Goal: Task Accomplishment & Management: Manage account settings

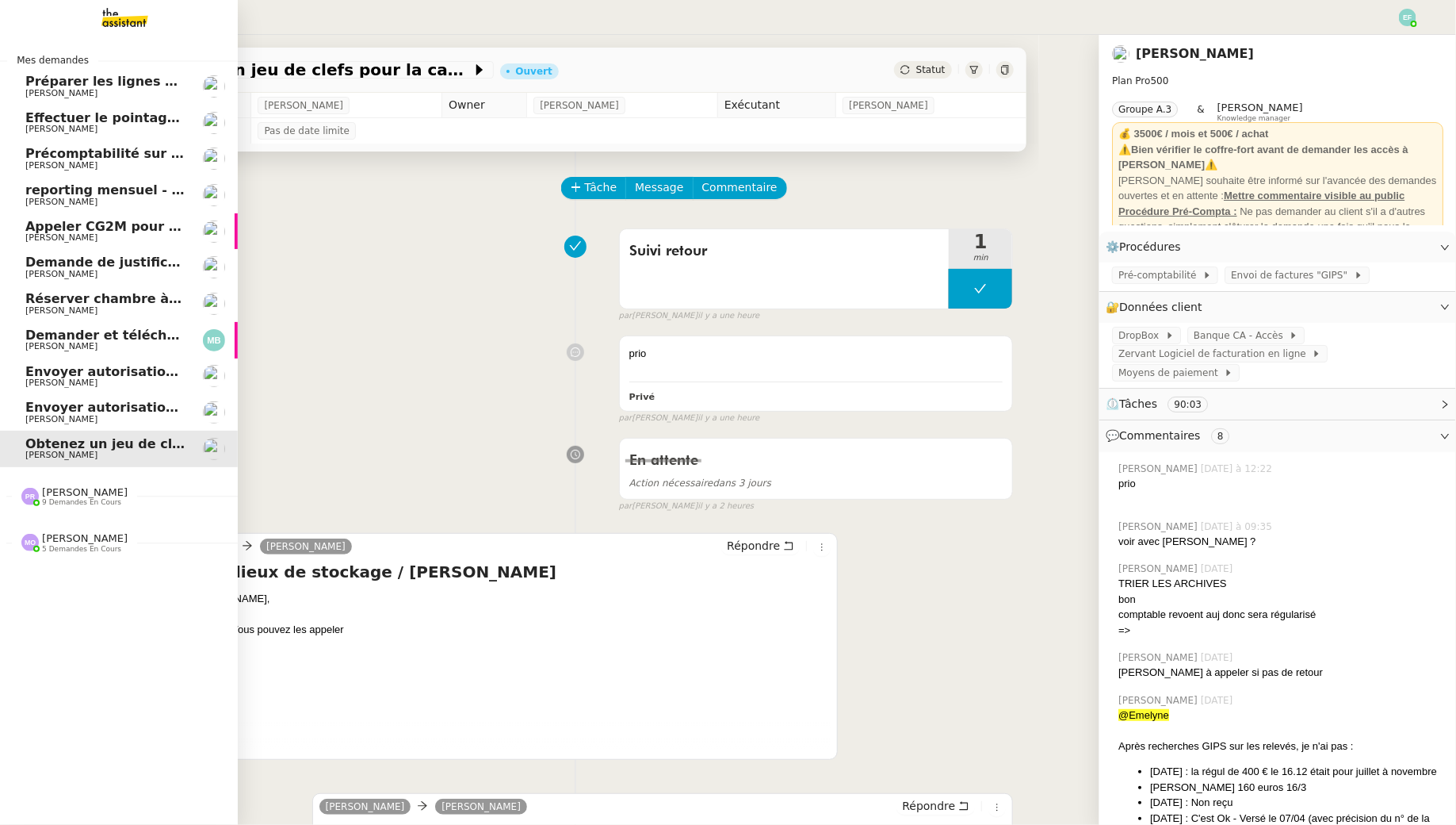
click at [87, 291] on link "Réserver chambre à Dubaï // WESTIN Gabrielle Tavernier" at bounding box center [118, 303] width 237 height 37
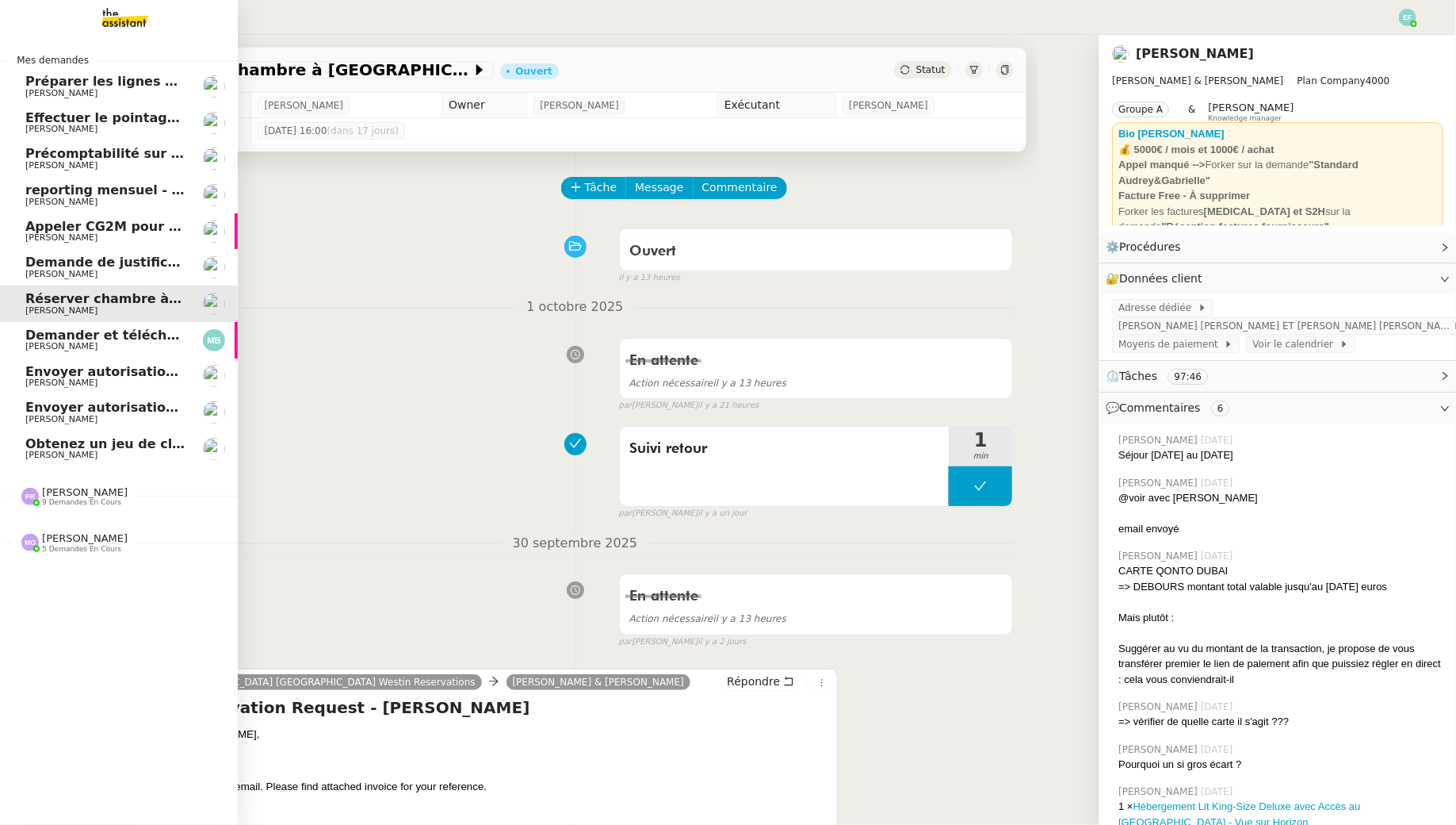
click at [135, 267] on span "Demande de justificatifs Pennylane - octobre 2025" at bounding box center [183, 262] width 316 height 15
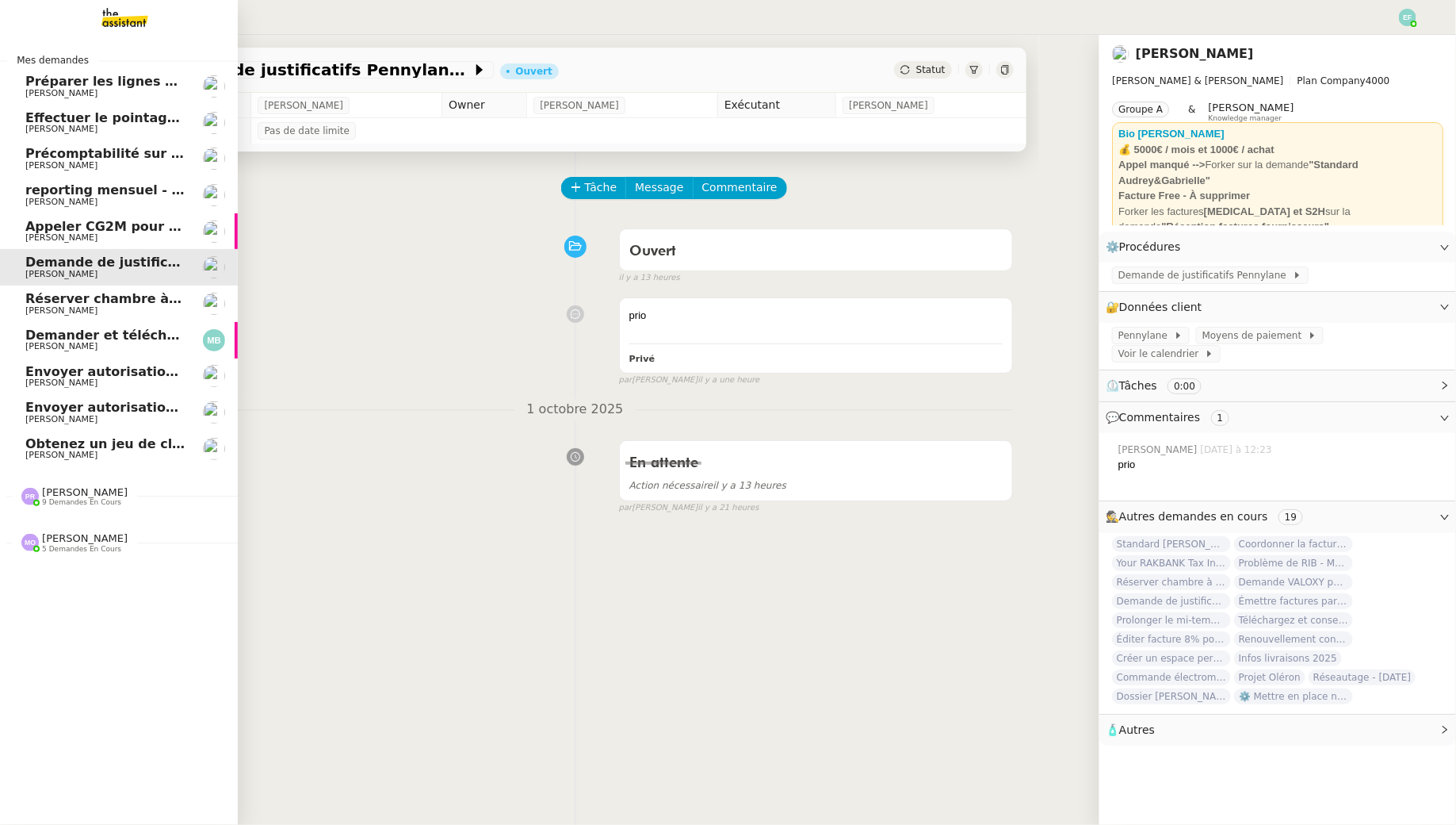
click at [60, 84] on span "Préparer les lignes de virement" at bounding box center [138, 82] width 226 height 15
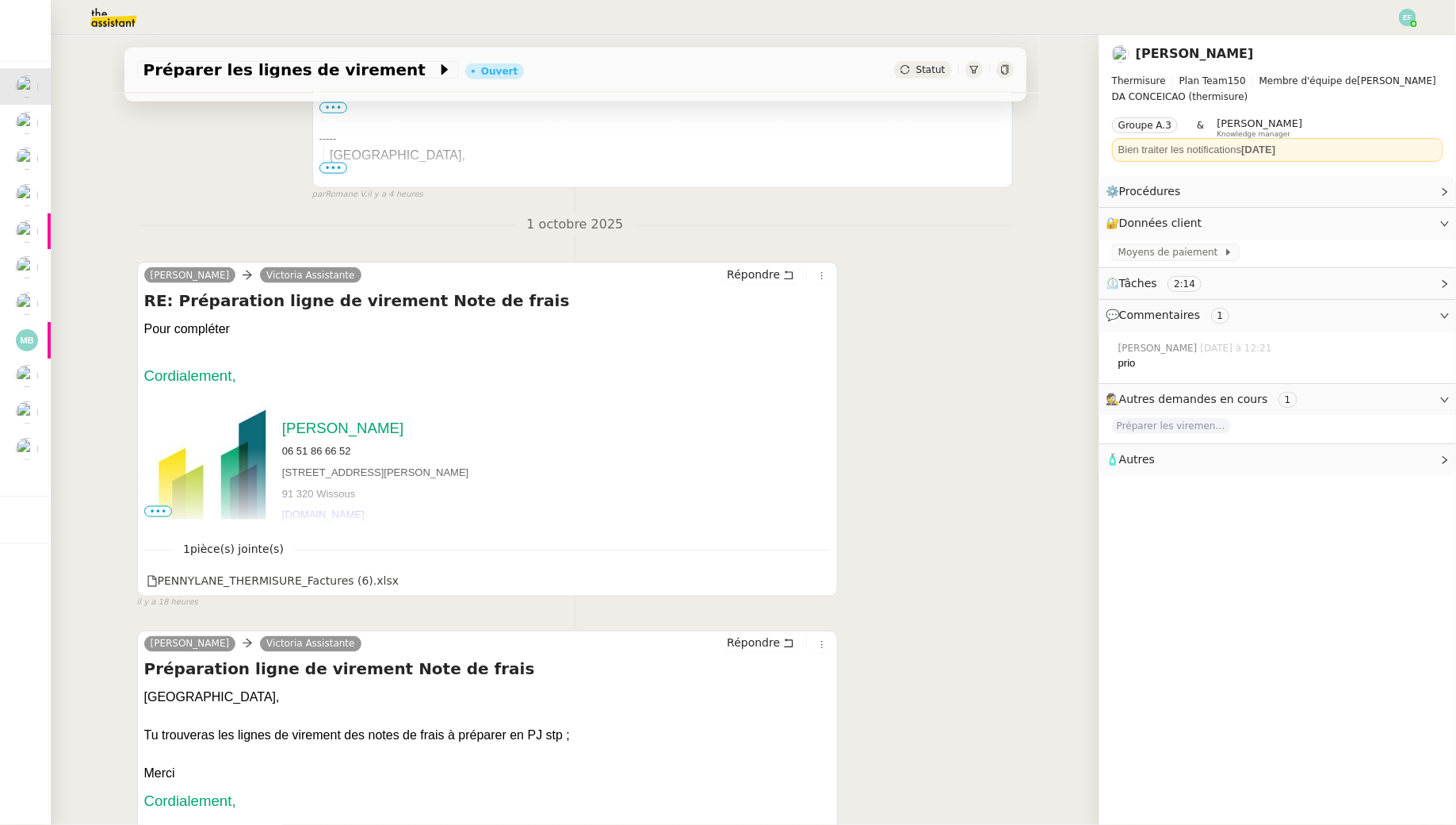
scroll to position [987, 0]
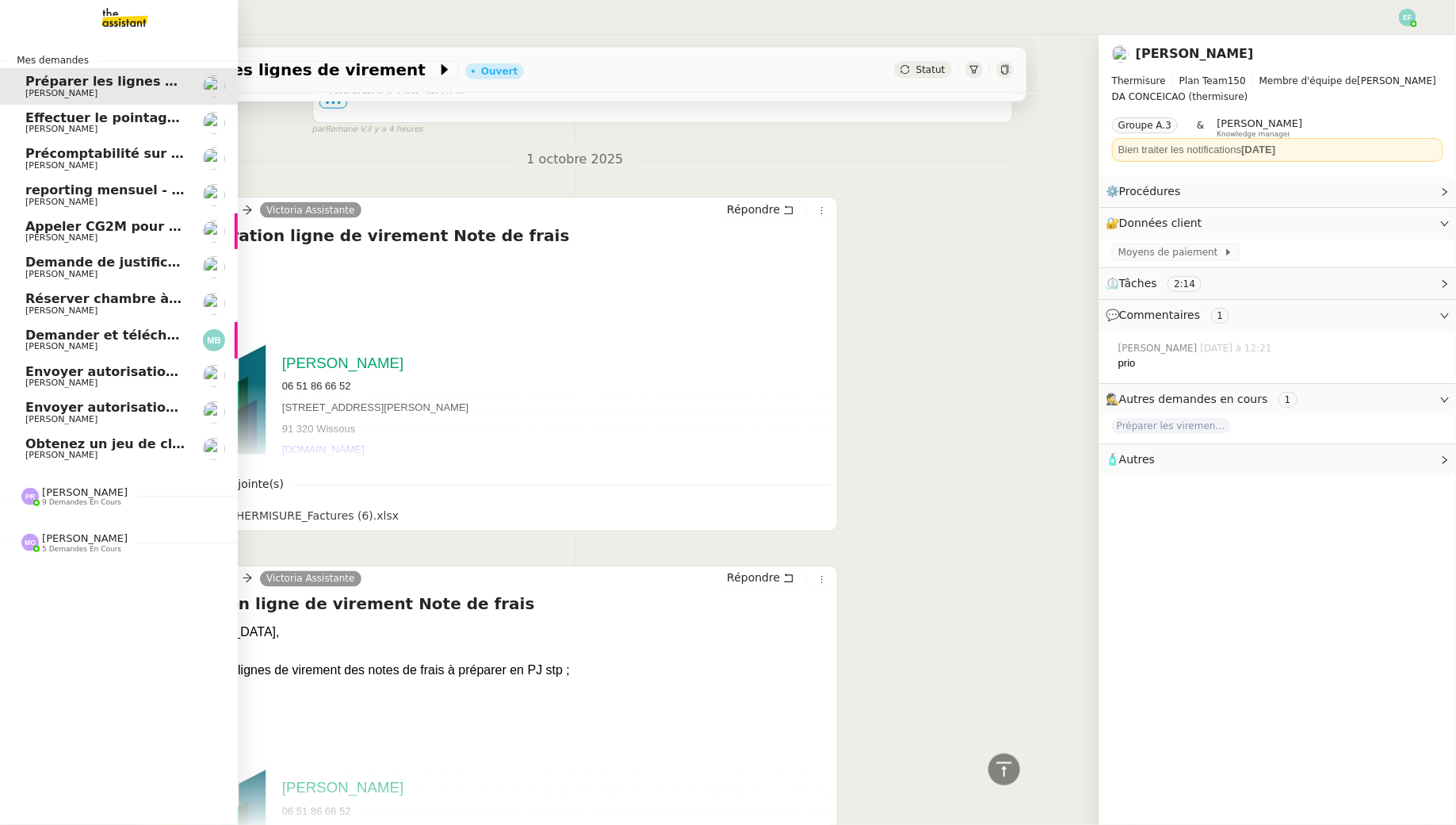
click at [73, 539] on span "[PERSON_NAME]" at bounding box center [84, 538] width 85 height 12
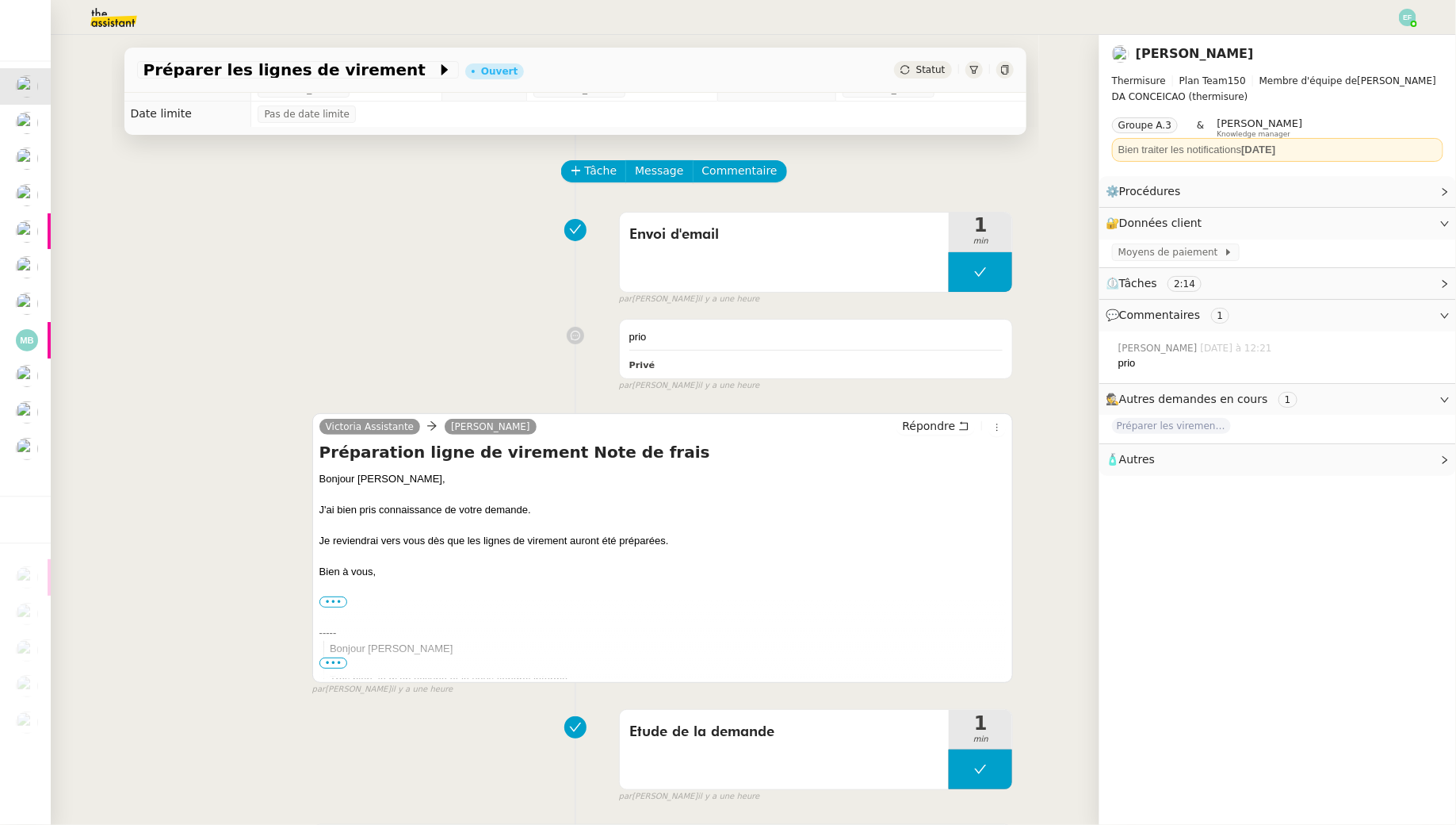
scroll to position [0, 0]
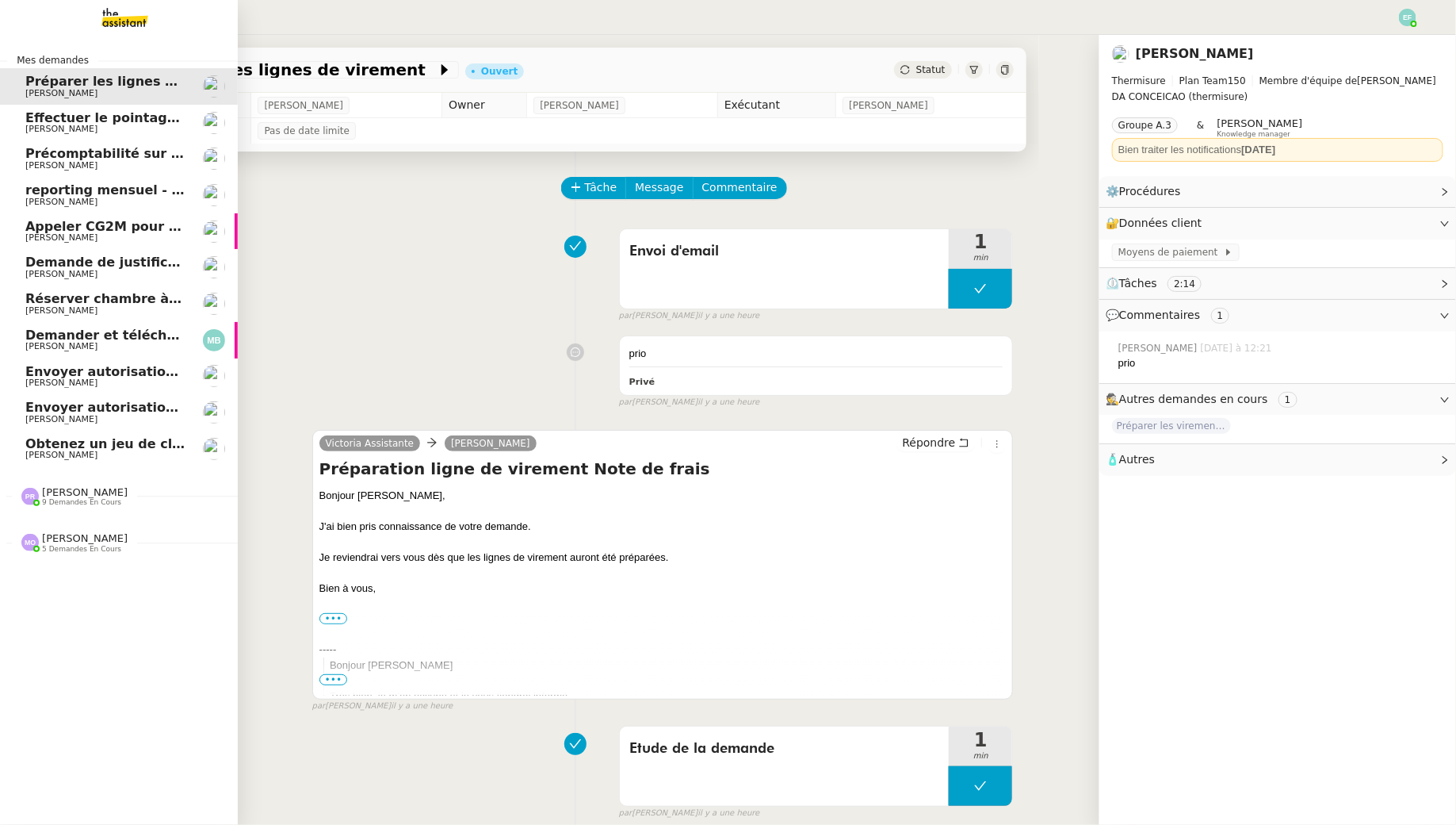
click at [48, 127] on span "[PERSON_NAME]" at bounding box center [61, 129] width 72 height 10
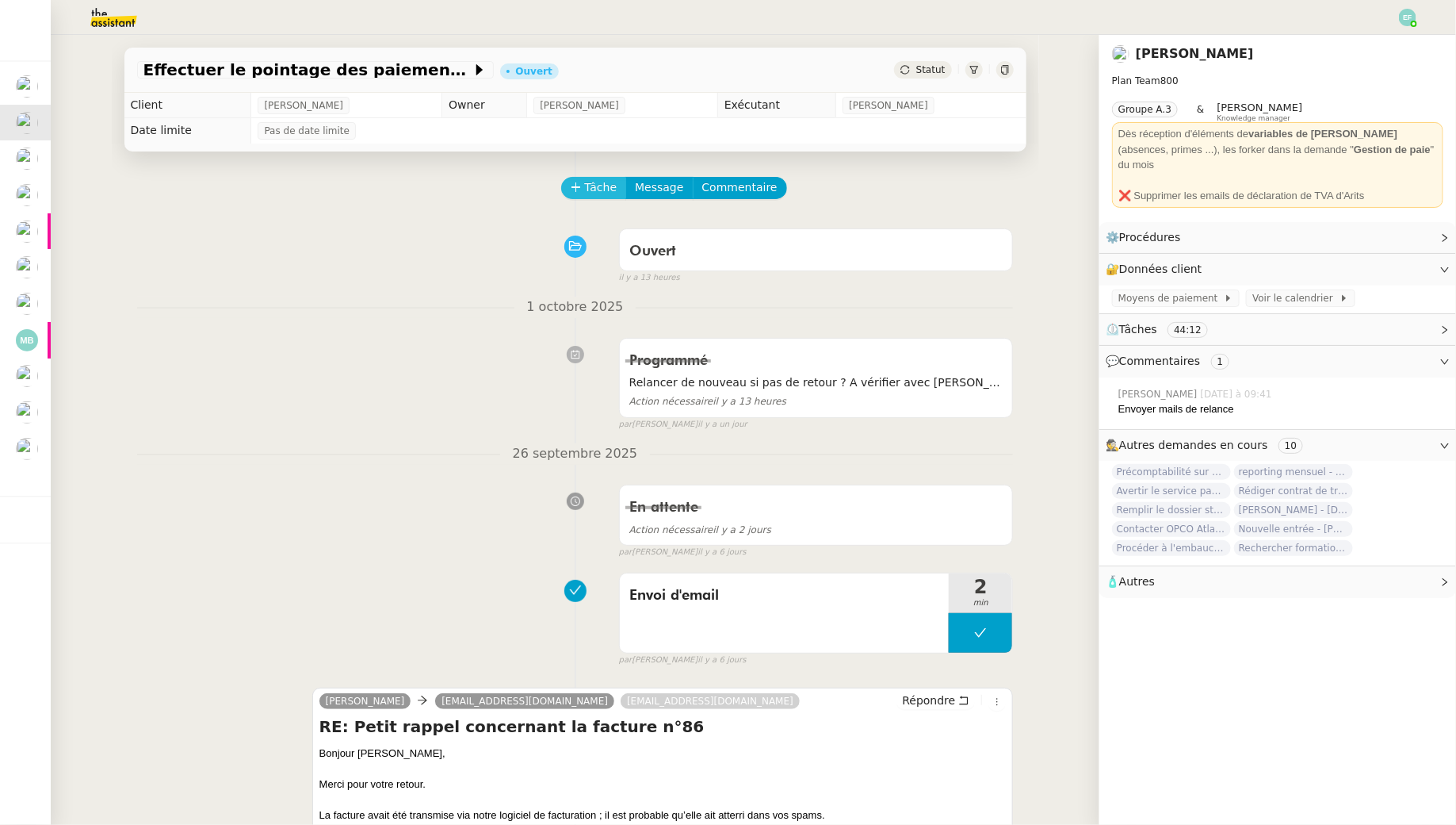
click at [590, 187] on span "Tâche" at bounding box center [601, 187] width 33 height 18
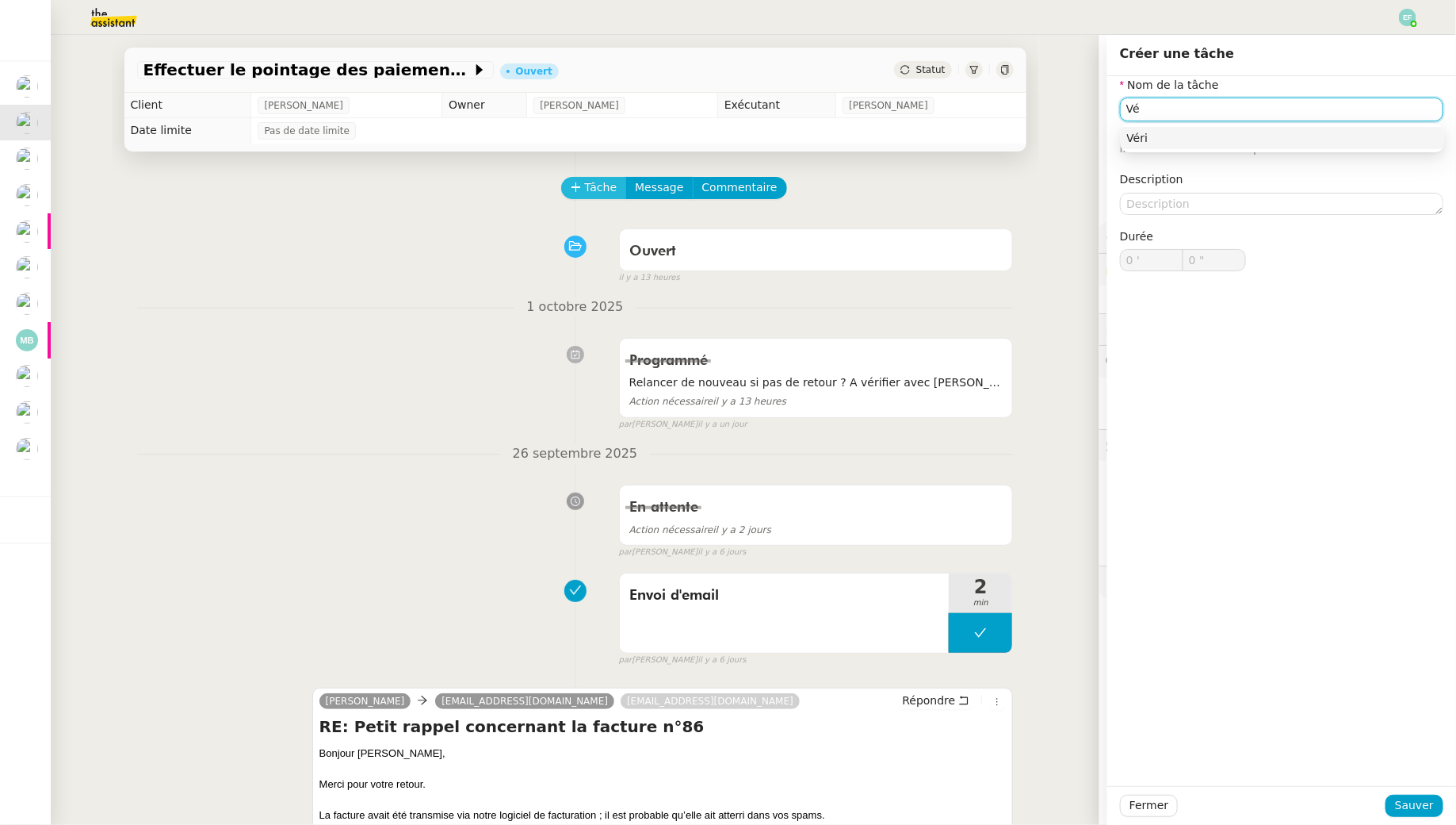
type input "V"
type input "Envoi d'email"
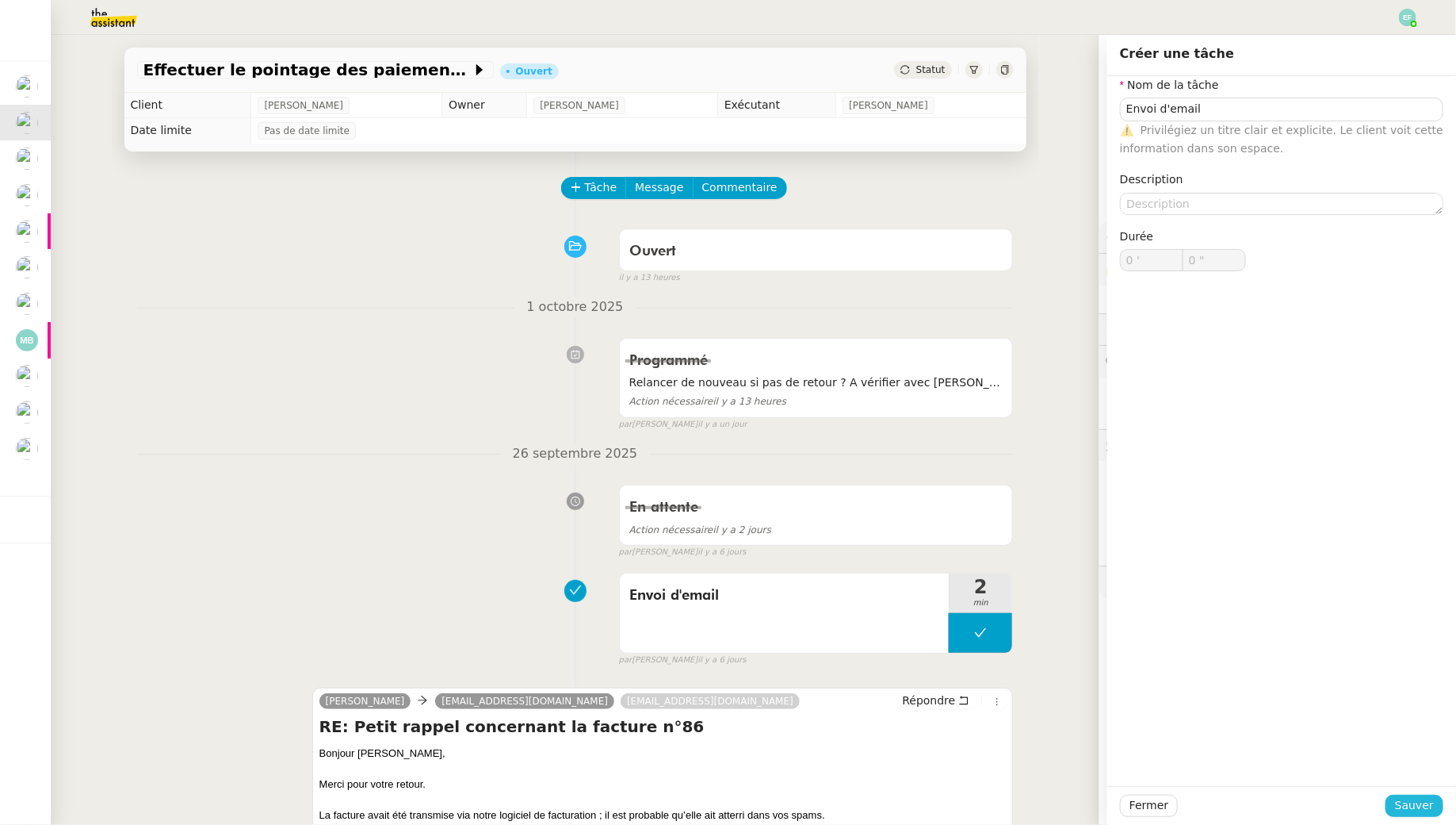
click at [1423, 810] on span "Sauver" at bounding box center [1414, 804] width 38 height 18
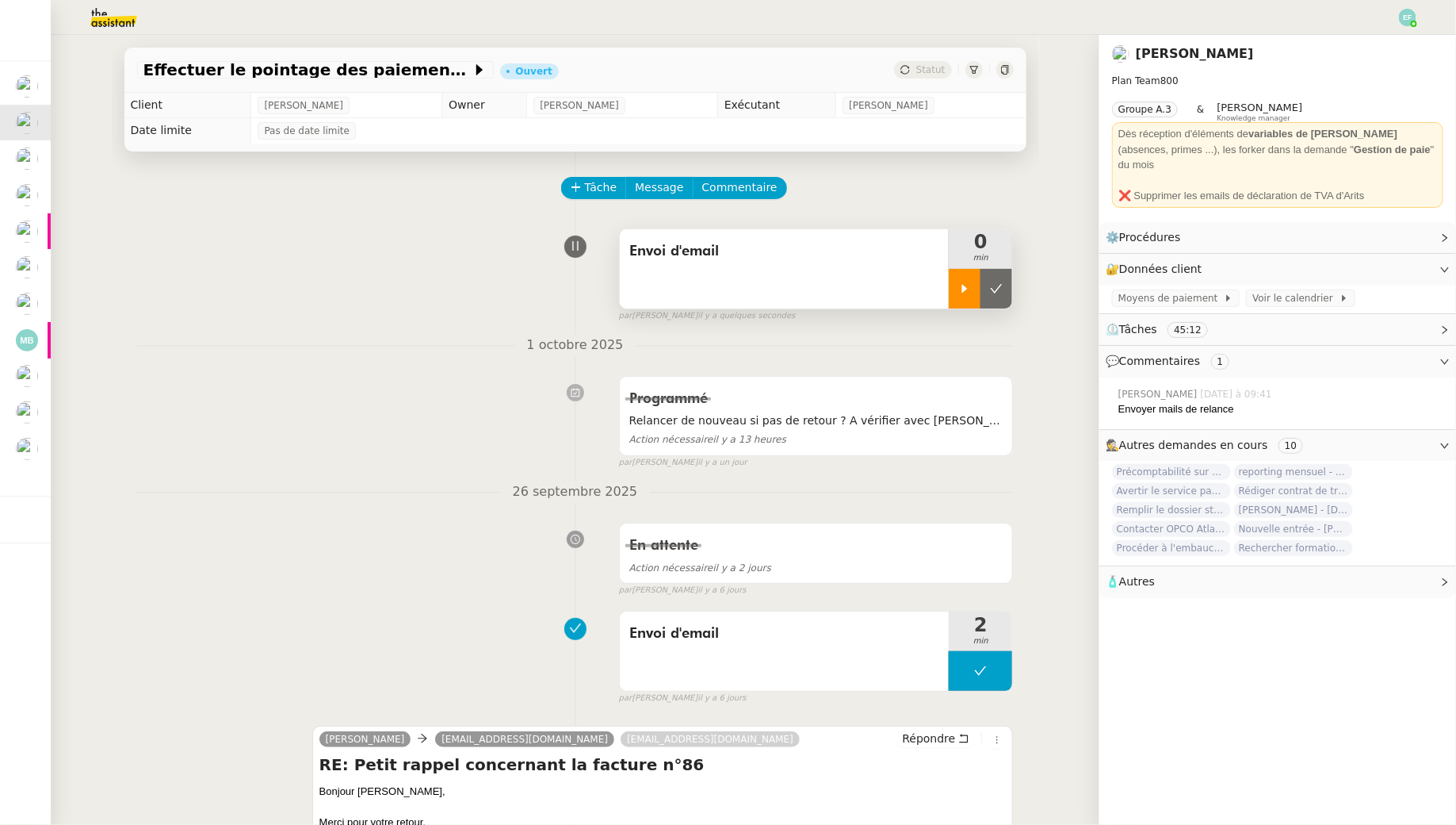
click at [972, 279] on div at bounding box center [964, 288] width 32 height 39
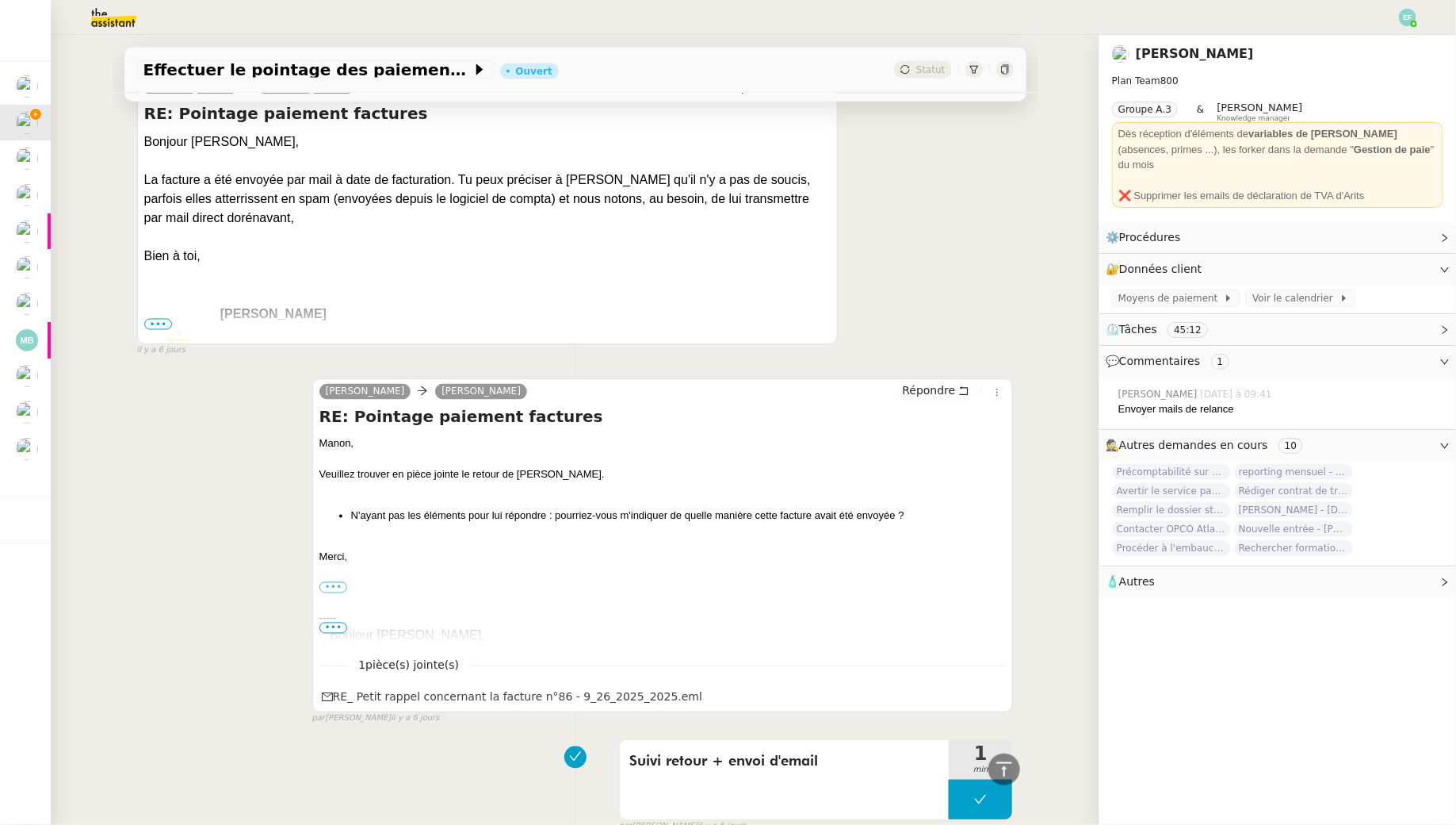
scroll to position [970, 0]
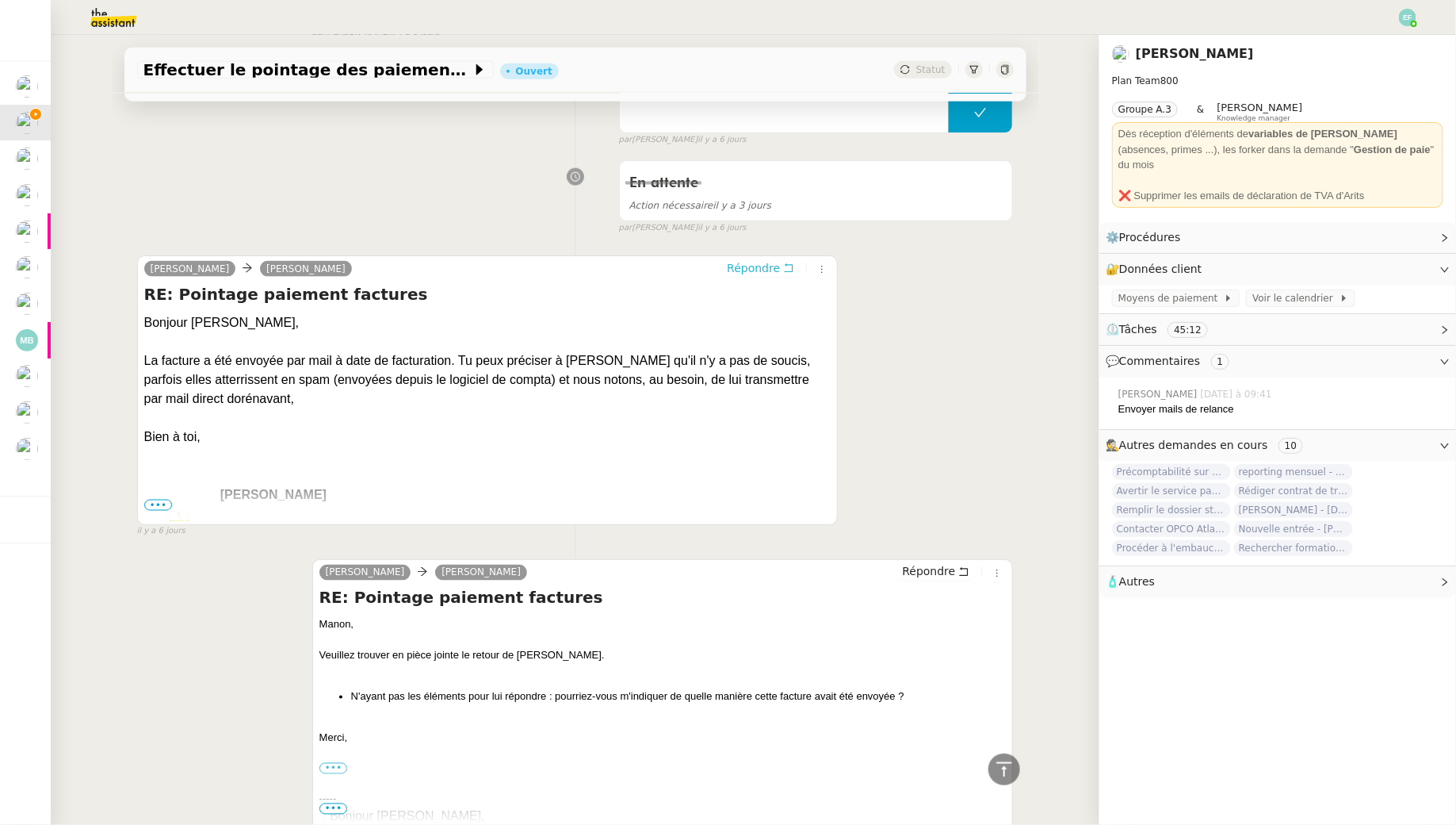
click at [776, 263] on span "Répondre" at bounding box center [753, 267] width 53 height 16
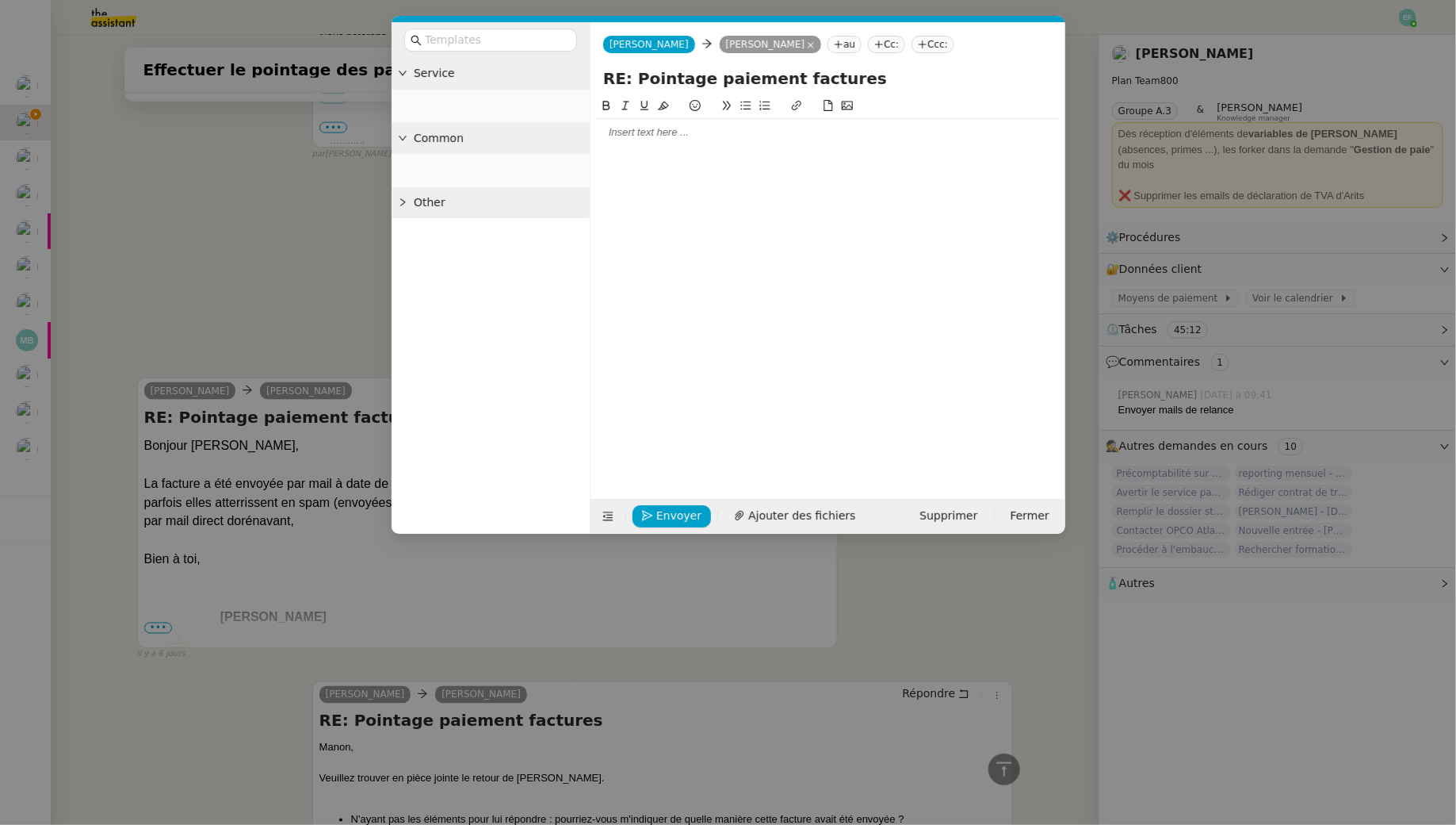
scroll to position [1092, 0]
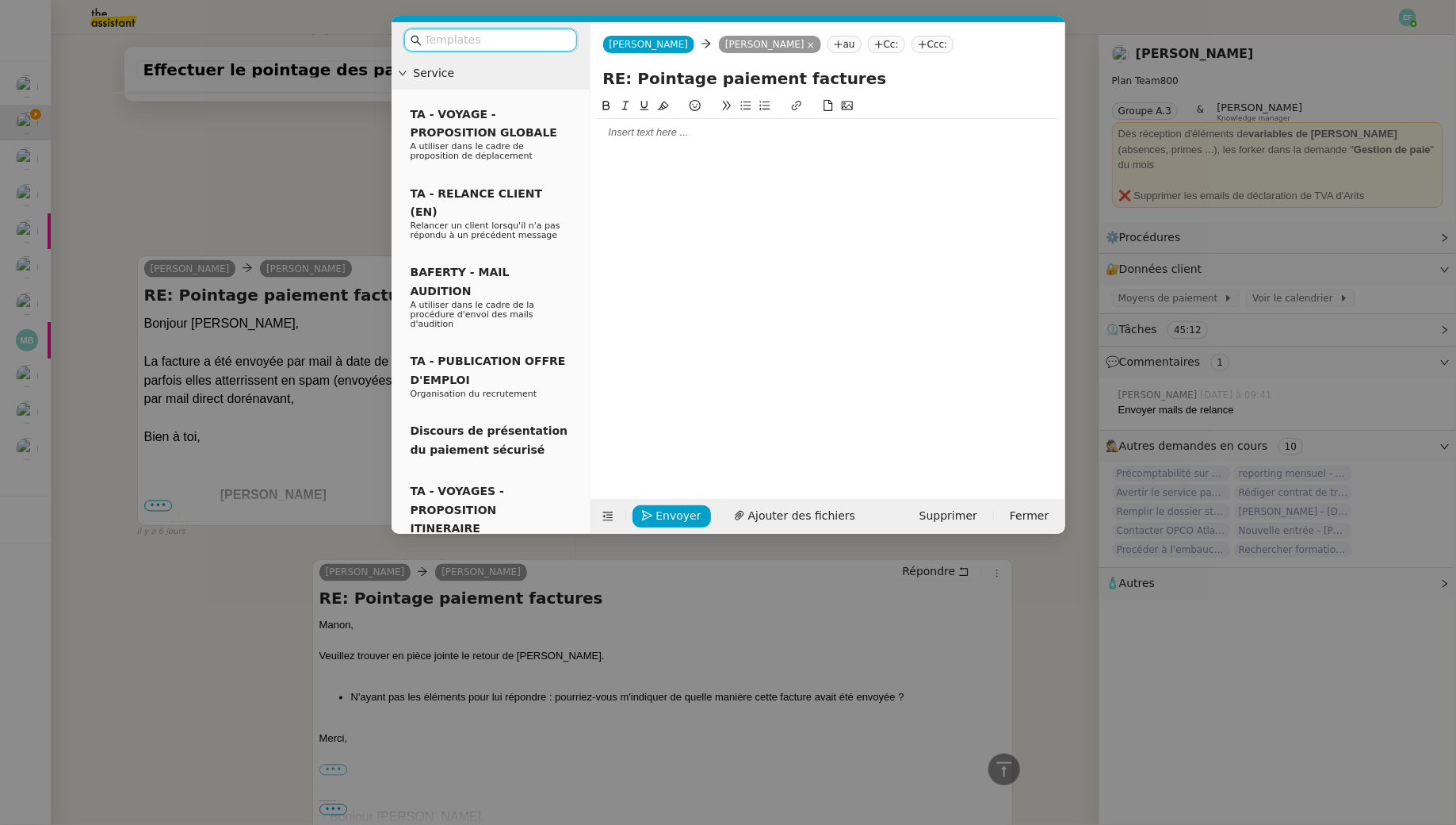
click at [646, 130] on div at bounding box center [827, 132] width 463 height 14
click at [250, 230] on nz-modal-container "Service TA - VOYAGE - PROPOSITION GLOBALE A utiliser dans le cadre de propositi…" at bounding box center [728, 412] width 1456 height 825
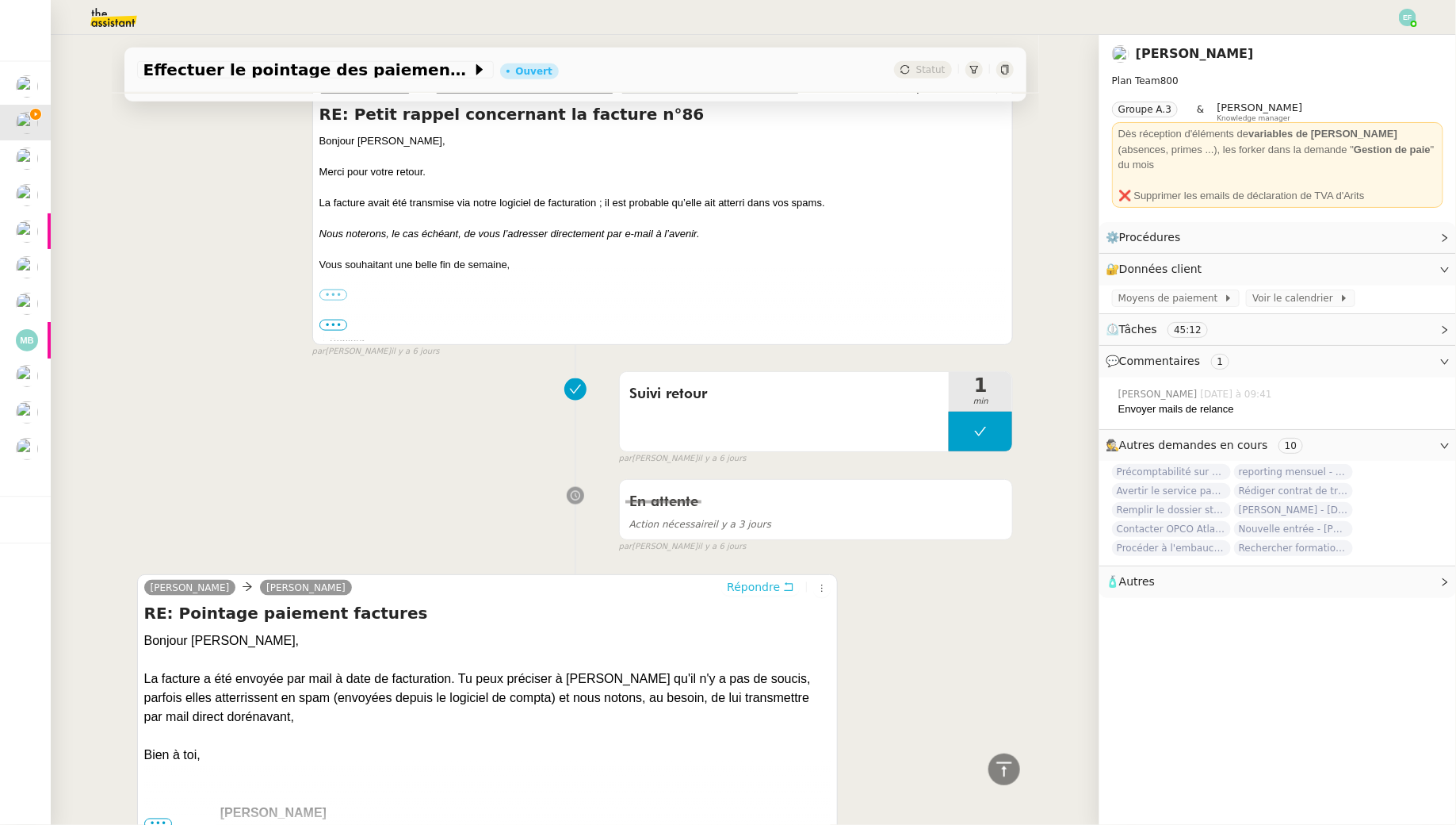
scroll to position [0, 0]
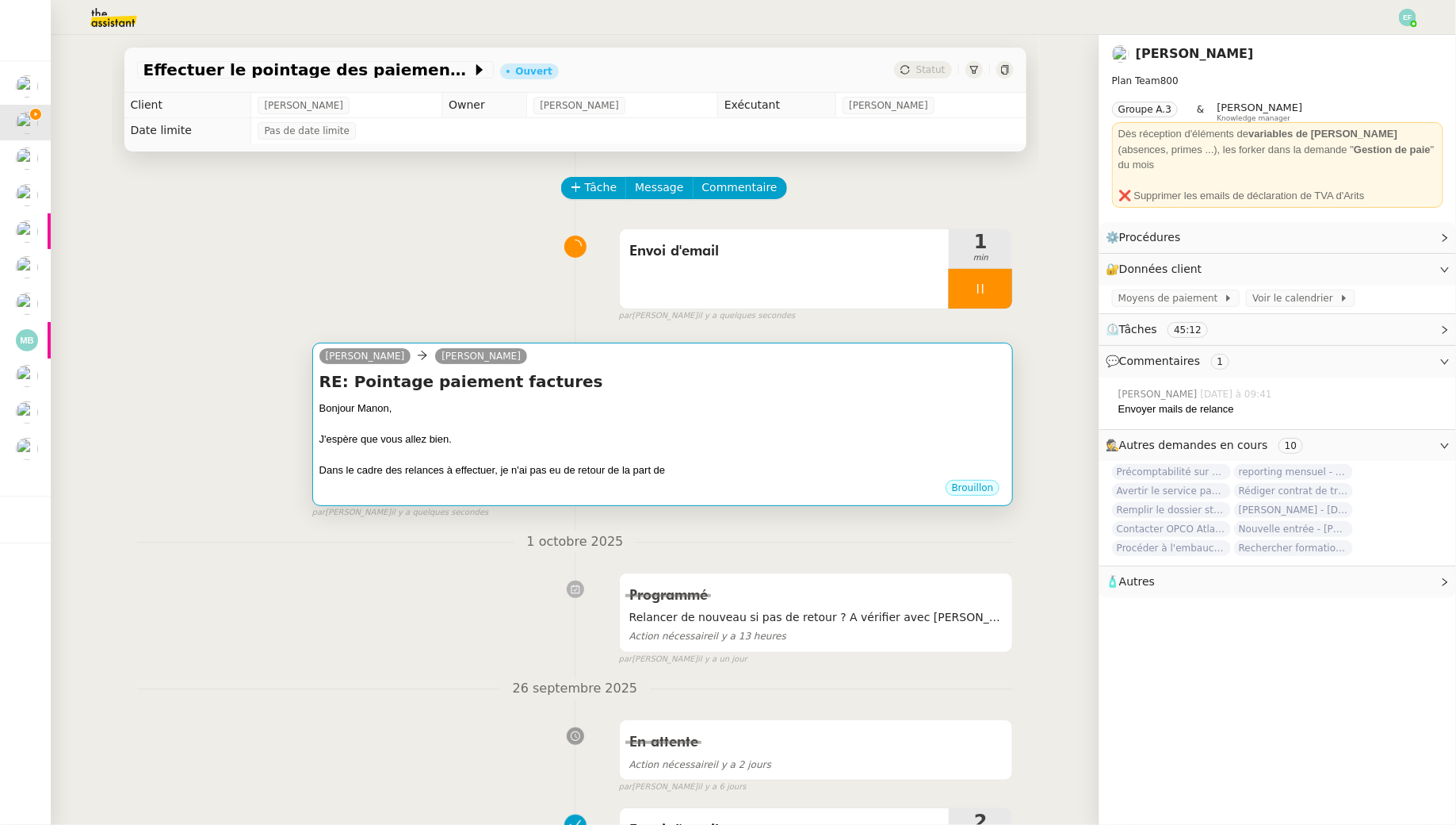
click at [669, 422] on div at bounding box center [663, 424] width 688 height 16
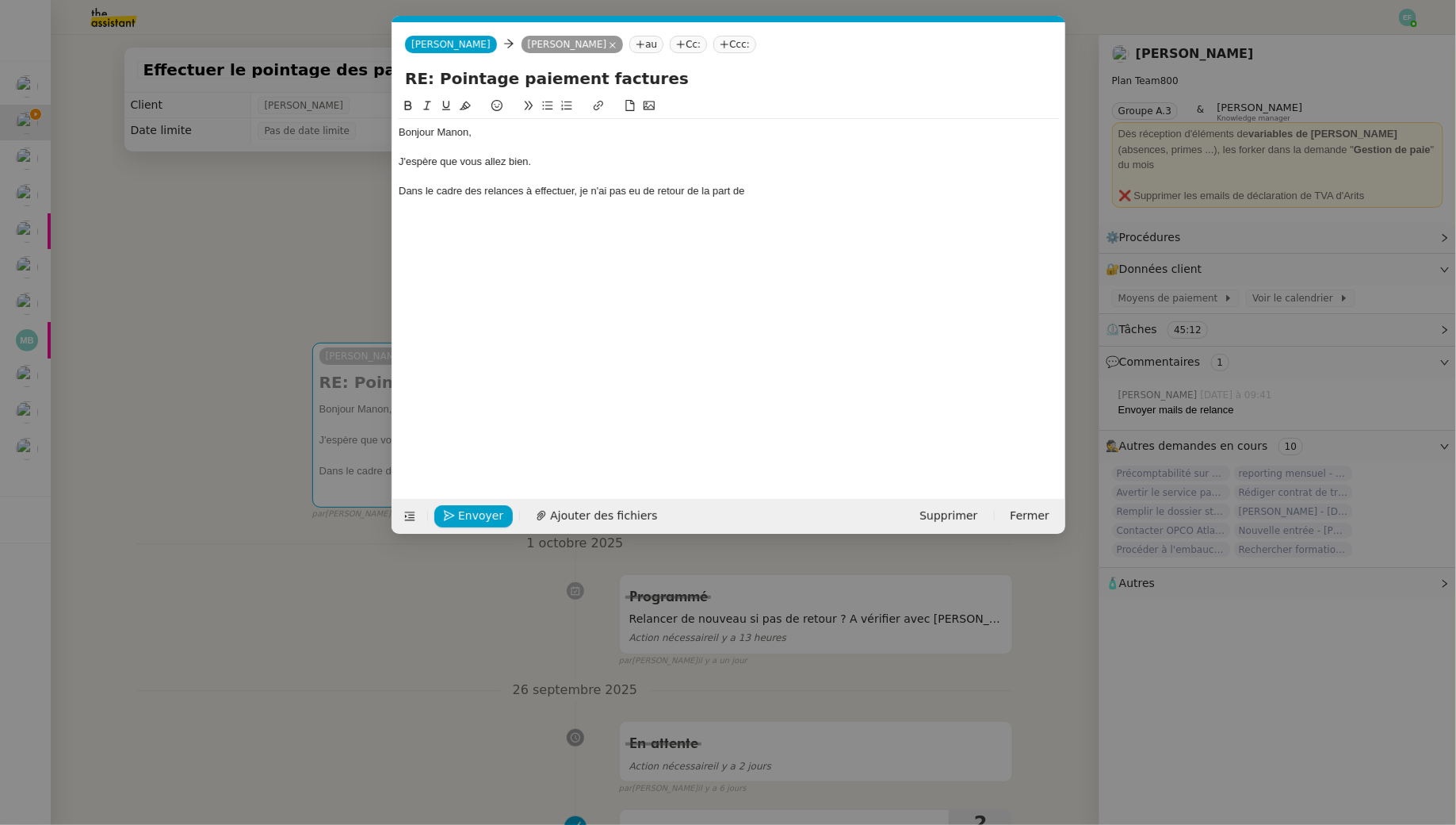
scroll to position [0, 33]
click at [777, 203] on div "Bonjour Manon, J'espère que vous allez bien. Dans le cadre des relances à effec…" at bounding box center [729, 161] width 660 height 85
click at [753, 188] on div "Dans le cadre des relances à effectuer, je n'ai pas eu de retour de la part de …" at bounding box center [729, 191] width 660 height 14
click at [792, 194] on div "Dans le cadre des relances à effectuer, je n'ai pas eu de retour de la part de …" at bounding box center [729, 191] width 660 height 14
click at [261, 277] on nz-modal-container "Service TA - VOYAGE - PROPOSITION GLOBALE A utiliser dans le cadre de propositi…" at bounding box center [728, 412] width 1456 height 825
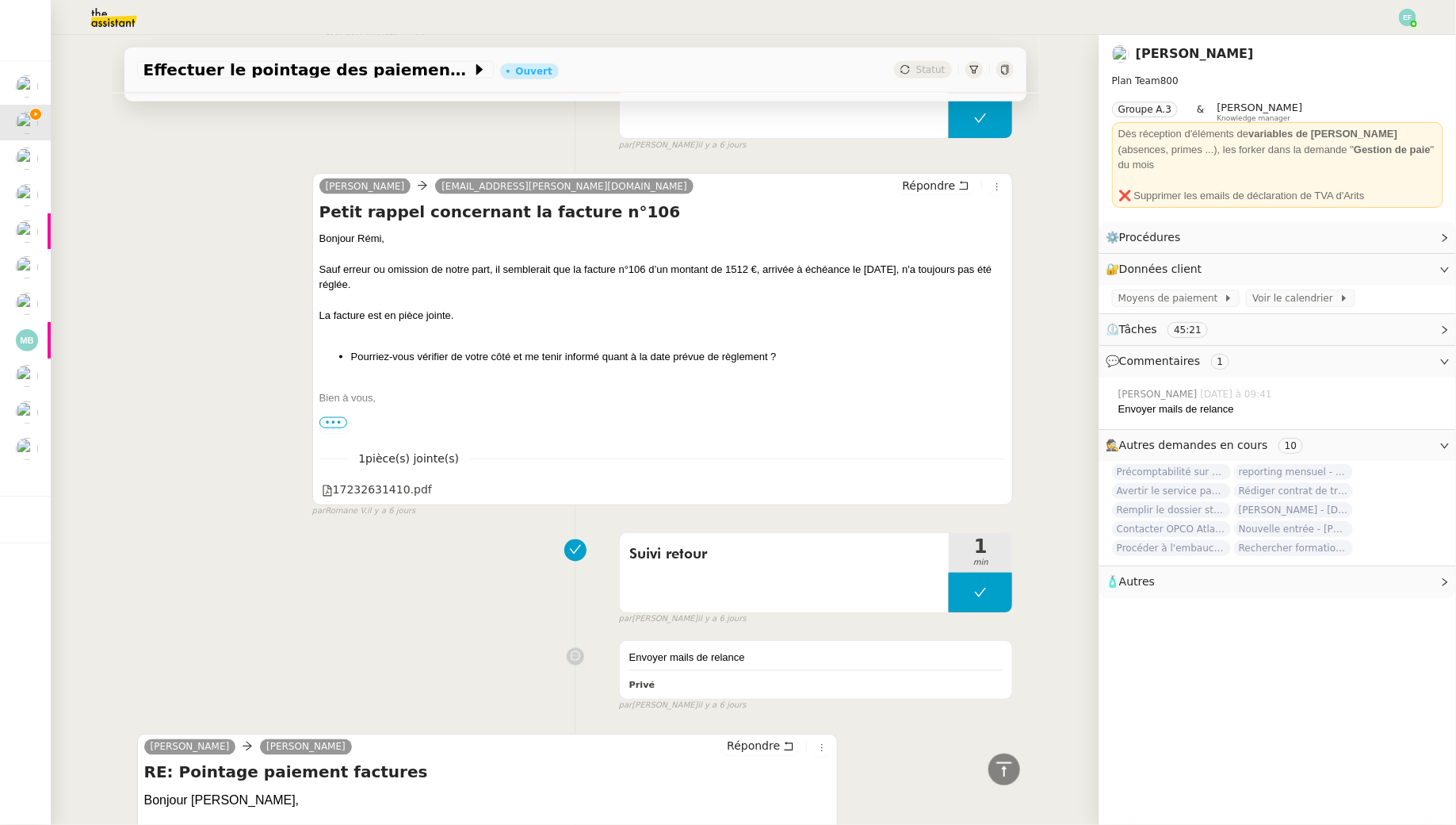
scroll to position [3931, 0]
click at [998, 484] on icon at bounding box center [995, 490] width 11 height 11
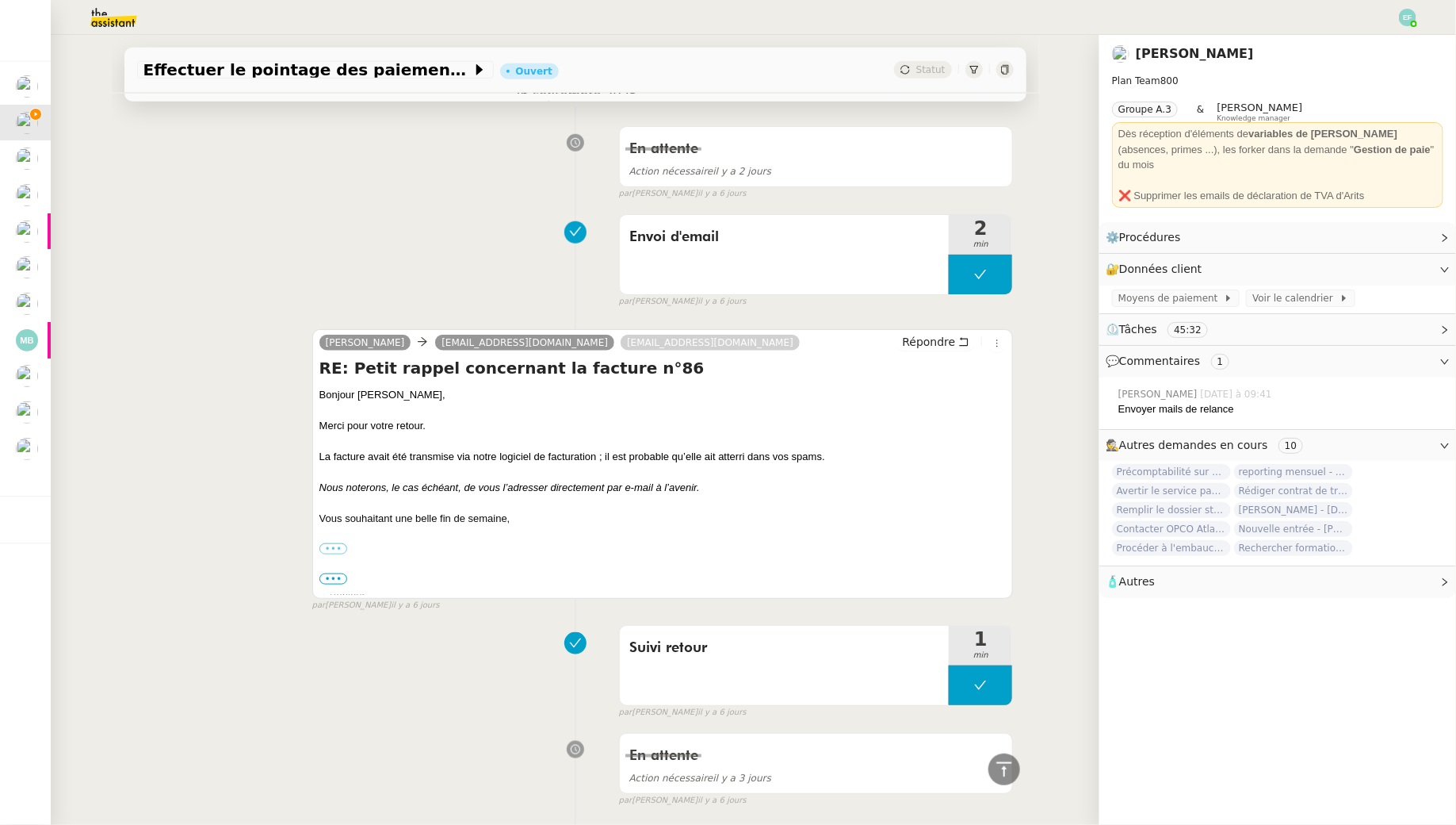
scroll to position [0, 0]
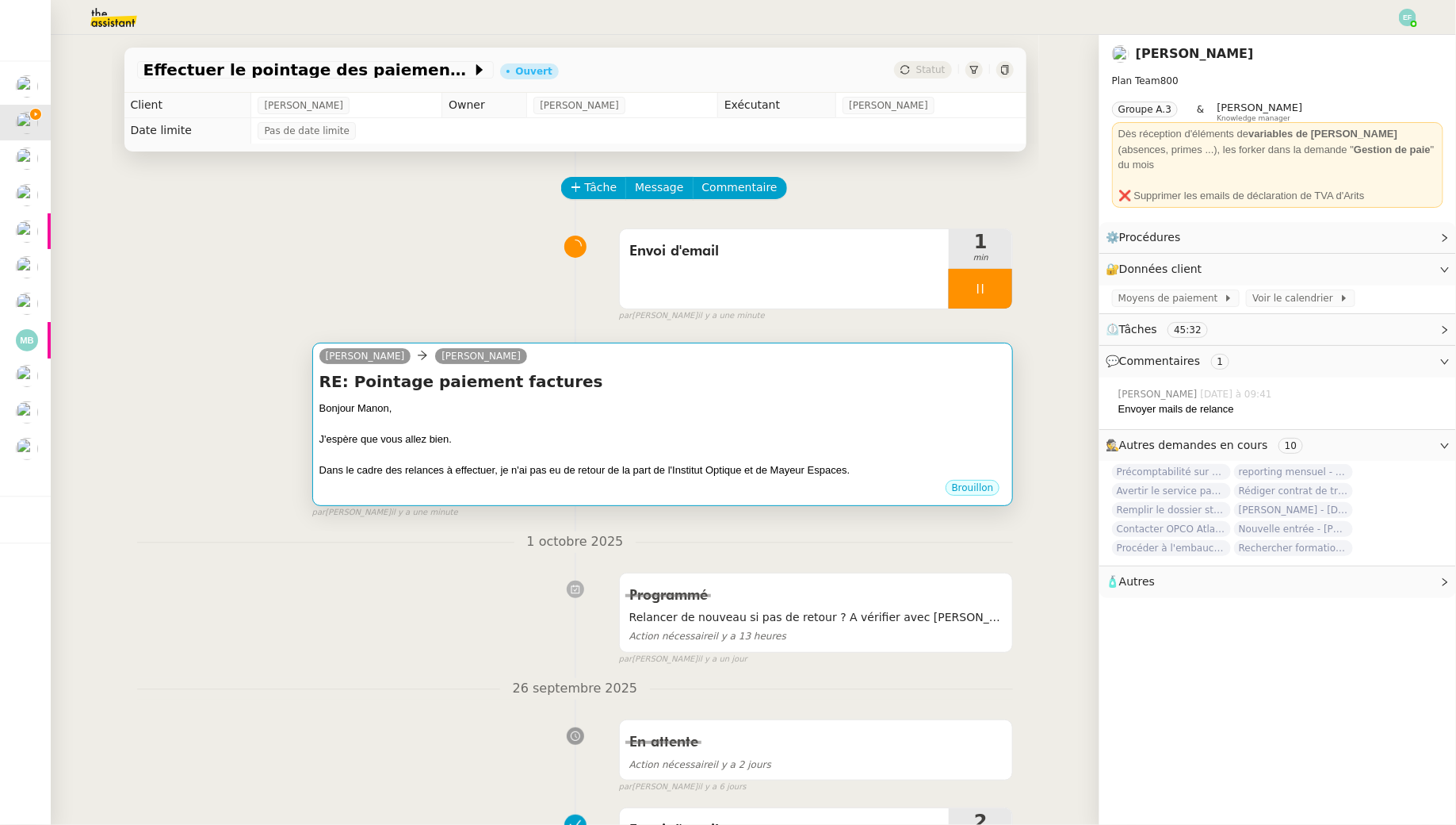
click at [653, 385] on h4 "RE: Pointage paiement factures" at bounding box center [663, 382] width 688 height 23
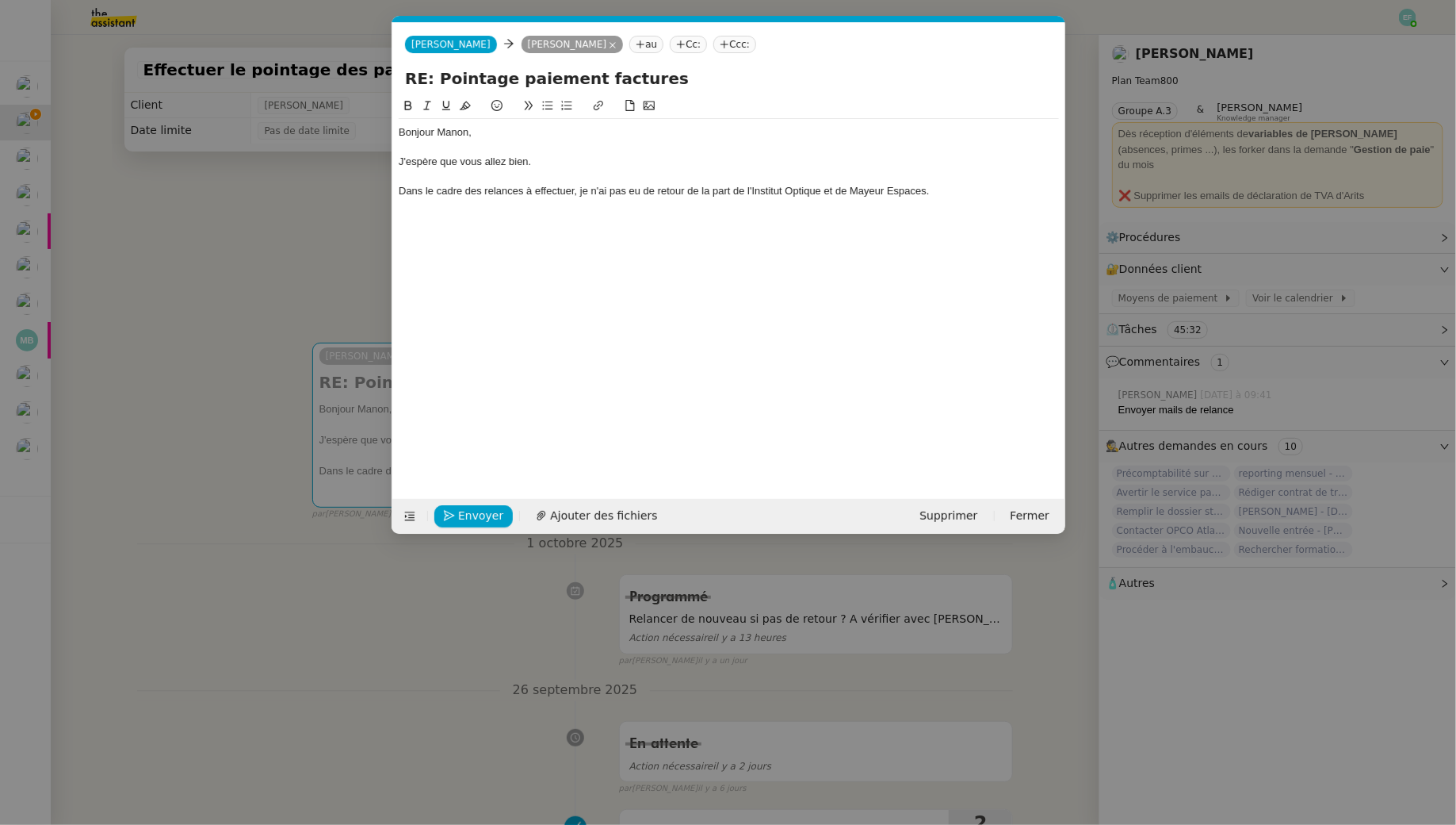
scroll to position [0, 33]
click at [740, 189] on div "Dans le cadre des relances à effectuer, je n'ai pas eu de retour de la part de …" at bounding box center [729, 191] width 660 height 14
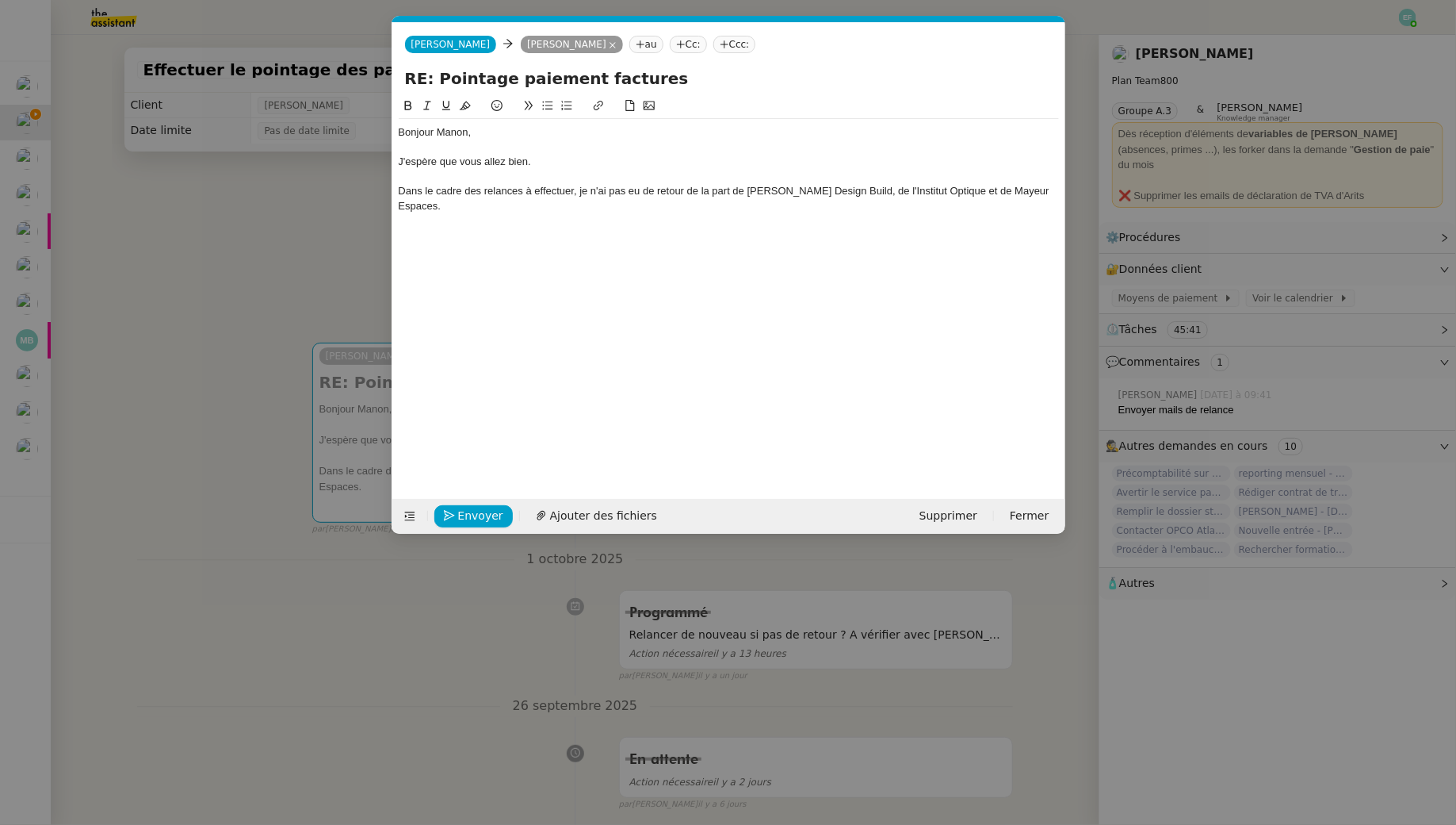
click at [298, 182] on nz-modal-container "Service TA - VOYAGE - PROPOSITION GLOBALE A utiliser dans le cadre de propositi…" at bounding box center [728, 412] width 1456 height 825
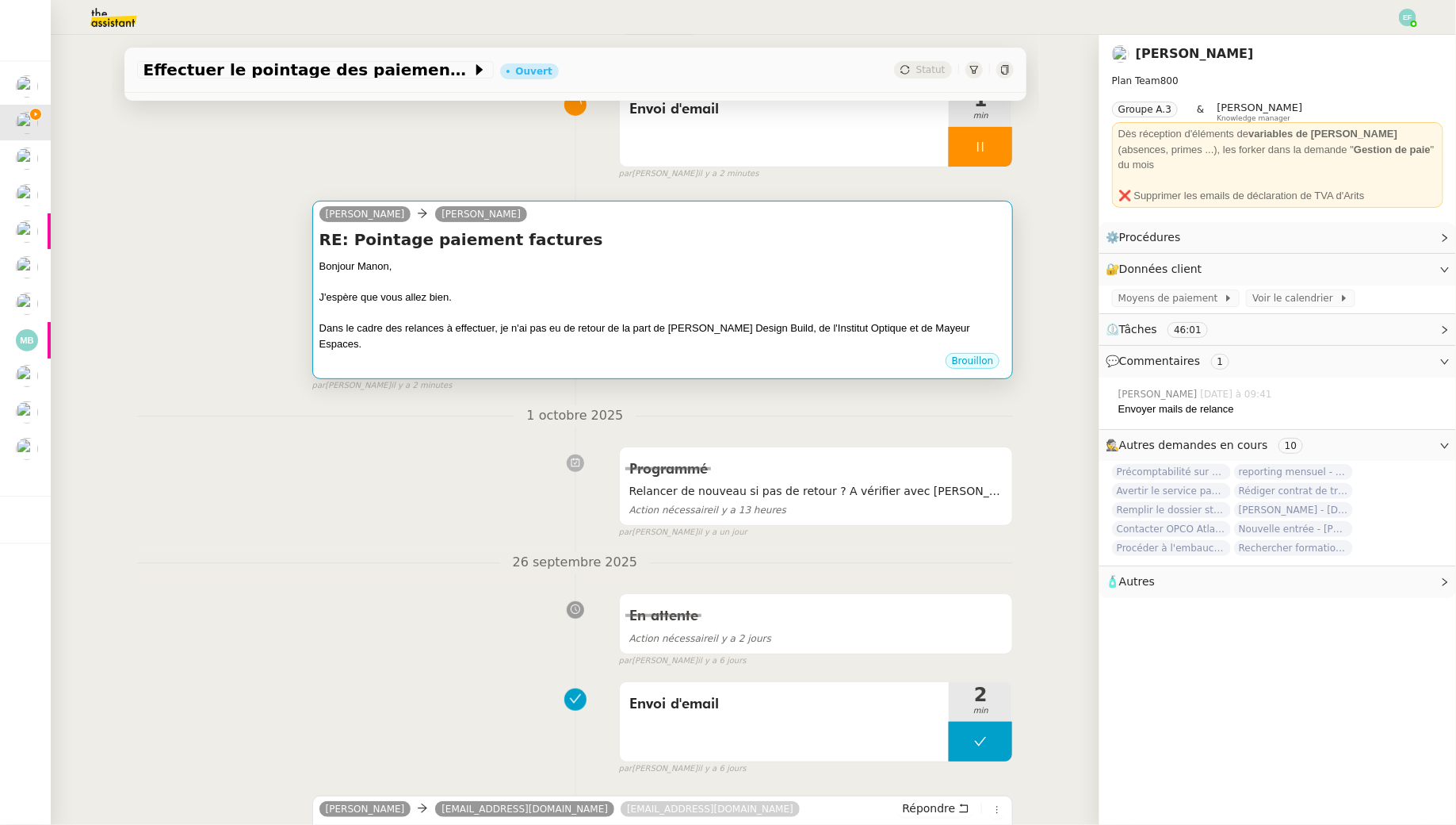
scroll to position [0, 0]
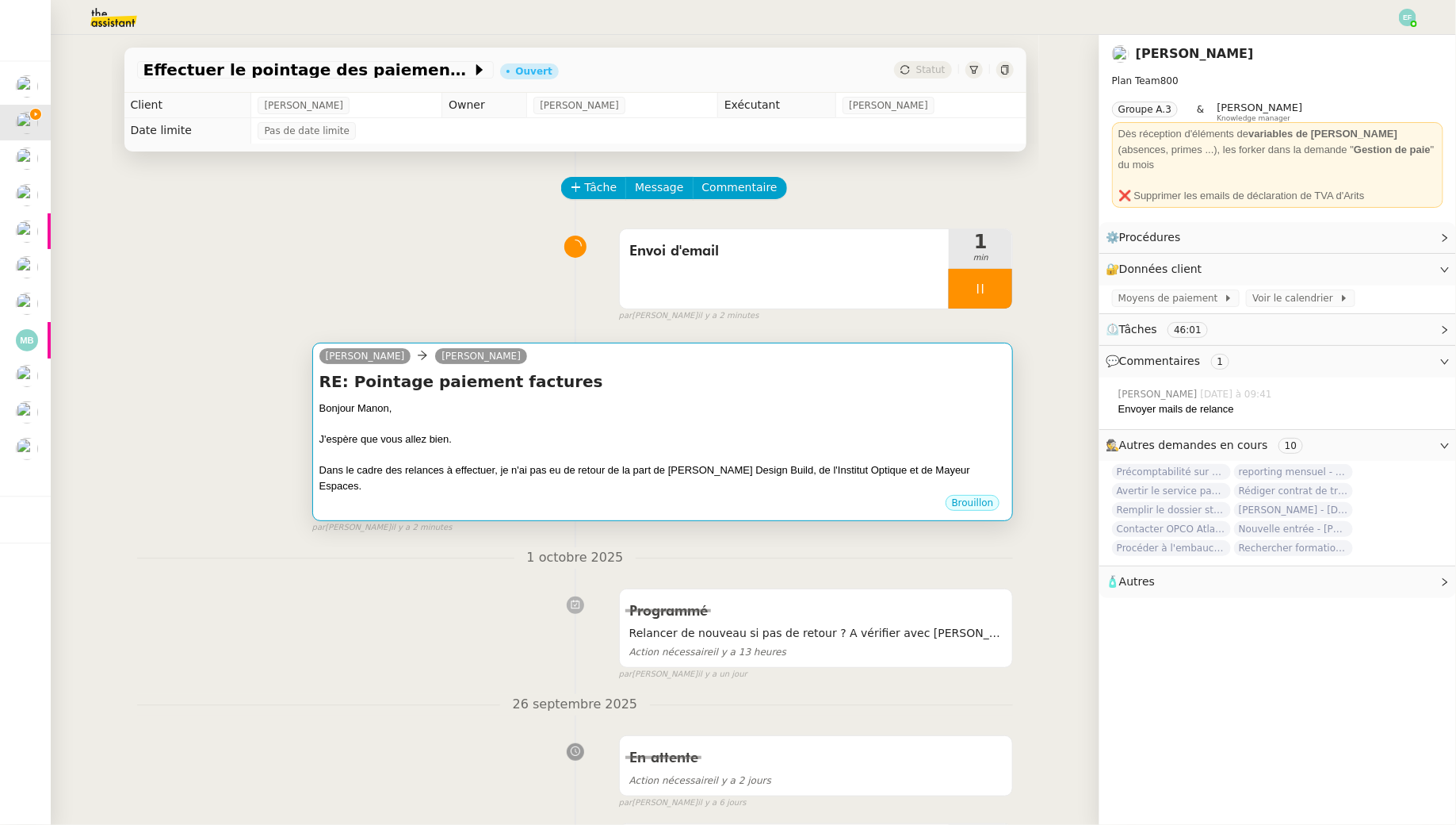
click at [669, 409] on div "Bonjour Manon," at bounding box center [663, 408] width 688 height 16
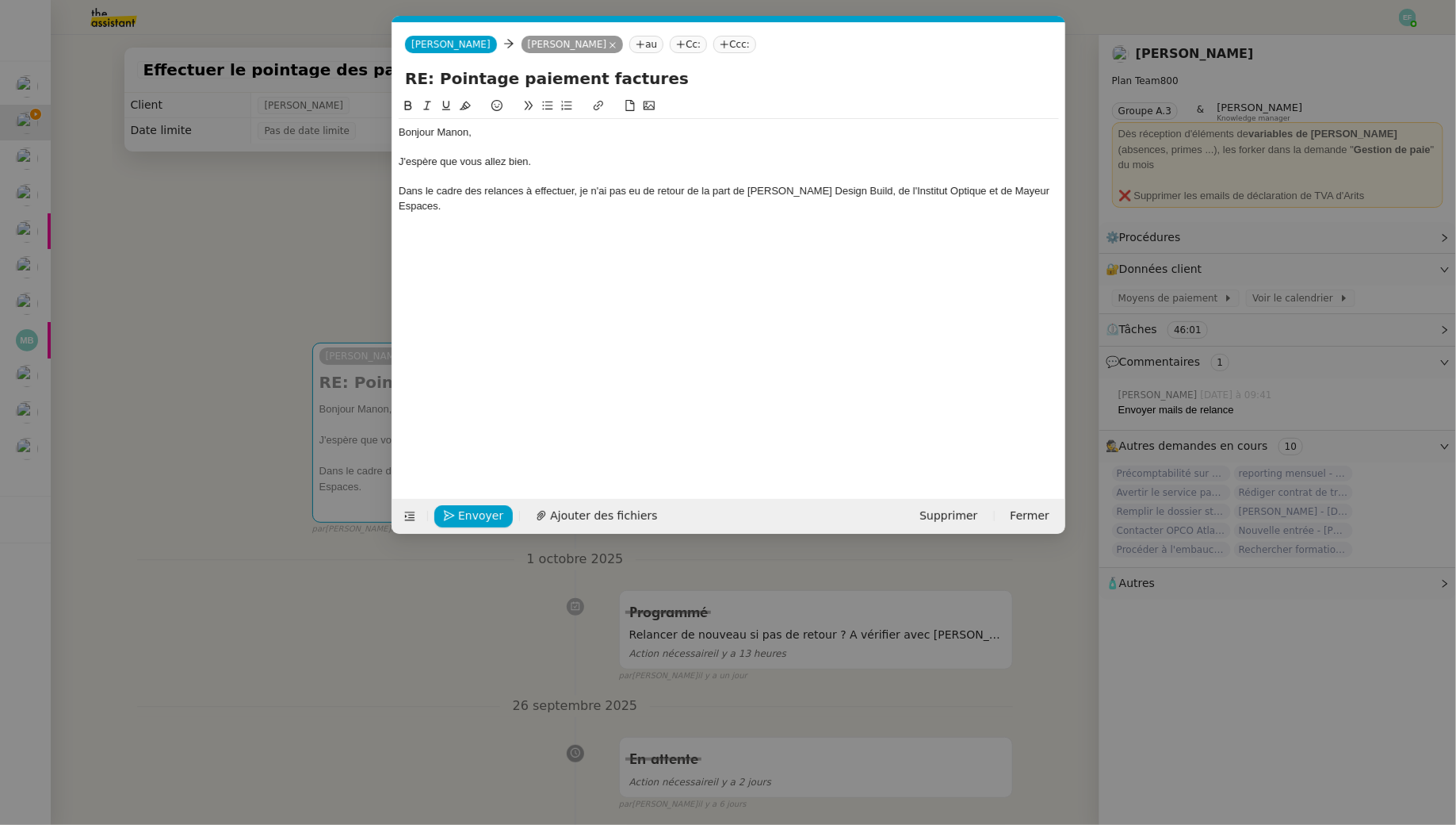
scroll to position [0, 33]
click at [1037, 191] on div "Dans le cadre des relances à effectuer, je n'ai pas eu de retour de la part de …" at bounding box center [729, 198] width 660 height 29
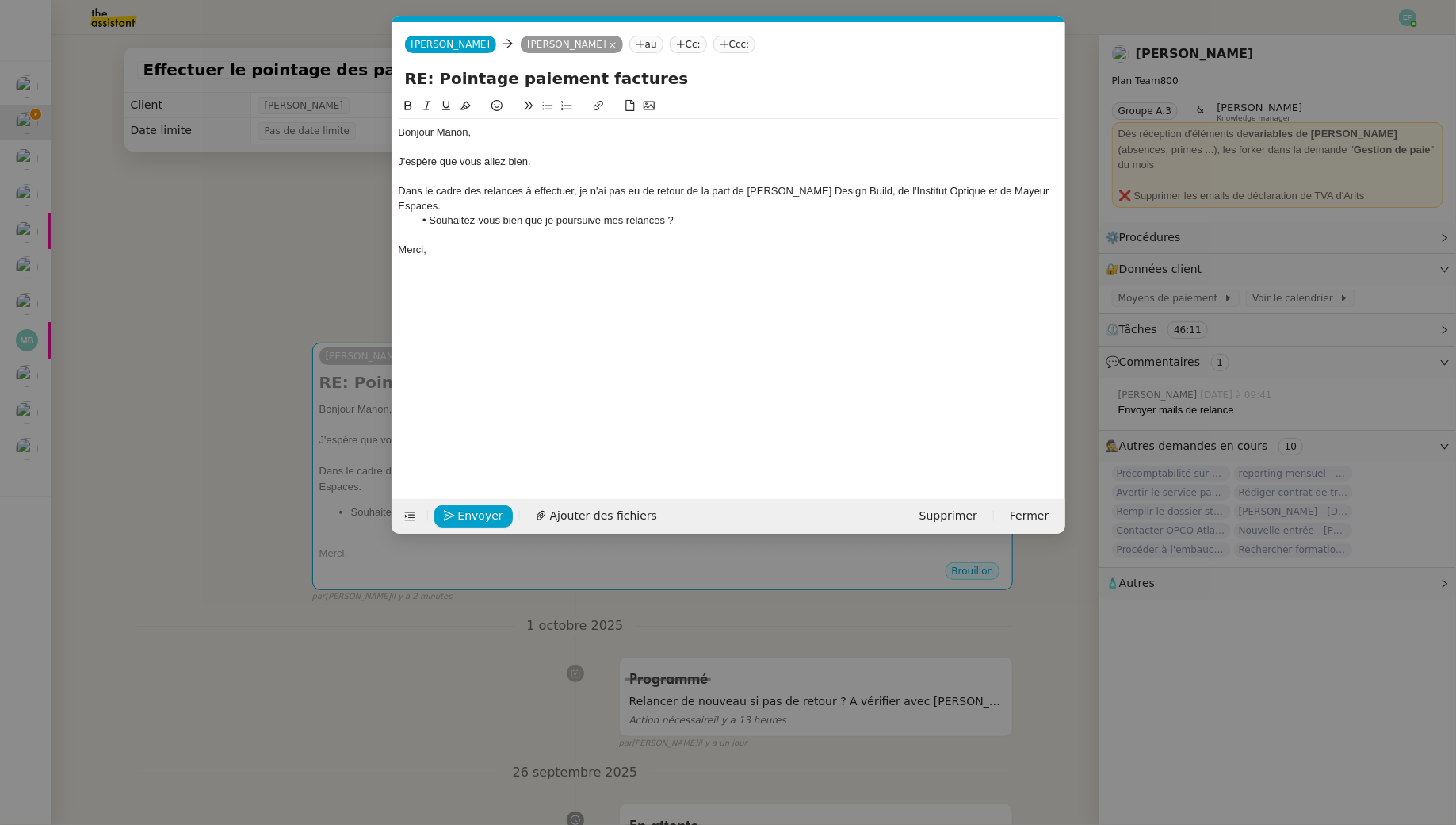
click at [715, 213] on li "Souhaitez-vous bien que je poursuive mes relances ?" at bounding box center [736, 220] width 645 height 14
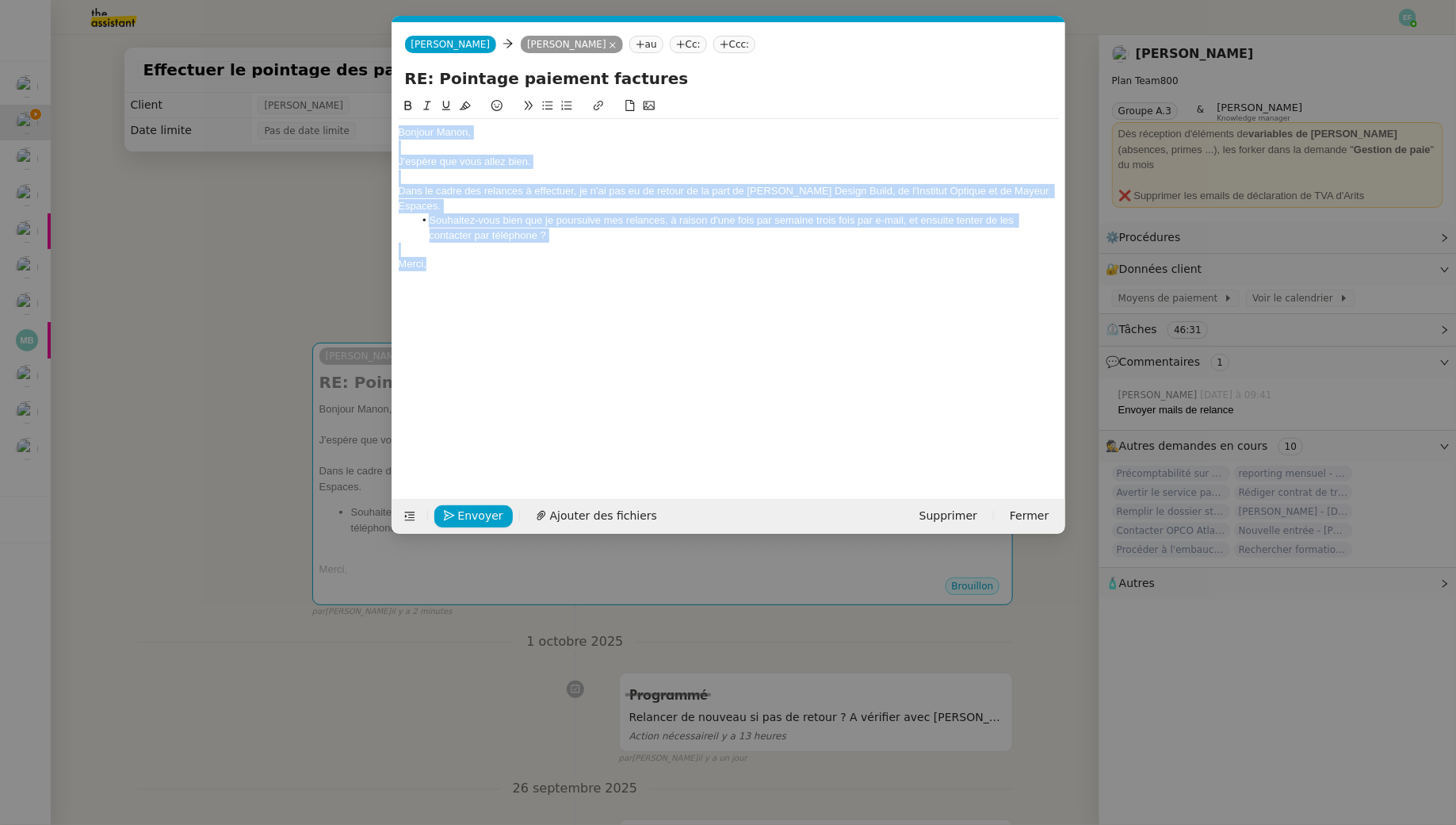
drag, startPoint x: 465, startPoint y: 256, endPoint x: 350, endPoint y: 76, distance: 213.6
click at [350, 76] on nz-modal-container "Service TA - VOYAGE - PROPOSITION GLOBALE A utiliser dans le cadre de propositi…" at bounding box center [728, 412] width 1456 height 825
copy div "Bonjour Manon, J'espère que vous allez bien. Dans le cadre des relances à effec…"
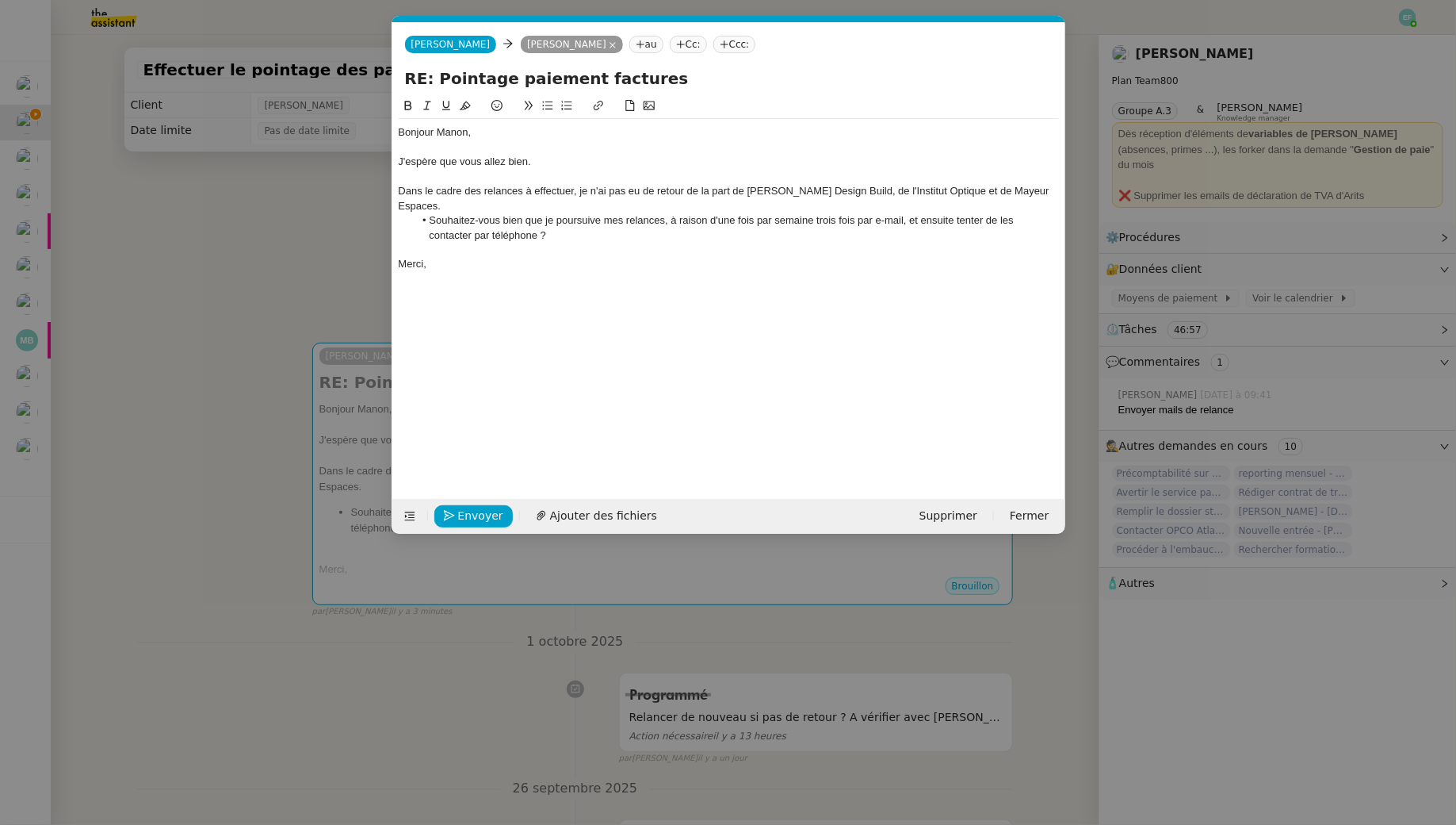
click at [469, 264] on div "Bonjour Manon, J'espère que vous allez bien. Dans le cadre des relances à effec…" at bounding box center [729, 285] width 660 height 377
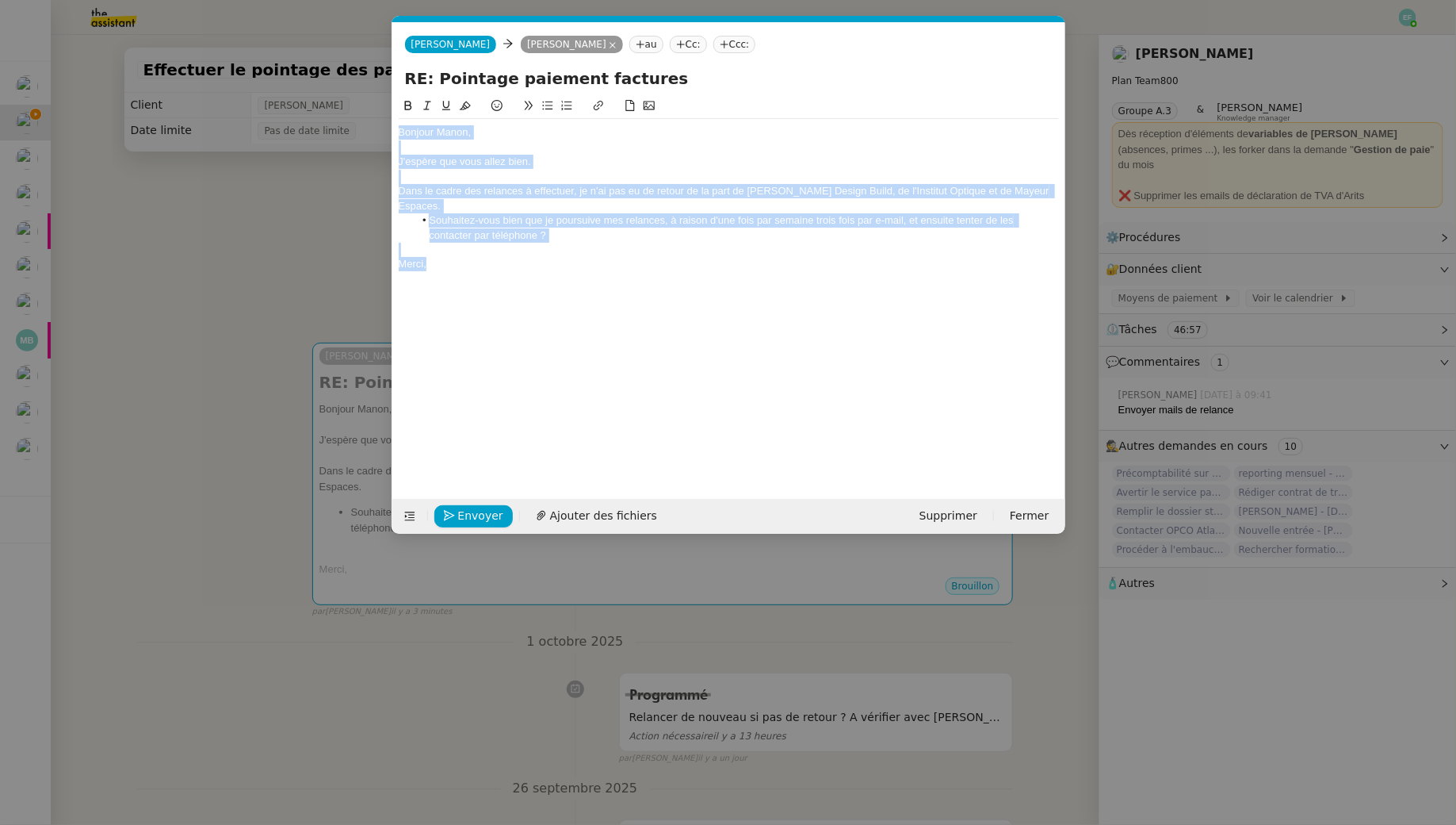
drag, startPoint x: 467, startPoint y: 253, endPoint x: 331, endPoint y: 7, distance: 281.1
click at [331, 7] on nz-modal-container "Service TA - VOYAGE - PROPOSITION GLOBALE A utiliser dans le cadre de propositi…" at bounding box center [728, 412] width 1456 height 825
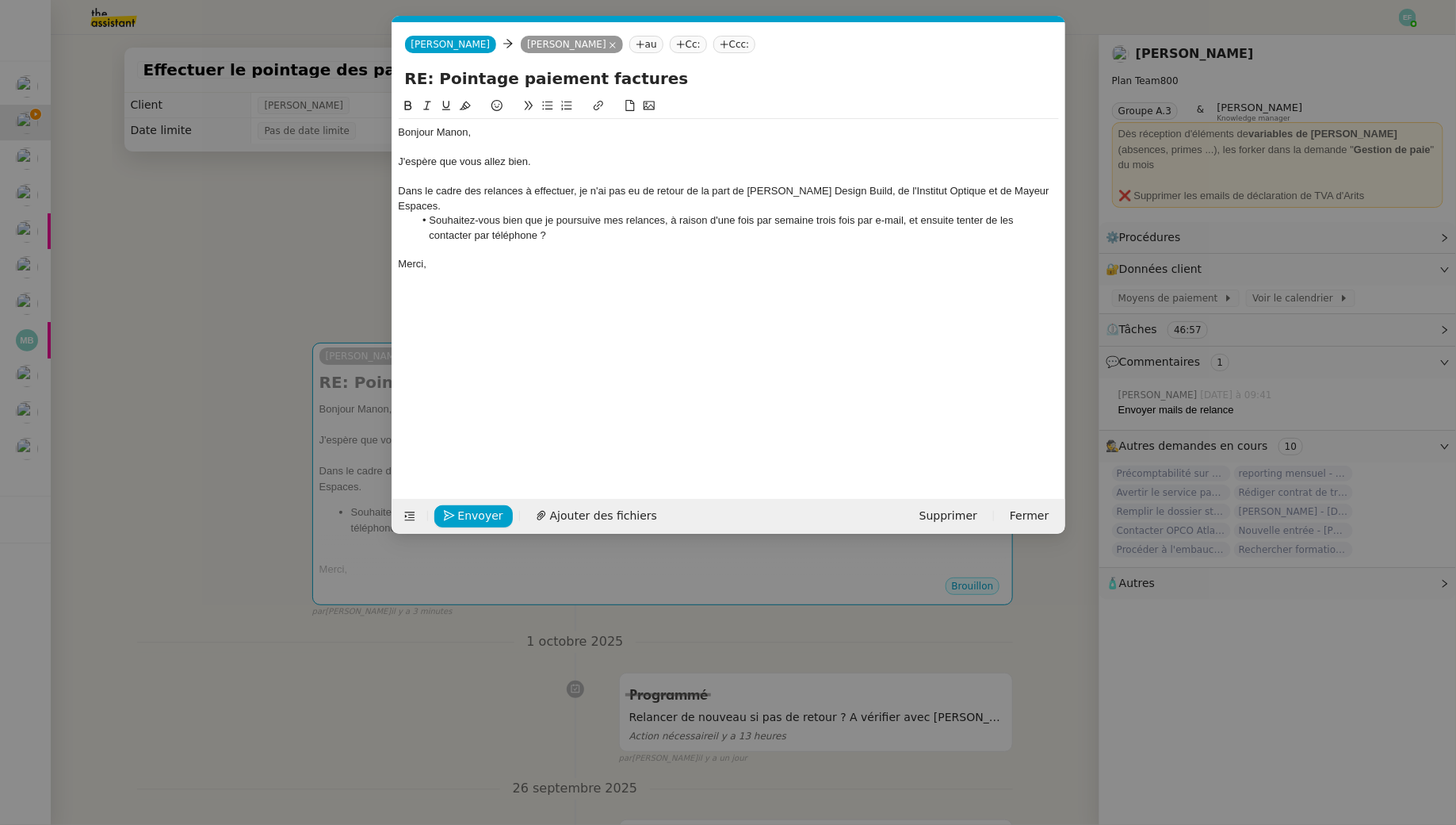
scroll to position [0, 0]
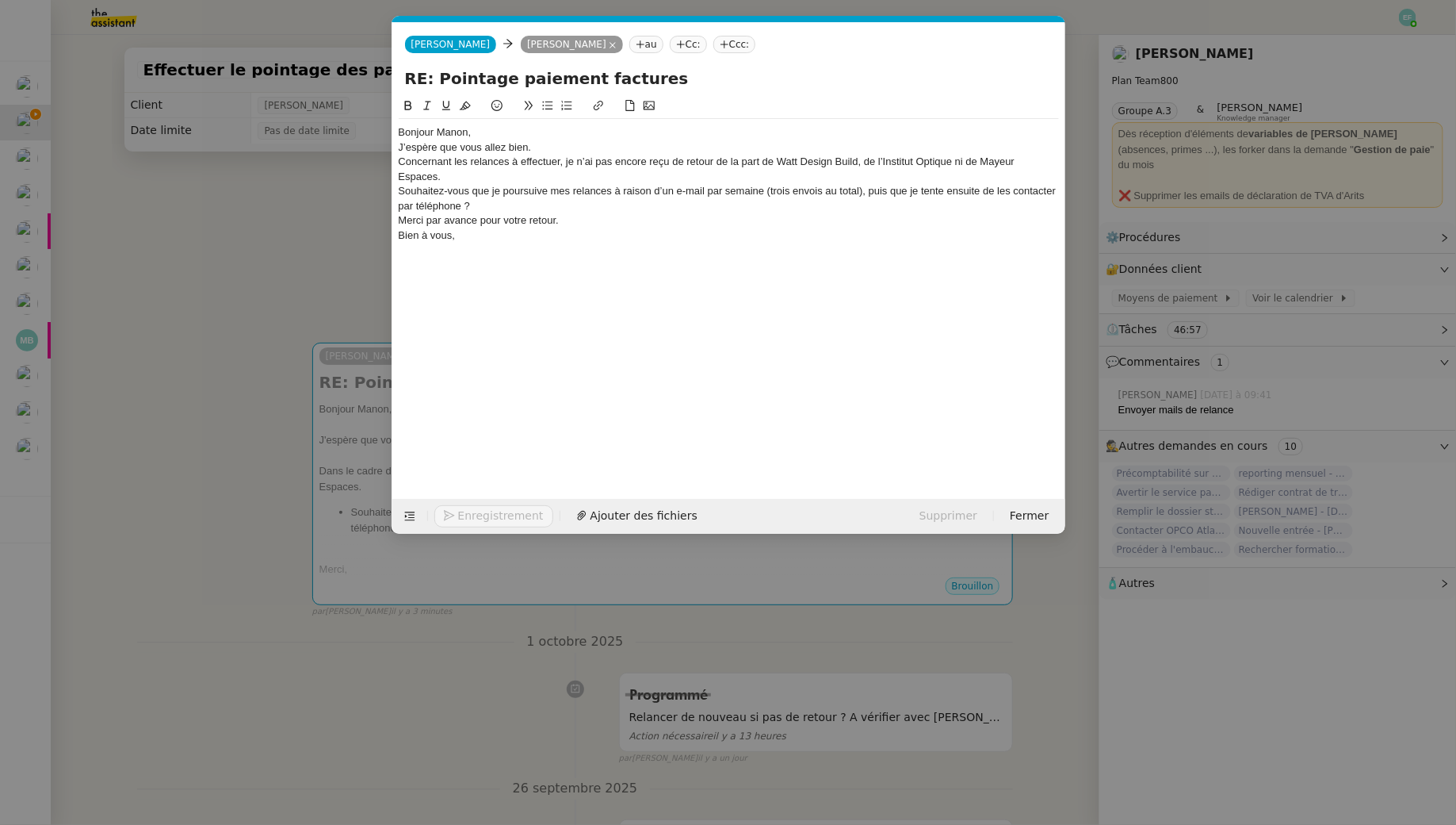
click at [478, 129] on div "Bonjour Manon," at bounding box center [729, 132] width 660 height 14
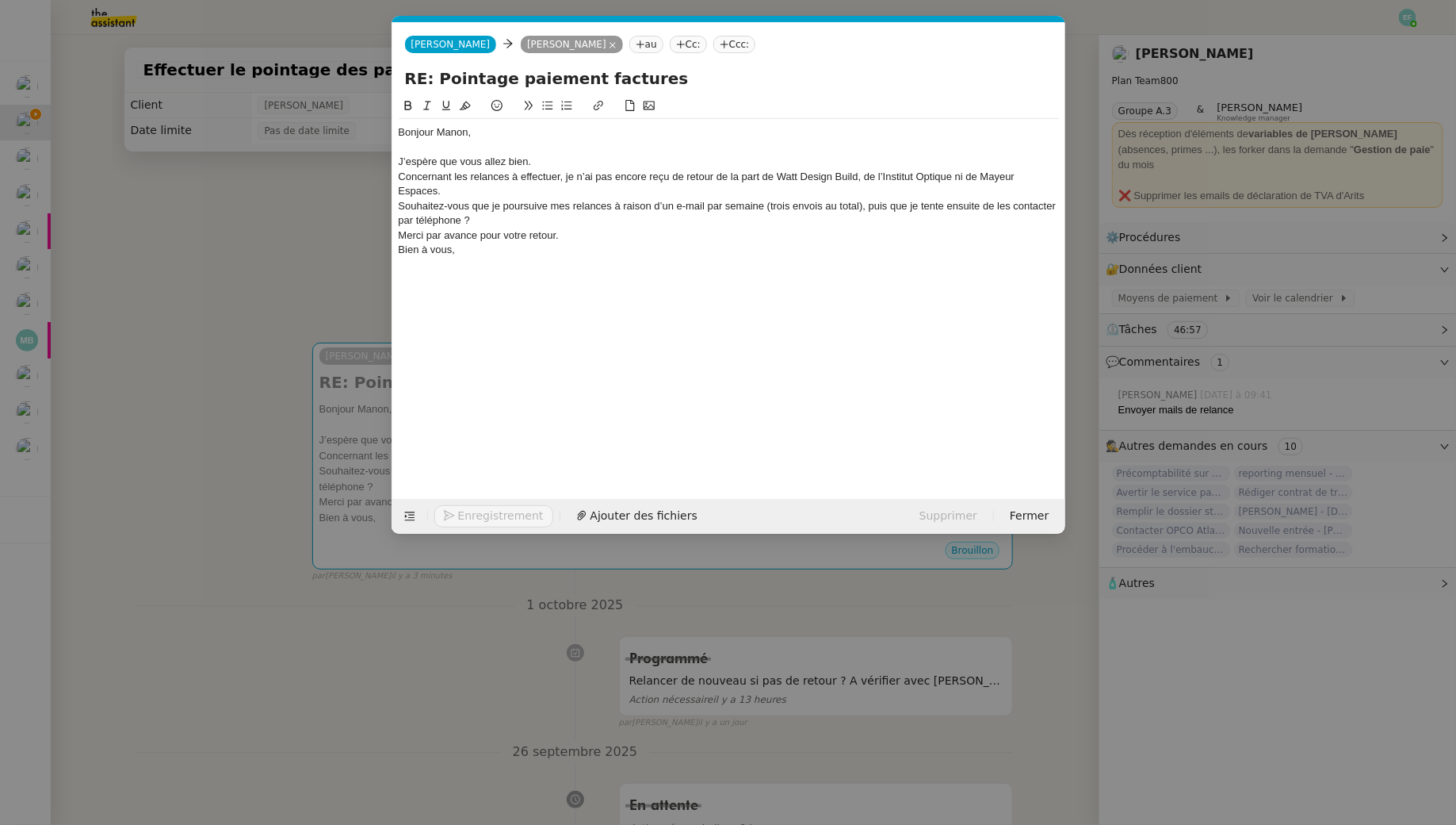
click at [547, 160] on div "J’espère que vous allez bien." at bounding box center [729, 161] width 660 height 14
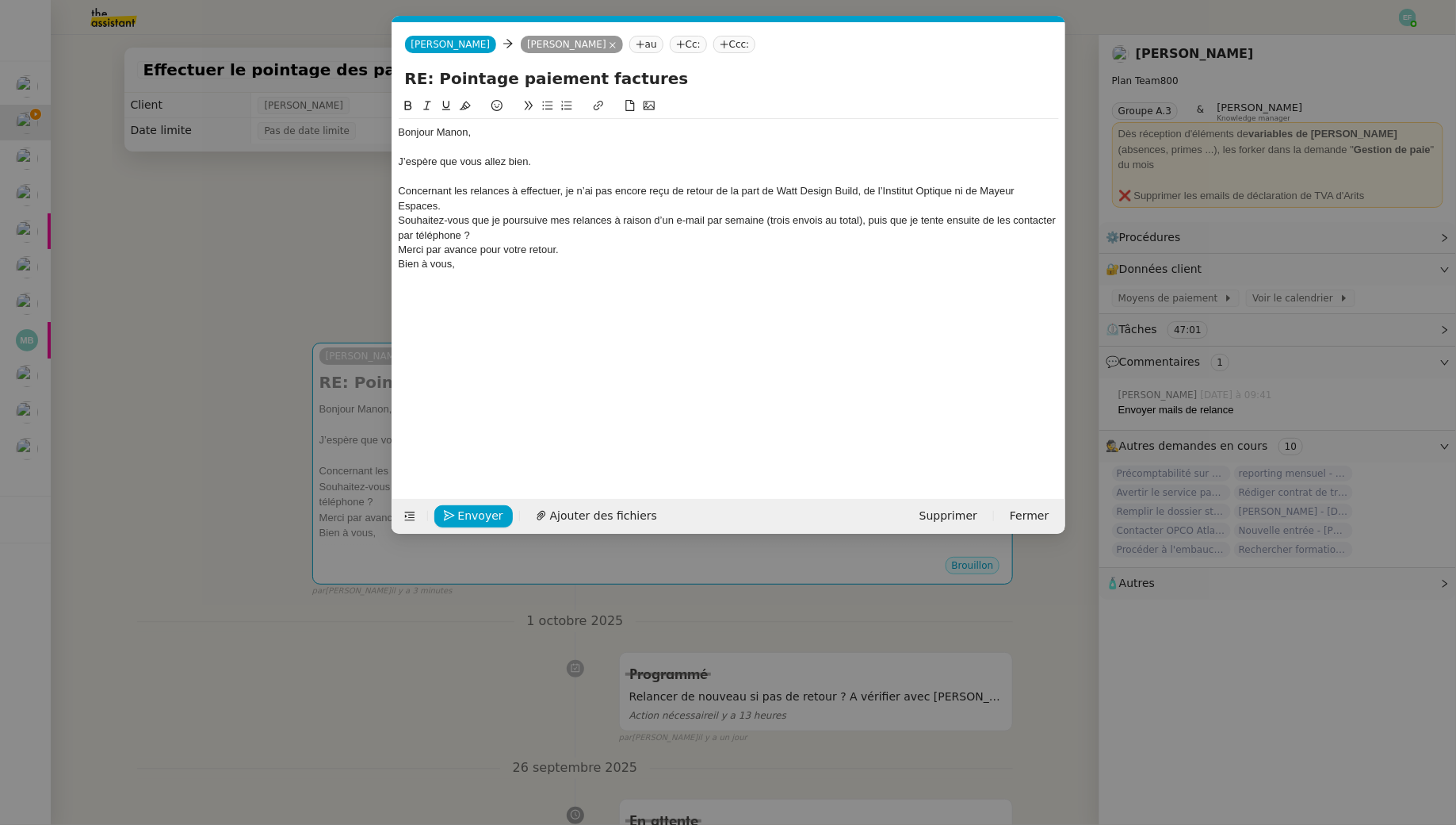
click at [508, 206] on div "Concernant les relances à effectuer, je n’ai pas encore reçu de retour de la pa…" at bounding box center [729, 198] width 660 height 29
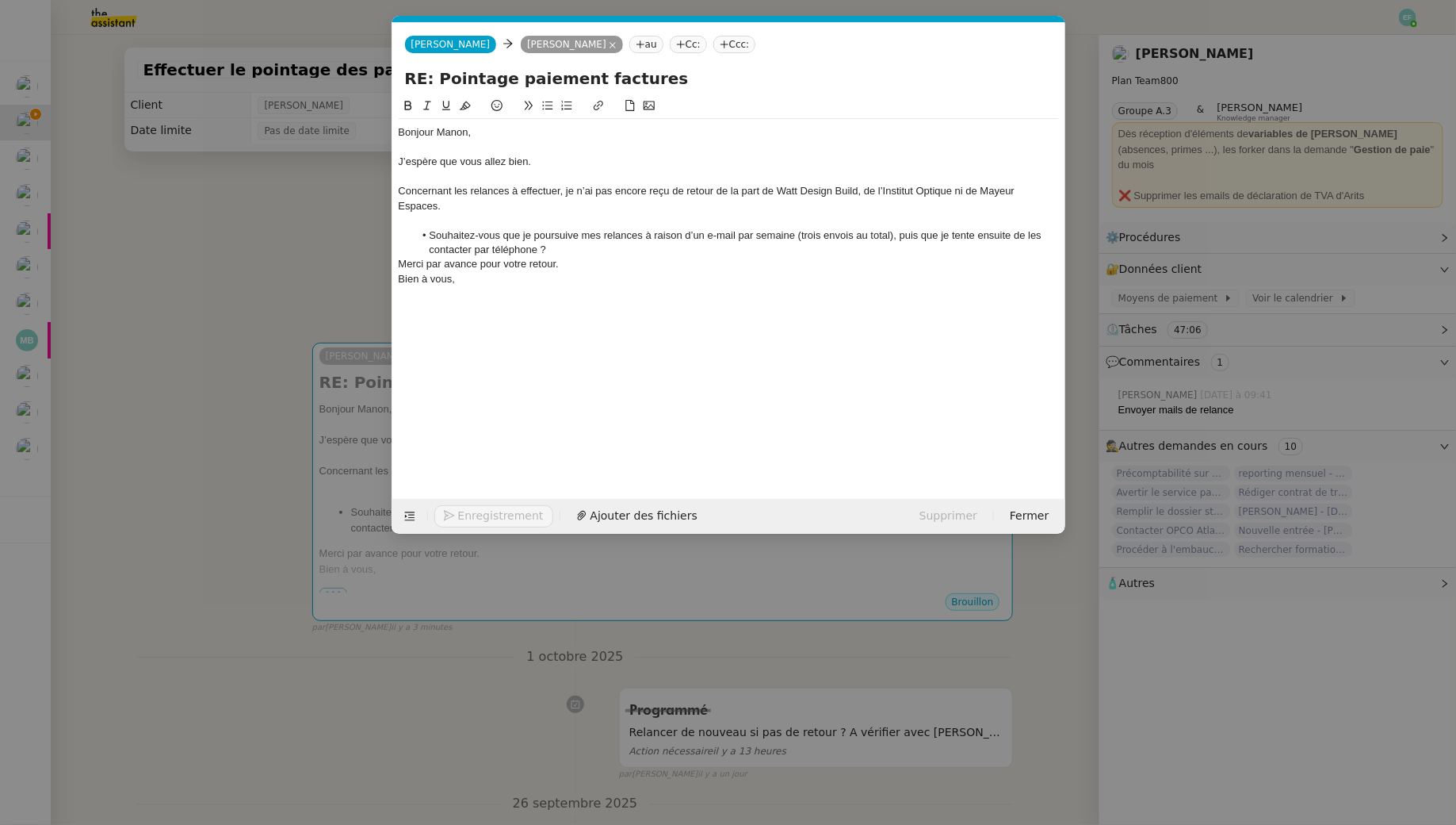
click at [575, 250] on li "Souhaitez-vous que je poursuive mes relances à raison d’un e-mail par semaine (…" at bounding box center [736, 242] width 645 height 29
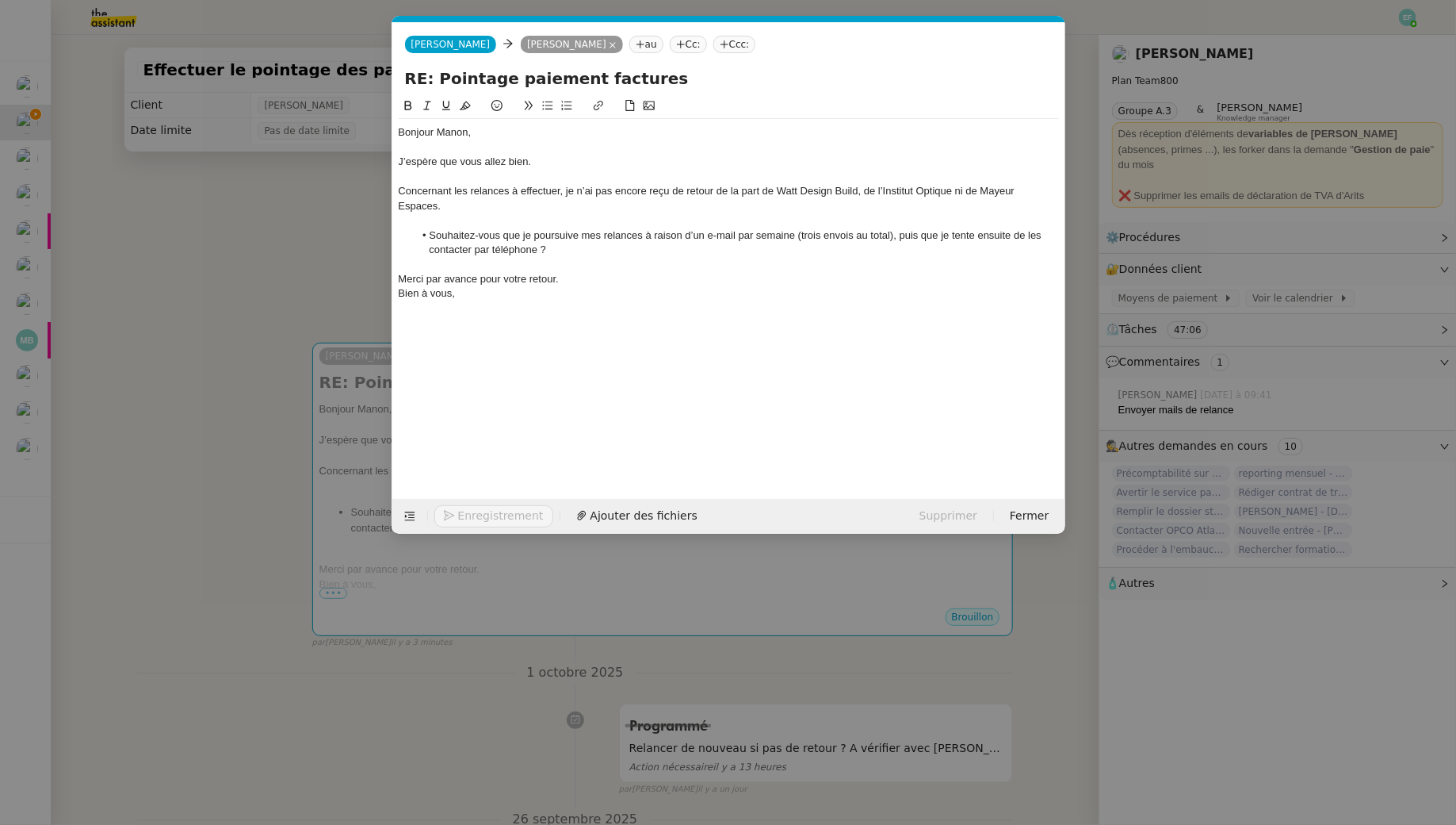
click at [498, 275] on div "Merci par avance pour votre retour." at bounding box center [729, 279] width 660 height 14
click at [425, 99] on icon at bounding box center [428, 105] width 11 height 11
click at [588, 290] on div "Bien à vous," at bounding box center [729, 293] width 660 height 14
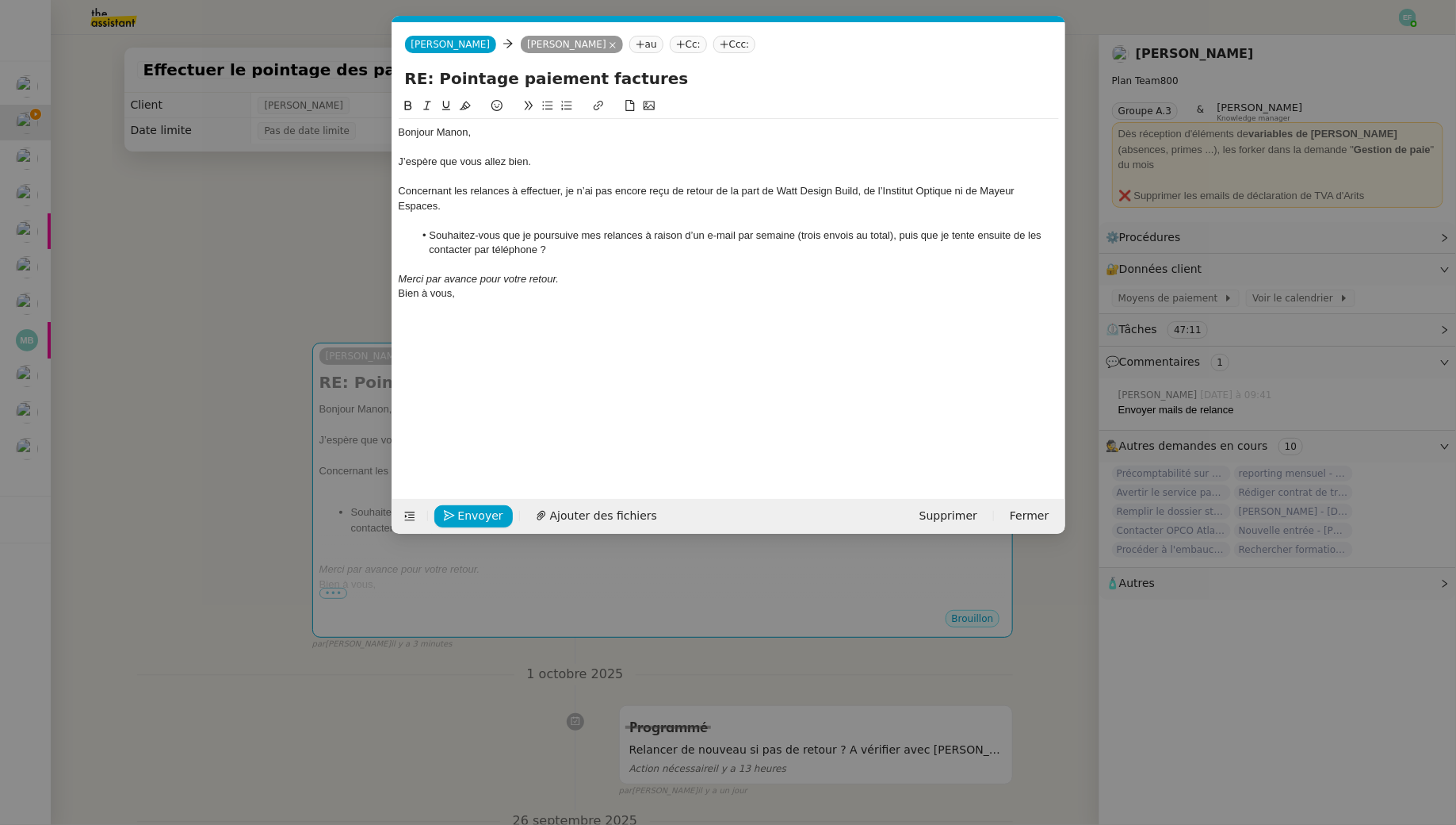
click at [575, 274] on div "Merci par avance pour votre retour." at bounding box center [729, 279] width 660 height 14
click at [468, 519] on span "Envoyer" at bounding box center [480, 515] width 45 height 18
click at [468, 519] on span "Confirmer l'envoi" at bounding box center [505, 515] width 95 height 18
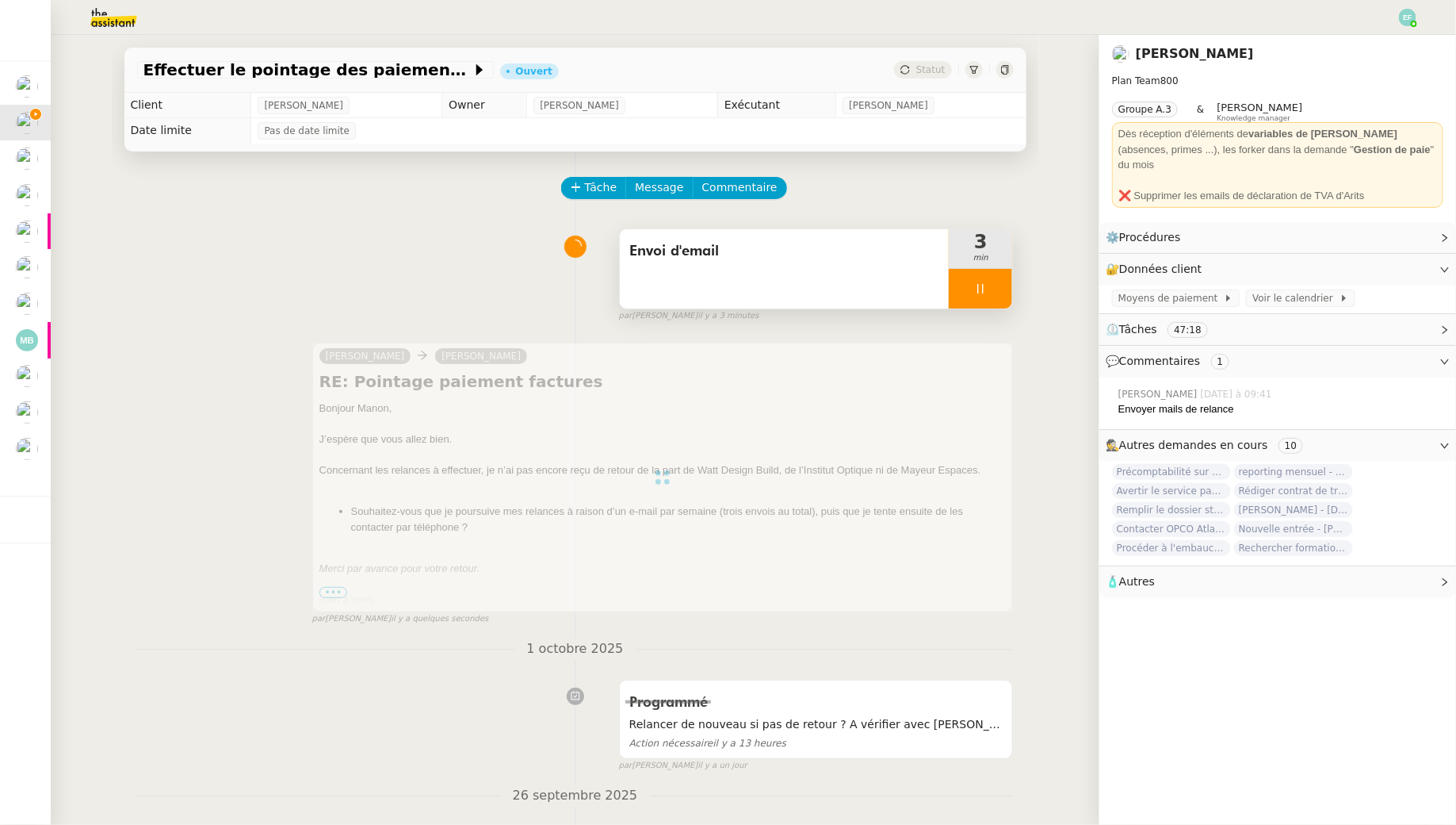
click at [987, 291] on icon at bounding box center [980, 289] width 13 height 13
click at [995, 291] on icon at bounding box center [996, 287] width 12 height 8
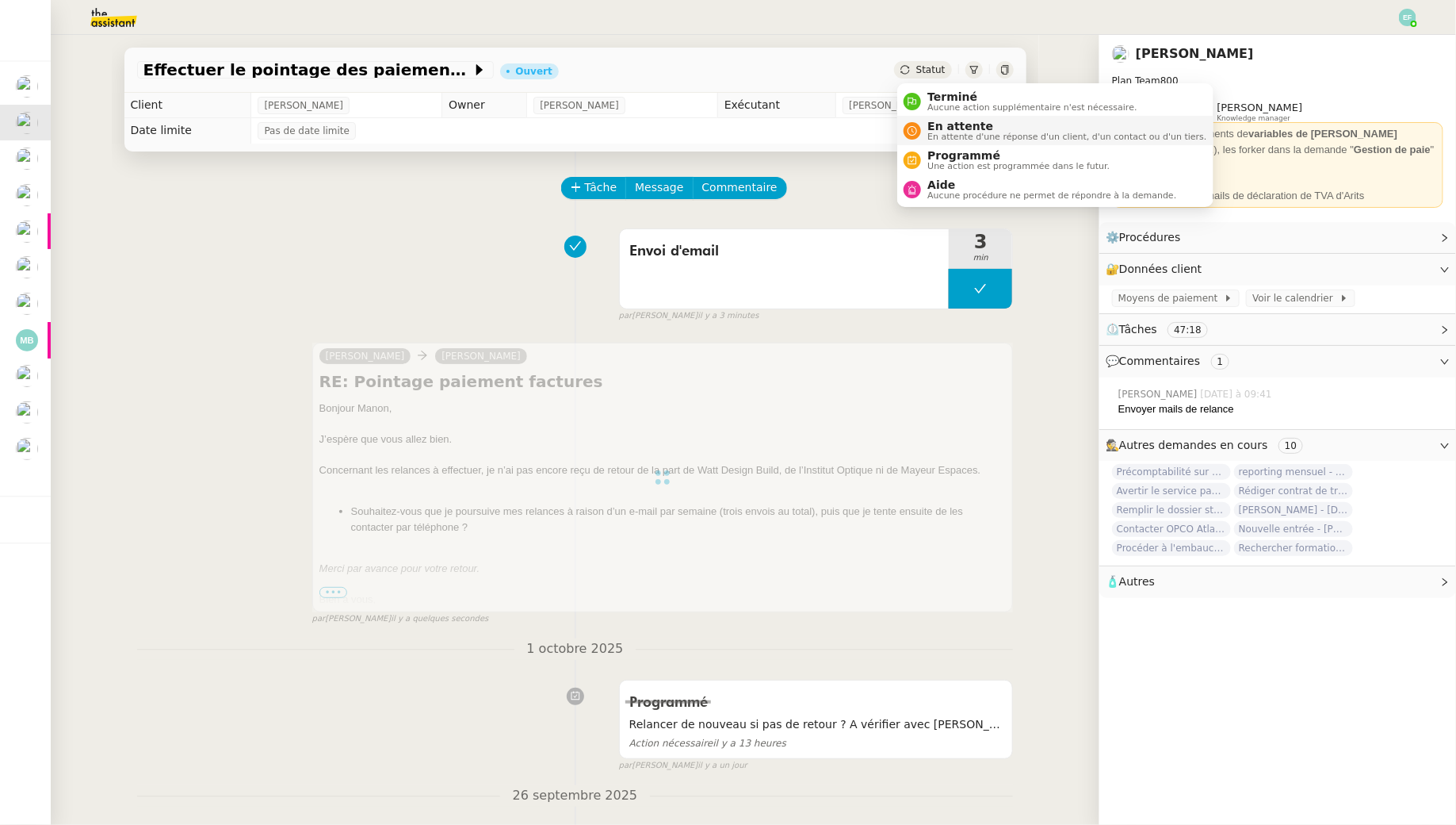
click at [939, 129] on span "En attente" at bounding box center [1067, 127] width 279 height 13
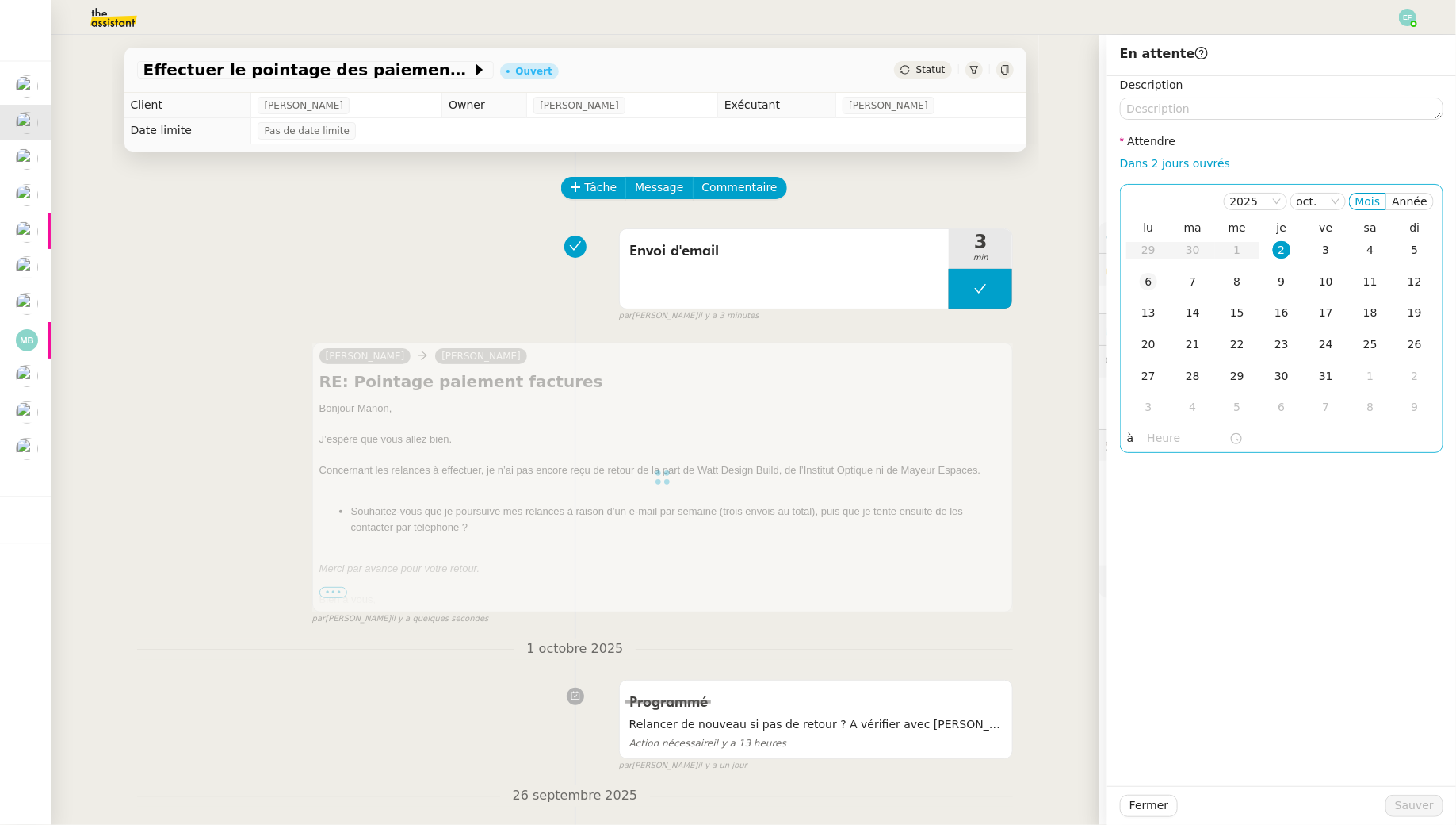
click at [1161, 284] on td "6" at bounding box center [1148, 283] width 44 height 32
click at [1418, 802] on span "Sauver" at bounding box center [1414, 804] width 38 height 18
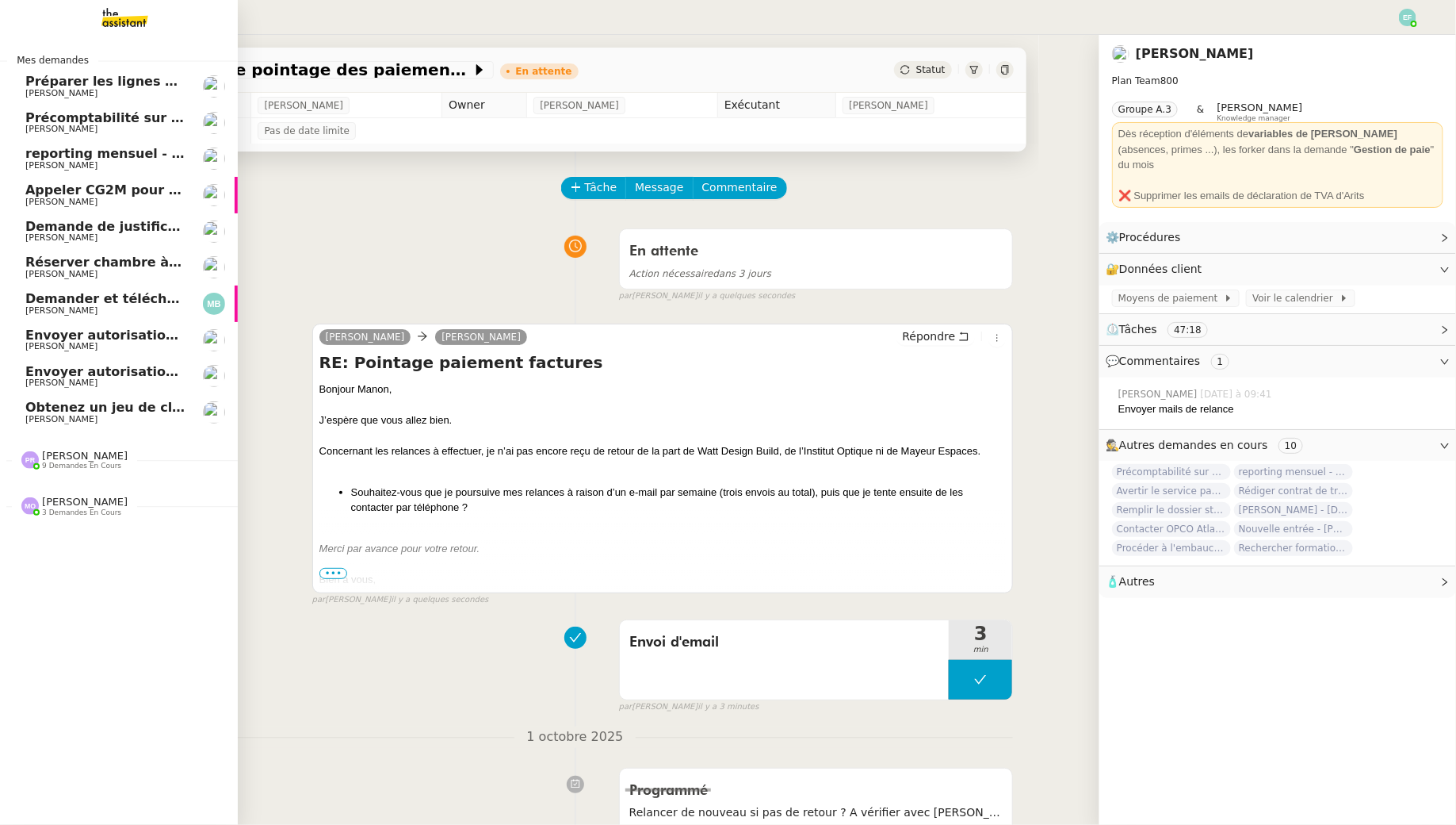
click at [78, 405] on span "Obtenez un jeu de clefs pour la cave" at bounding box center [156, 407] width 261 height 15
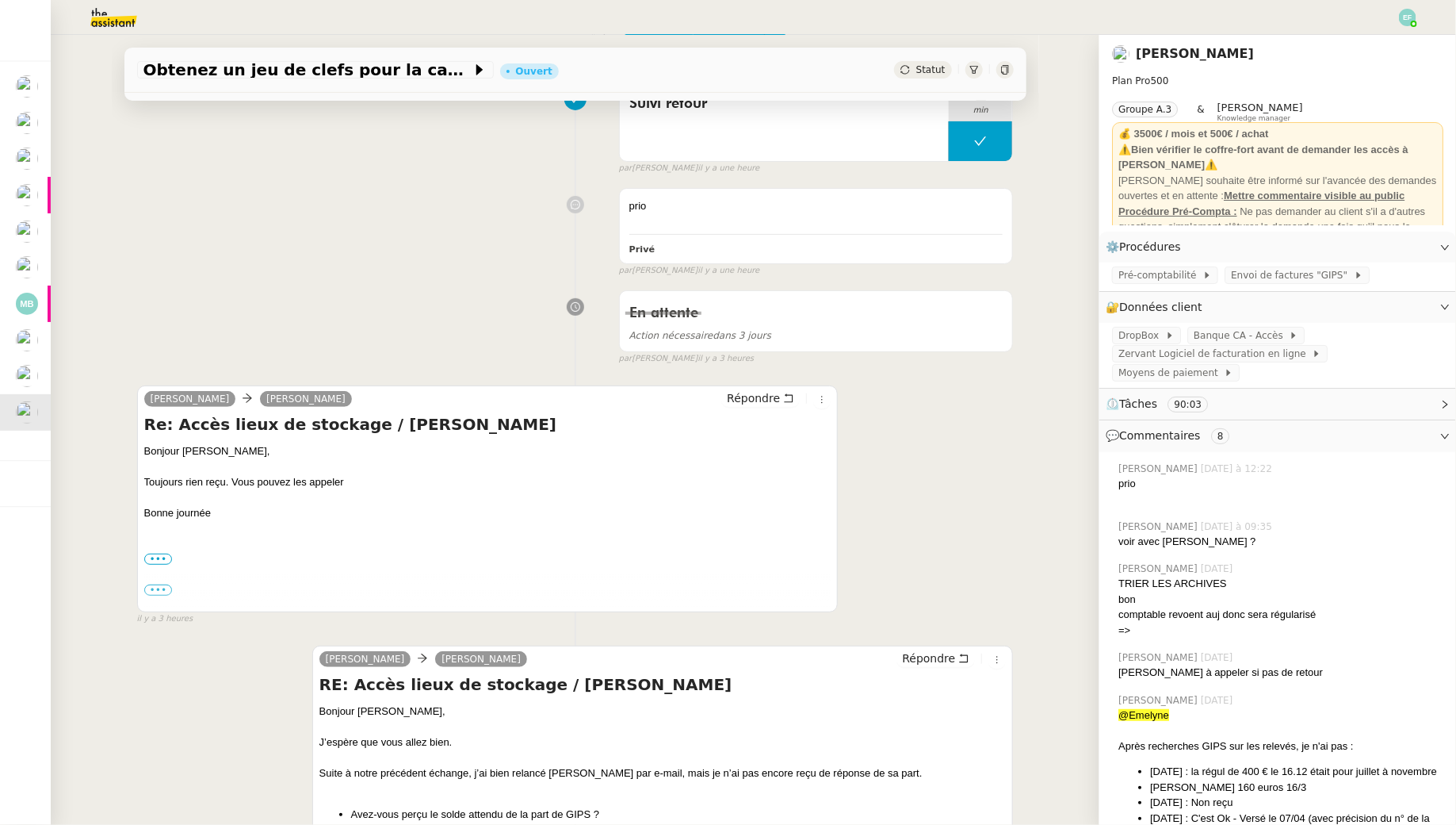
scroll to position [424, 0]
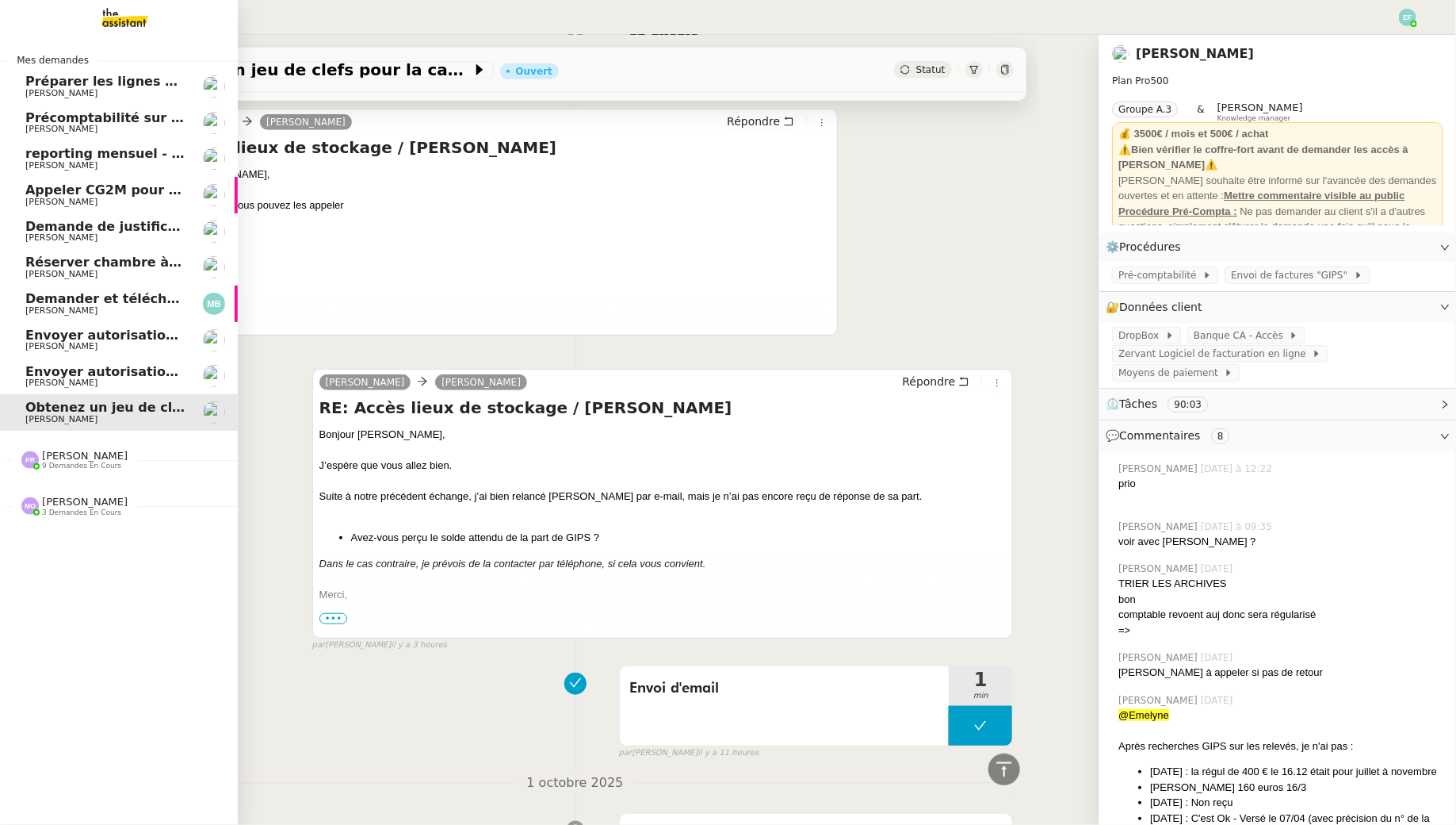
click at [134, 92] on span "[PERSON_NAME]" at bounding box center [105, 94] width 160 height 9
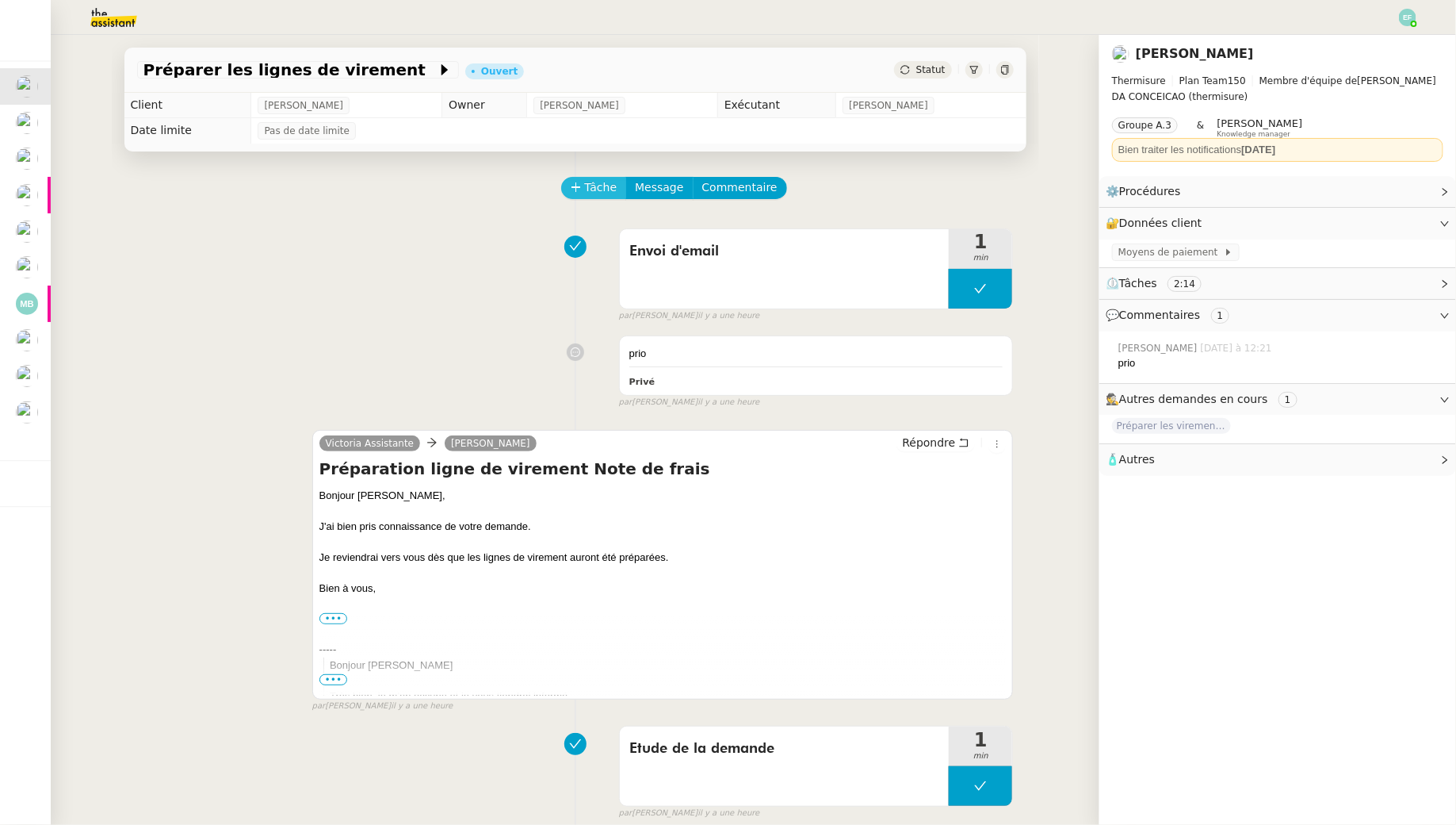
click at [614, 185] on span "Tâche" at bounding box center [601, 187] width 33 height 18
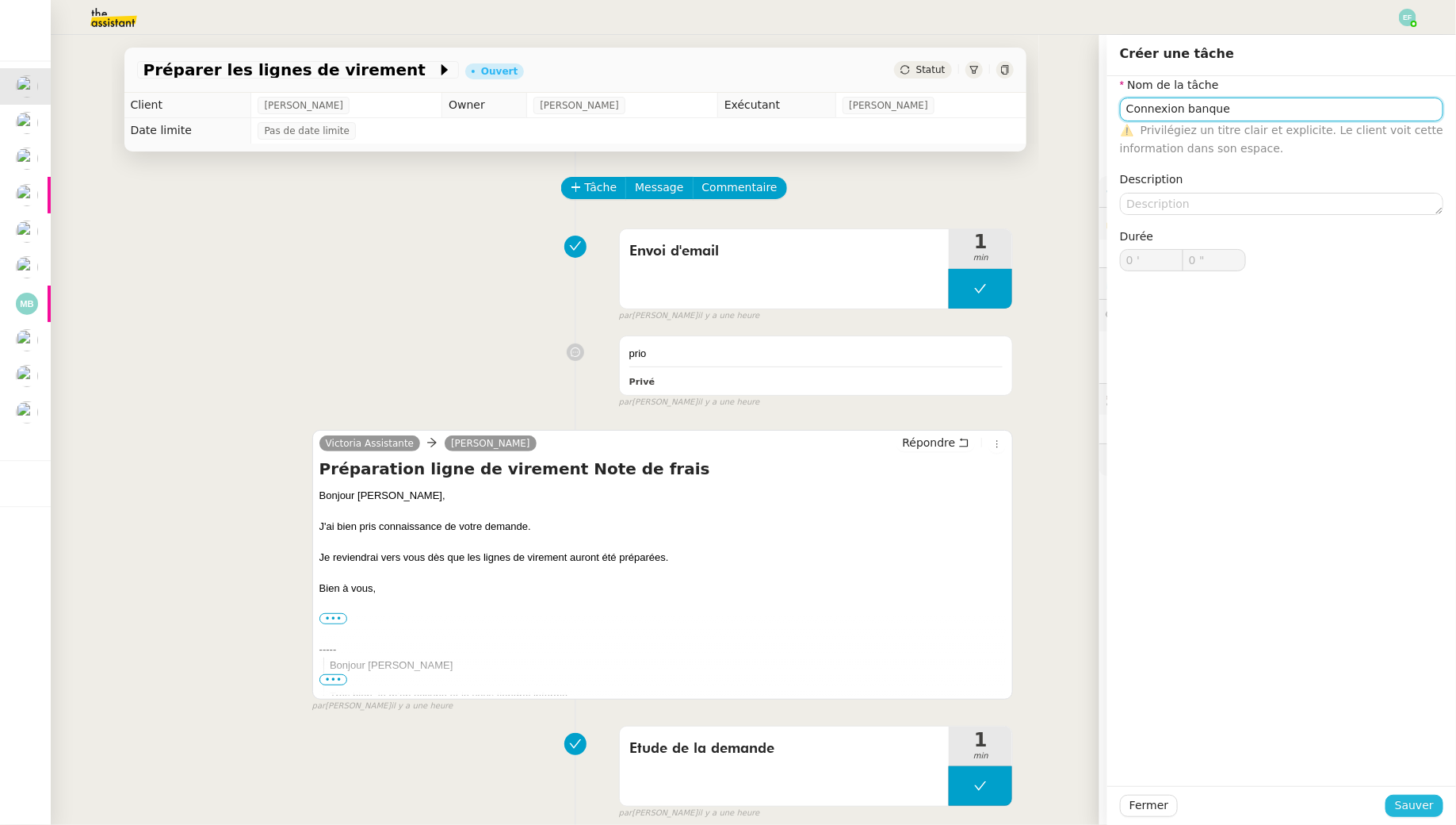
type input "Connexion banque"
click at [1399, 803] on span "Sauver" at bounding box center [1414, 804] width 38 height 18
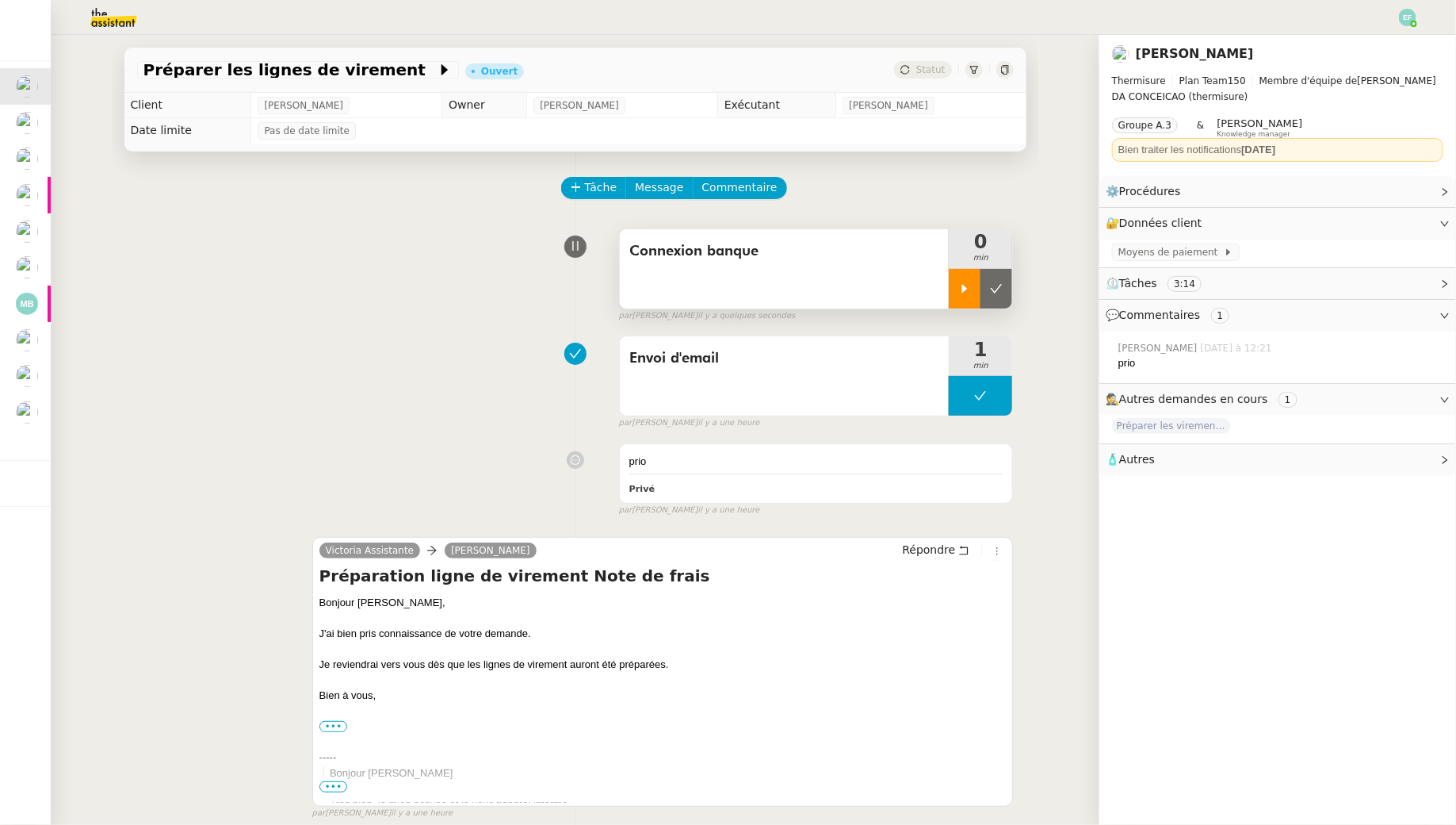
click at [974, 273] on div at bounding box center [964, 288] width 32 height 39
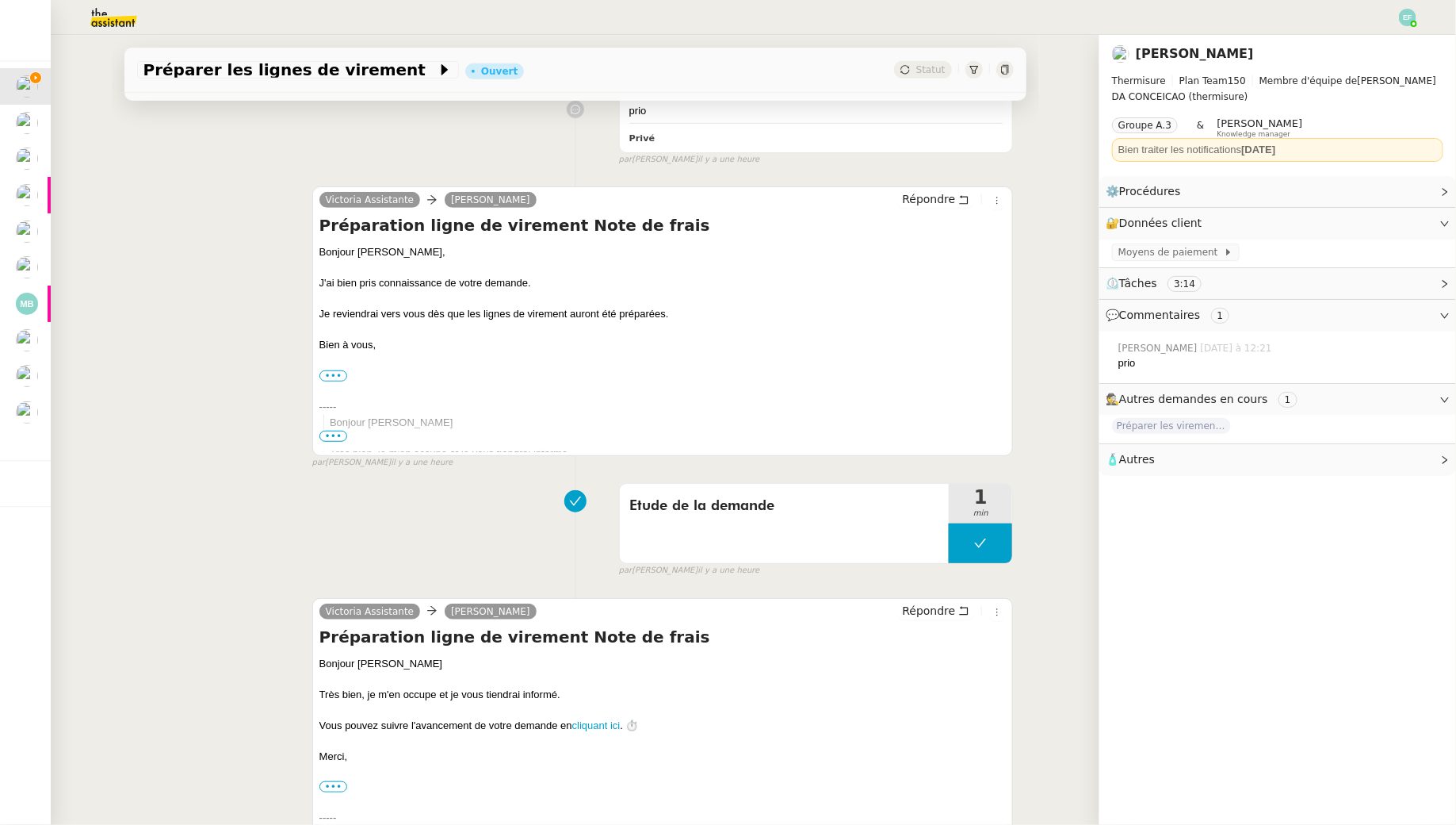
scroll to position [433, 0]
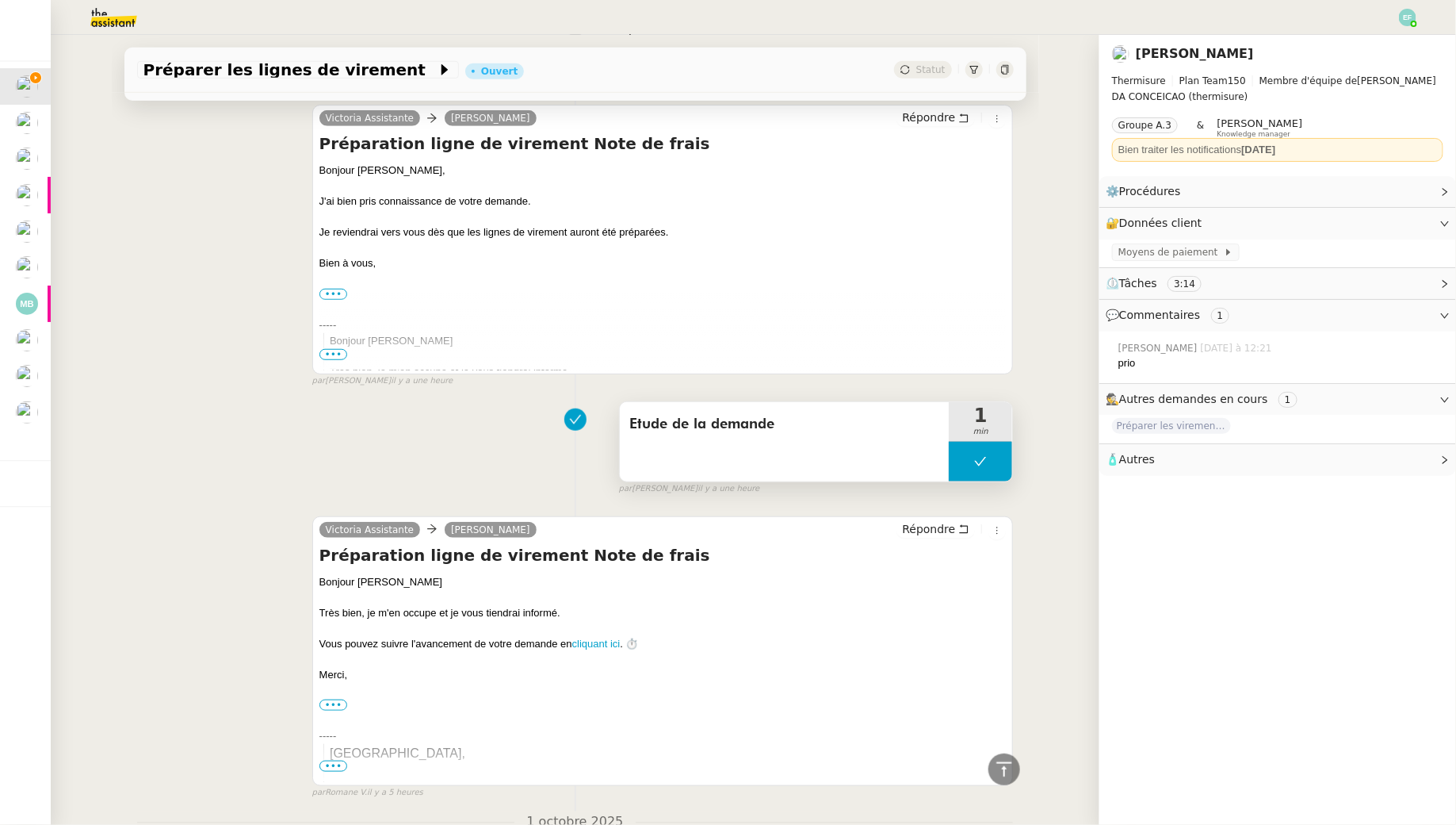
click at [984, 458] on icon at bounding box center [980, 462] width 13 height 13
click at [966, 455] on icon at bounding box center [965, 462] width 13 height 13
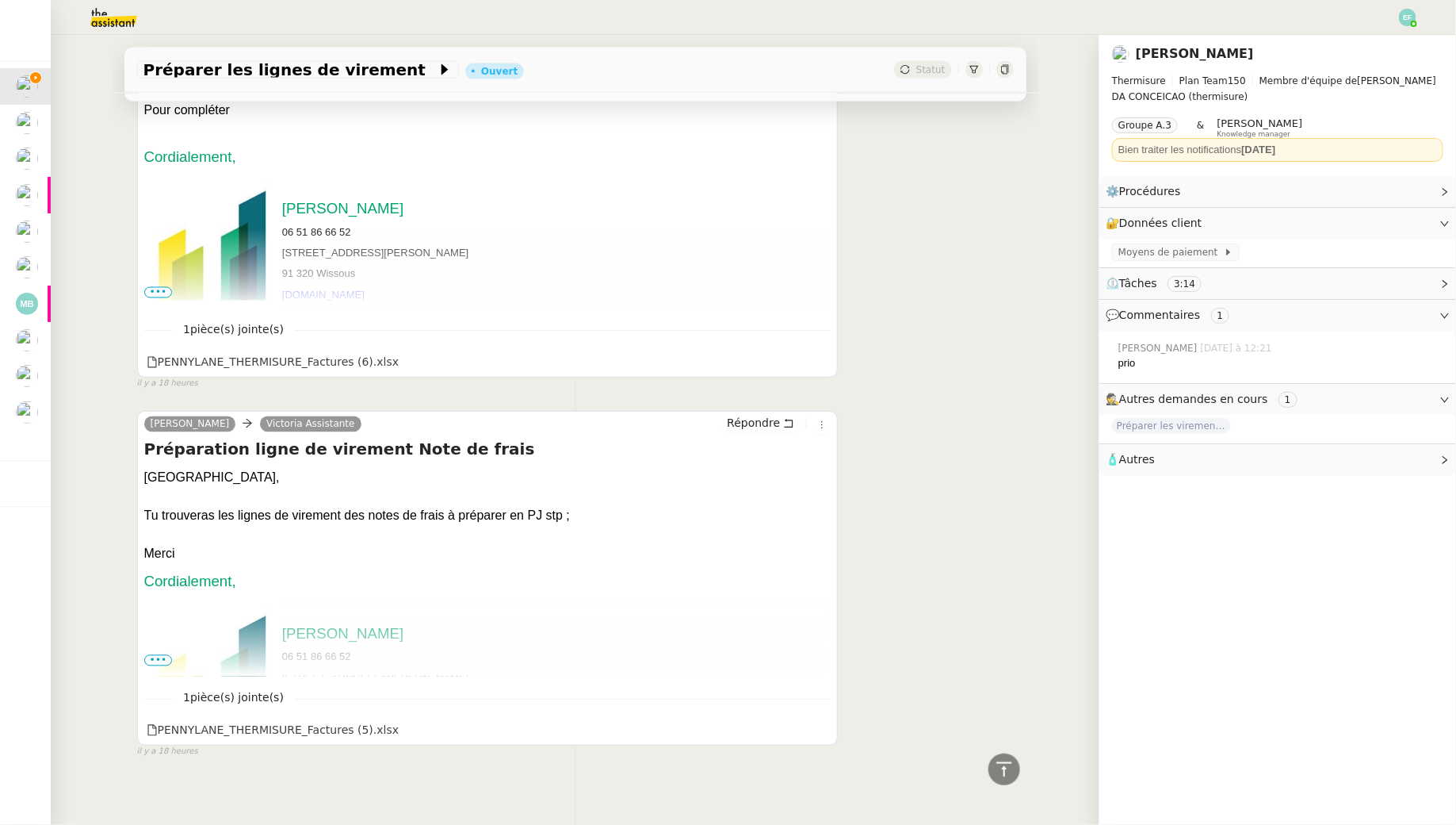
scroll to position [1256, 0]
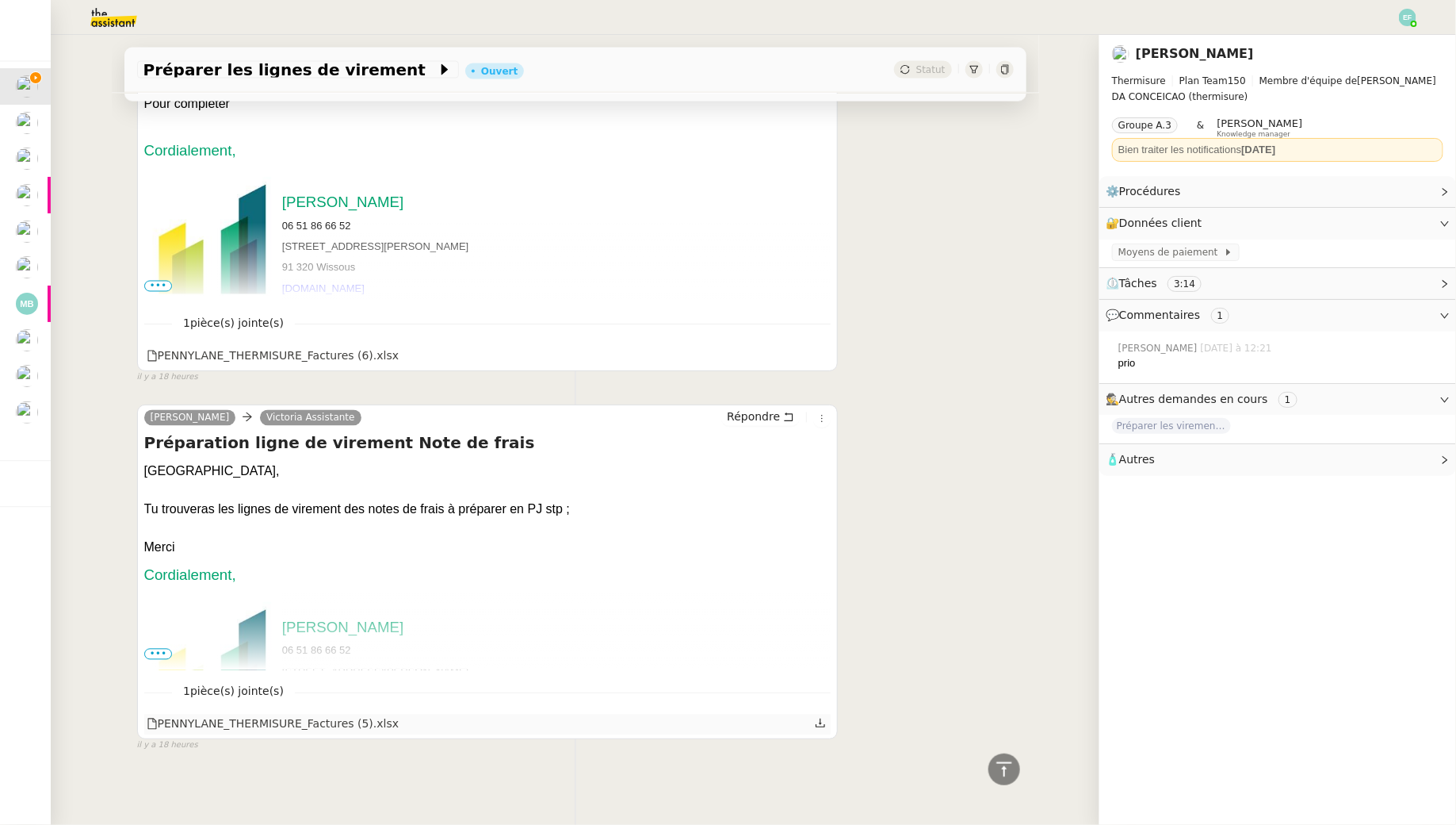
click at [821, 720] on icon at bounding box center [820, 723] width 9 height 8
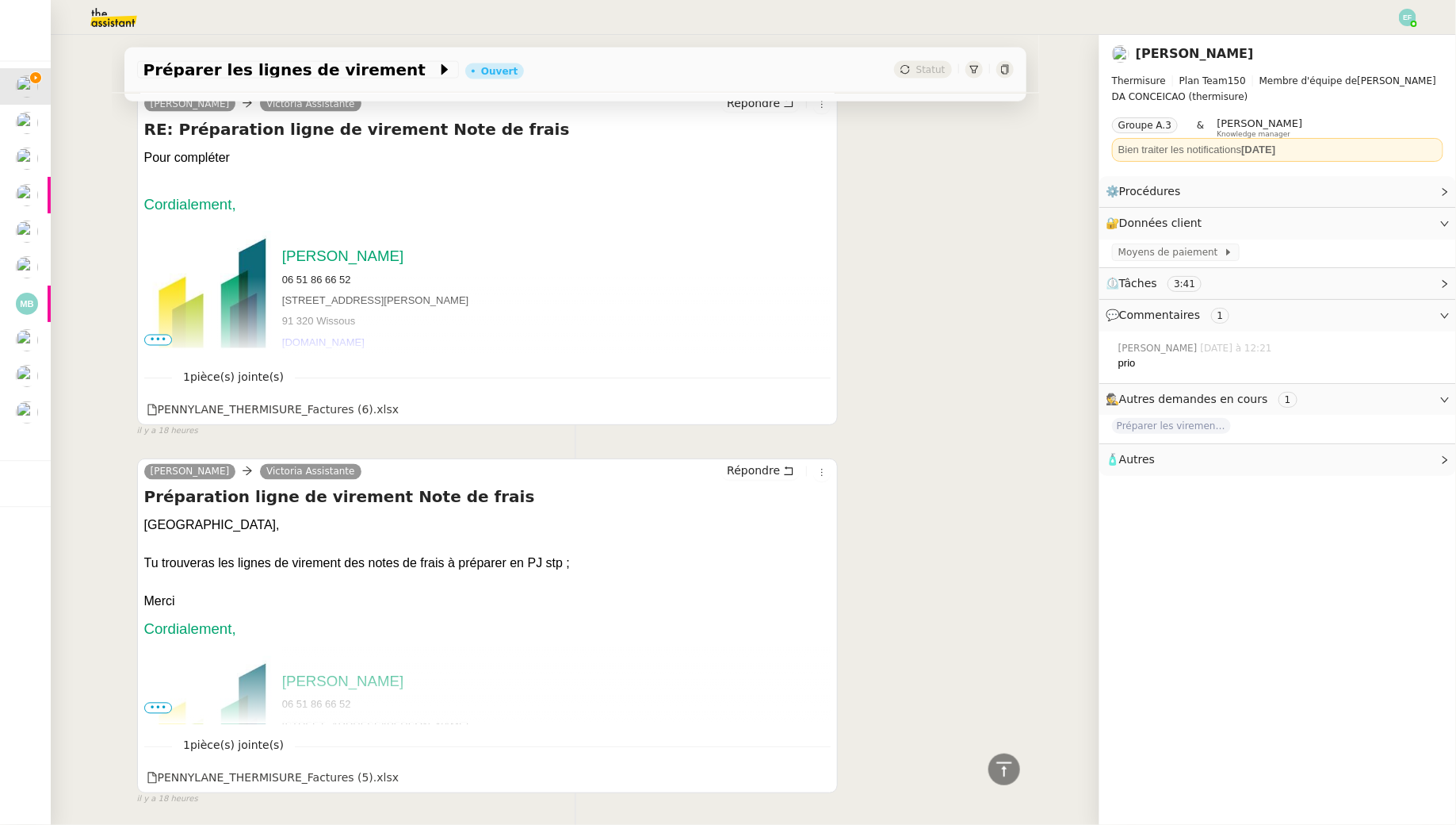
scroll to position [1160, 0]
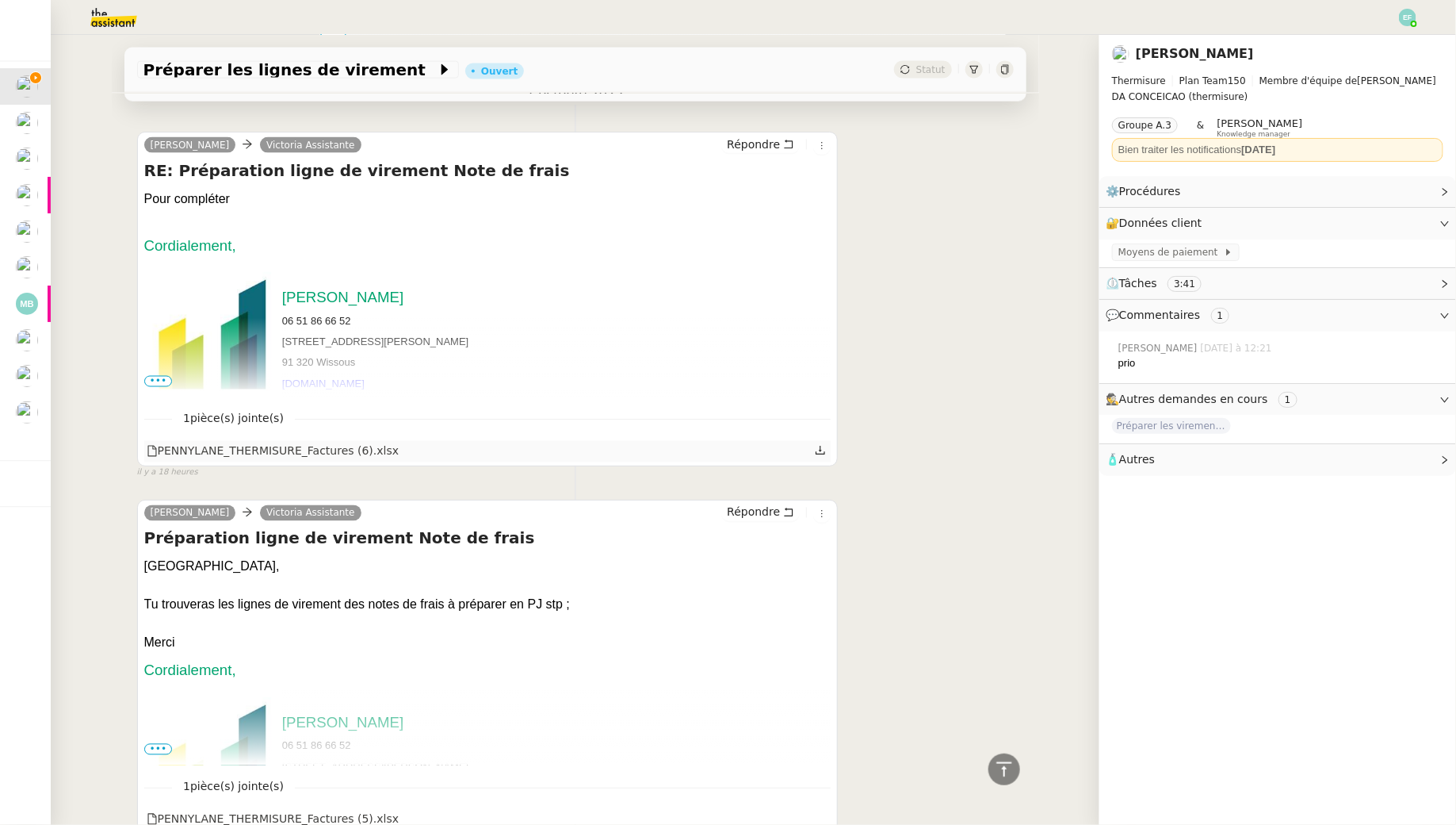
click at [823, 448] on icon at bounding box center [821, 451] width 11 height 11
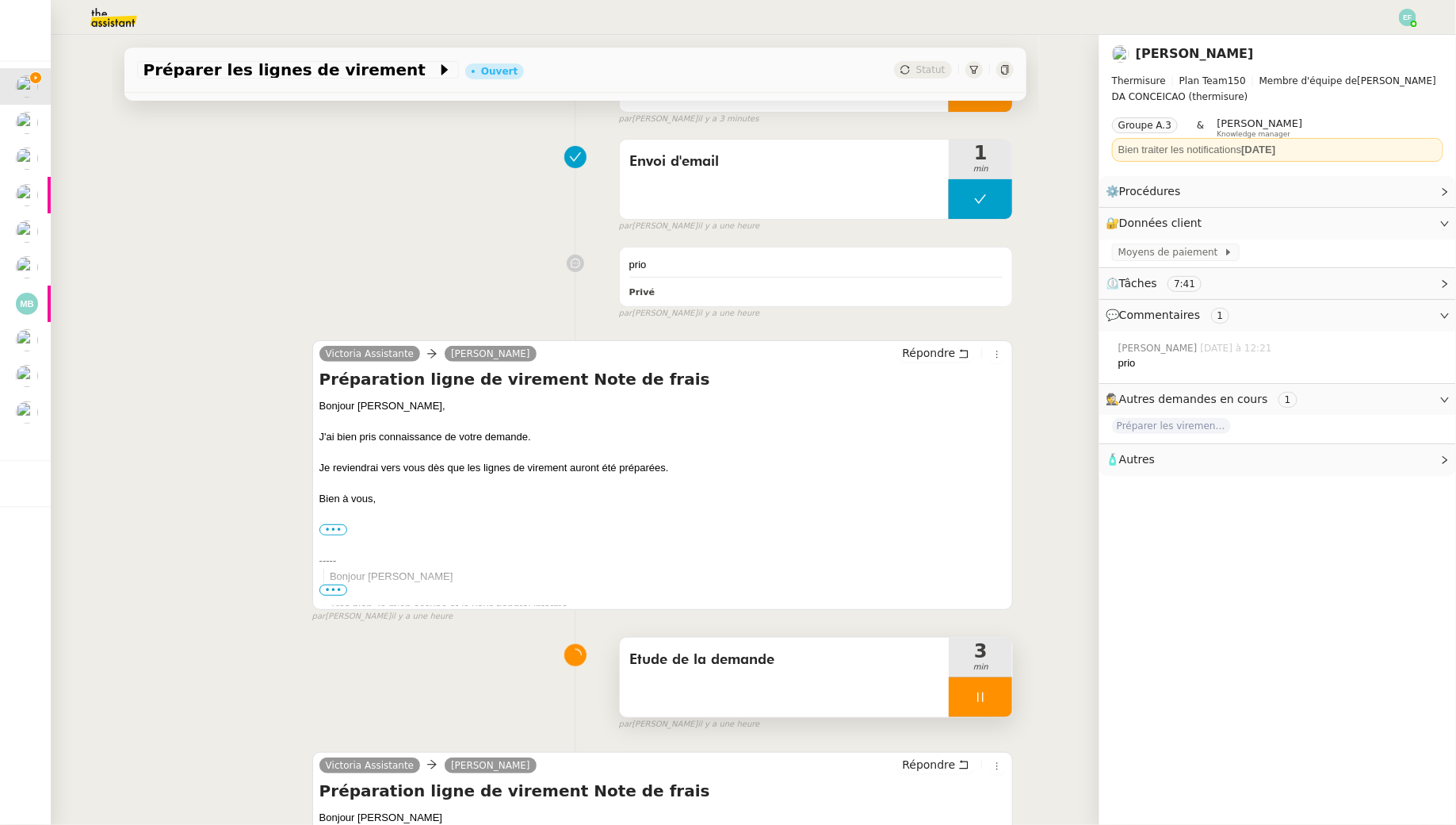
scroll to position [0, 0]
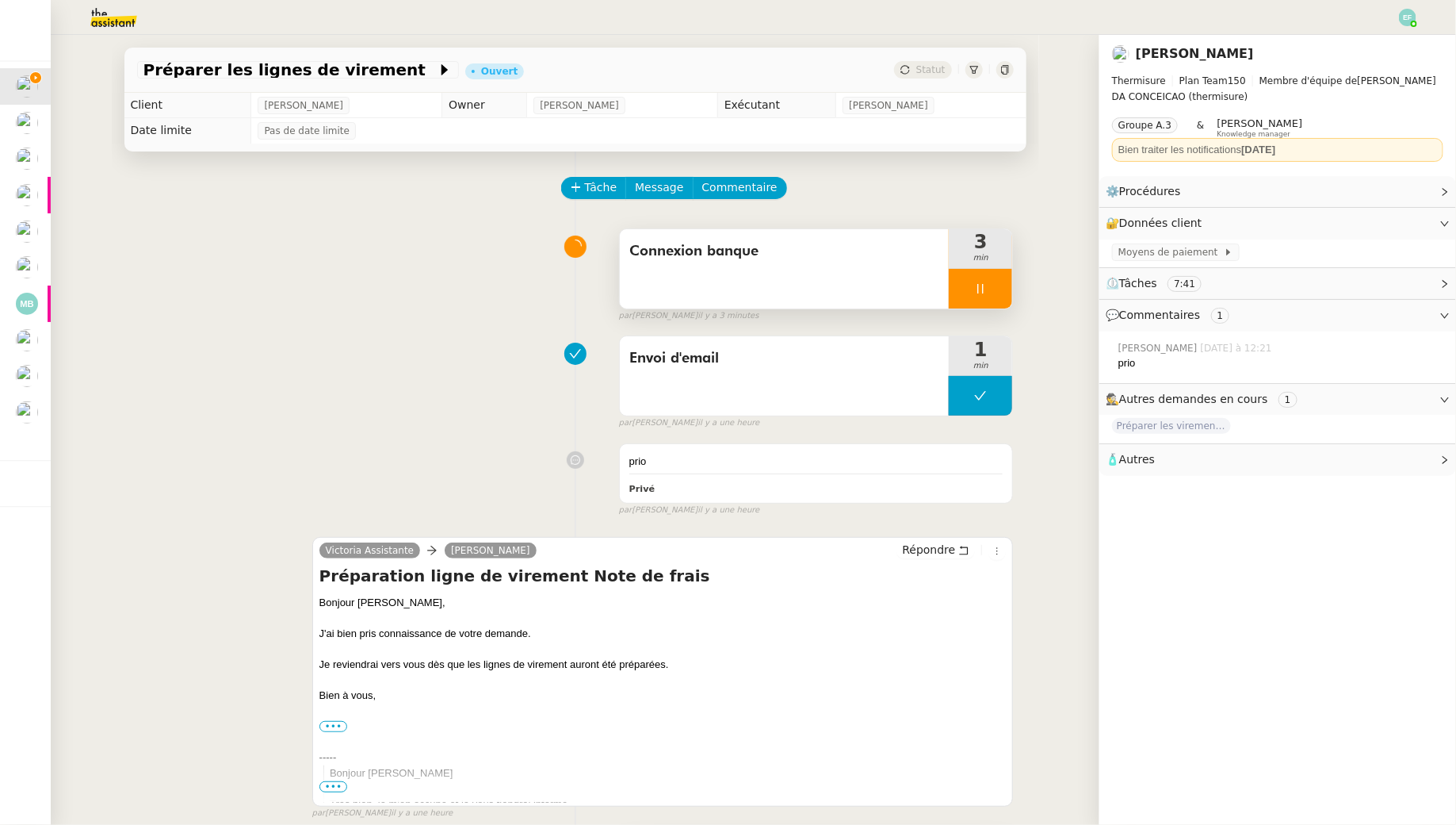
click at [983, 281] on div at bounding box center [980, 288] width 64 height 39
click at [984, 281] on button at bounding box center [996, 288] width 32 height 39
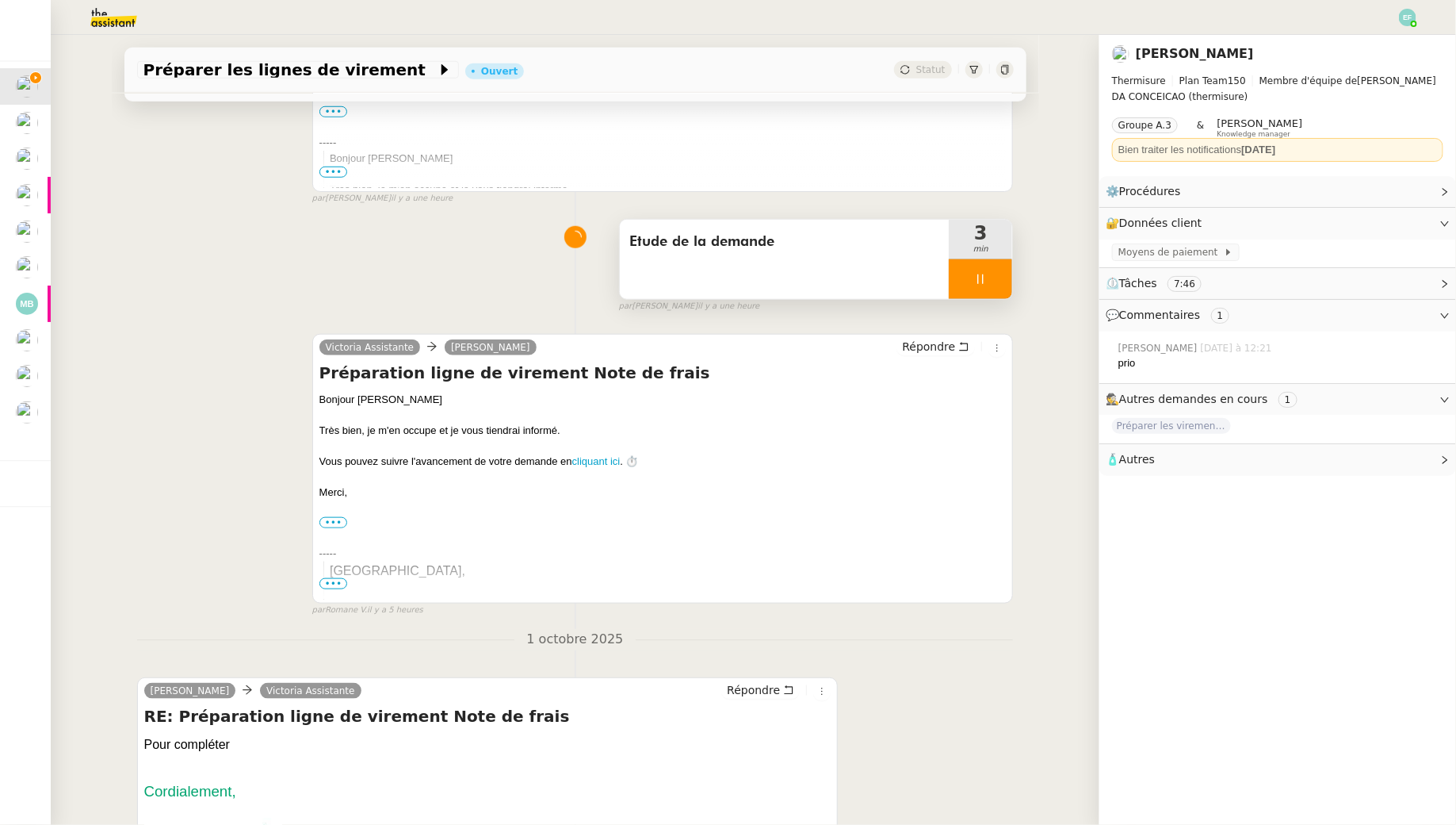
scroll to position [632, 0]
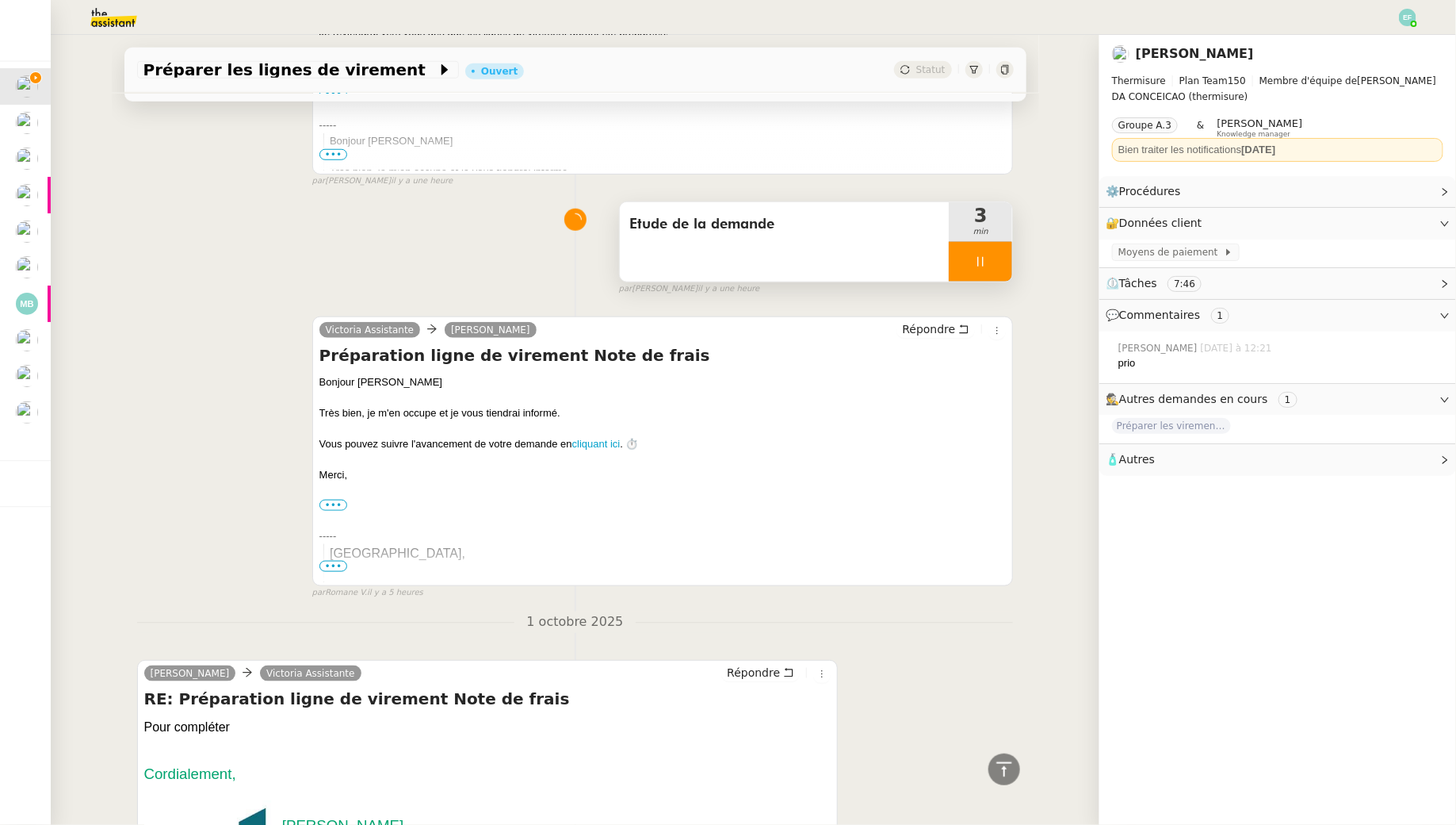
click at [1002, 256] on div at bounding box center [980, 262] width 64 height 39
click at [1002, 256] on icon at bounding box center [996, 262] width 13 height 13
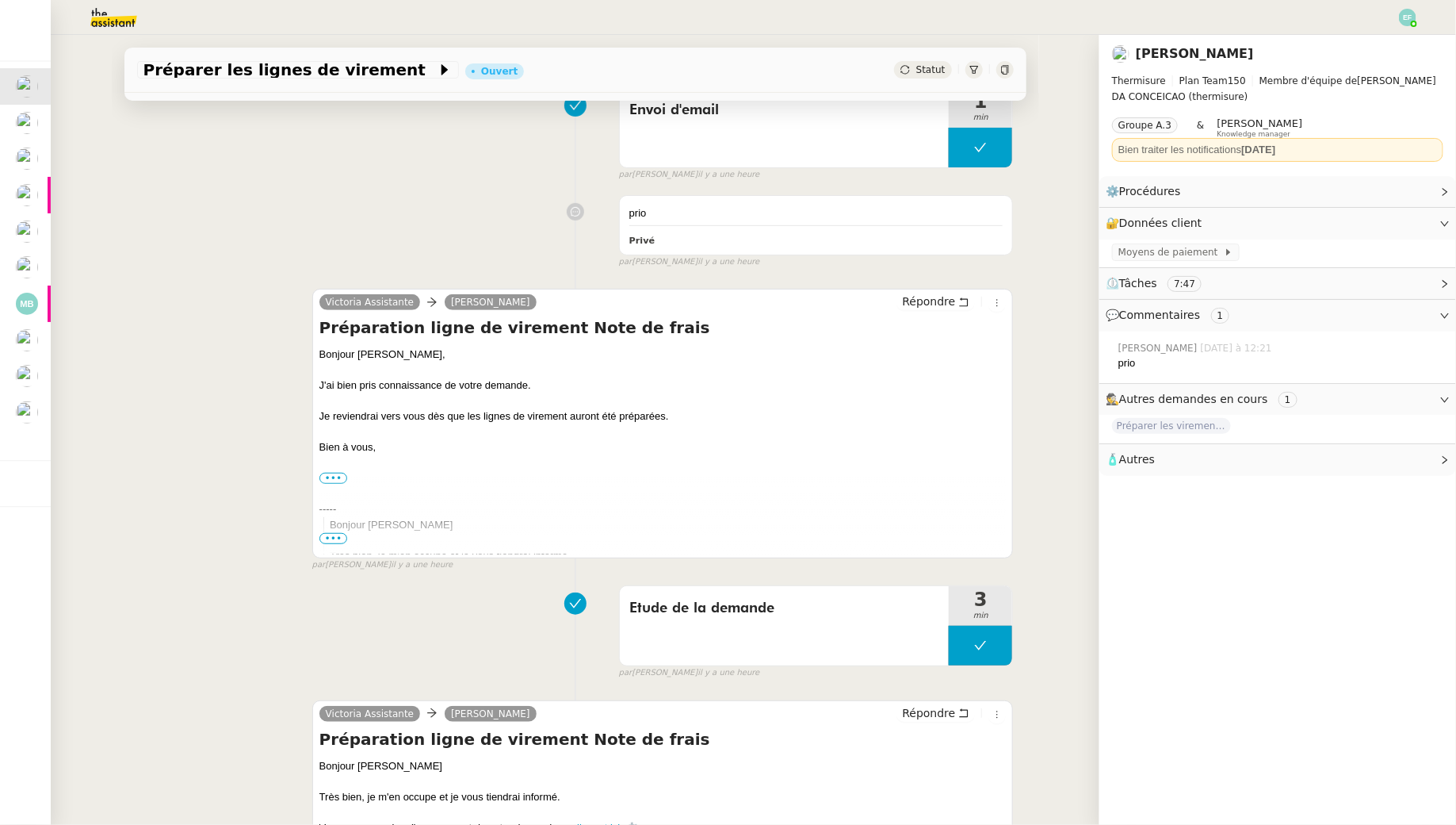
scroll to position [238, 0]
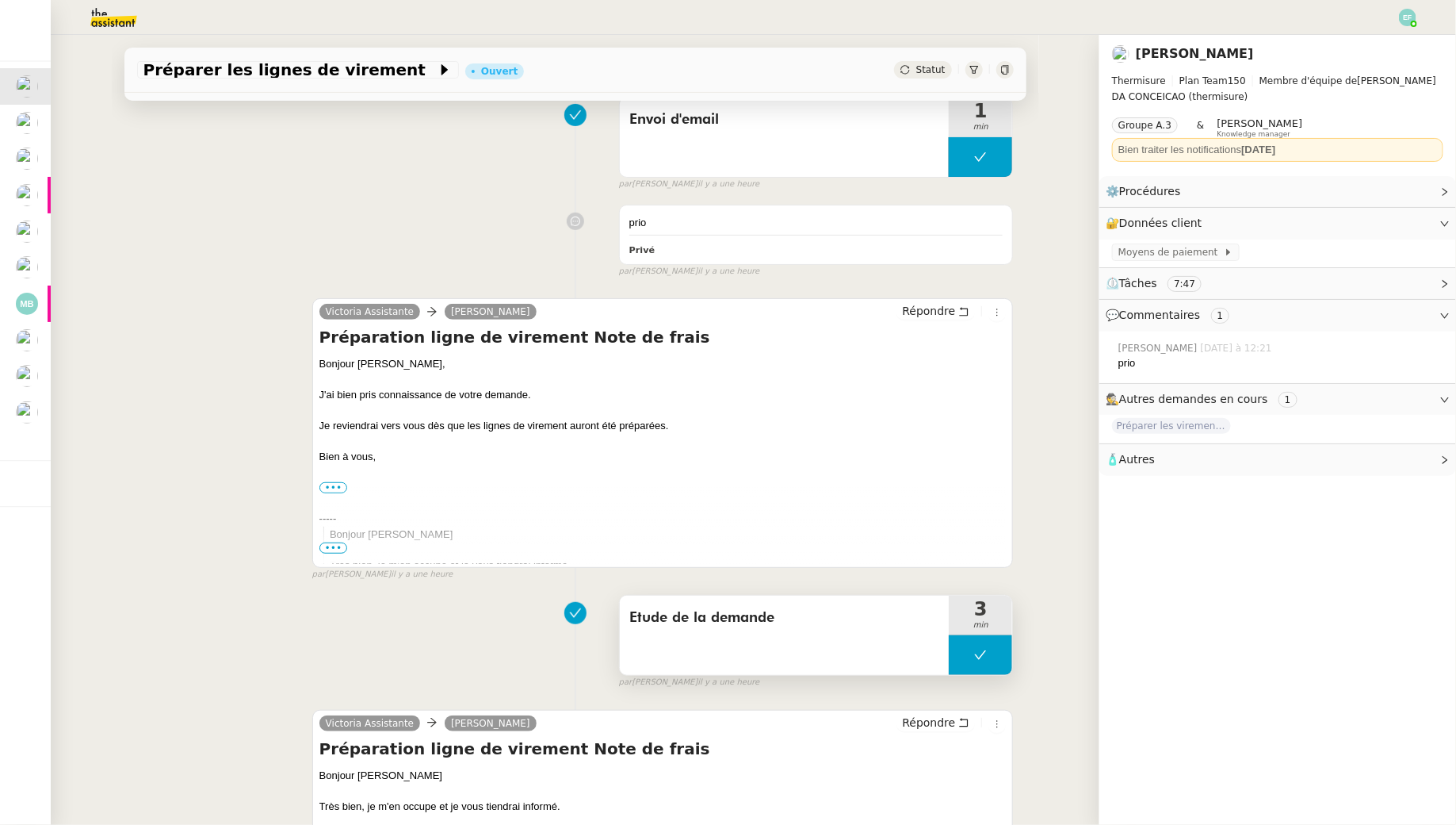
click at [982, 673] on div "Etude de la demande 3 min" at bounding box center [816, 635] width 395 height 81
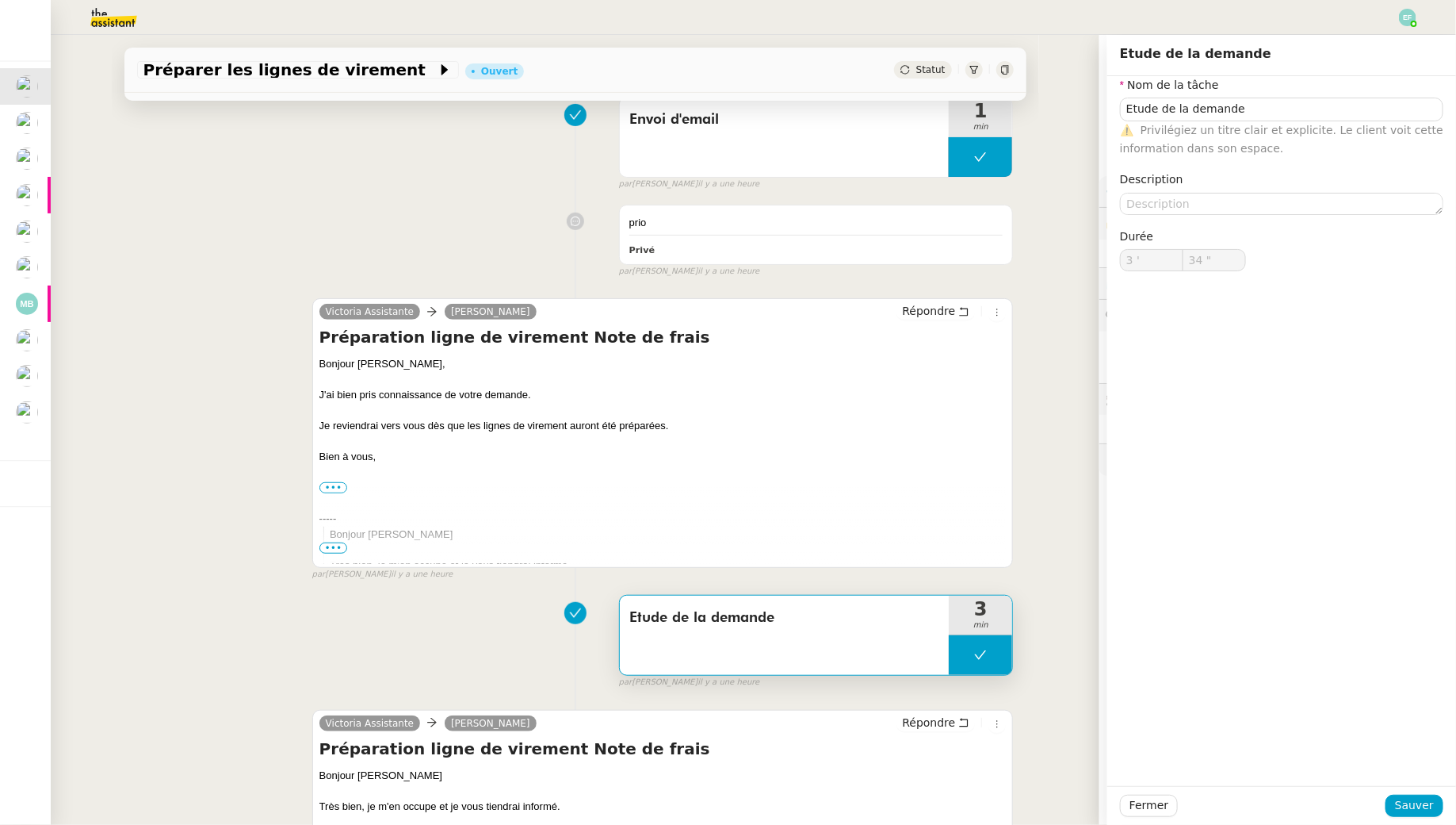
click at [969, 652] on button at bounding box center [980, 655] width 64 height 39
click at [969, 652] on icon at bounding box center [965, 655] width 13 height 13
type input "Etude de la demande"
type input "3 '"
type input "34 ""
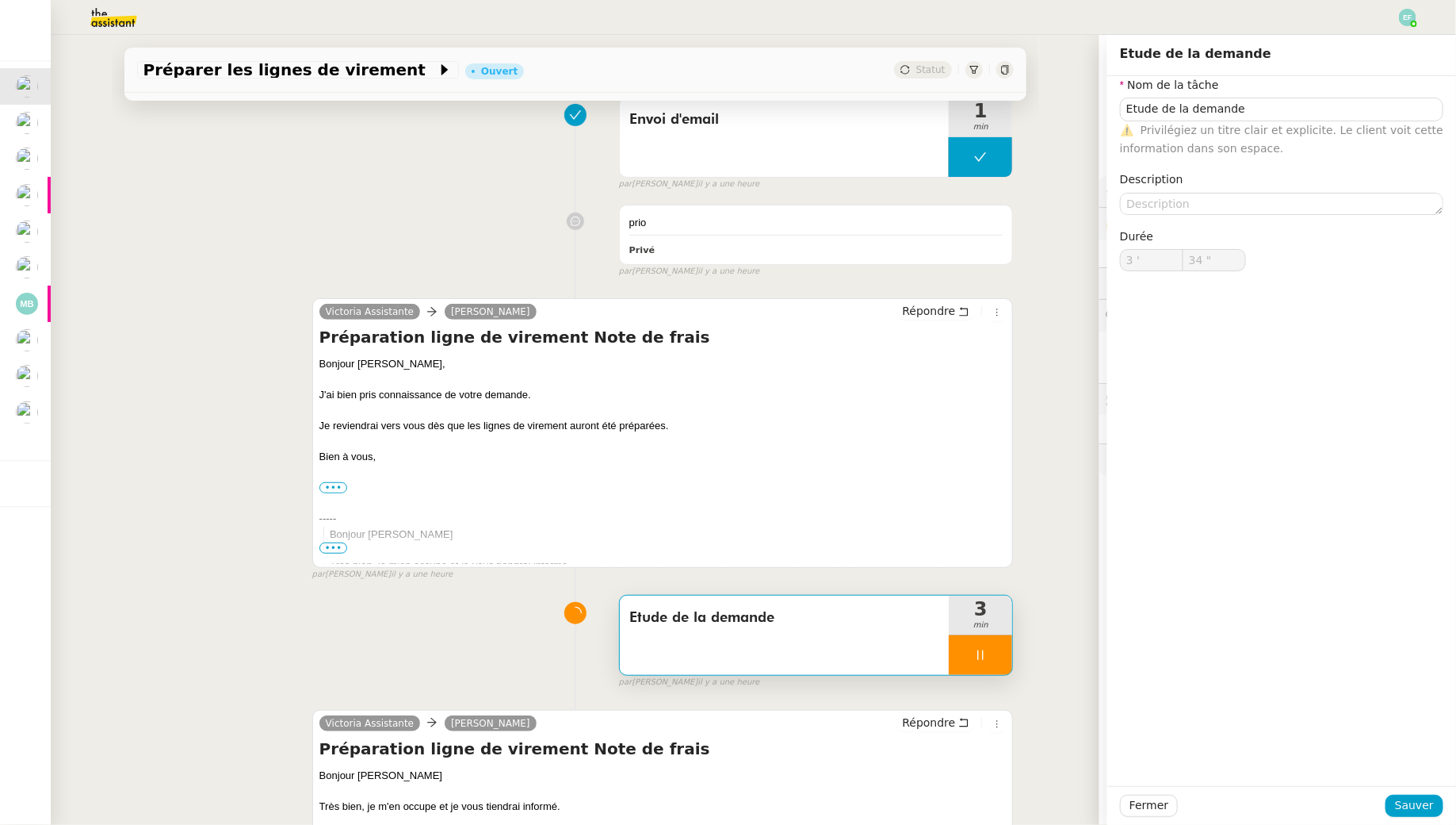
type input "Etude de la demande"
type input "3 '"
type input "34 ""
type input "Etude de la demande"
type input "3 '"
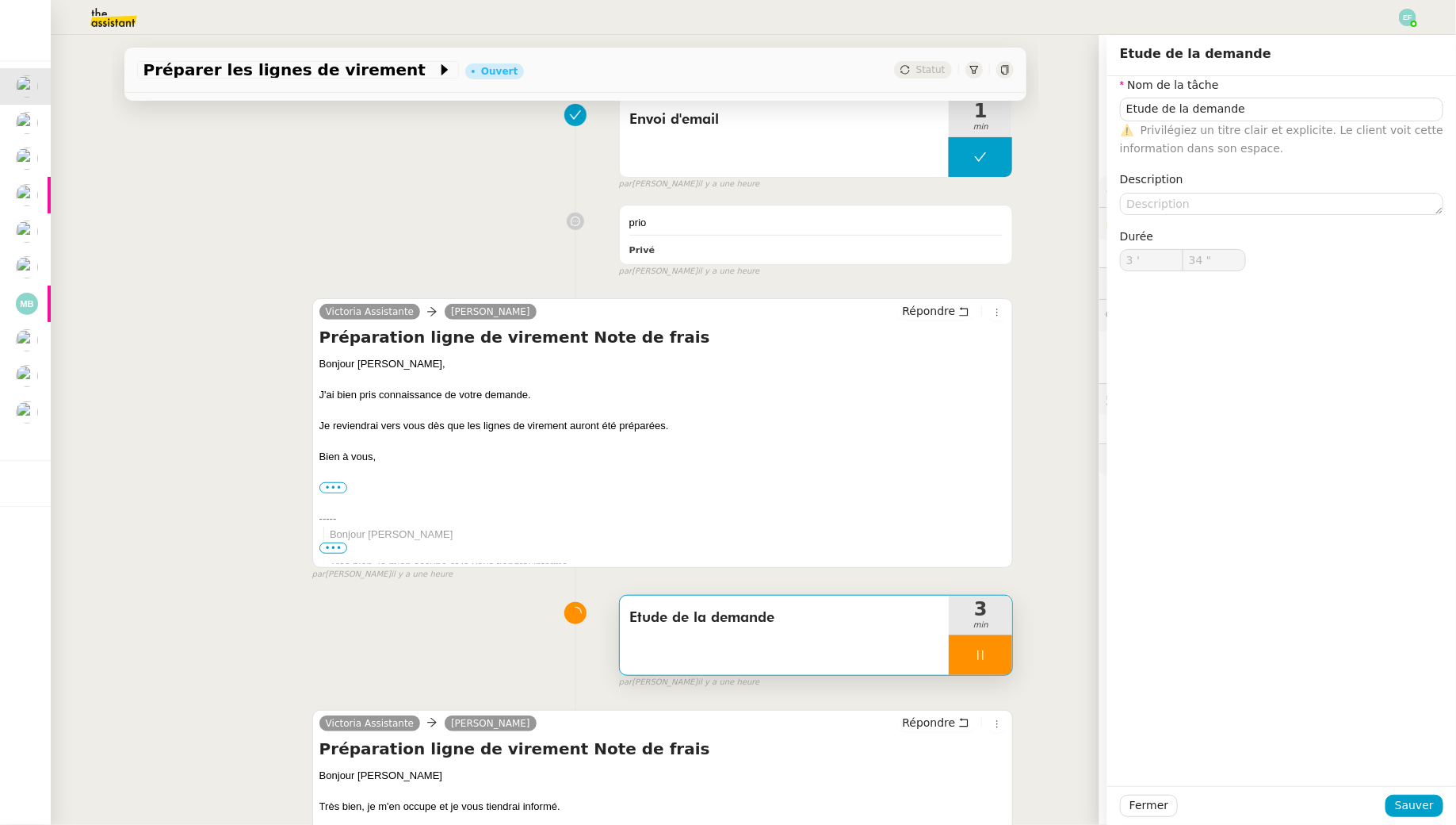
type input "34 ""
type input "Etude de la demande"
type input "3 '"
type input "34 ""
click at [488, 220] on div "prio Privé false par Emelyne F. il y a une heure" at bounding box center [575, 237] width 877 height 80
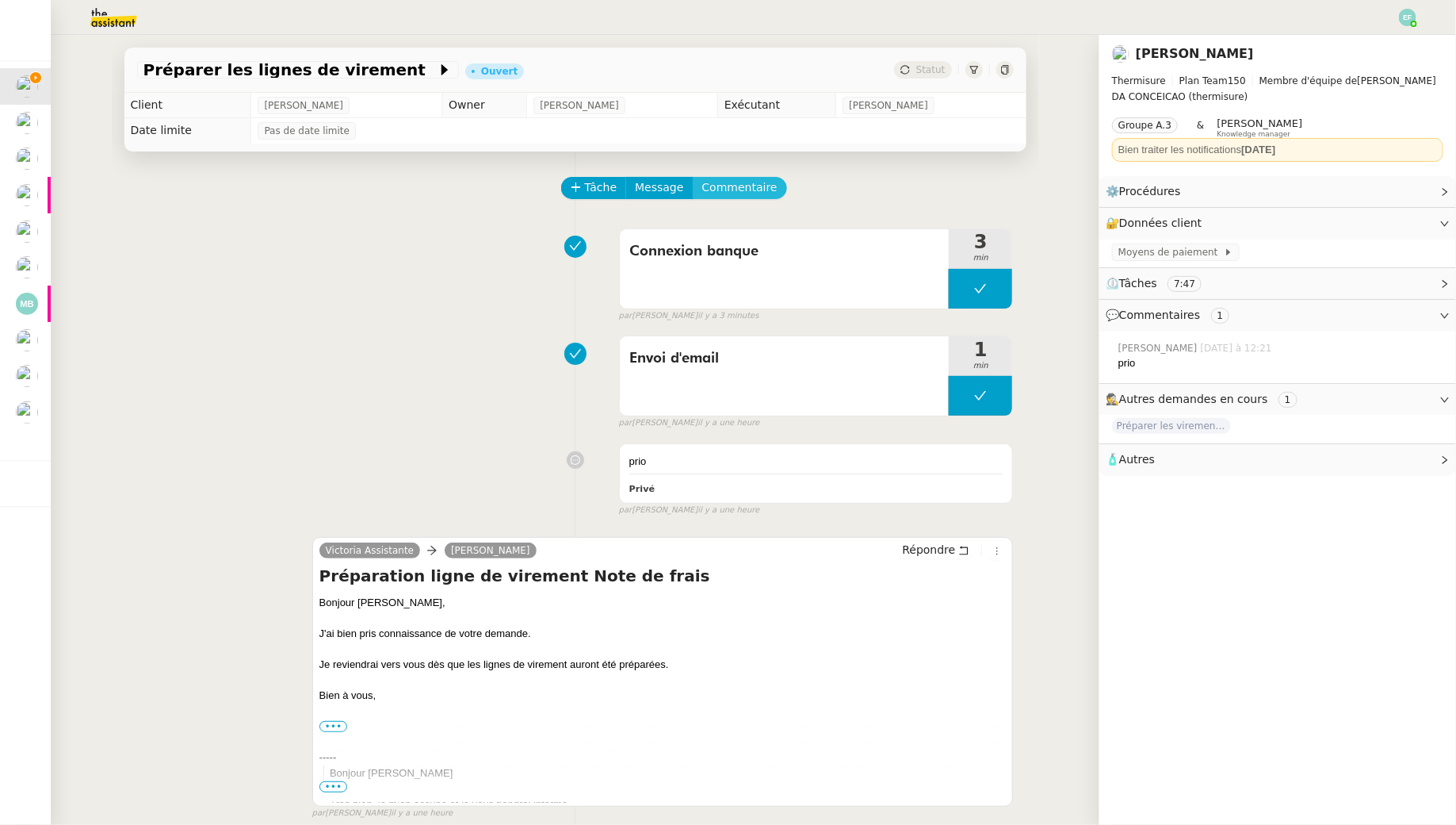
click at [739, 184] on span "Commentaire" at bounding box center [740, 187] width 75 height 18
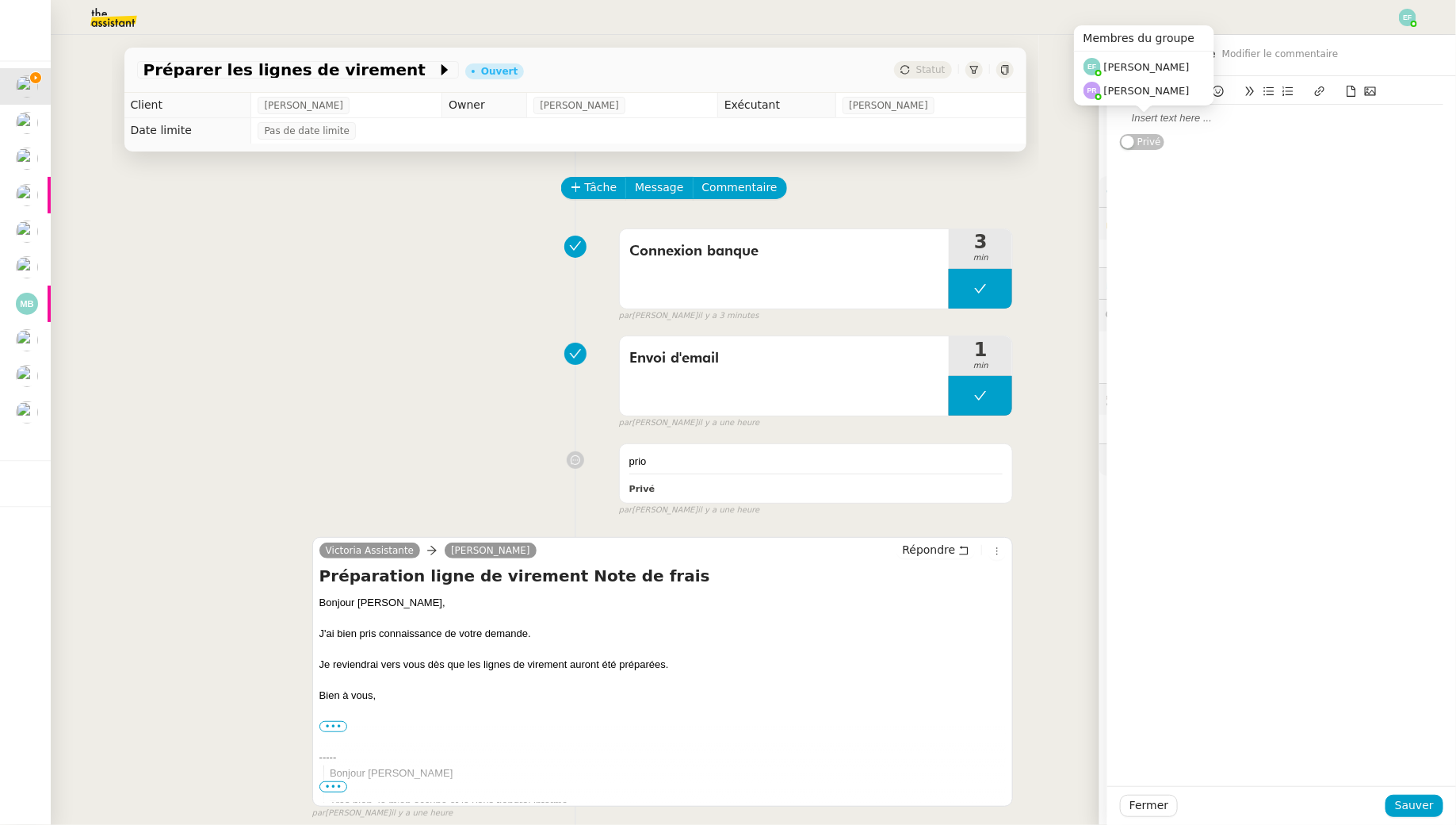
click at [1192, 118] on div at bounding box center [1282, 117] width 324 height 14
click at [1353, 92] on icon at bounding box center [1352, 91] width 11 height 11
click at [1355, 123] on div "📎 Notes de frais à traiter THERMISURE.xlsx" at bounding box center [1282, 117] width 324 height 14
click at [1406, 806] on span "Sauver" at bounding box center [1414, 804] width 38 height 18
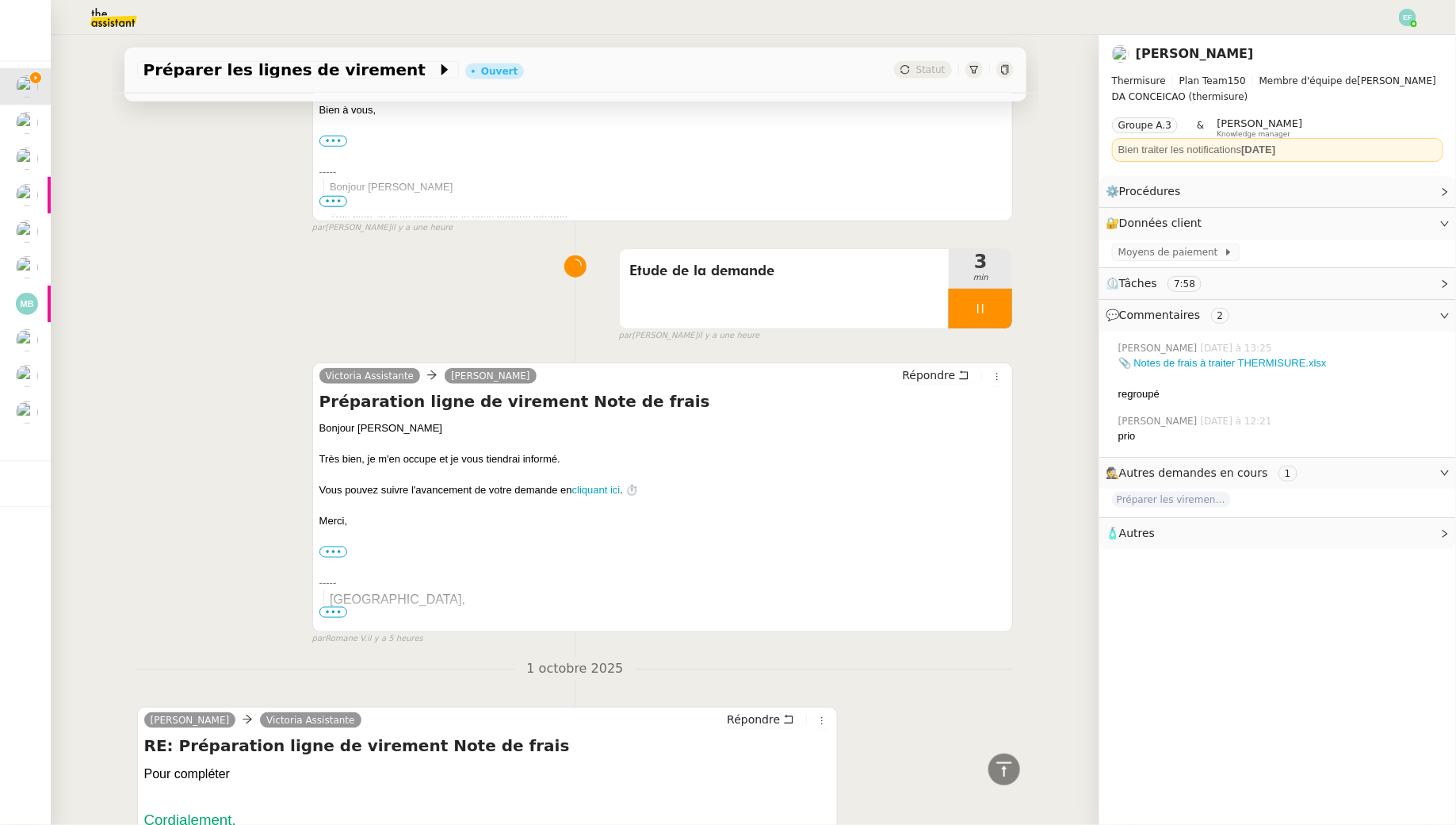
scroll to position [707, 0]
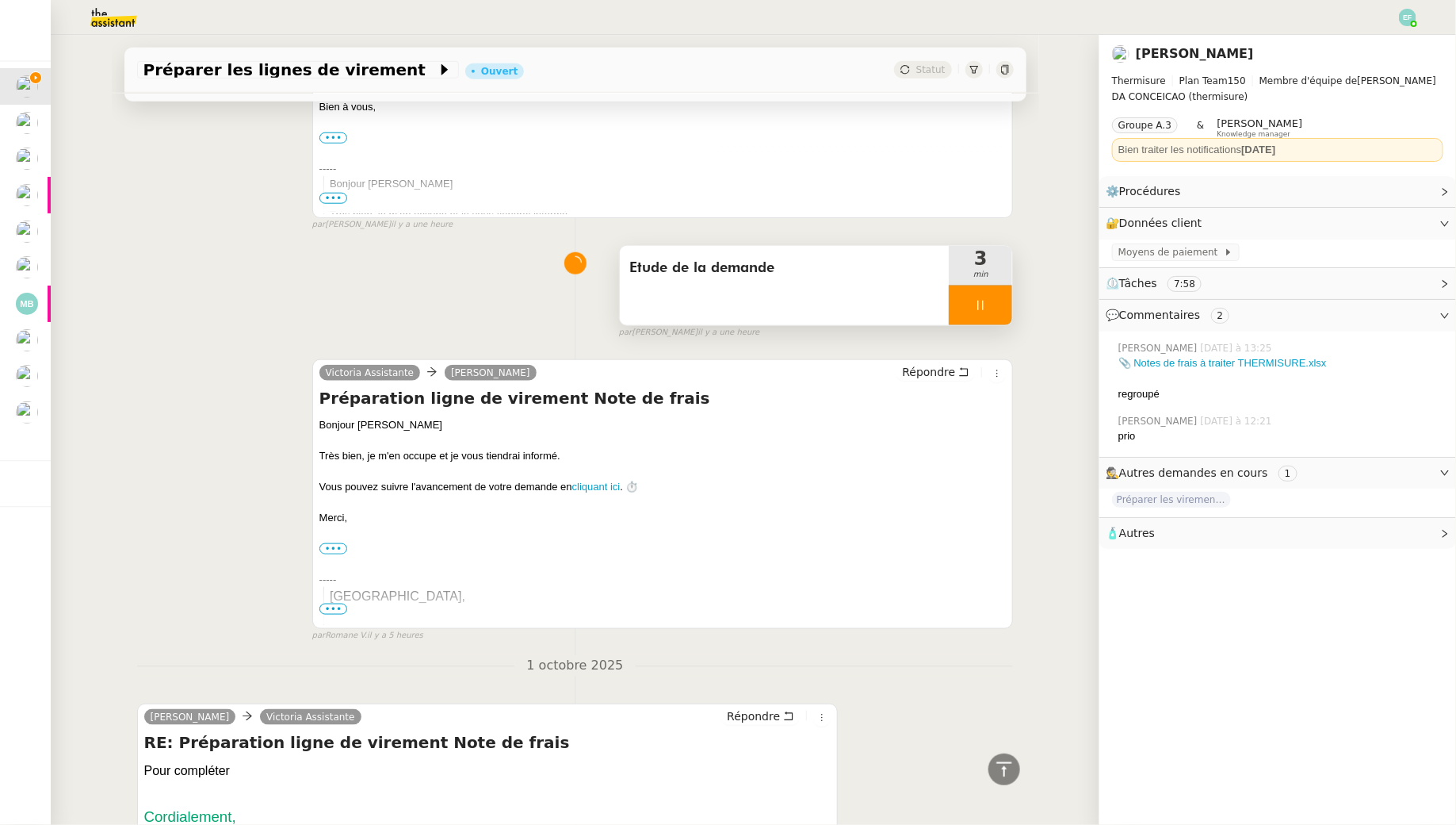
click at [827, 292] on div "Etude de la demande" at bounding box center [785, 285] width 330 height 79
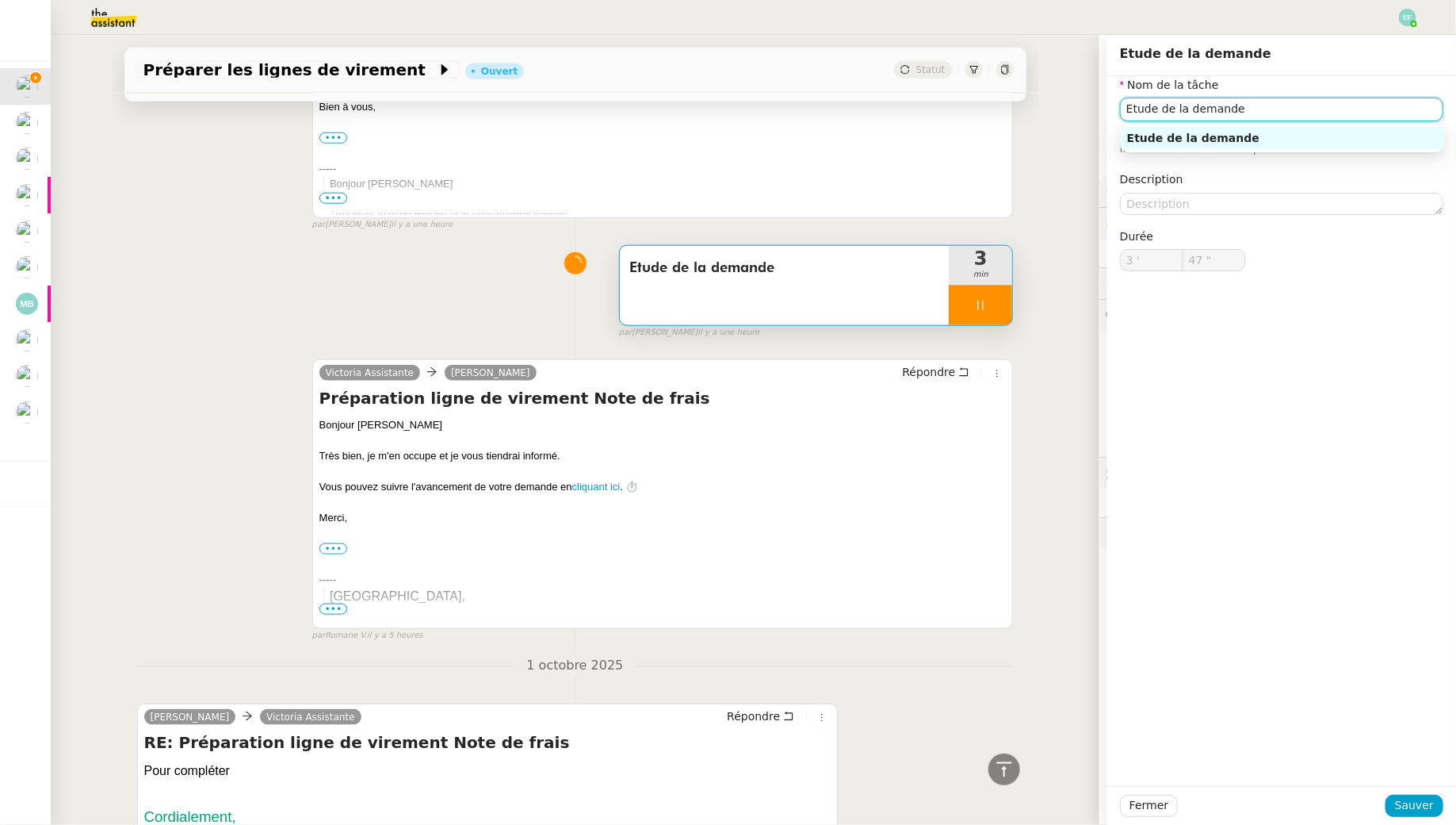
click at [1333, 114] on input "Etude de la demande" at bounding box center [1282, 109] width 324 height 23
type input "Etude de la demande"
type input "48 ""
type input "Etude de la demande + reg"
type input "49 ""
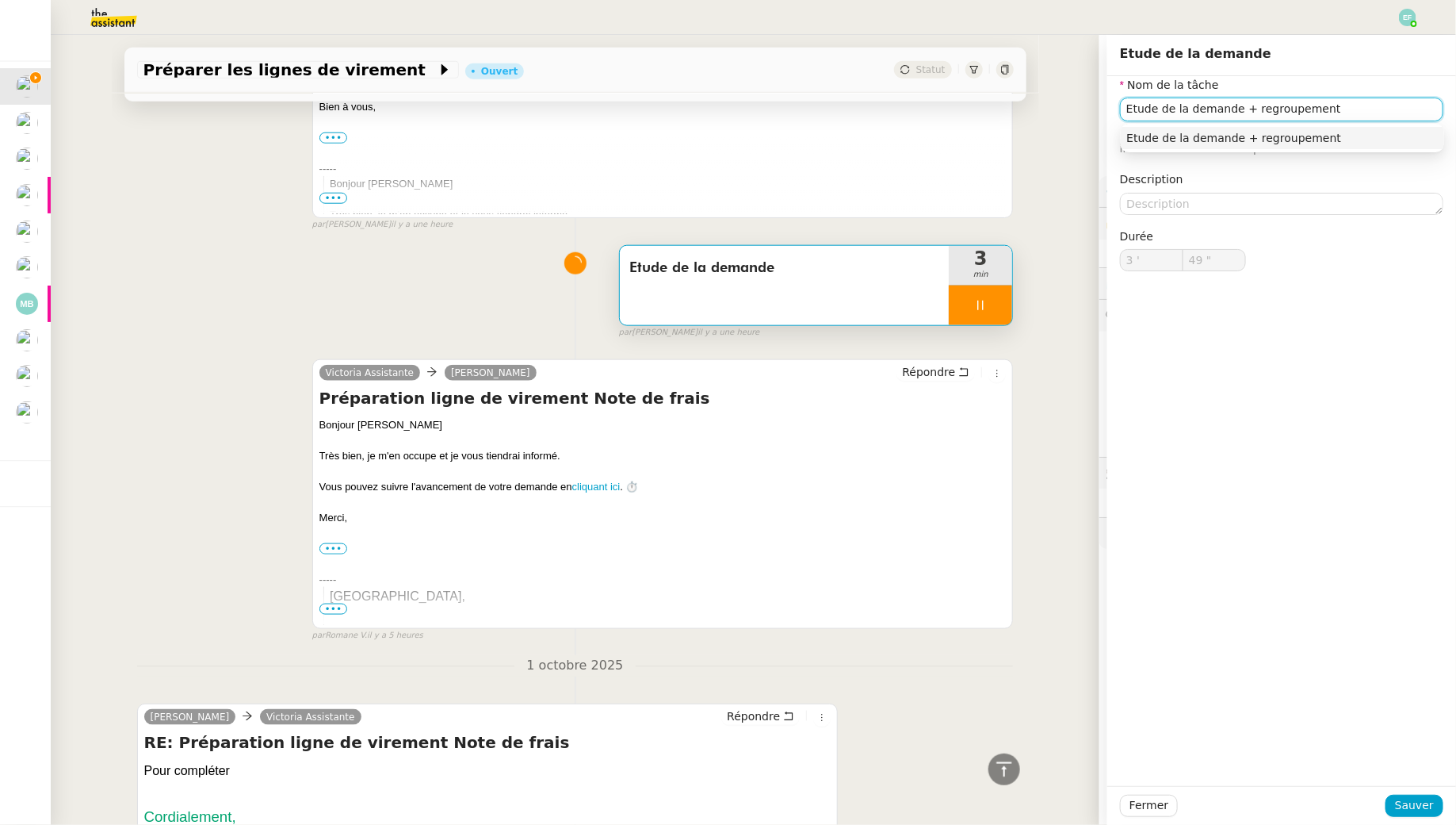
type input "Etude de la demande + regroupement"
type input "50 ""
type input "Etude de la demande + regroupement excels"
type input "51 ""
type input "Etude de la demande + regroupement excels"
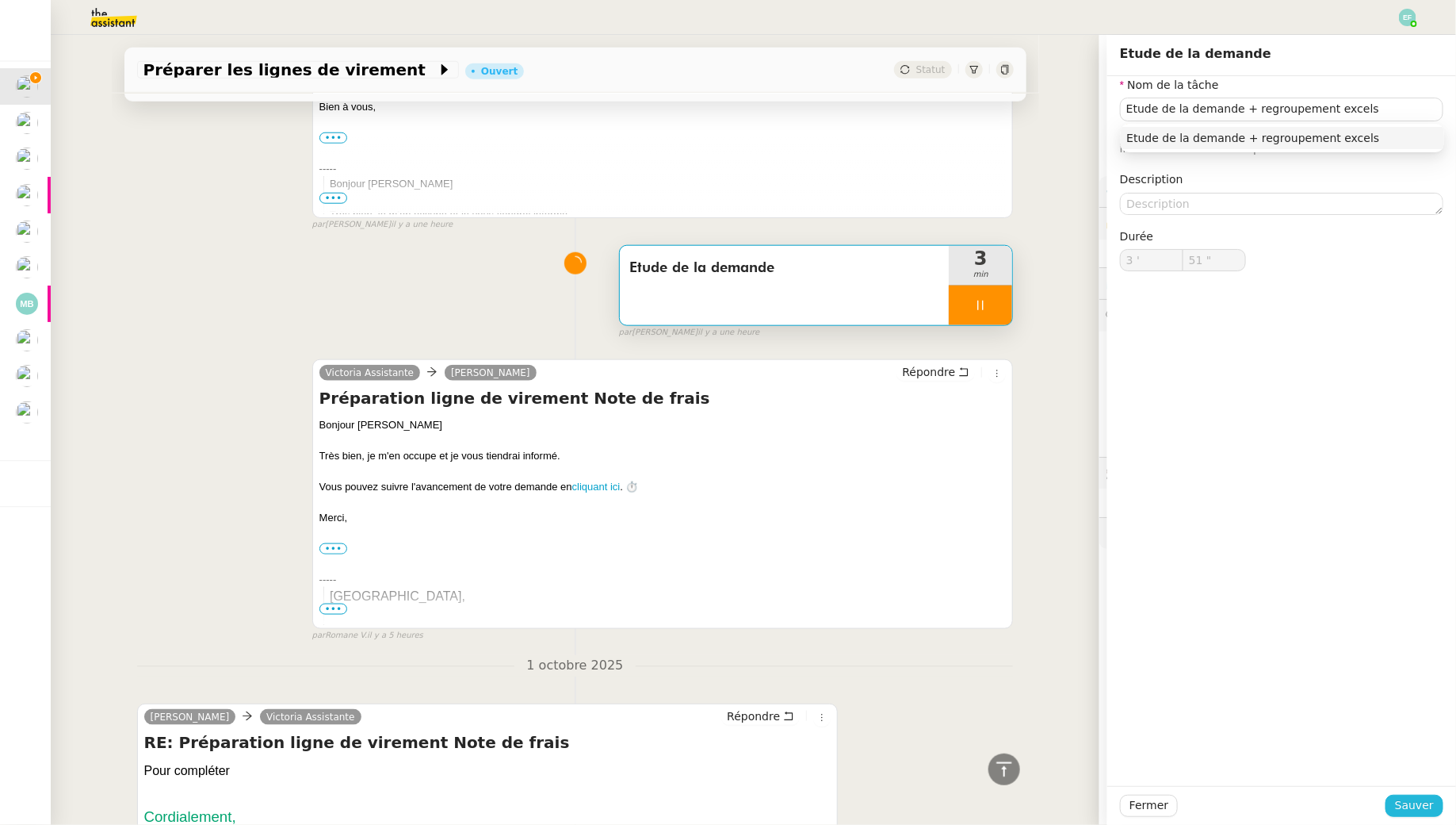
click at [1429, 802] on span "Sauver" at bounding box center [1414, 804] width 38 height 18
type input "52 ""
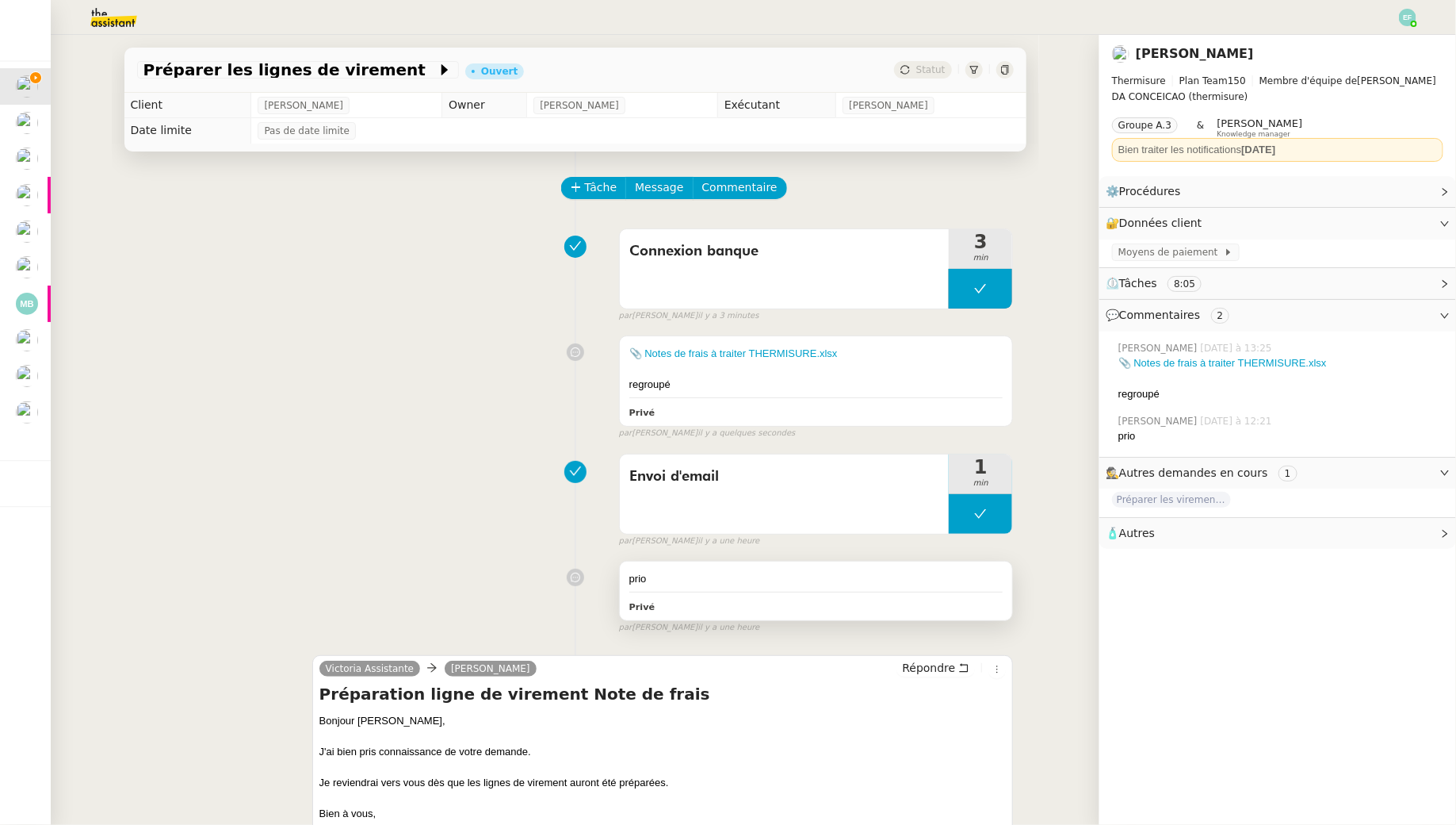
scroll to position [299, 0]
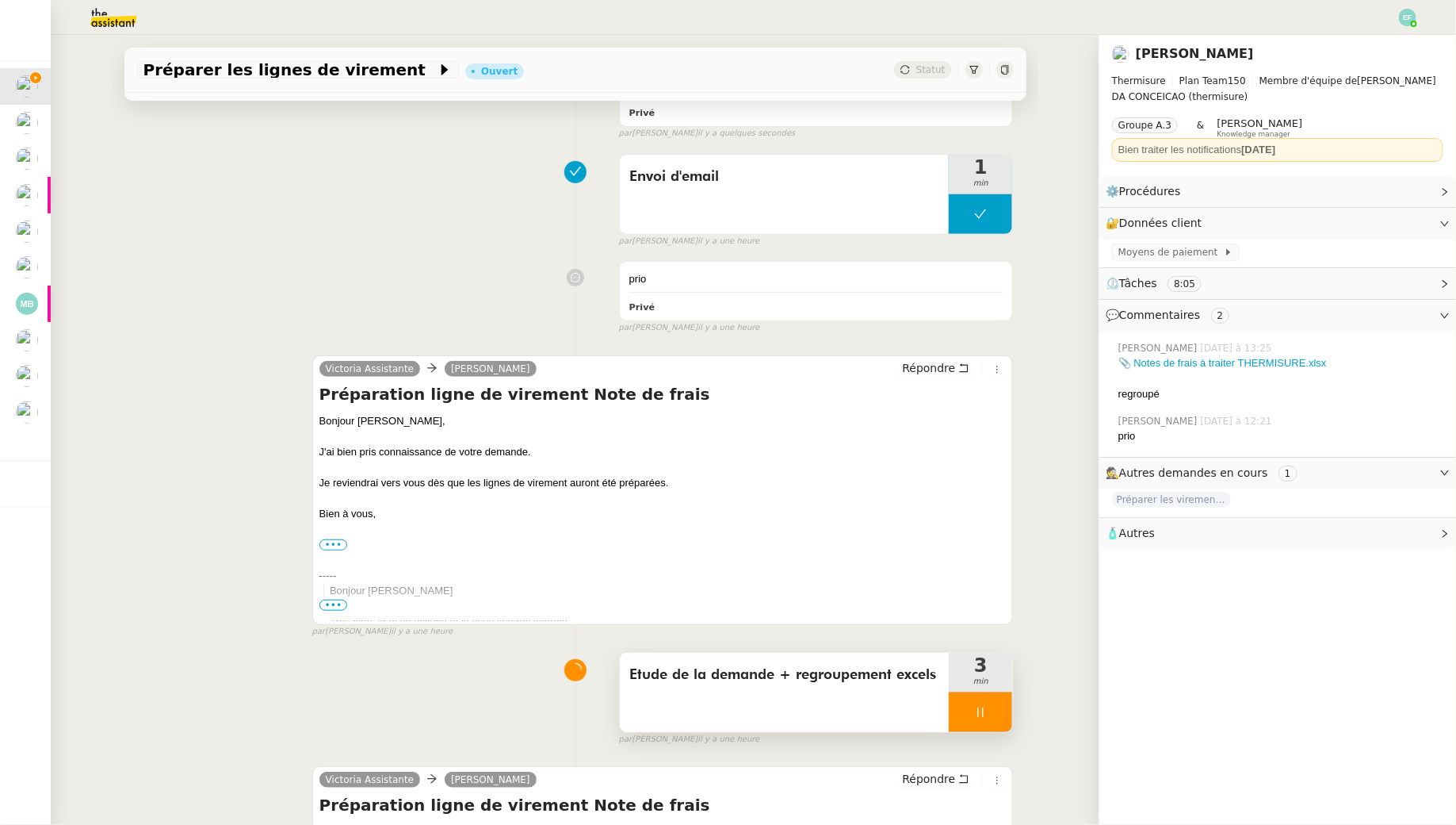
click at [998, 709] on div at bounding box center [980, 712] width 64 height 39
click at [998, 709] on icon at bounding box center [996, 712] width 13 height 13
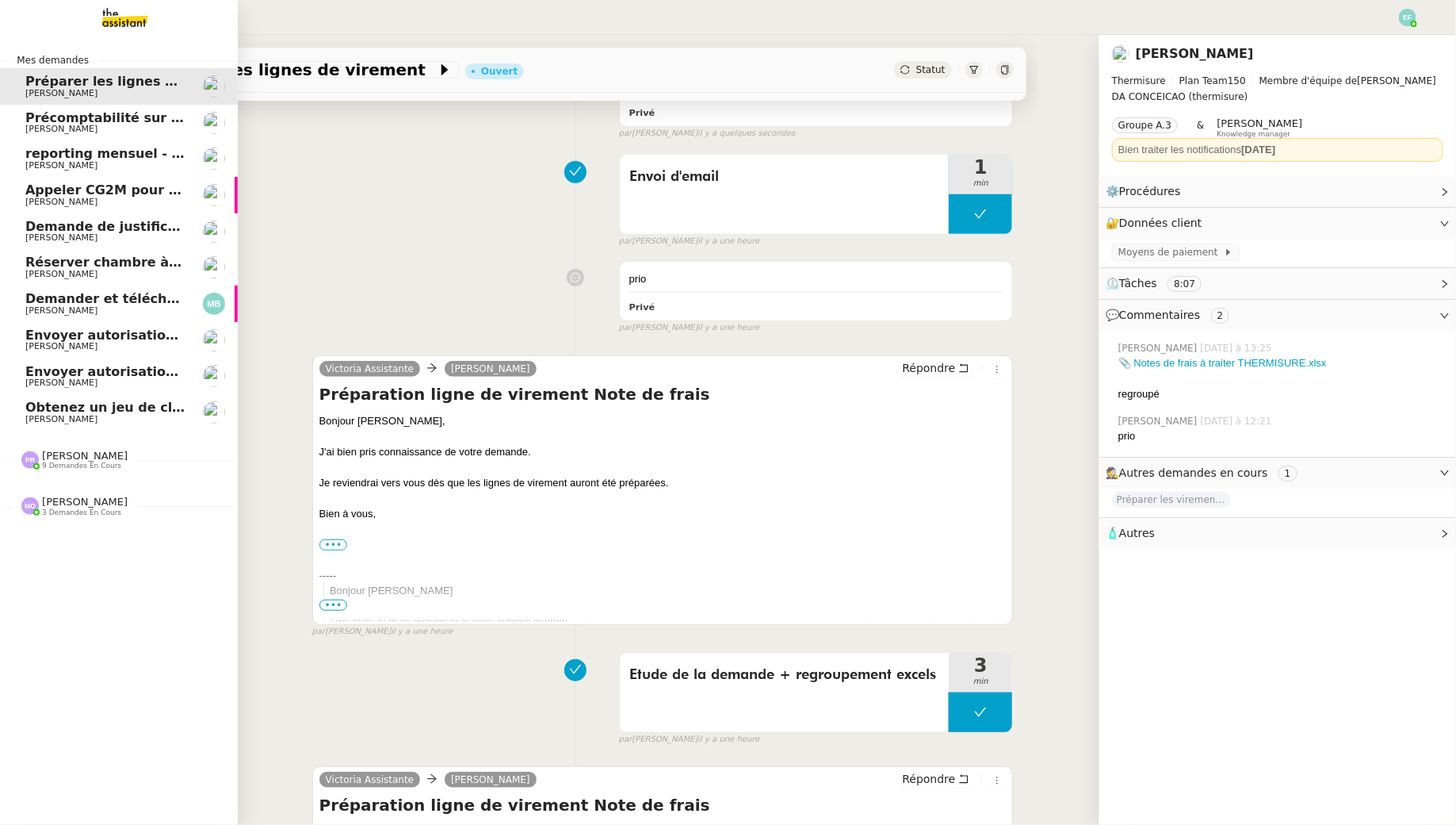
click at [41, 128] on span "[PERSON_NAME]" at bounding box center [61, 129] width 72 height 10
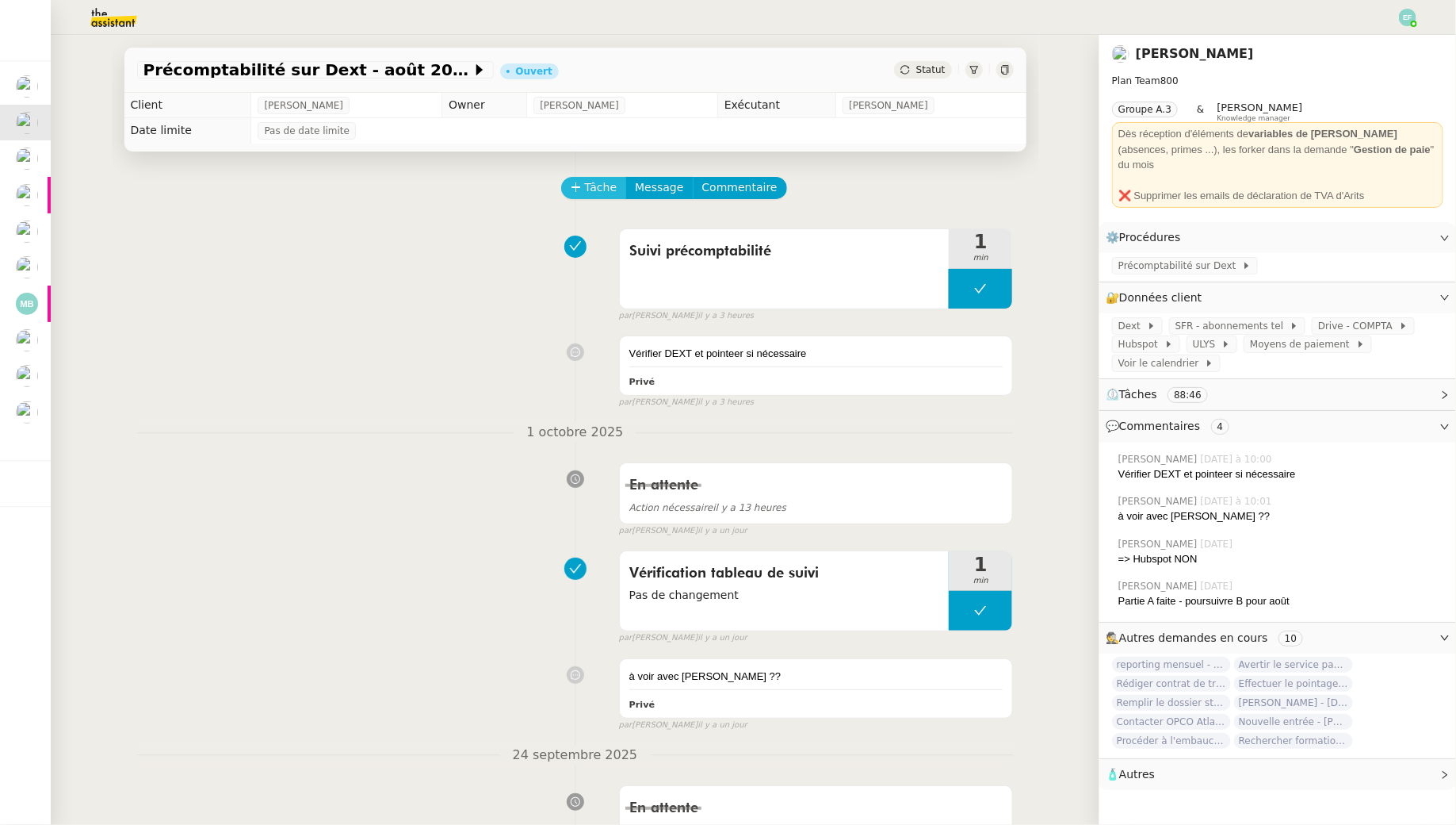
click at [589, 184] on span "Tâche" at bounding box center [601, 187] width 33 height 18
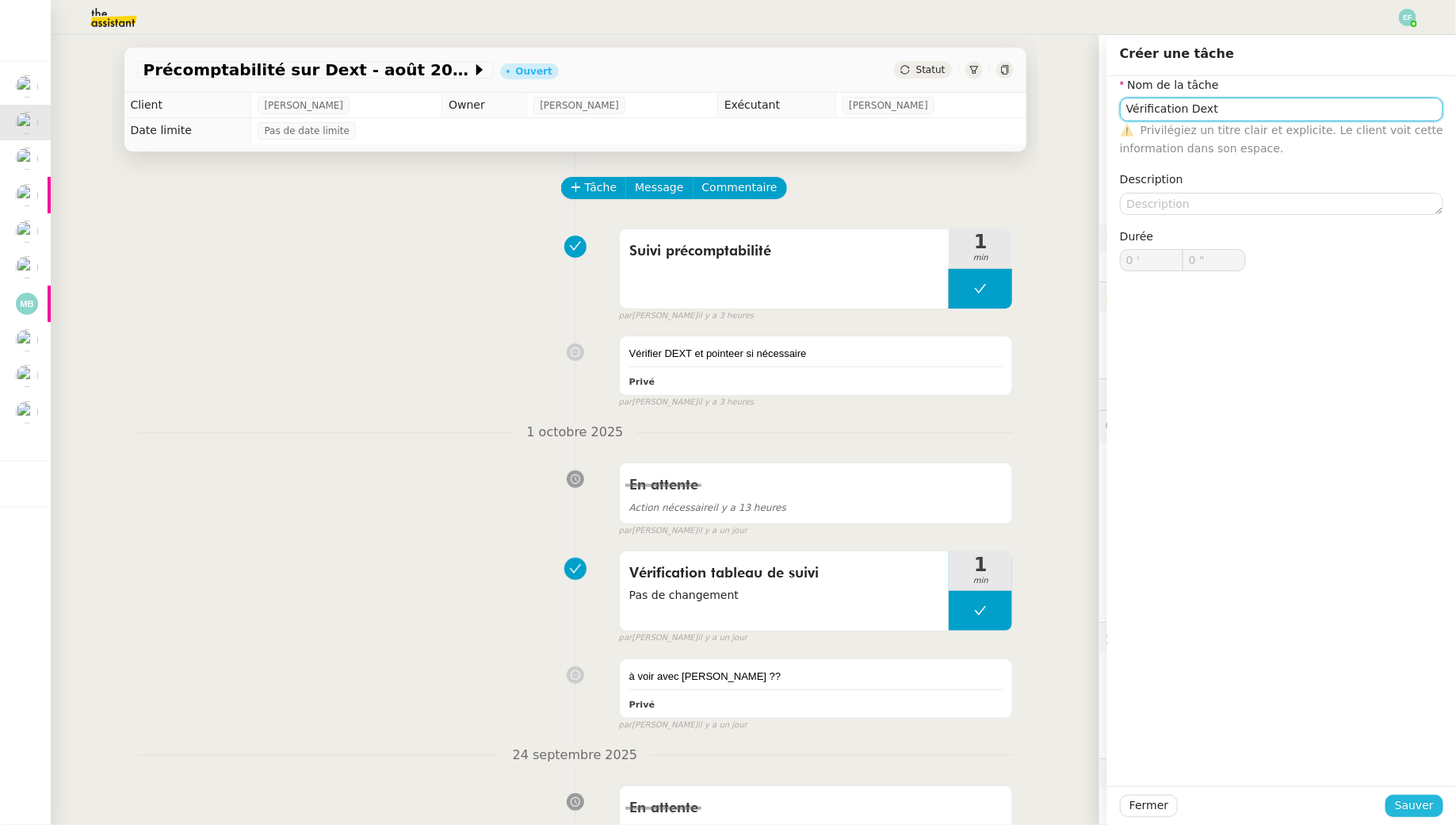
type input "Vérification Dext"
click at [1424, 805] on span "Sauver" at bounding box center [1414, 804] width 38 height 18
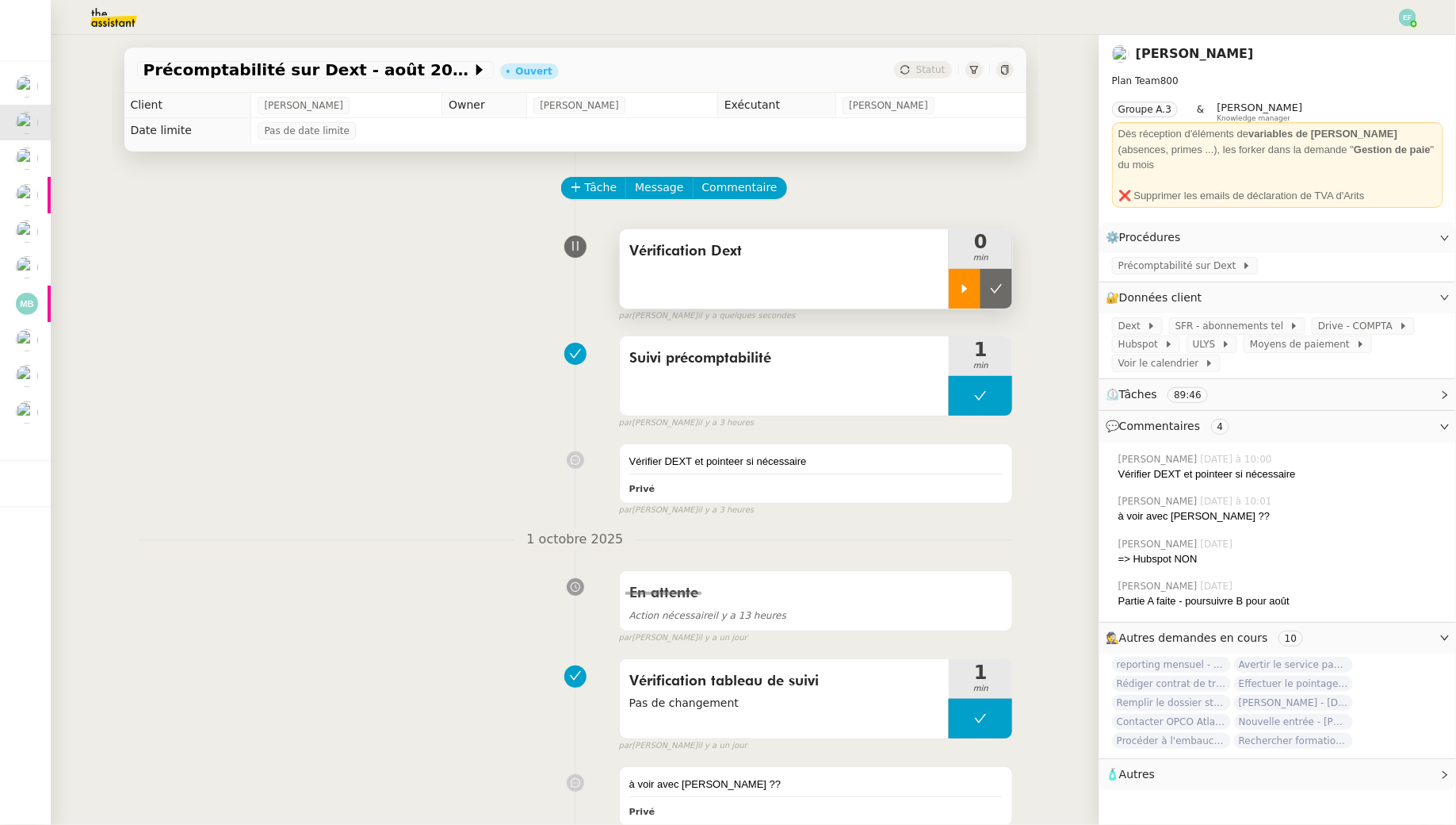
click at [967, 294] on icon at bounding box center [965, 289] width 13 height 13
click at [1139, 258] on span "Précomptabilité sur Dext" at bounding box center [1180, 266] width 124 height 16
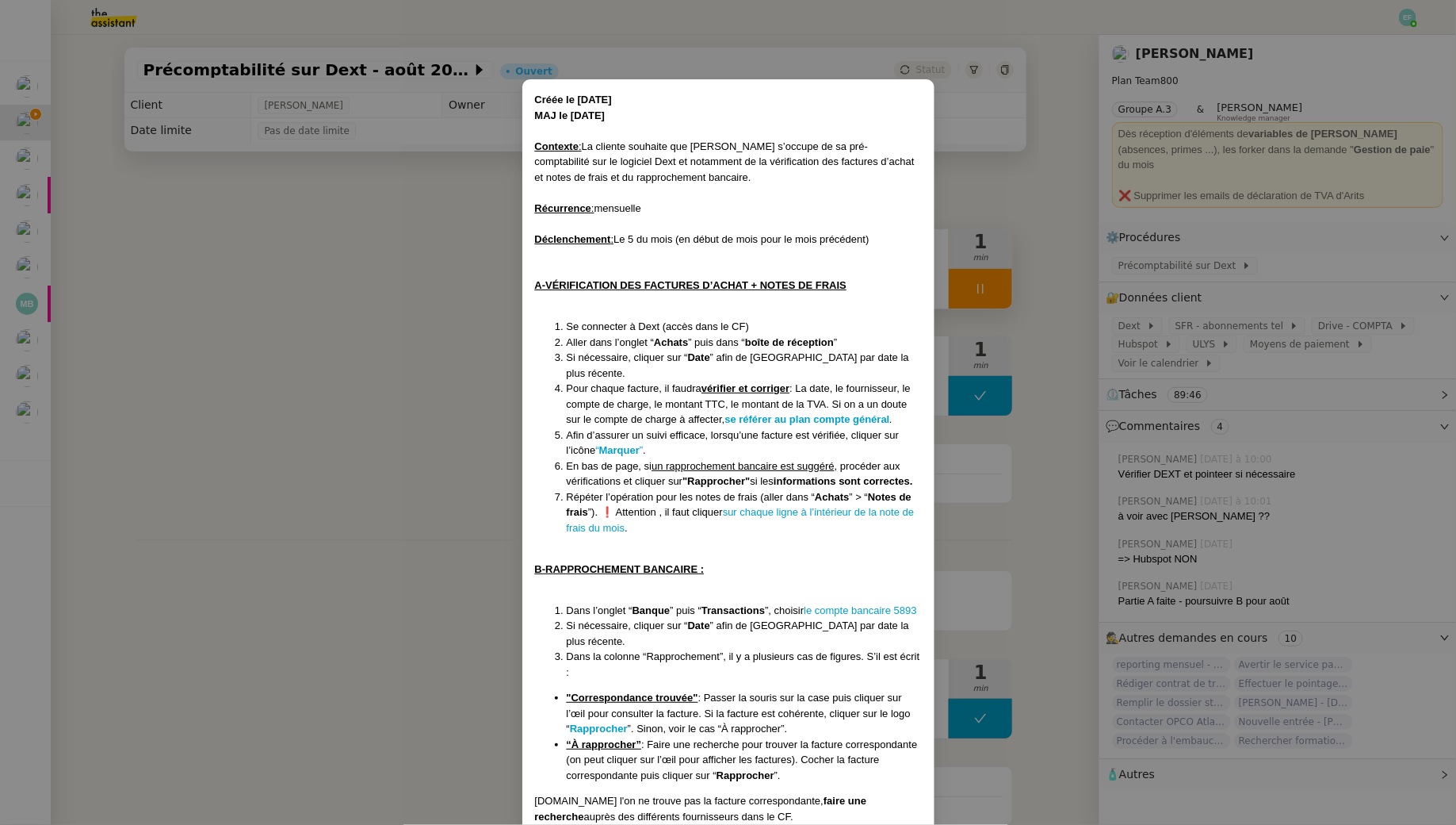
click at [345, 294] on nz-modal-container "Créée le 19/02/2025 MAJ le 28/08/2025 Contexte : La cliente souhaite que Sam s’…" at bounding box center [728, 412] width 1456 height 825
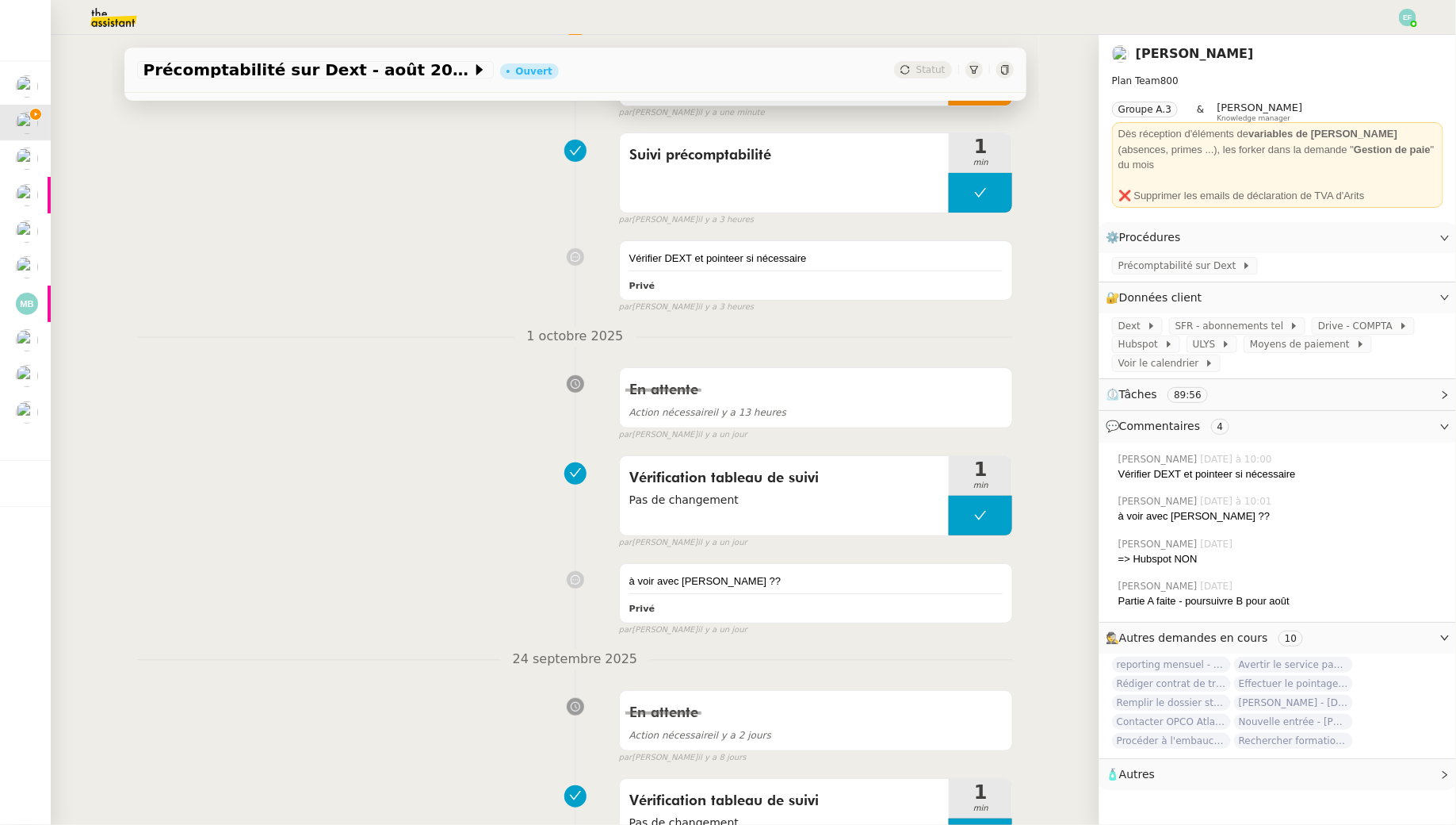
scroll to position [490, 0]
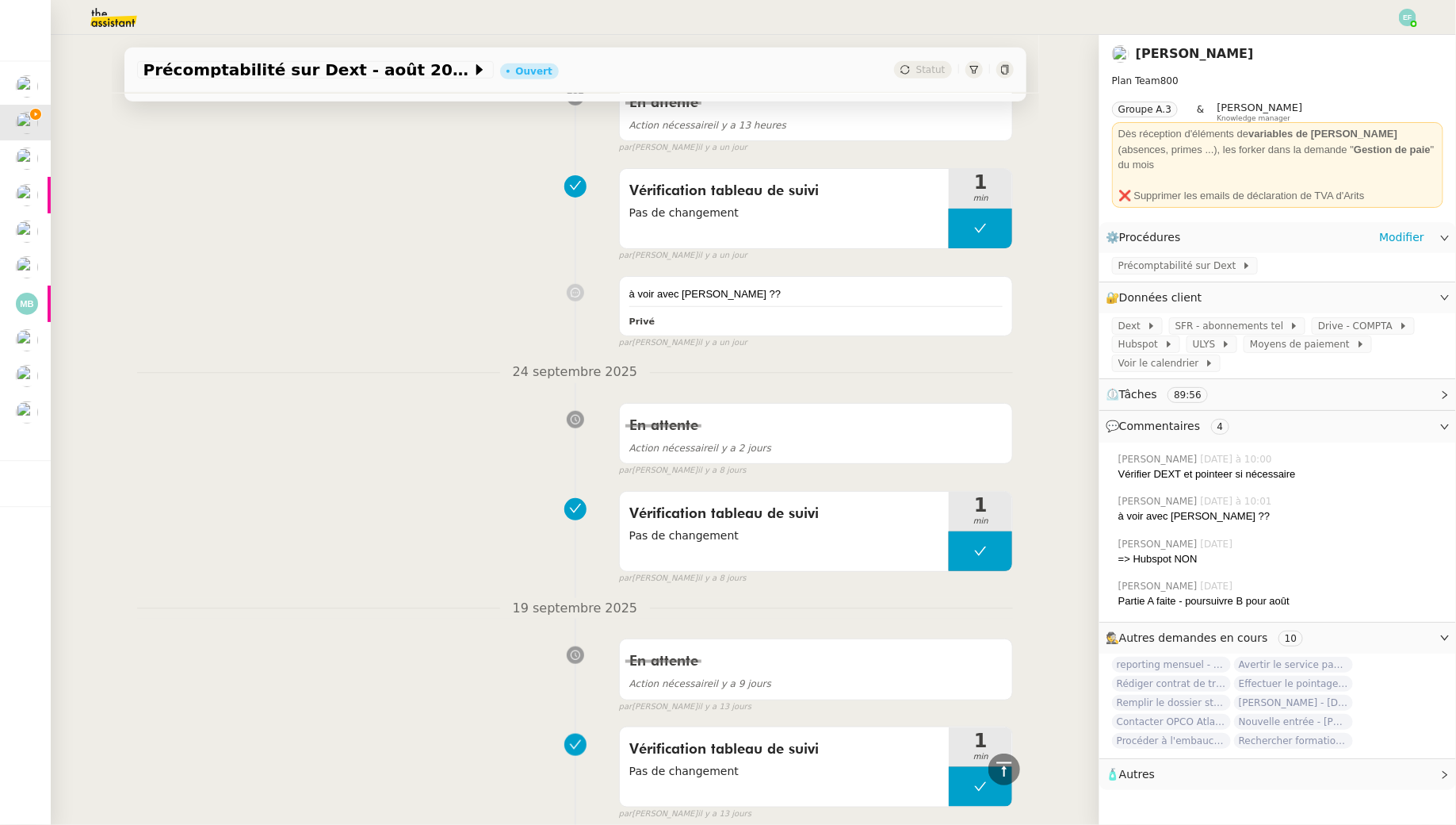
click at [1217, 264] on div "Précomptabilité sur Dext" at bounding box center [1278, 267] width 356 height 28
click at [1208, 258] on span "Précomptabilité sur Dext" at bounding box center [1180, 266] width 124 height 16
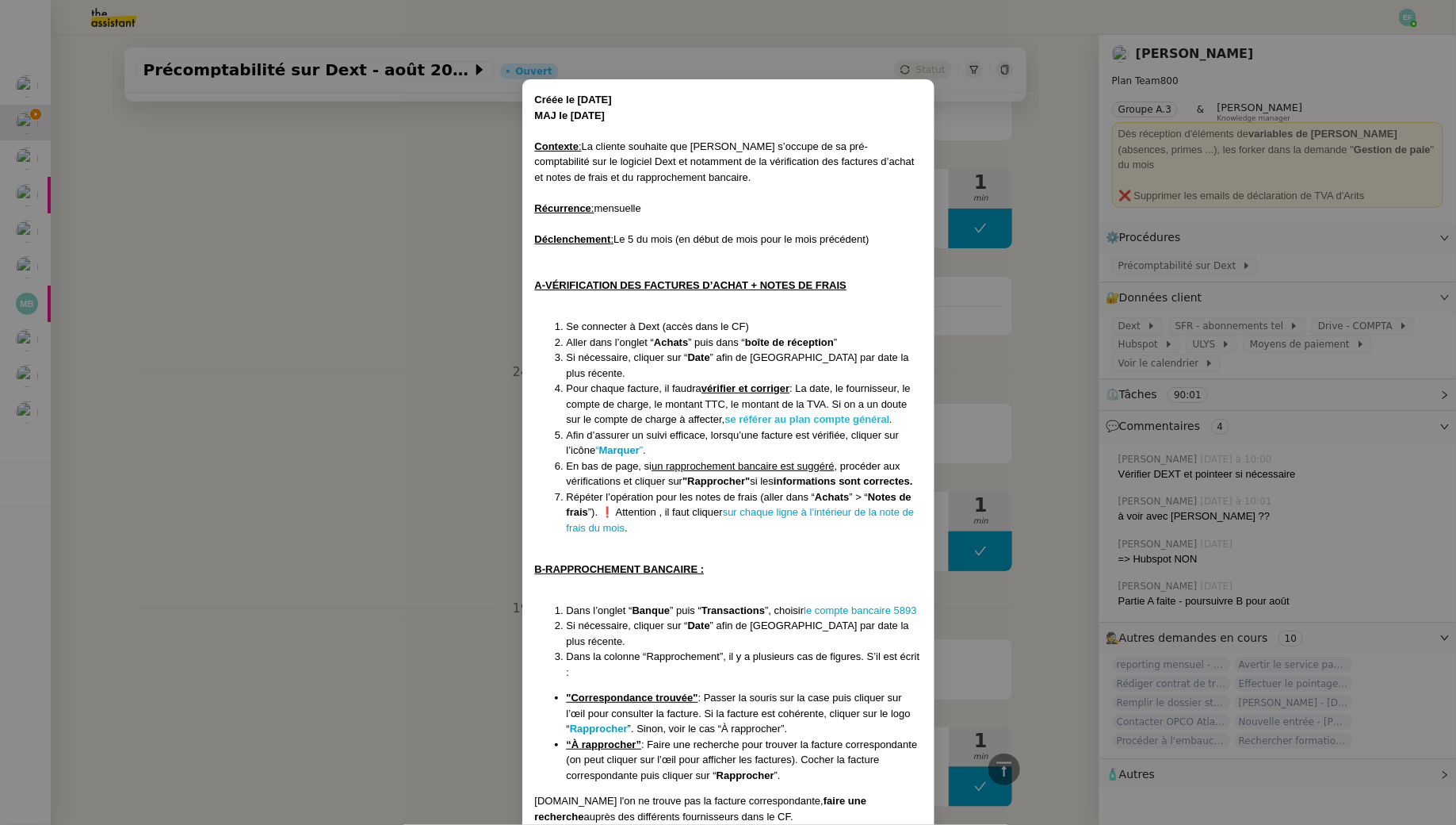
click at [761, 413] on strong "se référer au plan compte général" at bounding box center [807, 419] width 165 height 12
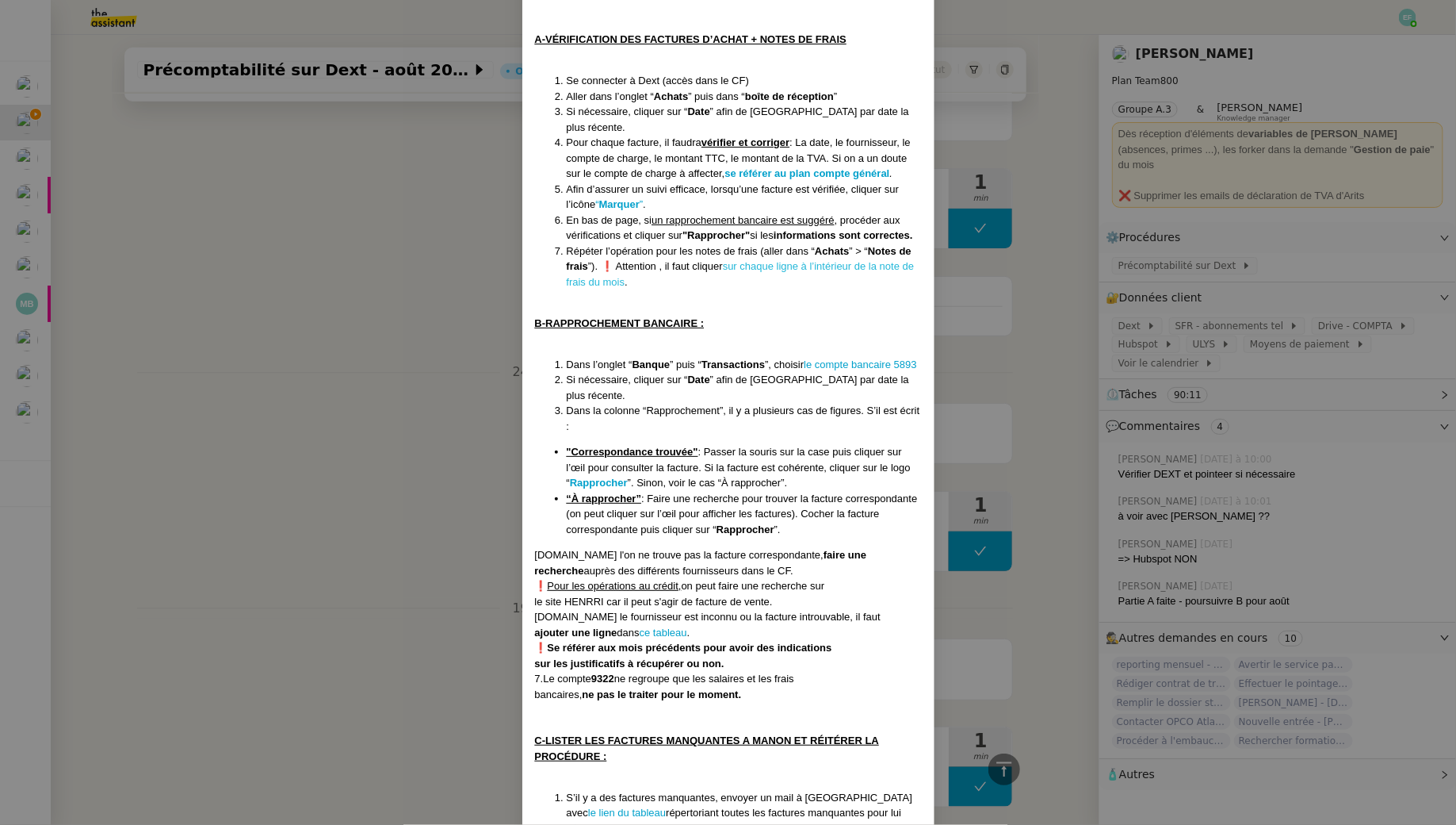
scroll to position [360, 0]
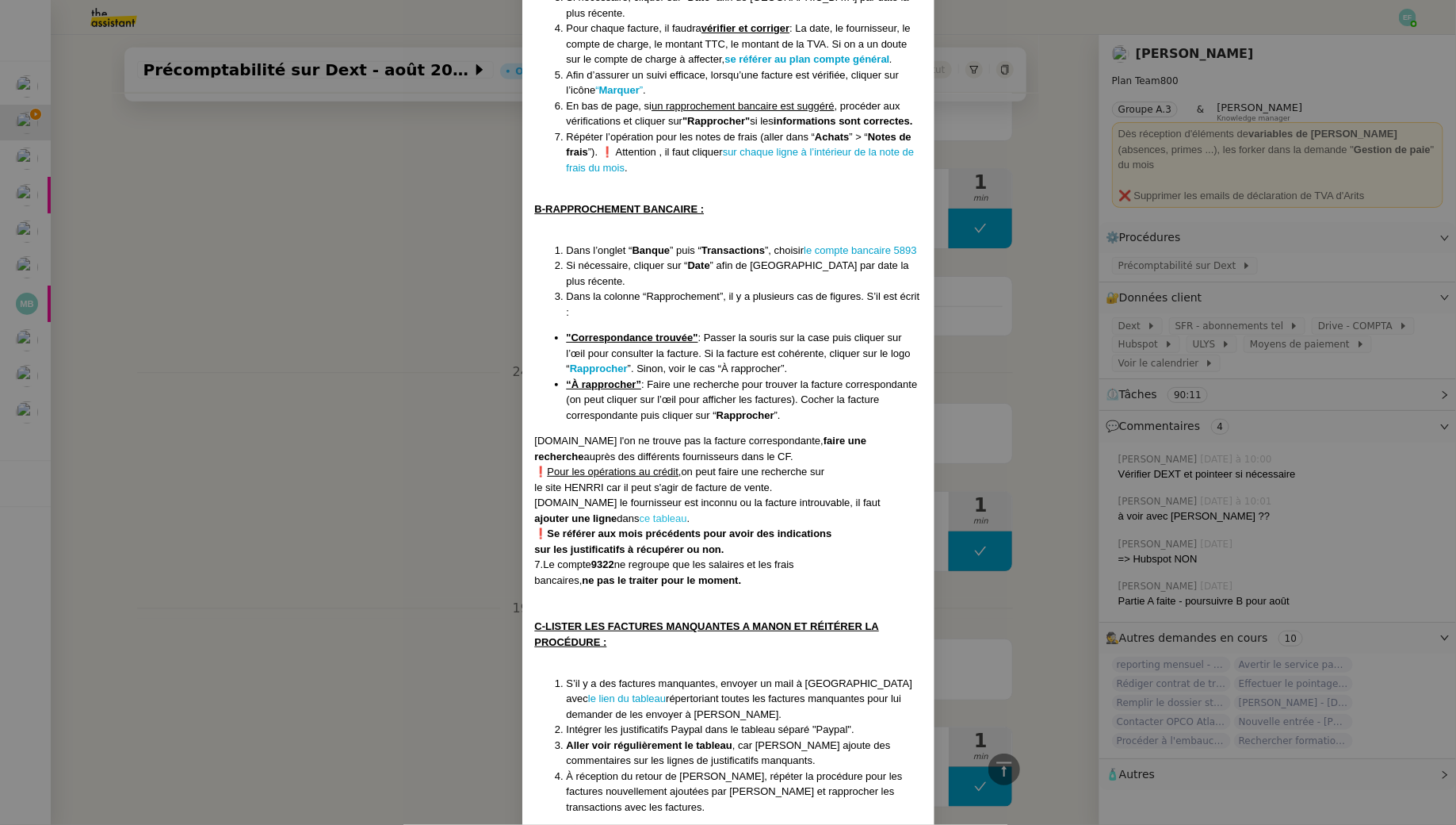
click at [666, 512] on link "ce tableau" at bounding box center [663, 518] width 48 height 12
click at [321, 351] on nz-modal-container "Créée le 19/02/2025 MAJ le 28/08/2025 Contexte : La cliente souhaite que Sam s’…" at bounding box center [728, 412] width 1456 height 825
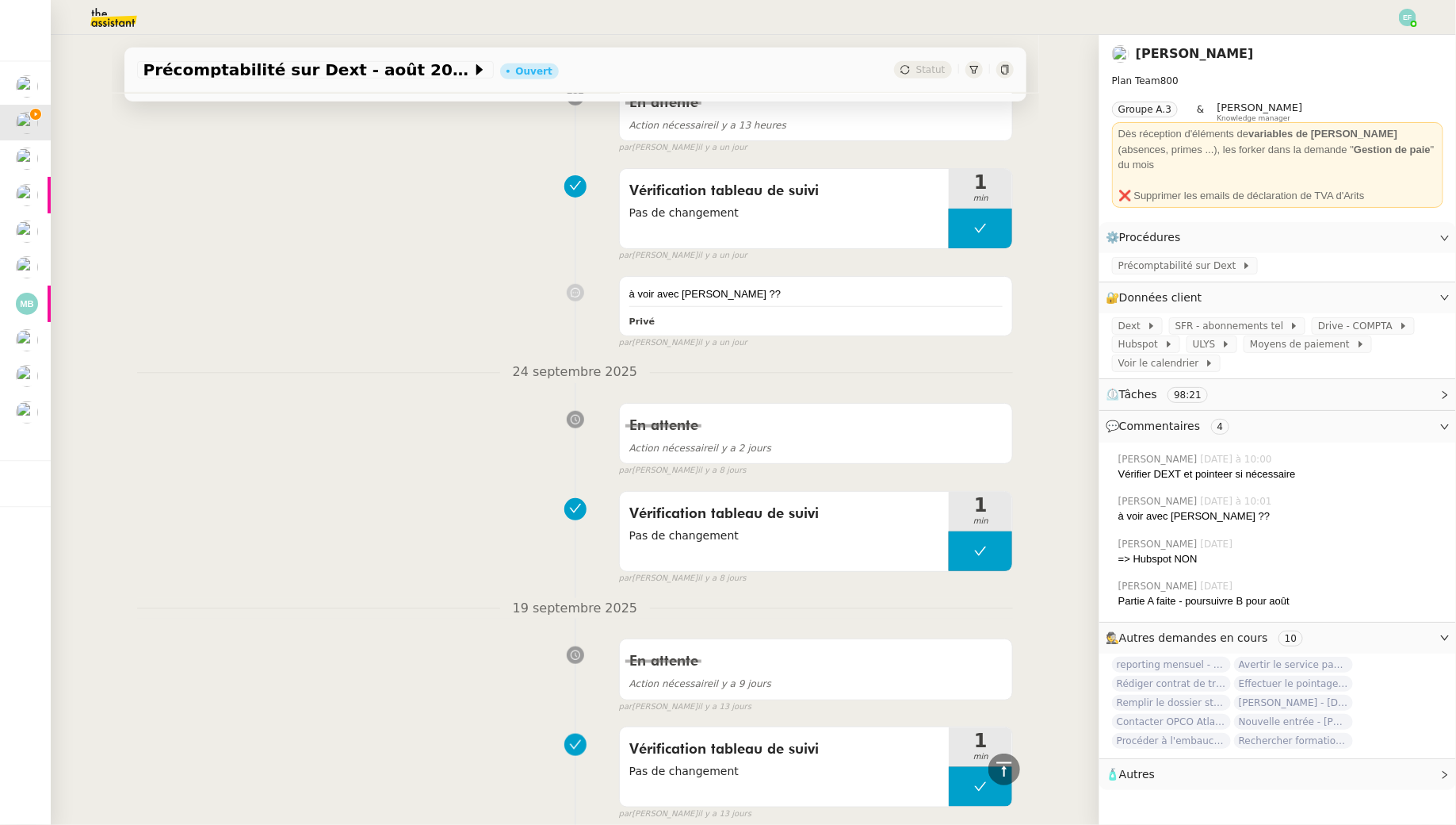
scroll to position [0, 0]
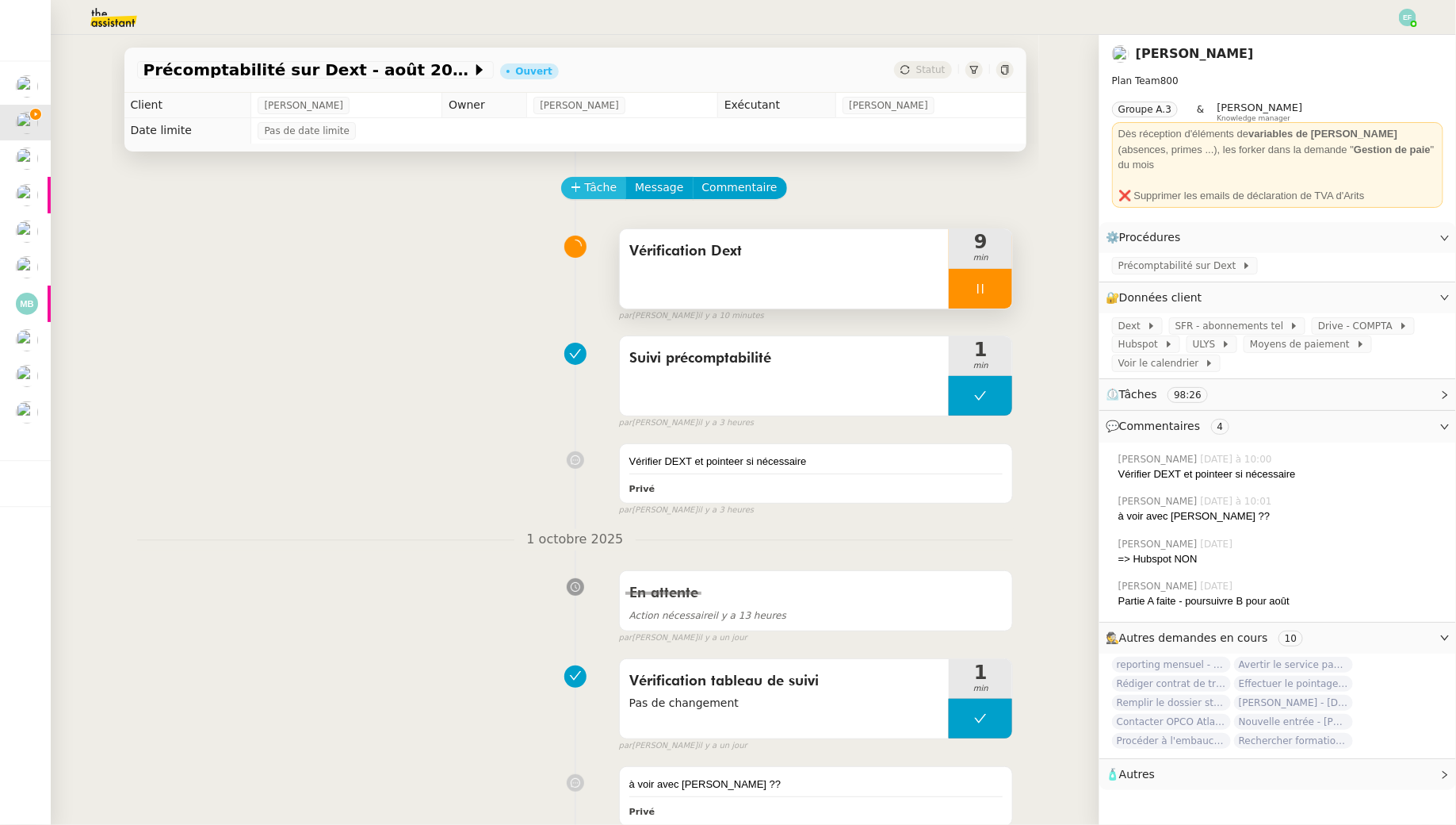
click at [589, 188] on span "Tâche" at bounding box center [601, 187] width 33 height 18
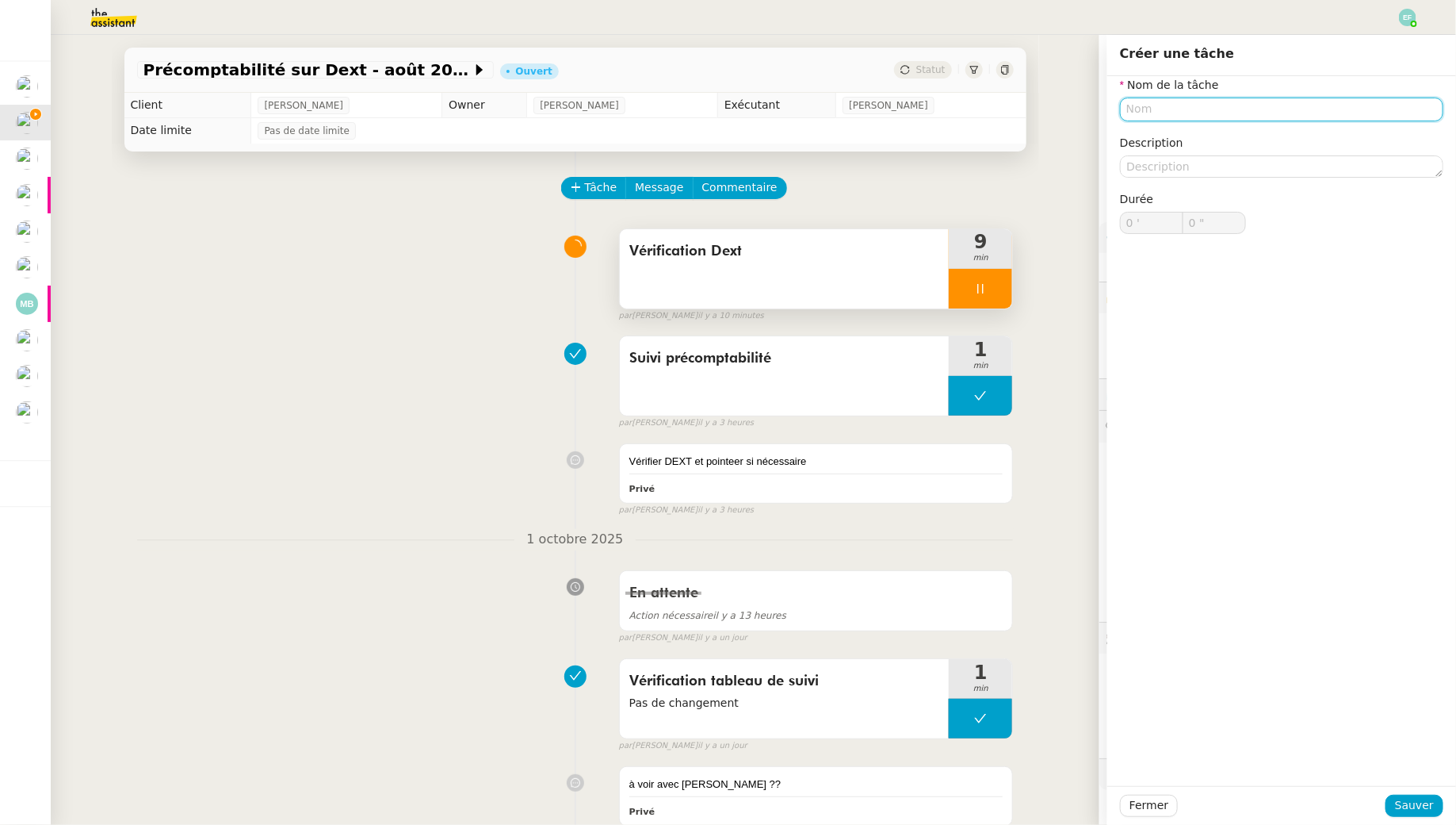
click at [1250, 108] on input "text" at bounding box center [1282, 109] width 324 height 23
type input "Envoi d'email"
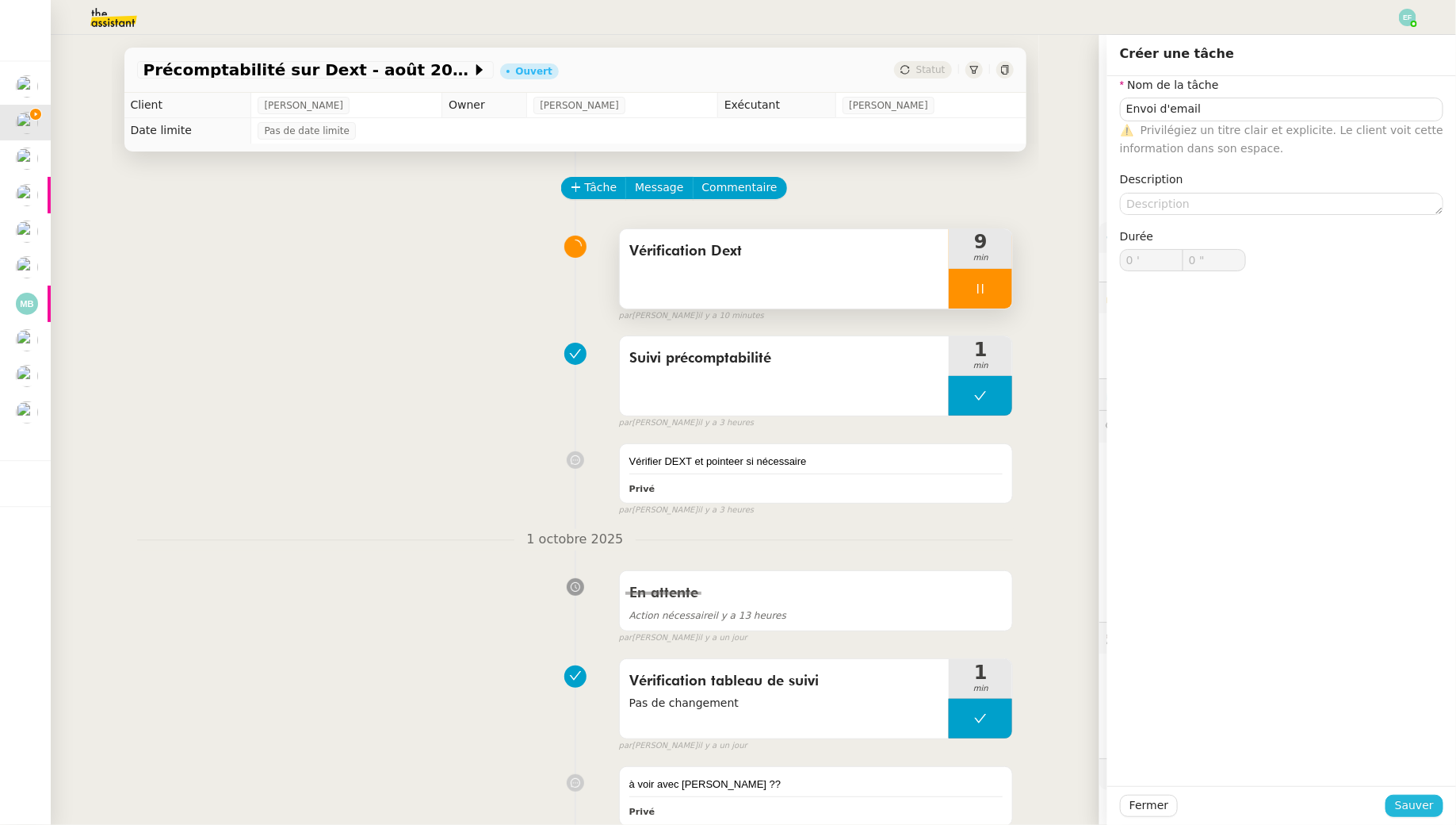
click at [1400, 803] on span "Sauver" at bounding box center [1414, 804] width 38 height 18
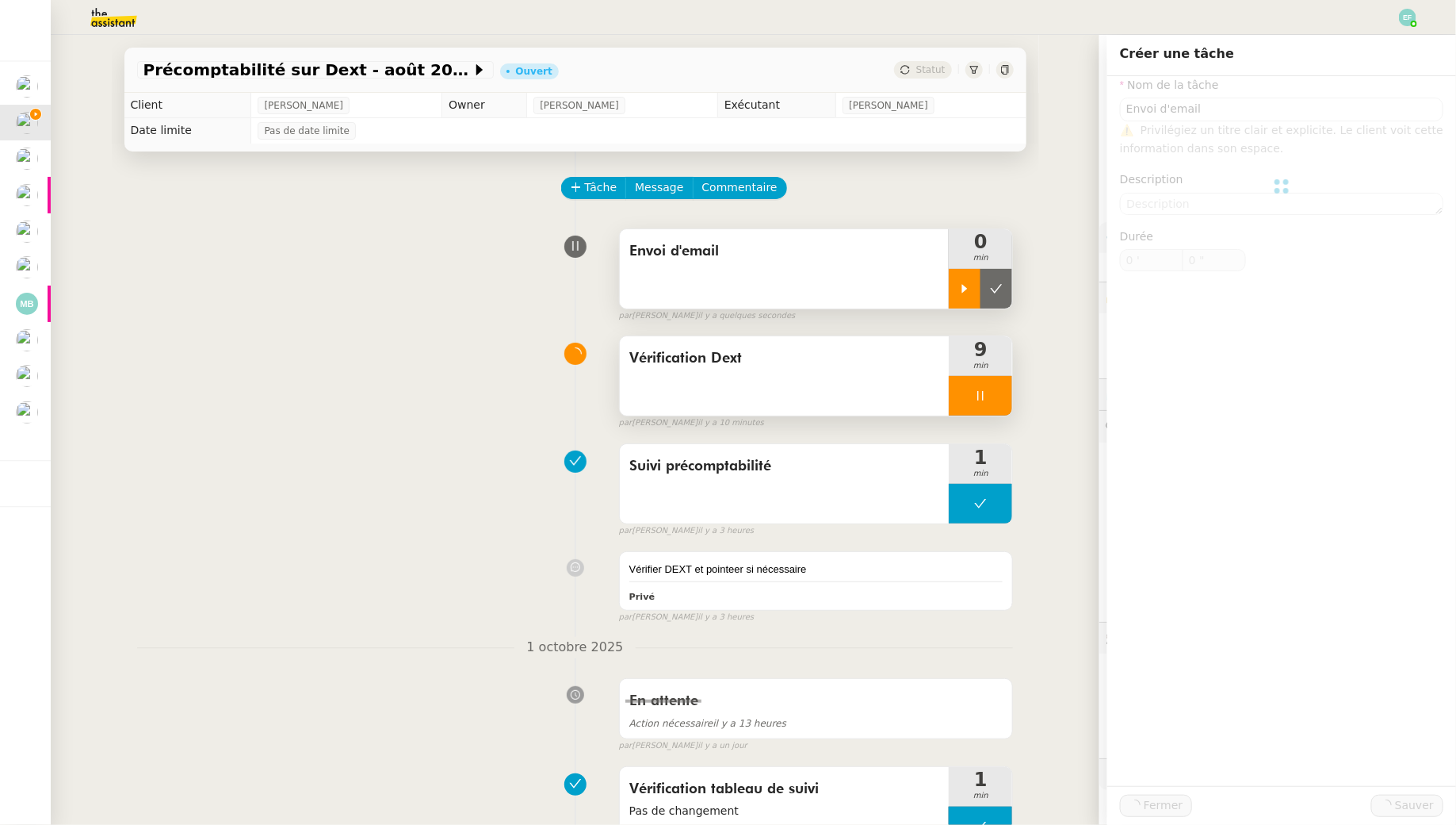
click at [967, 286] on icon at bounding box center [965, 289] width 13 height 13
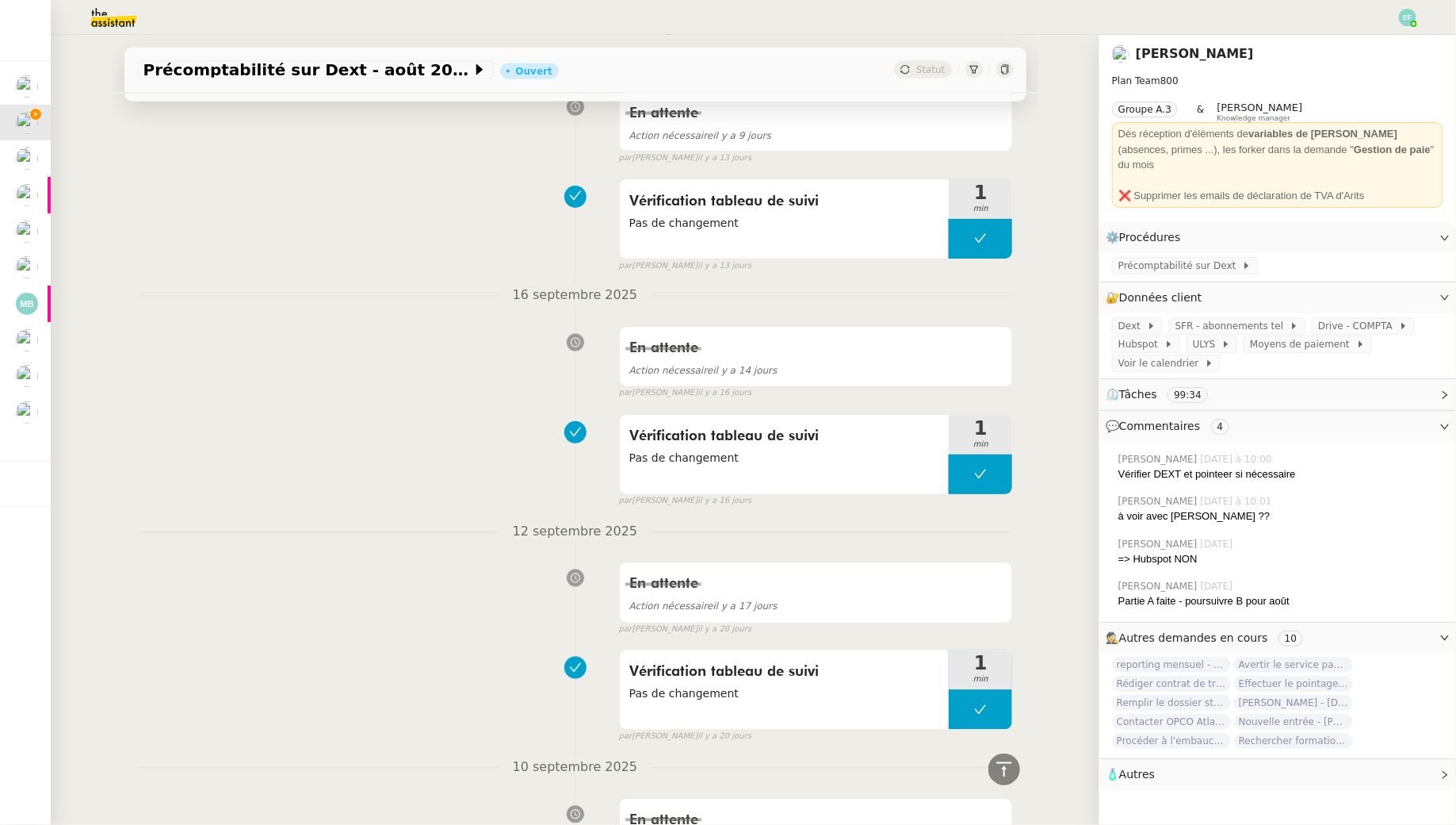
scroll to position [1551, 0]
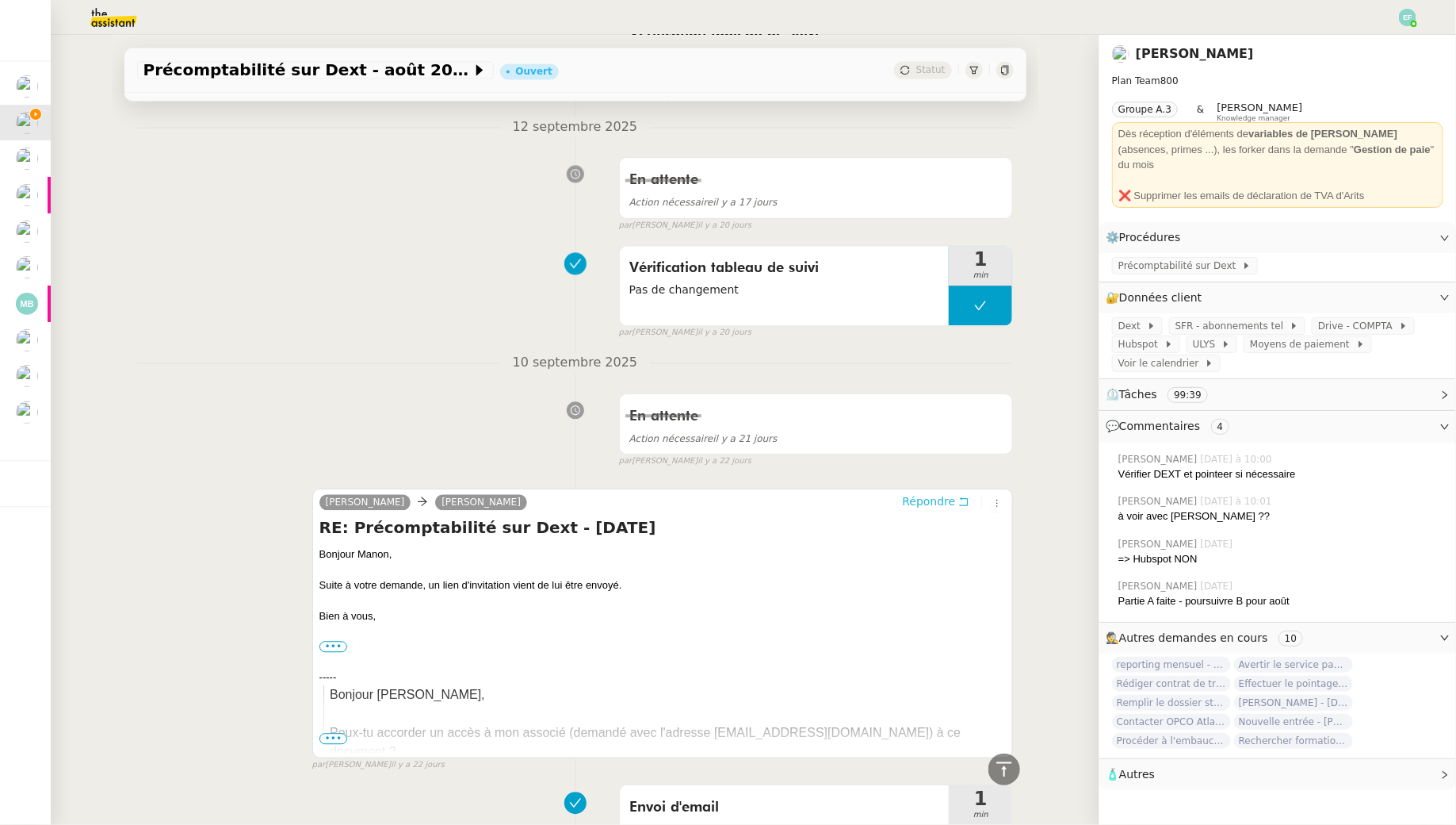
click at [965, 497] on icon at bounding box center [963, 500] width 8 height 8
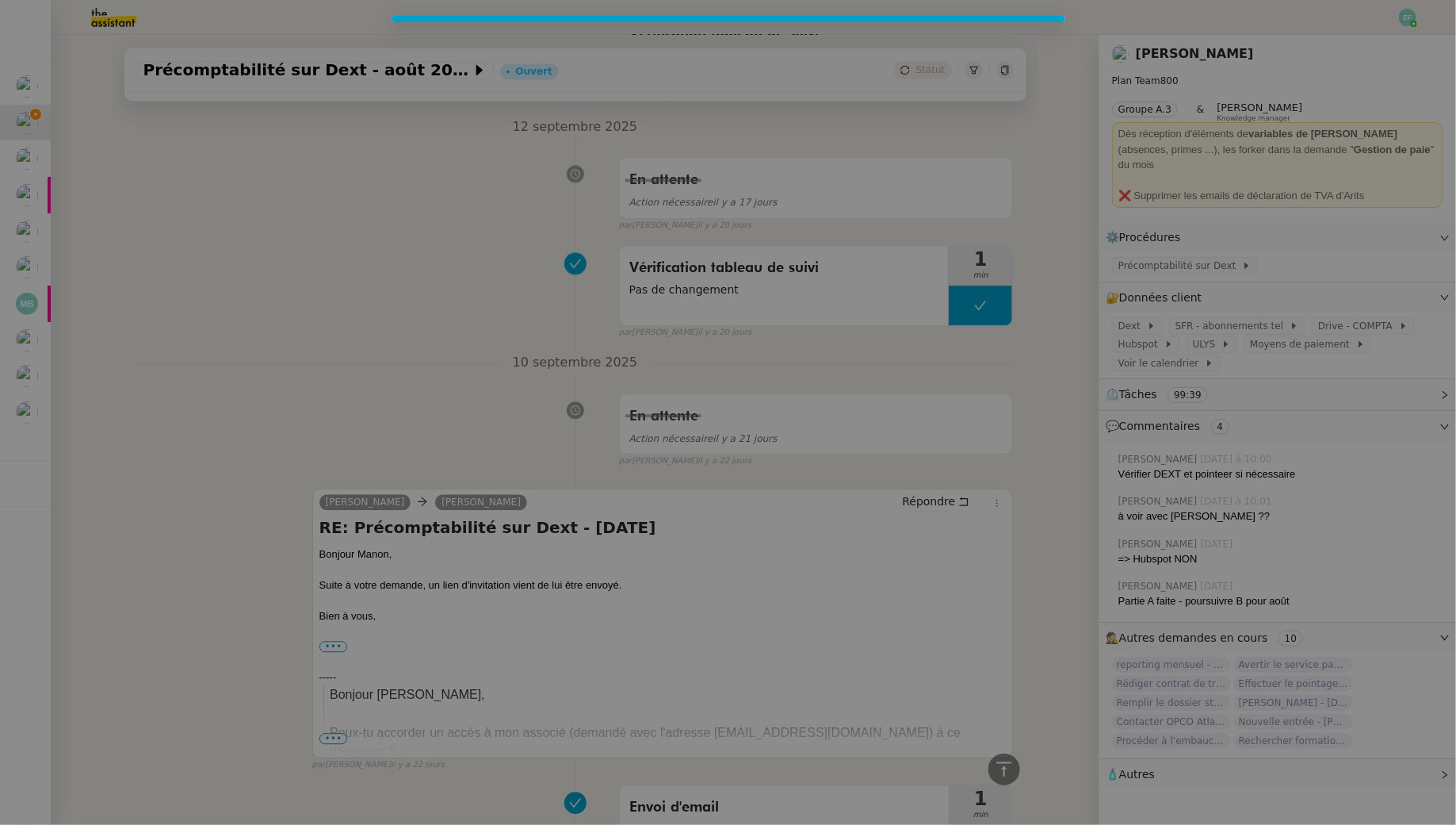
scroll to position [1671, 0]
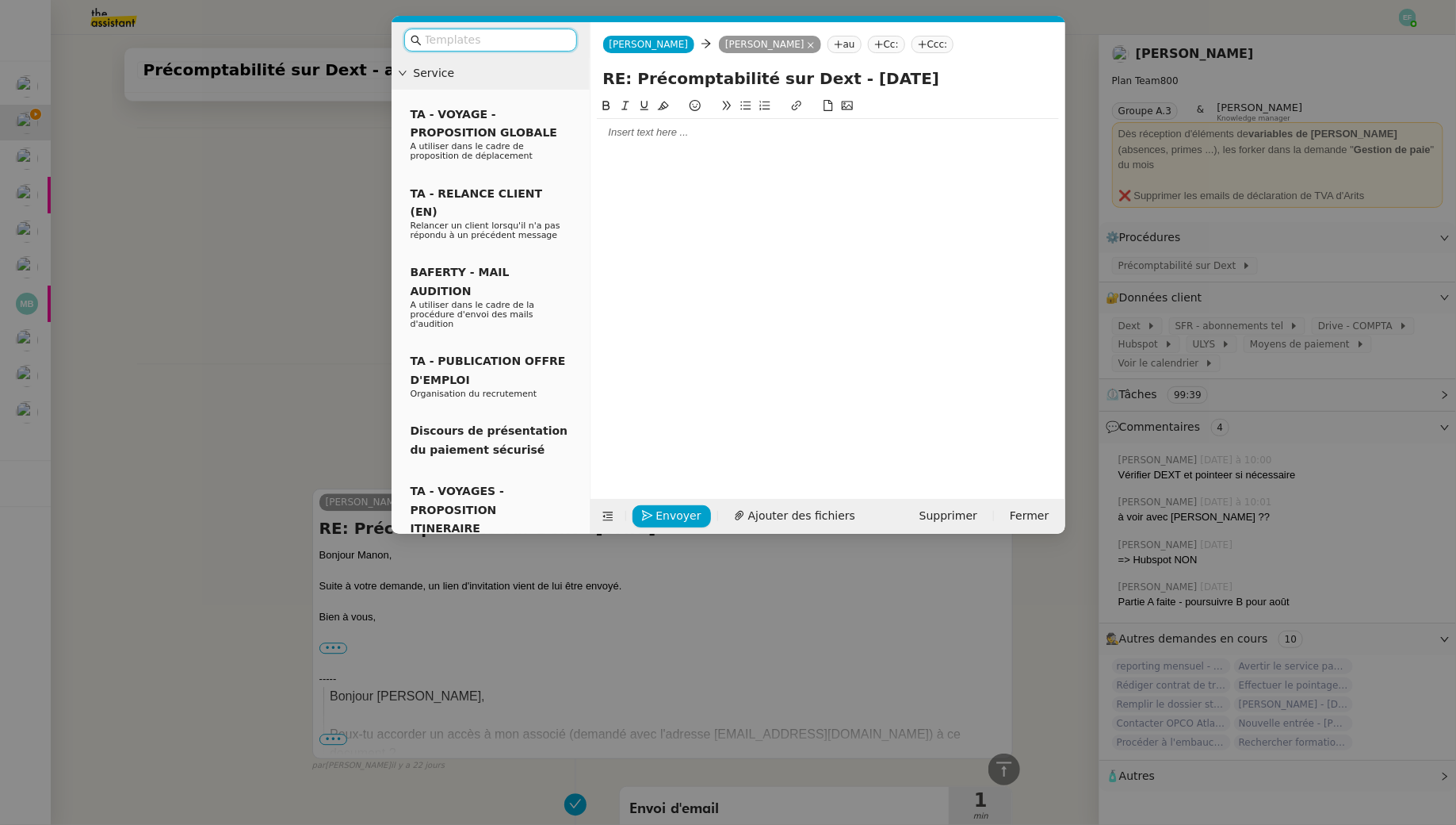
click at [236, 233] on nz-modal-container "Service TA - VOYAGE - PROPOSITION GLOBALE A utiliser dans le cadre de propositi…" at bounding box center [728, 412] width 1456 height 825
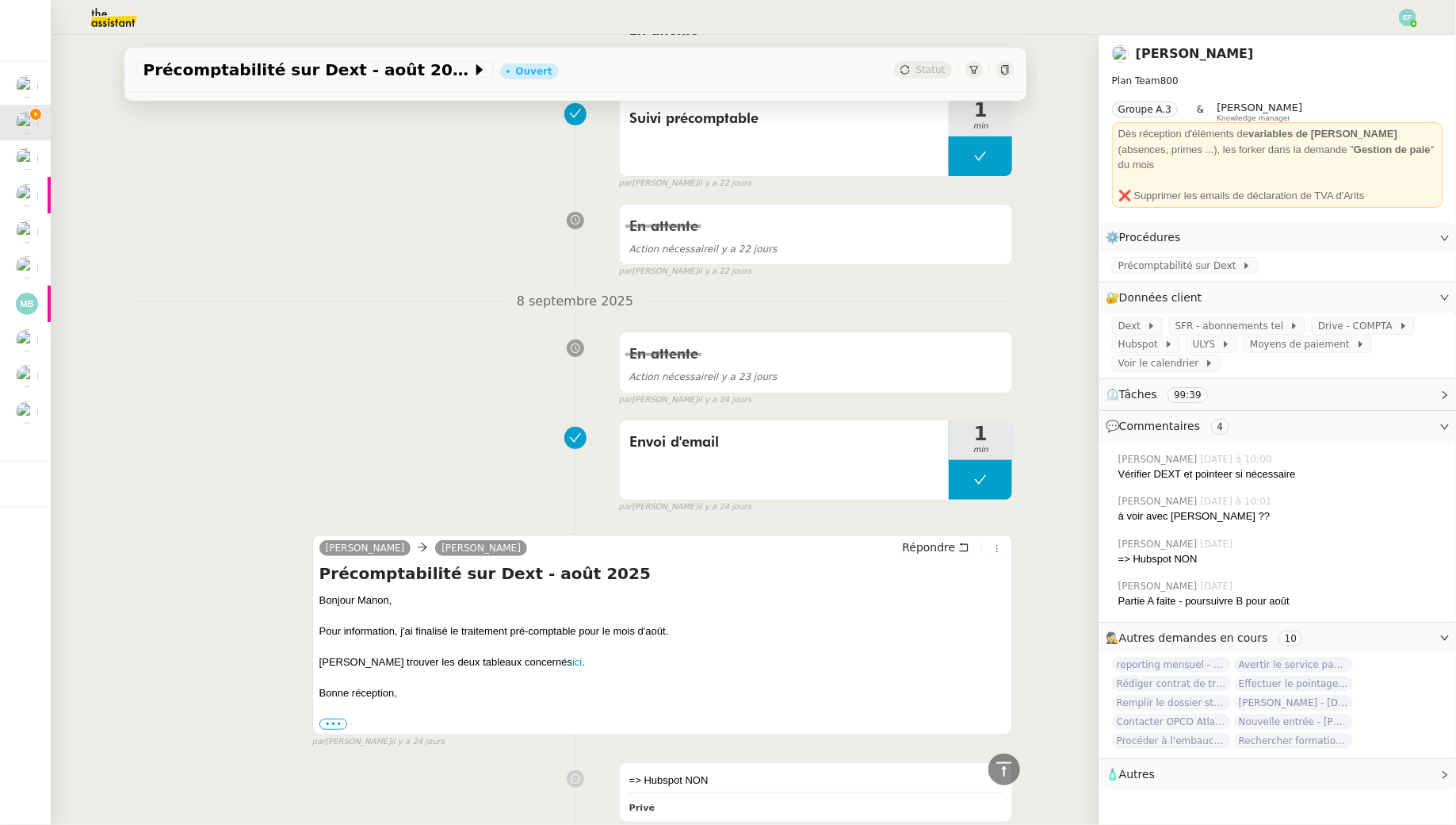
scroll to position [3058, 0]
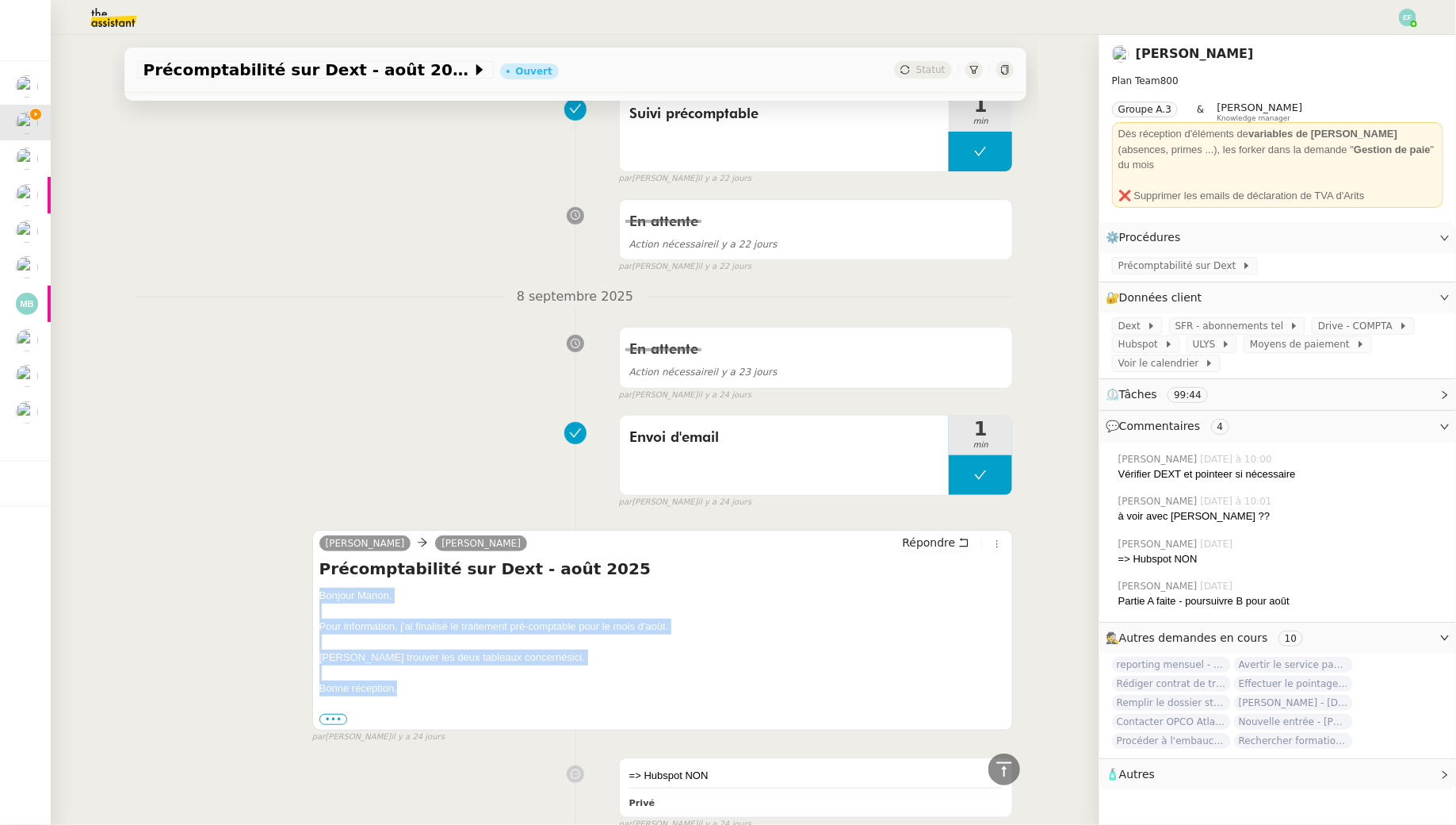
drag, startPoint x: 317, startPoint y: 583, endPoint x: 406, endPoint y: 679, distance: 130.9
click at [406, 679] on div "Sam Manon Loustau Répondre Précomptabilité sur Dext - août 2025 Bonjour Manon, …" at bounding box center [663, 630] width 702 height 201
copy div "Bonjour Manon, Pour information, j'ai finalisé le traitement pré-comptable pour…"
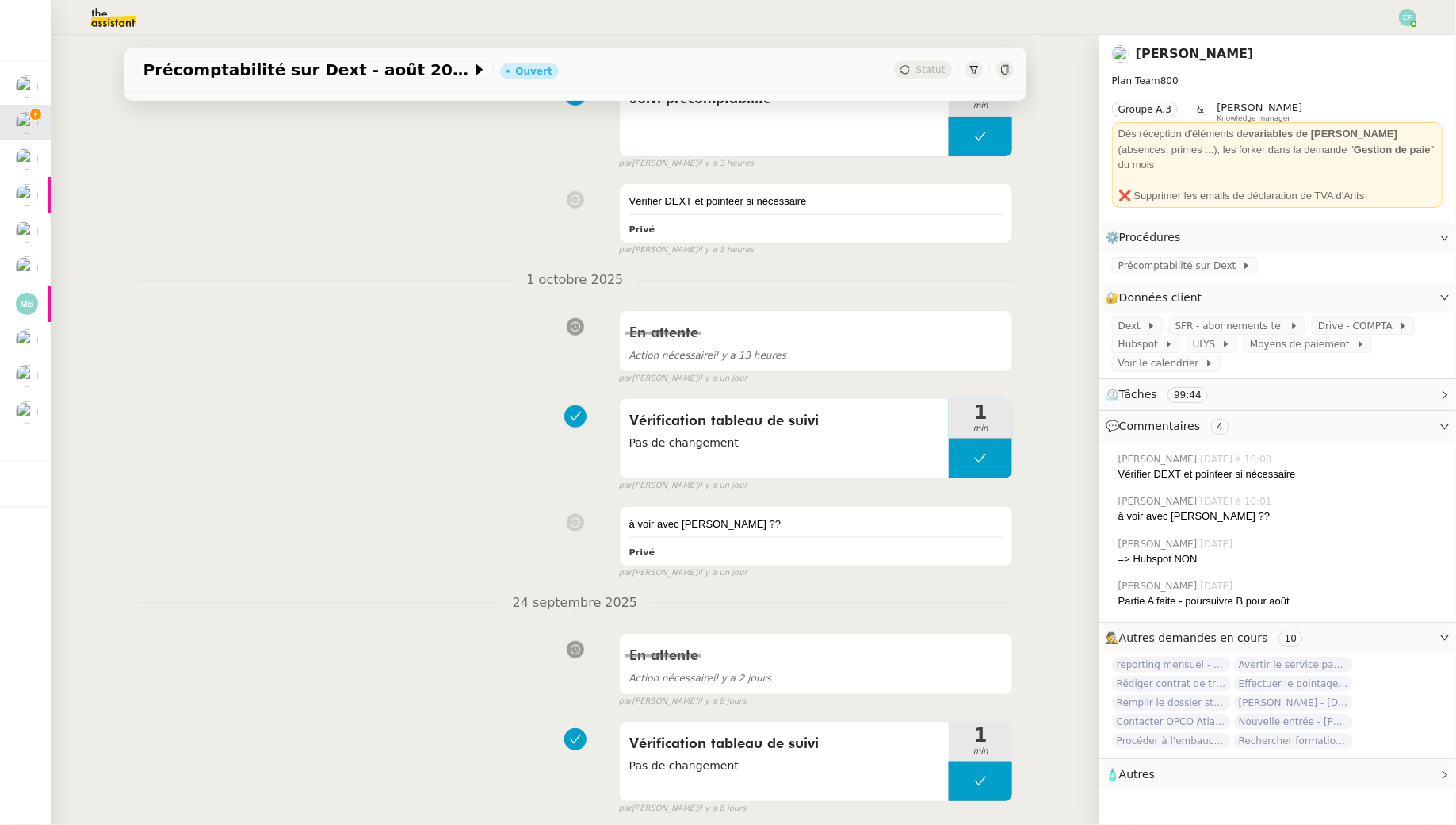
scroll to position [0, 0]
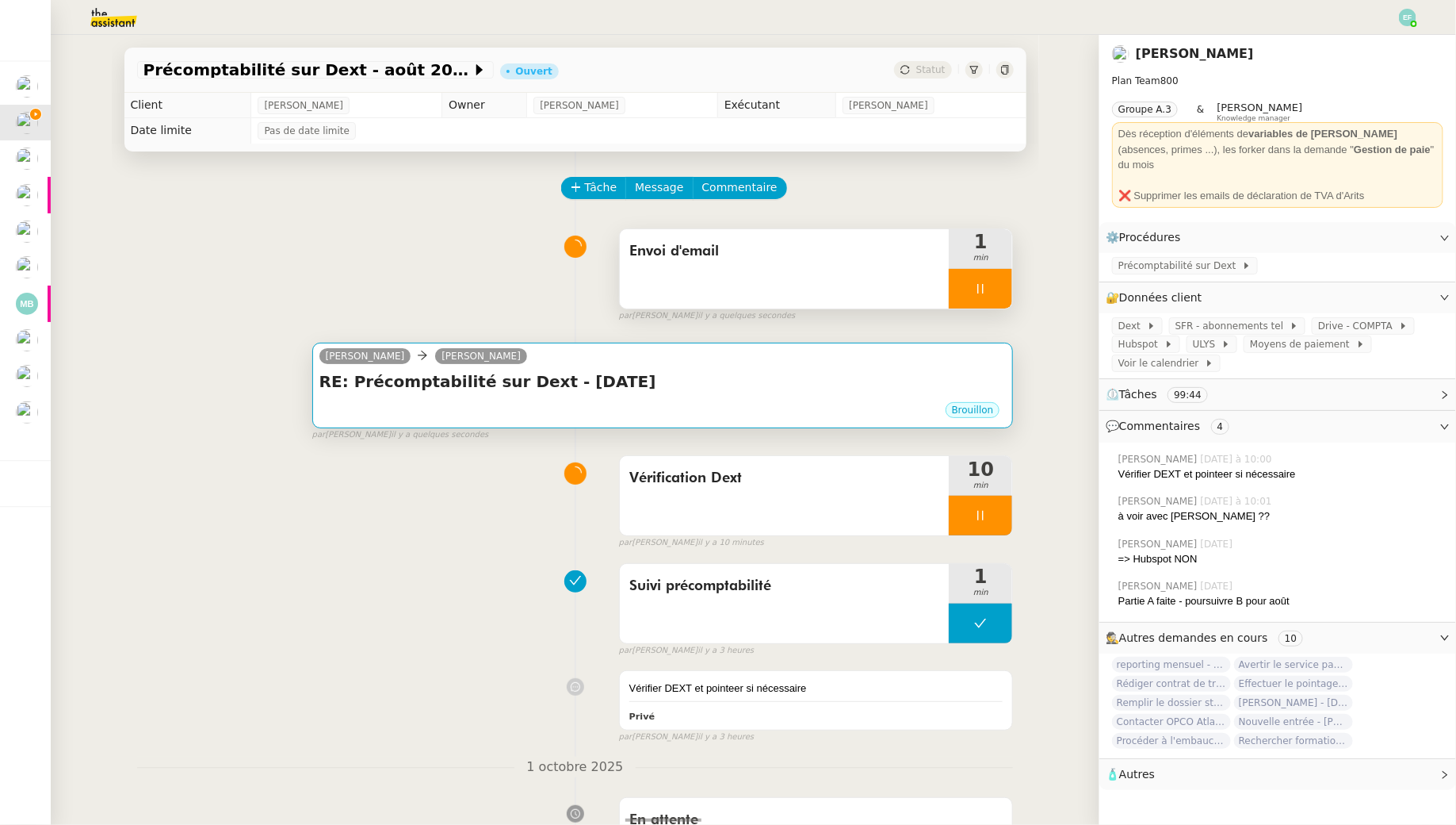
click at [719, 376] on h4 "RE: Précomptabilité sur Dext - août 2025" at bounding box center [663, 382] width 688 height 23
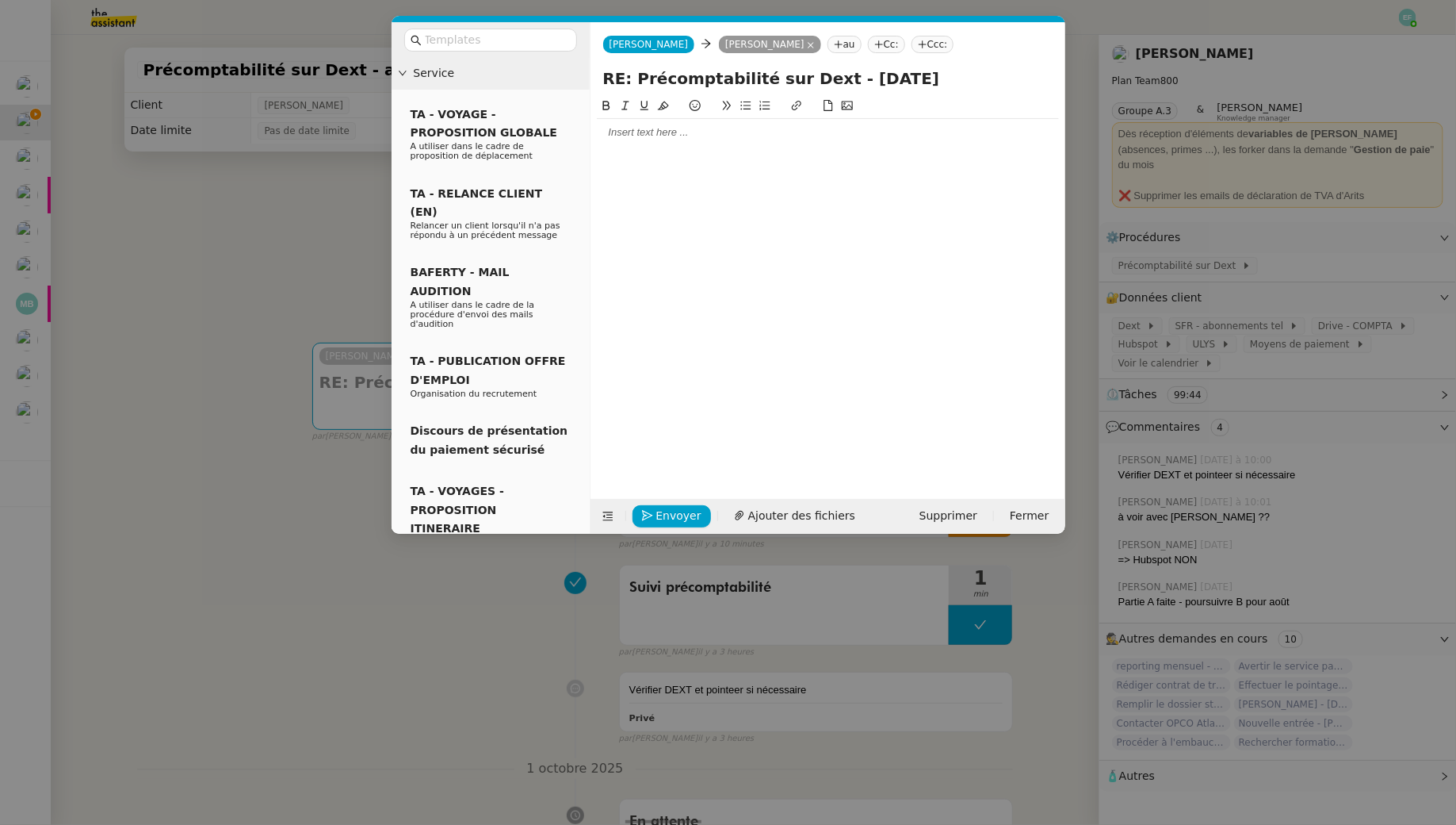
click at [624, 137] on div at bounding box center [827, 132] width 463 height 14
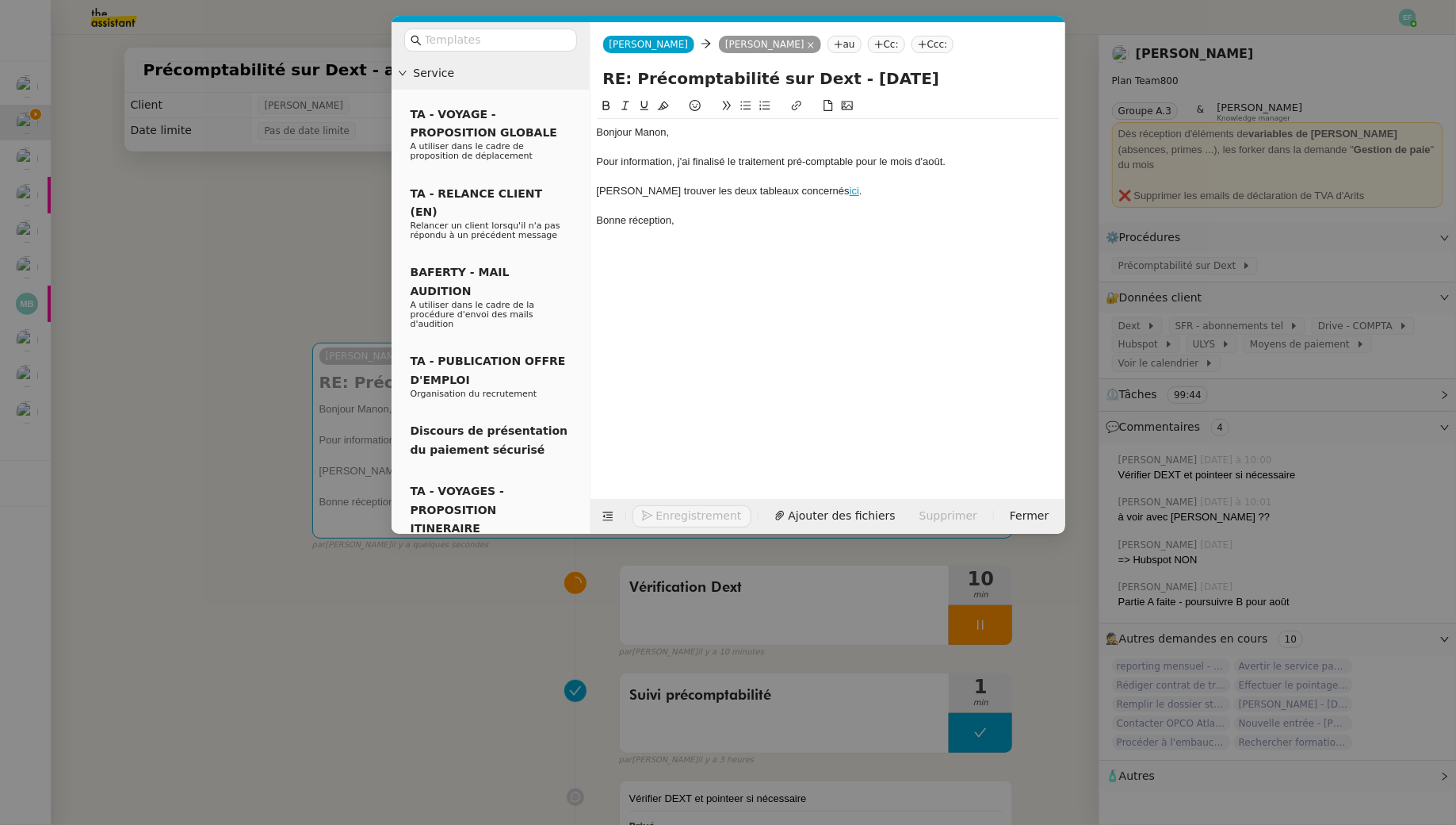
click at [687, 130] on div "Bonjour Manon," at bounding box center [827, 132] width 463 height 14
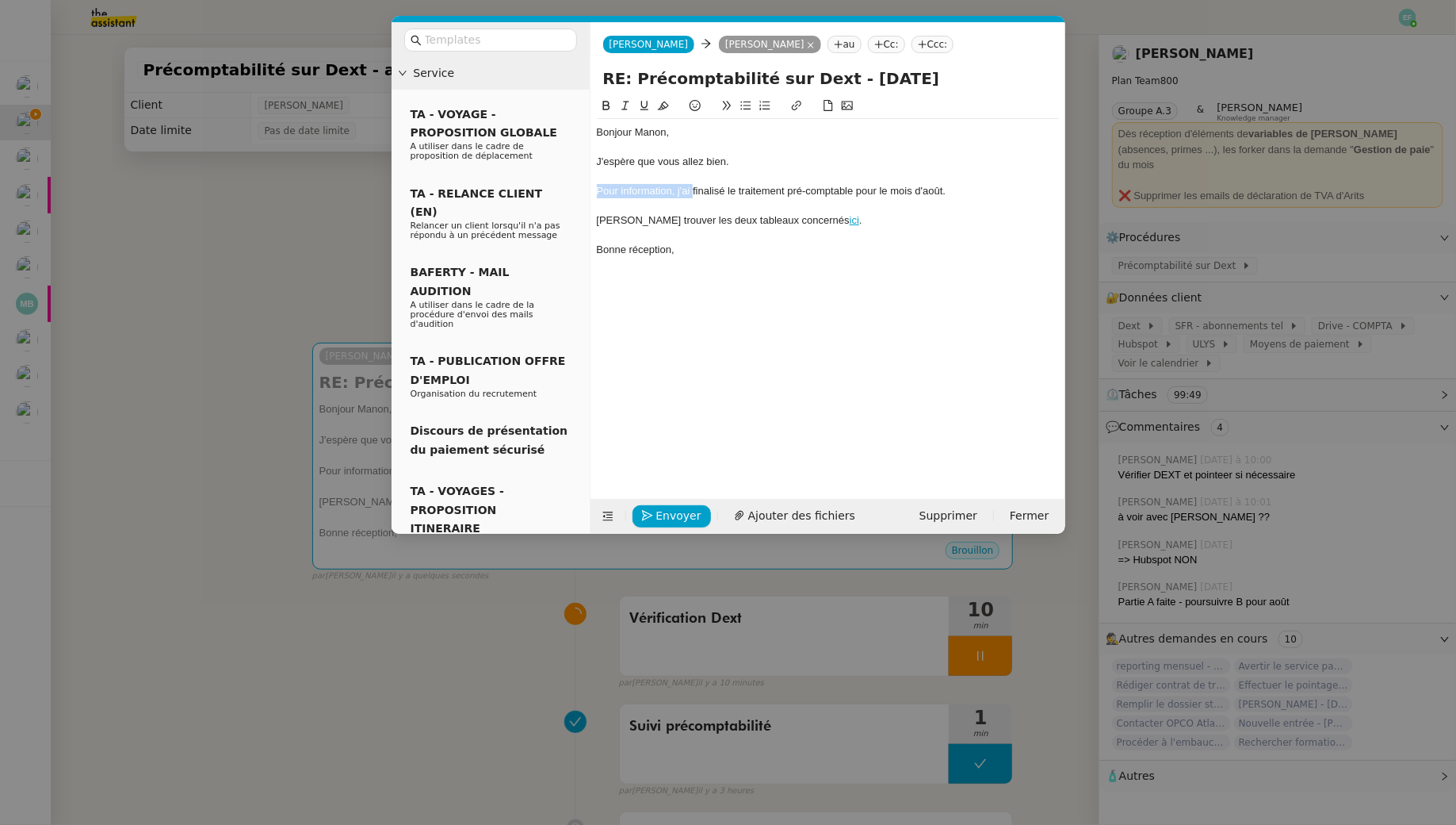
drag, startPoint x: 692, startPoint y: 192, endPoint x: 593, endPoint y: 186, distance: 99.2
click at [593, 186] on nz-spin "Bonjour Manon, J'espère que vous allez bien. Pour information, j'ai finalisé le…" at bounding box center [827, 288] width 475 height 384
click at [673, 191] on div "Suite à la finalisé le traitement pré-comptable pour le mois d'août." at bounding box center [827, 191] width 463 height 14
click at [933, 199] on div at bounding box center [827, 206] width 463 height 14
click at [933, 189] on div "Suite à la finalisation du traitement pré-comptable pour le mois d'août." at bounding box center [827, 191] width 463 height 14
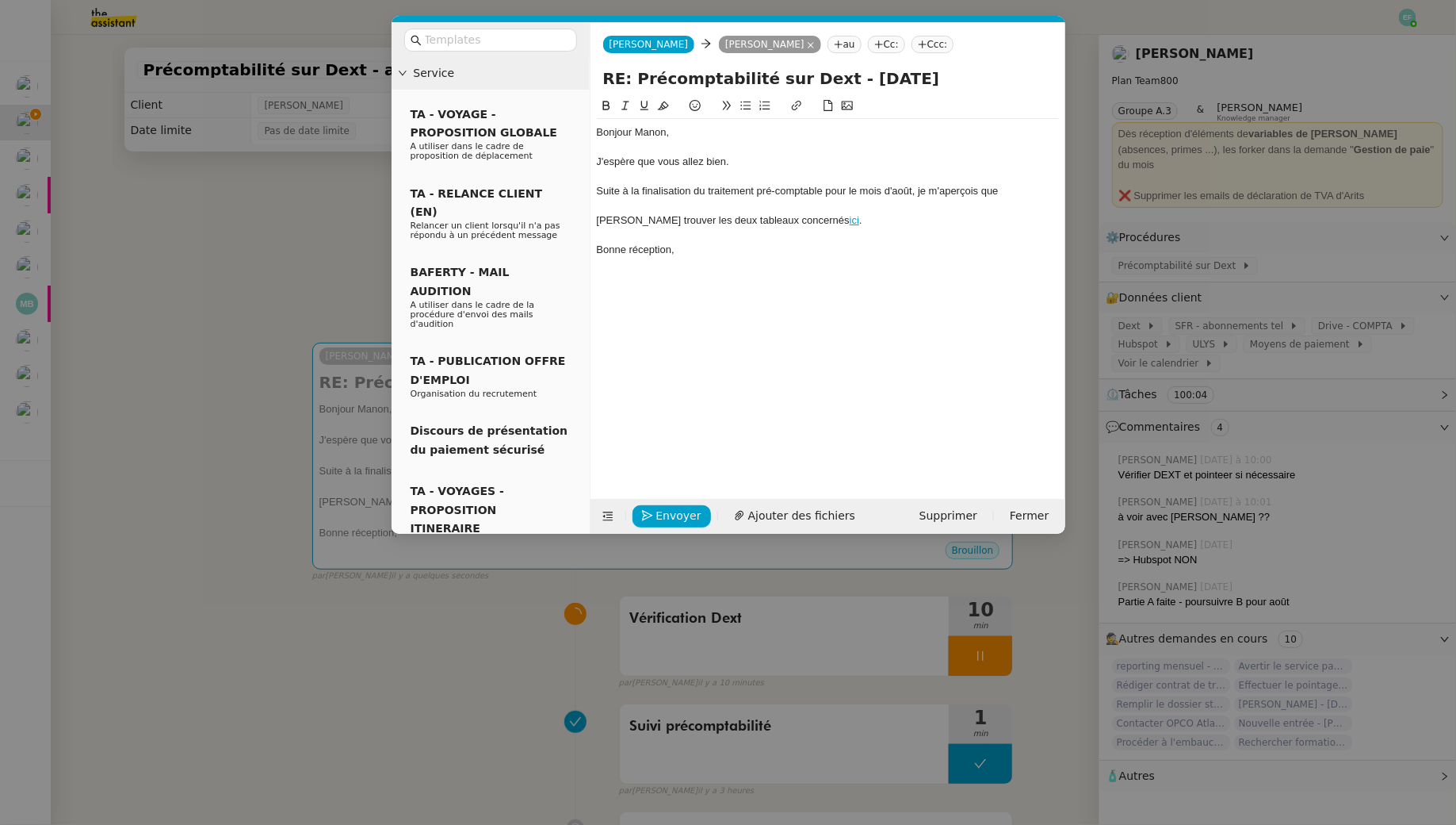
click at [702, 222] on div "Veuillez trouver les deux tableaux concernés ici ." at bounding box center [827, 220] width 463 height 14
drag, startPoint x: 713, startPoint y: 222, endPoint x: 582, endPoint y: 218, distance: 131.1
click at [582, 218] on nz-layout "Service TA - VOYAGE - PROPOSITION GLOBALE A utiliser dans le cadre de propositi…" at bounding box center [728, 278] width 674 height 512
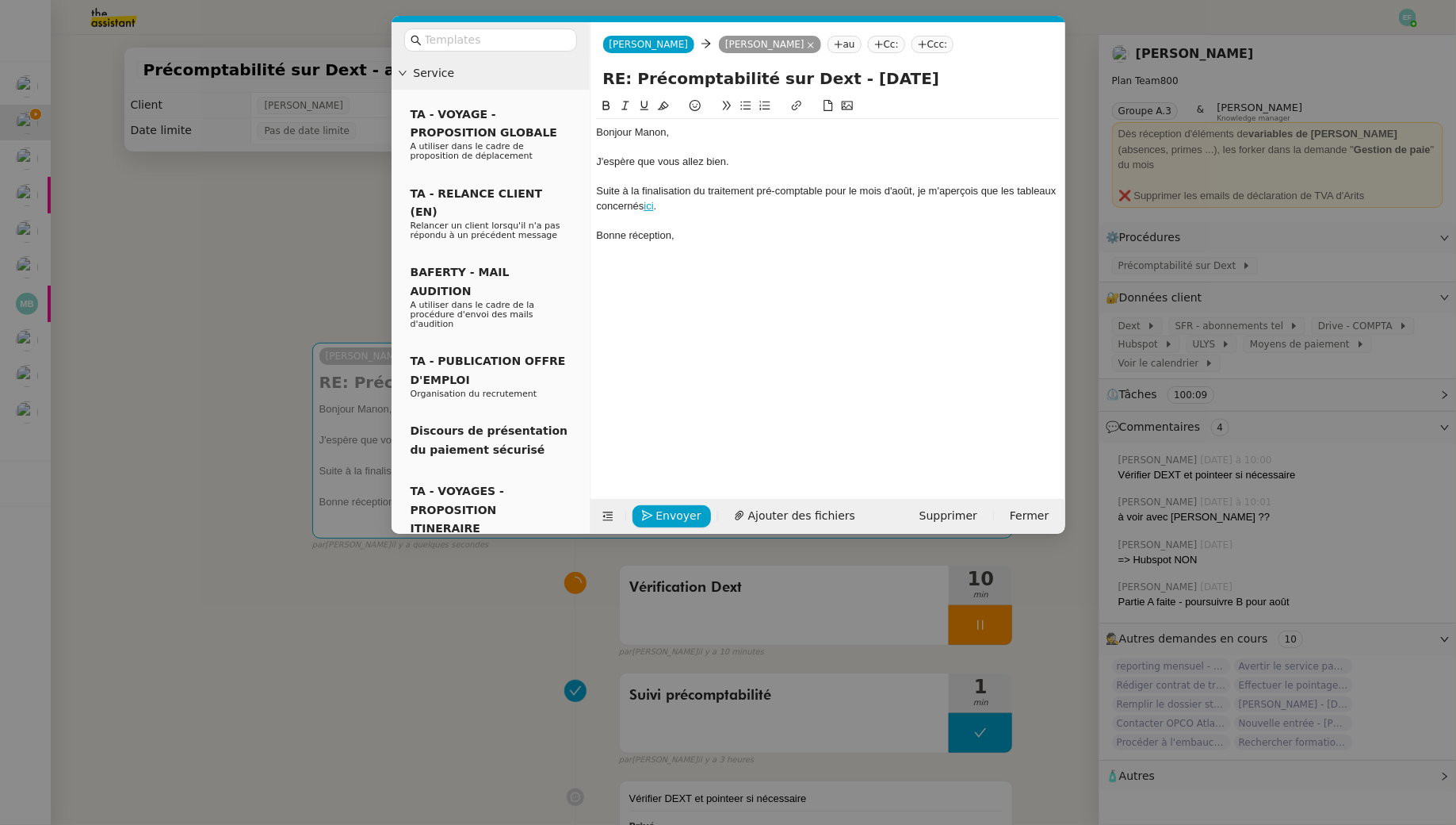
click at [681, 206] on div "Suite à la finalisation du traitement pré-comptable pour le mois d'août, je m'a…" at bounding box center [827, 198] width 463 height 29
click at [618, 205] on div "Suite à la finalisation du traitement pré-comptable pour le mois d'août, je m'a…" at bounding box center [827, 198] width 463 height 29
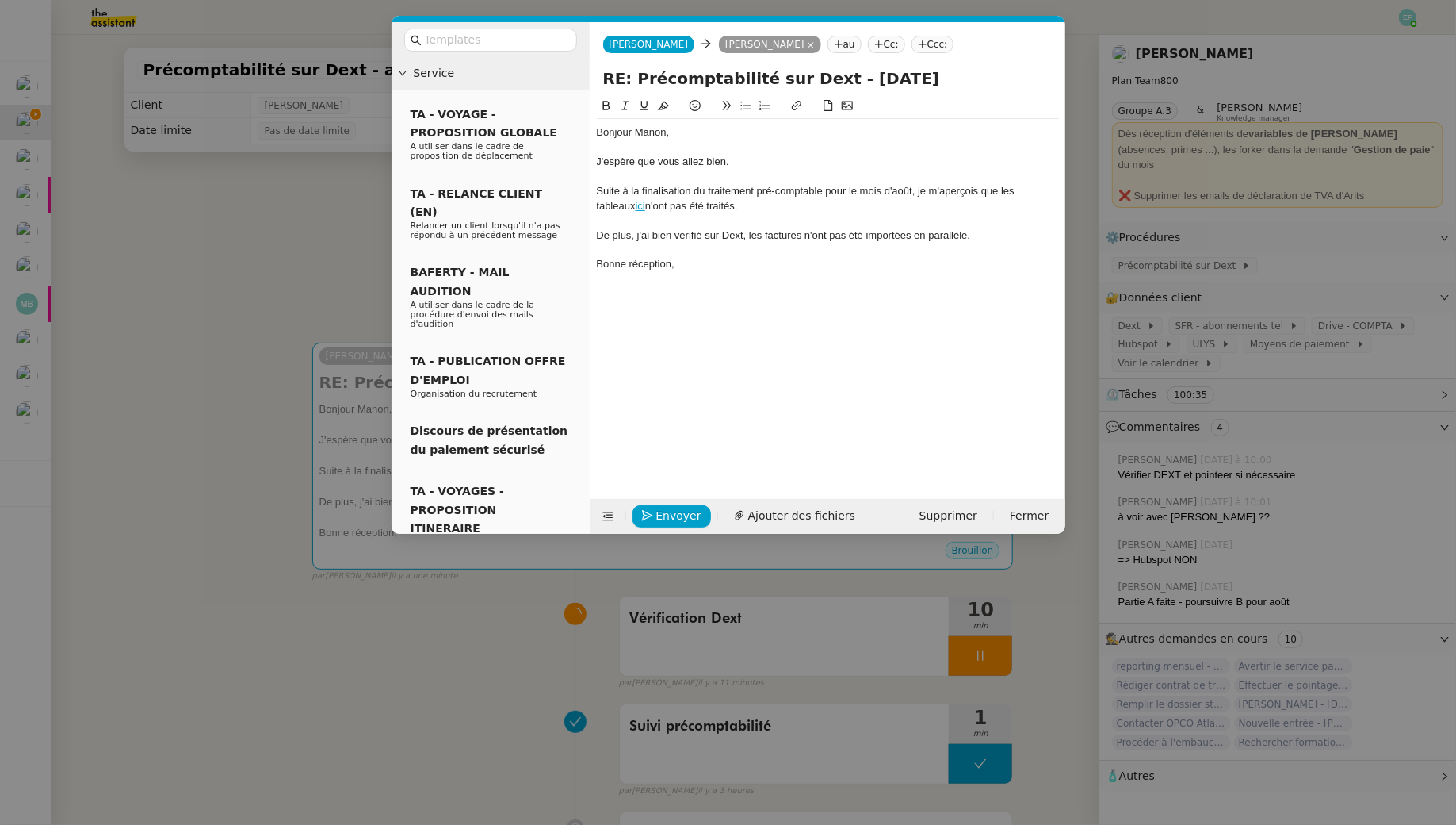
click at [662, 236] on div "De plus, j'ai bien vérifié sur Dext, les factures n'ont pas été importées en pa…" at bounding box center [827, 235] width 463 height 14
click at [629, 99] on button at bounding box center [626, 105] width 19 height 18
click at [993, 238] on div "De plus, j'ai bien vérifié sur Dext, les factures n'ont pas été importées en pa…" at bounding box center [827, 235] width 463 height 14
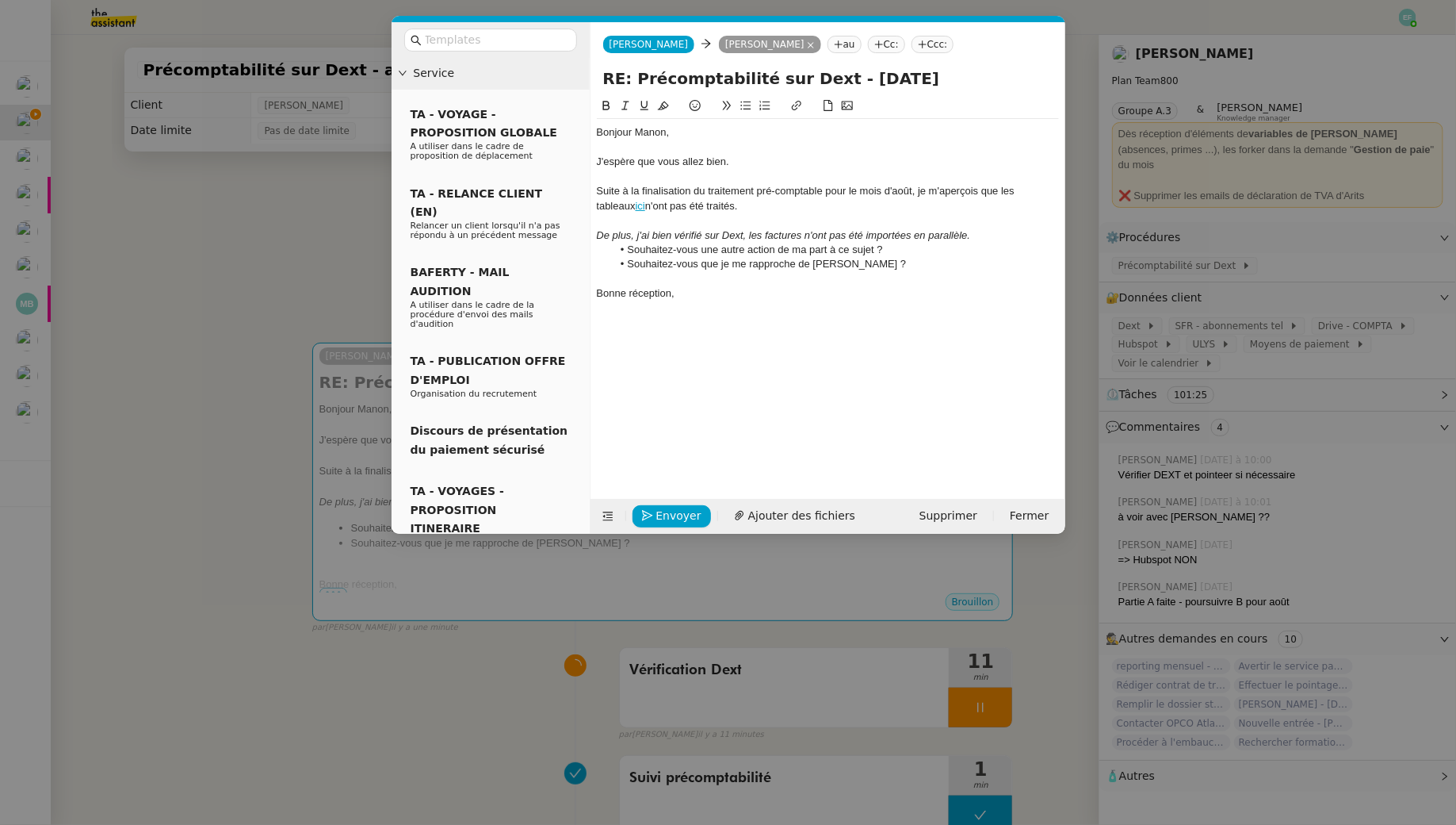
click at [287, 316] on nz-modal-container "Service TA - VOYAGE - PROPOSITION GLOBALE A utiliser dans le cadre de propositi…" at bounding box center [728, 412] width 1456 height 825
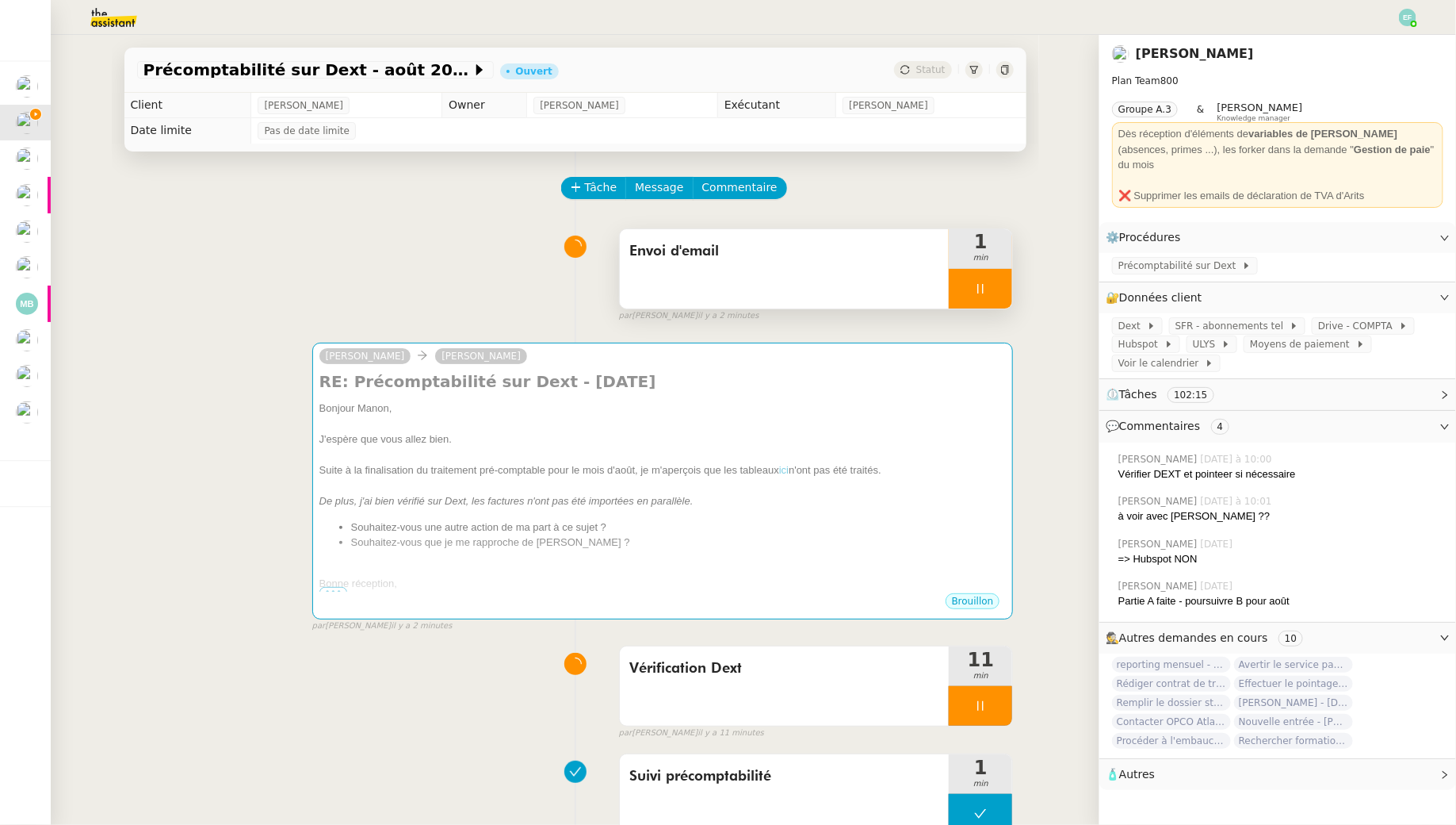
click at [1003, 704] on div at bounding box center [980, 706] width 64 height 39
click at [1003, 704] on icon at bounding box center [996, 706] width 13 height 13
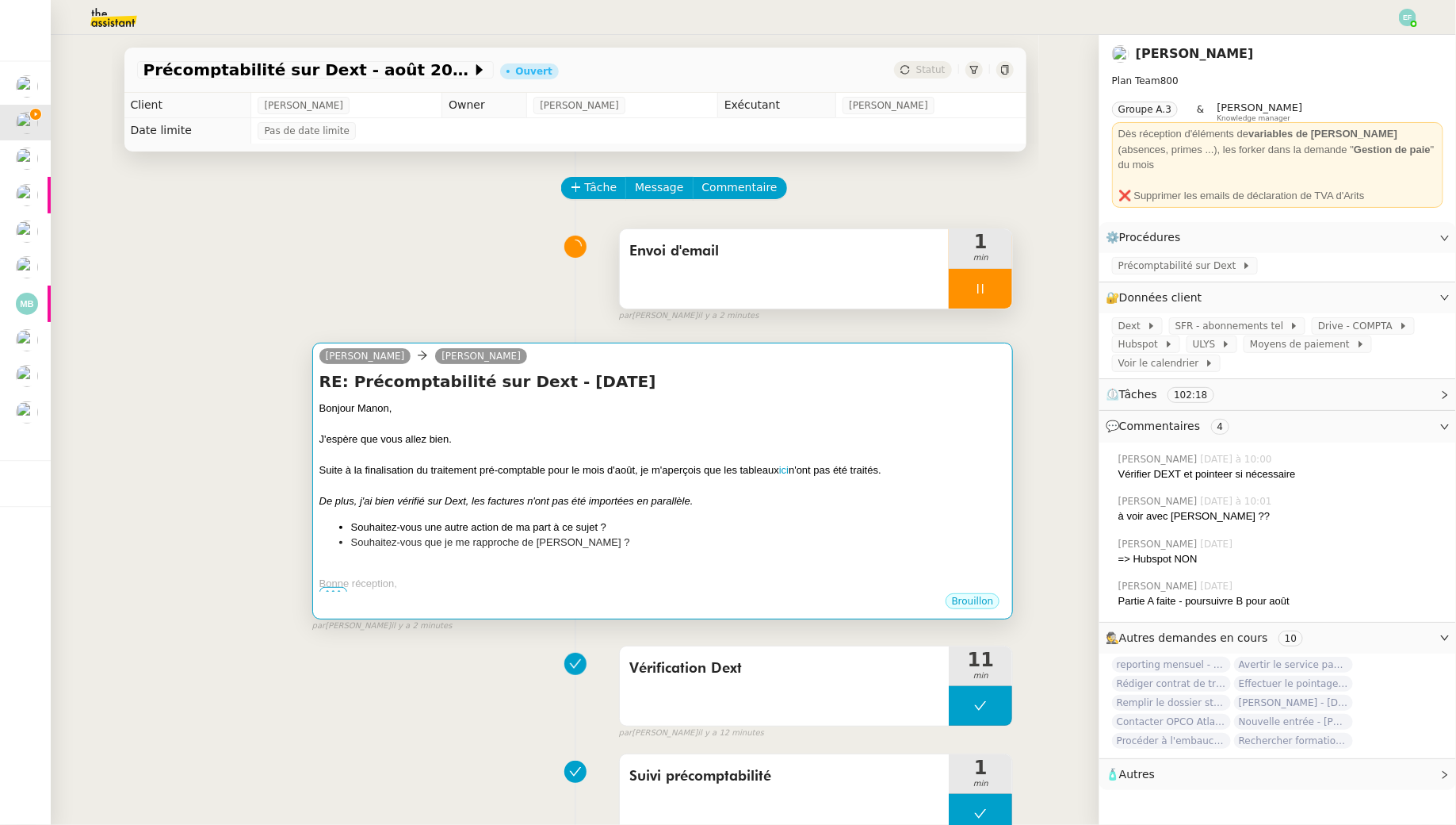
click at [699, 440] on div "J'espère que vous allez bien." at bounding box center [663, 439] width 688 height 16
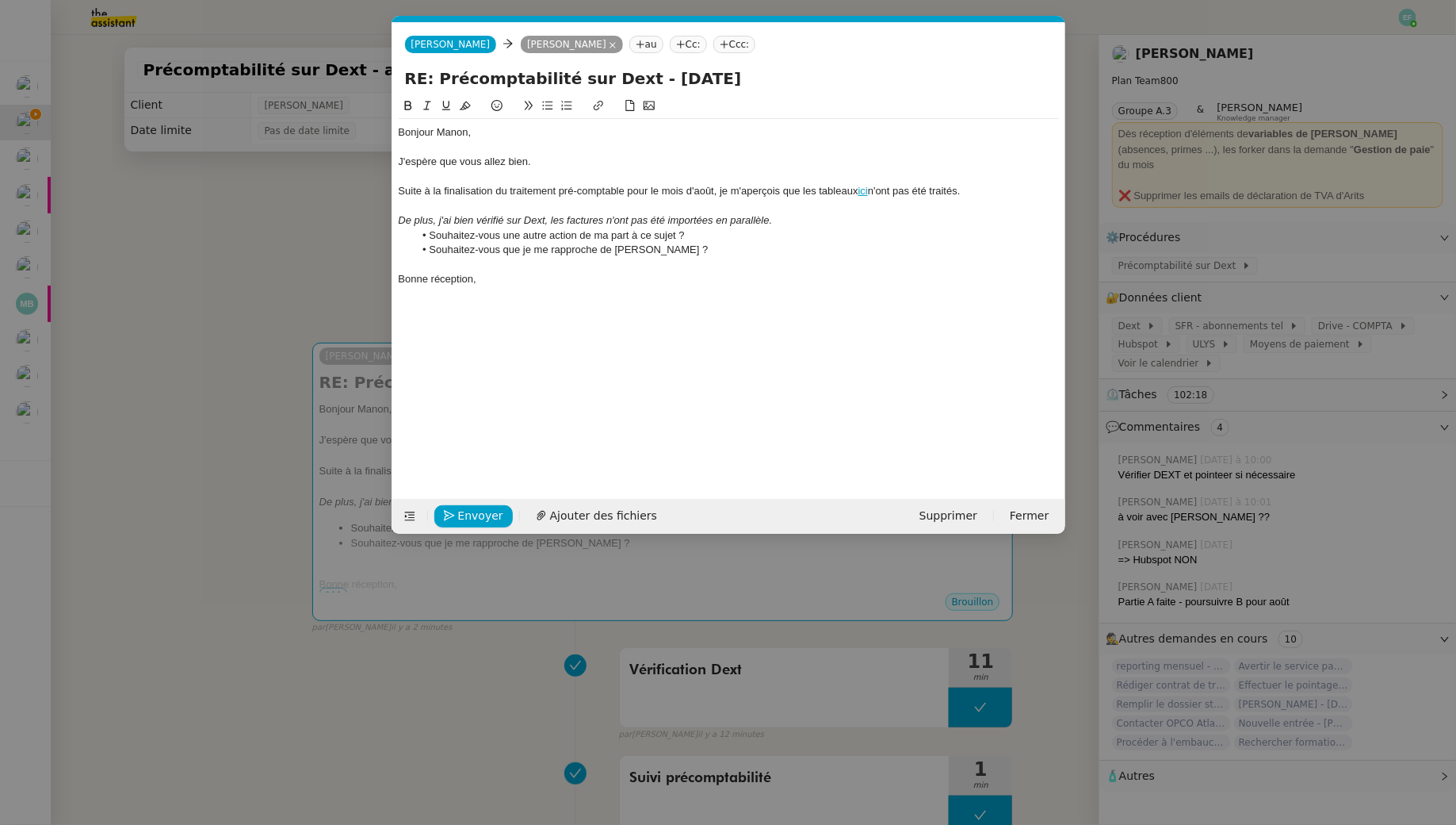
scroll to position [0, 33]
click at [483, 515] on span "Envoyer" at bounding box center [480, 515] width 45 height 18
click at [483, 515] on span "Confirmer l'envoi" at bounding box center [505, 515] width 95 height 18
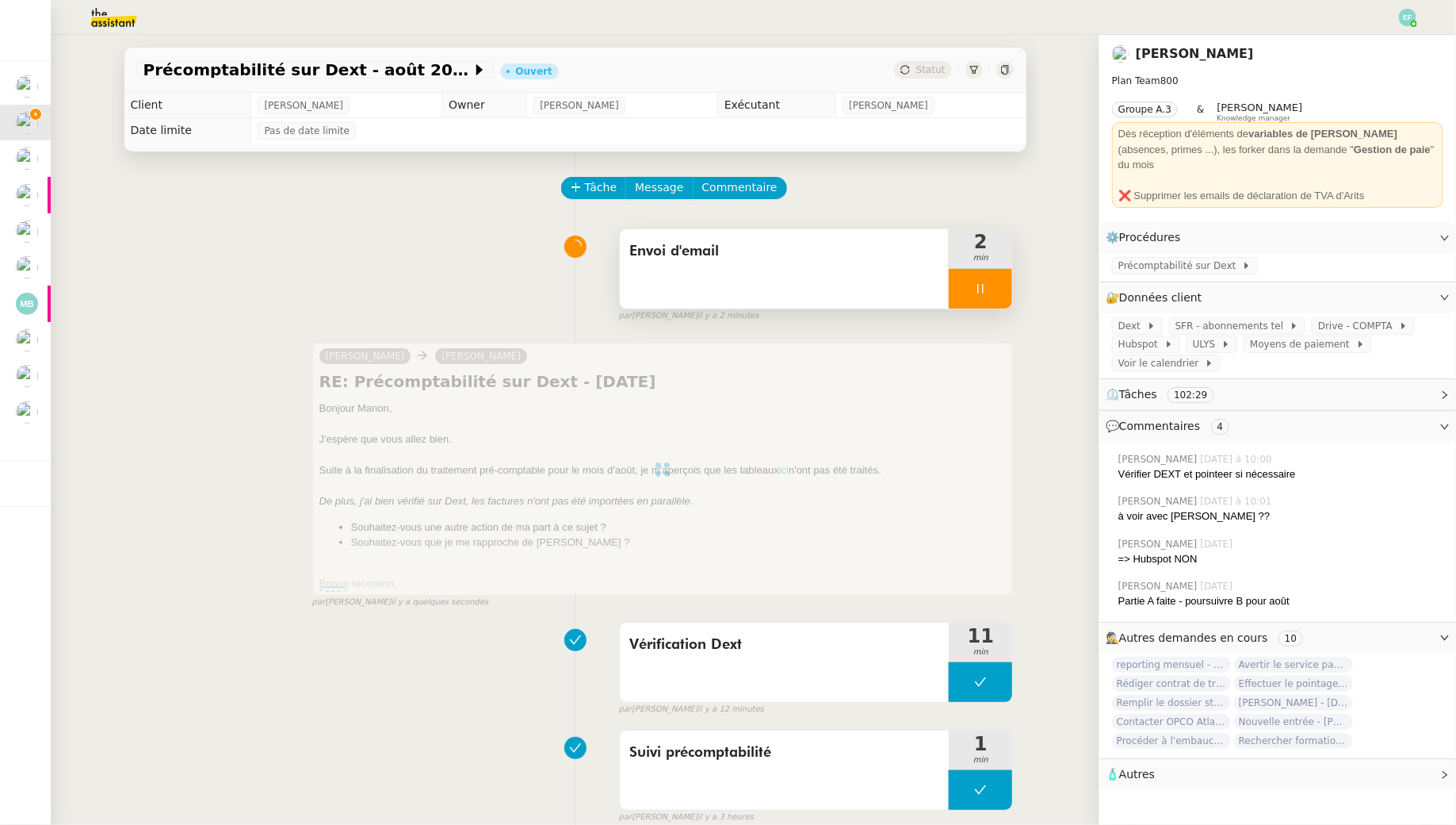
click at [1007, 301] on div at bounding box center [980, 288] width 64 height 39
click at [1007, 301] on button at bounding box center [996, 288] width 32 height 39
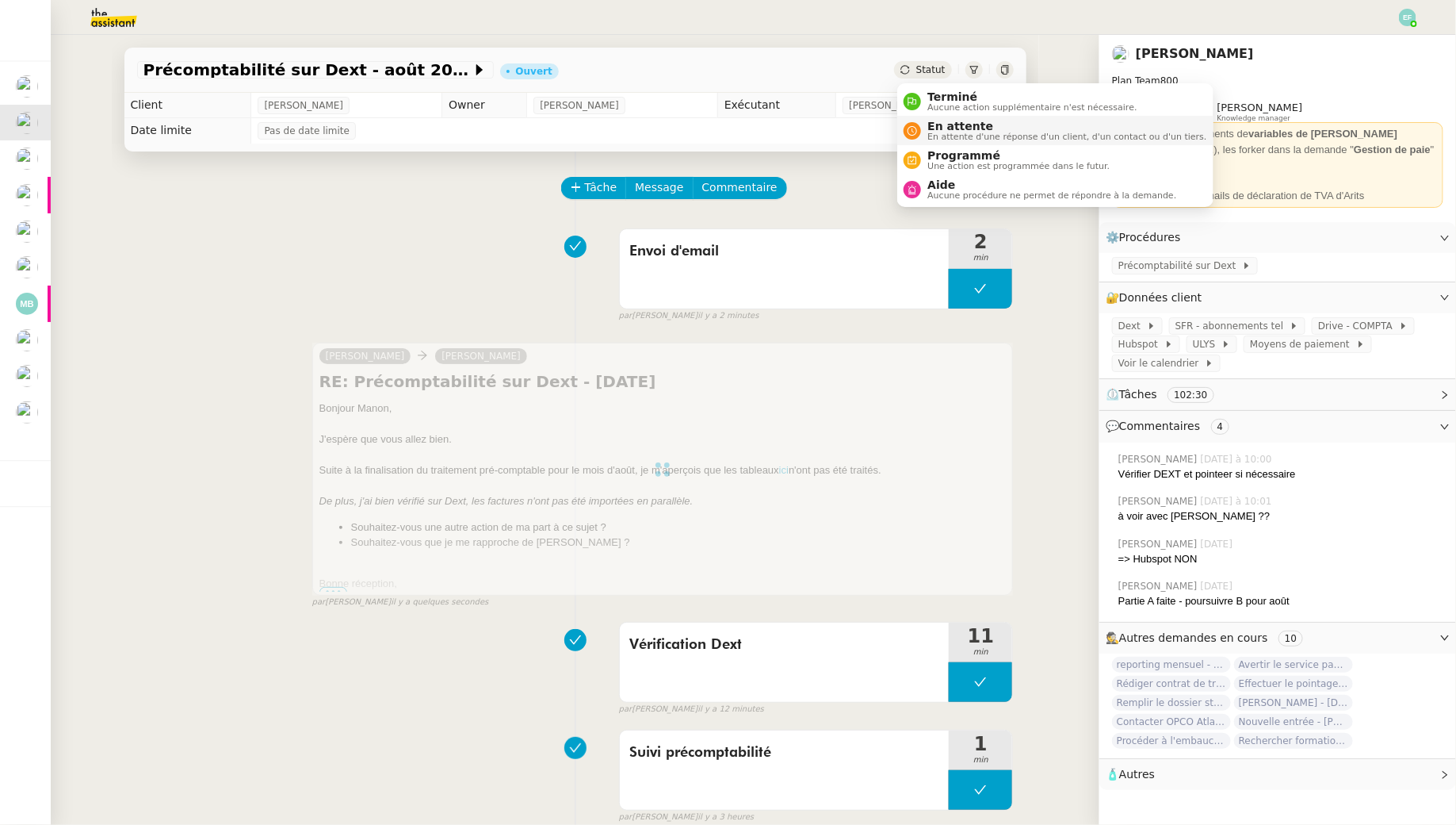
click at [931, 129] on span "En attente" at bounding box center [1067, 127] width 279 height 13
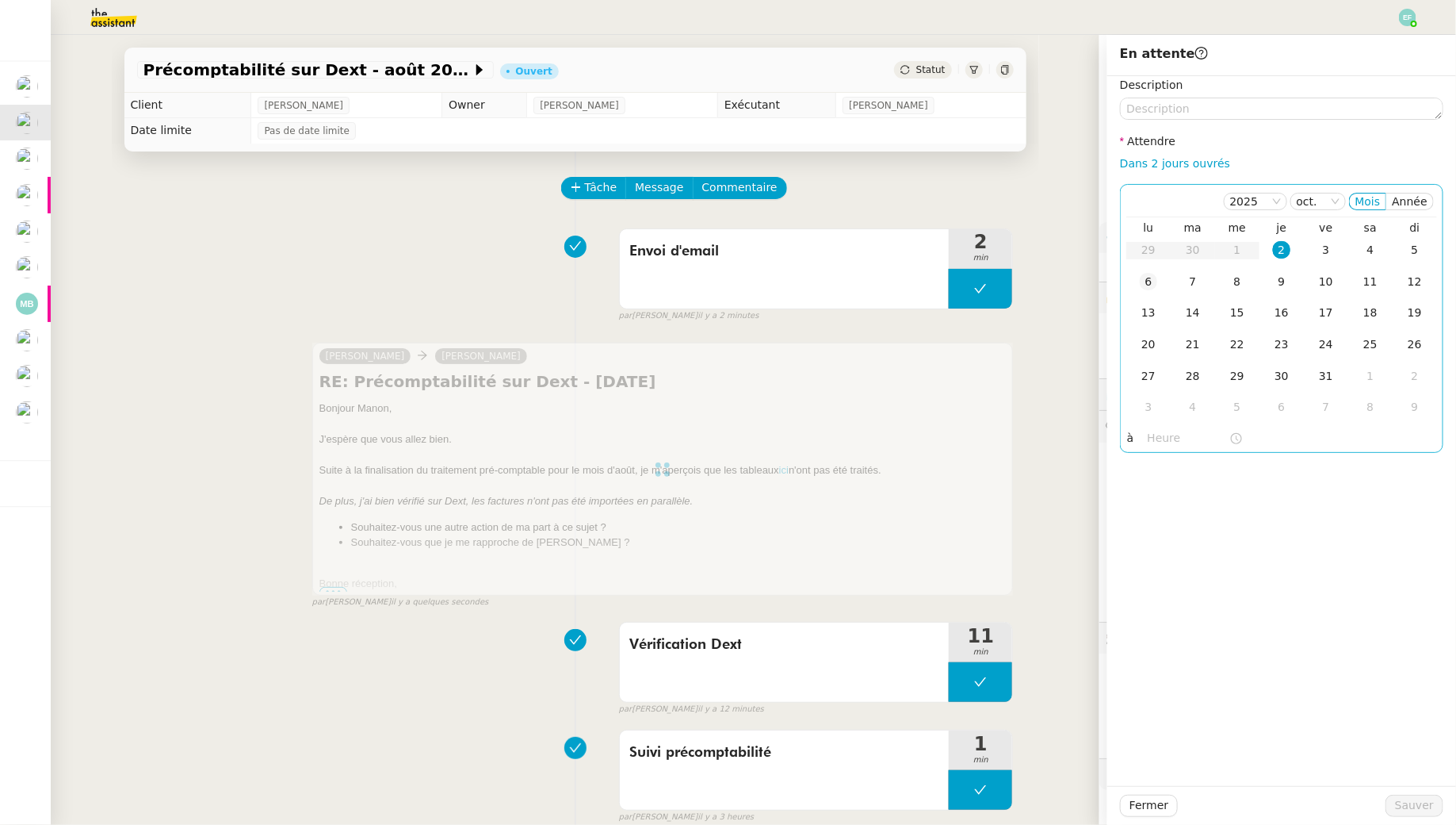
click at [1159, 280] on td "6" at bounding box center [1148, 283] width 44 height 32
click at [1408, 806] on span "Sauver" at bounding box center [1414, 804] width 38 height 18
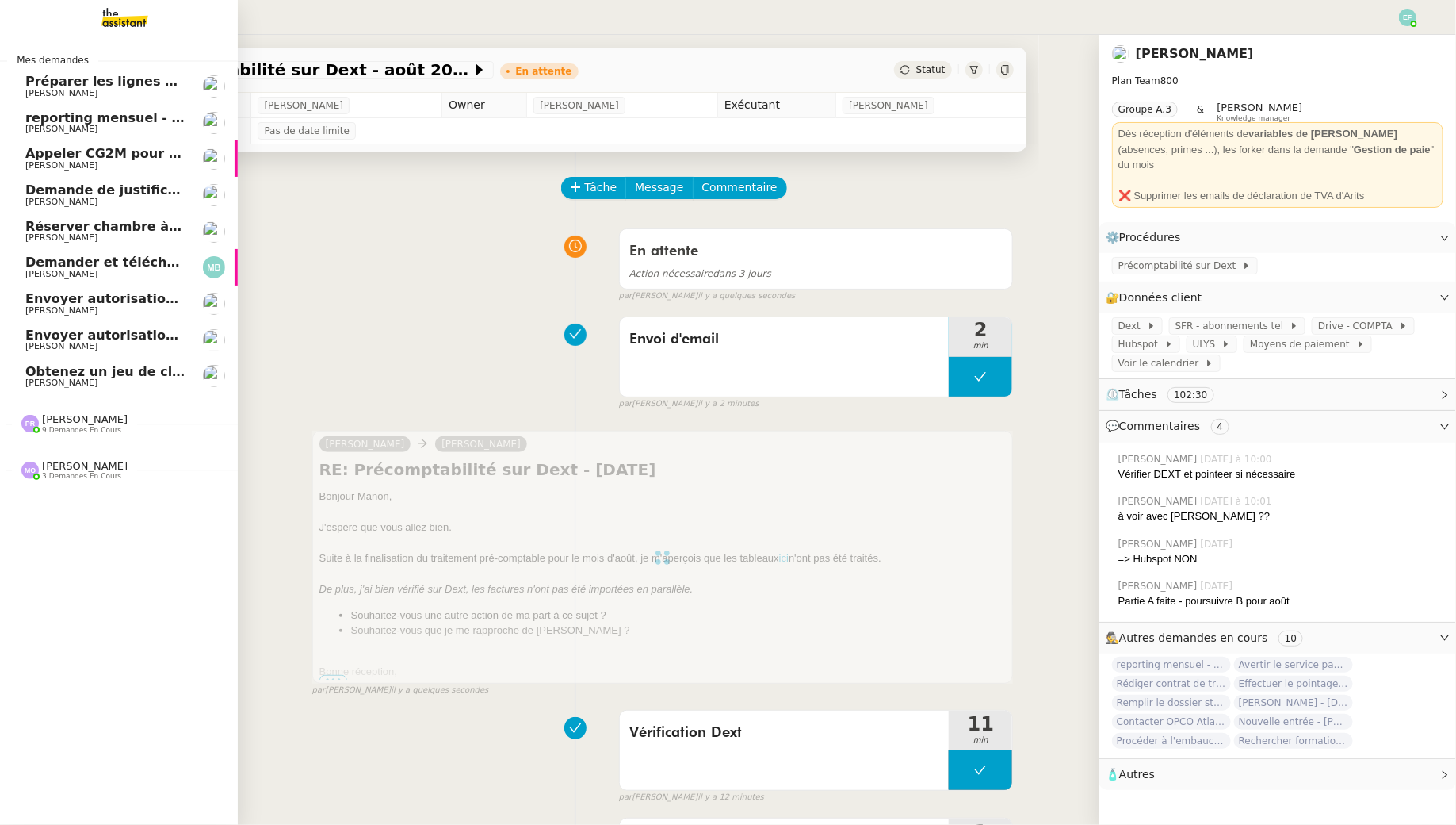
click at [145, 121] on span "reporting mensuel - [DATE]" at bounding box center [122, 117] width 194 height 15
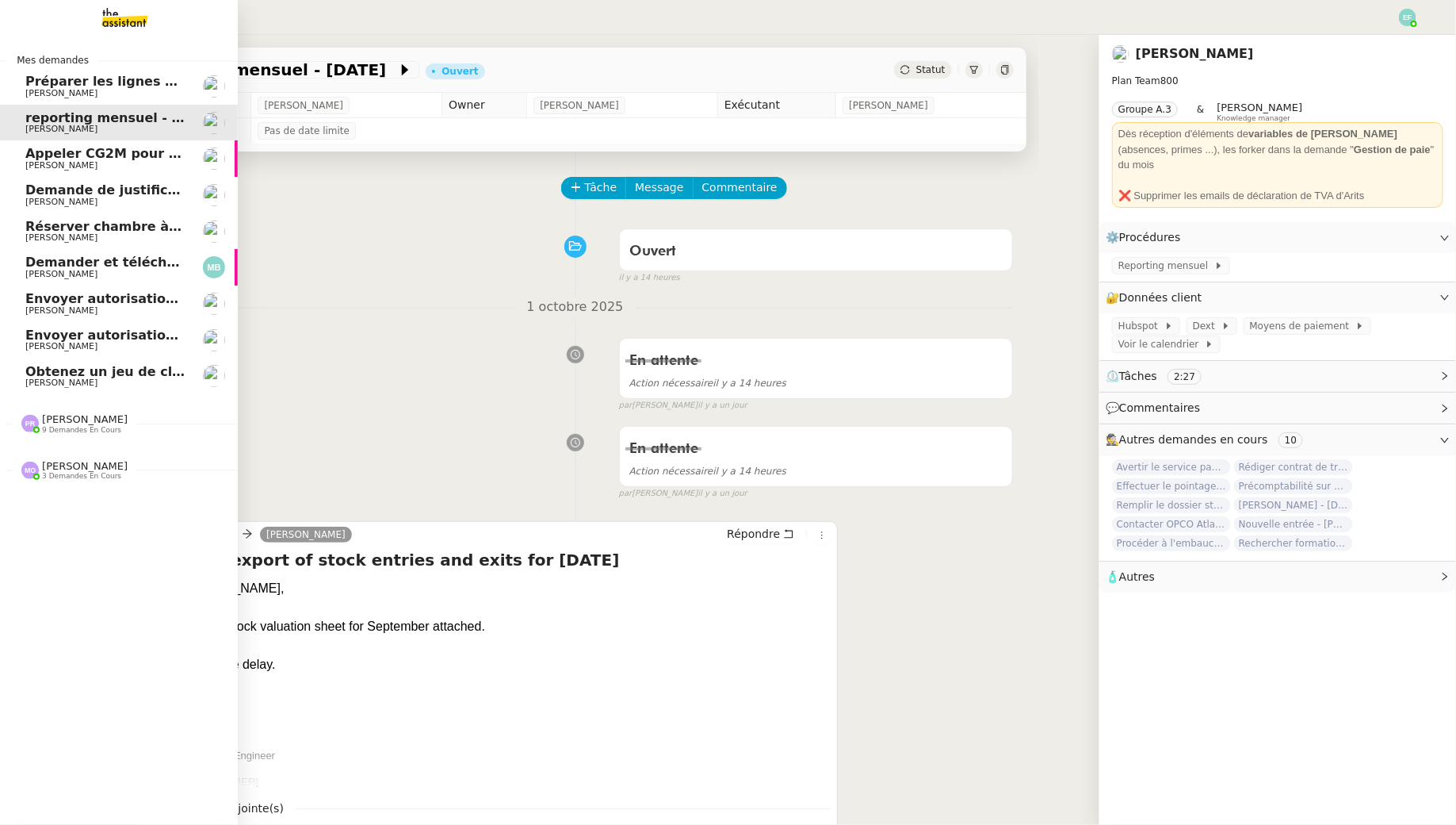
click at [42, 167] on span "[PERSON_NAME]" at bounding box center [61, 165] width 72 height 10
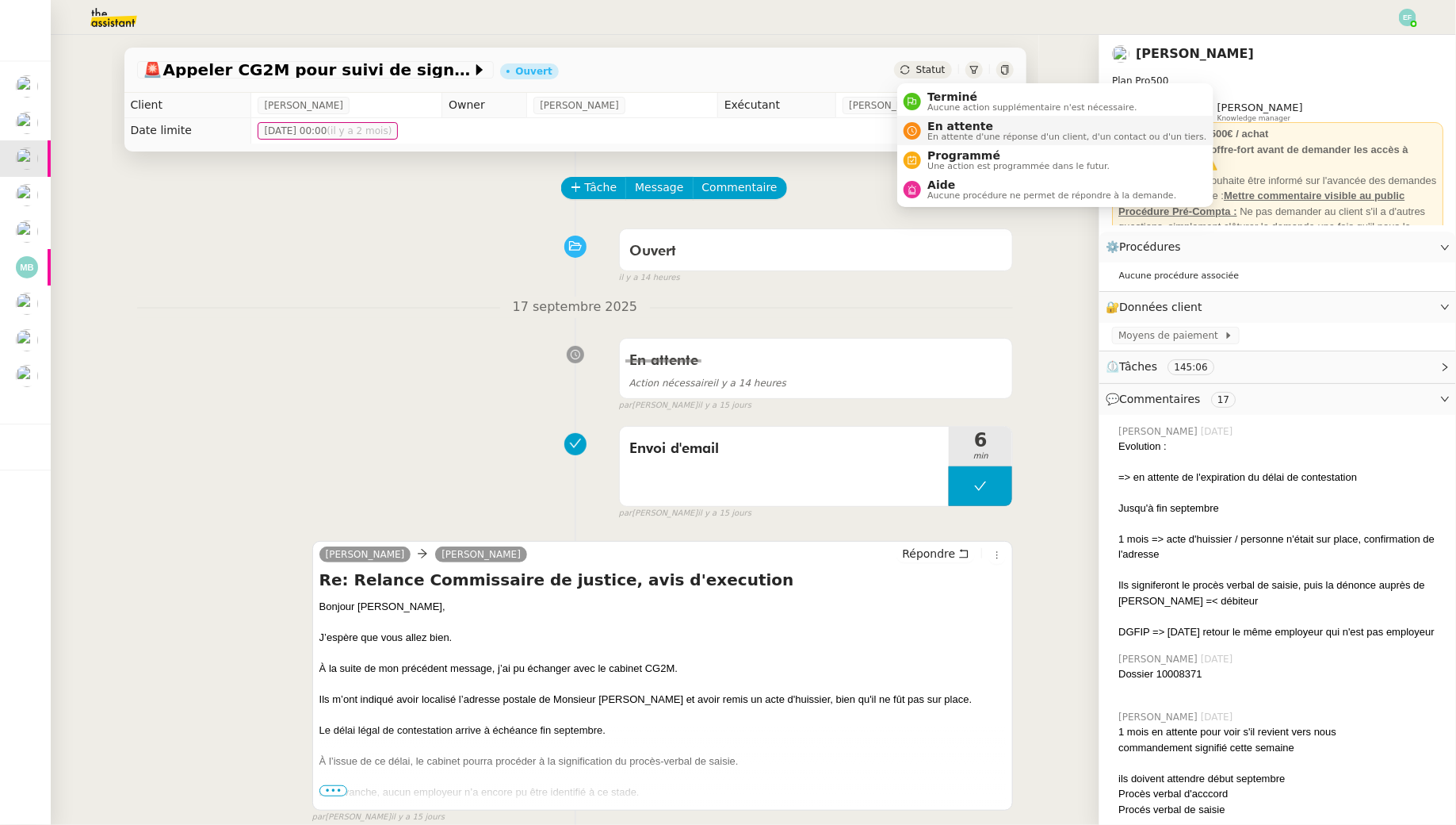
click at [943, 130] on span "En attente" at bounding box center [1067, 127] width 279 height 13
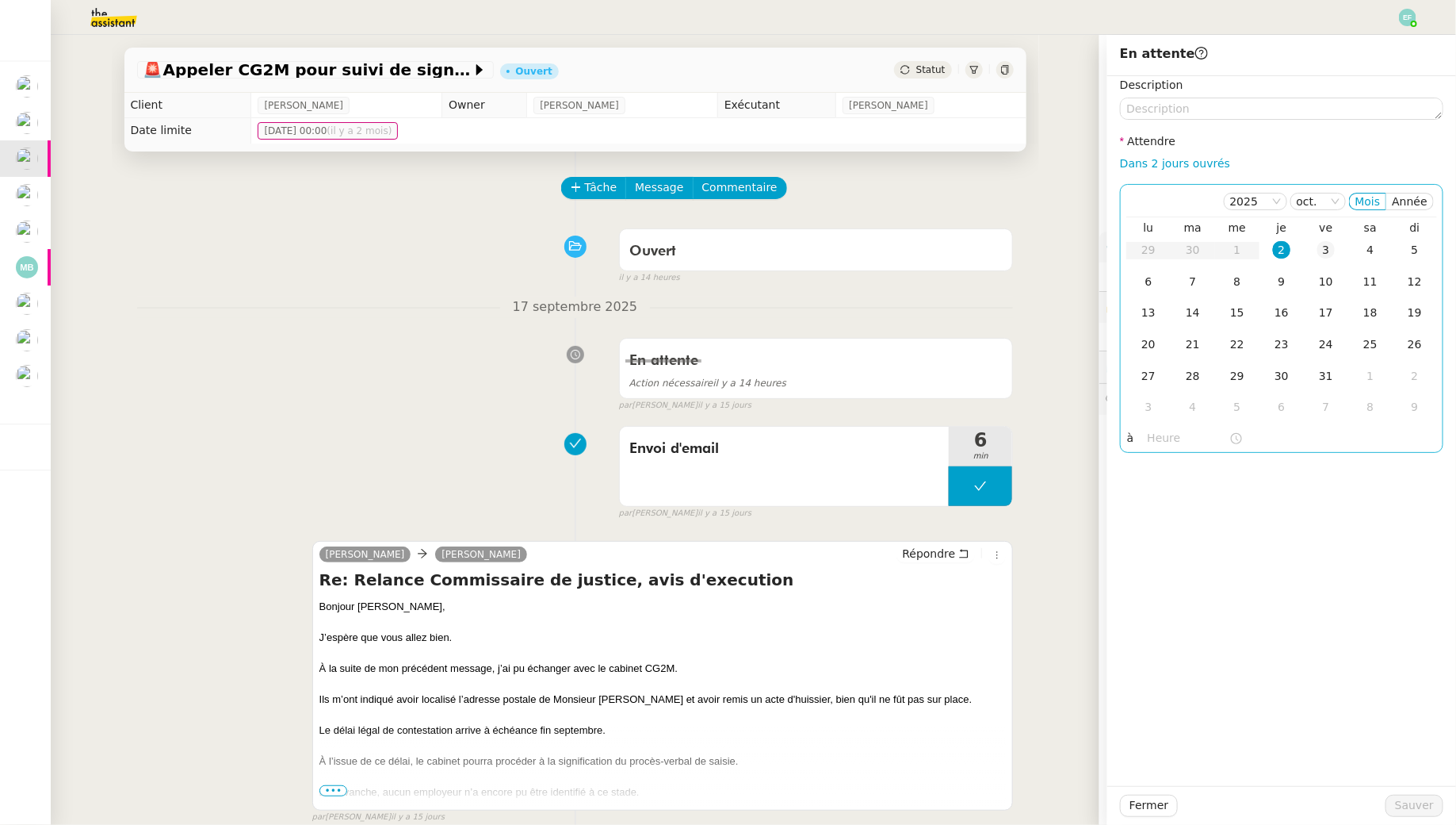
click at [1327, 246] on div "3" at bounding box center [1326, 250] width 18 height 18
click at [1243, 111] on textarea at bounding box center [1282, 109] width 324 height 23
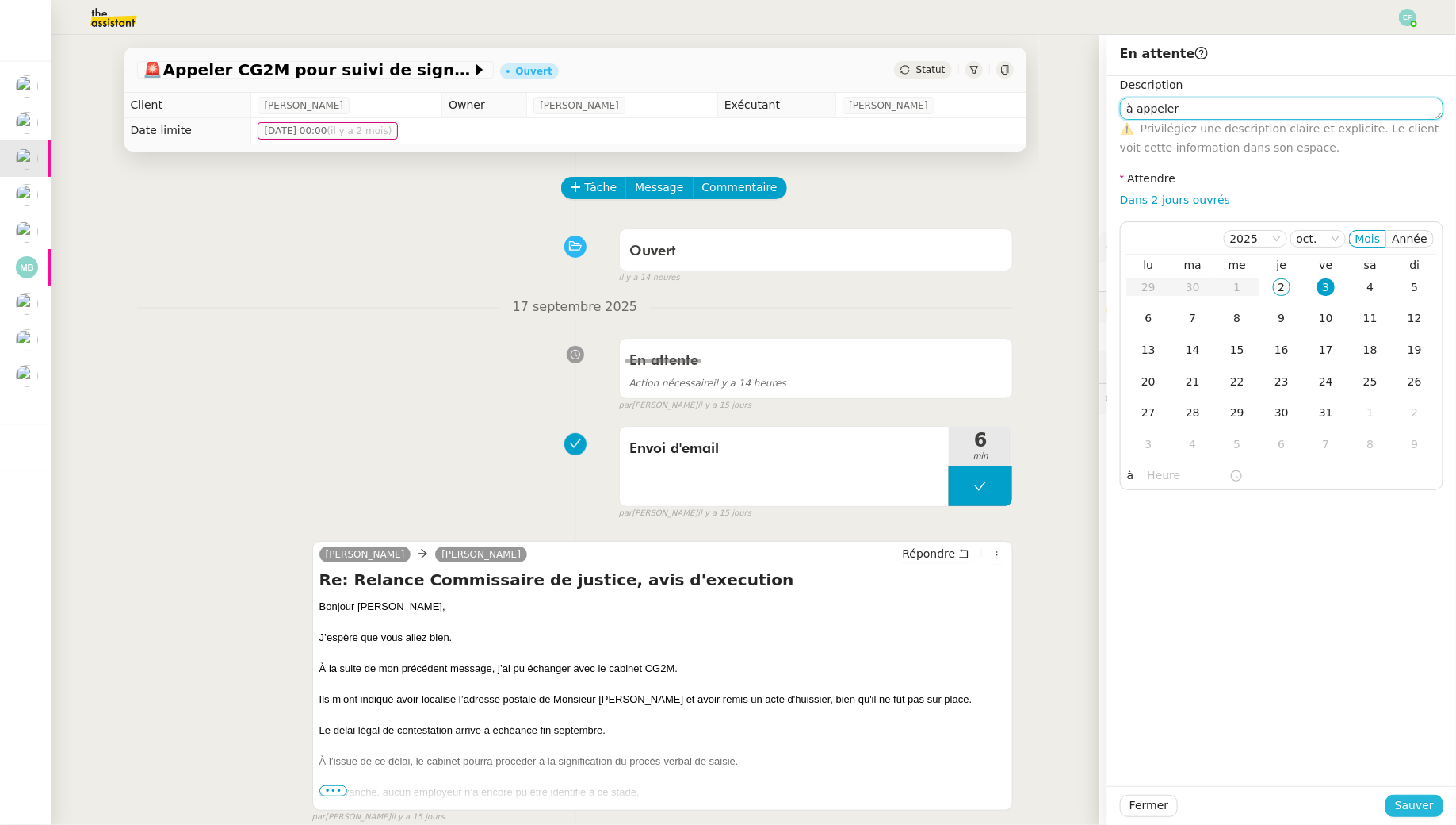
type textarea "à appeler"
click at [1408, 808] on span "Sauver" at bounding box center [1414, 804] width 38 height 18
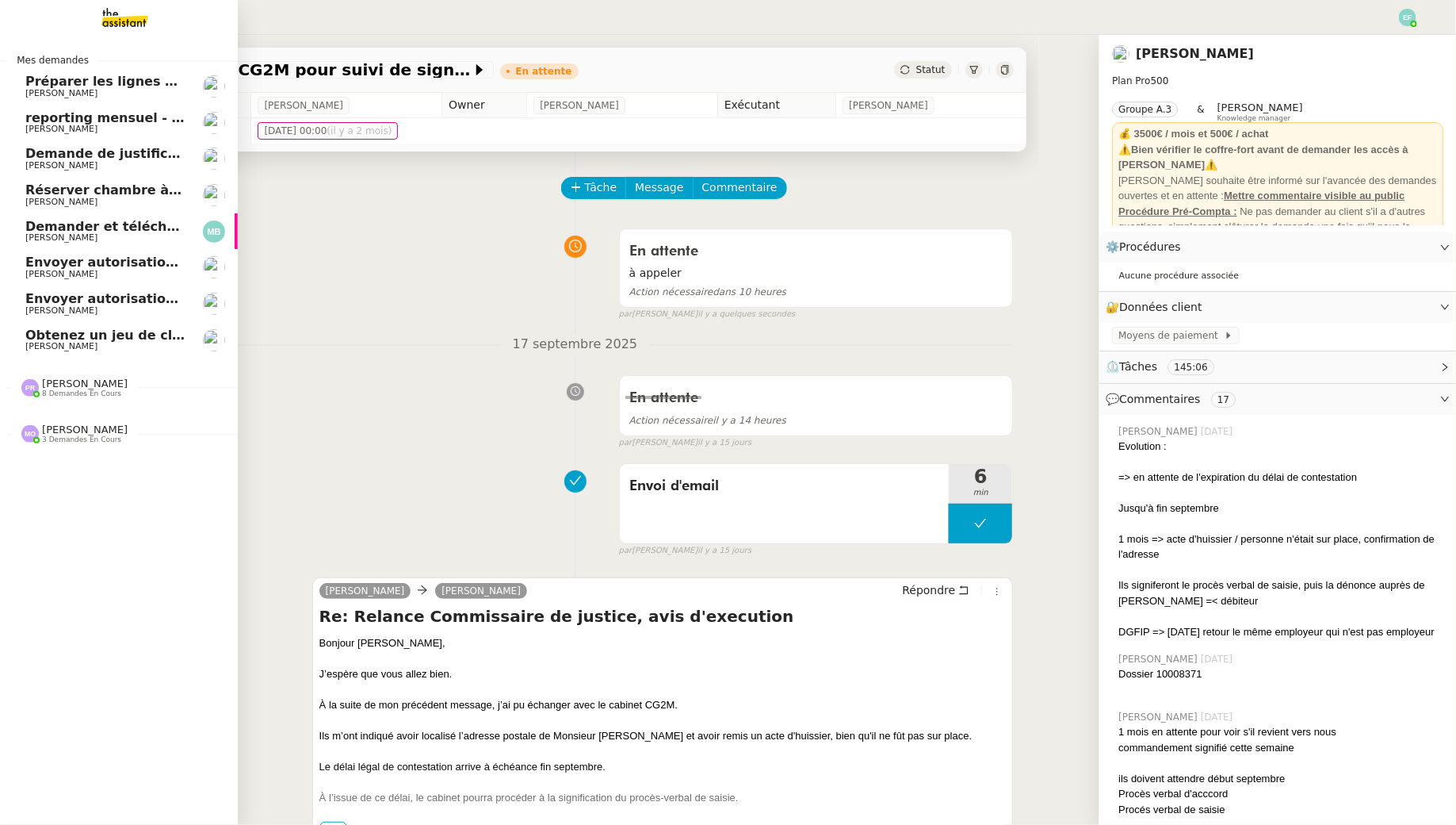
click at [82, 356] on link "Obtenez un jeu de clefs pour la cave [PERSON_NAME]" at bounding box center [118, 340] width 237 height 37
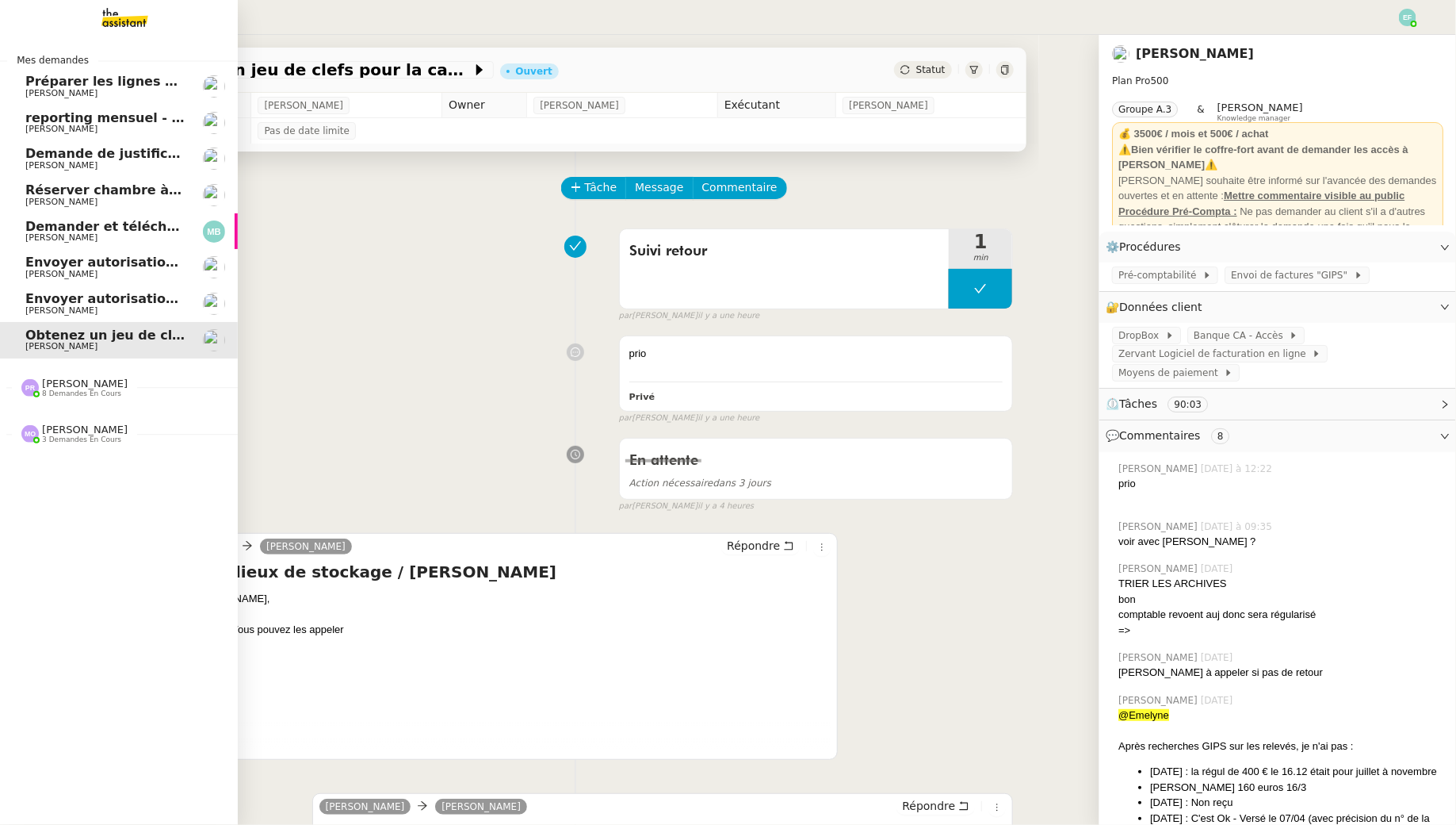
click at [30, 84] on span "Préparer les lignes de virement" at bounding box center [138, 82] width 226 height 15
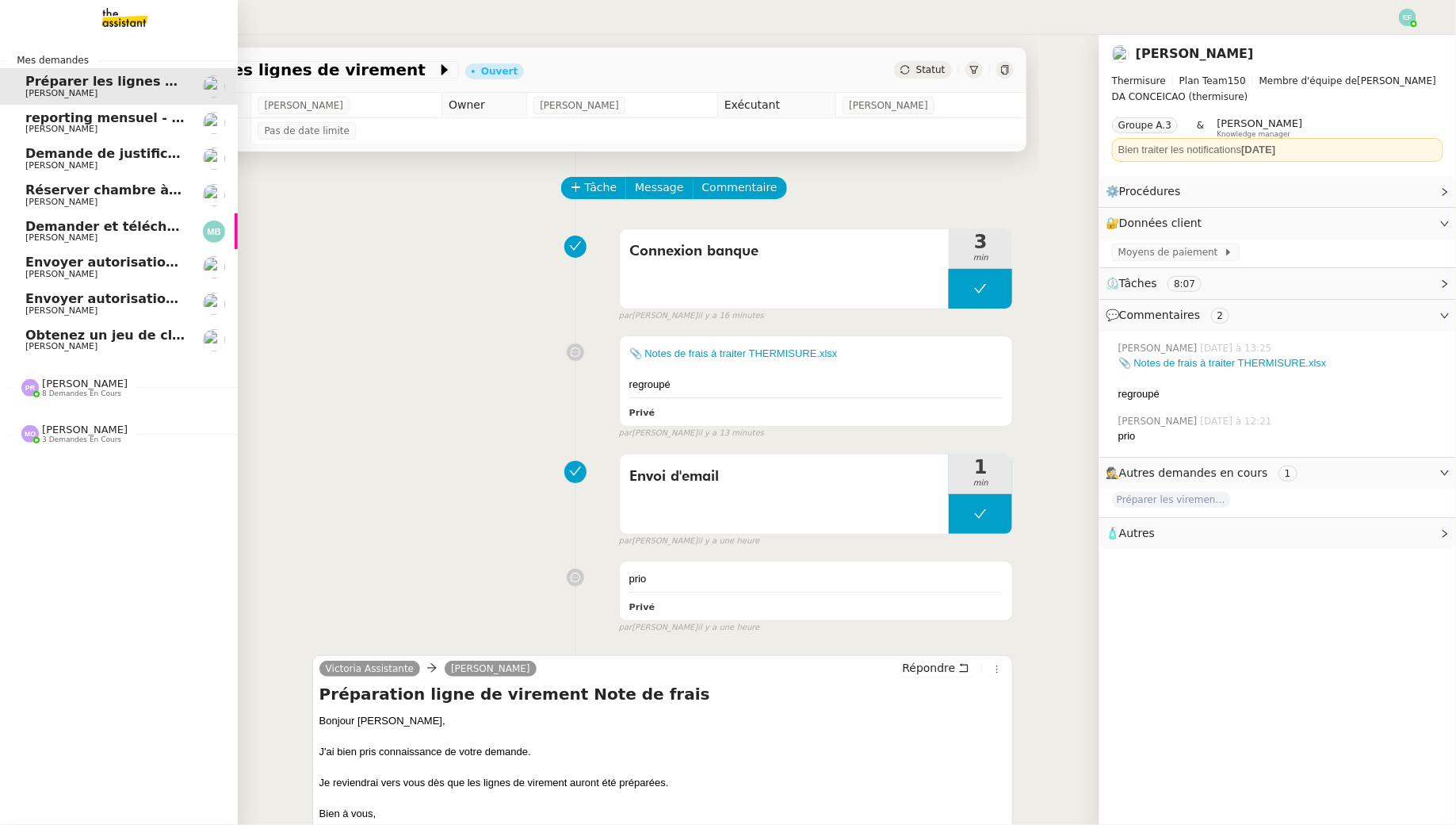
click at [51, 114] on span "reporting mensuel - [DATE]" at bounding box center [122, 117] width 194 height 15
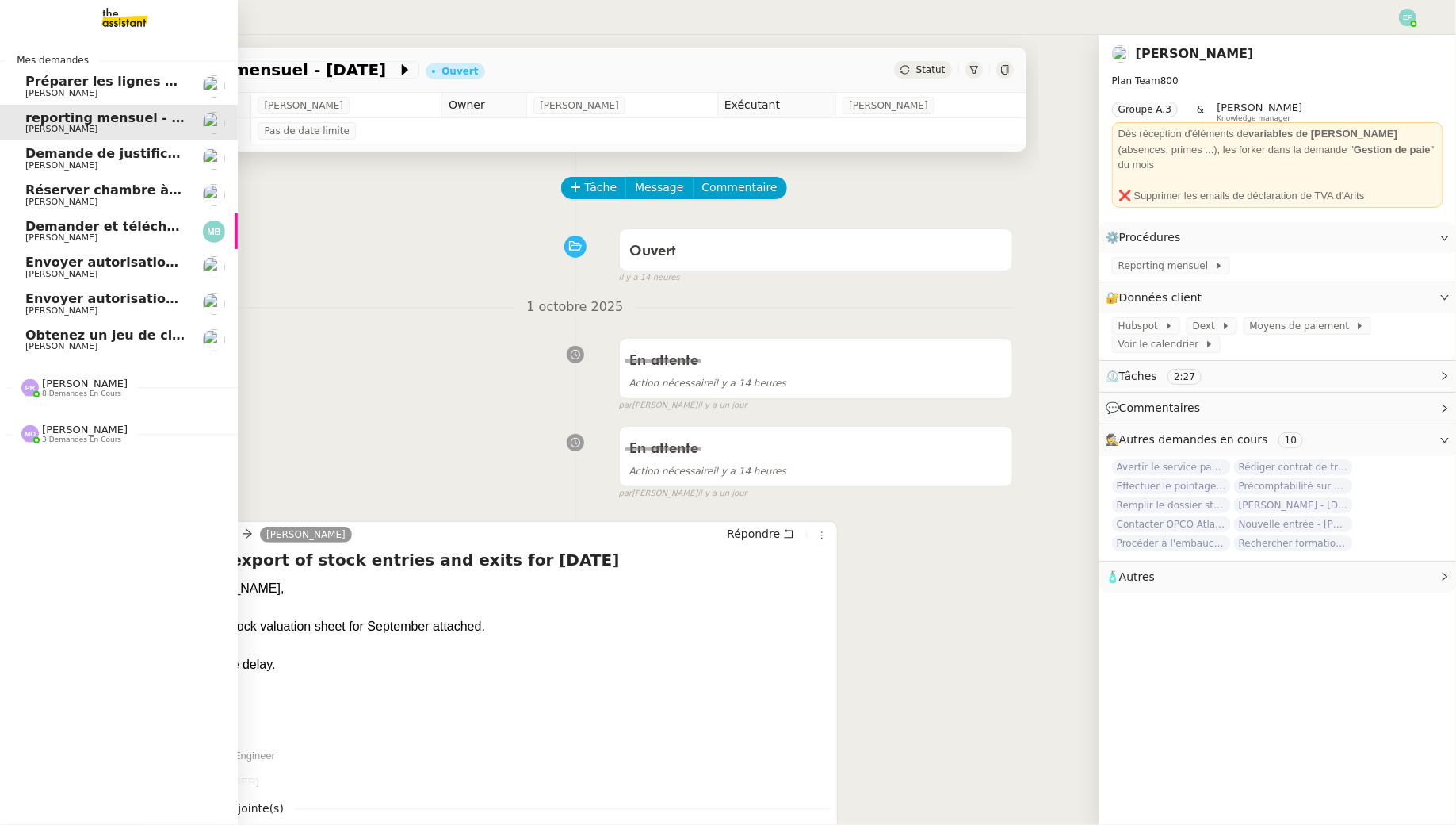
click at [53, 160] on span "[PERSON_NAME]" at bounding box center [61, 165] width 72 height 10
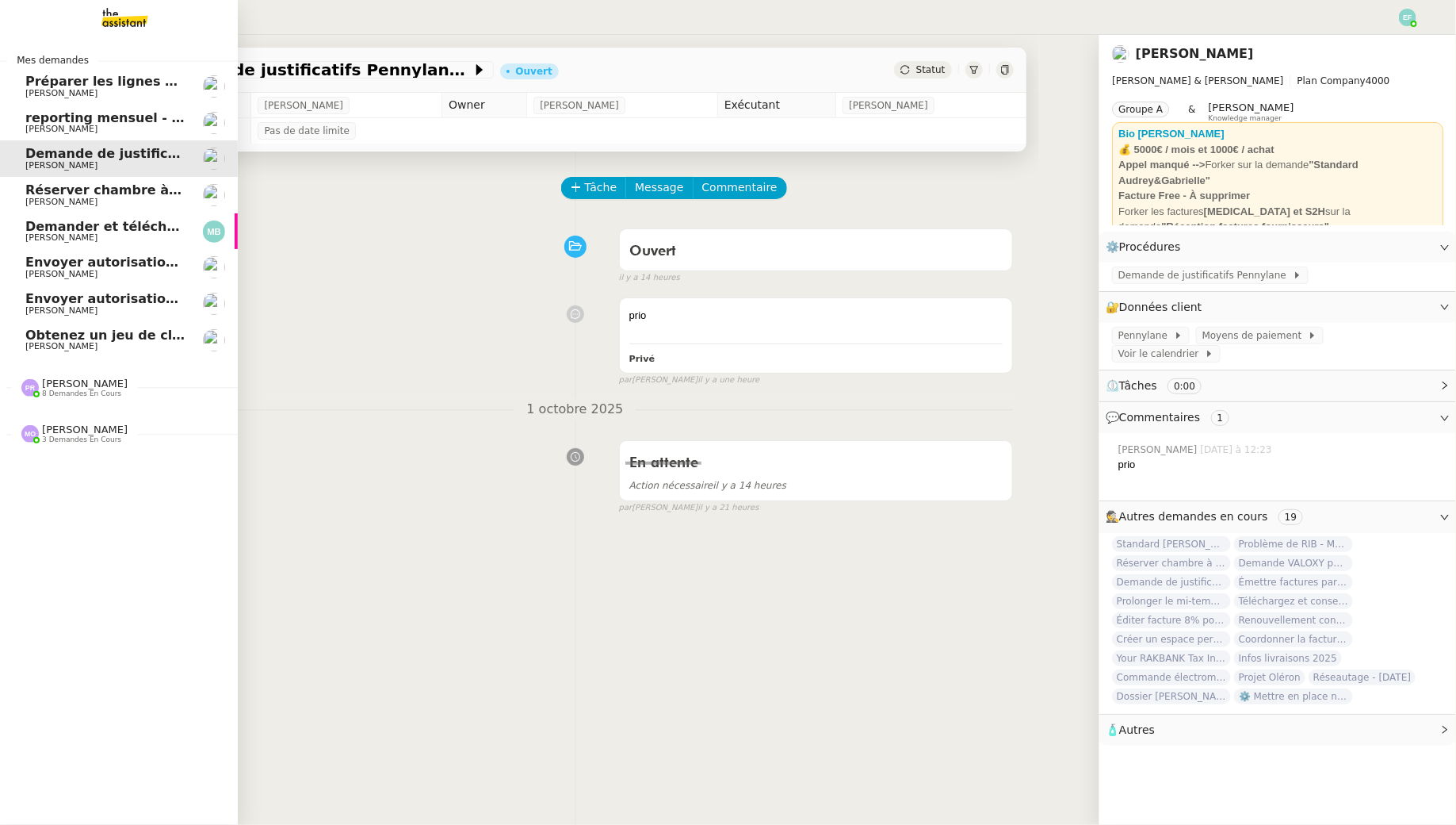
click at [32, 197] on span "[PERSON_NAME]" at bounding box center [61, 202] width 72 height 10
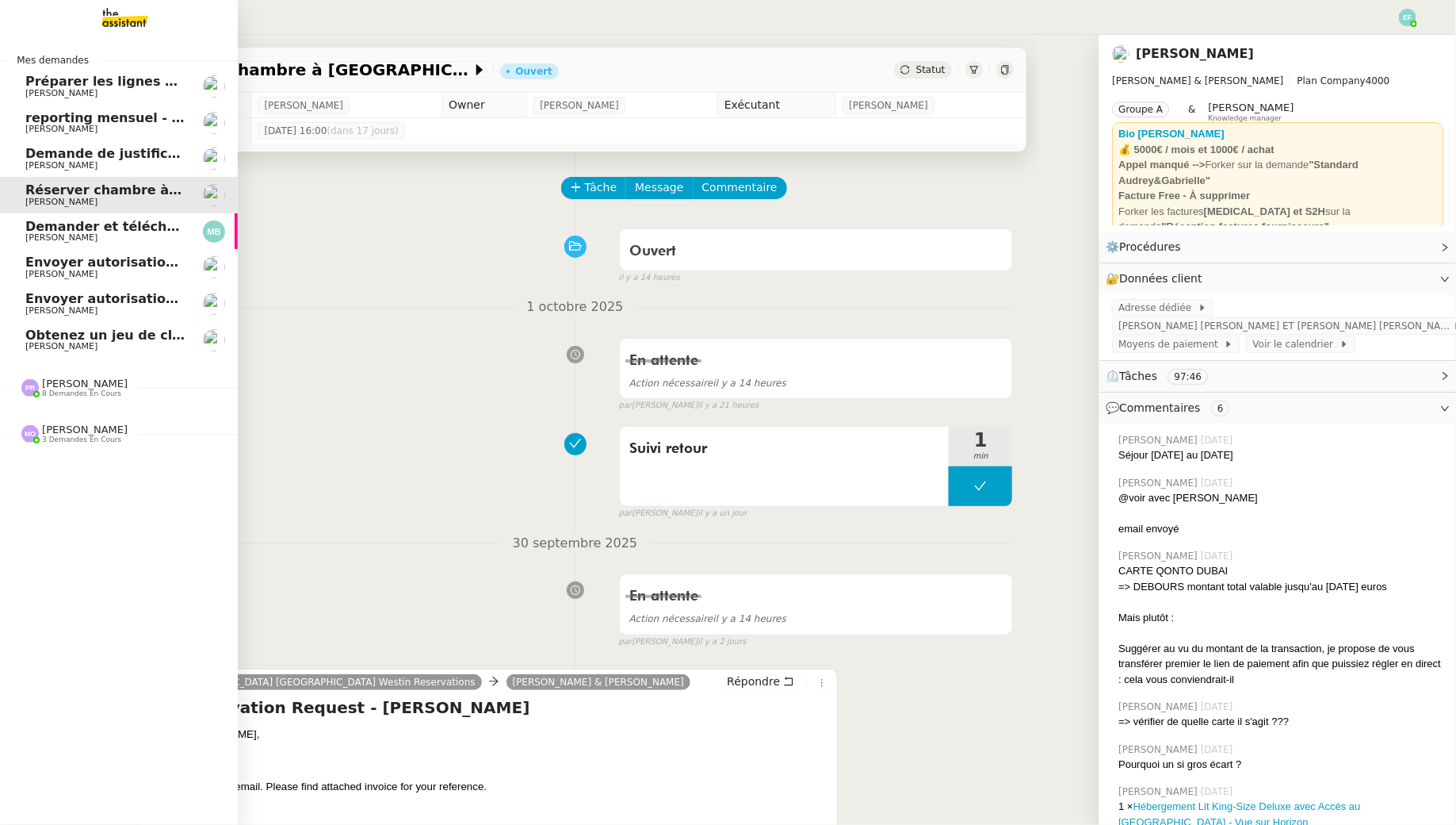
click at [34, 243] on link "Demander et télécharger les factures pour Qonto [PERSON_NAME]" at bounding box center [118, 231] width 237 height 37
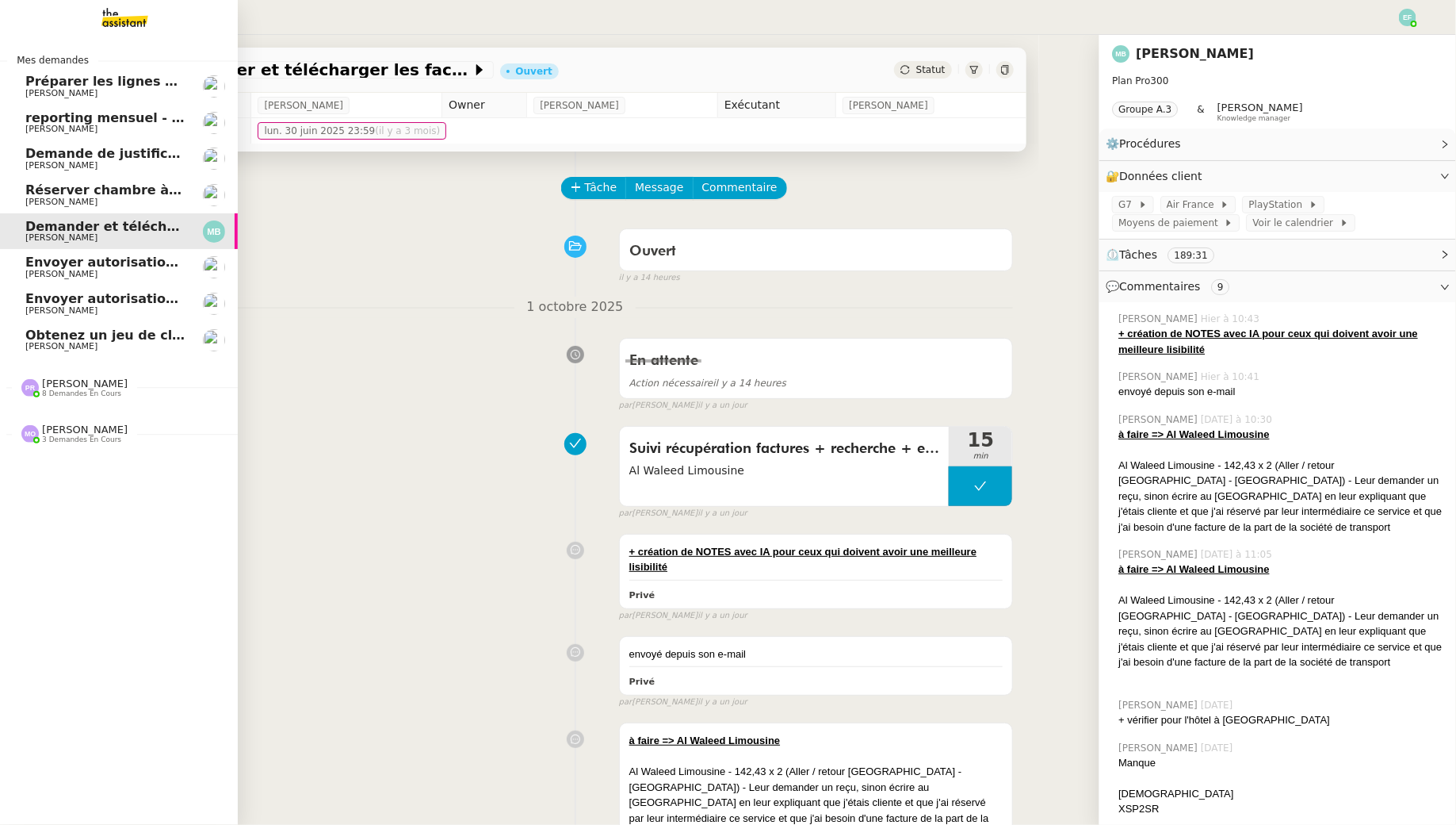
click at [86, 301] on span "Envoyer autorisation signature - [PERSON_NAME]" at bounding box center [203, 298] width 355 height 15
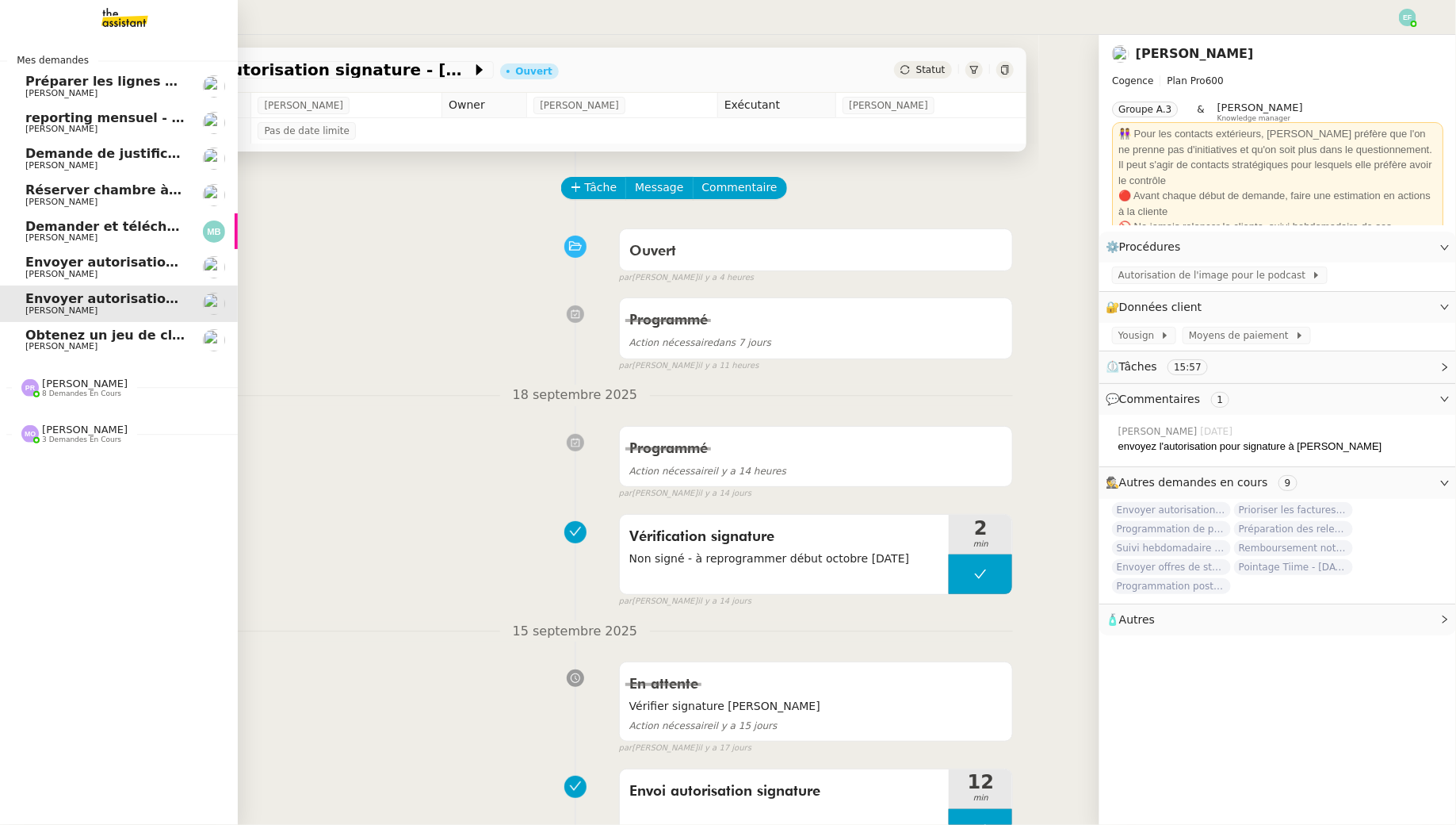
click at [50, 219] on span "Demander et télécharger les factures pour Qonto" at bounding box center [202, 226] width 354 height 15
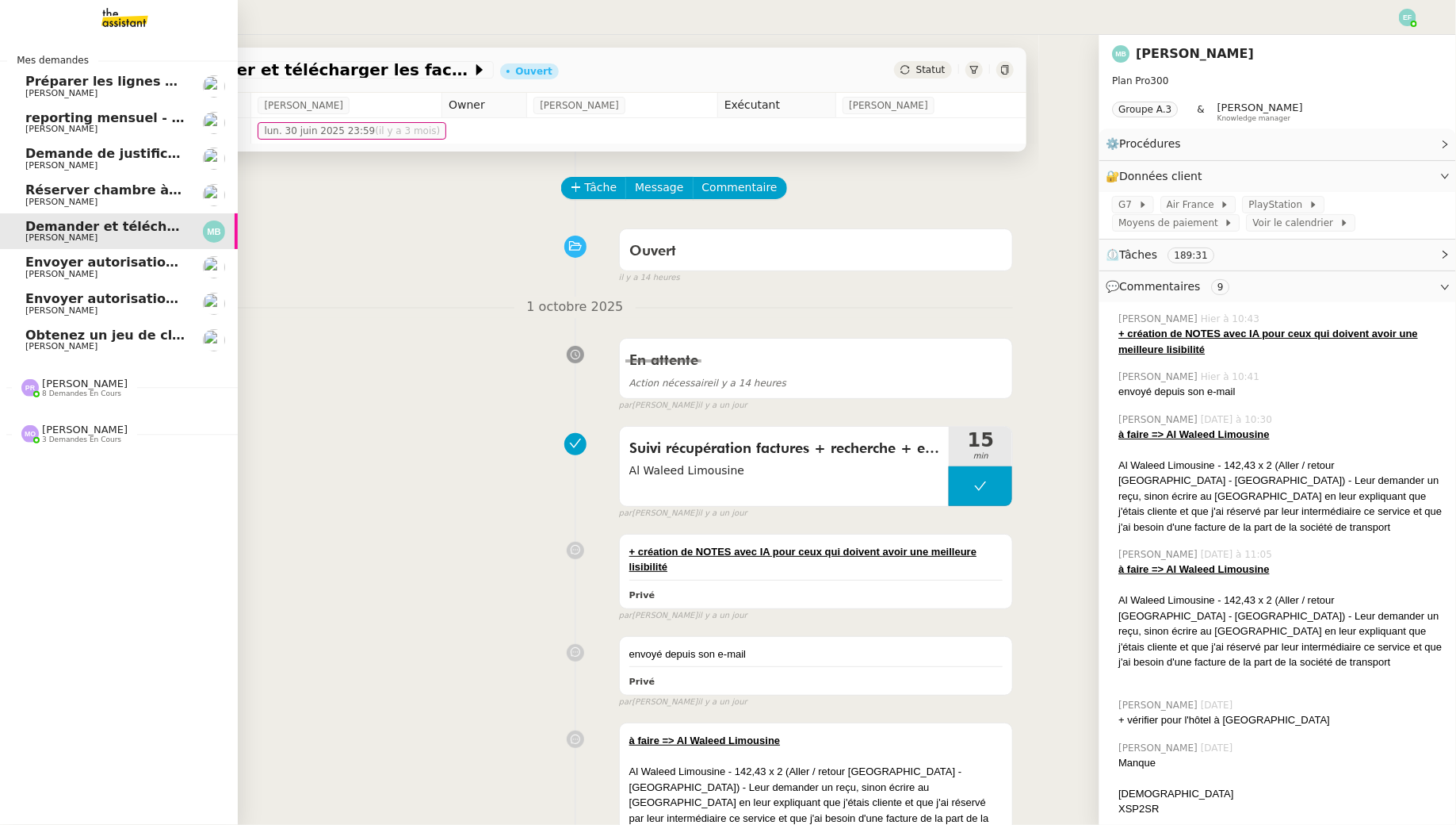
click at [55, 261] on span "Envoyer autorisation Yousign à [GEOGRAPHIC_DATA]" at bounding box center [213, 262] width 376 height 15
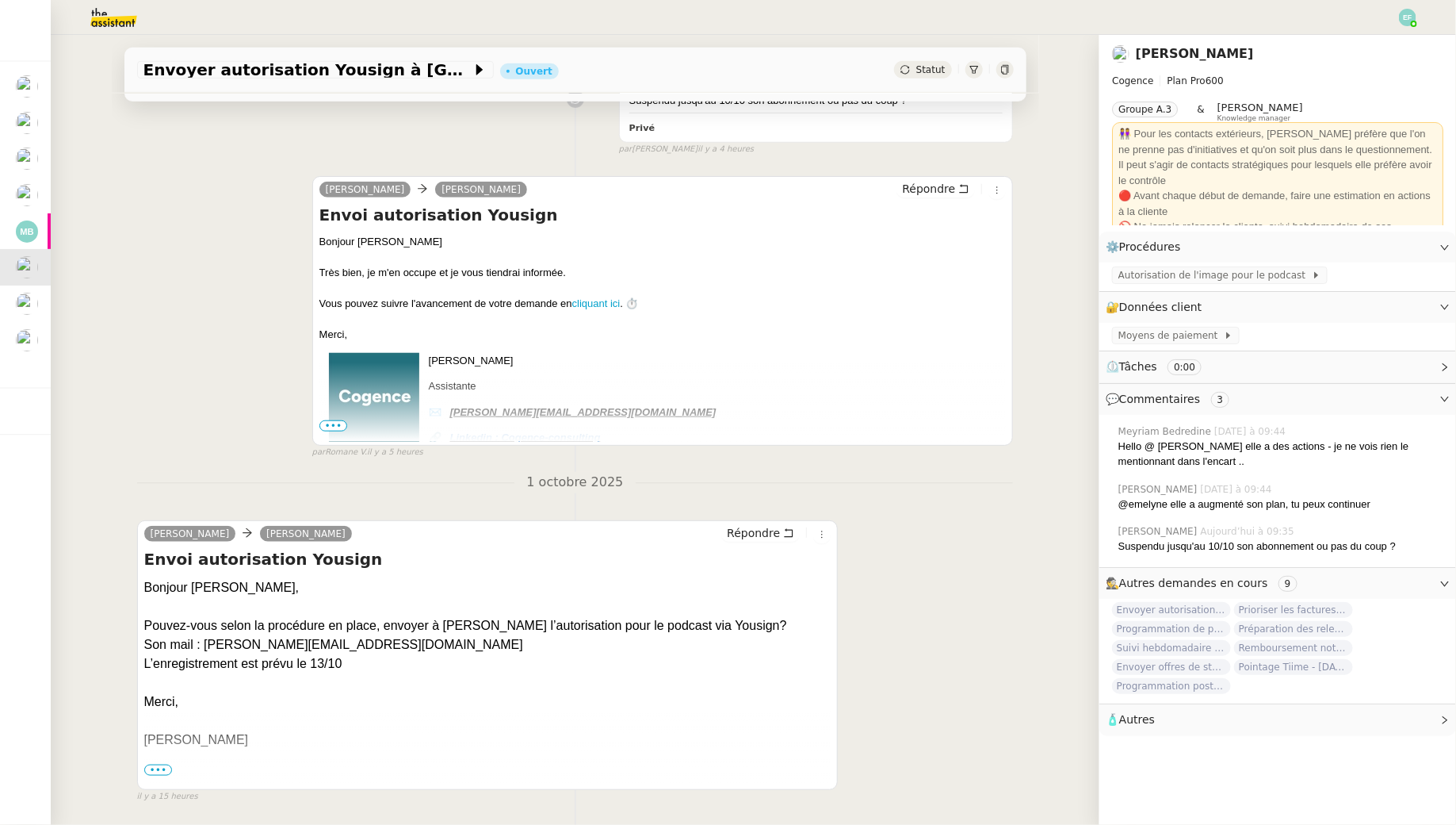
scroll to position [543, 0]
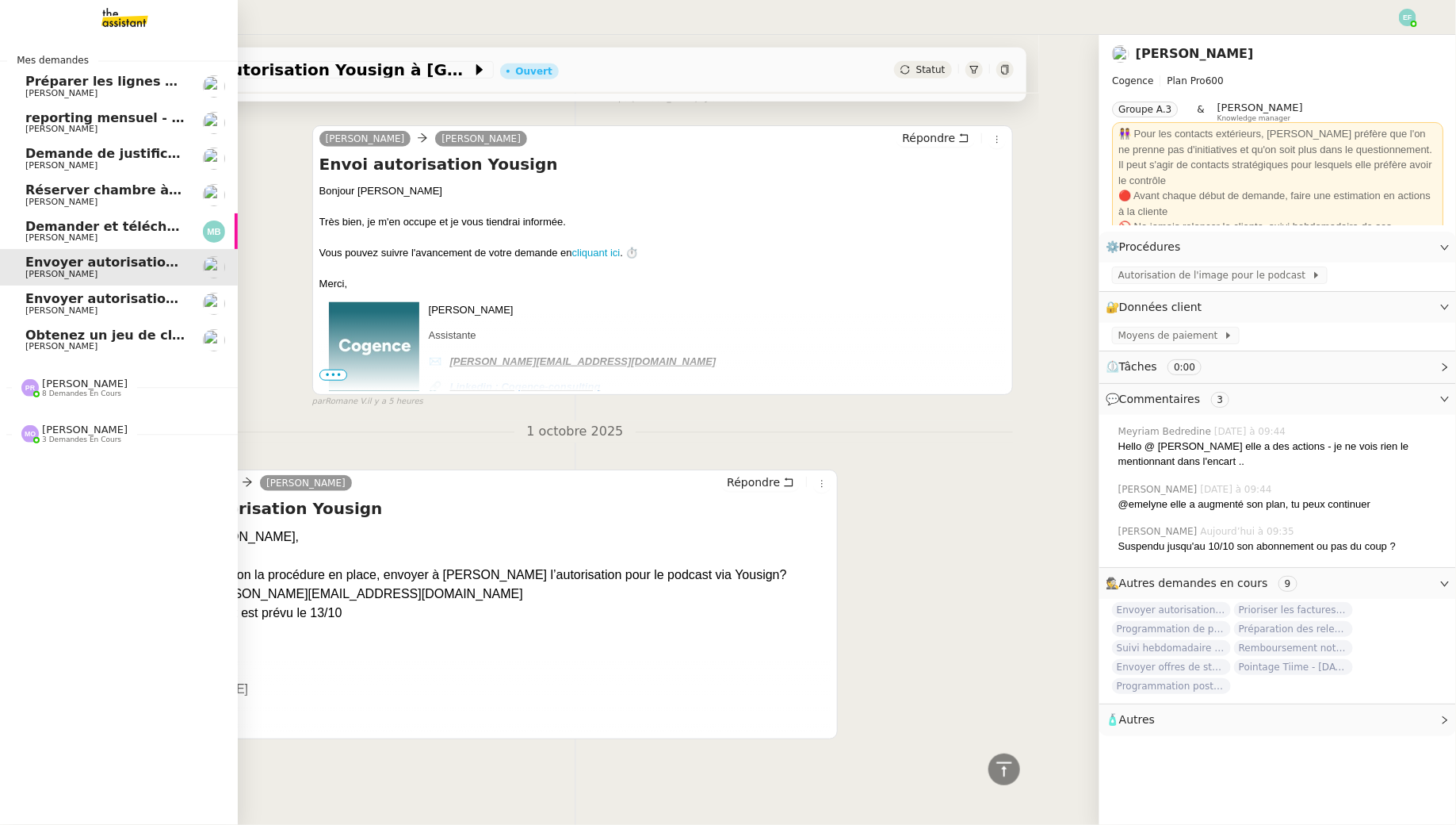
click at [38, 304] on span "Envoyer autorisation signature - [PERSON_NAME]" at bounding box center [203, 298] width 355 height 15
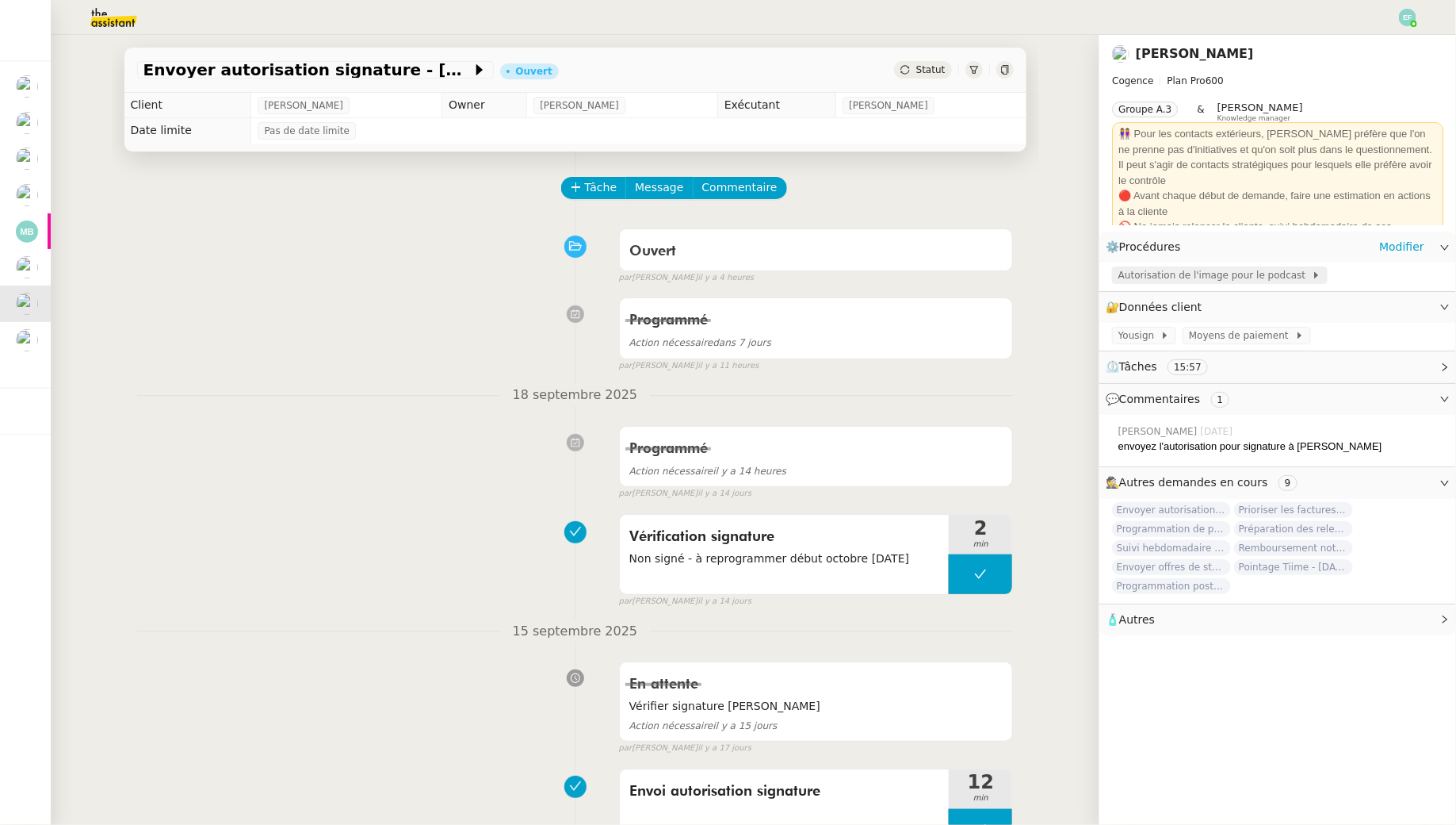
click at [1172, 283] on div "Autorisation de l'image pour le podcast" at bounding box center [1220, 275] width 216 height 18
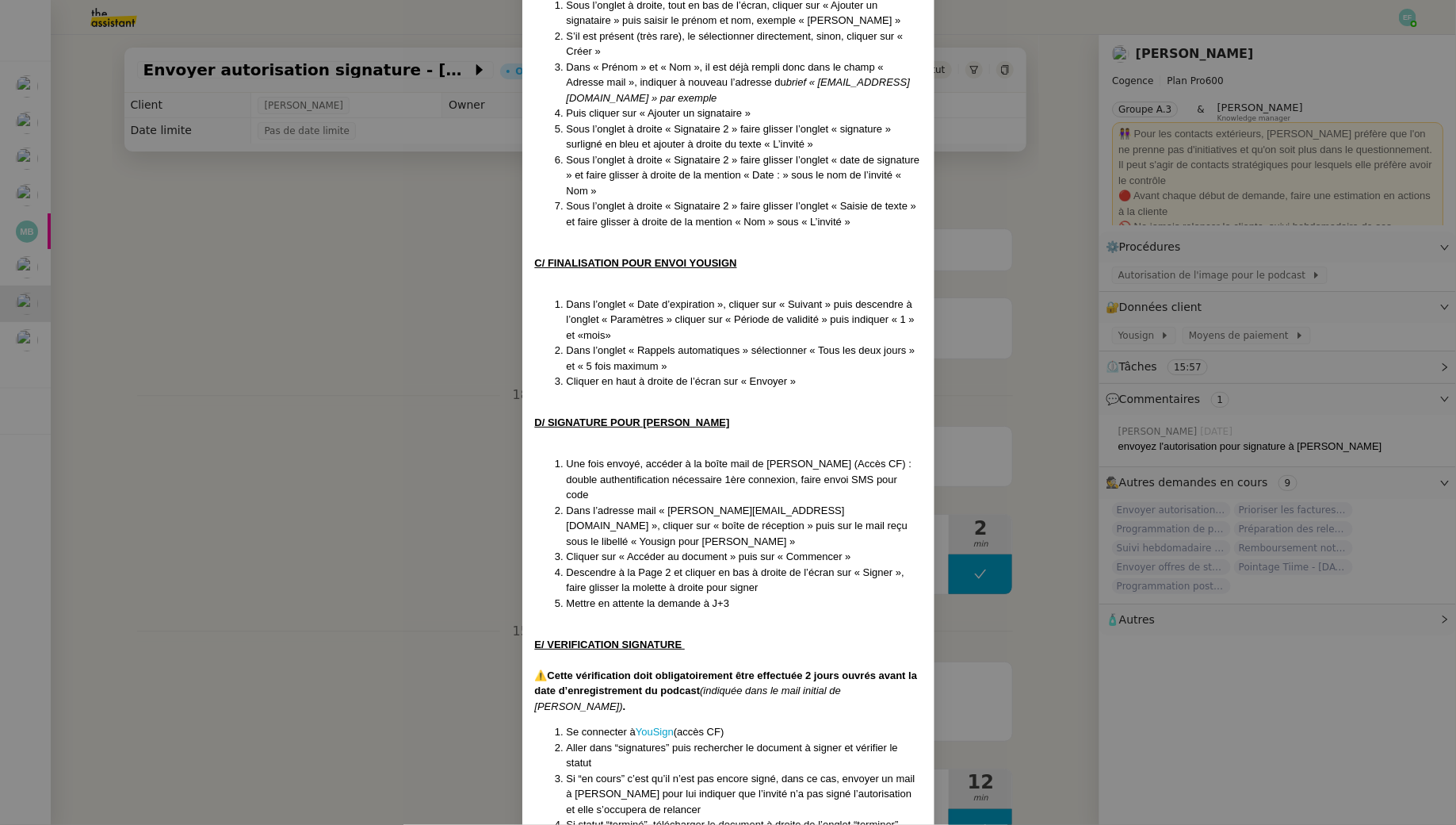
scroll to position [1400, 0]
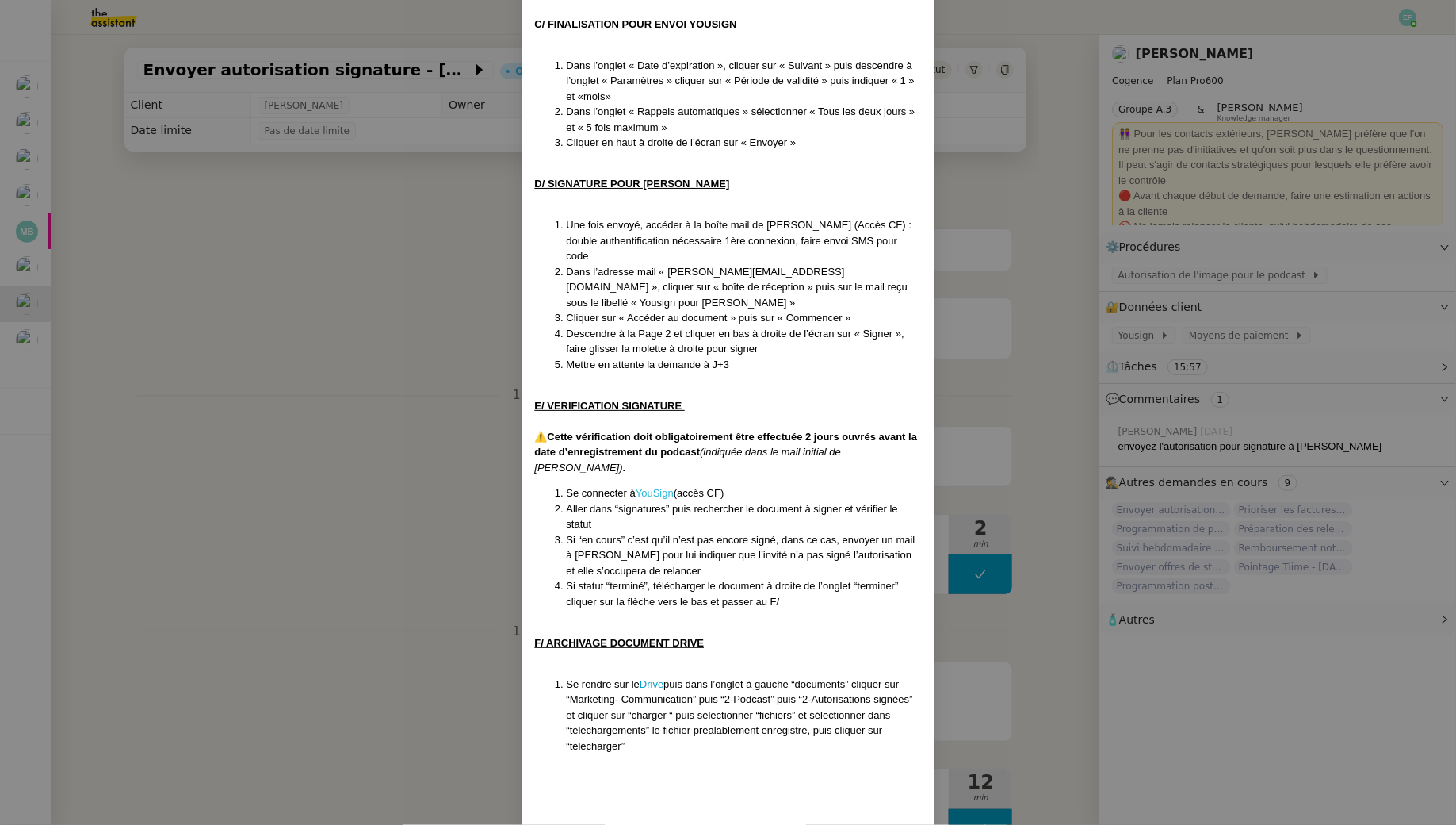
click at [656, 487] on link "YouSign" at bounding box center [655, 493] width 38 height 12
click at [437, 376] on nz-modal-container "Créé le 11/09/2025 Contexte : L’objectif est d’envoyer aux invités du podcast d…" at bounding box center [728, 412] width 1456 height 825
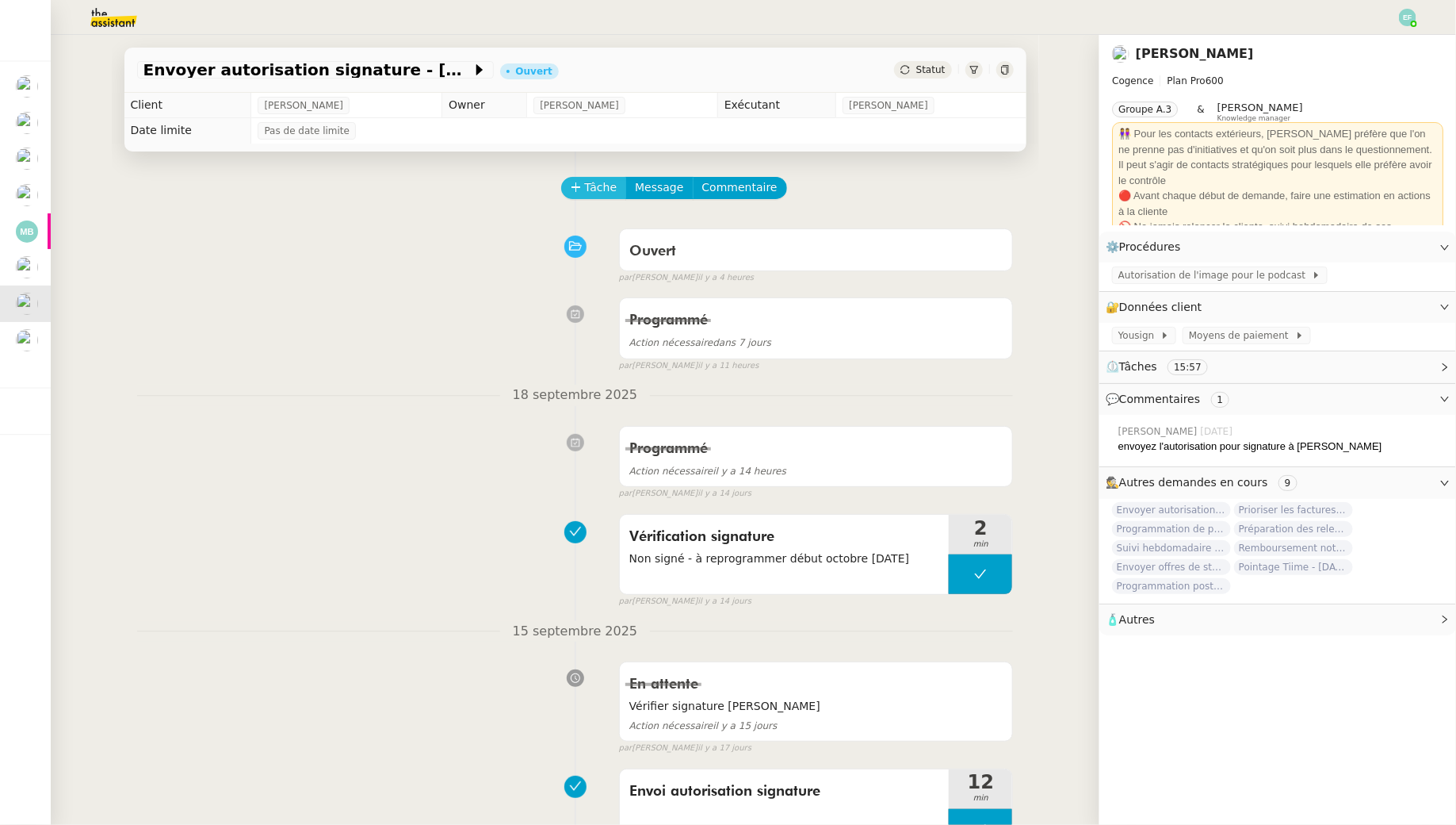
click at [601, 183] on span "Tâche" at bounding box center [601, 187] width 33 height 18
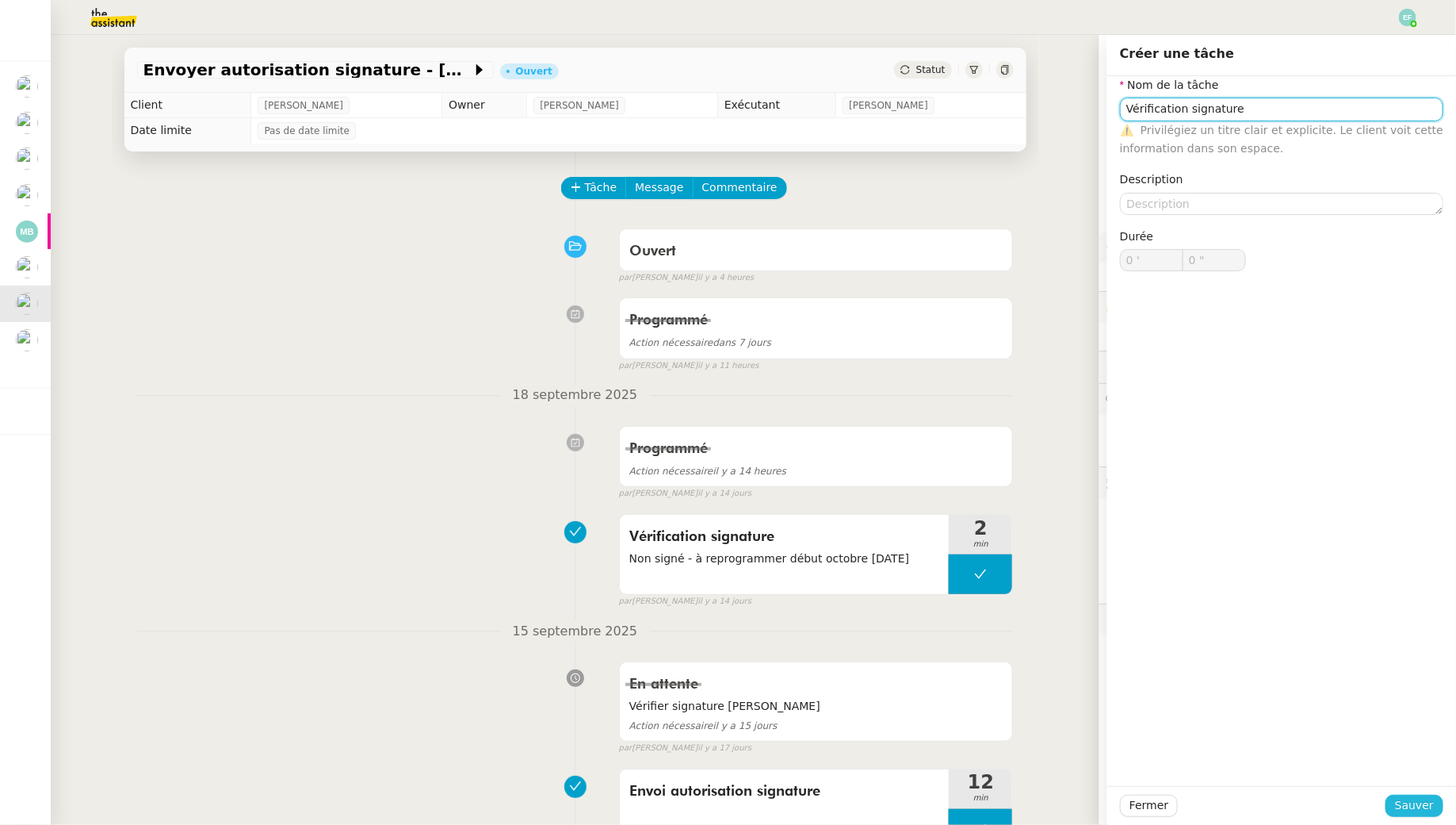
type input "Vérification signature"
click at [1414, 807] on span "Sauver" at bounding box center [1414, 804] width 38 height 18
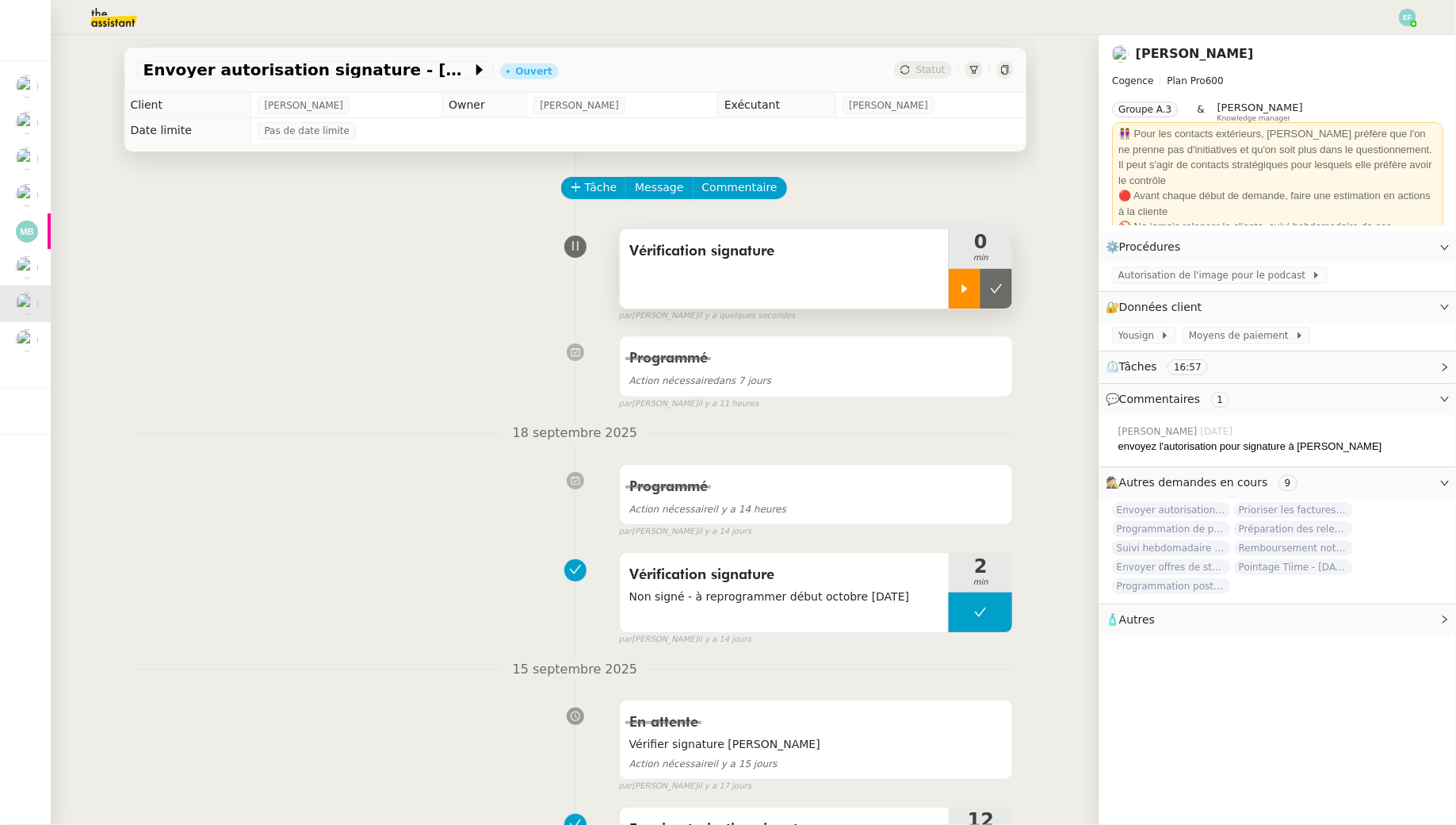
click at [955, 283] on div at bounding box center [964, 288] width 32 height 39
click at [595, 187] on span "Tâche" at bounding box center [601, 187] width 33 height 18
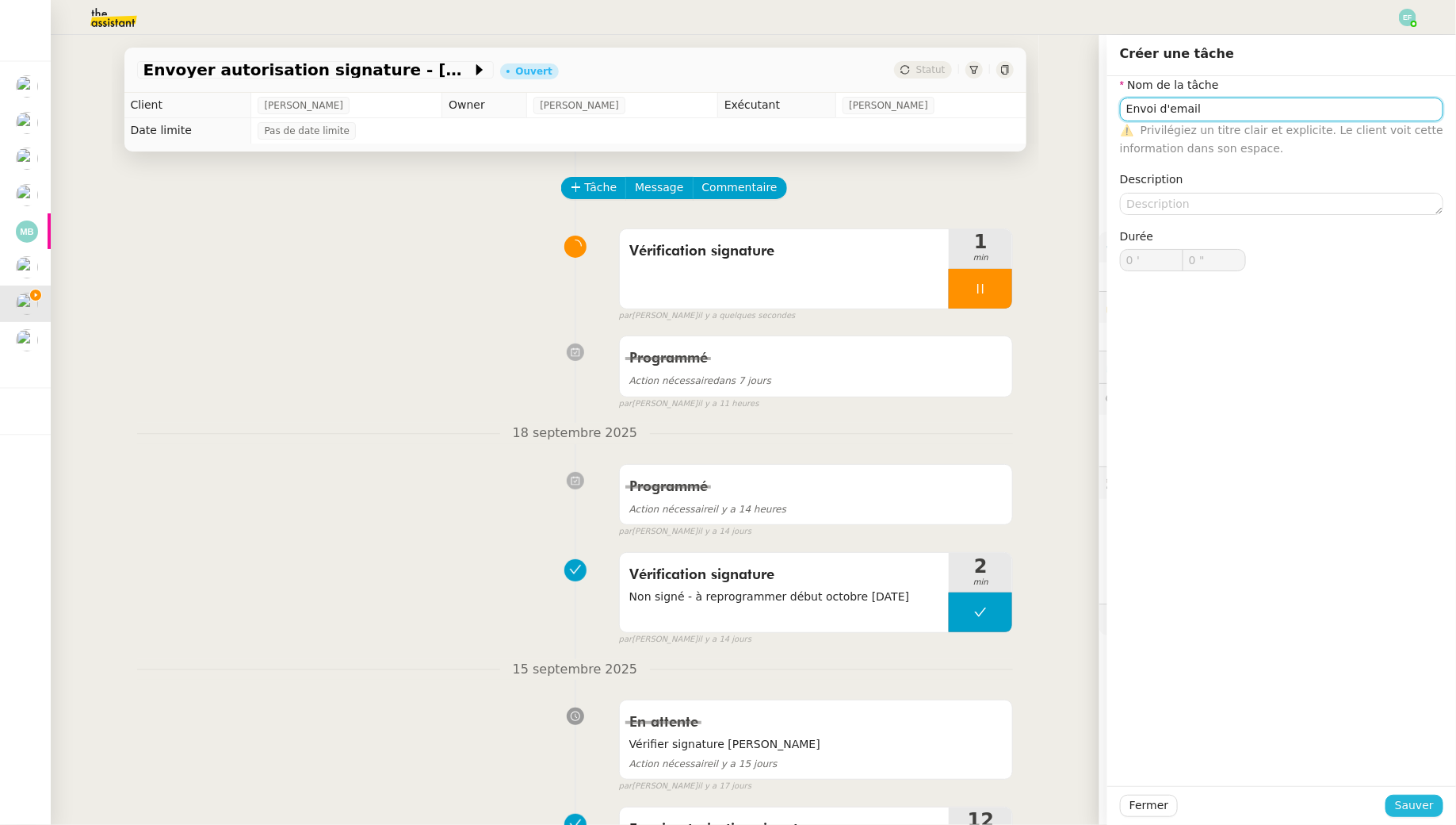
type input "Envoi d'email"
click at [1403, 811] on span "Sauver" at bounding box center [1414, 804] width 38 height 18
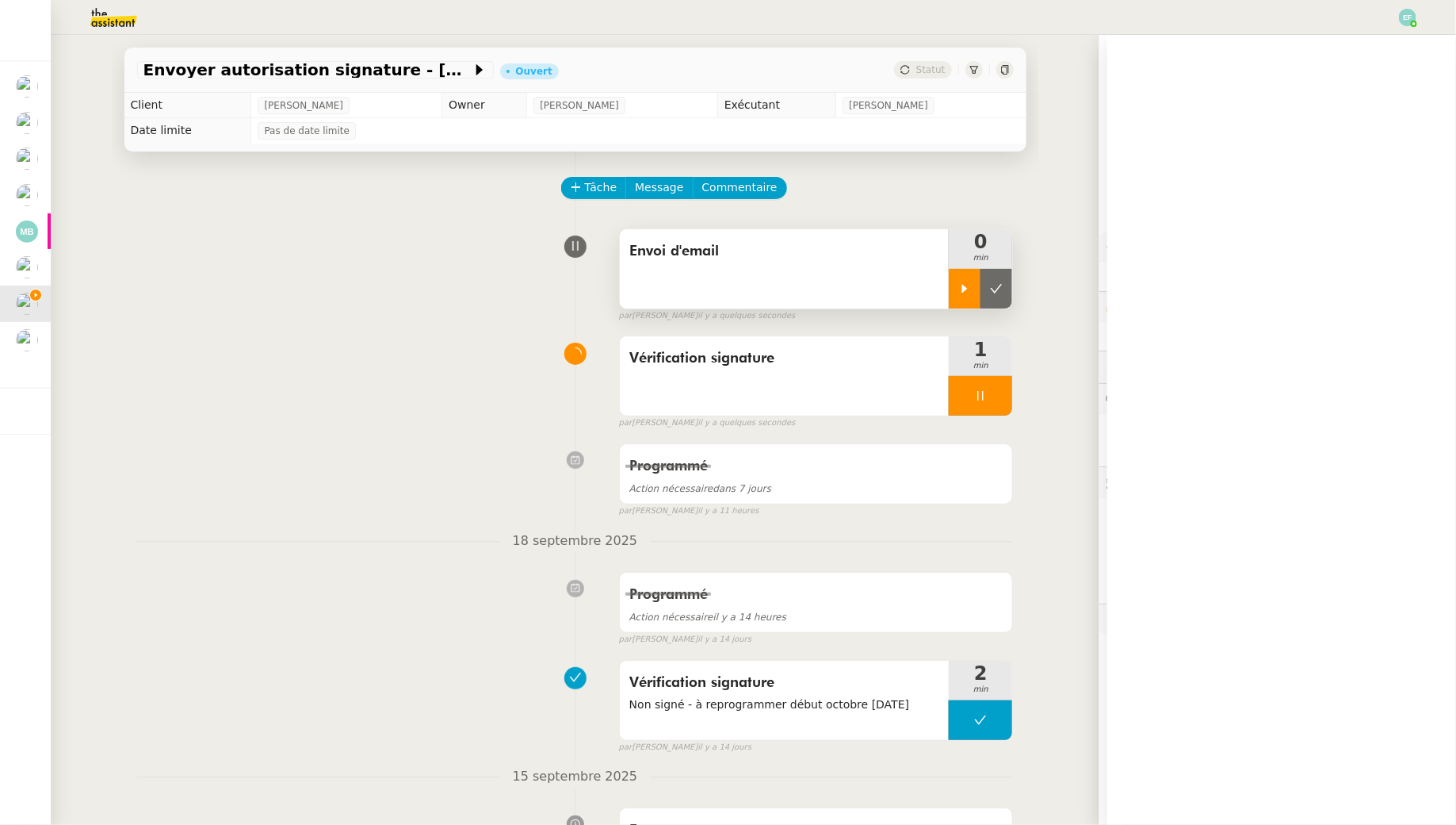
click at [978, 283] on div at bounding box center [964, 288] width 32 height 39
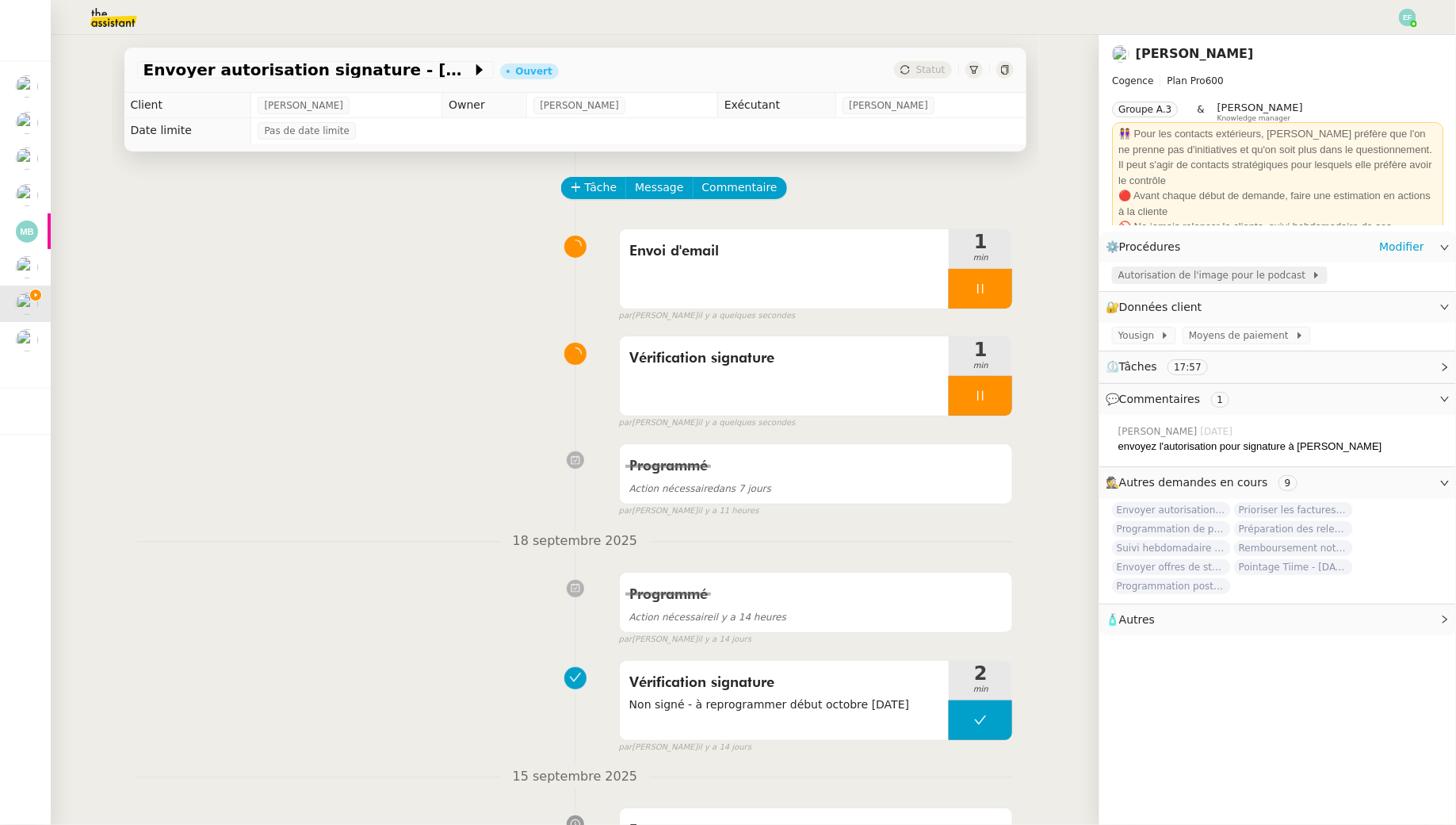
click at [1184, 270] on span "Autorisation de l'image pour le podcast" at bounding box center [1215, 275] width 193 height 16
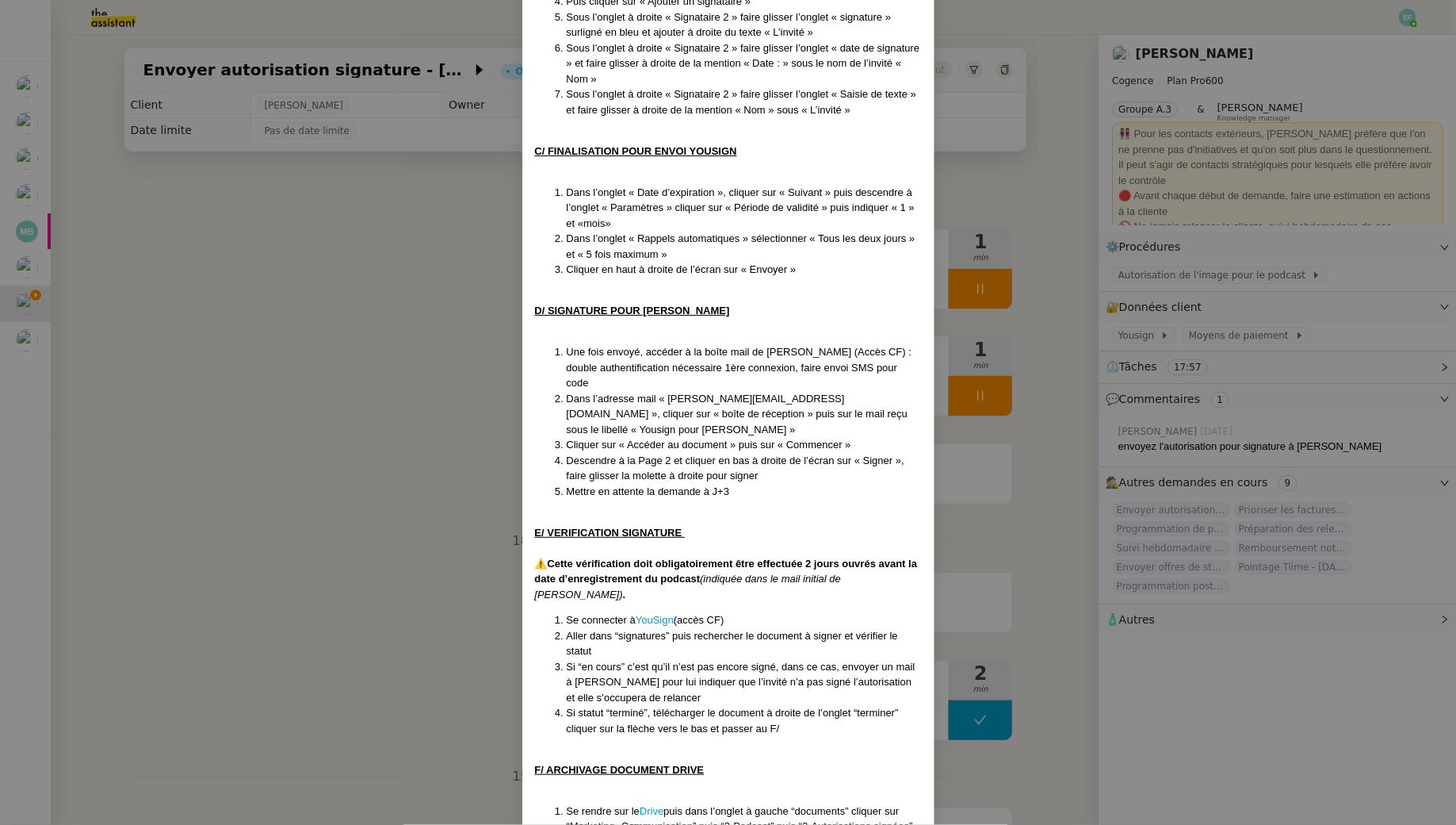
scroll to position [1279, 0]
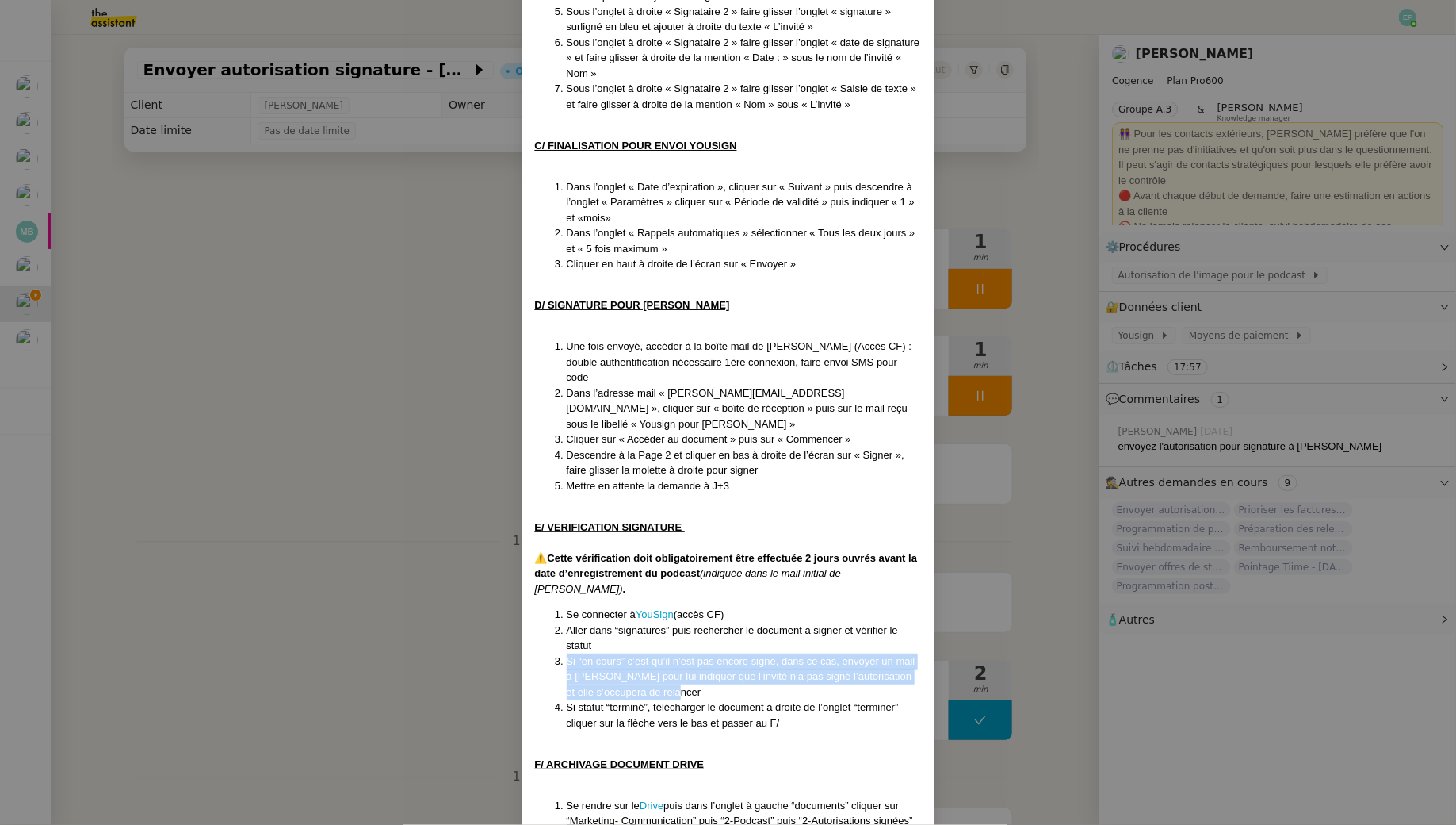
drag, startPoint x: 707, startPoint y: 655, endPoint x: 550, endPoint y: 628, distance: 159.3
click at [550, 628] on ol "Se connecter à YouSign (accès CF) Aller dans “signatures” puis rechercher le do…" at bounding box center [728, 668] width 387 height 124
copy span "Si “en cours” c’est qu’il n’est pas encore signé, dans ce cas, envoyer un mail …"
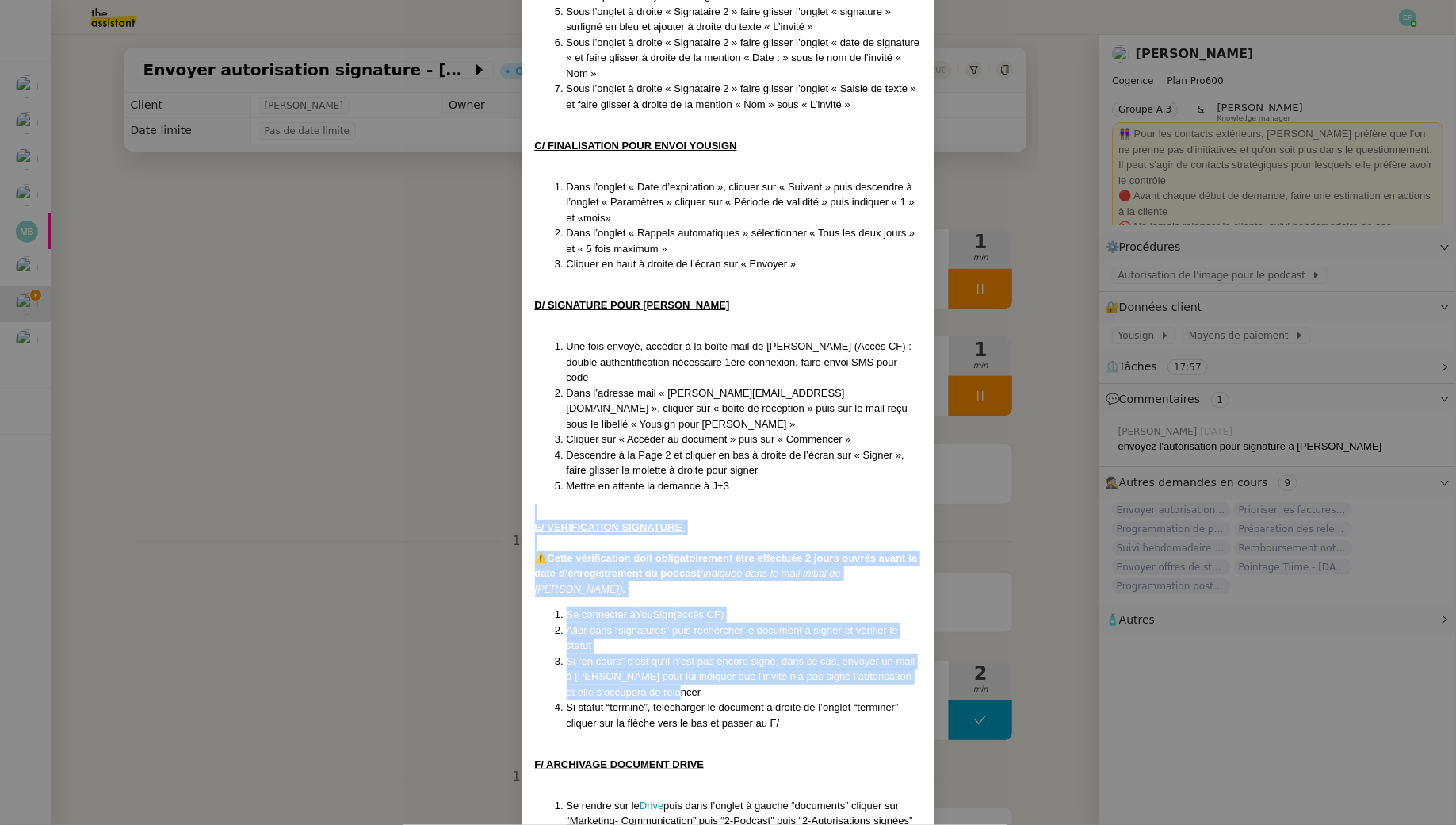
drag, startPoint x: 523, startPoint y: 497, endPoint x: 738, endPoint y: 665, distance: 272.9
copy div "E/ VERIFICATION SIGNATURE ⚠️ Cette vérification doit obligatoirement être effec…"
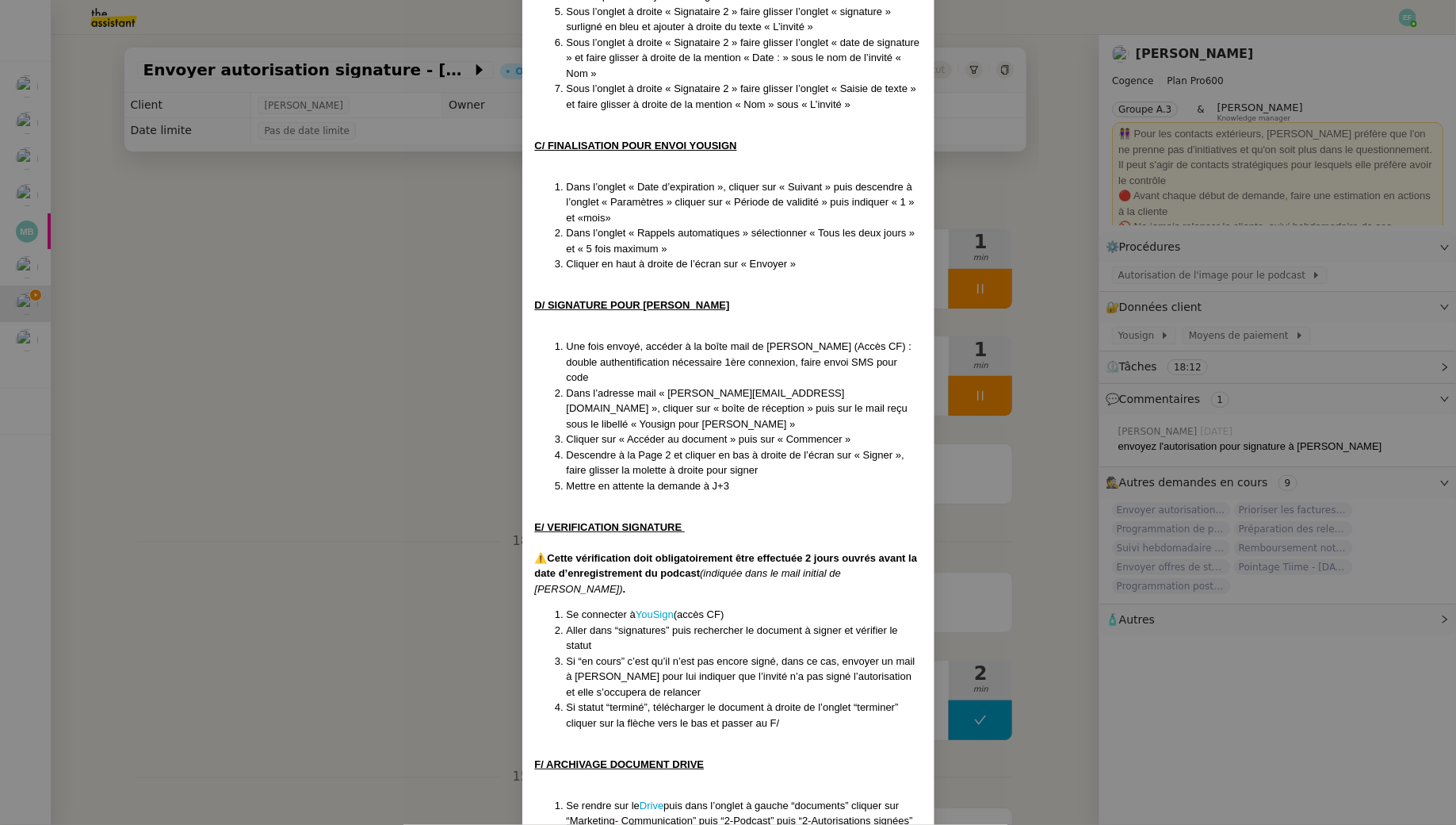
click at [385, 274] on nz-modal-container "Créé le 11/09/2025 Contexte : L’objectif est d’envoyer aux invités du podcast d…" at bounding box center [728, 412] width 1456 height 825
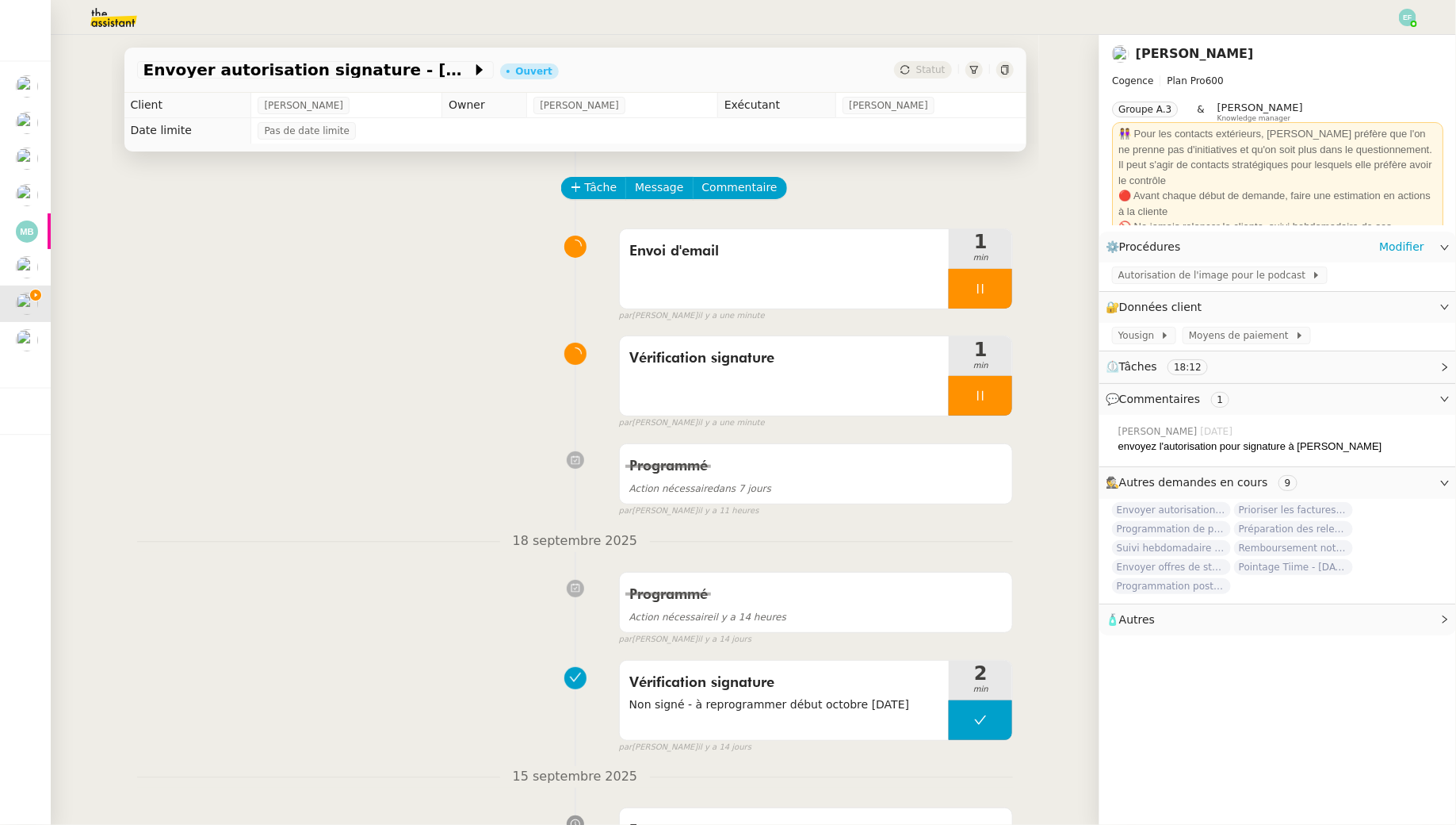
click at [1191, 284] on div "Autorisation de l'image pour le podcast" at bounding box center [1278, 277] width 356 height 28
click at [1187, 274] on span "Autorisation de l'image pour le podcast" at bounding box center [1215, 275] width 193 height 16
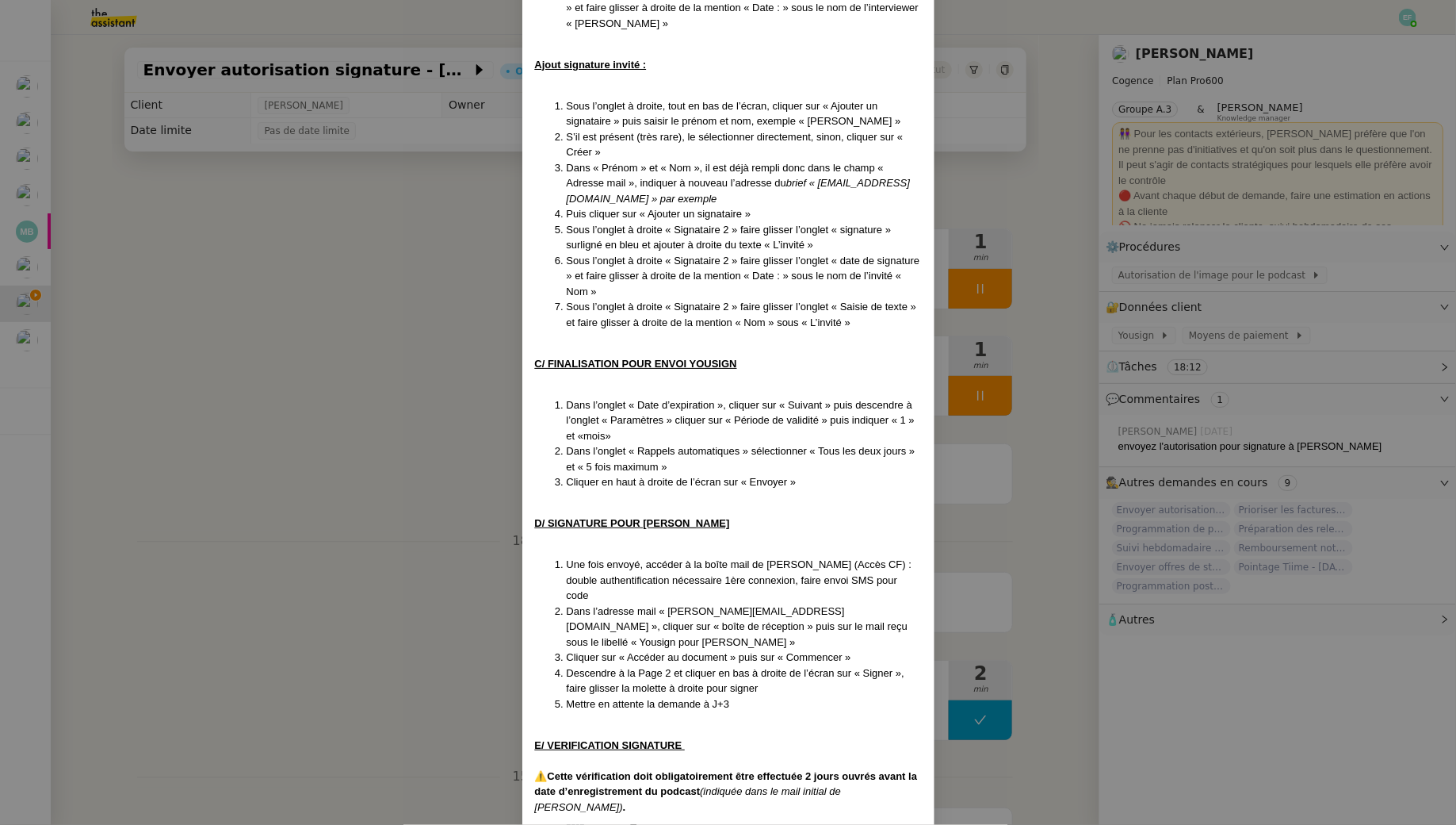
scroll to position [1400, 0]
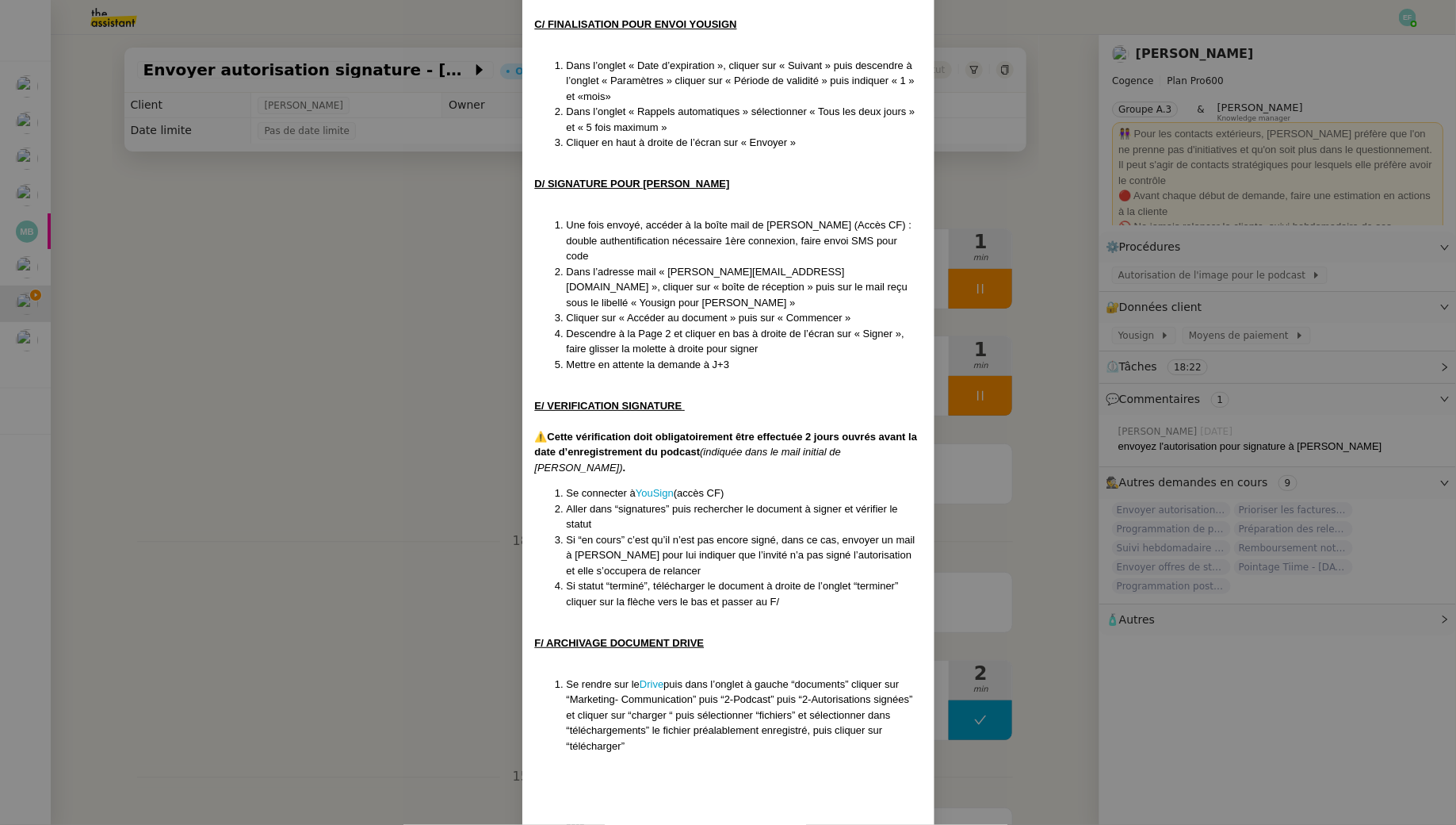
click at [325, 415] on nz-modal-container "Créé le 11/09/2025 Contexte : L’objectif est d’envoyer aux invités du podcast d…" at bounding box center [728, 412] width 1456 height 825
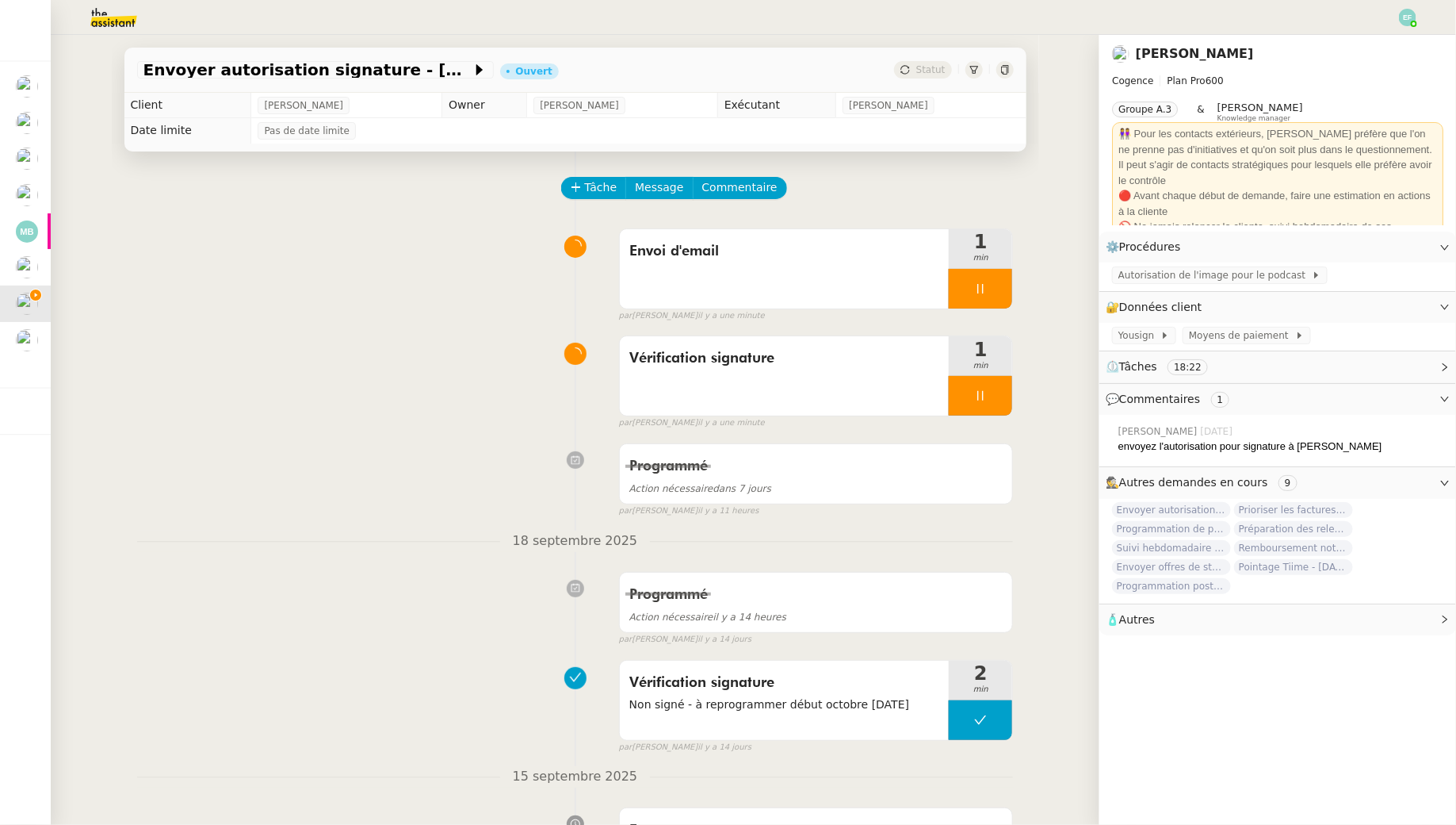
scroll to position [1322, 0]
click at [667, 186] on span "Message" at bounding box center [660, 187] width 49 height 18
click at [685, 228] on span "Nouvelle conversation" at bounding box center [728, 234] width 140 height 13
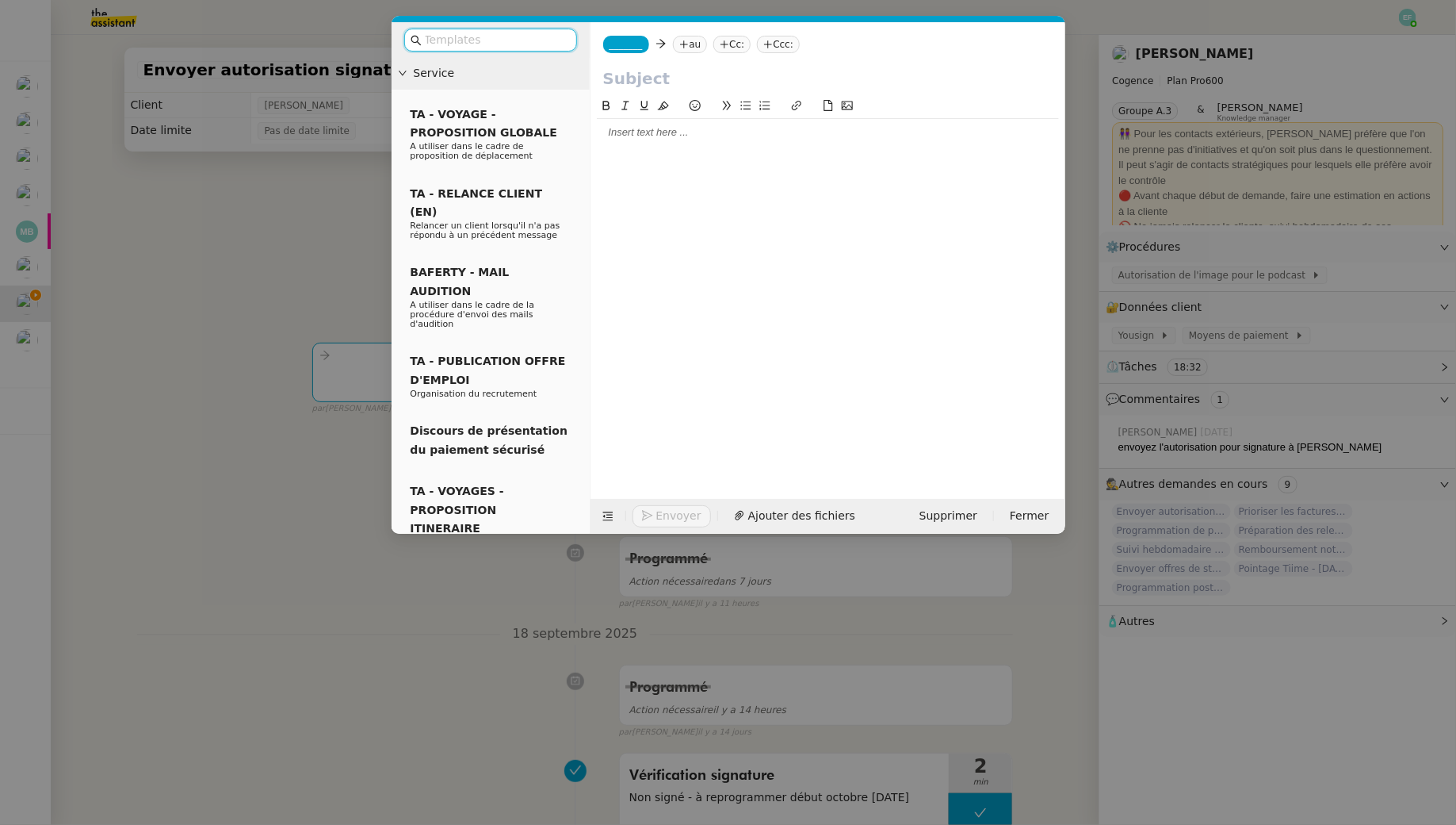
click at [816, 143] on div at bounding box center [827, 132] width 463 height 27
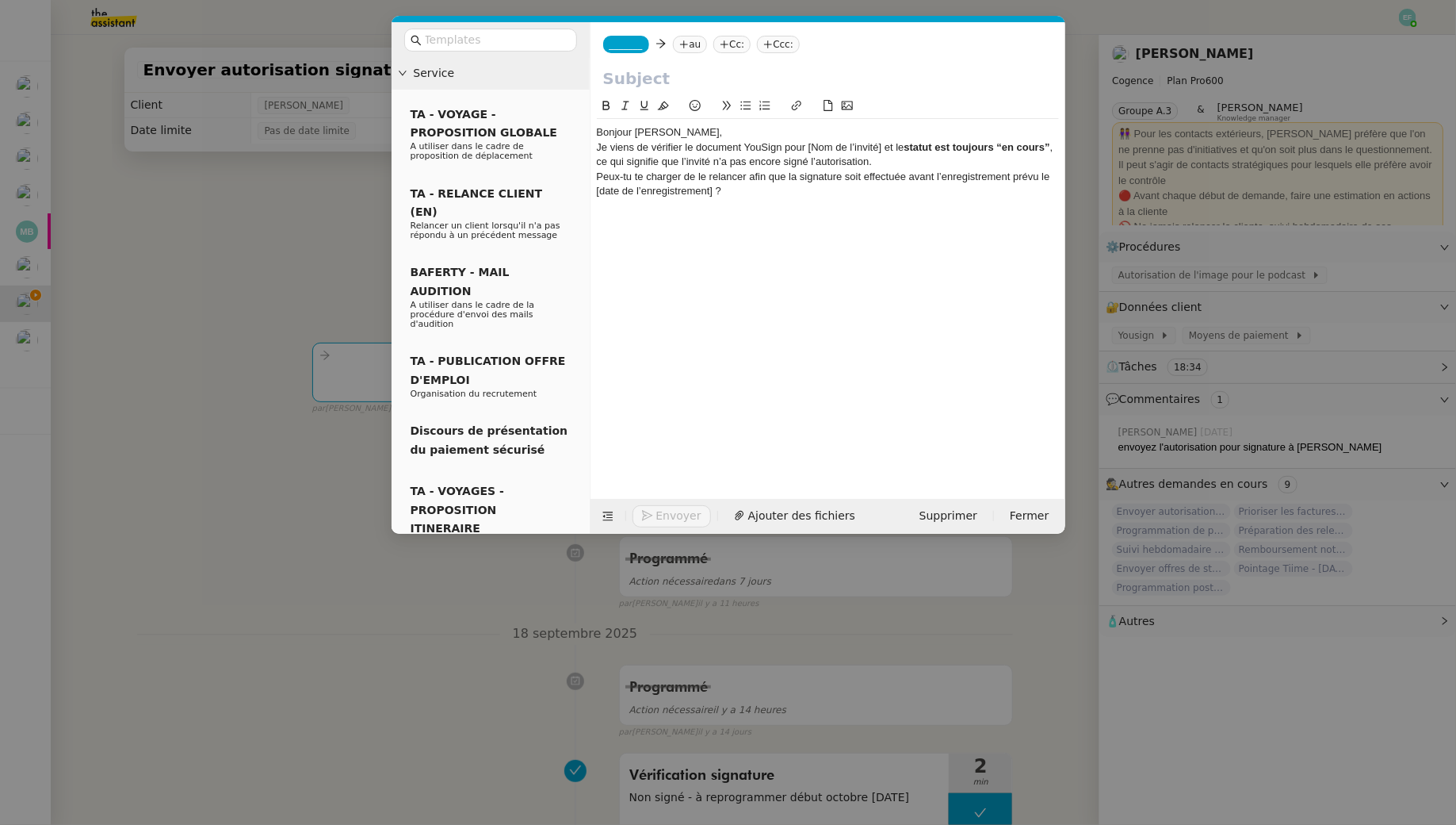
scroll to position [0, 0]
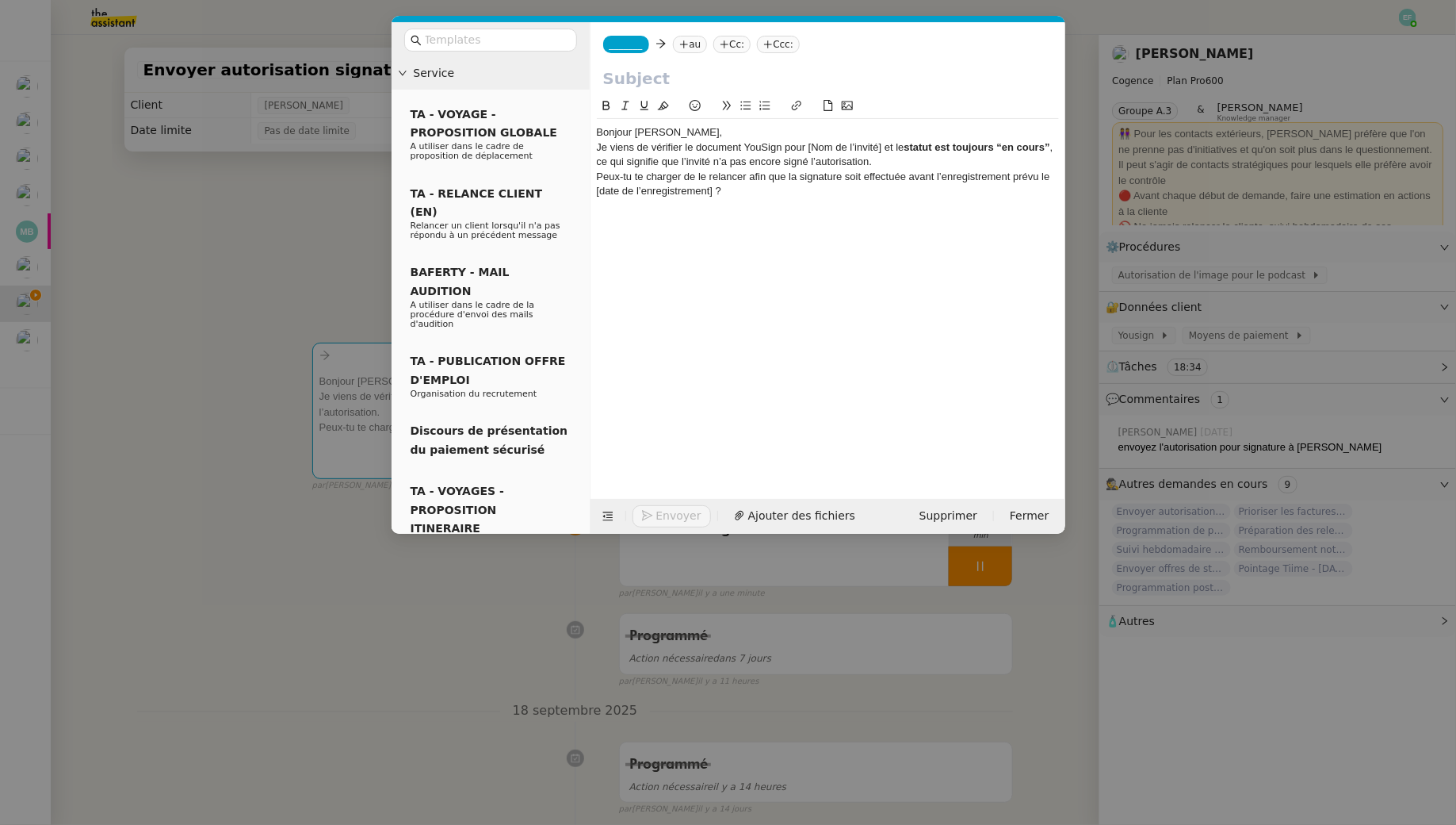
click at [759, 130] on div "Bonjour Juliette," at bounding box center [827, 132] width 463 height 14
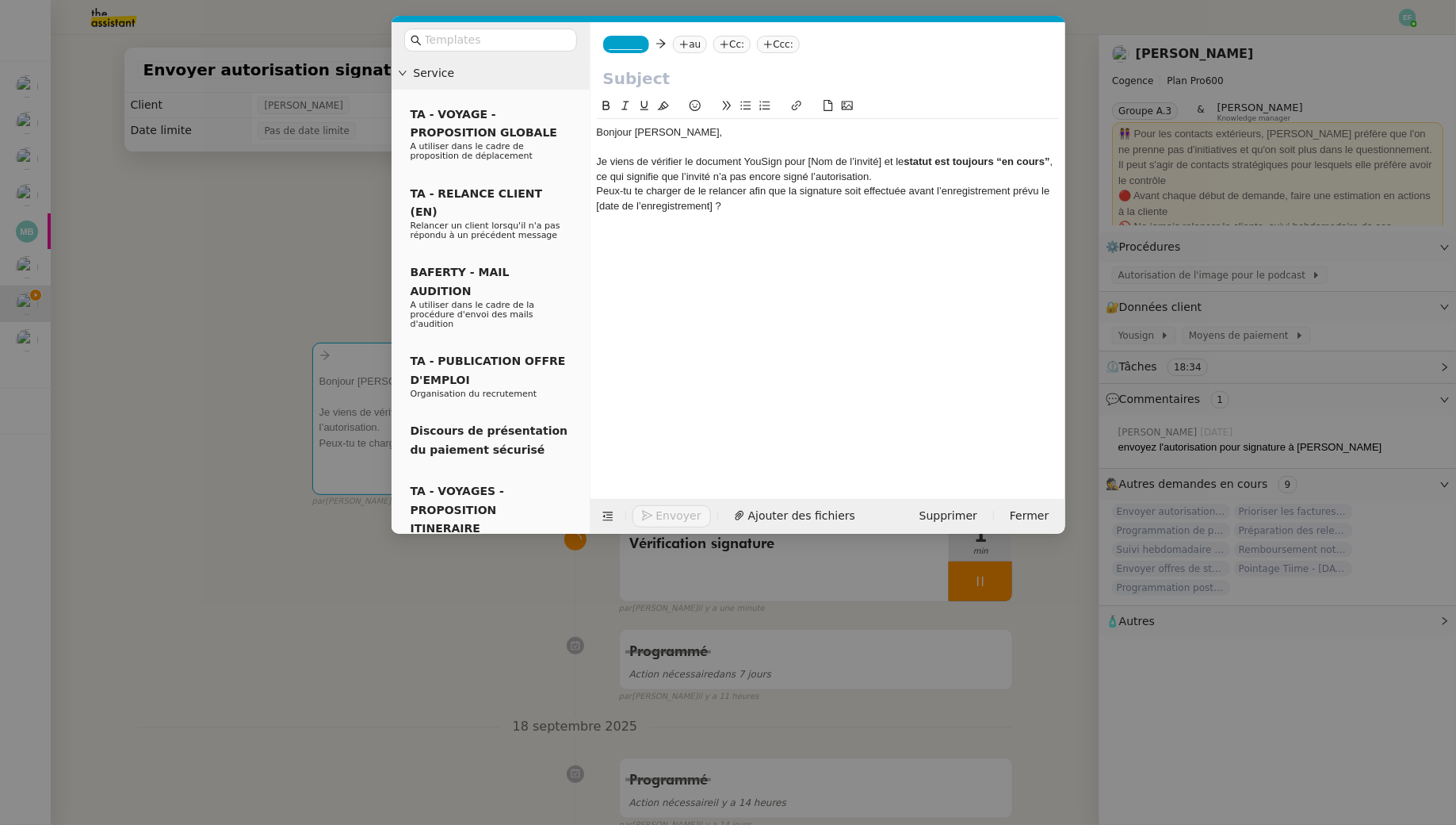
click at [877, 161] on div "Je viens de vérifier le document YouSign pour [Nom de l’invité] et le statut es…" at bounding box center [827, 169] width 463 height 29
click at [281, 206] on nz-modal-container "Service TA - VOYAGE - PROPOSITION GLOBALE A utiliser dans le cadre de propositi…" at bounding box center [728, 412] width 1456 height 825
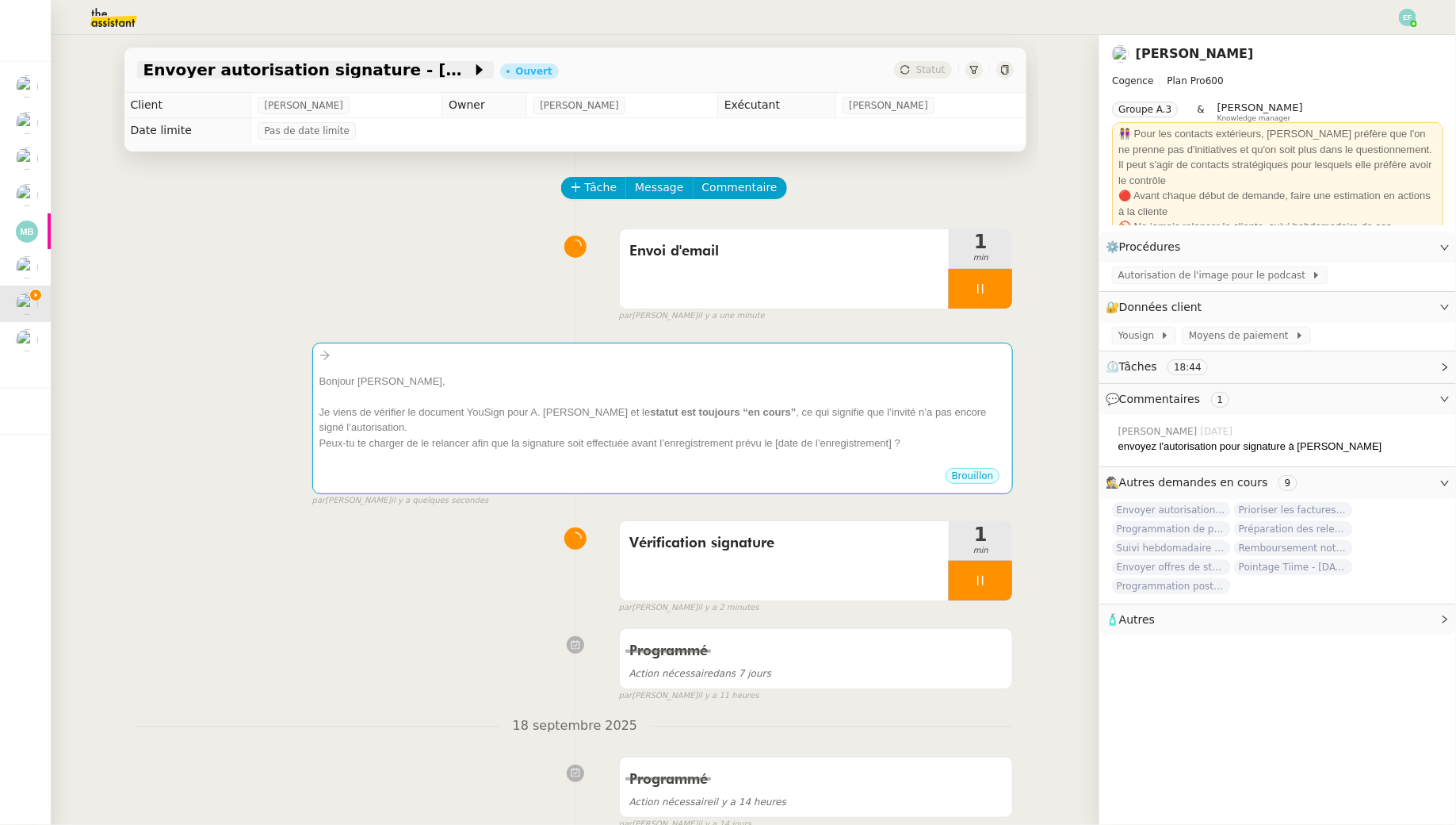
click at [410, 74] on span "Envoyer autorisation signature - [PERSON_NAME]" at bounding box center [308, 69] width 328 height 16
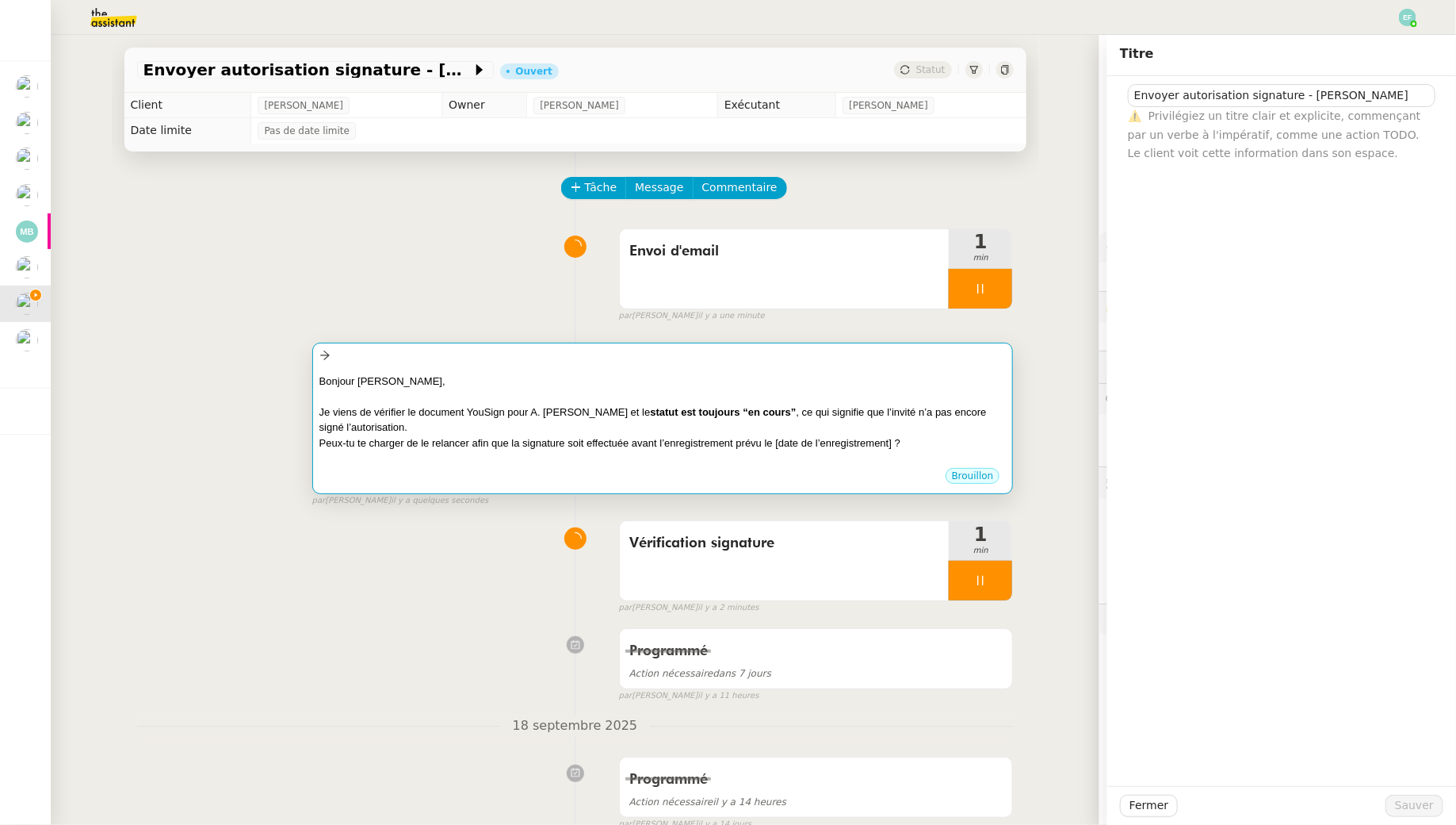
click at [673, 381] on div "Bonjour Juliette," at bounding box center [663, 381] width 688 height 16
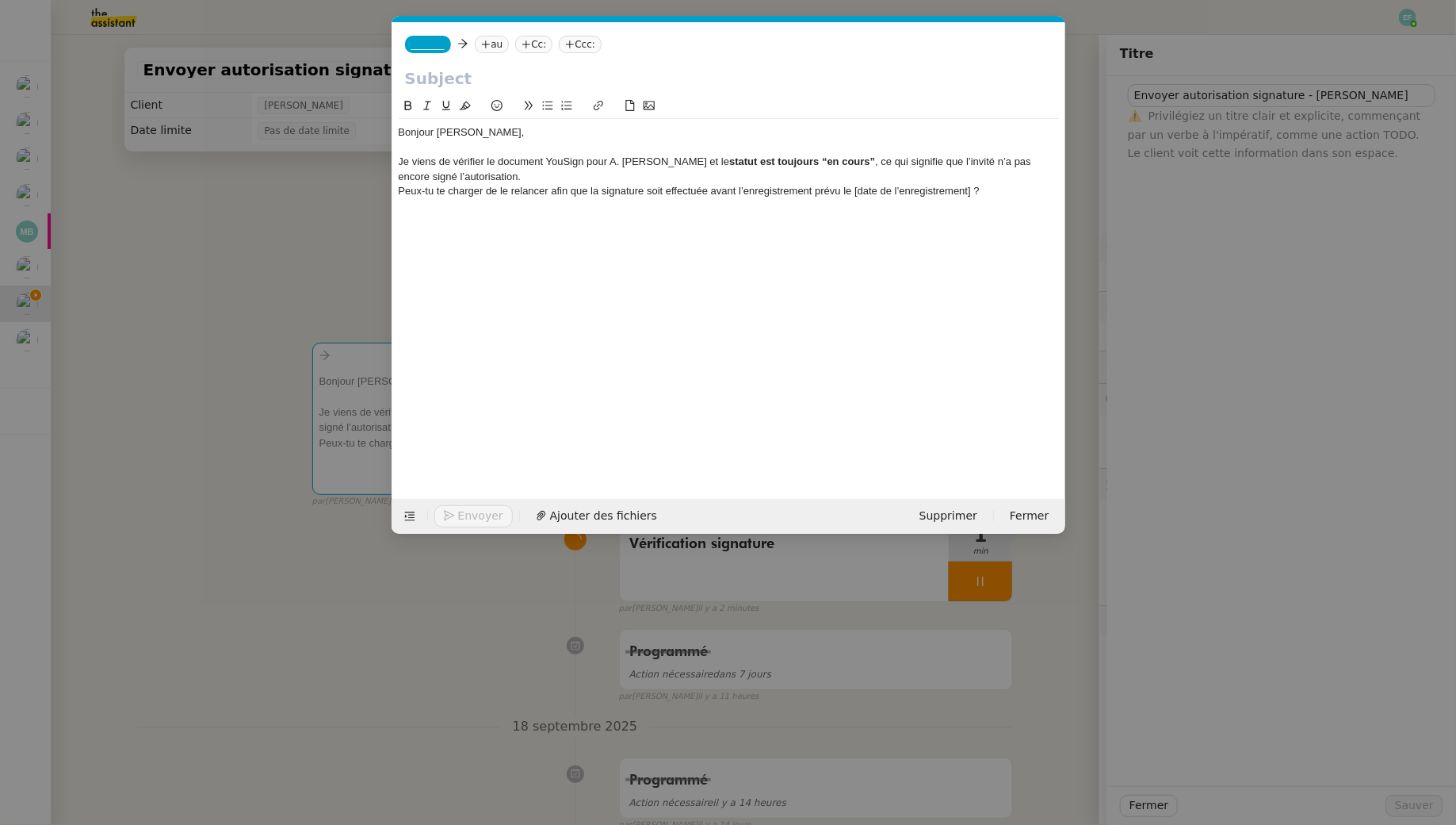
scroll to position [0, 33]
drag, startPoint x: 607, startPoint y: 159, endPoint x: 629, endPoint y: 175, distance: 27.2
click at [604, 159] on div "Je viens de vérifier le document YouSign pour A. Mattman et le statut est toujo…" at bounding box center [729, 169] width 660 height 29
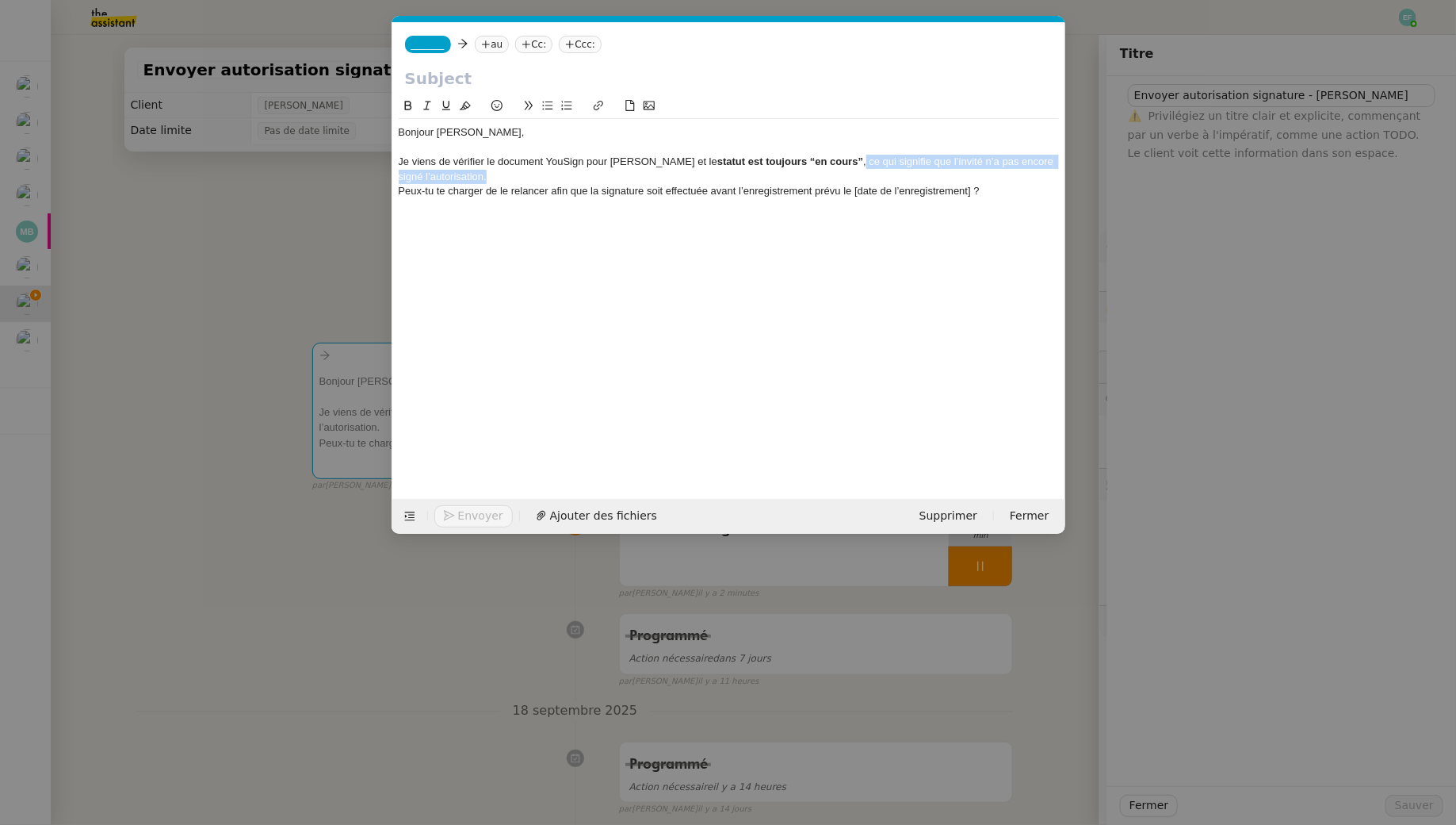
drag, startPoint x: 858, startPoint y: 162, endPoint x: 861, endPoint y: 178, distance: 16.3
click at [861, 178] on div "Je viens de vérifier le document YouSign pour Aurélie Mattman et le statut est …" at bounding box center [729, 169] width 660 height 29
click at [406, 162] on div "Je viens de vérifier le document YouSign pour Aurélie Mattman et le statut est …" at bounding box center [729, 161] width 660 height 14
click at [951, 166] on div "Pour information, je viens de vérifier le document YouSign pour Aurélie Mattman…" at bounding box center [729, 161] width 660 height 14
click at [238, 223] on nz-modal-container "Service TA - VOYAGE - PROPOSITION GLOBALE A utiliser dans le cadre de propositi…" at bounding box center [728, 412] width 1456 height 825
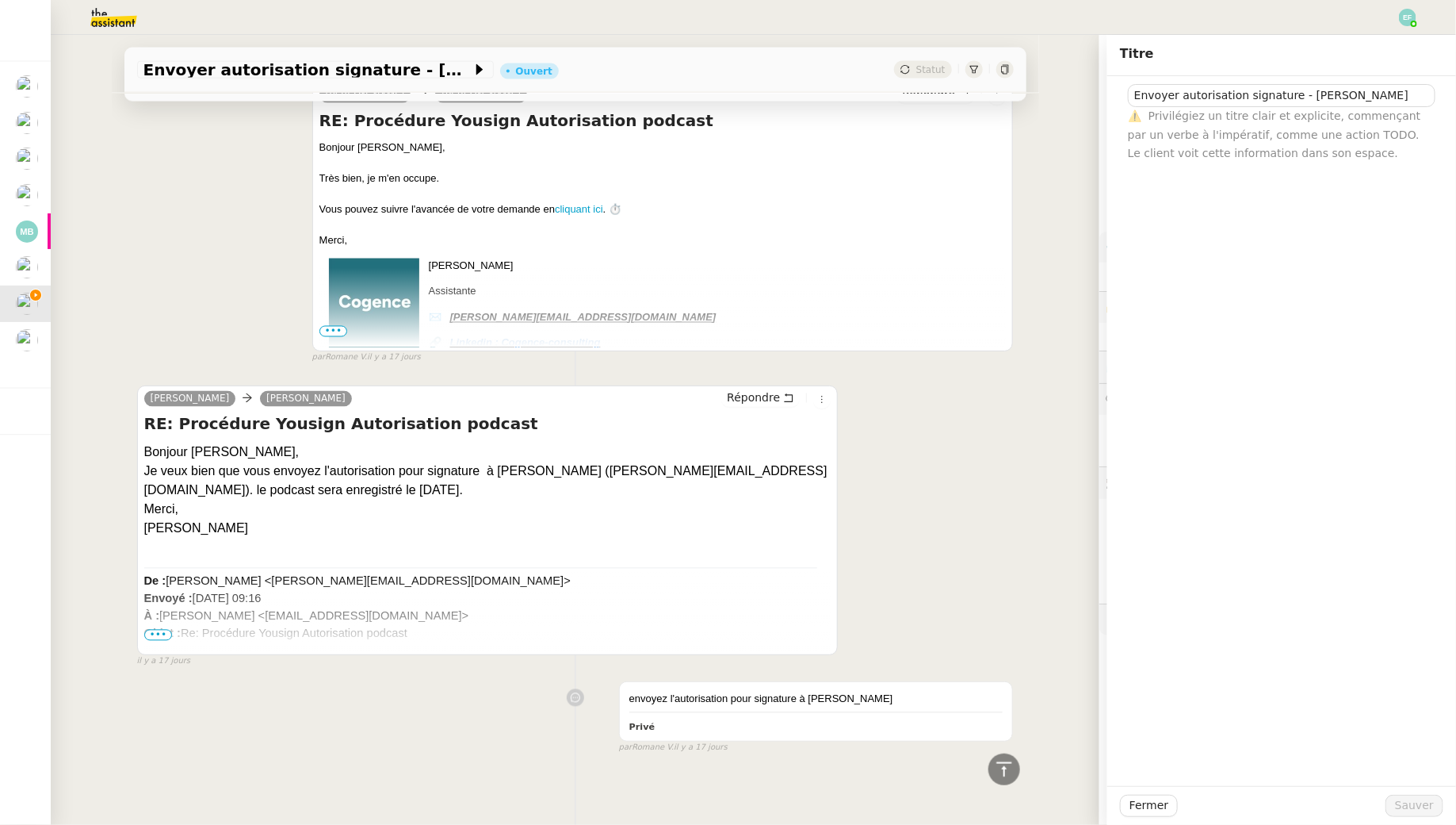
scroll to position [0, 0]
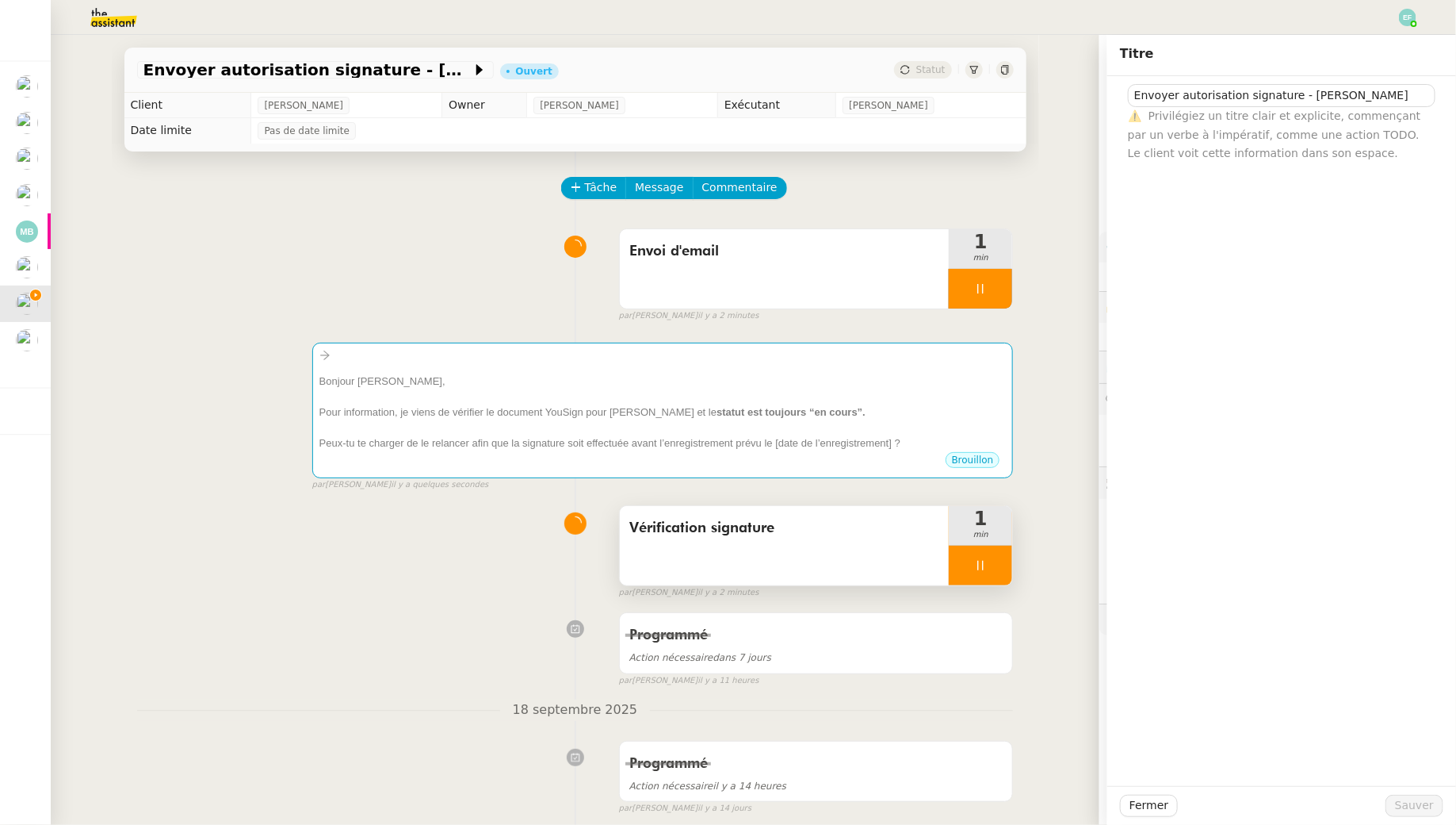
click at [983, 562] on icon at bounding box center [981, 565] width 6 height 9
click at [990, 562] on button at bounding box center [996, 565] width 32 height 39
click at [983, 289] on icon at bounding box center [981, 288] width 6 height 9
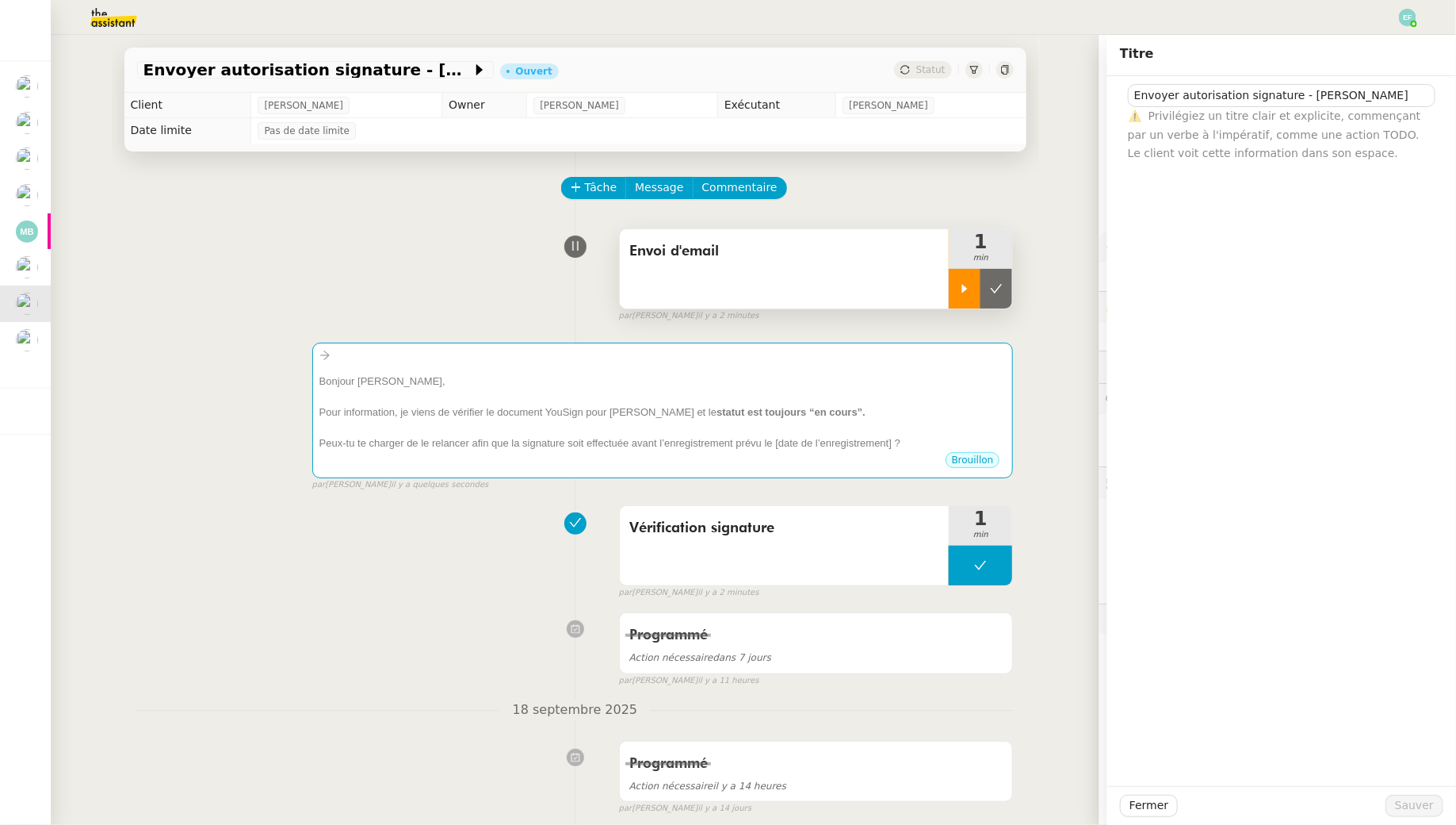
click at [973, 289] on div at bounding box center [964, 288] width 32 height 39
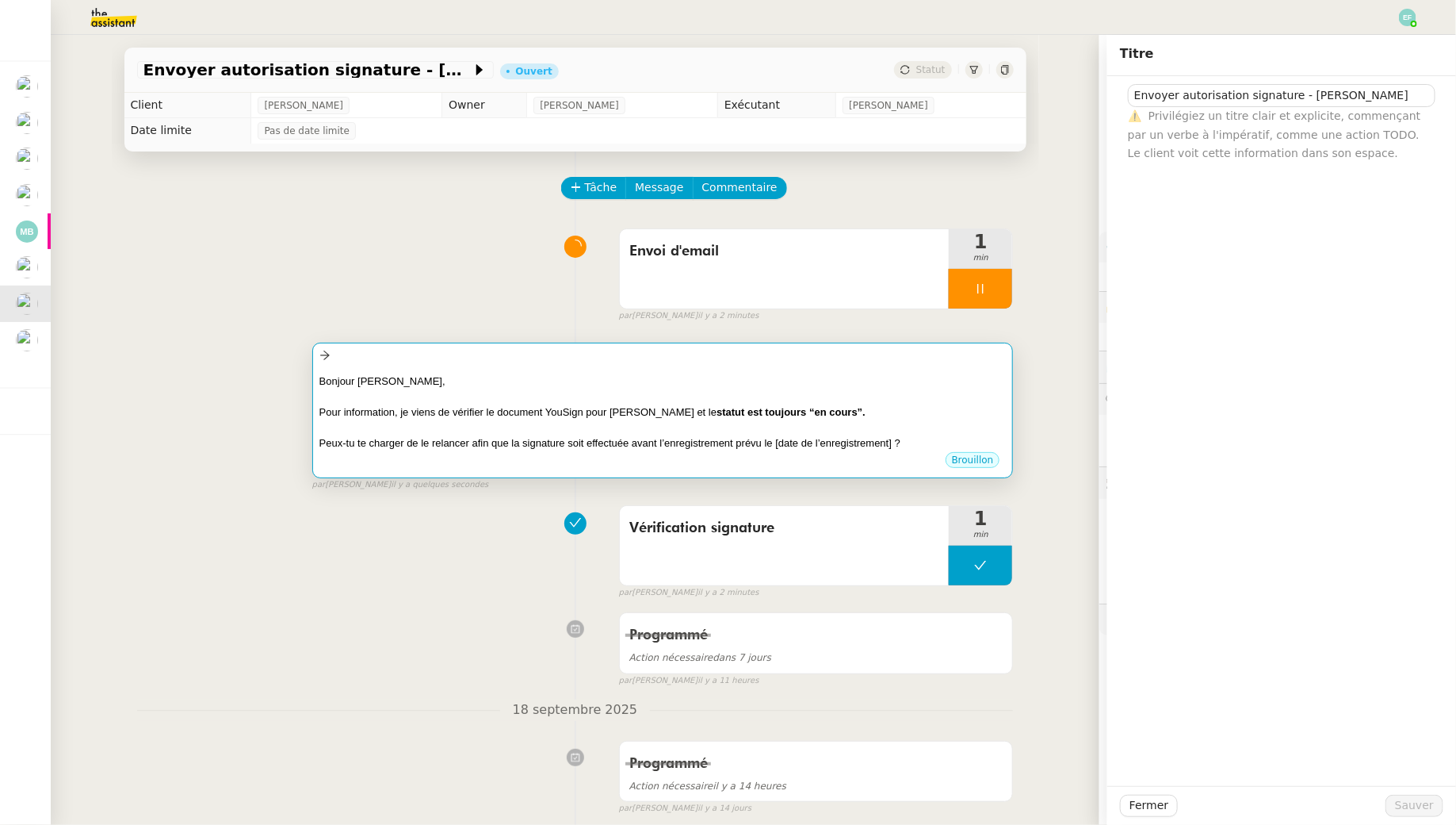
click at [933, 412] on div "Pour information, je viens de vérifier le document YouSign pour Aurélie Mattman…" at bounding box center [663, 412] width 688 height 16
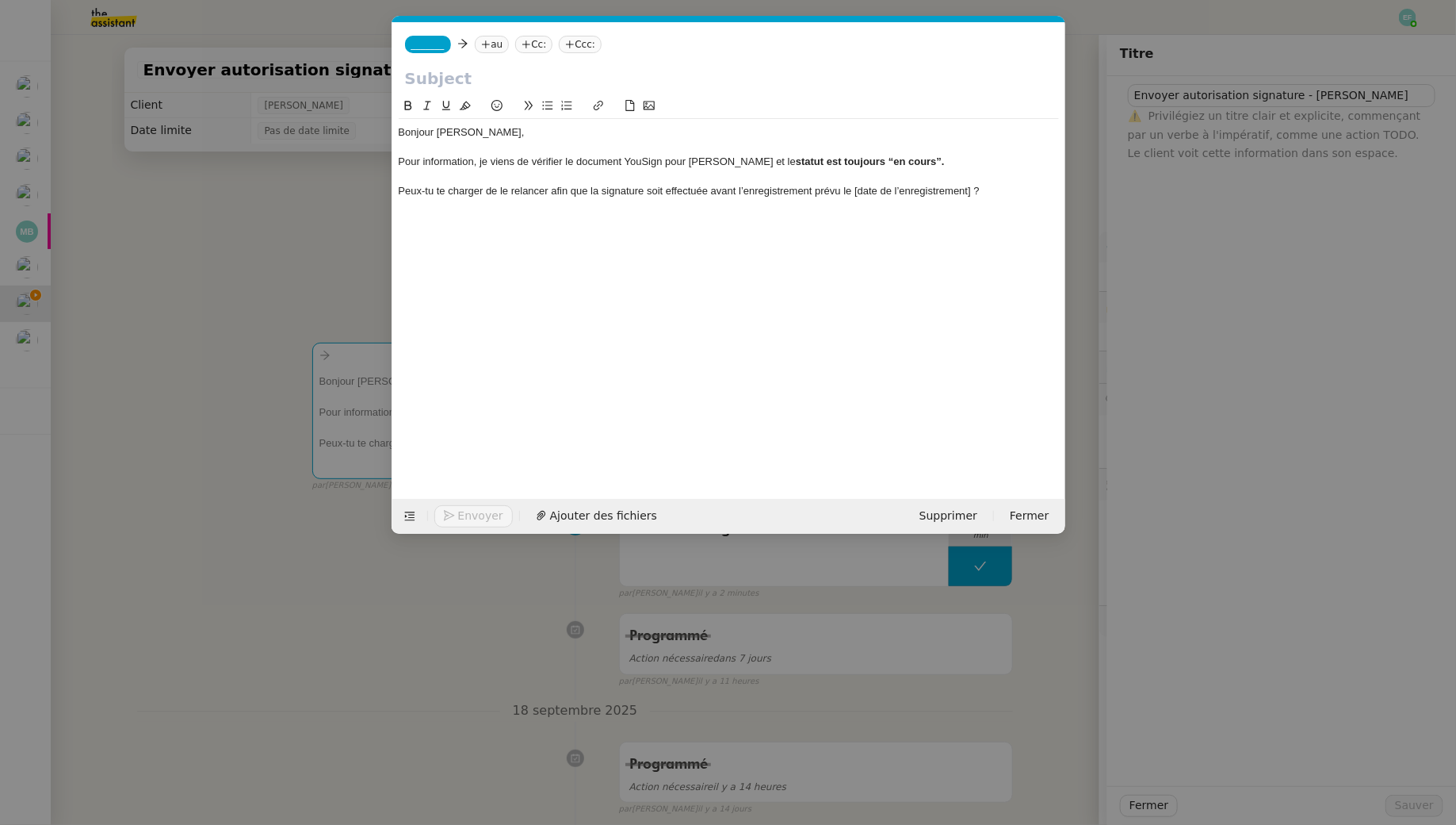
scroll to position [0, 33]
drag, startPoint x: 990, startPoint y: 187, endPoint x: 374, endPoint y: 189, distance: 616.0
click at [374, 189] on nz-modal-container "Service TA - VOYAGE - PROPOSITION GLOBALE A utiliser dans le cadre de propositi…" at bounding box center [728, 412] width 1456 height 825
click at [99, 232] on nz-modal-container "Service TA - VOYAGE - PROPOSITION GLOBALE A utiliser dans le cadre de propositi…" at bounding box center [728, 412] width 1456 height 825
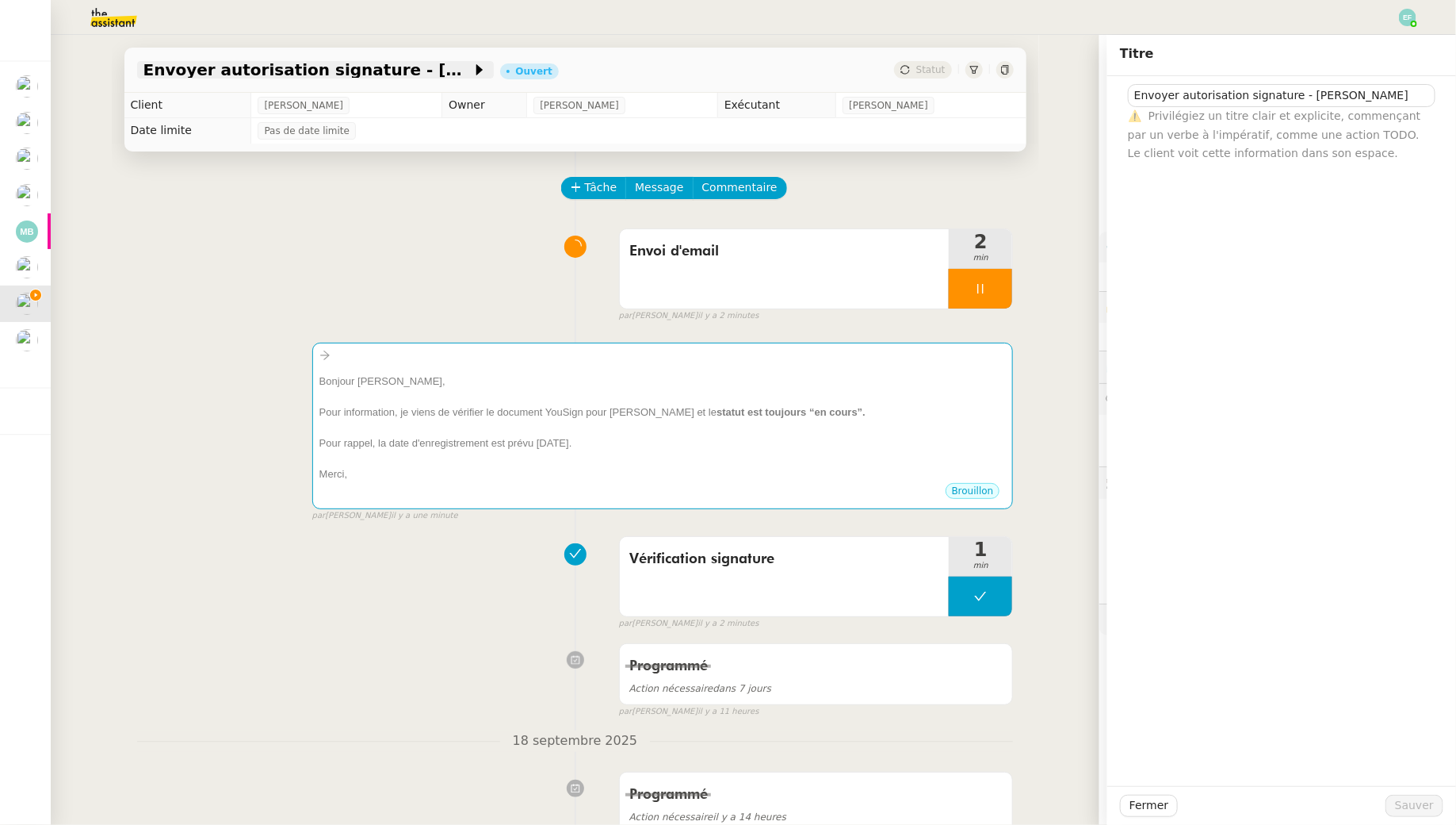
click at [352, 76] on span "Envoyer autorisation signature - [PERSON_NAME]" at bounding box center [308, 69] width 328 height 16
click at [1302, 98] on input "Envoyer autorisation signature - [PERSON_NAME]" at bounding box center [1282, 96] width 308 height 23
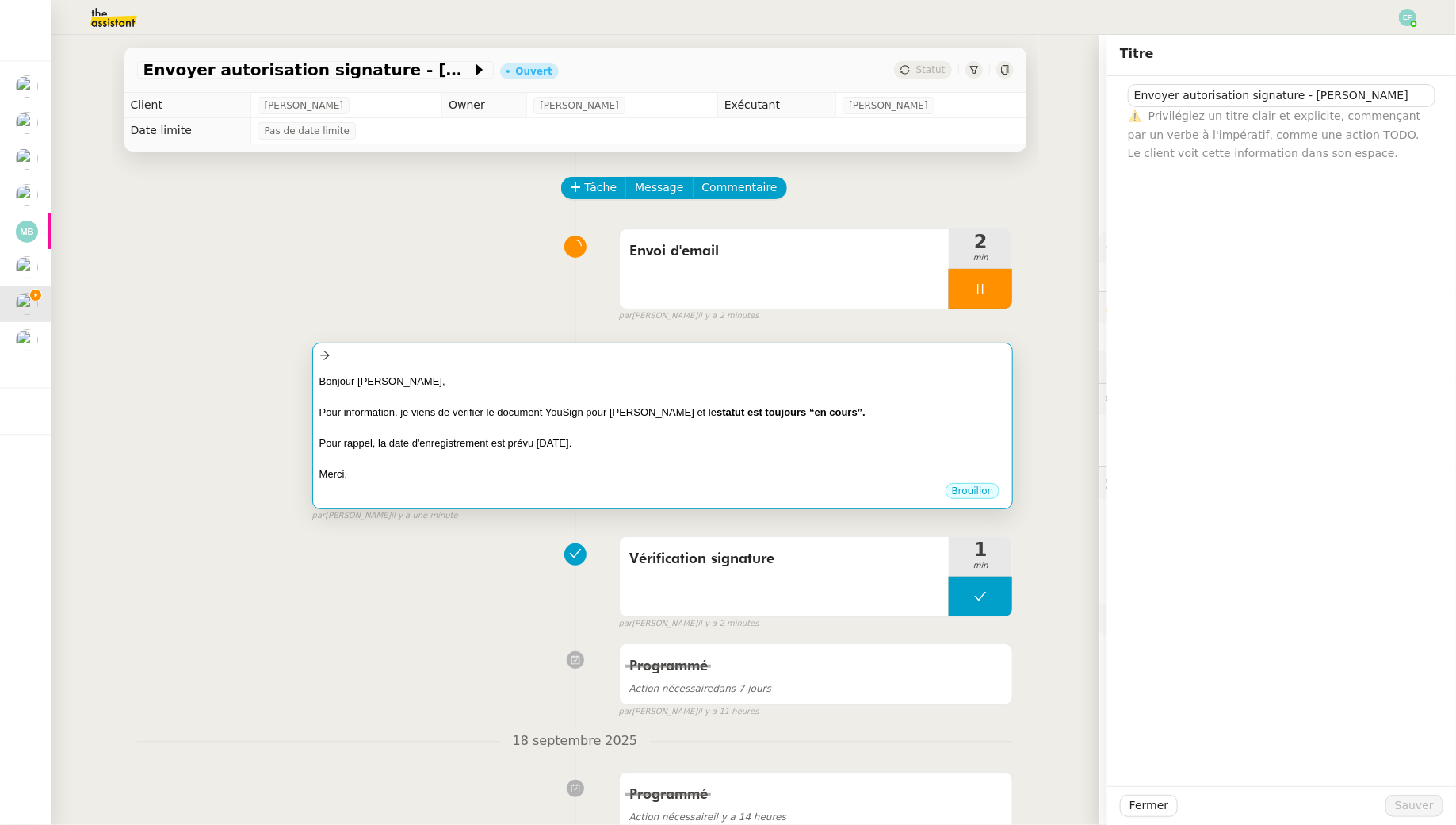
click at [857, 370] on div "Bonjour Juliette, Pour information, je viens de vérifier le document YouSign po…" at bounding box center [663, 424] width 688 height 116
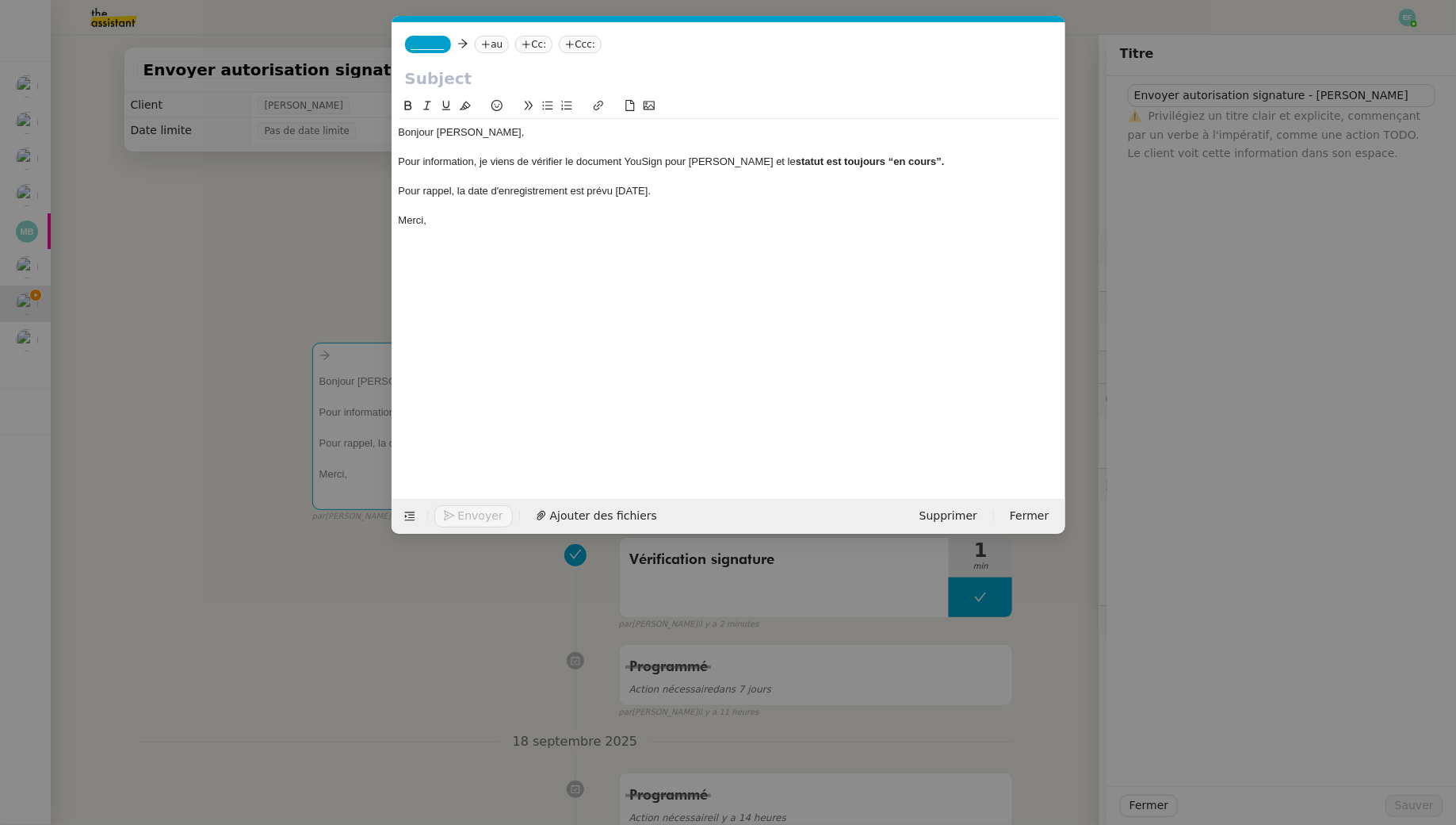
click at [516, 68] on input "text" at bounding box center [729, 78] width 647 height 23
paste input "Envoyer autorisation signature - [PERSON_NAME]"
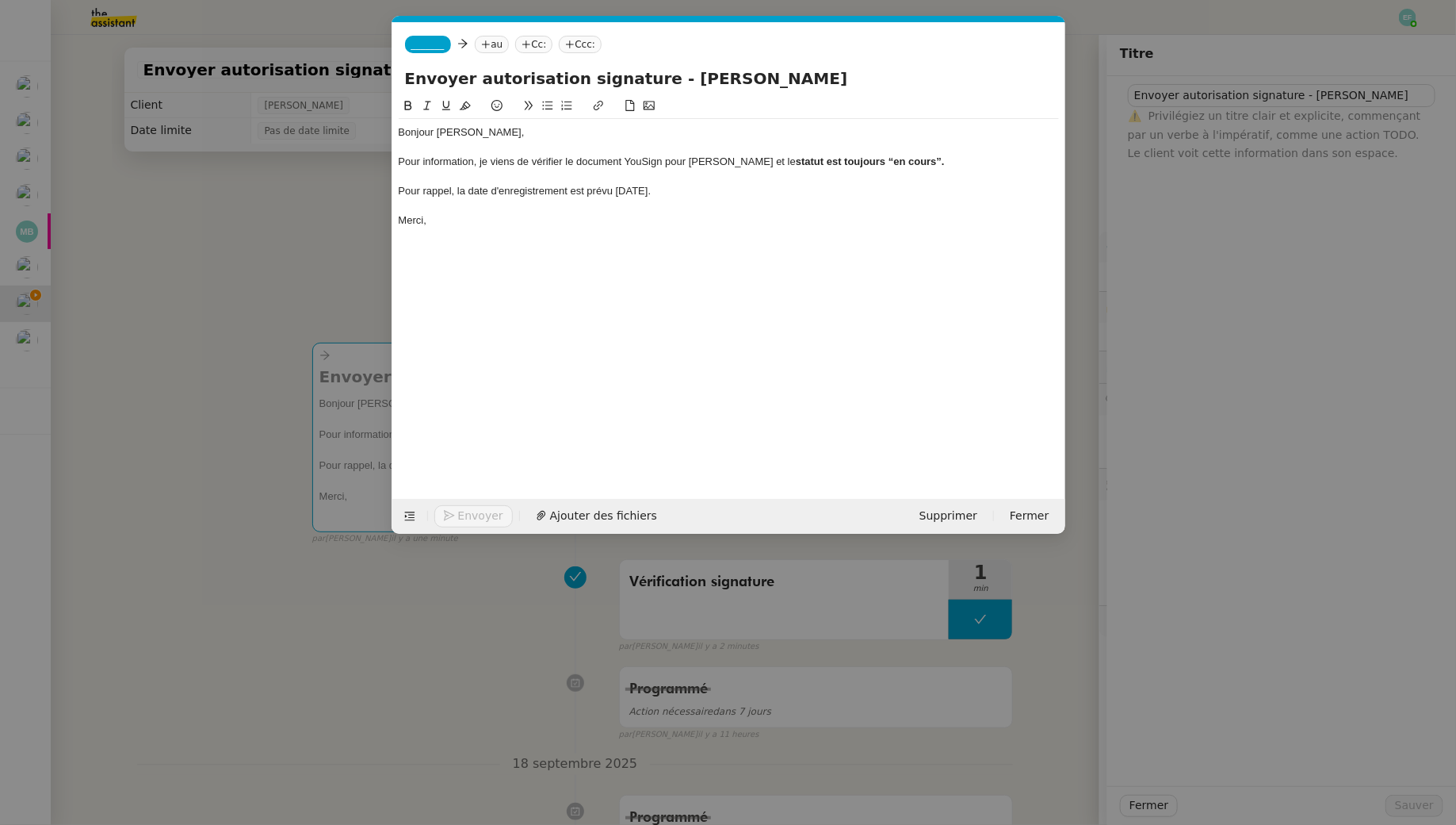
drag, startPoint x: 469, startPoint y: 75, endPoint x: 402, endPoint y: 69, distance: 67.3
click at [402, 69] on div "Envoyer autorisation signature - [PERSON_NAME]" at bounding box center [728, 82] width 673 height 30
click at [647, 79] on input "Podcast // autorisation signature - Aurelie Mattman" at bounding box center [729, 78] width 647 height 23
type input "Podcast // autorisation signature non signée - Aurelie Mattman"
click at [438, 43] on span "_______" at bounding box center [428, 44] width 33 height 11
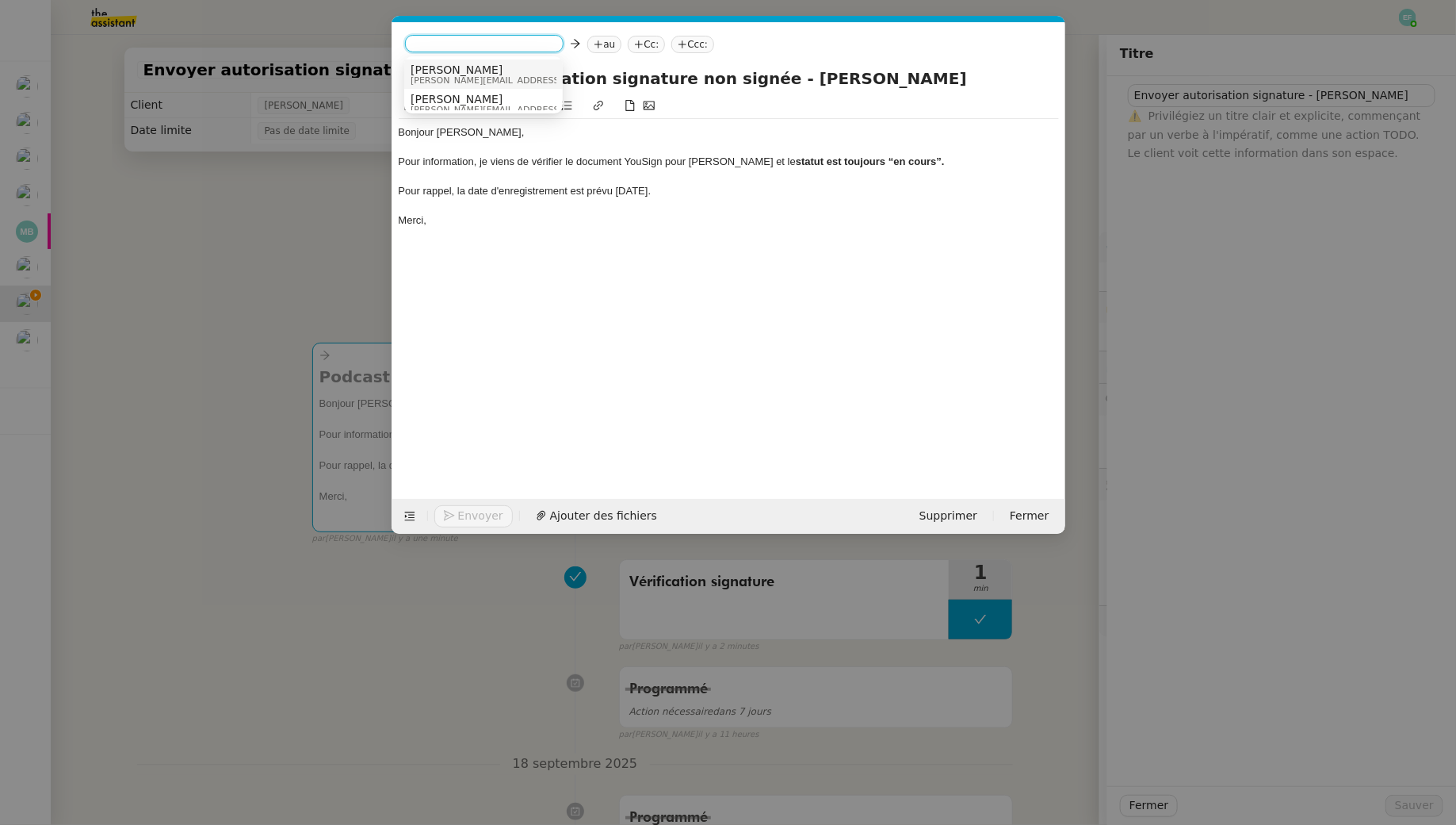
click at [491, 76] on span "[PERSON_NAME][EMAIL_ADDRESS][DOMAIN_NAME]" at bounding box center [523, 80] width 225 height 8
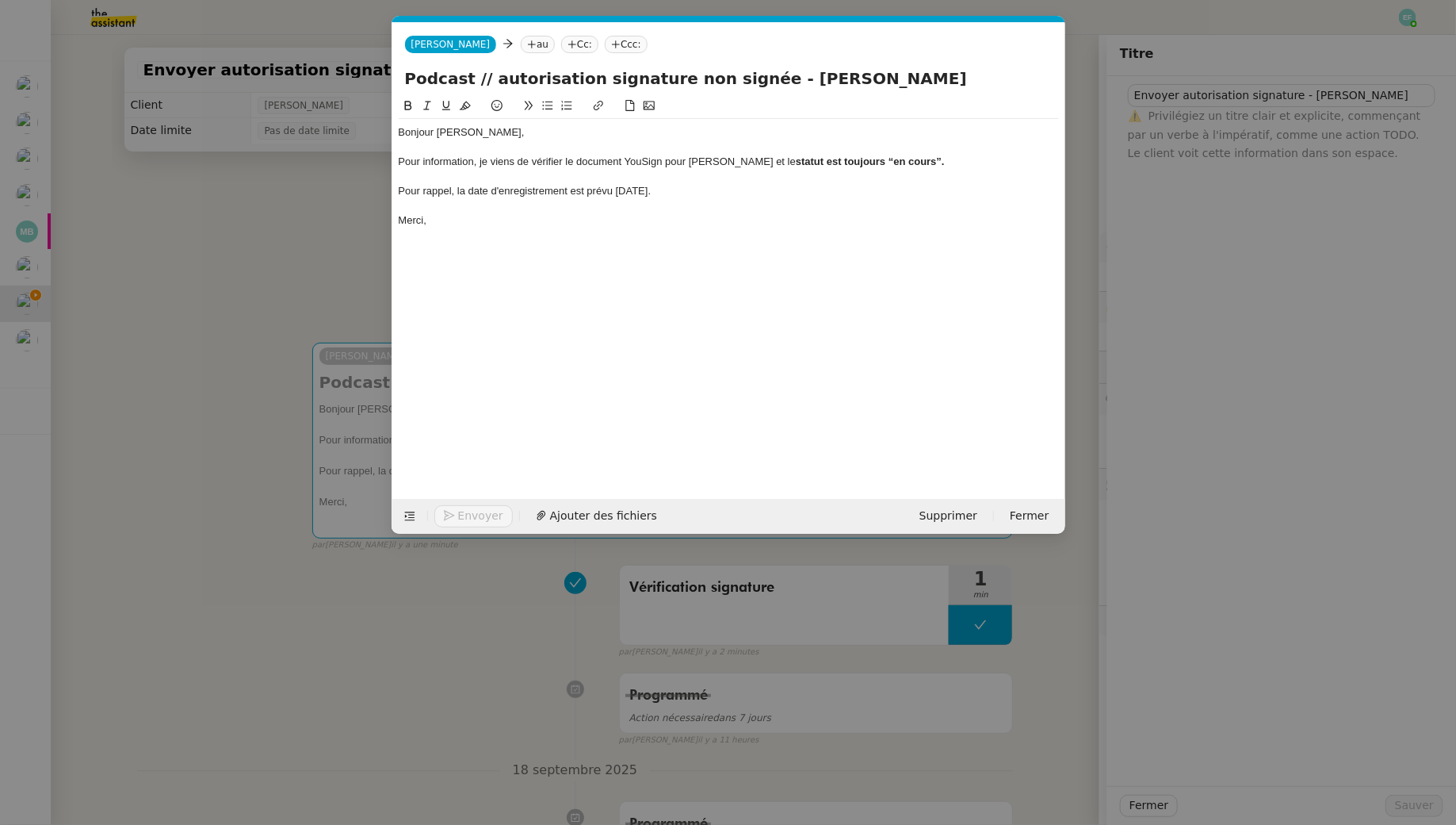
click at [521, 49] on nz-tag "au" at bounding box center [538, 44] width 34 height 18
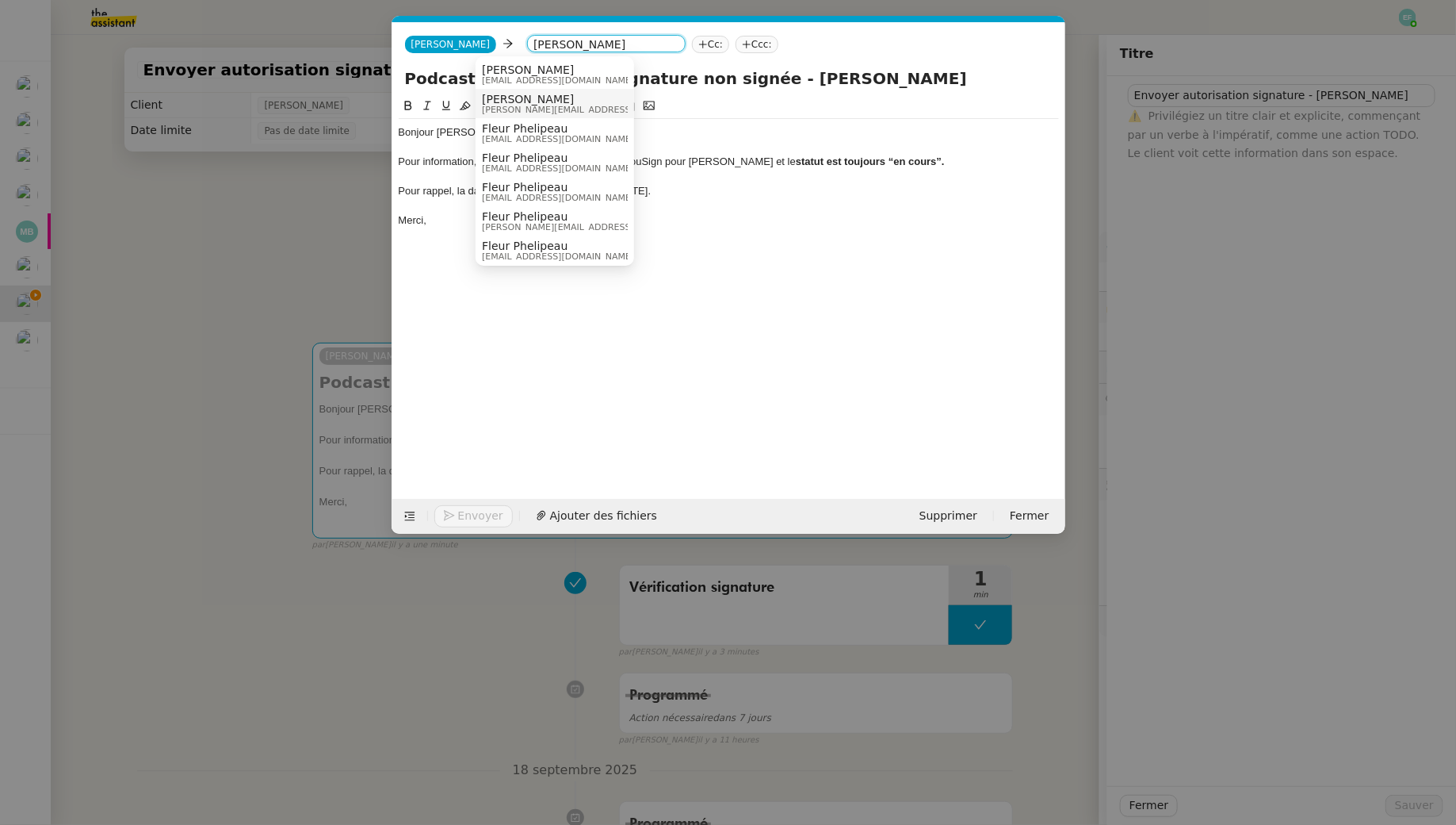
type input "juliette"
click at [581, 99] on span "[PERSON_NAME]" at bounding box center [595, 99] width 225 height 13
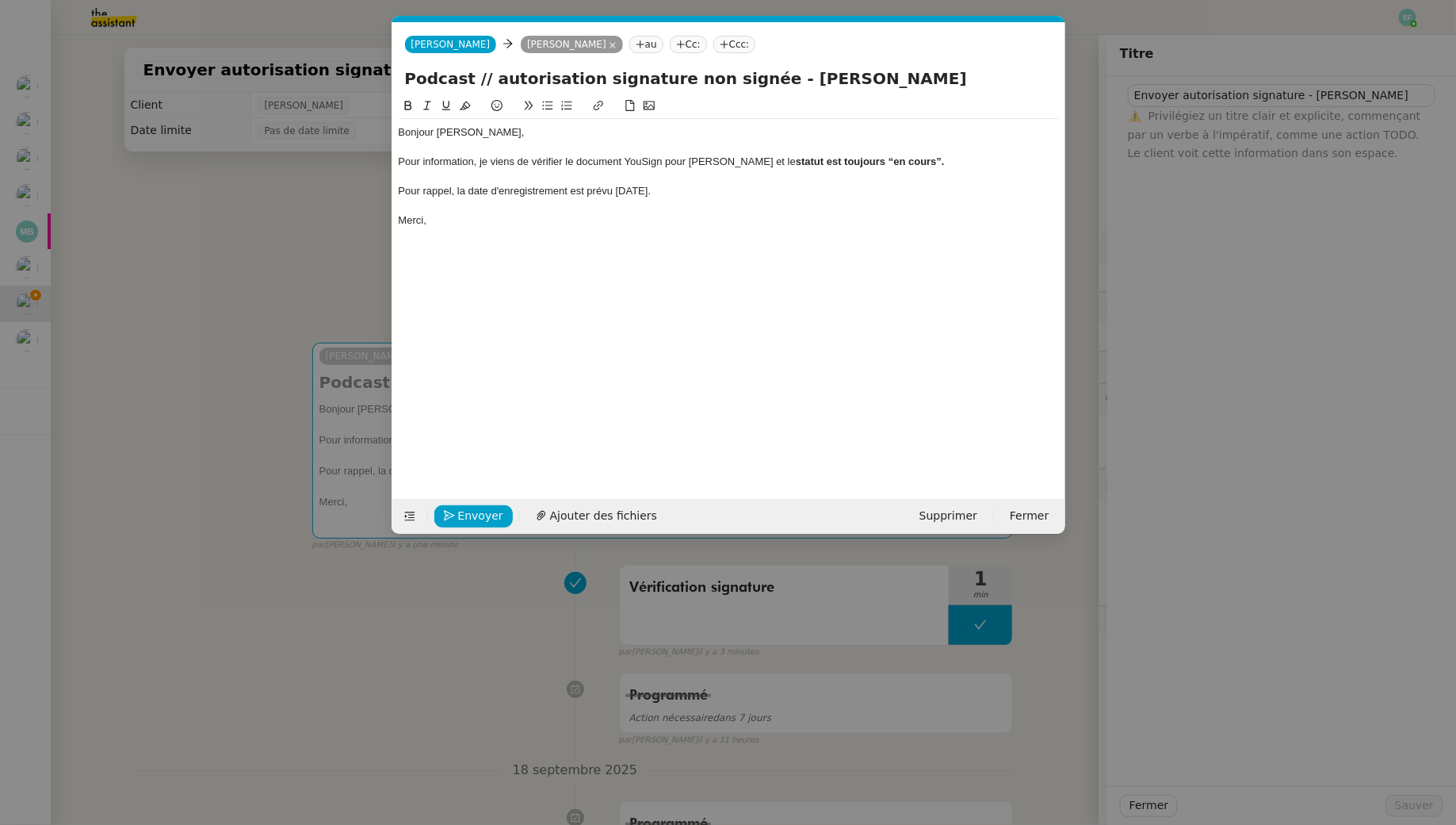
click at [518, 129] on div "Bonjour Juliette," at bounding box center [729, 132] width 660 height 14
click at [523, 192] on div "Pour rappel, la date d'enregistrement est prévu lundi 6 octobre." at bounding box center [729, 191] width 660 height 14
click at [491, 509] on span "Envoyer" at bounding box center [480, 515] width 45 height 18
click at [491, 509] on span "Confirmer l'envoi" at bounding box center [505, 515] width 95 height 18
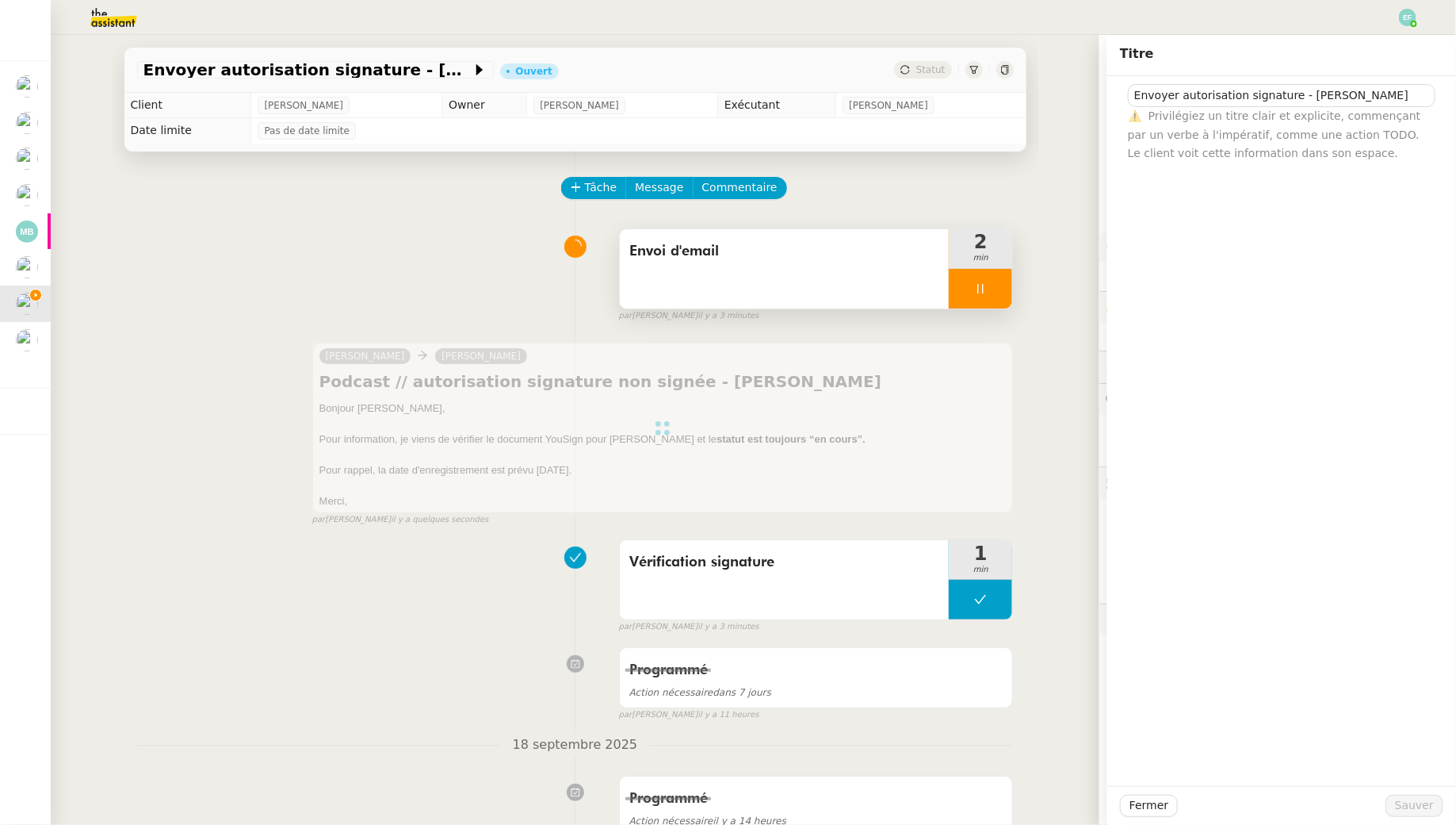
click at [984, 299] on div at bounding box center [980, 288] width 64 height 39
click at [995, 299] on button at bounding box center [996, 288] width 32 height 39
click at [483, 266] on div "Envoi d'email 2 min false par Emelyne F. il y a 3 minutes" at bounding box center [575, 272] width 877 height 101
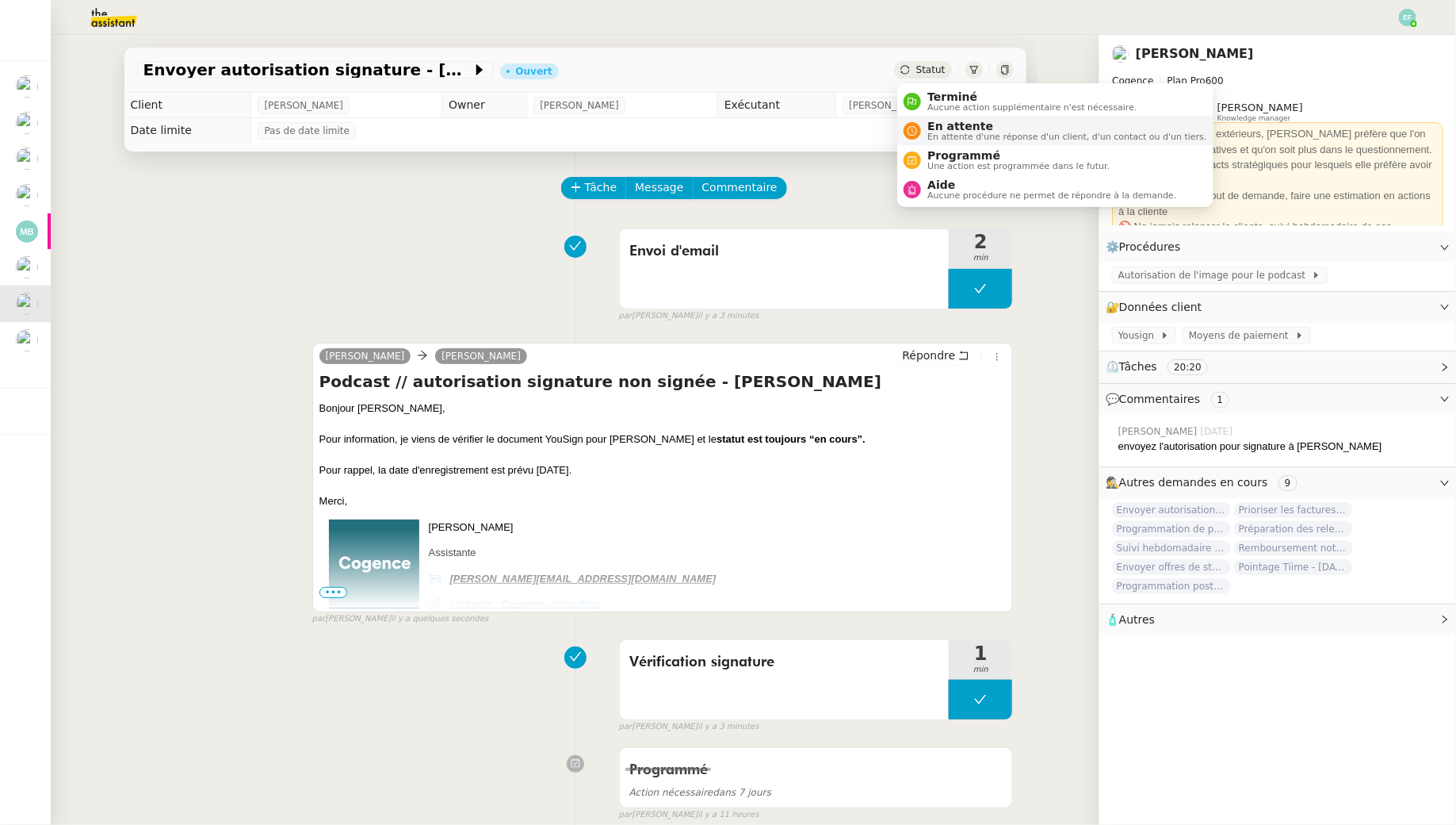
click at [958, 124] on span "En attente" at bounding box center [1067, 127] width 279 height 13
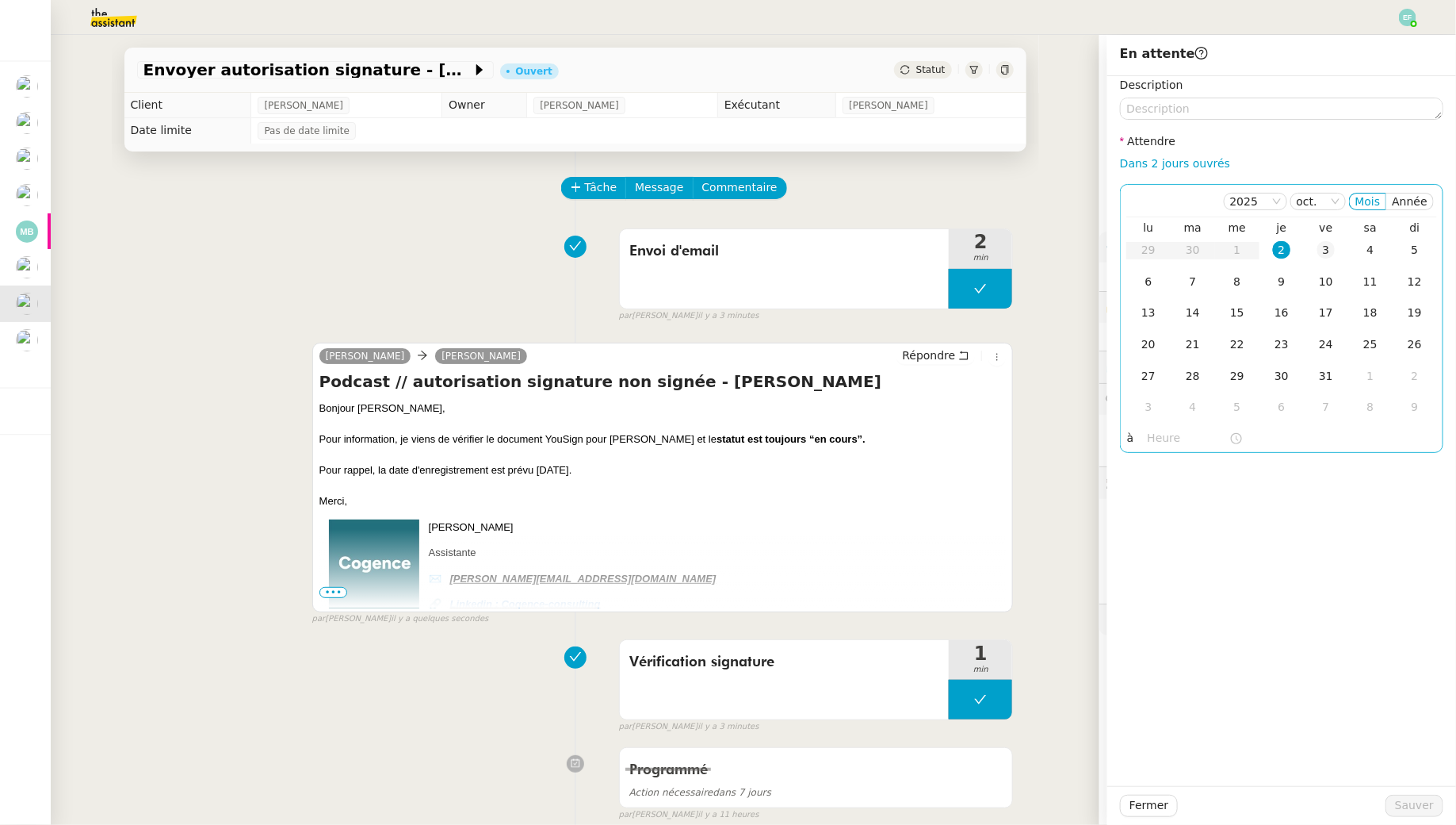
click at [1319, 248] on div "3" at bounding box center [1326, 250] width 18 height 18
click at [1411, 810] on span "Sauver" at bounding box center [1414, 804] width 38 height 18
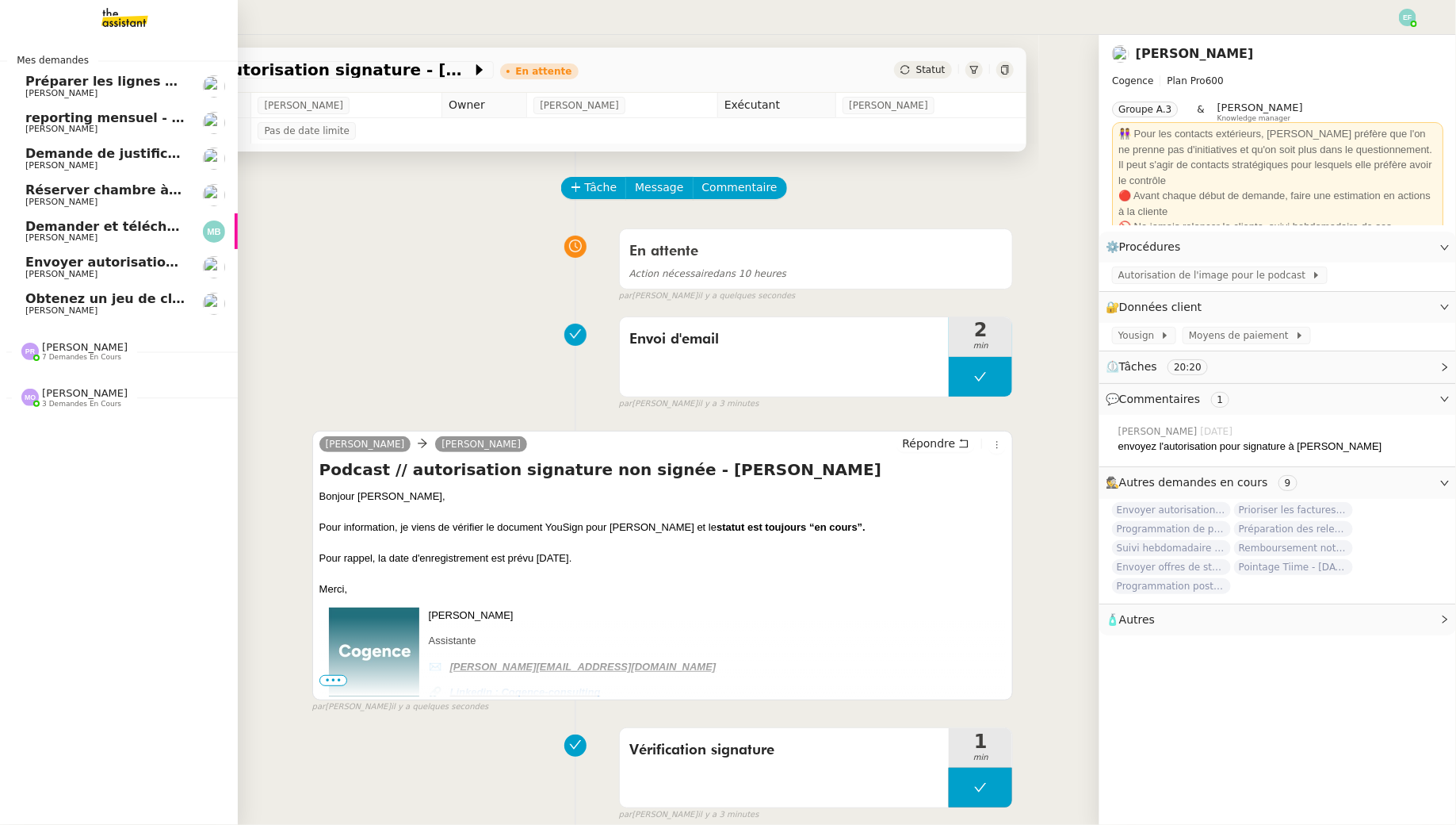
click at [57, 267] on span "Envoyer autorisation Yousign à Alexandra" at bounding box center [213, 262] width 376 height 15
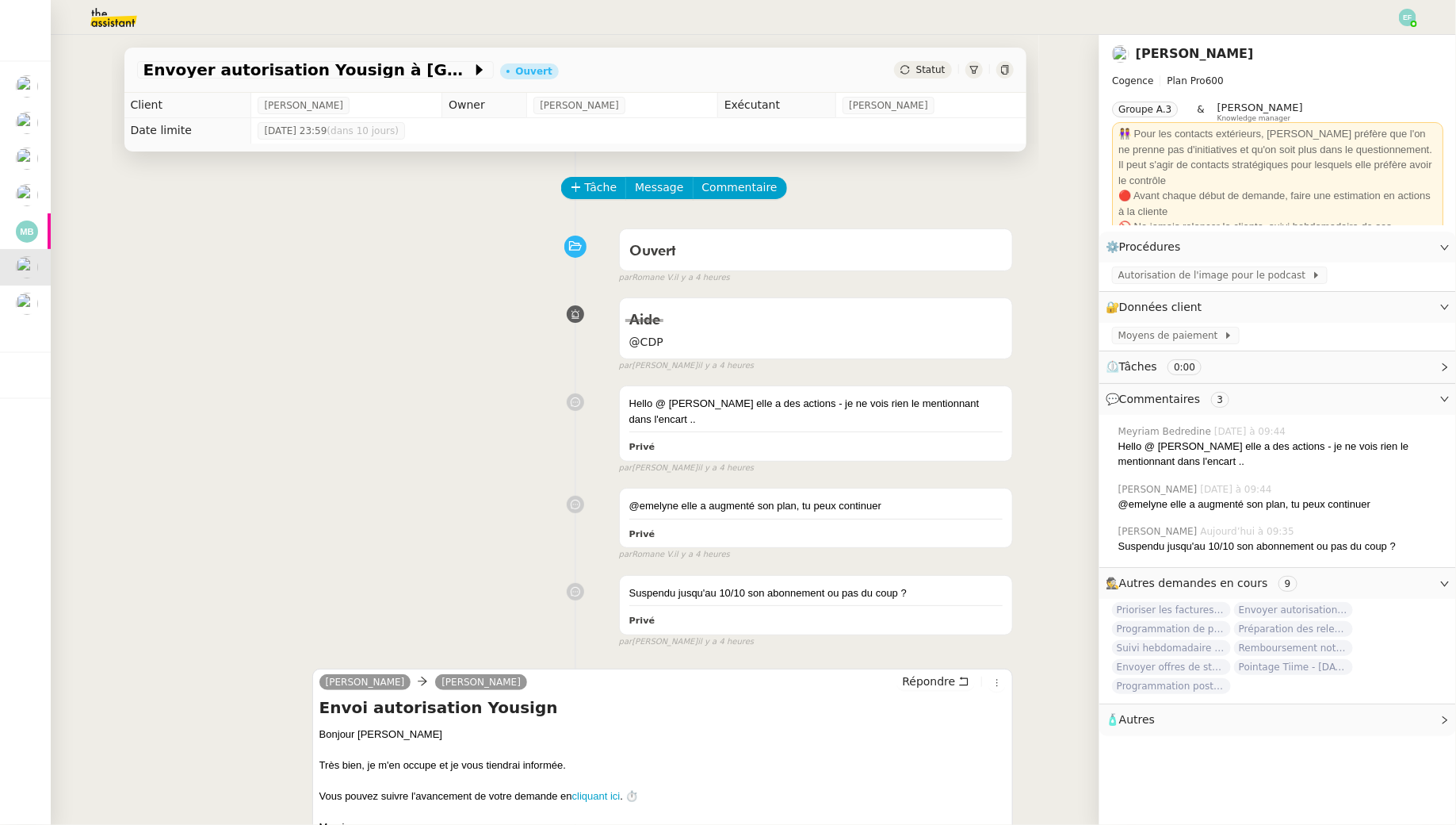
click at [95, 23] on img at bounding box center [100, 17] width 123 height 35
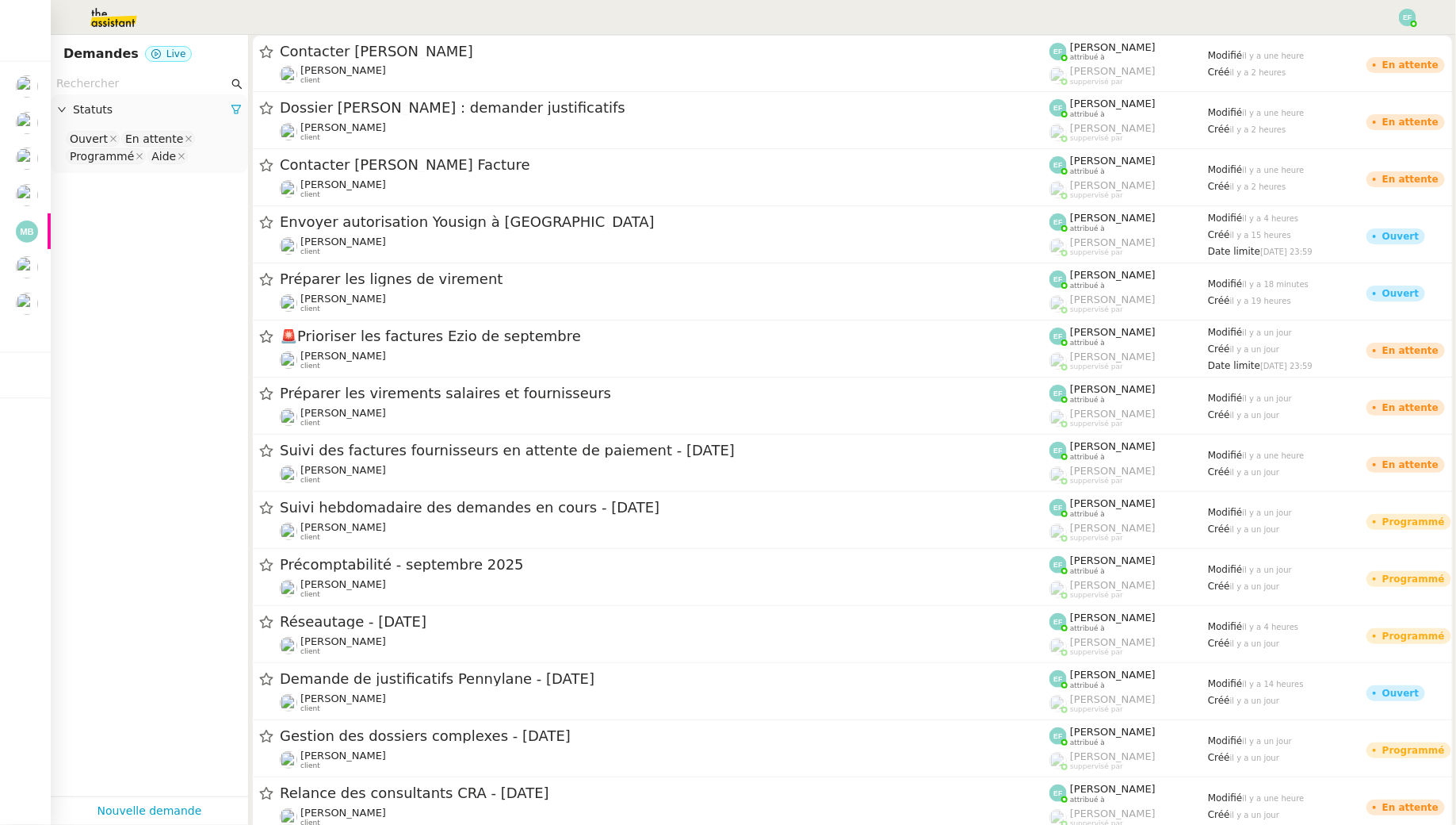
click at [125, 86] on input "text" at bounding box center [142, 83] width 172 height 18
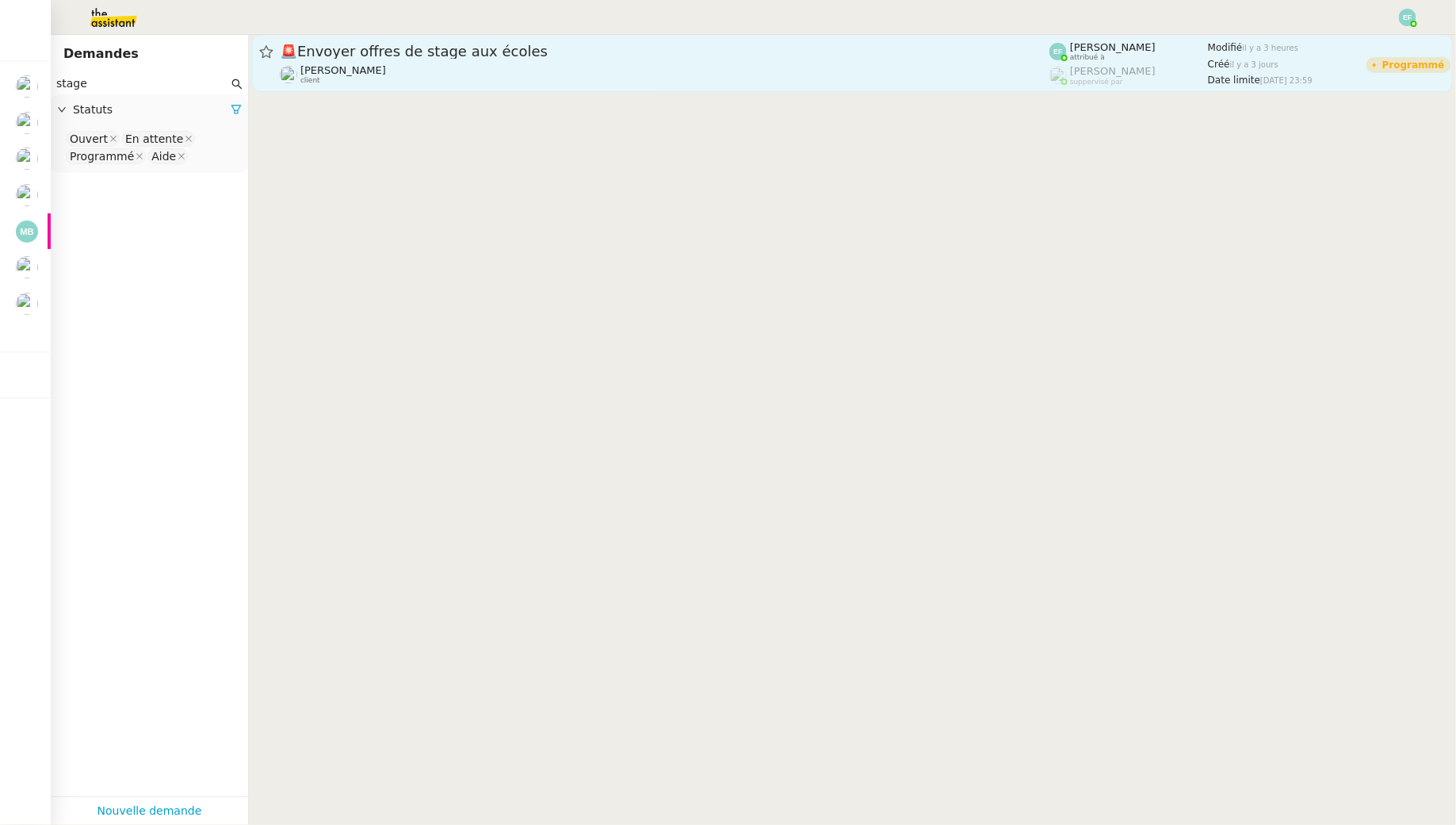
type input "stage"
click at [350, 69] on span "[PERSON_NAME]" at bounding box center [342, 69] width 85 height 12
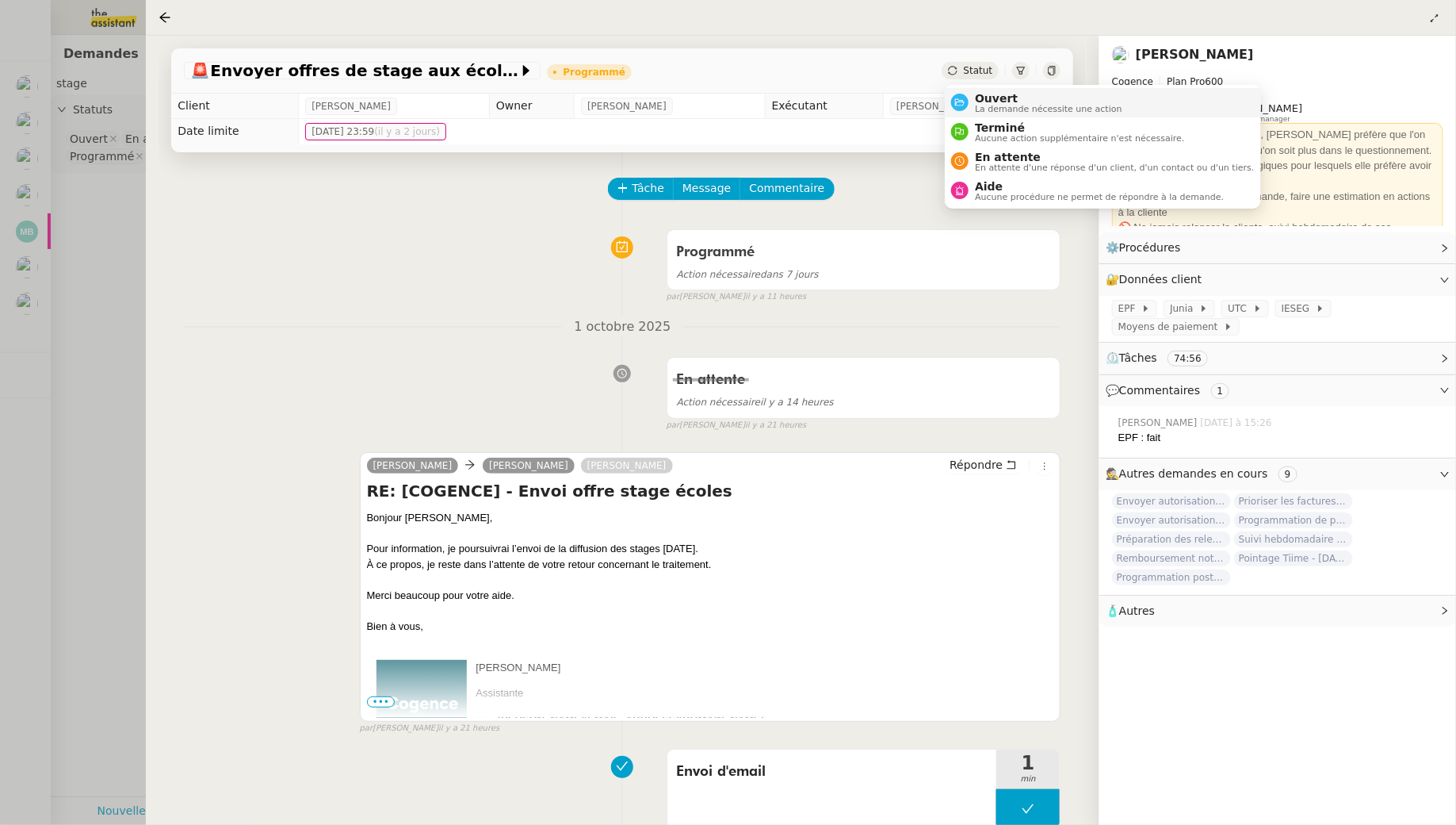
click at [983, 105] on span "La demande nécessite une action" at bounding box center [1048, 109] width 147 height 8
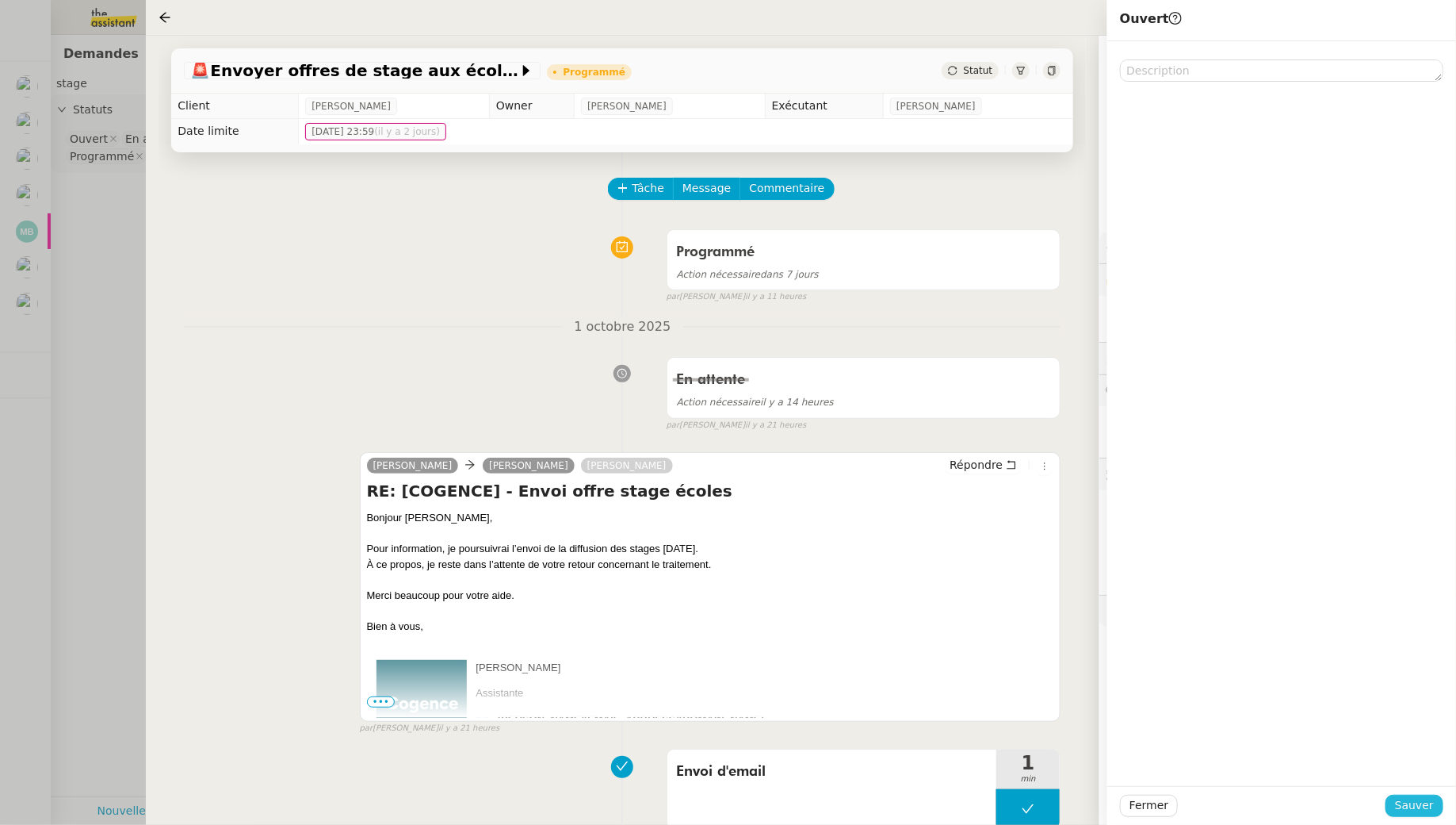
click at [1404, 805] on span "Sauver" at bounding box center [1414, 804] width 38 height 18
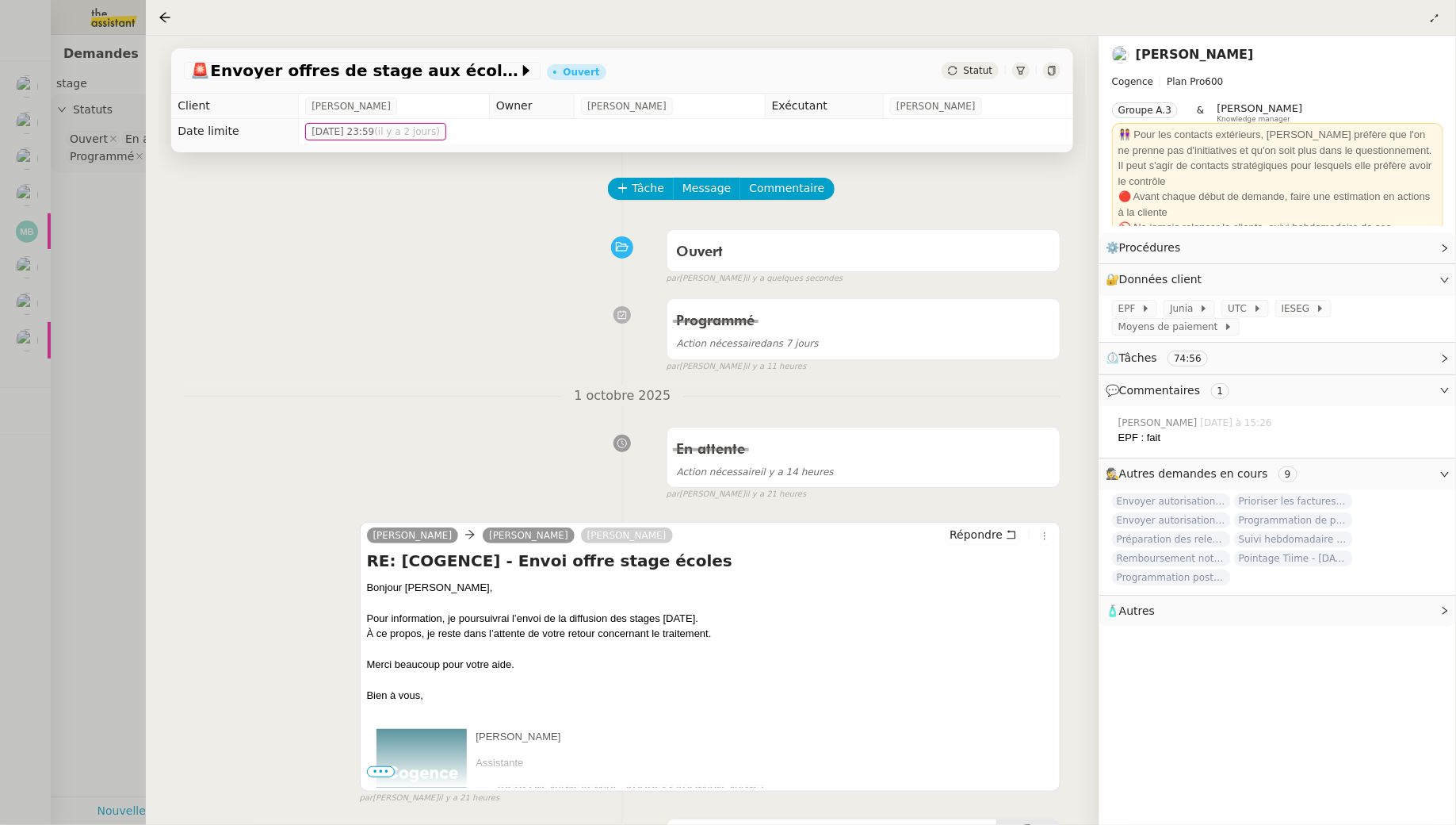
click at [137, 250] on div at bounding box center [728, 412] width 1456 height 825
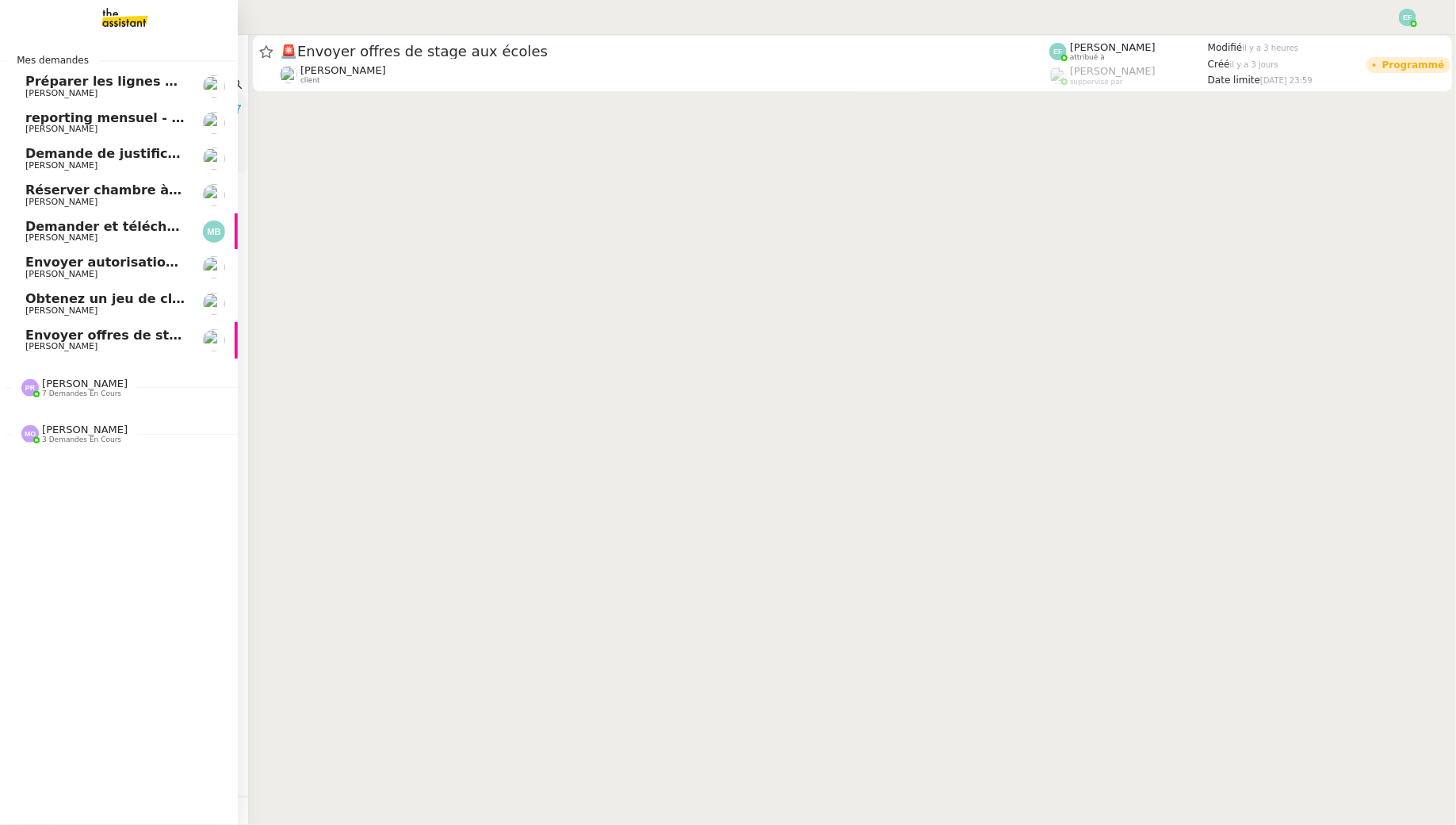
click at [94, 193] on span "Réserver chambre à [GEOGRAPHIC_DATA] // WESTIN" at bounding box center [210, 190] width 371 height 15
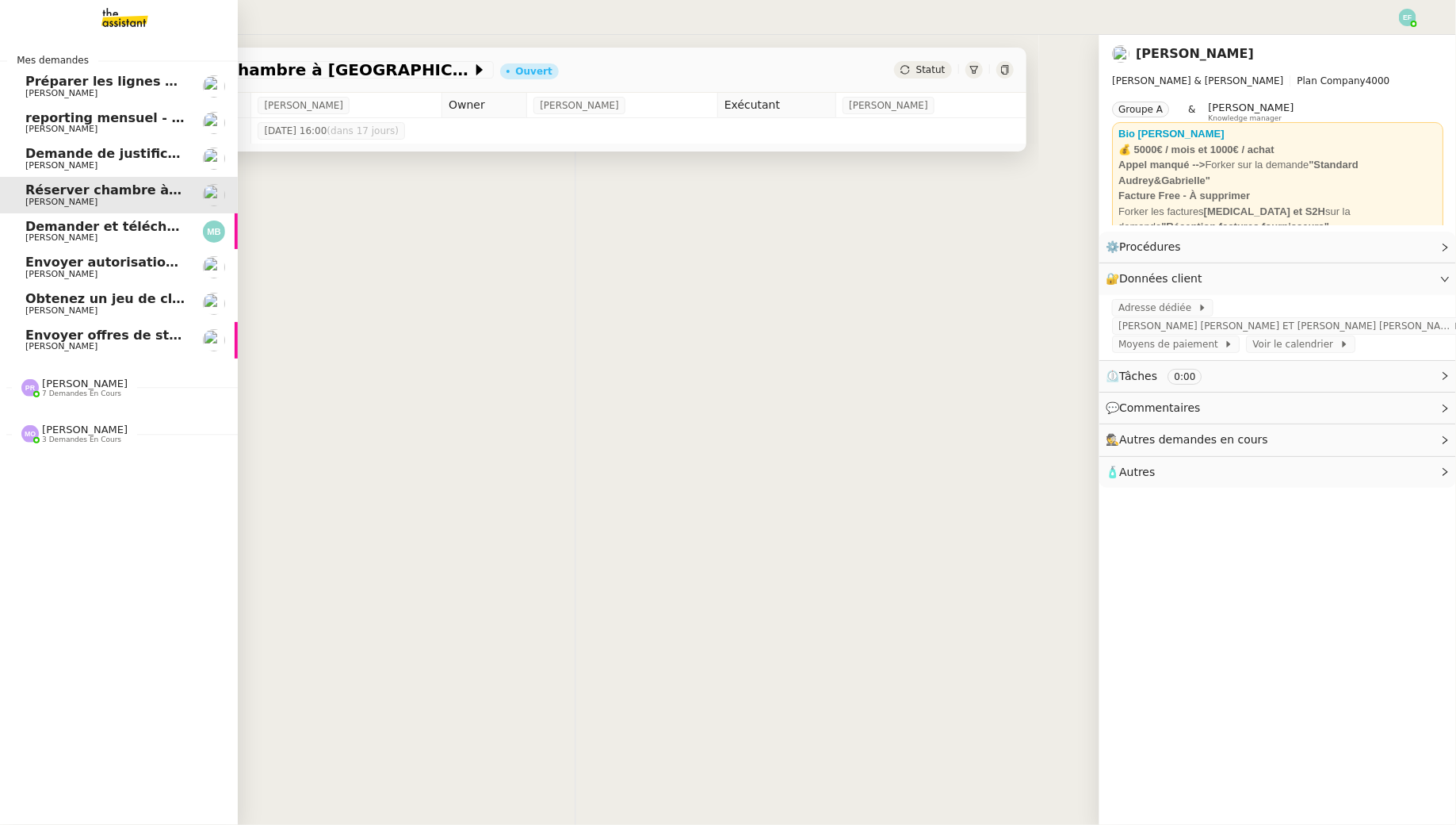
click at [89, 162] on span "[PERSON_NAME]" at bounding box center [61, 165] width 72 height 10
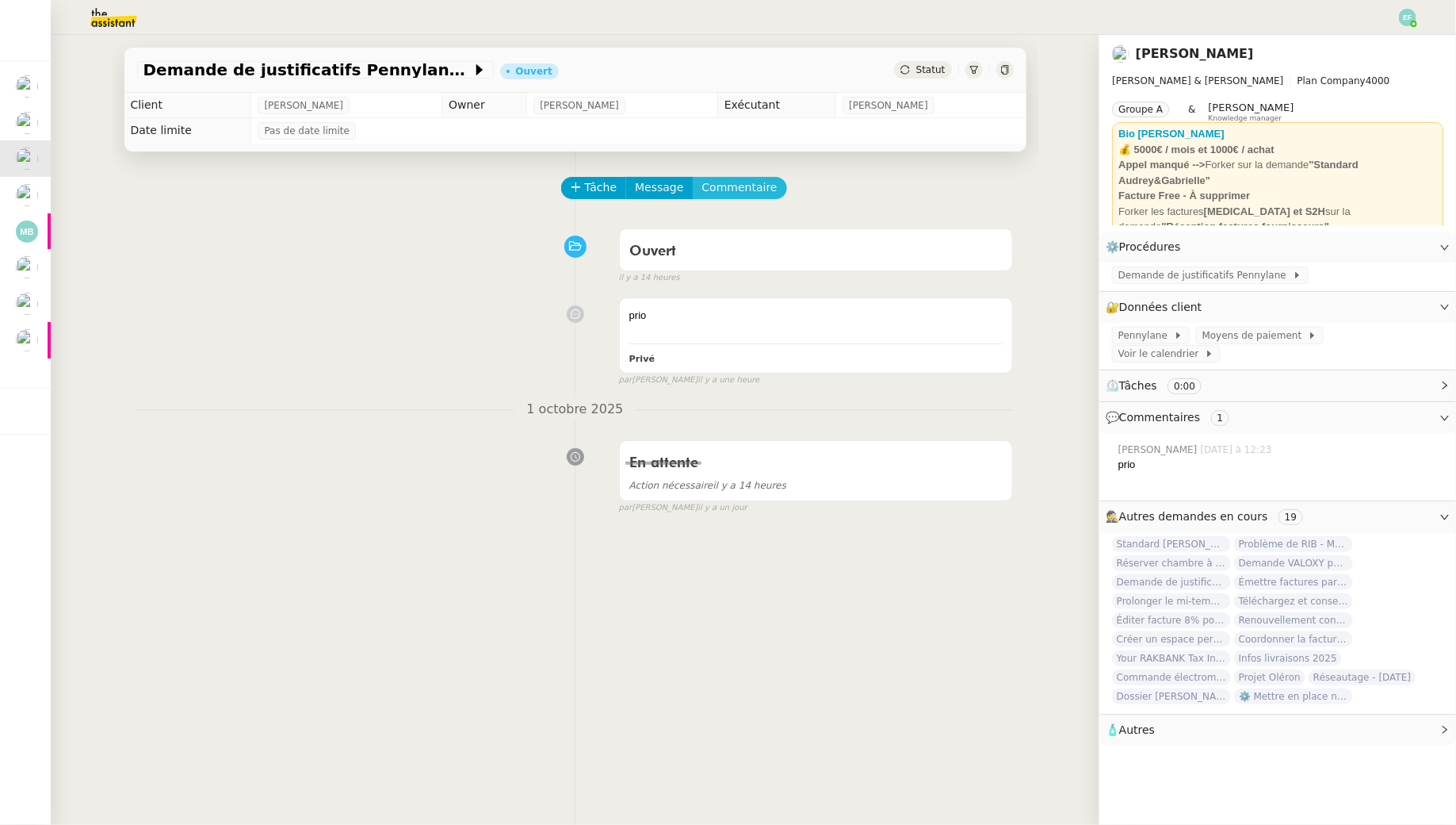
click at [751, 196] on span "Commentaire" at bounding box center [740, 187] width 75 height 18
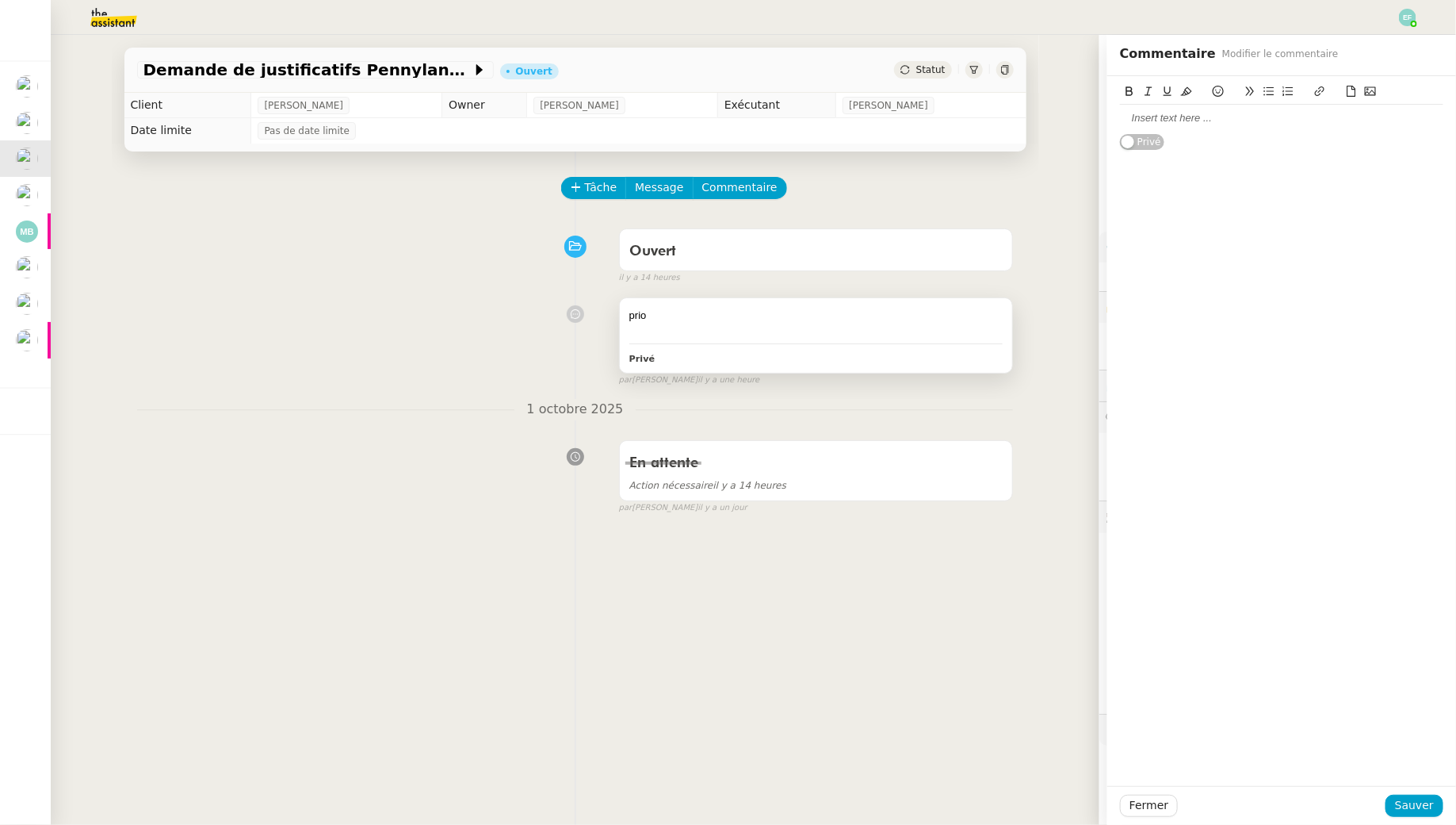
click at [884, 310] on div "prio" at bounding box center [816, 315] width 374 height 16
drag, startPoint x: 1189, startPoint y: 115, endPoint x: 1054, endPoint y: 96, distance: 136.3
click at [1063, 103] on app-ticket "Demande de justificatifs Pennylane - octobre 2025 Ouvert Statut Client Gabriell…" at bounding box center [753, 430] width 1405 height 790
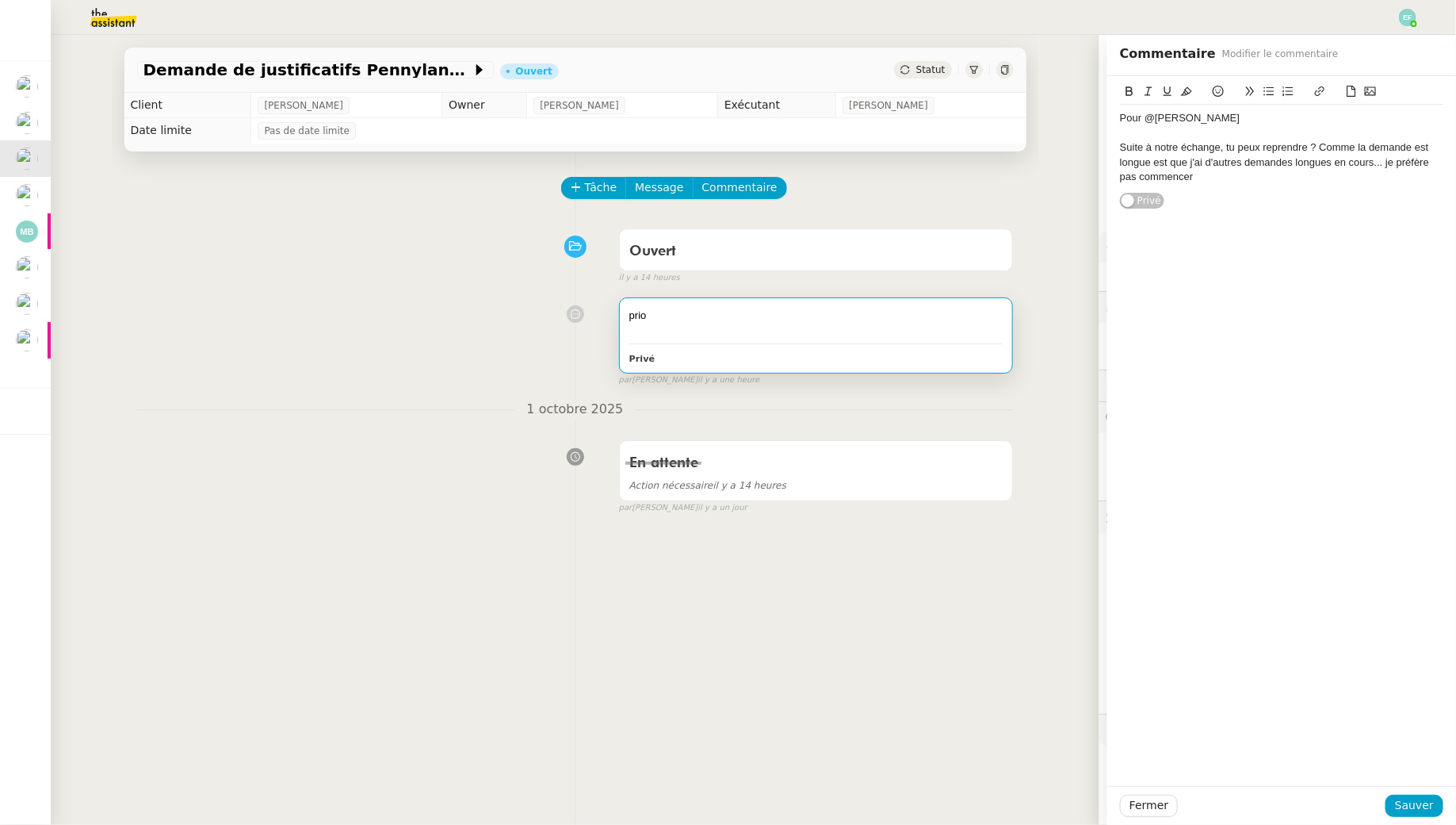
click at [1213, 88] on icon at bounding box center [1219, 91] width 11 height 11
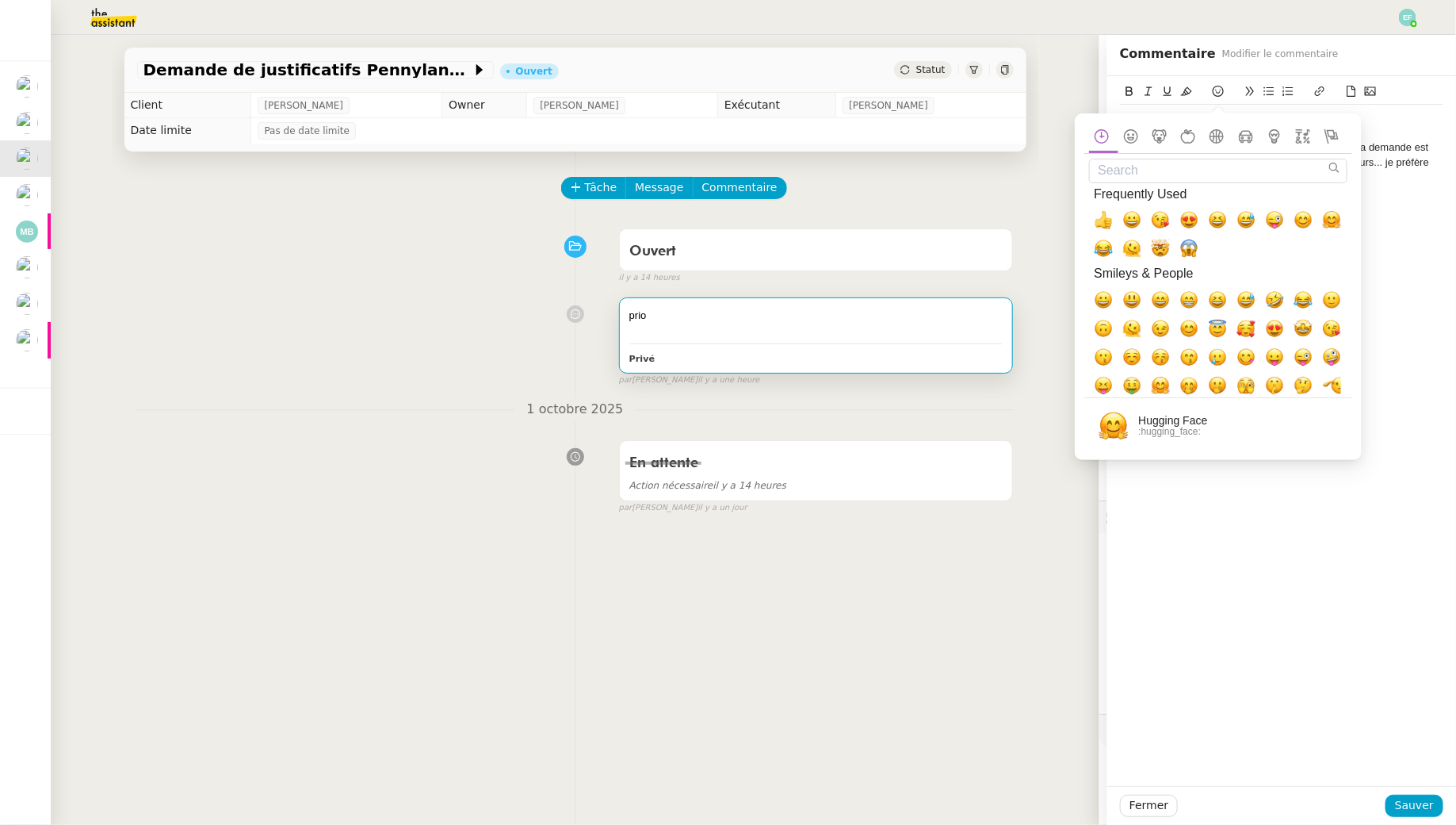
click at [1375, 212] on div "Pour @Pauline Suite à notre échange, tu peux reprendre ? Comme la demande est l…" at bounding box center [1282, 431] width 349 height 710
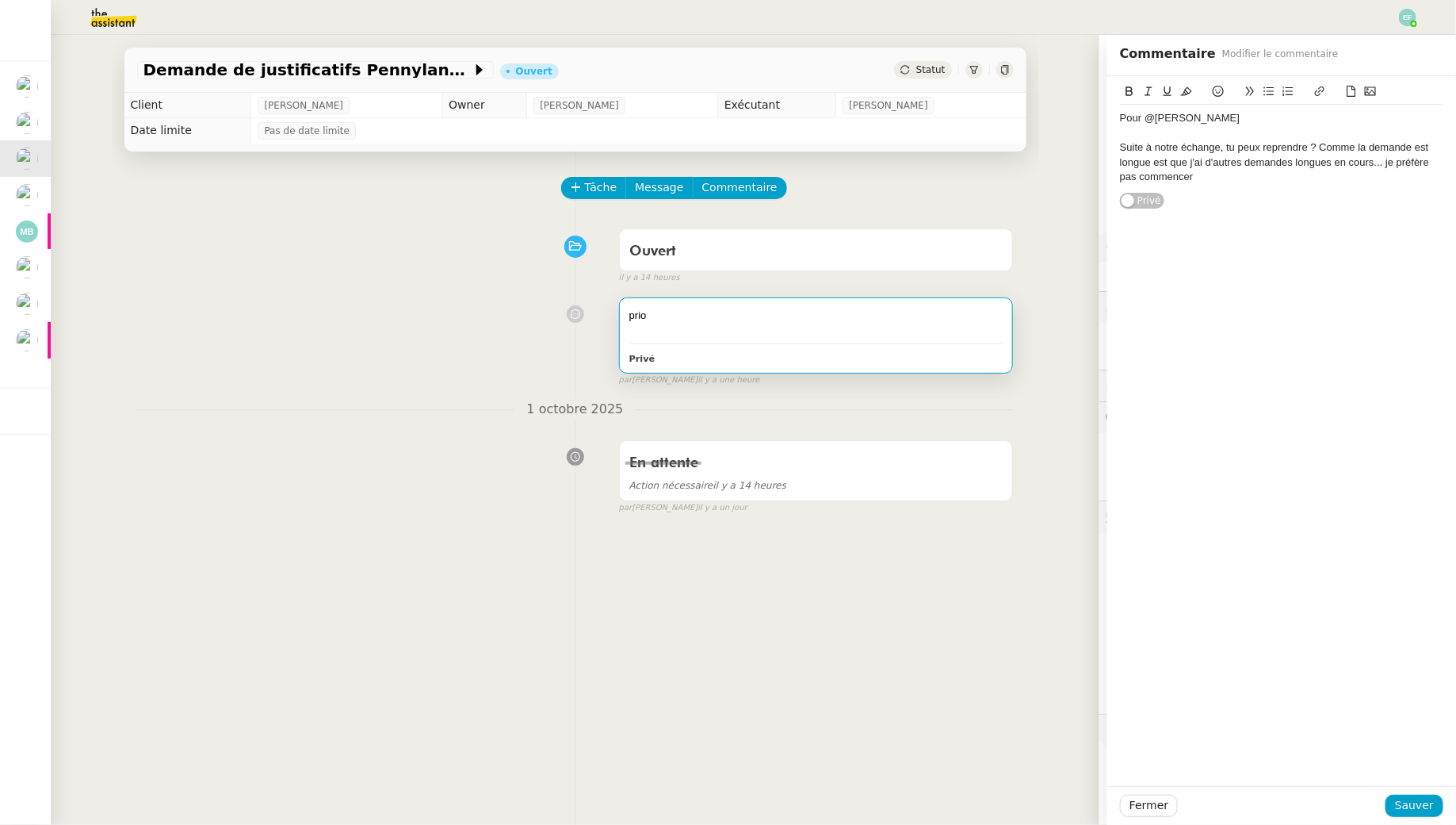
drag, startPoint x: 1245, startPoint y: 183, endPoint x: 1114, endPoint y: 135, distance: 139.5
click at [1114, 135] on div "Pour @Pauline Suite à notre échange, tu peux reprendre ? Comme la demande est l…" at bounding box center [1282, 143] width 349 height 133
click at [1415, 807] on span "Sauver" at bounding box center [1414, 804] width 38 height 18
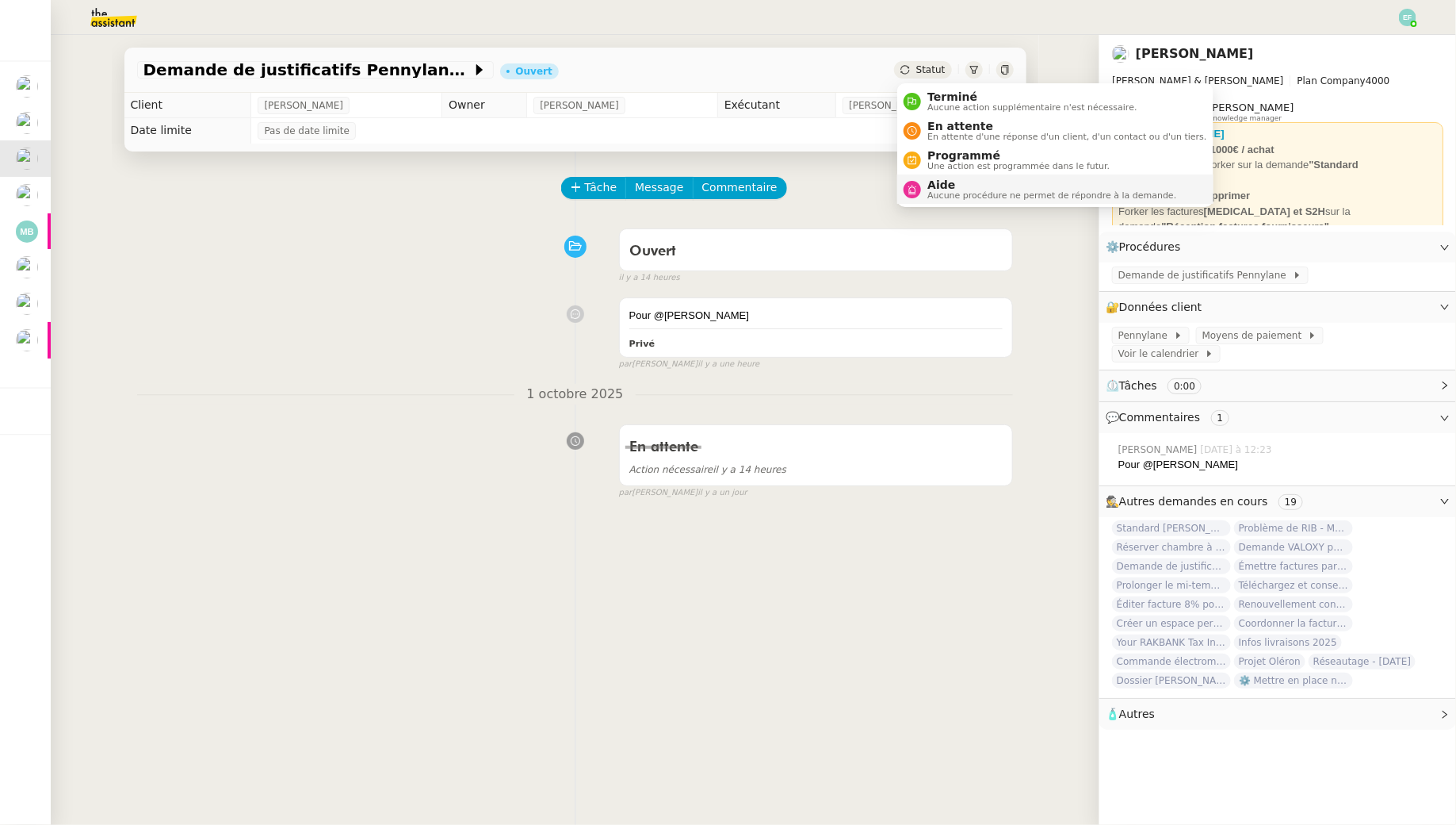
click at [935, 189] on span "Aide" at bounding box center [1052, 185] width 249 height 13
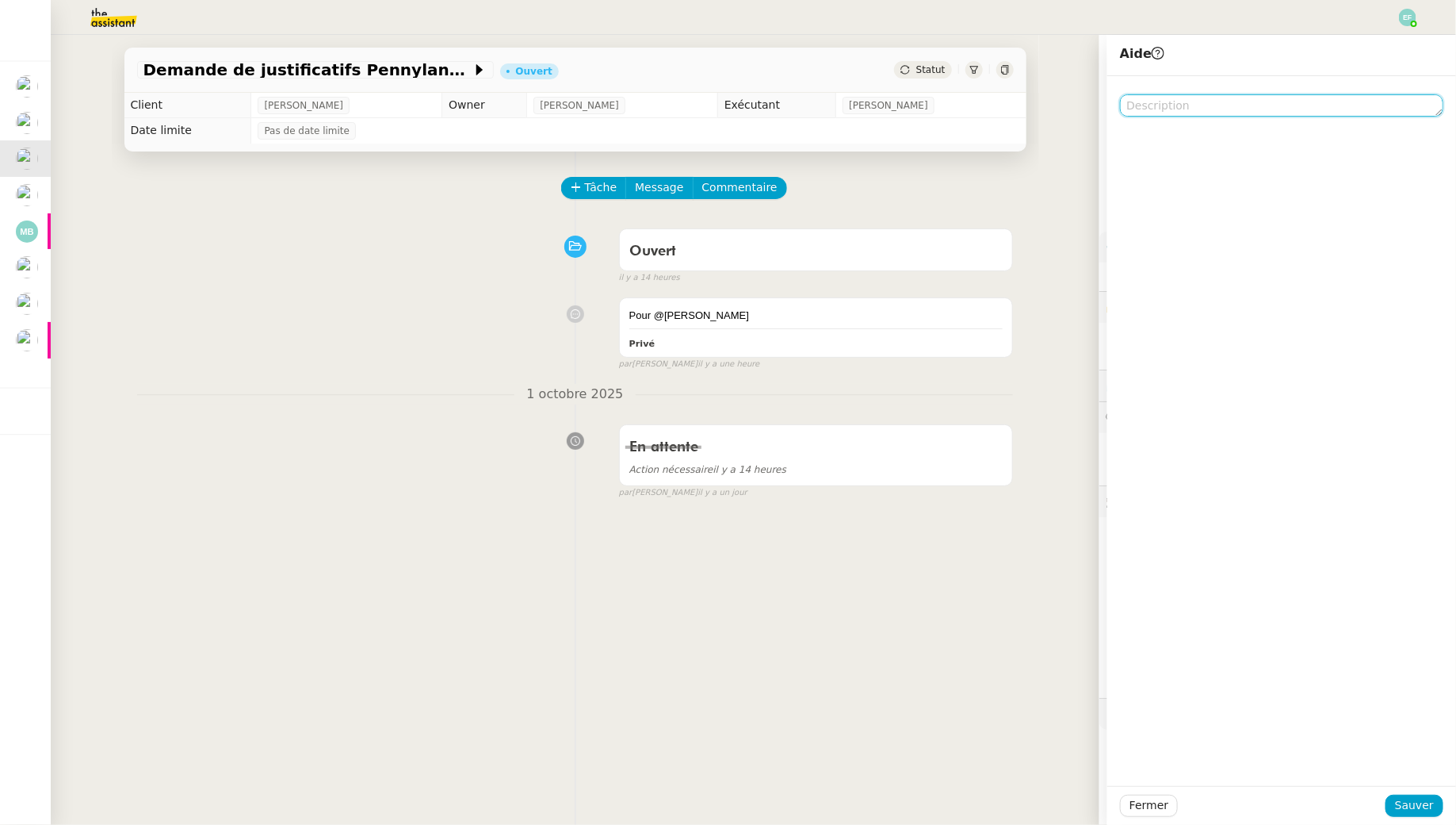
click at [1204, 99] on textarea at bounding box center [1282, 106] width 324 height 23
type textarea "@CDP"
click at [1412, 806] on span "Sauver" at bounding box center [1414, 804] width 38 height 18
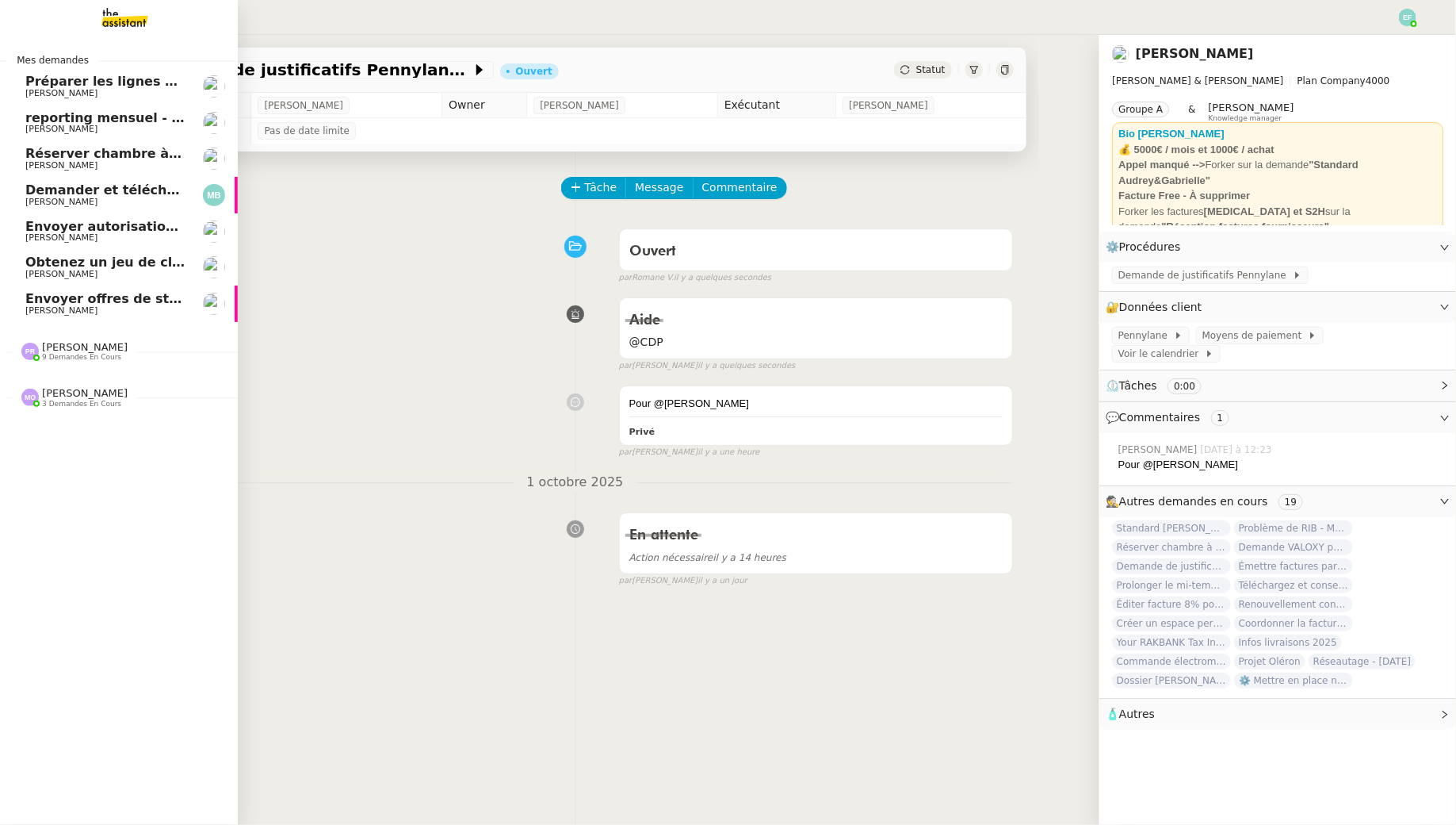
click at [137, 124] on span "reporting mensuel - 1 octobre 2025" at bounding box center [122, 117] width 194 height 15
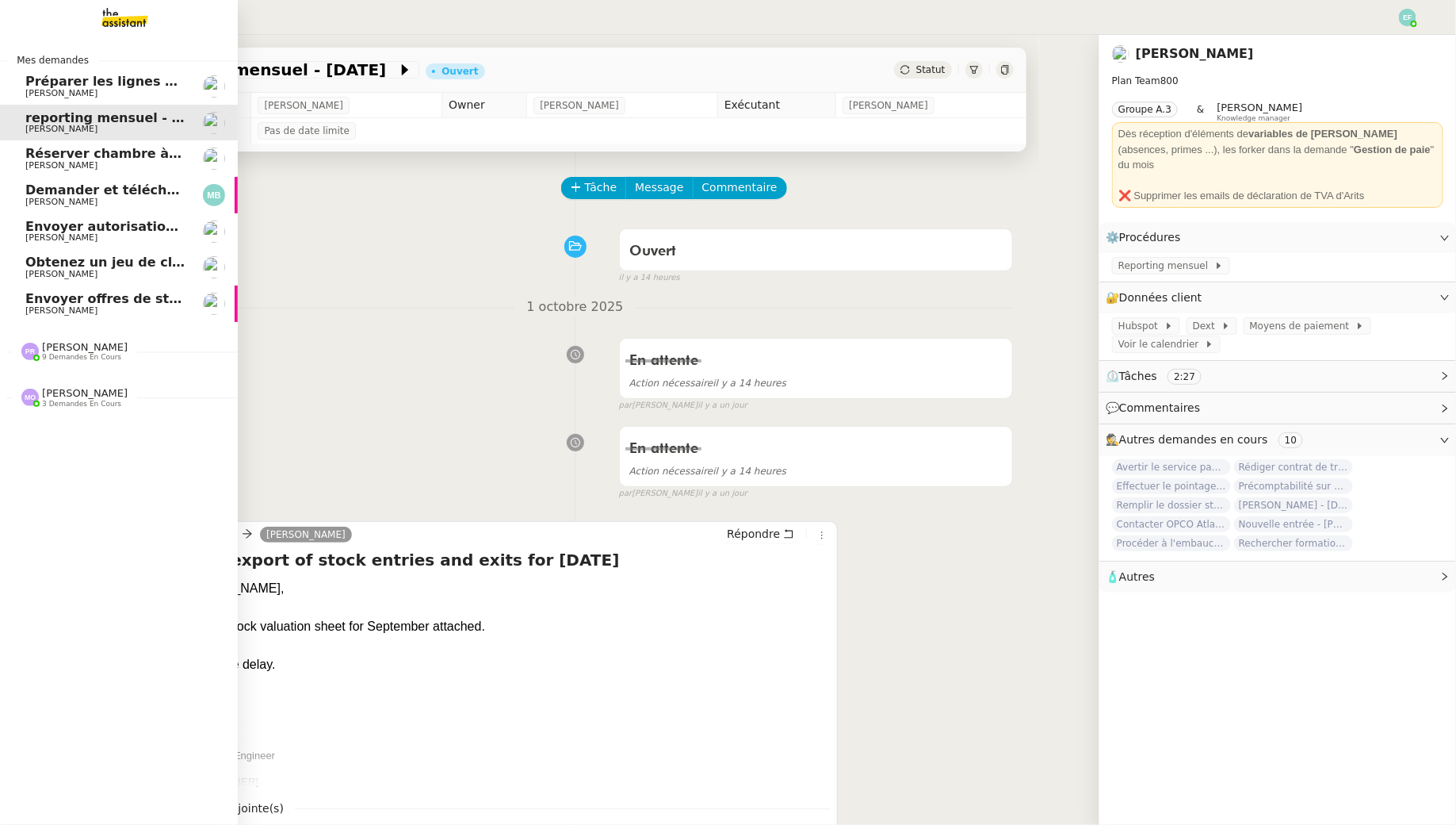
click at [98, 351] on span "[PERSON_NAME]" at bounding box center [84, 346] width 85 height 12
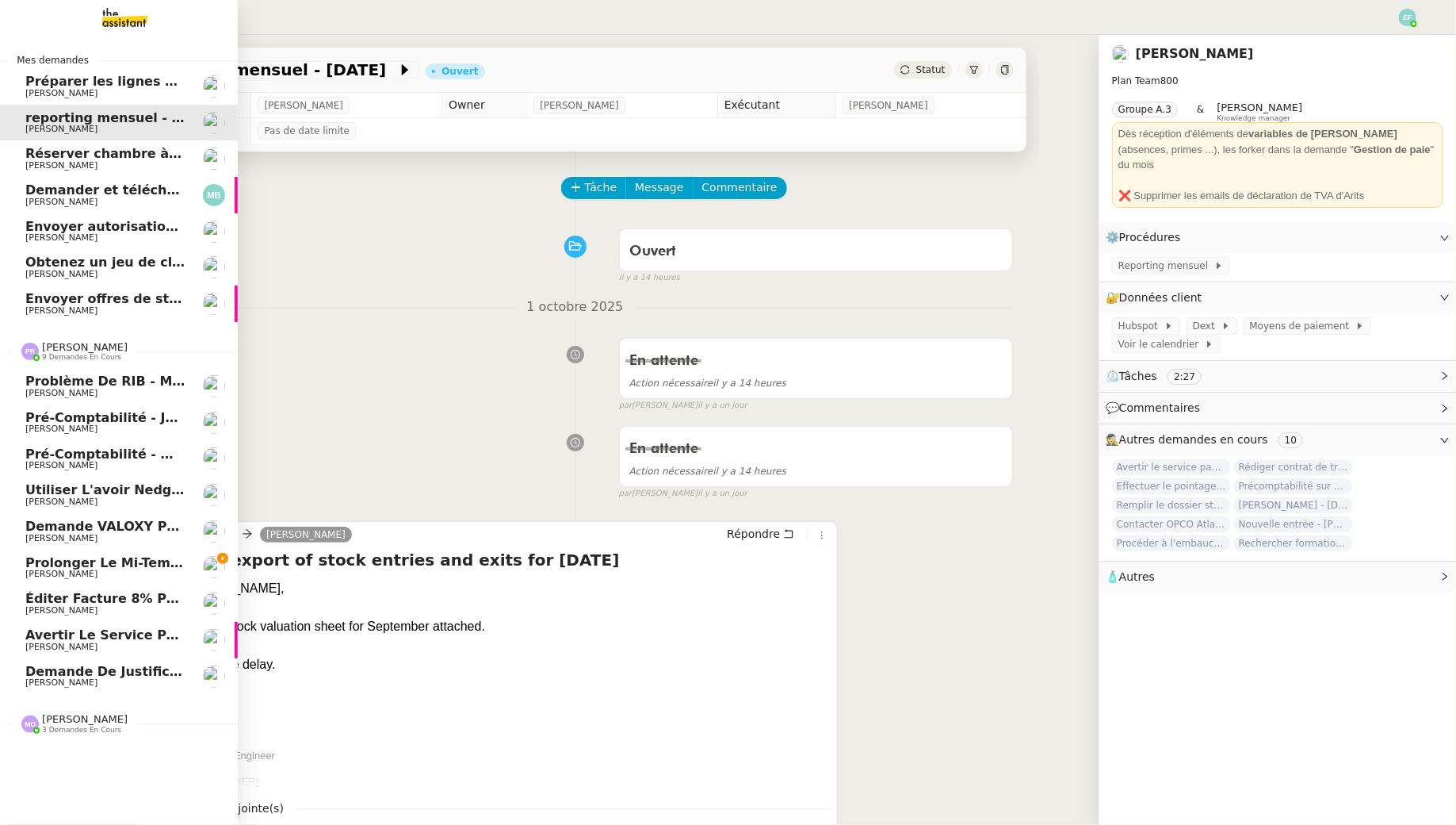
click at [127, 667] on span "Demande de justificatifs Pennylane - octobre 2025" at bounding box center [184, 671] width 318 height 15
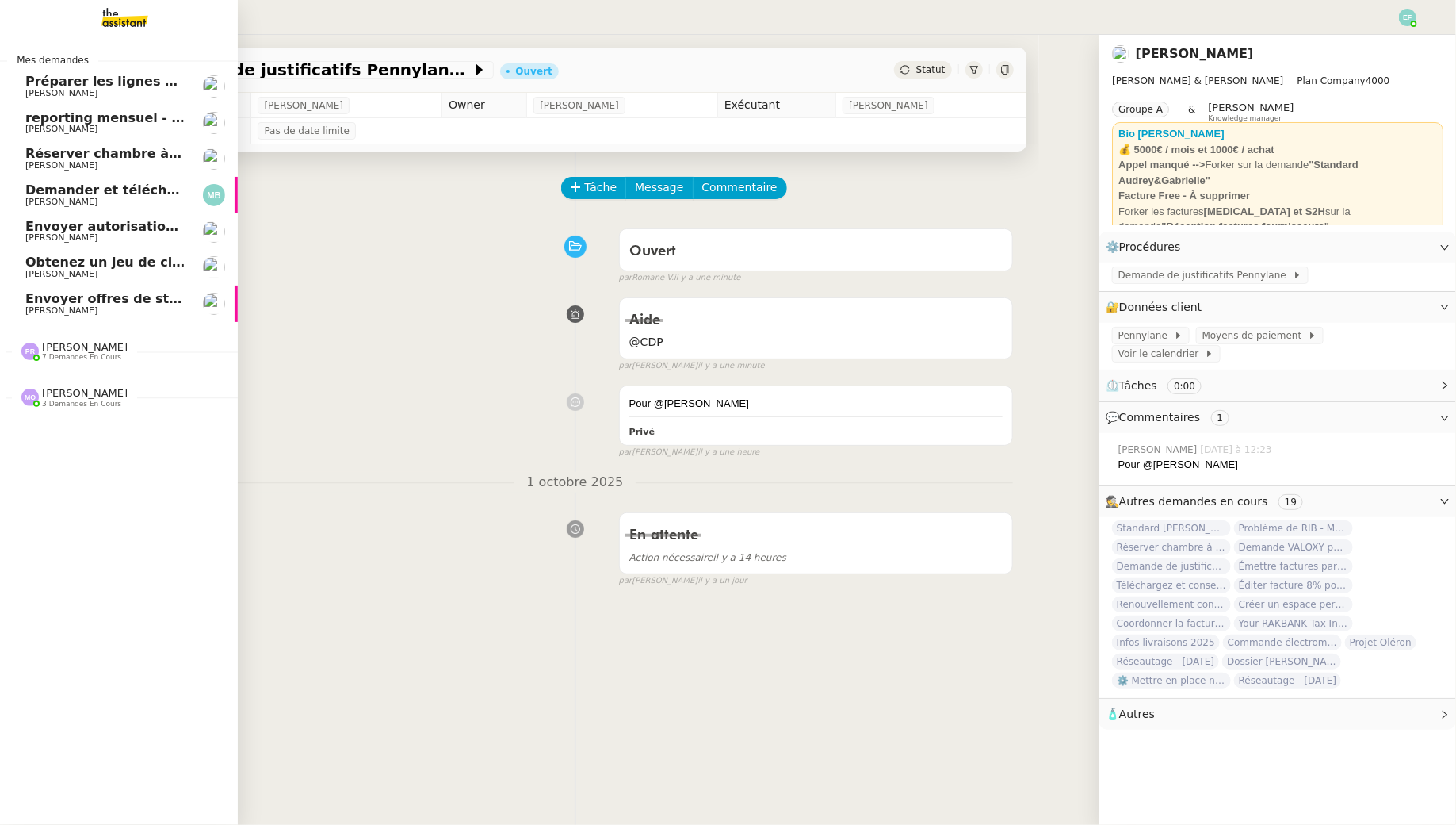
click at [79, 306] on span "[PERSON_NAME]" at bounding box center [105, 311] width 160 height 9
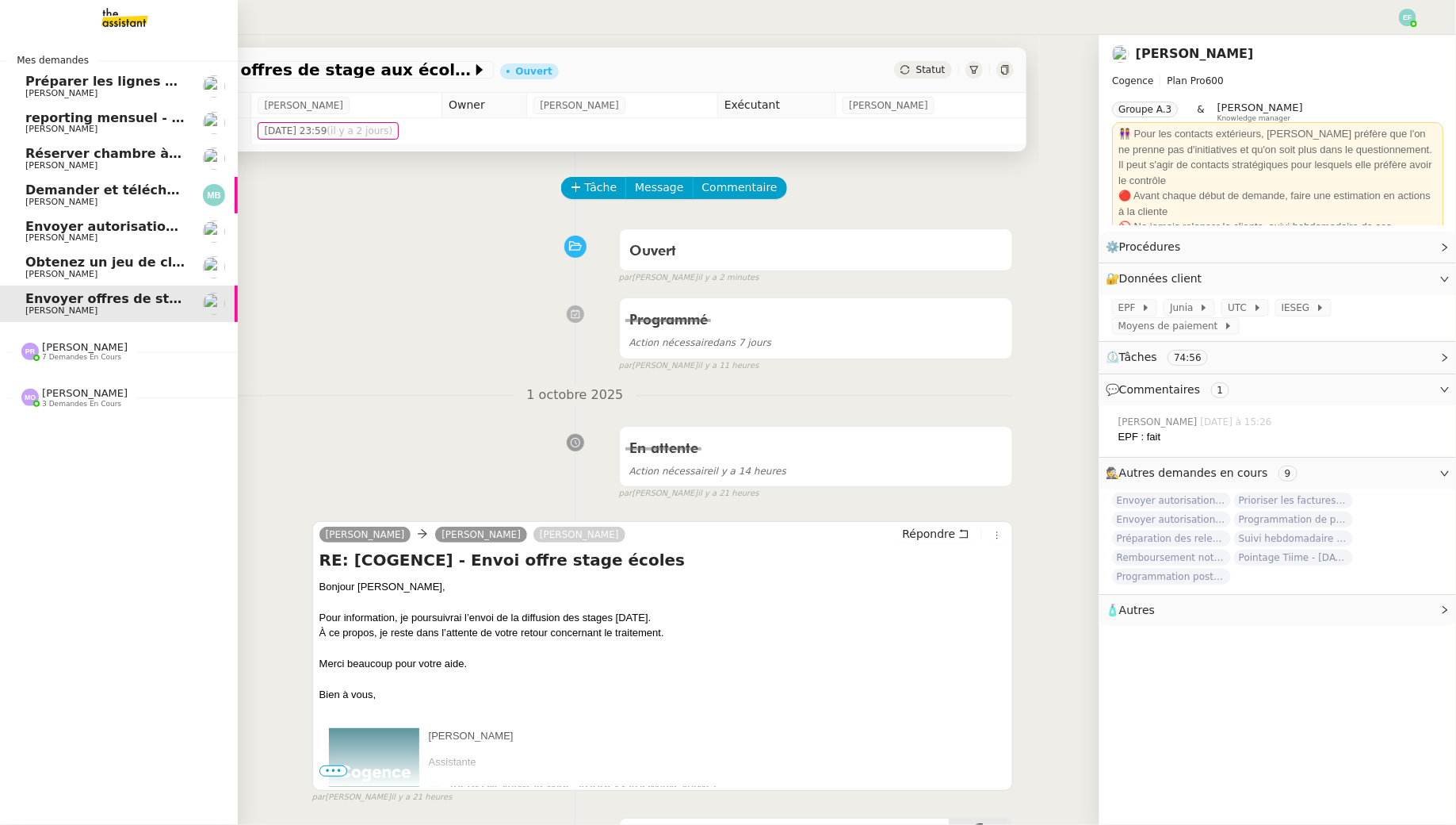
click at [79, 353] on span "7 demandes en cours" at bounding box center [82, 357] width 79 height 8
click at [72, 657] on span "3 demandes en cours" at bounding box center [82, 657] width 79 height 8
click at [135, 156] on span "Réserver chambre à [GEOGRAPHIC_DATA] // WESTIN" at bounding box center [210, 153] width 371 height 15
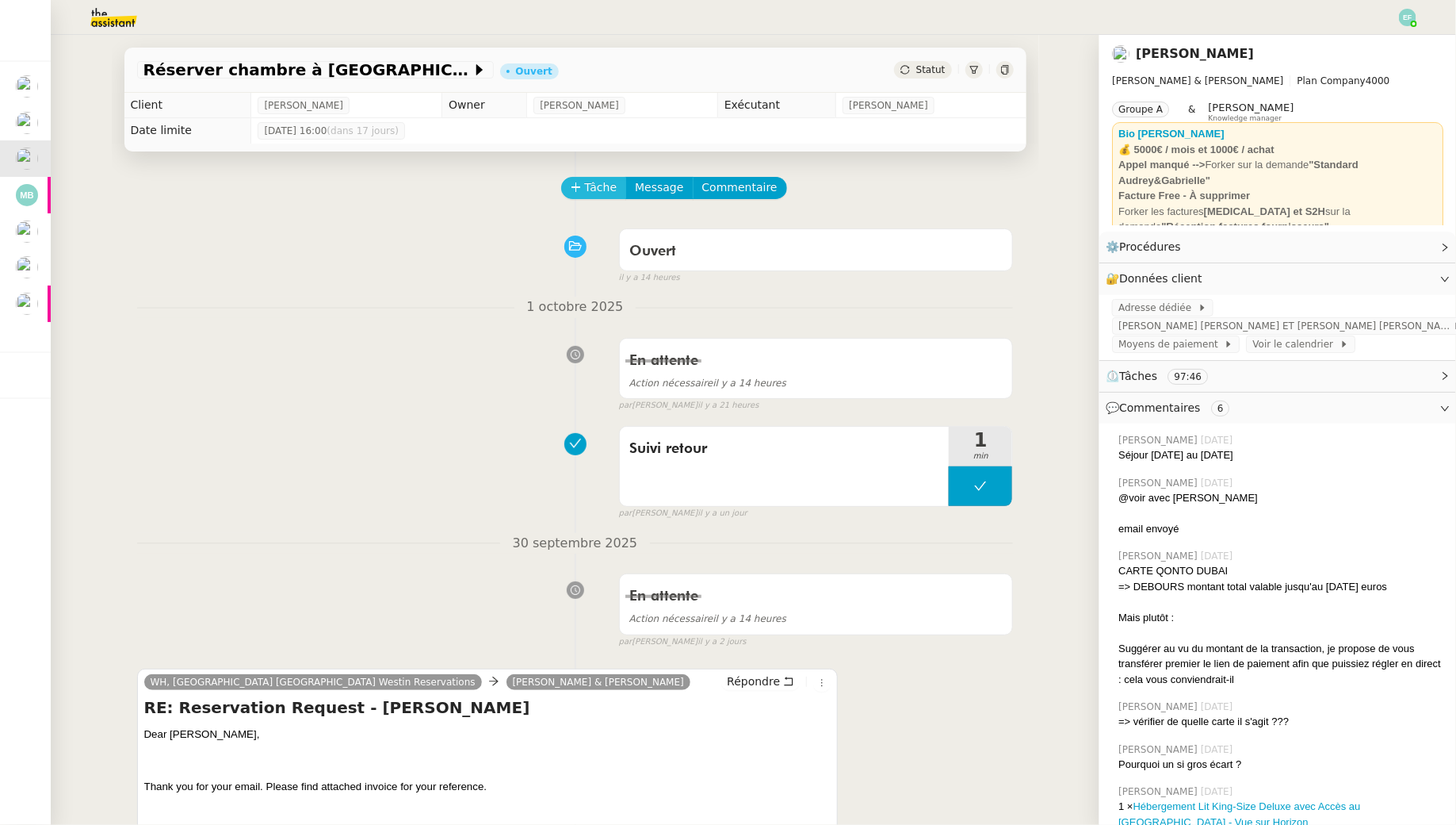
click at [595, 196] on span "Tâche" at bounding box center [601, 187] width 33 height 18
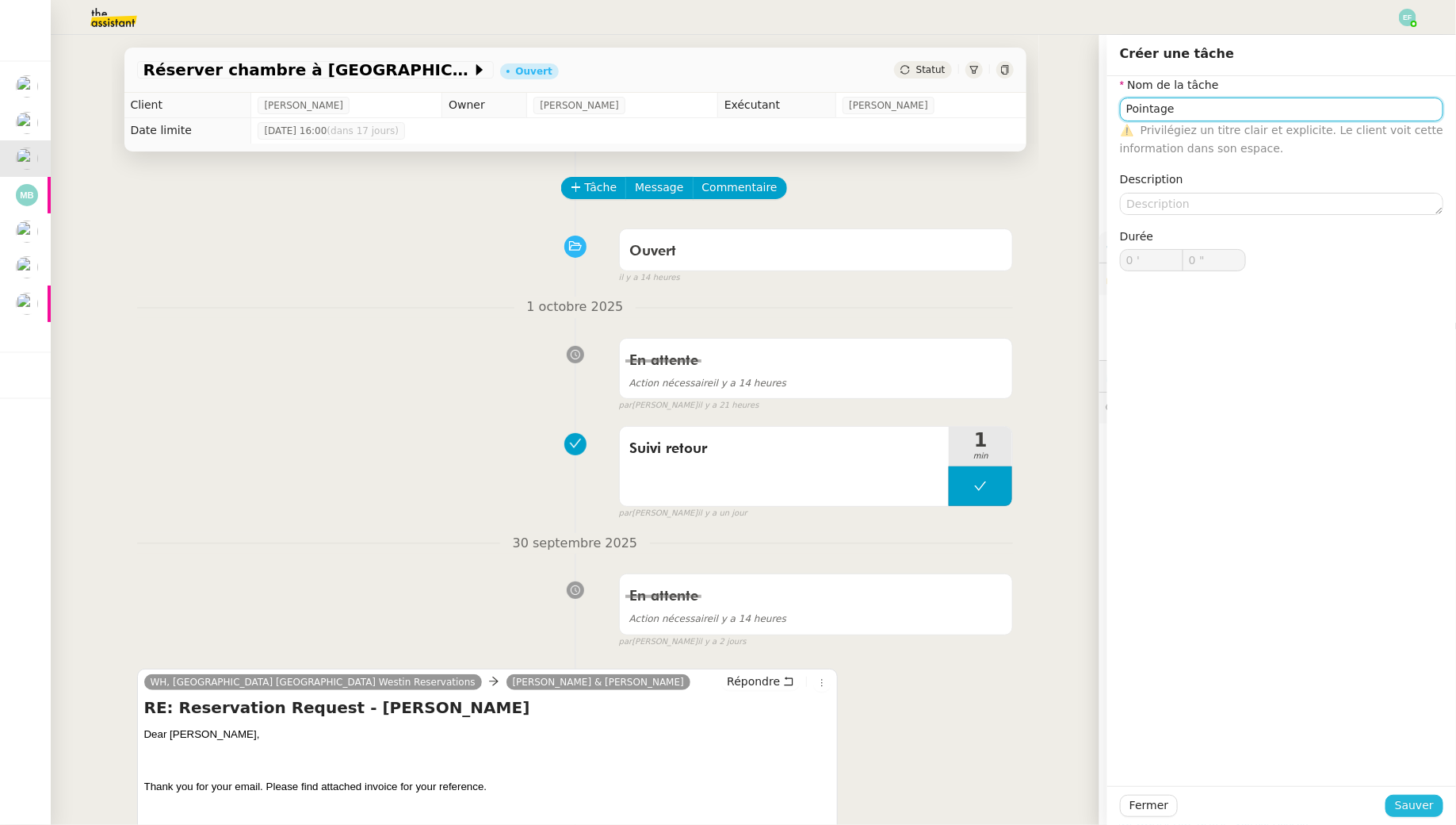
type input "Pointage"
click at [1403, 814] on span "Sauver" at bounding box center [1414, 804] width 38 height 18
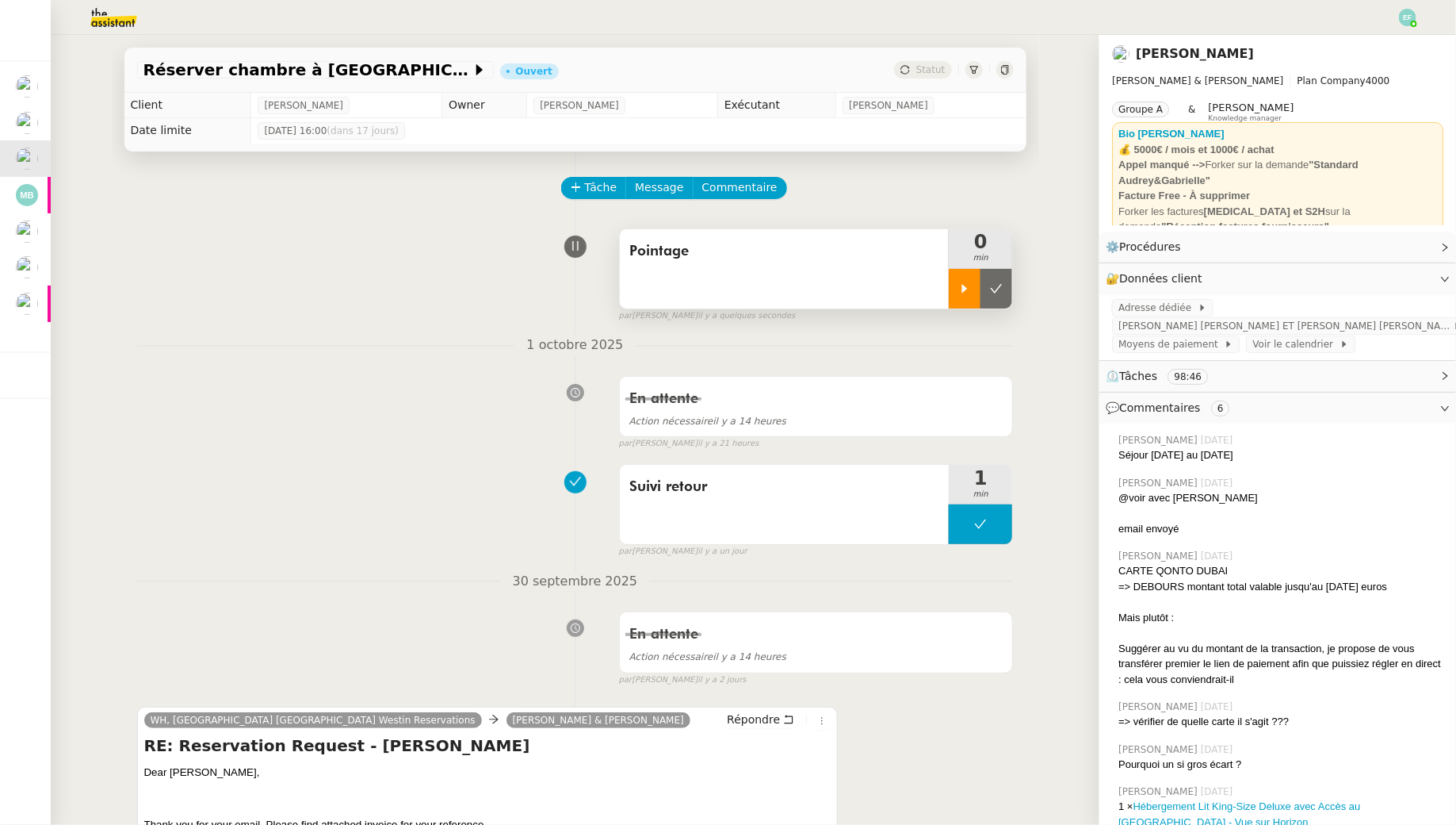
click at [963, 286] on icon at bounding box center [965, 287] width 6 height 8
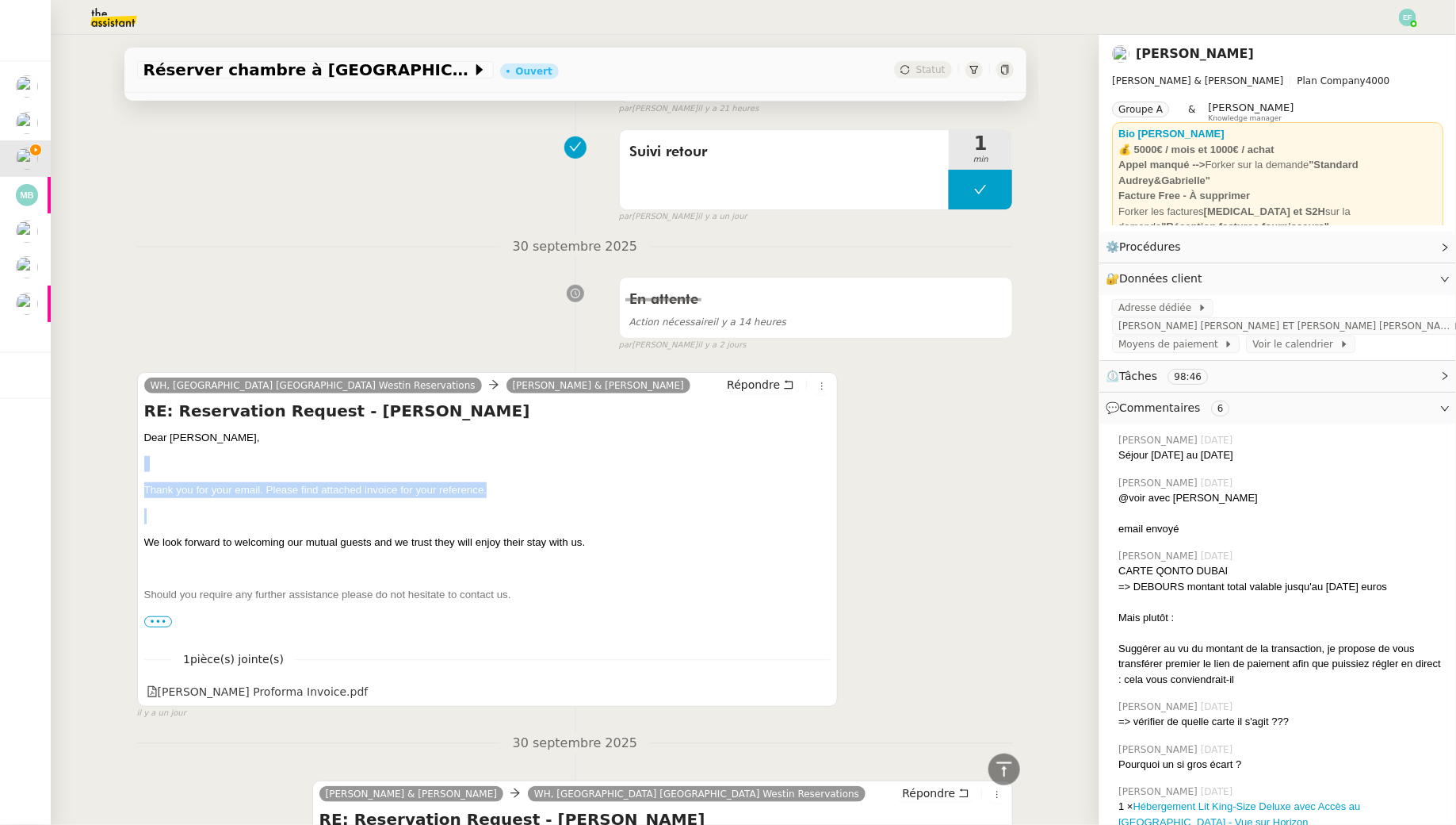
drag, startPoint x: 160, startPoint y: 449, endPoint x: 195, endPoint y: 534, distance: 91.9
click at [195, 534] on p "We look forward to welcoming our mutual guests and we trust they will enjoy the…" at bounding box center [488, 542] width 688 height 16
click at [826, 692] on icon at bounding box center [821, 691] width 11 height 11
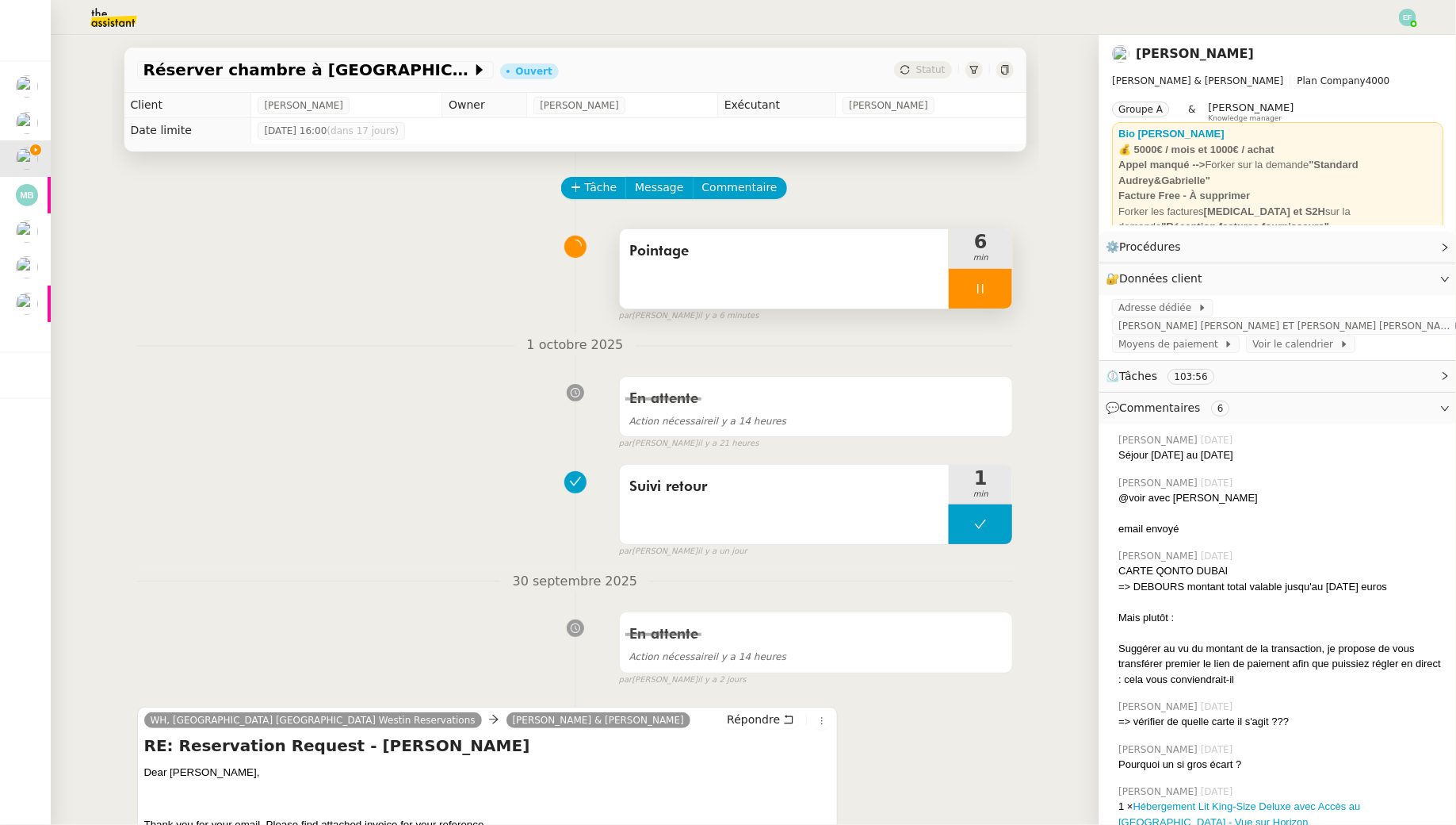
click at [970, 298] on div at bounding box center [980, 288] width 64 height 39
click at [991, 294] on icon at bounding box center [996, 289] width 13 height 13
click at [882, 260] on span "Pointage" at bounding box center [784, 251] width 311 height 23
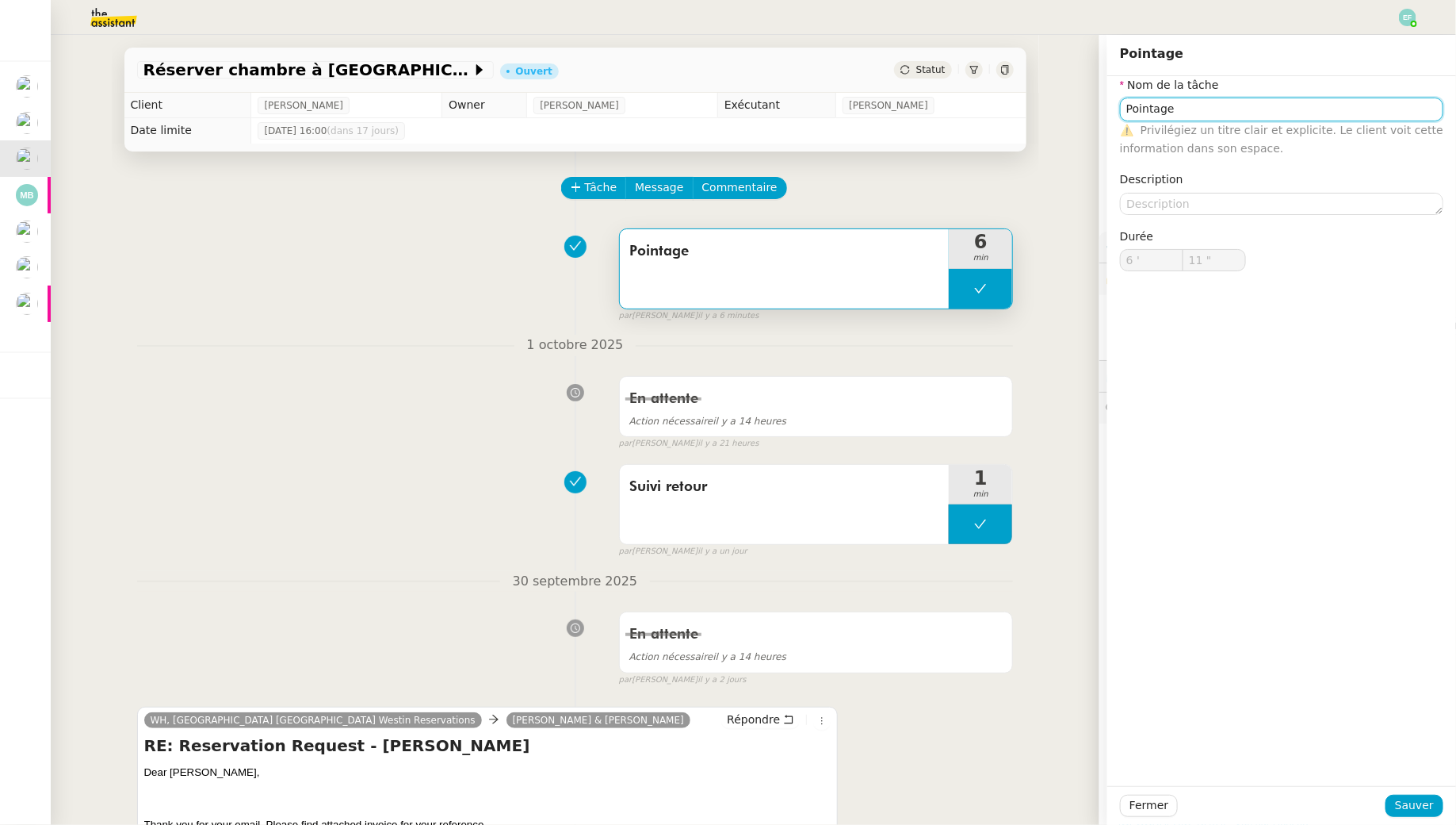
click at [1160, 115] on input "Pointage" at bounding box center [1282, 109] width 324 height 23
type input "Récupération facture"
click at [1416, 802] on span "Sauver" at bounding box center [1414, 804] width 38 height 18
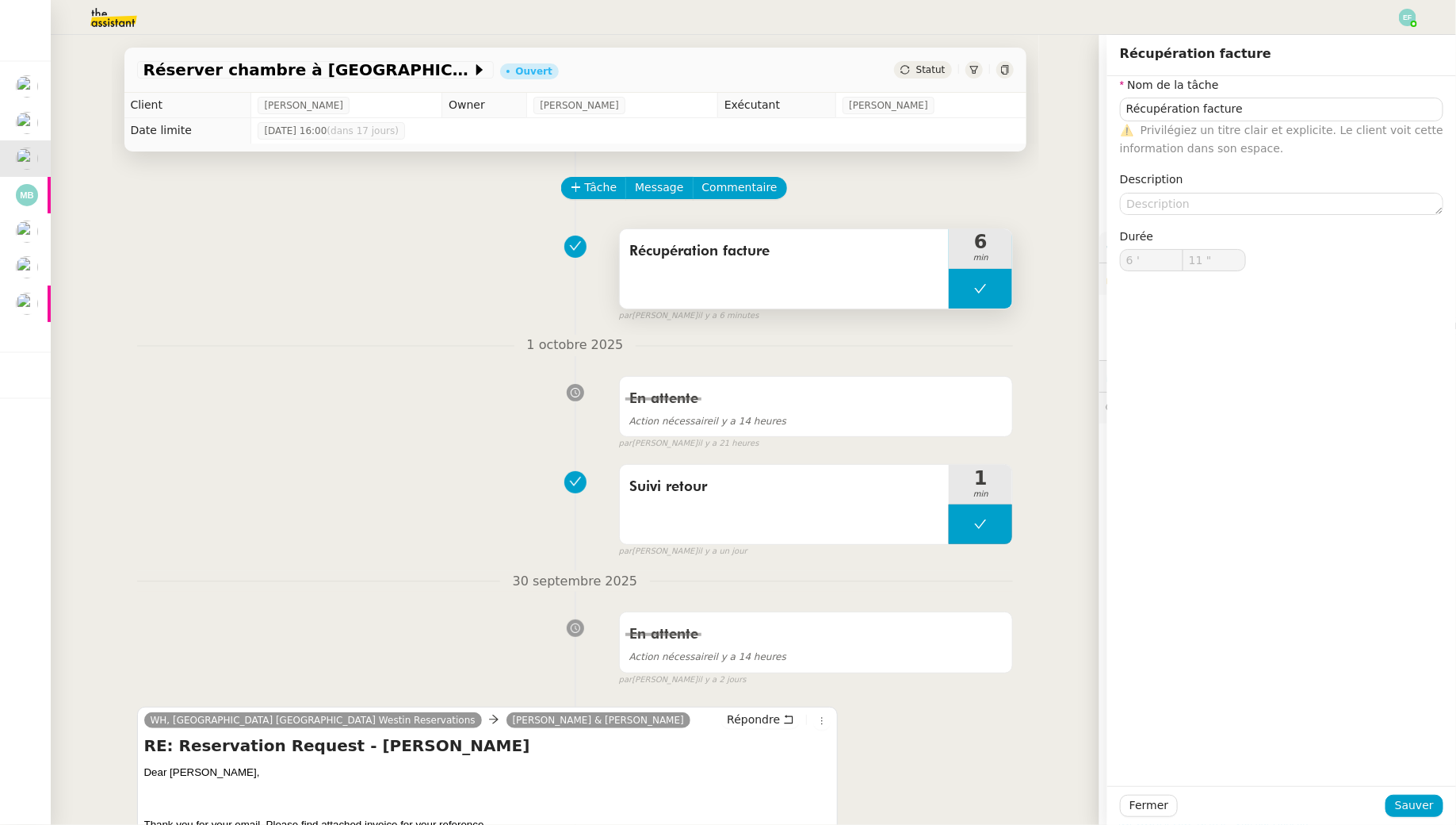
click at [864, 265] on div "Récupération facture" at bounding box center [785, 268] width 330 height 79
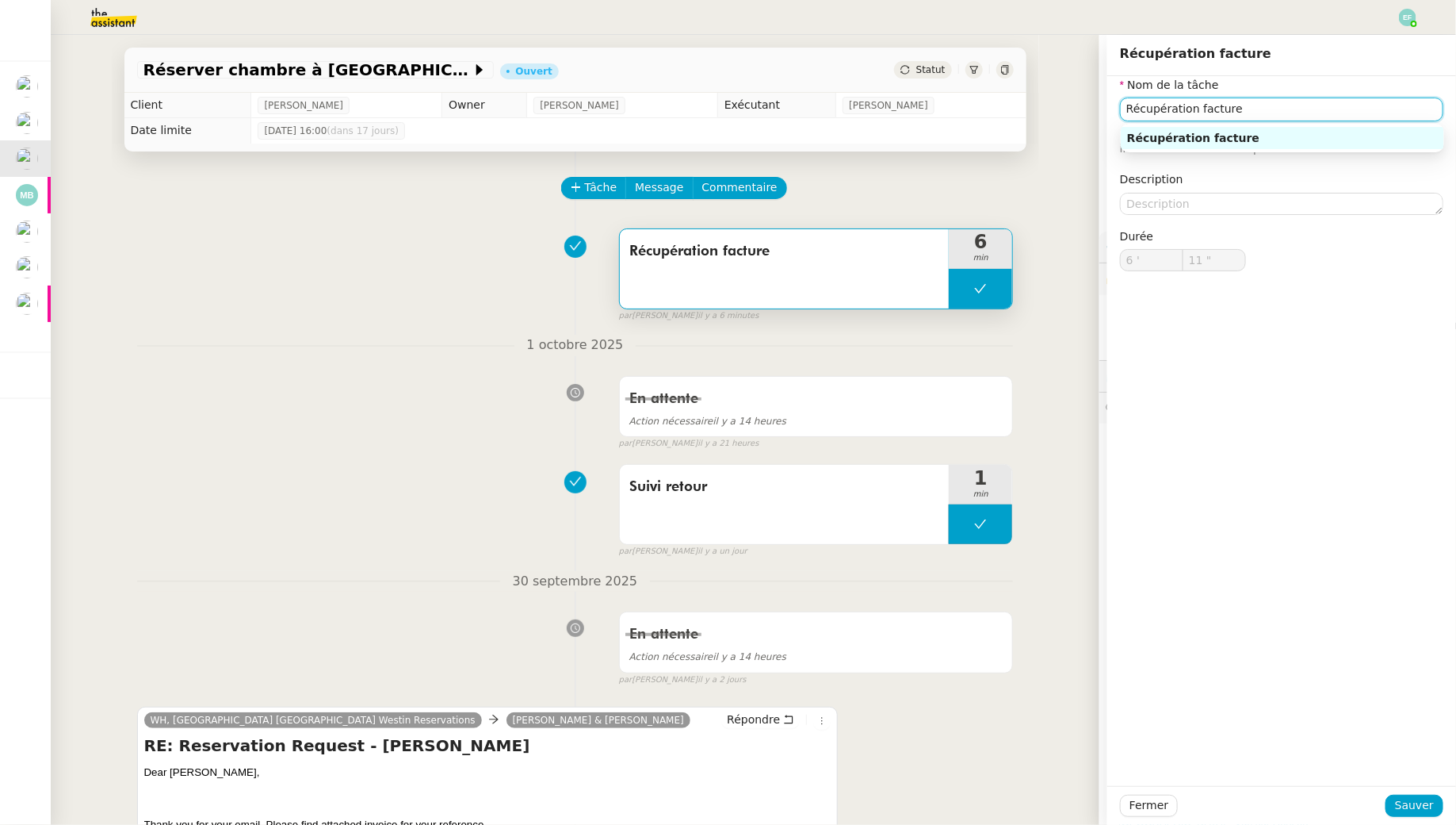
click at [1318, 115] on input "Récupération facture" at bounding box center [1282, 109] width 324 height 23
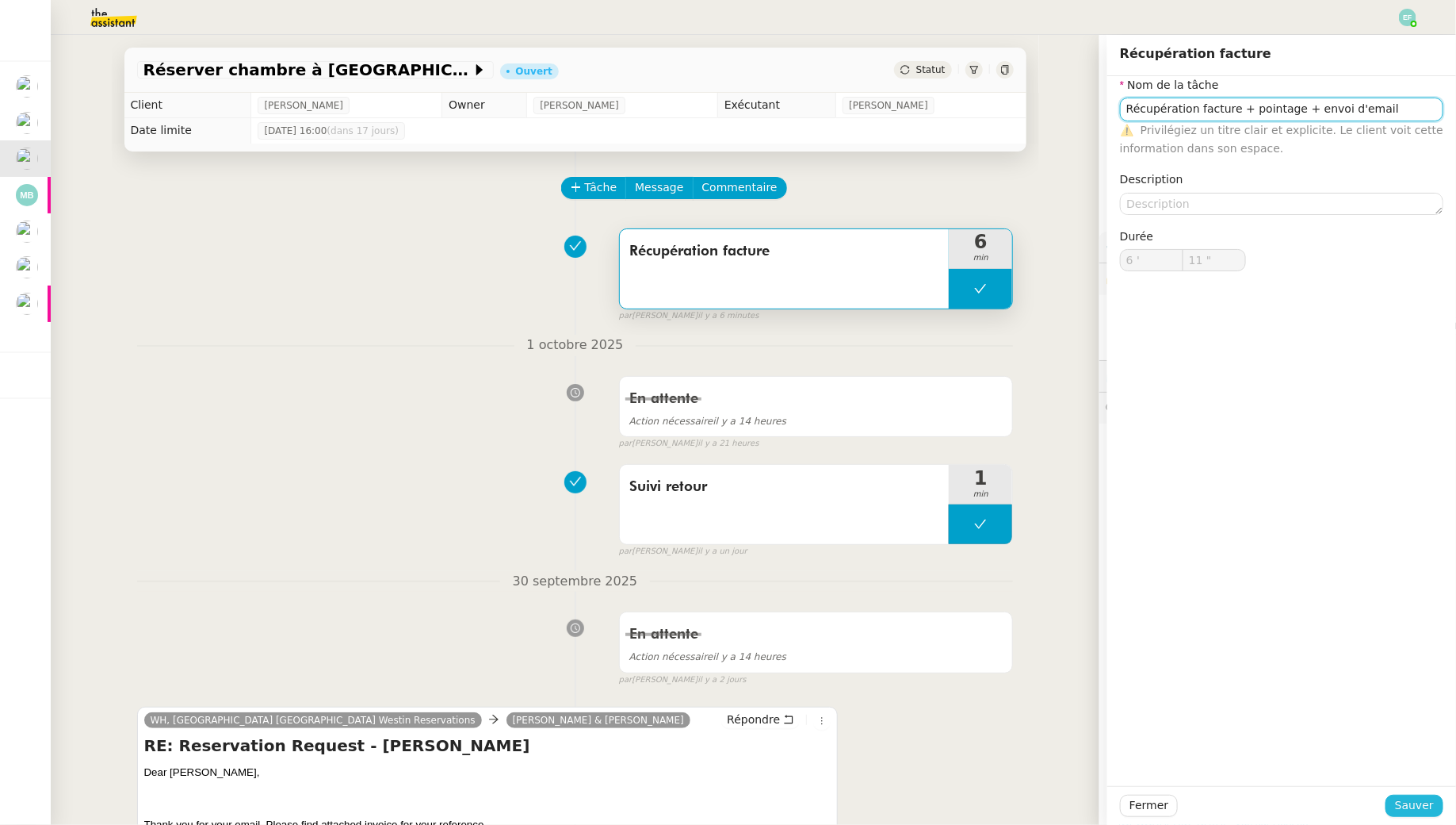
type input "Récupération facture + pointage + envoi d'email"
click at [1405, 808] on span "Sauver" at bounding box center [1414, 804] width 38 height 18
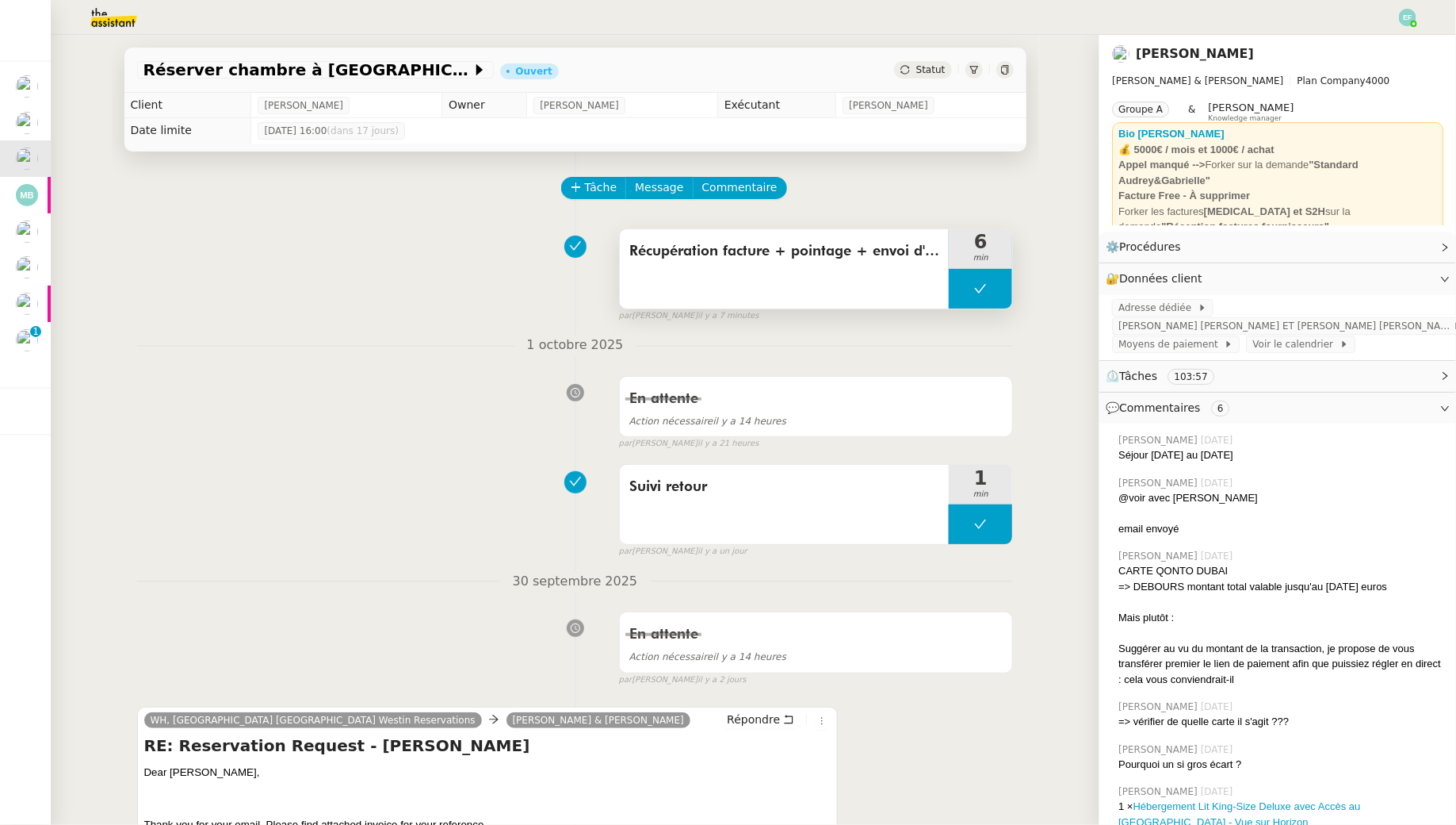
click at [989, 274] on button at bounding box center [980, 288] width 64 height 39
click at [961, 283] on icon at bounding box center [965, 289] width 13 height 13
click at [907, 283] on div "Récupération facture + pointage + envoi d'email" at bounding box center [785, 268] width 330 height 79
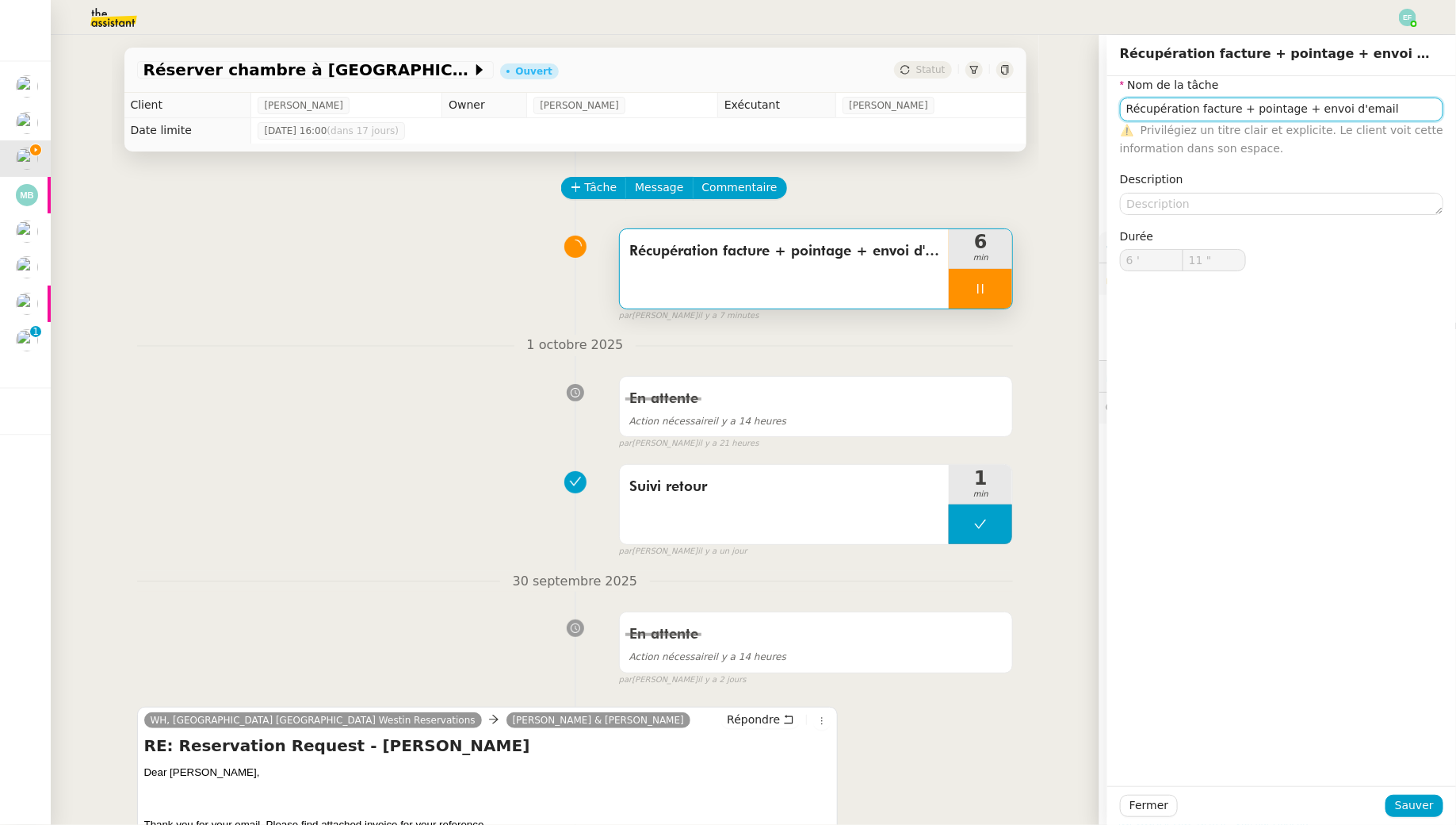
click at [1244, 108] on input "Récupération facture + pointage + envoi d'email" at bounding box center [1282, 109] width 324 height 23
type input "12 ""
type input "Récupération facture + connexio pointage + envoi d'email"
type input "13 ""
type input "Récupération facture + connexion banque pointage + envoi d'email"
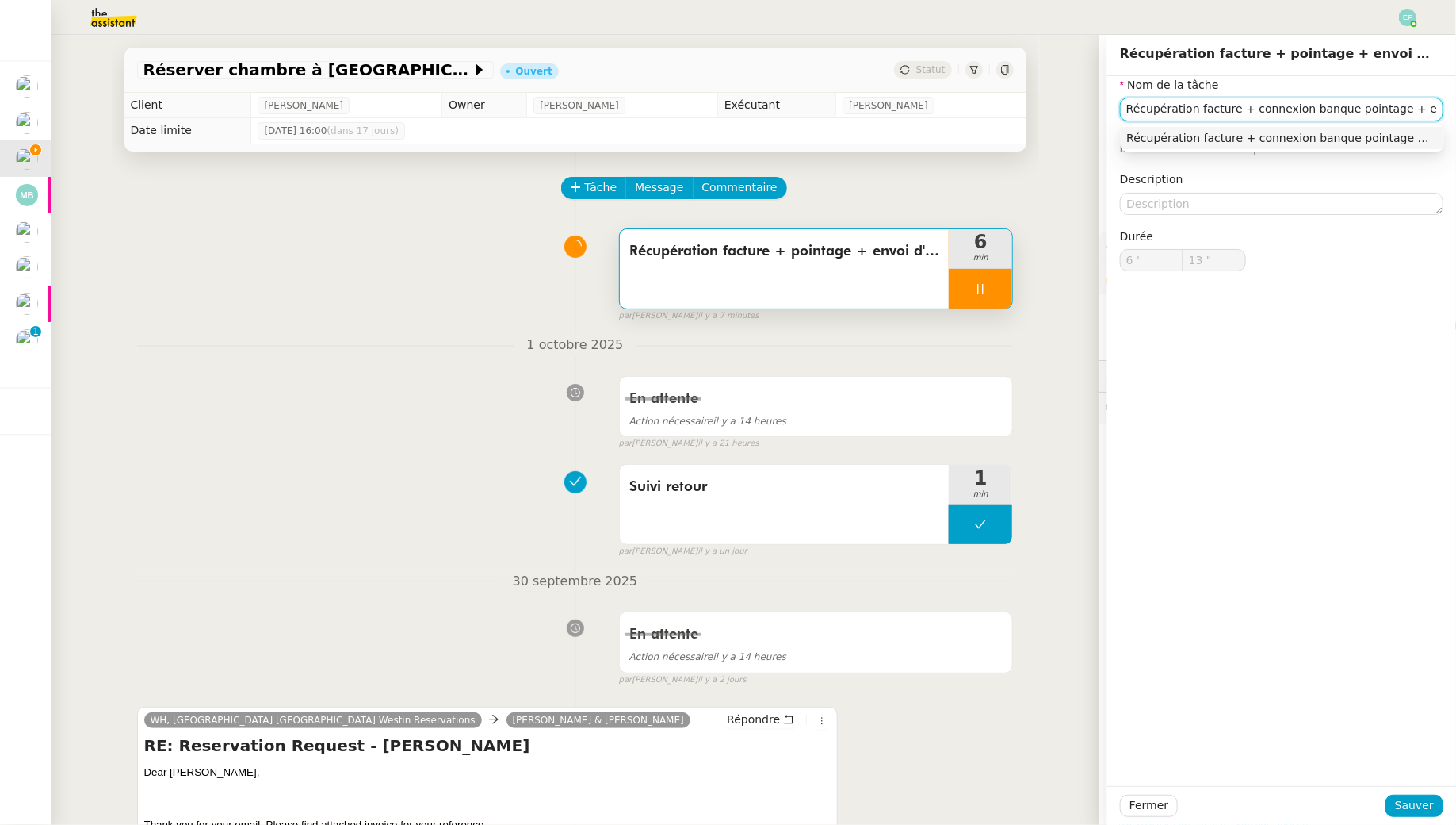
type input "14 ""
type input "Récupération facture + connexion banque + pointage + envoi d'email"
type input "15 ""
type input "Récupération facture + connexion banque + pointage + envoi d'email"
click at [1400, 802] on span "Sauver" at bounding box center [1414, 804] width 38 height 18
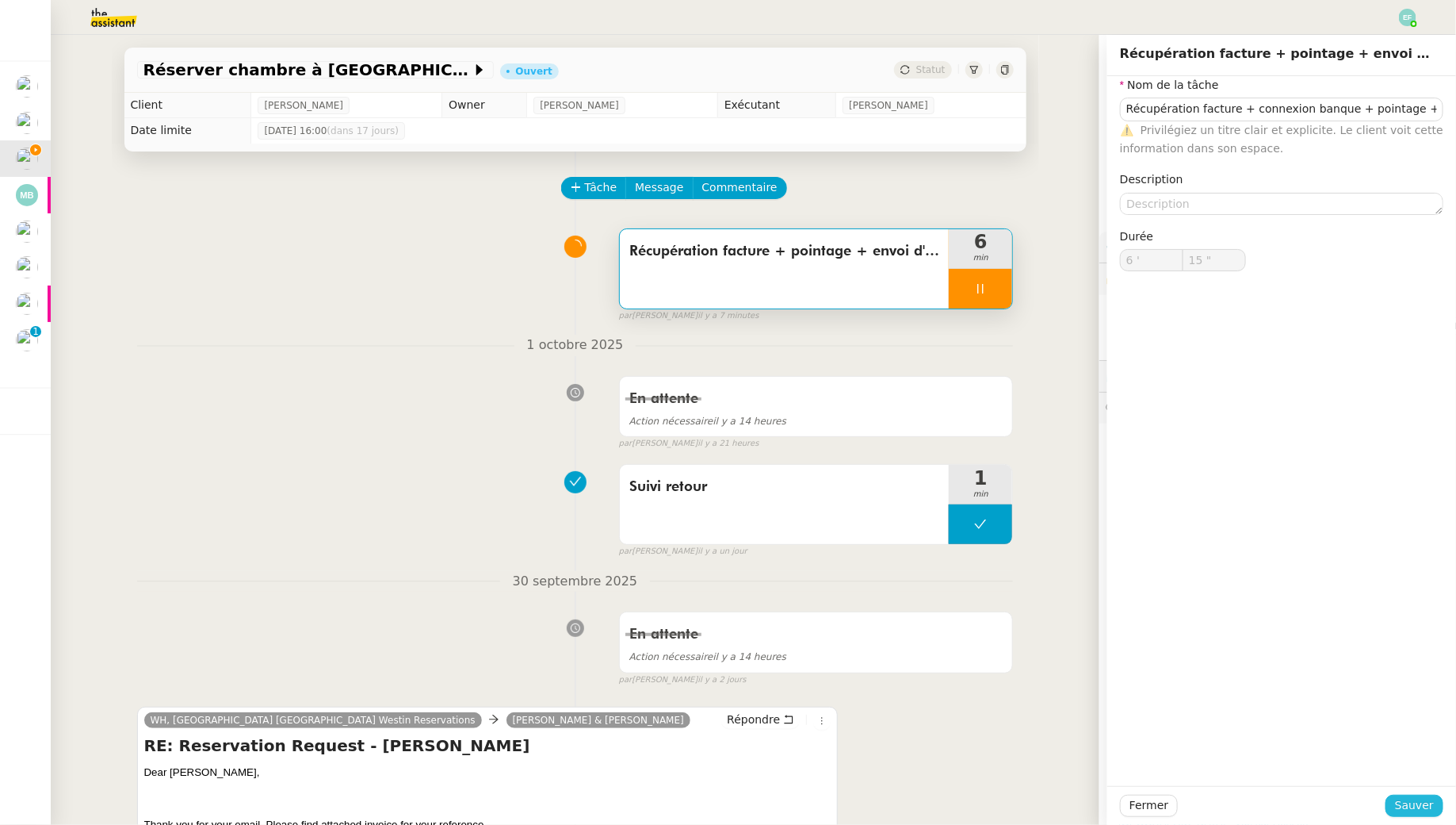
type input "17 ""
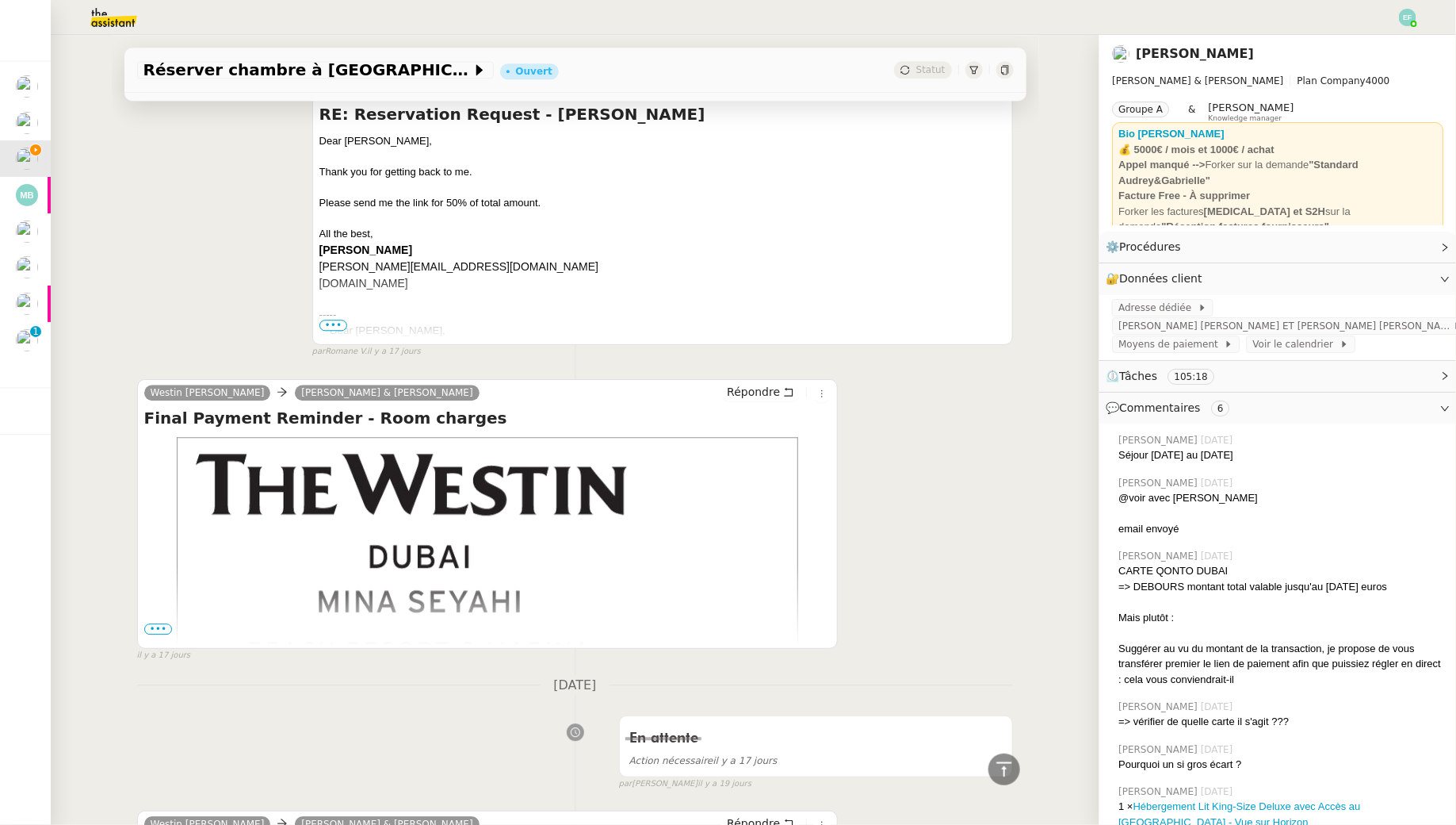
scroll to position [4736, 0]
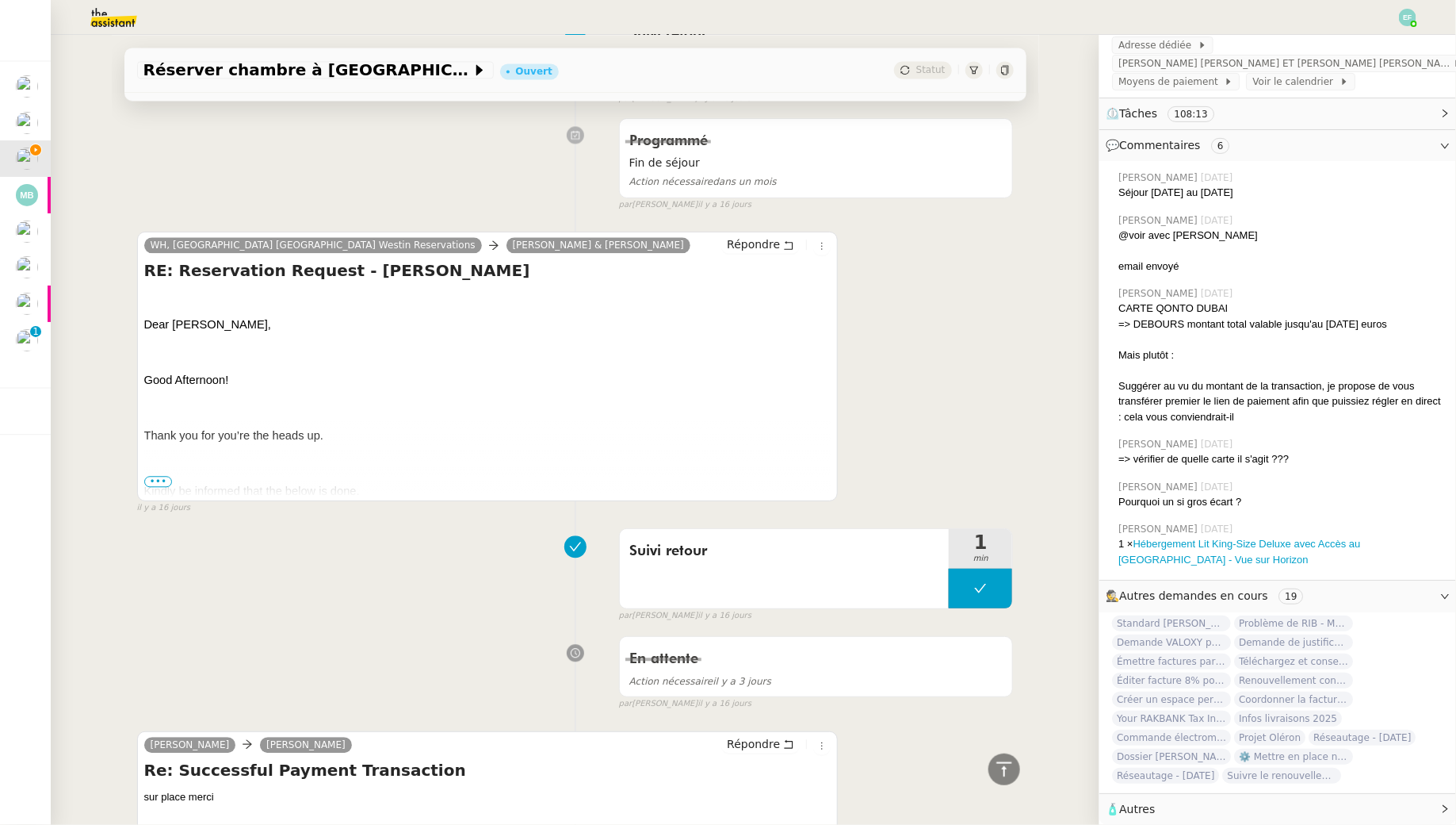
scroll to position [1619, 0]
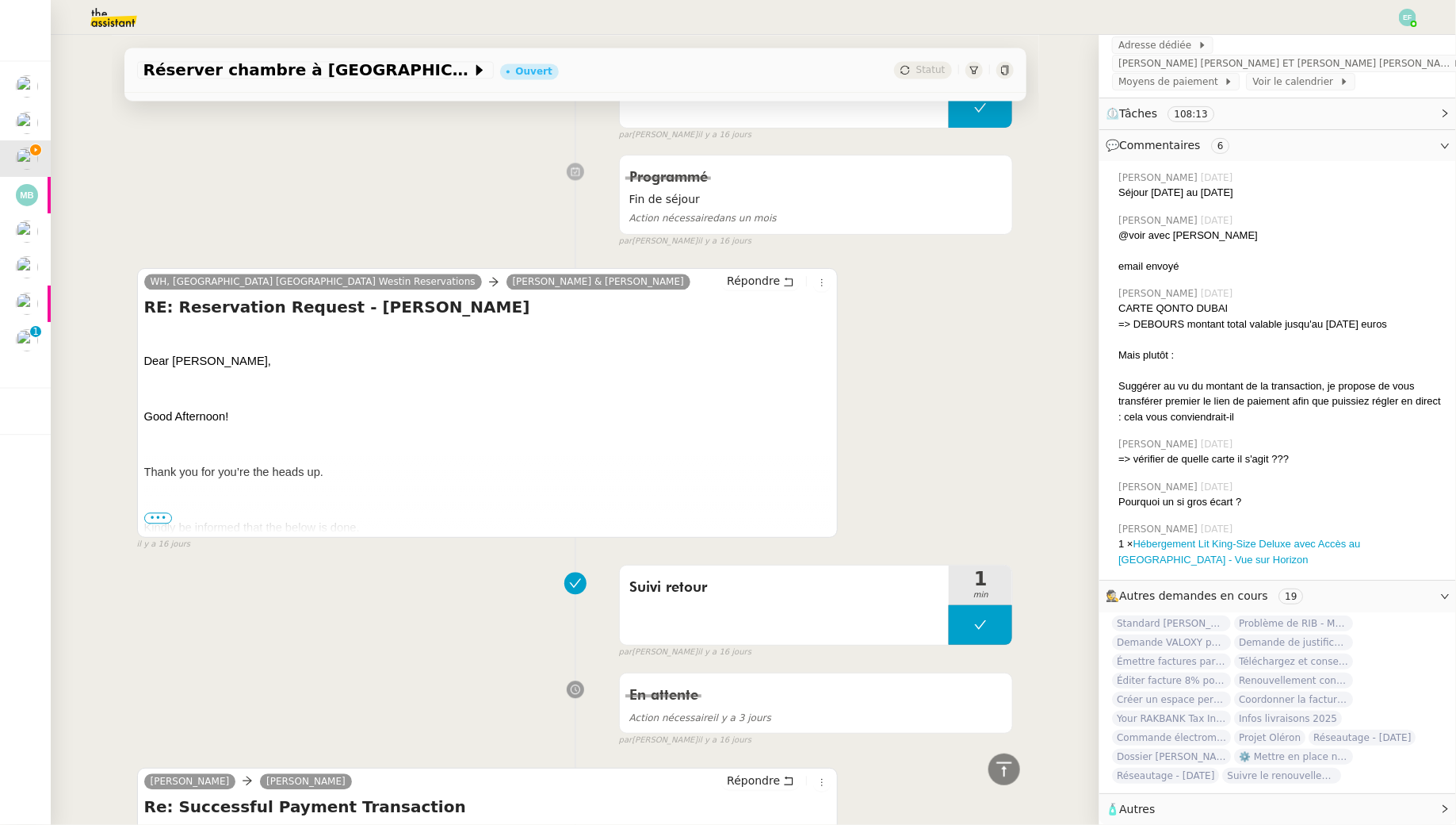
click at [152, 514] on span "•••" at bounding box center [159, 518] width 28 height 11
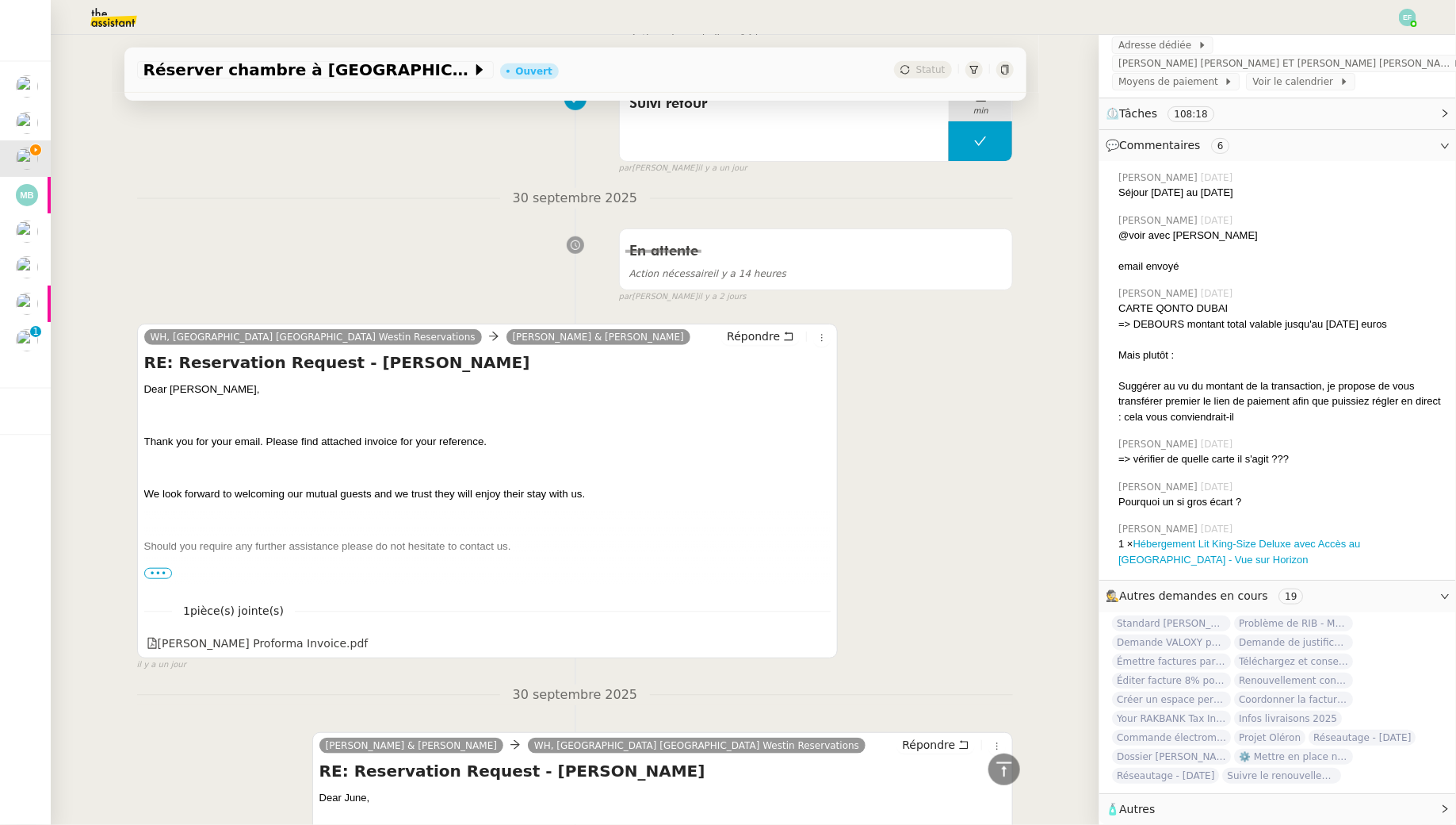
scroll to position [0, 0]
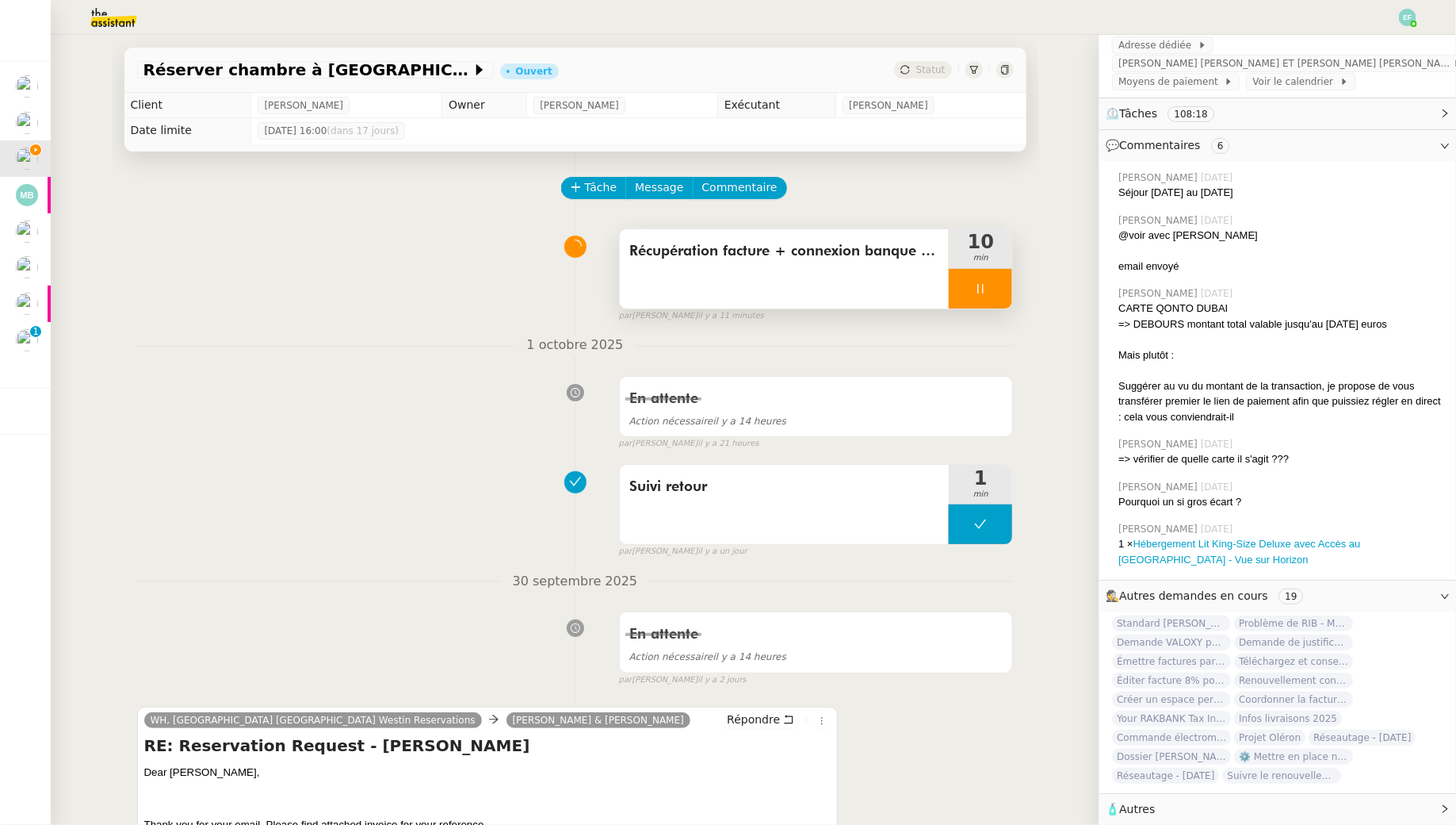
click at [984, 285] on icon at bounding box center [980, 289] width 13 height 13
click at [1001, 287] on icon at bounding box center [996, 289] width 13 height 13
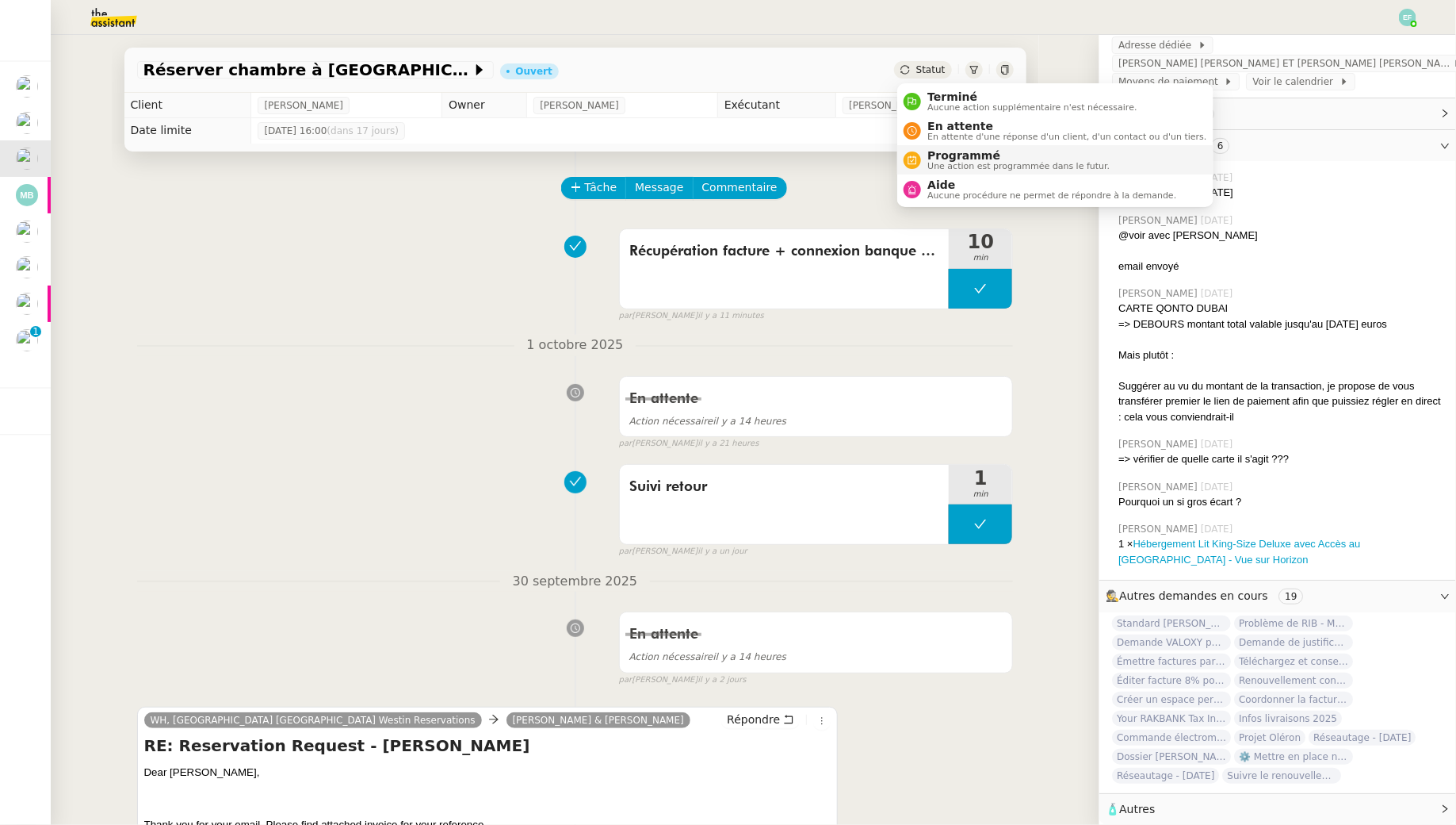
click at [934, 156] on span "Programmé" at bounding box center [1019, 156] width 182 height 13
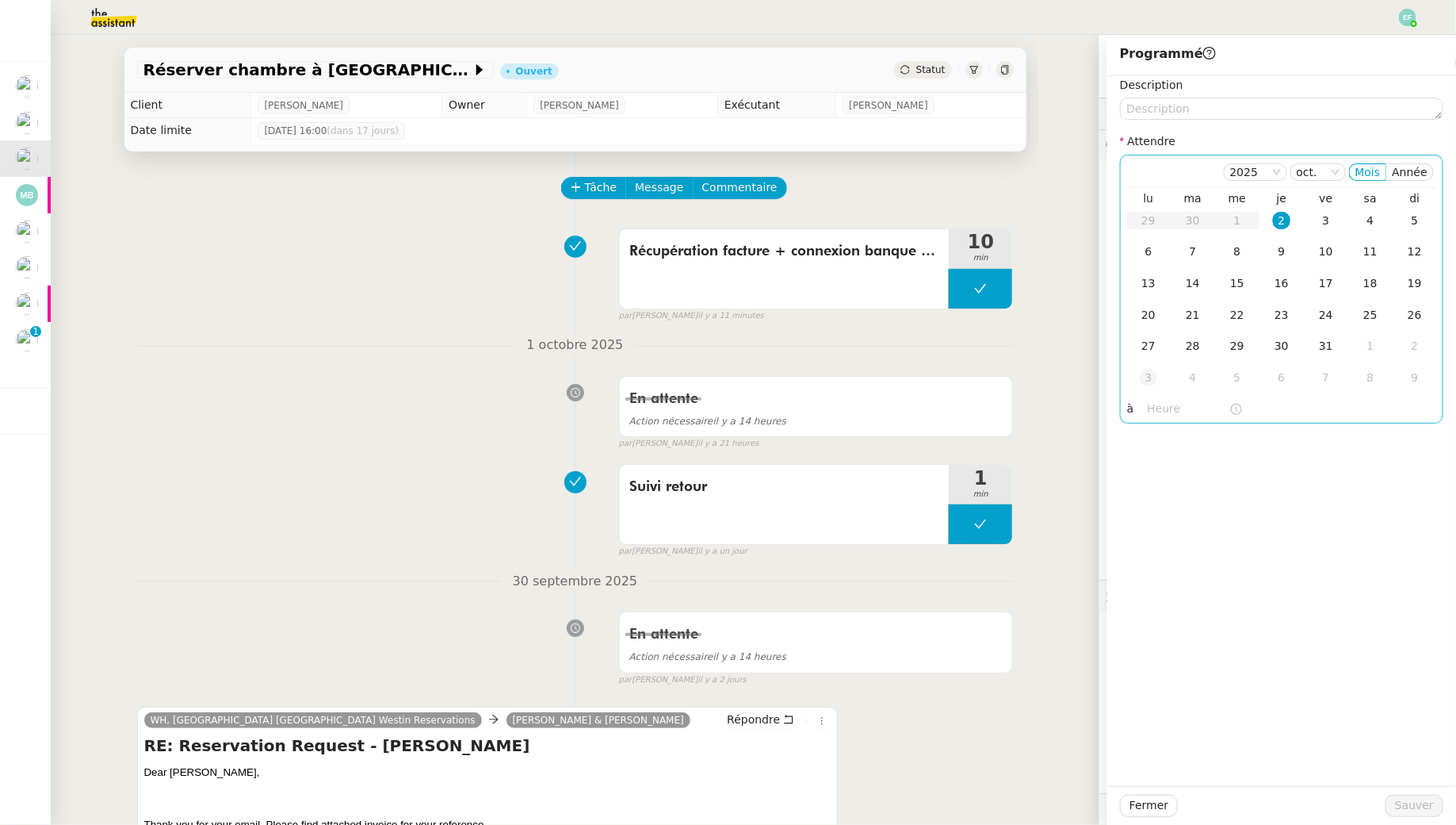
click at [1151, 378] on div "3" at bounding box center [1148, 377] width 18 height 18
click at [1221, 99] on textarea at bounding box center [1282, 109] width 324 height 23
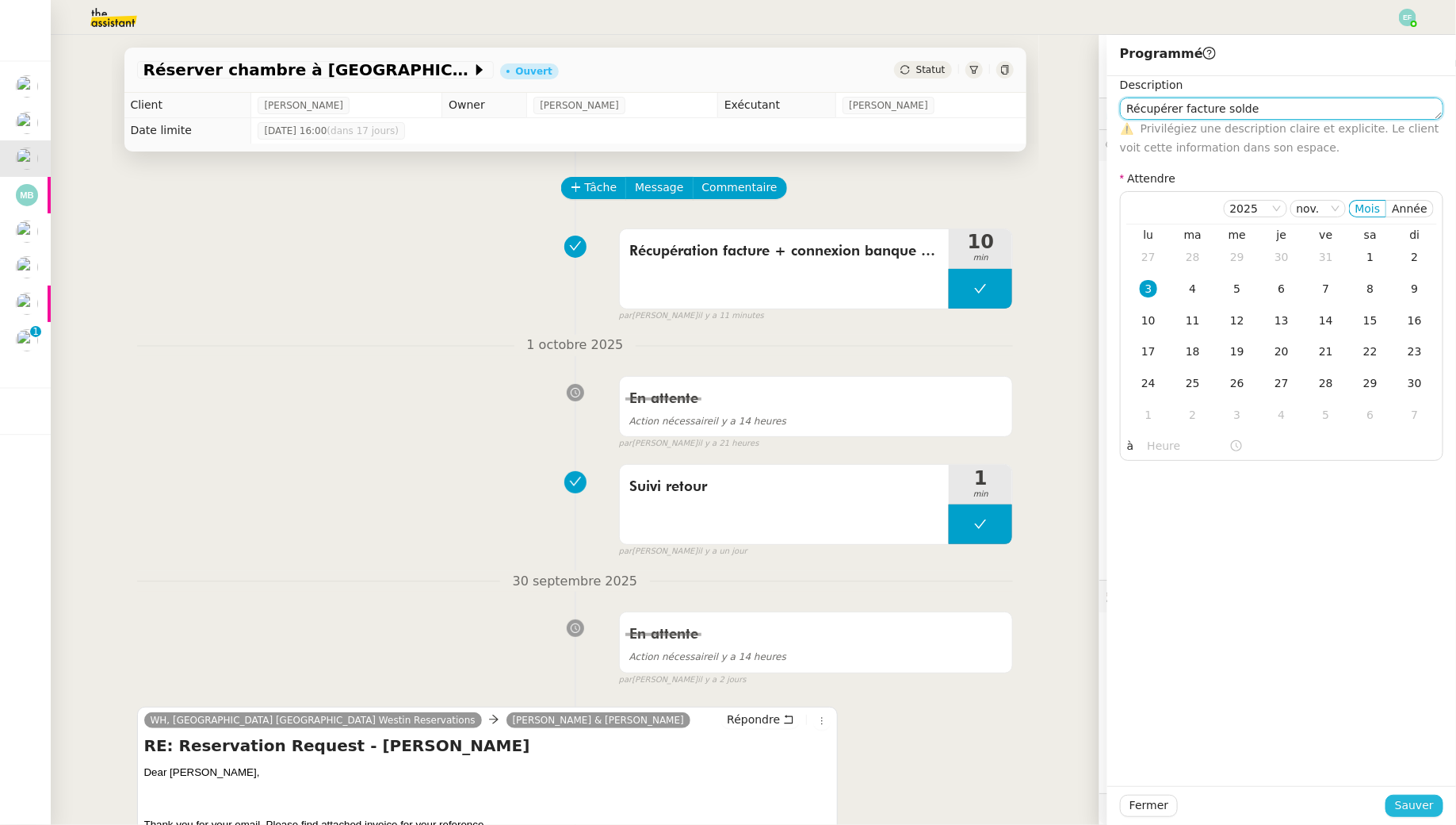
type textarea "Récupérer facture solde"
click at [1416, 802] on span "Sauver" at bounding box center [1414, 804] width 38 height 18
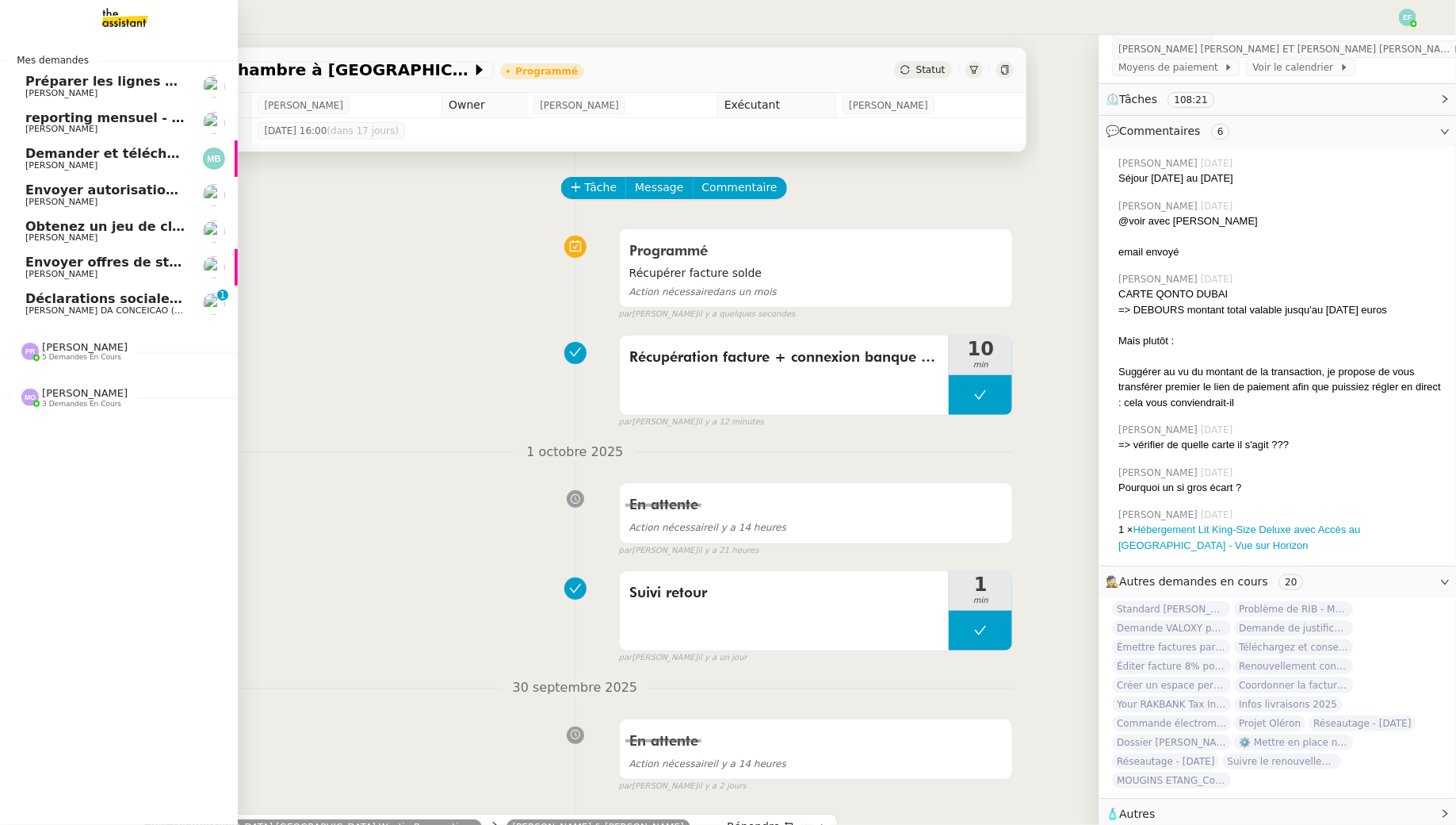
click at [63, 304] on span "Déclarations sociales - Septembre 2025 - Dossier Thermisure" at bounding box center [209, 298] width 368 height 15
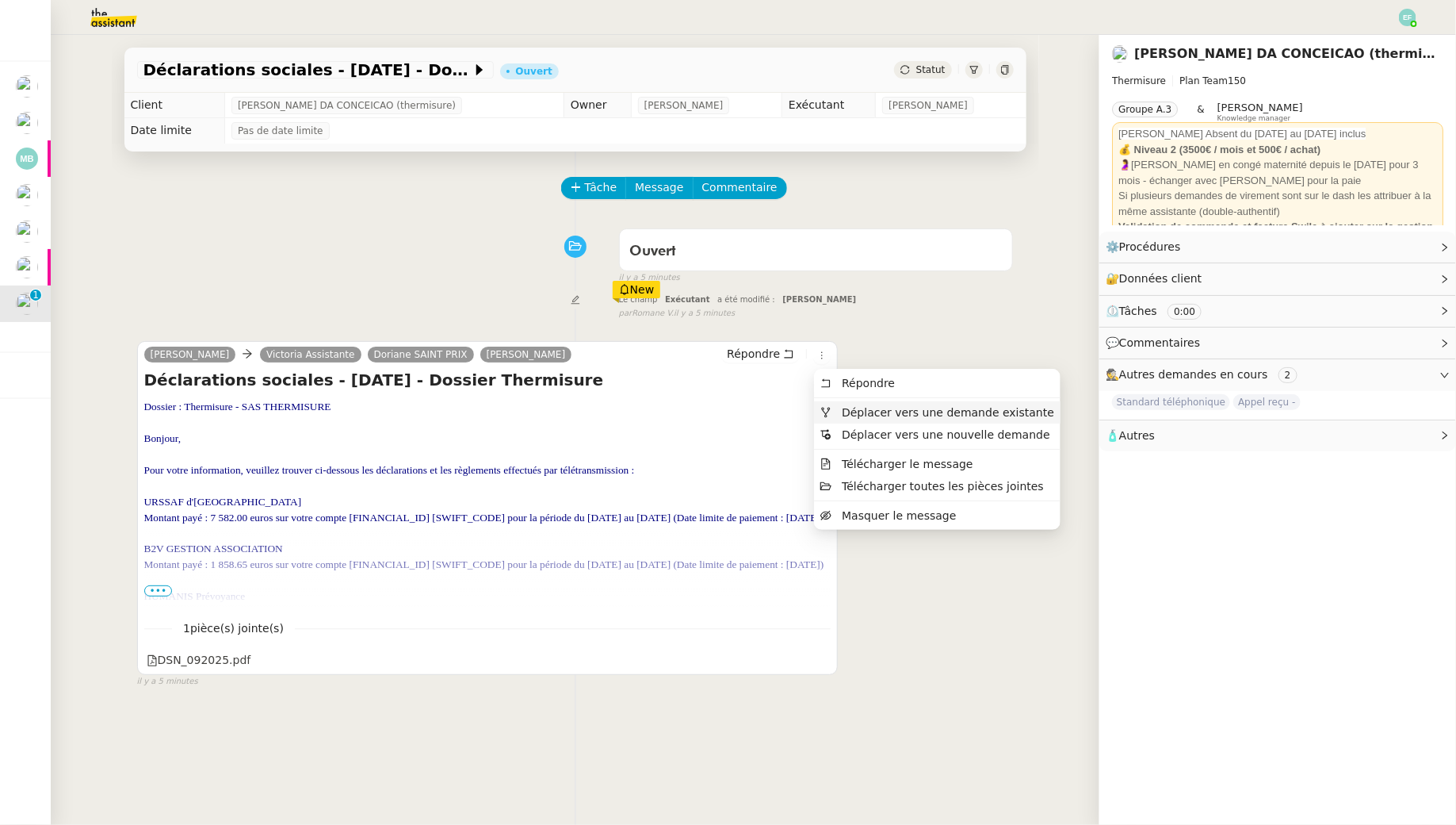
click at [849, 407] on span "Déplacer vers une demande existante" at bounding box center [948, 413] width 212 height 13
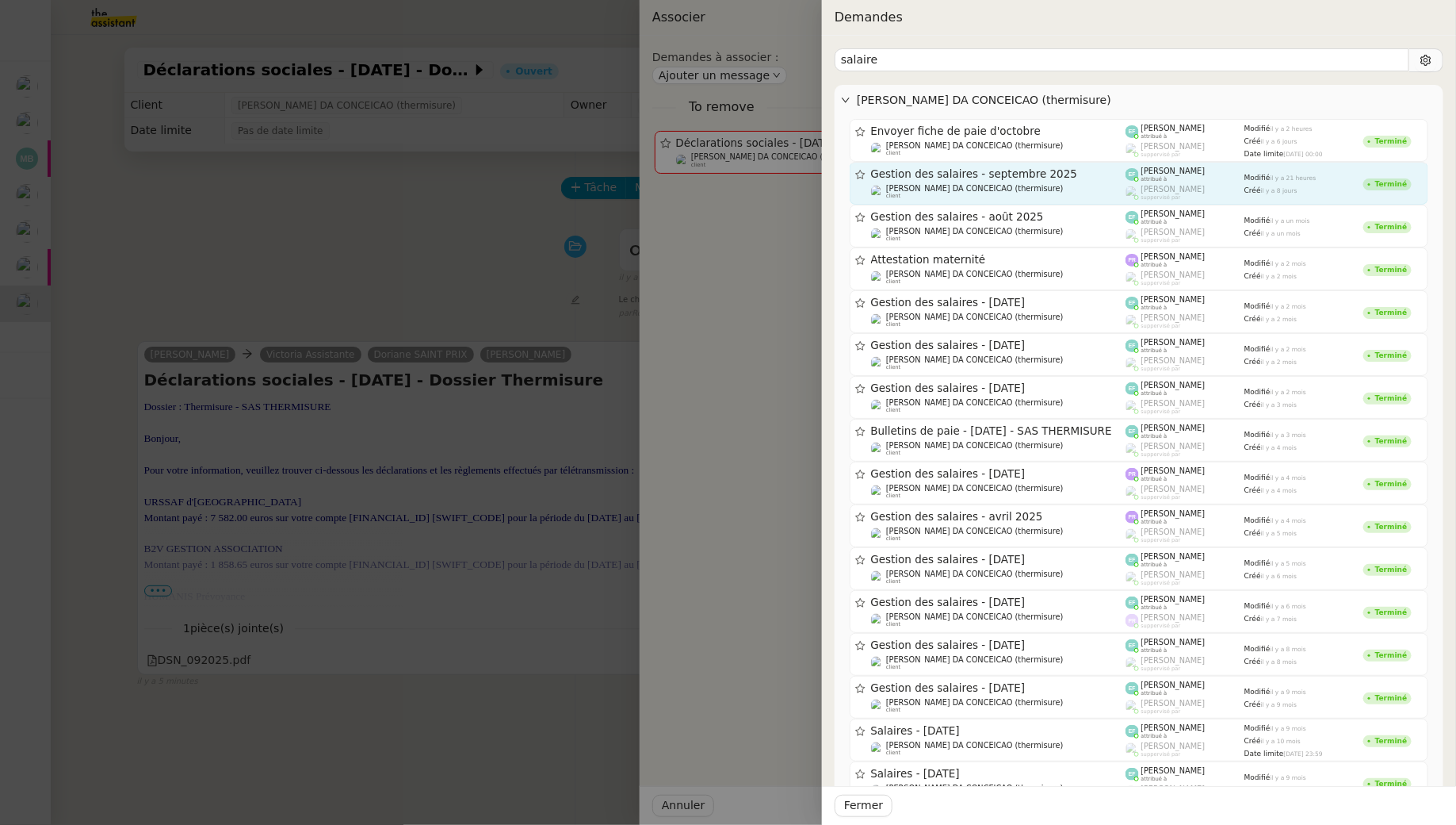
type input "salaire"
click at [1112, 177] on span "Gestion des salaires - septembre 2025" at bounding box center [999, 175] width 255 height 11
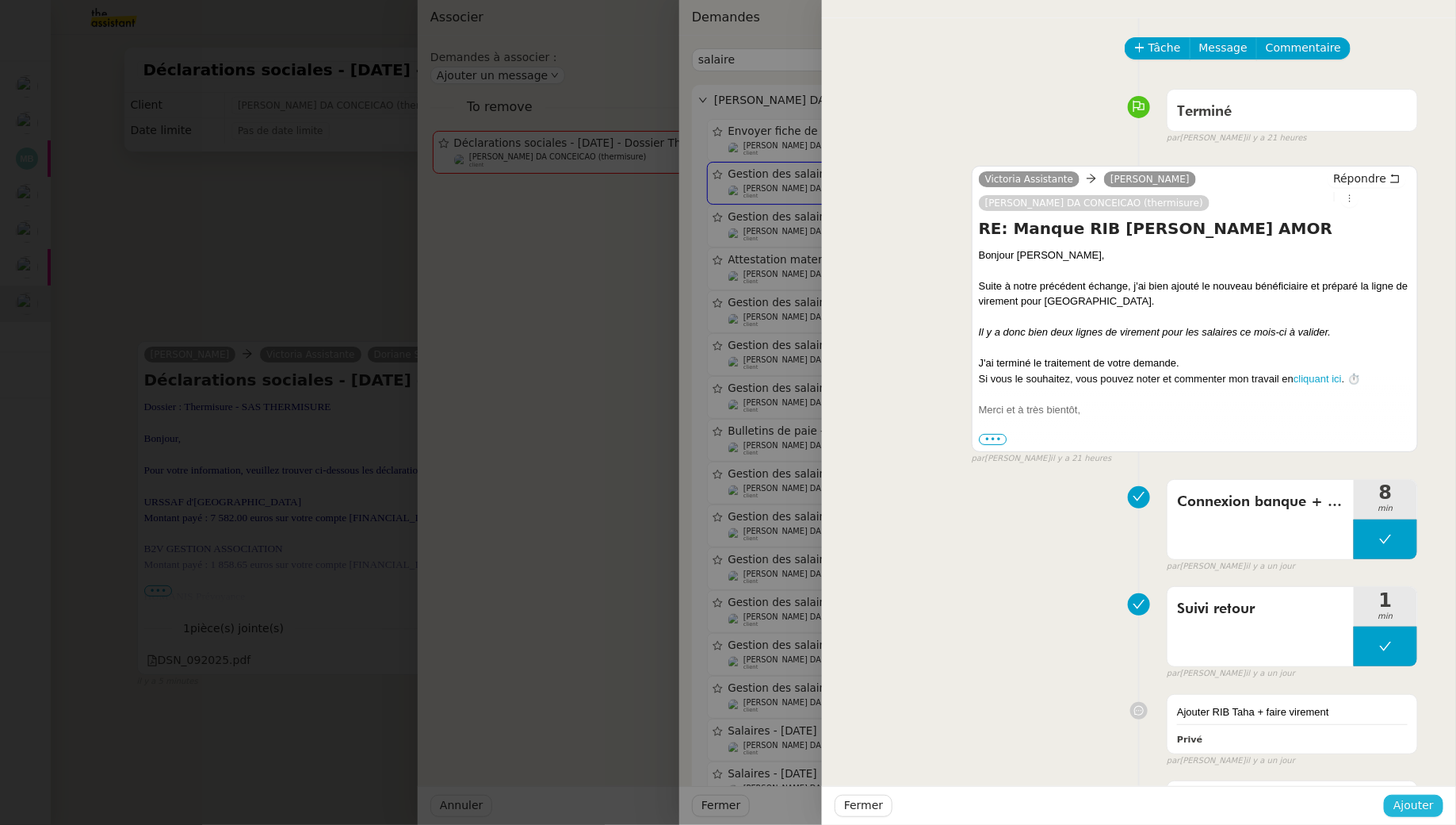
click at [1412, 795] on button "Ajouter" at bounding box center [1413, 806] width 59 height 23
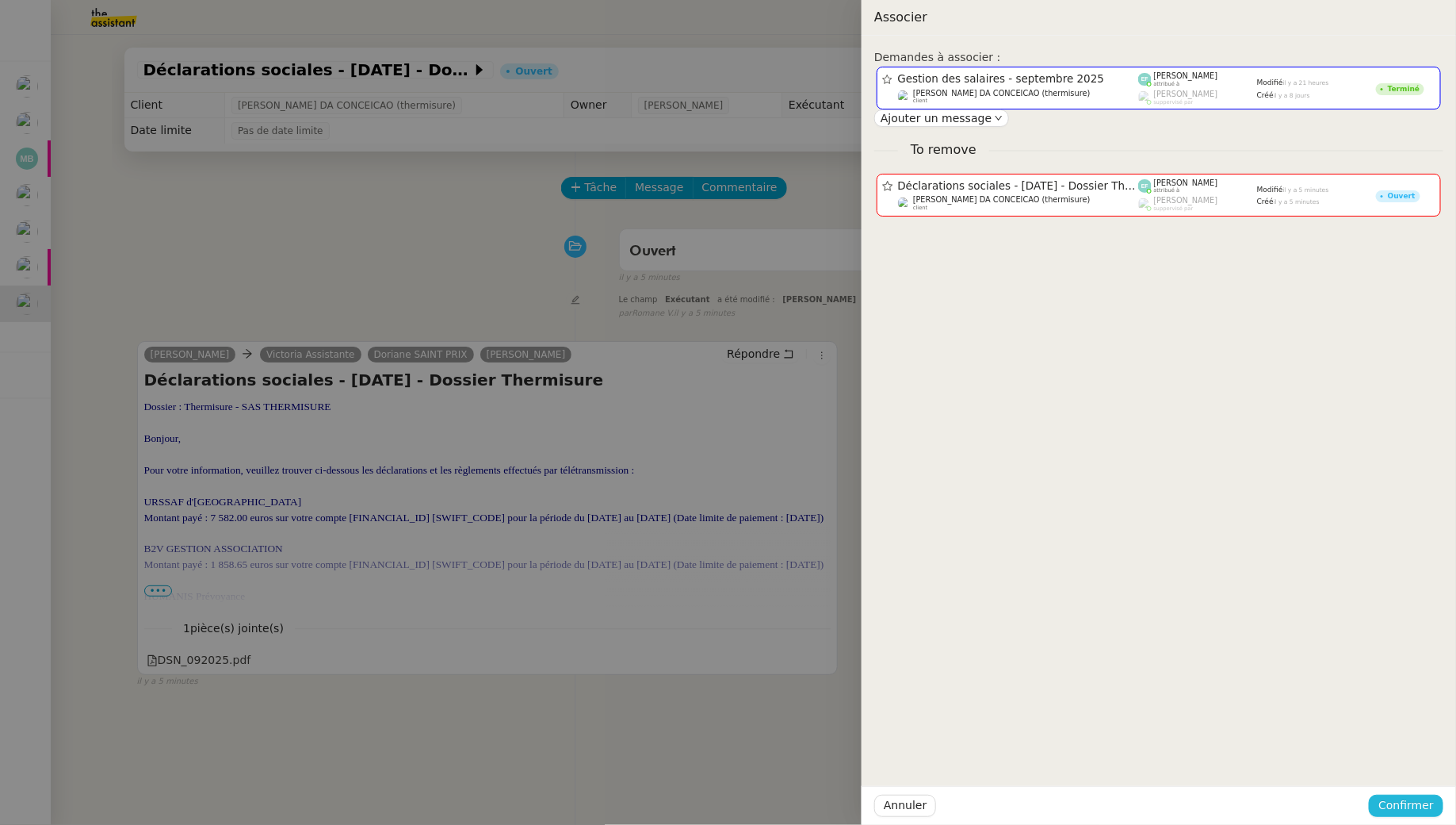
click at [1408, 795] on button "Confirmer" at bounding box center [1405, 806] width 74 height 23
click at [1409, 759] on span "Ajouter" at bounding box center [1408, 762] width 40 height 16
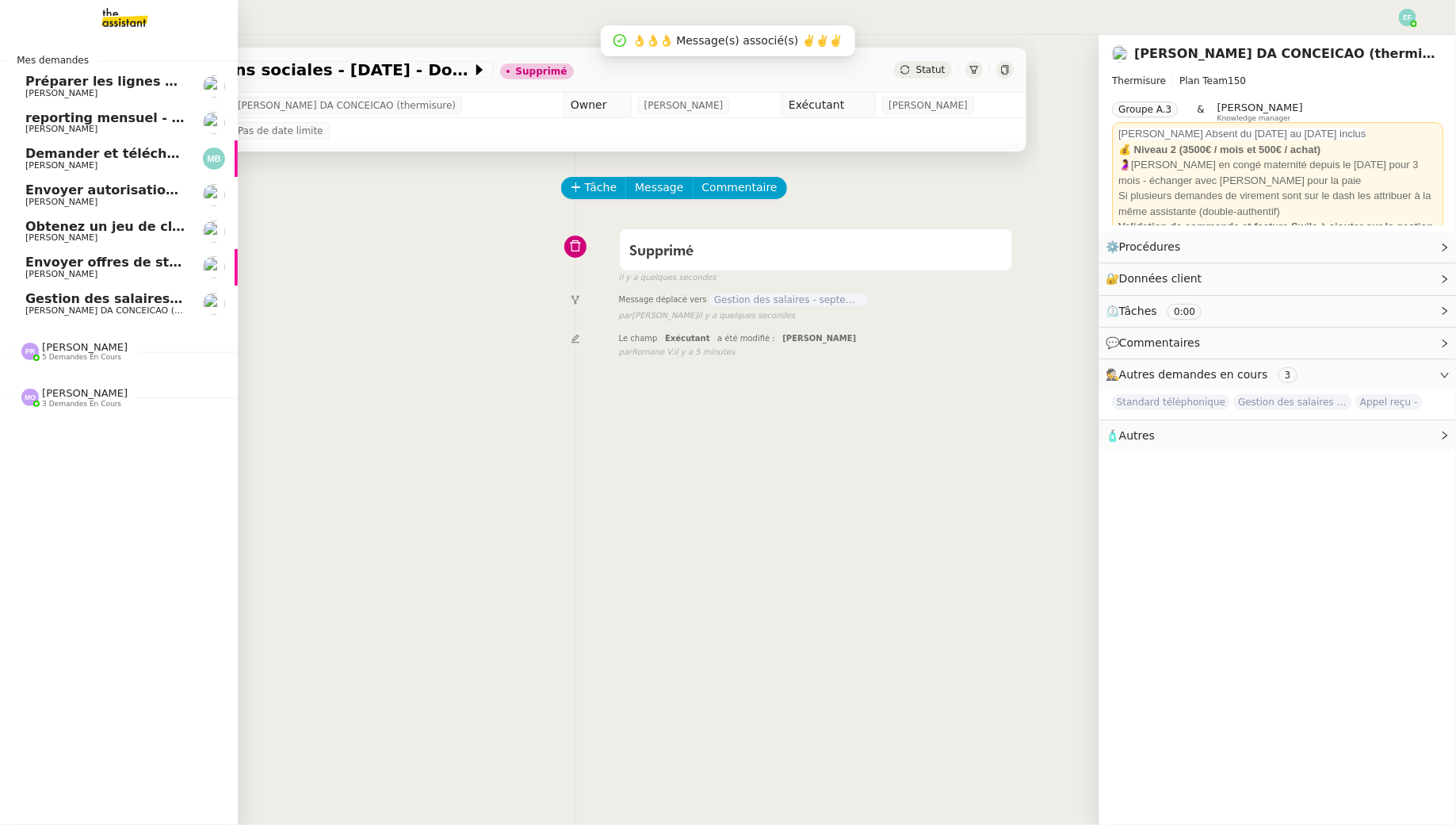
click at [32, 298] on span "Gestion des salaires - septembre 2025" at bounding box center [162, 298] width 275 height 15
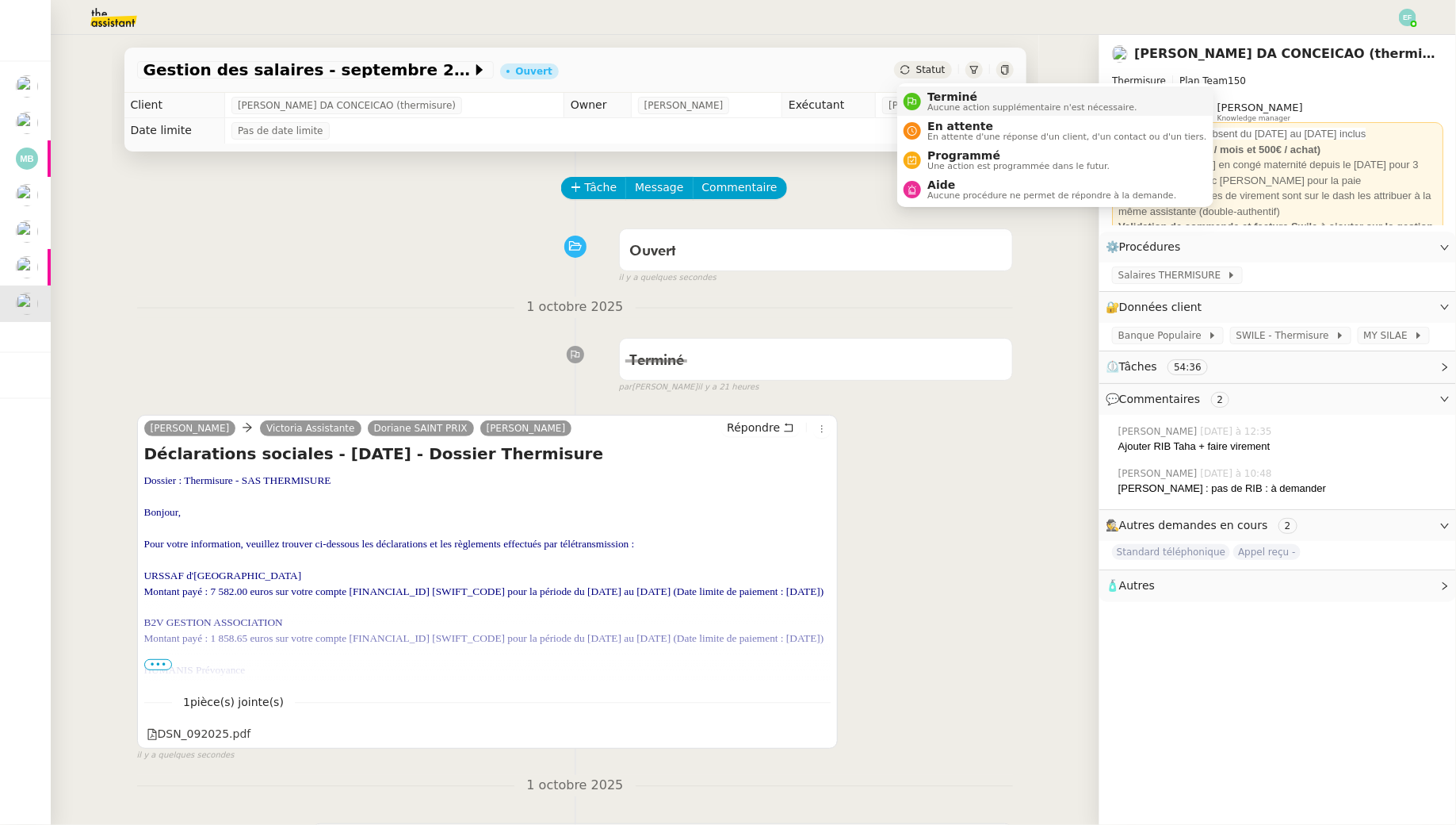
click at [914, 99] on icon at bounding box center [912, 101] width 9 height 9
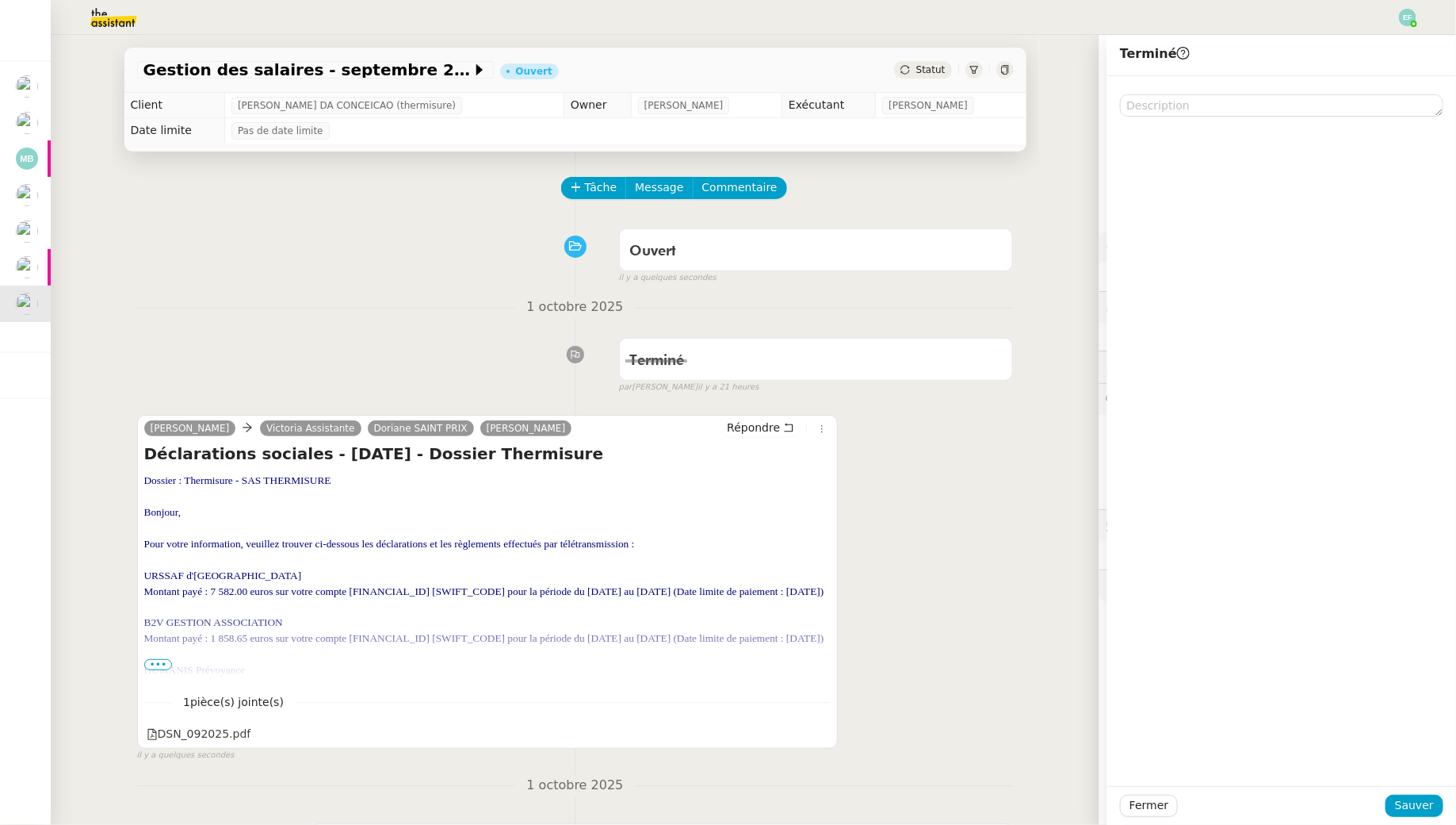
click at [1413, 817] on div "Fermer Sauver" at bounding box center [1282, 804] width 349 height 38
click at [1403, 811] on span "Sauver" at bounding box center [1414, 804] width 38 height 18
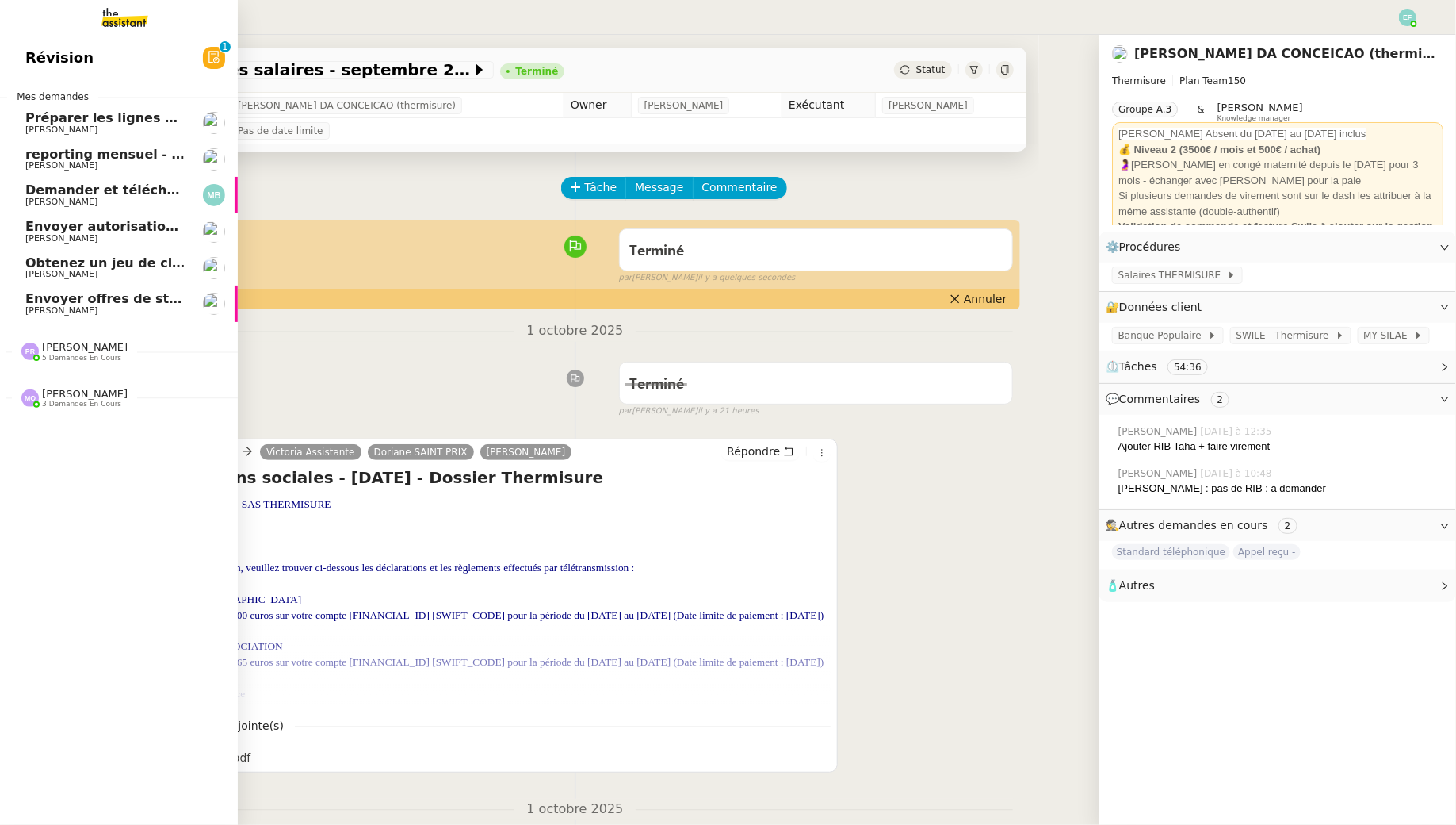
click at [79, 299] on span "Envoyer offres de stage aux écoles" at bounding box center [150, 298] width 250 height 15
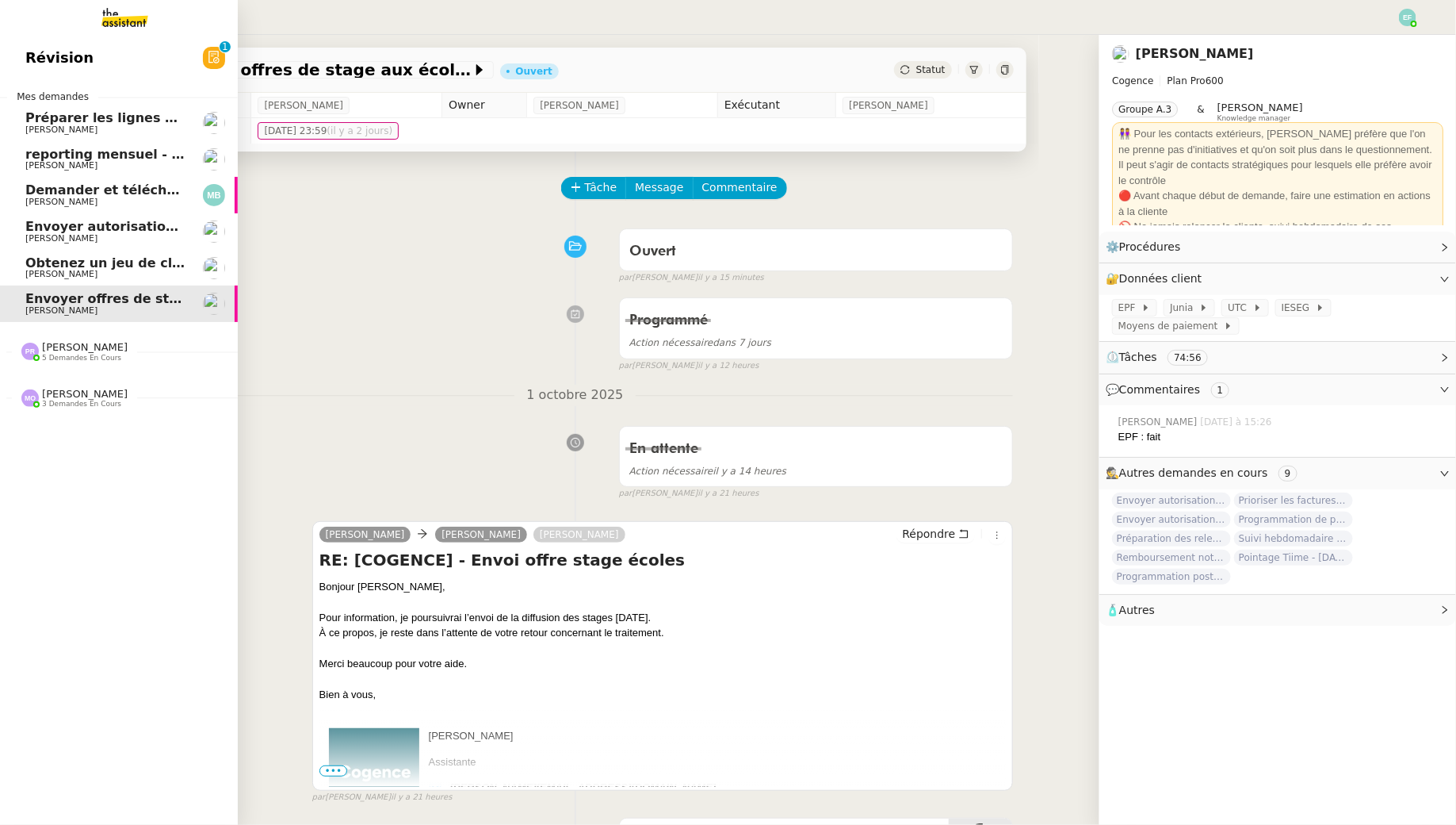
click at [21, 273] on link "Obtenez un jeu de clefs pour la cave Arthur MATHAUT" at bounding box center [118, 267] width 237 height 37
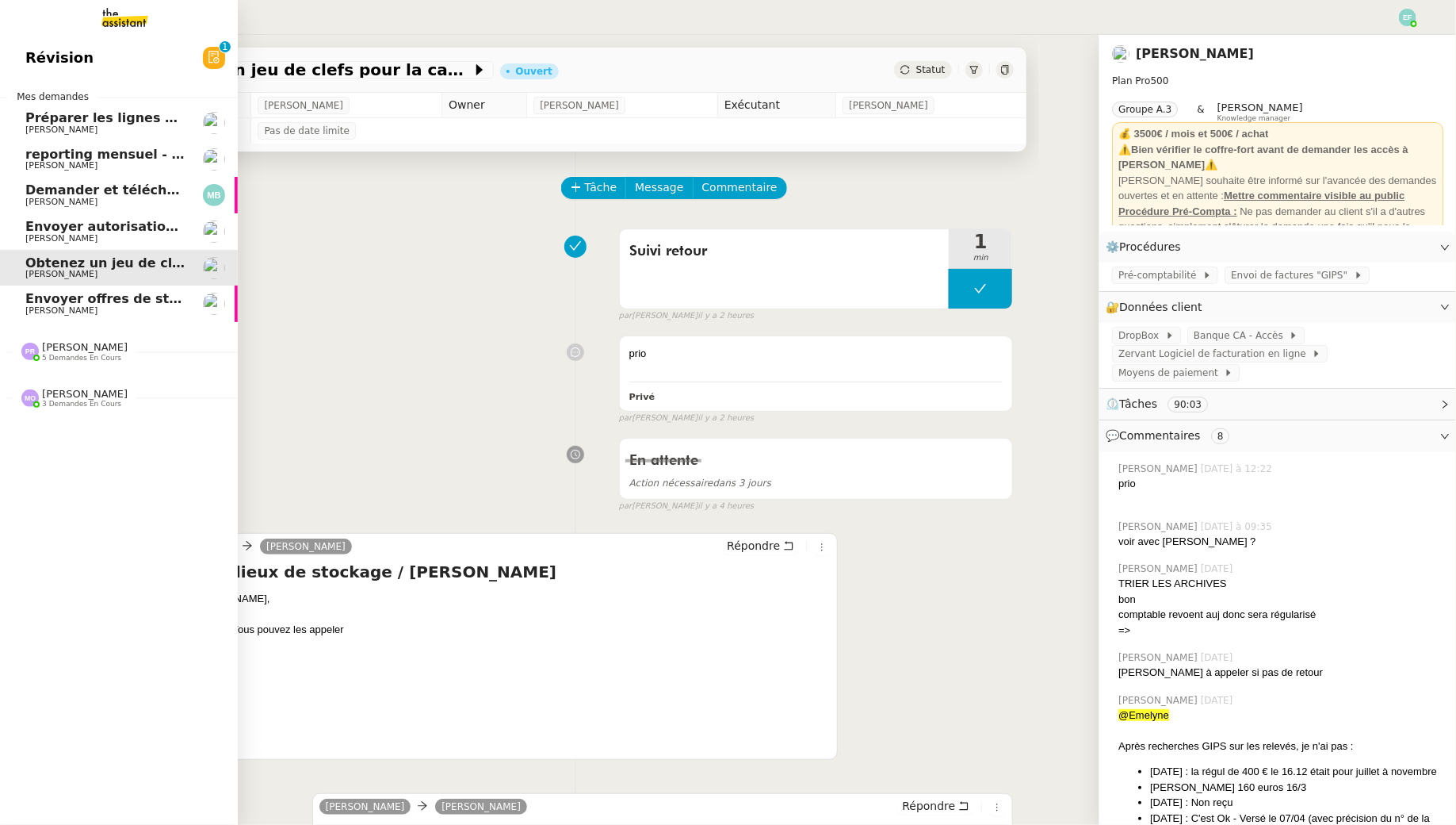
click at [83, 226] on span "Envoyer autorisation Yousign à Alexandra" at bounding box center [213, 226] width 376 height 15
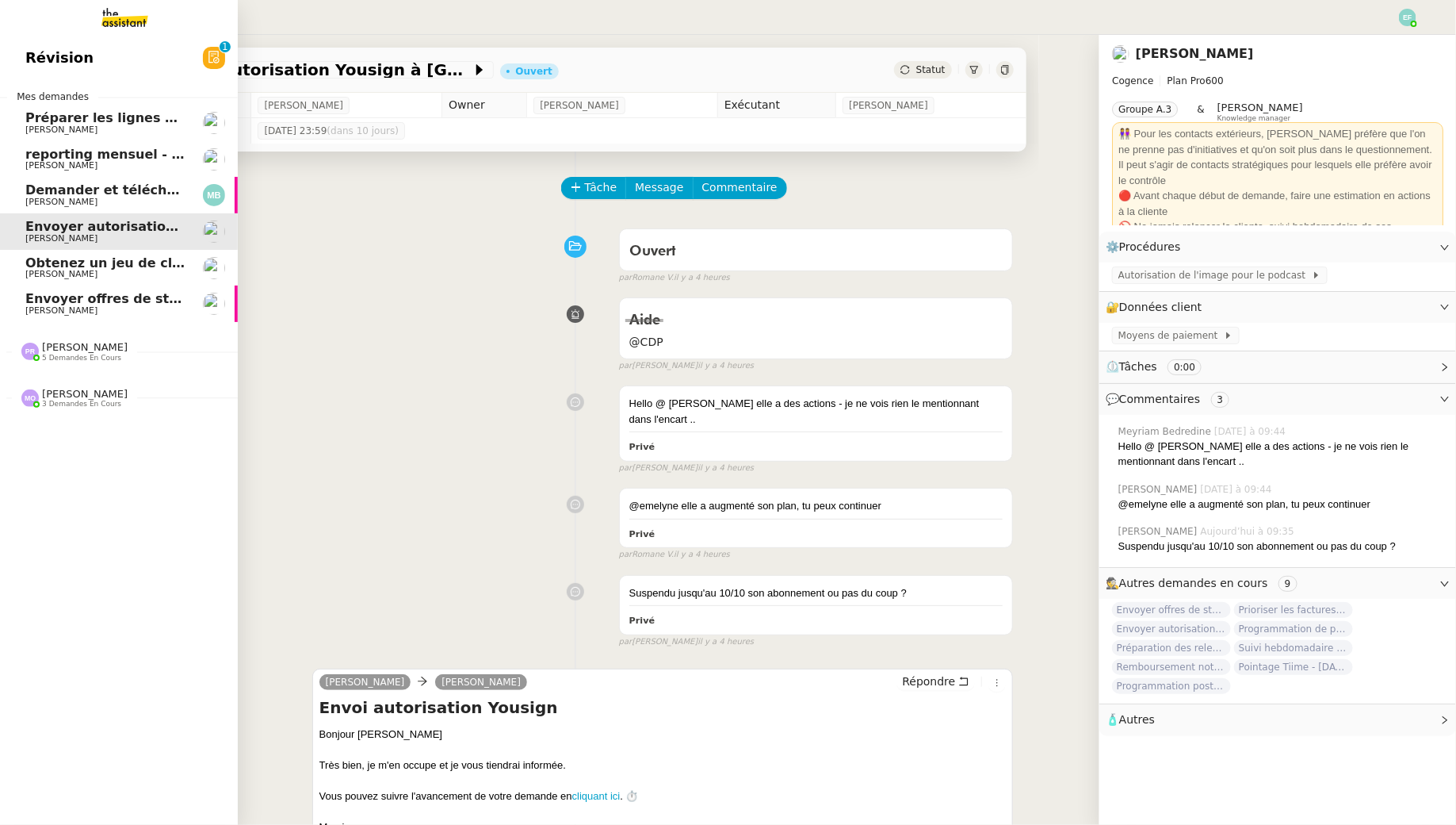
click at [148, 189] on span "Demander et télécharger les factures pour Qonto" at bounding box center [202, 190] width 354 height 15
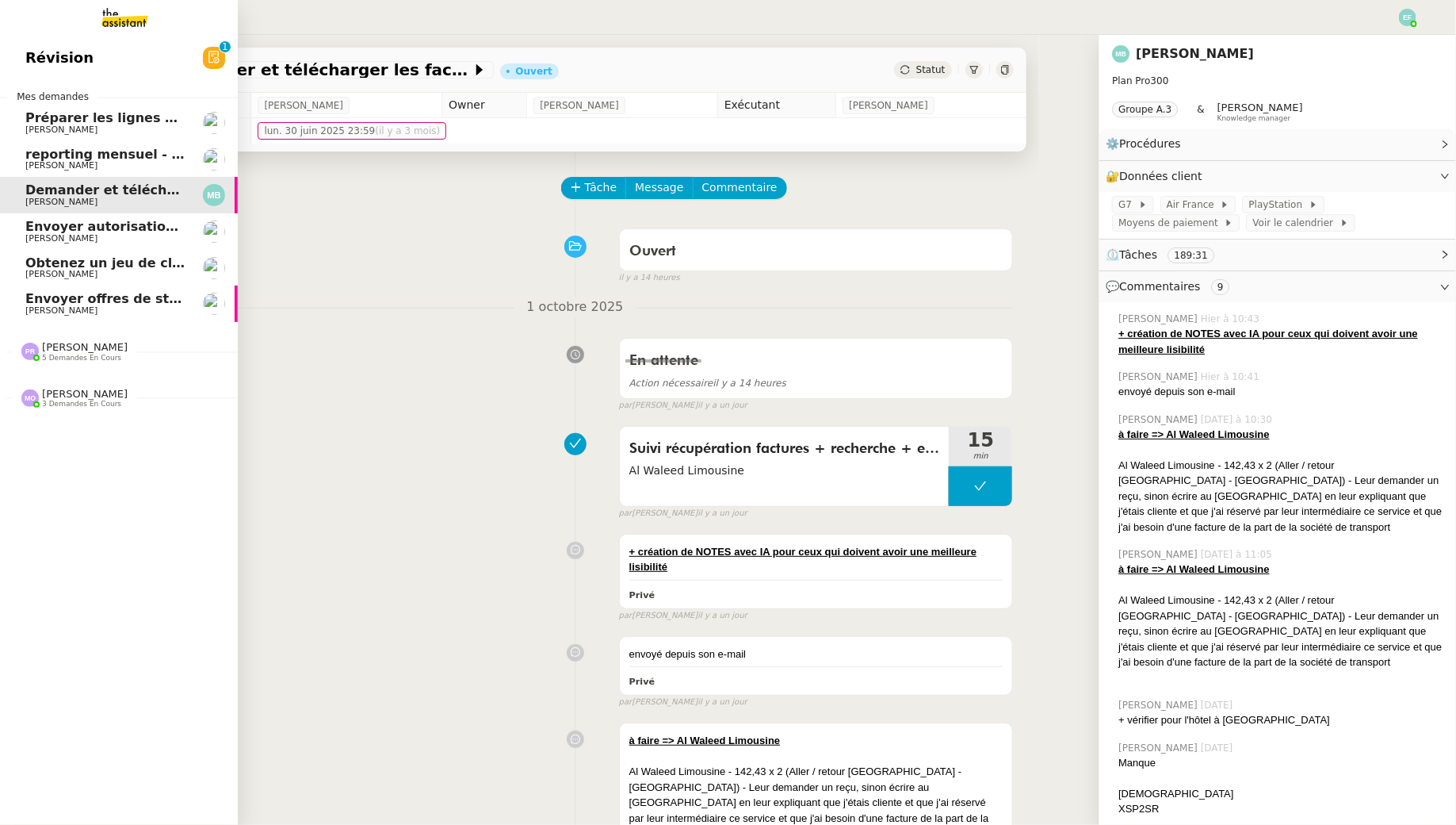
click at [146, 152] on span "reporting mensuel - 1 octobre 2025" at bounding box center [122, 154] width 194 height 15
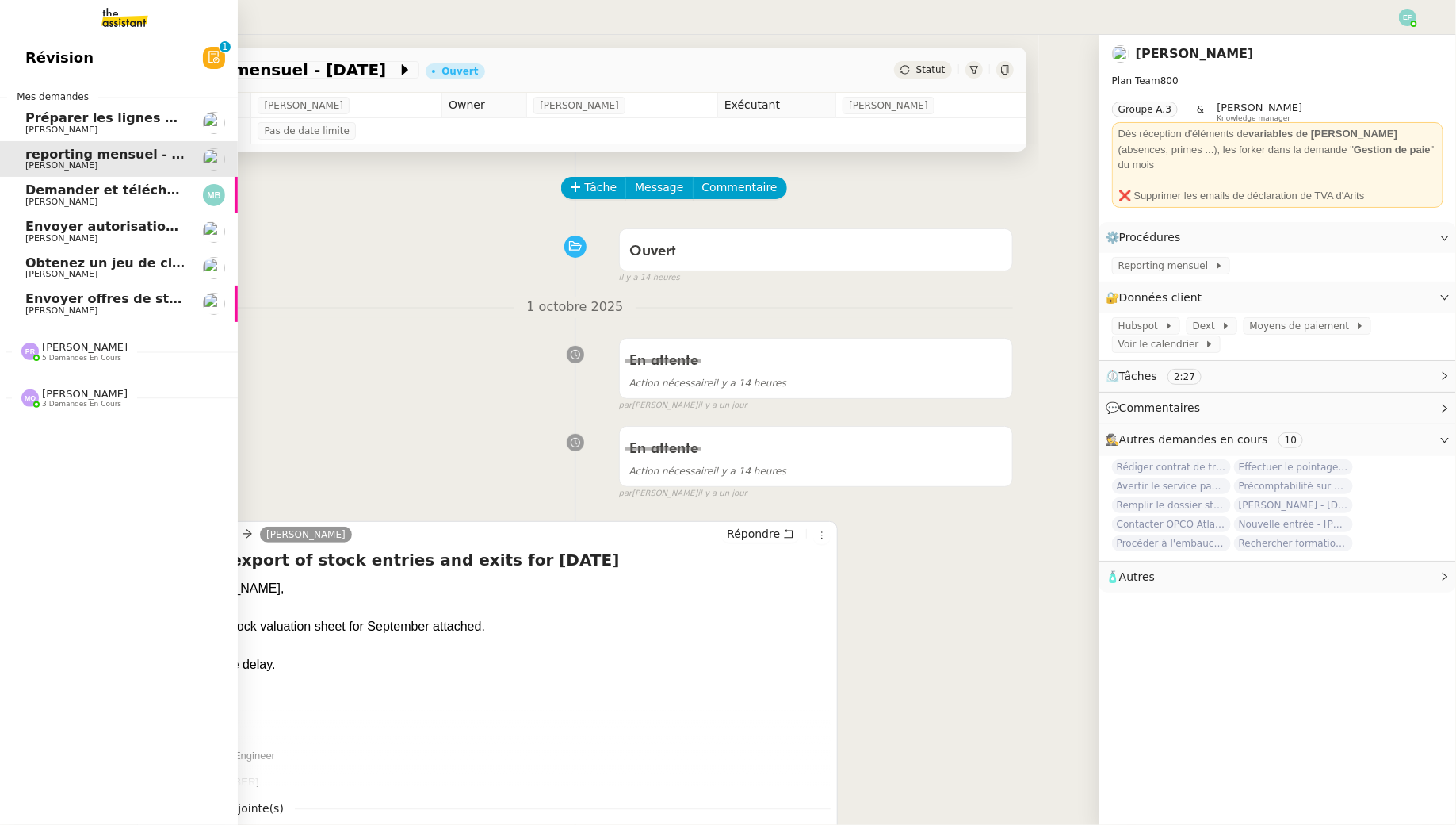
click at [49, 124] on span "Préparer les lignes de virement" at bounding box center [138, 117] width 226 height 15
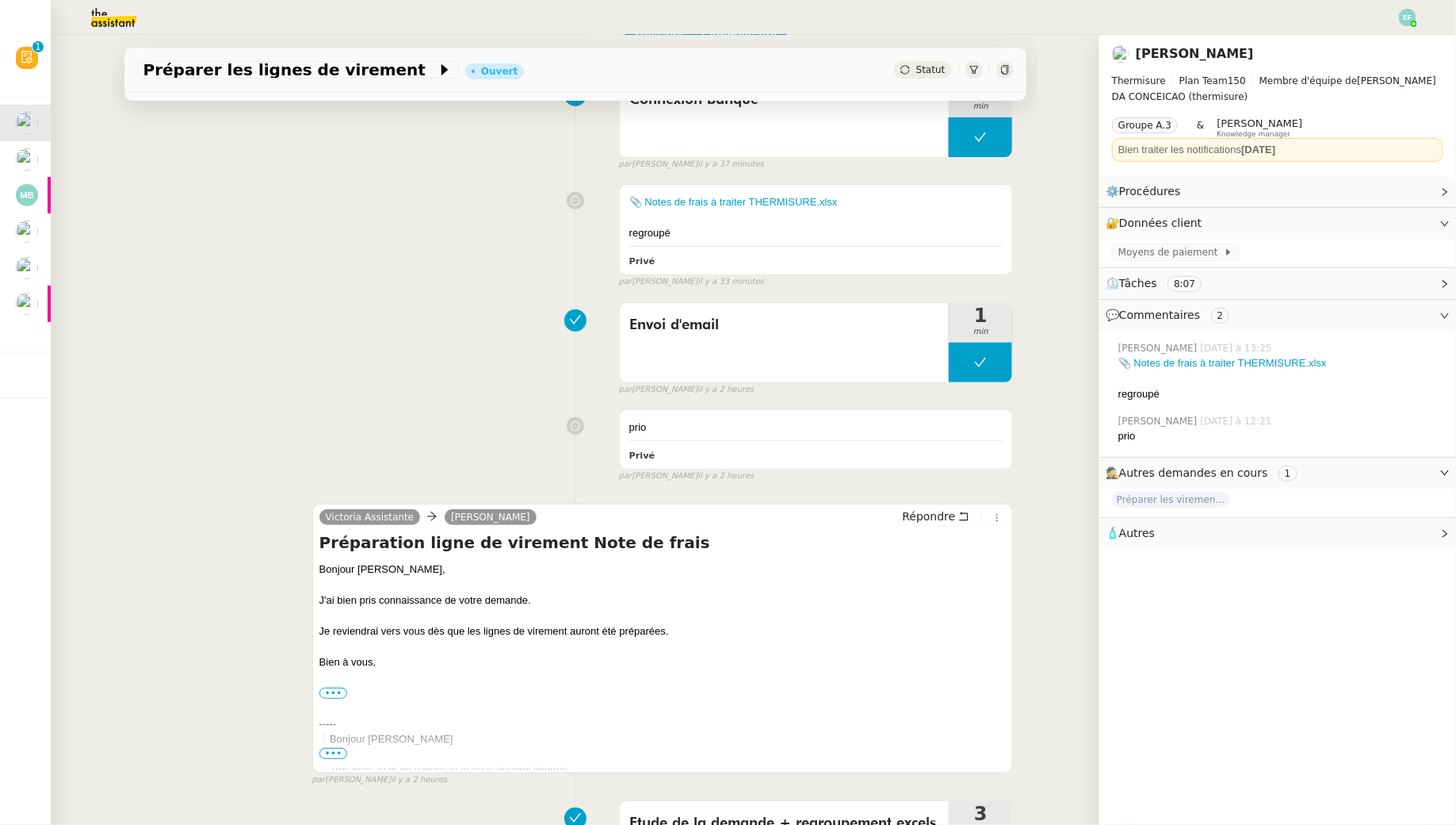
scroll to position [169, 0]
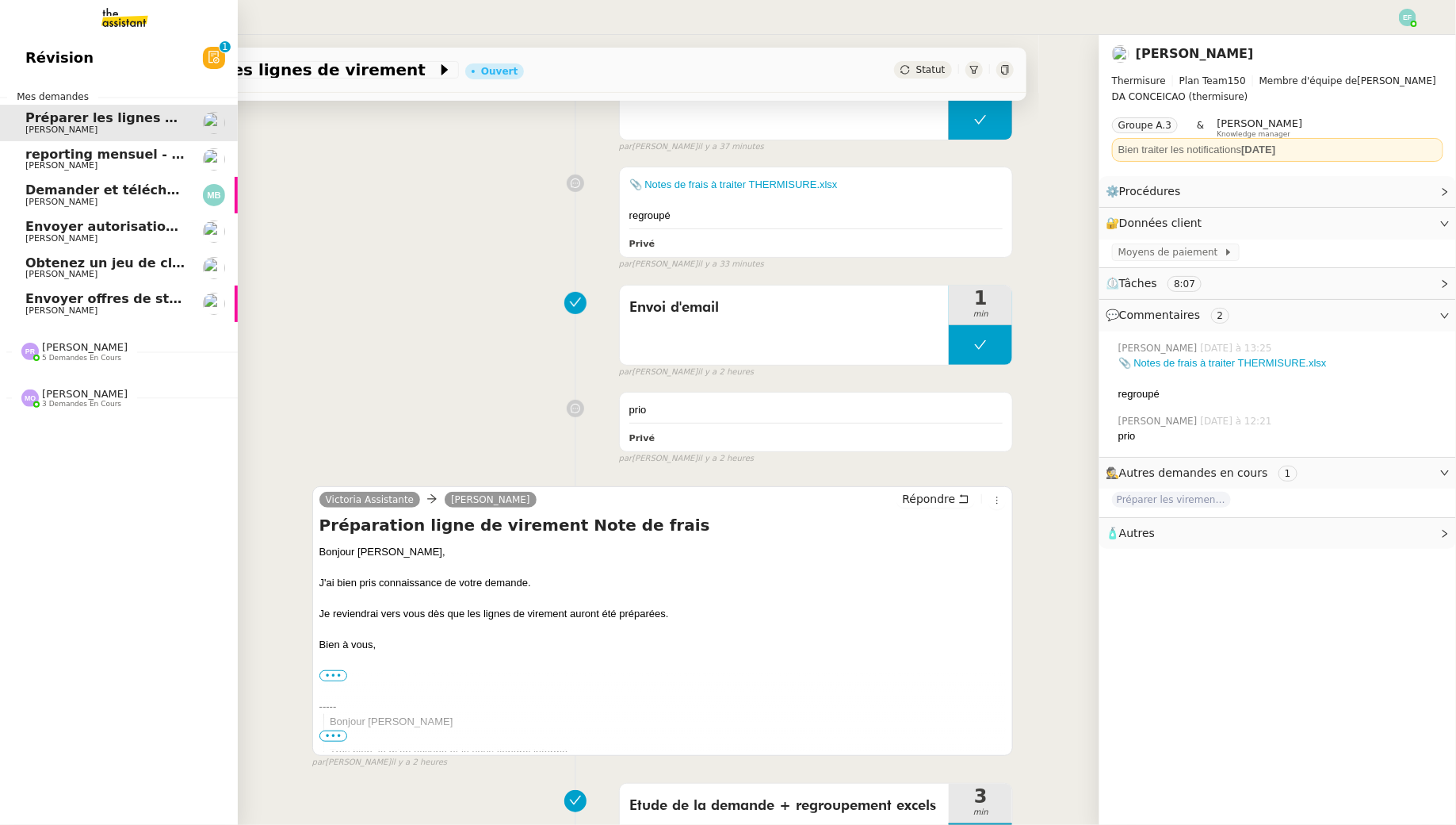
click at [59, 161] on span "Manon Loustau" at bounding box center [61, 165] width 72 height 10
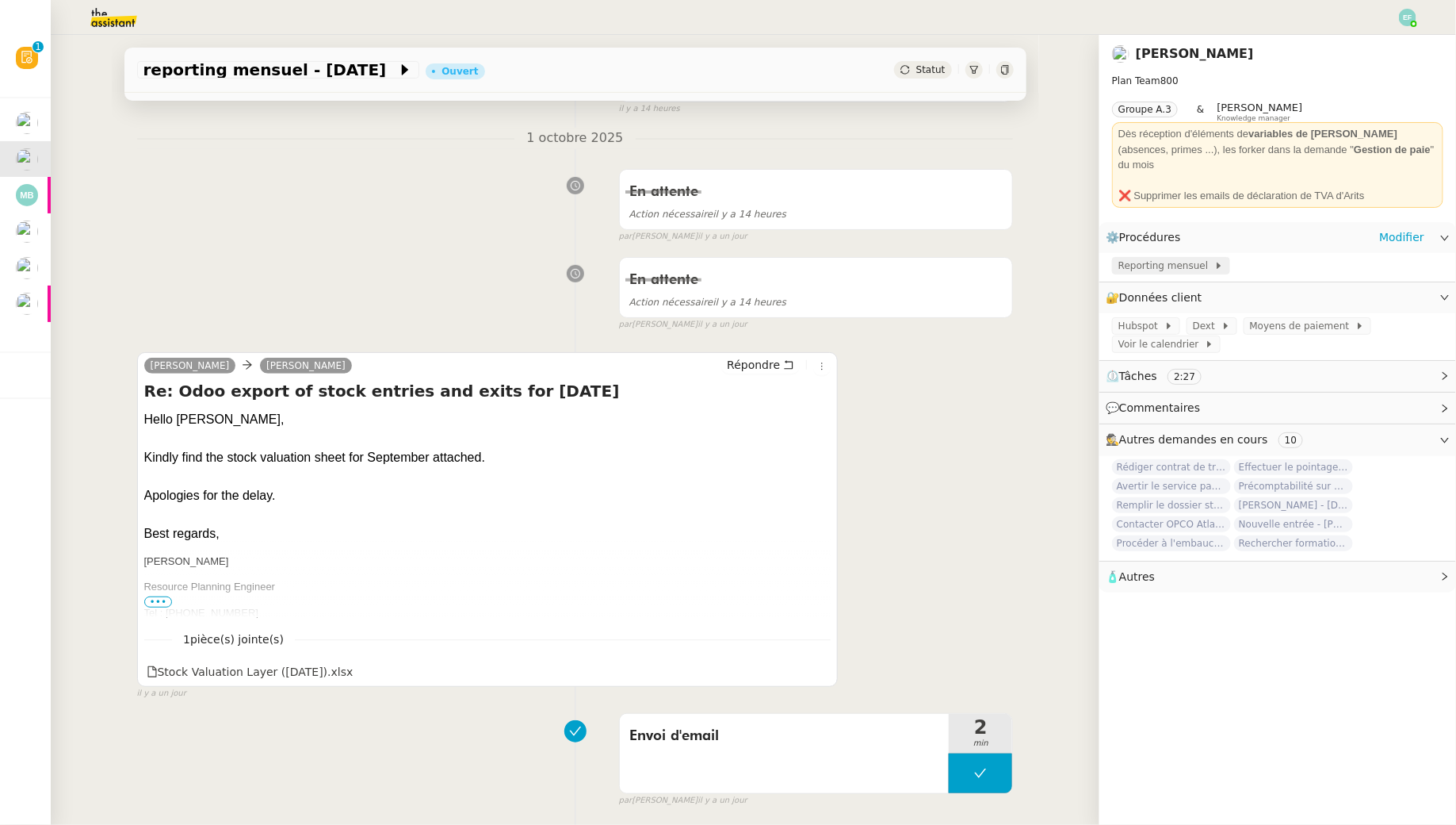
click at [1156, 258] on span "Reporting mensuel" at bounding box center [1166, 266] width 96 height 16
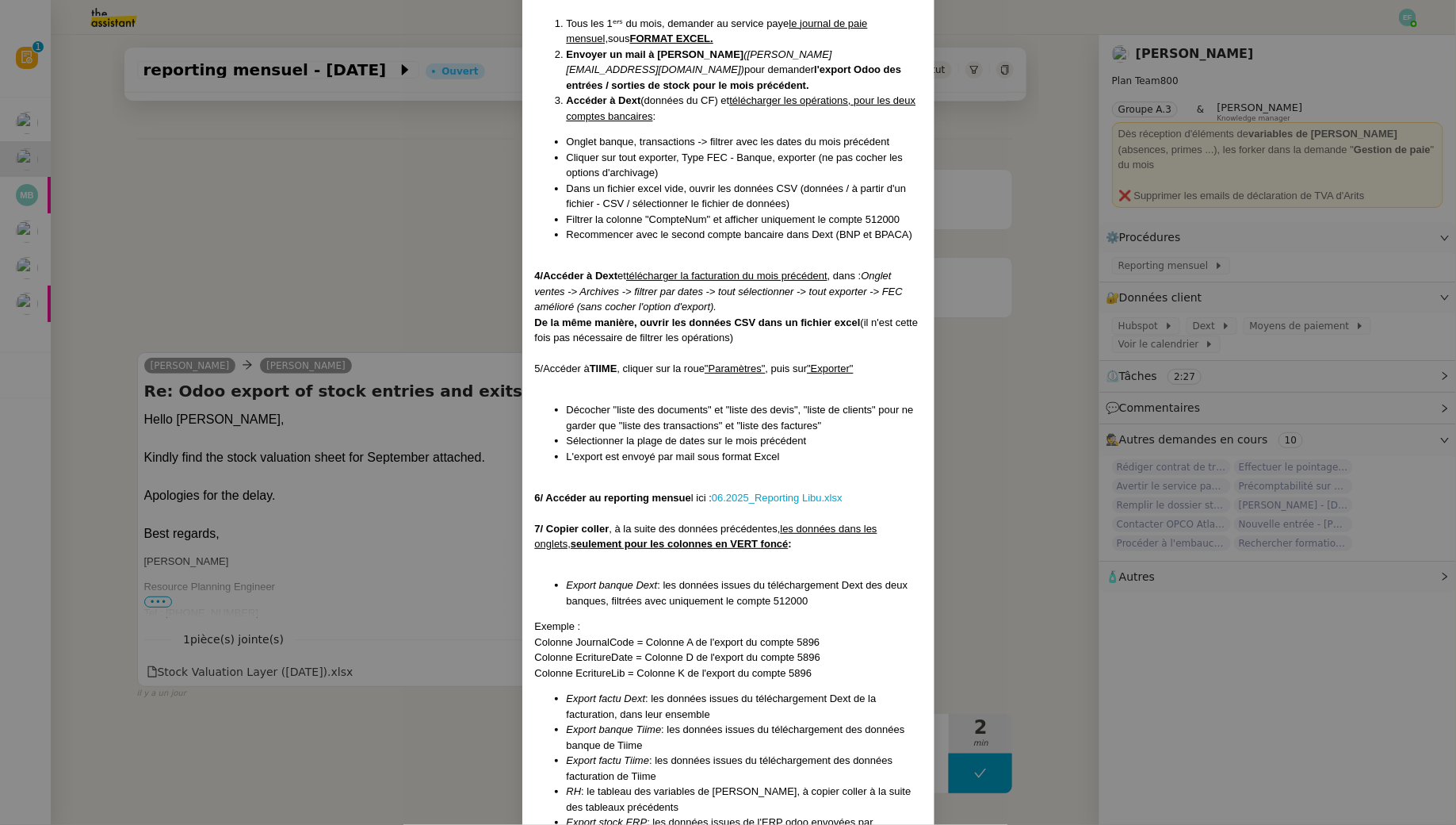
scroll to position [289, 0]
click at [332, 251] on nz-modal-container "Créée le 30/08/2024 MAJ le 19/08/2025 Contexte : La cliente souhaite que l'on t…" at bounding box center [728, 412] width 1456 height 825
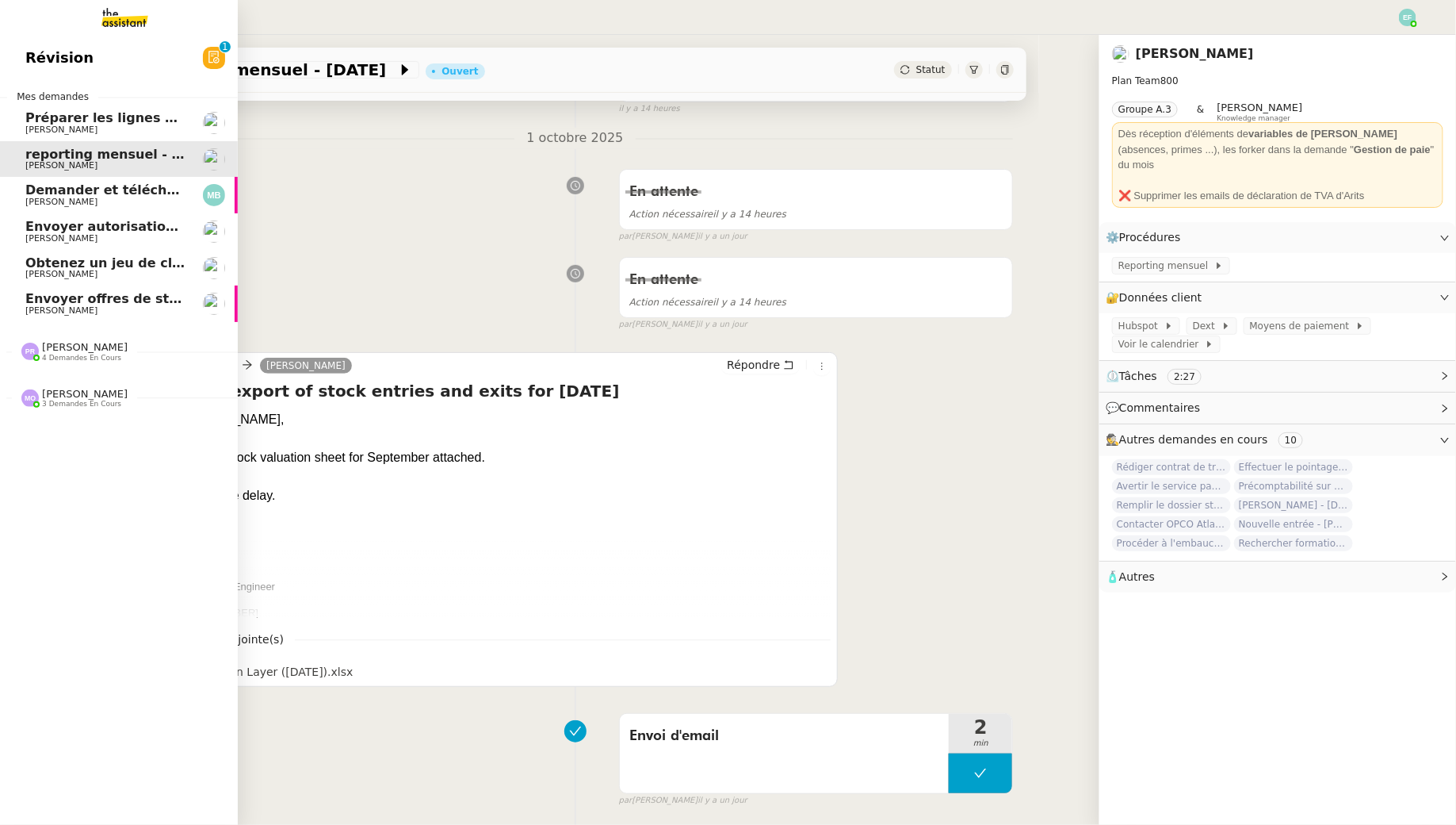
click at [46, 121] on span "Préparer les lignes de virement" at bounding box center [138, 117] width 226 height 15
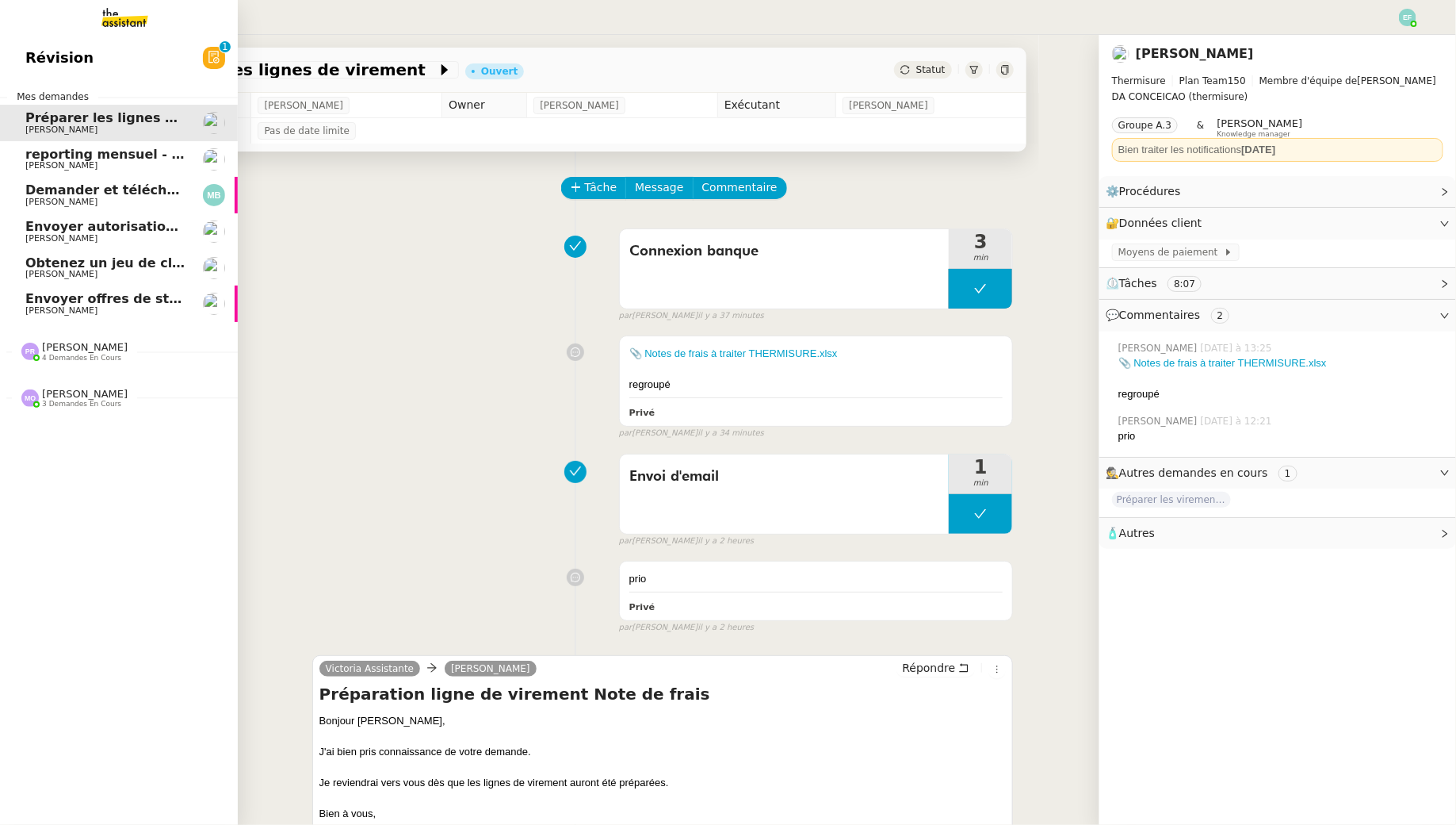
click at [53, 193] on span "Demander et télécharger les factures pour Qonto" at bounding box center [202, 190] width 354 height 15
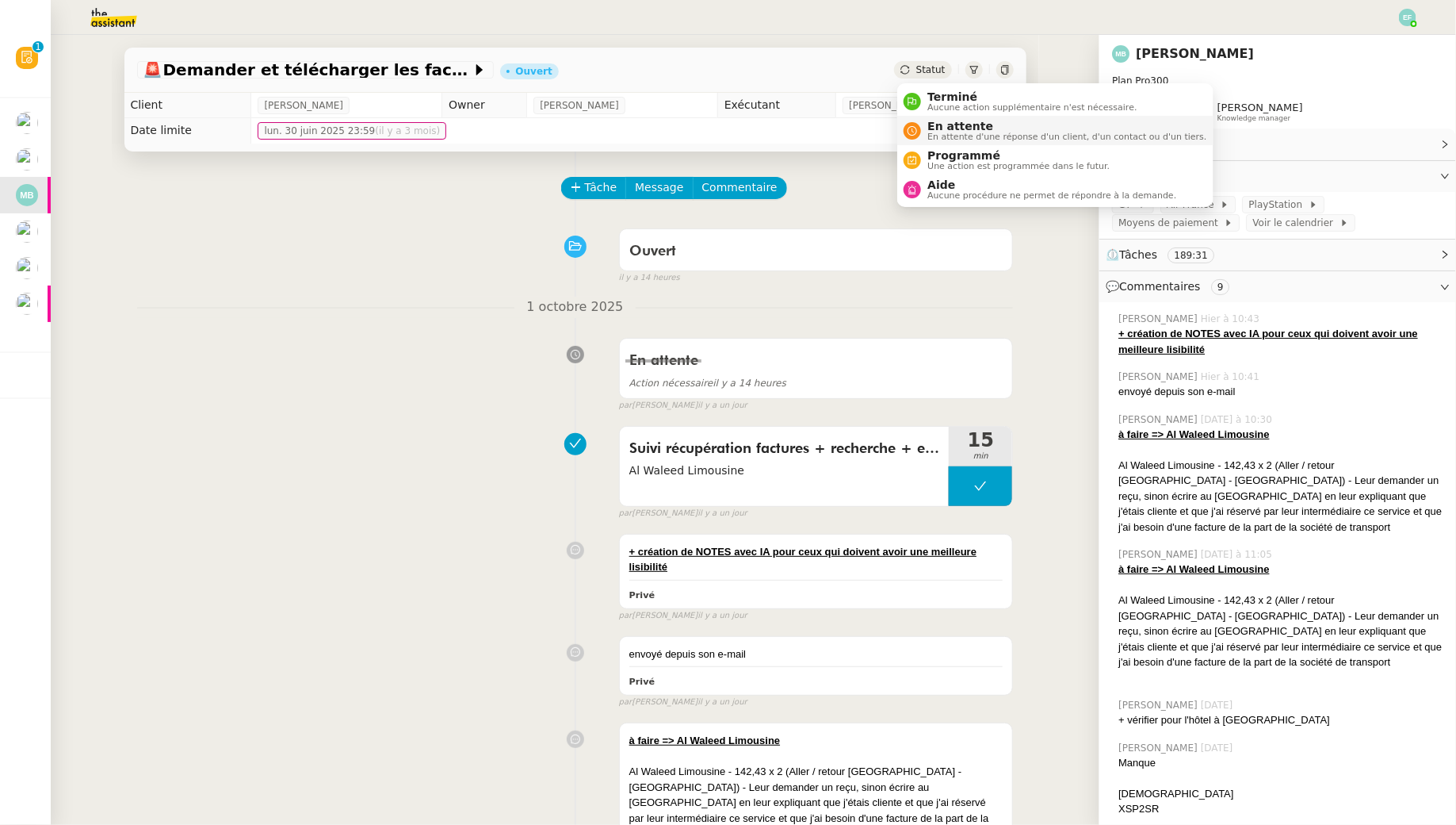
click at [934, 129] on span "En attente" at bounding box center [1067, 127] width 279 height 13
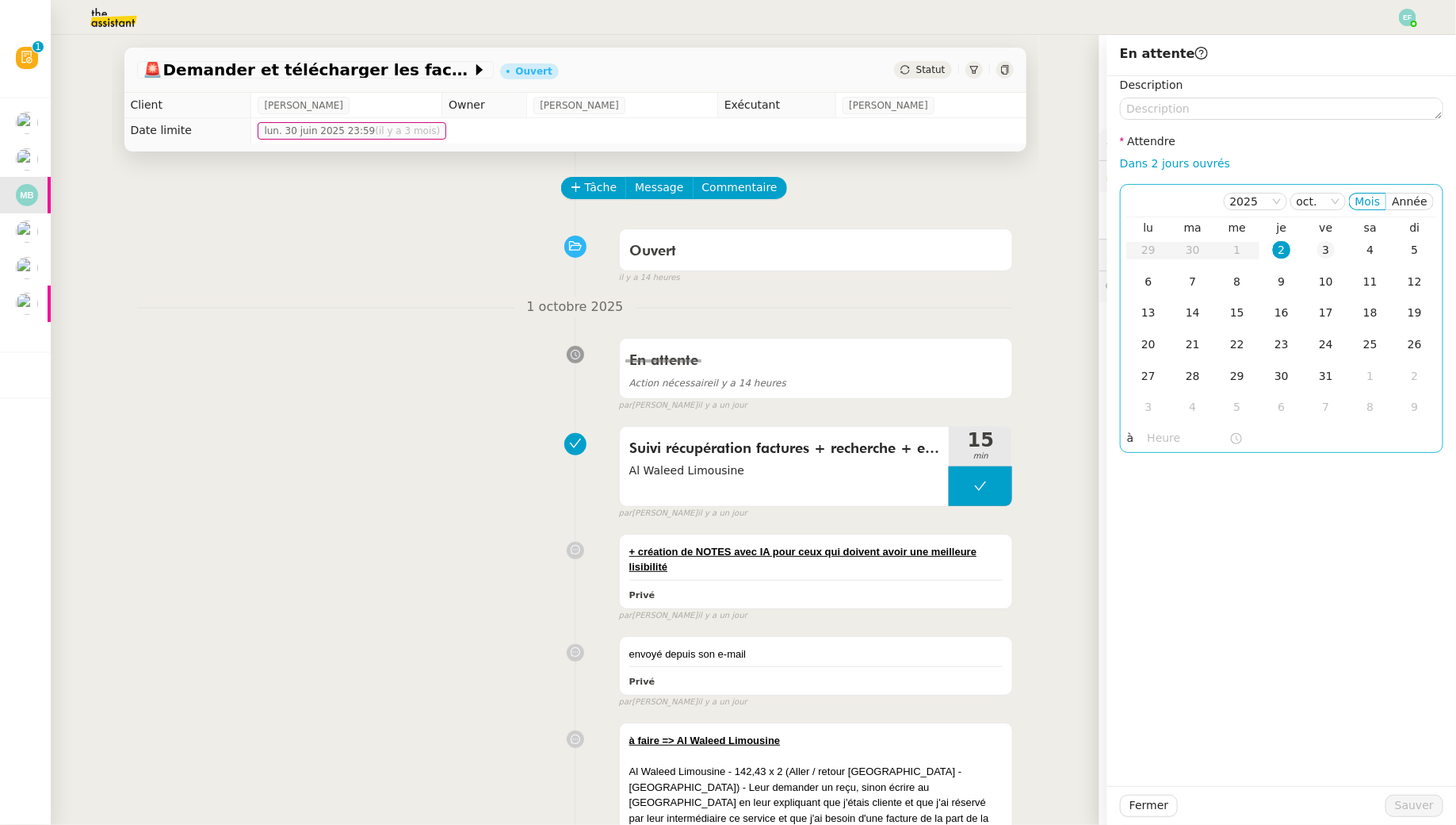
click at [1325, 253] on div "3" at bounding box center [1326, 250] width 18 height 18
click at [222, 328] on div "1 octobre 2025 En attente Action nécessaire il y a 14 heures false par Emelyne …" at bounding box center [575, 354] width 877 height 115
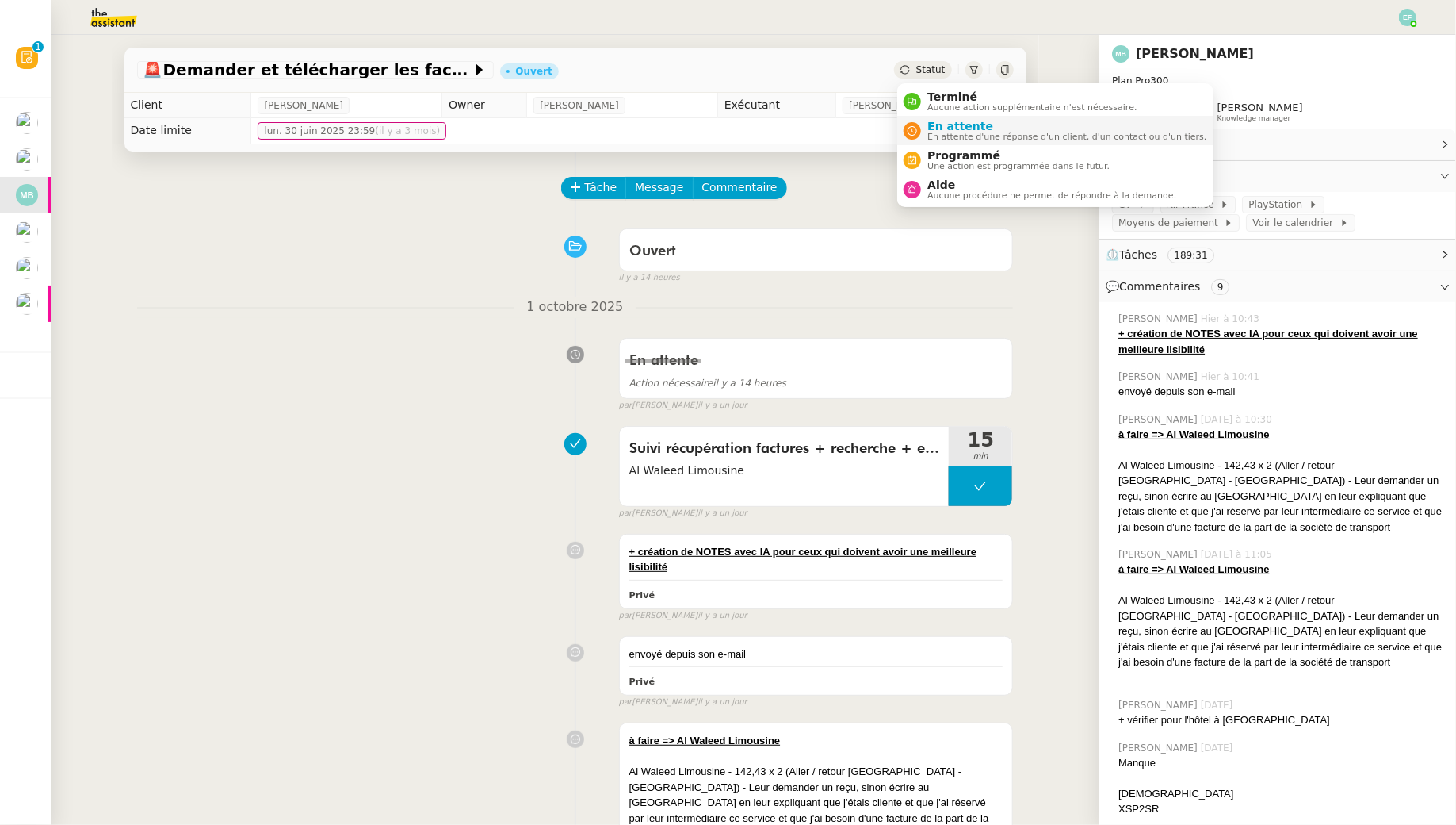
click at [941, 128] on span "En attente" at bounding box center [1067, 127] width 279 height 13
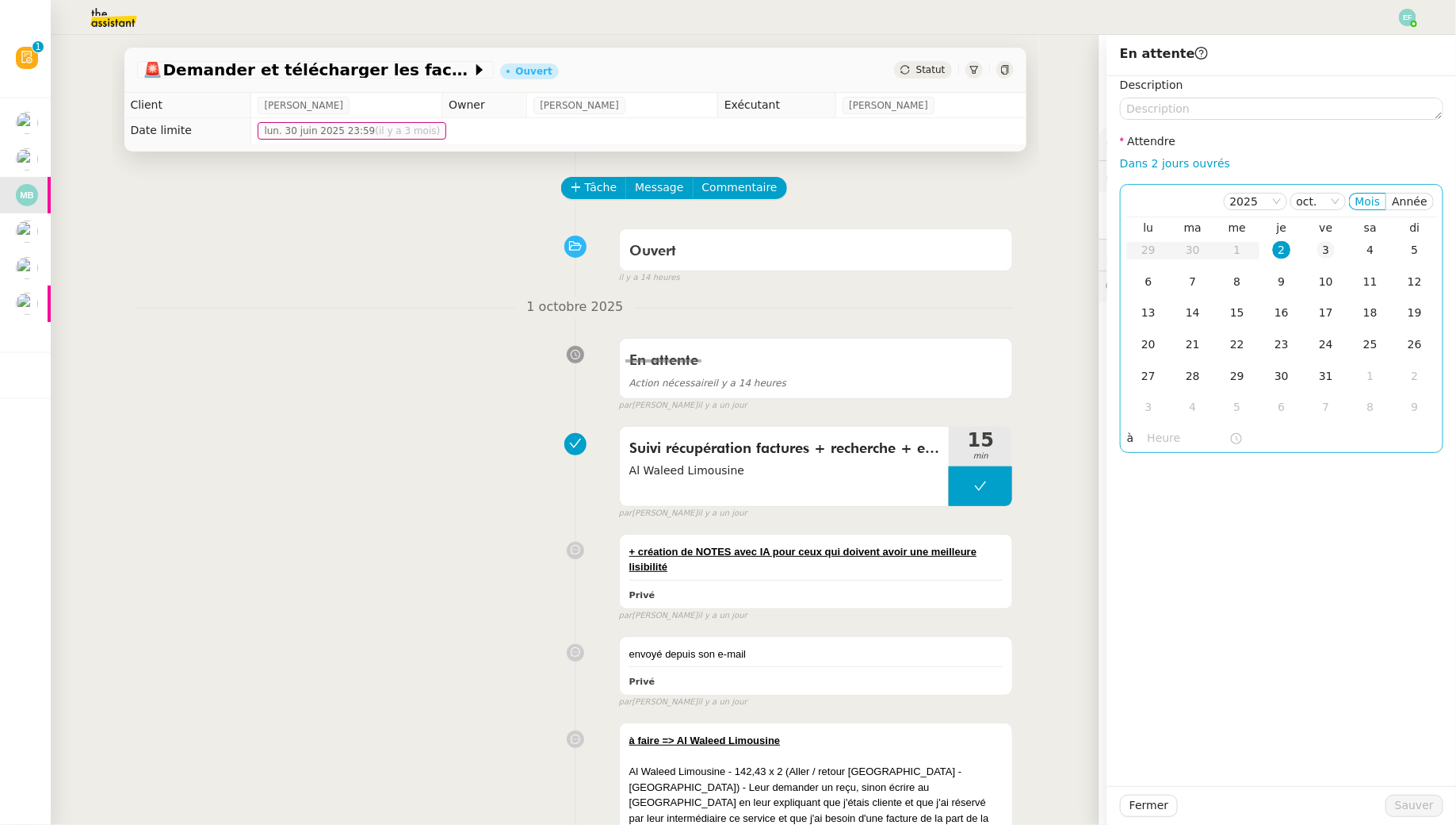
click at [1318, 258] on div "3" at bounding box center [1326, 250] width 18 height 18
click at [1245, 115] on textarea at bounding box center [1282, 109] width 324 height 23
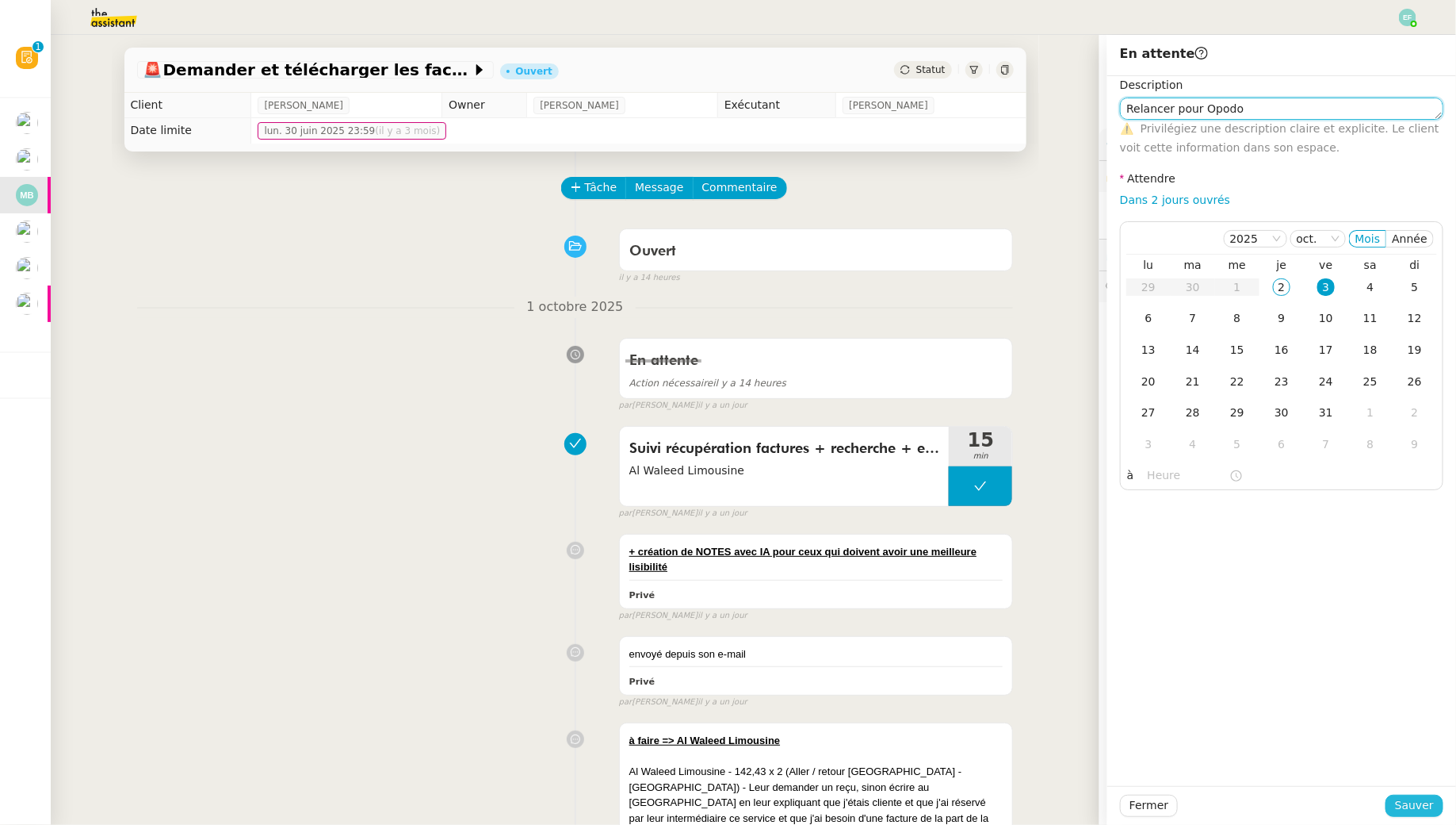
type textarea "Relancer pour Opodo"
click at [1407, 802] on span "Sauver" at bounding box center [1414, 804] width 38 height 18
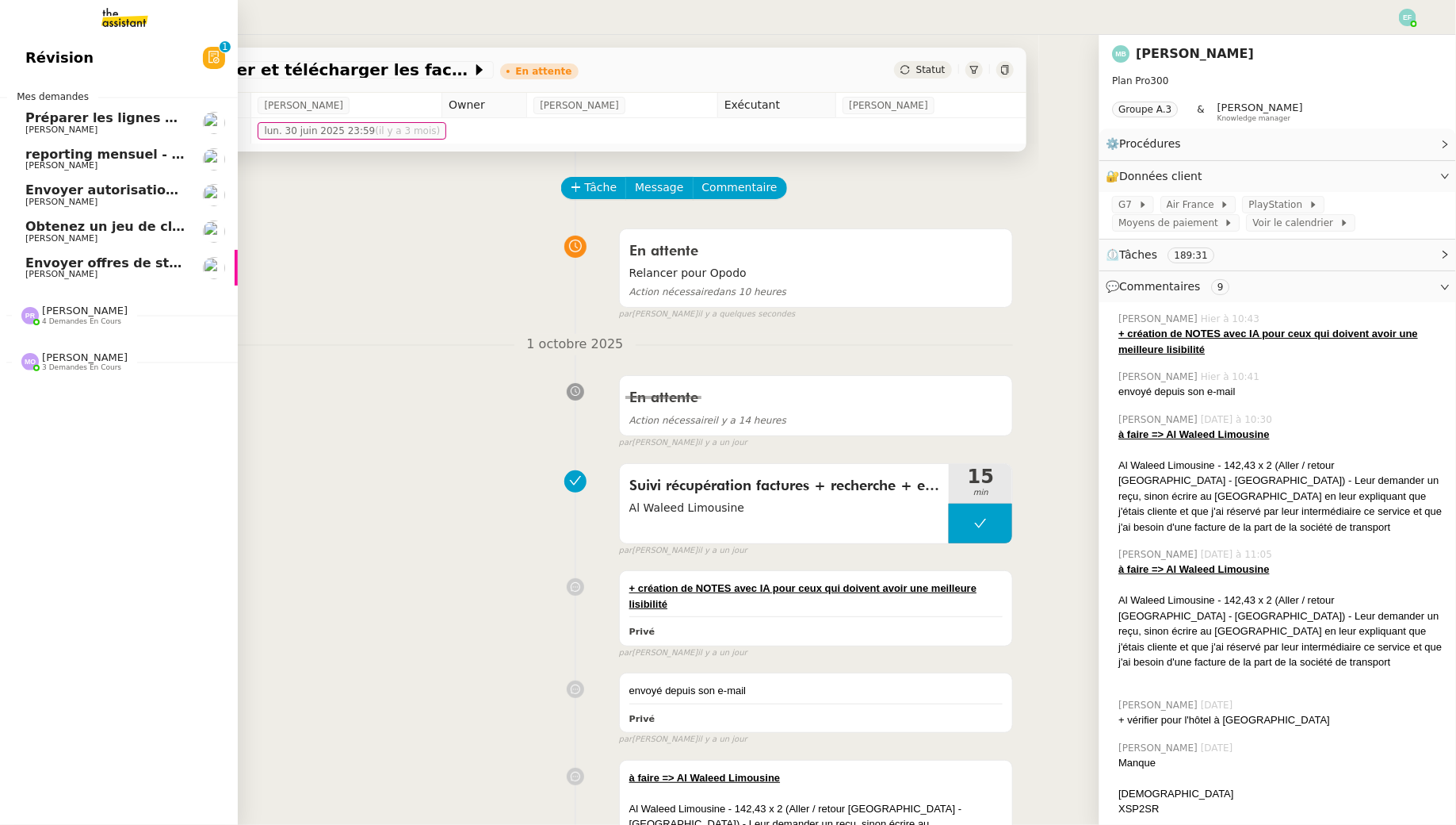
click at [73, 259] on span "Envoyer offres de stage aux écoles" at bounding box center [150, 263] width 250 height 15
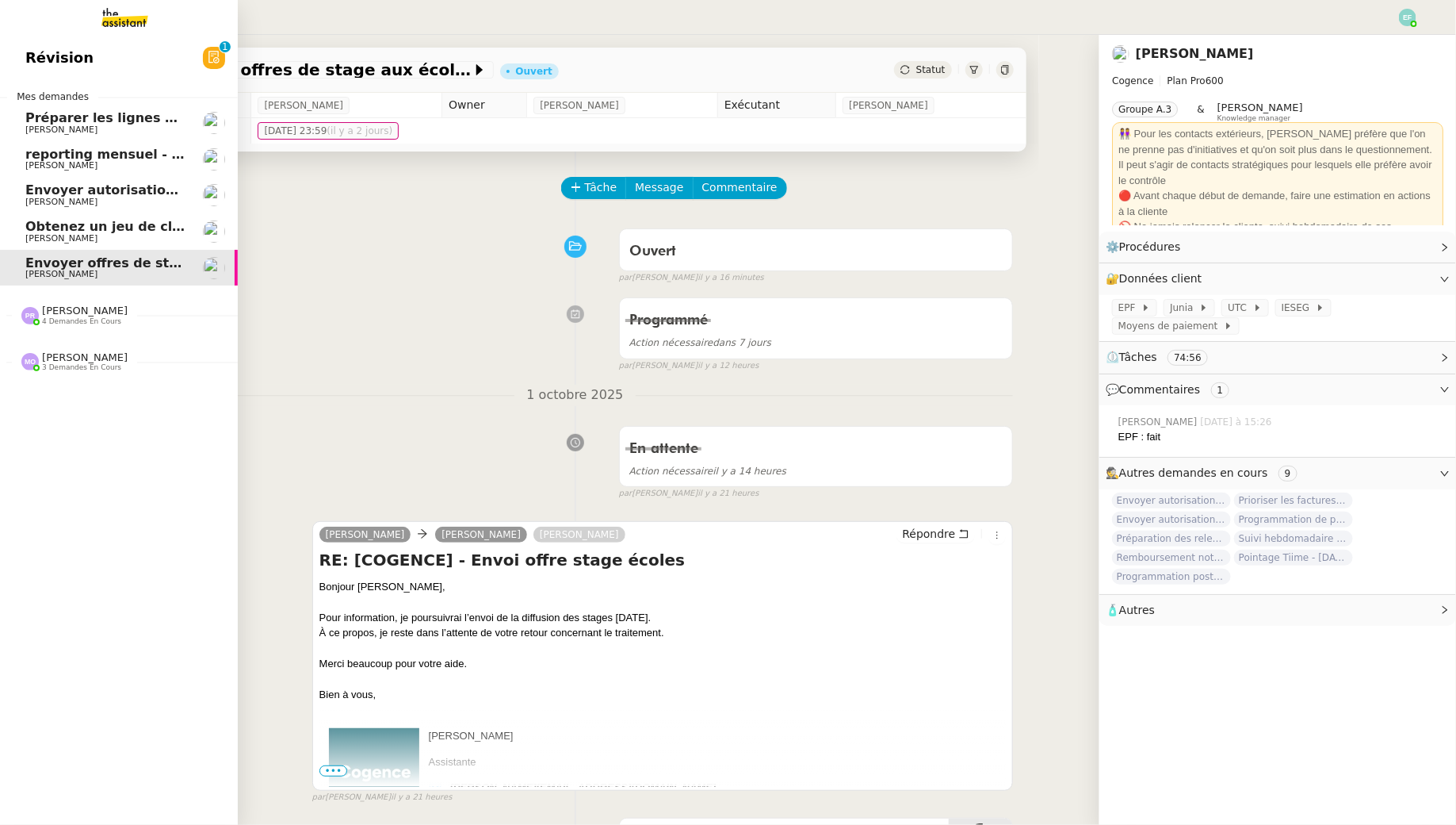
click at [156, 221] on span "Obtenez un jeu de clefs pour la cave" at bounding box center [156, 226] width 261 height 15
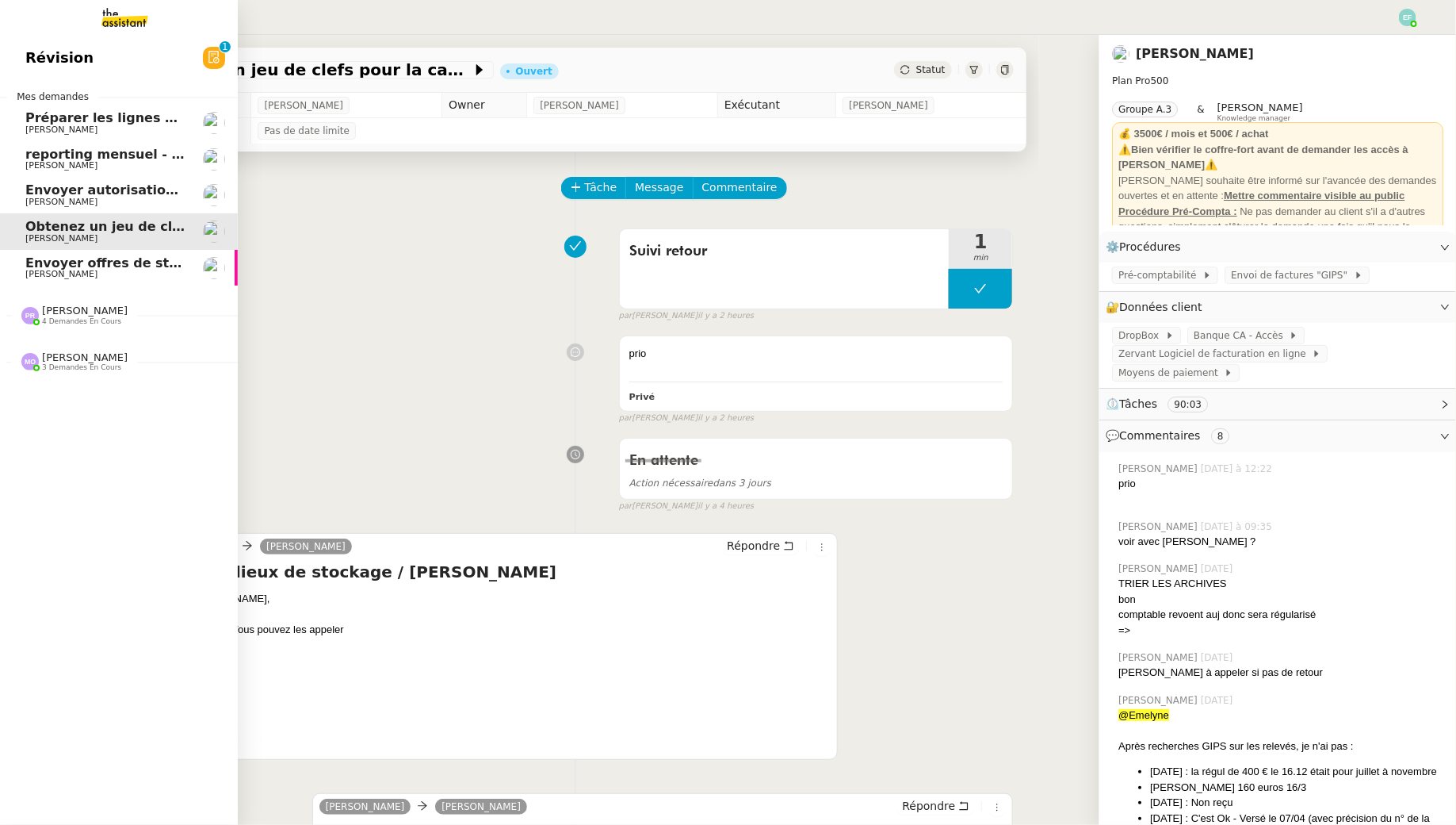
click at [154, 188] on span "Envoyer autorisation Yousign à Alexandra" at bounding box center [213, 190] width 376 height 15
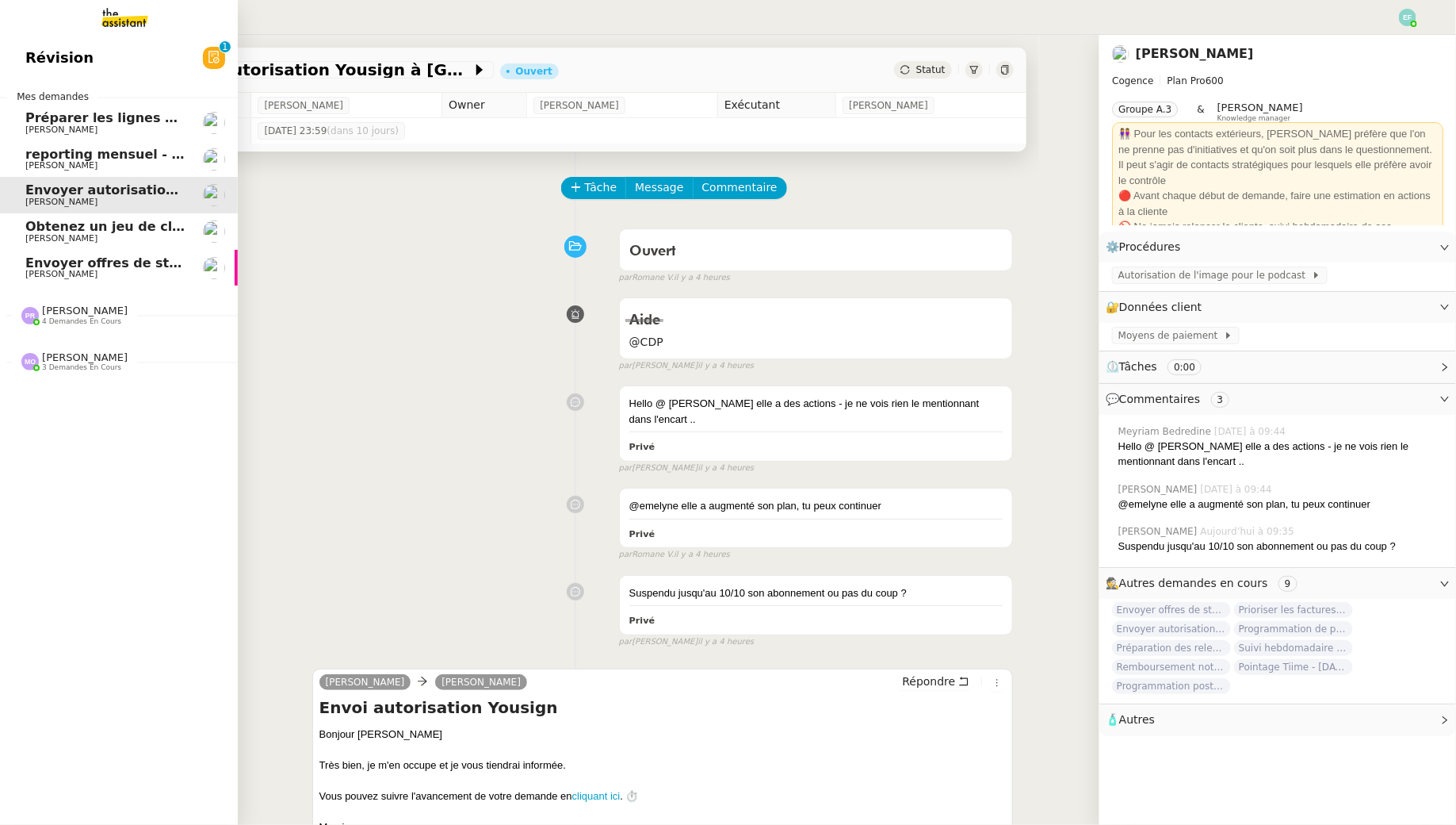
click at [144, 156] on span "reporting mensuel - 1 octobre 2025" at bounding box center [122, 154] width 194 height 15
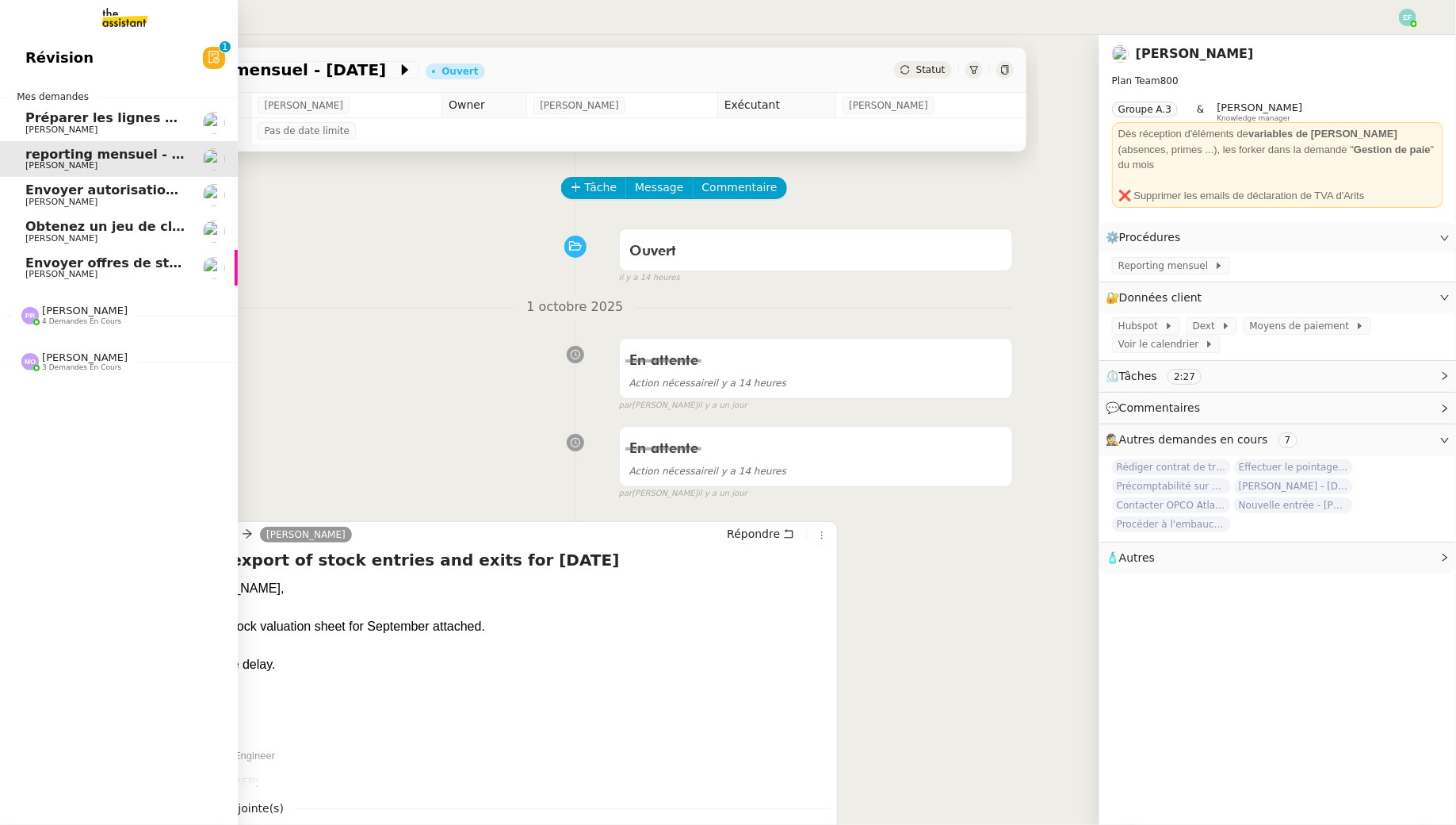
click at [145, 110] on link "Préparer les lignes de virement Jeremy JULIARD" at bounding box center [118, 123] width 237 height 37
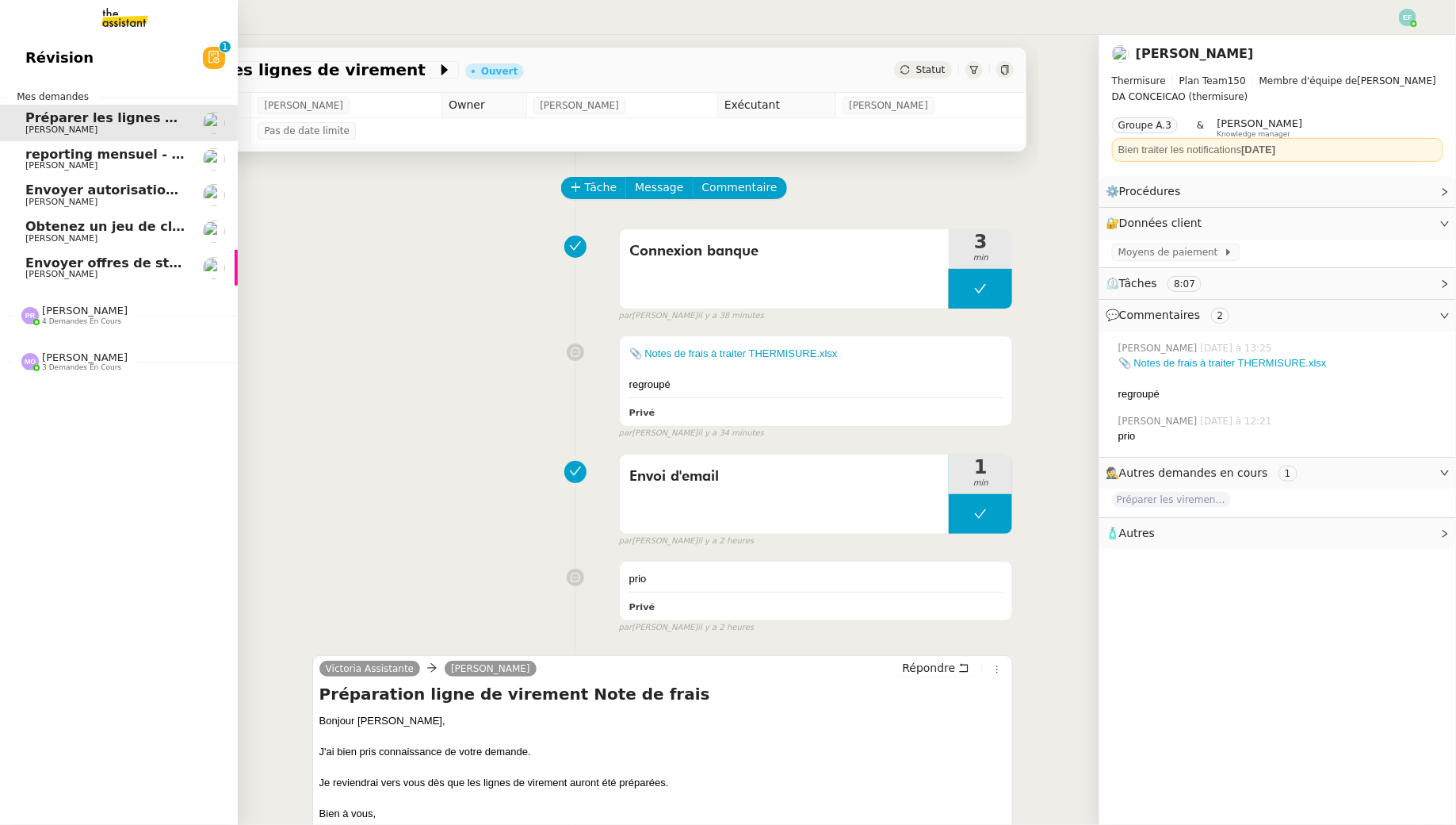
click at [174, 41] on link "Révision 0 1 2 3 4 5 6 7 8 9" at bounding box center [118, 57] width 237 height 37
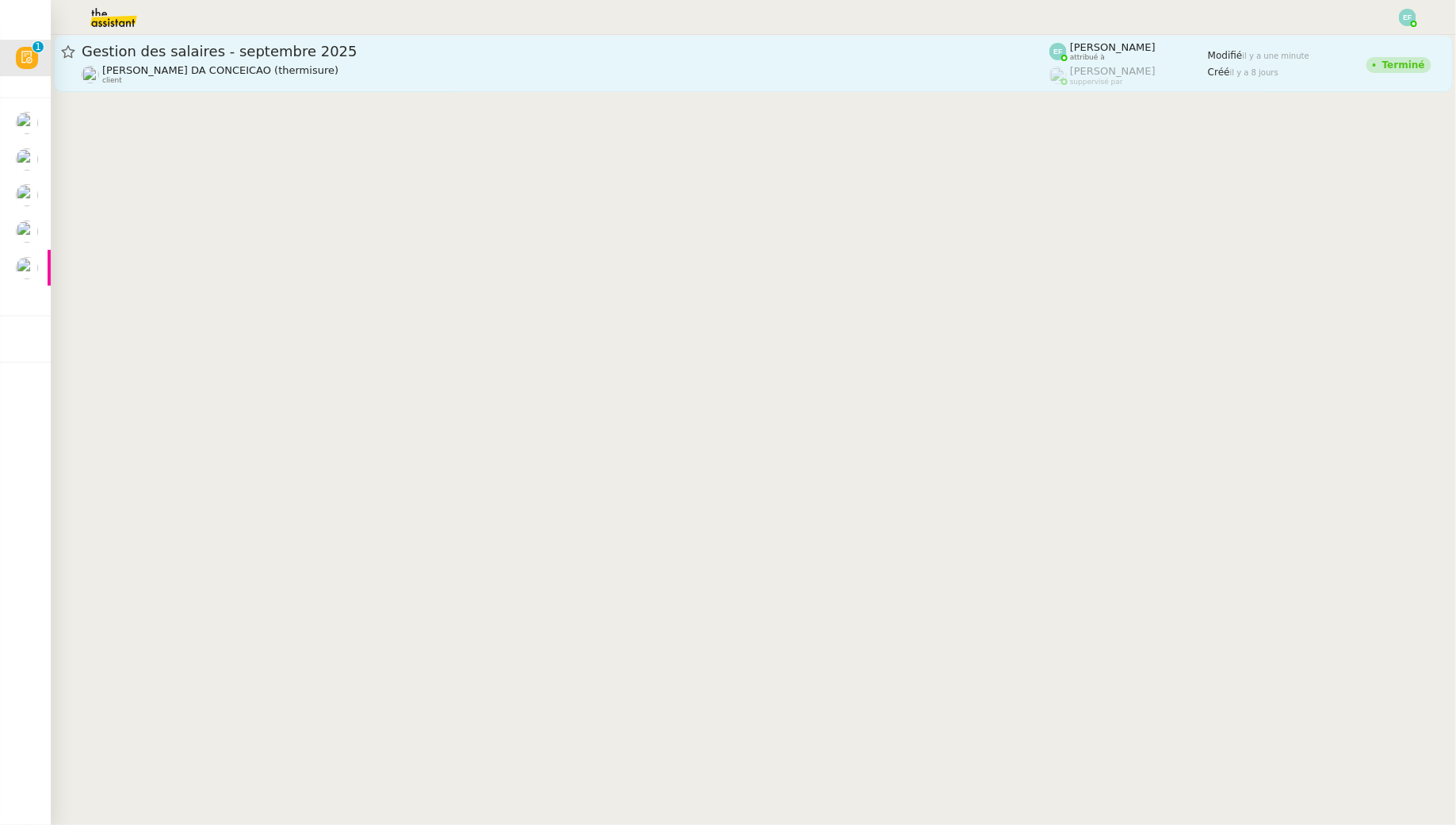
click at [590, 76] on div "Charles DA CONCEICAO (thermisure) client" at bounding box center [566, 74] width 968 height 21
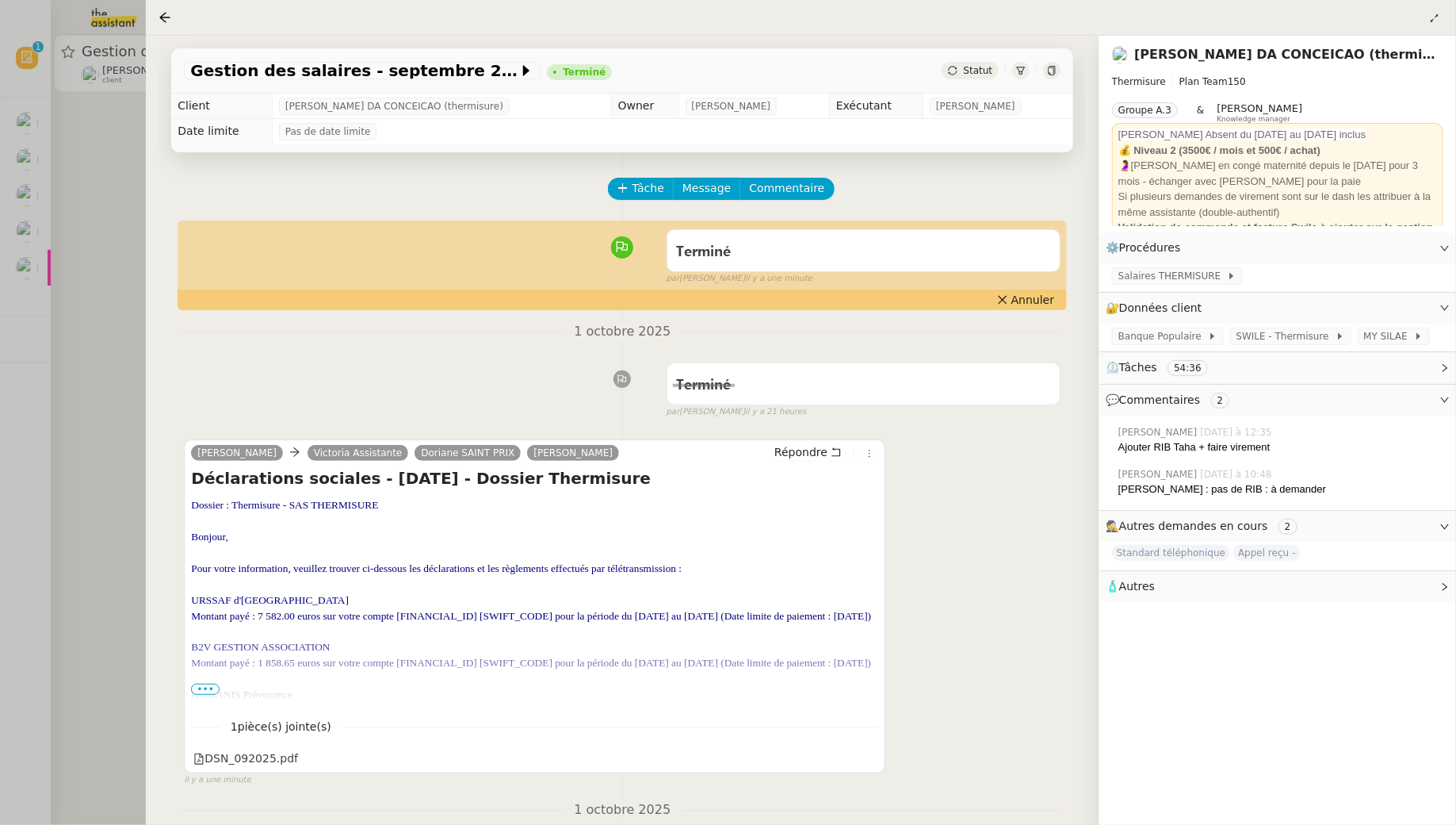
click at [44, 275] on div at bounding box center [728, 412] width 1456 height 825
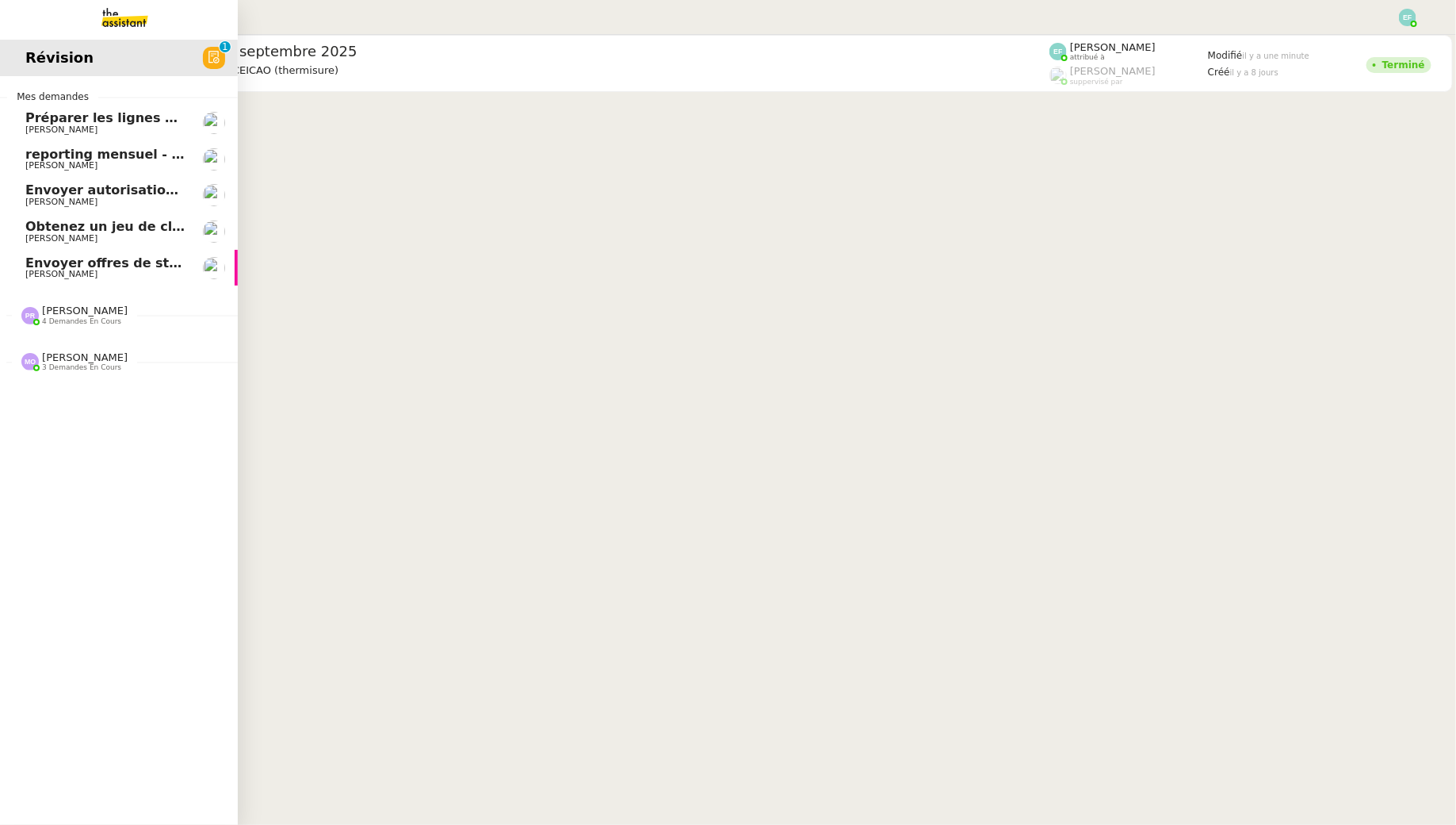
click at [39, 275] on link "Envoyer offres de stage aux écoles Juliette Rihal" at bounding box center [118, 267] width 237 height 37
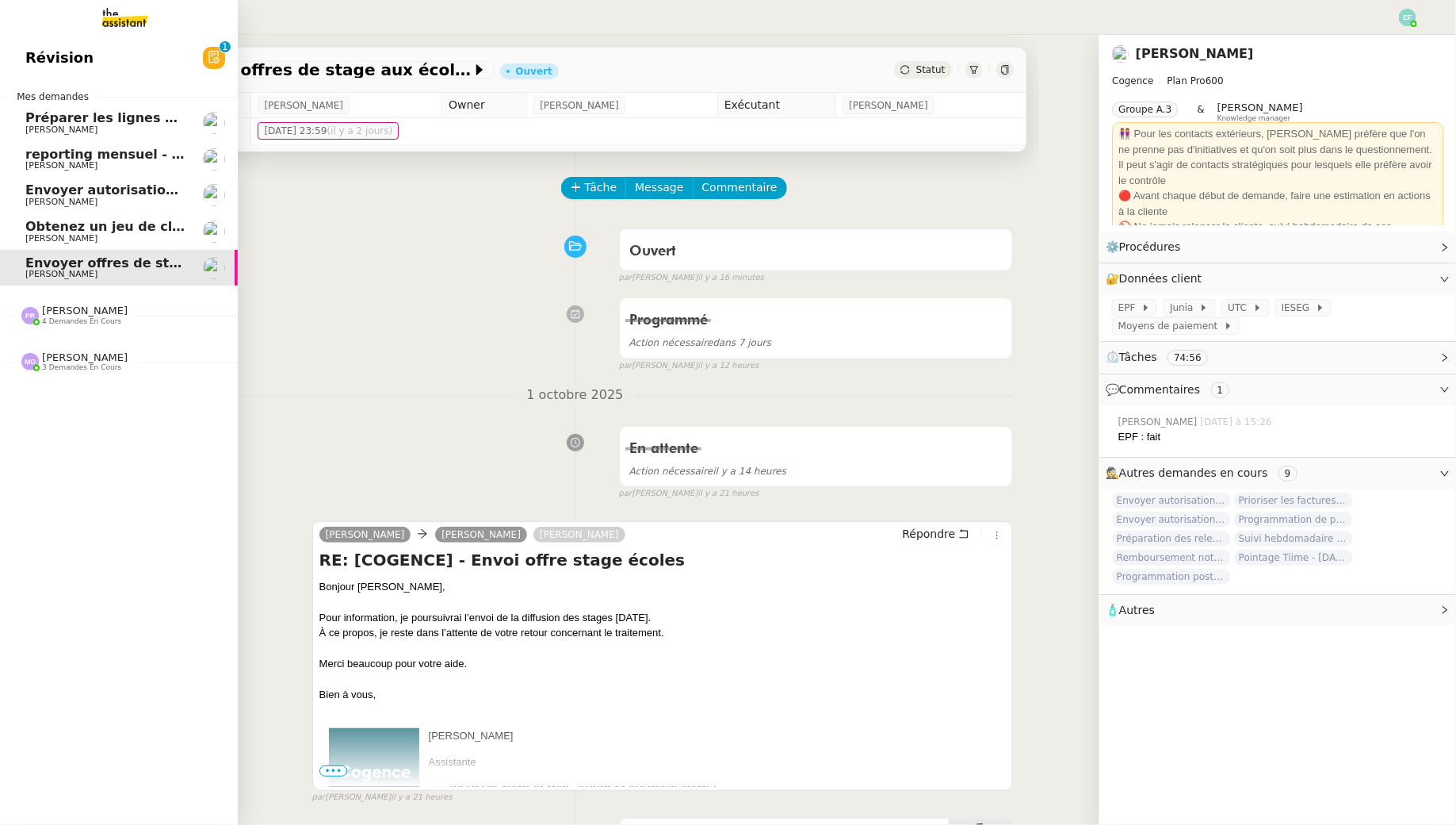
click at [79, 312] on span "Pauline Ribas" at bounding box center [84, 310] width 85 height 12
click at [63, 512] on span "3 demandes en cours" at bounding box center [82, 512] width 79 height 8
click at [115, 130] on span "Jeremy JULIARD" at bounding box center [105, 130] width 160 height 9
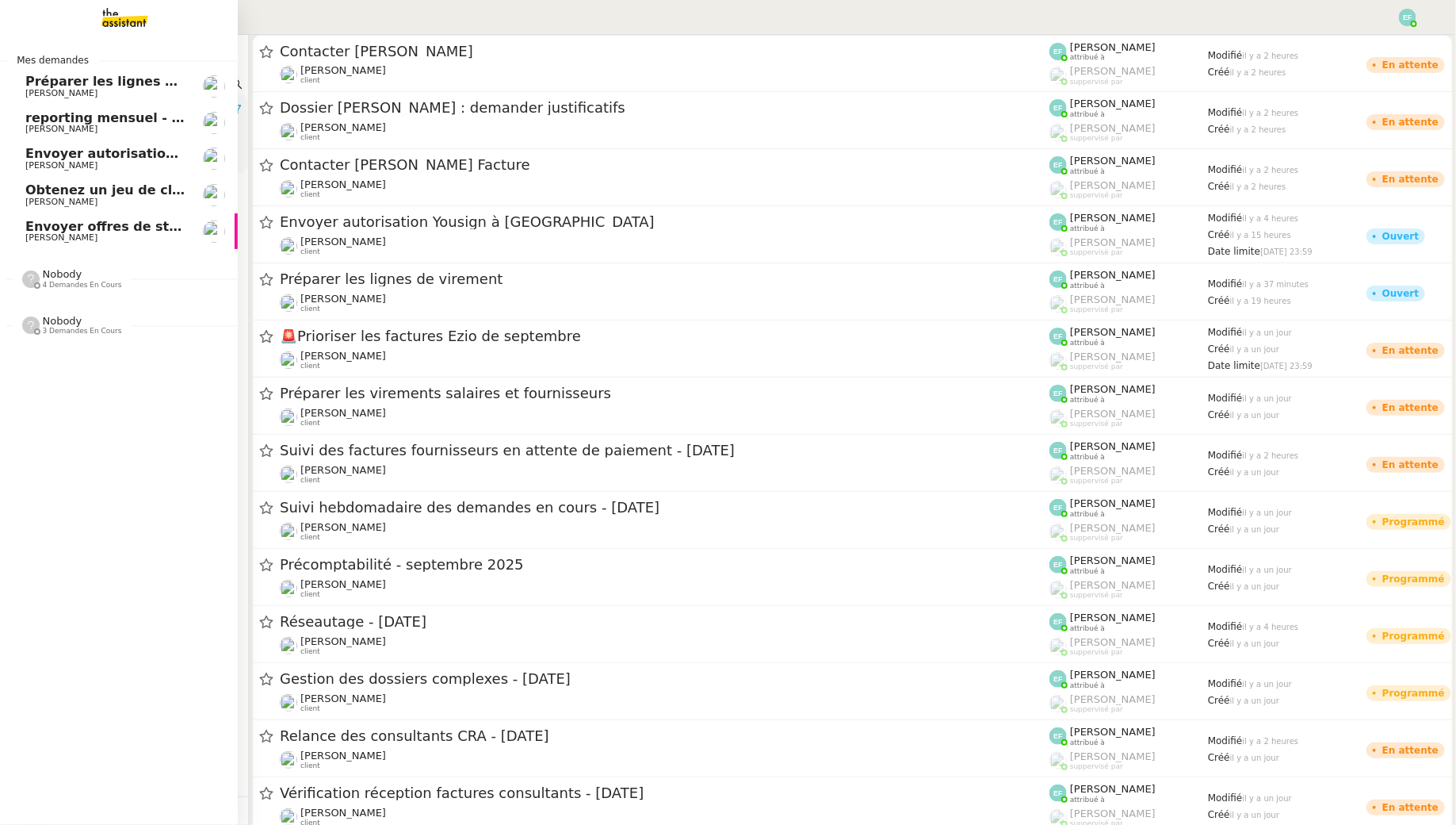
click at [43, 236] on span "[PERSON_NAME]" at bounding box center [61, 237] width 72 height 10
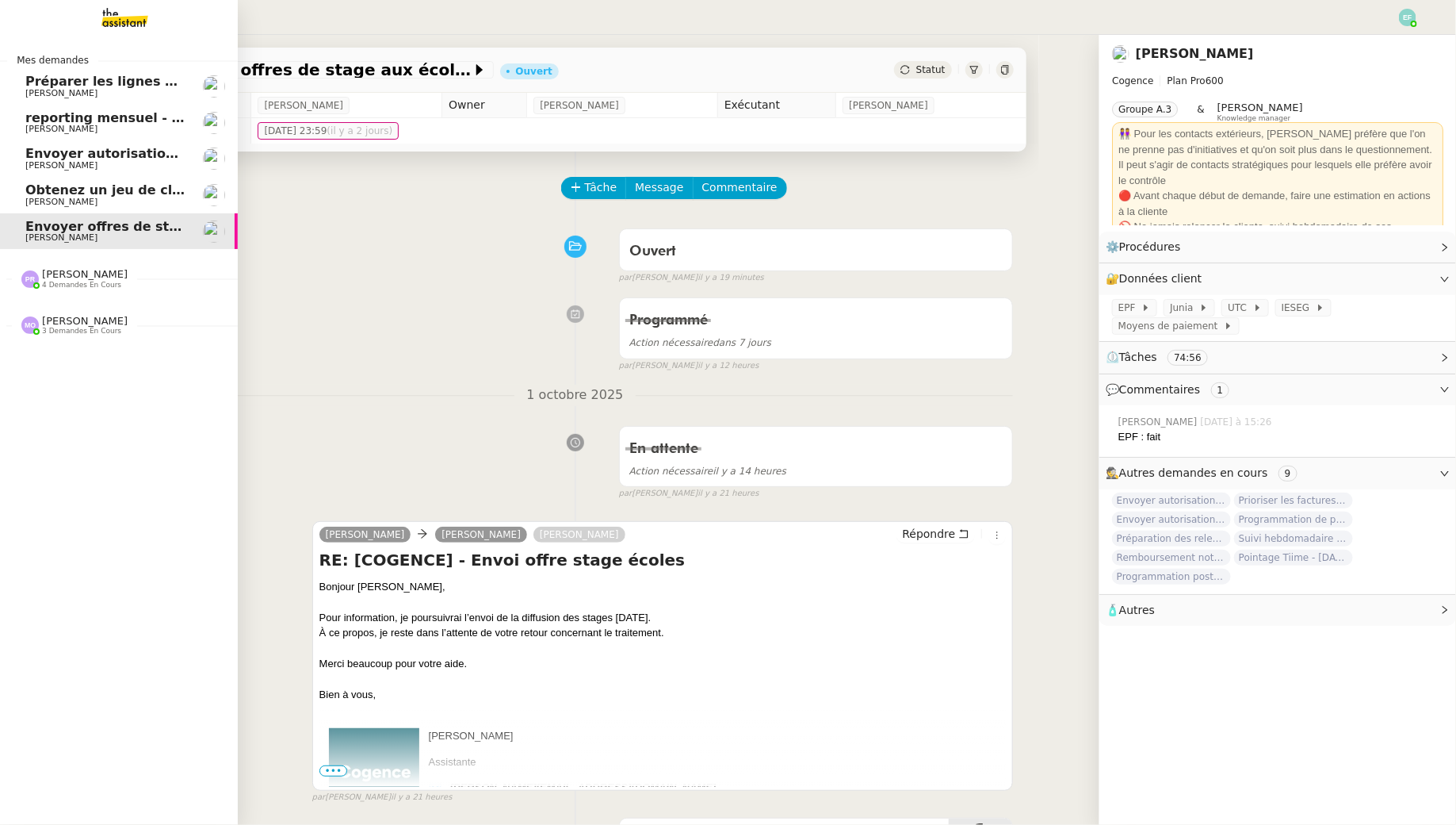
click at [105, 193] on span "Obtenez un jeu de clefs pour la cave" at bounding box center [156, 190] width 261 height 15
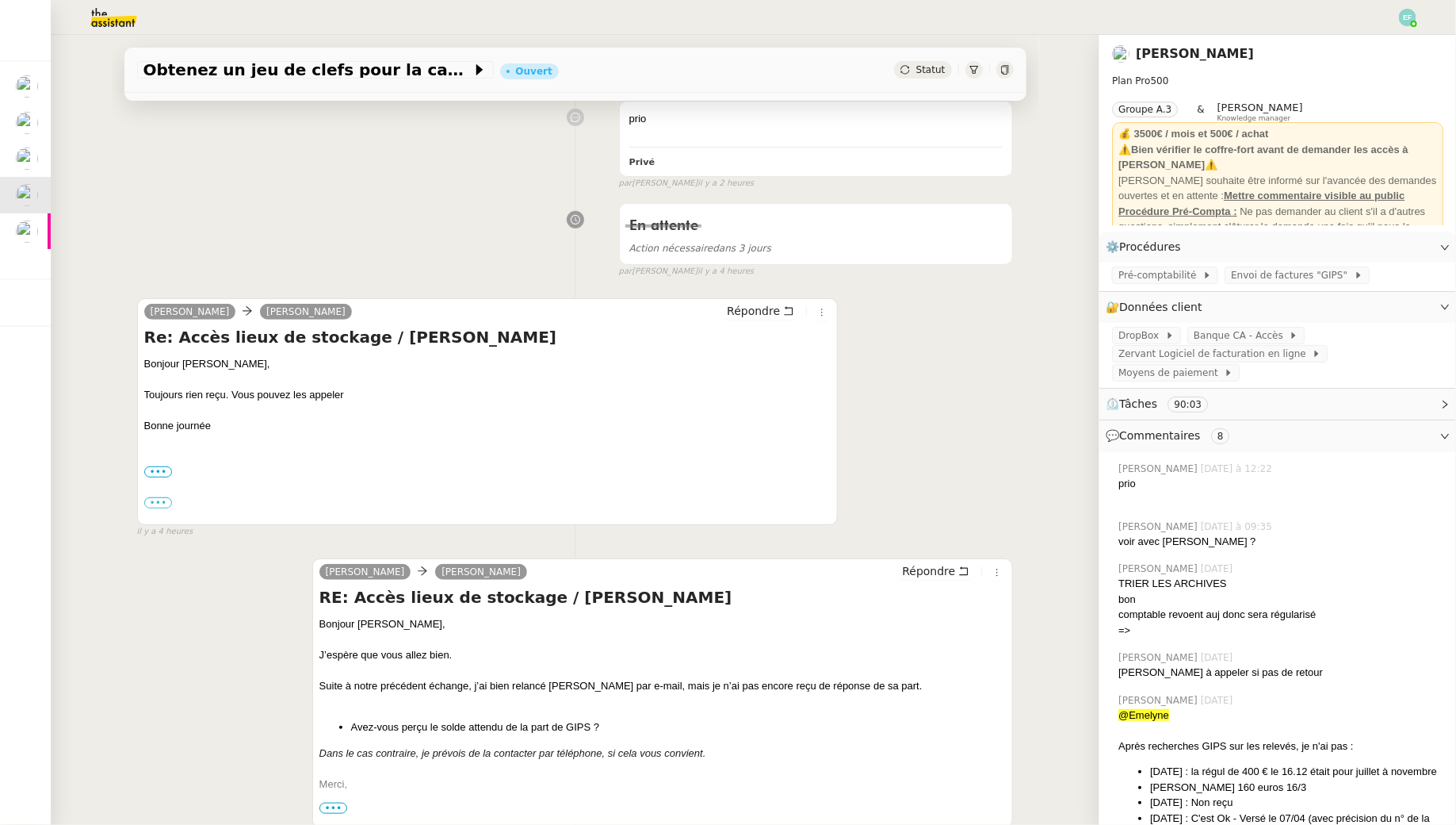
scroll to position [240, 0]
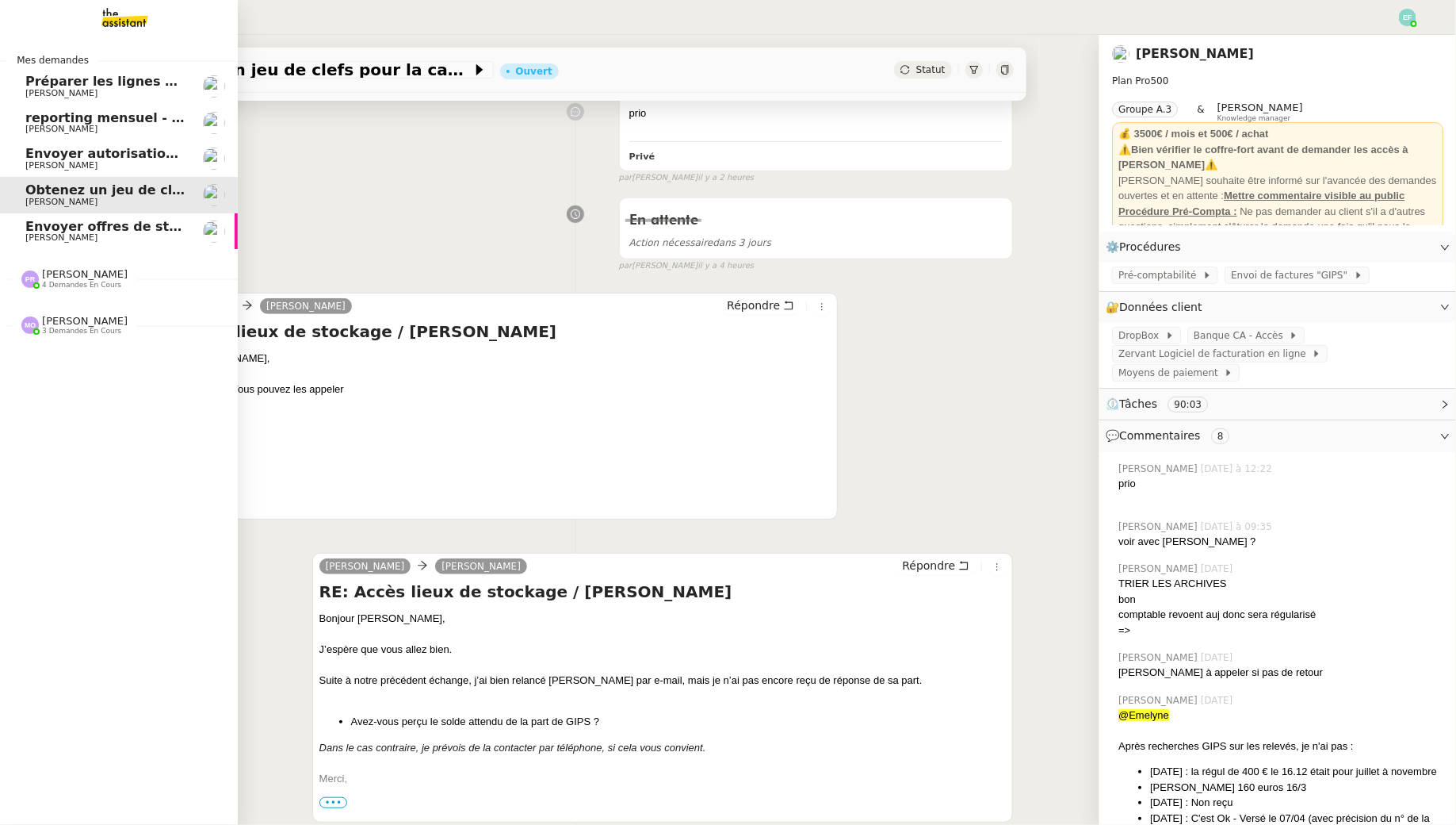
click at [53, 121] on span "reporting mensuel - [DATE]" at bounding box center [122, 117] width 194 height 15
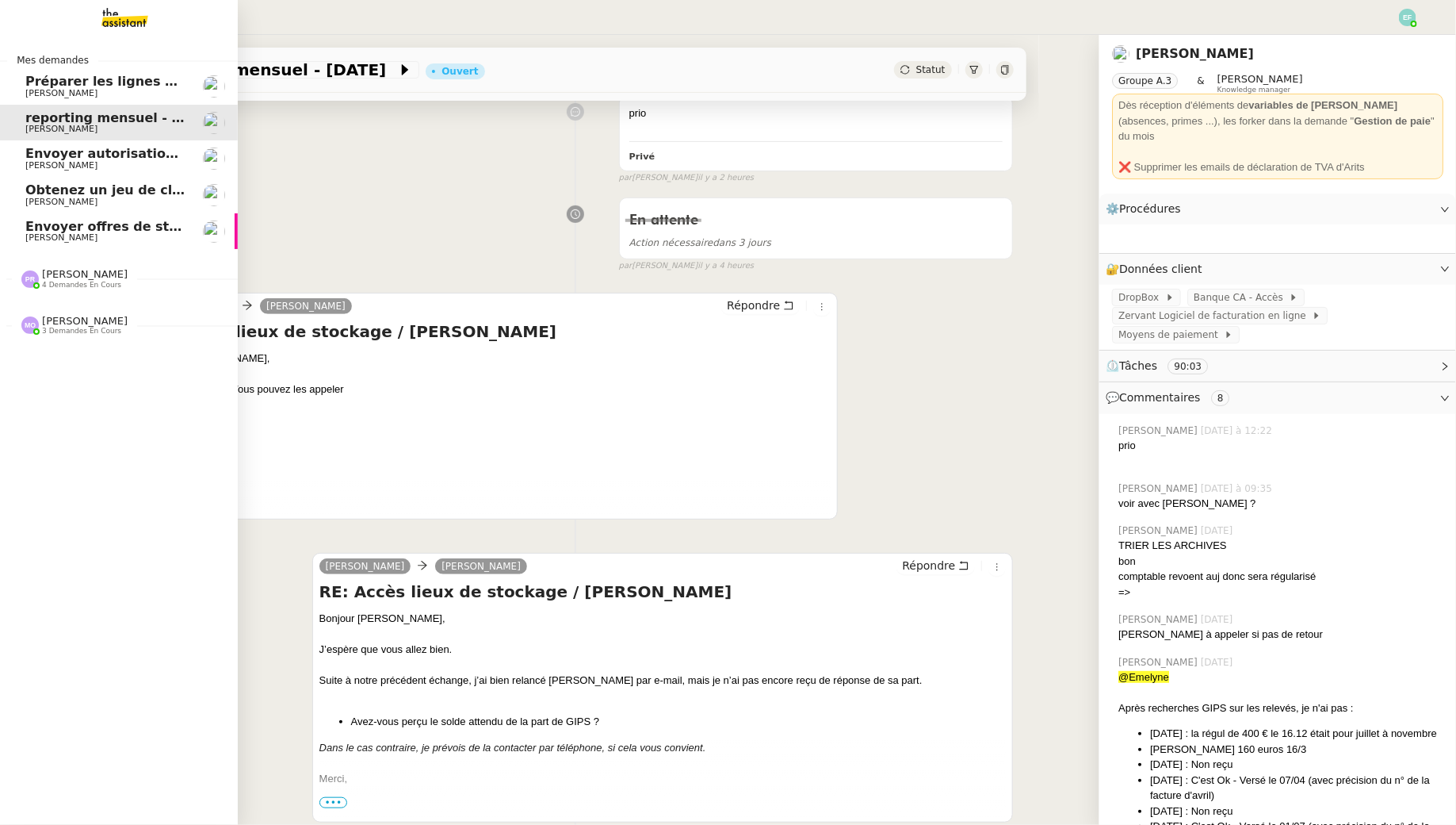
click at [53, 121] on span "reporting mensuel - [DATE]" at bounding box center [122, 117] width 194 height 15
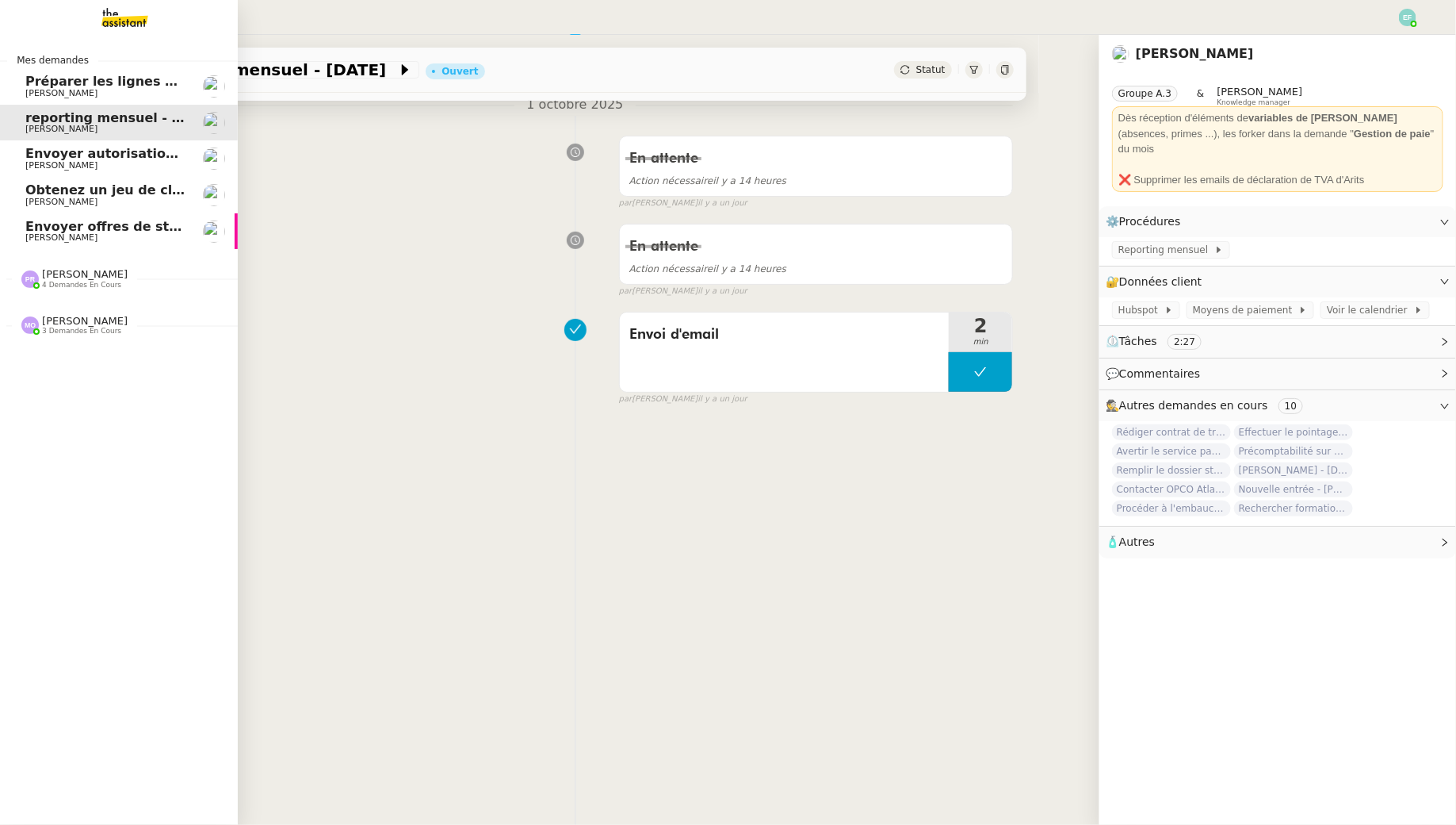
scroll to position [240, 0]
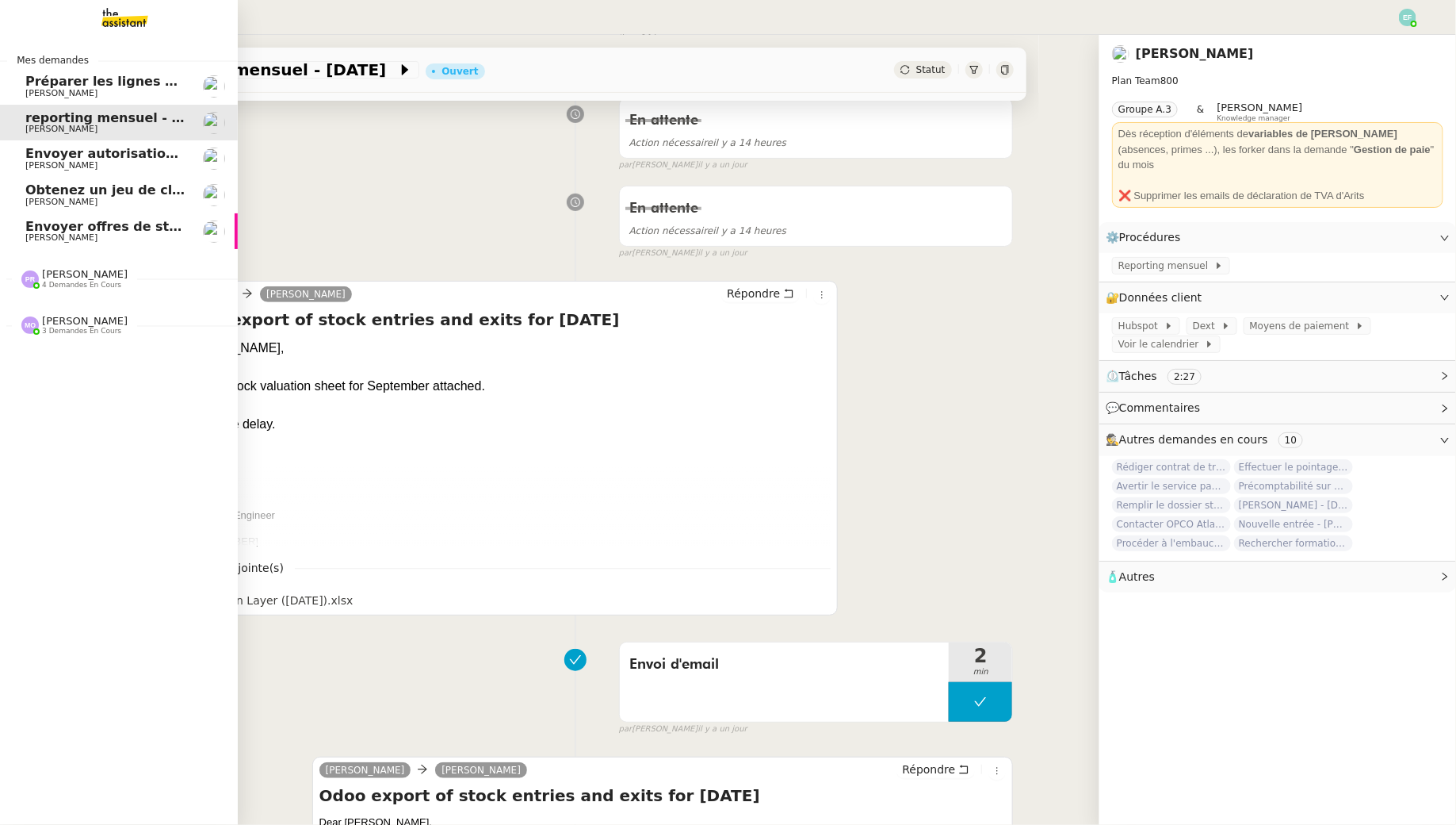
click at [126, 195] on span "Obtenez un jeu de clefs pour la cave" at bounding box center [156, 190] width 261 height 15
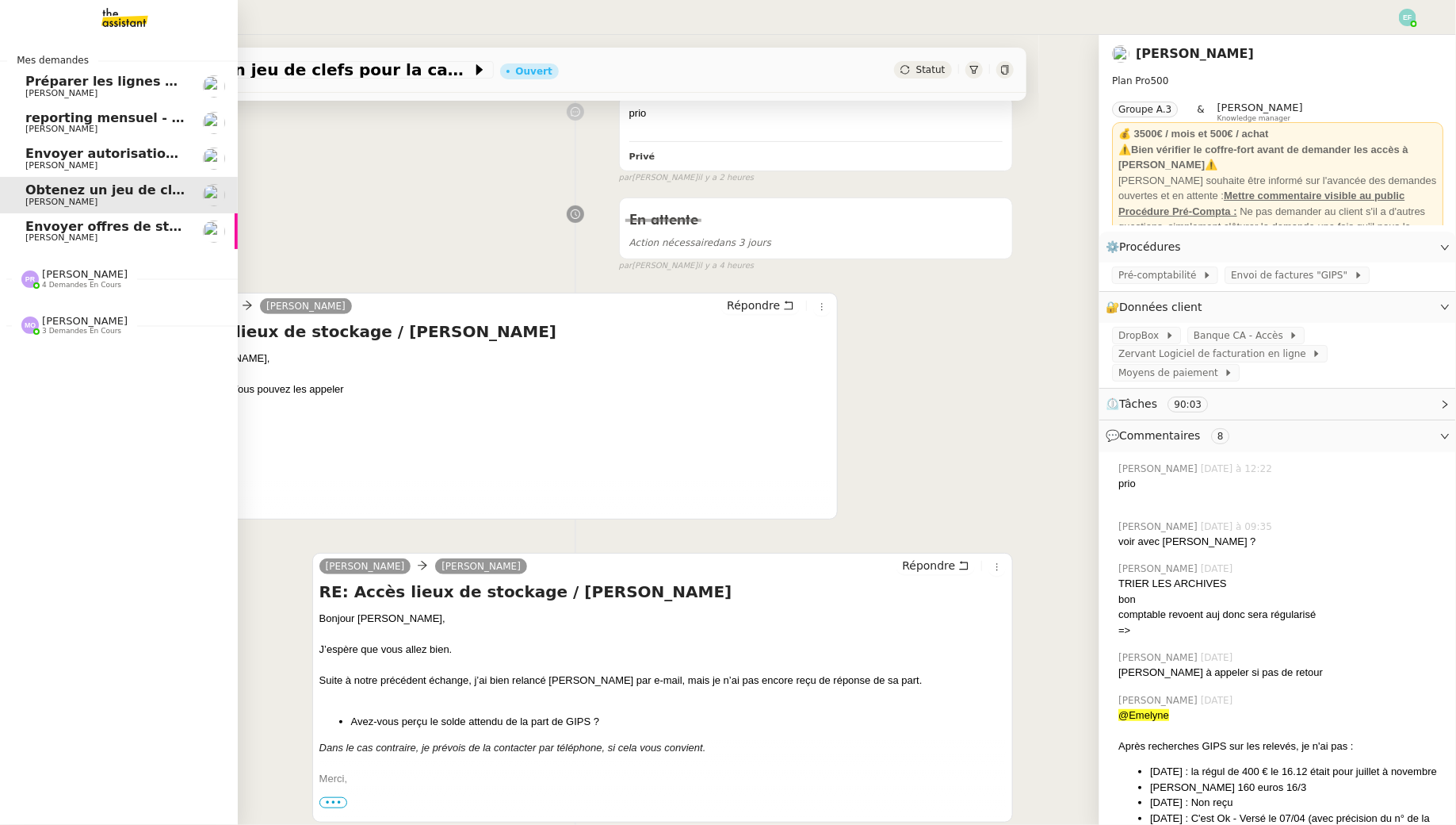
click at [126, 118] on span "reporting mensuel - [DATE]" at bounding box center [122, 117] width 194 height 15
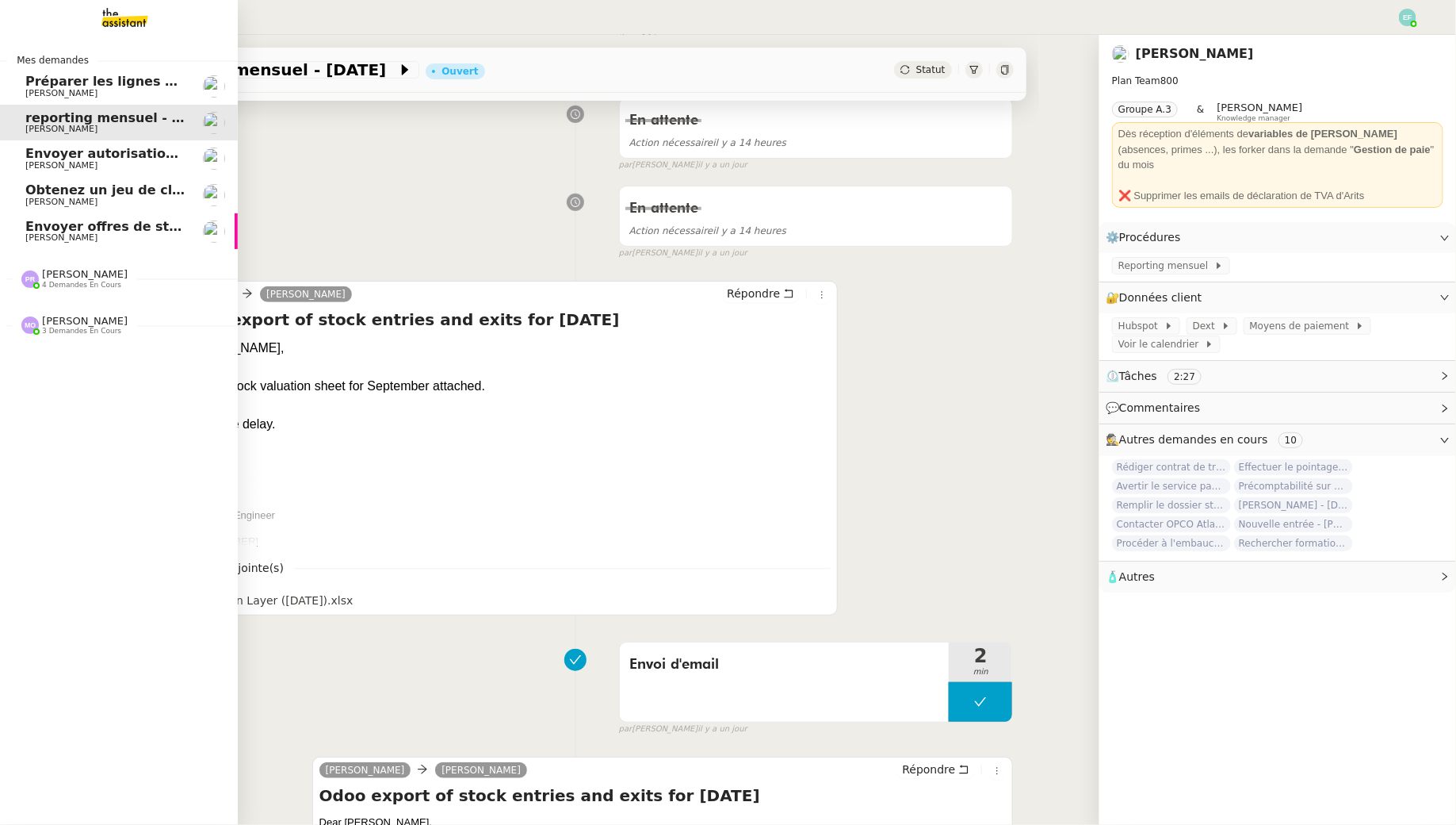
click at [142, 206] on span "[PERSON_NAME]" at bounding box center [105, 202] width 160 height 9
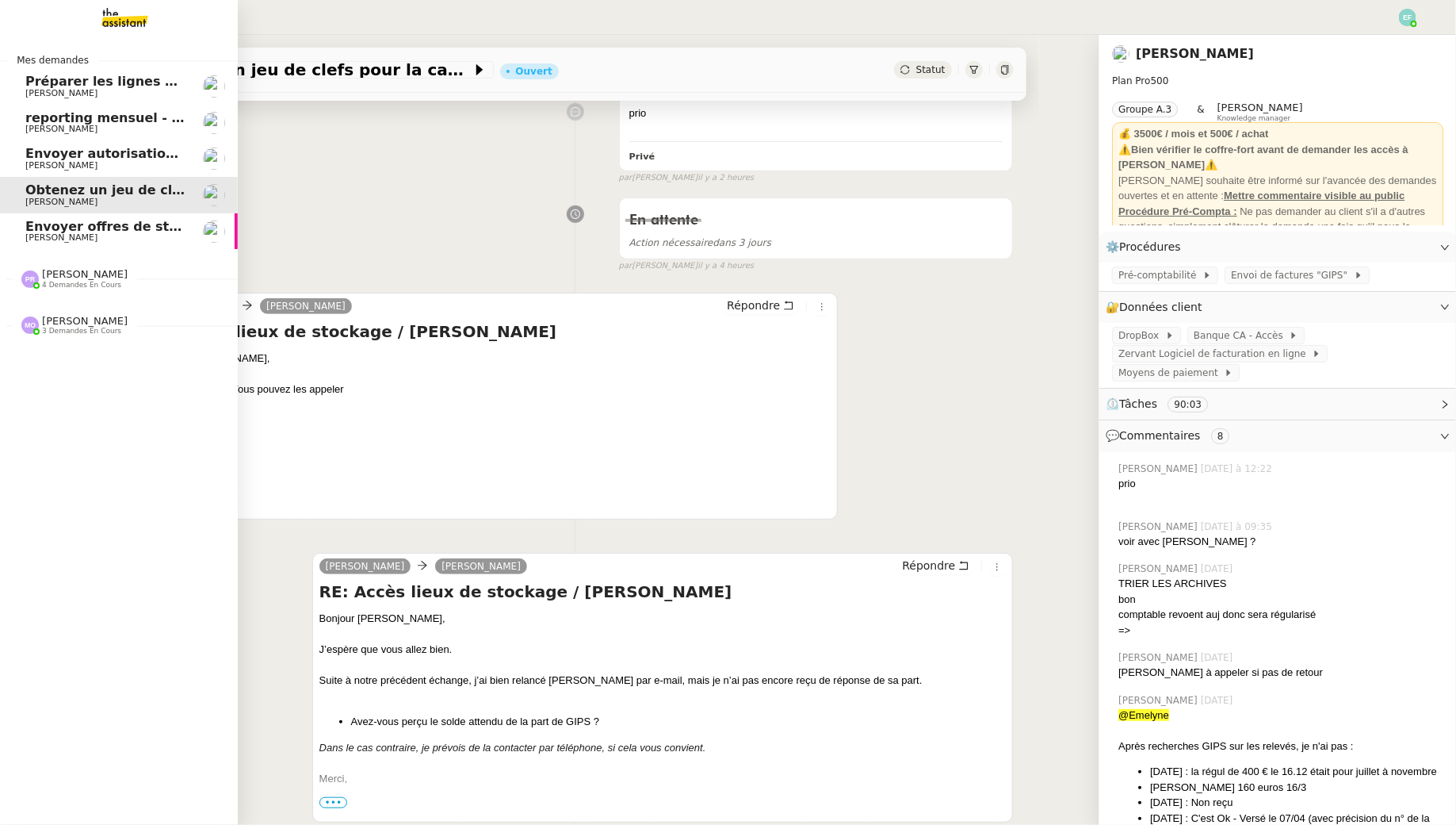
click at [144, 230] on span "Envoyer offres de stage aux écoles" at bounding box center [150, 226] width 250 height 15
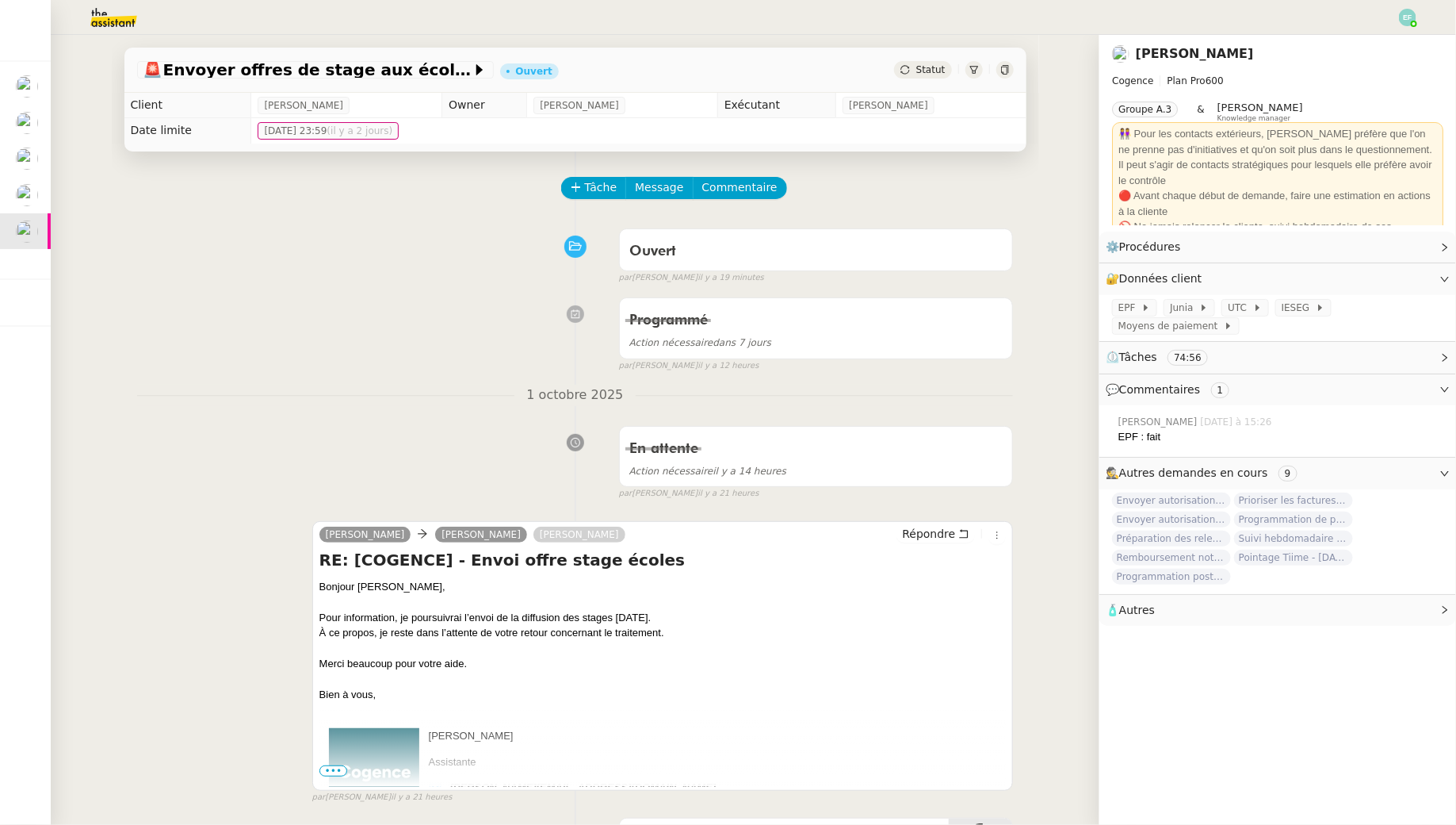
click at [121, 9] on img at bounding box center [100, 17] width 123 height 35
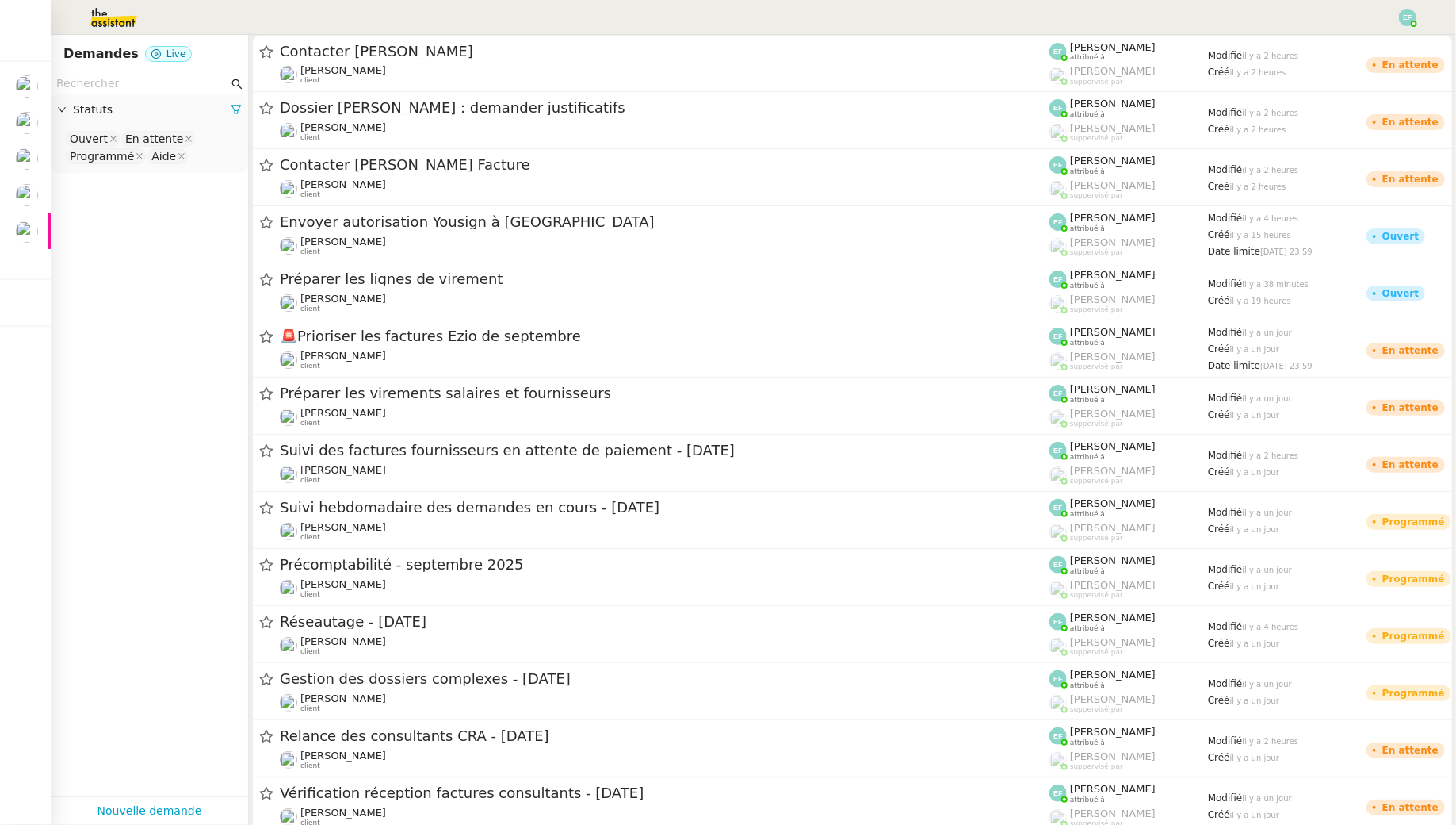
click at [114, 86] on input "text" at bounding box center [142, 83] width 172 height 18
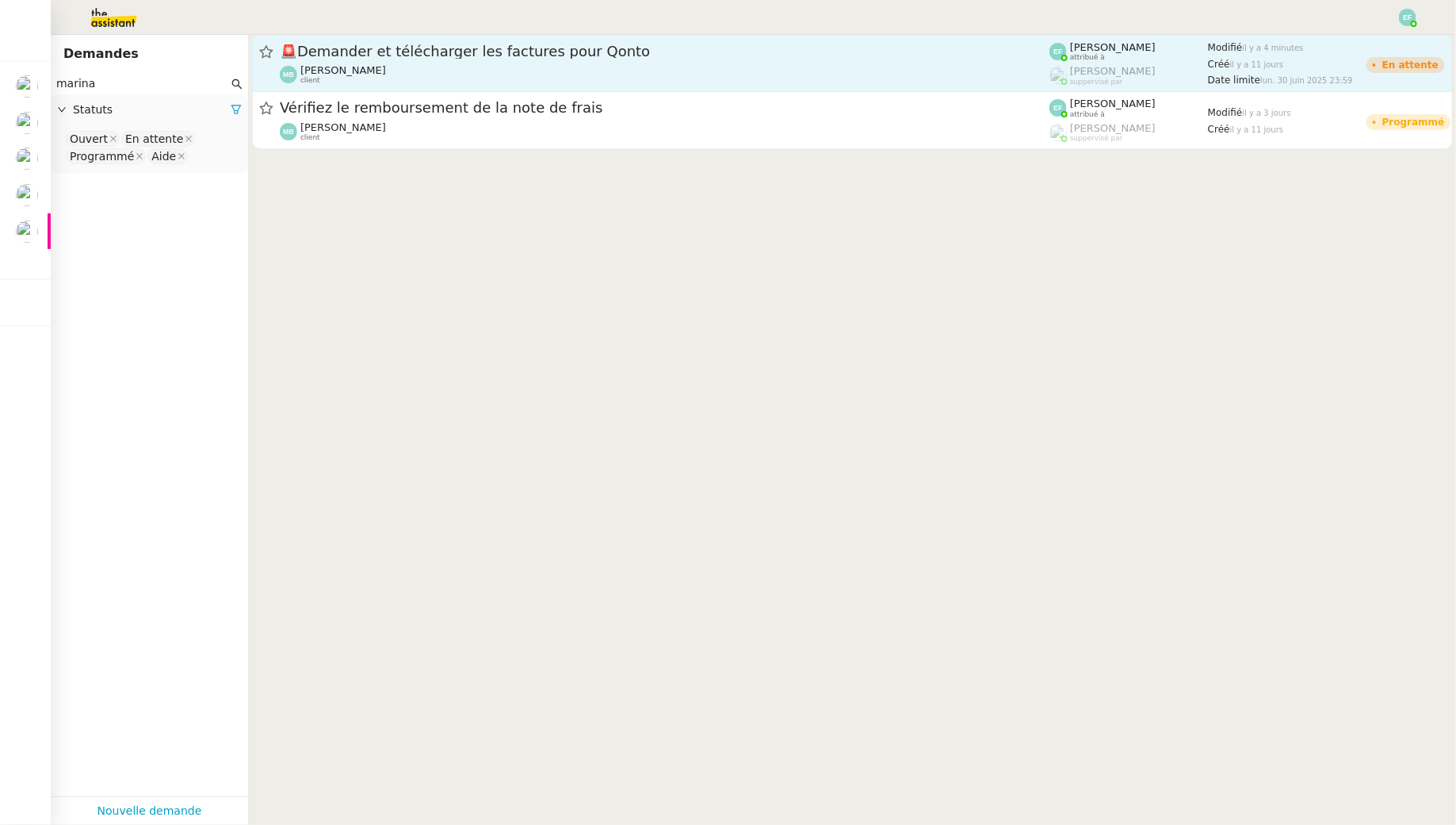
click at [415, 66] on div "Marina Barthelemy client" at bounding box center [664, 74] width 769 height 21
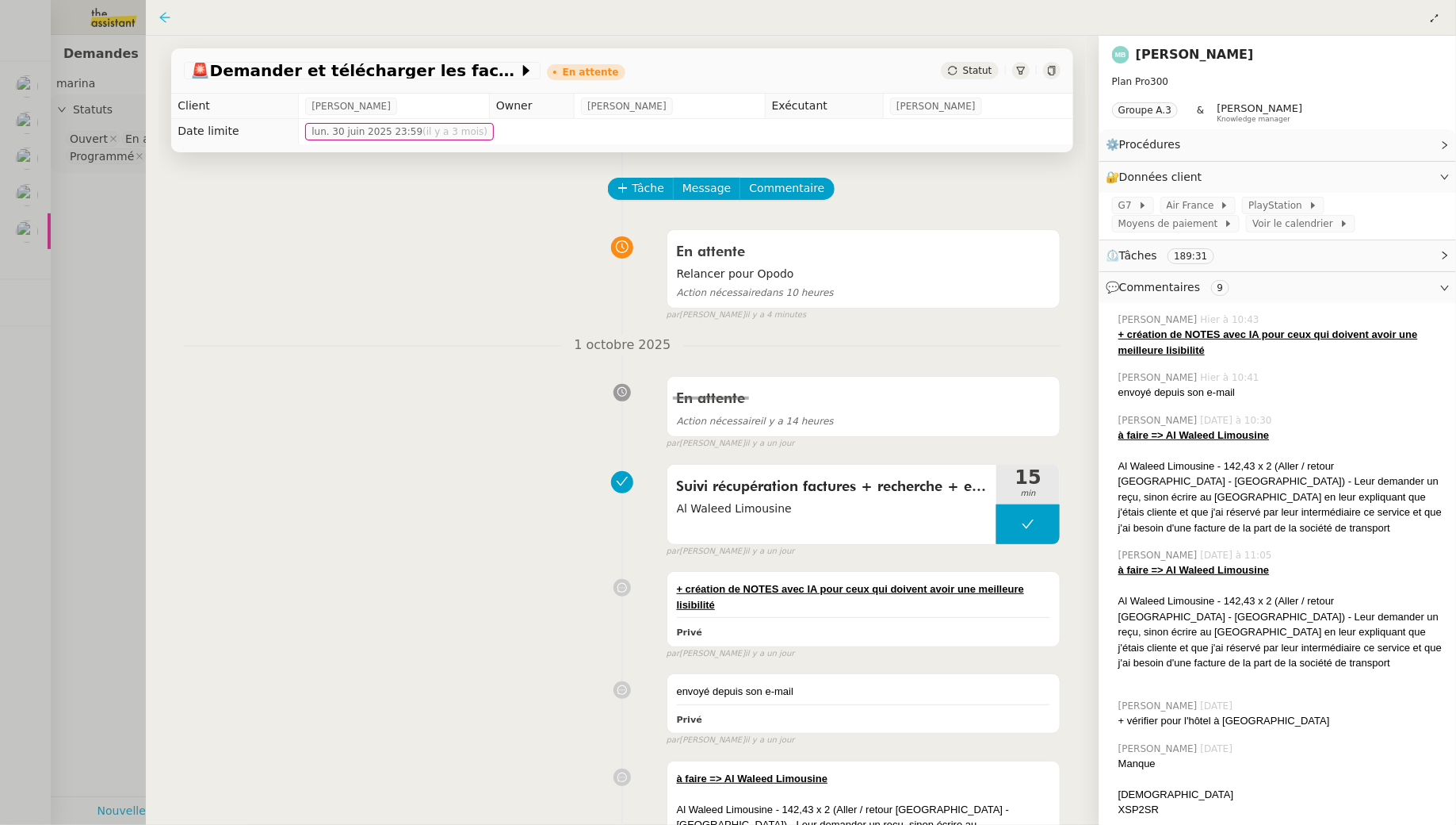
click at [166, 15] on icon at bounding box center [165, 18] width 13 height 13
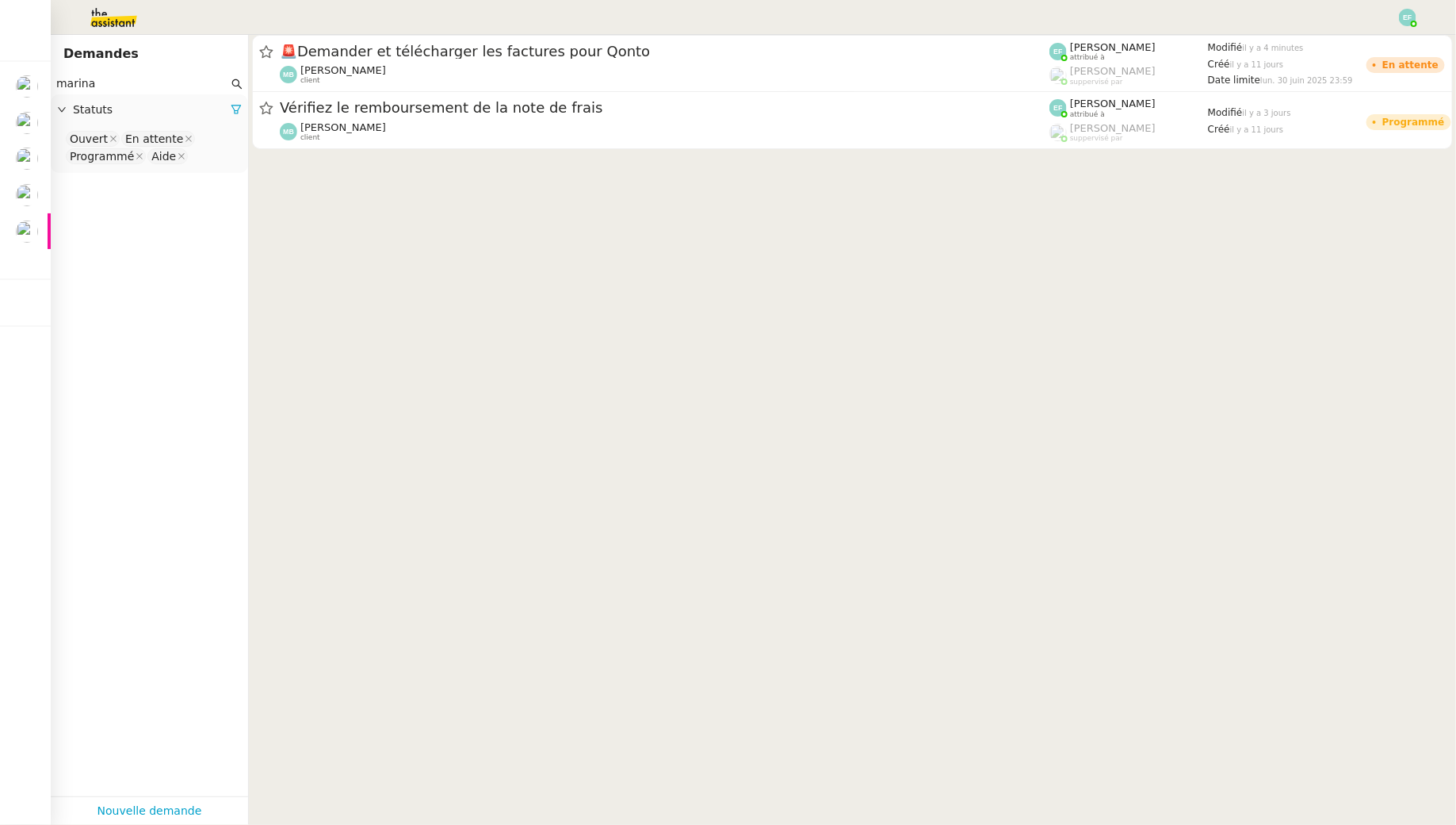
drag, startPoint x: 111, startPoint y: 84, endPoint x: 29, endPoint y: 84, distance: 82.0
click at [29, 84] on nz-layout "Mes demandes Préparer les lignes de virement Jeremy JULIARD reporting mensuel -…" at bounding box center [728, 412] width 1456 height 825
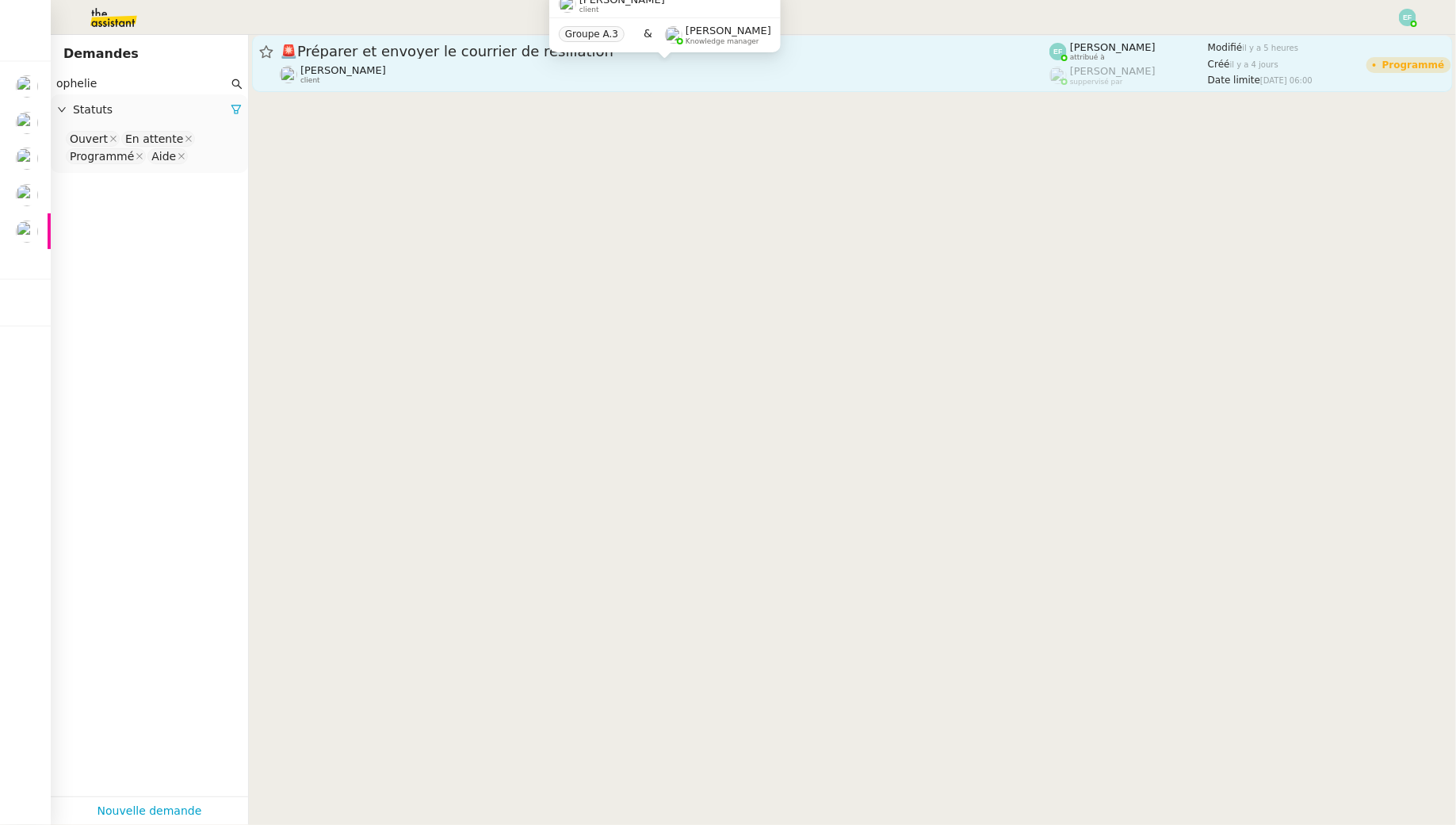
type input "ophelie"
click at [366, 67] on span "Ophélie DIONY" at bounding box center [342, 69] width 85 height 12
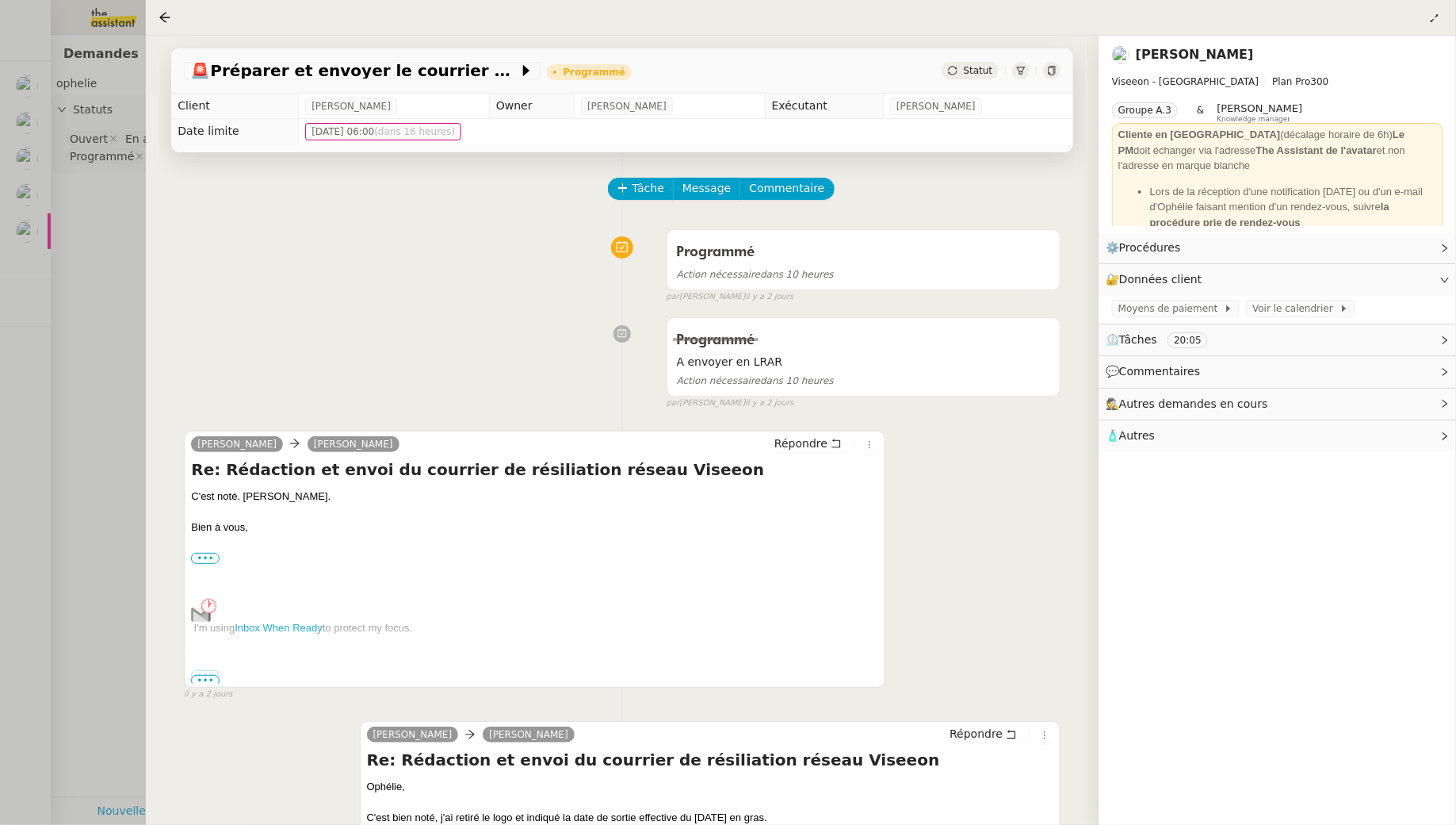
click at [96, 184] on div at bounding box center [728, 412] width 1456 height 825
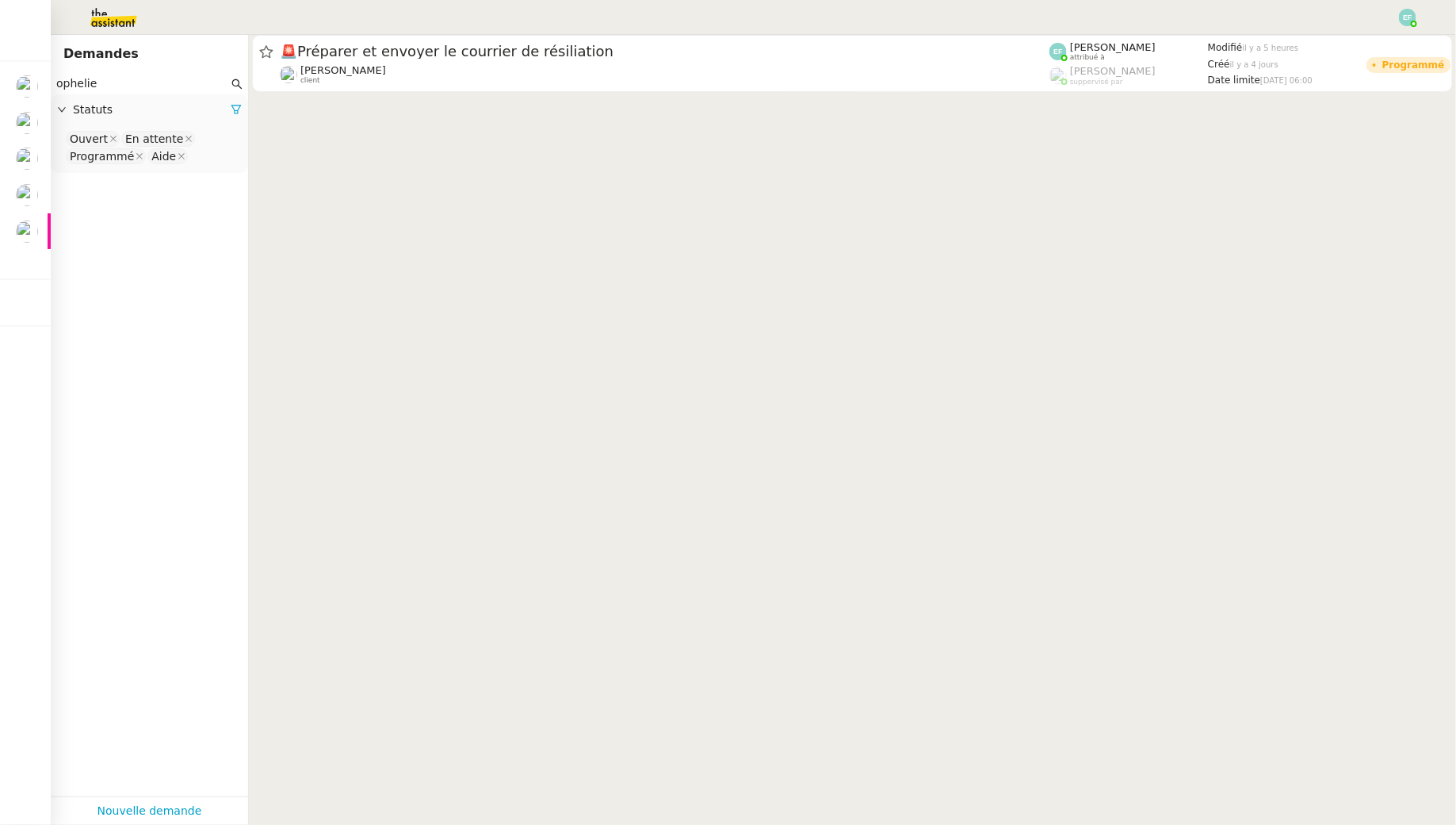
click at [129, 23] on img at bounding box center [100, 17] width 123 height 35
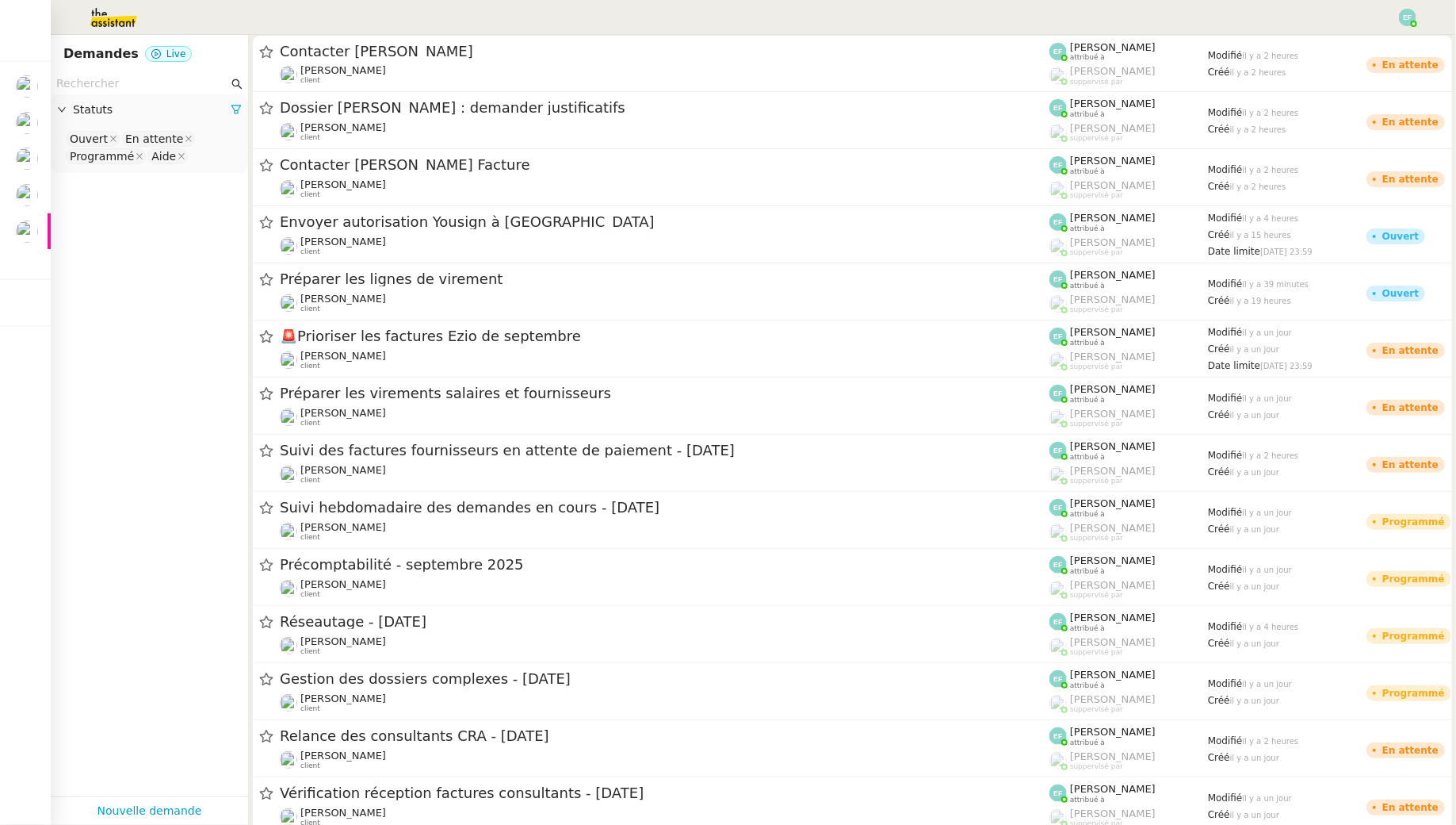
click at [134, 85] on input "text" at bounding box center [142, 83] width 172 height 18
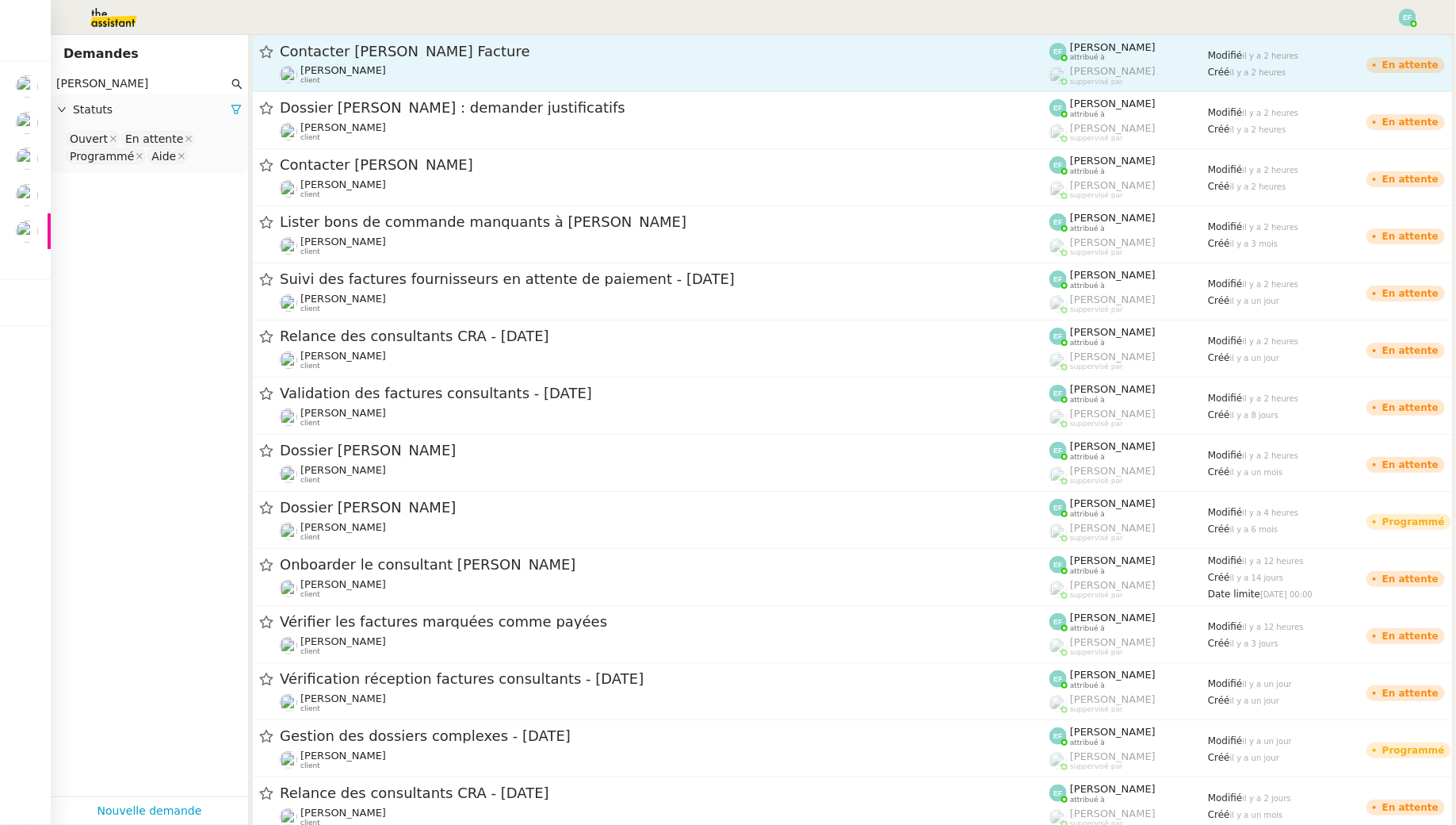
type input "florent seiler"
click at [348, 62] on div "Contacter Jules Verne Facture Florent Seiler client" at bounding box center [664, 64] width 769 height 43
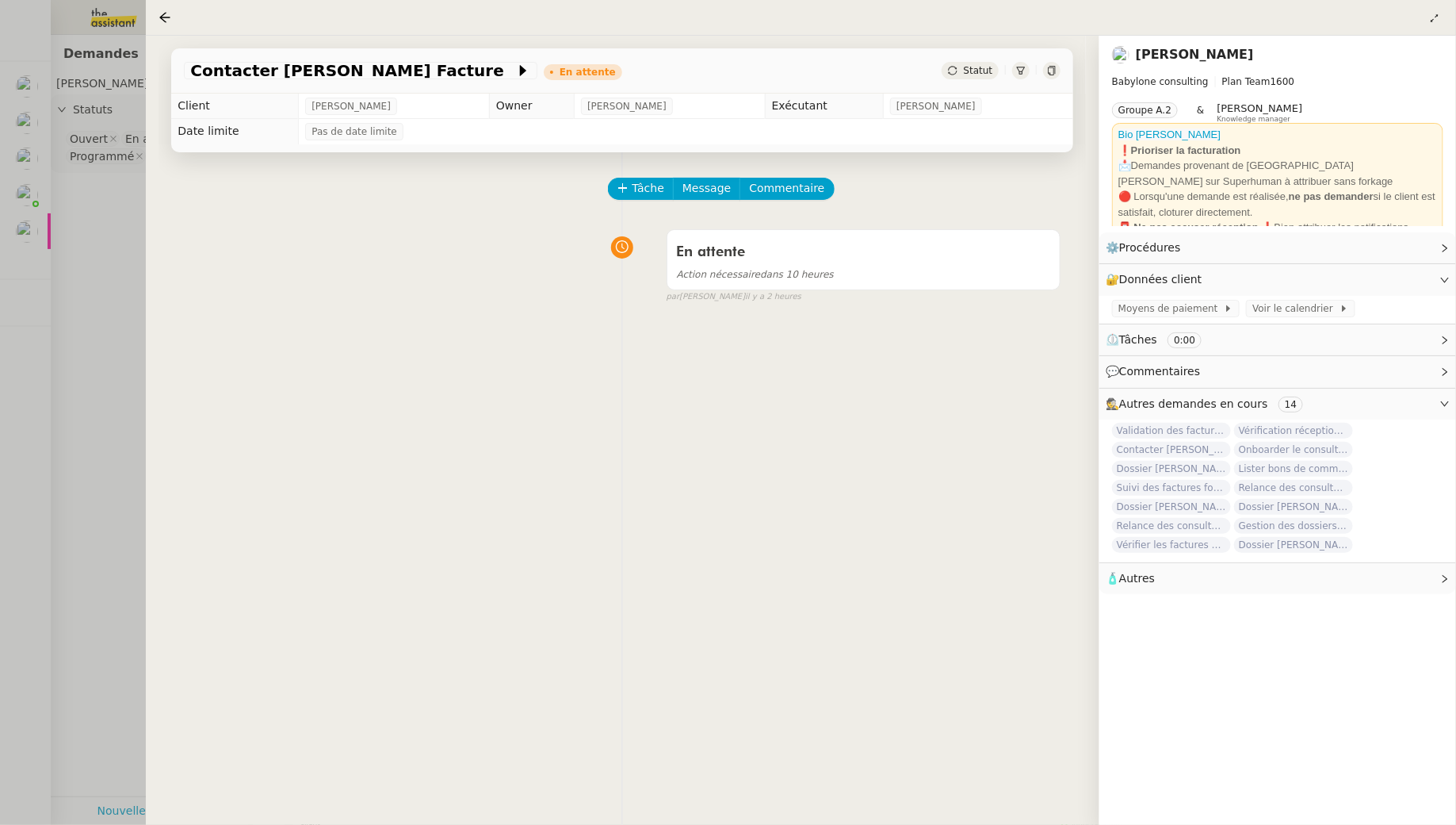
click at [69, 192] on div at bounding box center [728, 412] width 1456 height 825
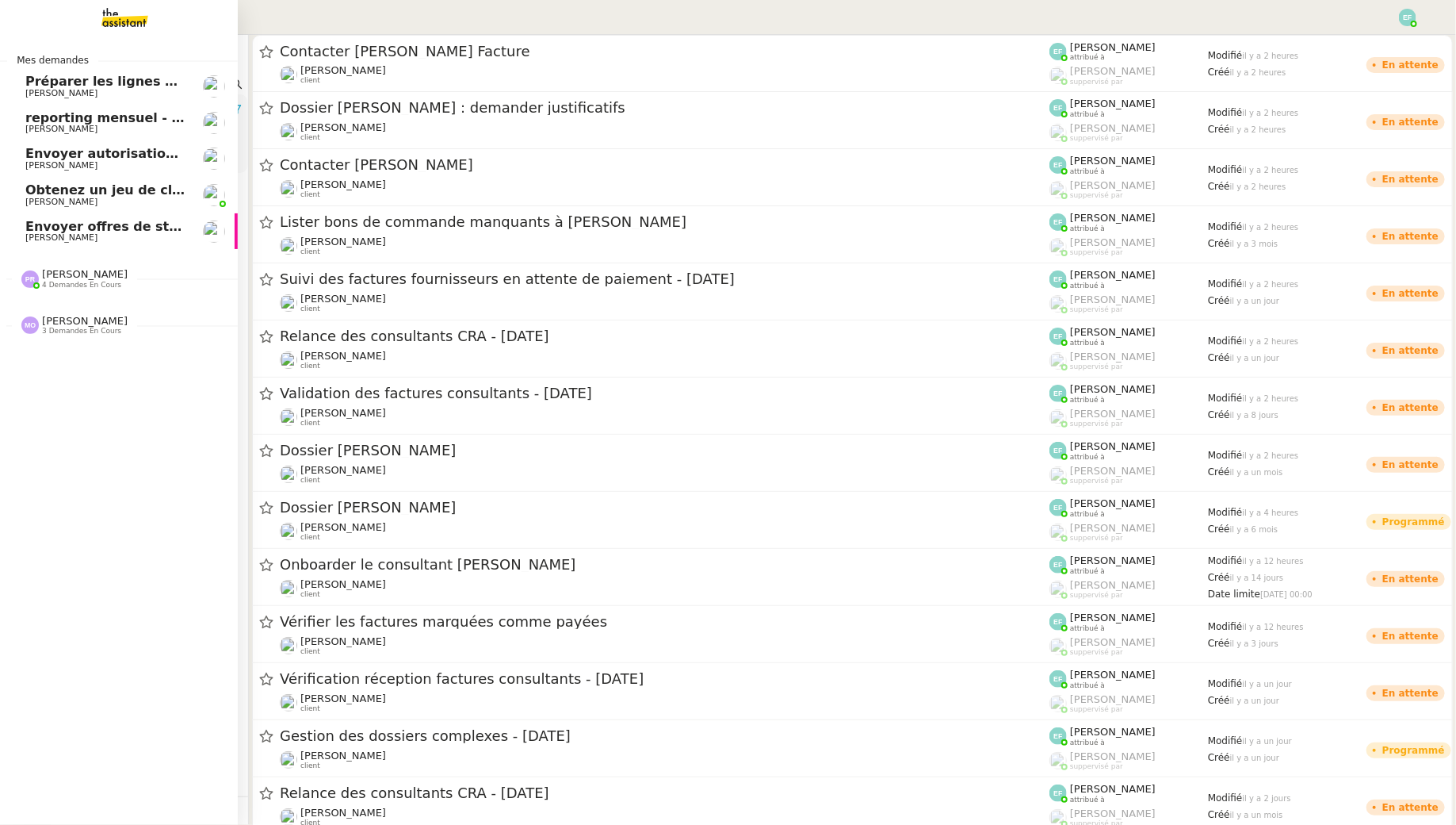
click at [37, 84] on span "Préparer les lignes de virement" at bounding box center [138, 82] width 226 height 15
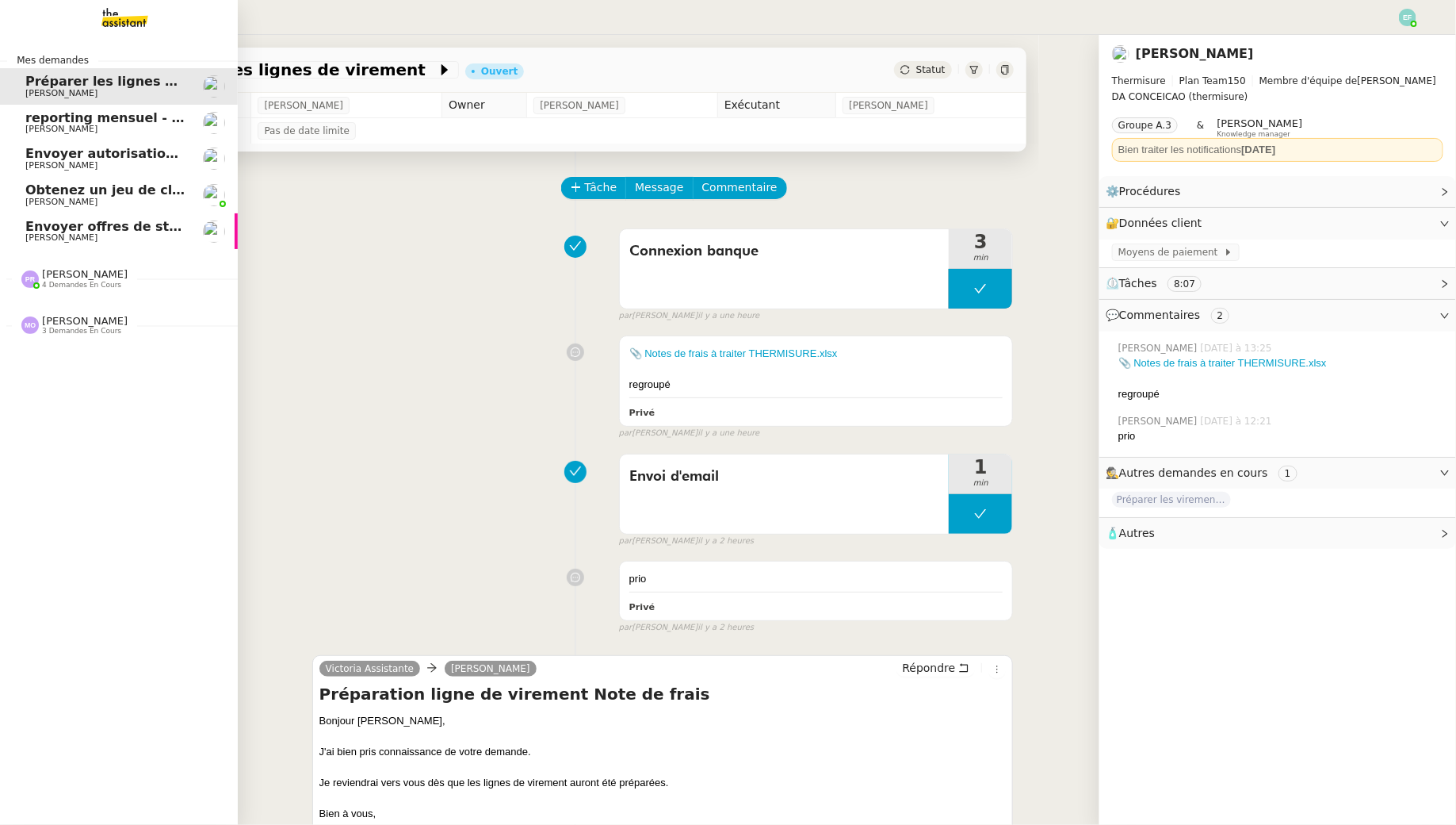
click at [52, 287] on span "4 demandes en cours" at bounding box center [82, 284] width 79 height 8
click at [27, 466] on img at bounding box center [30, 470] width 18 height 18
click at [41, 122] on span "reporting mensuel - [DATE]" at bounding box center [122, 117] width 194 height 15
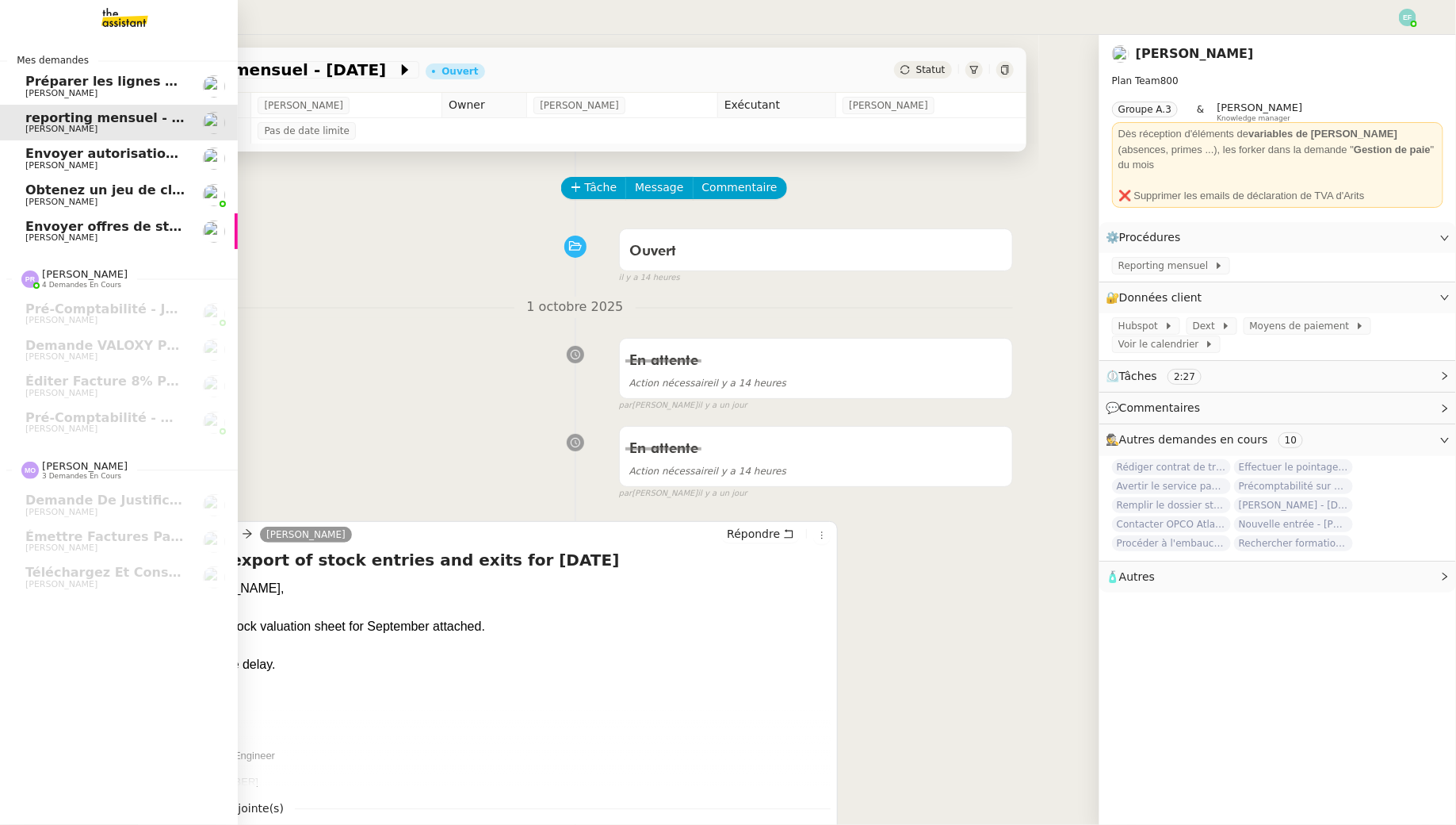
click at [115, 170] on span "[PERSON_NAME]" at bounding box center [105, 166] width 160 height 9
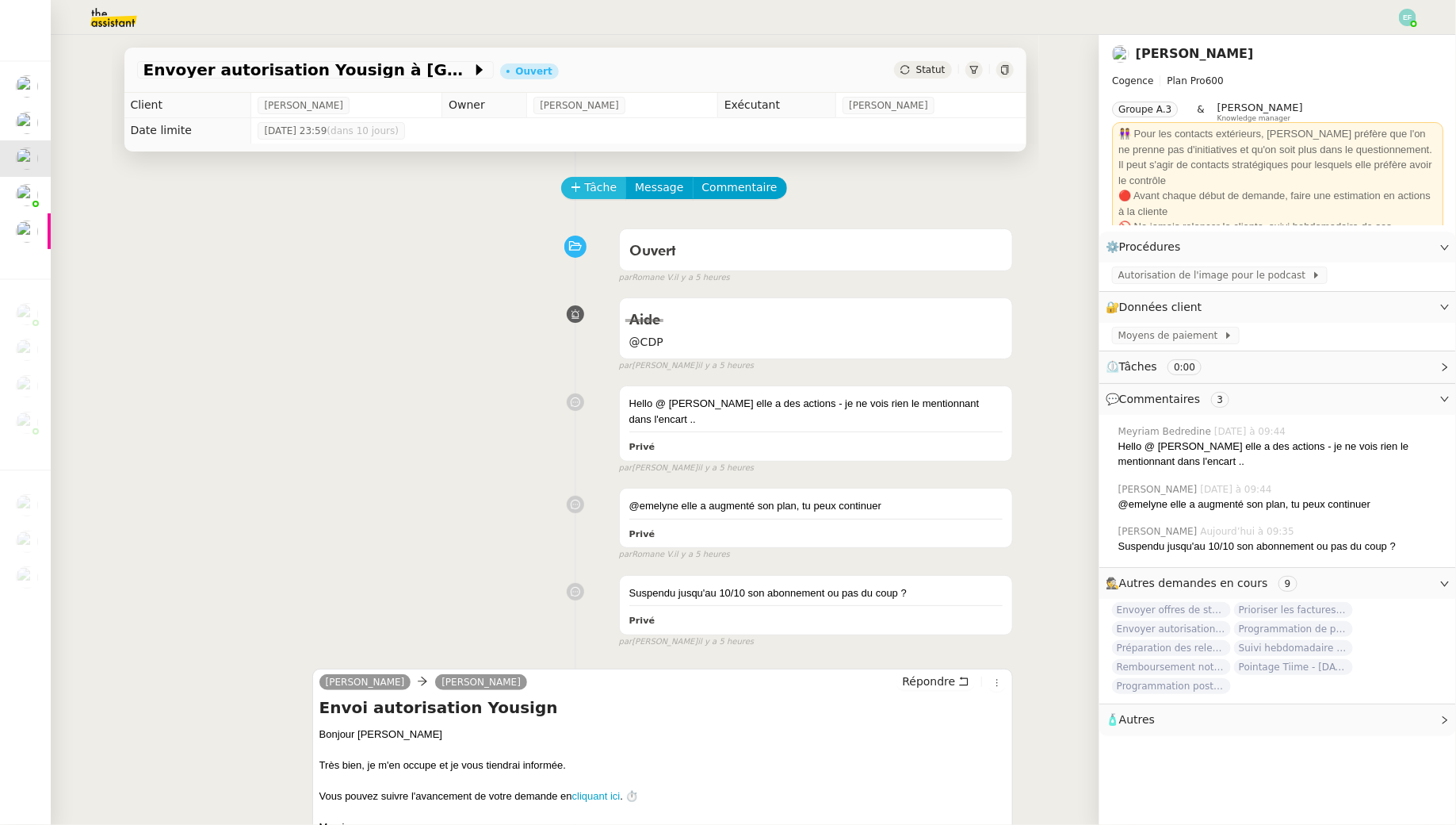
click at [606, 185] on span "Tâche" at bounding box center [601, 187] width 33 height 18
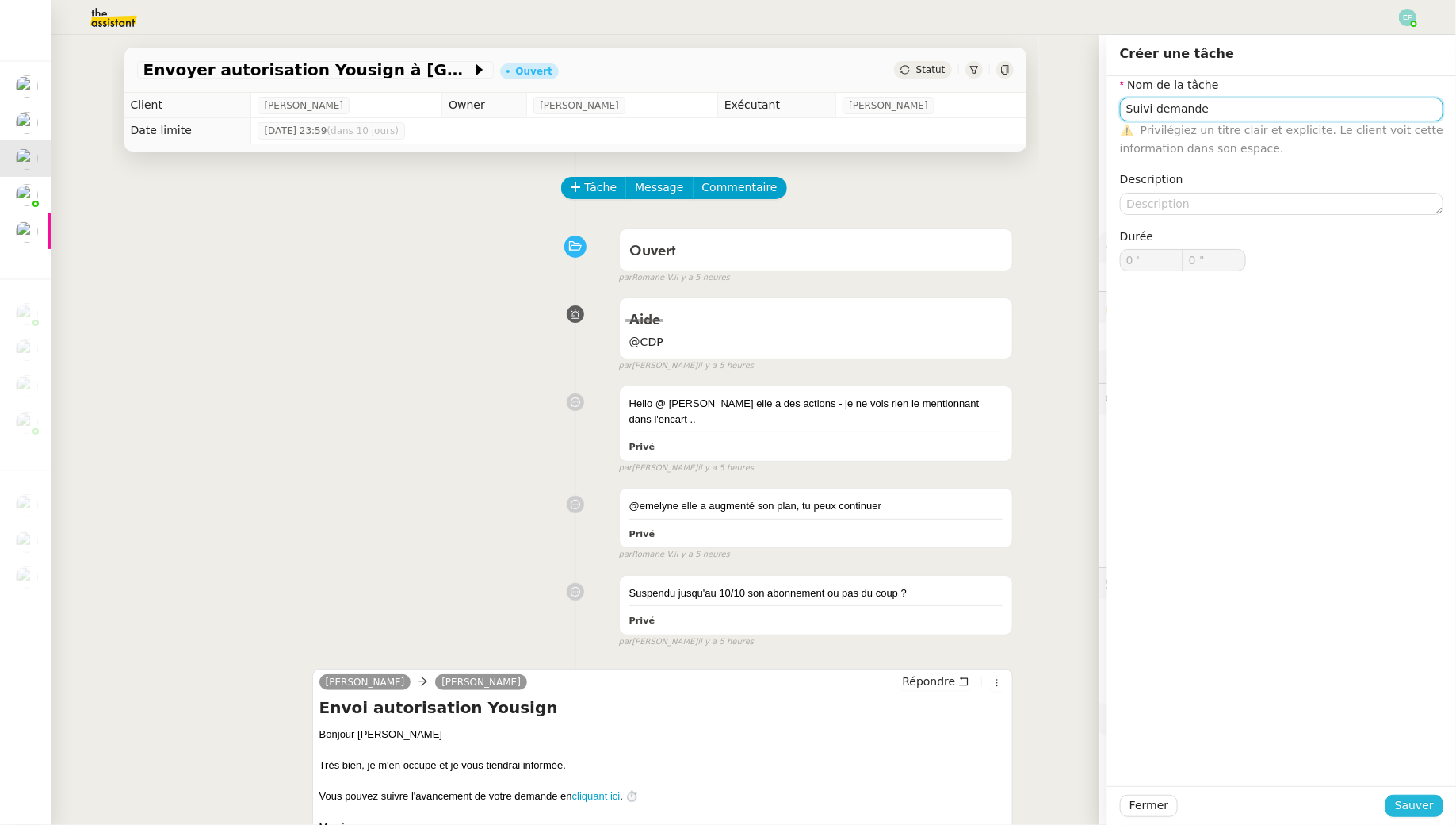
type input "Suivi demande"
click at [1406, 802] on span "Sauver" at bounding box center [1414, 804] width 38 height 18
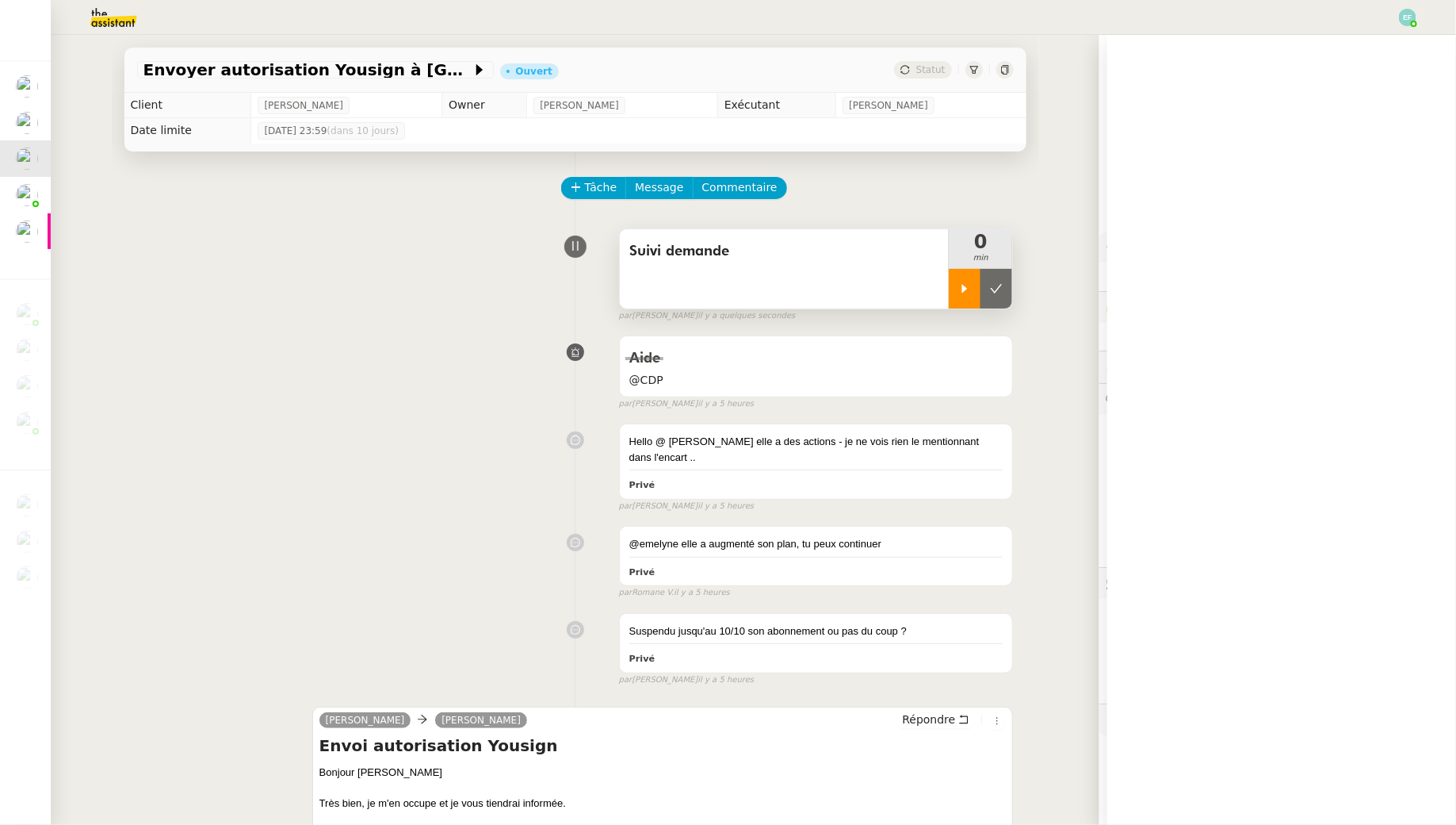
click at [966, 298] on div at bounding box center [964, 288] width 32 height 39
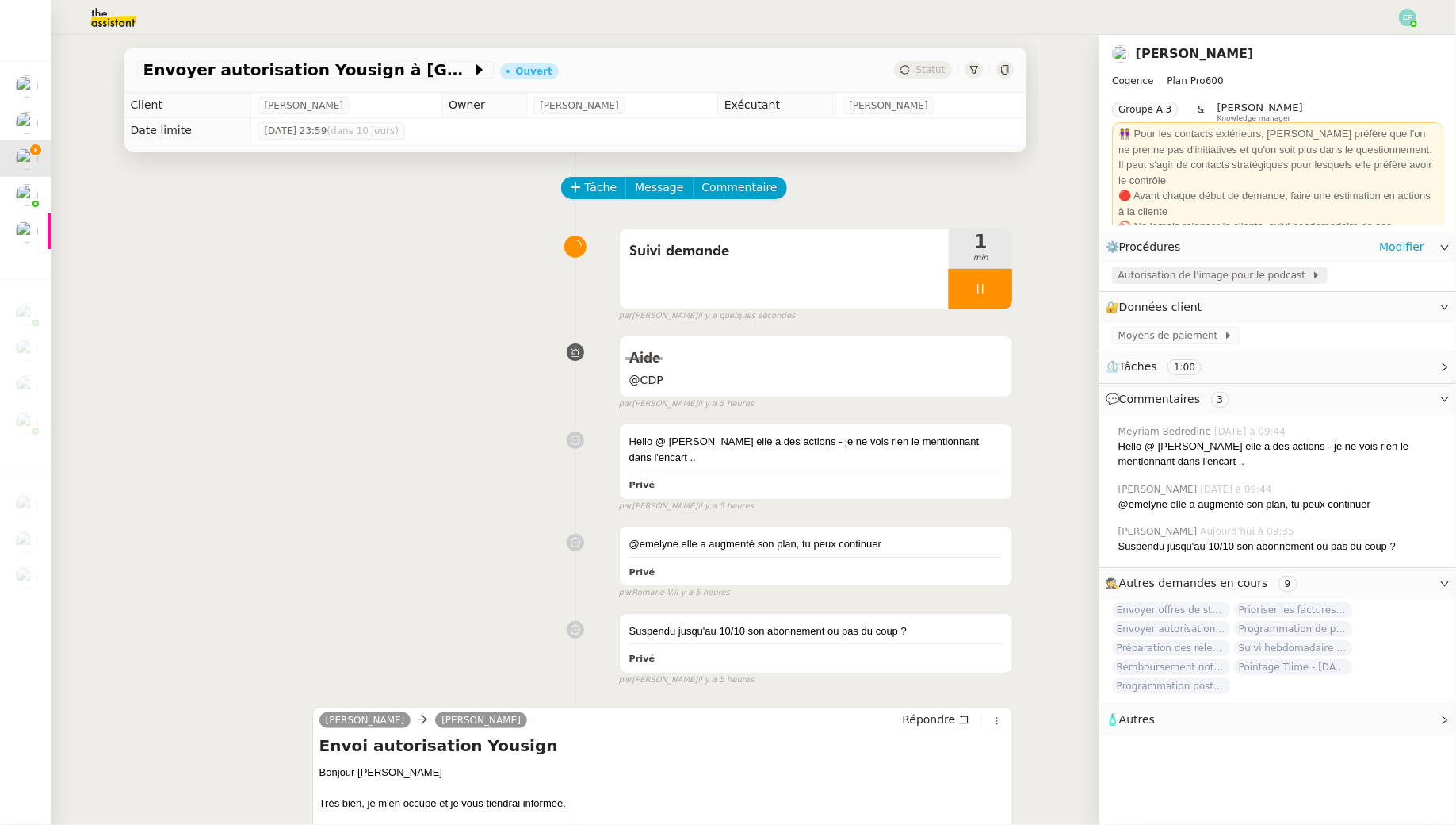
click at [1174, 280] on span "Autorisation de l'image pour le podcast" at bounding box center [1215, 275] width 193 height 16
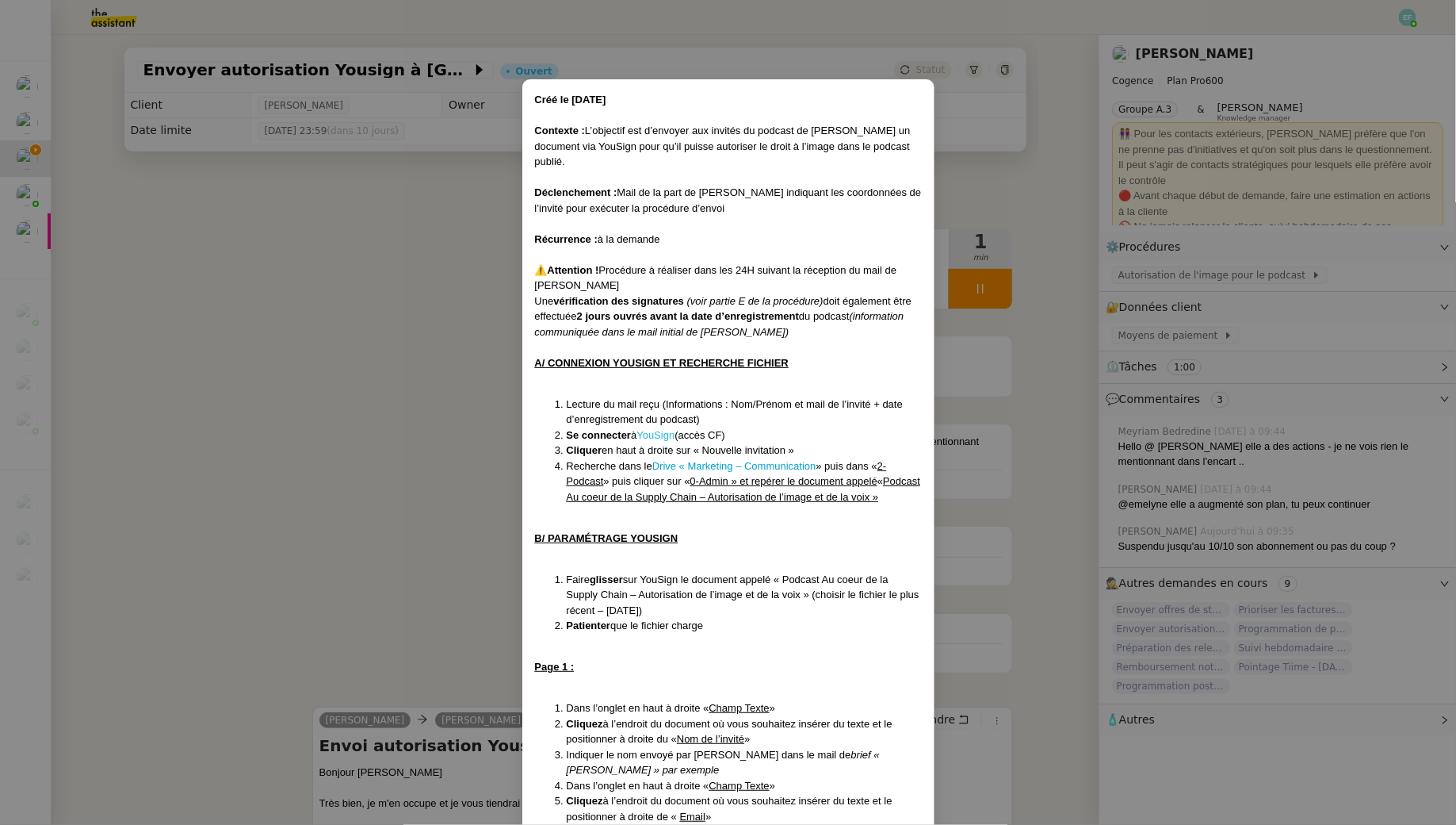
click at [670, 429] on link "YouSign" at bounding box center [655, 435] width 38 height 12
click at [678, 460] on link "Drive « Marketing – Communication" at bounding box center [734, 466] width 164 height 12
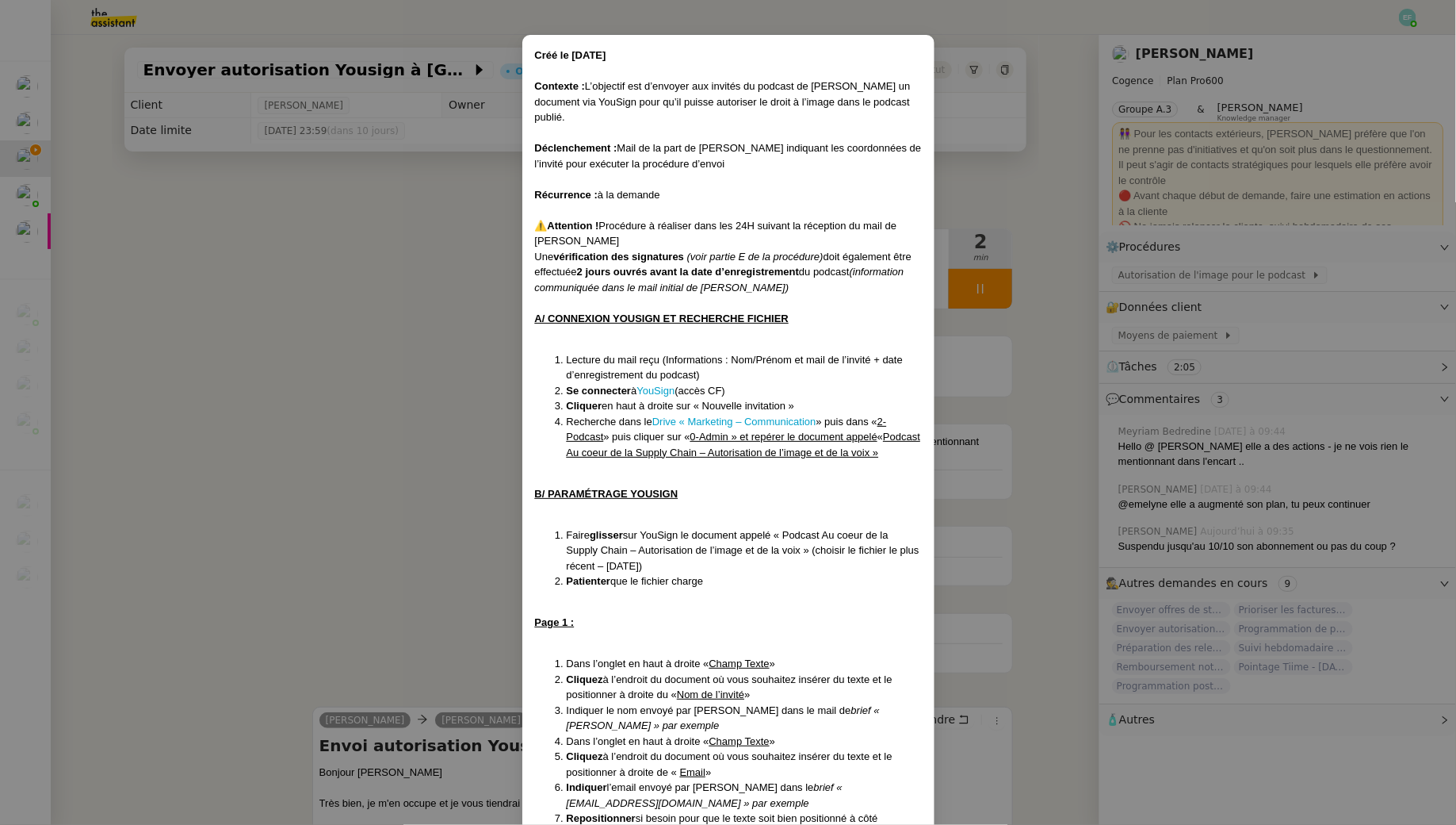
scroll to position [49, 0]
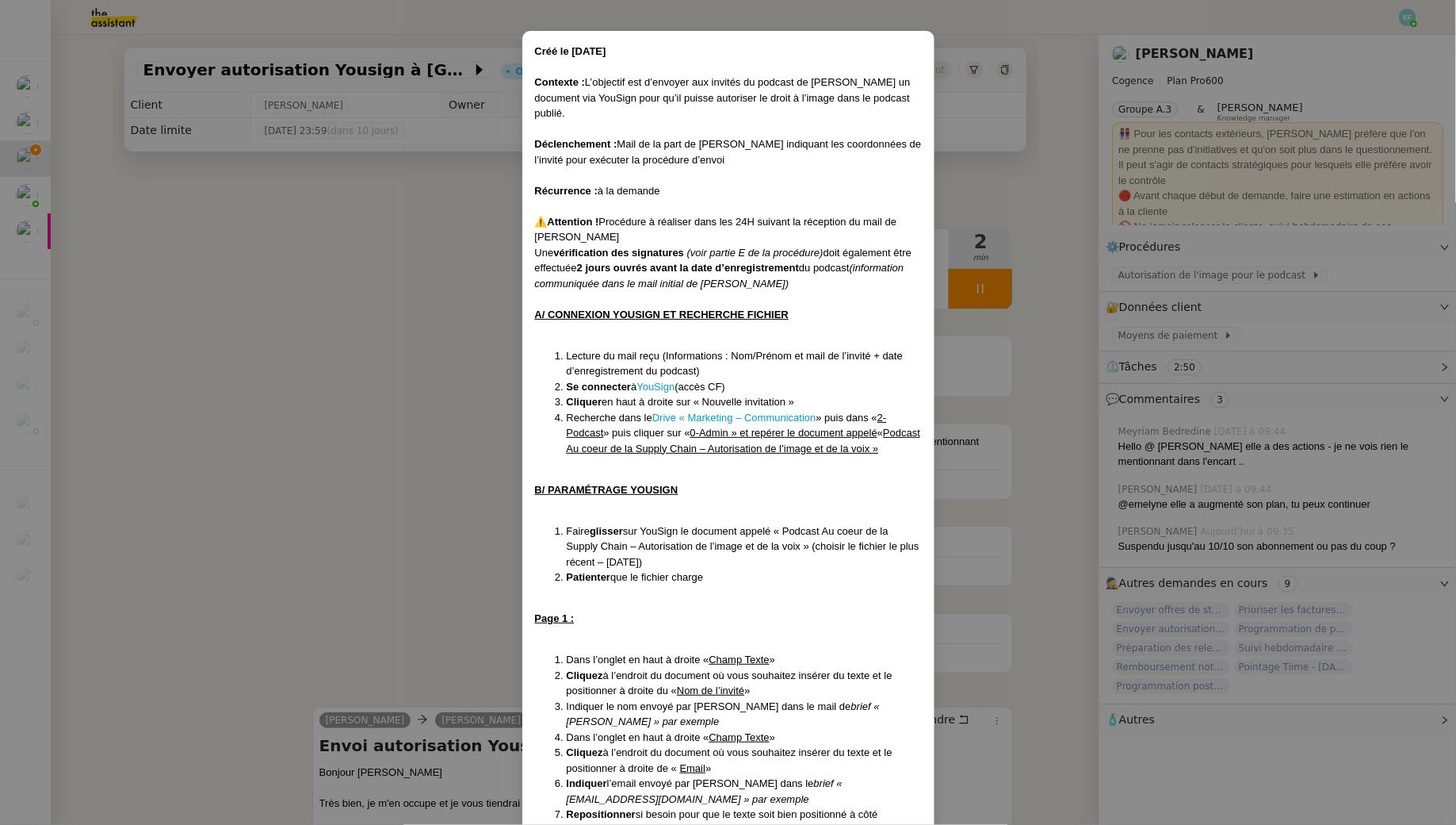
click at [218, 279] on nz-modal-container "Créé le 11/09/2025 Contexte : L’objectif est d’envoyer aux invités du podcast d…" at bounding box center [728, 412] width 1456 height 825
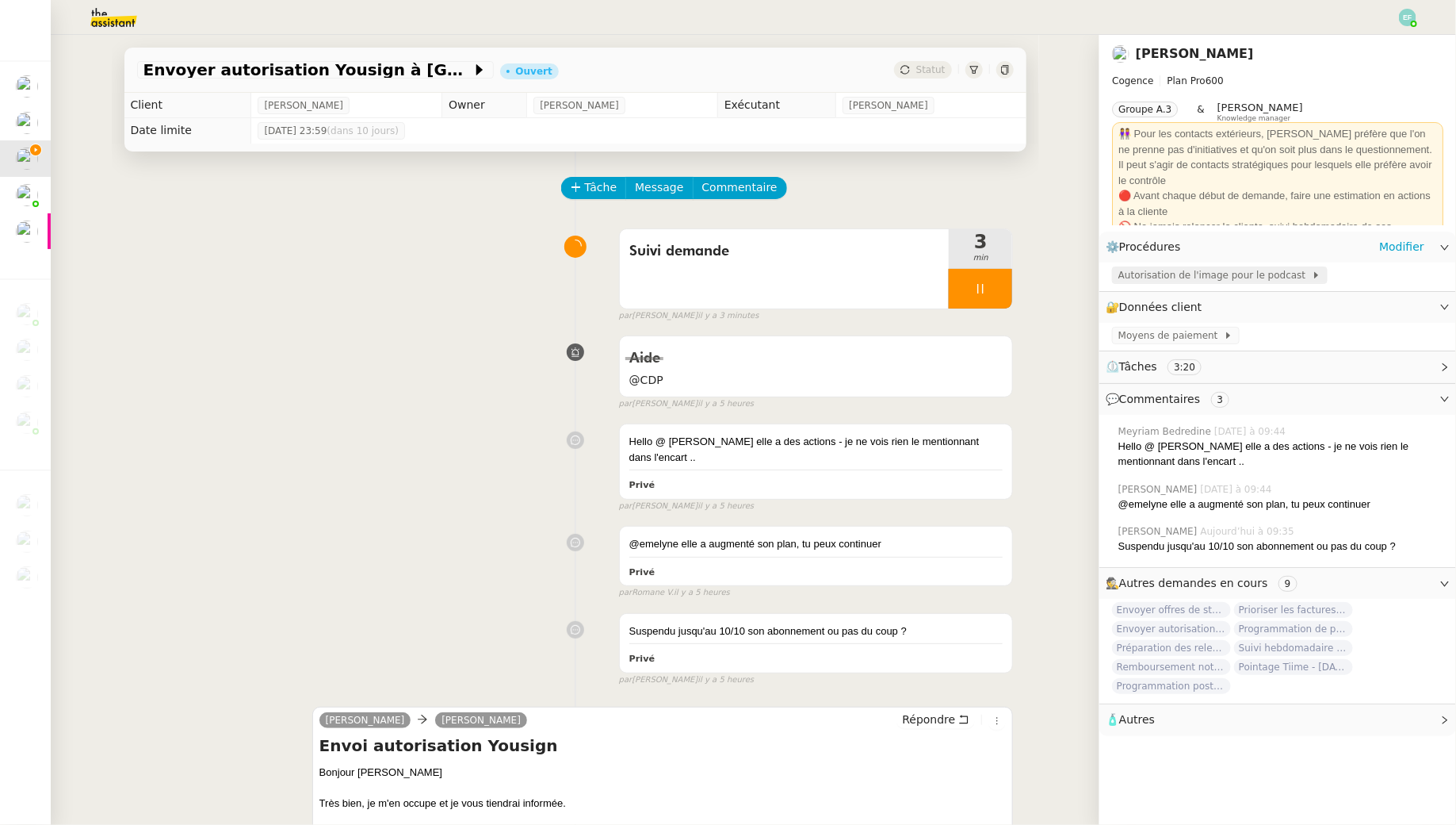
click at [1223, 283] on span "Autorisation de l'image pour le podcast" at bounding box center [1215, 275] width 193 height 16
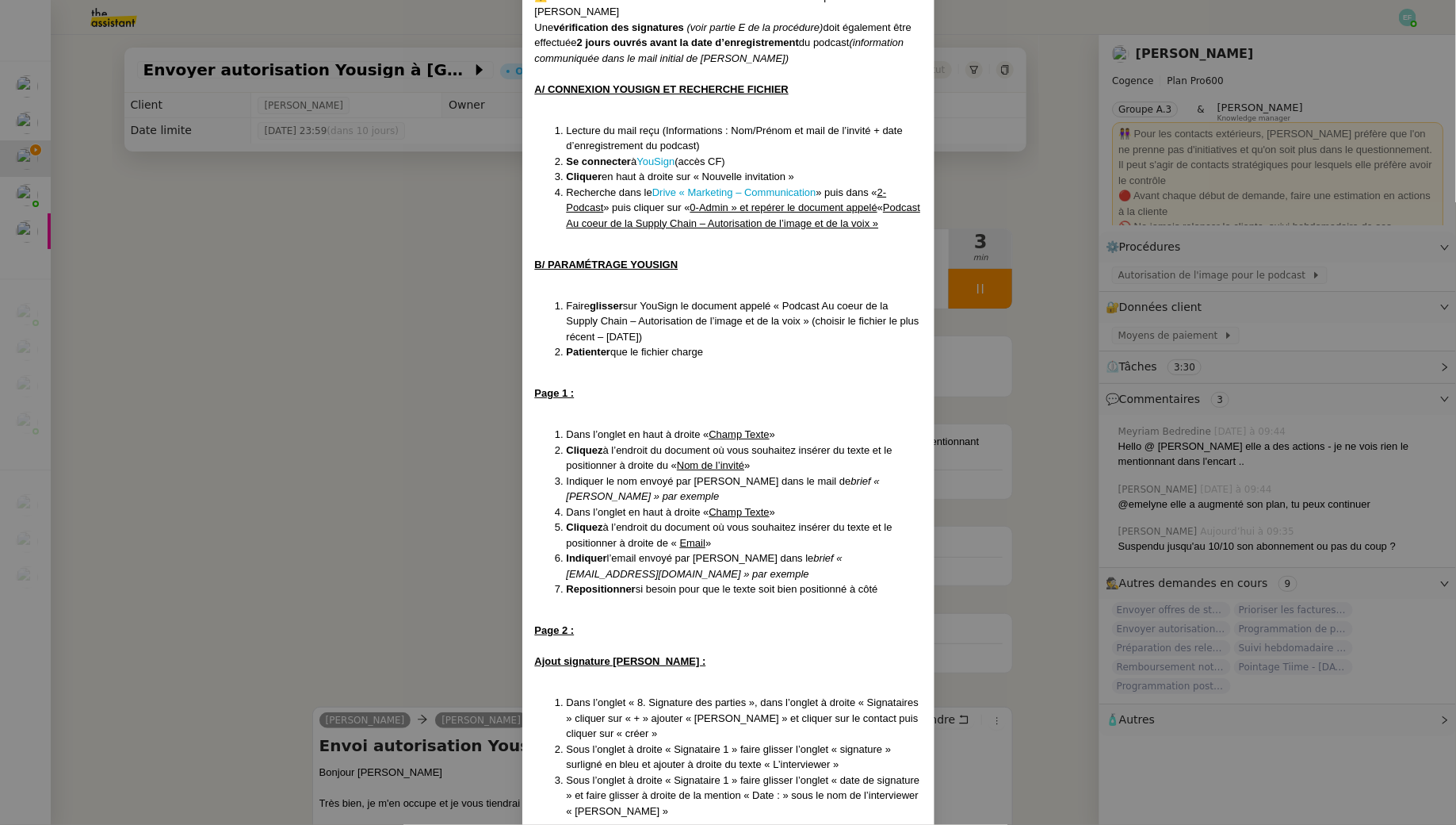
scroll to position [283, 0]
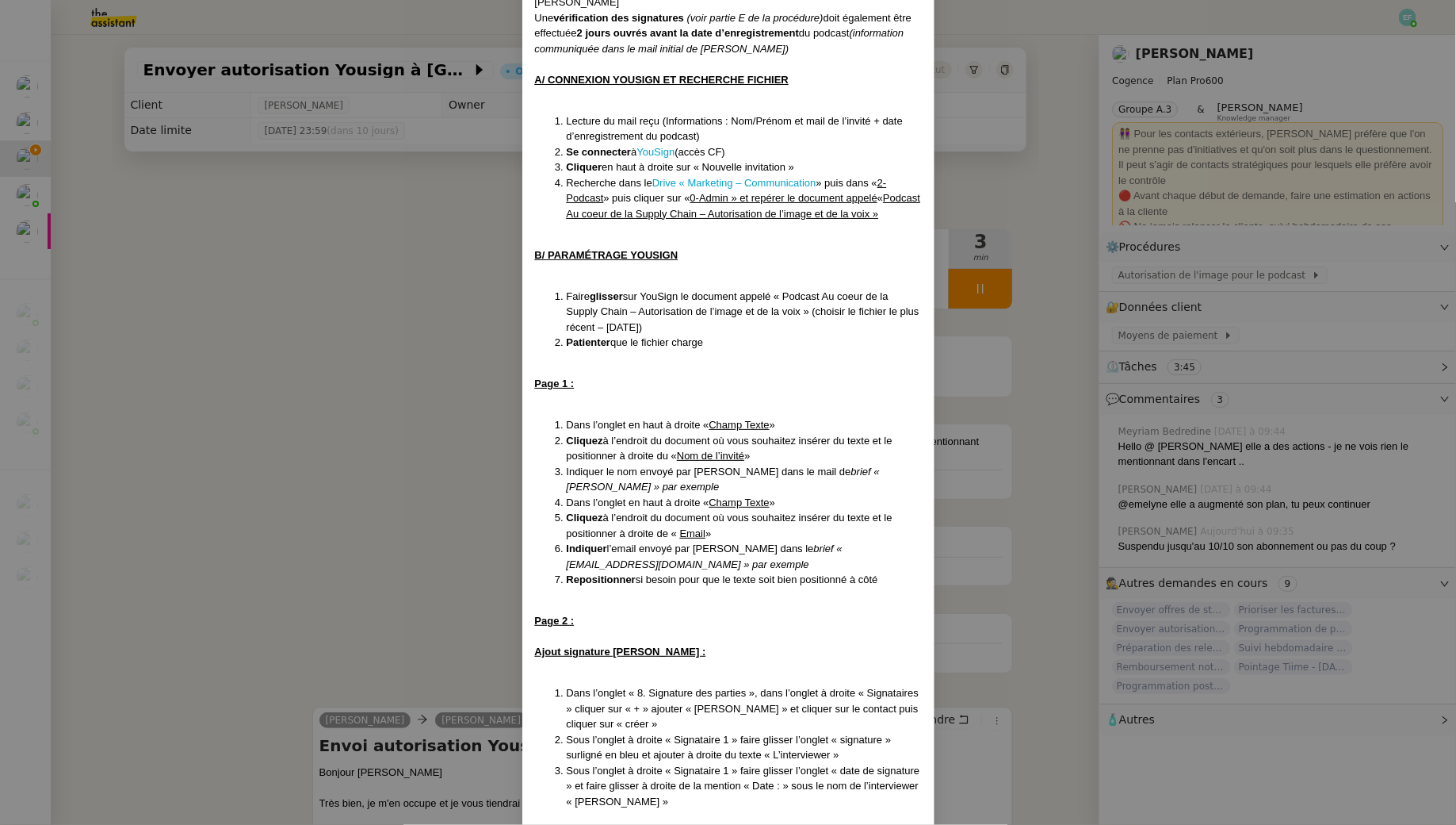
click at [321, 272] on nz-modal-container "Créé le 11/09/2025 Contexte : L’objectif est d’envoyer aux invités du podcast d…" at bounding box center [728, 412] width 1456 height 825
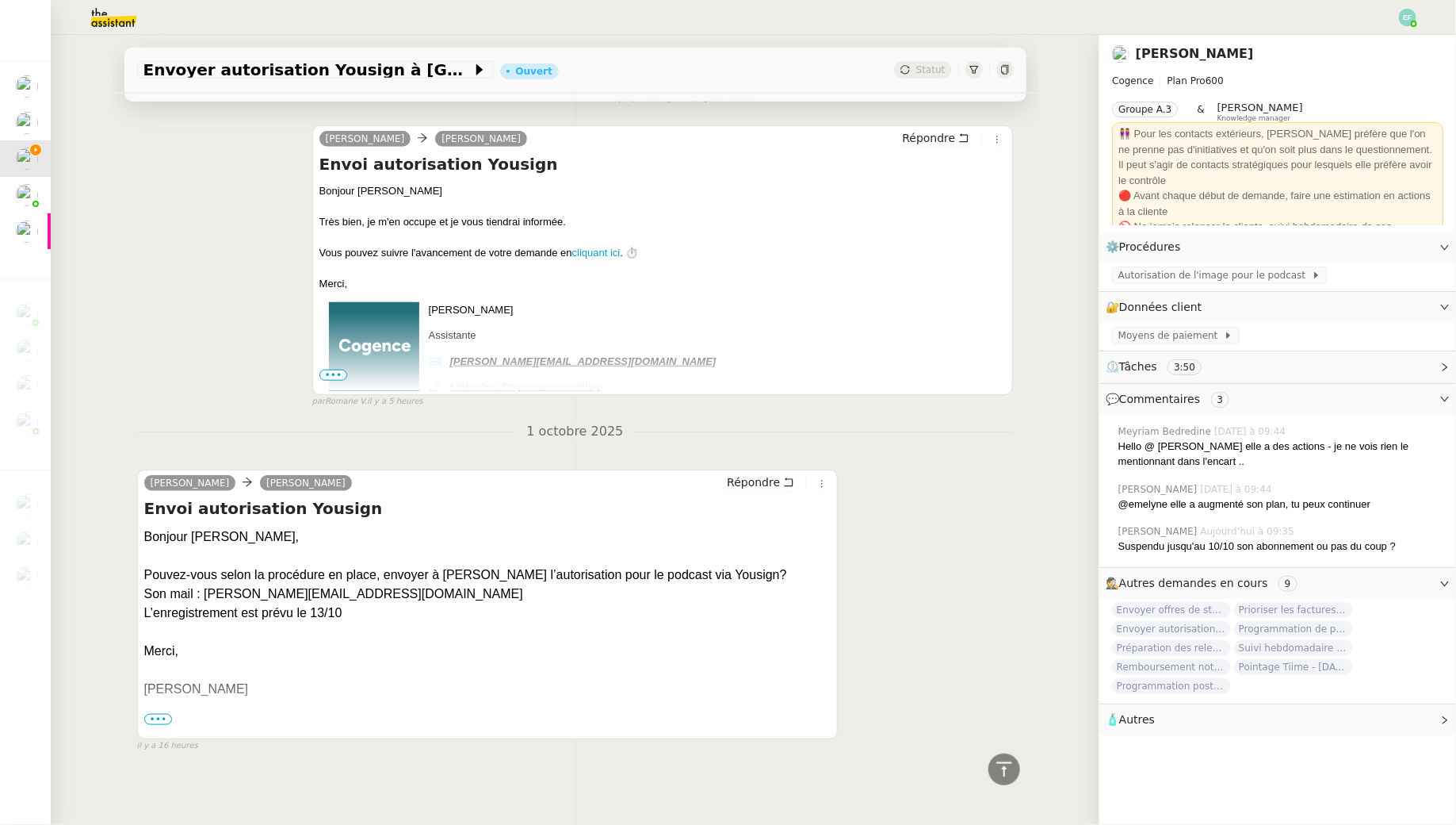
scroll to position [0, 0]
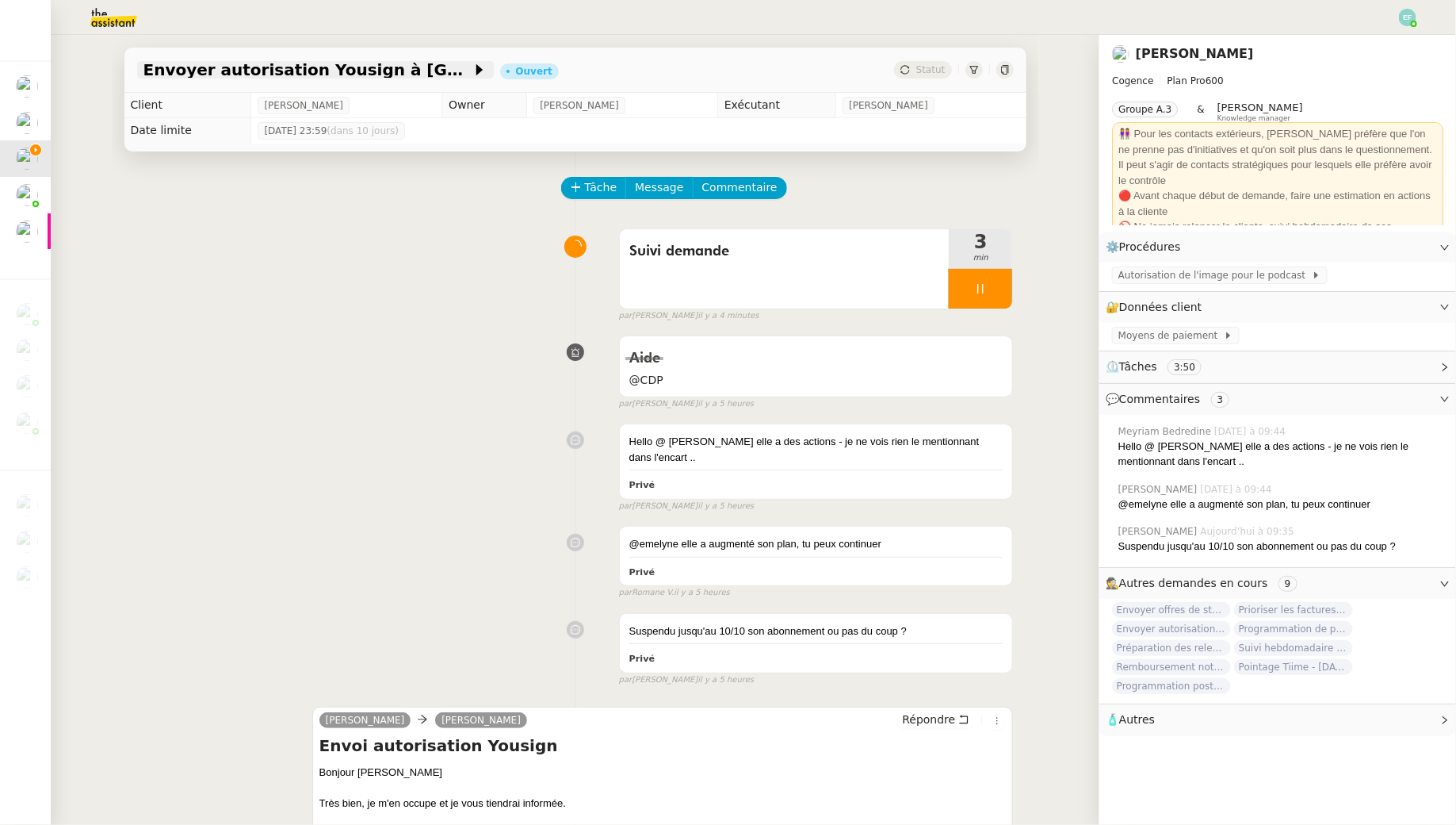
click at [429, 78] on span "Envoyer autorisation Yousign à [GEOGRAPHIC_DATA]" at bounding box center [308, 69] width 328 height 16
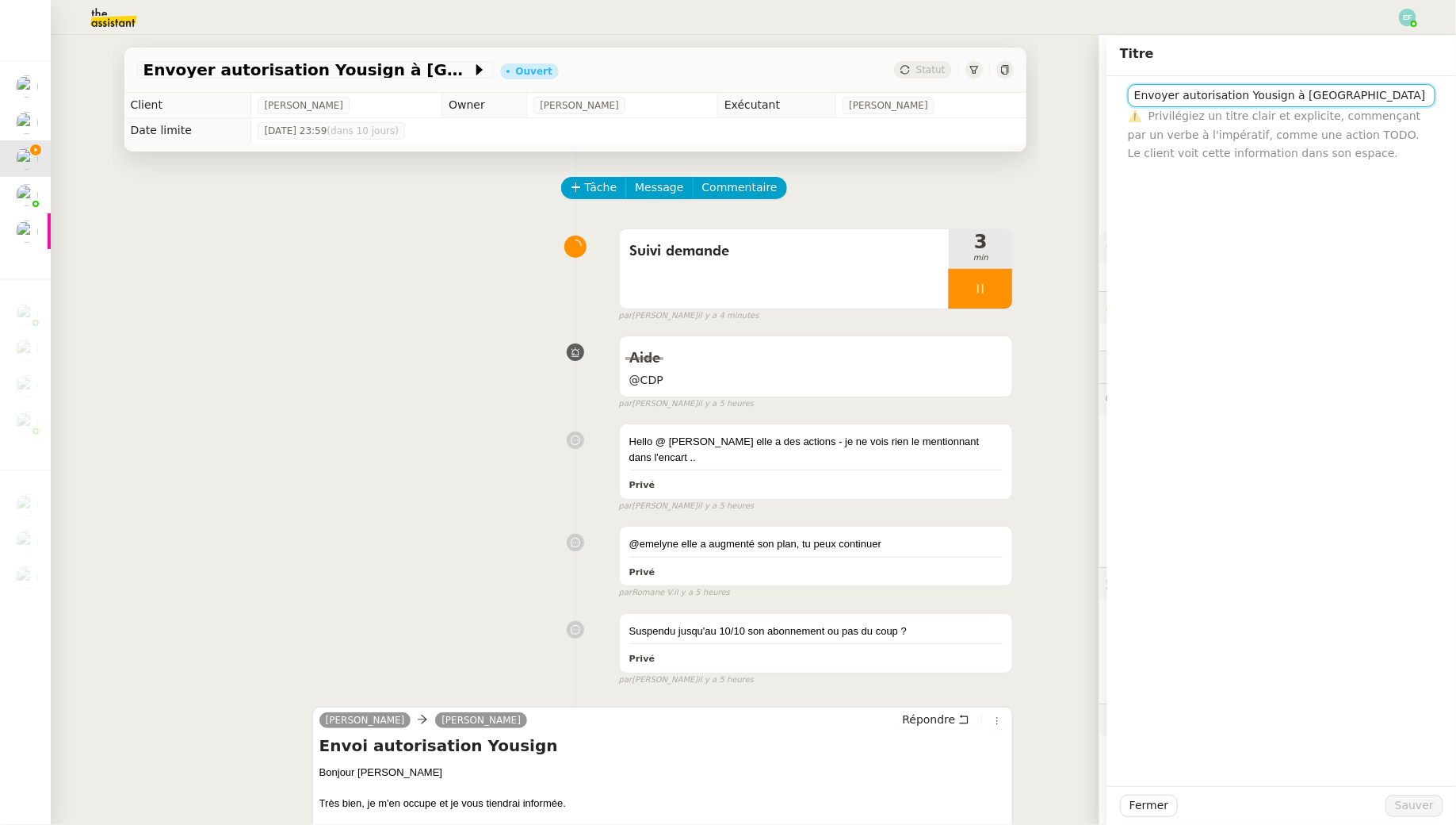
drag, startPoint x: 1180, startPoint y: 99, endPoint x: 1112, endPoint y: 96, distance: 68.1
click at [1112, 96] on div "Envoyer autorisation Yousign à Alexandra ⚠️ Privilégiez un titre clair et expli…" at bounding box center [1282, 119] width 349 height 86
click at [1344, 90] on input "Autorisation Yousign à Alexandra" at bounding box center [1282, 96] width 308 height 23
type input "Autorisation Yousign à Alexandra Samyn"
click at [1406, 798] on span "Sauver" at bounding box center [1414, 804] width 38 height 18
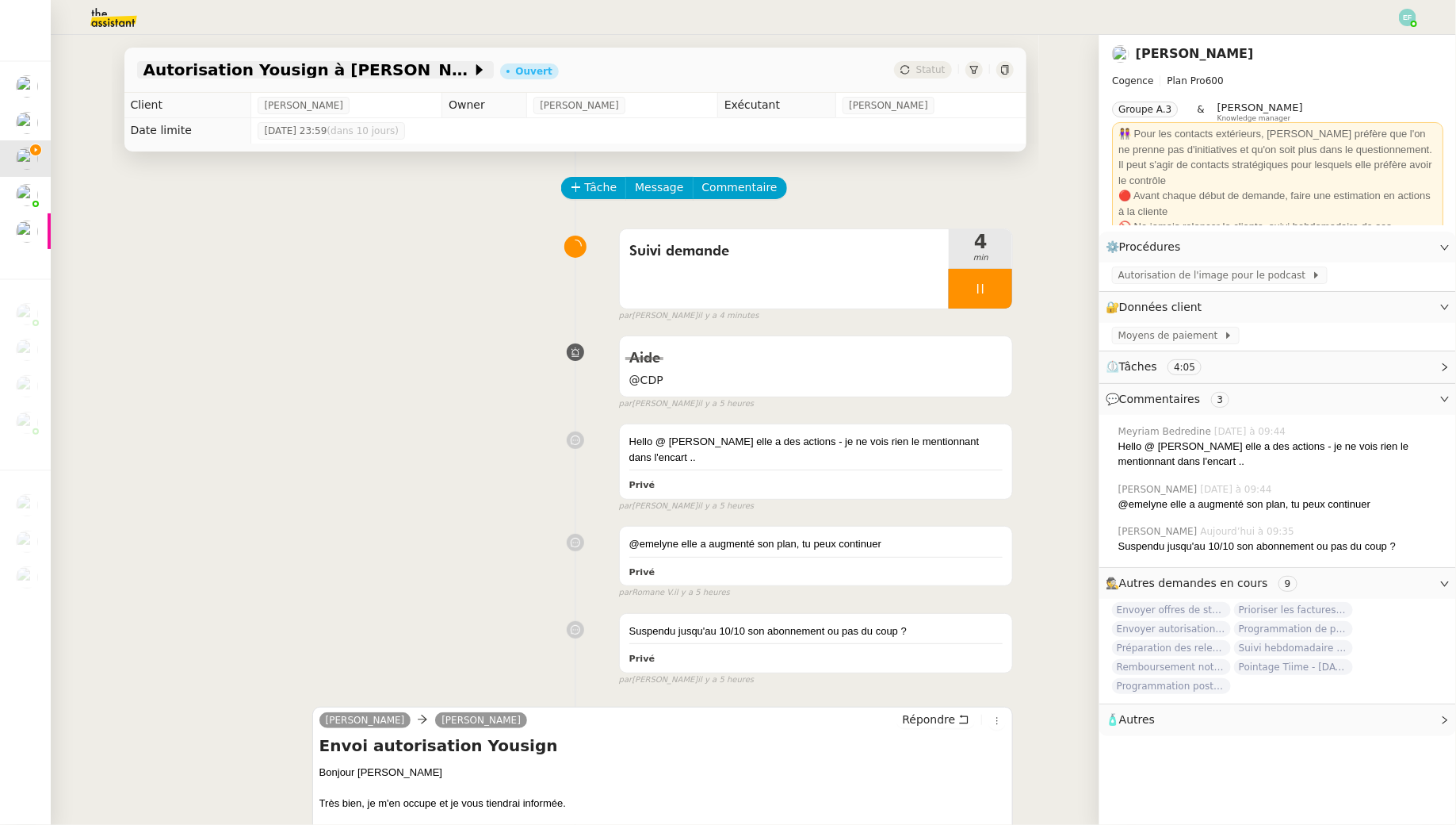
click at [375, 75] on span "Autorisation Yousign à Alexandra Samyn" at bounding box center [308, 69] width 328 height 16
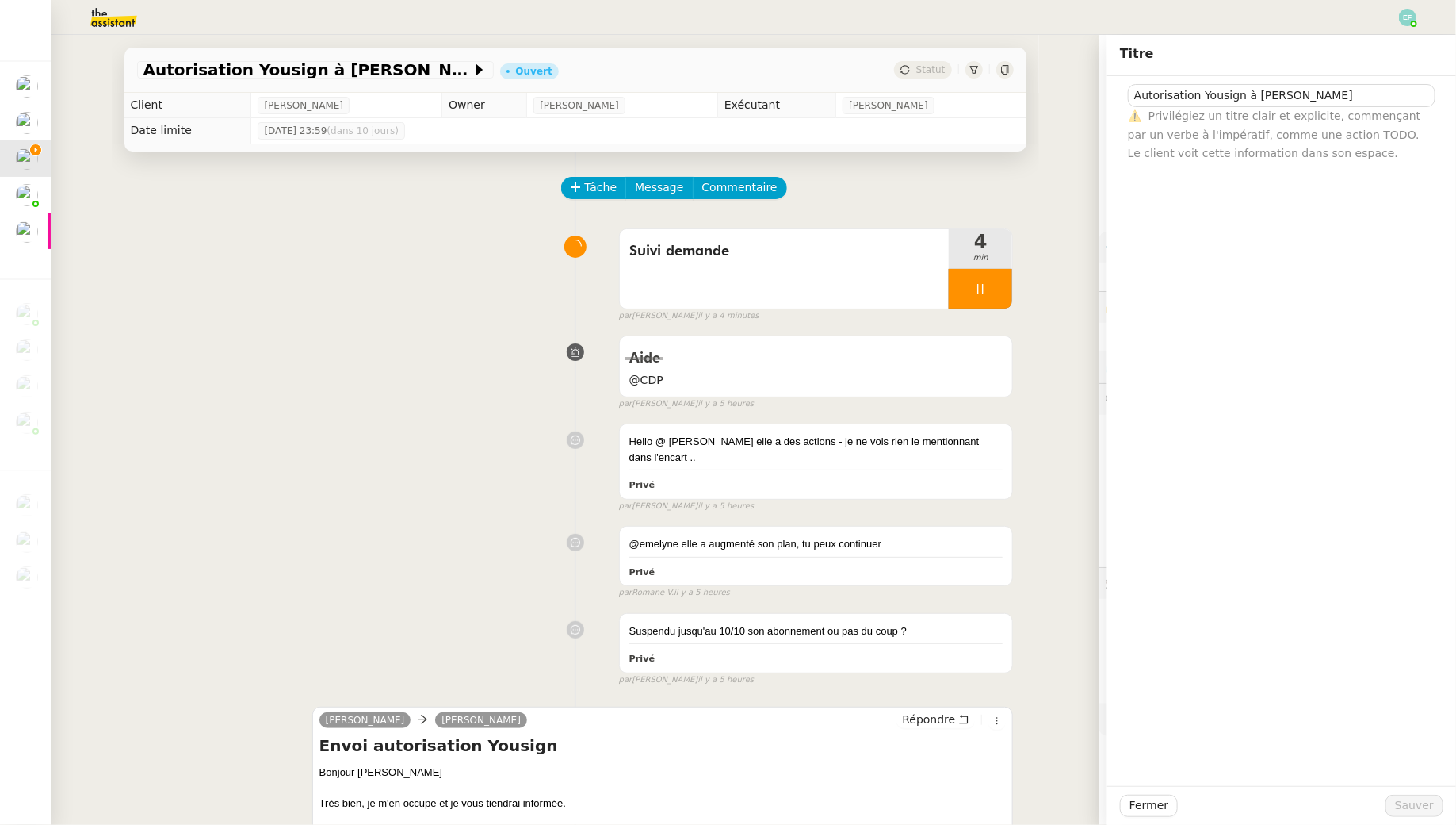
click at [445, 351] on div "Aide @CDP false par Emelyne F. il y a 5 heures" at bounding box center [575, 369] width 877 height 82
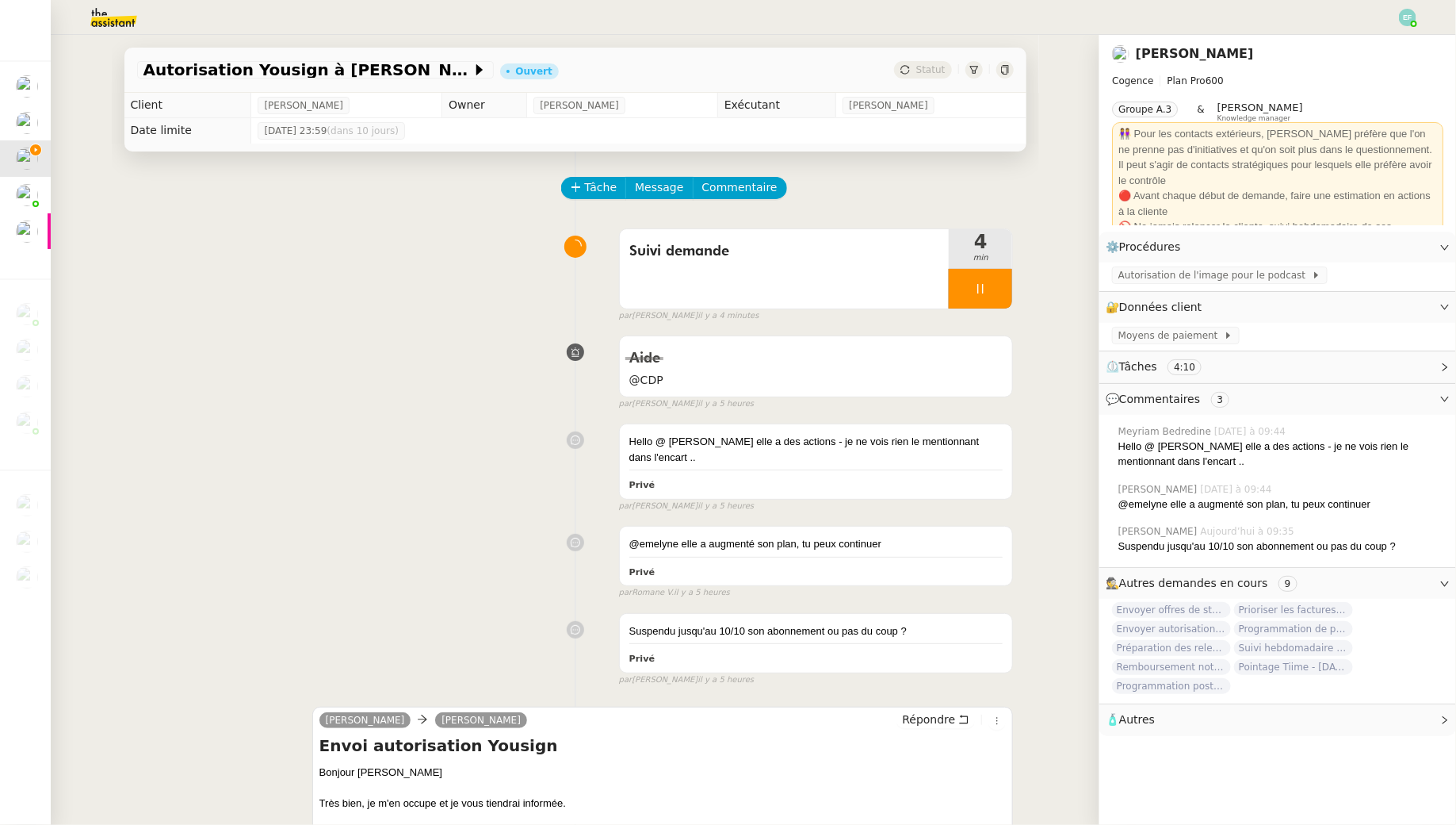
scroll to position [581, 0]
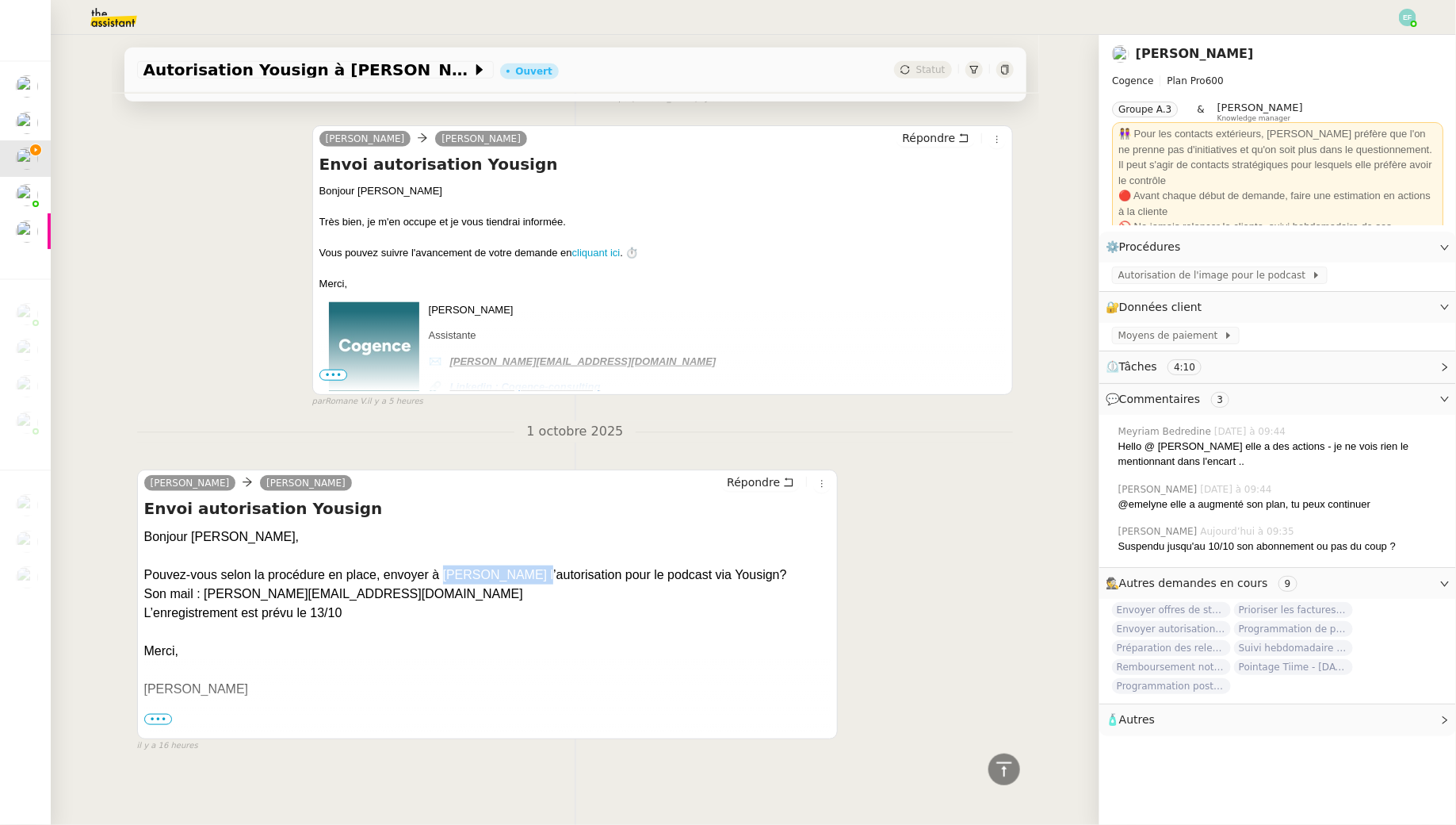
drag, startPoint x: 445, startPoint y: 570, endPoint x: 542, endPoint y: 578, distance: 97.3
click at [542, 578] on div "Pouvez-vous selon la procédure en place, envoyer à [PERSON_NAME] l’autorisation…" at bounding box center [488, 574] width 688 height 19
copy div "Alexandra Samyn"
drag, startPoint x: 204, startPoint y: 590, endPoint x: 402, endPoint y: 590, distance: 198.0
click at [402, 590] on div "Son mail : [PERSON_NAME][EMAIL_ADDRESS][DOMAIN_NAME]" at bounding box center [488, 594] width 688 height 19
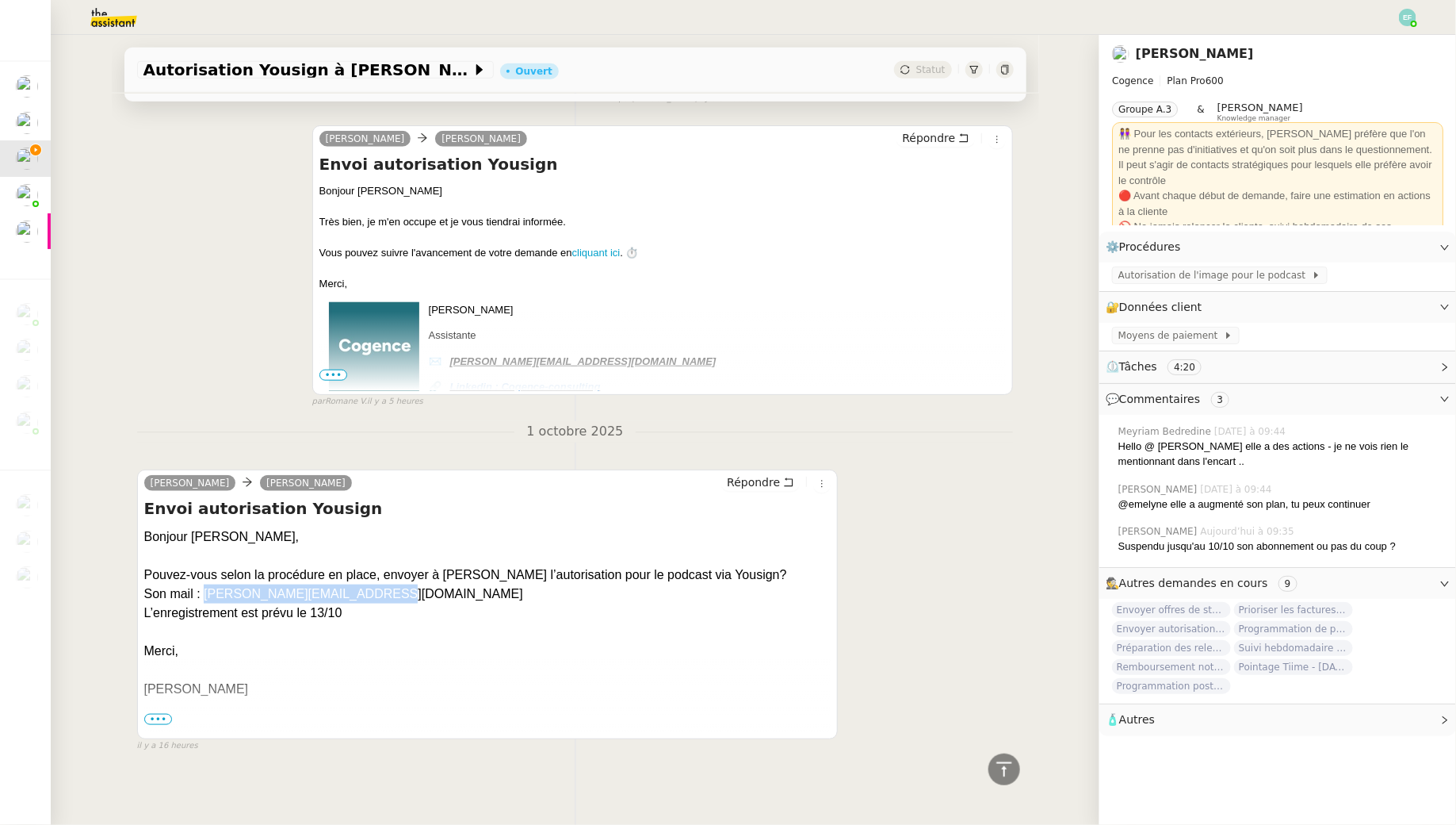
copy div "alexandra.samyn@manutan.fr"
click at [1187, 279] on span "Autorisation de l'image pour le podcast" at bounding box center [1215, 275] width 193 height 16
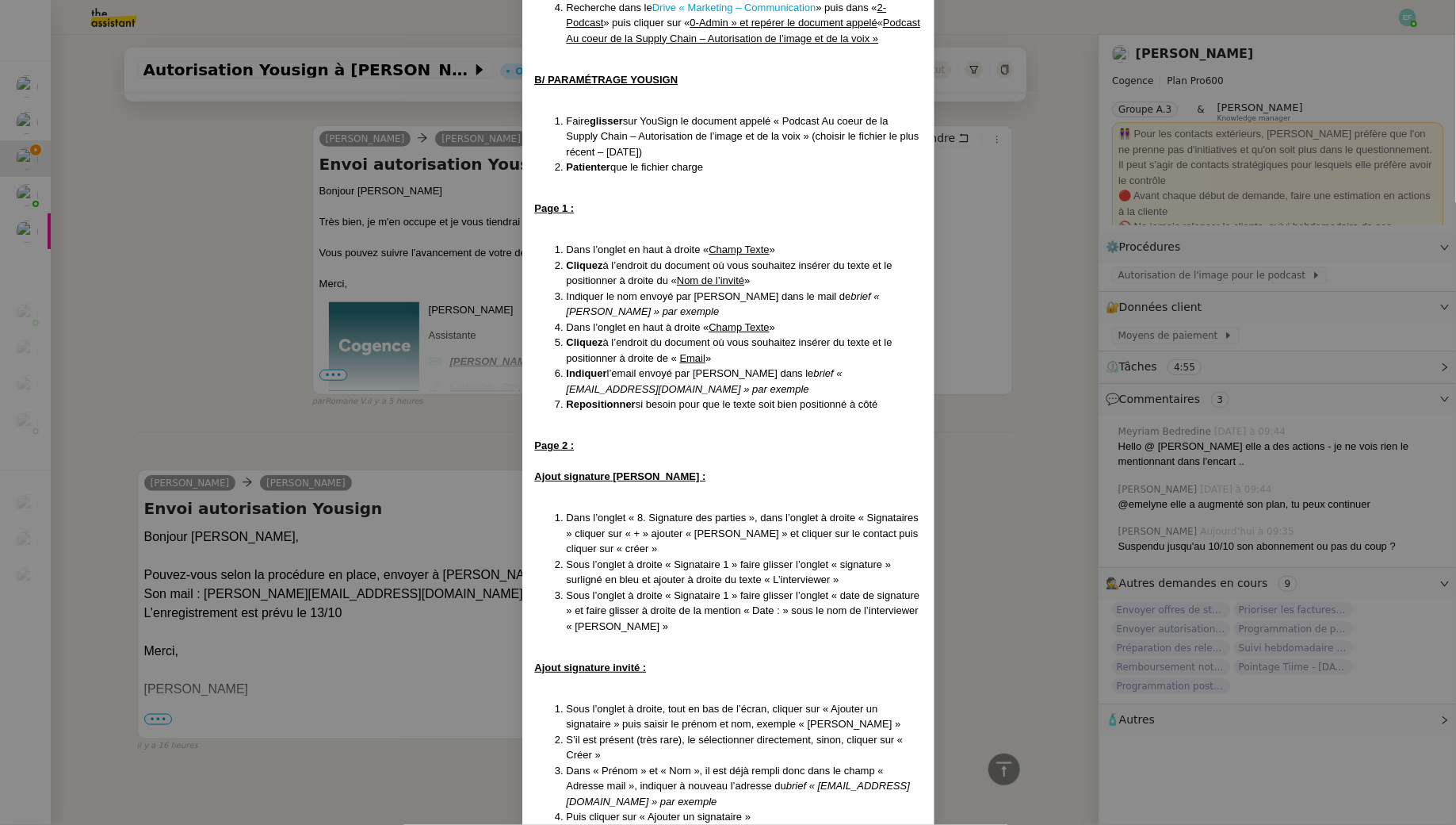
scroll to position [464, 0]
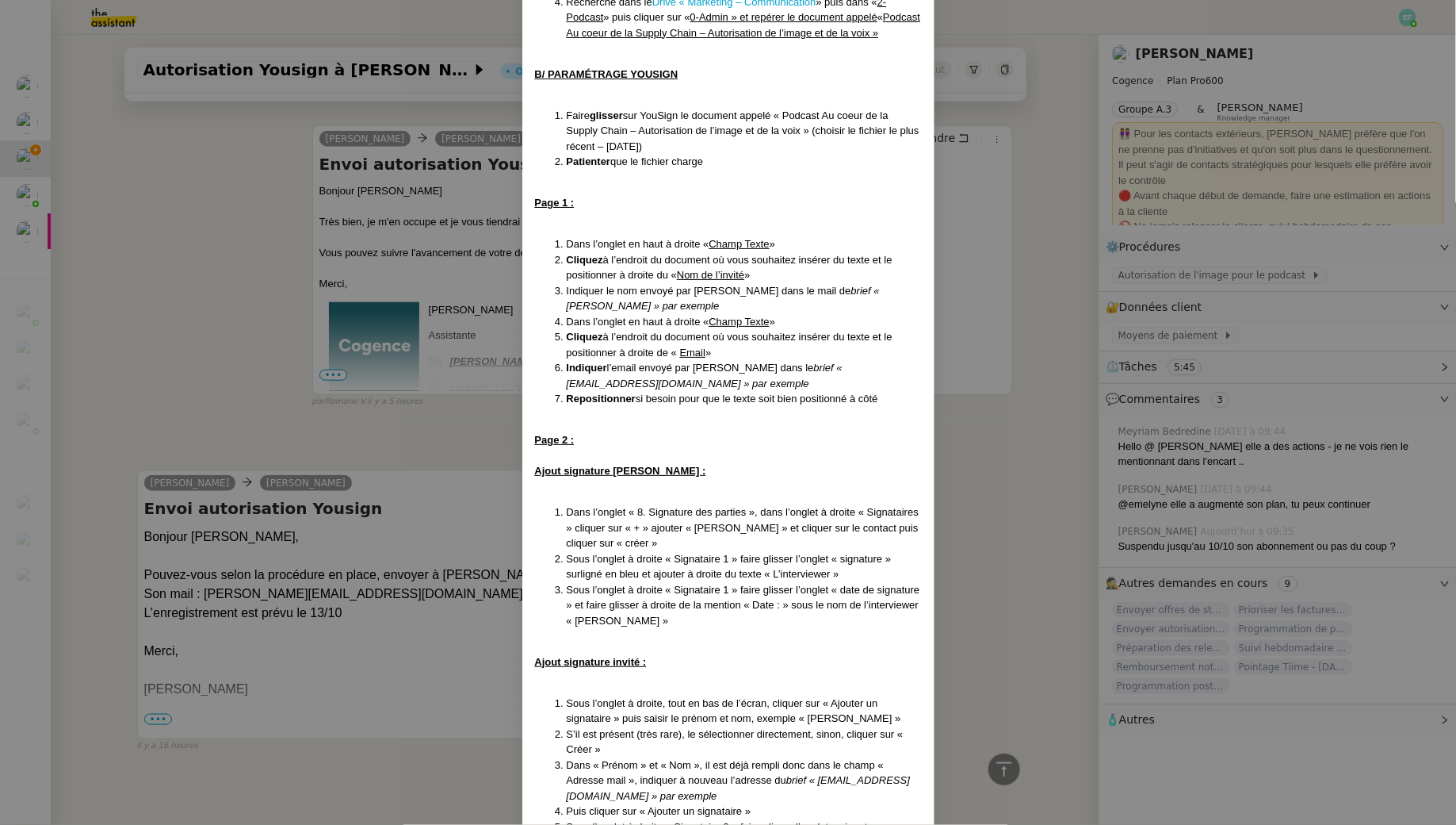
click at [311, 433] on nz-modal-container "Créé le 11/09/2025 Contexte : L’objectif est d’envoyer aux invités du podcast d…" at bounding box center [728, 412] width 1456 height 825
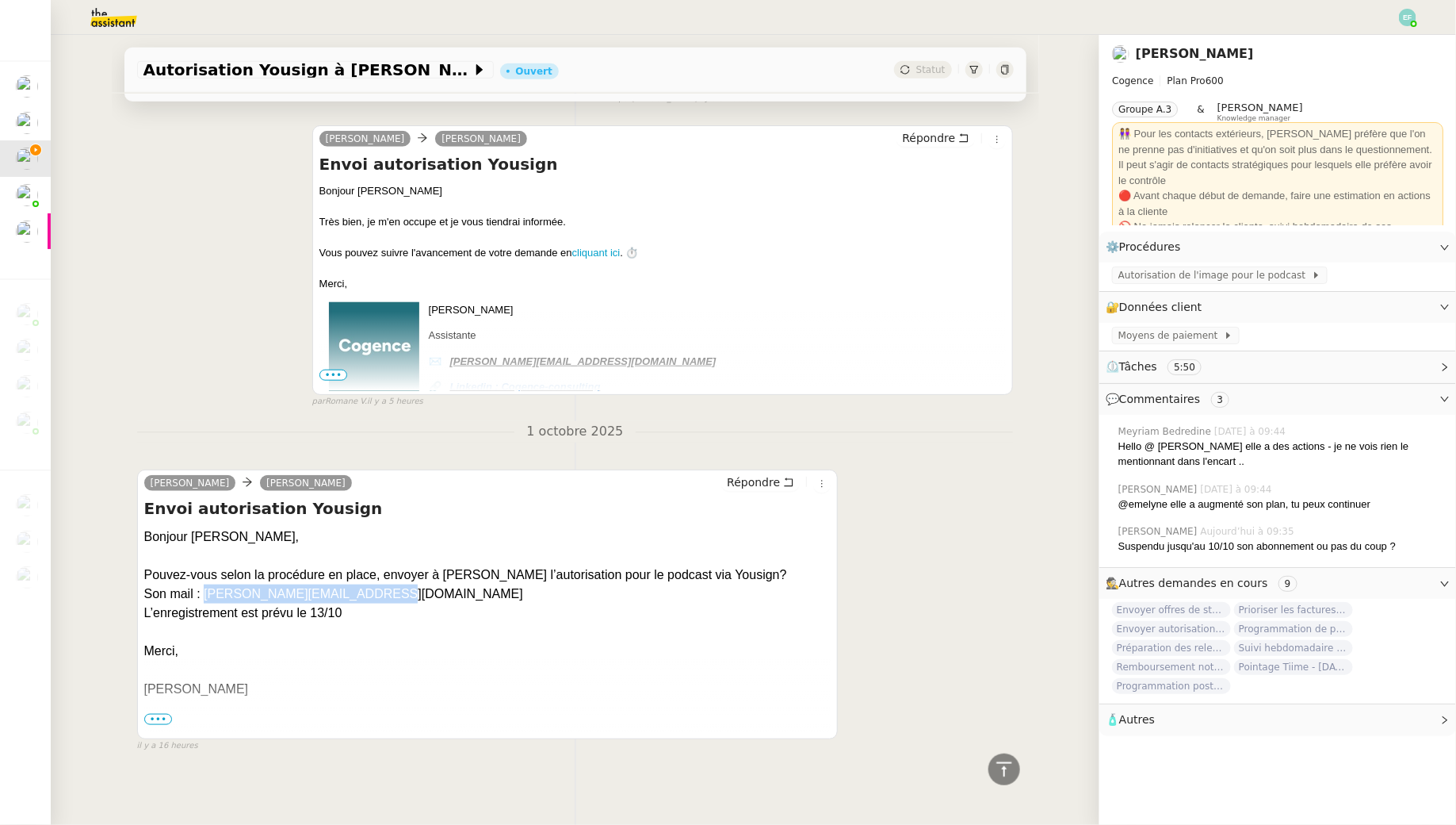
drag, startPoint x: 401, startPoint y: 596, endPoint x: 206, endPoint y: 588, distance: 195.2
click at [205, 588] on div "Son mail : [PERSON_NAME][EMAIL_ADDRESS][DOMAIN_NAME]" at bounding box center [488, 594] width 688 height 19
copy div "alexandra.samyn@manutan.fr"
click at [1170, 268] on span "Autorisation de l'image pour le podcast" at bounding box center [1215, 275] width 193 height 16
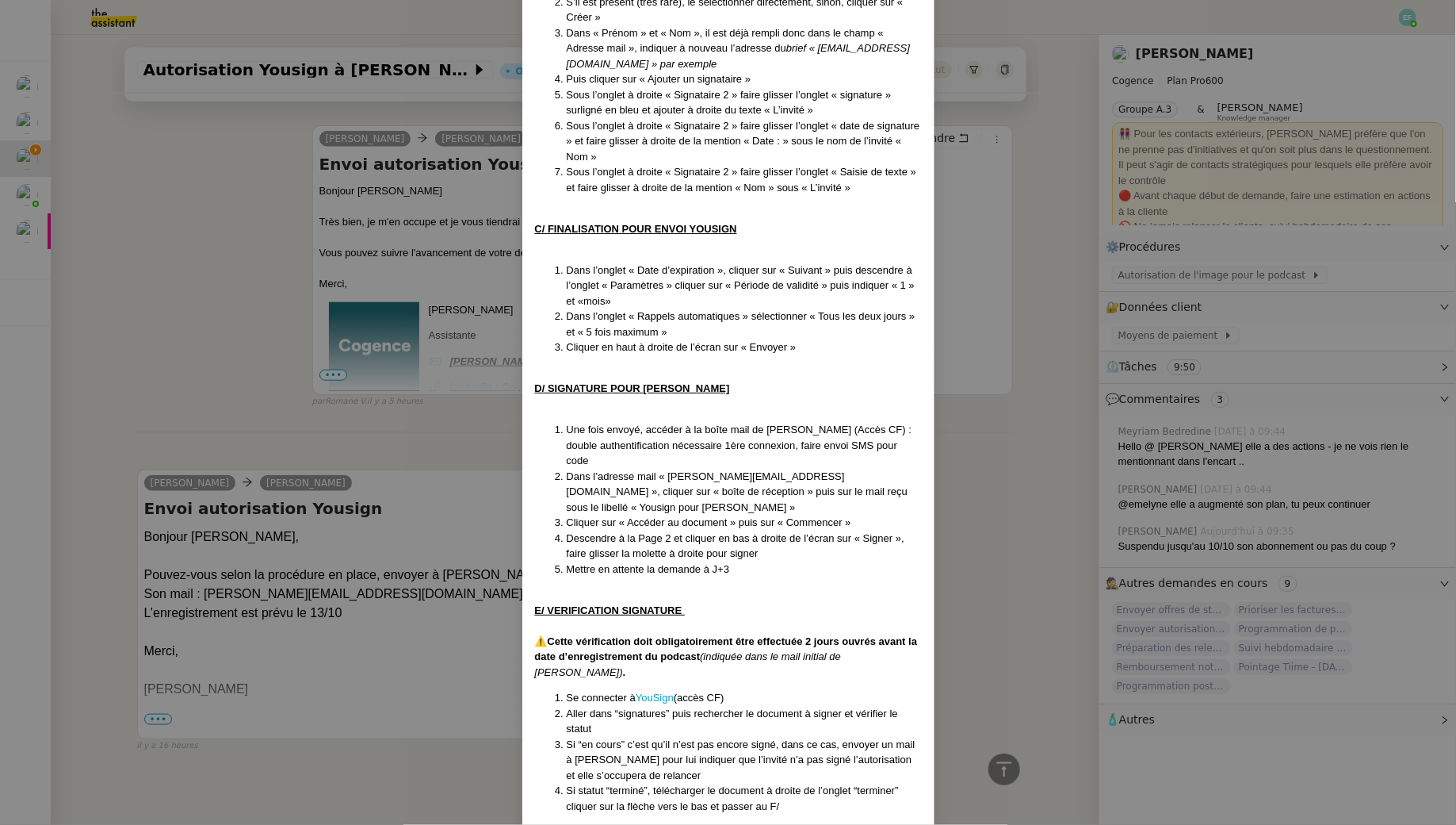
scroll to position [1198, 0]
click at [417, 463] on nz-modal-container "Créé le 11/09/2025 Contexte : L’objectif est d’envoyer aux invités du podcast d…" at bounding box center [728, 412] width 1456 height 825
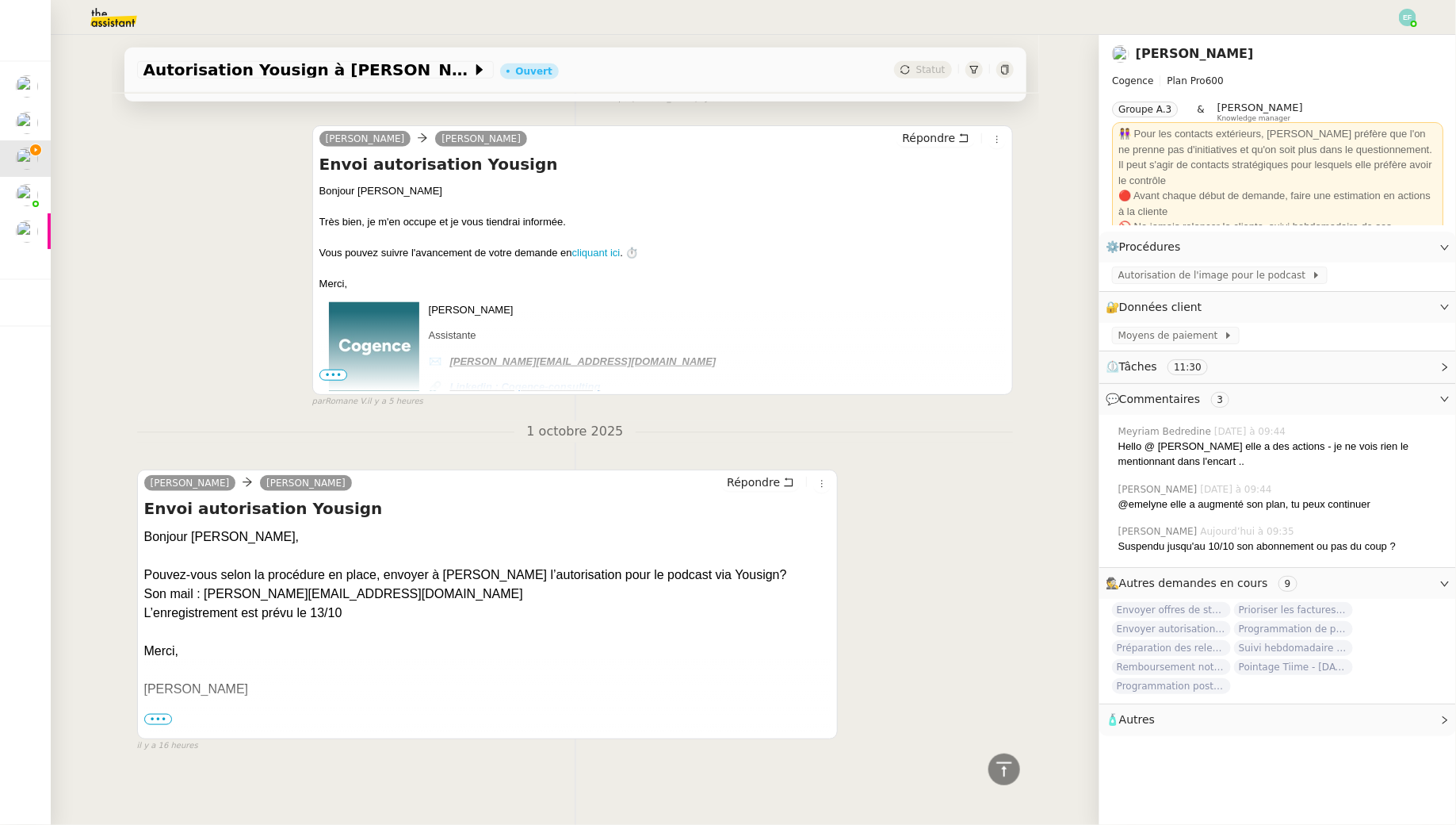
click at [417, 463] on nz-modal-container "Créé le 11/09/2025 Contexte : L’objectif est d’envoyer aux invités du podcast d…" at bounding box center [728, 412] width 1456 height 825
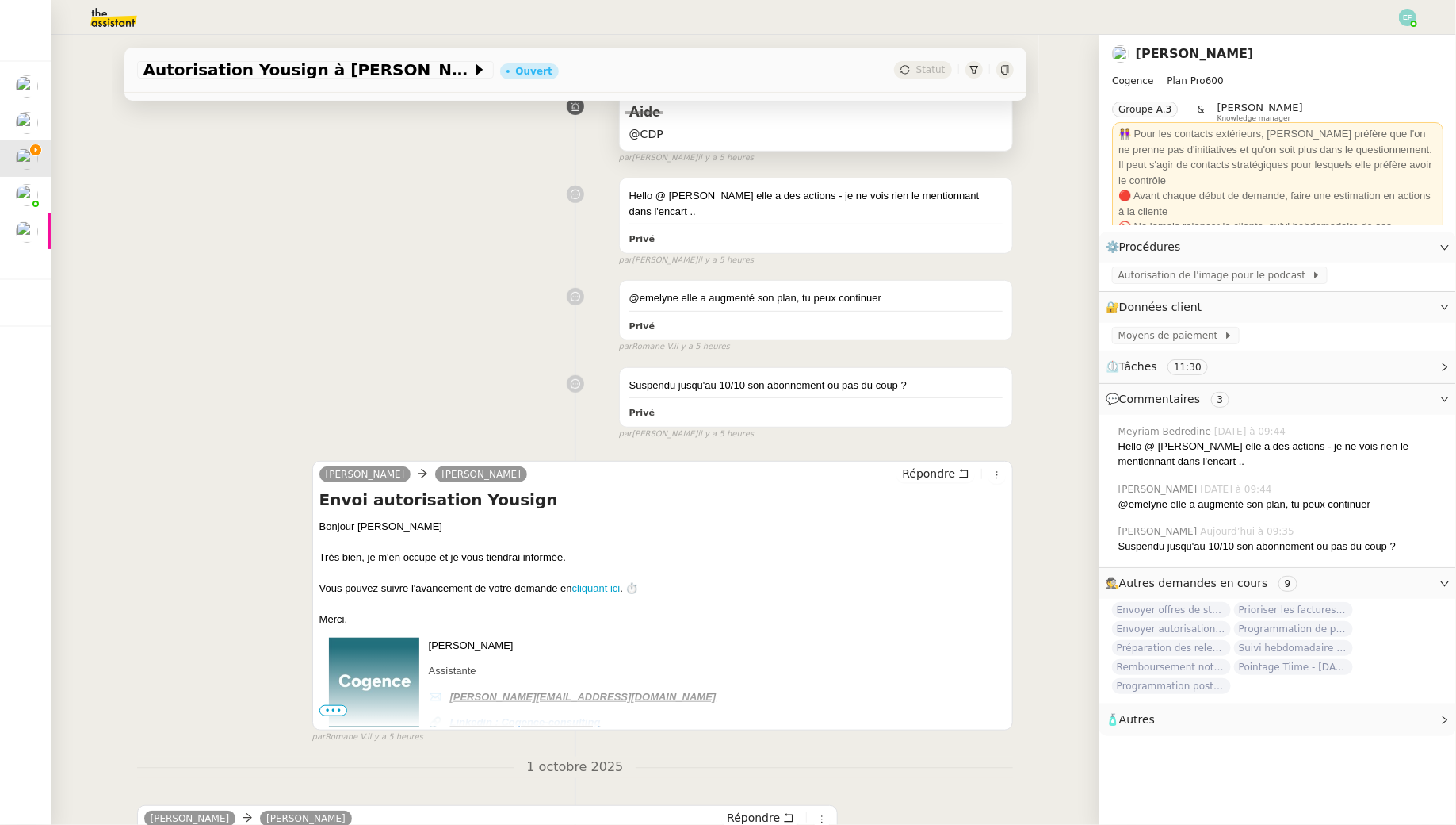
scroll to position [0, 0]
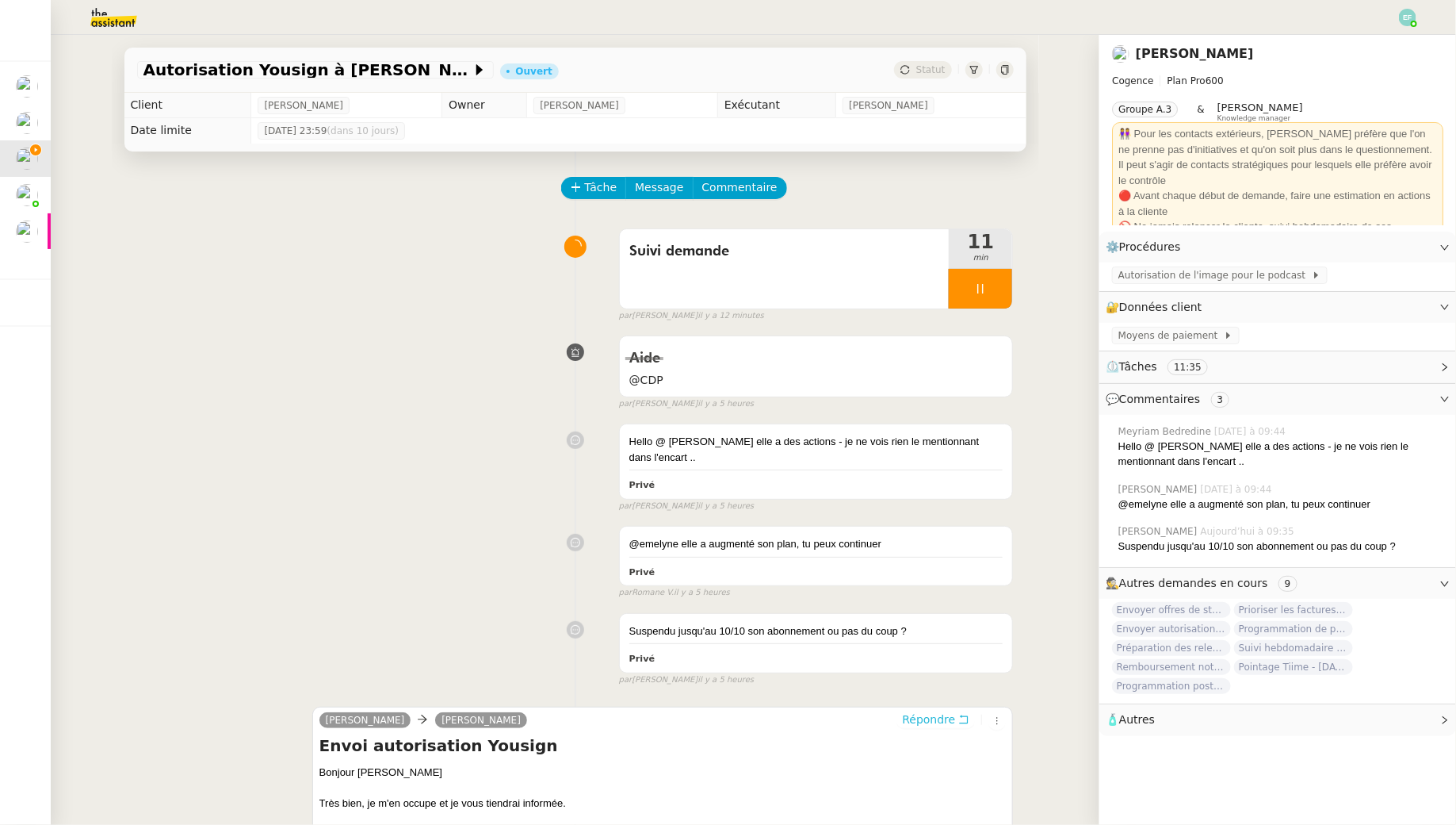
click at [949, 717] on span "Répondre" at bounding box center [929, 719] width 53 height 16
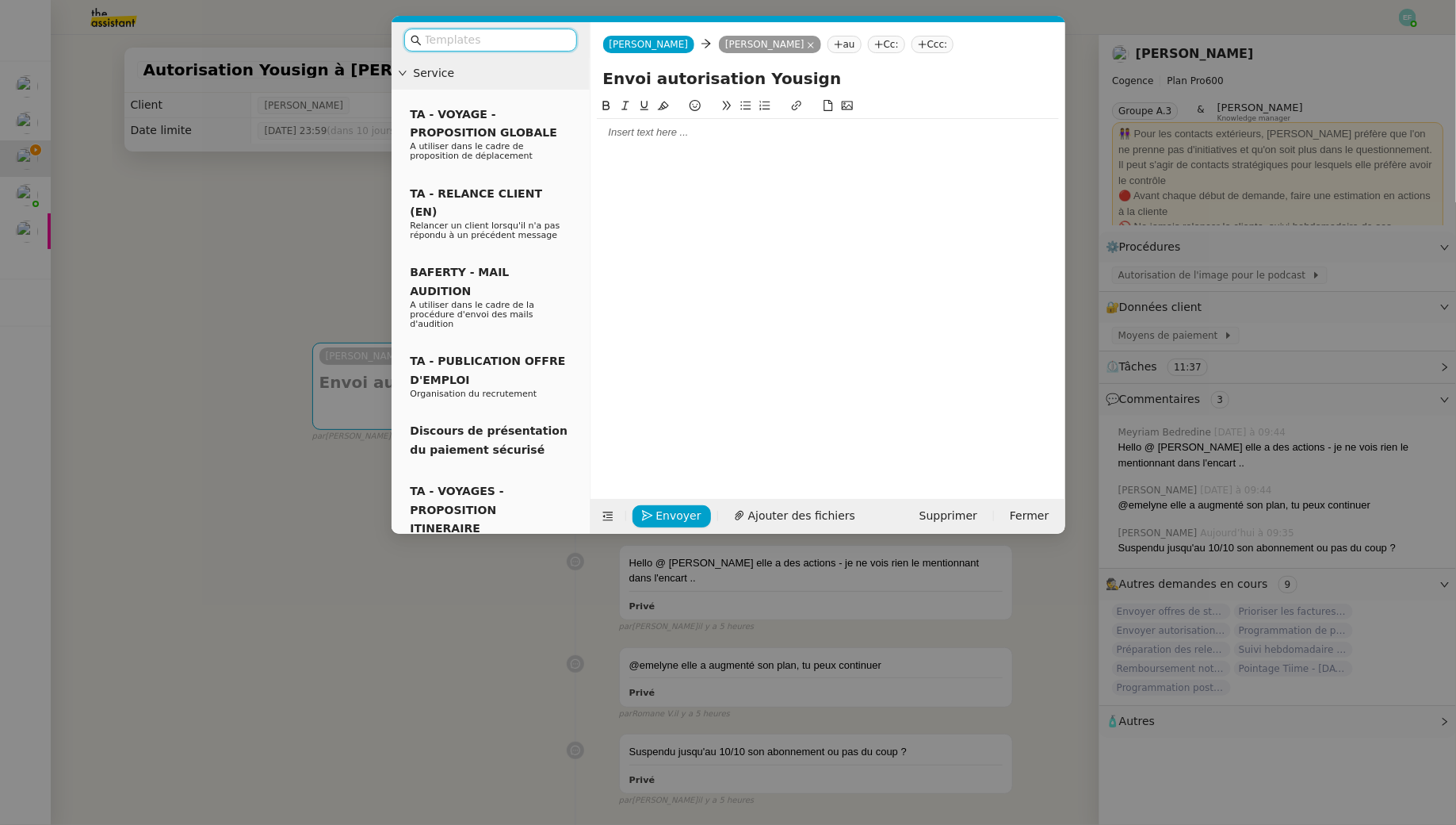
click at [677, 153] on div at bounding box center [827, 285] width 463 height 377
click at [673, 145] on div at bounding box center [827, 132] width 463 height 27
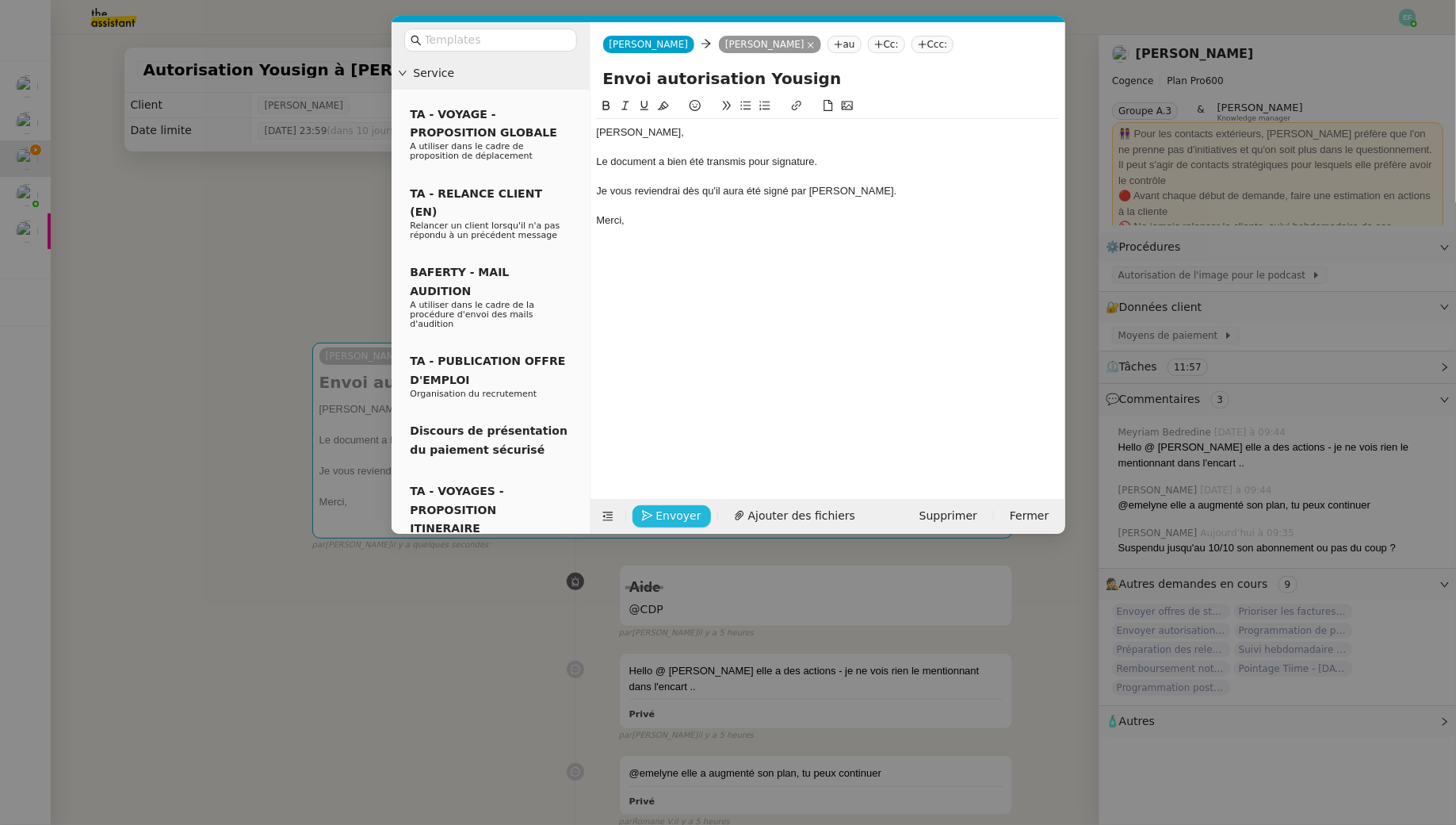
click at [665, 514] on span "Envoyer" at bounding box center [679, 515] width 45 height 18
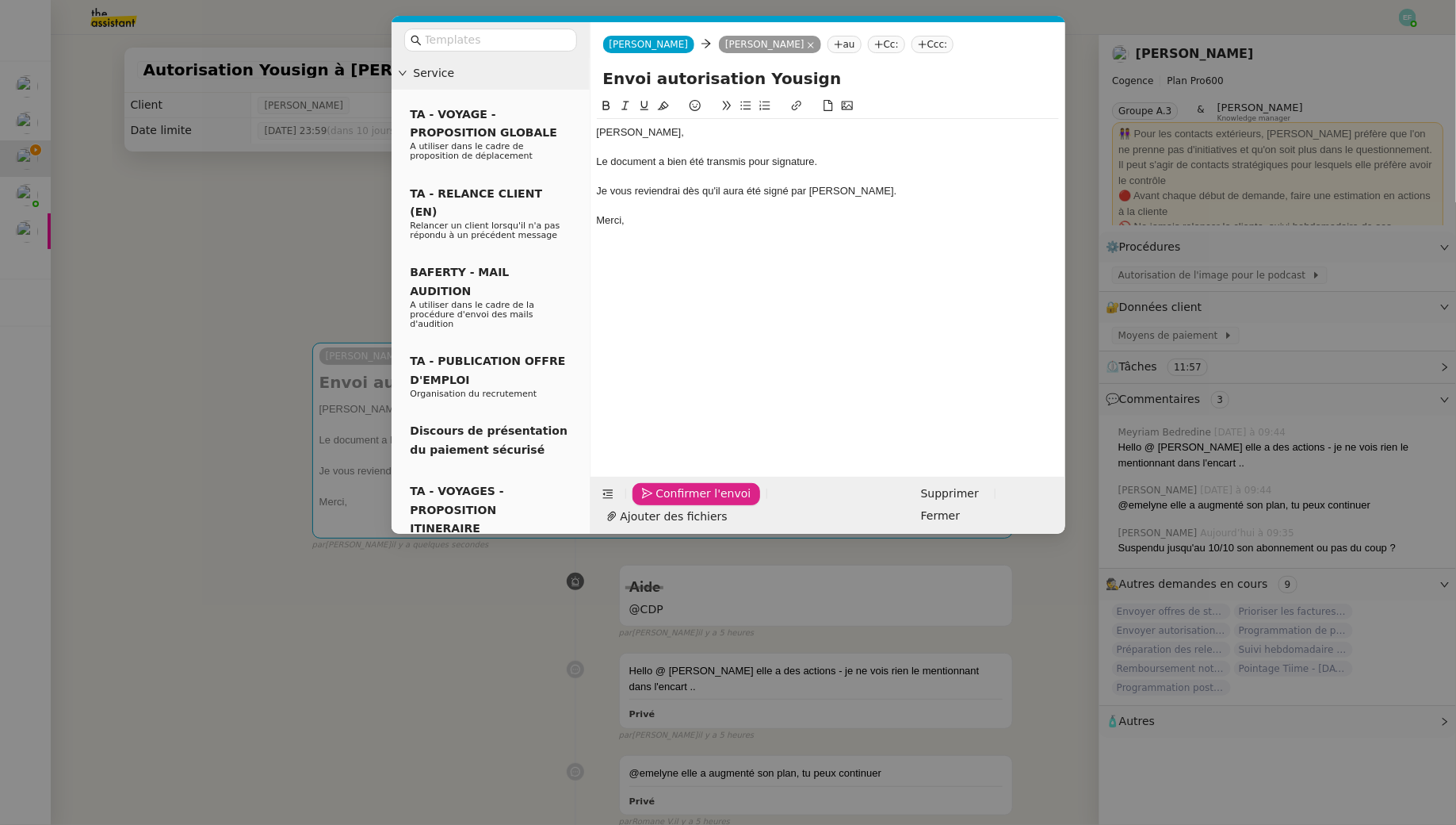
click at [665, 503] on span "Confirmer l'envoi" at bounding box center [704, 493] width 95 height 18
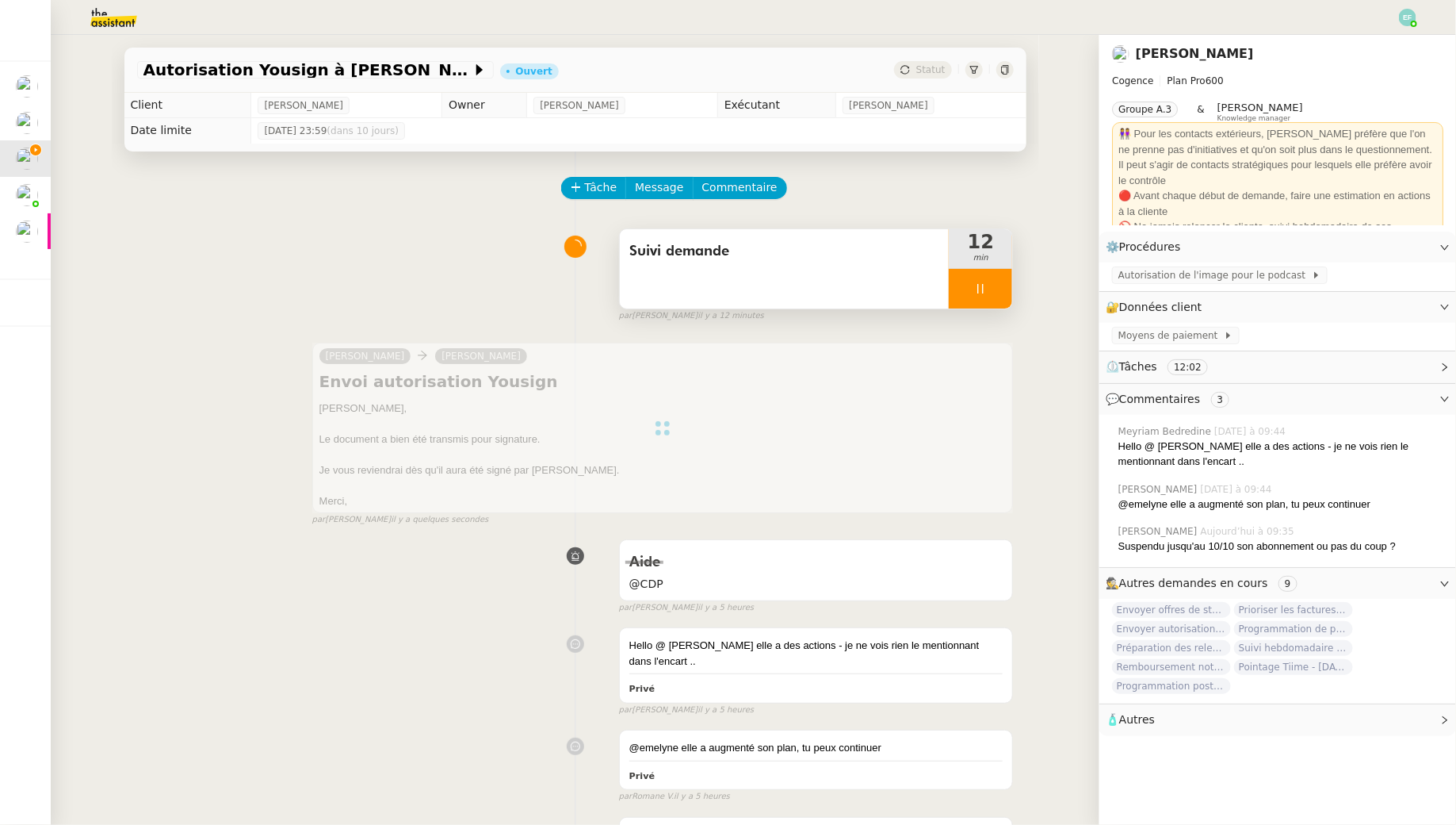
click at [985, 289] on icon at bounding box center [980, 289] width 13 height 13
click at [985, 289] on button at bounding box center [996, 288] width 32 height 39
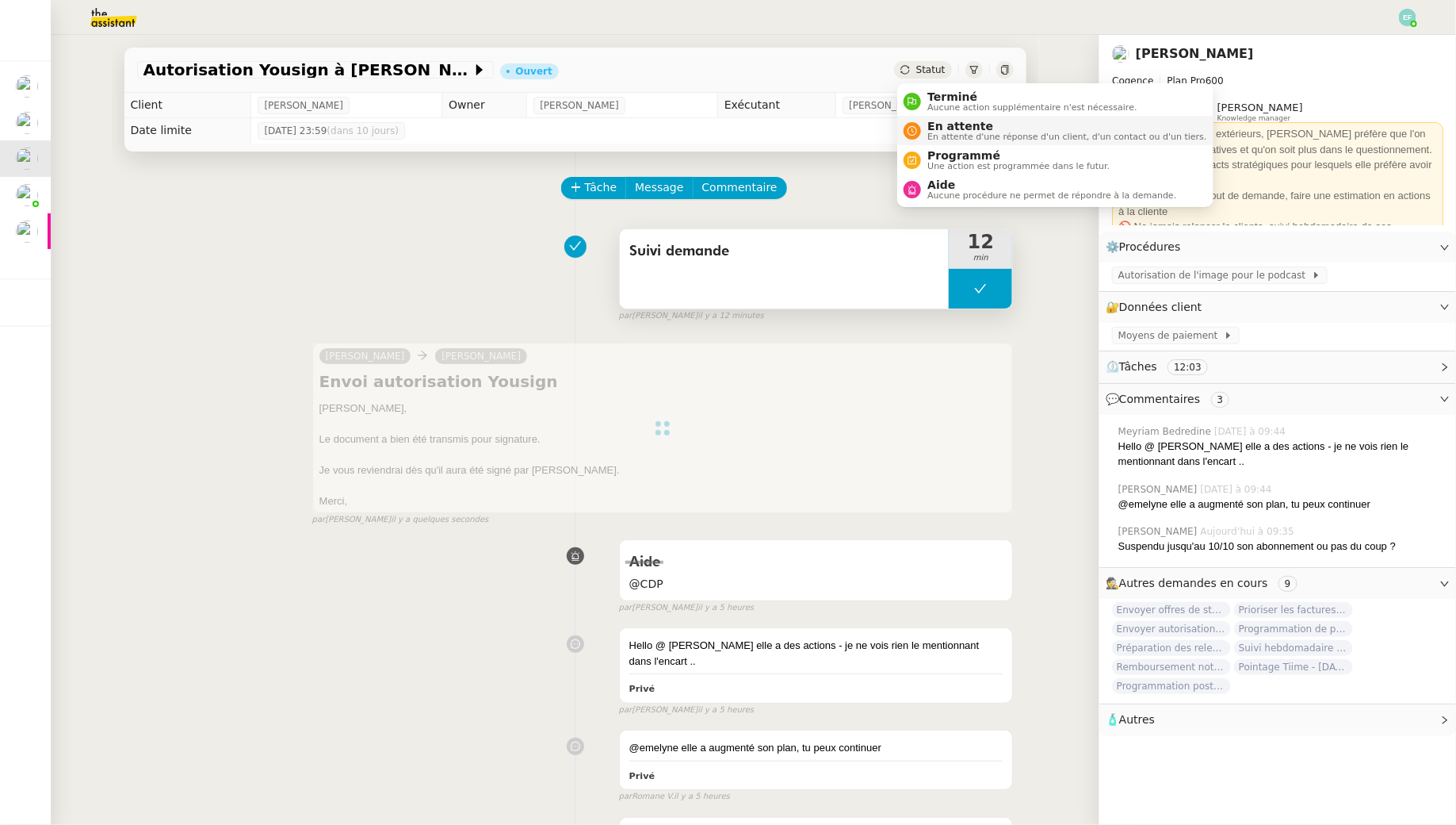
click at [933, 130] on span "En attente" at bounding box center [1067, 127] width 279 height 13
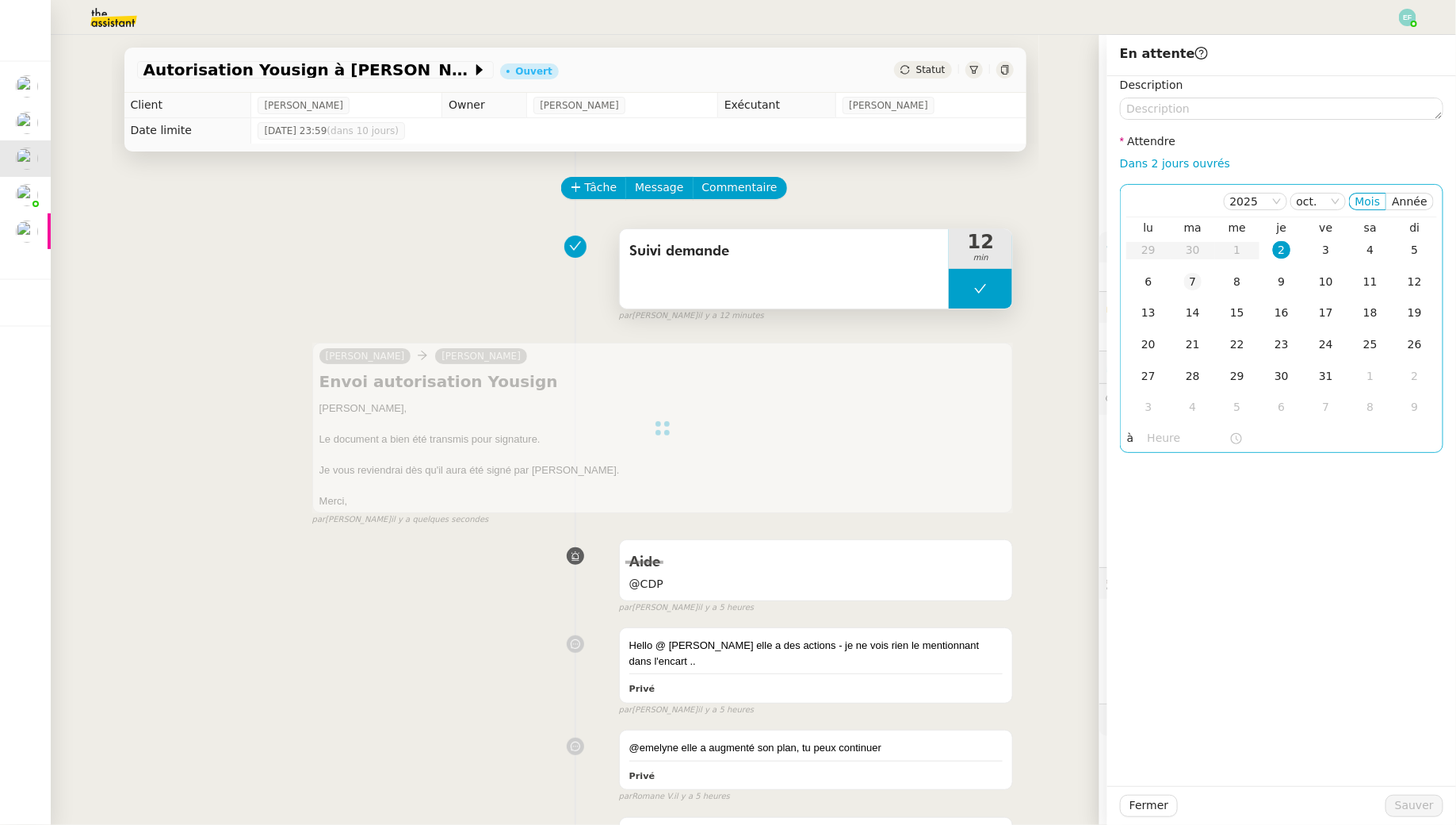
click at [1188, 287] on div "7" at bounding box center [1192, 282] width 18 height 18
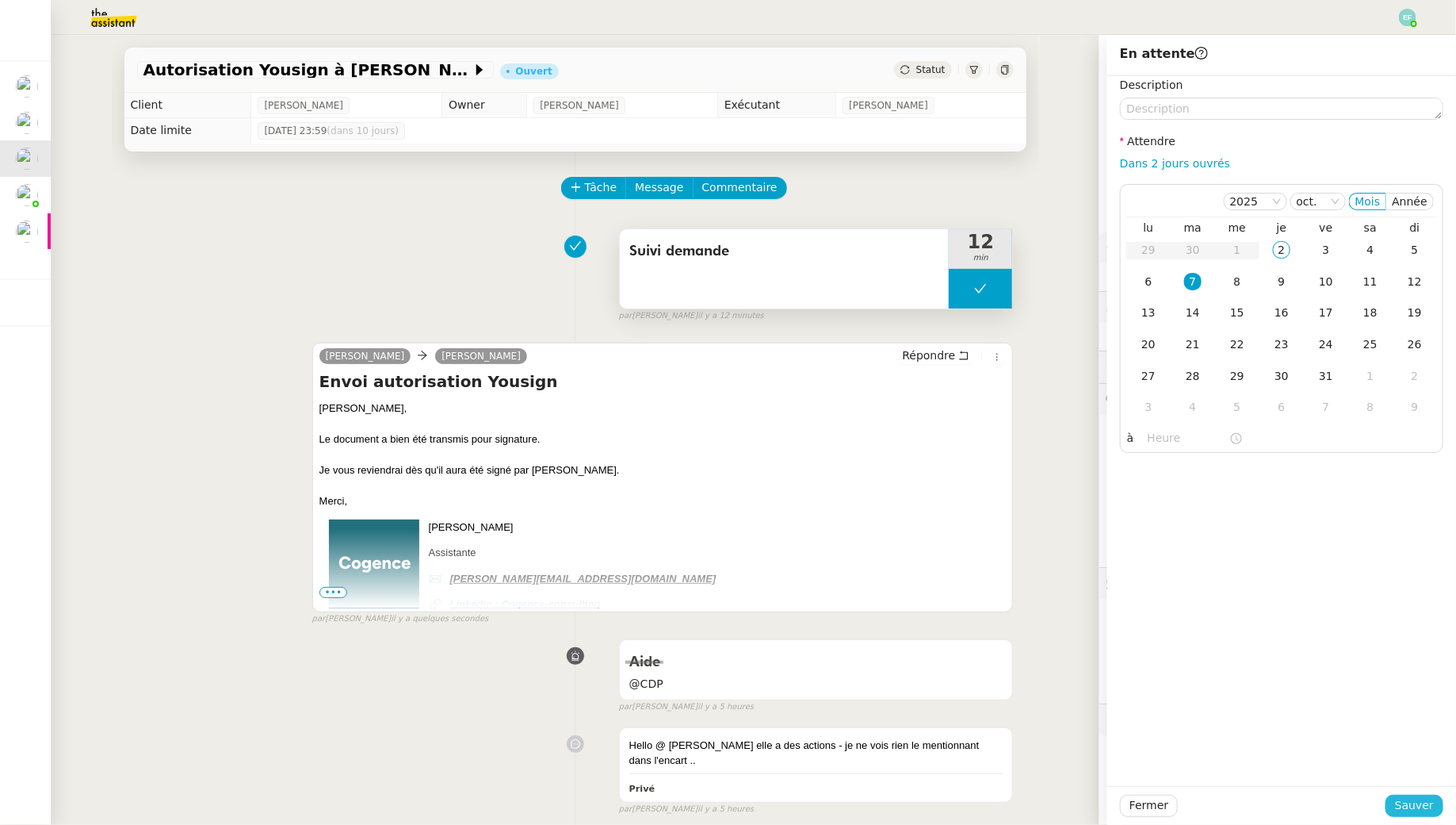
click at [1403, 799] on span "Sauver" at bounding box center [1414, 804] width 38 height 18
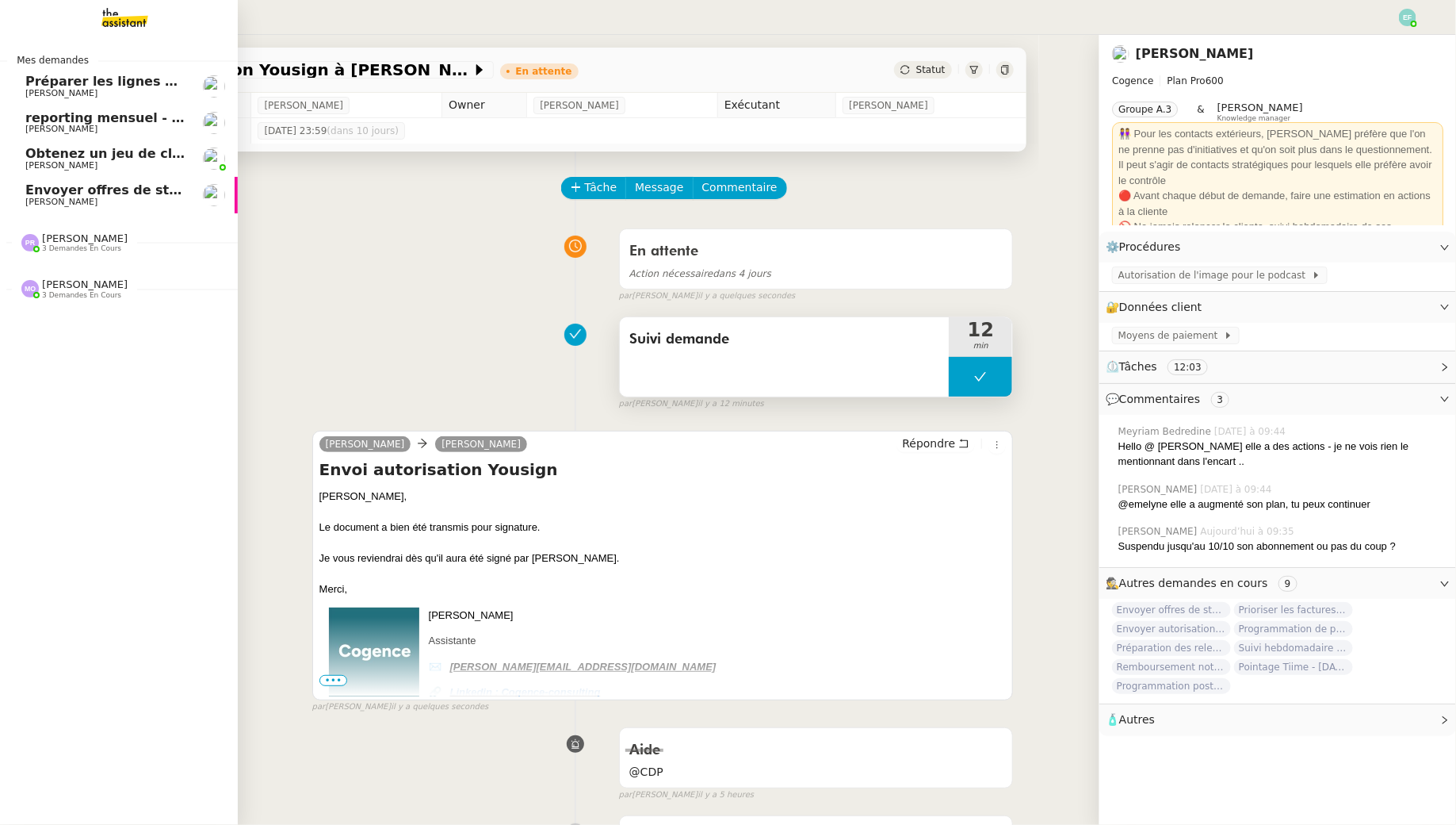
click at [105, 193] on span "Envoyer offres de stage aux écoles" at bounding box center [150, 190] width 250 height 15
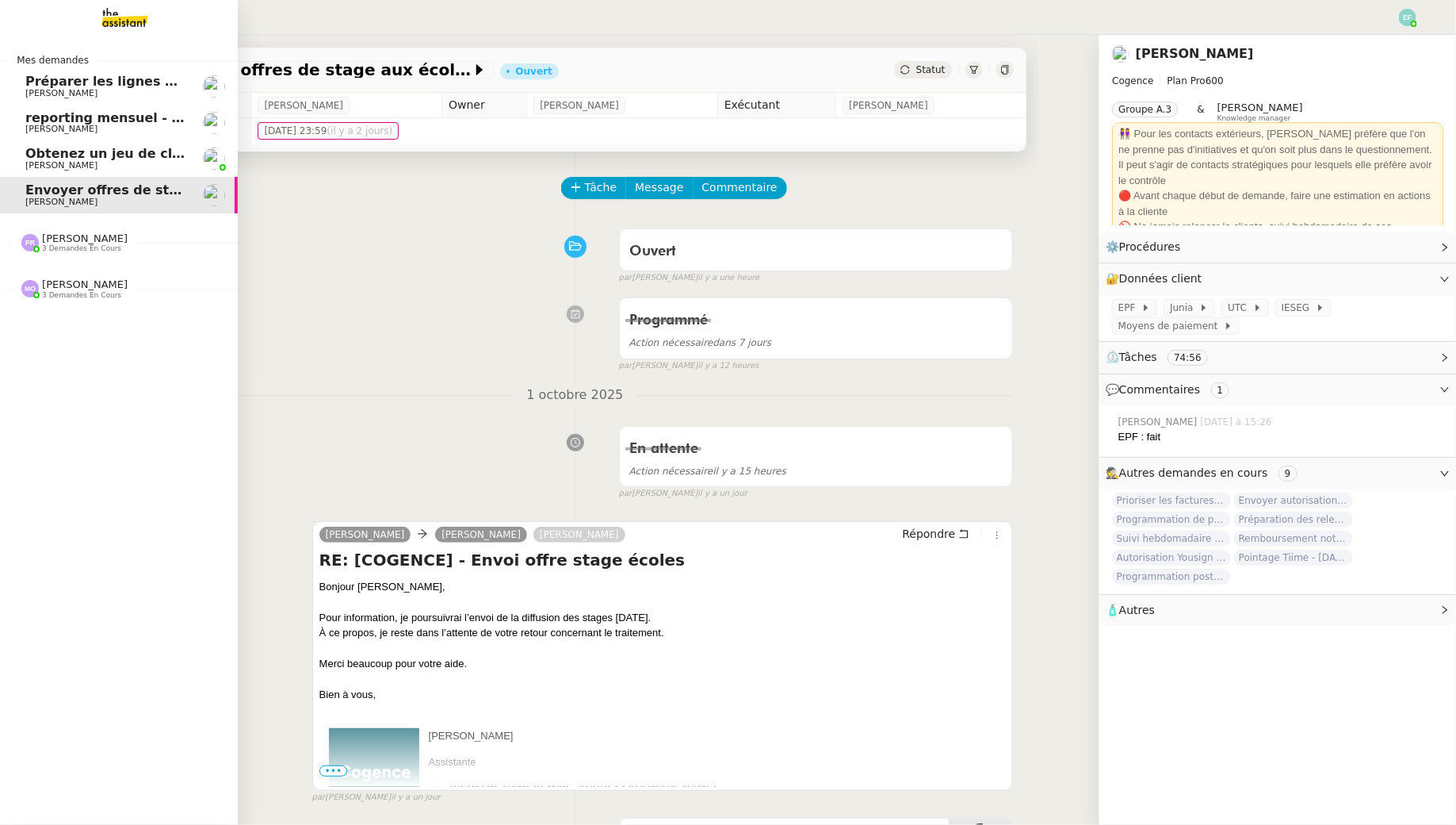
click at [68, 160] on span "Obtenez un jeu de clefs pour la cave" at bounding box center [156, 153] width 261 height 15
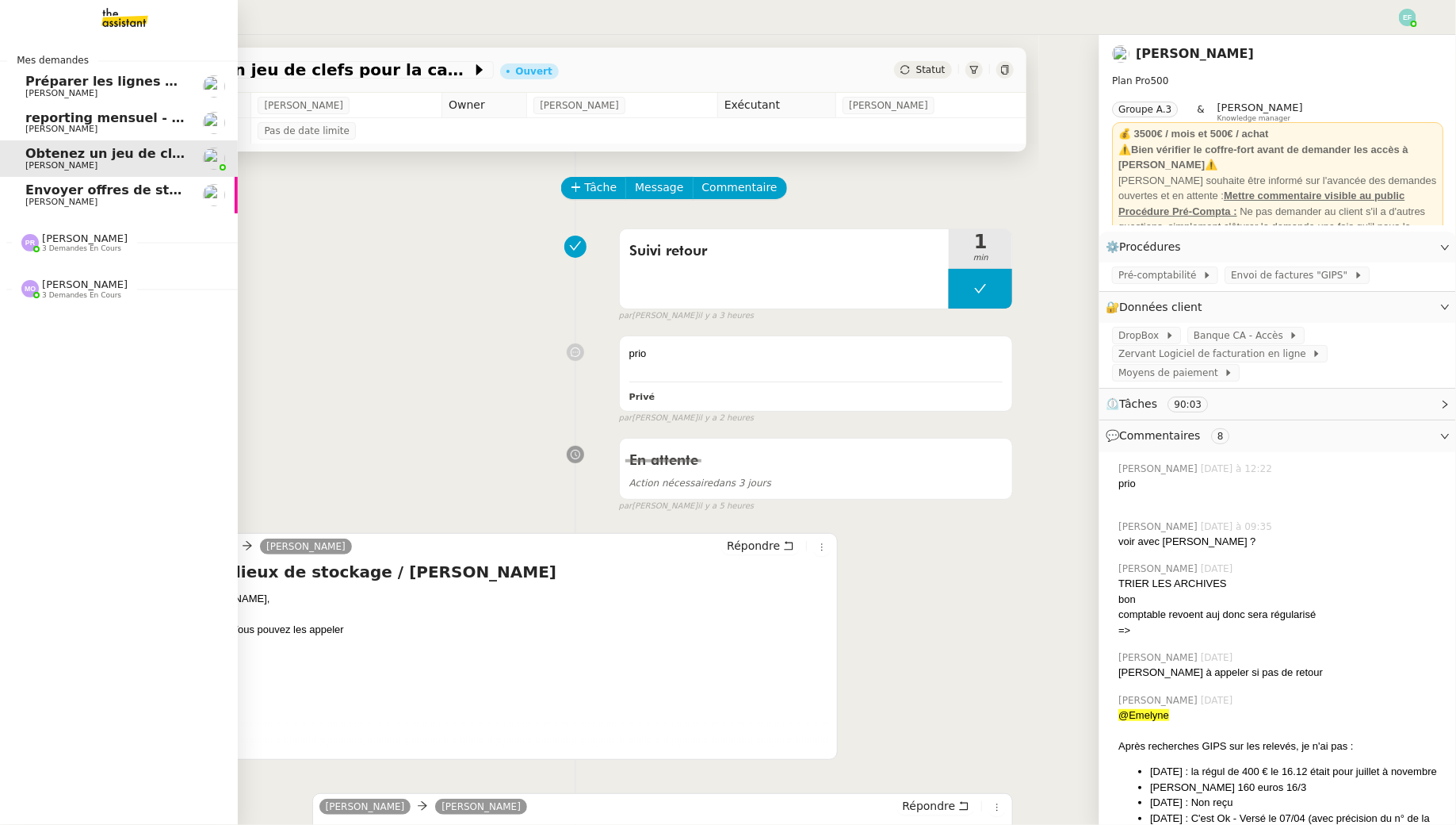
click at [92, 131] on span "[PERSON_NAME]" at bounding box center [105, 130] width 160 height 9
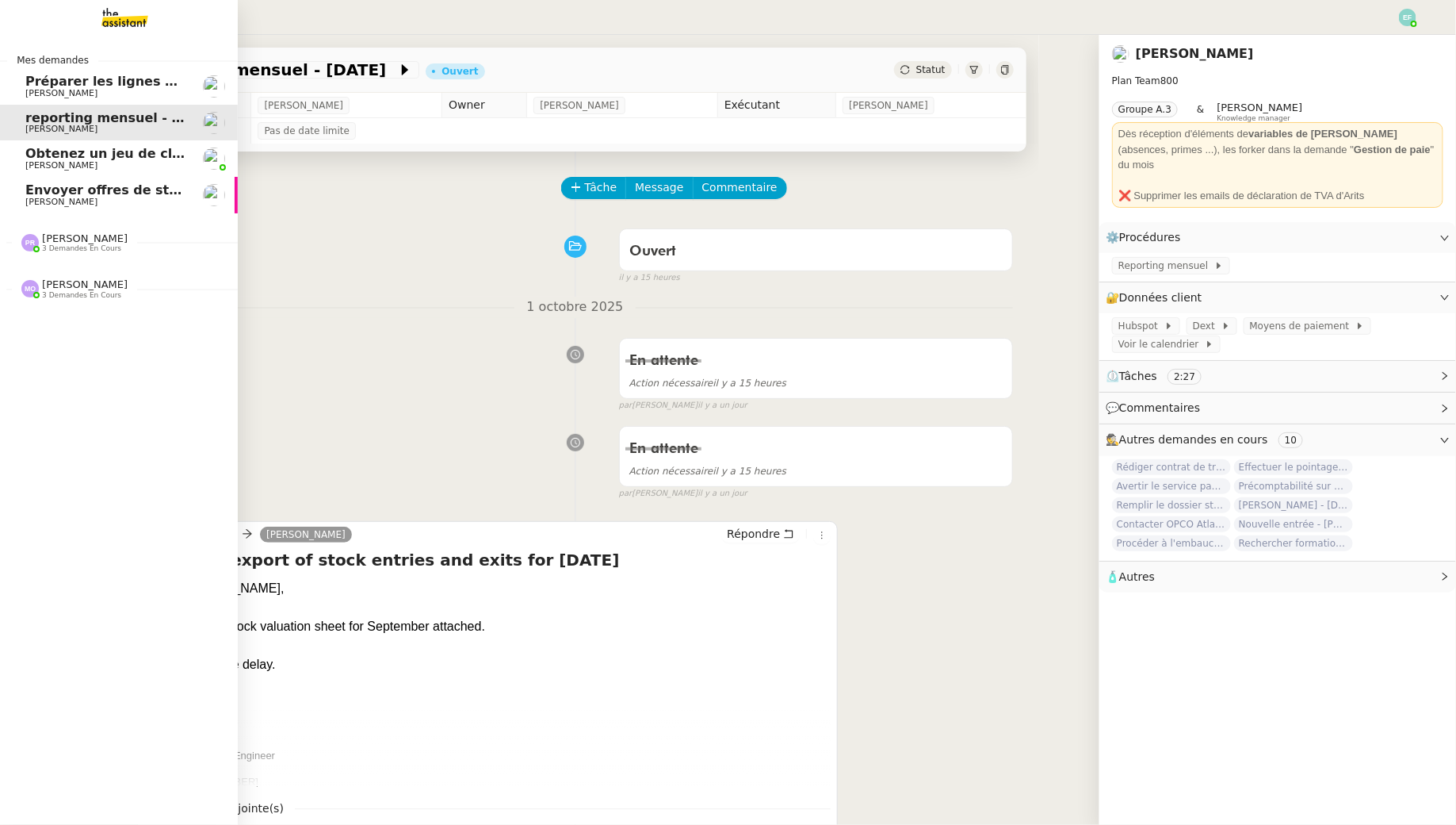
click at [137, 205] on span "[PERSON_NAME]" at bounding box center [105, 202] width 160 height 9
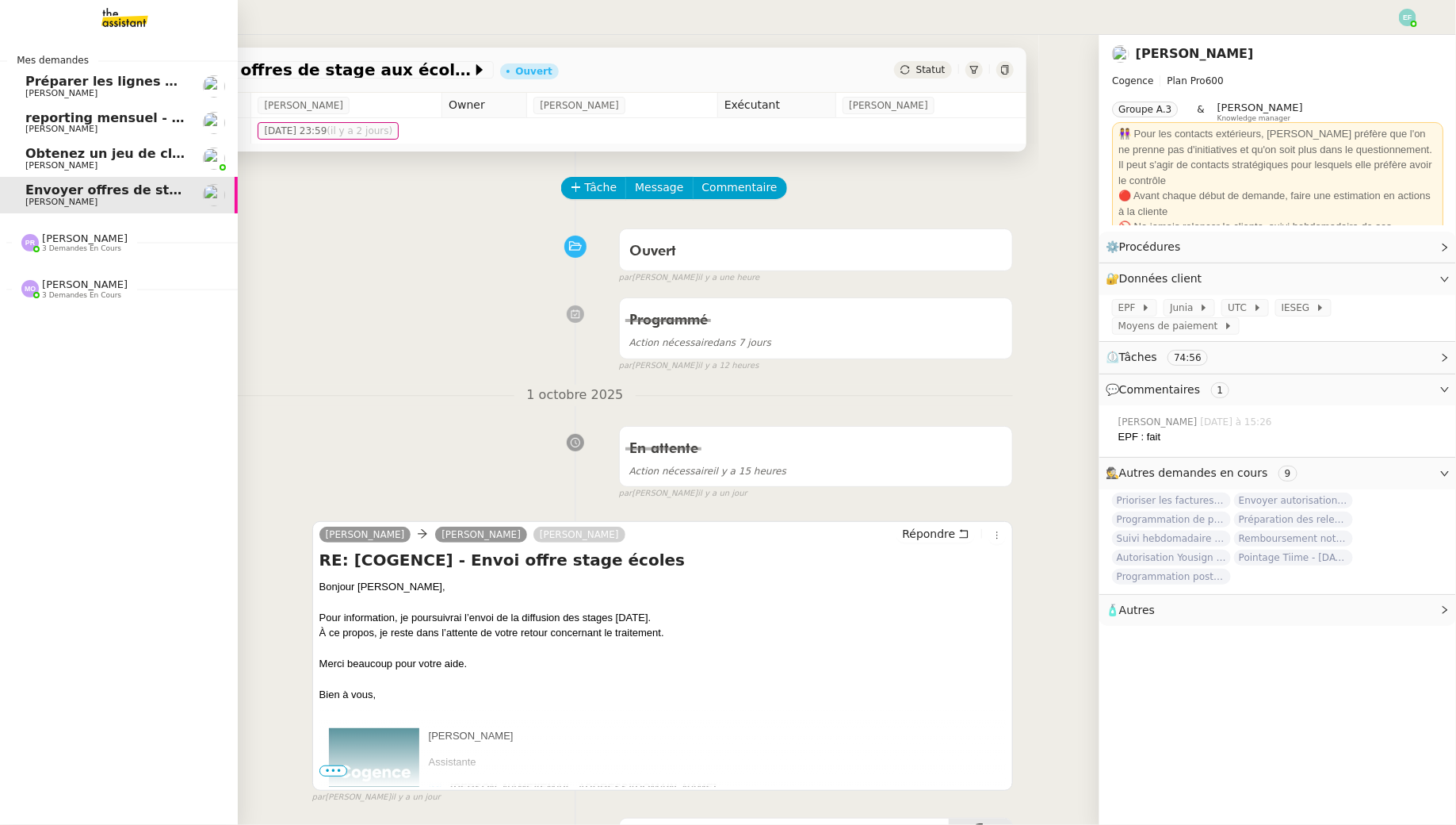
click at [138, 166] on span "[PERSON_NAME]" at bounding box center [105, 166] width 160 height 9
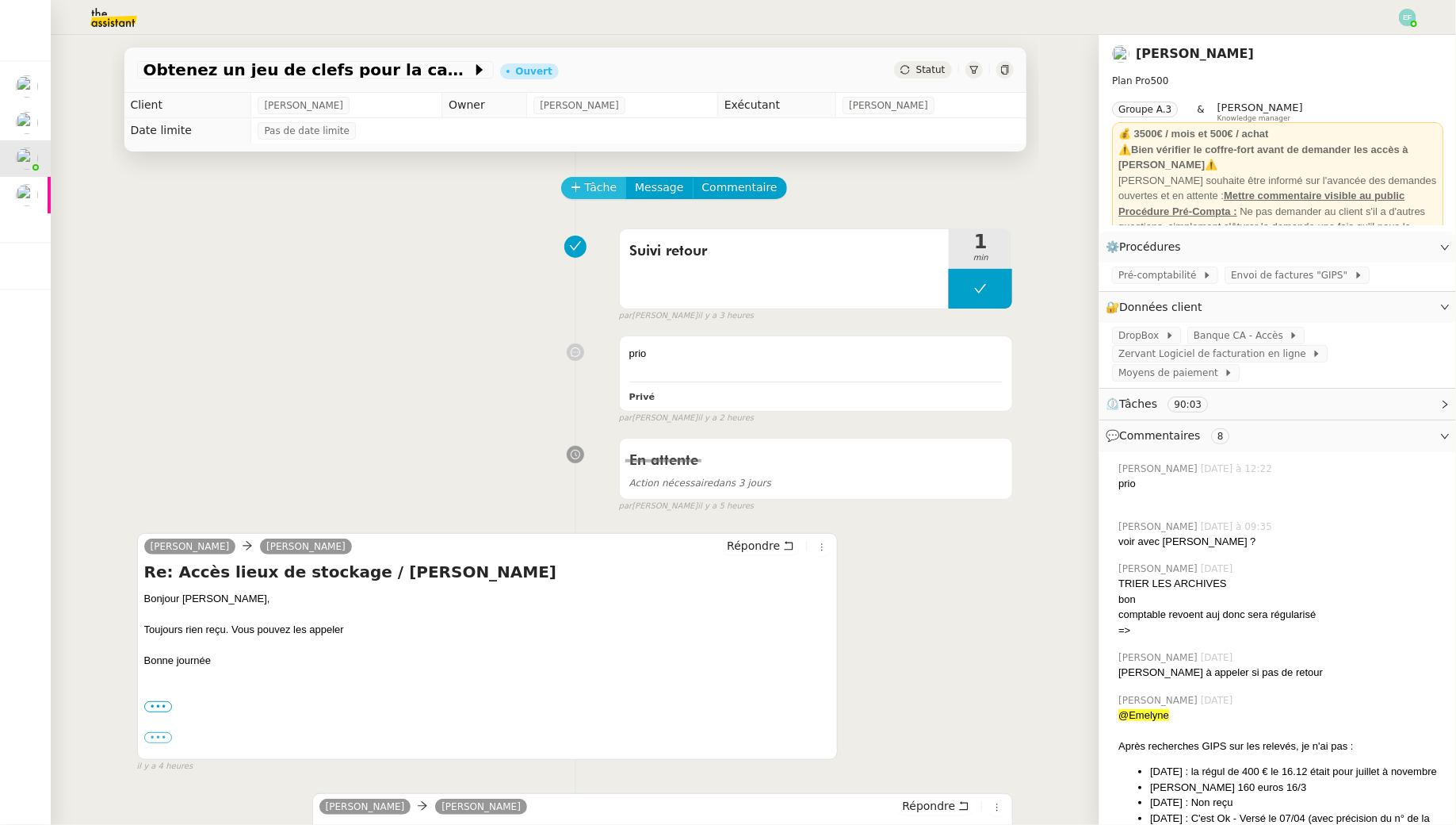
click at [602, 180] on span "Tâche" at bounding box center [601, 187] width 33 height 18
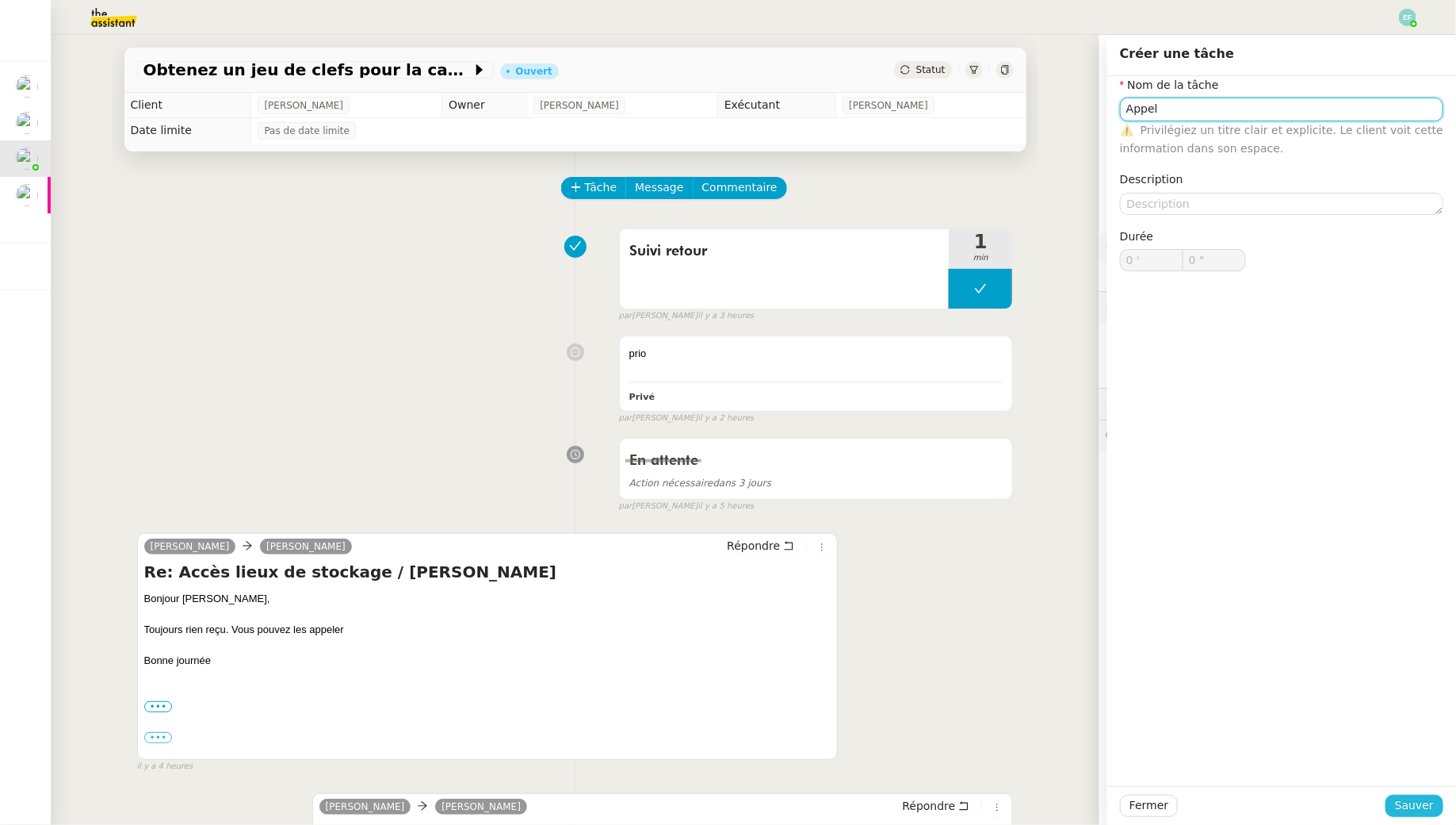
type input "Appel"
click at [1403, 797] on span "Sauver" at bounding box center [1414, 804] width 38 height 18
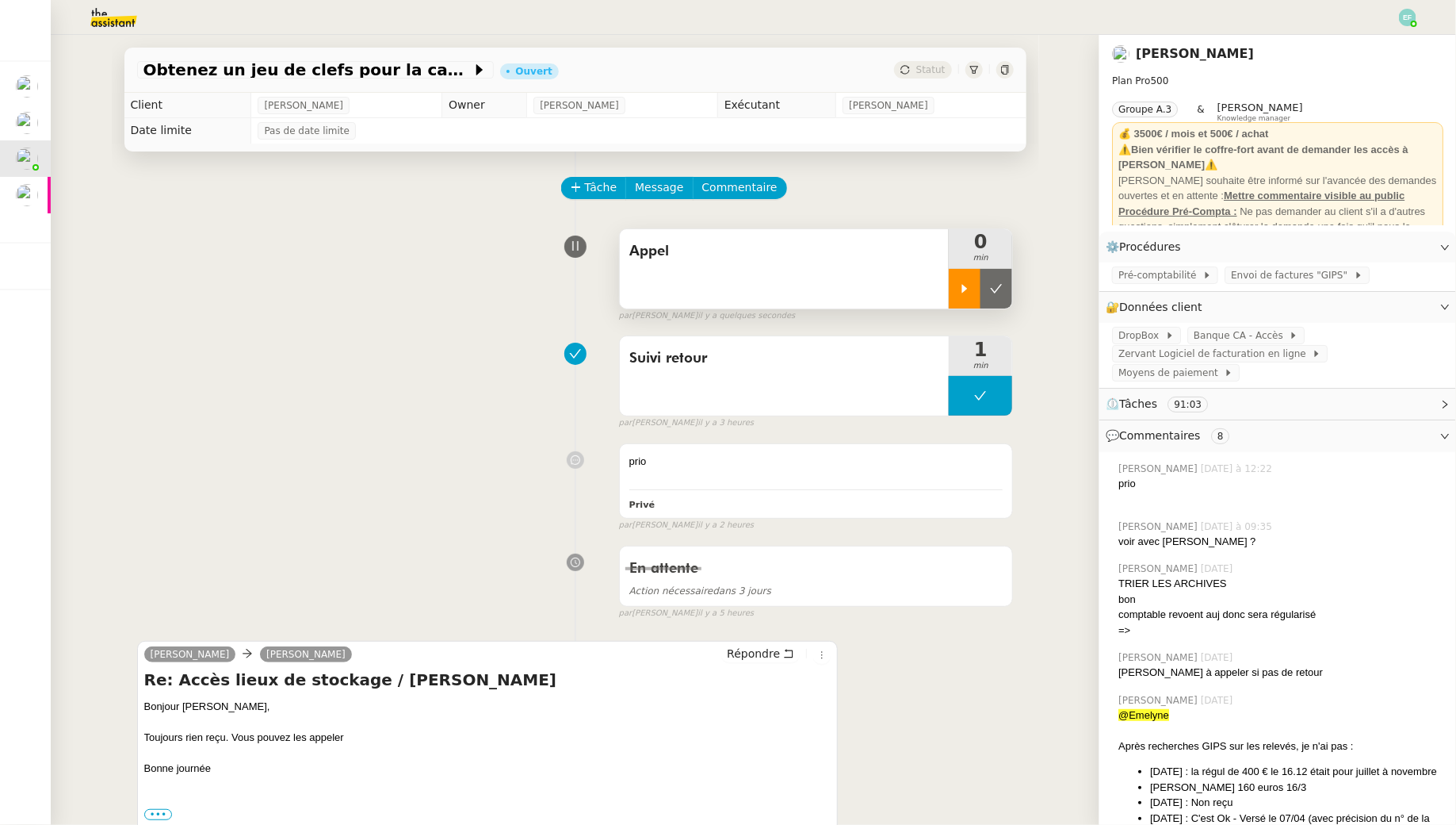
click at [977, 289] on div at bounding box center [964, 288] width 32 height 39
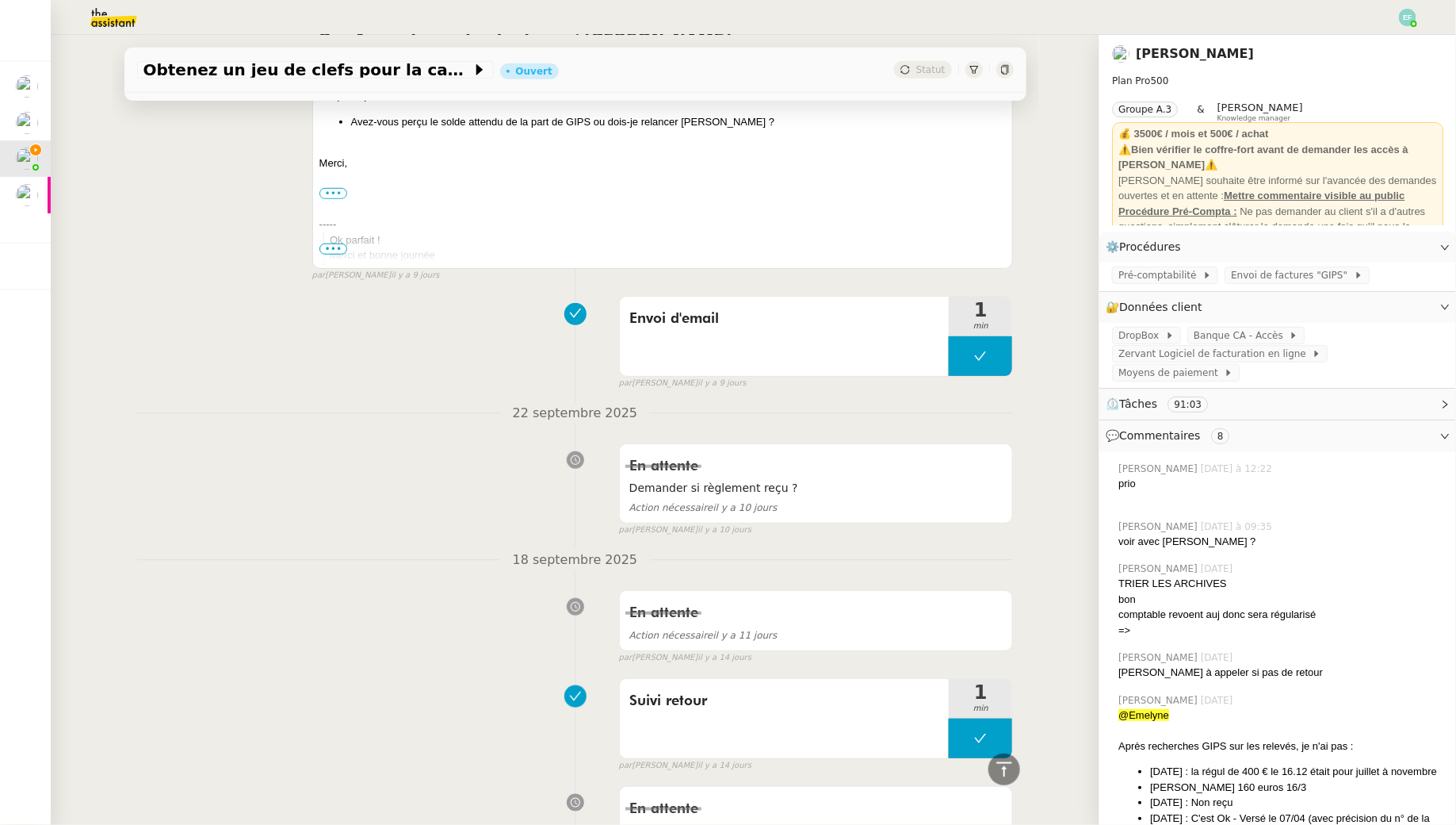
scroll to position [3959, 0]
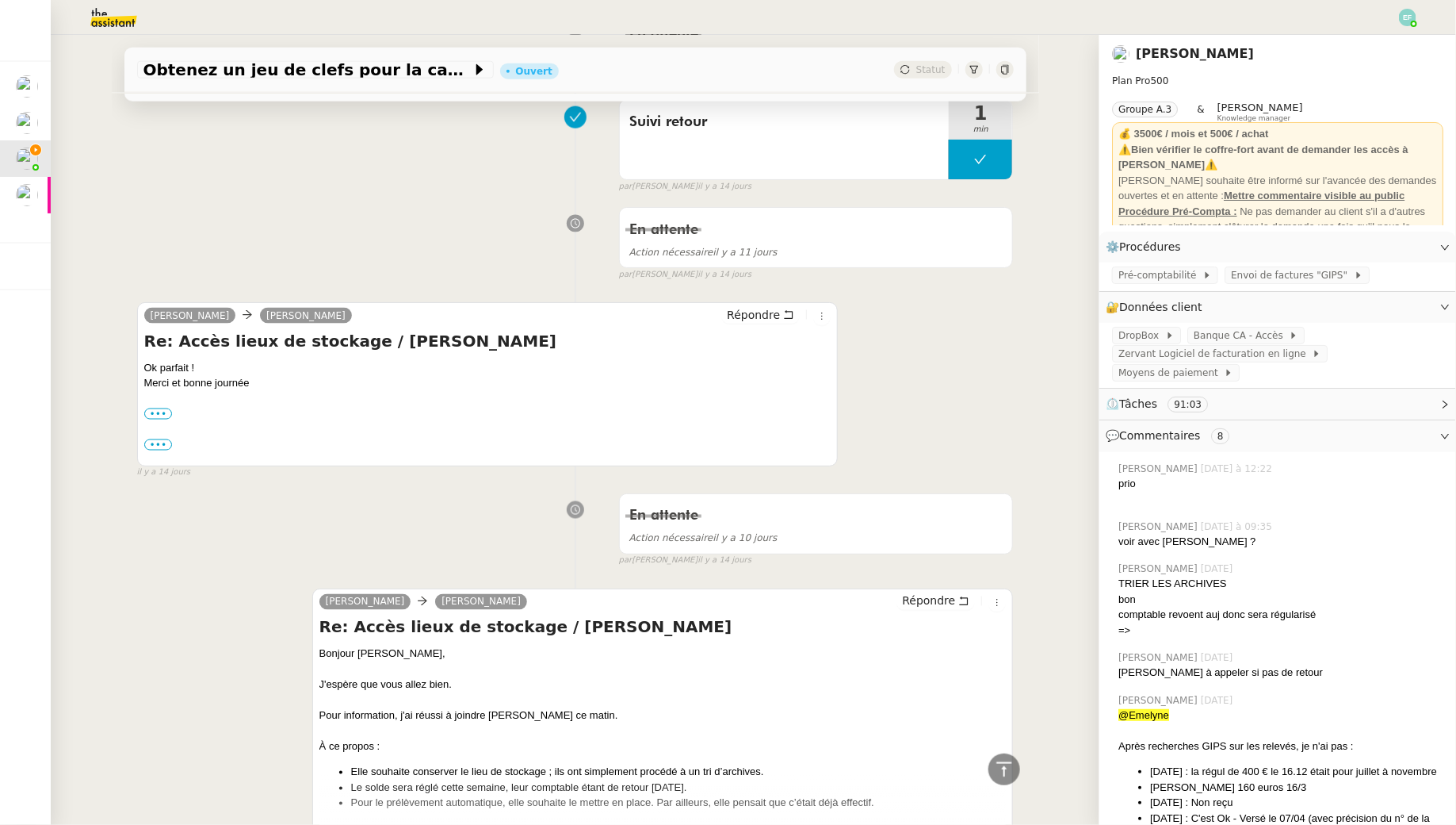
click at [97, 21] on img at bounding box center [100, 17] width 123 height 35
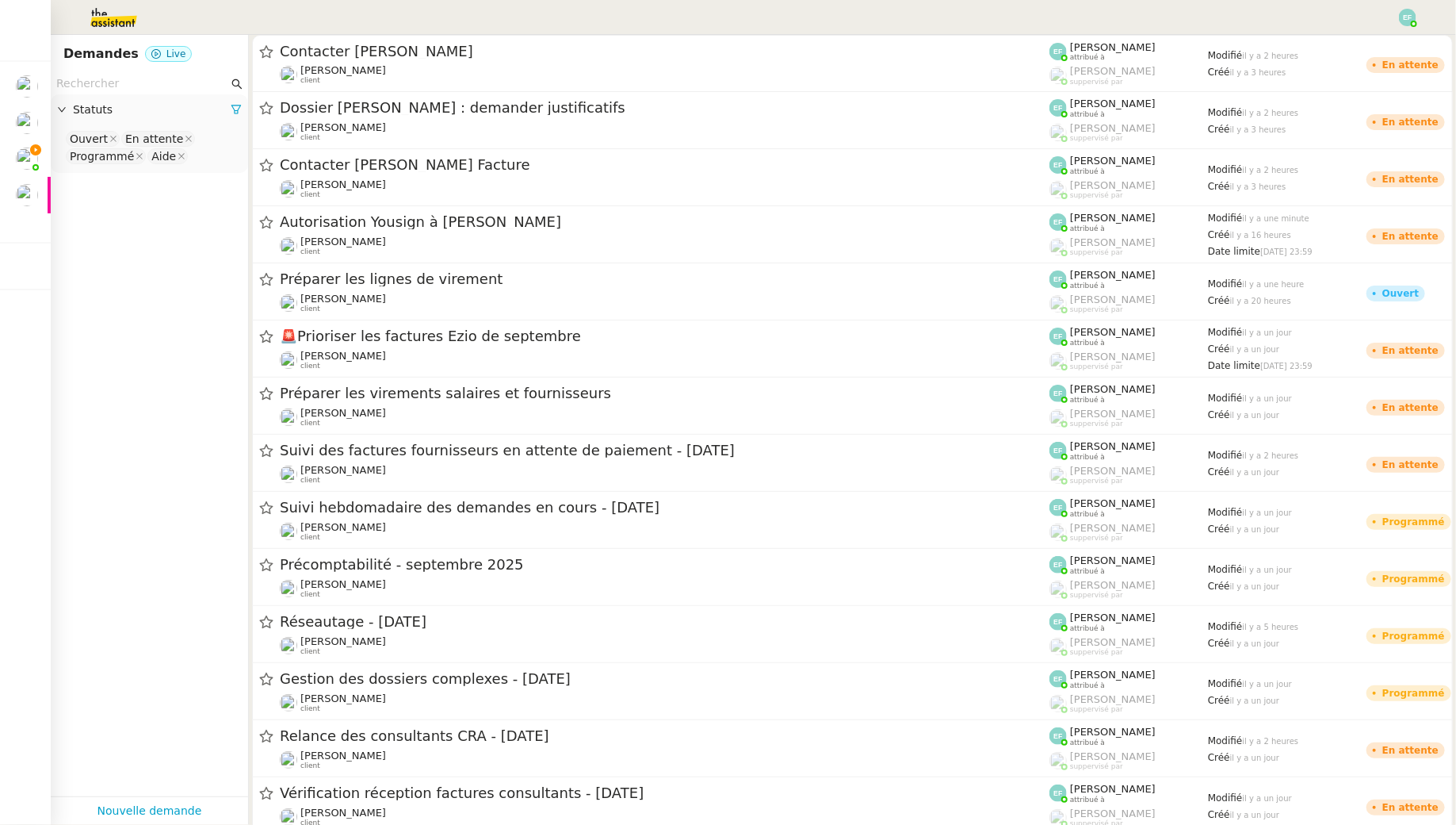
click at [98, 84] on input "text" at bounding box center [142, 83] width 172 height 18
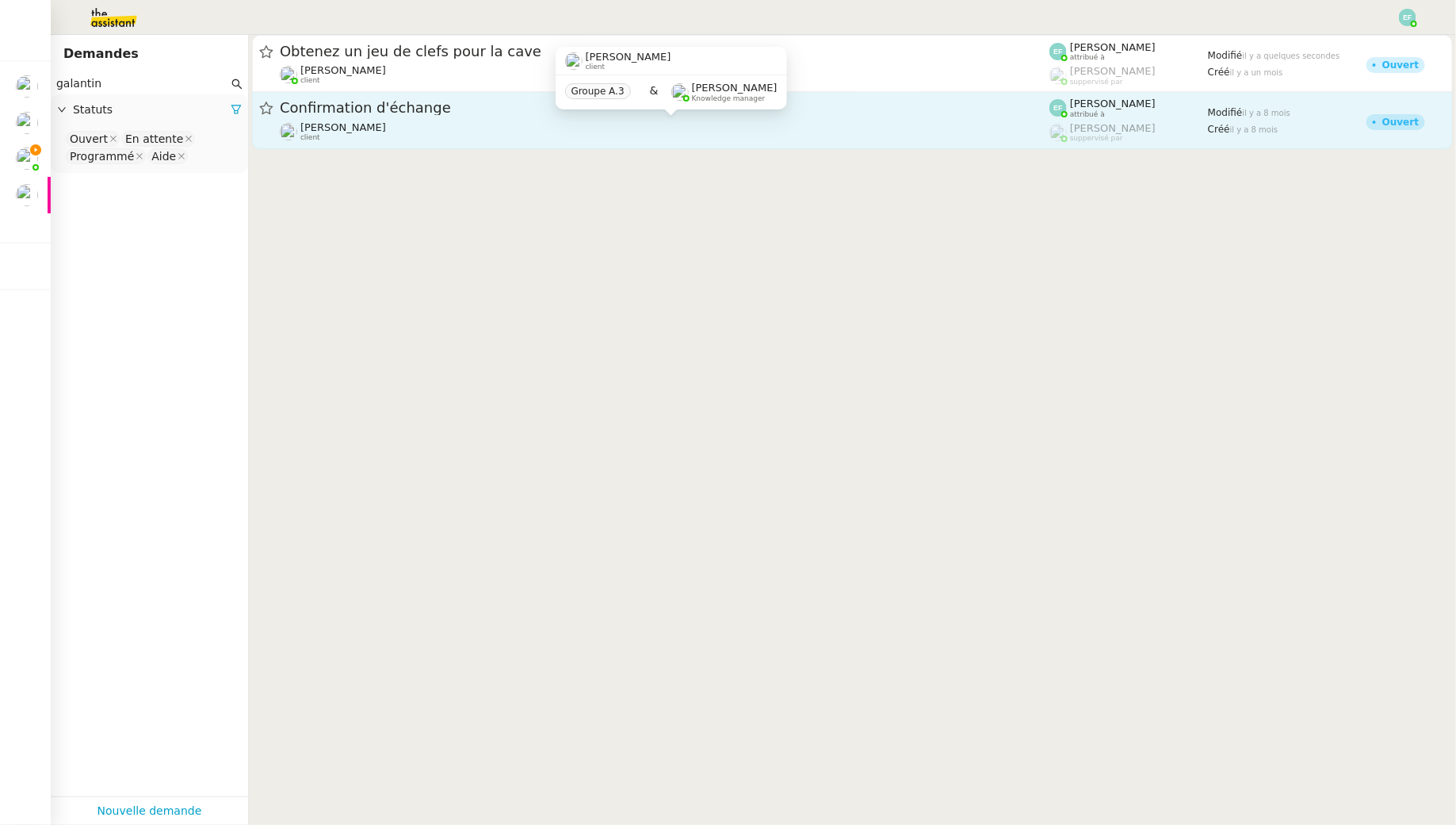
type input "galantin"
click at [341, 144] on link "Confirmation d'échange Maxime Robert-Colin client Emelyne Foussier attribué à R…" at bounding box center [853, 120] width 1201 height 57
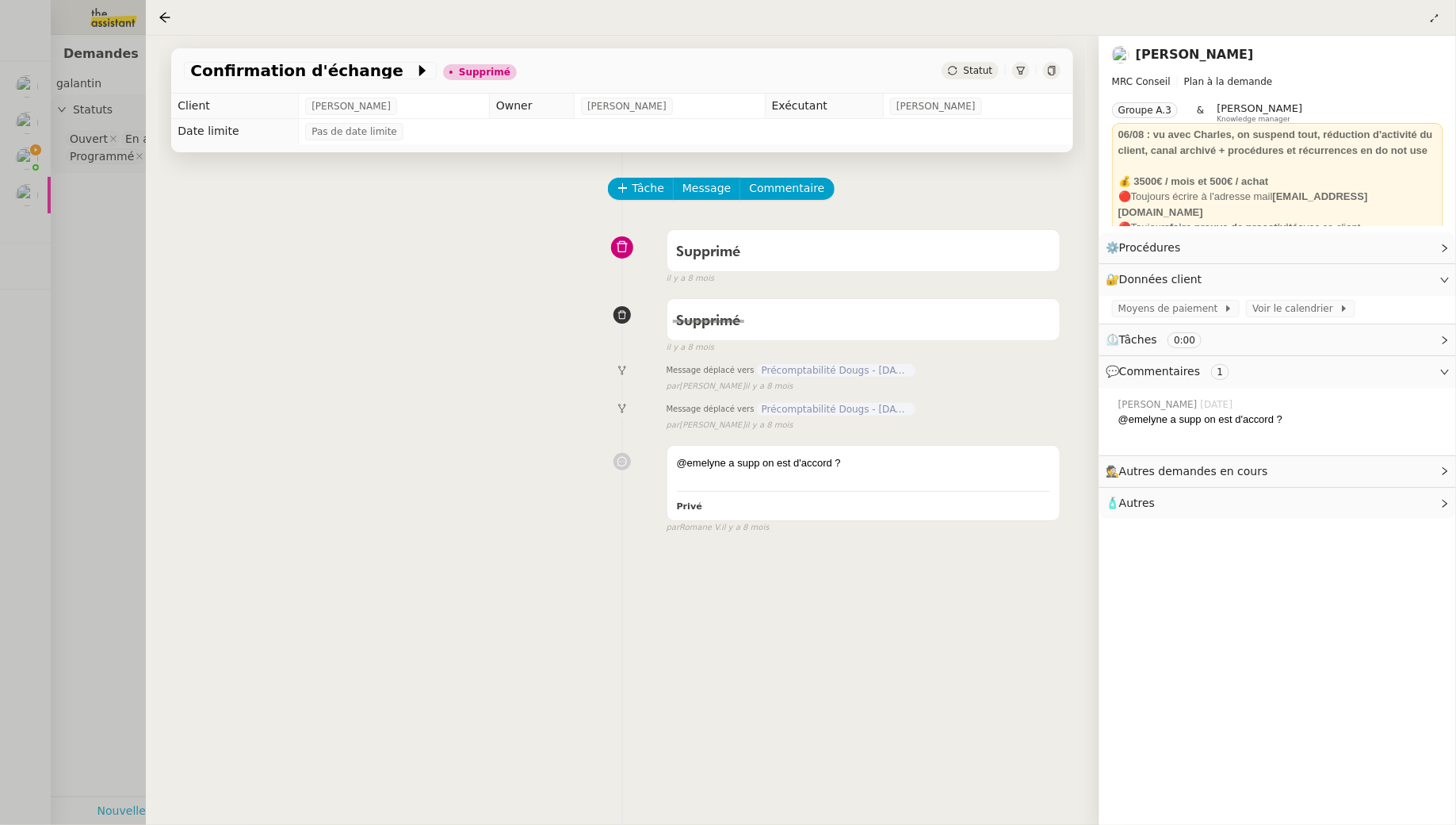
click at [111, 289] on div at bounding box center [728, 412] width 1456 height 825
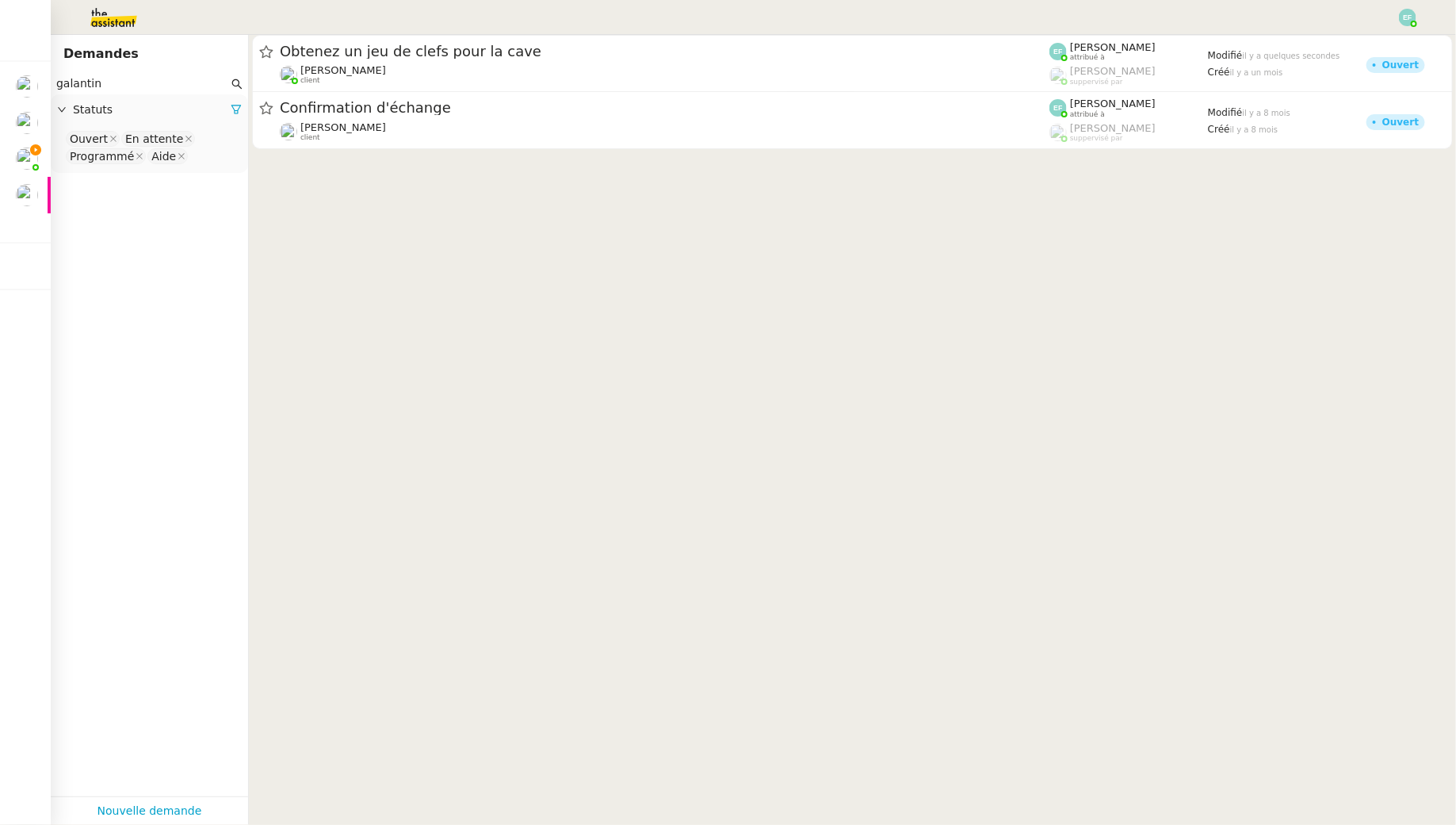
click at [190, 160] on nz-select-top-control "Ouvert En attente Programmé Aide" at bounding box center [149, 148] width 172 height 38
type input "ter"
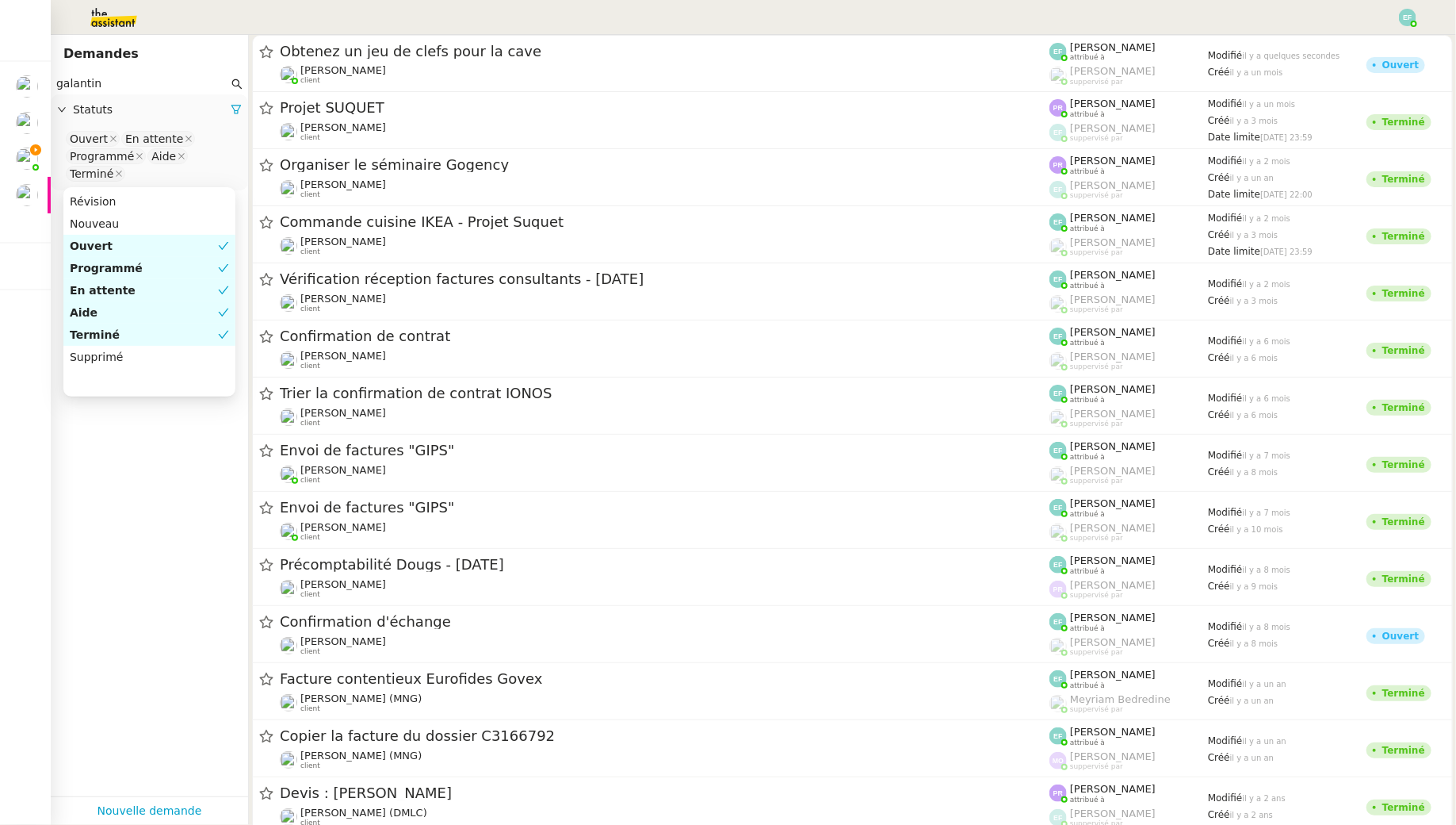
click at [125, 88] on input "galantin" at bounding box center [142, 83] width 172 height 18
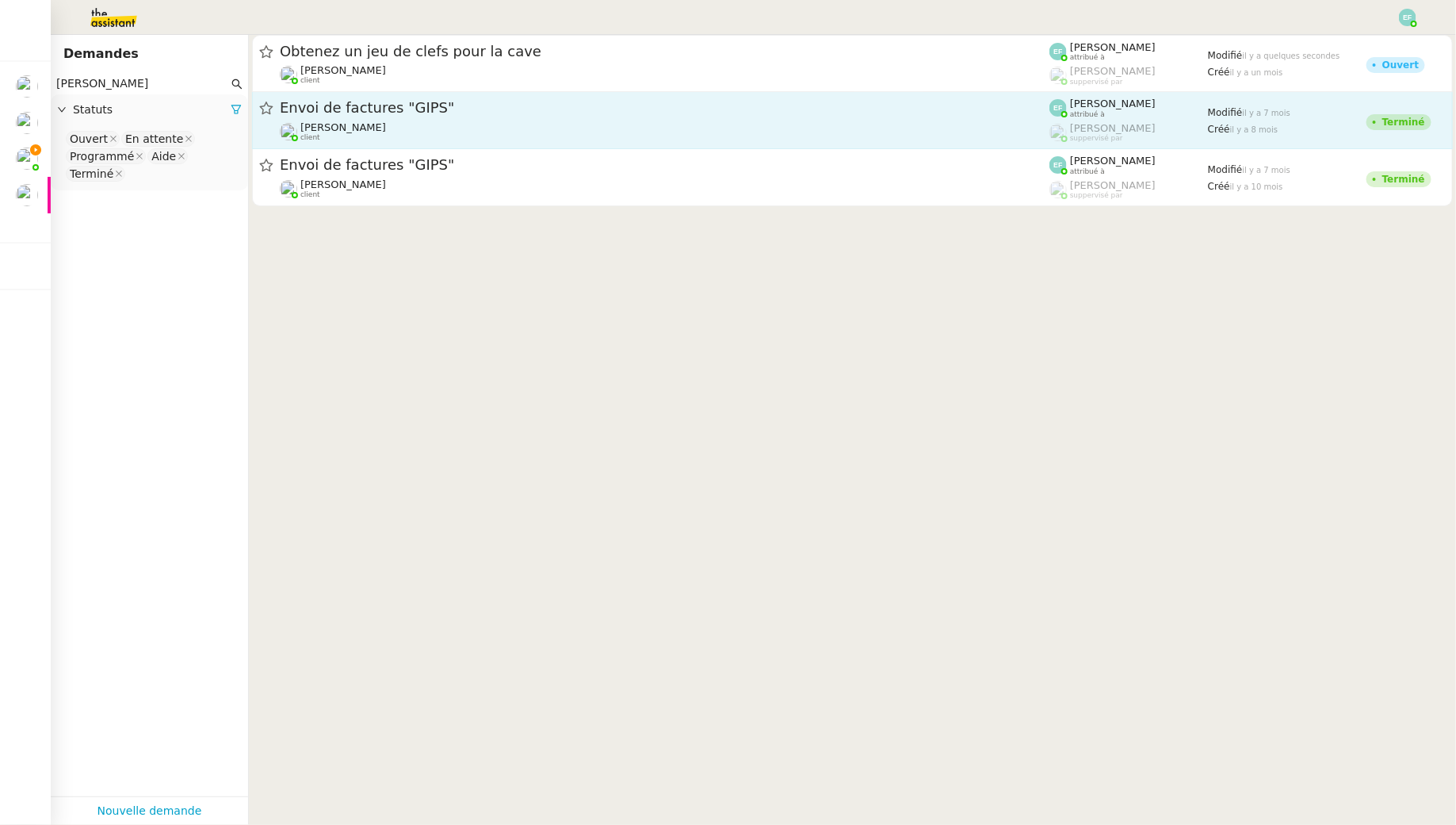
type input "galantin cél"
click at [354, 123] on span "[PERSON_NAME]" at bounding box center [342, 127] width 85 height 12
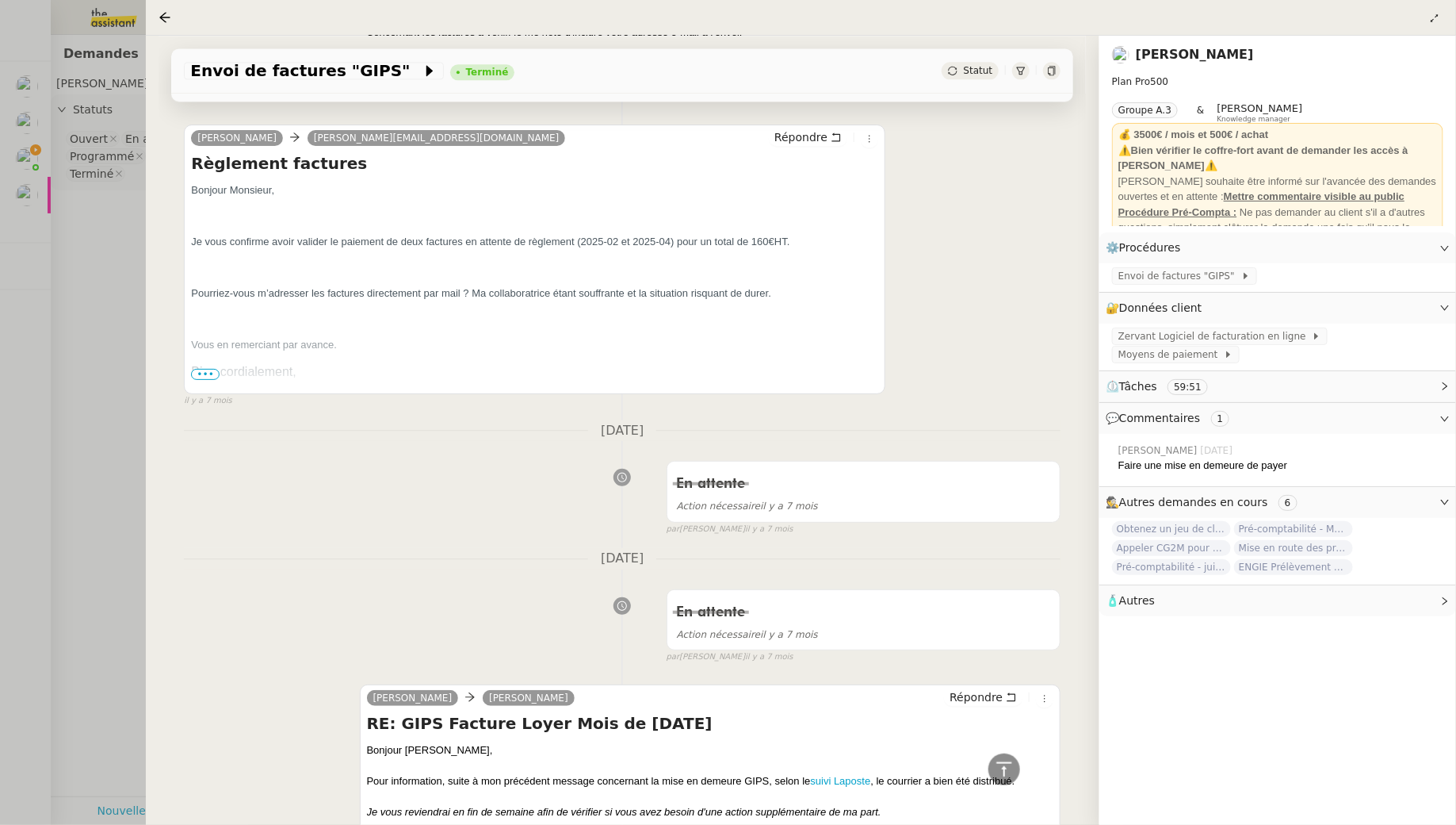
scroll to position [1535, 0]
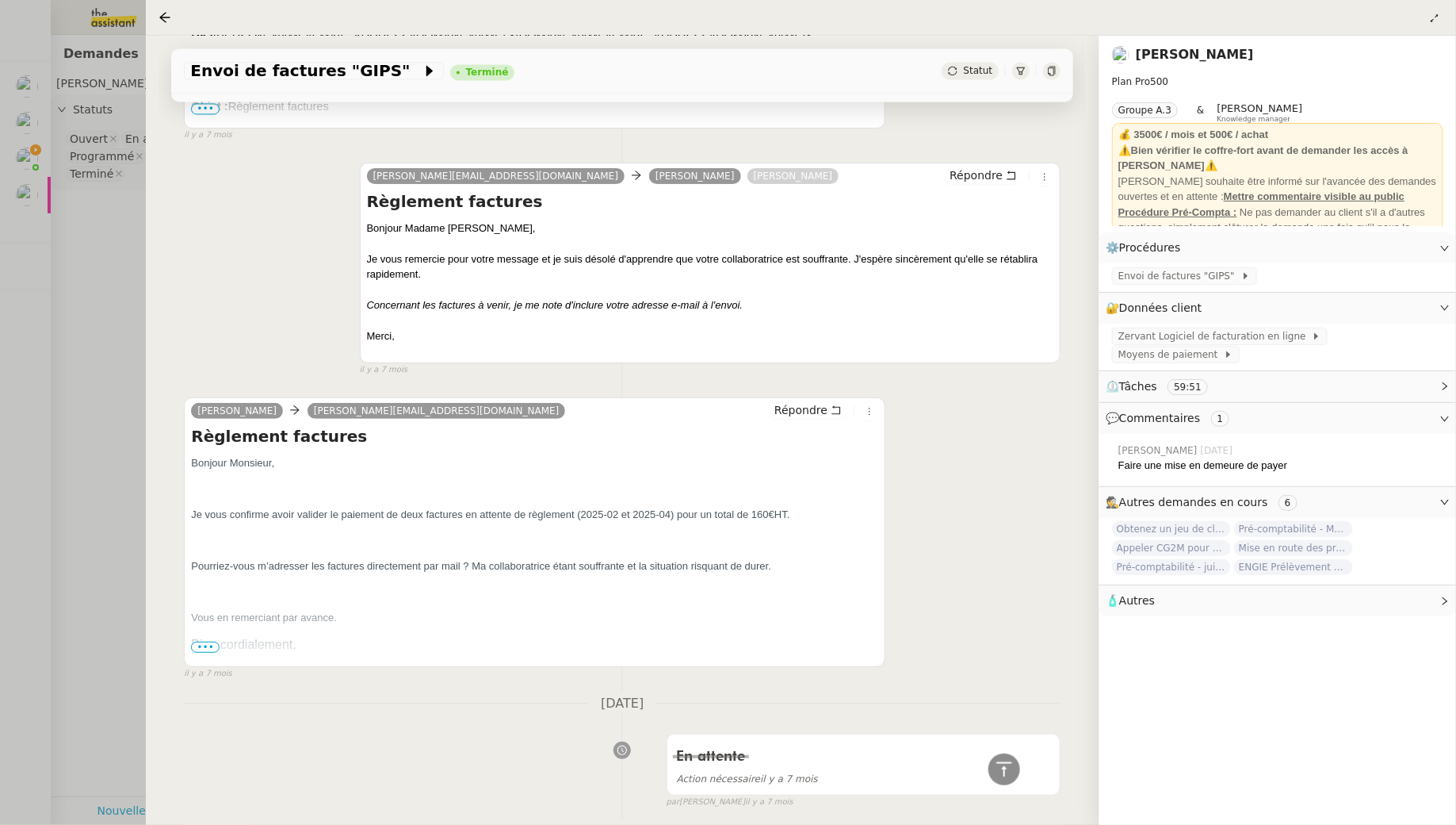
click at [203, 642] on span "•••" at bounding box center [205, 648] width 28 height 11
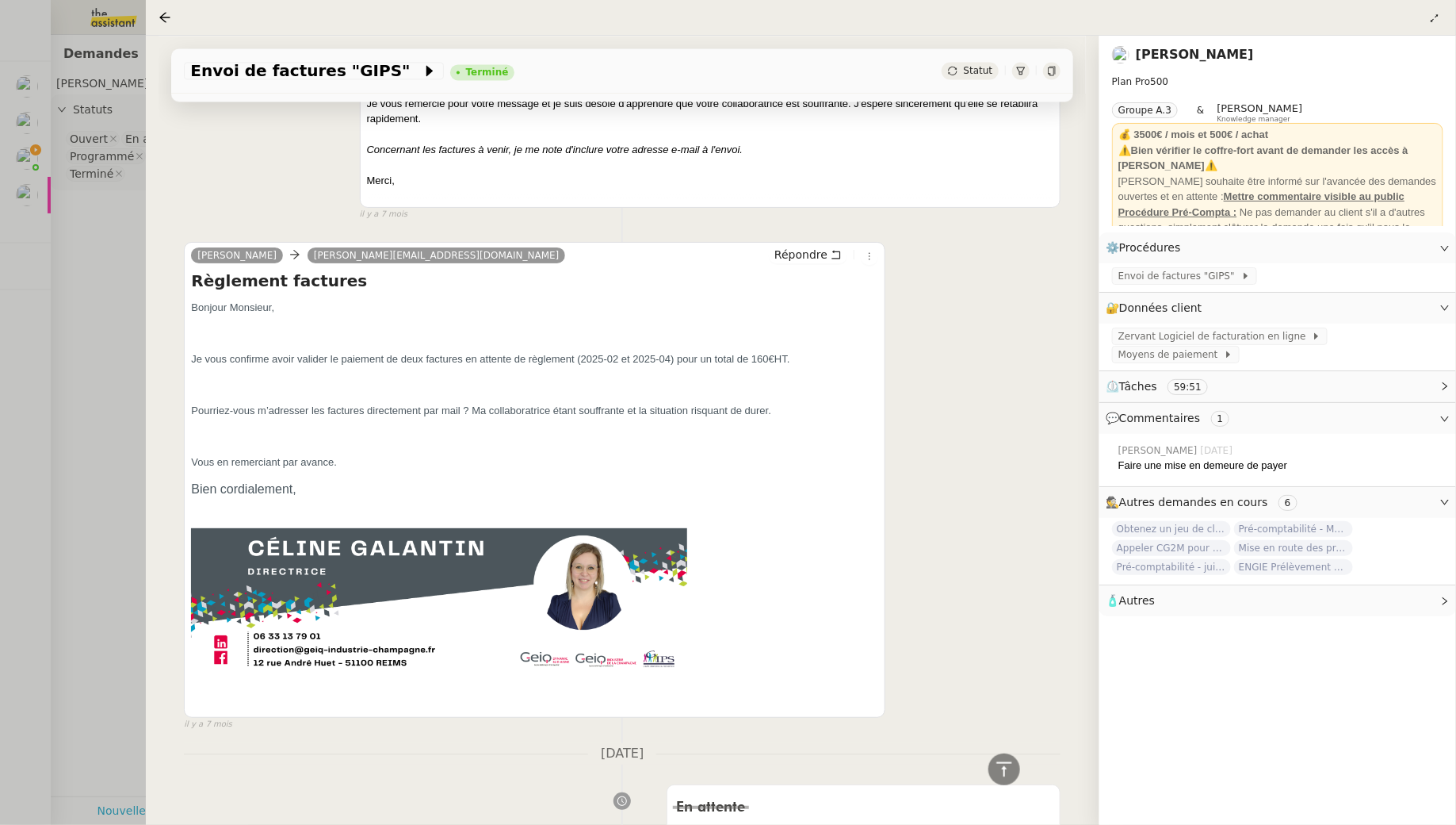
scroll to position [1696, 0]
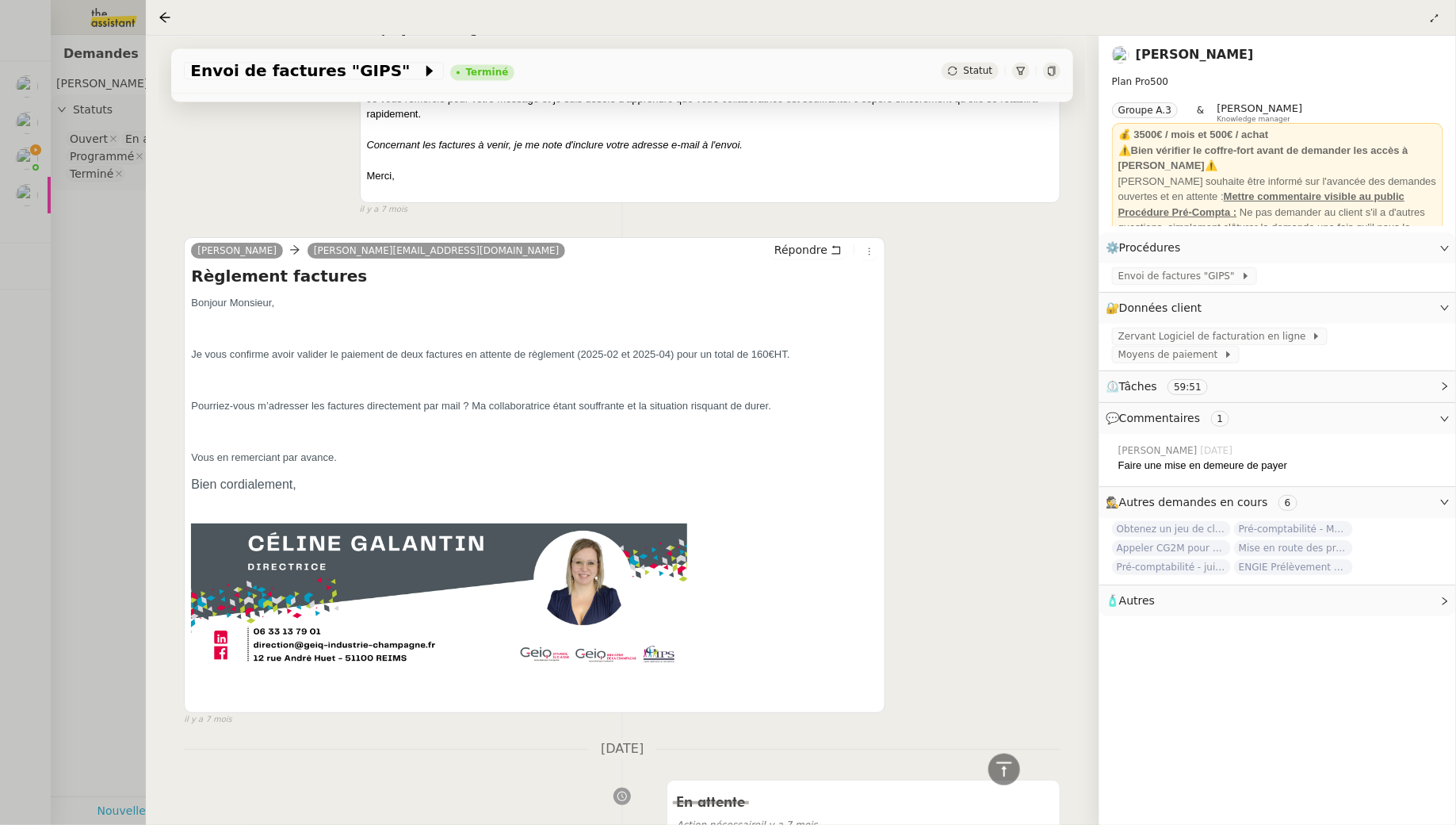
click at [97, 322] on div at bounding box center [728, 412] width 1456 height 825
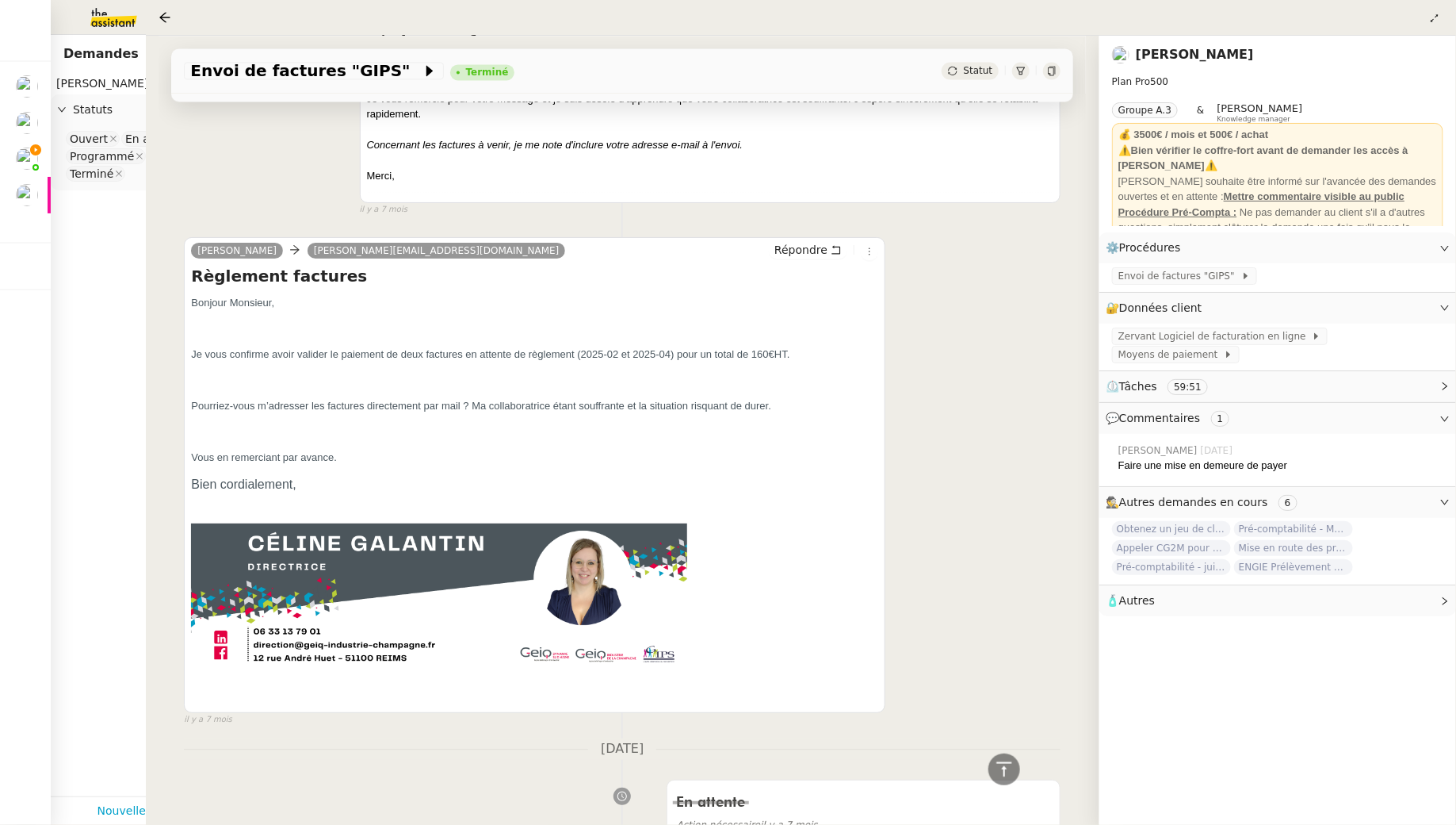
click at [97, 322] on div at bounding box center [728, 412] width 1456 height 825
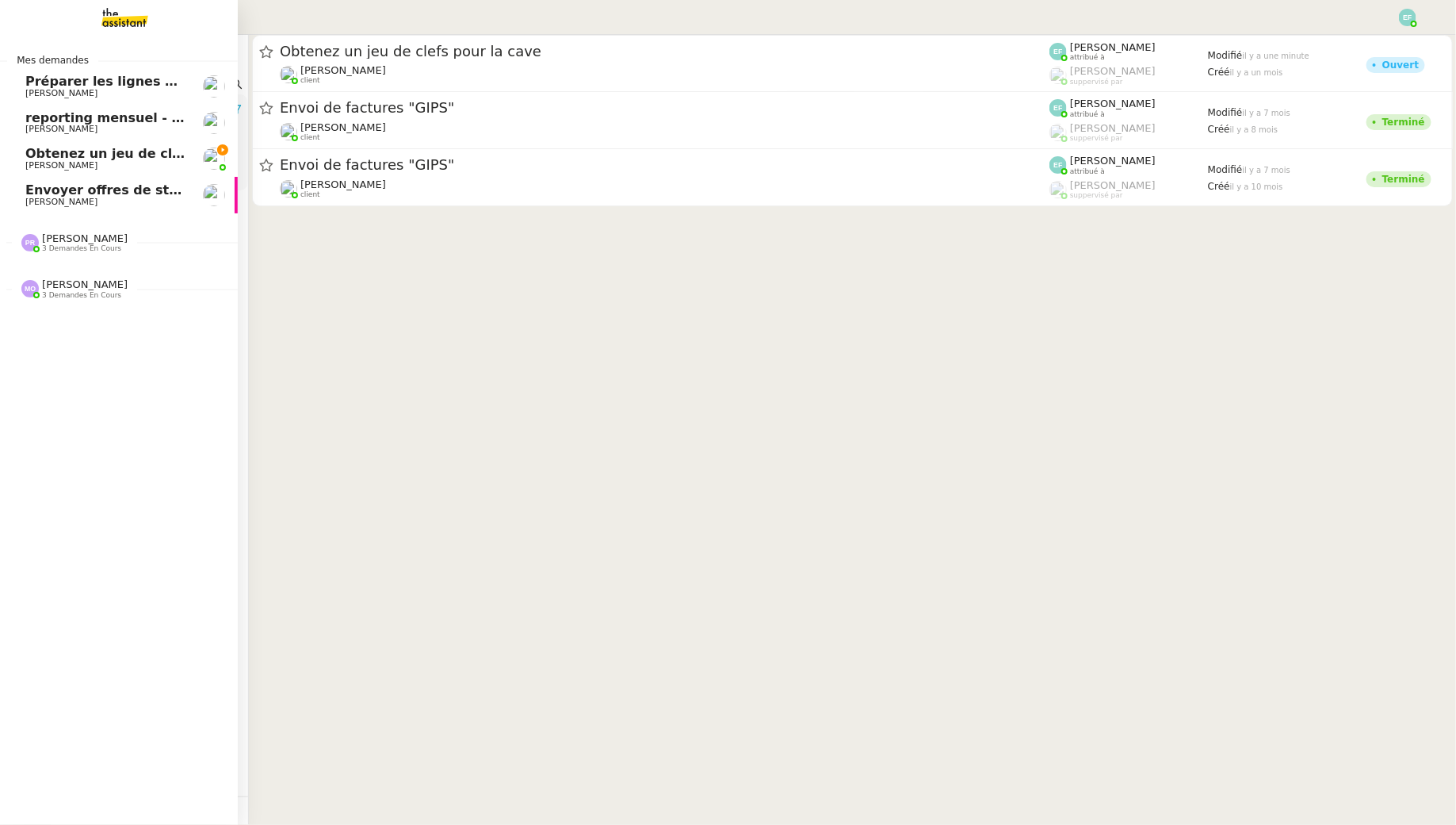
click at [42, 172] on link "Obtenez un jeu de clefs pour la cave [PERSON_NAME]" at bounding box center [118, 159] width 237 height 37
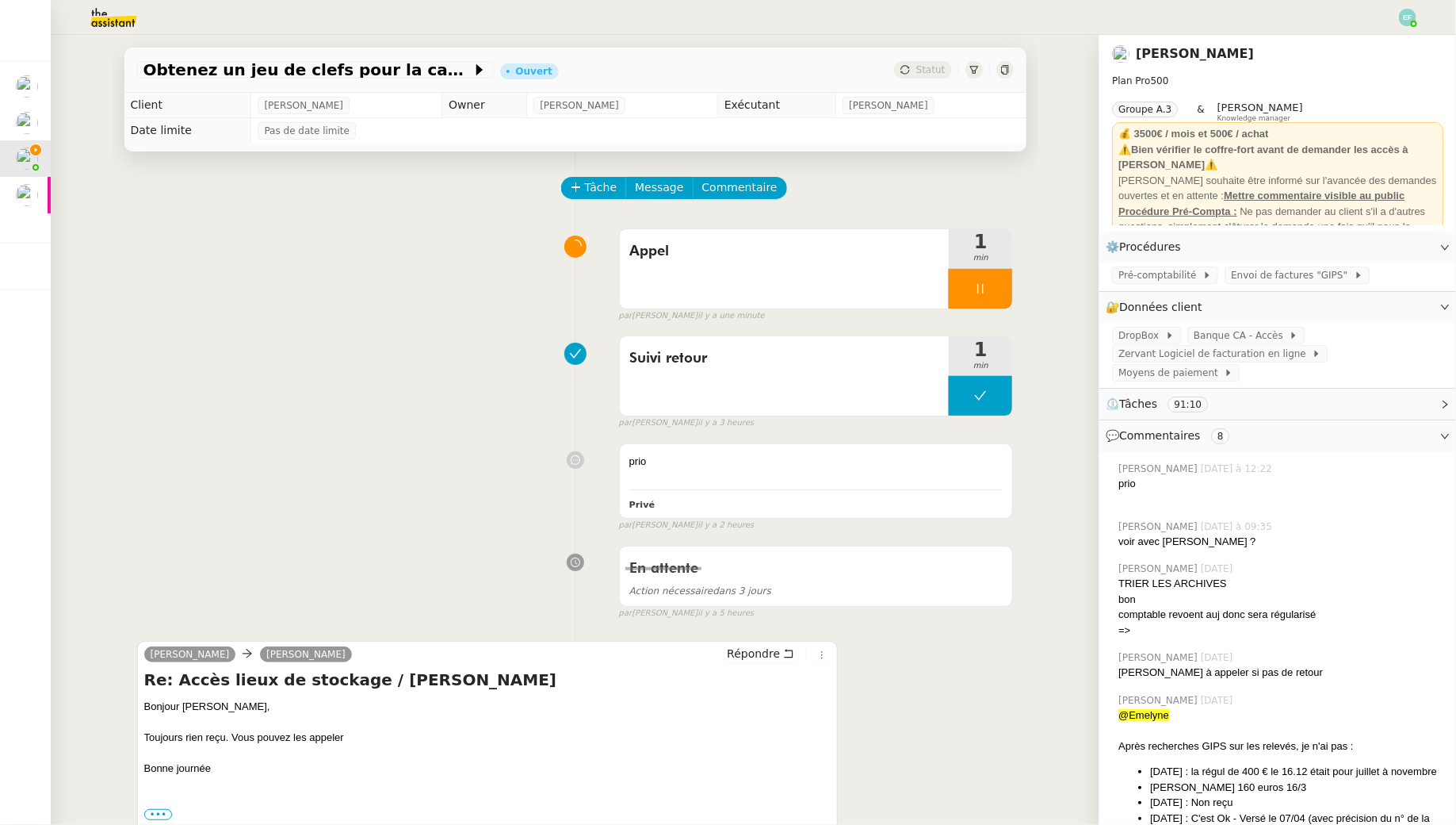
click at [746, 186] on span "Commentaire" at bounding box center [740, 187] width 75 height 18
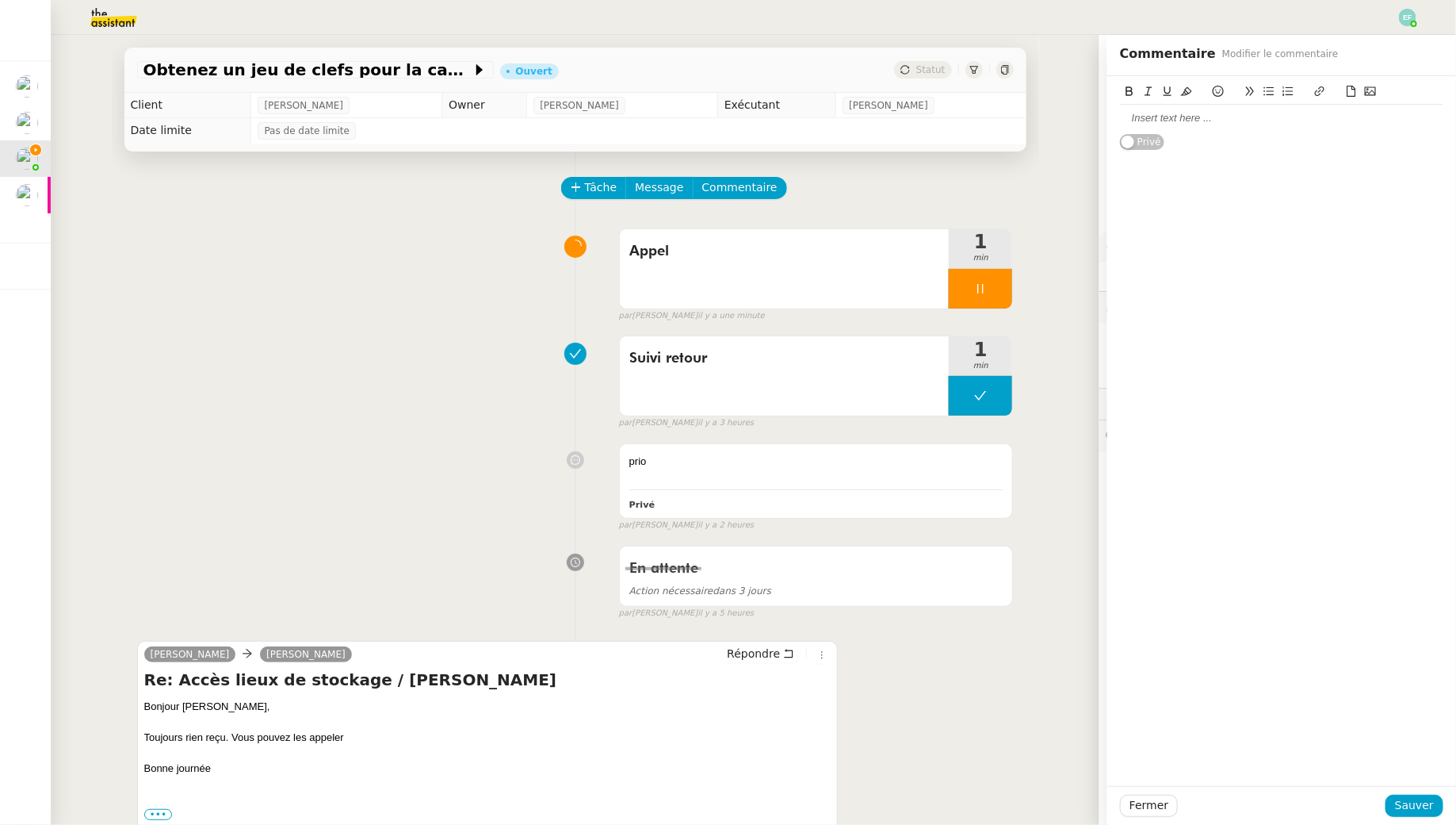
click at [1189, 113] on div at bounding box center [1282, 117] width 324 height 14
click at [1398, 801] on button "Sauver" at bounding box center [1415, 806] width 58 height 23
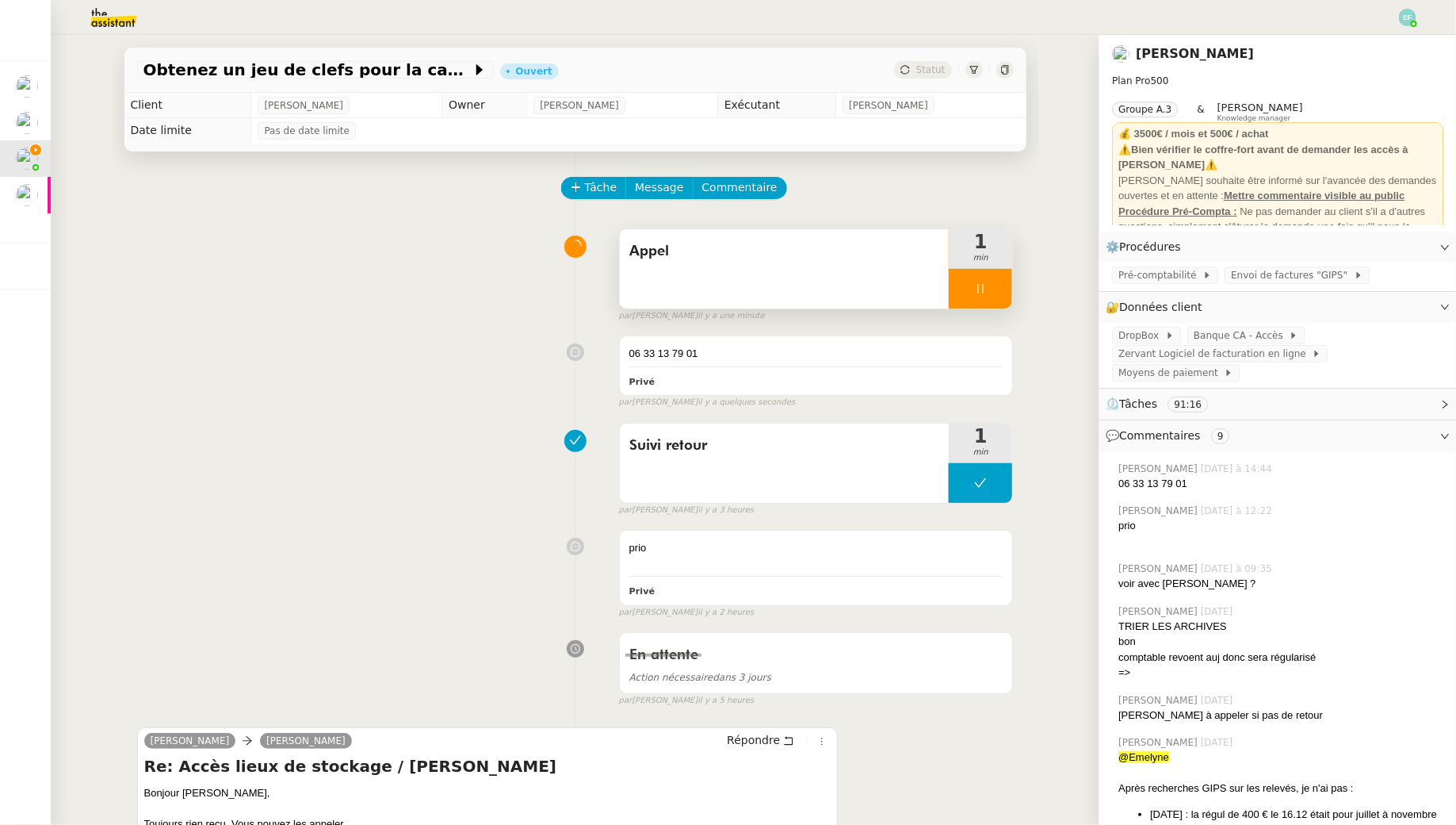
click at [829, 279] on div "Appel" at bounding box center [785, 268] width 330 height 79
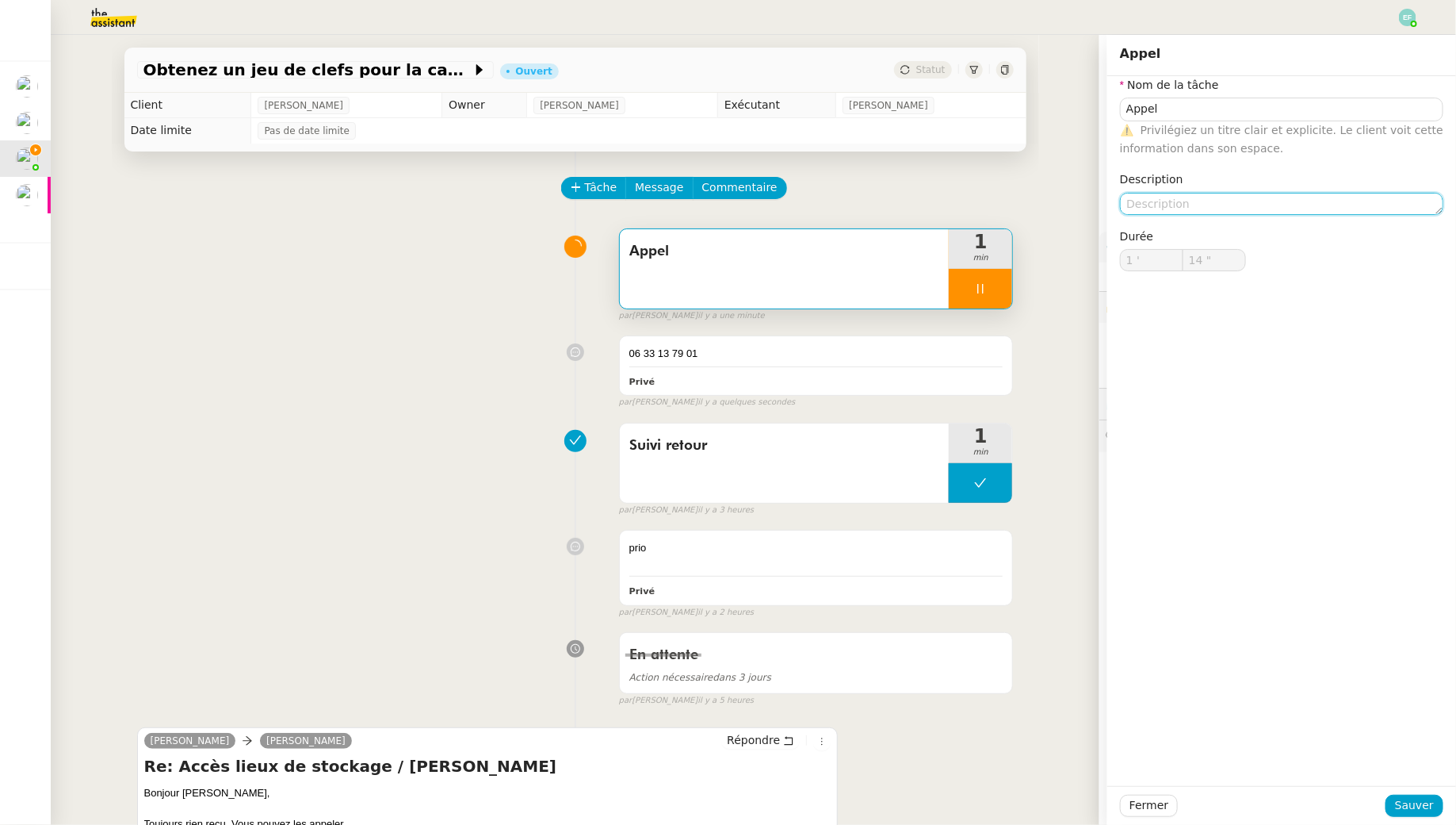
click at [1207, 196] on textarea at bounding box center [1282, 204] width 324 height 23
type input "15 ""
paste textarea "06 33 13 79 01"
type textarea "06 33 13 79 01"
type input "16 ""
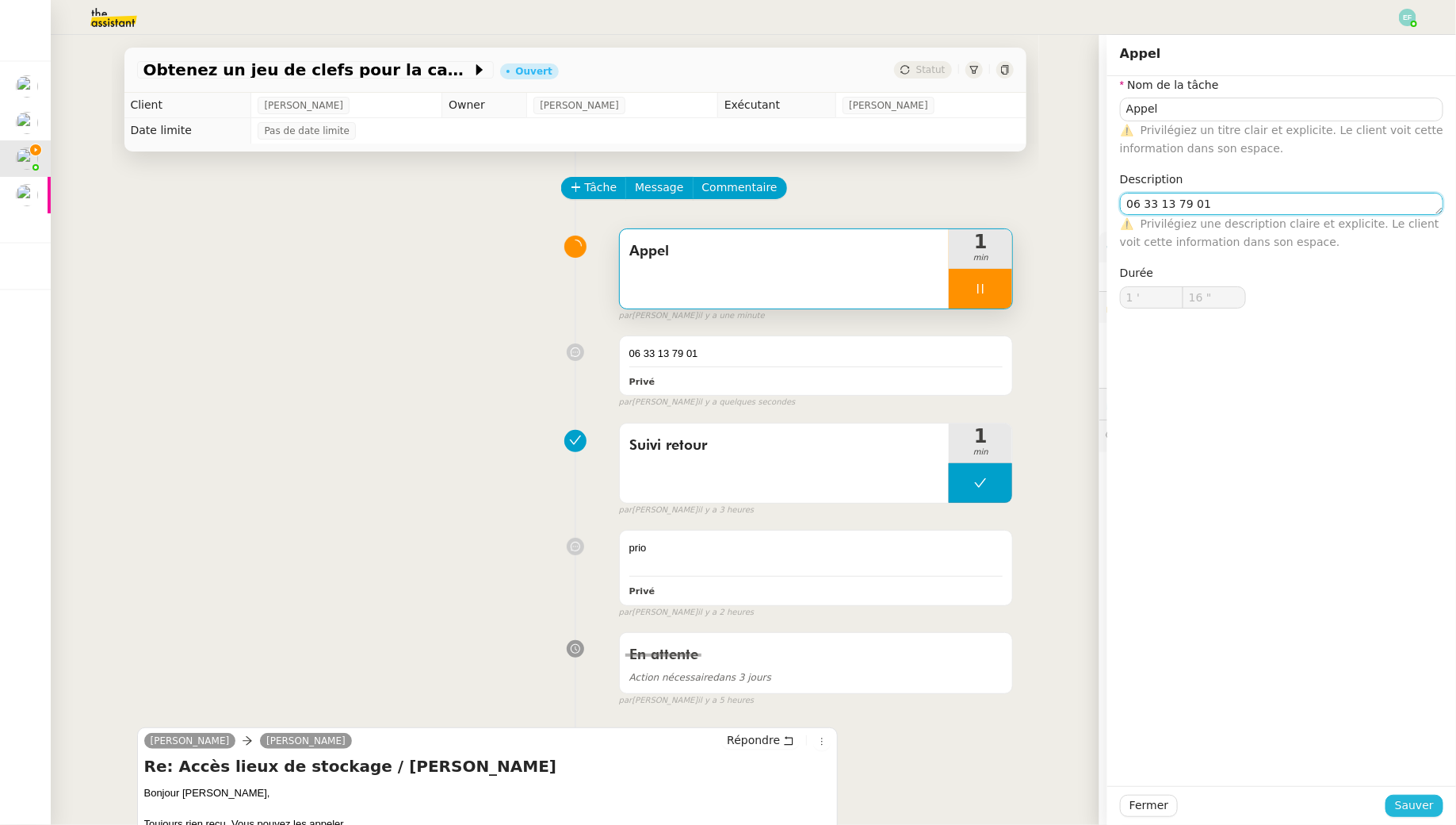
type textarea "06 33 13 79 01"
click at [1413, 811] on span "Sauver" at bounding box center [1414, 804] width 38 height 18
type input "17 ""
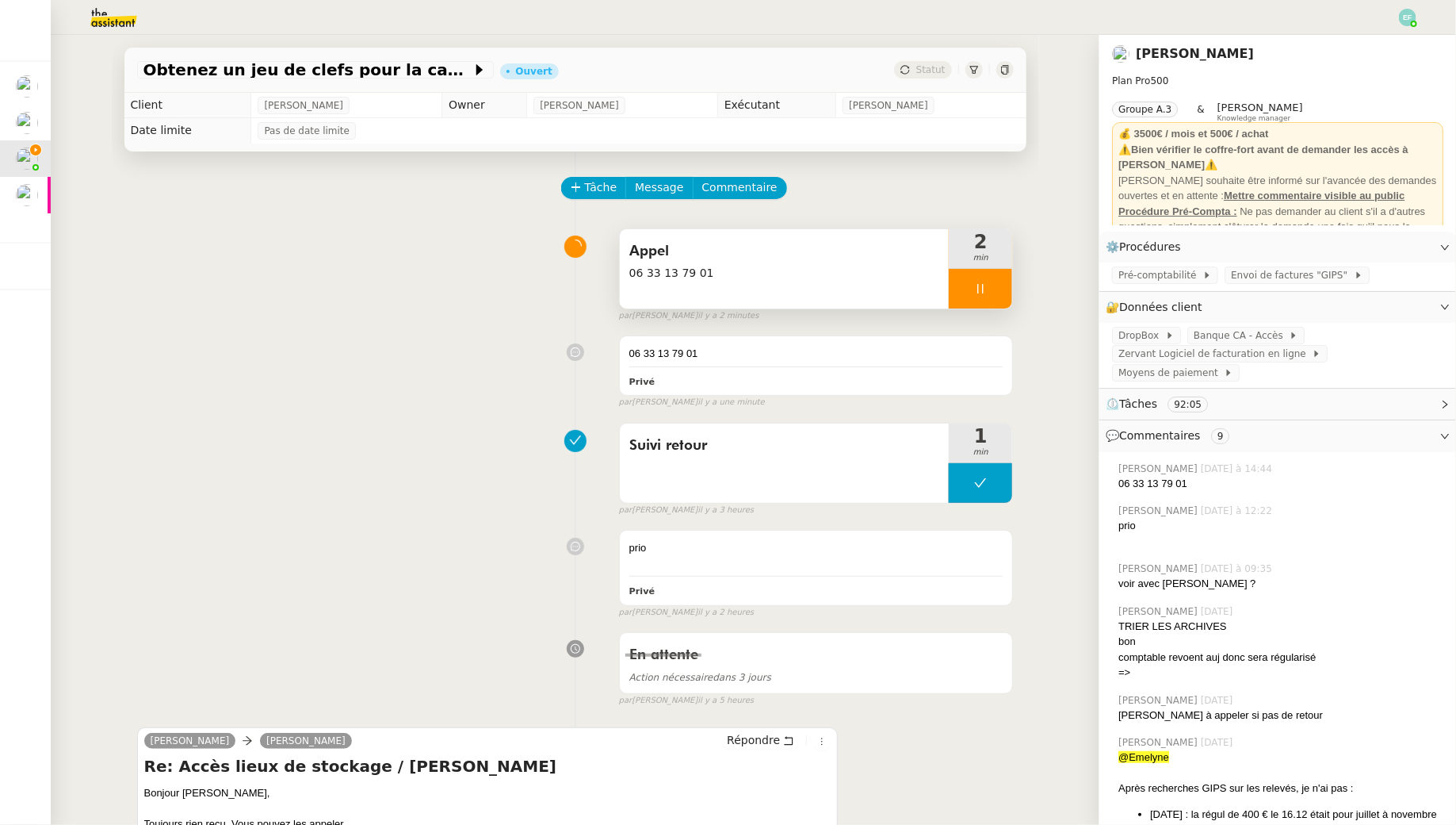
click at [826, 273] on span "06 33 13 79 01" at bounding box center [784, 272] width 311 height 18
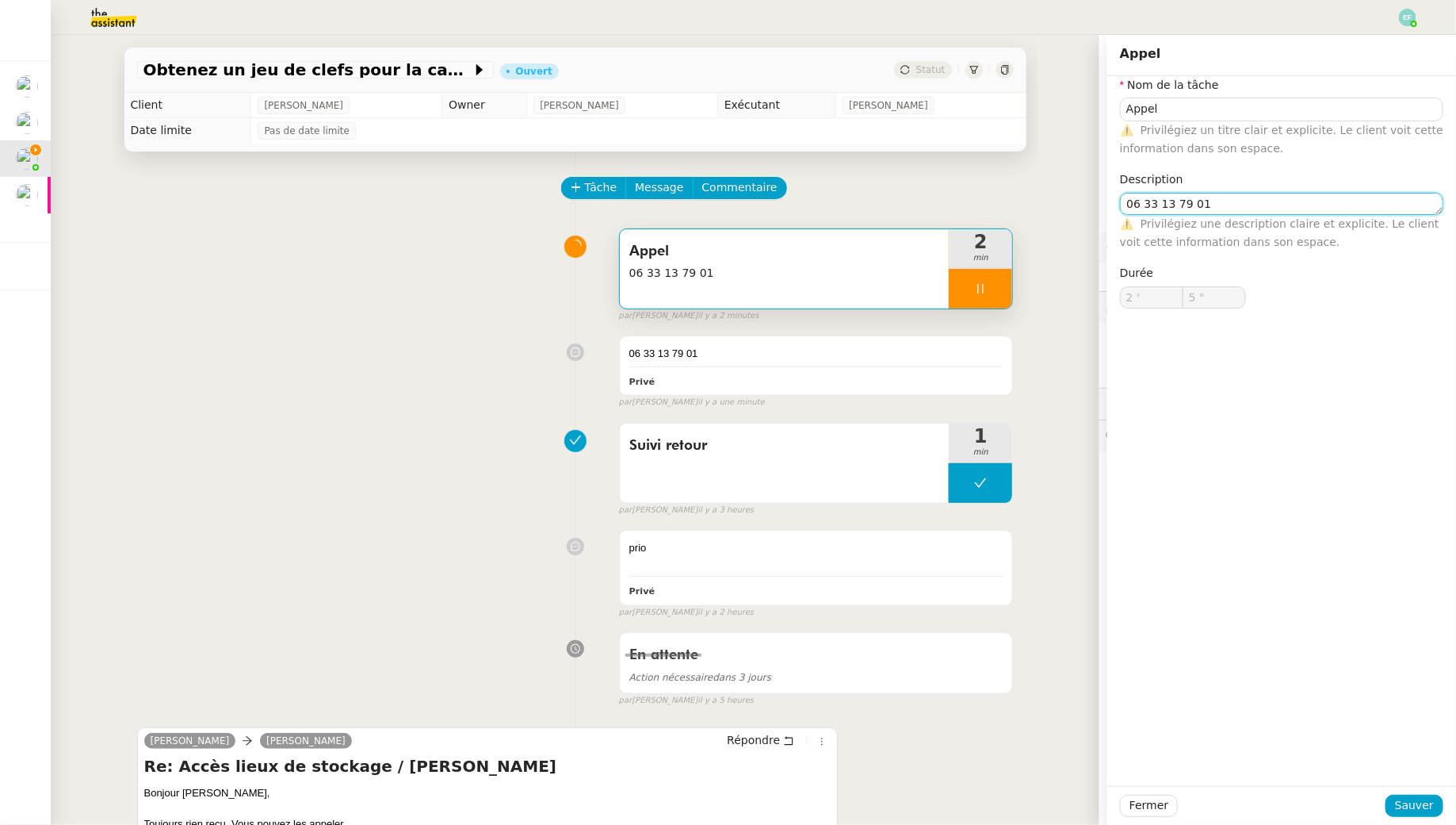
click at [1265, 207] on textarea "06 33 13 79 01" at bounding box center [1282, 204] width 324 height 23
type input "6 ""
type textarea "06 33 13 79 01 : mes"
type input "7 ""
type textarea "06 33 13 79 01 : message vocal"
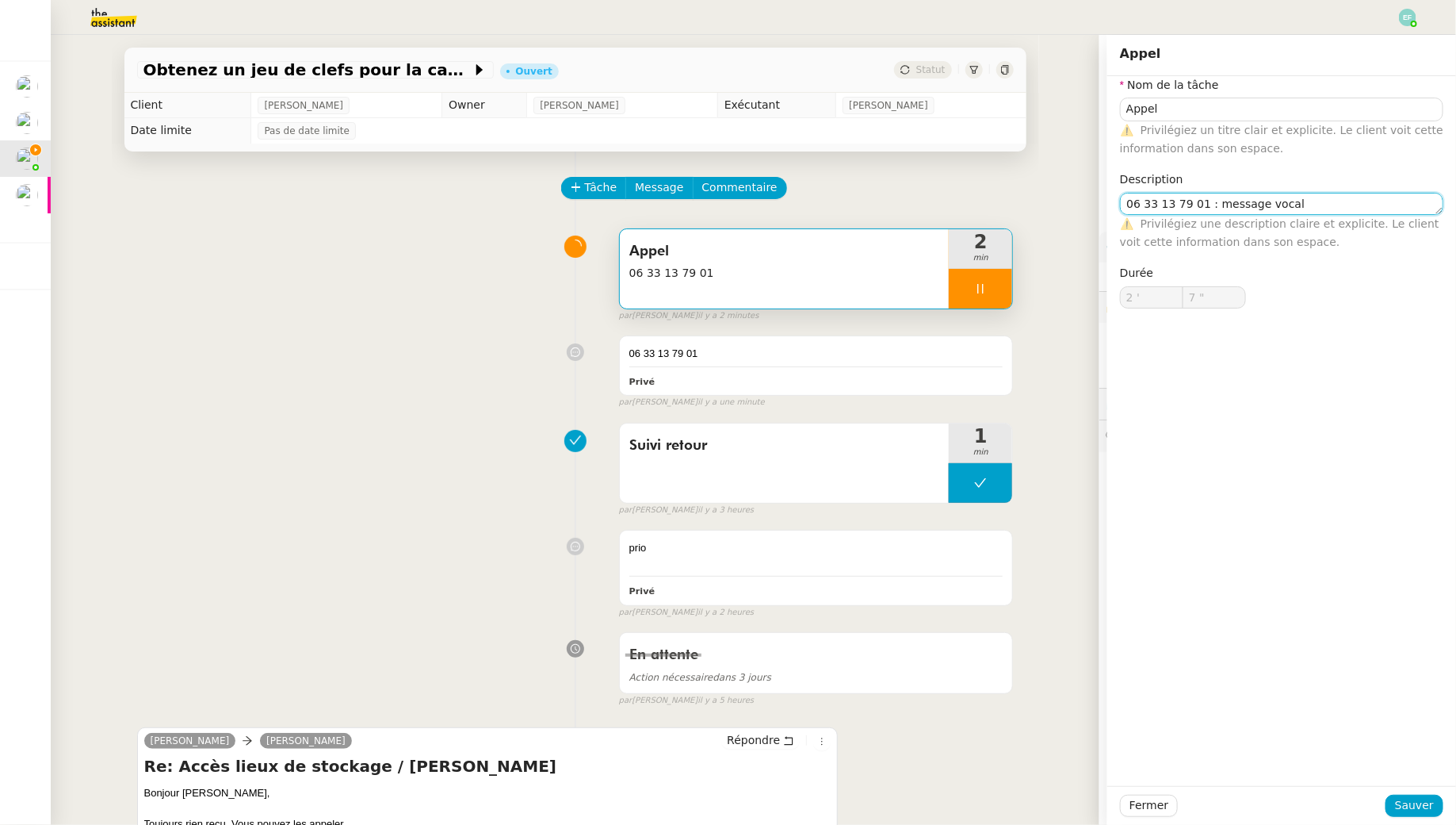
type input "8 ""
type textarea "06 33 13 79 01 : message vocal"
click at [1420, 809] on span "Sauver" at bounding box center [1414, 804] width 38 height 18
type input "9 ""
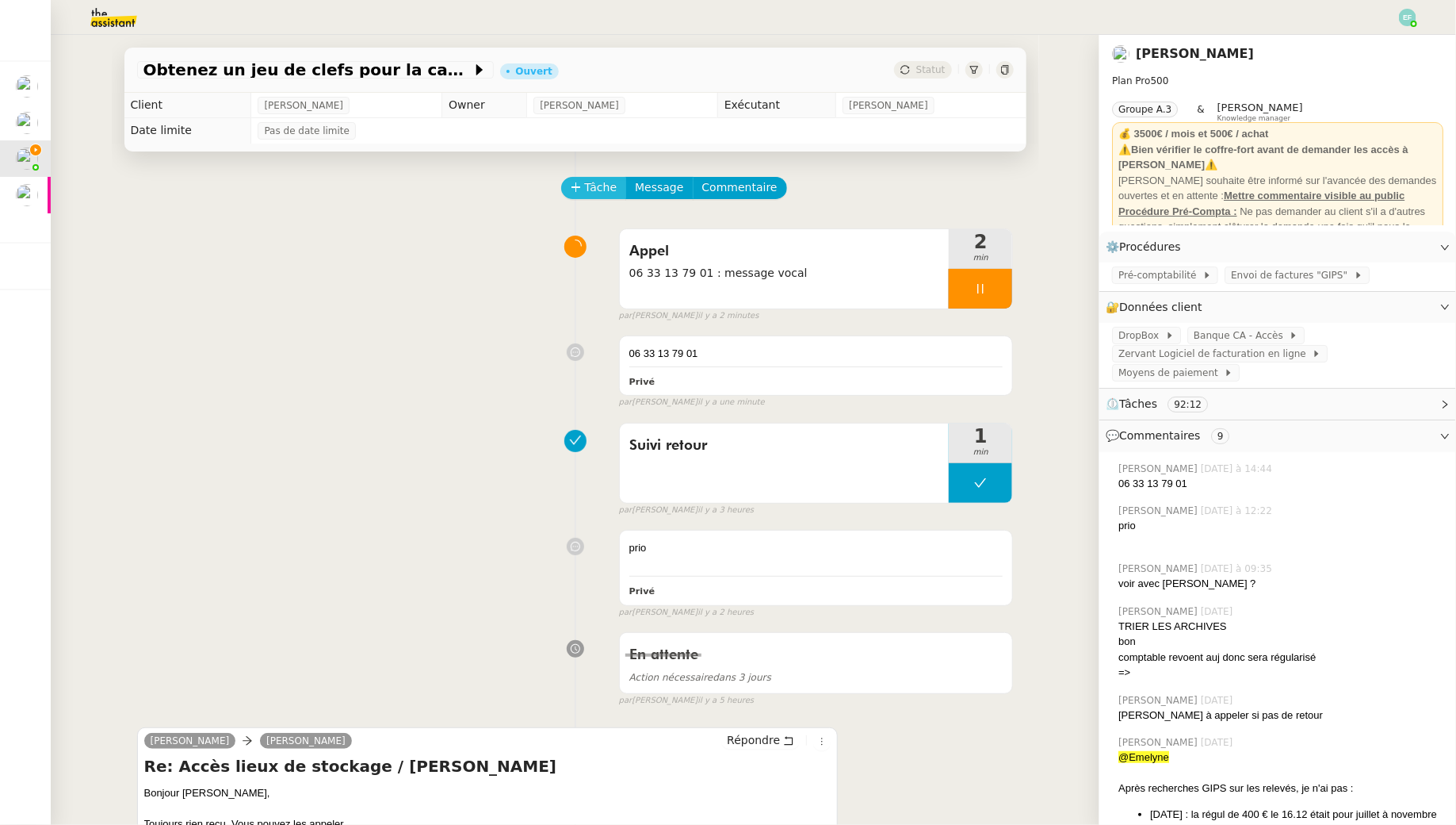
click at [600, 194] on span "Tâche" at bounding box center [601, 187] width 33 height 18
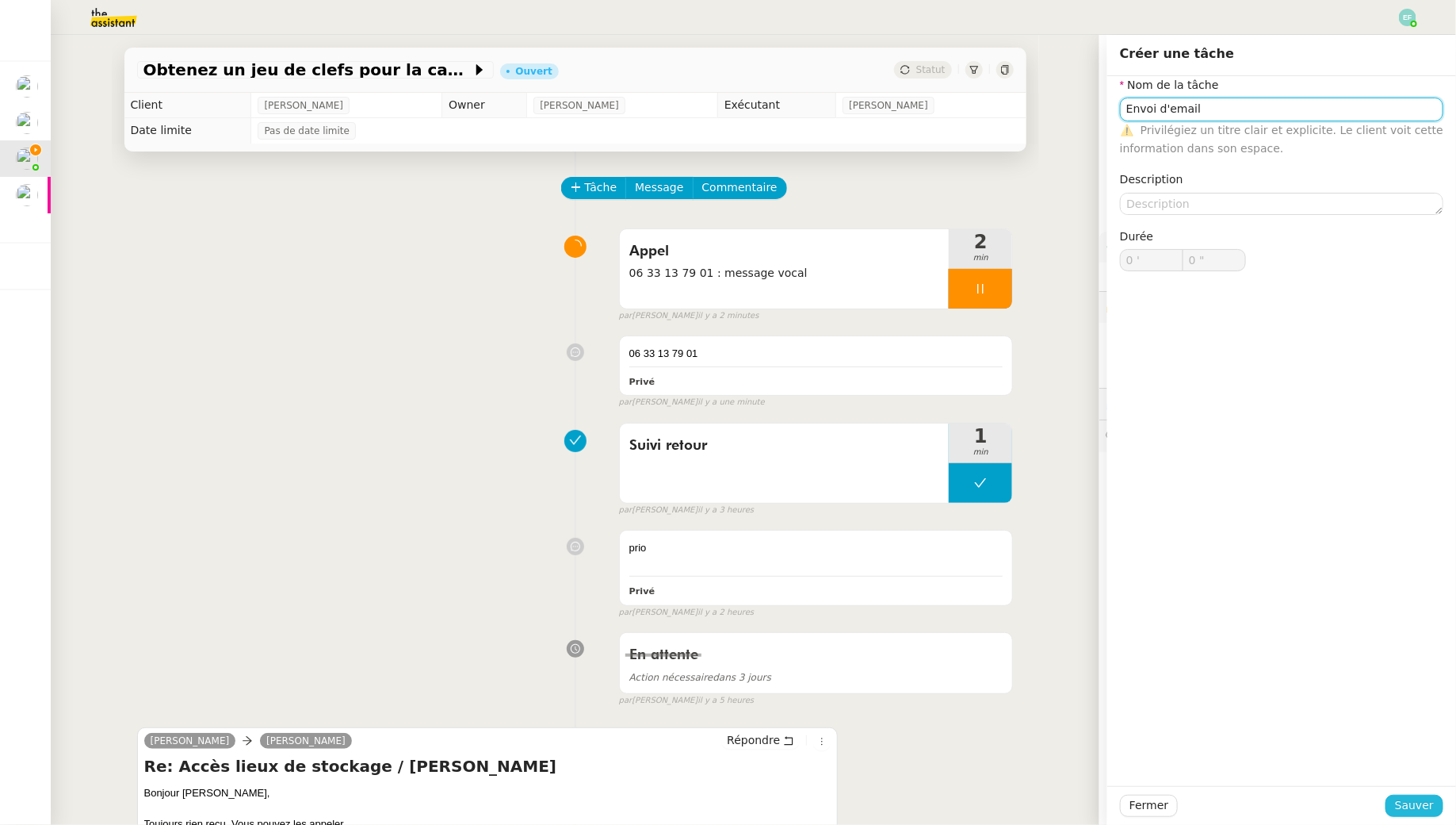
type input "Envoi d'email"
click at [1421, 809] on span "Sauver" at bounding box center [1414, 804] width 38 height 18
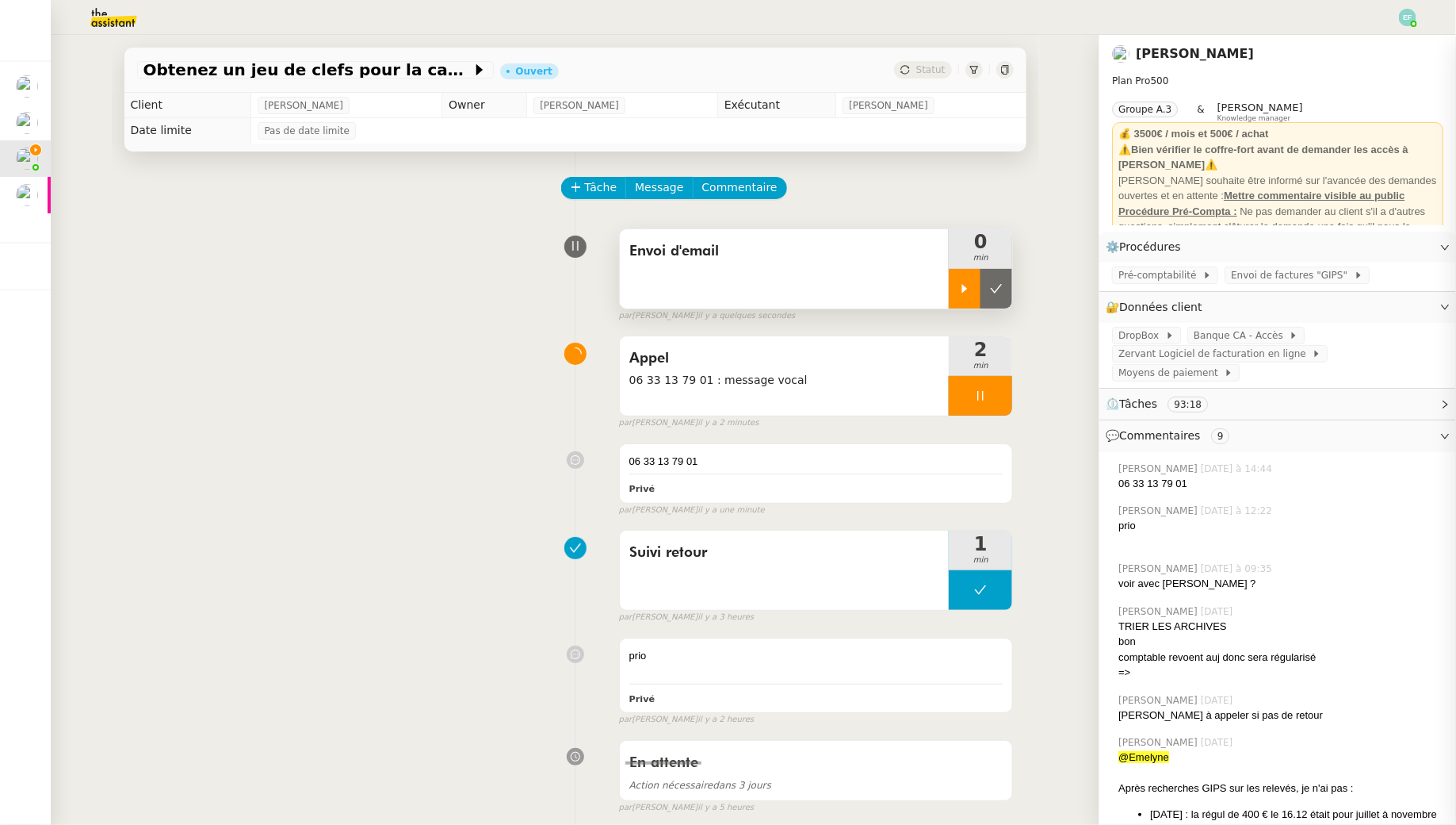
click at [959, 277] on div at bounding box center [964, 288] width 32 height 39
click at [998, 392] on div at bounding box center [980, 396] width 64 height 39
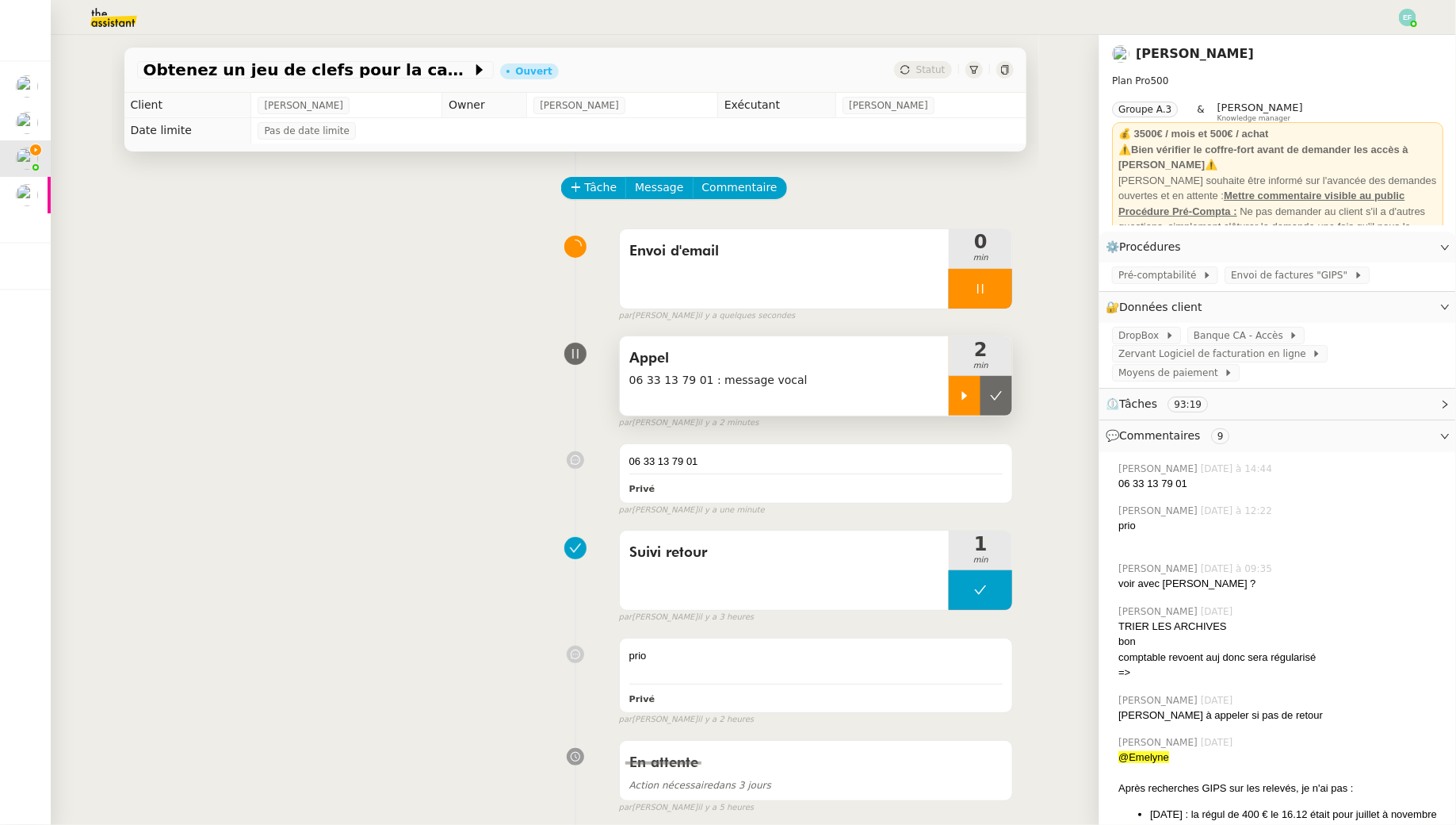
click at [998, 392] on icon at bounding box center [996, 396] width 13 height 13
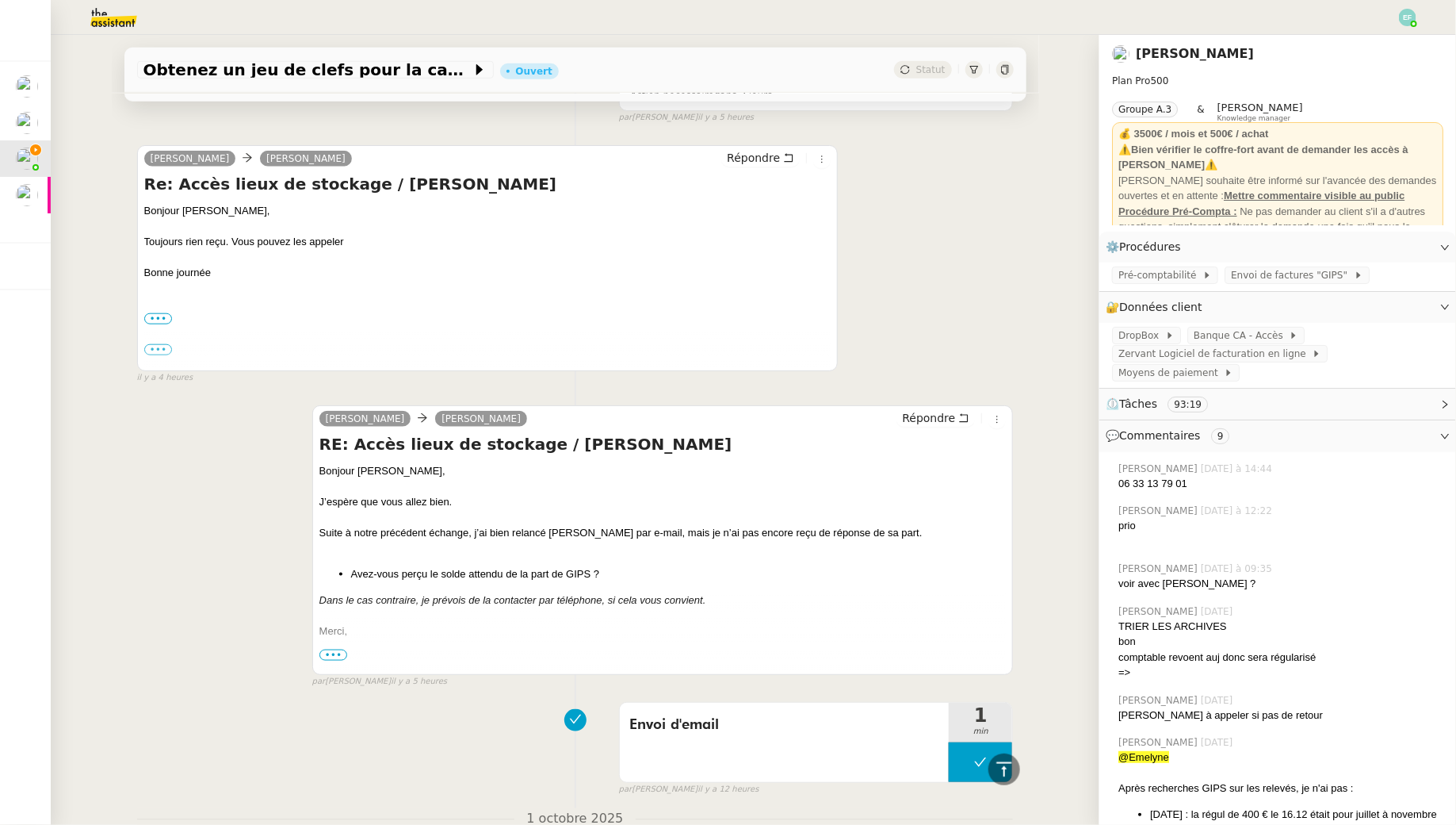
scroll to position [698, 0]
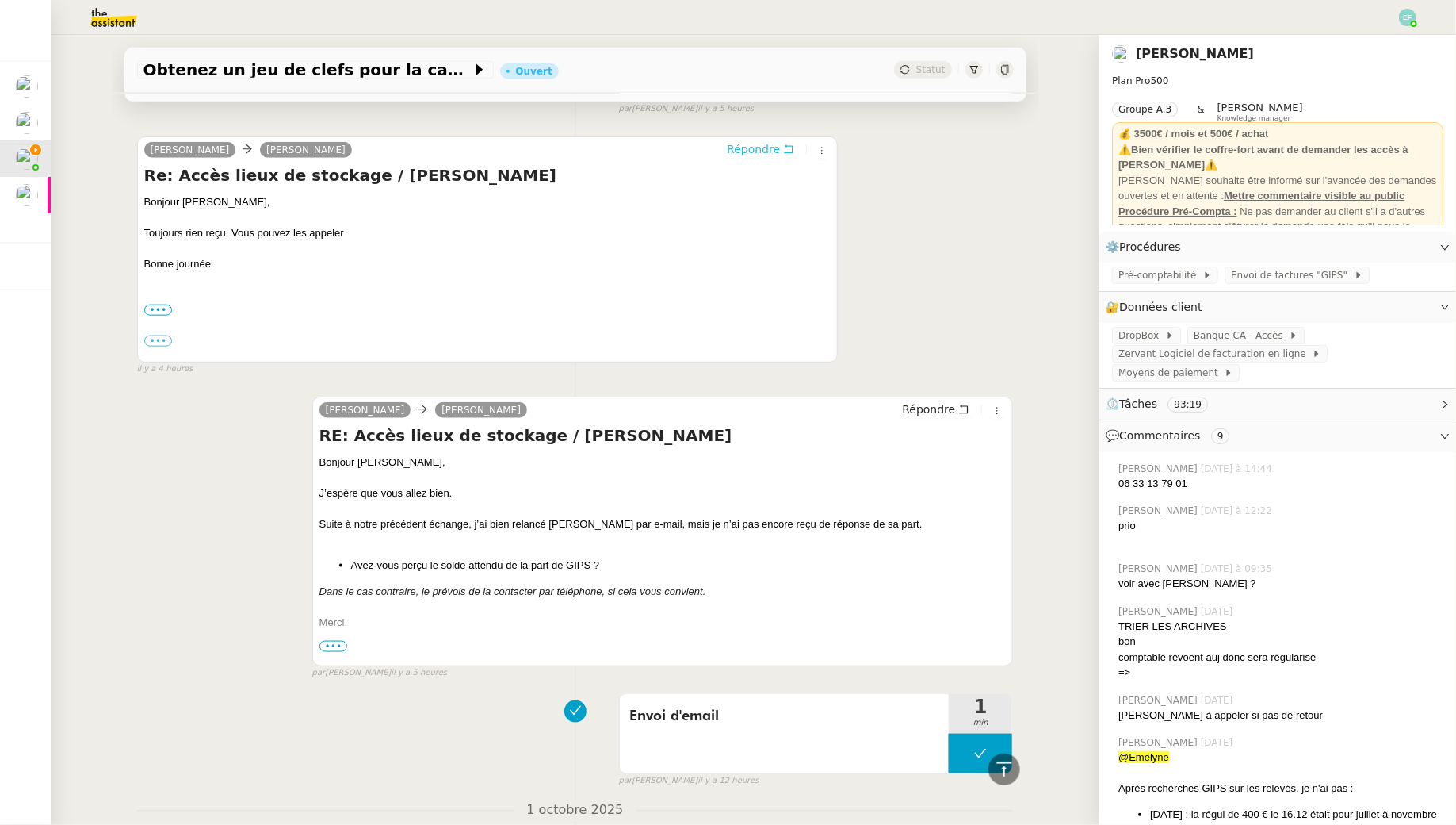
click at [788, 146] on icon at bounding box center [789, 149] width 11 height 11
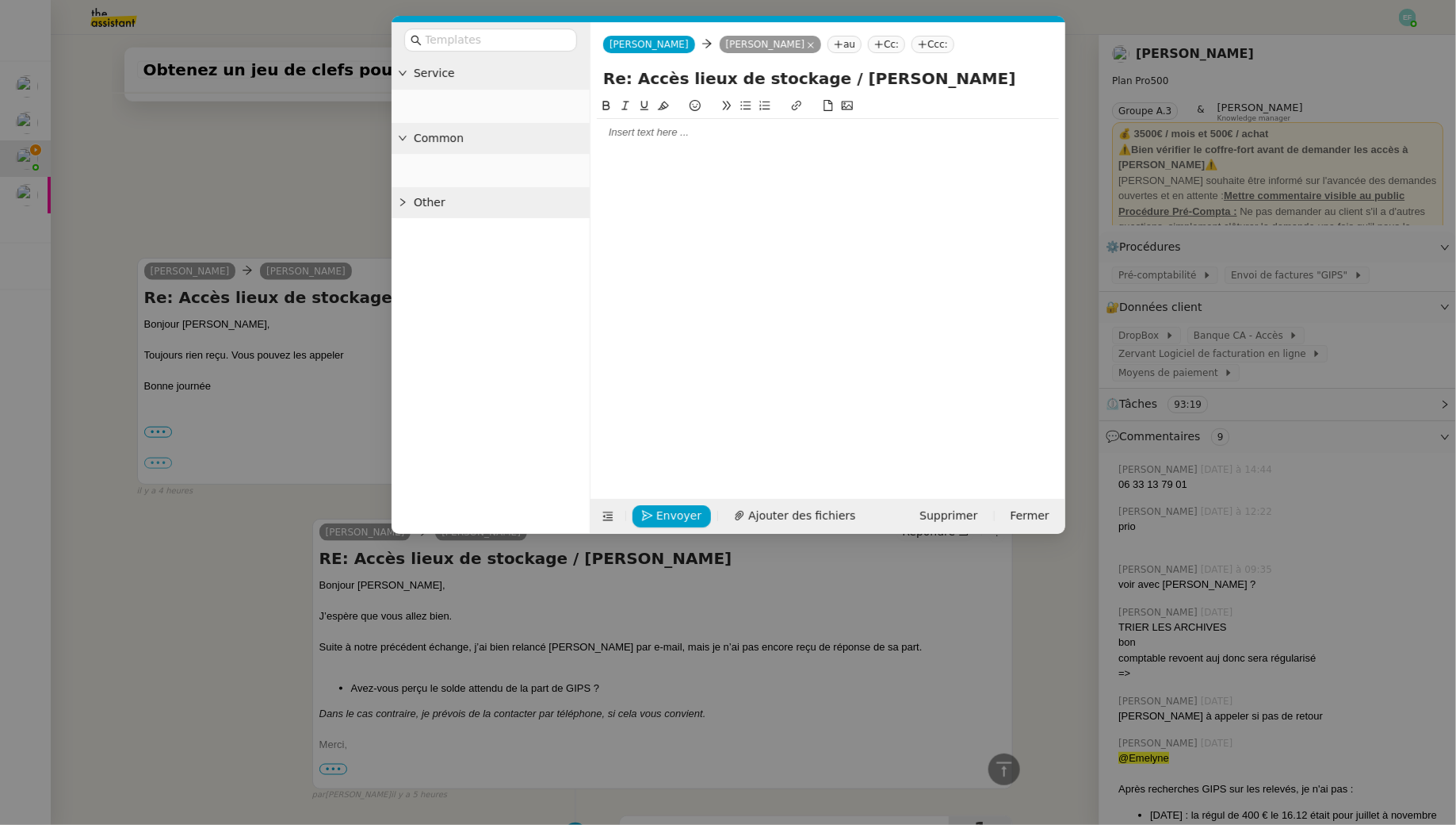
scroll to position [819, 0]
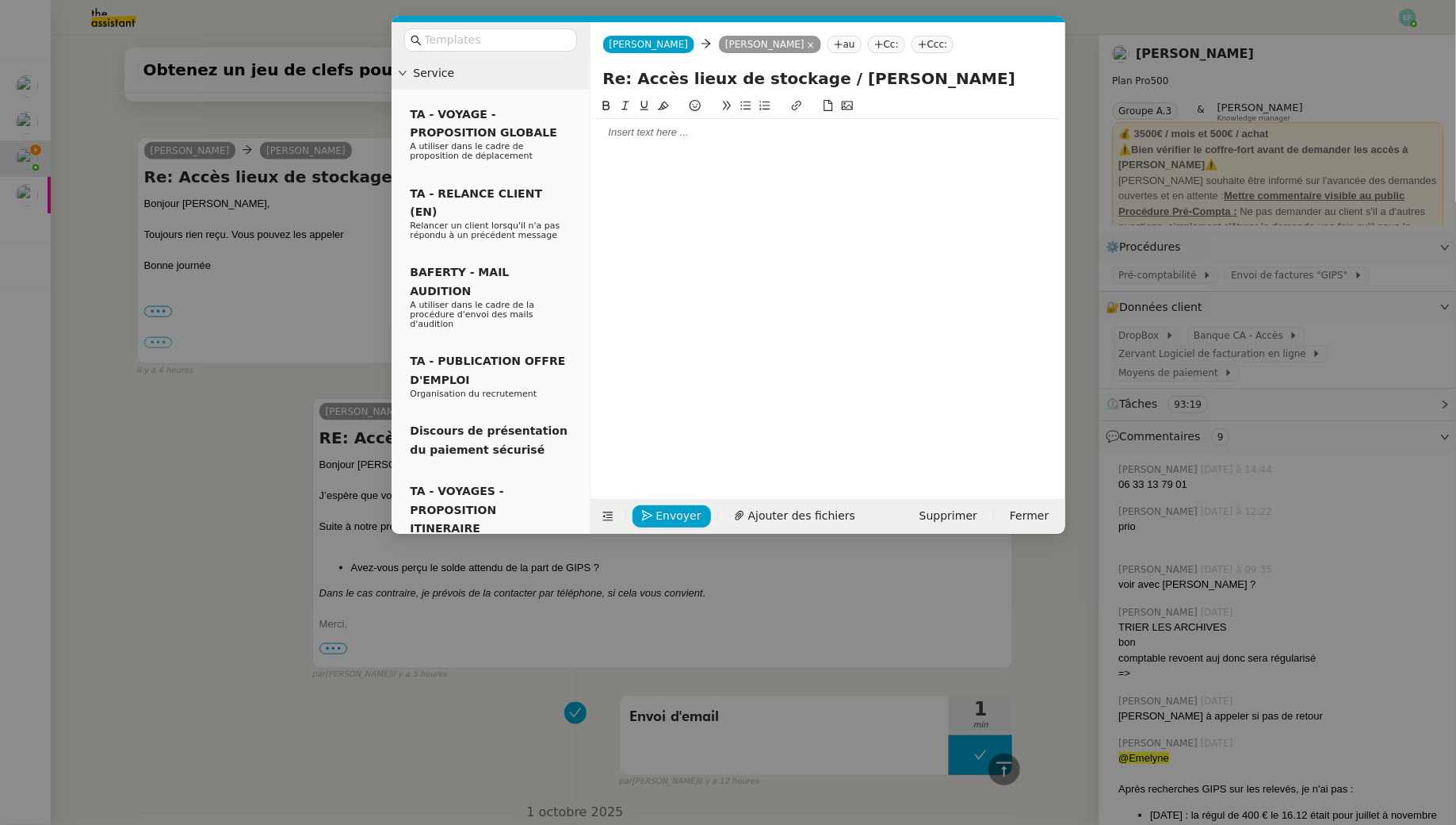
click at [769, 142] on div at bounding box center [827, 132] width 463 height 27
click at [695, 219] on div "Je vous tiendrai informé de l'avancement." at bounding box center [827, 220] width 463 height 14
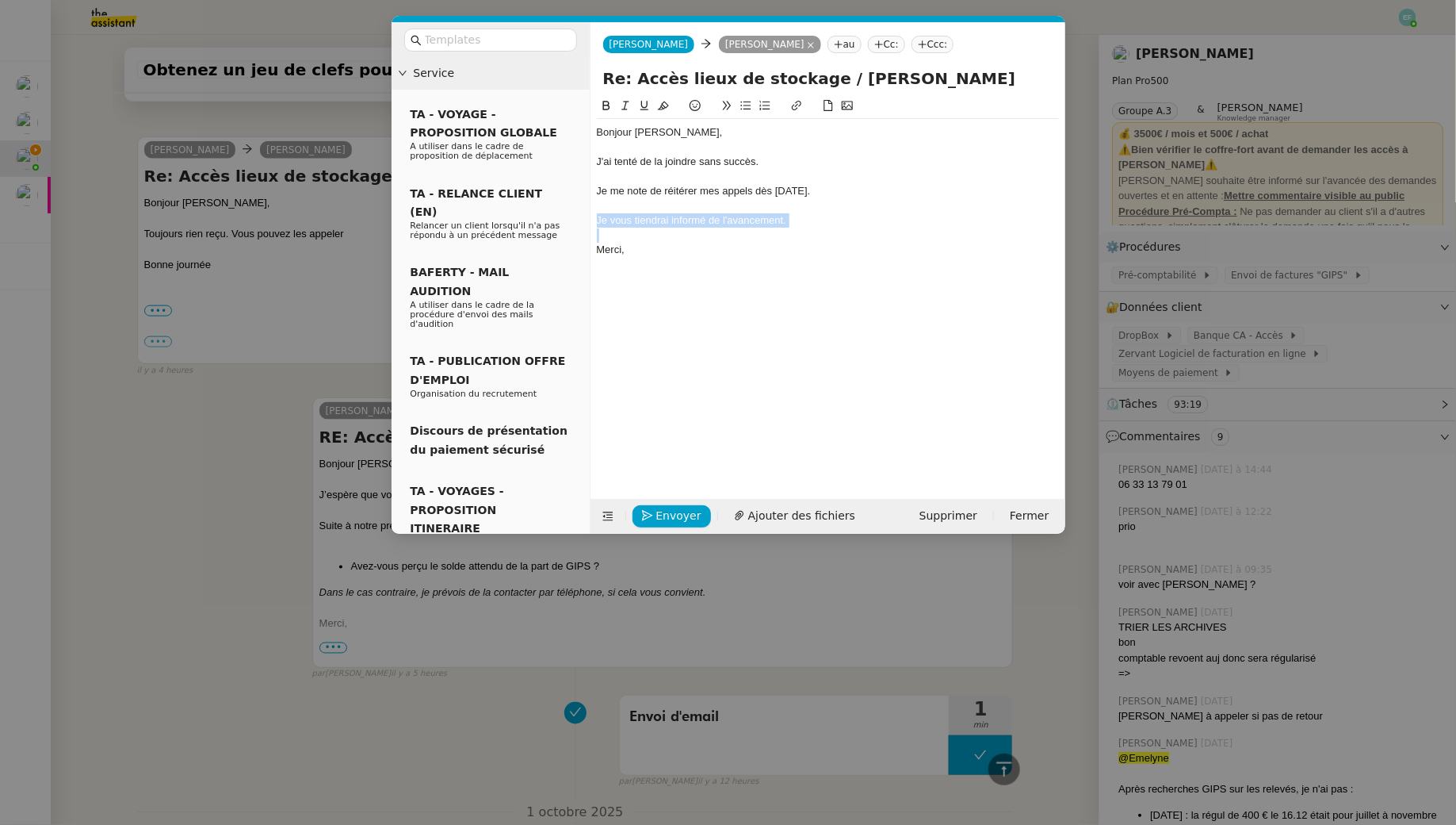
click at [635, 99] on button at bounding box center [645, 105] width 19 height 18
click at [645, 108] on icon at bounding box center [645, 105] width 8 height 9
click at [699, 158] on div "J'ai tenté de la joindre sans succès." at bounding box center [827, 161] width 463 height 14
click at [673, 520] on span "Envoyer" at bounding box center [679, 515] width 45 height 18
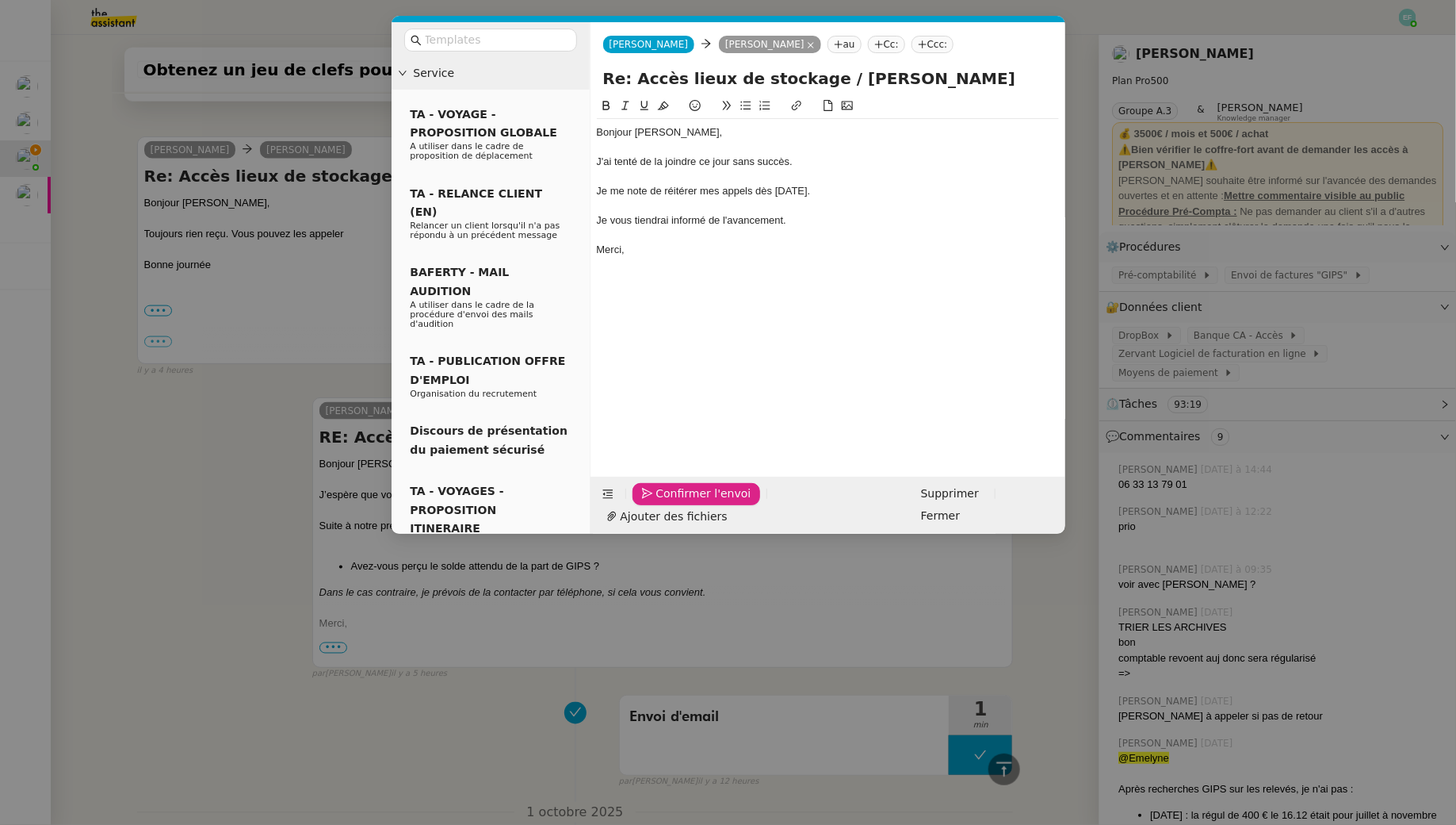
click at [673, 503] on span "Confirmer l'envoi" at bounding box center [704, 493] width 95 height 18
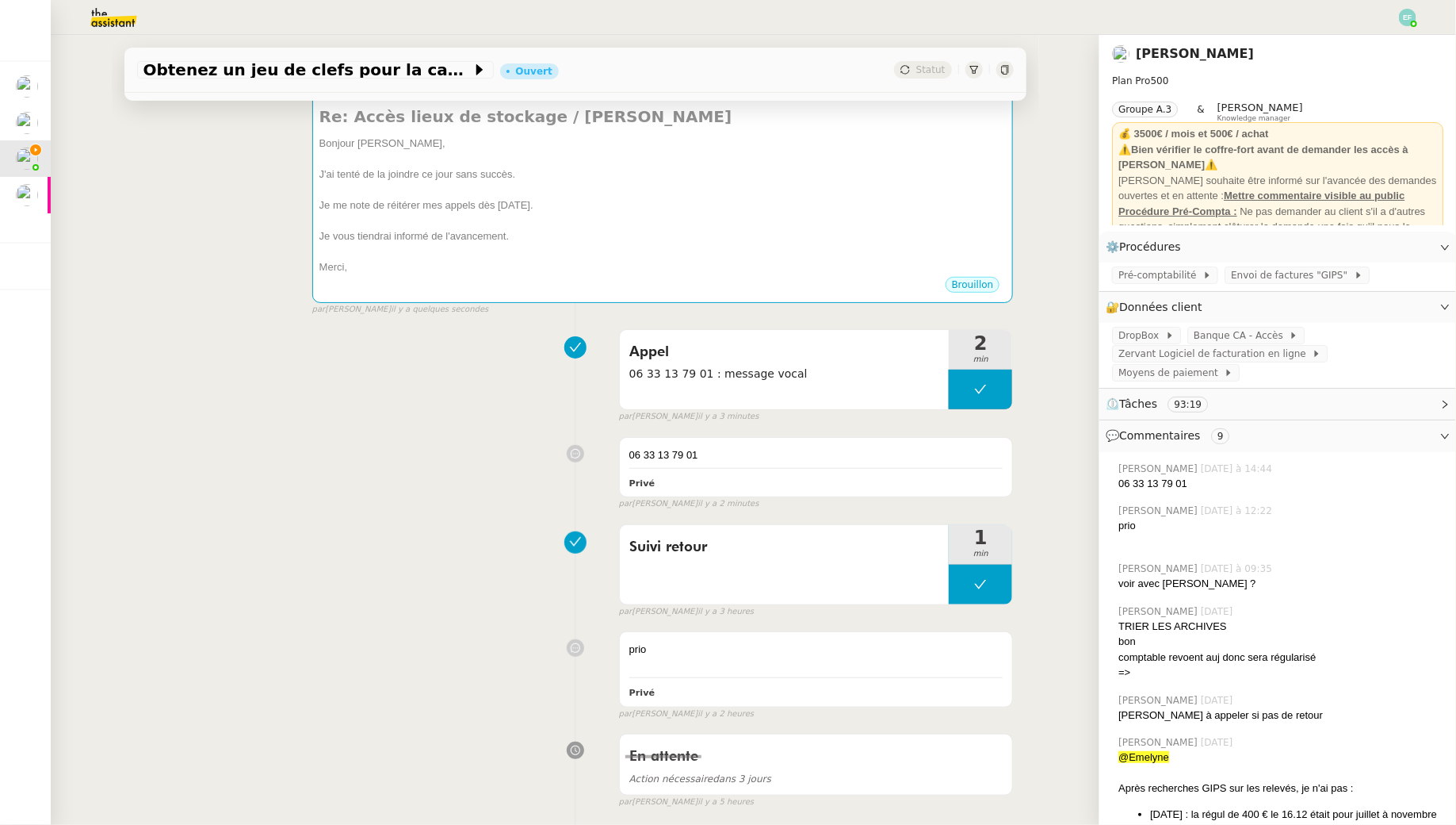
scroll to position [0, 0]
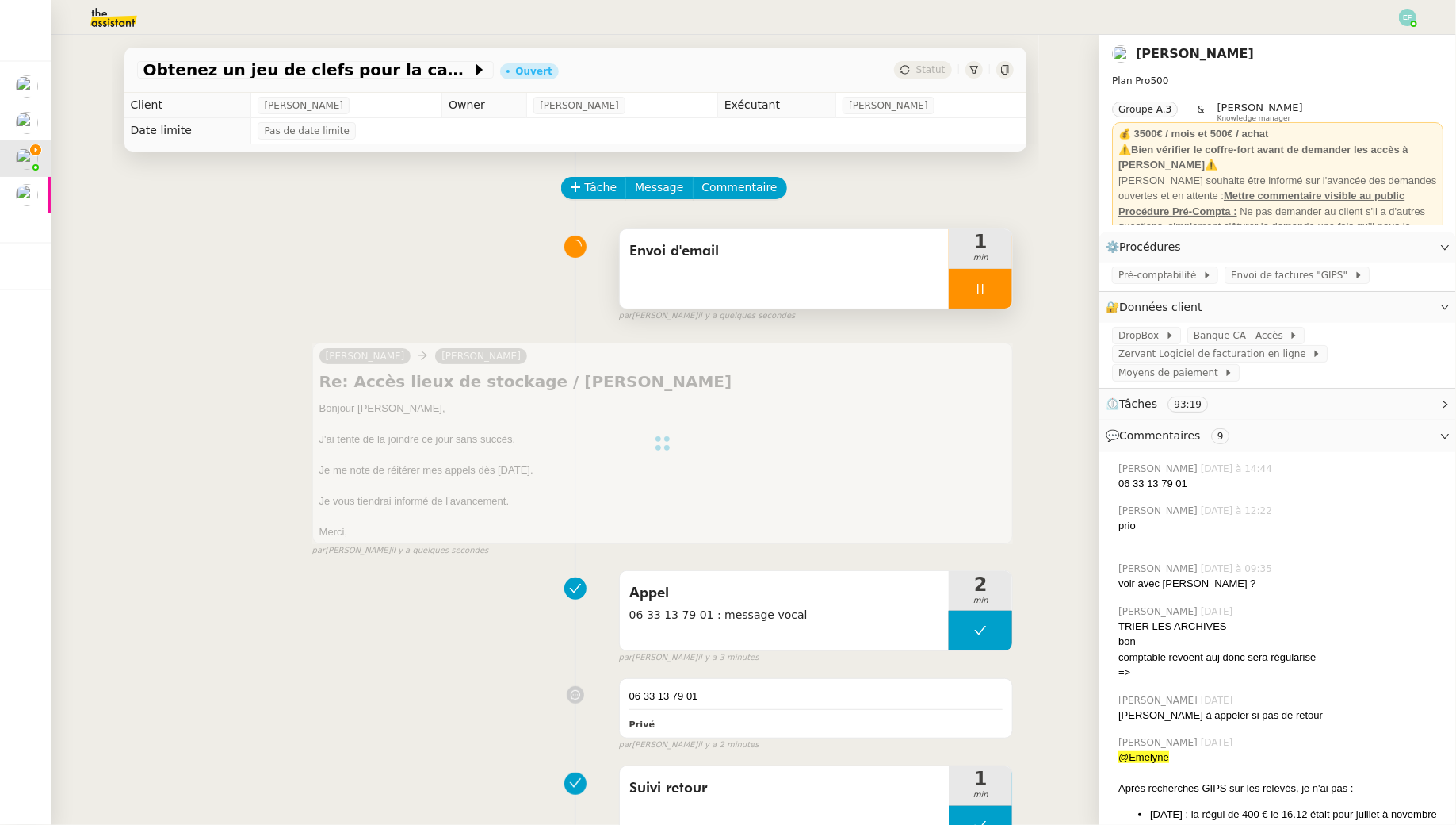
click at [990, 280] on div at bounding box center [980, 288] width 64 height 39
click at [999, 283] on icon at bounding box center [996, 289] width 13 height 13
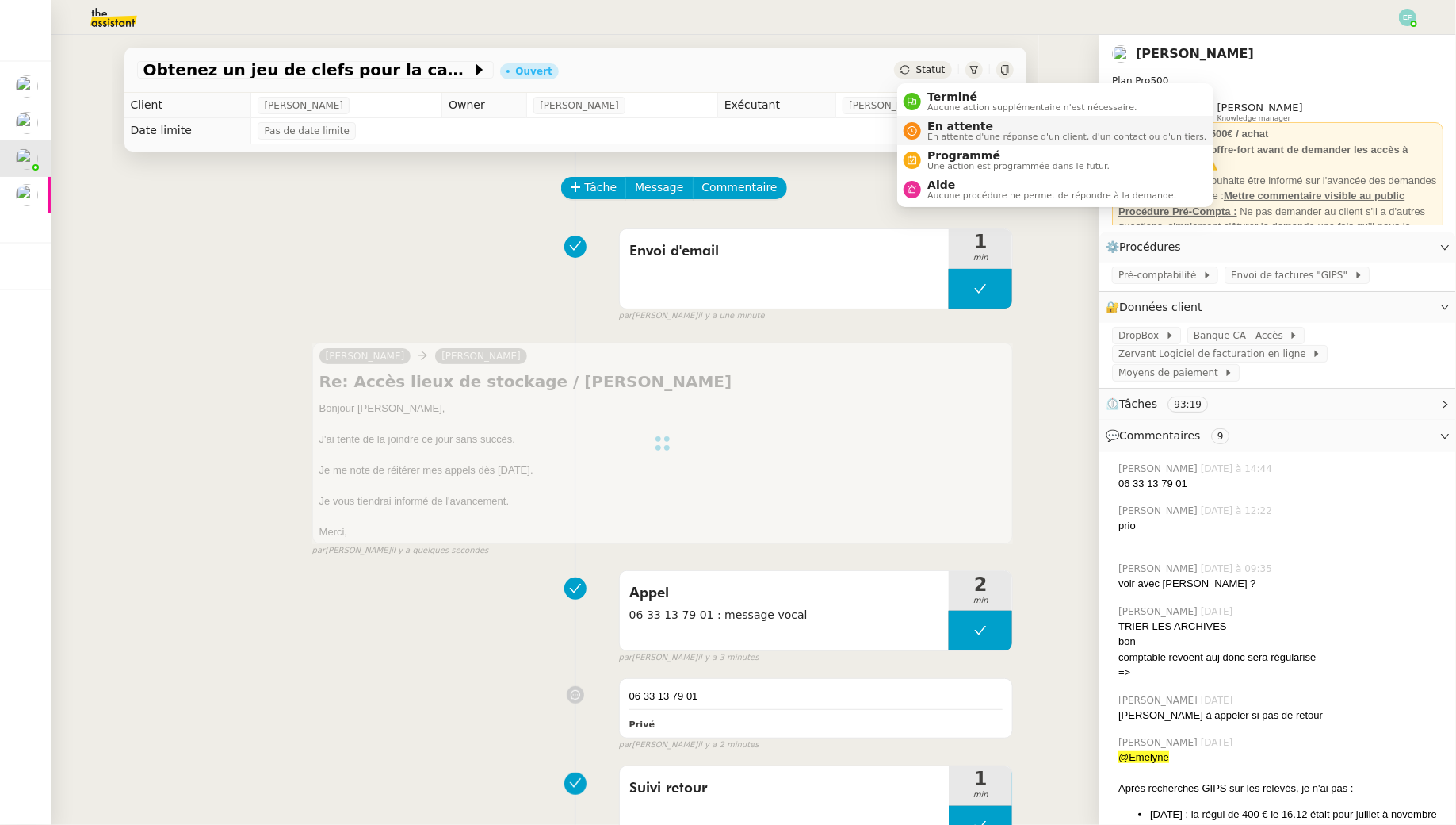
click at [930, 133] on span "En attente d'une réponse d'un client, d'un contact ou d'un tiers." at bounding box center [1067, 136] width 279 height 8
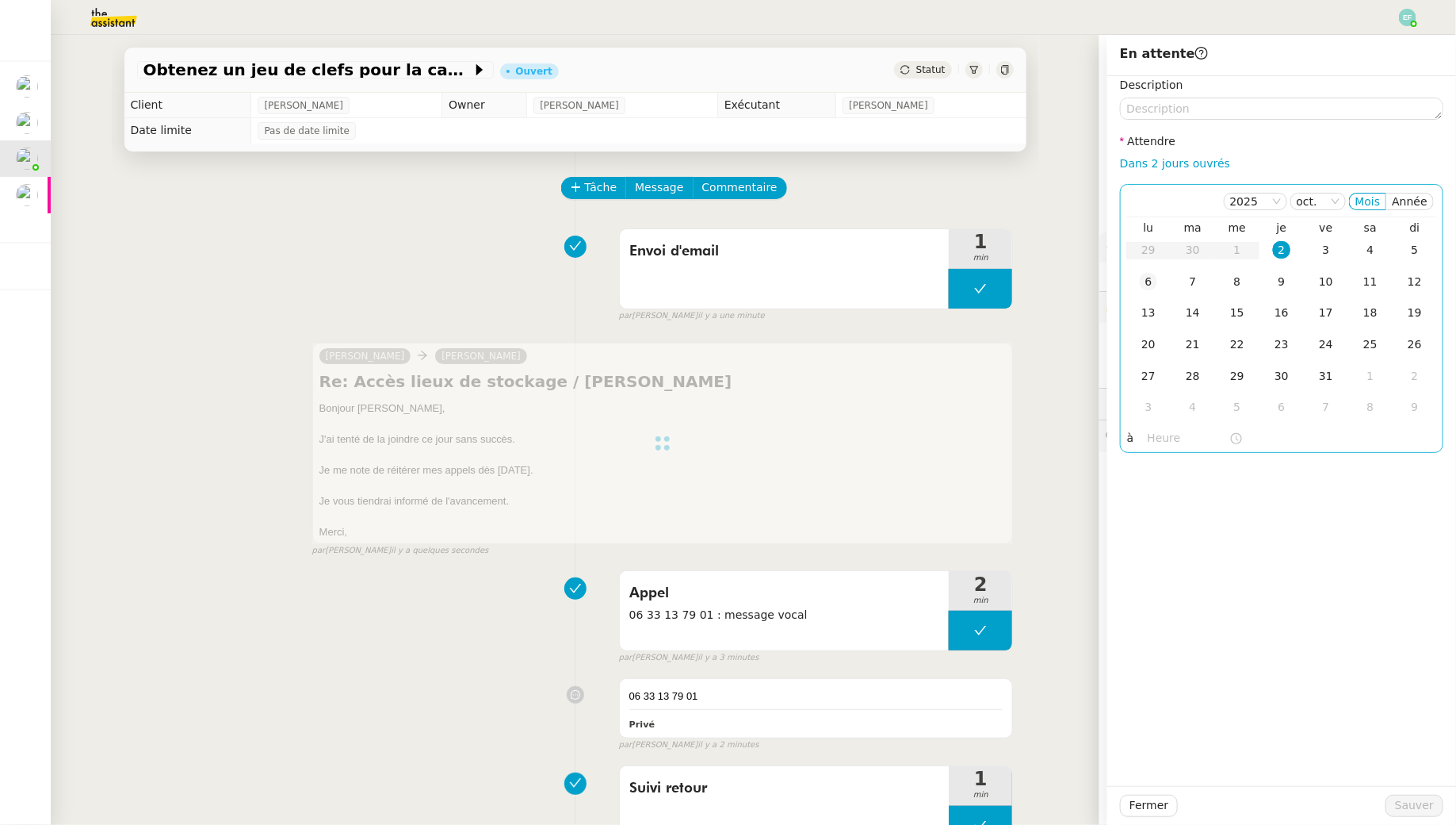
click at [1148, 292] on td "6" at bounding box center [1148, 283] width 44 height 32
click at [1423, 806] on span "Sauver" at bounding box center [1414, 804] width 38 height 18
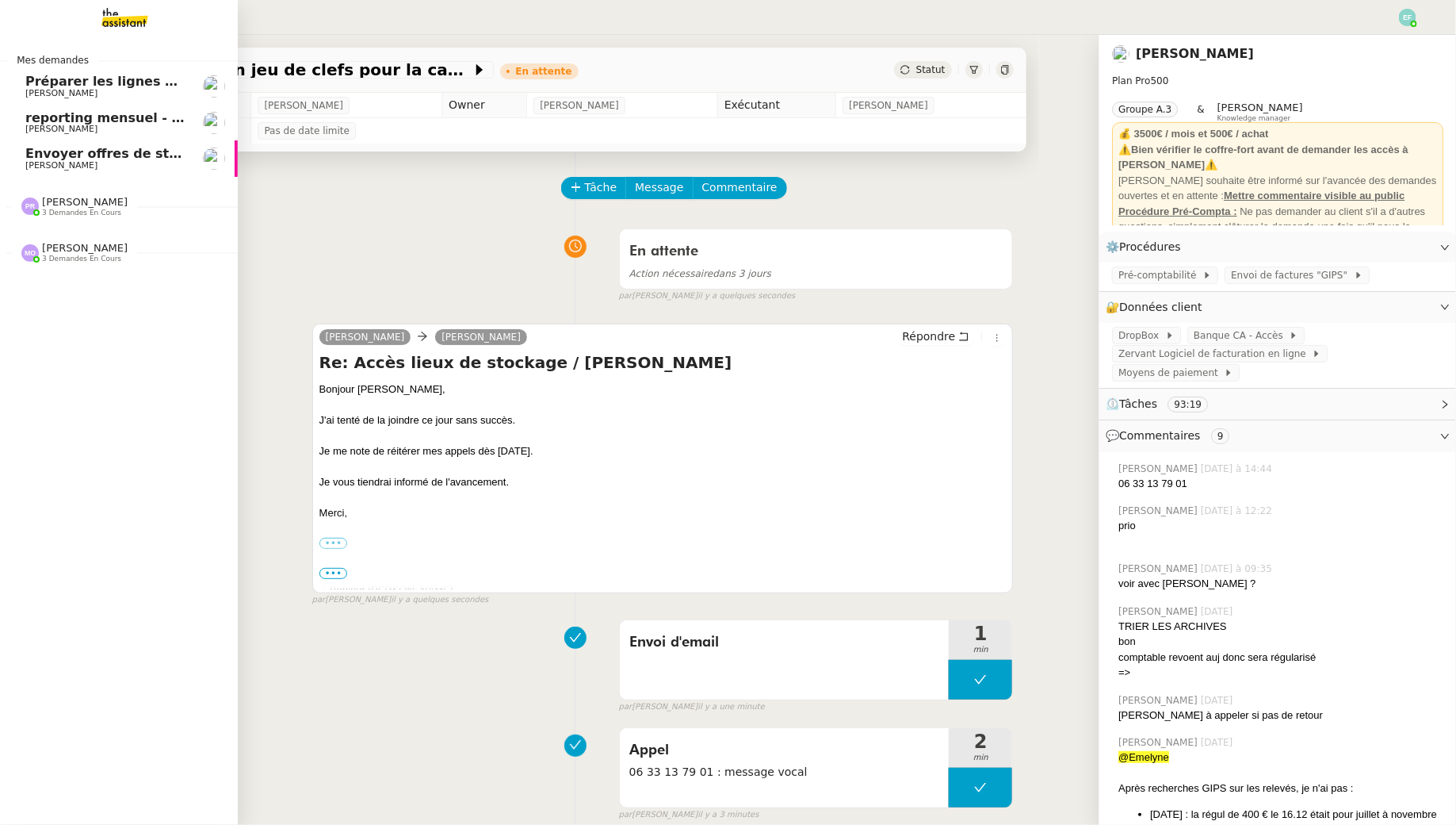
click at [66, 161] on span "[PERSON_NAME]" at bounding box center [61, 165] width 72 height 10
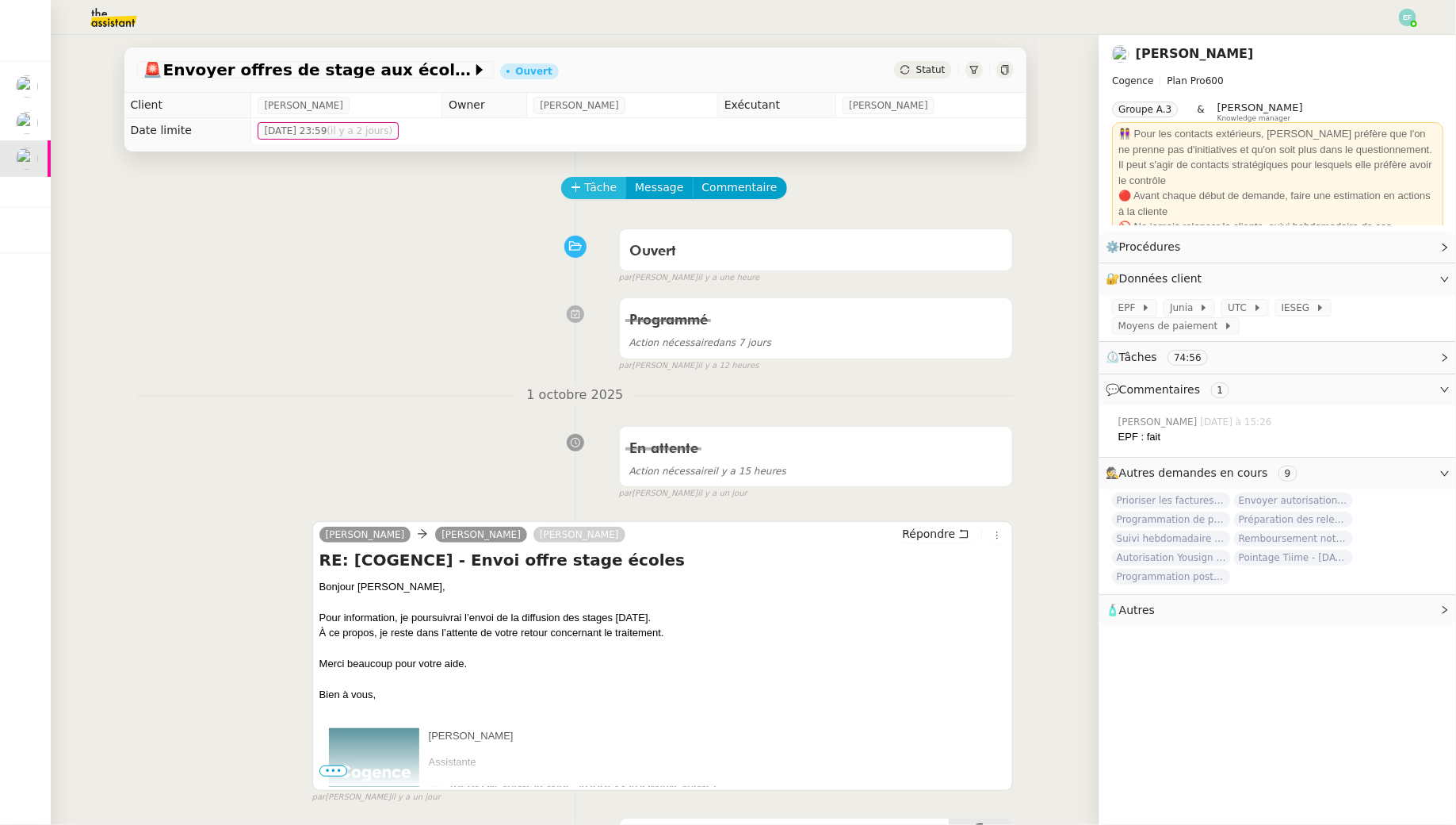
click at [606, 182] on span "Tâche" at bounding box center [601, 187] width 33 height 18
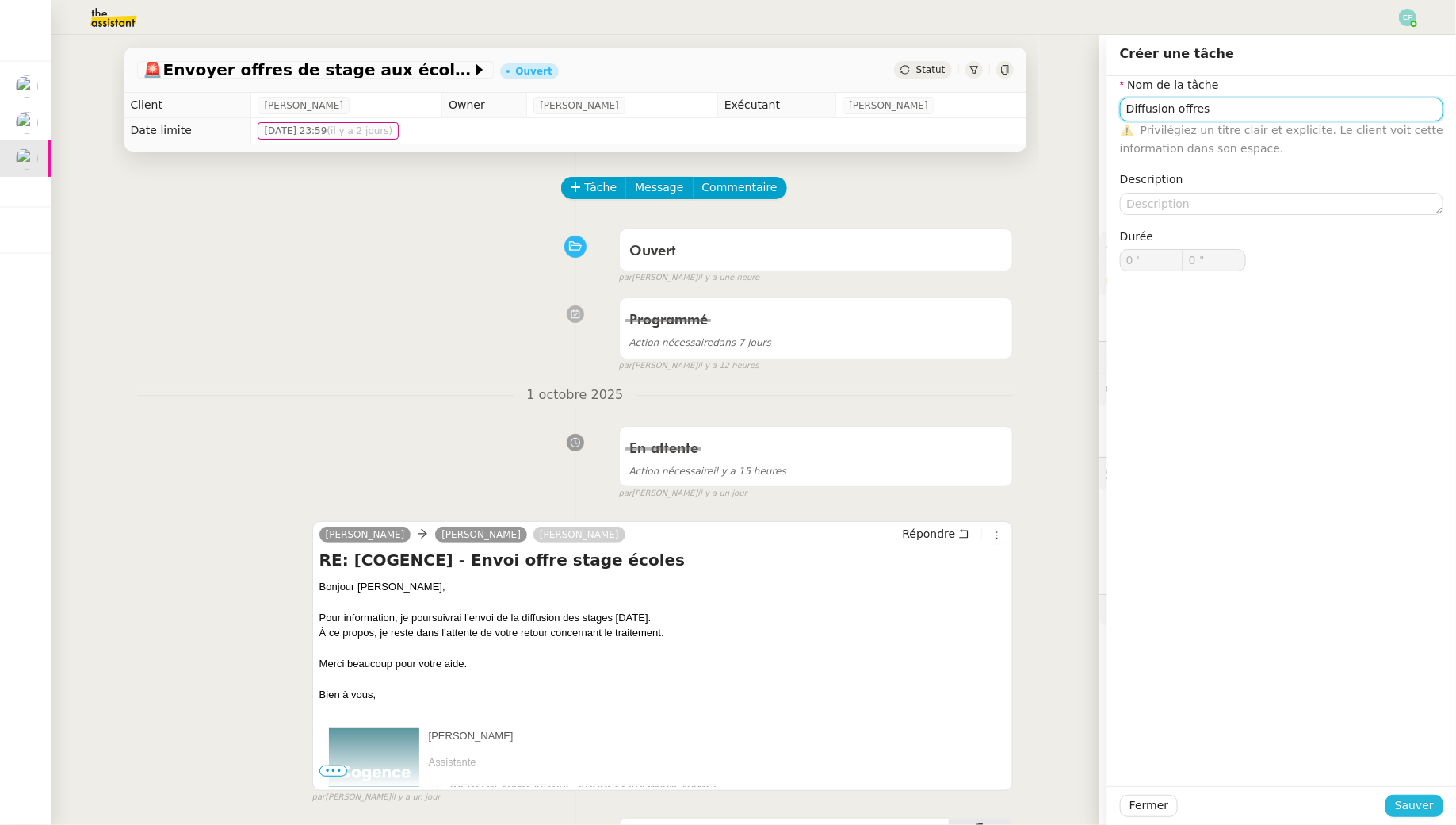
type input "Diffusion offres"
click at [1398, 803] on button "Sauver" at bounding box center [1415, 806] width 58 height 23
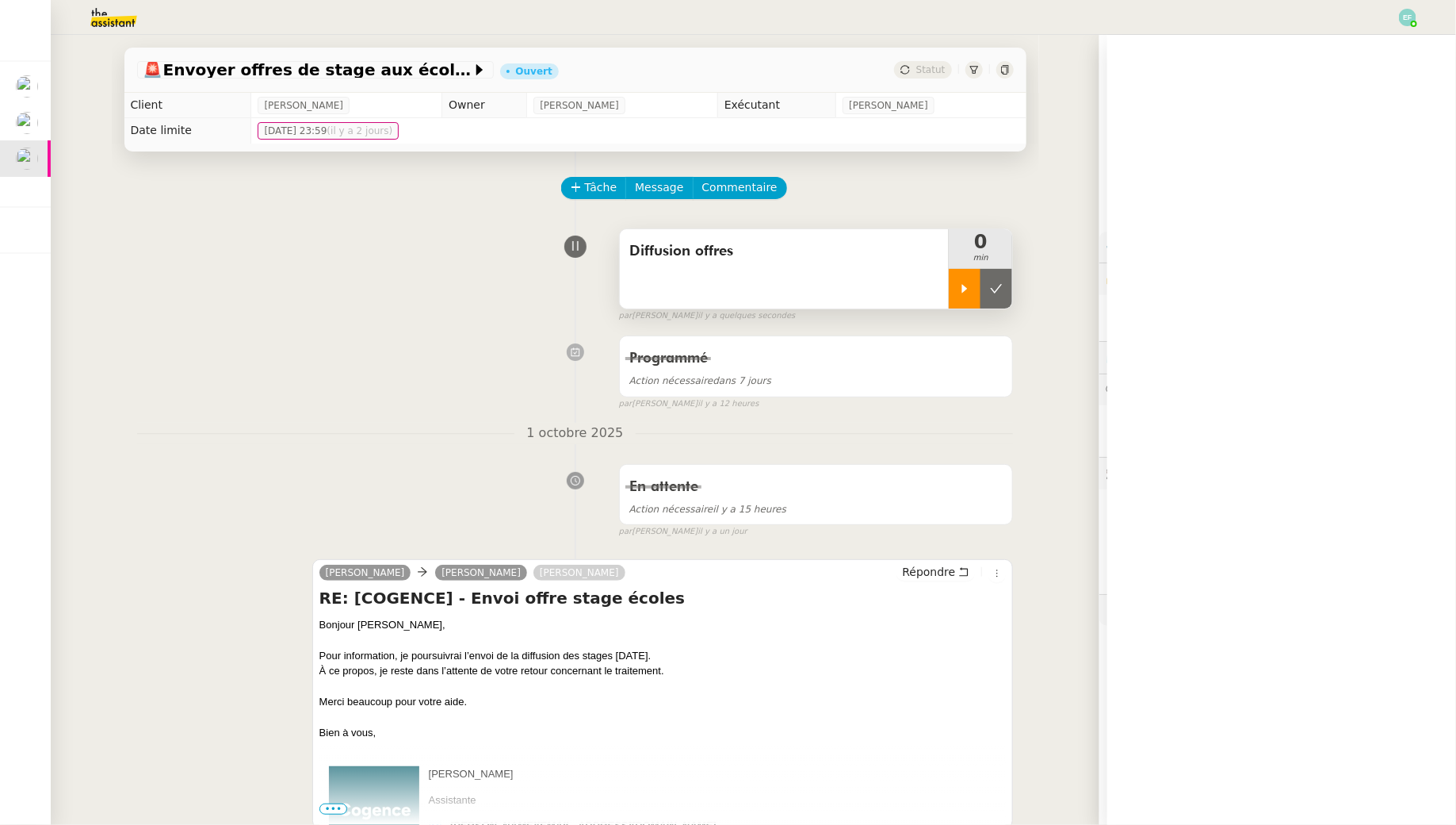
click at [958, 301] on div at bounding box center [964, 288] width 32 height 39
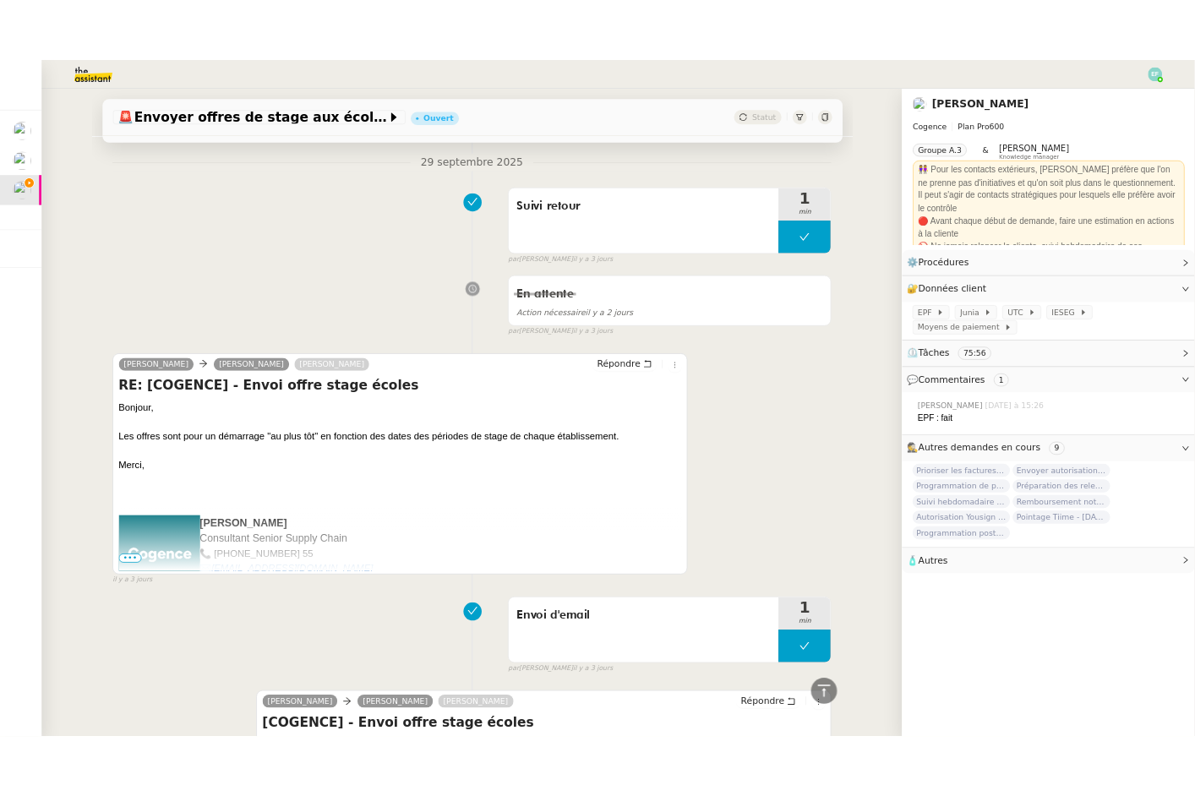
scroll to position [5429, 0]
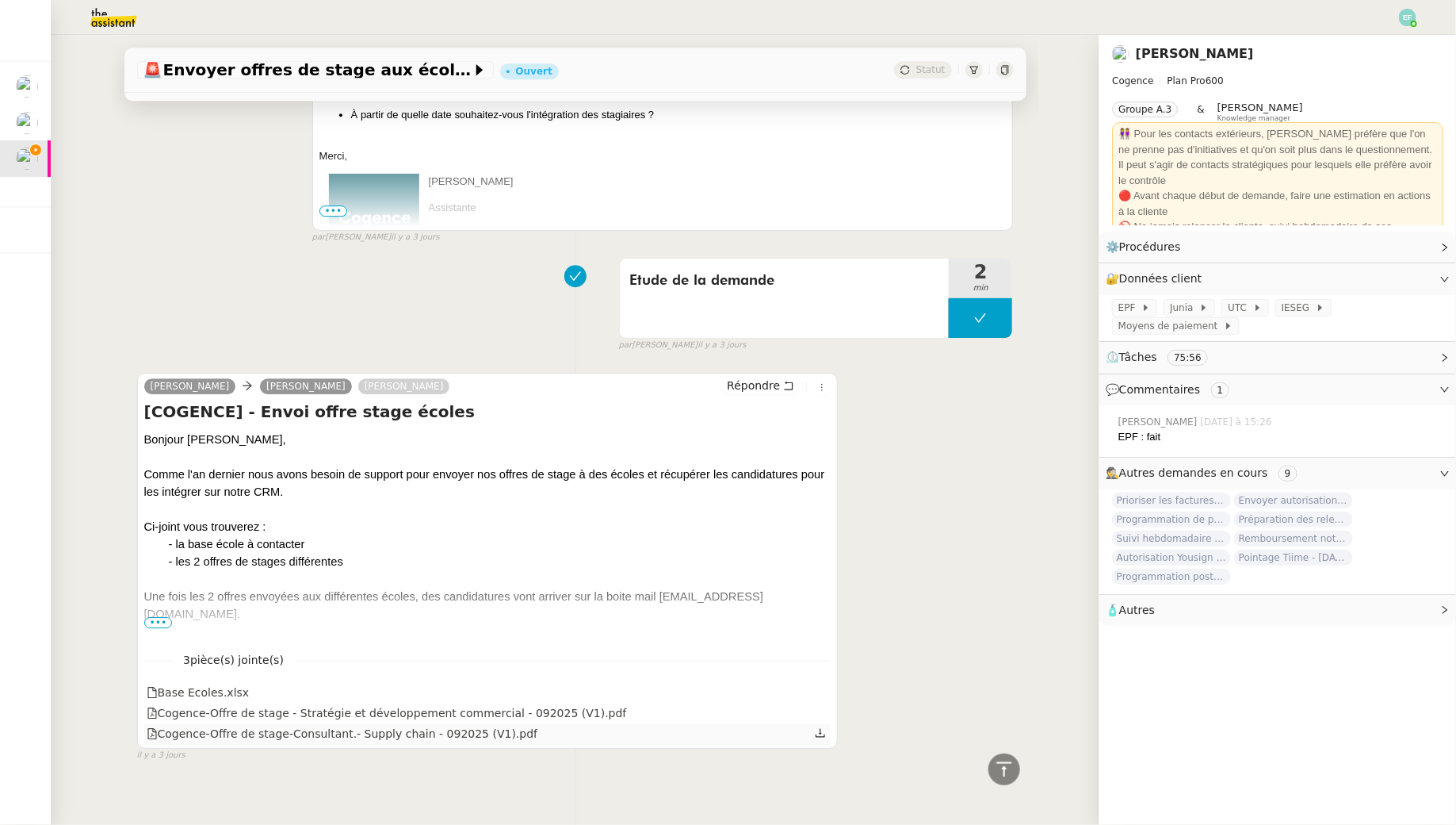
click at [821, 728] on icon at bounding box center [820, 732] width 9 height 8
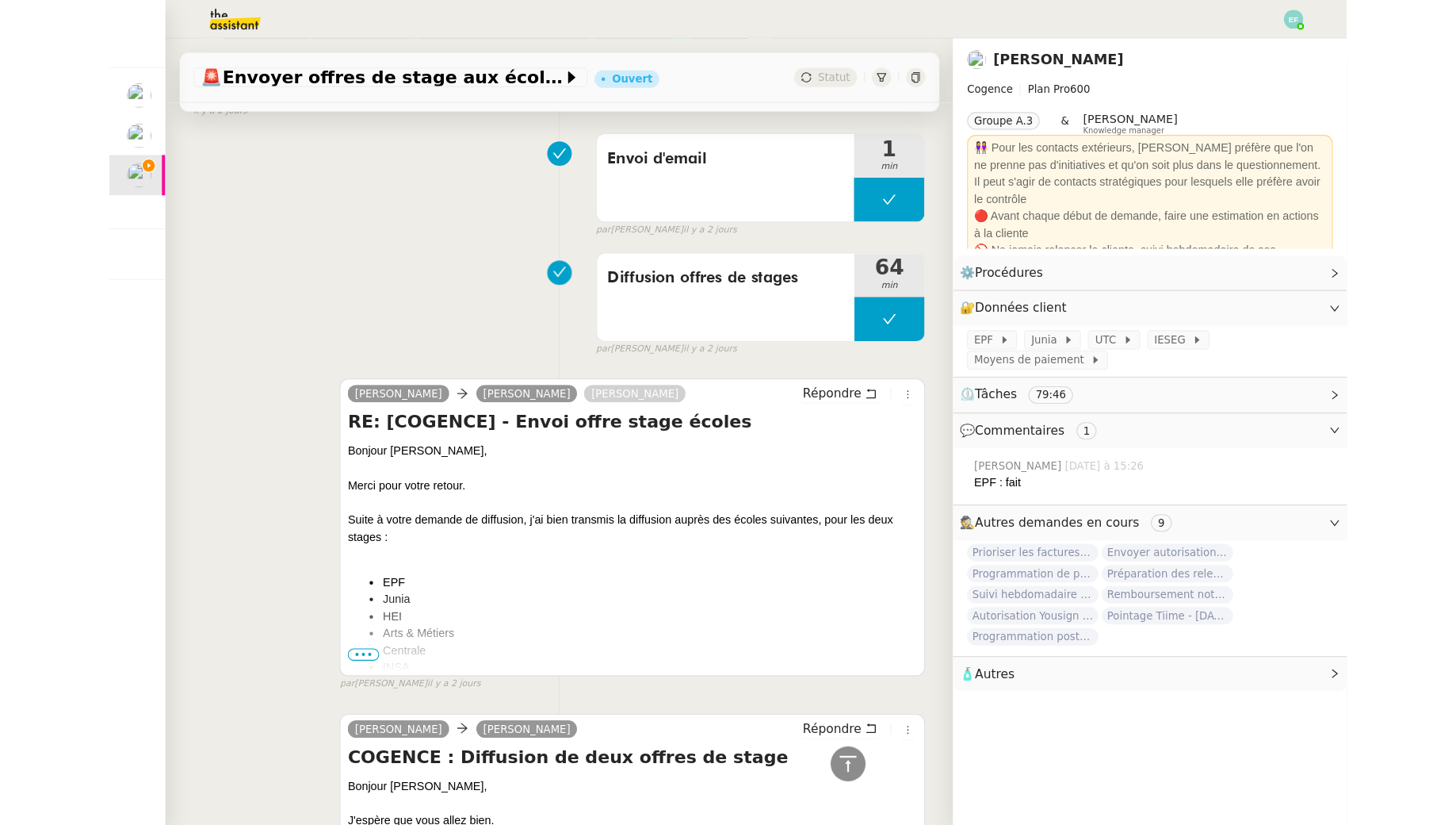
scroll to position [2950, 0]
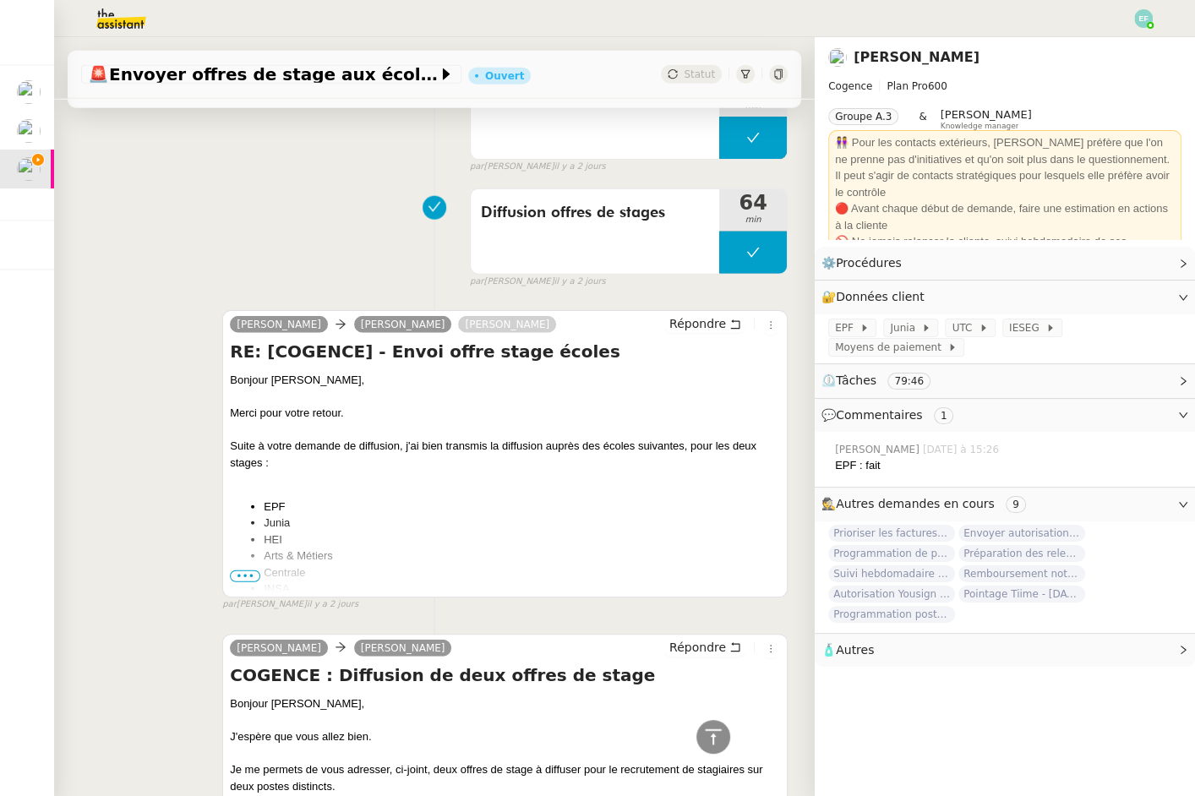
click at [253, 570] on span "•••" at bounding box center [245, 576] width 30 height 12
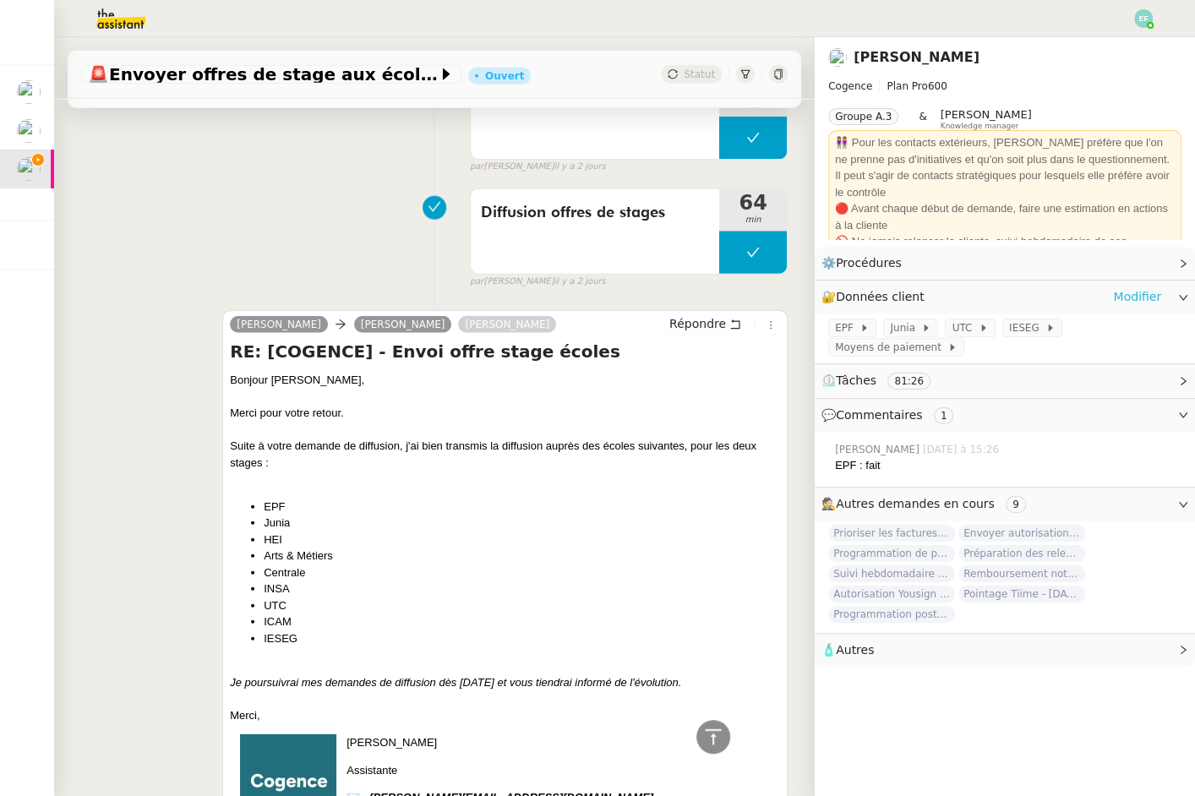
click at [1137, 301] on link "Modifier" at bounding box center [1137, 296] width 48 height 19
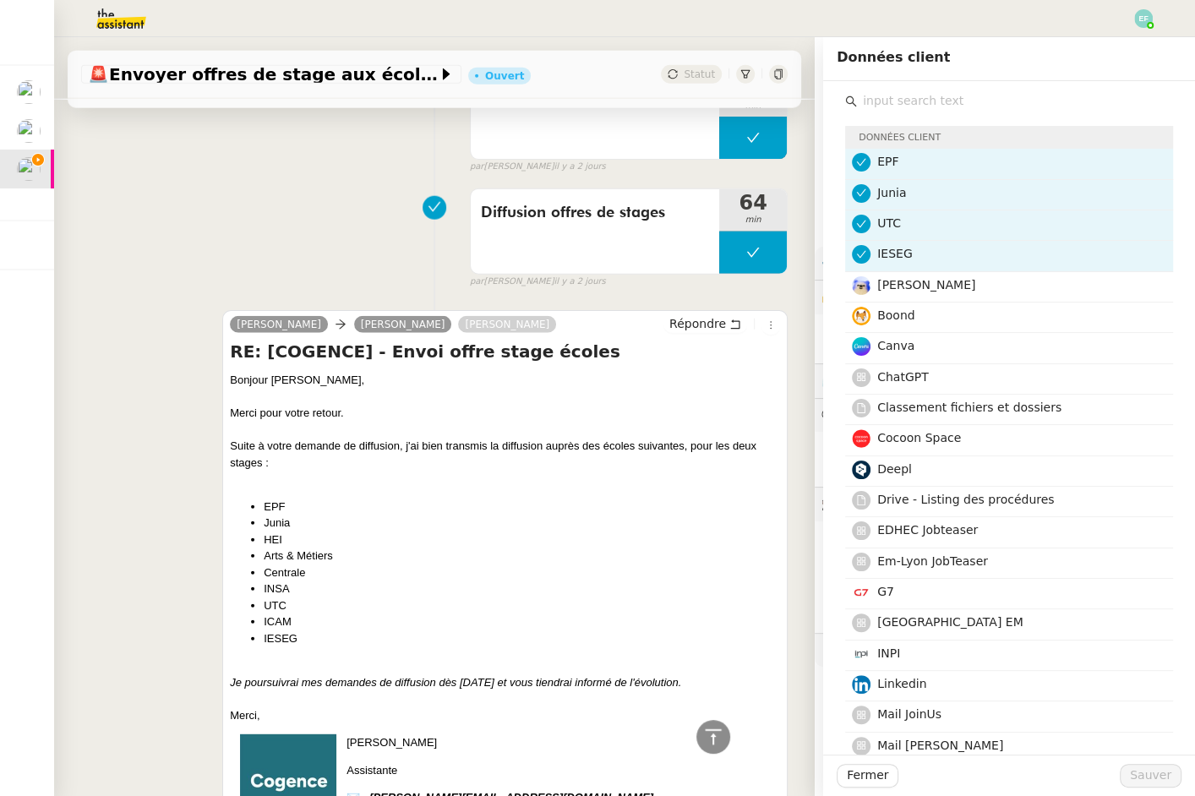
click at [918, 102] on input "text" at bounding box center [1015, 101] width 316 height 23
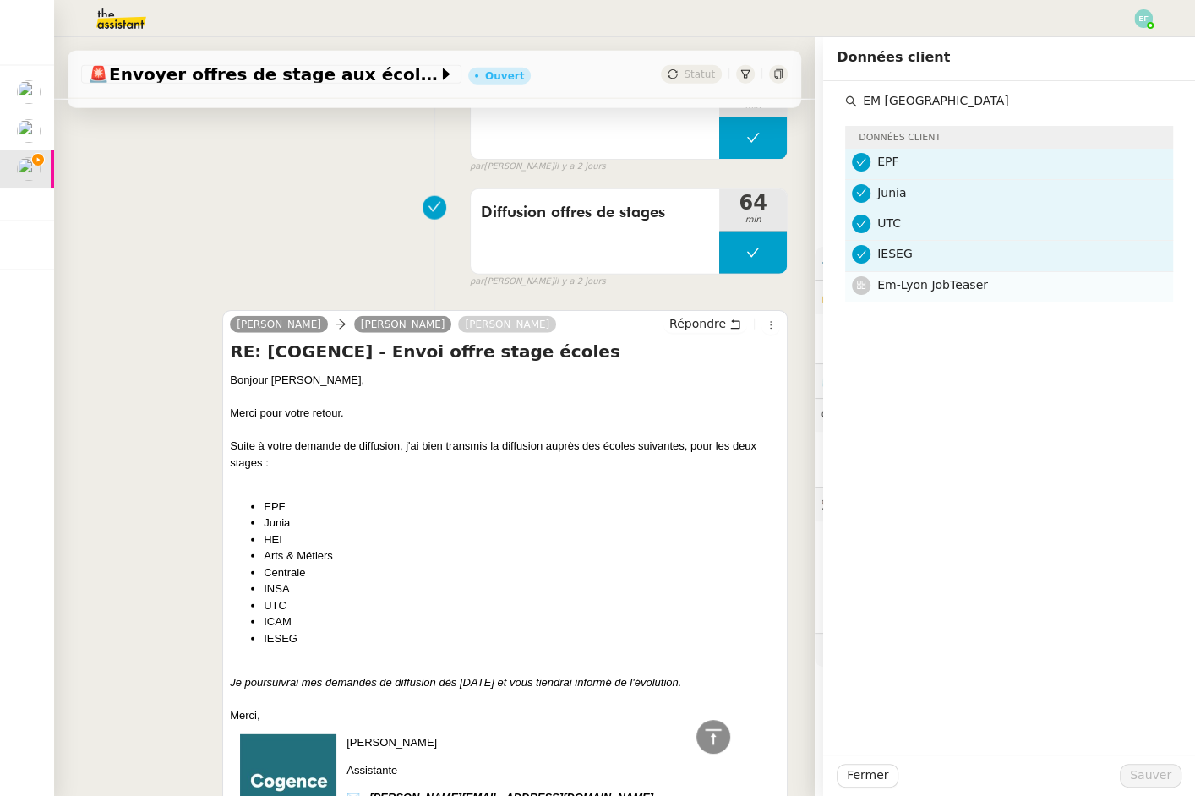
type input "EM lyon"
click at [903, 290] on span "Em-Lyon JobTeaser" at bounding box center [932, 285] width 111 height 14
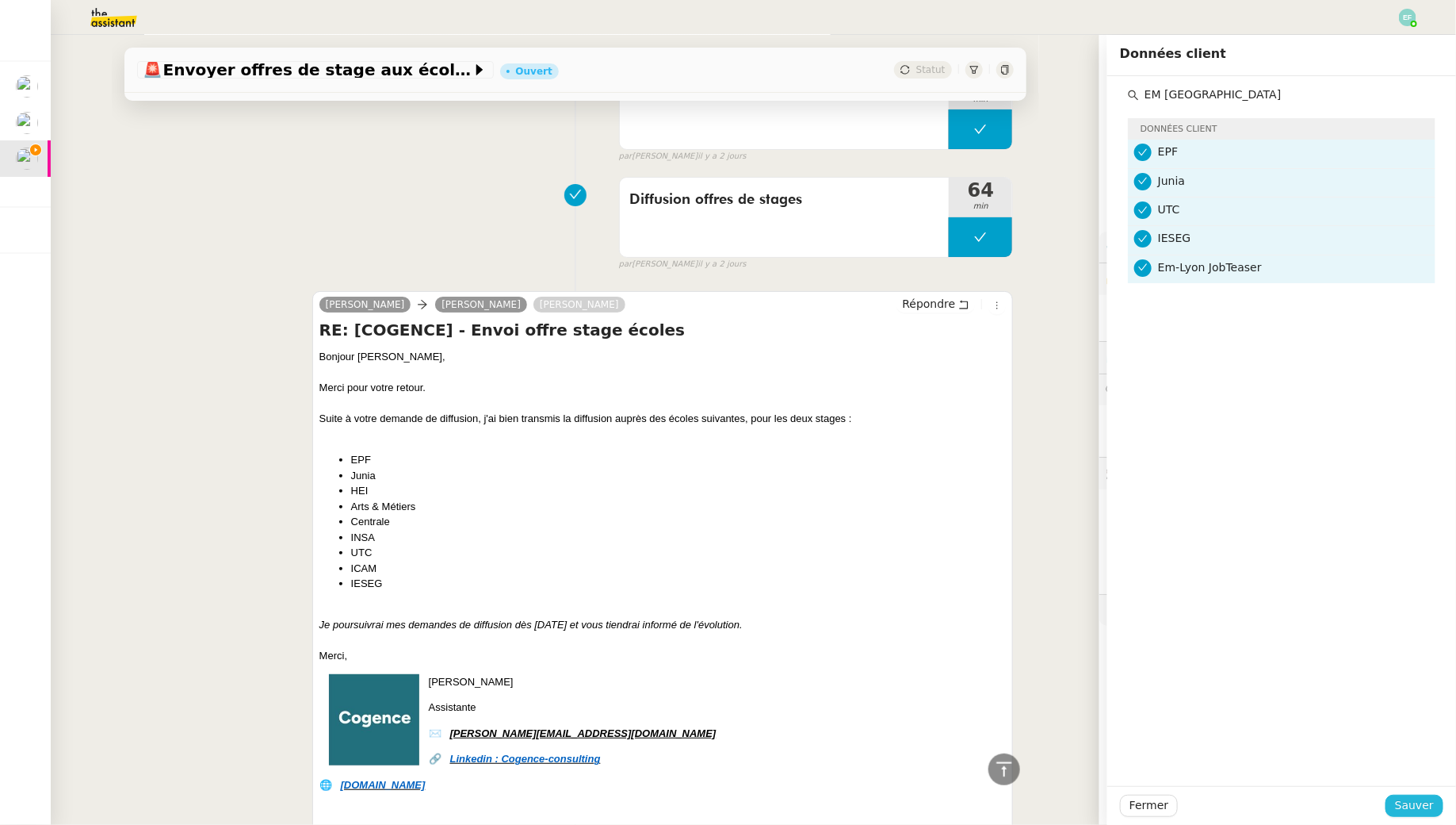
click at [1417, 807] on span "Sauver" at bounding box center [1414, 804] width 38 height 18
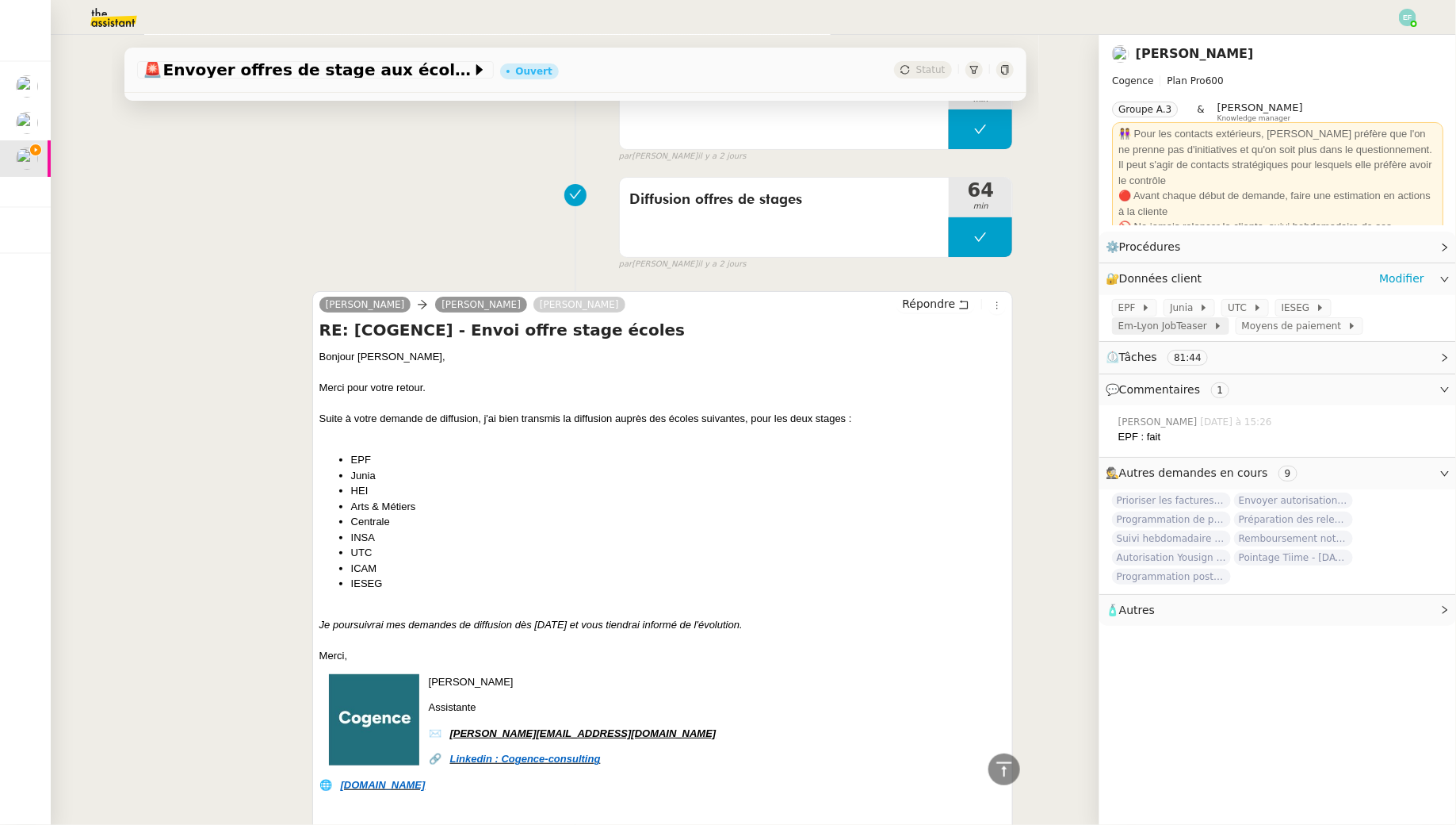
click at [1188, 332] on span "Em-Lyon JobTeaser" at bounding box center [1165, 326] width 95 height 16
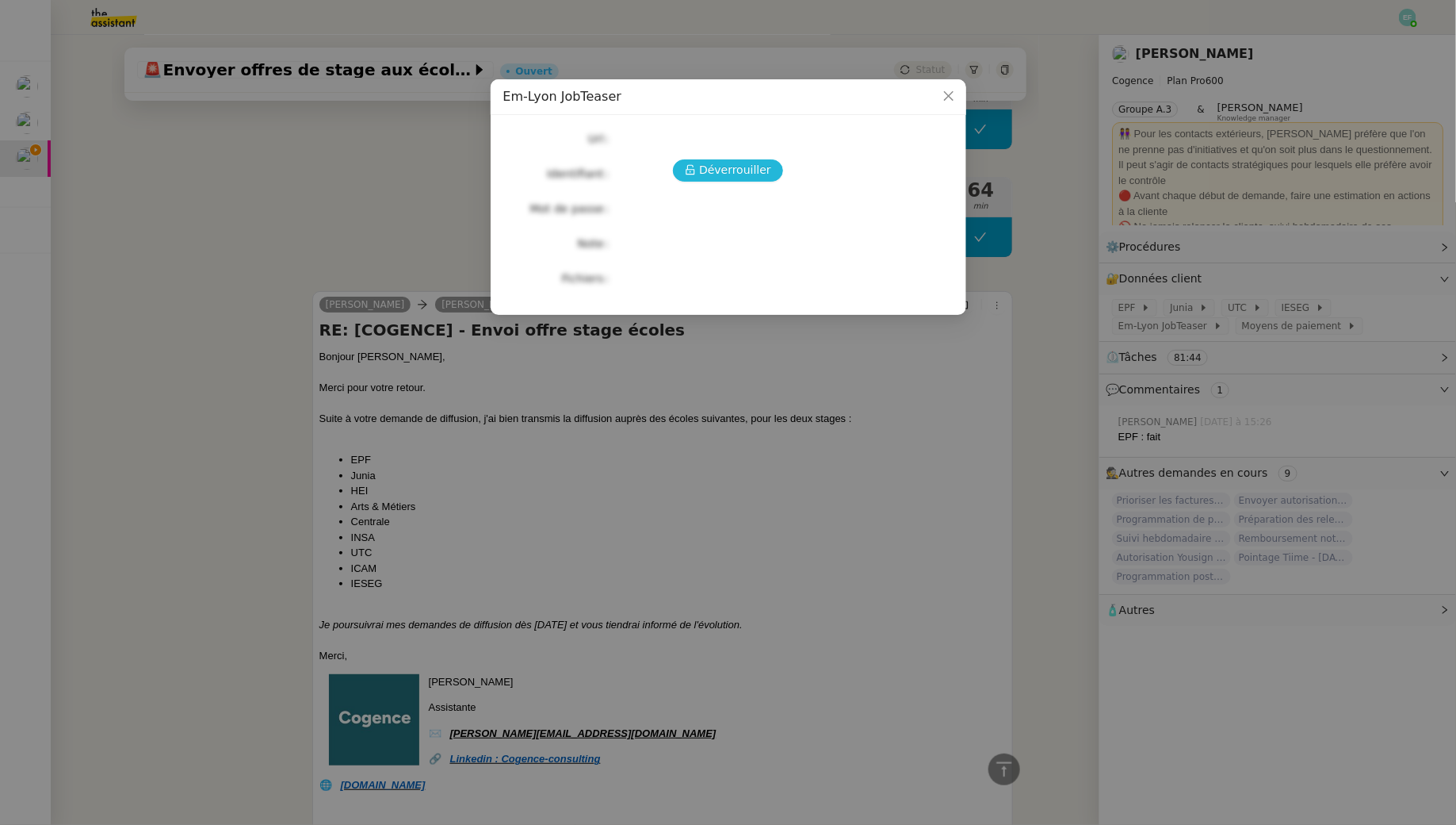
click at [743, 166] on span "Déverrouiller" at bounding box center [735, 170] width 72 height 18
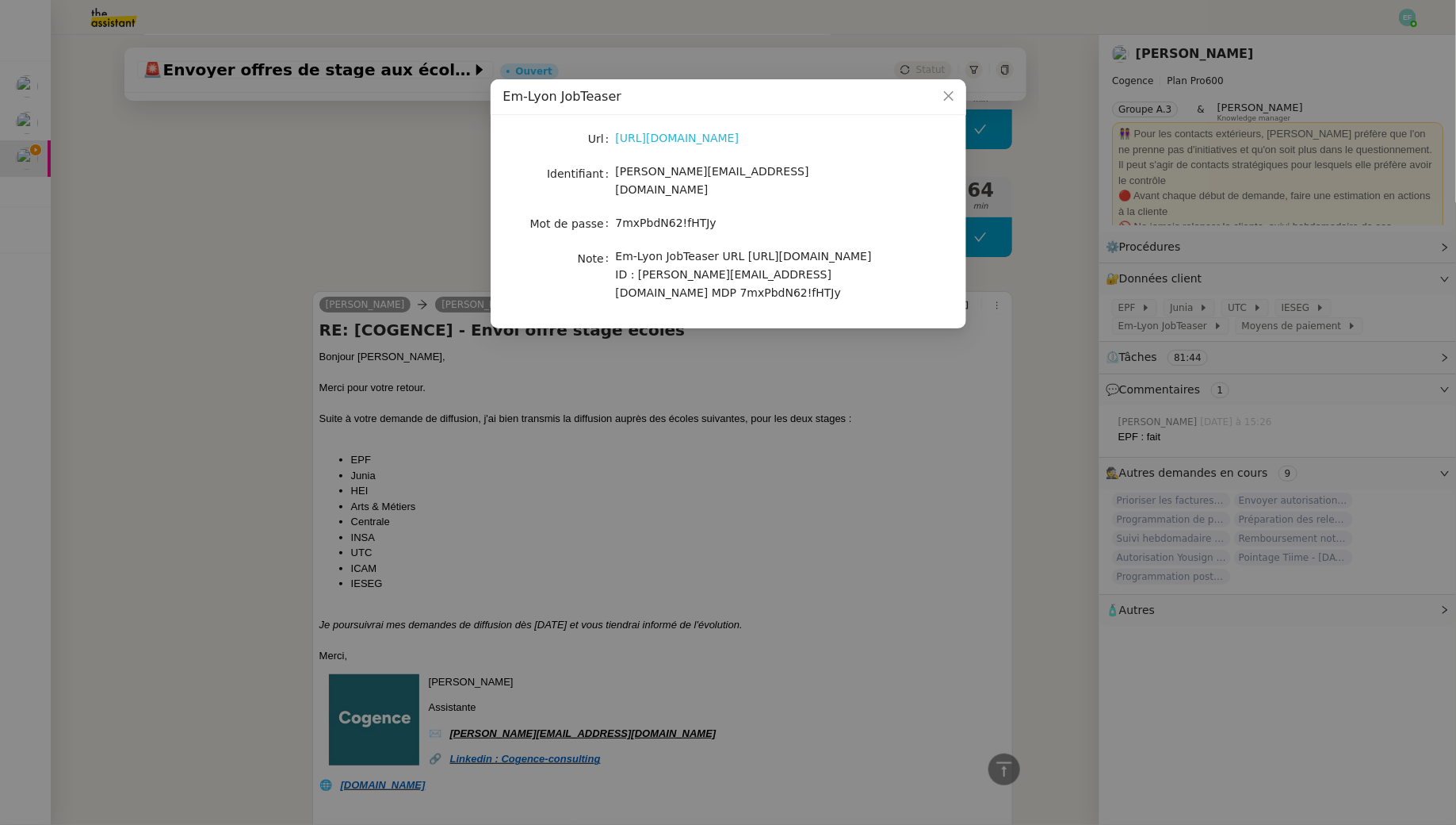
click at [666, 141] on link "https://em-lyon.jobteaser.com/fr/recruiter_account/sign_in" at bounding box center [678, 138] width 124 height 13
click at [232, 266] on nz-modal-container "Em-Lyon JobTeaser Url https://em-lyon.jobteaser.com/fr/recruiter_account/sign_i…" at bounding box center [728, 412] width 1456 height 825
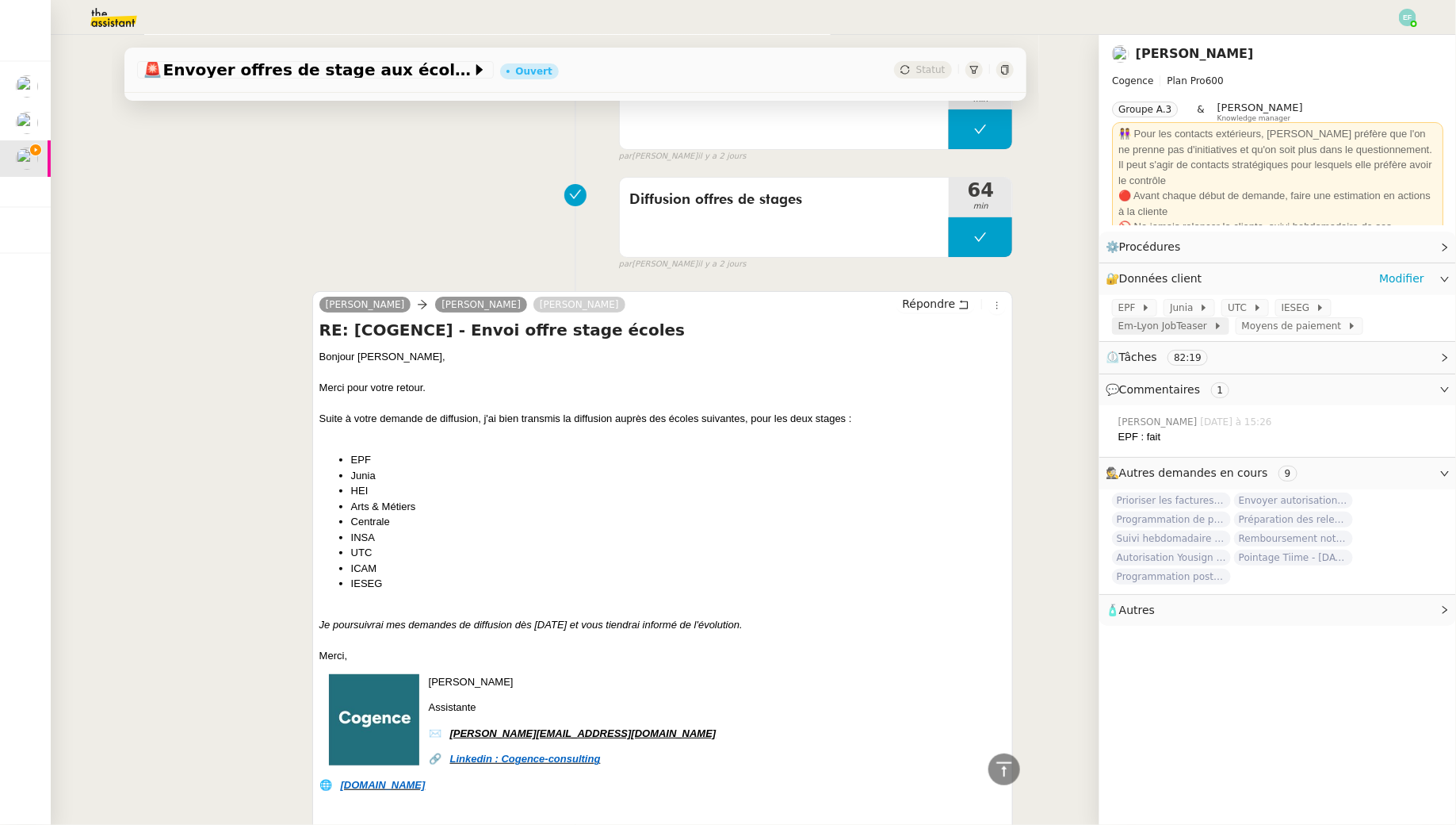
click at [1179, 330] on span "Em-Lyon JobTeaser" at bounding box center [1165, 326] width 95 height 16
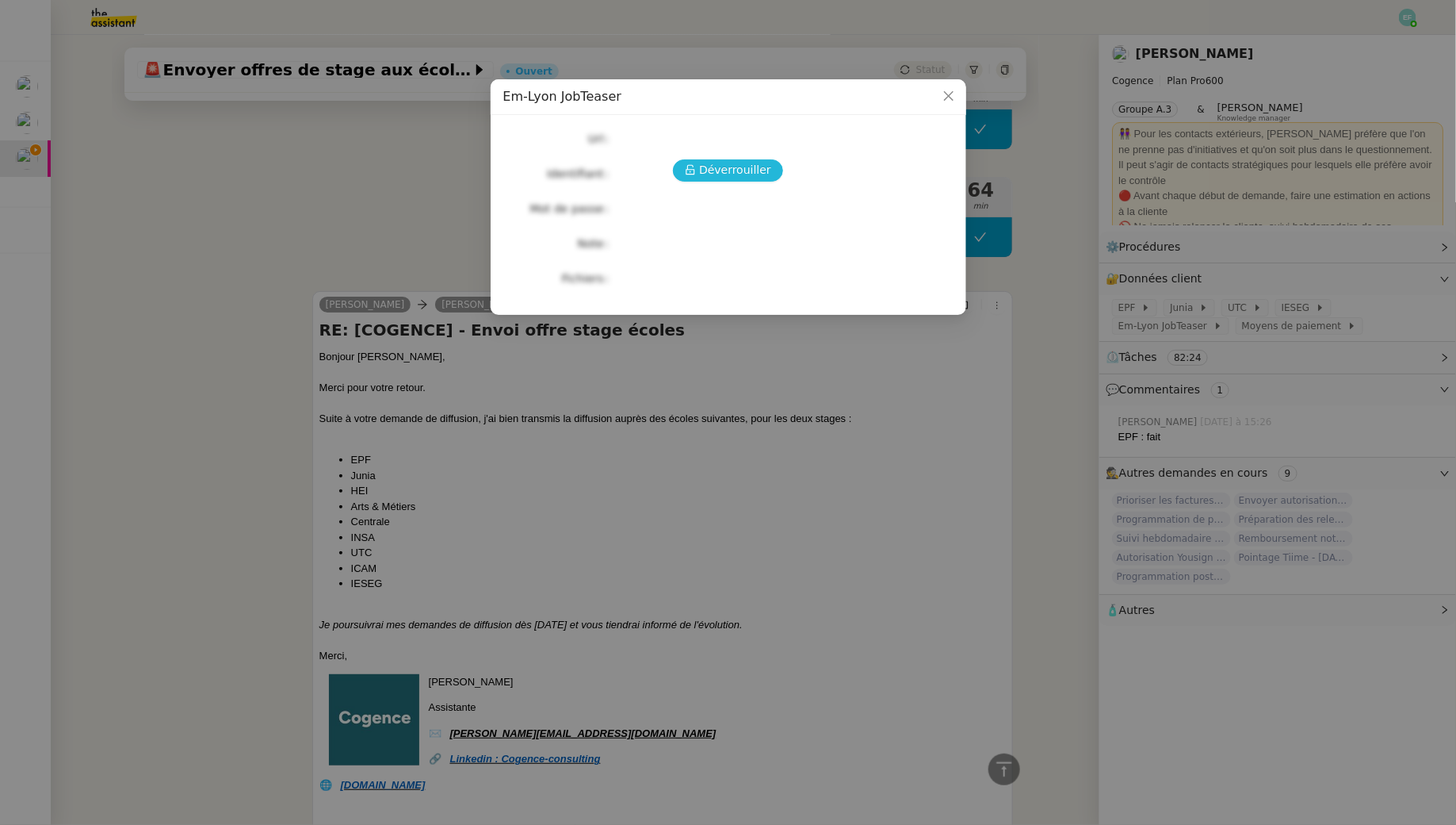
click at [729, 175] on span "Déverrouiller" at bounding box center [735, 170] width 72 height 18
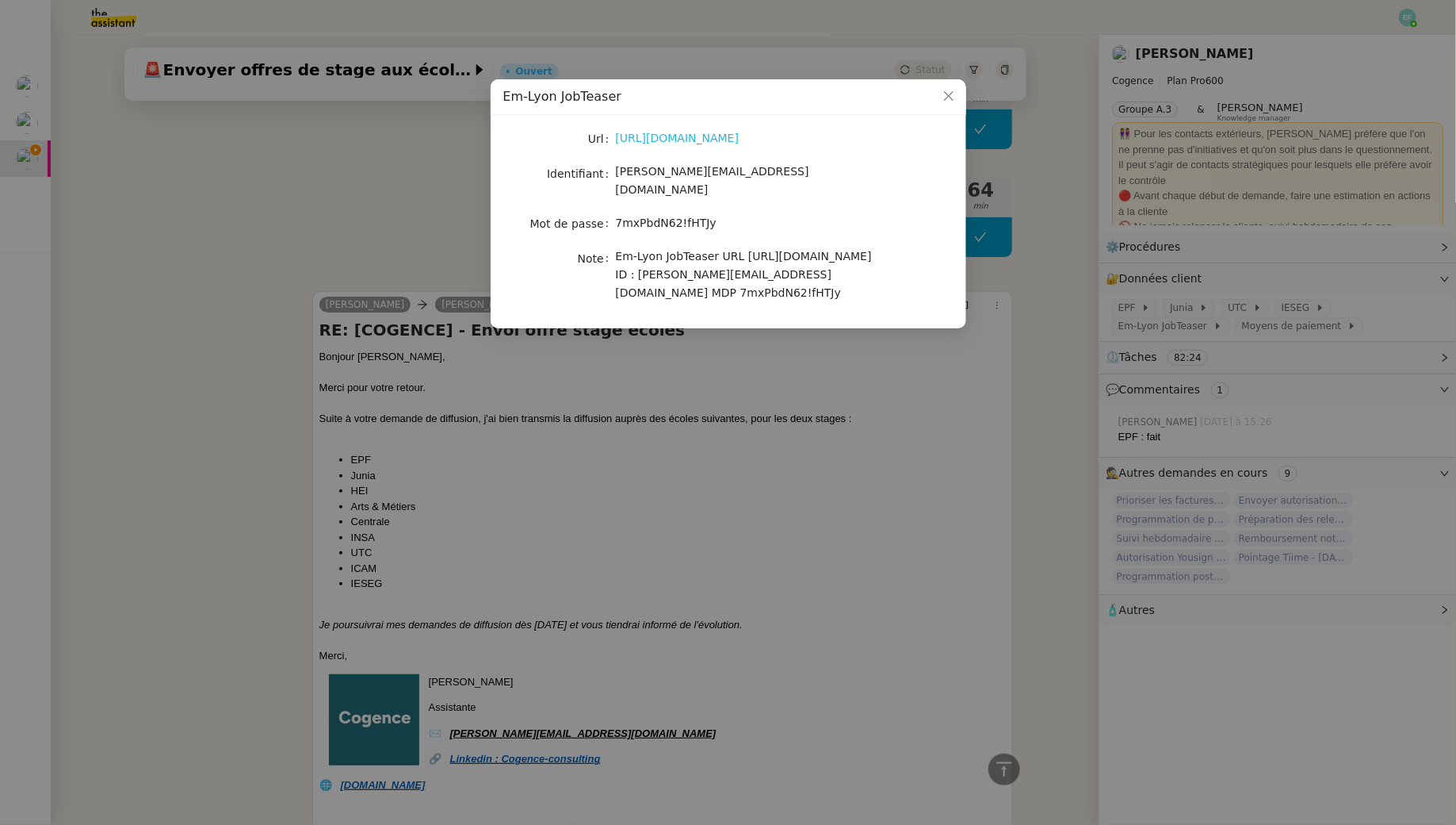
click at [724, 140] on link "https://em-lyon.jobteaser.com/fr/recruiter_account/sign_in" at bounding box center [678, 138] width 124 height 13
drag, startPoint x: 743, startPoint y: 240, endPoint x: 767, endPoint y: 300, distance: 64.6
click at [767, 300] on div "Em-Lyon JobTeaser URL https://em-lyon.jobteaser.com/fr/recruiter_account/sign_i…" at bounding box center [748, 275] width 263 height 55
copy span "https://em-lyon.jobteaser.com/fr/recruiter_account/sign_in ID : louise@cogence-…"
click at [723, 309] on nz-skeleton "Url https://em-lyon.jobteaser.com/fr/recruiter_account/sign_in Identifiant loui…" at bounding box center [729, 222] width 450 height 188
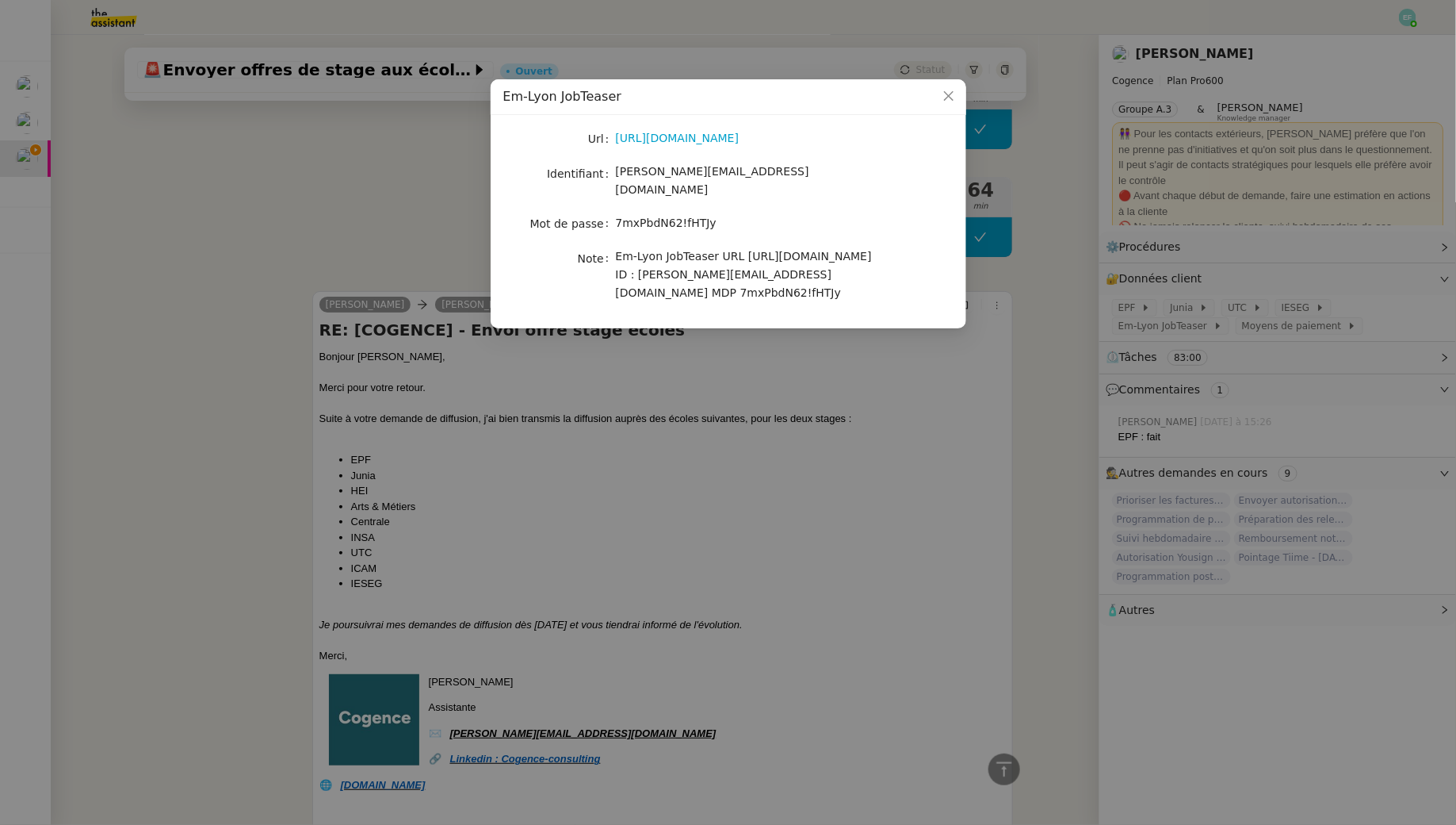
click at [731, 299] on div "Em-Lyon JobTeaser URL https://em-lyon.jobteaser.com/fr/recruiter_account/sign_i…" at bounding box center [748, 275] width 263 height 55
drag, startPoint x: 743, startPoint y: 294, endPoint x: 737, endPoint y: 267, distance: 27.7
click at [737, 267] on div "Em-Lyon JobTeaser URL https://em-lyon.jobteaser.com/fr/recruiter_account/sign_i…" at bounding box center [748, 275] width 263 height 55
click at [749, 266] on span "Em-Lyon JobTeaser URL https://em-lyon.jobteaser.com/fr/recruiter_account/sign_i…" at bounding box center [744, 274] width 256 height 50
drag, startPoint x: 784, startPoint y: 281, endPoint x: 766, endPoint y: 257, distance: 30.0
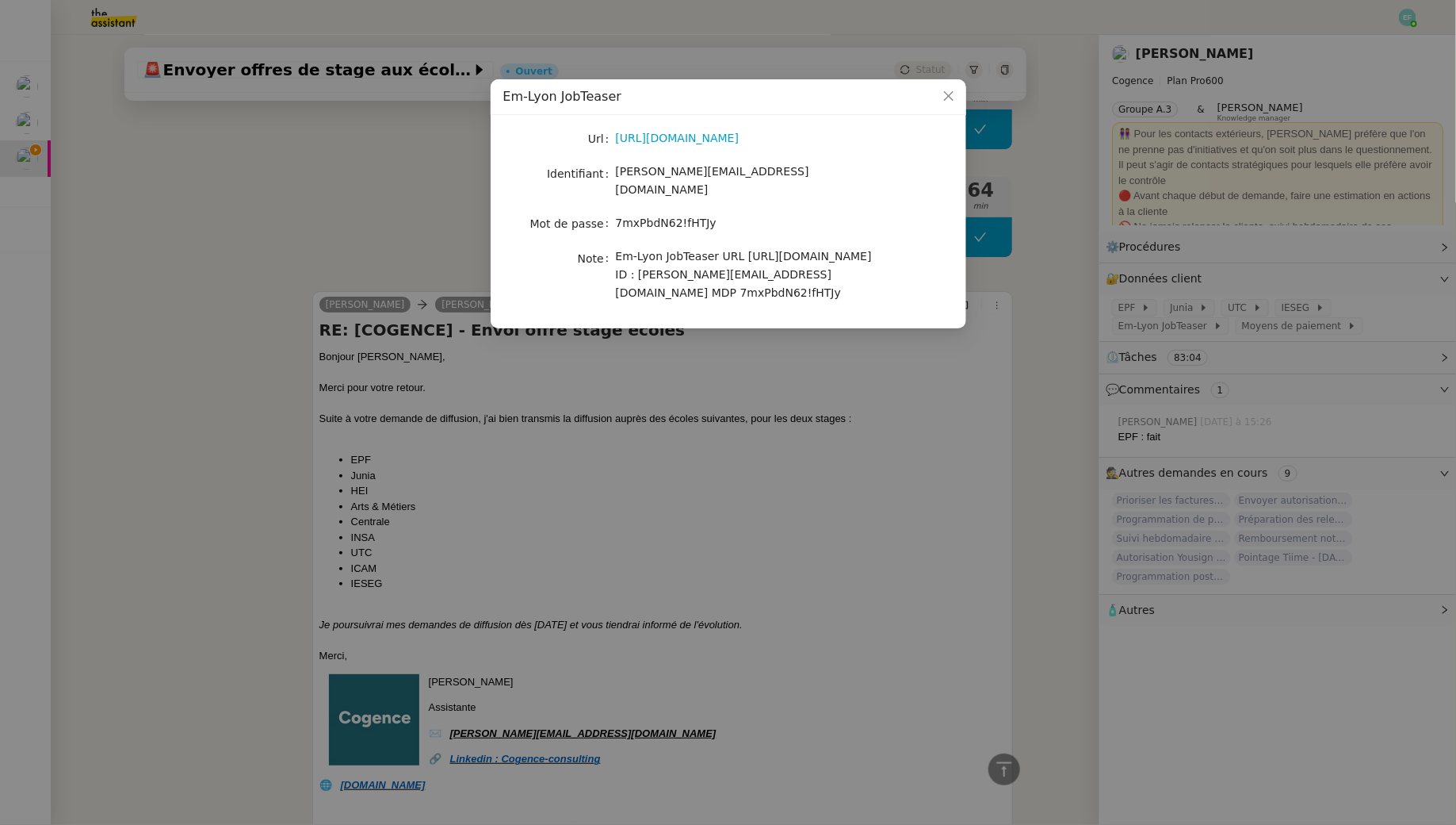
click at [766, 257] on span "Em-Lyon JobTeaser URL https://em-lyon.jobteaser.com/fr/recruiter_account/sign_i…" at bounding box center [744, 274] width 256 height 50
click at [785, 257] on span "Em-Lyon JobTeaser URL https://em-lyon.jobteaser.com/fr/recruiter_account/sign_i…" at bounding box center [744, 274] width 256 height 50
drag, startPoint x: 857, startPoint y: 262, endPoint x: 742, endPoint y: 249, distance: 115.7
click at [742, 249] on div "Em-Lyon JobTeaser URL https://em-lyon.jobteaser.com/fr/recruiter_account/sign_i…" at bounding box center [748, 275] width 263 height 55
copy span "https://em-lyon.jobteaser.com/fr/recruiter_account/sign_in"
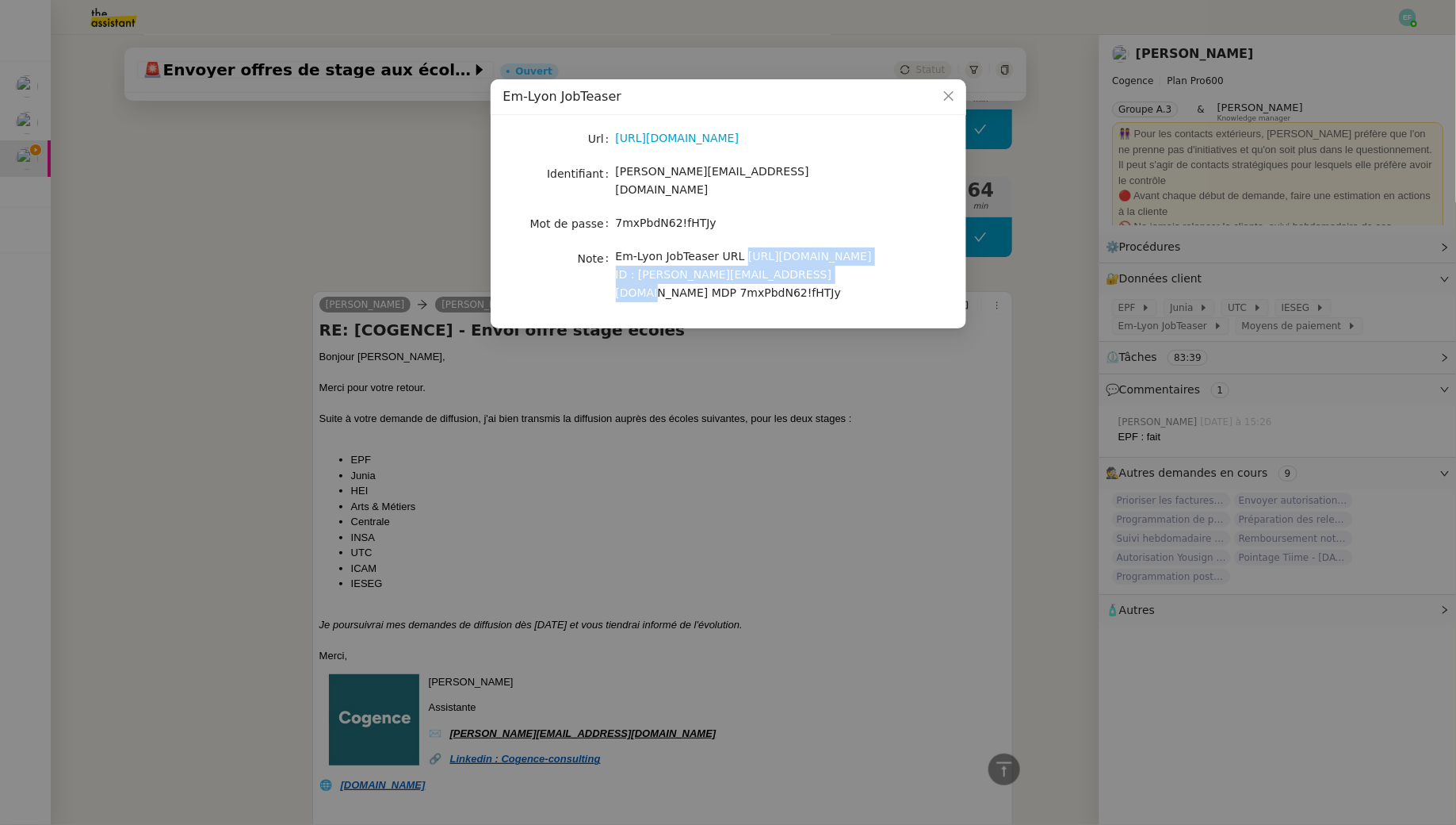
drag, startPoint x: 723, startPoint y: 300, endPoint x: 613, endPoint y: 302, distance: 110.0
click at [613, 302] on nz-form-item "Note Em-Lyon JobTeaser URL https://em-lyon.jobteaser.com/fr/recruiter_account/s…" at bounding box center [729, 275] width 450 height 55
click at [652, 303] on div "Em-Lyon JobTeaser URL https://em-lyon.jobteaser.com/fr/recruiter_account/sign_i…" at bounding box center [748, 275] width 263 height 55
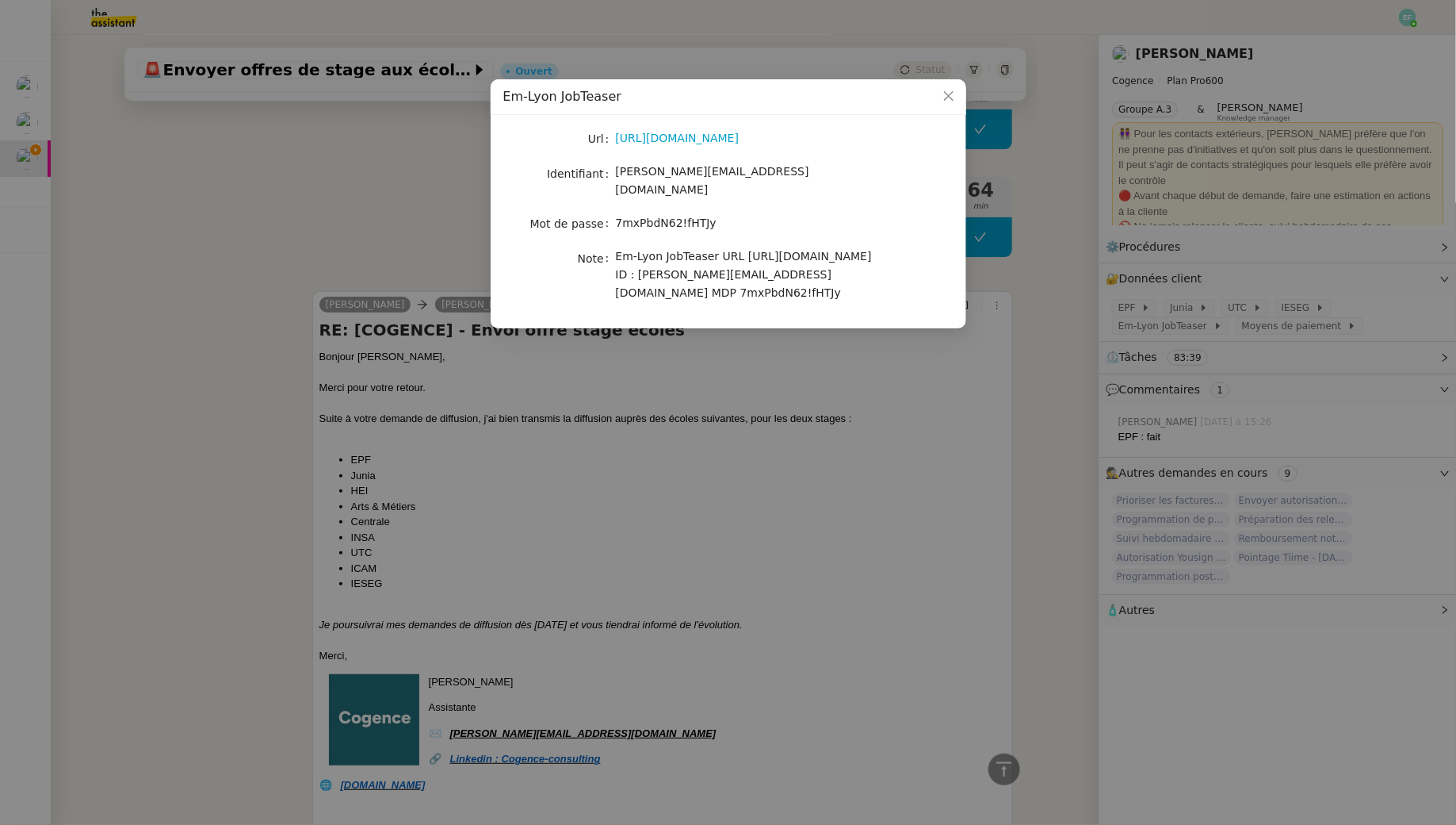
click at [652, 299] on span "Em-Lyon JobTeaser URL https://em-lyon.jobteaser.com/fr/recruiter_account/sign_i…" at bounding box center [744, 274] width 256 height 50
drag, startPoint x: 619, startPoint y: 298, endPoint x: 714, endPoint y: 295, distance: 95.0
click at [714, 295] on div "Em-Lyon JobTeaser URL https://em-lyon.jobteaser.com/fr/recruiter_account/sign_i…" at bounding box center [748, 275] width 263 height 55
copy span "7mxPbdN62!fHTJy"
click at [887, 371] on nz-modal-container "Em-Lyon JobTeaser Url https://em-lyon.jobteaser.com/fr/recruiter_account/sign_i…" at bounding box center [728, 412] width 1456 height 825
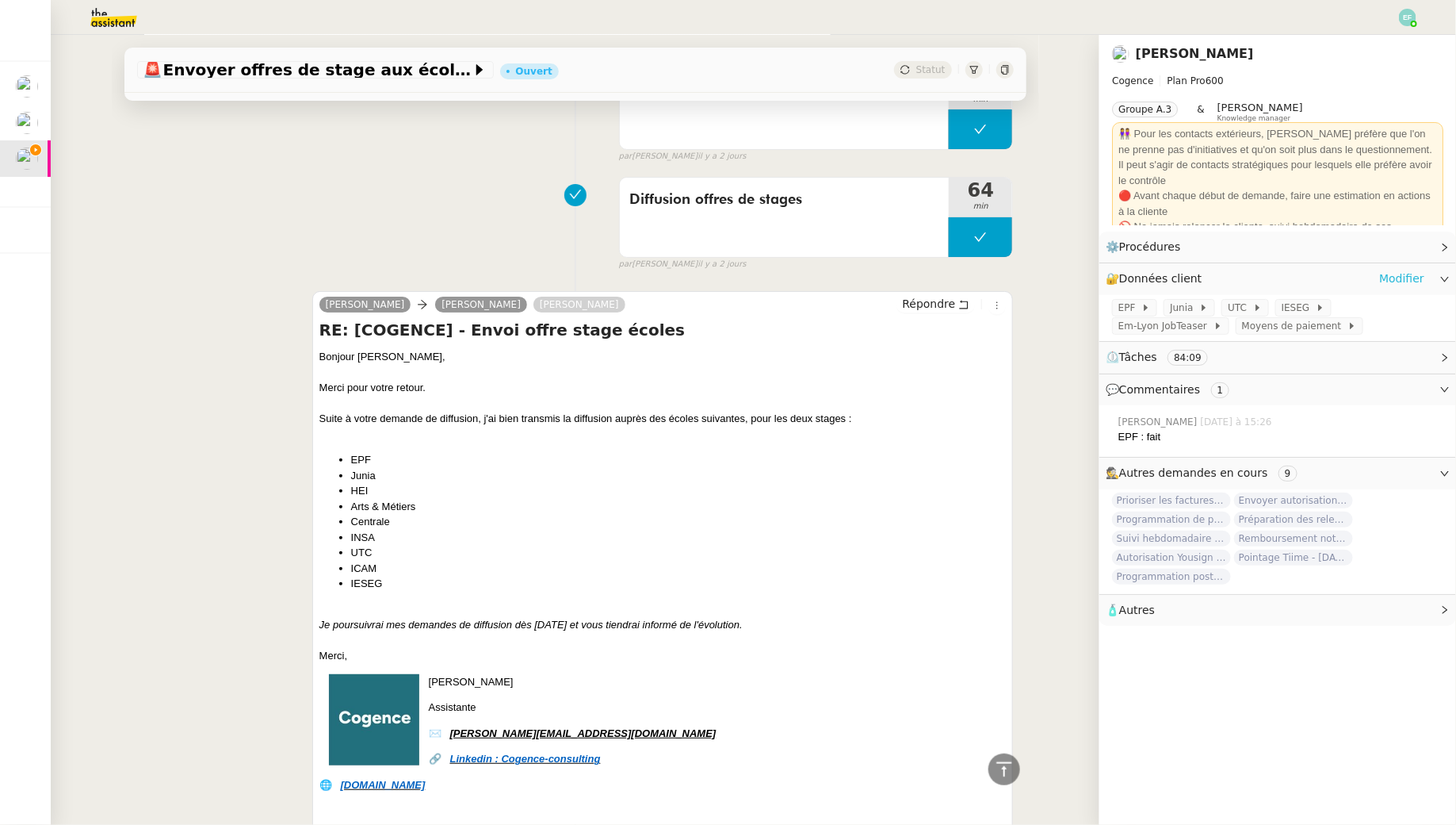
click at [1393, 280] on link "Modifier" at bounding box center [1402, 278] width 45 height 18
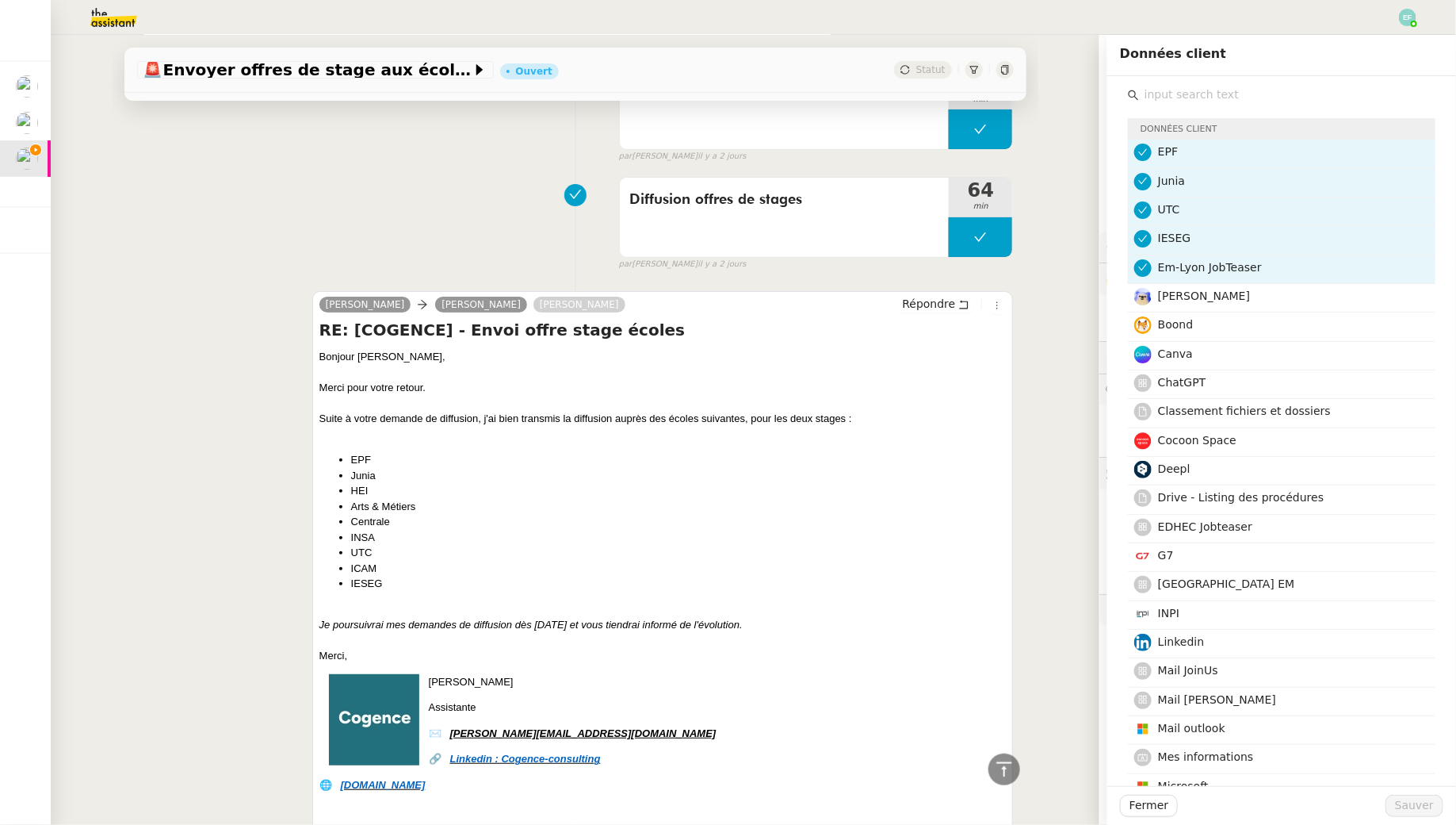
click at [1191, 88] on input "text" at bounding box center [1287, 95] width 296 height 22
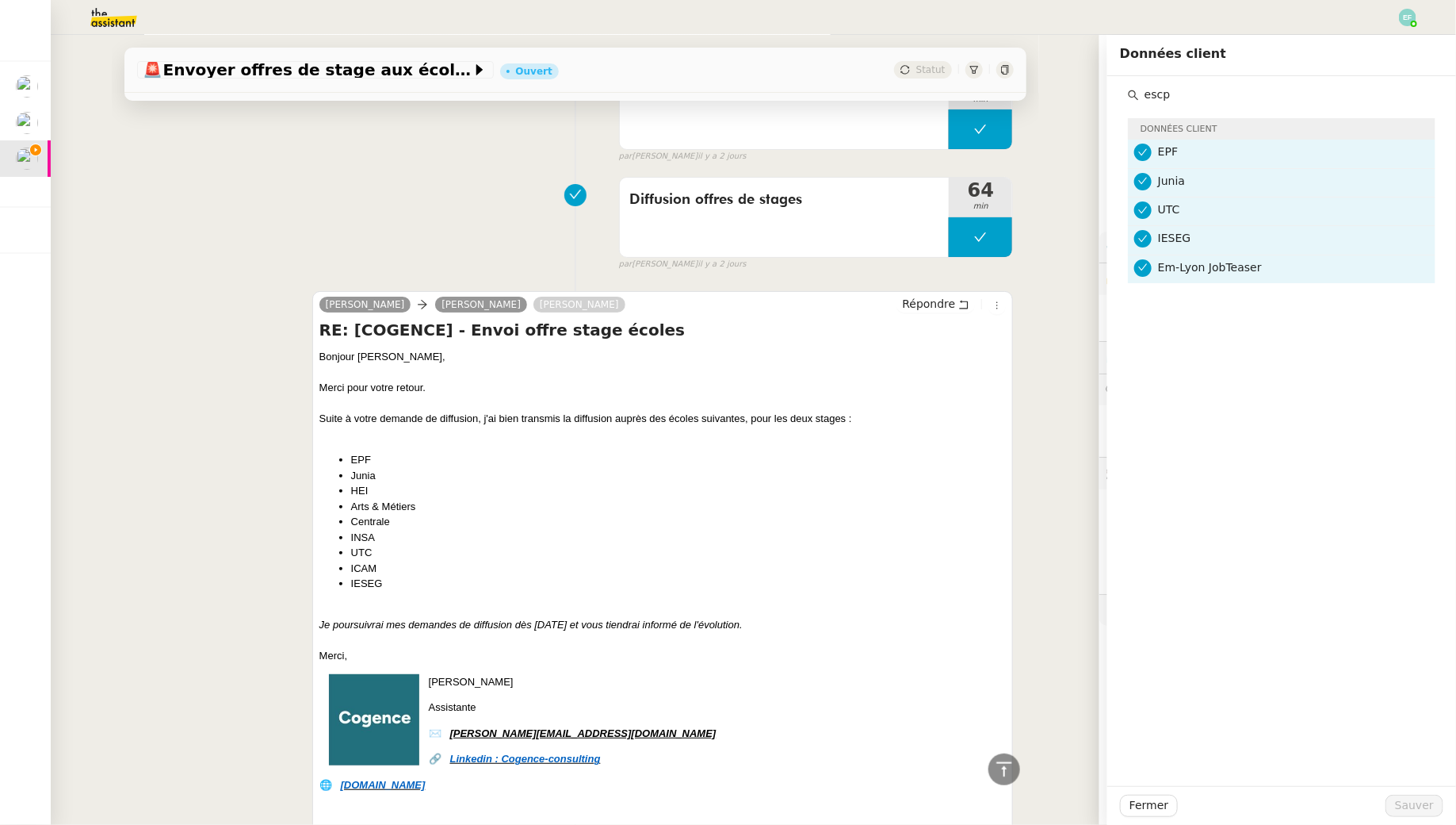
type input "escp"
click at [118, 819] on div "Tâche Message Commentaire Veuillez patienter une erreur s'est produite 👌👌👌 mess…" at bounding box center [575, 773] width 928 height 7145
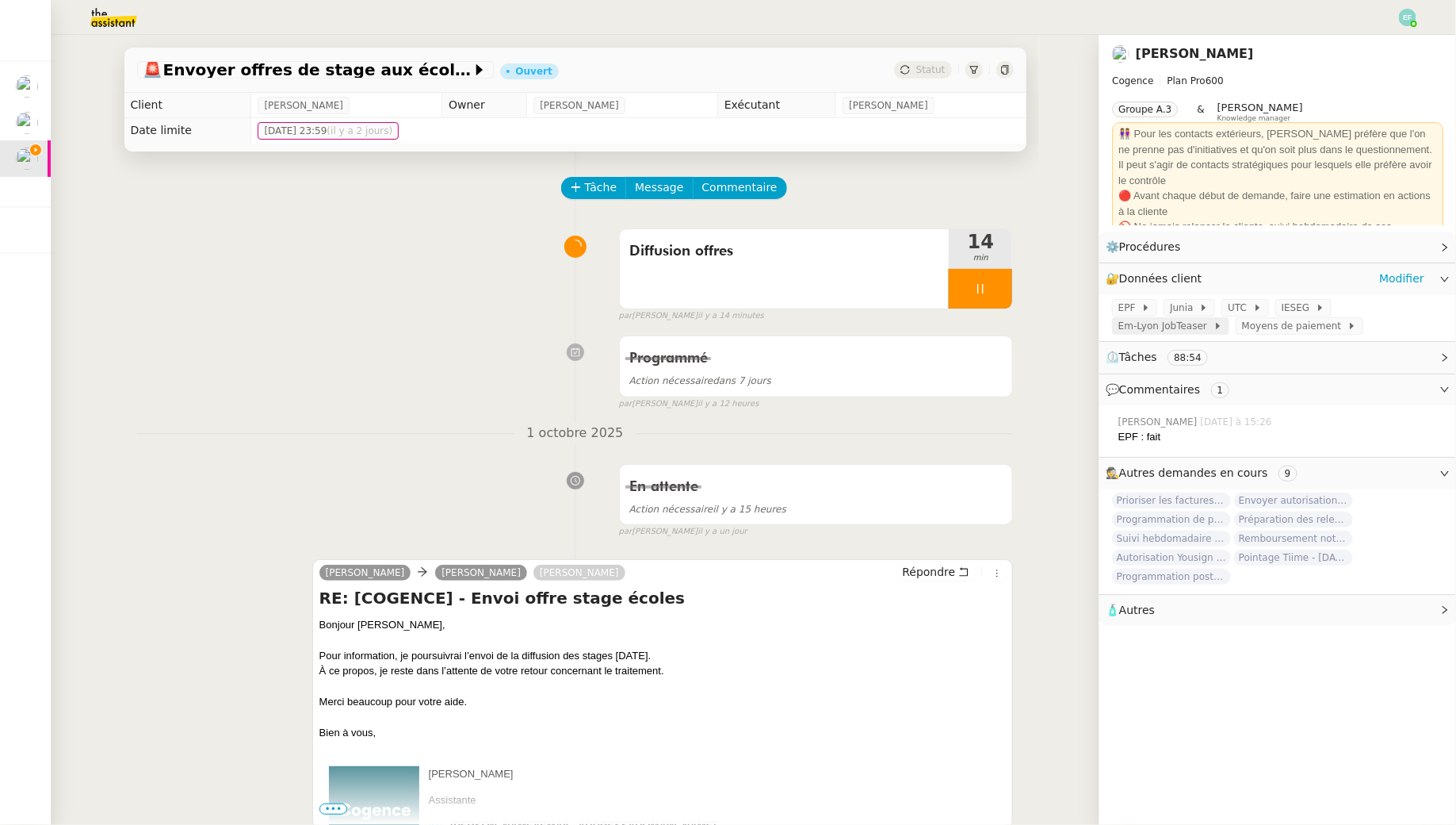
click at [1190, 328] on span "Em-Lyon JobTeaser" at bounding box center [1165, 326] width 95 height 16
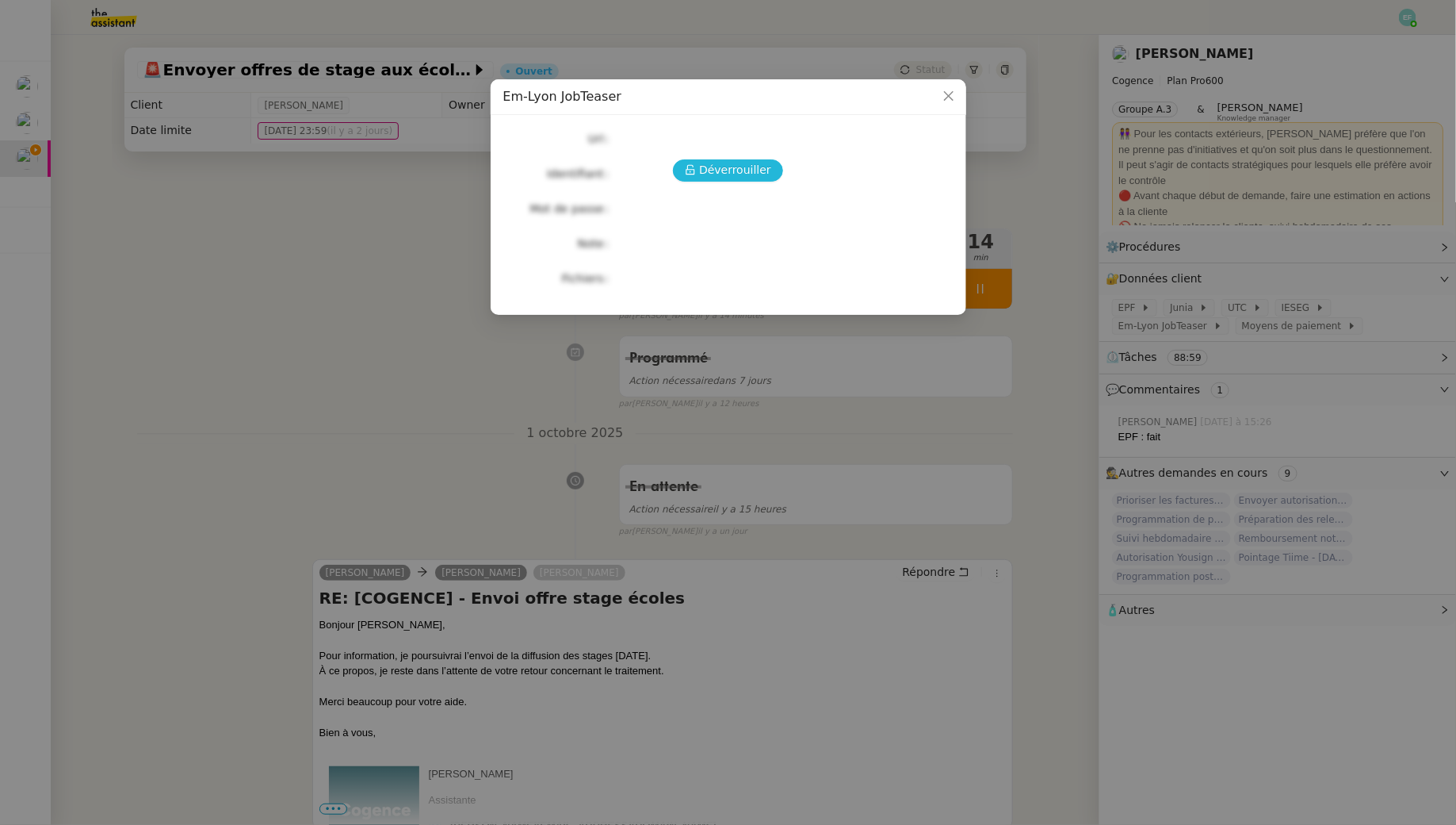
click at [750, 166] on span "Déverrouiller" at bounding box center [735, 170] width 72 height 18
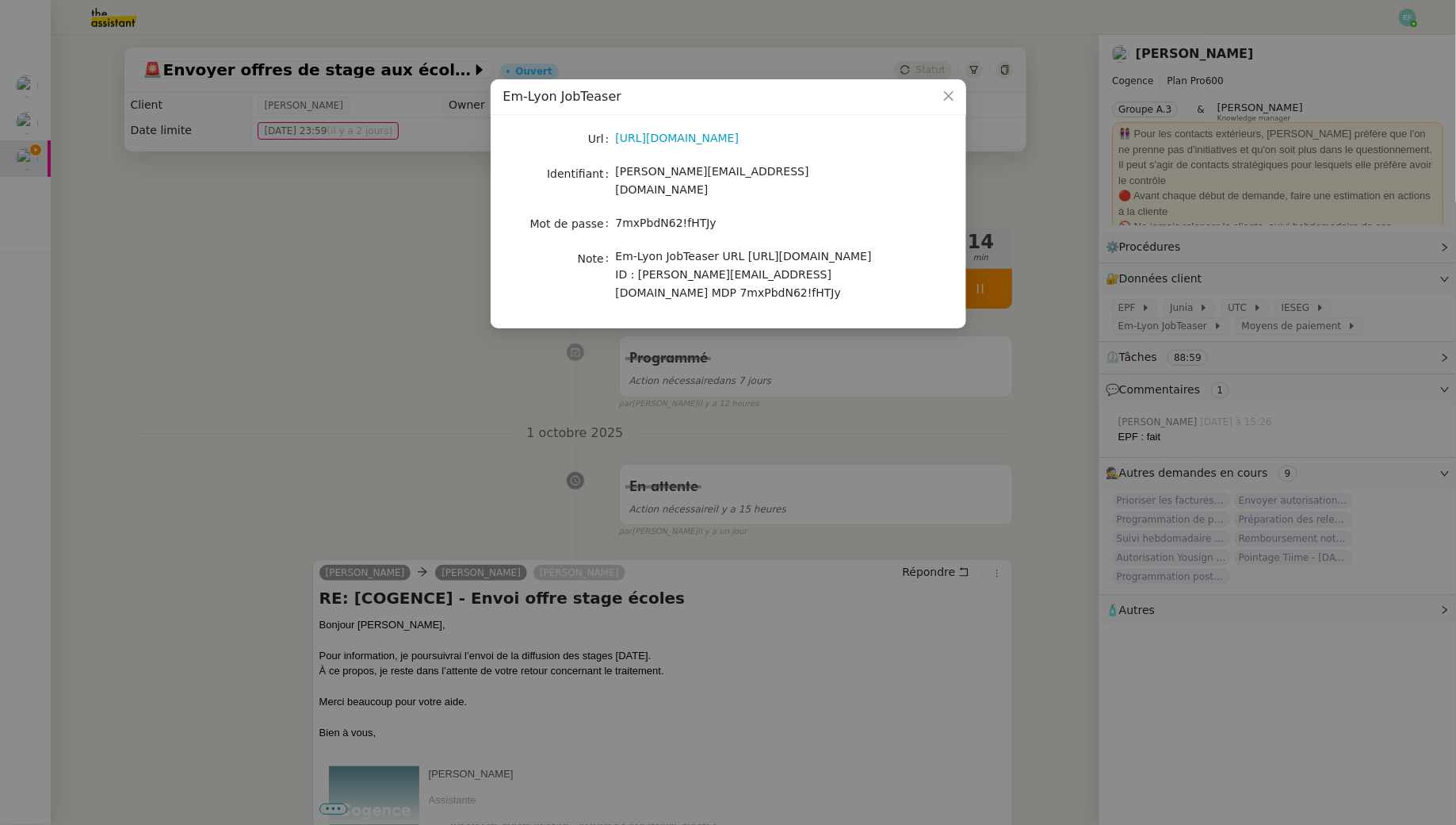
drag, startPoint x: 726, startPoint y: 294, endPoint x: 615, endPoint y: 302, distance: 111.3
click at [616, 302] on div "Em-Lyon JobTeaser URL https://em-lyon.jobteaser.com/fr/recruiter_account/sign_i…" at bounding box center [748, 275] width 263 height 55
copy span "7mxPbdN62!fHTJy"
click at [333, 394] on nz-modal-container "Em-Lyon JobTeaser Url https://em-lyon.jobteaser.com/fr/recruiter_account/sign_i…" at bounding box center [728, 412] width 1456 height 825
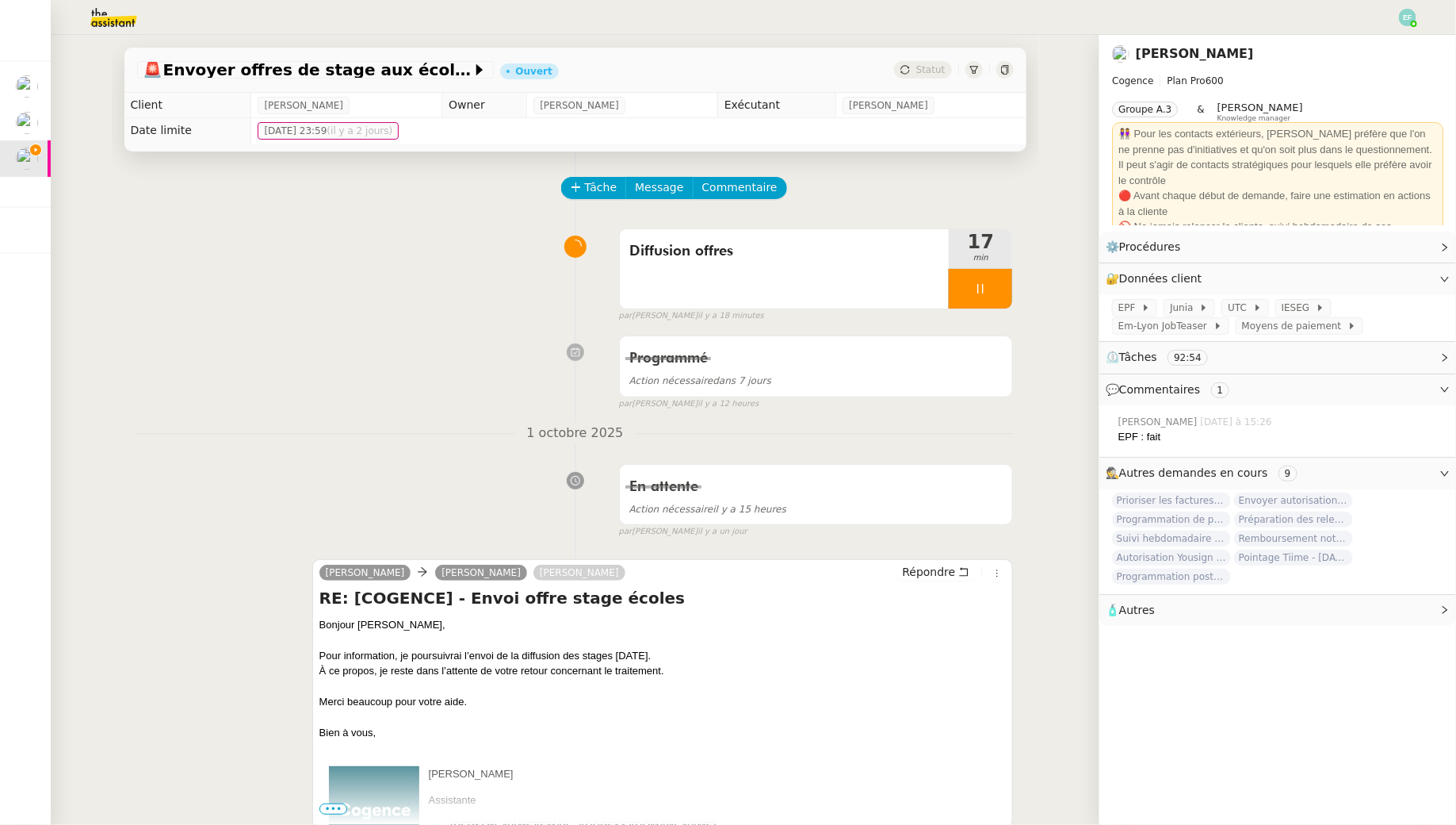
click at [333, 394] on nz-modal-container "Em-Lyon JobTeaser Url https://em-lyon.jobteaser.com/fr/recruiter_account/sign_i…" at bounding box center [728, 412] width 1456 height 825
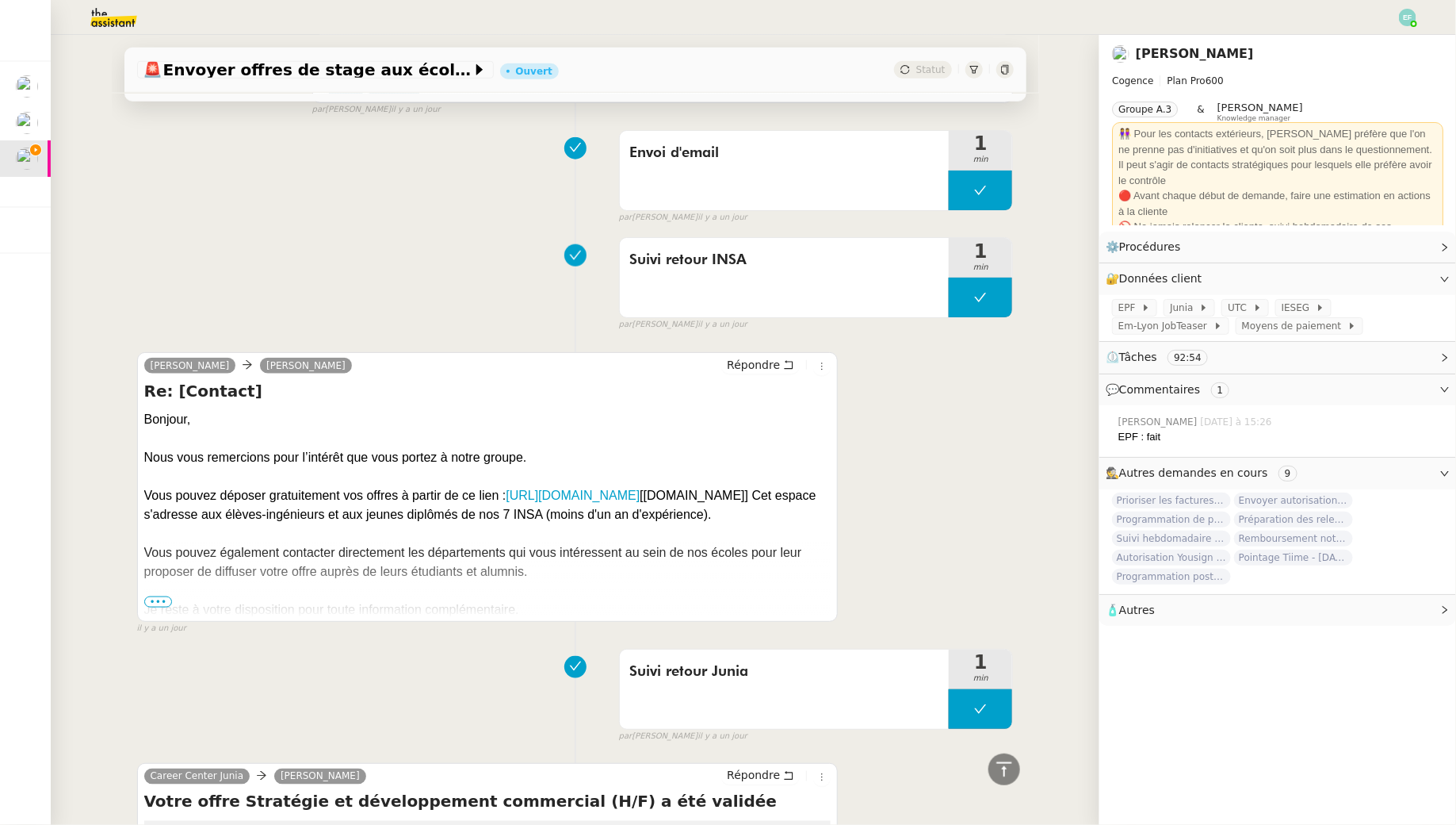
scroll to position [731, 0]
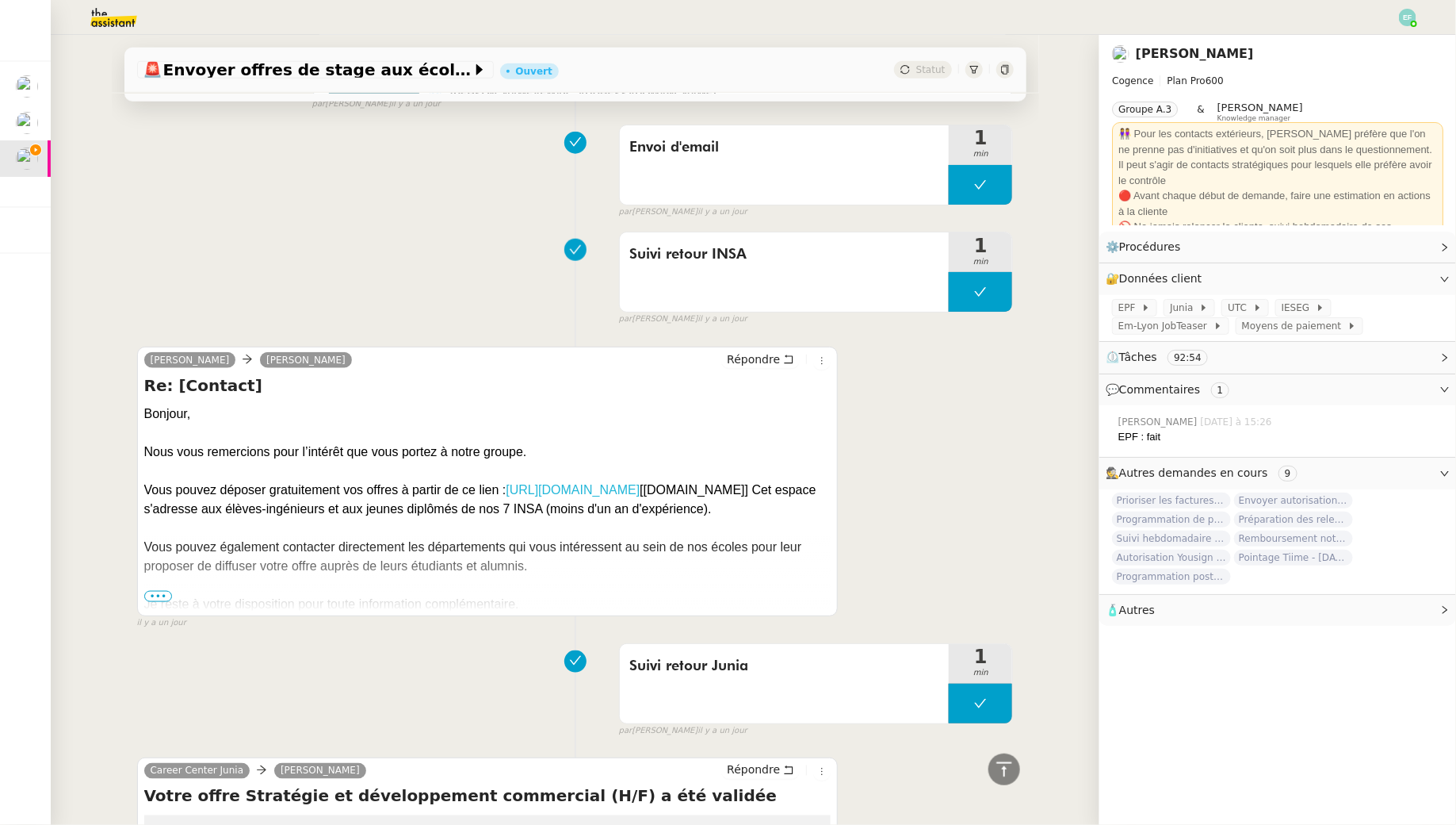
click at [506, 497] on link "[URL][DOMAIN_NAME]" at bounding box center [572, 490] width 134 height 13
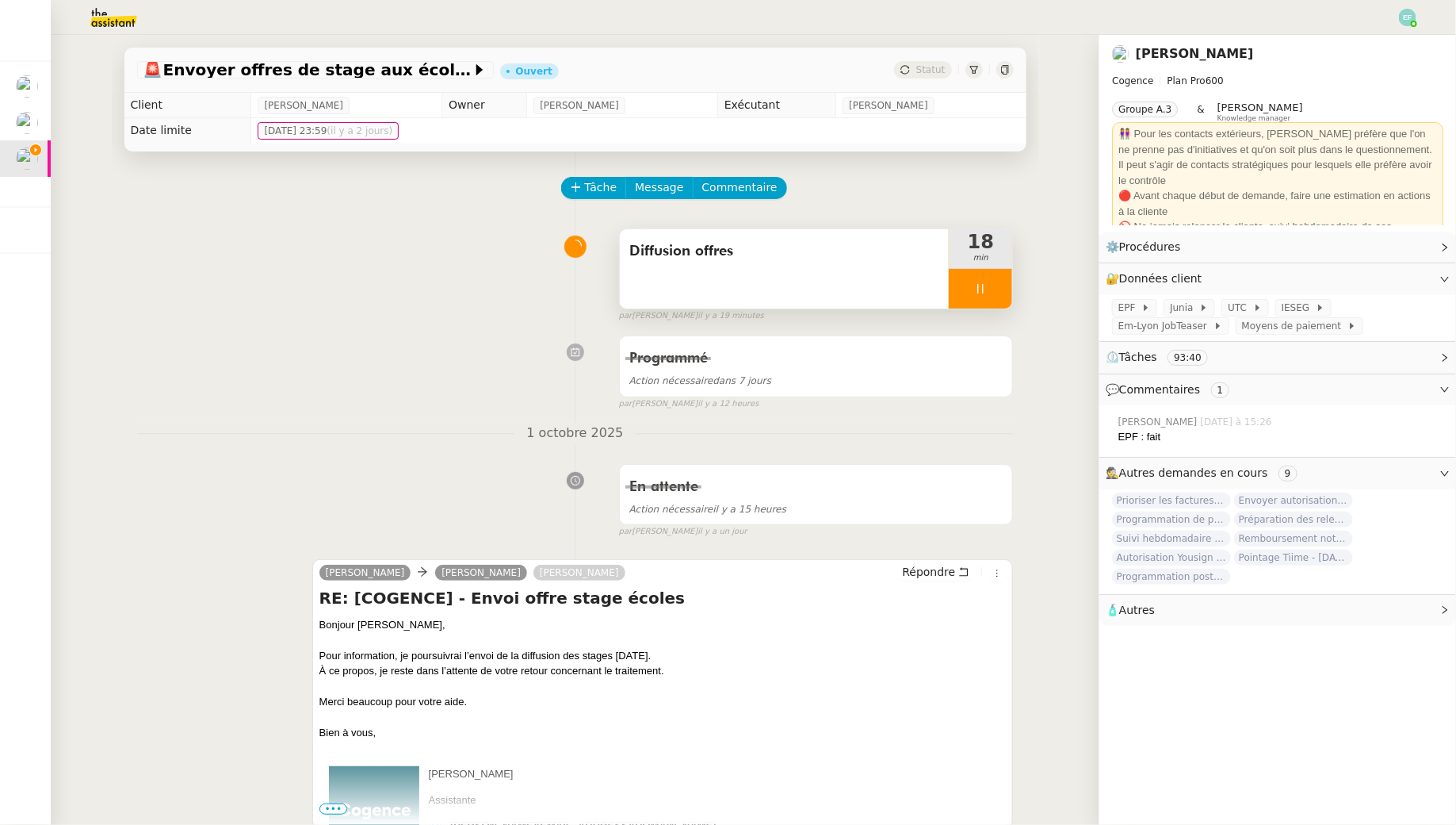
click at [772, 260] on span "Diffusion offres" at bounding box center [784, 251] width 311 height 23
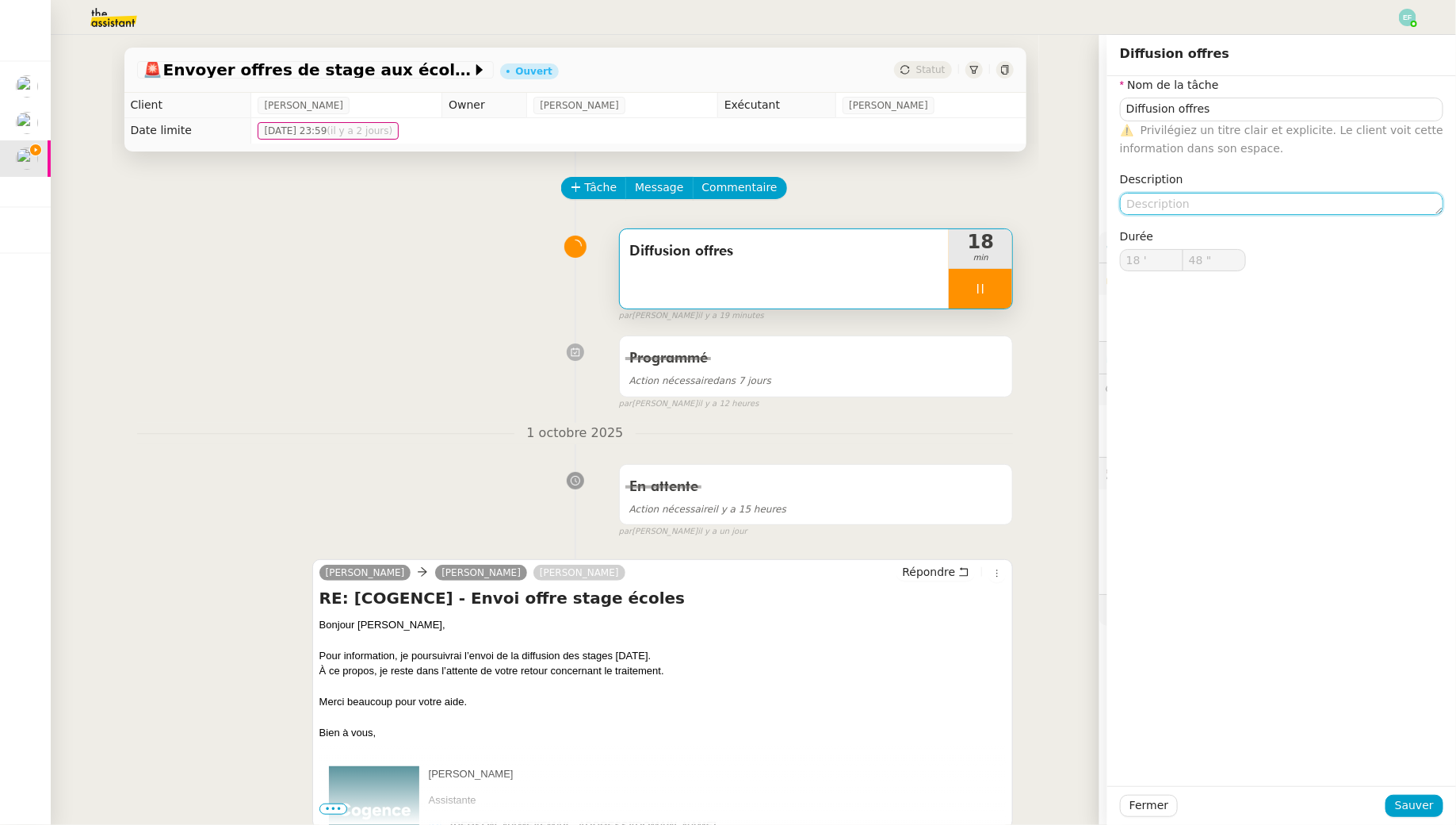
click at [1183, 207] on textarea at bounding box center [1282, 204] width 324 height 23
type textarea "C"
type input "49 ""
type textarea "Création com"
type input "50 ""
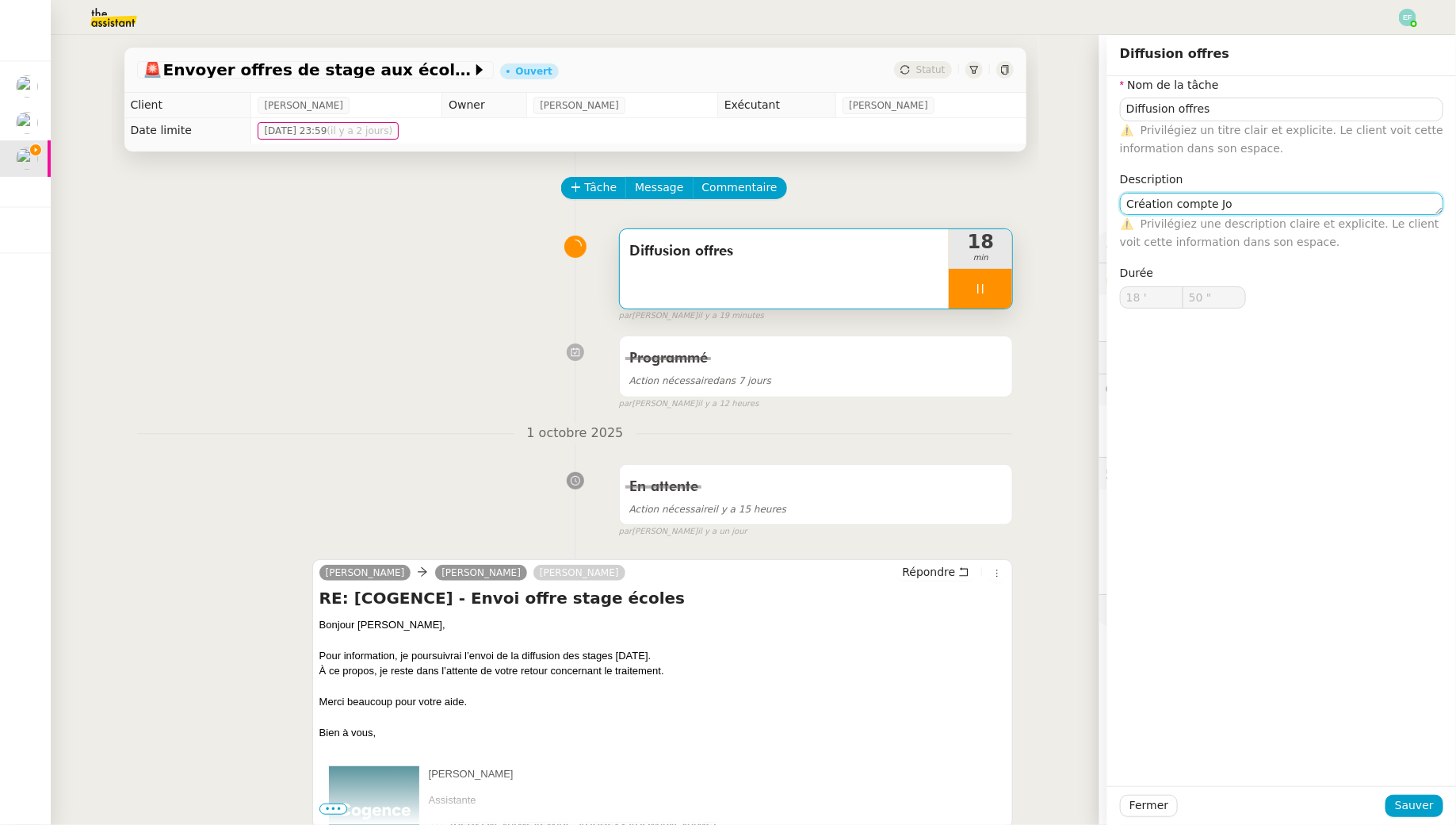
type textarea "Création compte Job"
type input "51 ""
type textarea "Création compte Jobteaser IN"
type input "52 ""
type textarea "Création compte Jobteaser INA"
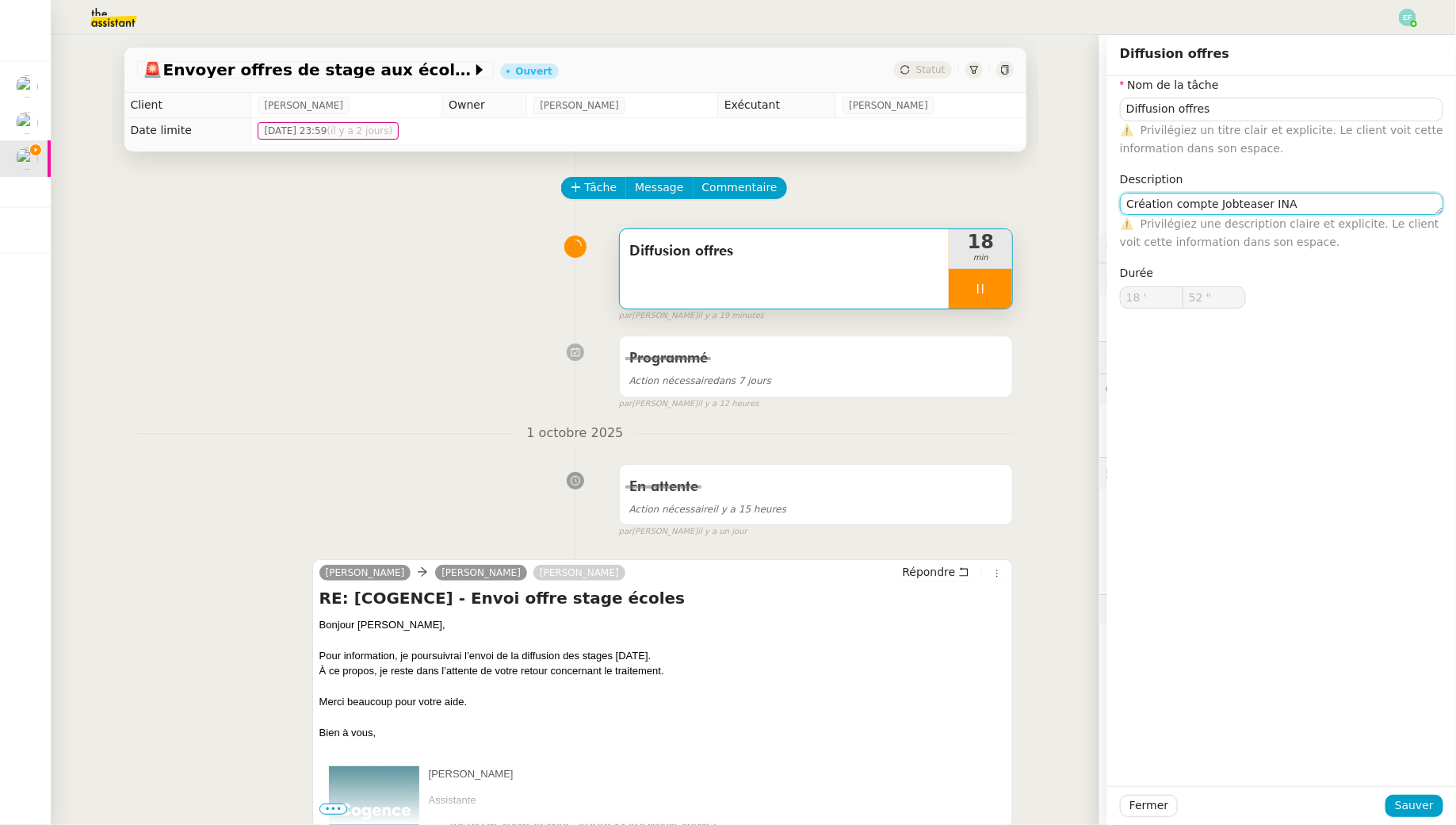
type input "53 ""
type textarea "Création compte Jobteaser IN"
type input "54 ""
type textarea "Création compte Jobteaser INS"
type input "55 ""
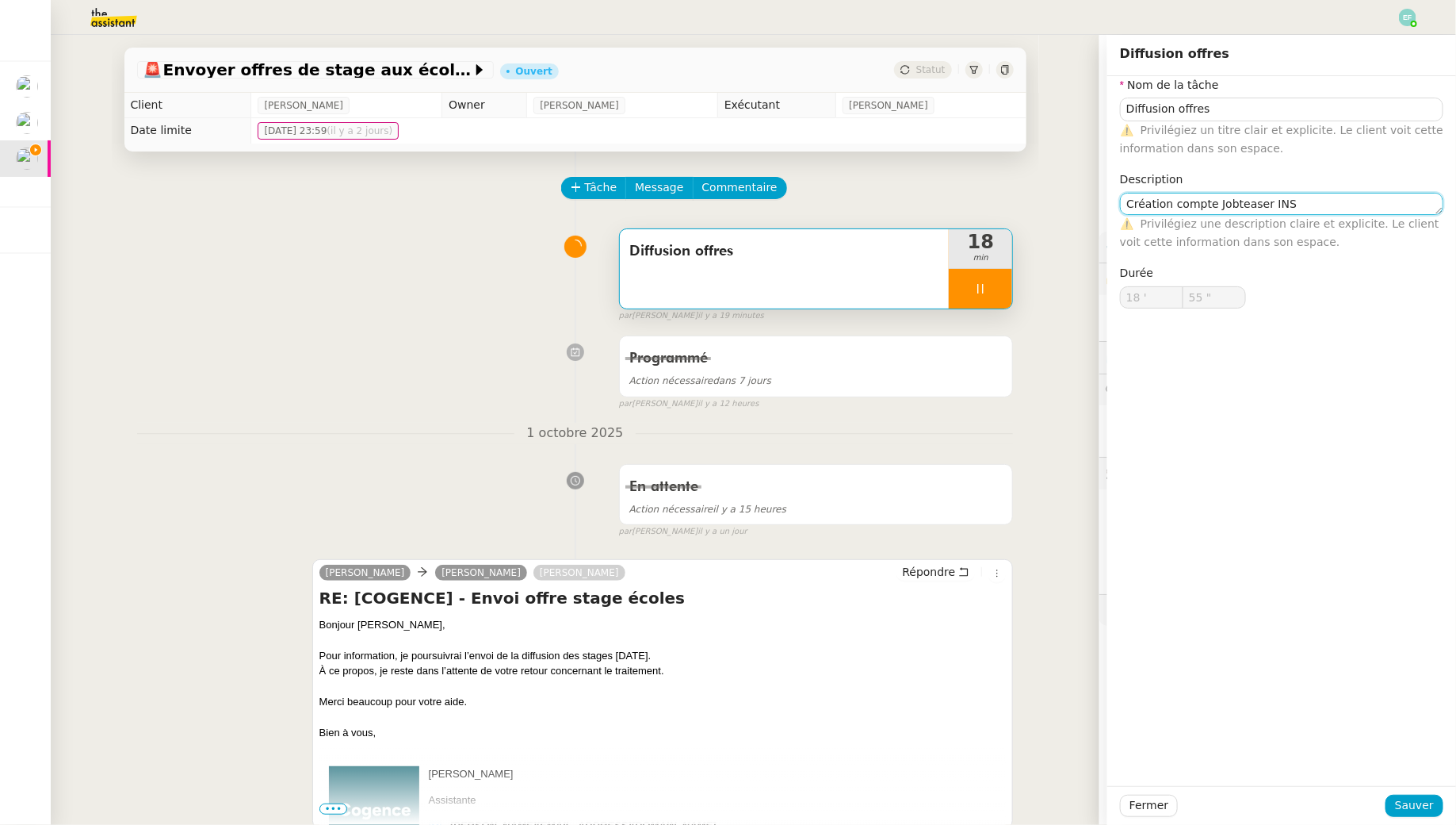
type textarea "Création compte Jobteaser INSA"
click at [1125, 205] on textarea "Création compte Jobteaser INSA" at bounding box center [1282, 204] width 324 height 23
type input "57 ""
type textarea "+ Création compte Jobteaser INSA"
type input "58 ""
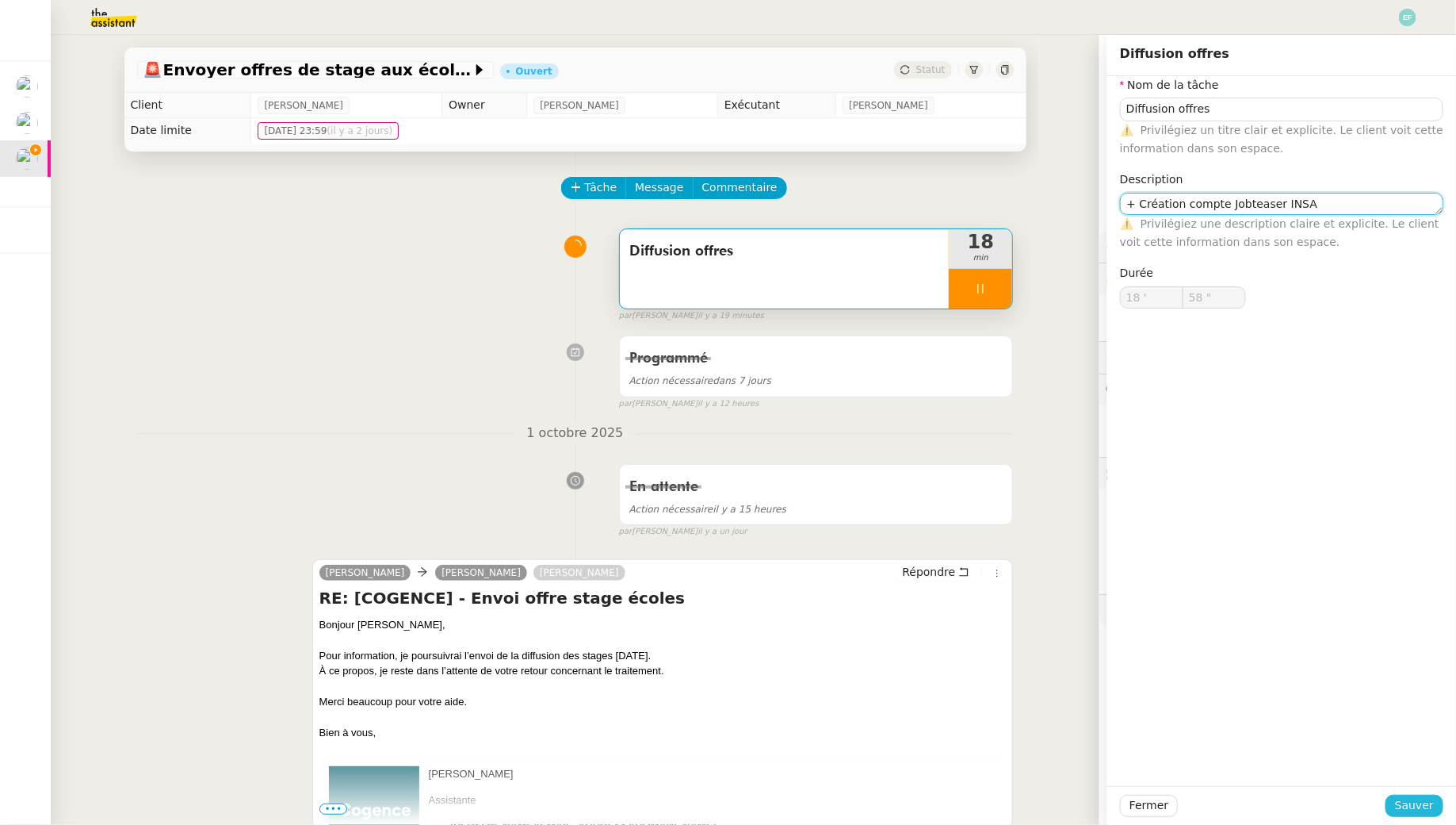
type textarea "+ Création compte Jobteaser INSA"
click at [1394, 803] on button "Sauver" at bounding box center [1415, 806] width 58 height 23
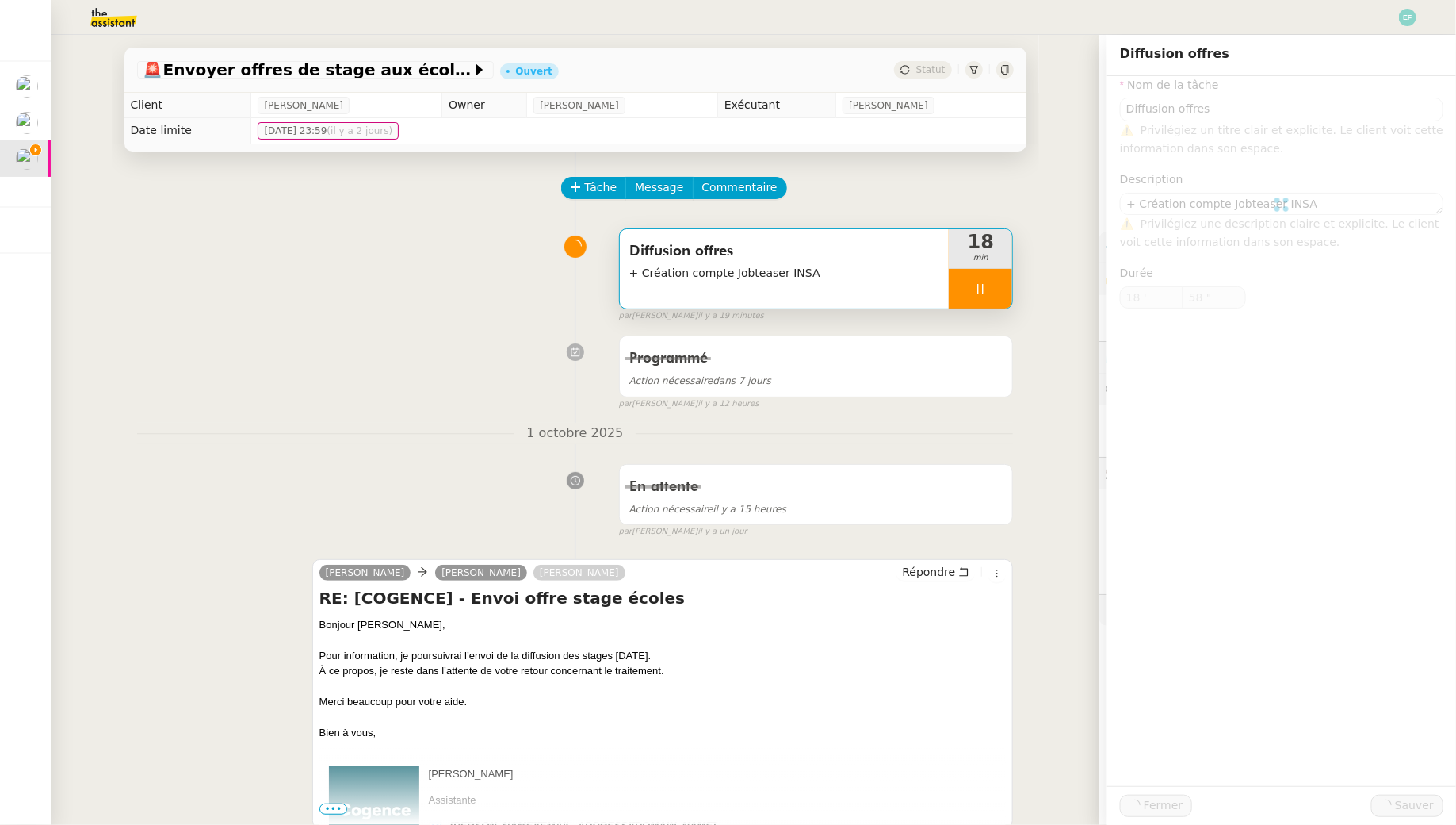
type input "Diffusion offres"
type textarea "+ Création compte Jobteaser INSA"
type input "18 '"
type input "59 ""
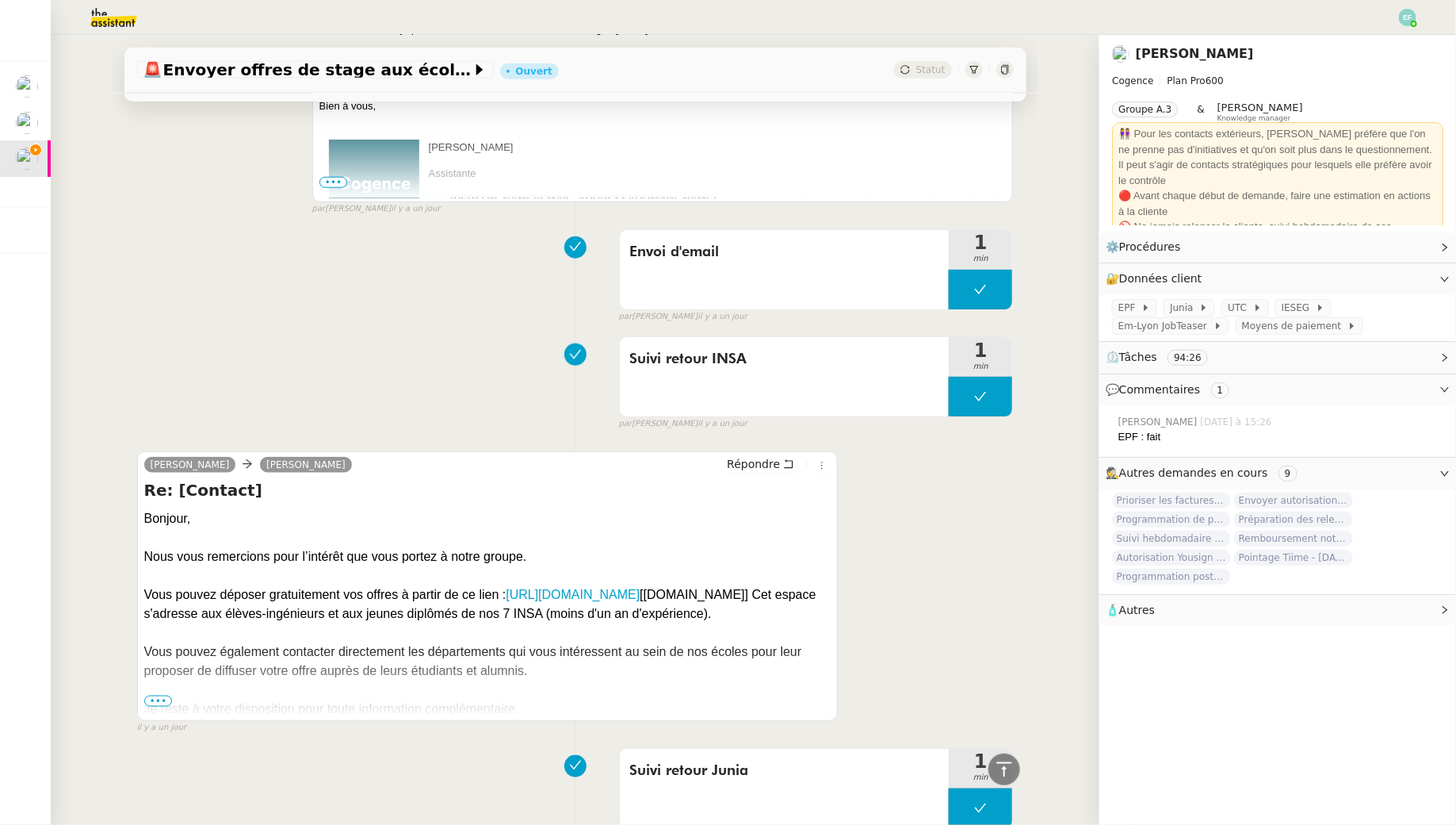
scroll to position [703, 0]
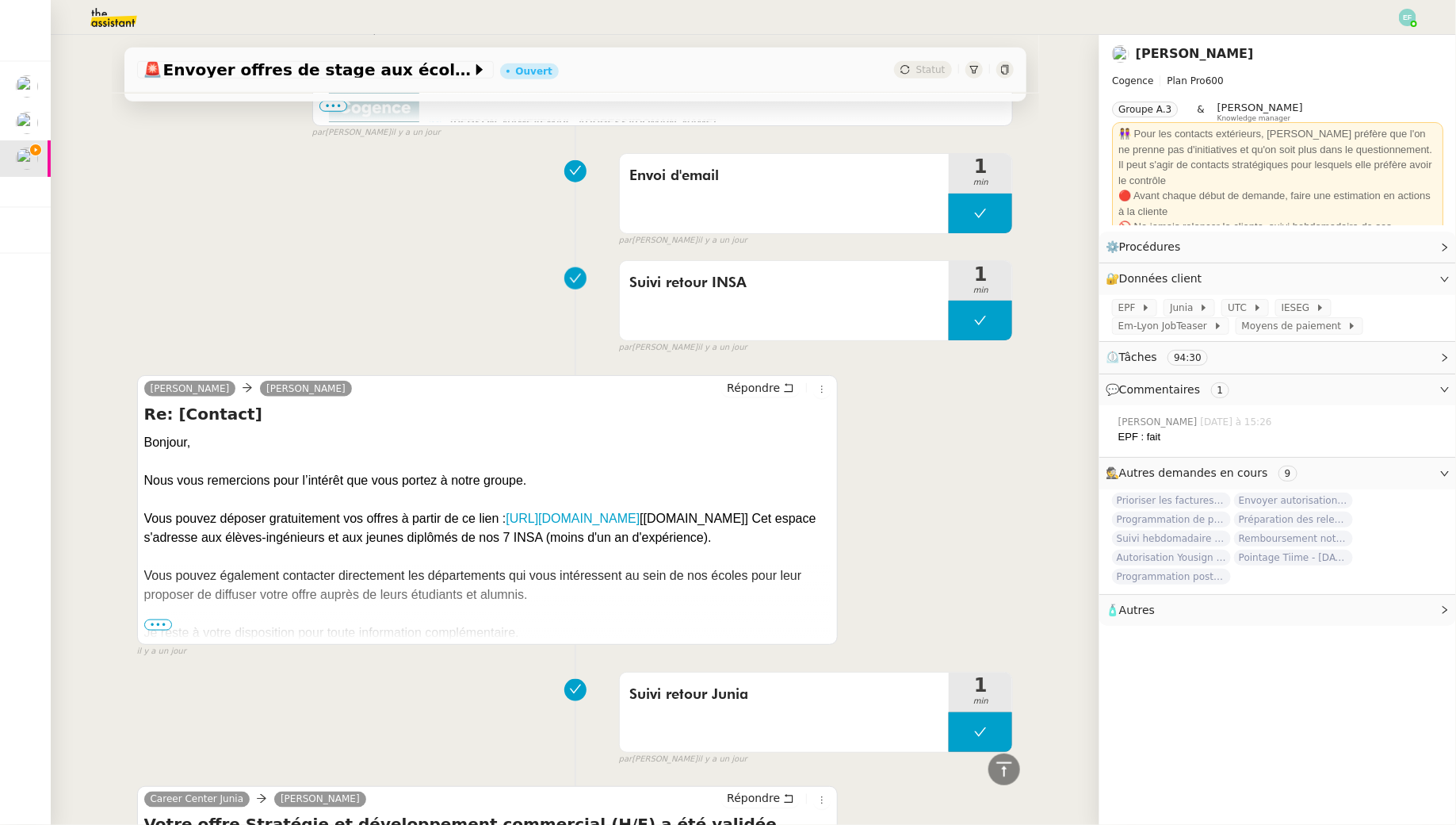
drag, startPoint x: 489, startPoint y: 538, endPoint x: 141, endPoint y: 536, distance: 348.0
click at [141, 536] on div "Manon van Roekeghem Louise Répondre Re: [Contact] Bonjour, Nous vous remercions…" at bounding box center [488, 510] width 702 height 269
copy div "[URL][DOMAIN_NAME]"
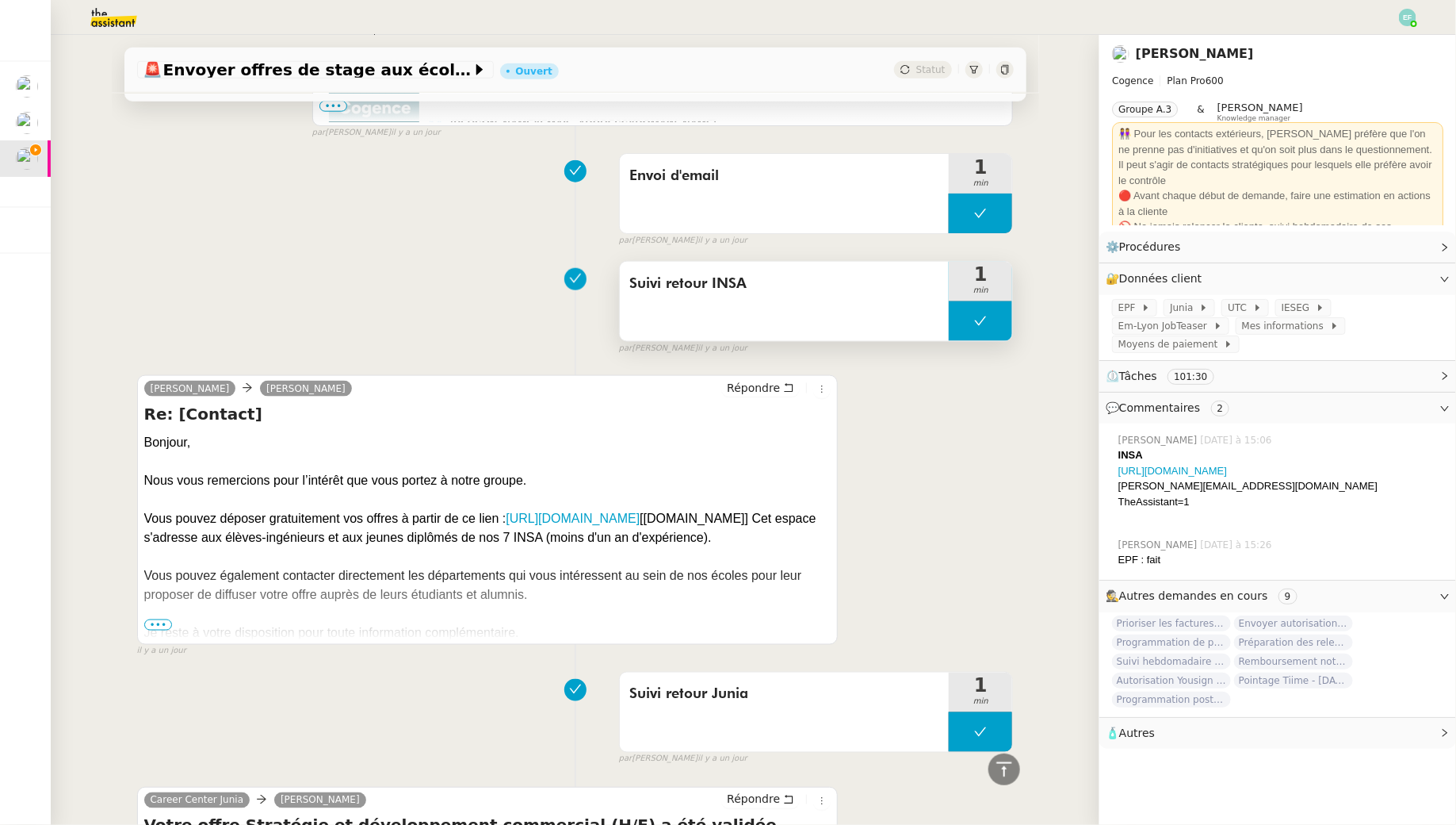
scroll to position [0, 0]
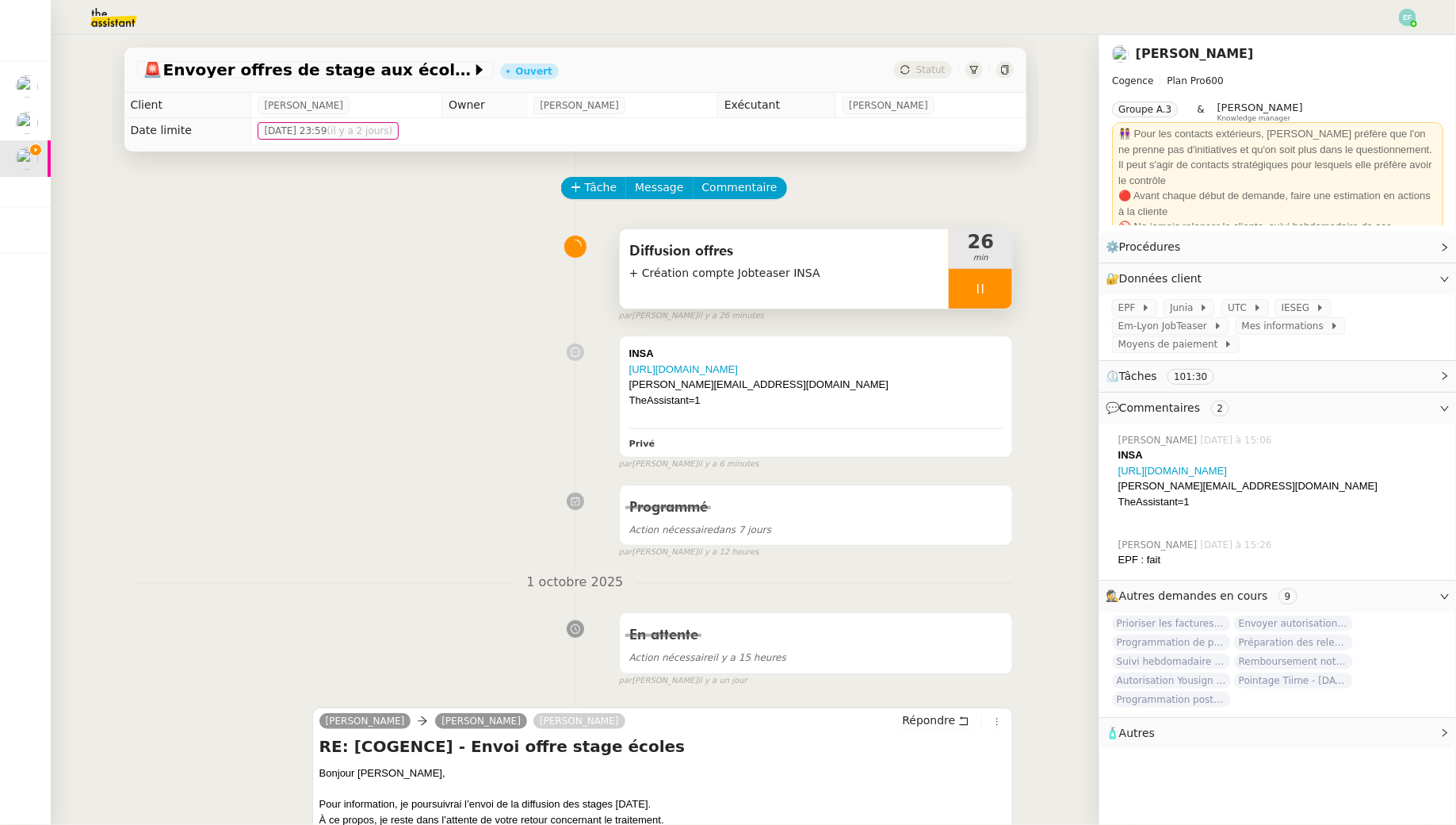
click at [830, 276] on span "+ Création compte Jobteaser INSA" at bounding box center [784, 272] width 311 height 18
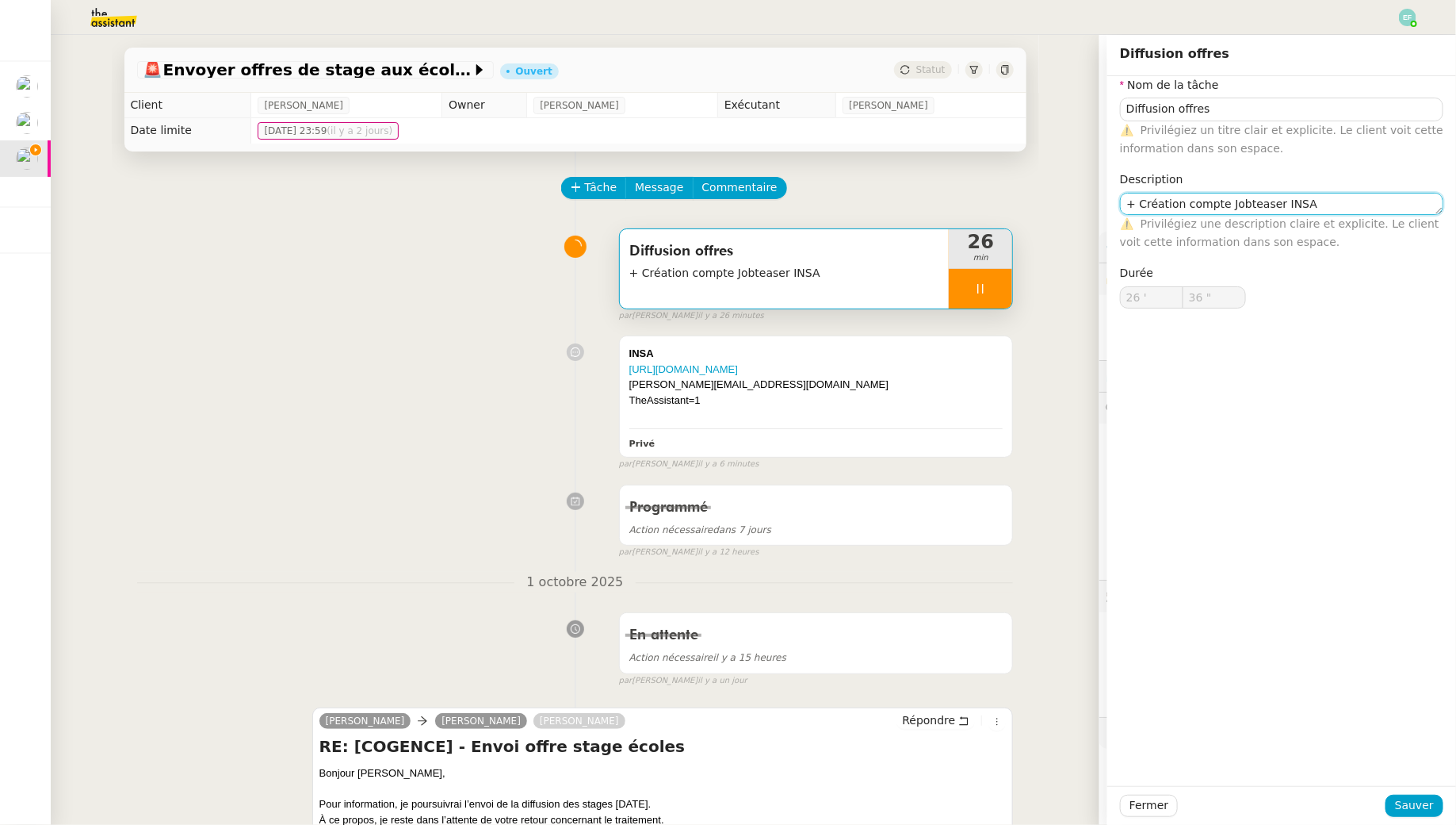
click at [1338, 194] on textarea "+ Création compte Jobteaser INSA" at bounding box center [1282, 204] width 324 height 23
type textarea "+ Création compte Jobteaser INSAv"
type input "37 ""
type textarea "+ Création compte Jobteaser INSA"
type input "38 ""
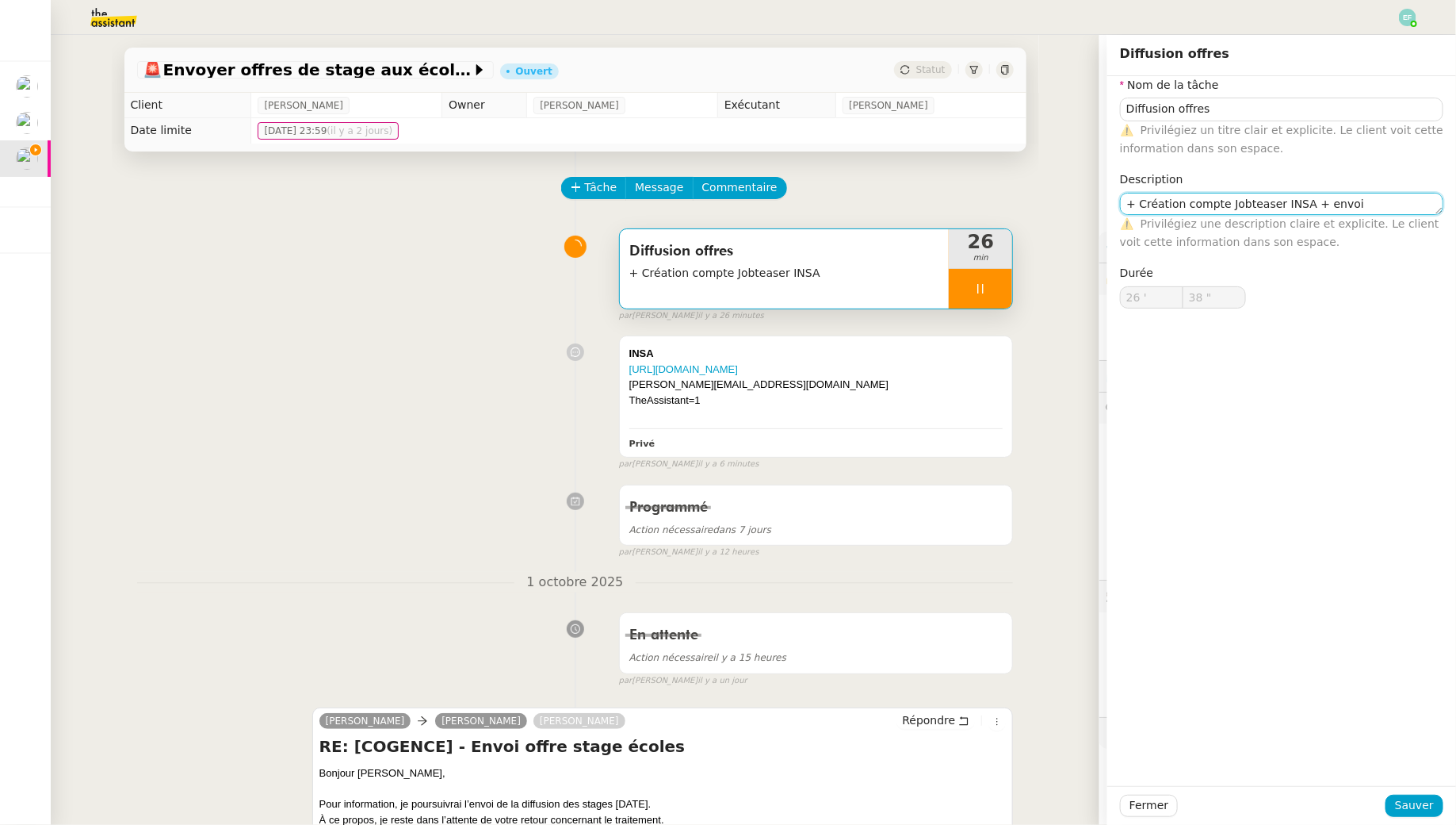
type textarea "+ Création compte Jobteaser INSA + envoi"
type input "39 ""
type textarea "+ Création compte Jobteaser INSA + envoi"
type input "40 ""
type textarea "+ Création compte Jobteaser INSA + dif"
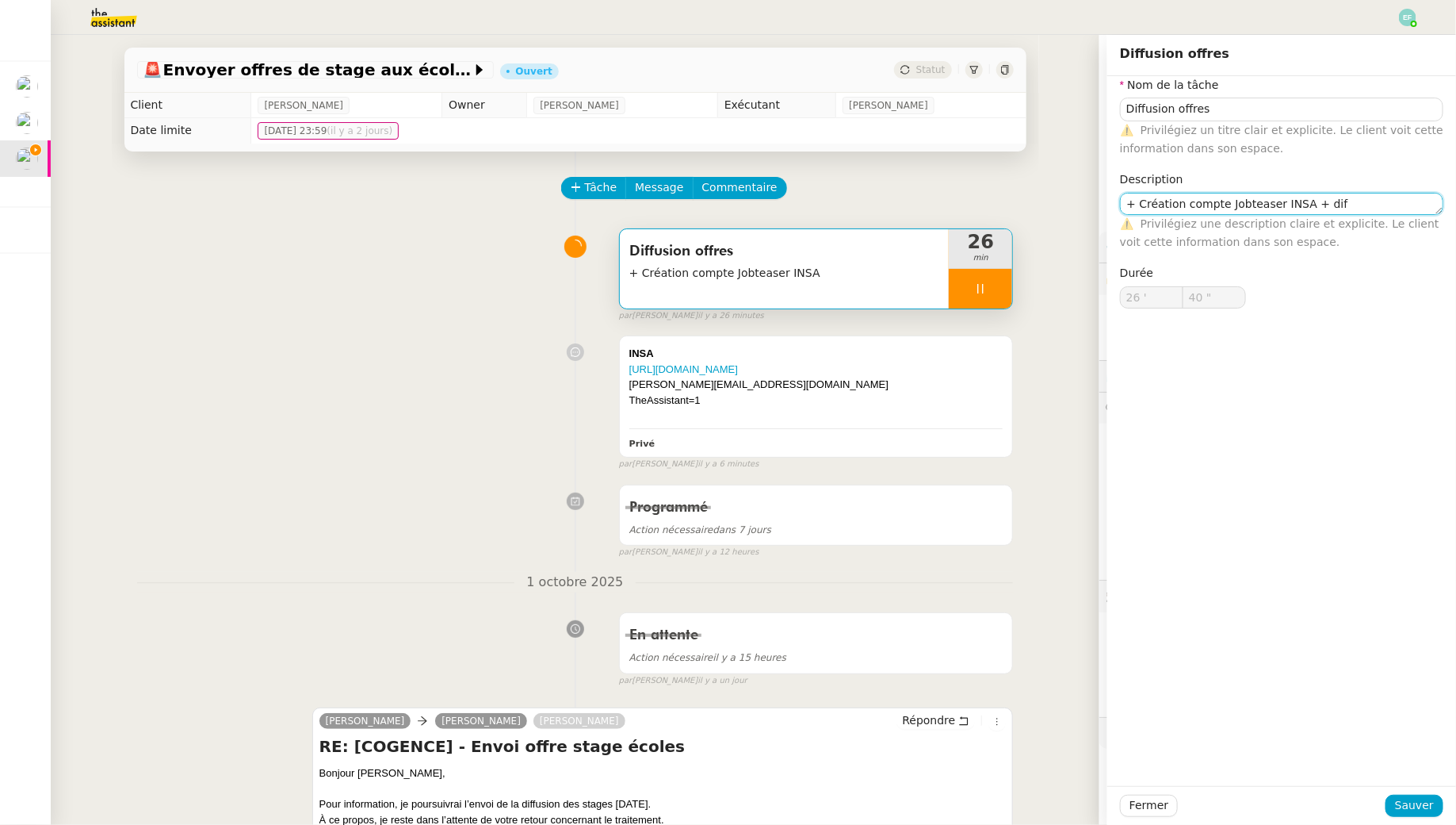
type input "41 ""
type textarea "+ Création compte Jobteaser INSA + diffusion"
type input "42 ""
type textarea "+ Création compte Jobteaser INSA + diffusion offre"
type input "43 ""
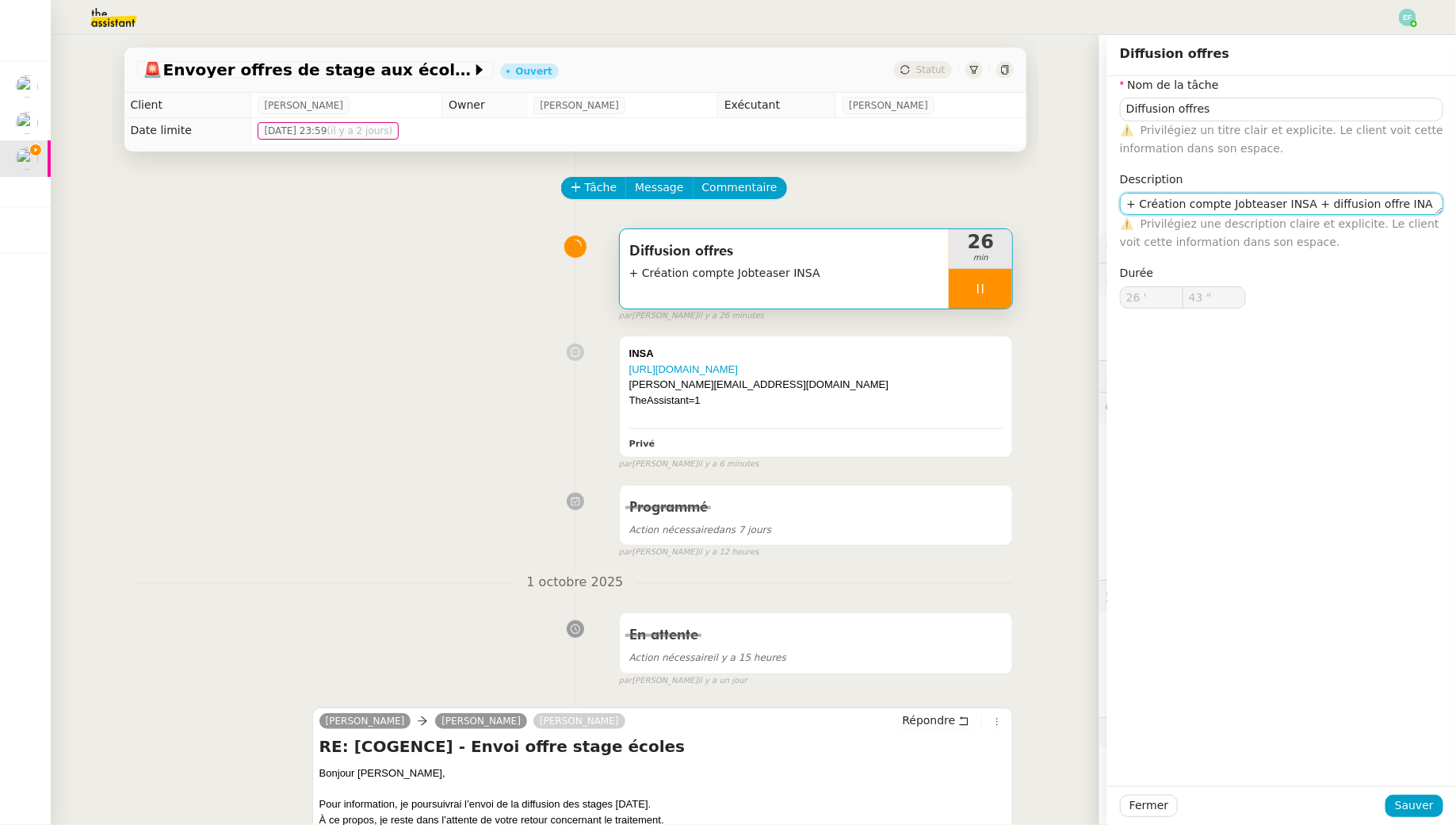
type textarea "+ Création compte Jobteaser INSA + diffusion offre INA"
type input "44 ""
type textarea "+ Création compte Jobteaser INSA + diffusion offre INS"
type input "45 ""
type textarea "+ Création compte Jobteaser INSA + diffusion offre INSA job"
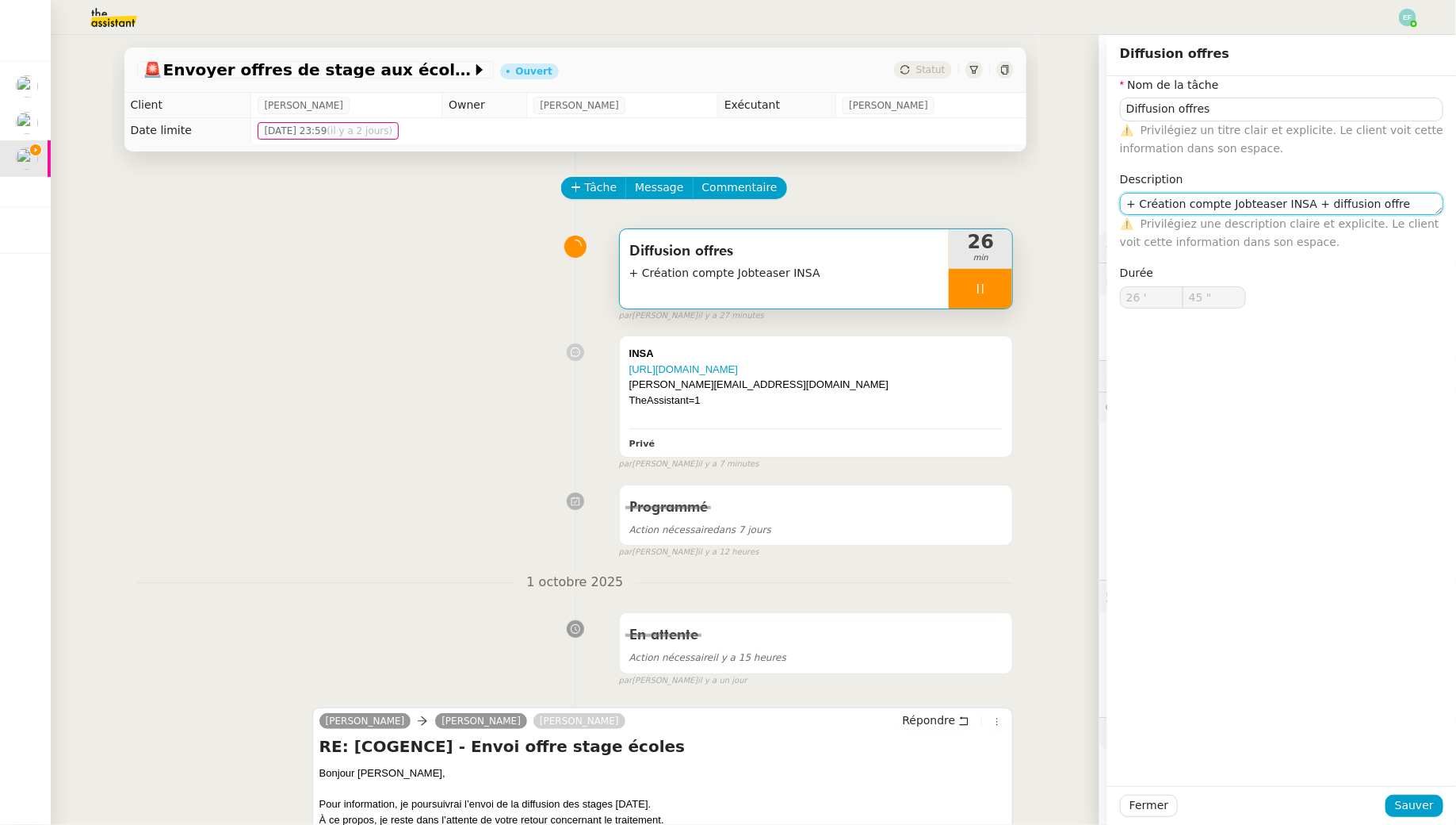
type input "46 ""
type textarea "+ Création compte Jobteaser INSA + diffusion offre INSA jobteaer"
type input "47 ""
type textarea "+ Création compte Jobteaser INSA + diffusion offre INSA jobt"
type input "48 ""
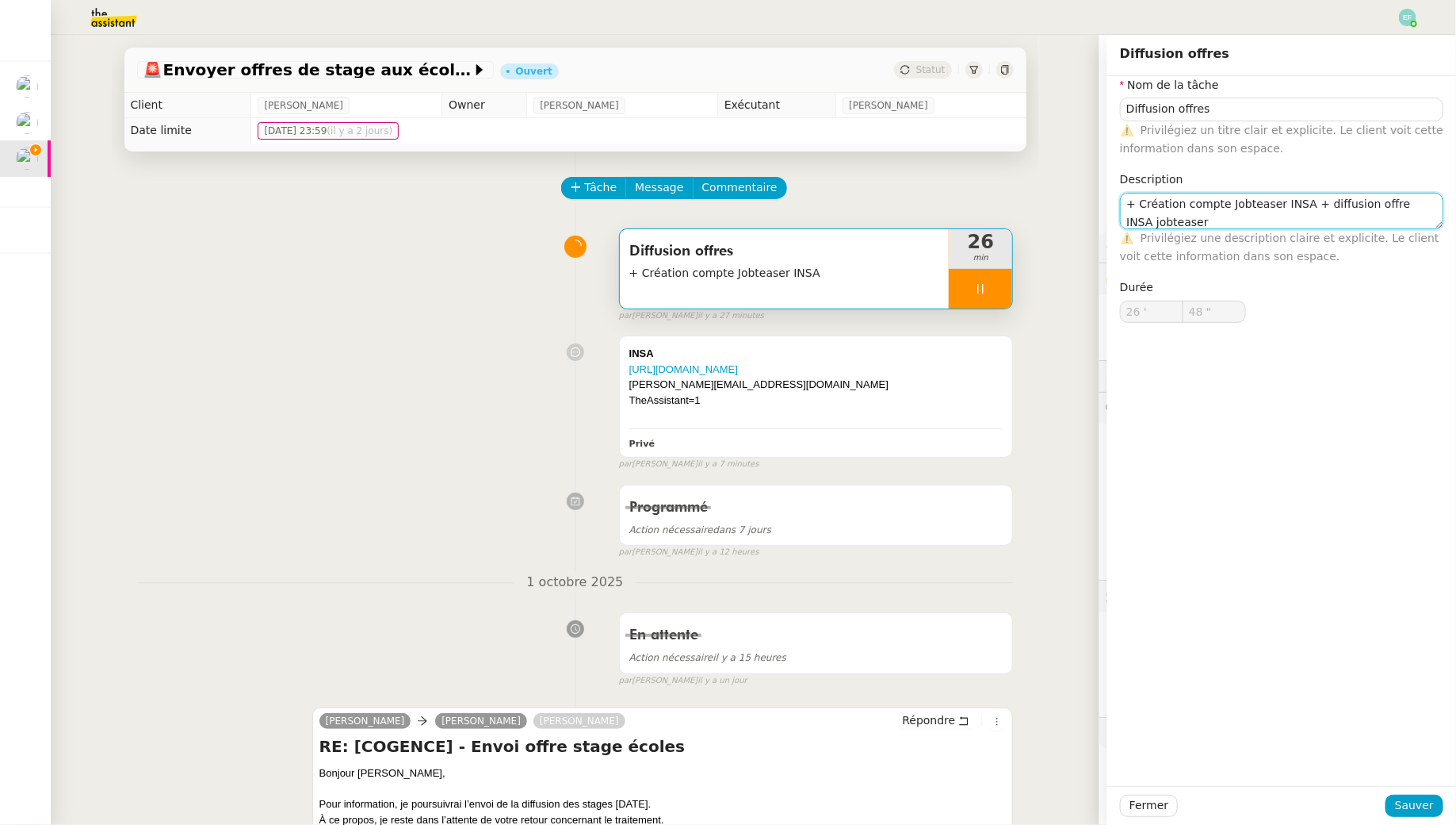
type textarea "+ Création compte Jobteaser INSA + diffusion offre INSA jobteaser ("
type input "49 ""
type textarea "+ Création compte Jobteaser INSA + diffusion offre INSA jobteaser (formulair"
type input "50 ""
type textarea "+ Création compte Jobteaser INSA + diffusion offre INSA jobteaser (formulaire p…"
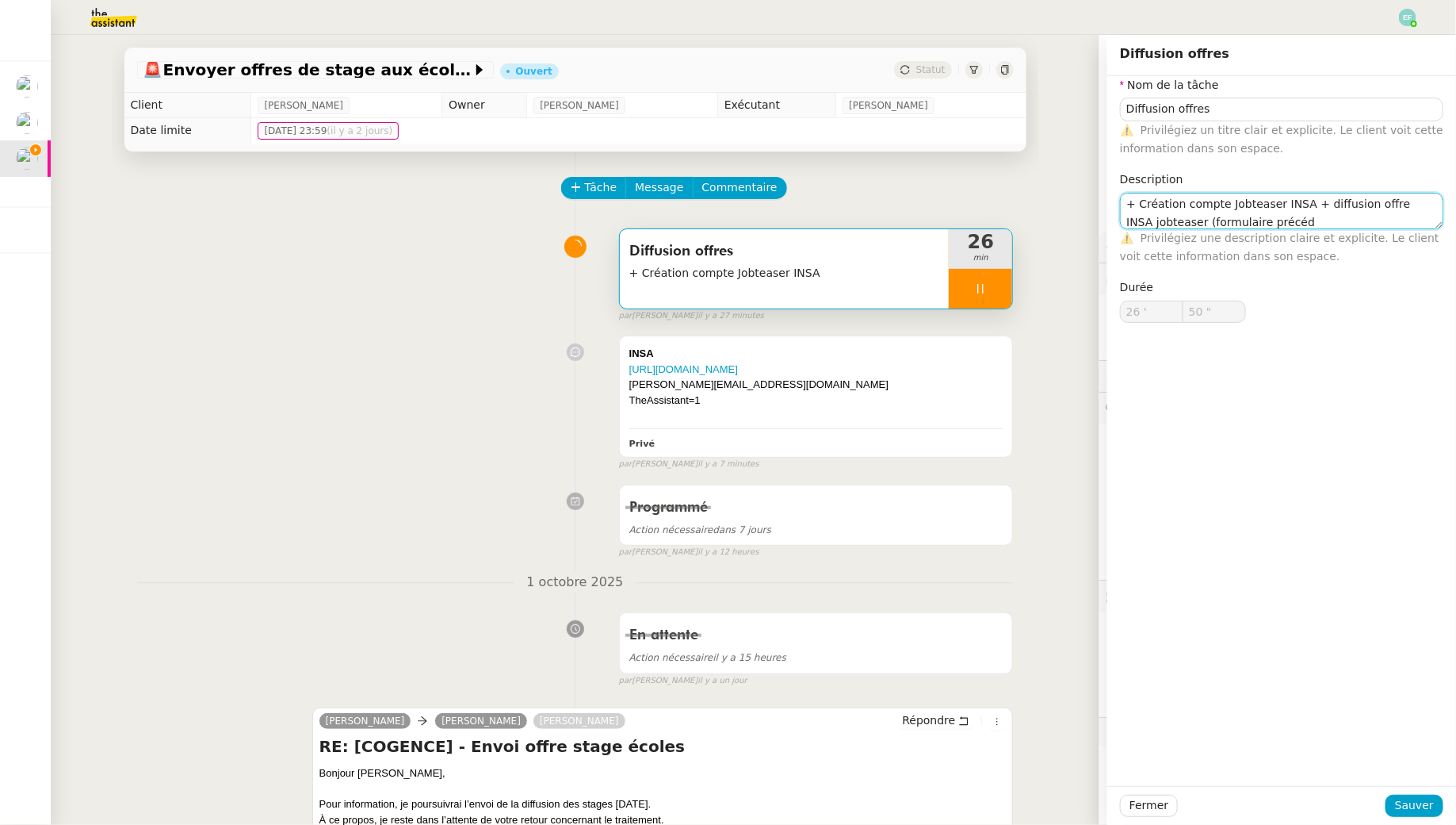
type input "51 ""
type textarea "+ Création compte Jobteaser INSA + diffusion offre INSA jobteaser (formulaire p…"
type input "53 ""
type textarea "+ Création compte Jobteaser INSA + diffusion offre INSA jobteaser (formulaire p…"
click at [1401, 809] on span "Sauver" at bounding box center [1414, 804] width 38 height 18
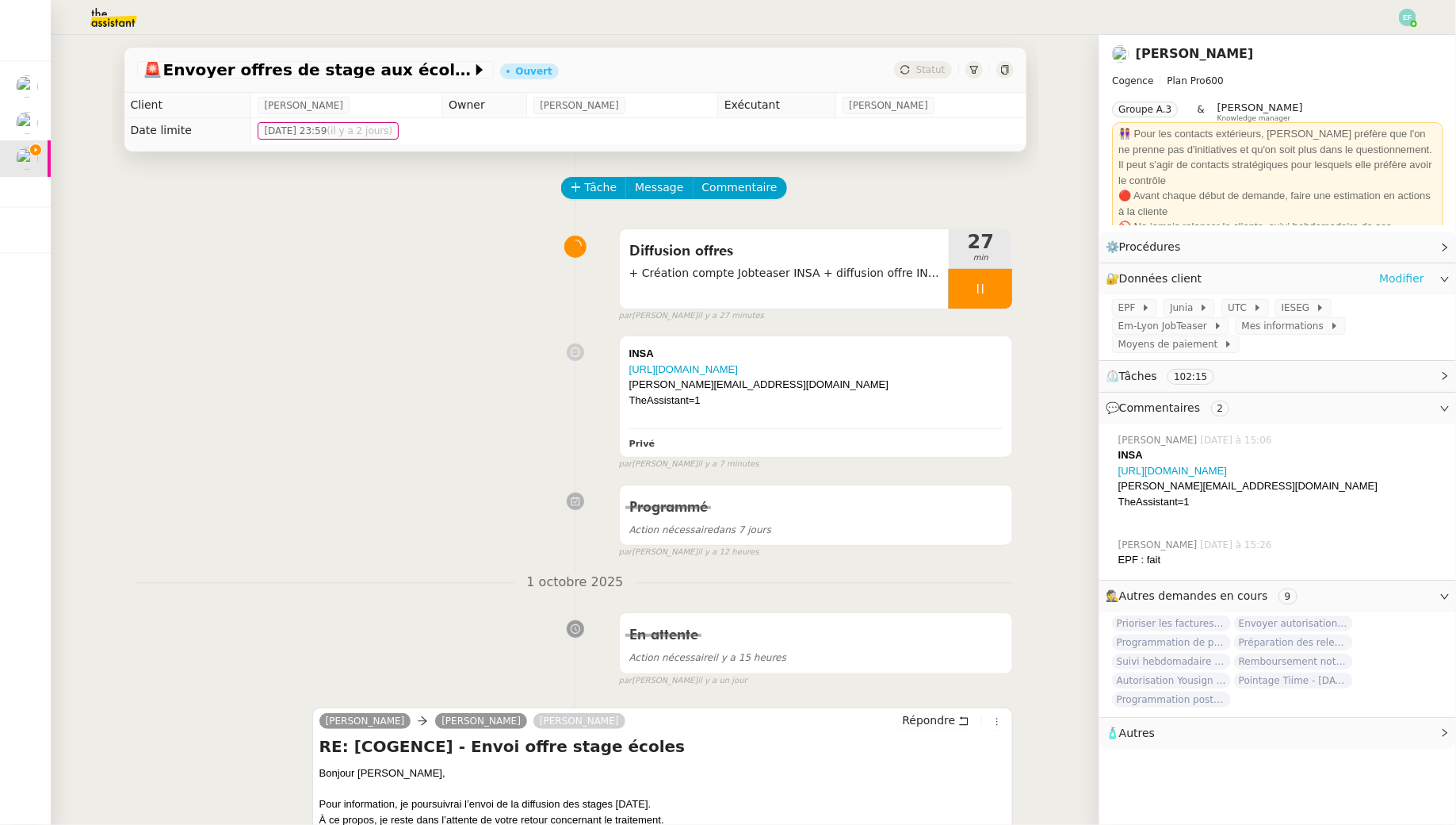
click at [1416, 281] on link "Modifier" at bounding box center [1402, 278] width 45 height 18
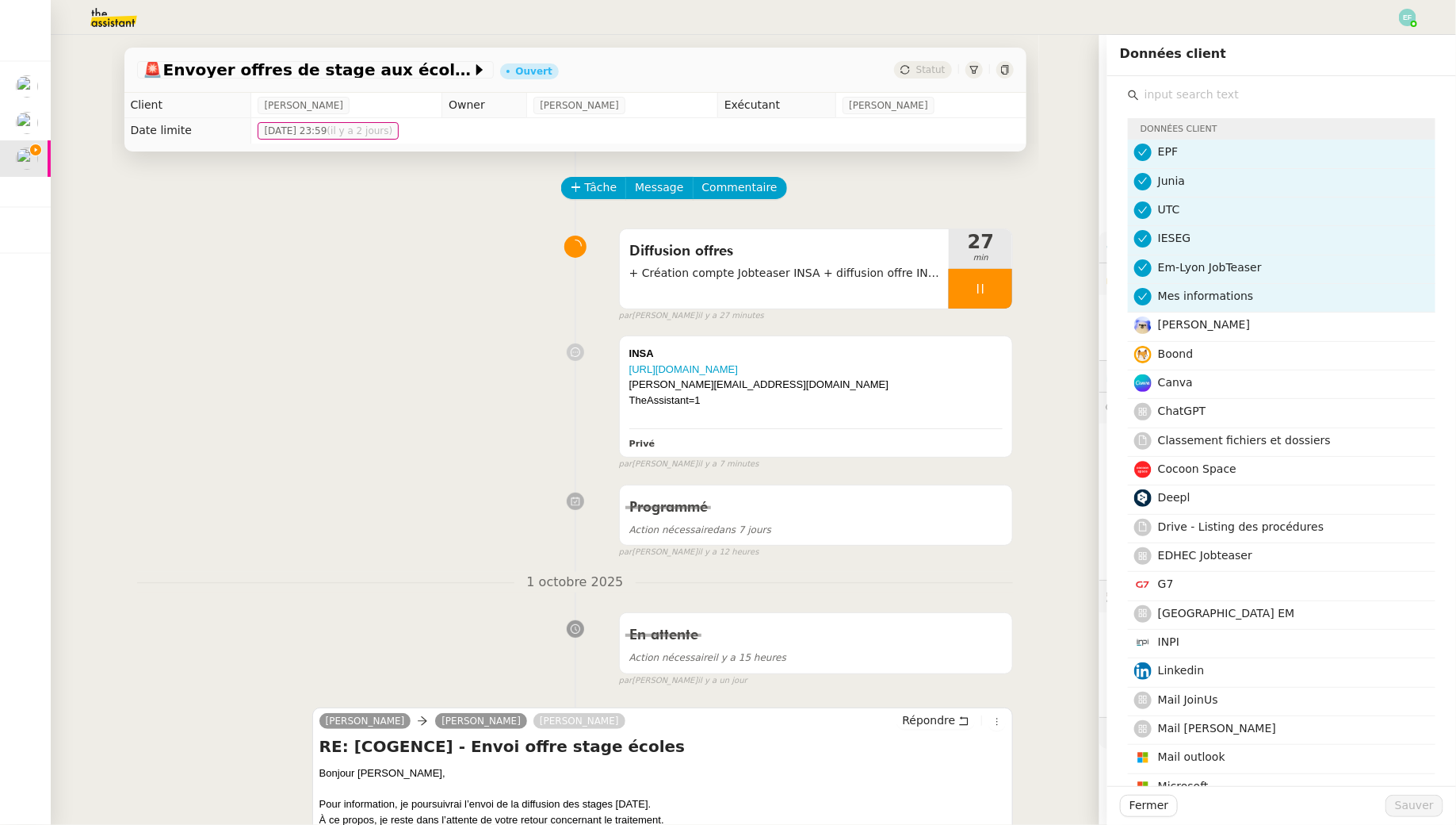
click at [1168, 99] on input "text" at bounding box center [1287, 95] width 296 height 22
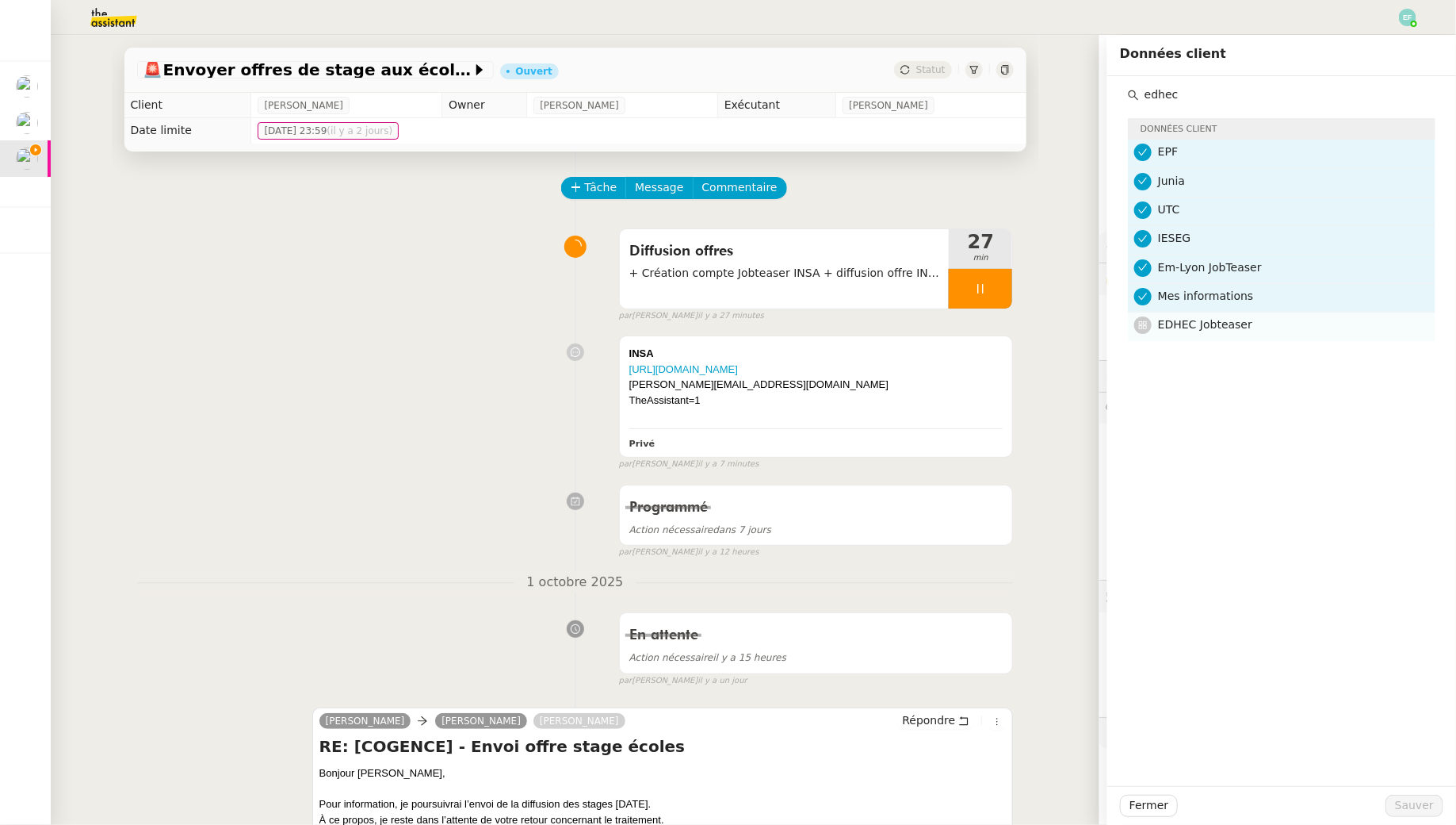
type input "edhec"
click at [1183, 321] on span "EDHEC Jobteaser" at bounding box center [1205, 325] width 95 height 13
click at [1418, 805] on span "Sauver" at bounding box center [1414, 804] width 38 height 18
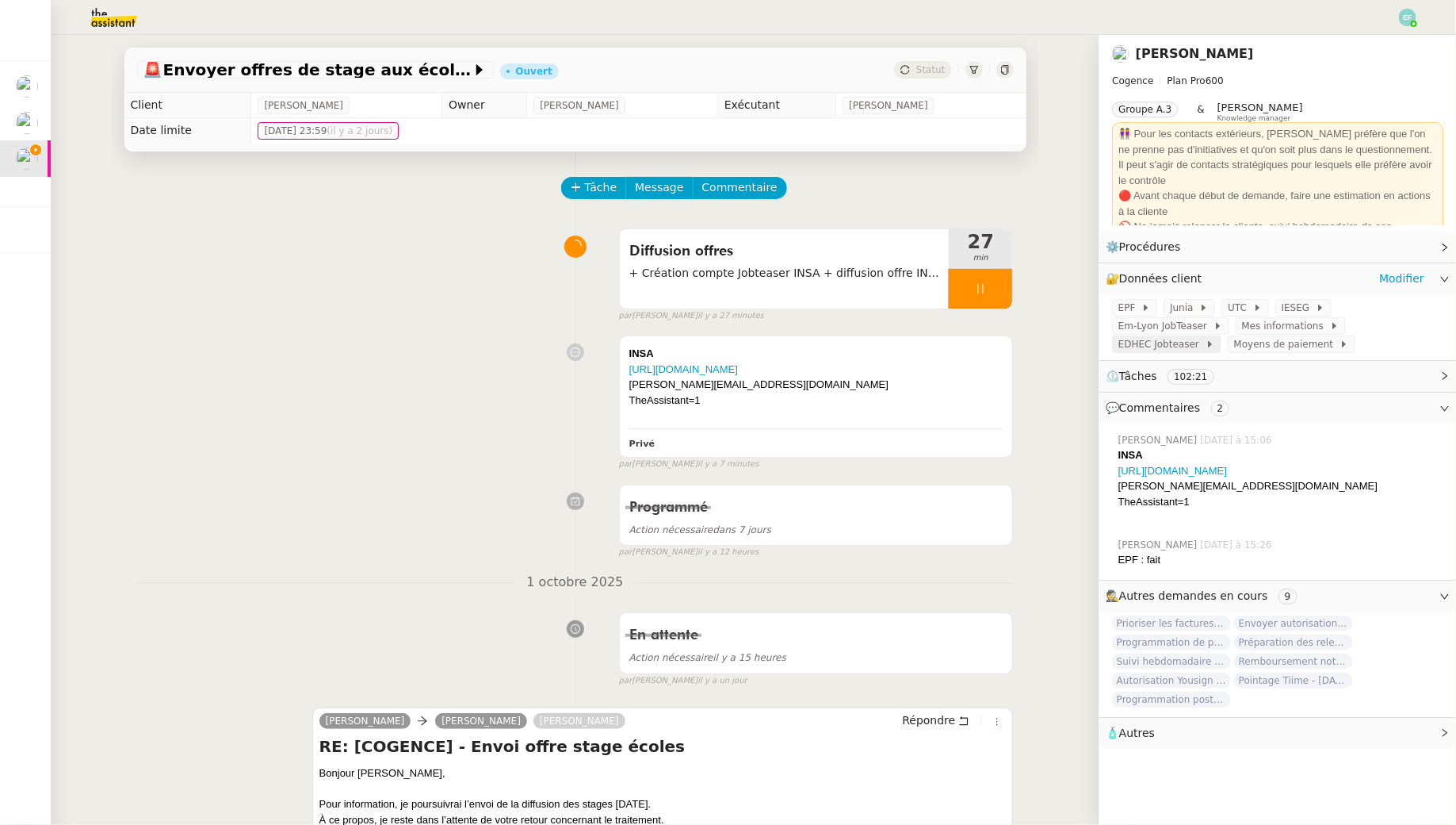
click at [1196, 350] on span "EDHEC Jobteaser" at bounding box center [1161, 344] width 87 height 16
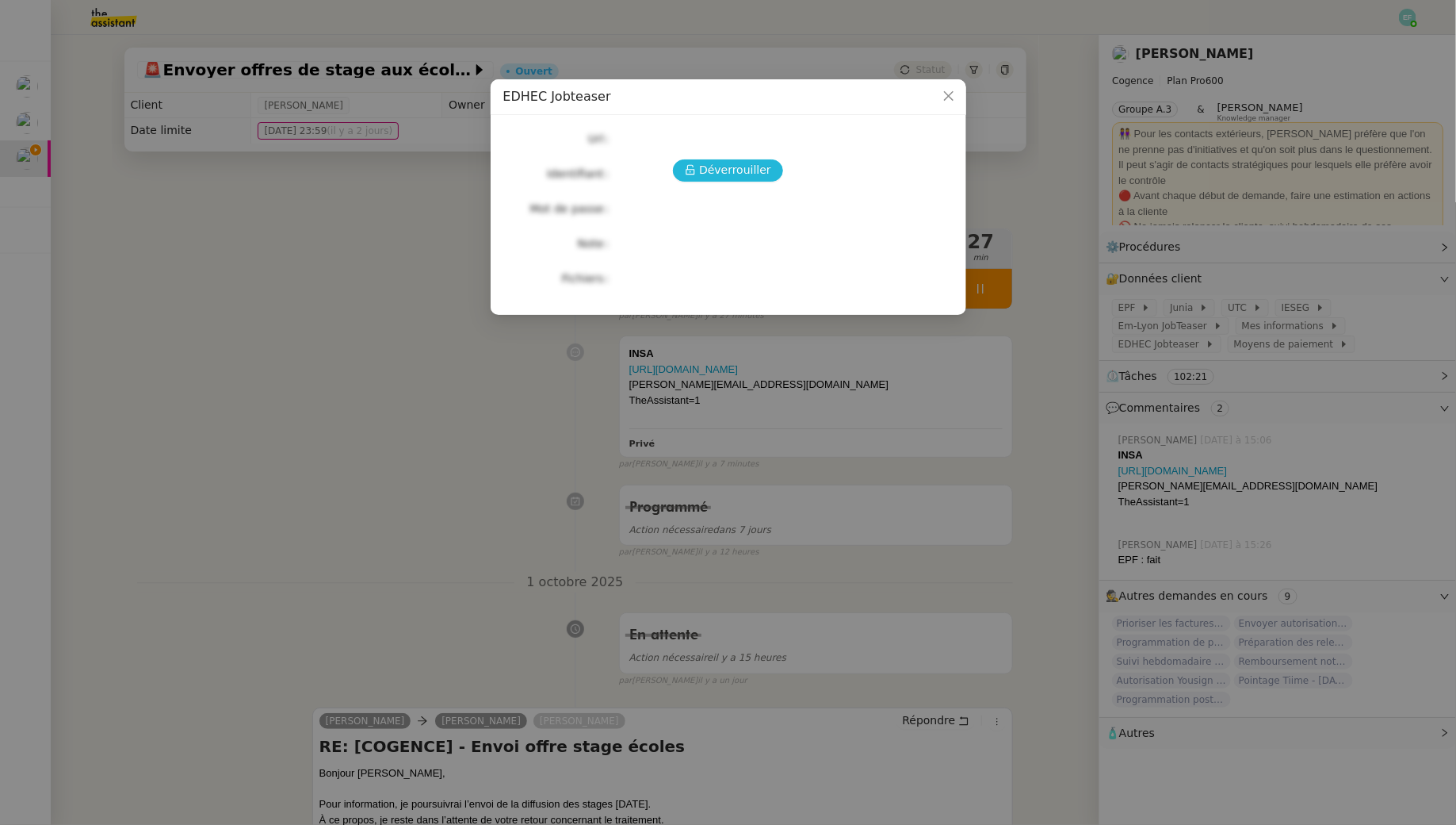
click at [749, 172] on span "Déverrouiller" at bounding box center [735, 170] width 72 height 18
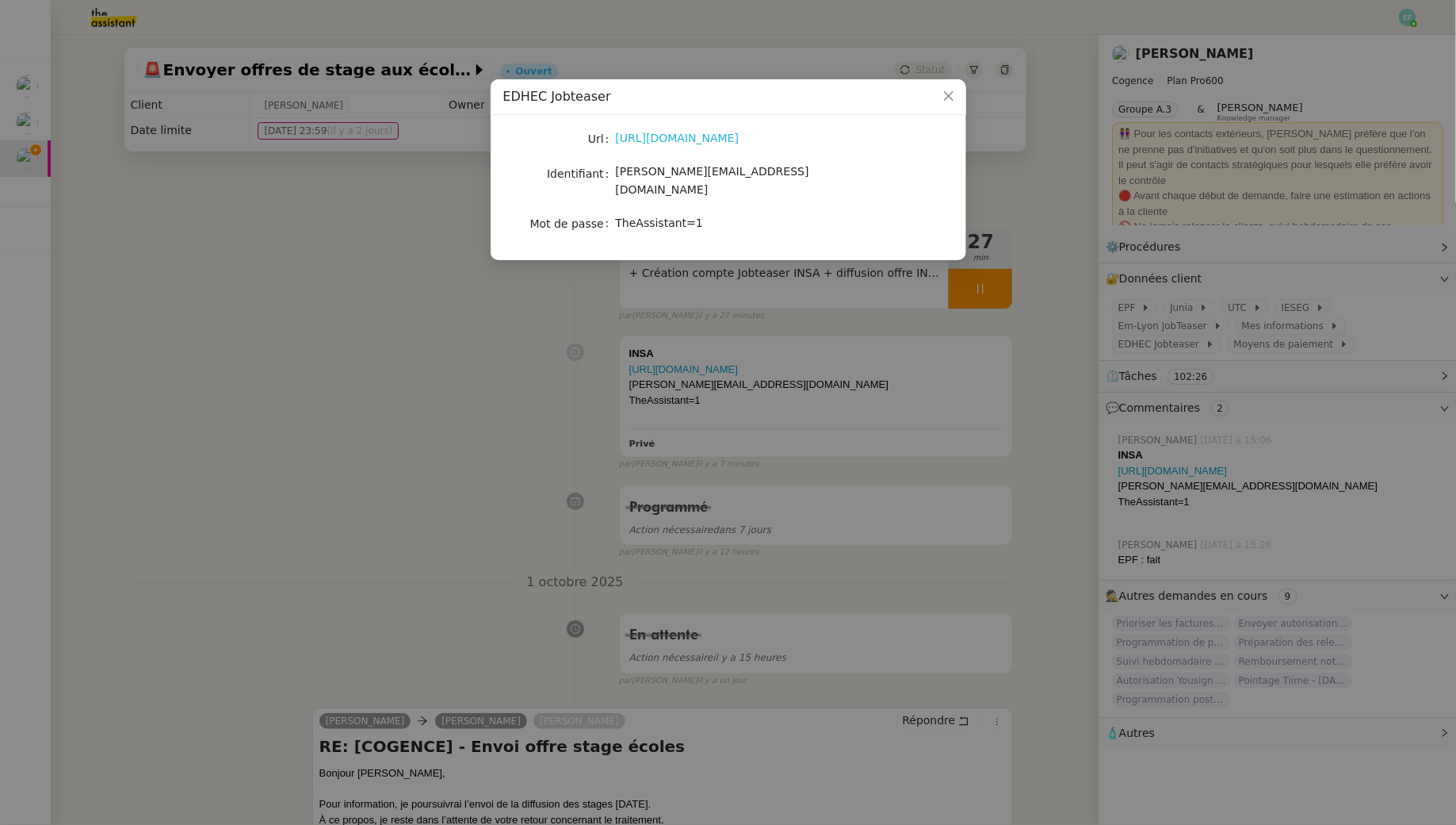
click at [724, 133] on link "https://edhec.jobteaser.com/" at bounding box center [678, 138] width 124 height 13
click at [754, 172] on span "louise@cogence-consulting.com" at bounding box center [713, 180] width 193 height 31
copy span "louise@cogence-consulting.com"
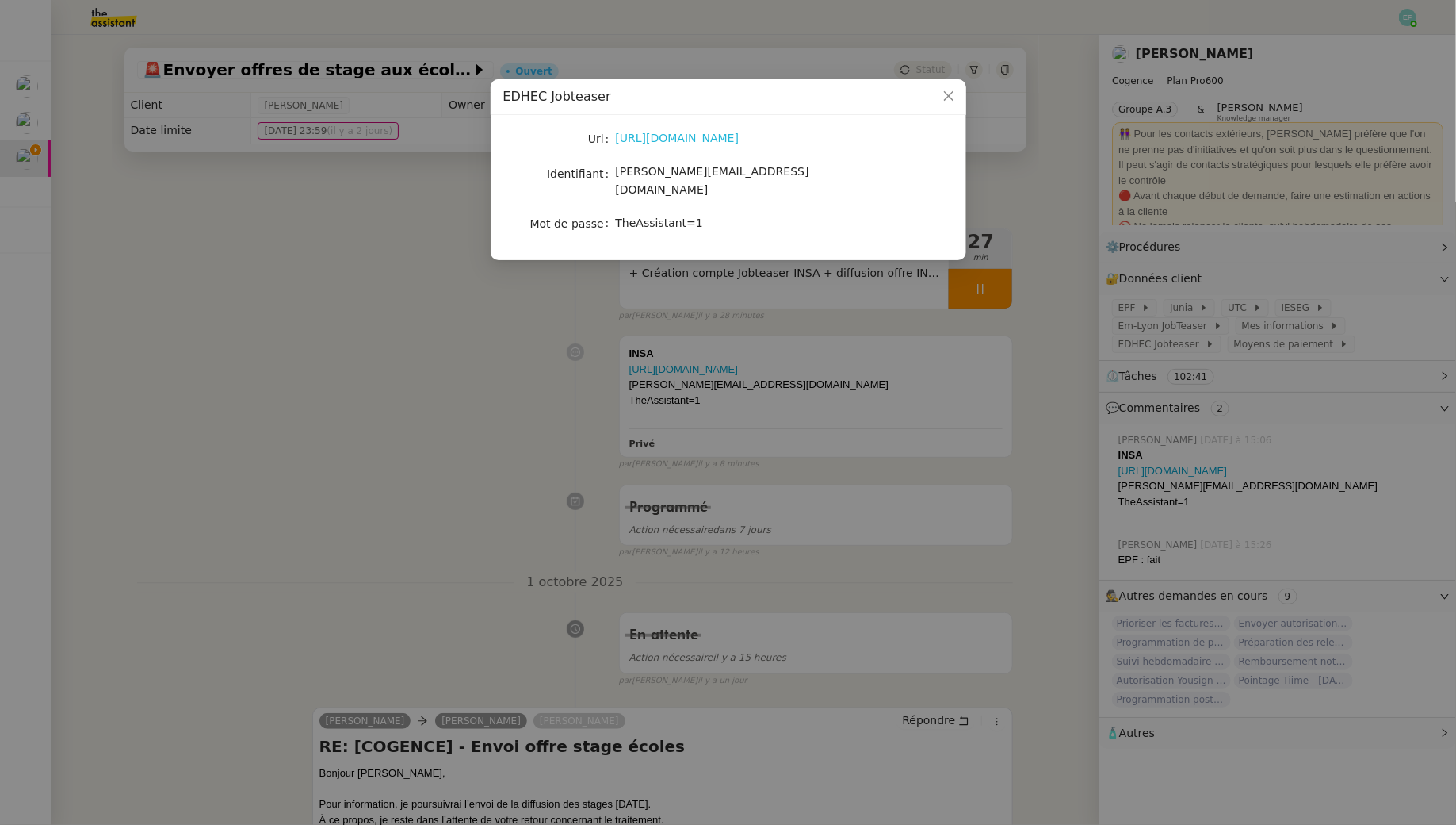
click at [734, 137] on link "https://edhec.jobteaser.com/" at bounding box center [678, 138] width 124 height 13
click at [678, 217] on span "TheAssistant=1" at bounding box center [660, 223] width 87 height 13
copy span "TheAssistant=1"
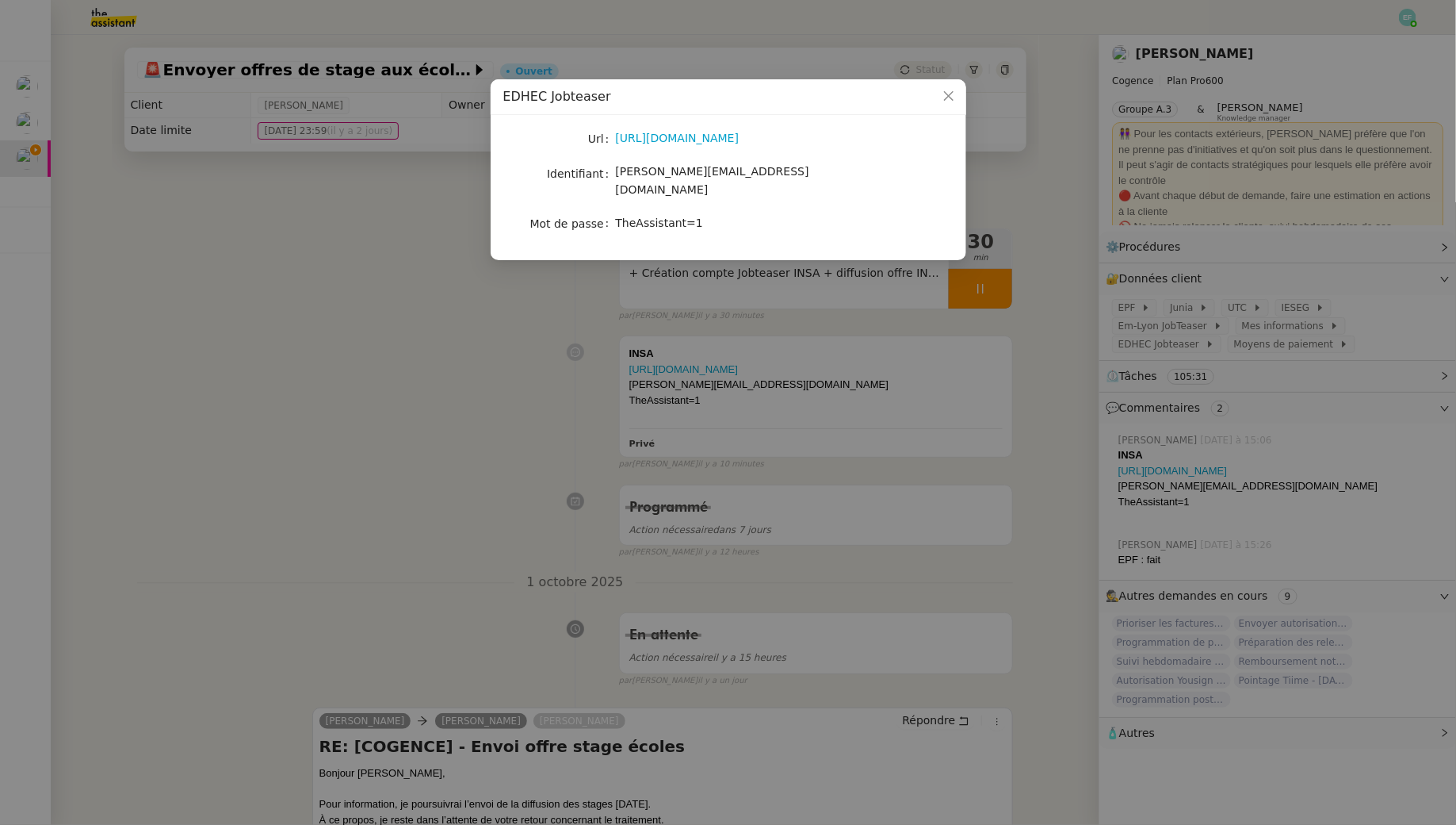
click at [287, 229] on nz-modal-container "EDHEC Jobteaser Url https://edhec.jobteaser.com/ Identifiant louise@cogence-con…" at bounding box center [728, 412] width 1456 height 825
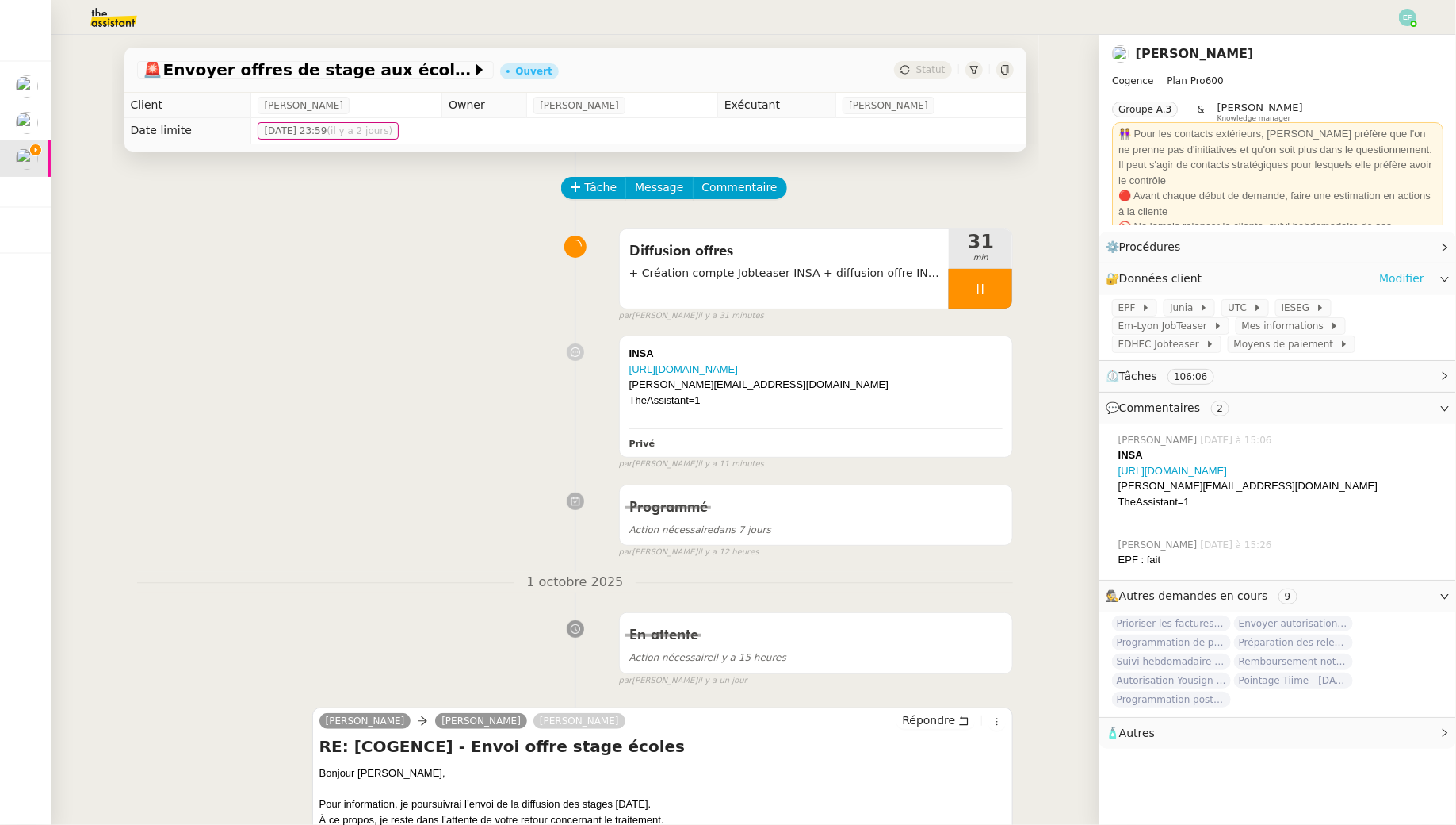
click at [1418, 271] on link "Modifier" at bounding box center [1402, 278] width 45 height 18
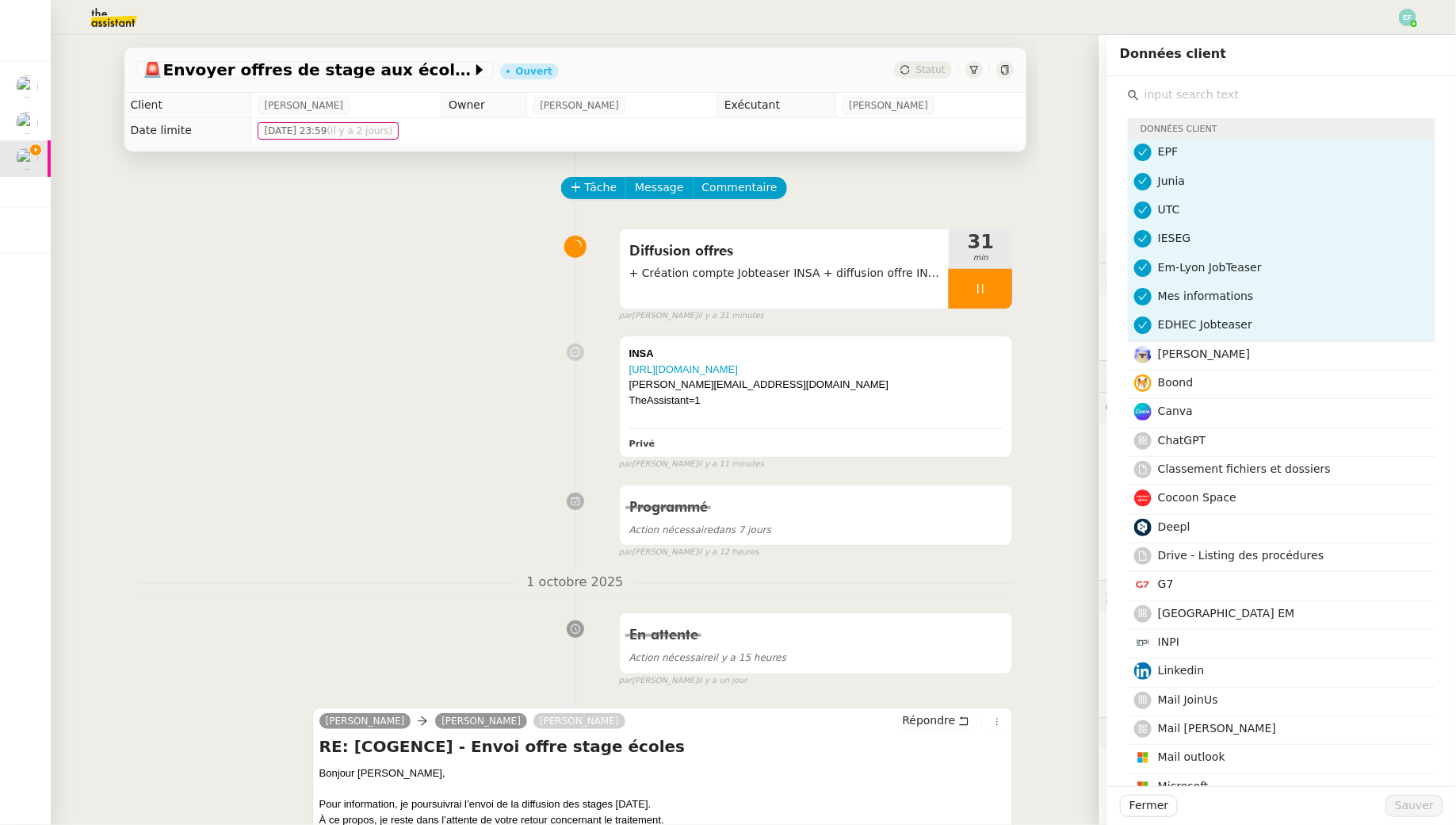
click at [1181, 85] on input "text" at bounding box center [1287, 95] width 296 height 22
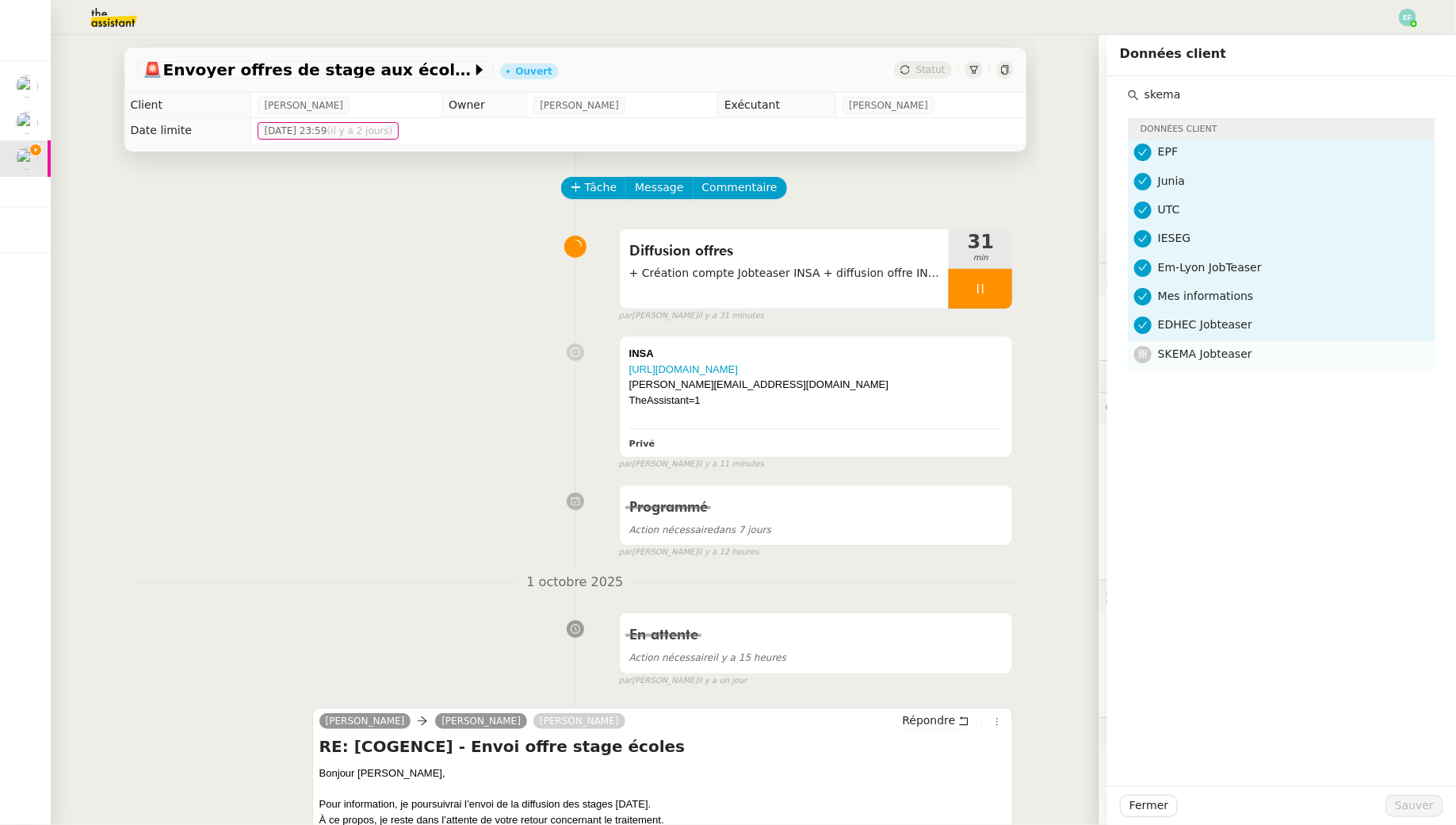
type input "skema"
click at [1208, 359] on h4 "SKEMA Jobteaser" at bounding box center [1292, 354] width 268 height 18
click at [1410, 809] on span "Sauver" at bounding box center [1414, 804] width 38 height 18
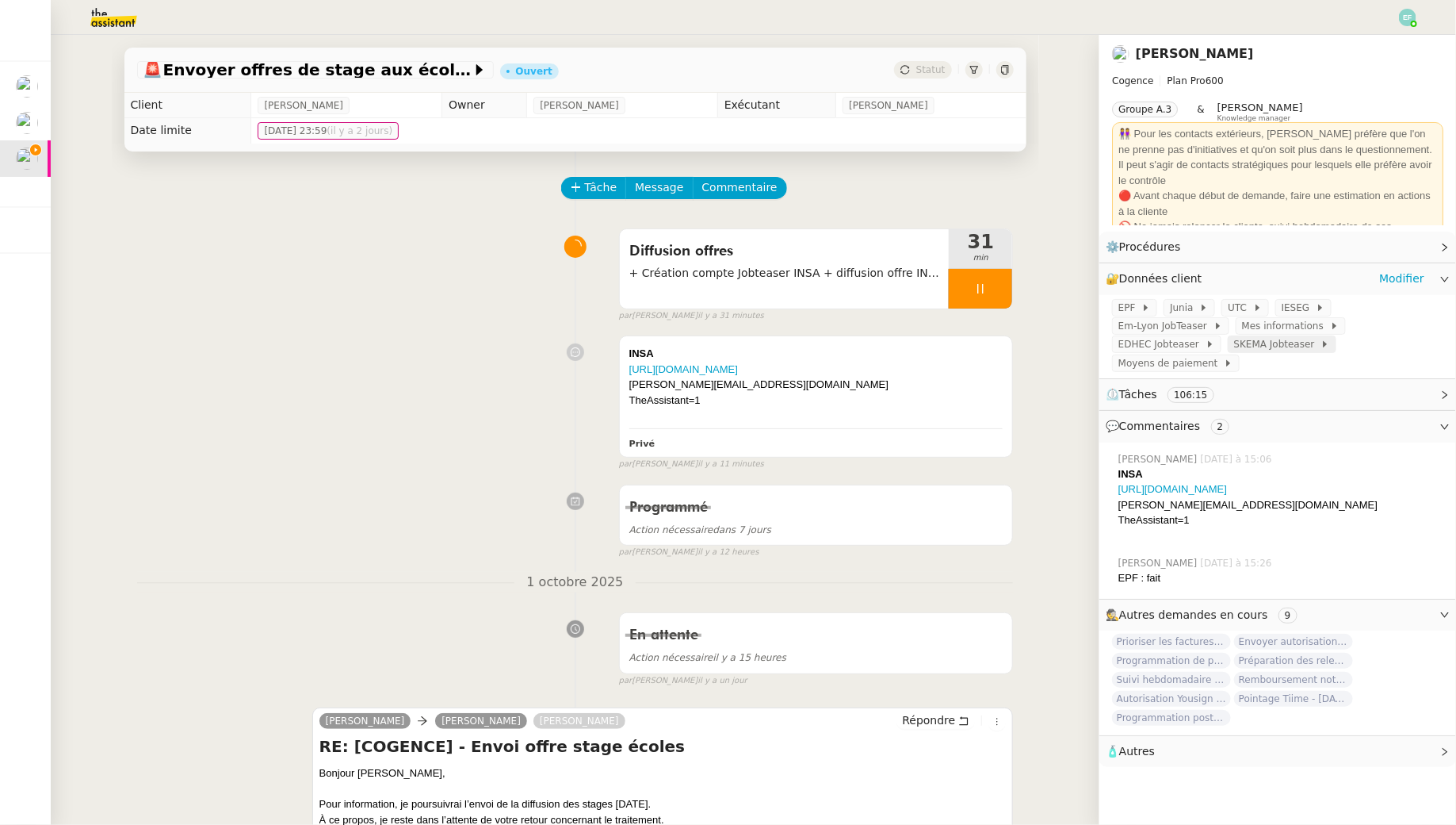
click at [1246, 350] on span "SKEMA Jobteaser" at bounding box center [1278, 344] width 87 height 16
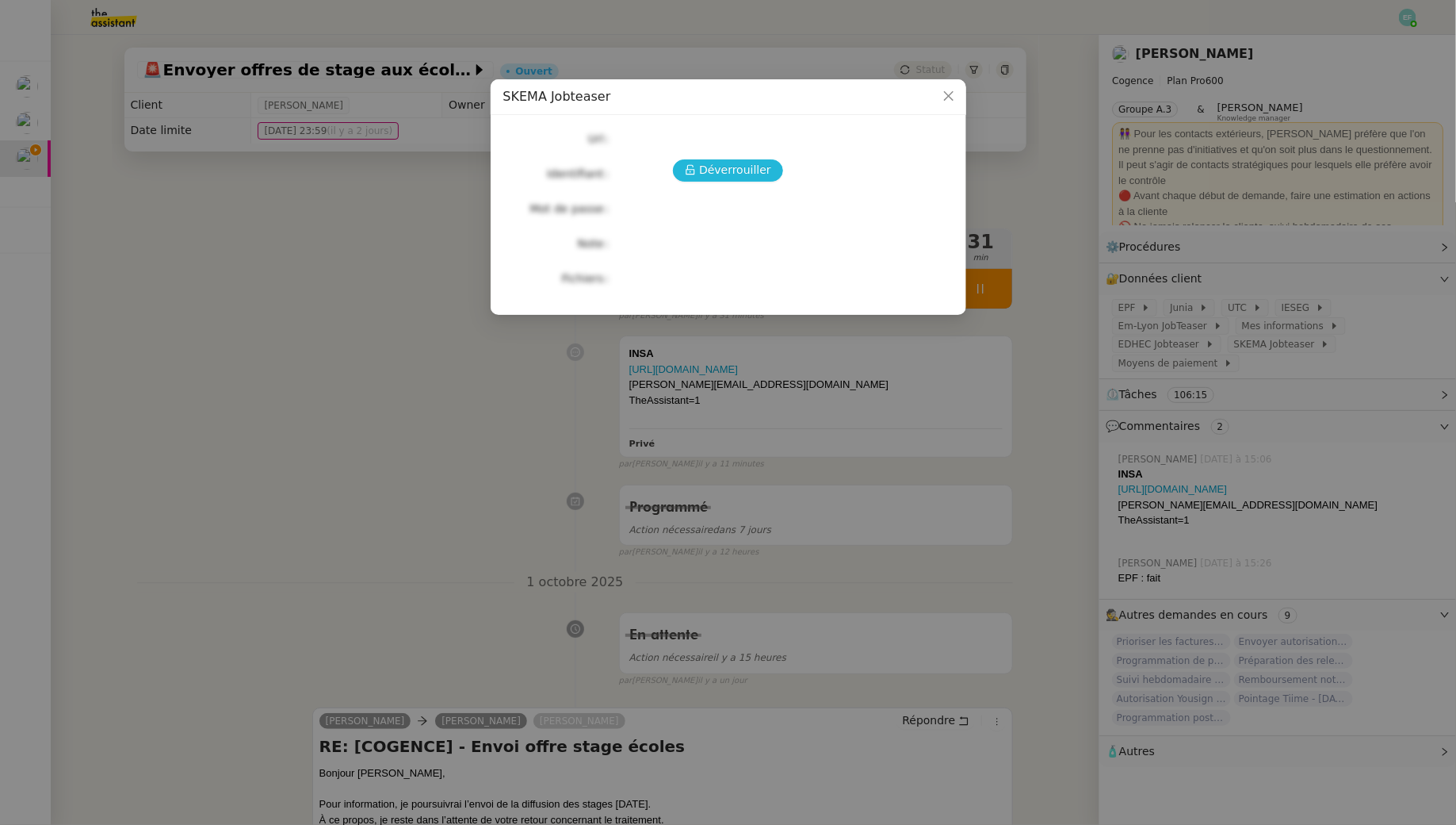
click at [766, 165] on span "Déverrouiller" at bounding box center [735, 170] width 72 height 18
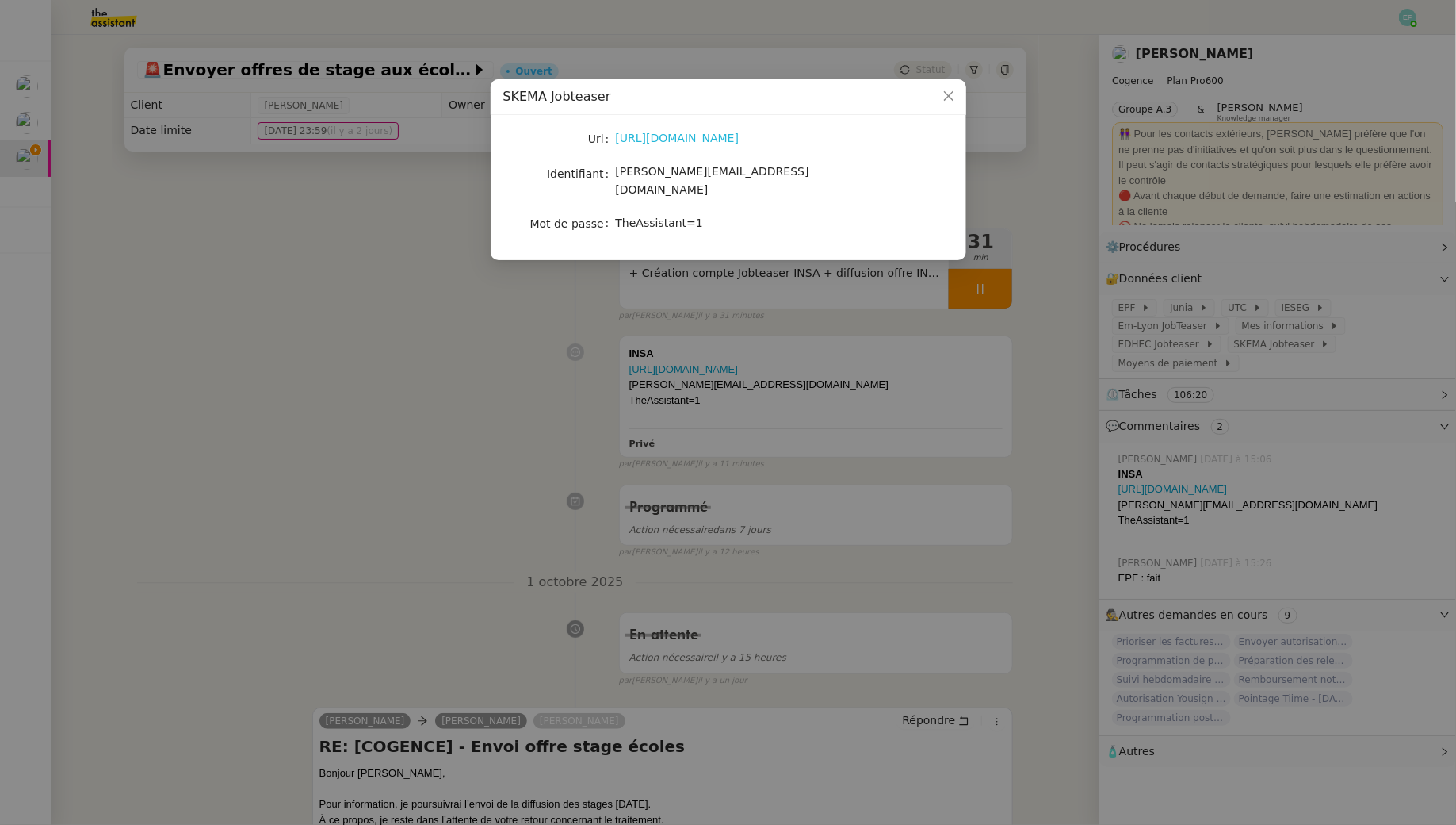
click at [733, 135] on link "https://skema.jobteaser.com/" at bounding box center [678, 138] width 124 height 13
click at [644, 143] on link "https://skema.jobteaser.com/" at bounding box center [678, 138] width 124 height 13
click at [325, 237] on nz-modal-container "SKEMA Jobteaser Url https://skema.jobteaser.com/ Identifiant louise@cogence-con…" at bounding box center [728, 412] width 1456 height 825
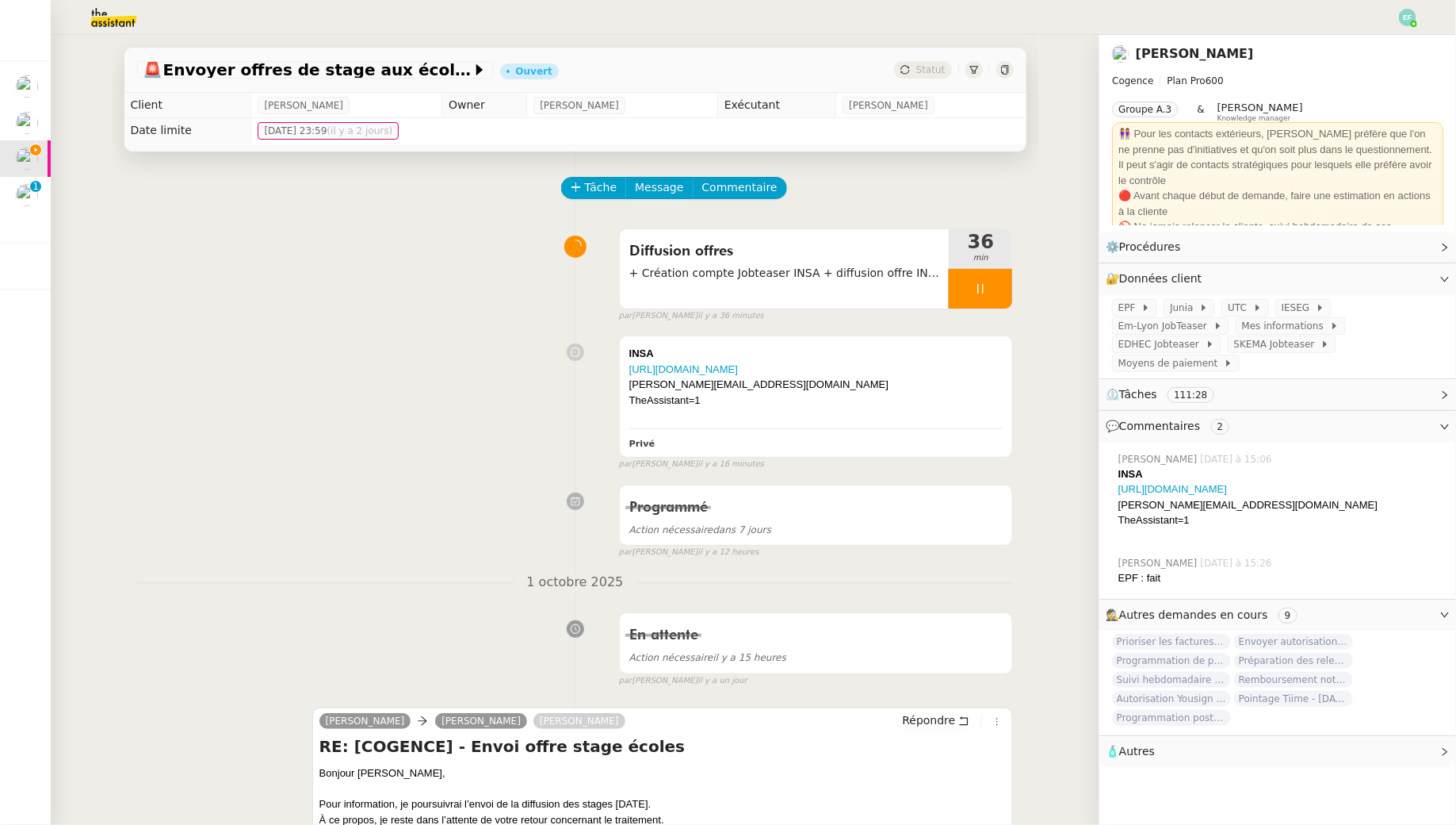
click at [106, 18] on img at bounding box center [100, 17] width 123 height 35
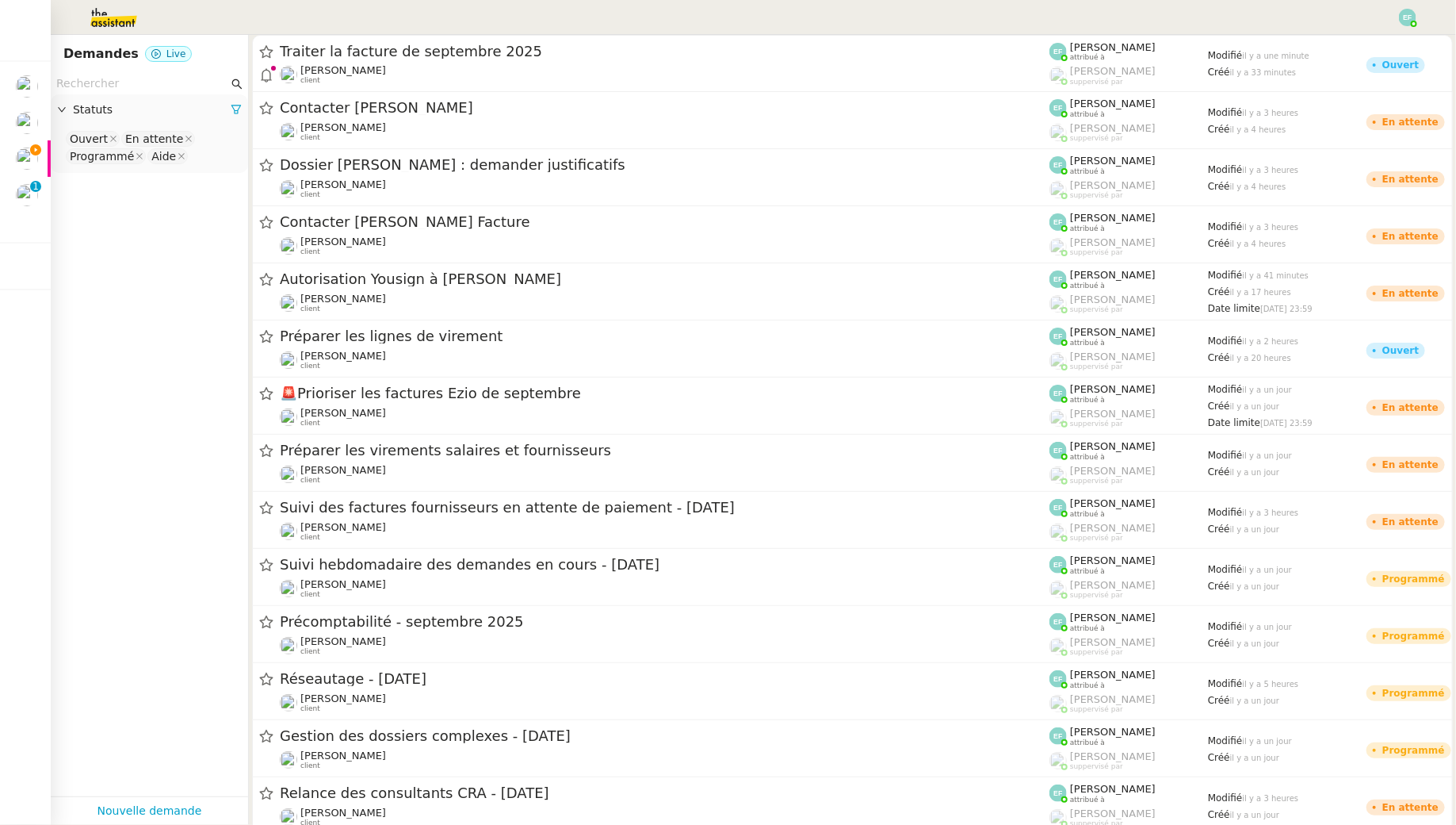
click at [112, 81] on input "text" at bounding box center [142, 83] width 172 height 18
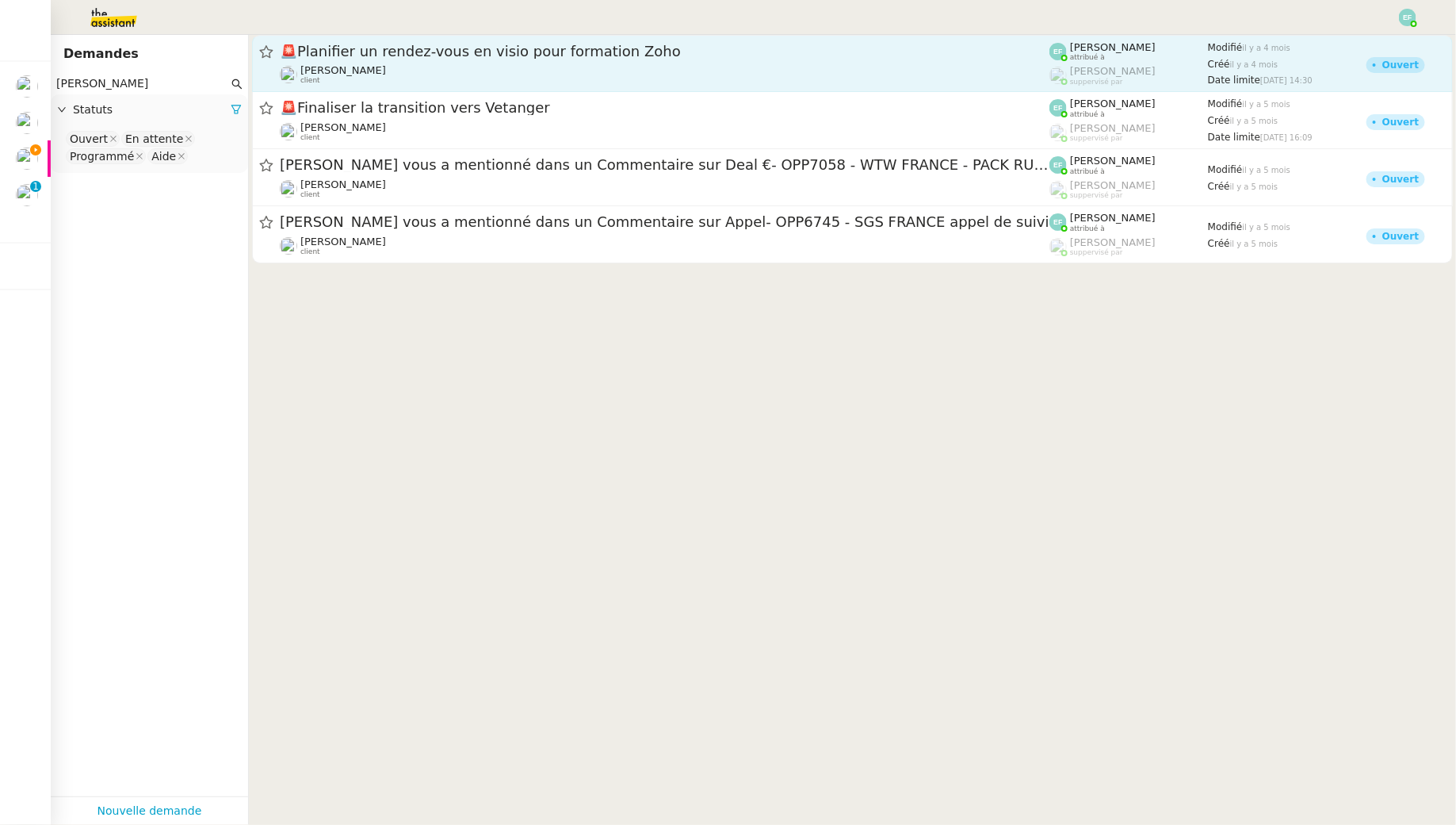
type input "florian"
click at [432, 87] on link "🚨 Planifier un rendez-vous en visio pour formation Zoho Florian Parant client E…" at bounding box center [853, 63] width 1201 height 57
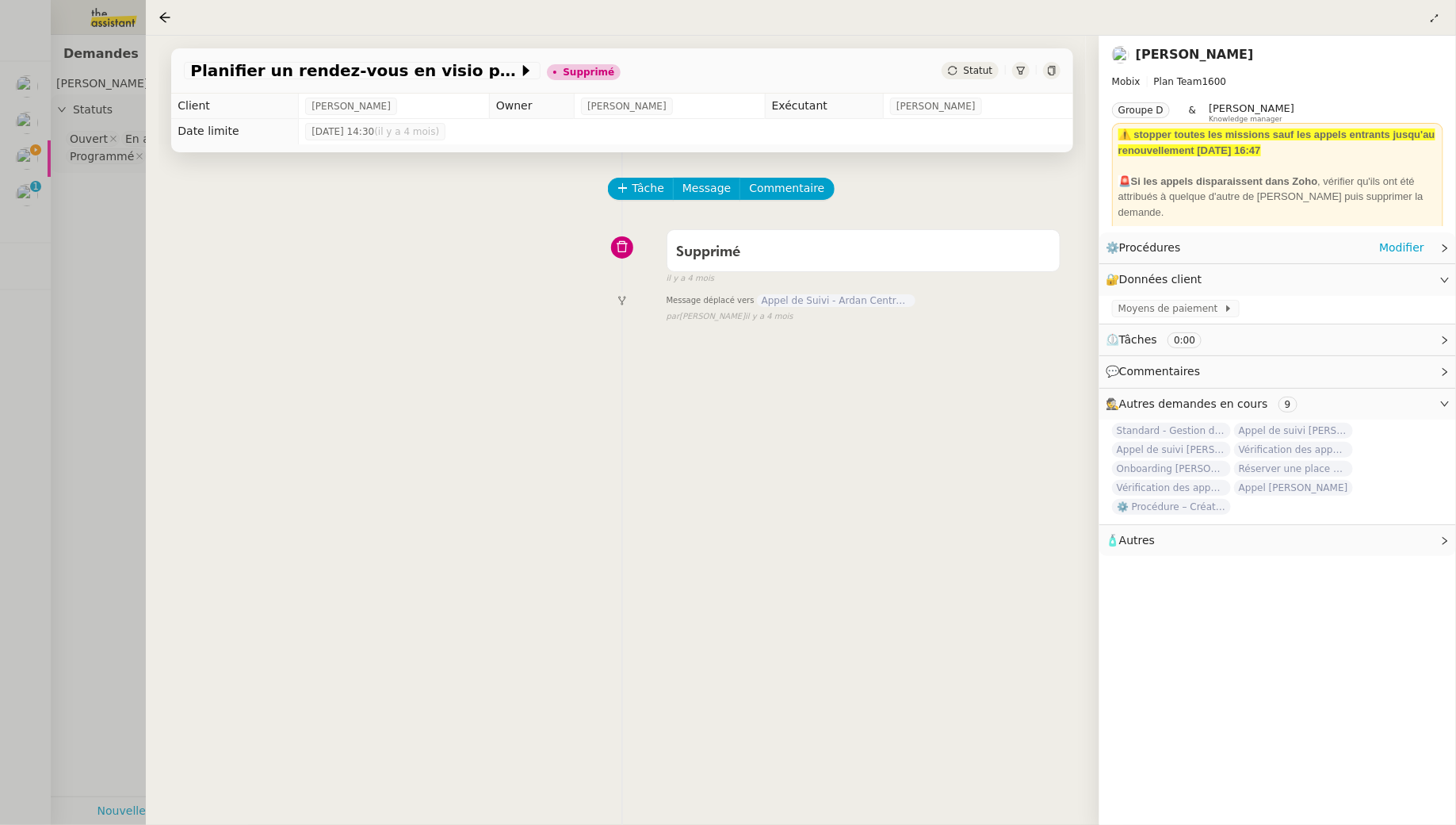
click at [1365, 249] on div "⚙️ Procédures Modifier" at bounding box center [1266, 247] width 319 height 18
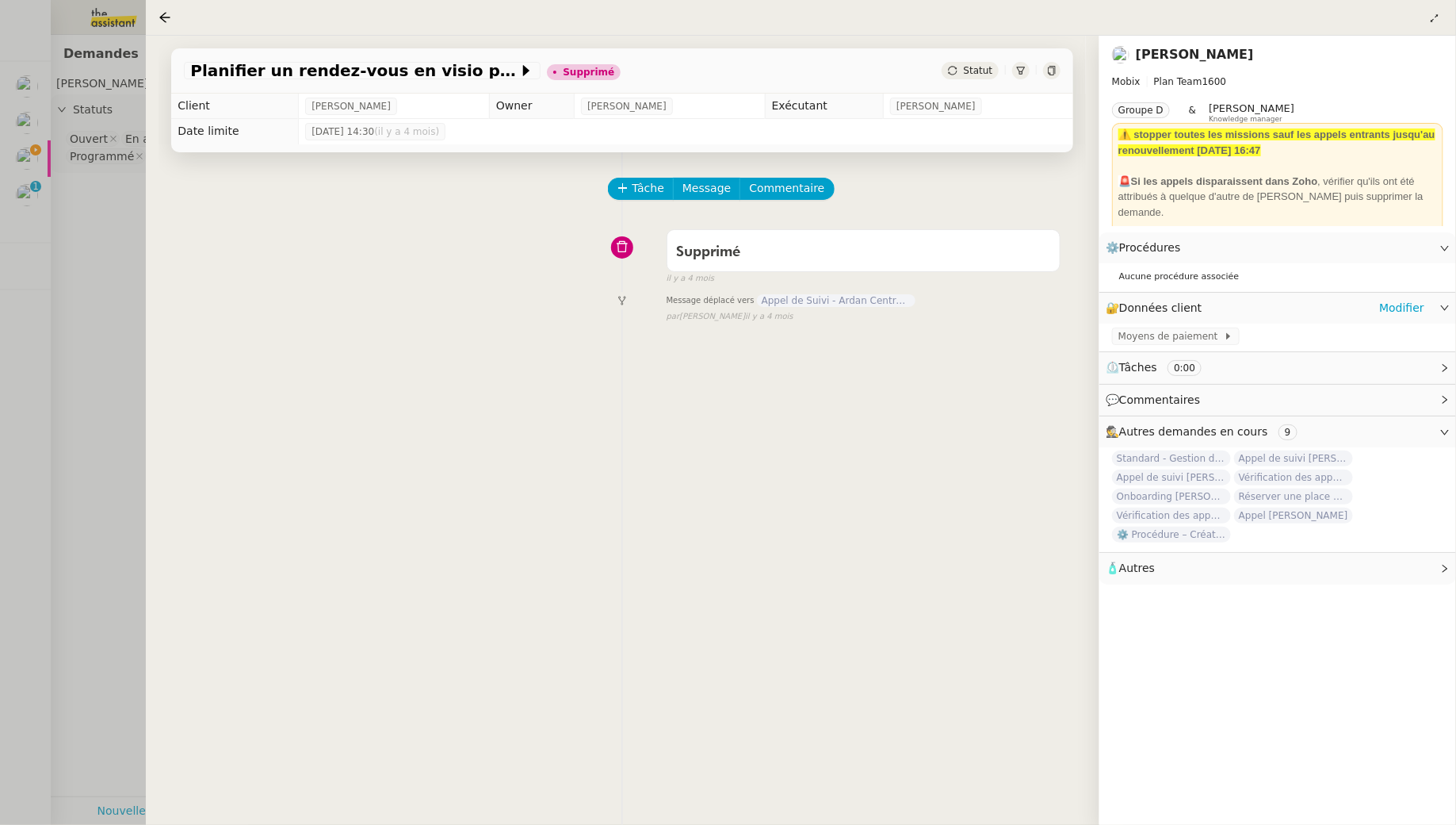
click at [1371, 308] on div "🔐 Données client Modifier" at bounding box center [1266, 308] width 319 height 18
click at [1408, 310] on link "Modifier" at bounding box center [1402, 308] width 45 height 18
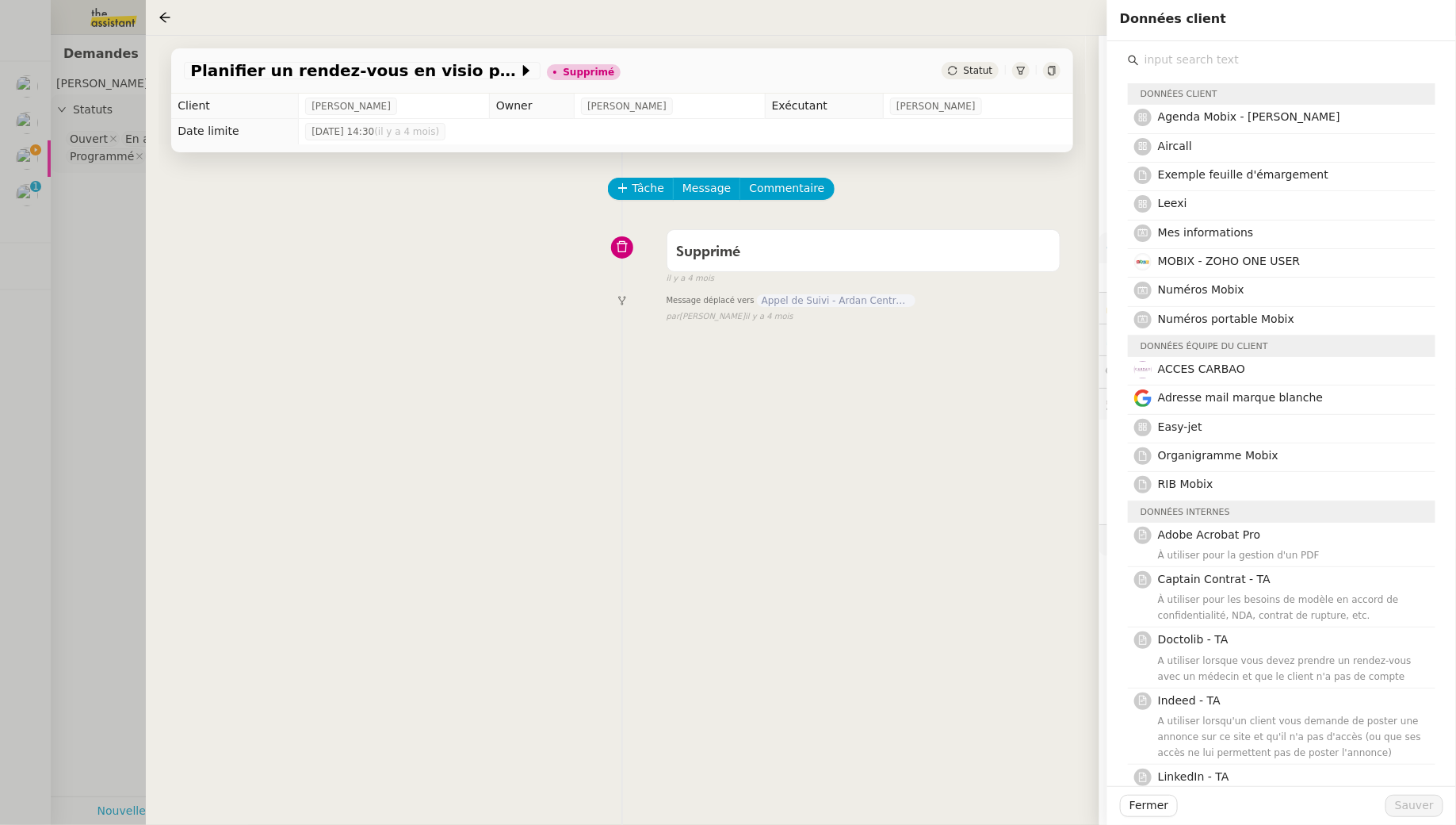
click at [856, 390] on div "Tâche Message Commentaire Veuillez patienter une erreur s'est produite 👌👌👌 mess…" at bounding box center [622, 564] width 928 height 825
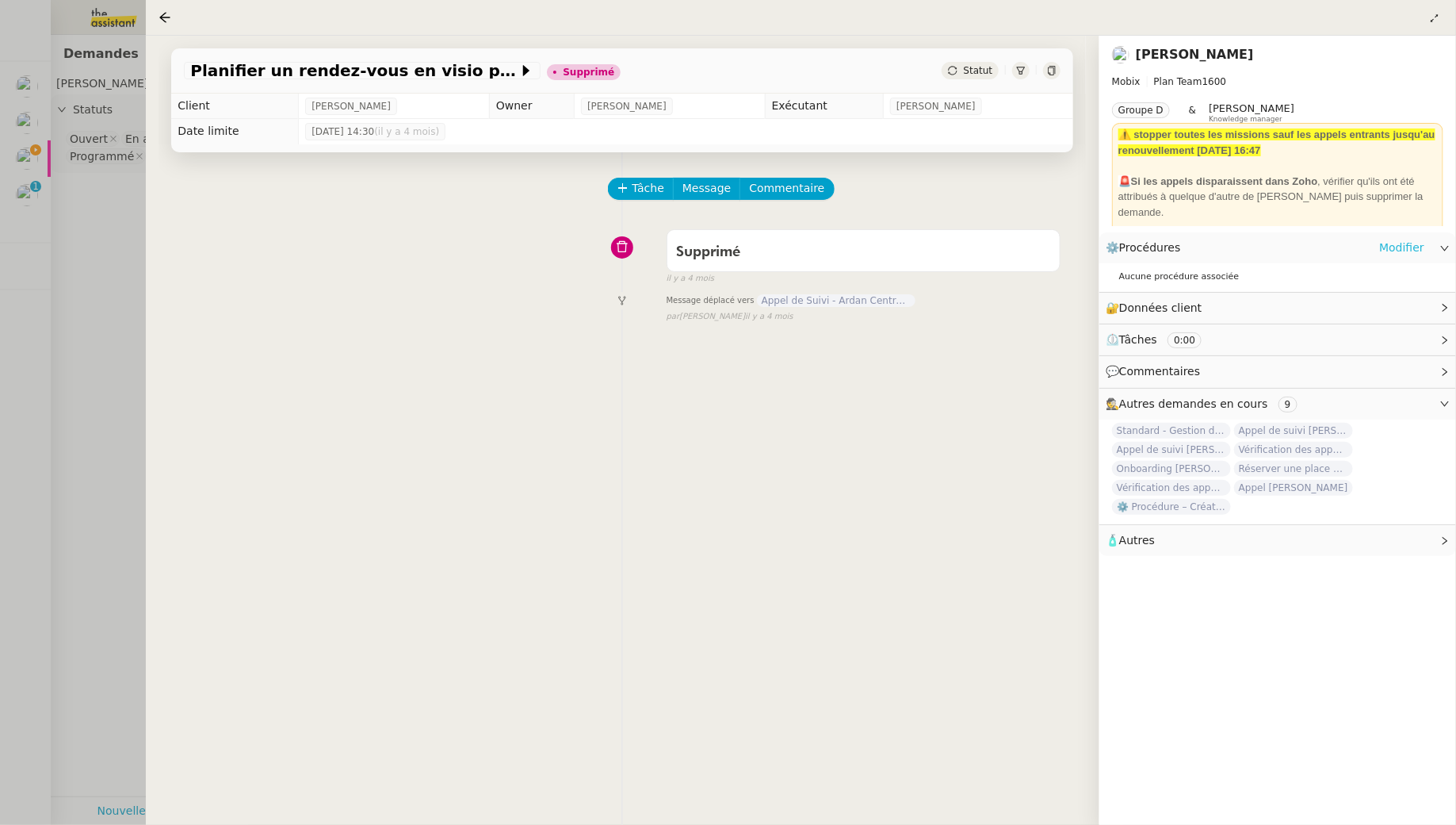
click at [1391, 253] on link "Modifier" at bounding box center [1402, 247] width 45 height 18
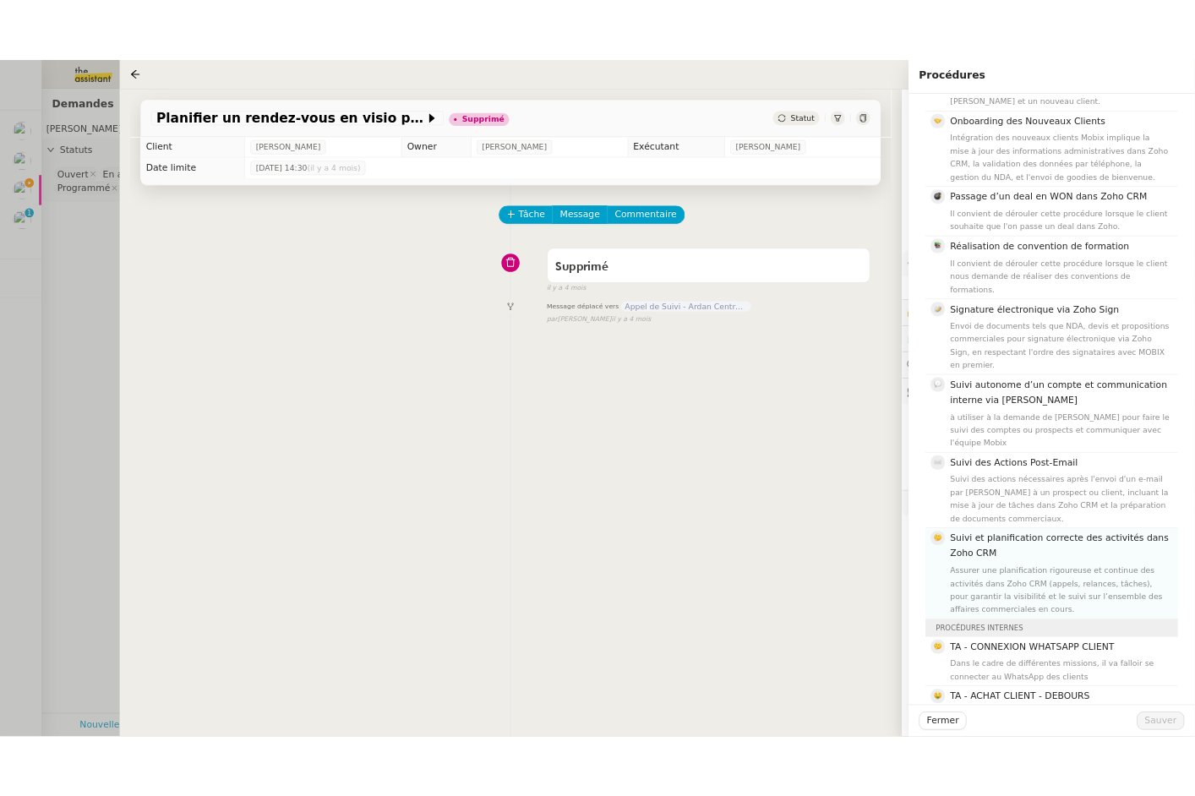
scroll to position [681, 0]
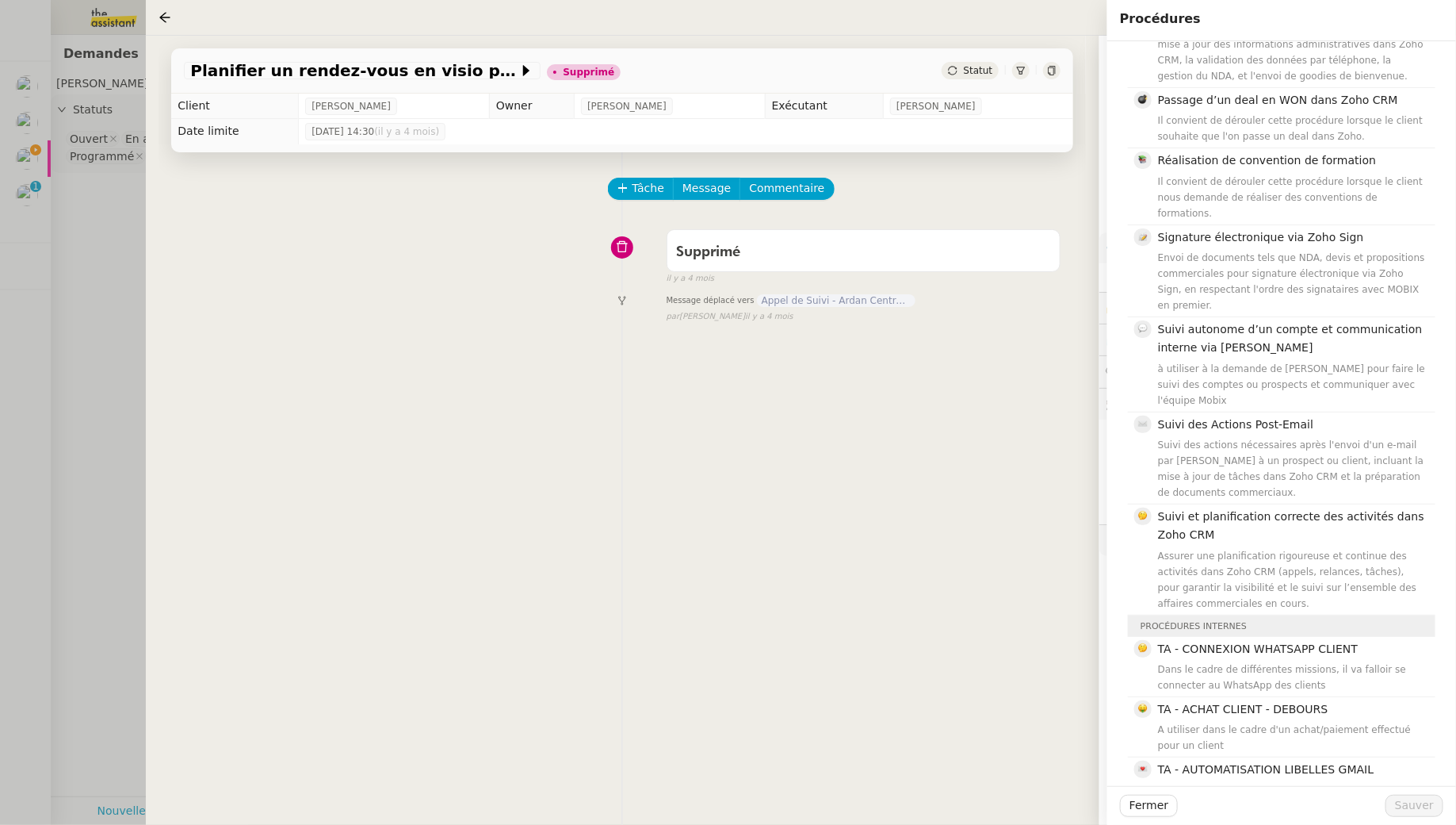
click at [955, 517] on div "Tâche Message Commentaire Veuillez patienter une erreur s'est produite 👌👌👌 mess…" at bounding box center [622, 564] width 928 height 825
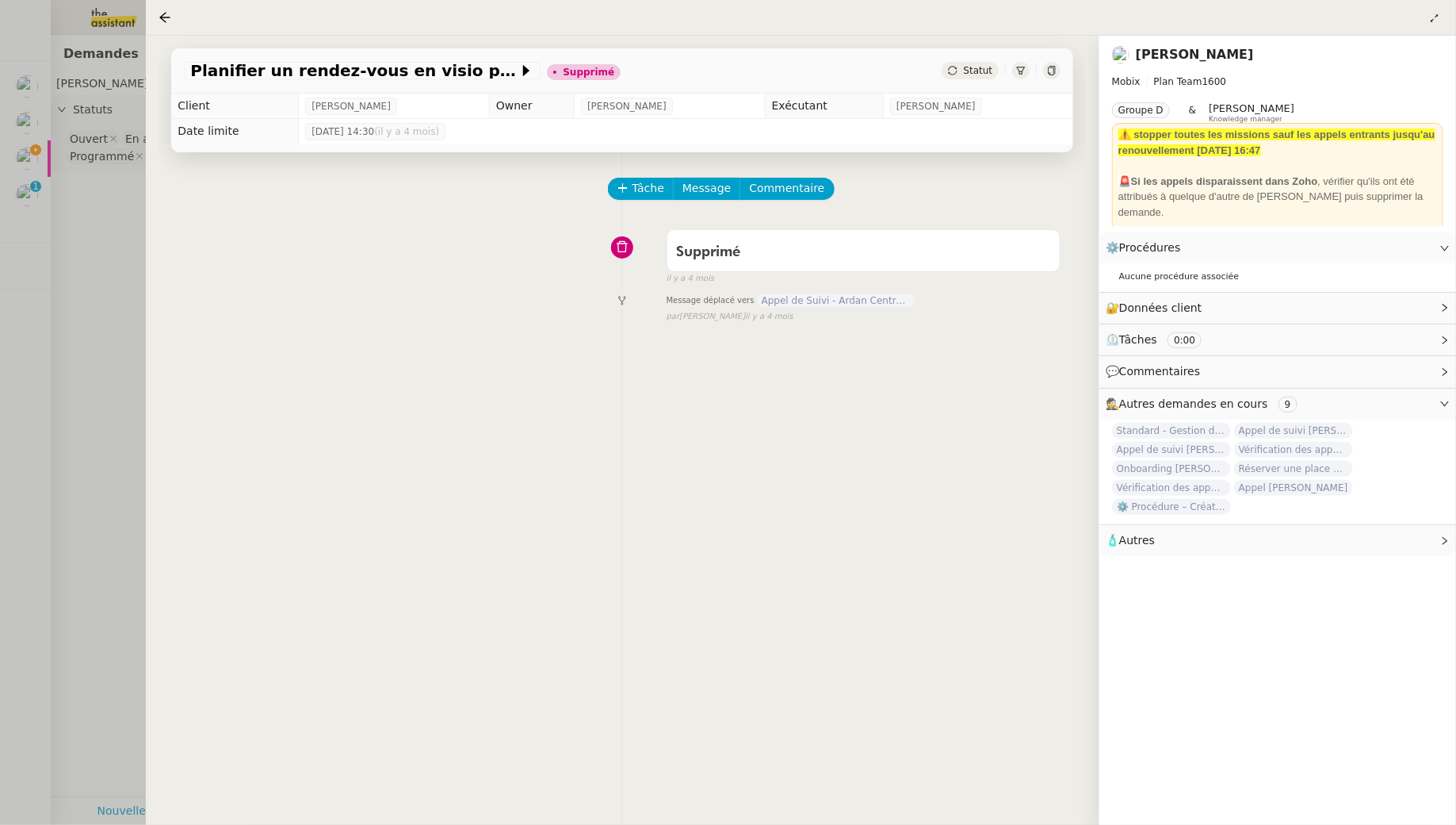
click at [58, 171] on div at bounding box center [728, 412] width 1456 height 825
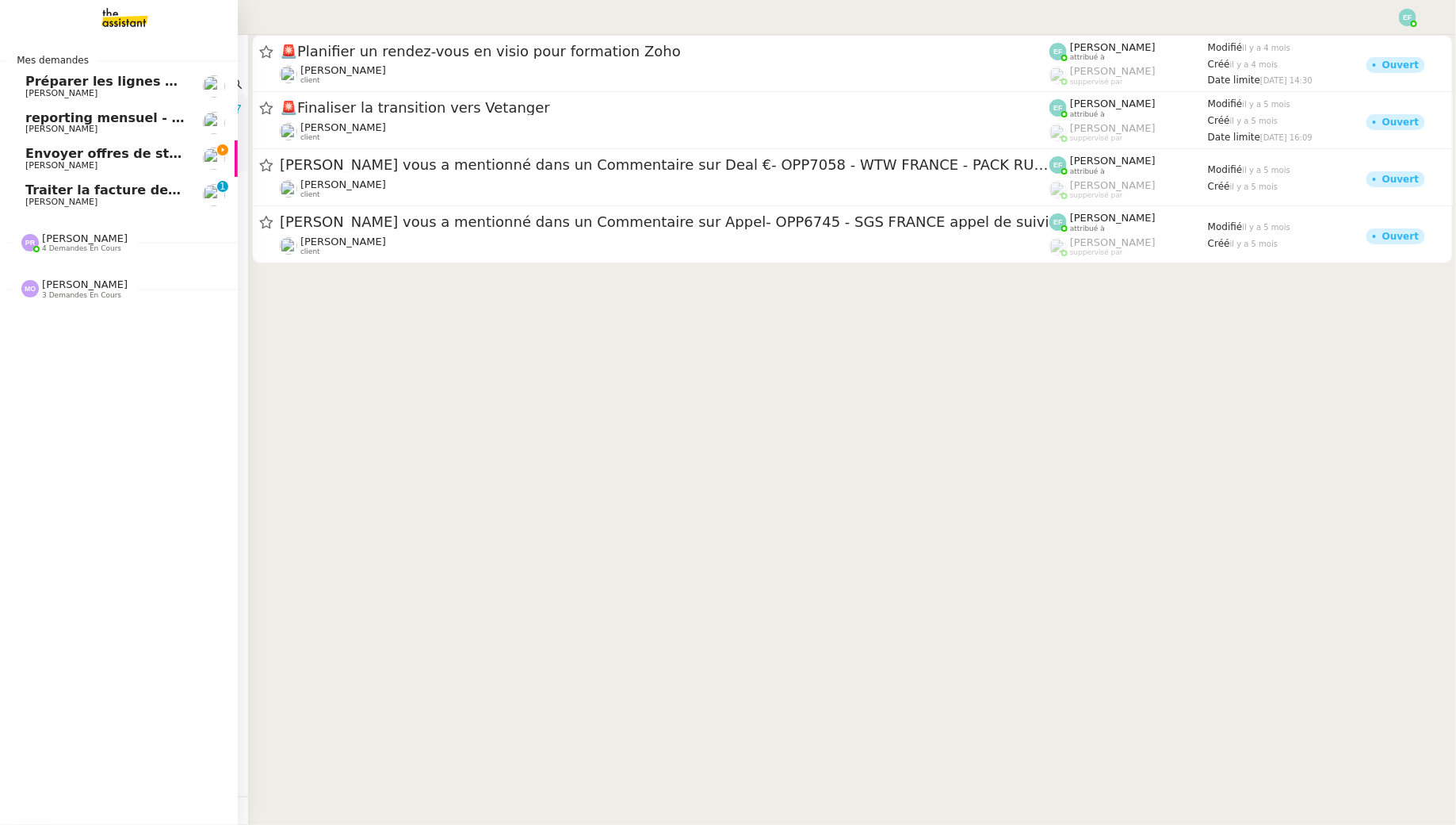
click at [33, 158] on span "Envoyer offres de stage aux écoles" at bounding box center [150, 153] width 250 height 15
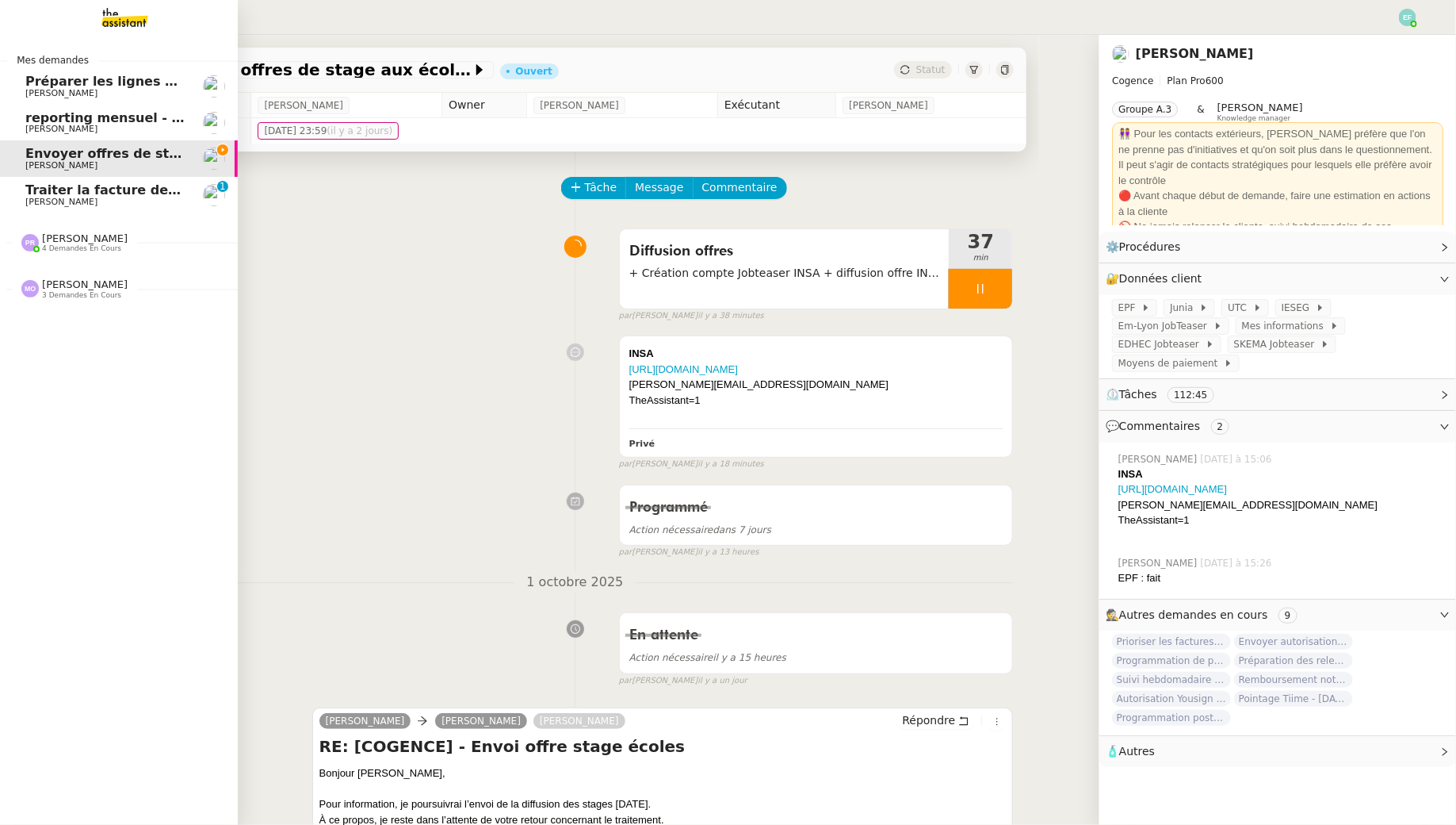
click at [28, 210] on link "Traiter la facture de septembre 2025 Florent Seiler 0 1 2 3 4 5 6 7 8 9" at bounding box center [118, 194] width 237 height 37
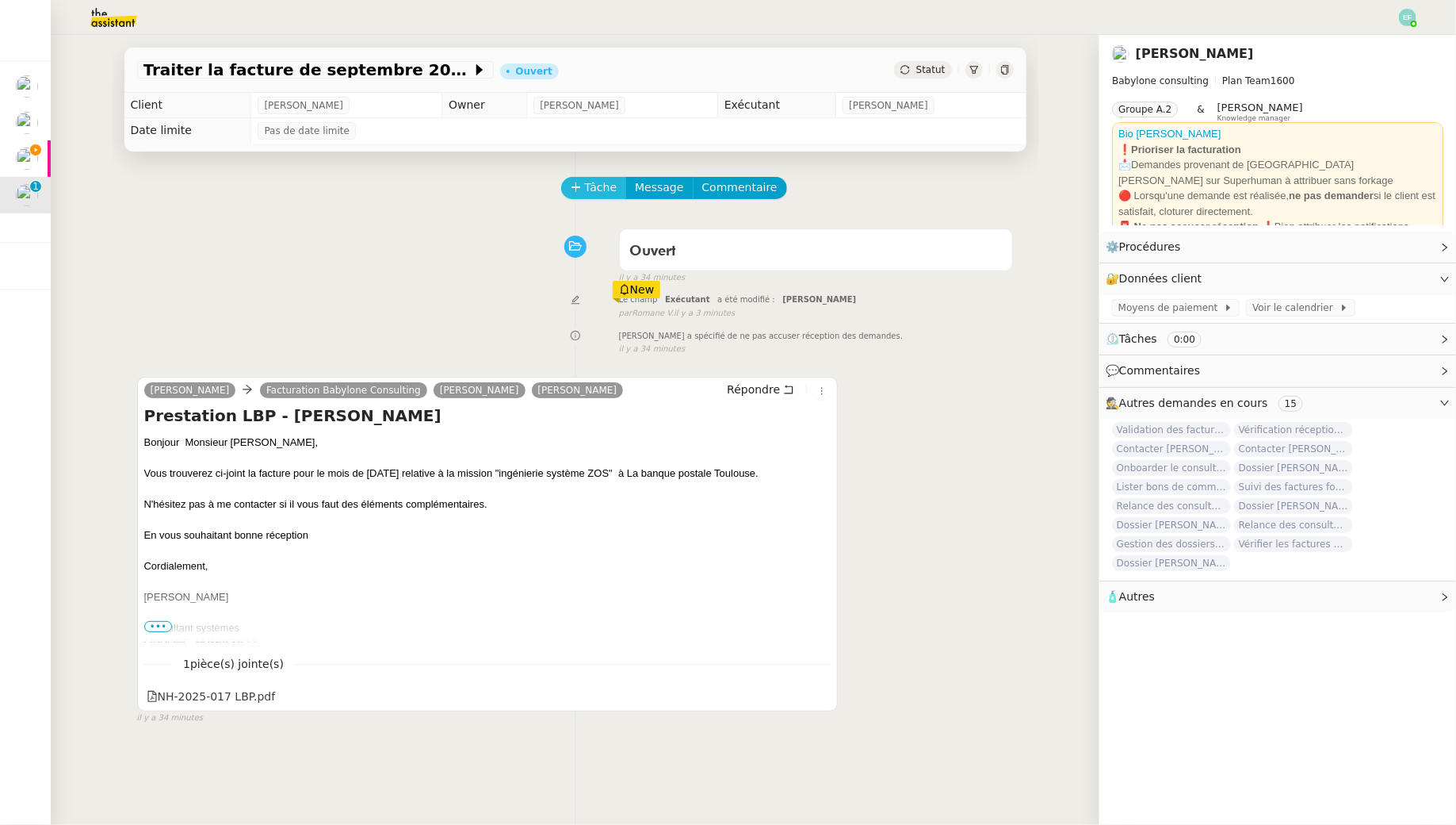
click at [593, 185] on span "Tâche" at bounding box center [601, 187] width 33 height 18
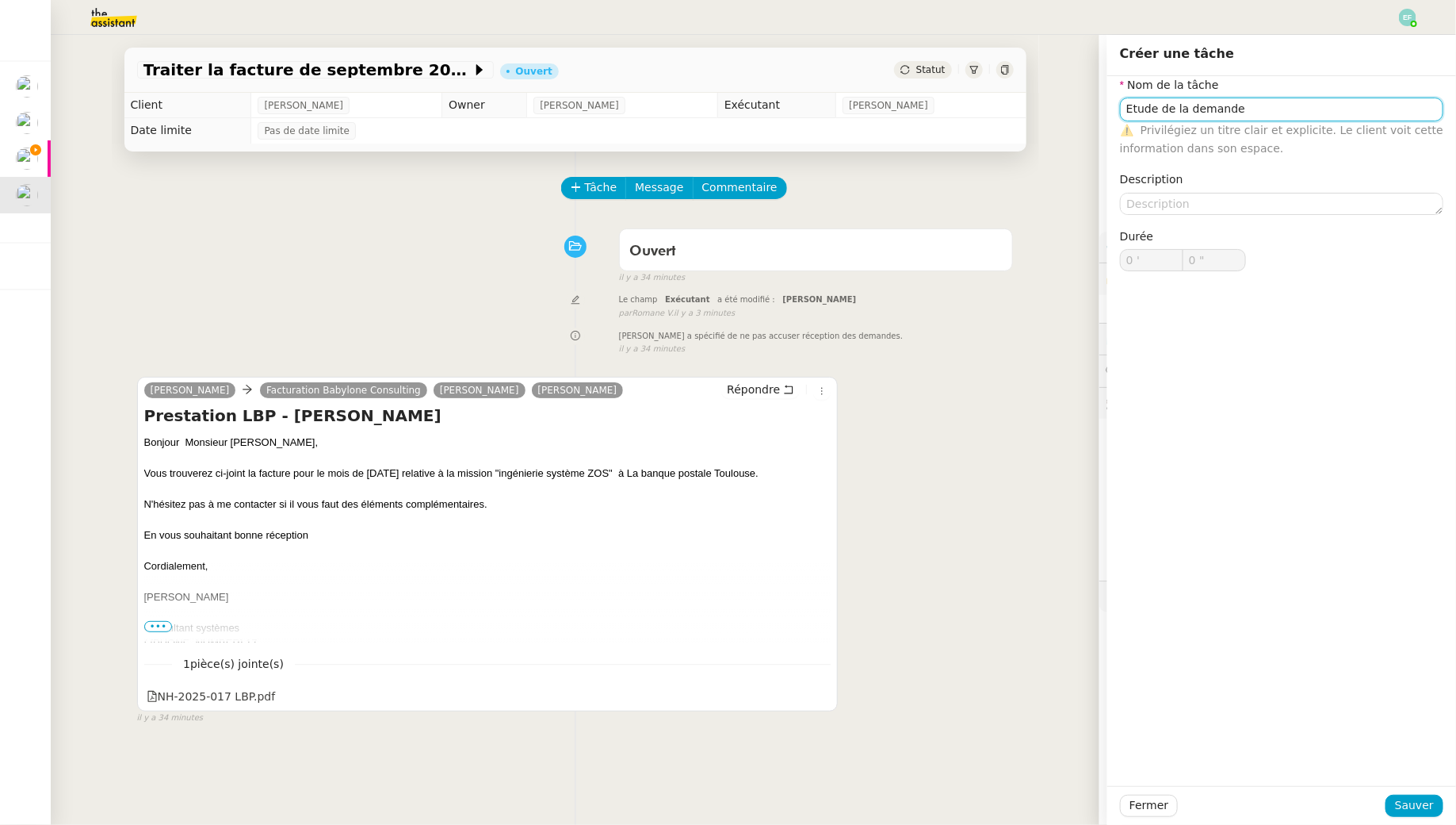
type input "Etude de la demande"
click at [1416, 793] on div "Fermer Sauver" at bounding box center [1282, 804] width 349 height 38
click at [1418, 805] on span "Sauver" at bounding box center [1414, 804] width 38 height 18
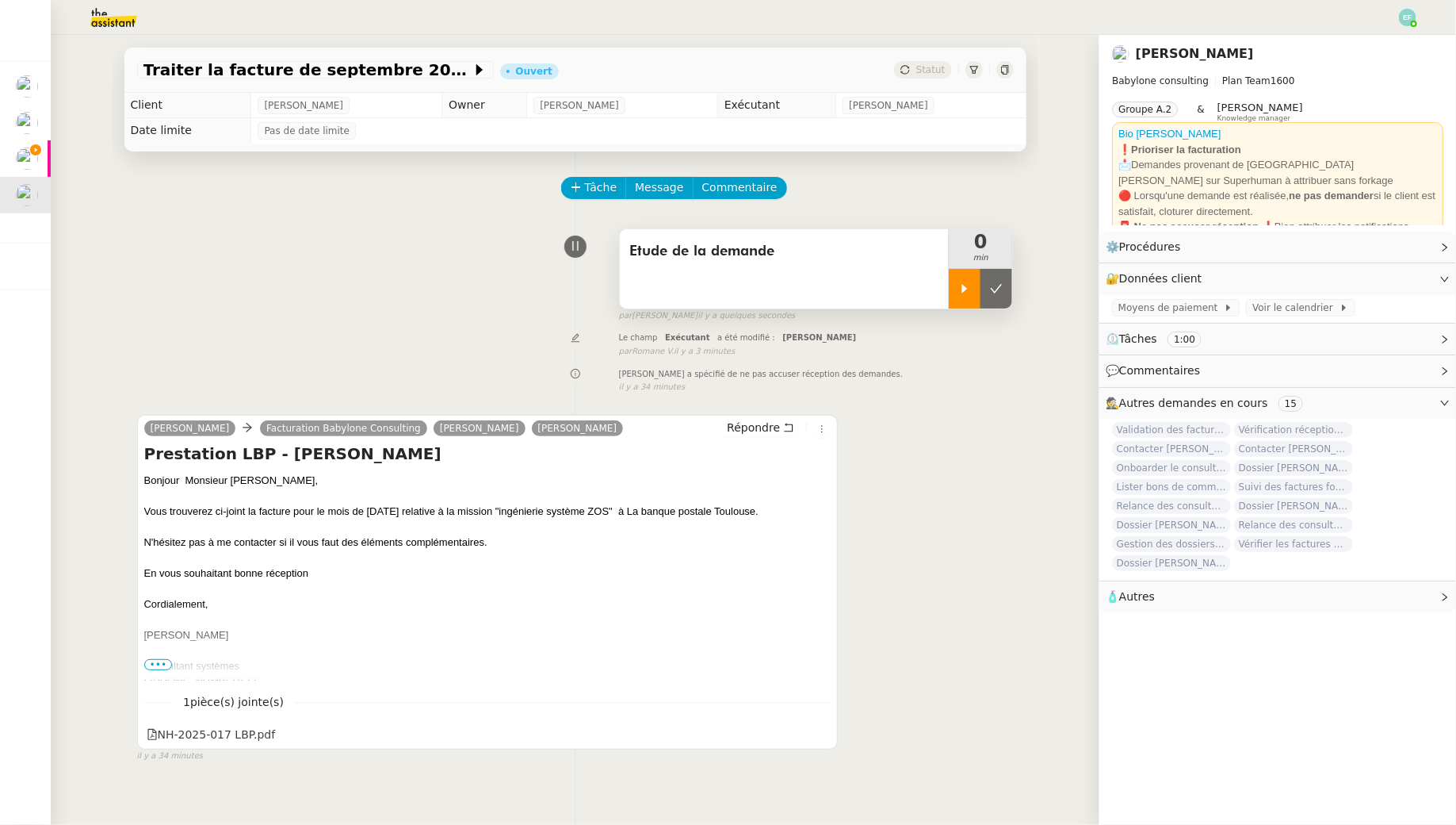
click at [971, 297] on div at bounding box center [964, 288] width 32 height 39
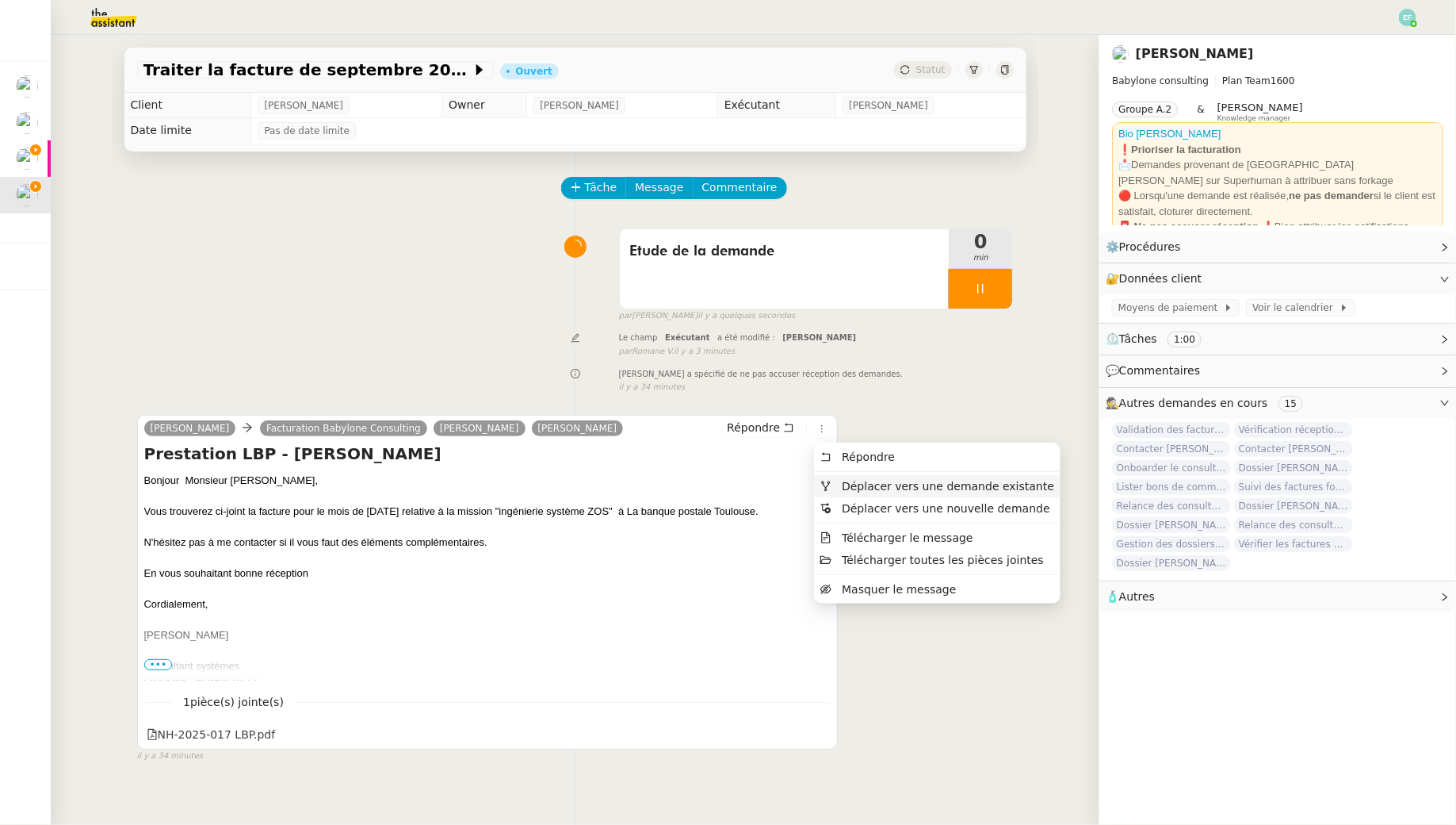
click at [843, 480] on span "Déplacer vers une demande existante" at bounding box center [948, 486] width 212 height 13
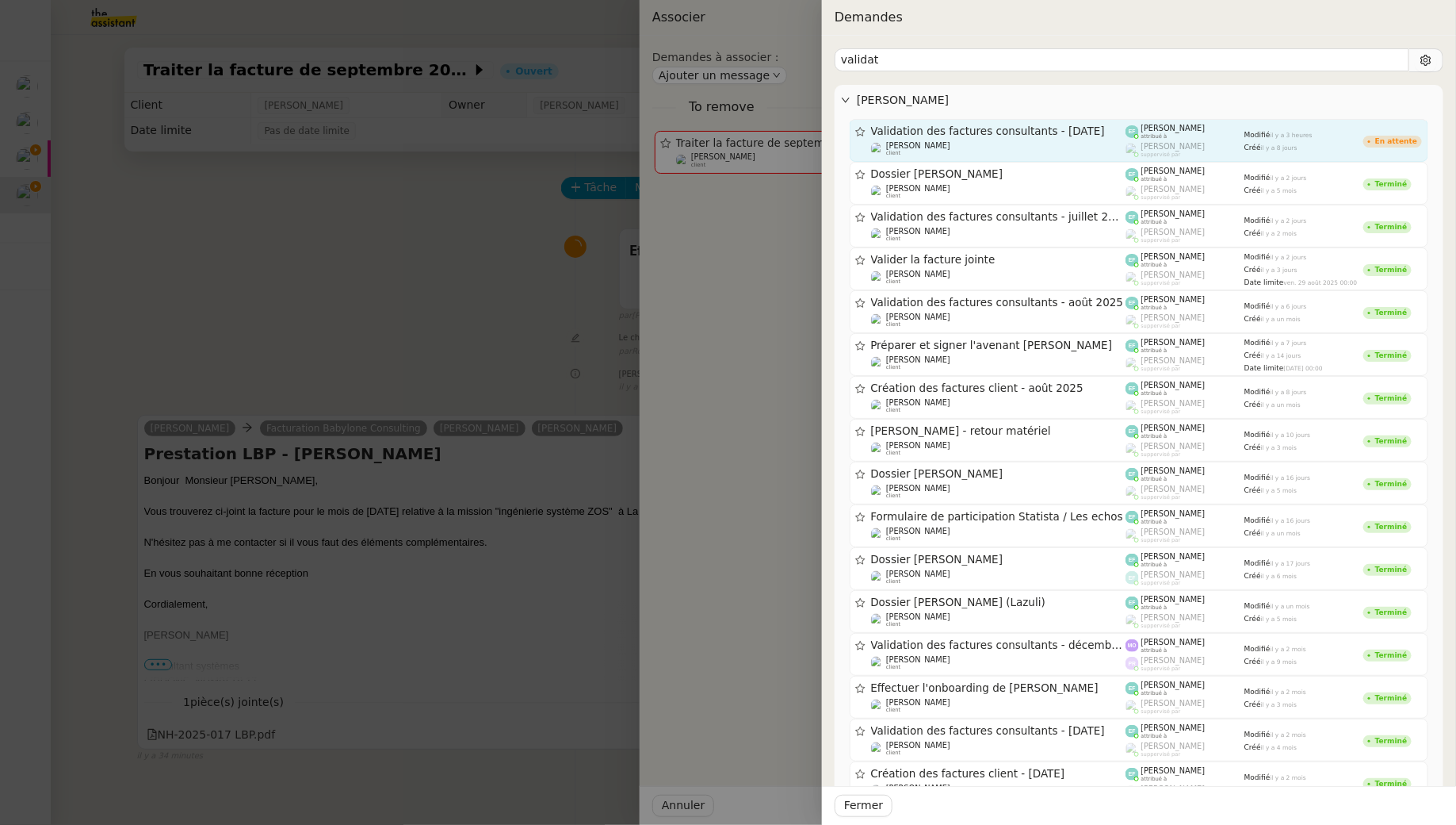
type input "validat"
click at [1038, 145] on div "Florent Seiler client" at bounding box center [999, 148] width 255 height 16
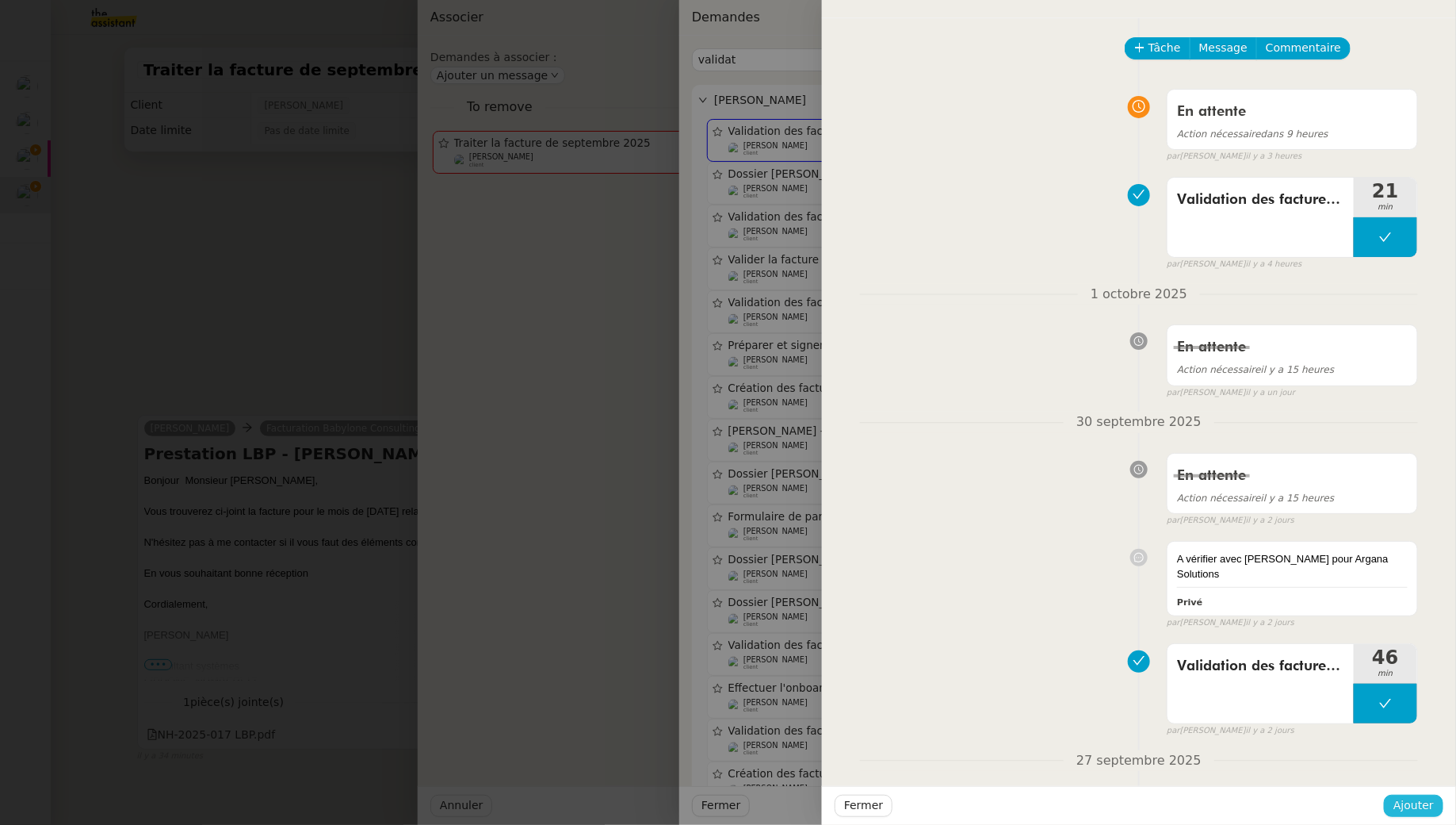
click at [1406, 802] on span "Ajouter" at bounding box center [1413, 804] width 40 height 18
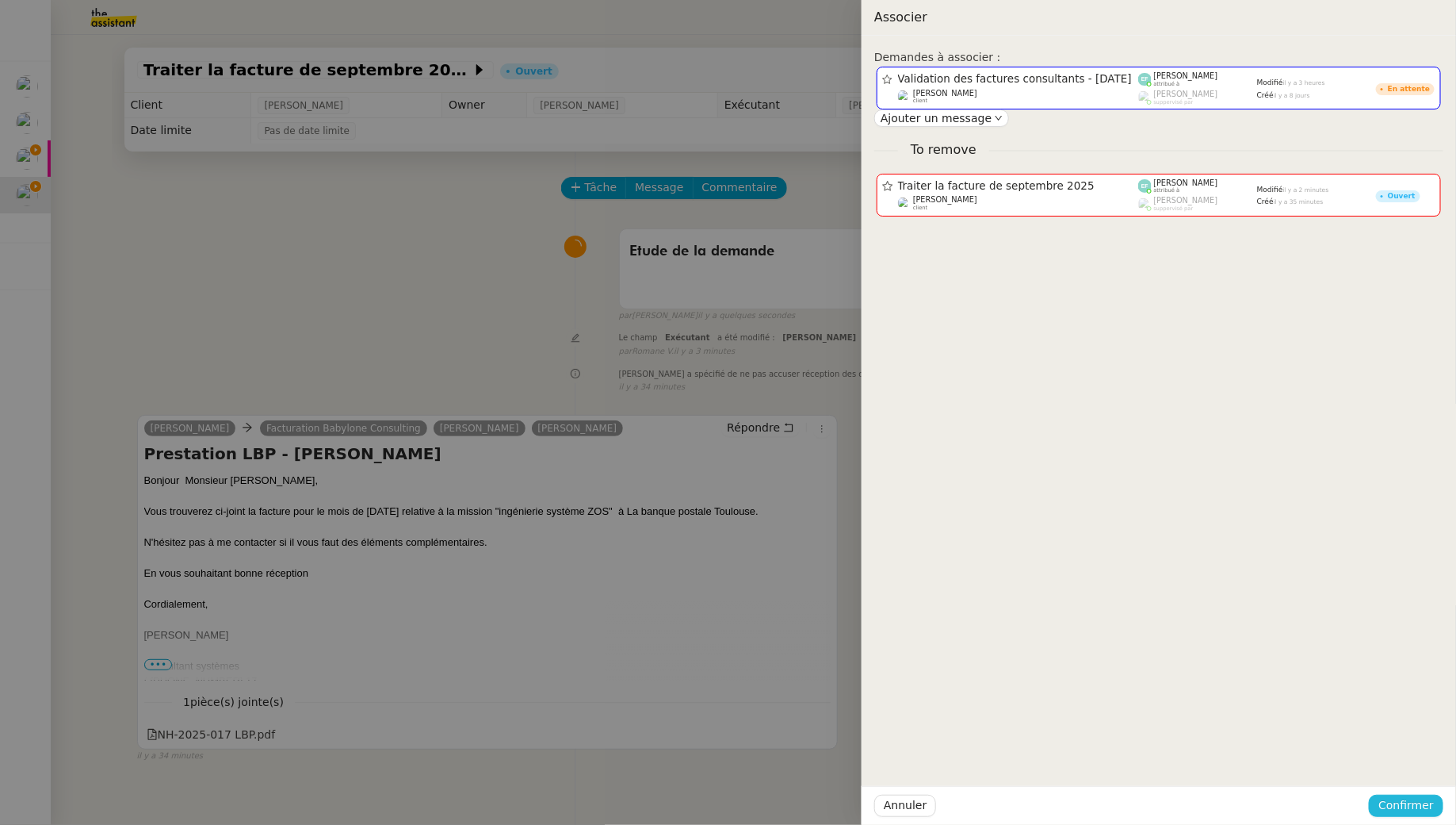
click at [1389, 801] on span "Confirmer" at bounding box center [1405, 804] width 55 height 18
click at [1398, 759] on span "Ajouter" at bounding box center [1408, 762] width 40 height 16
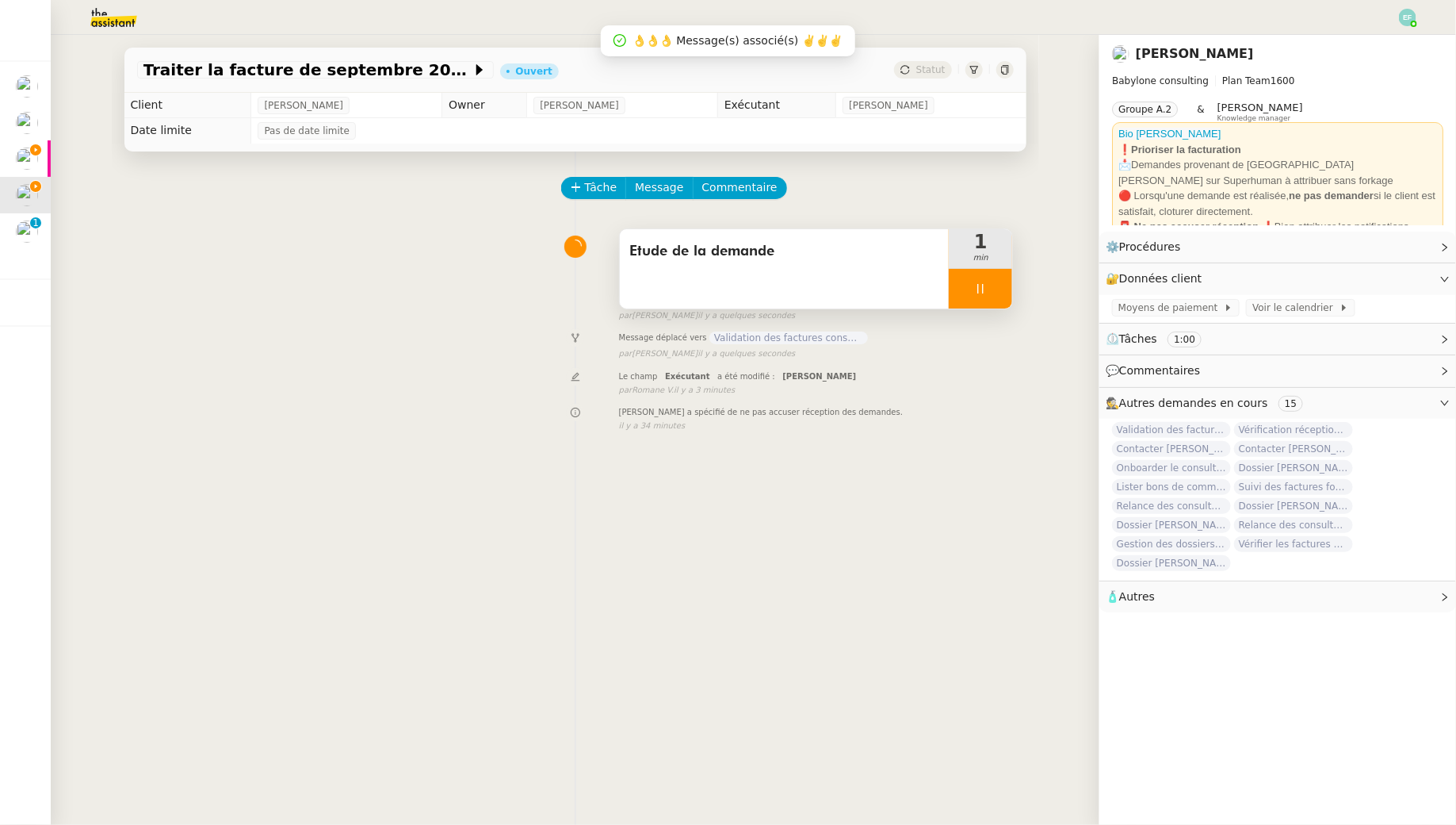
click at [974, 282] on div at bounding box center [980, 288] width 64 height 39
click at [990, 283] on icon at bounding box center [996, 289] width 13 height 13
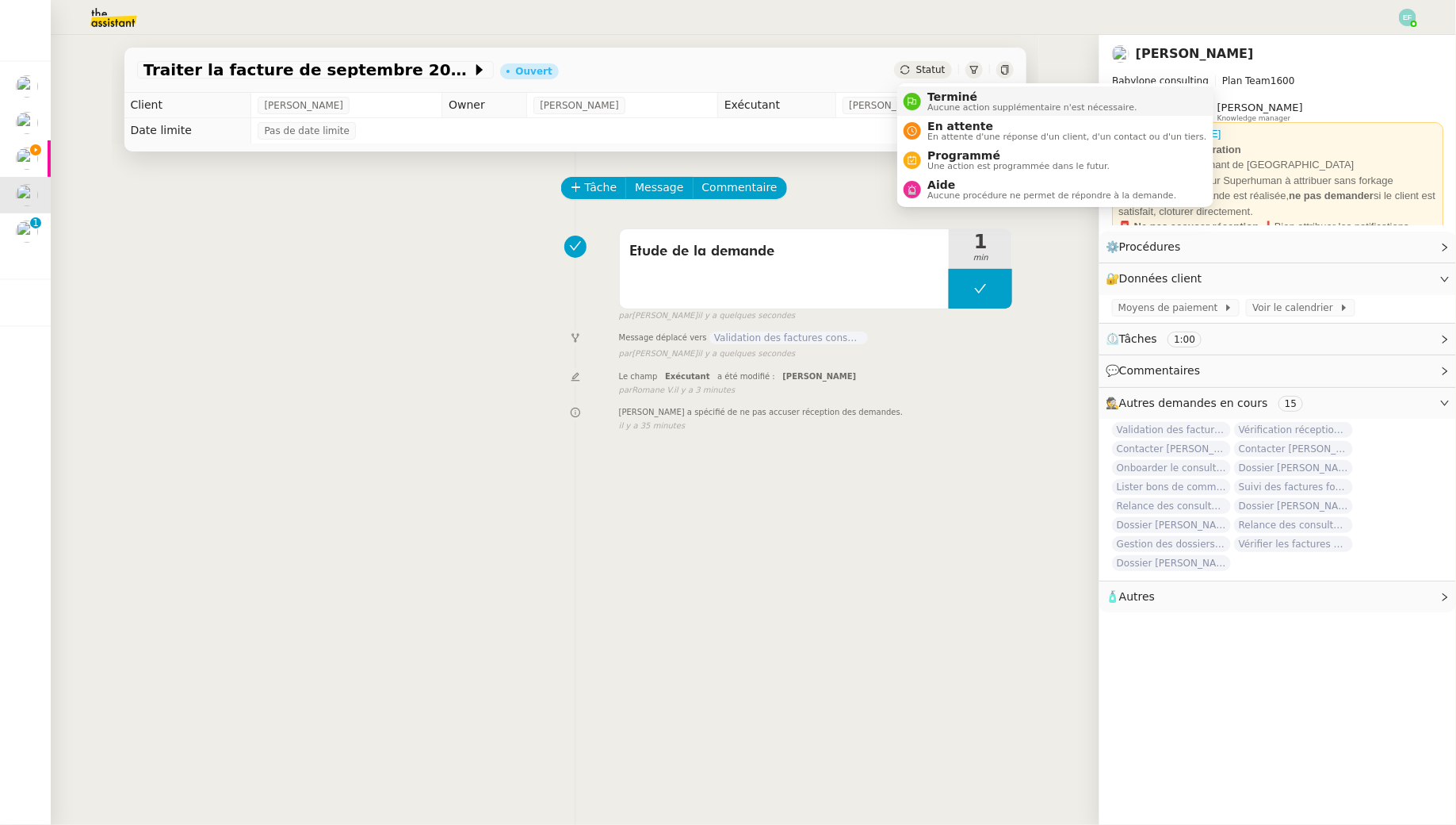
click at [939, 92] on span "Terminé" at bounding box center [1032, 97] width 209 height 13
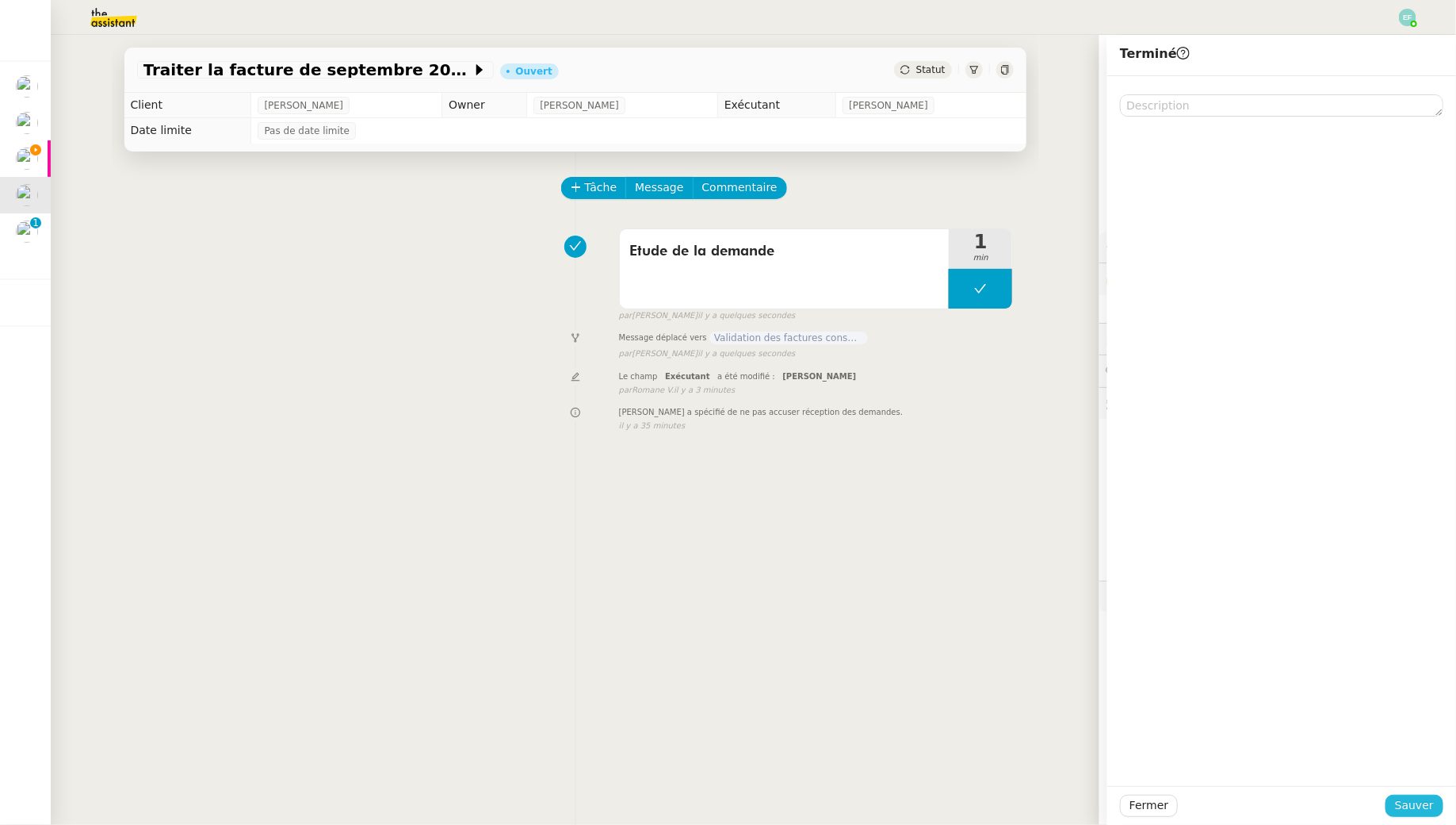
click at [1413, 800] on span "Sauver" at bounding box center [1414, 804] width 38 height 18
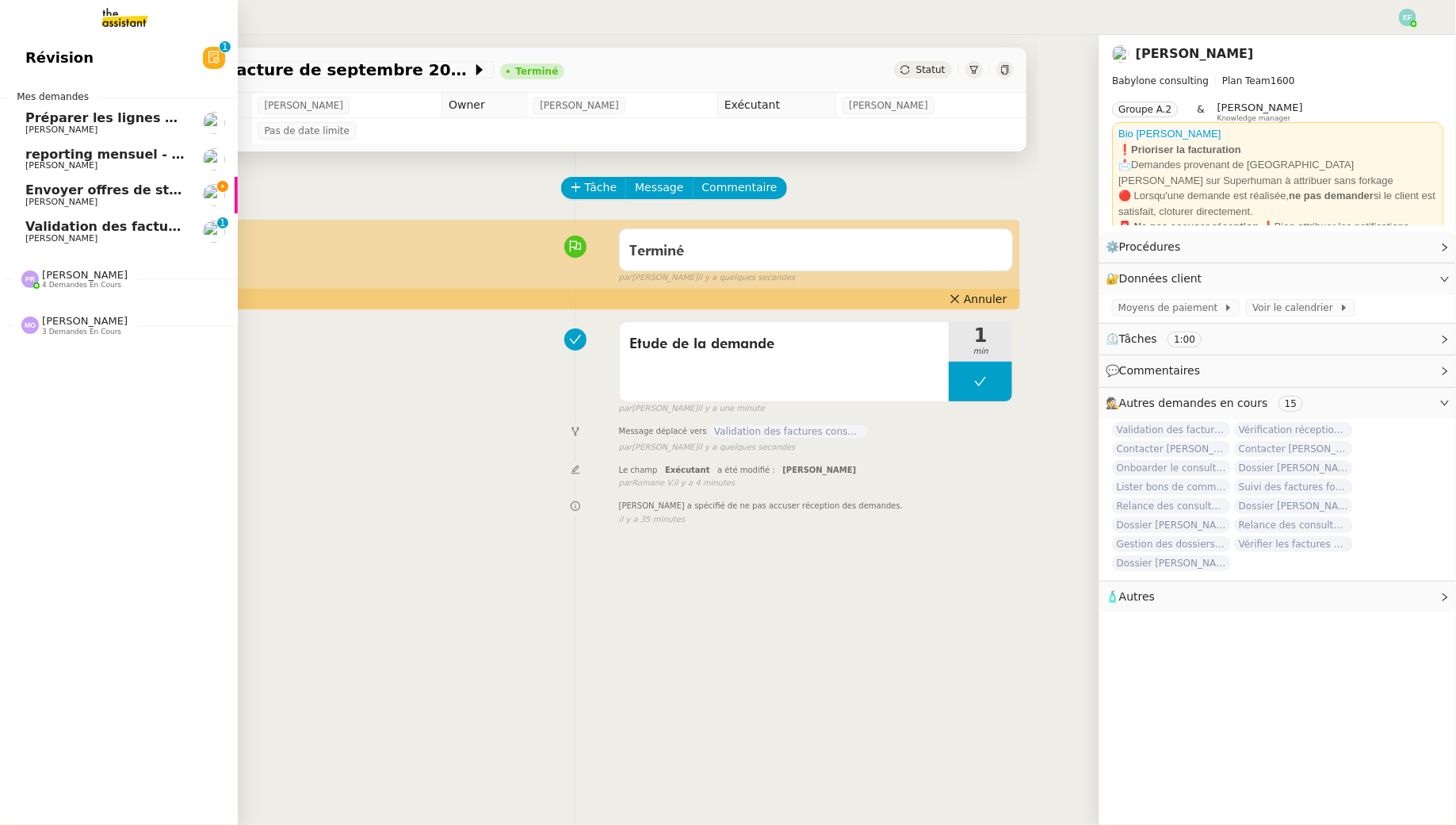
click at [33, 197] on span "Juliette Rihal" at bounding box center [61, 202] width 72 height 10
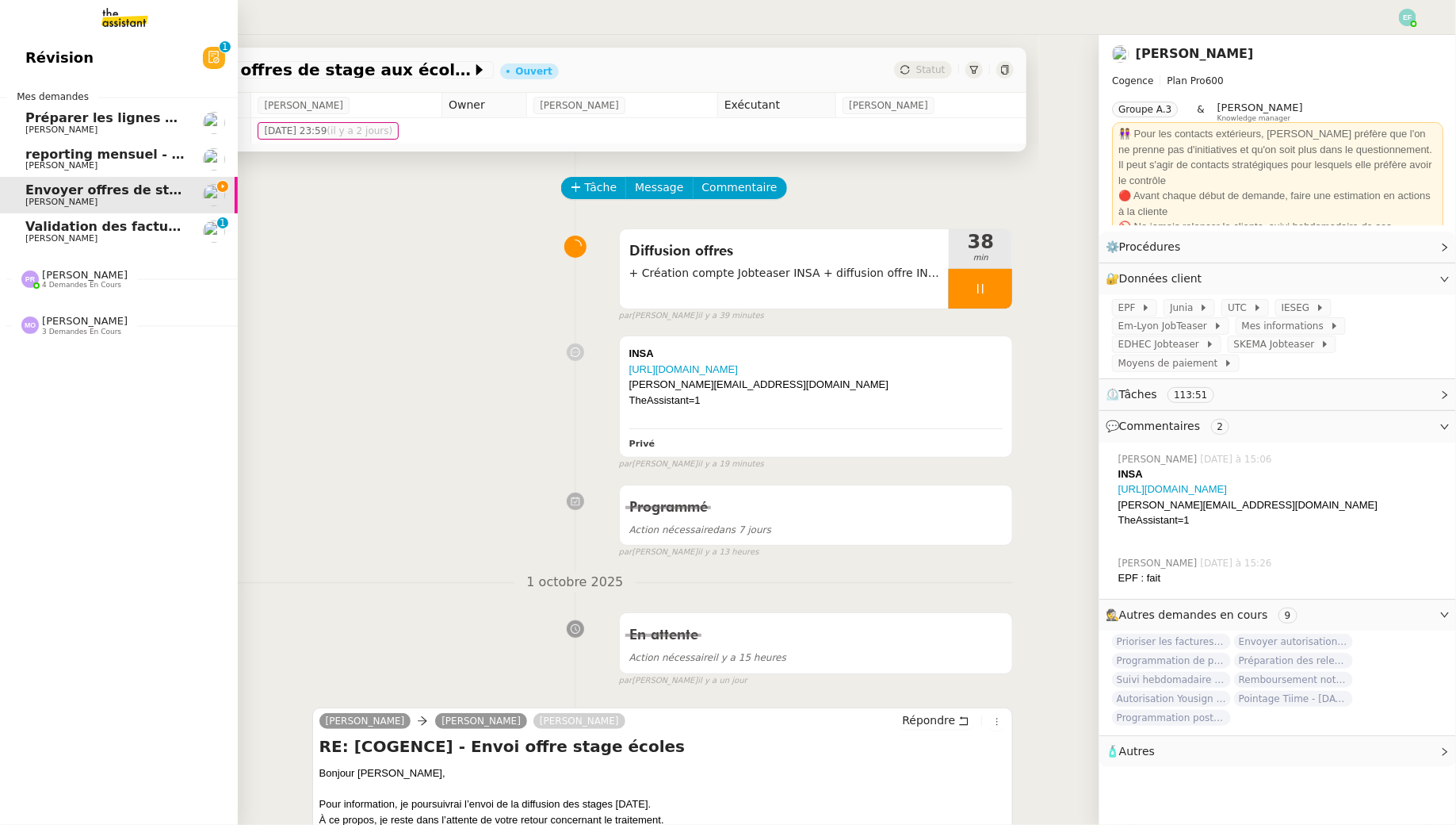
click at [35, 230] on span "Validation des factures consultants - septembre 2025" at bounding box center [183, 226] width 315 height 15
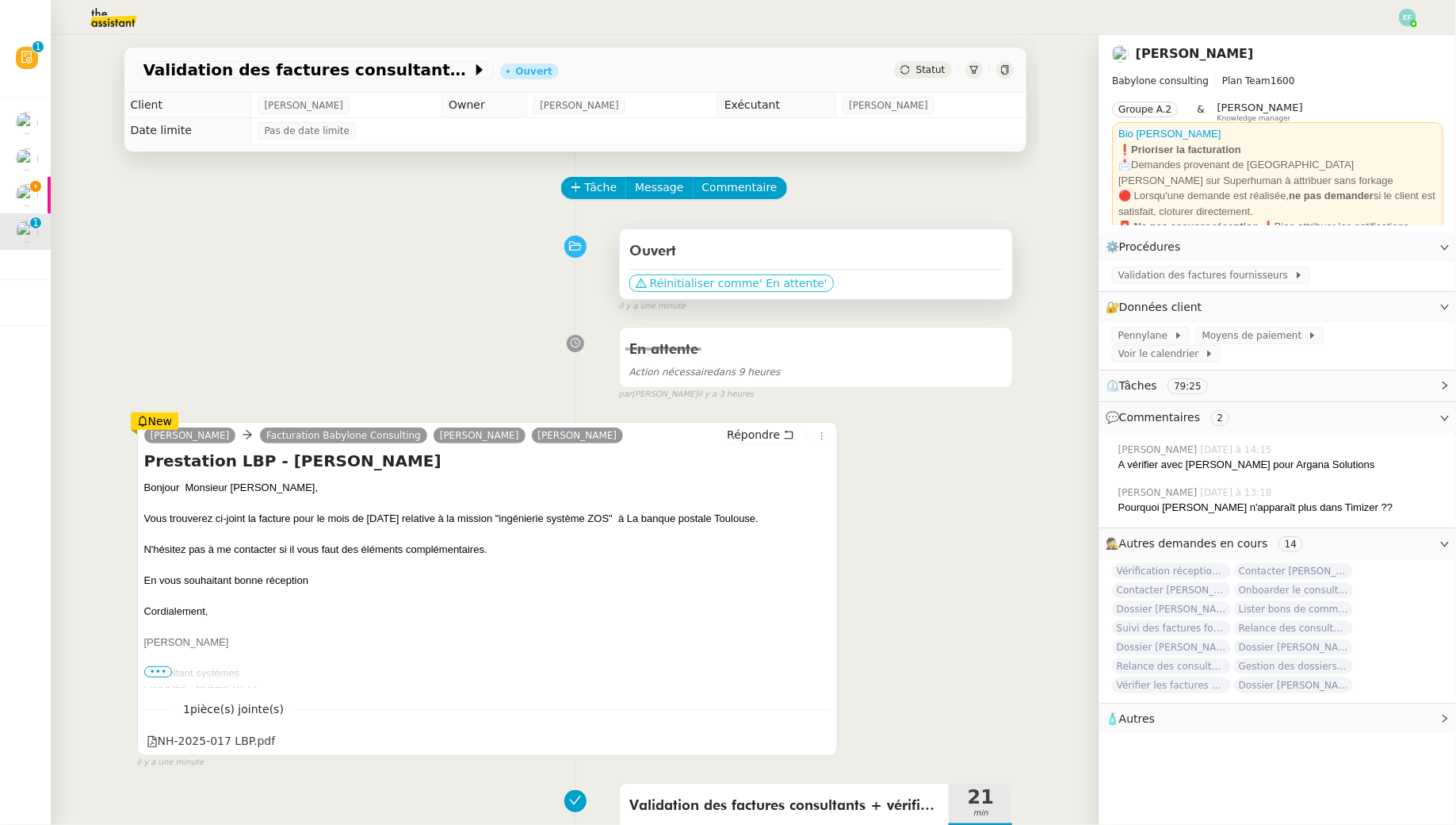
click at [800, 276] on span "' En attente'" at bounding box center [793, 283] width 68 height 16
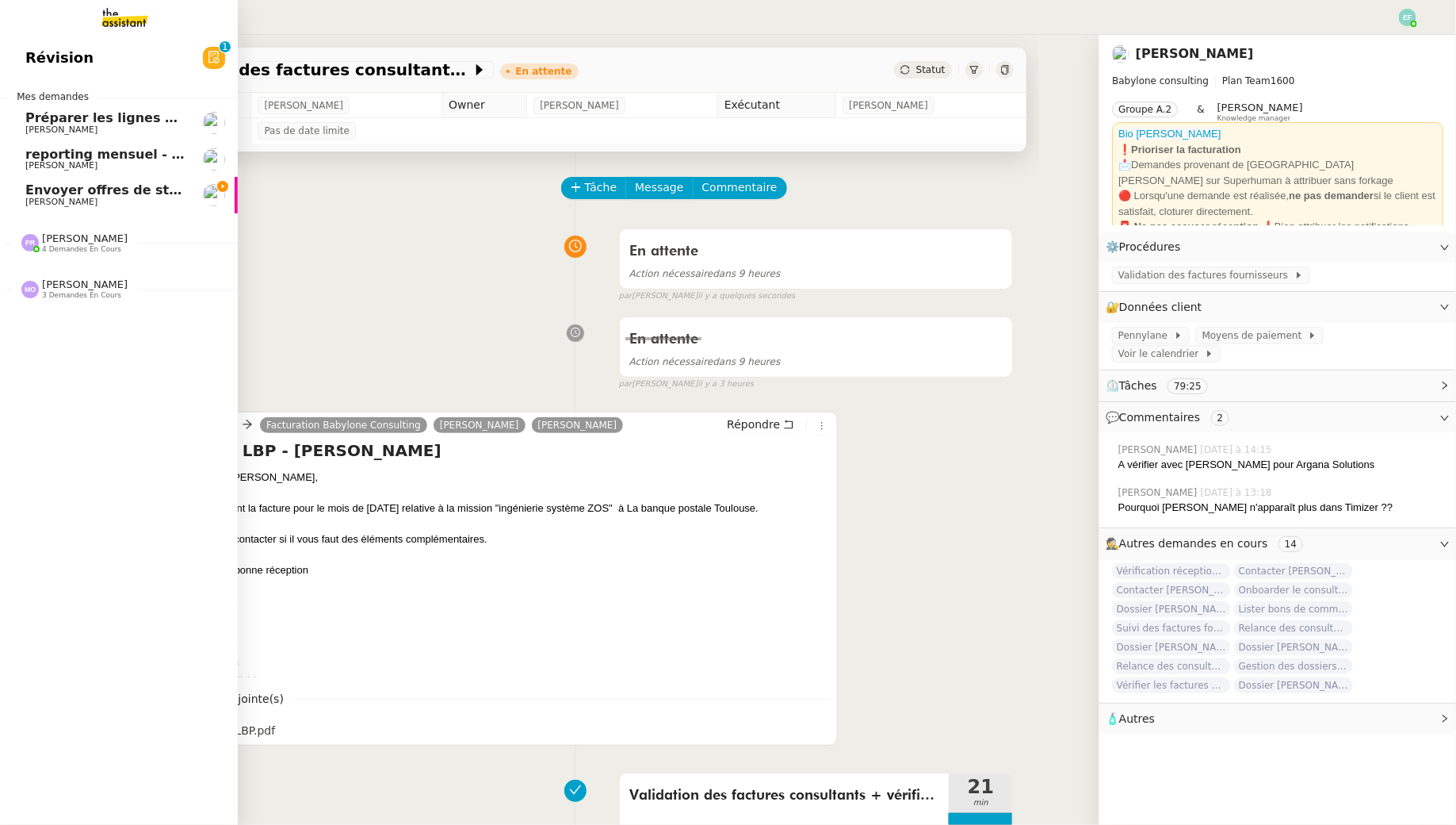
click at [13, 197] on link "Envoyer offres de stage aux écoles Juliette Rihal" at bounding box center [118, 194] width 237 height 37
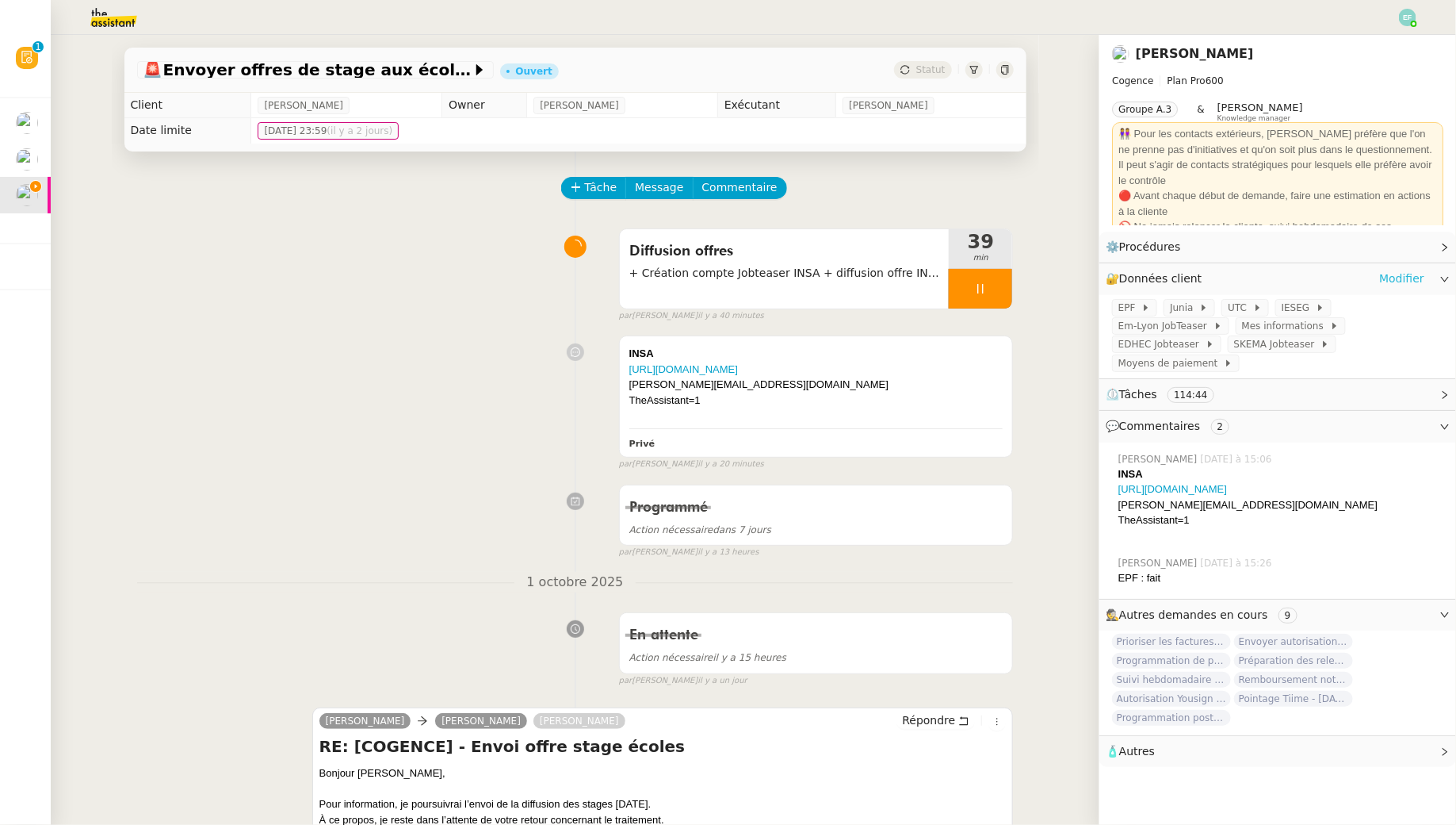
click at [1423, 279] on link "Modifier" at bounding box center [1402, 278] width 45 height 18
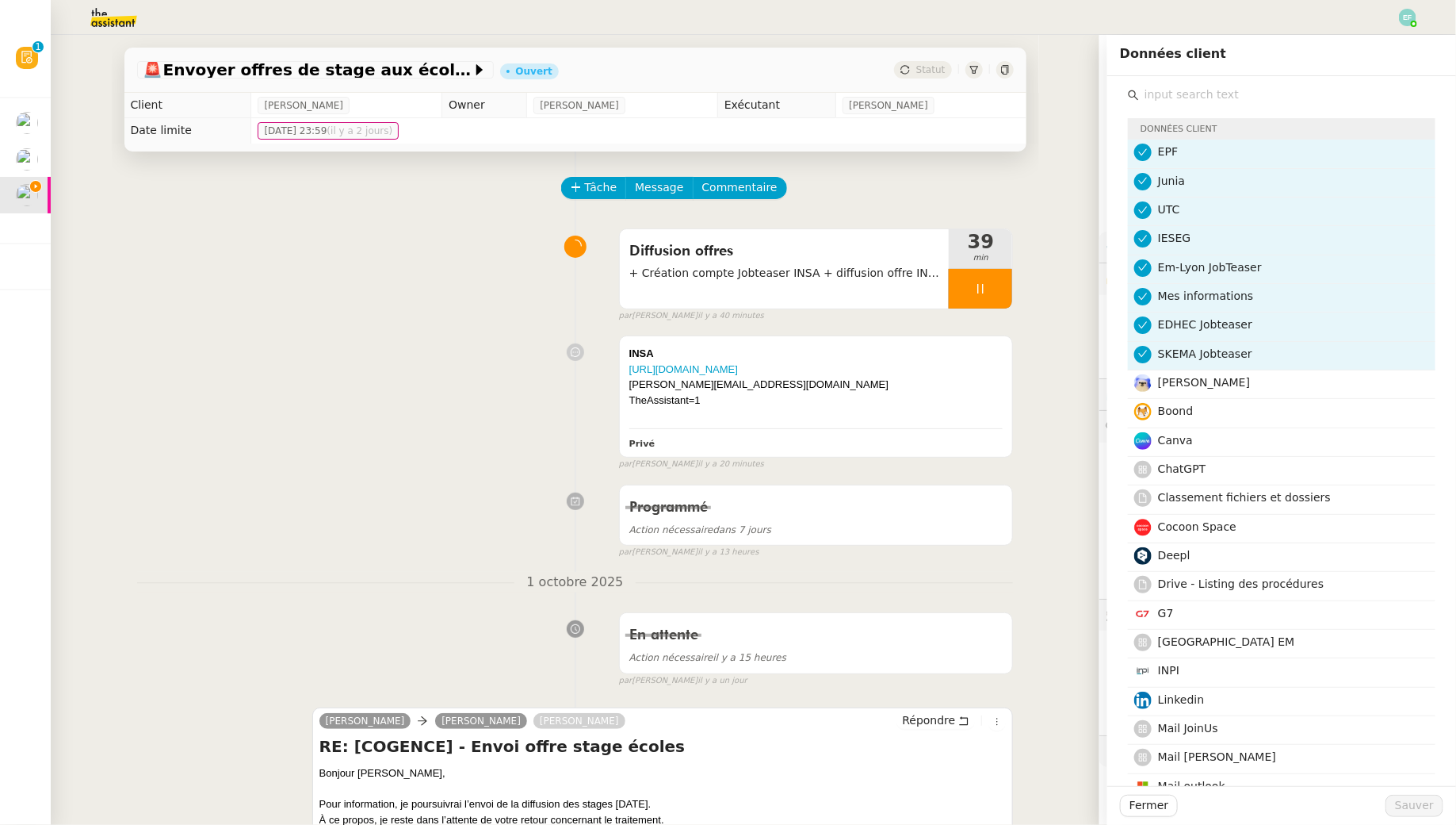
click at [1163, 86] on input "text" at bounding box center [1287, 95] width 296 height 22
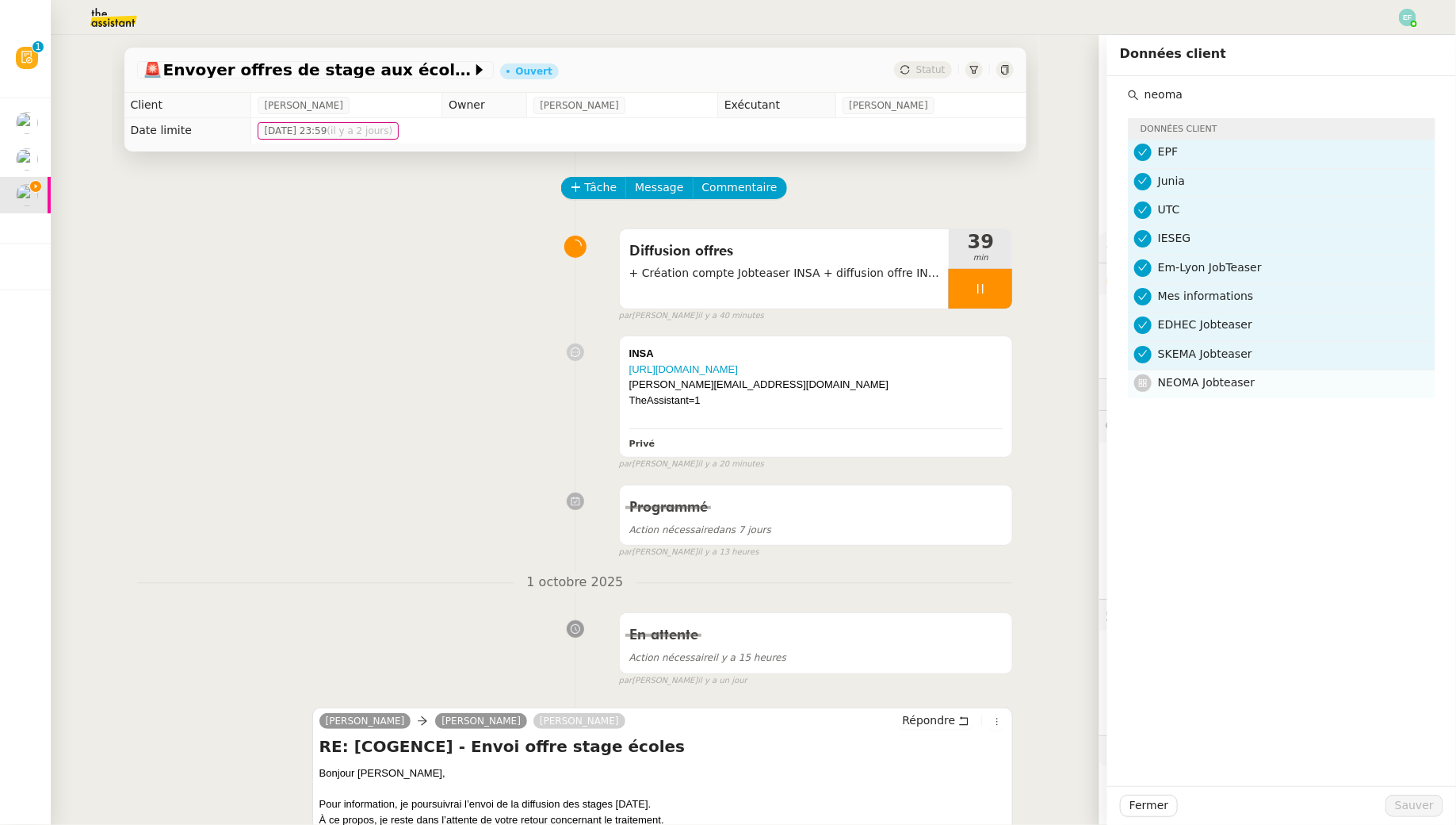
type input "neoma"
click at [1201, 376] on span "NEOMA Jobteaser" at bounding box center [1206, 383] width 97 height 13
click at [1433, 808] on span "Sauver" at bounding box center [1414, 804] width 38 height 18
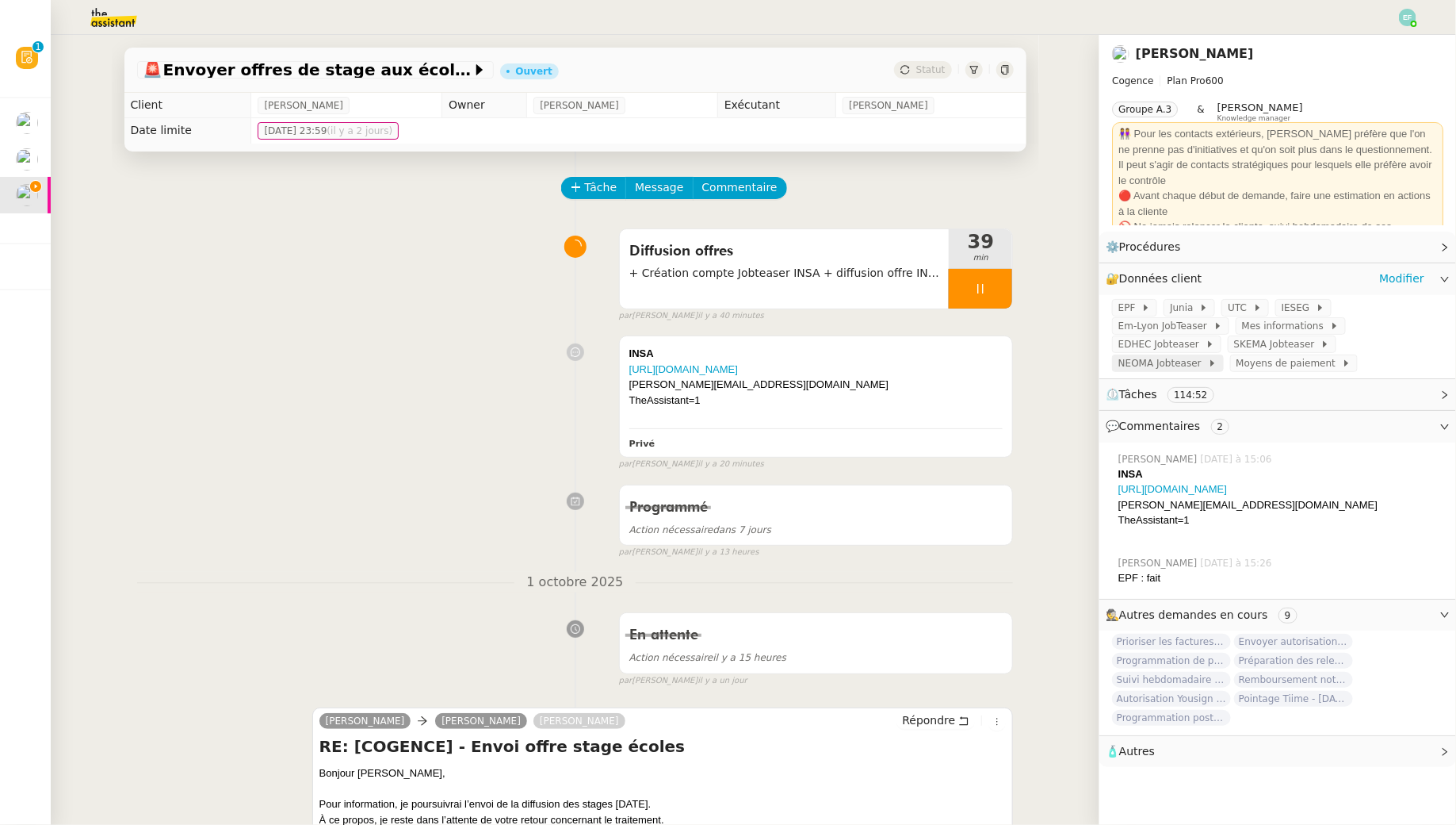
click at [1189, 367] on span "NEOMA Jobteaser" at bounding box center [1162, 363] width 89 height 16
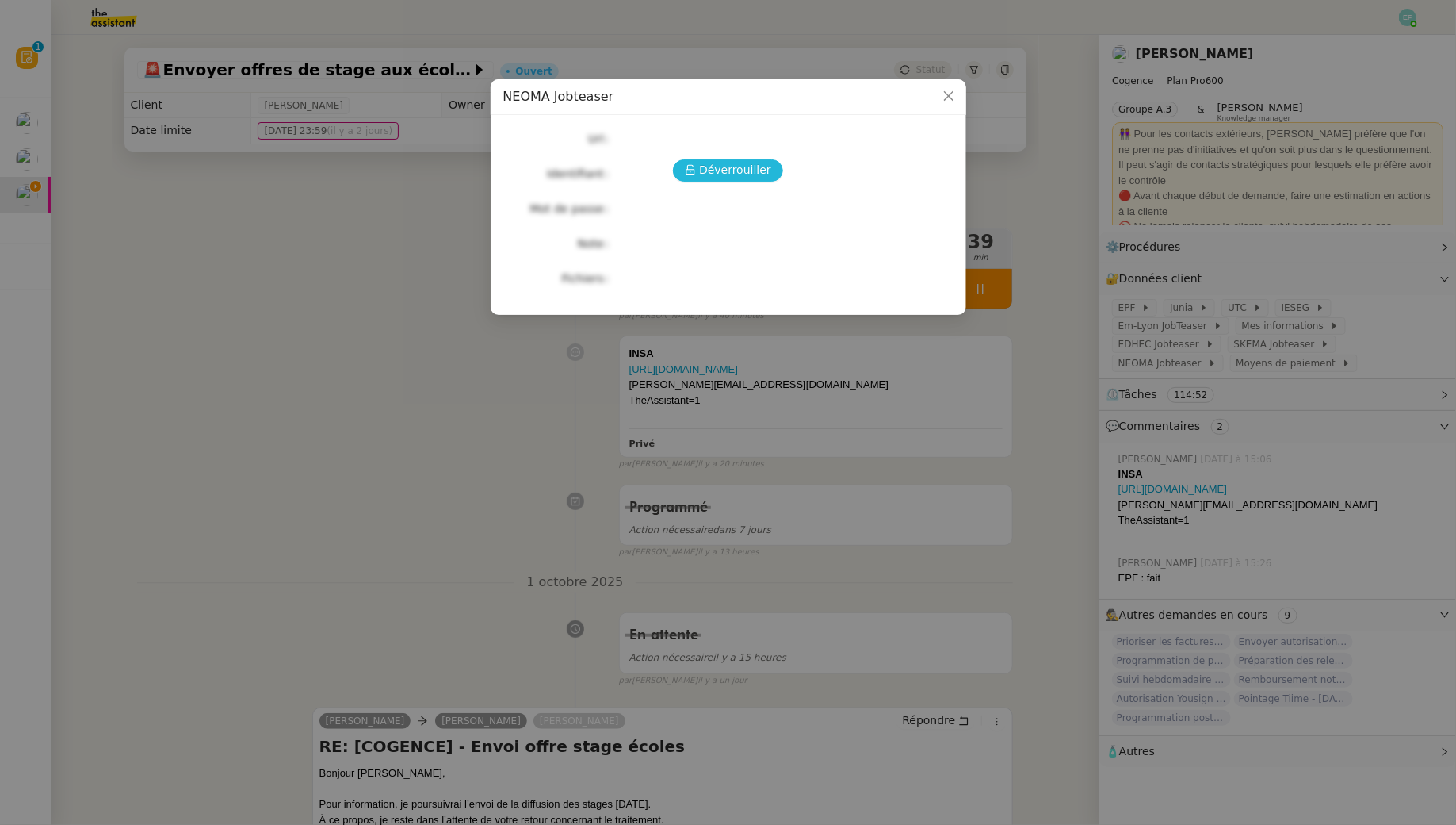
click at [723, 167] on span "Déverrouiller" at bounding box center [735, 170] width 72 height 18
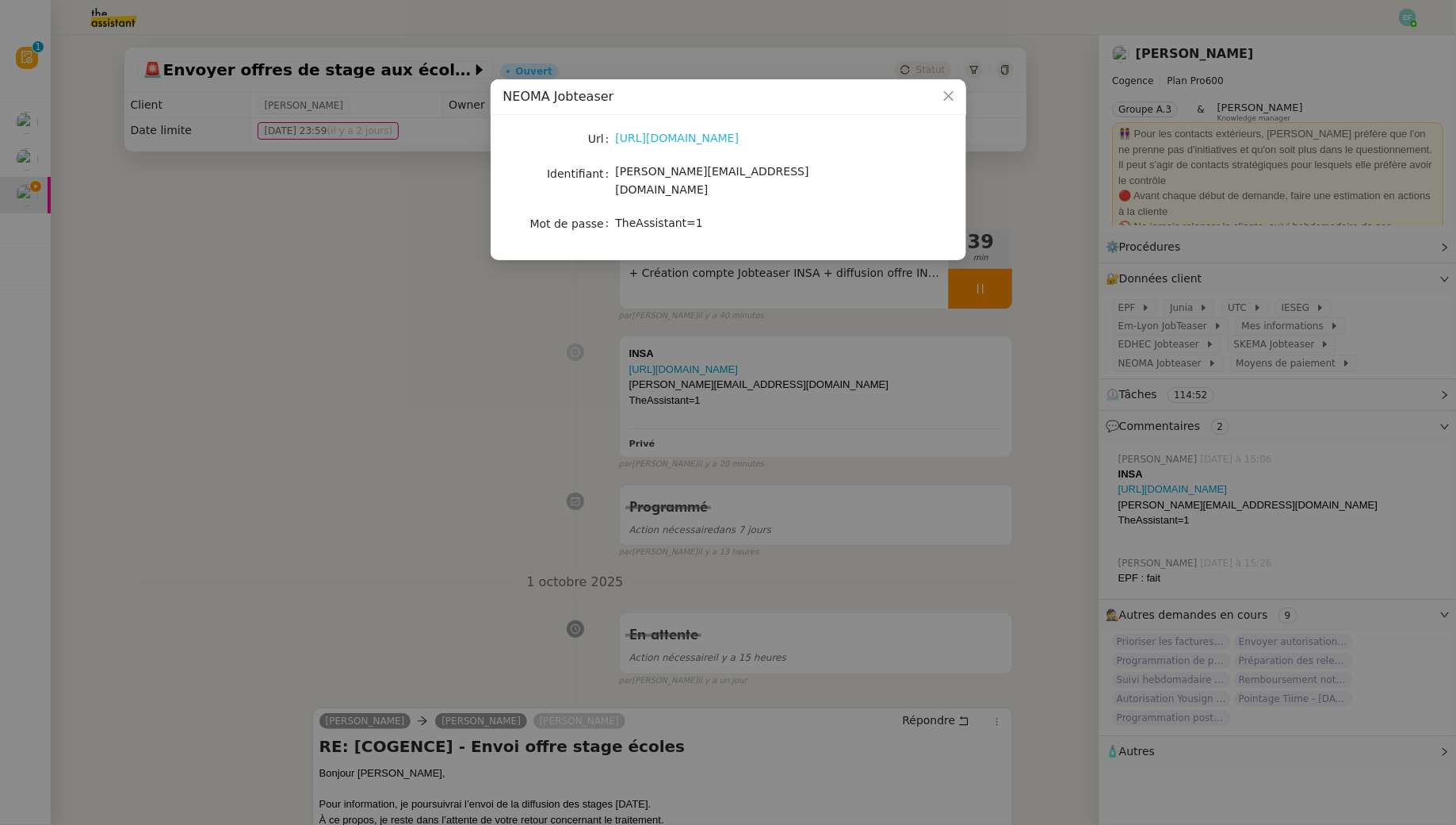
click at [709, 142] on link "https://neomabs.jobteaser.com/" at bounding box center [678, 138] width 124 height 13
click at [729, 135] on link "https://neomabs.jobteaser.com/" at bounding box center [678, 138] width 124 height 13
click at [287, 327] on nz-modal-container "NEOMA Jobteaser Url https://neomabs.jobteaser.com/ Identifiant louise@cogence-c…" at bounding box center [728, 412] width 1456 height 825
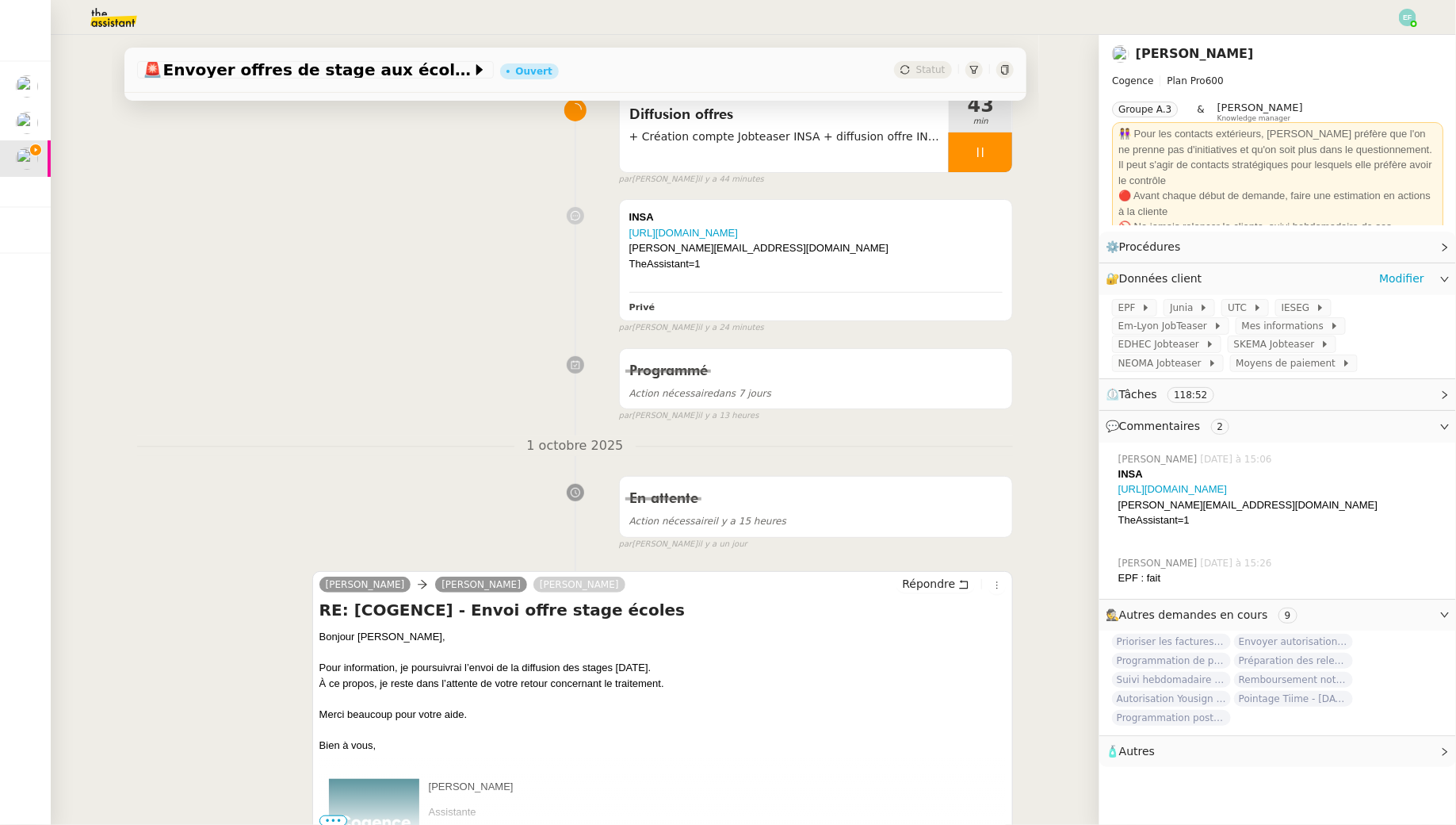
scroll to position [147, 0]
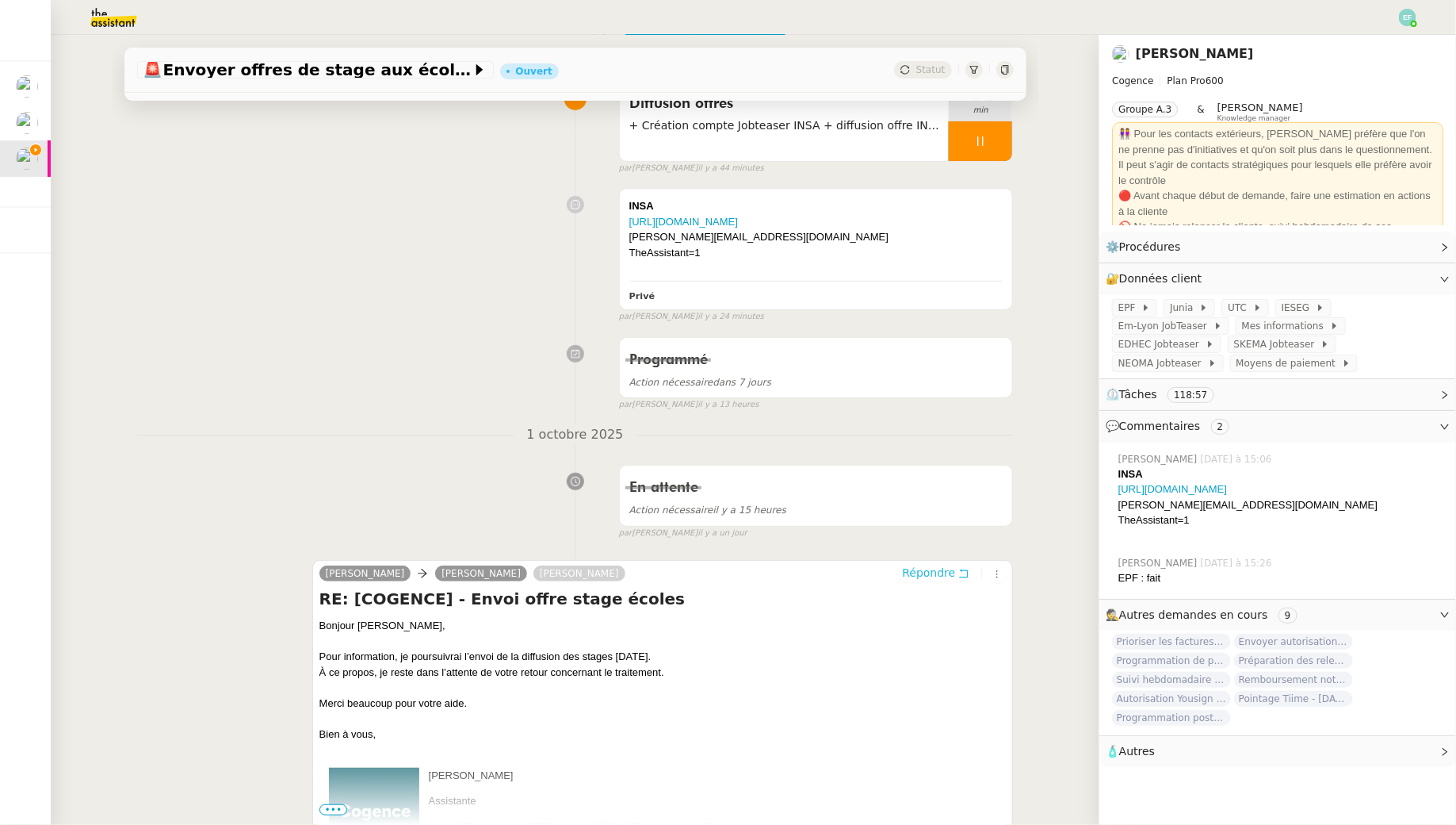
click at [951, 573] on span "Répondre" at bounding box center [929, 573] width 53 height 16
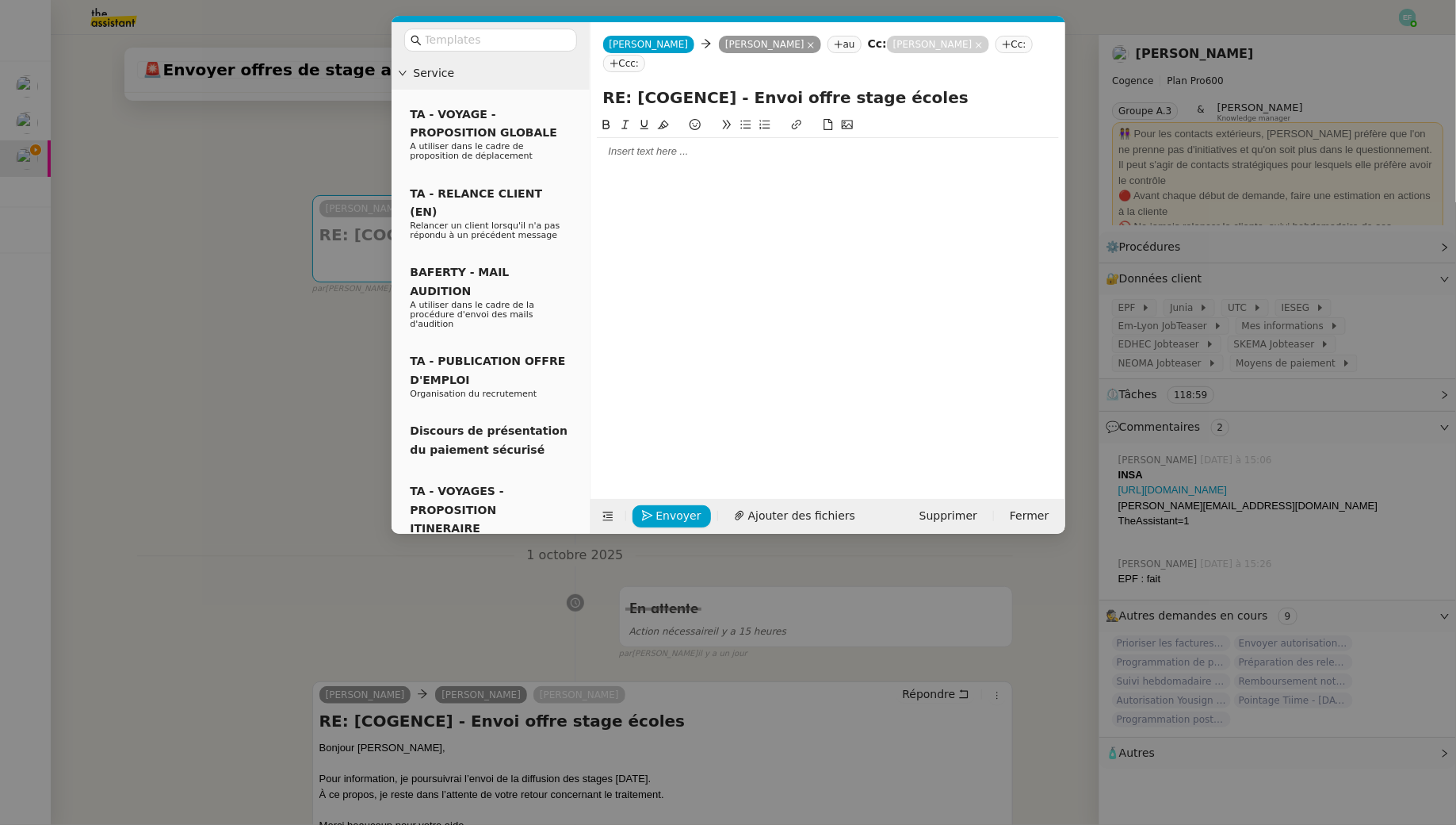
click at [728, 145] on div at bounding box center [827, 151] width 463 height 14
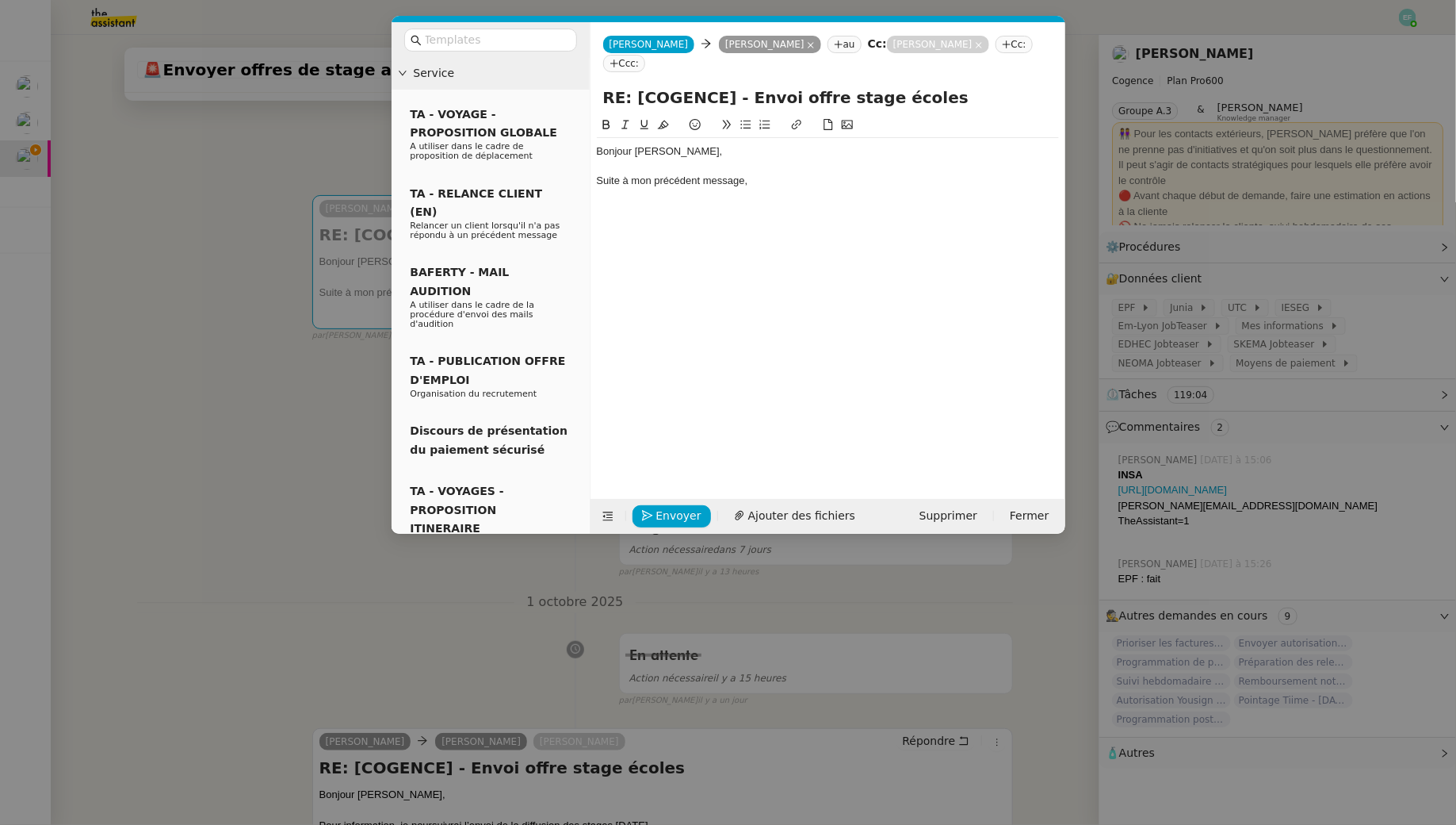
click at [241, 297] on nz-modal-container "Service TA - VOYAGE - PROPOSITION GLOBALE A utiliser dans le cadre de propositi…" at bounding box center [728, 412] width 1456 height 825
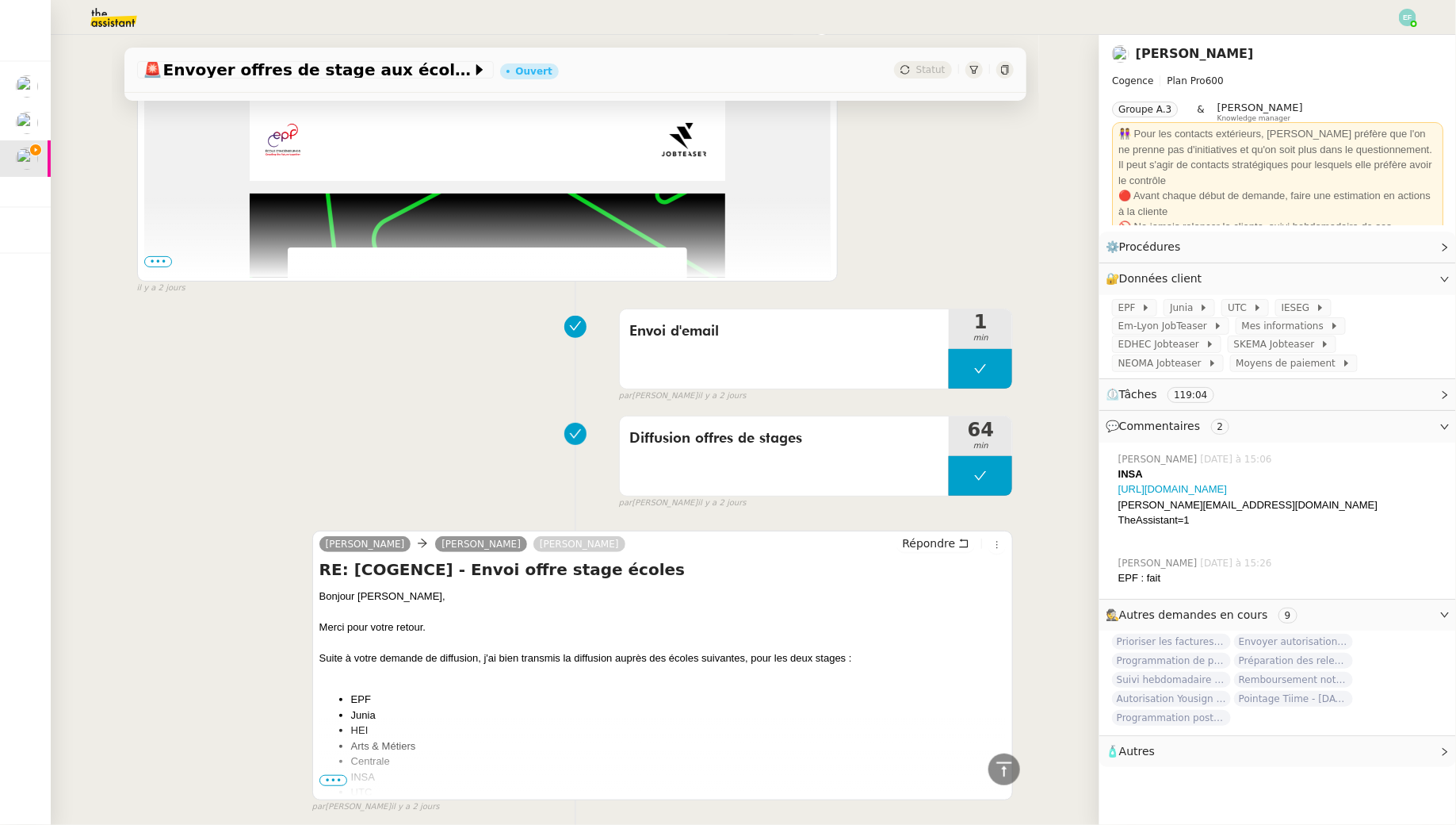
scroll to position [3242, 0]
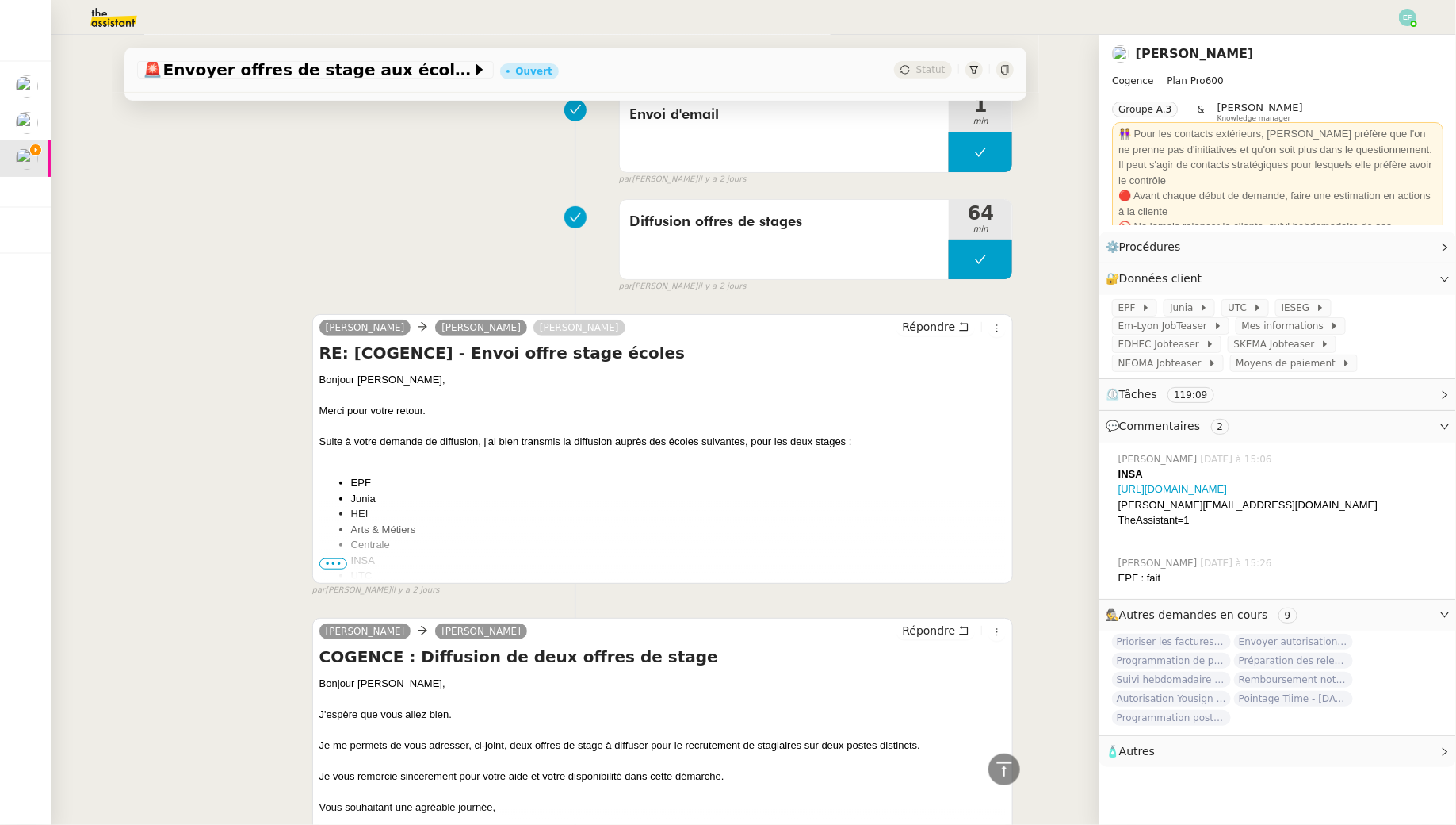
click at [330, 561] on ul "EPF Junia HEI Arts & Métiers Centrale INSA UTC ICAM IESEG" at bounding box center [663, 544] width 688 height 140
click at [330, 558] on span "•••" at bounding box center [334, 564] width 28 height 11
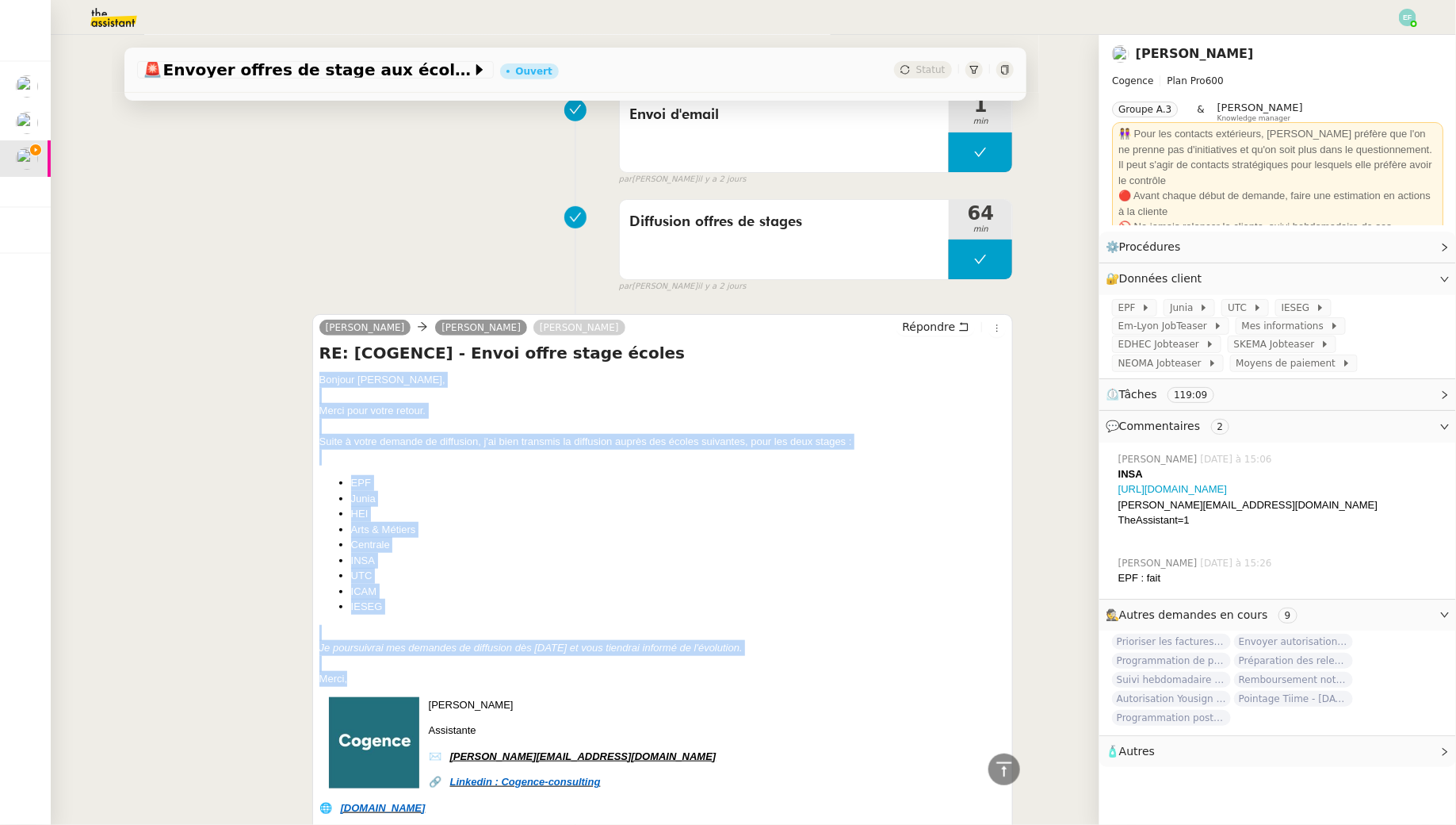
drag, startPoint x: 314, startPoint y: 373, endPoint x: 416, endPoint y: 662, distance: 306.5
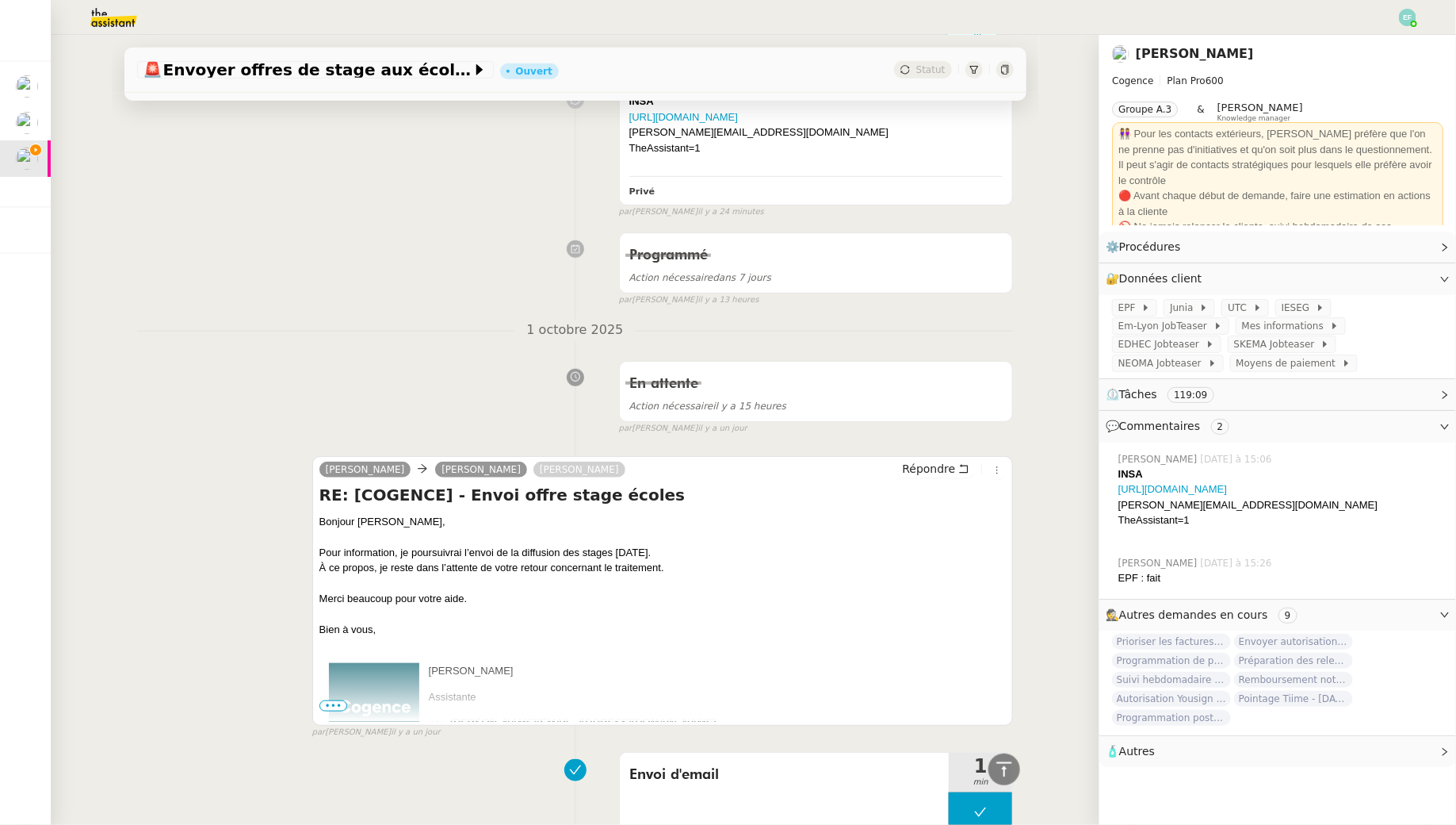
scroll to position [0, 0]
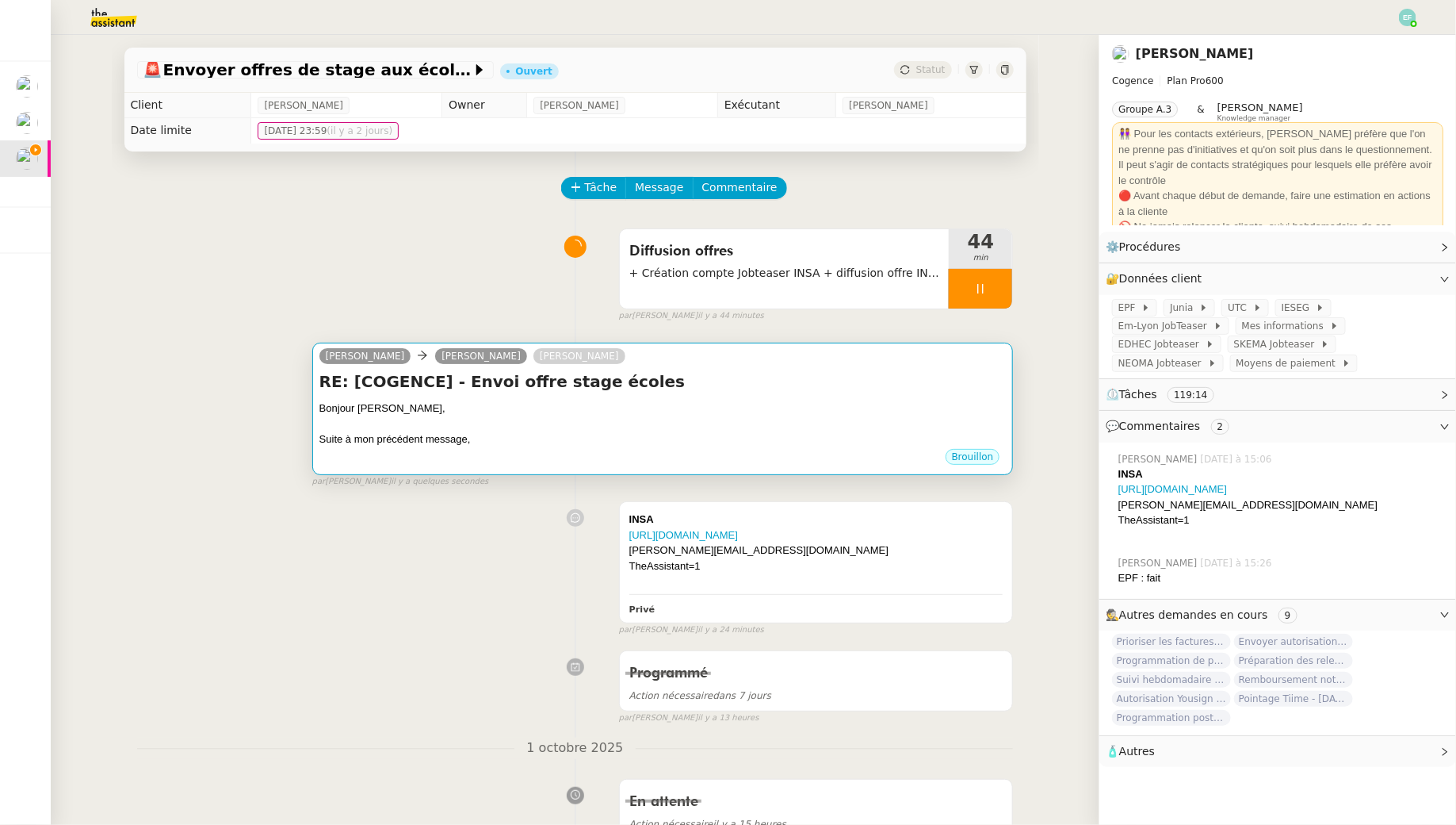
click at [601, 427] on div at bounding box center [663, 424] width 688 height 16
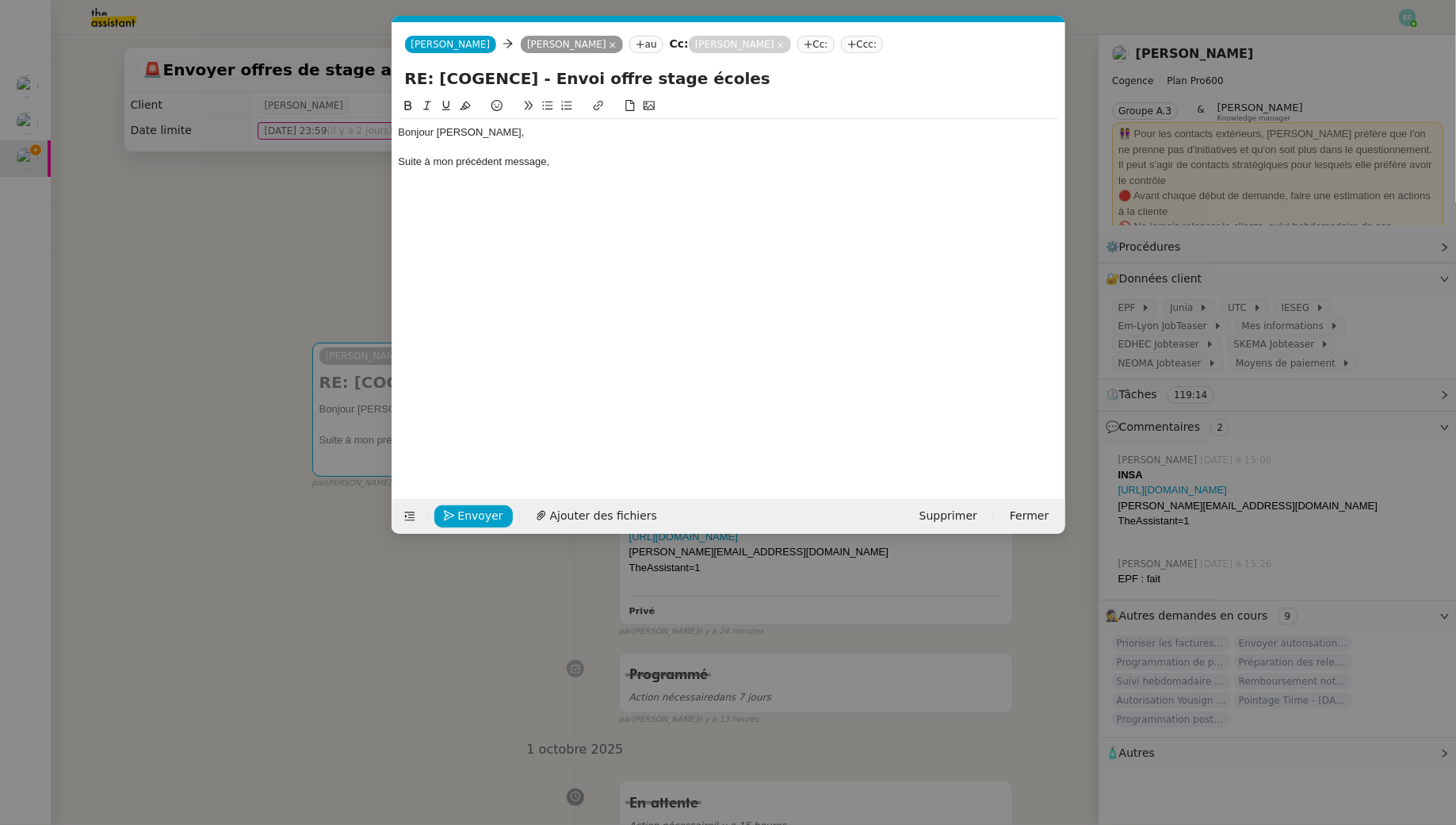
scroll to position [0, 33]
drag, startPoint x: 515, startPoint y: 167, endPoint x: 326, endPoint y: 157, distance: 189.3
click at [326, 157] on nz-modal-container "Service TA - VOYAGE - PROPOSITION GLOBALE A utiliser dans le cadre de propositi…" at bounding box center [728, 412] width 1456 height 825
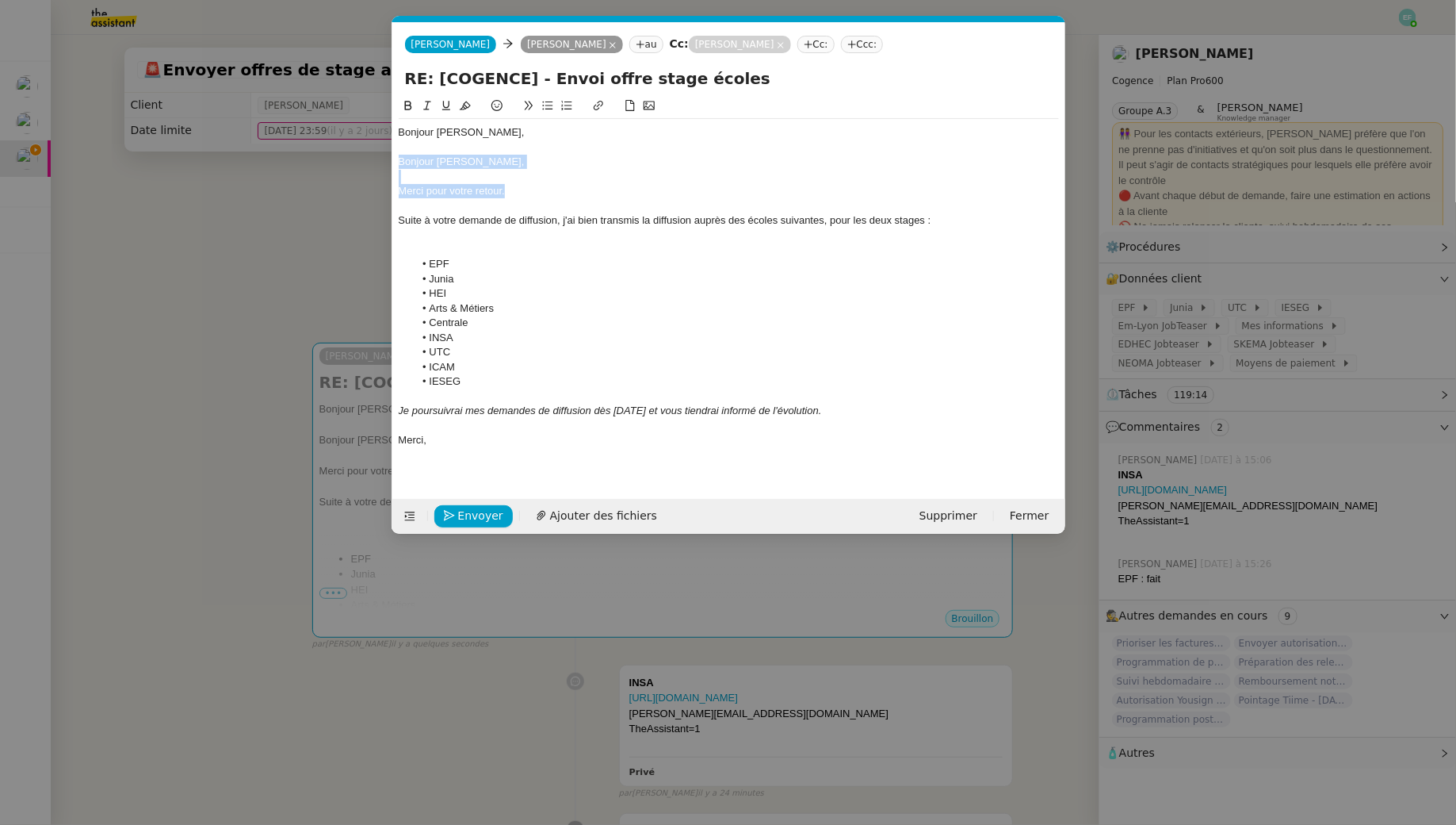
drag, startPoint x: 531, startPoint y: 194, endPoint x: 372, endPoint y: 157, distance: 163.2
click at [372, 157] on nz-modal-container "Service TA - VOYAGE - PROPOSITION GLOBALE A utiliser dans le cadre de propositi…" at bounding box center [728, 412] width 1456 height 825
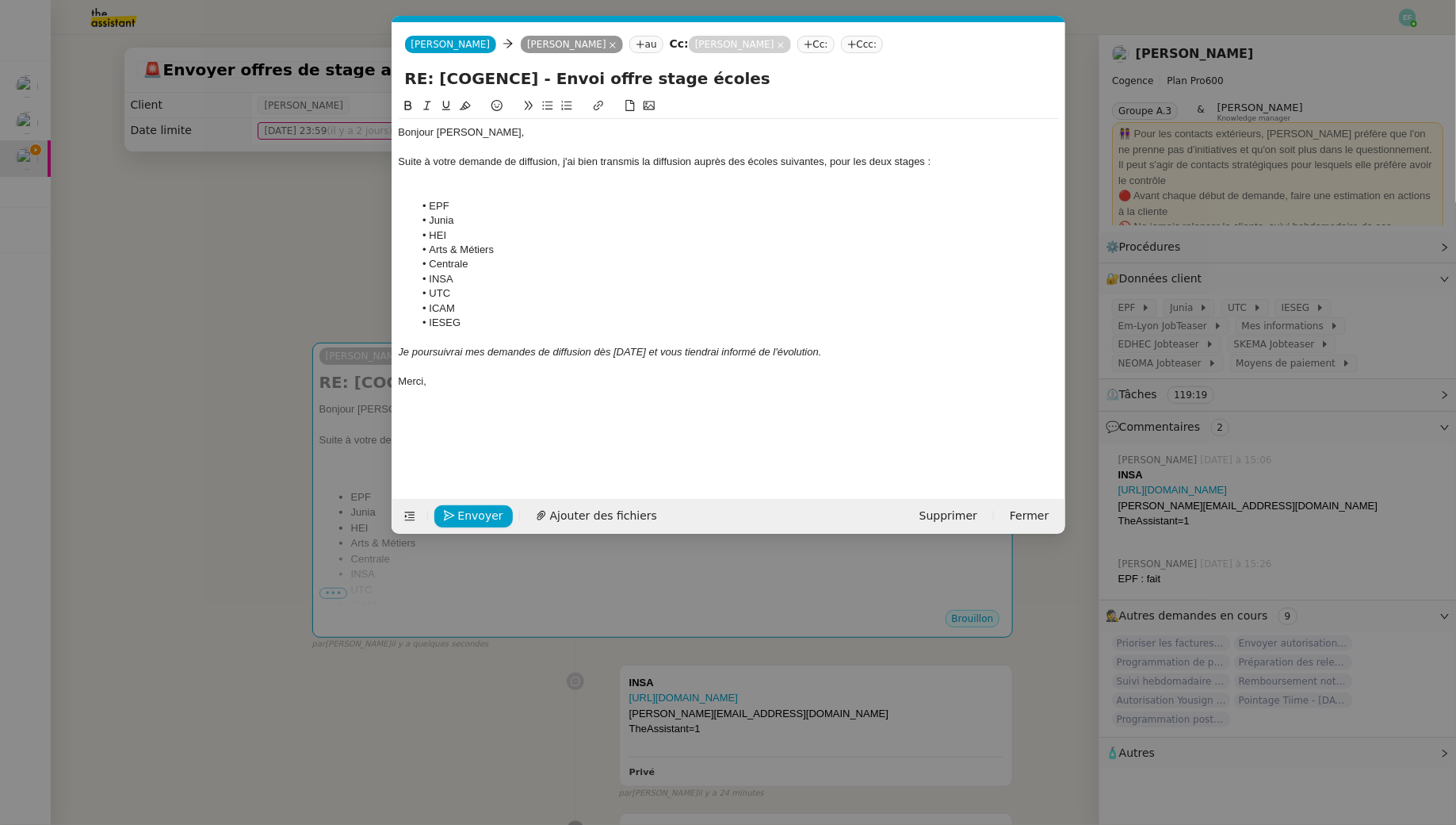
click at [432, 184] on div at bounding box center [729, 191] width 660 height 14
click at [479, 194] on li "EPF" at bounding box center [736, 191] width 645 height 14
click at [430, 222] on li "HEI" at bounding box center [736, 220] width 645 height 14
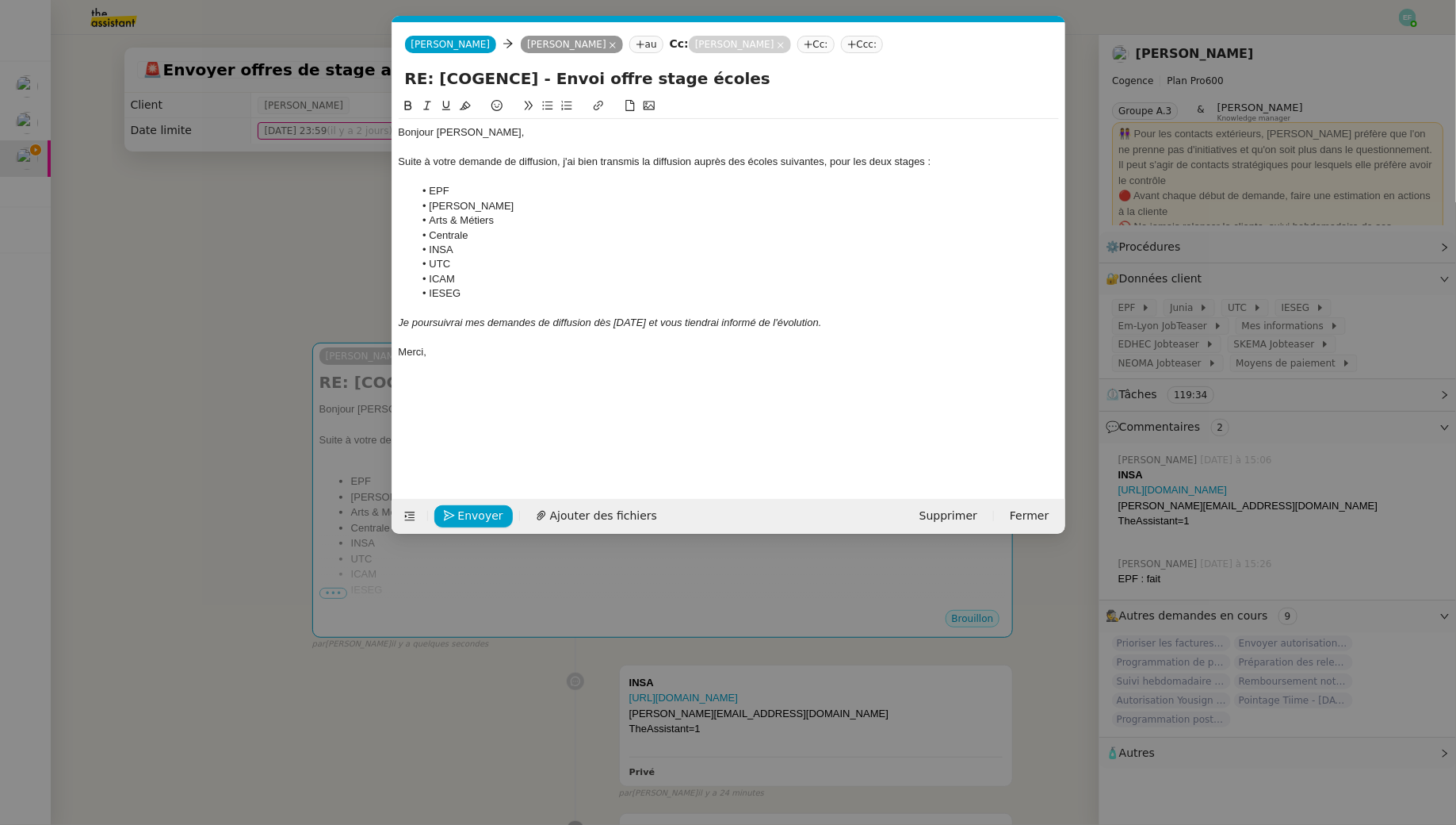
click at [443, 237] on li "Centrale" at bounding box center [736, 235] width 645 height 14
click at [518, 222] on li "Arts & Métiers" at bounding box center [736, 220] width 645 height 14
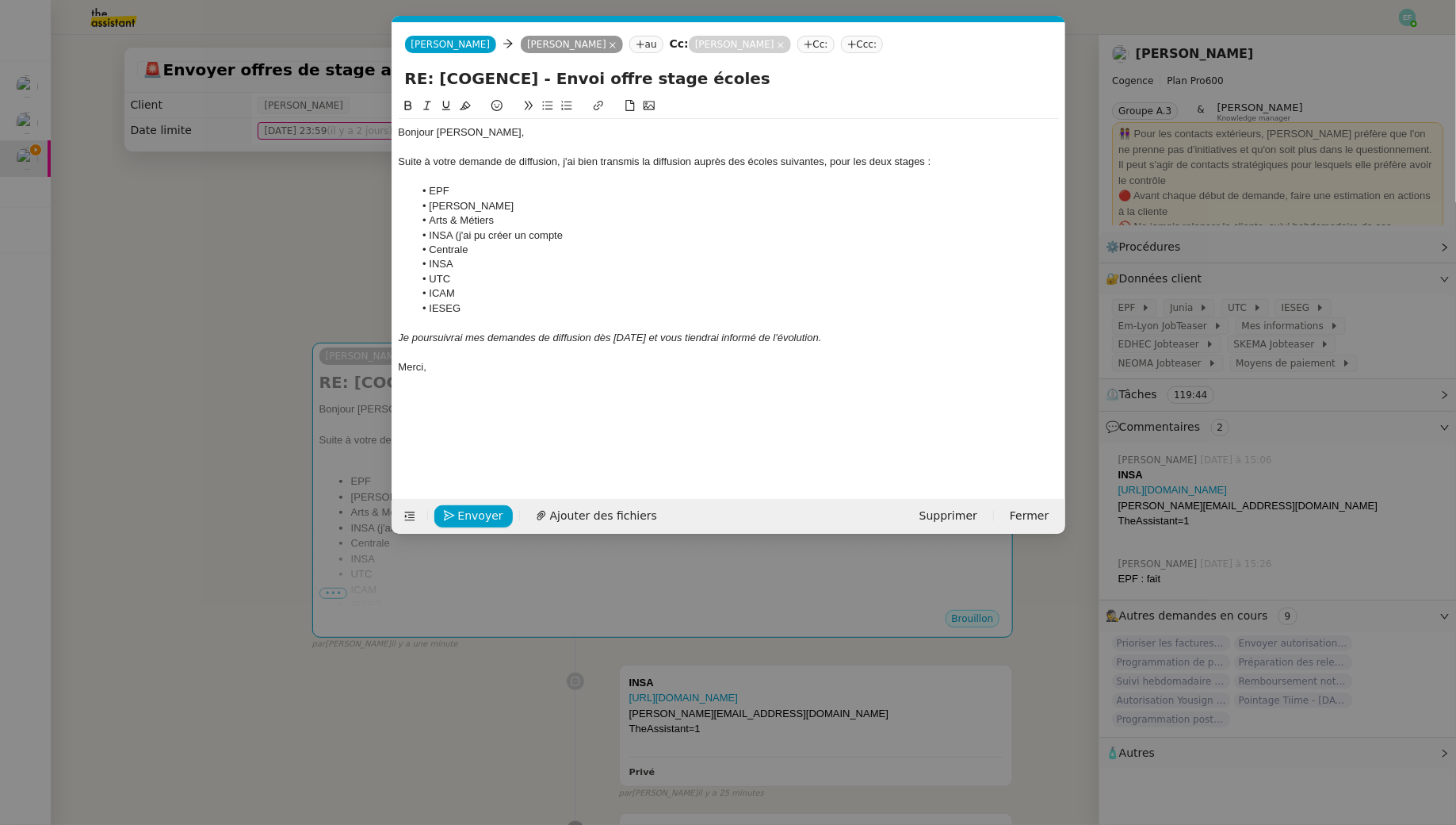
click at [255, 194] on nz-modal-container "Service TA - VOYAGE - PROPOSITION GLOBALE A utiliser dans le cadre de propositi…" at bounding box center [728, 412] width 1456 height 825
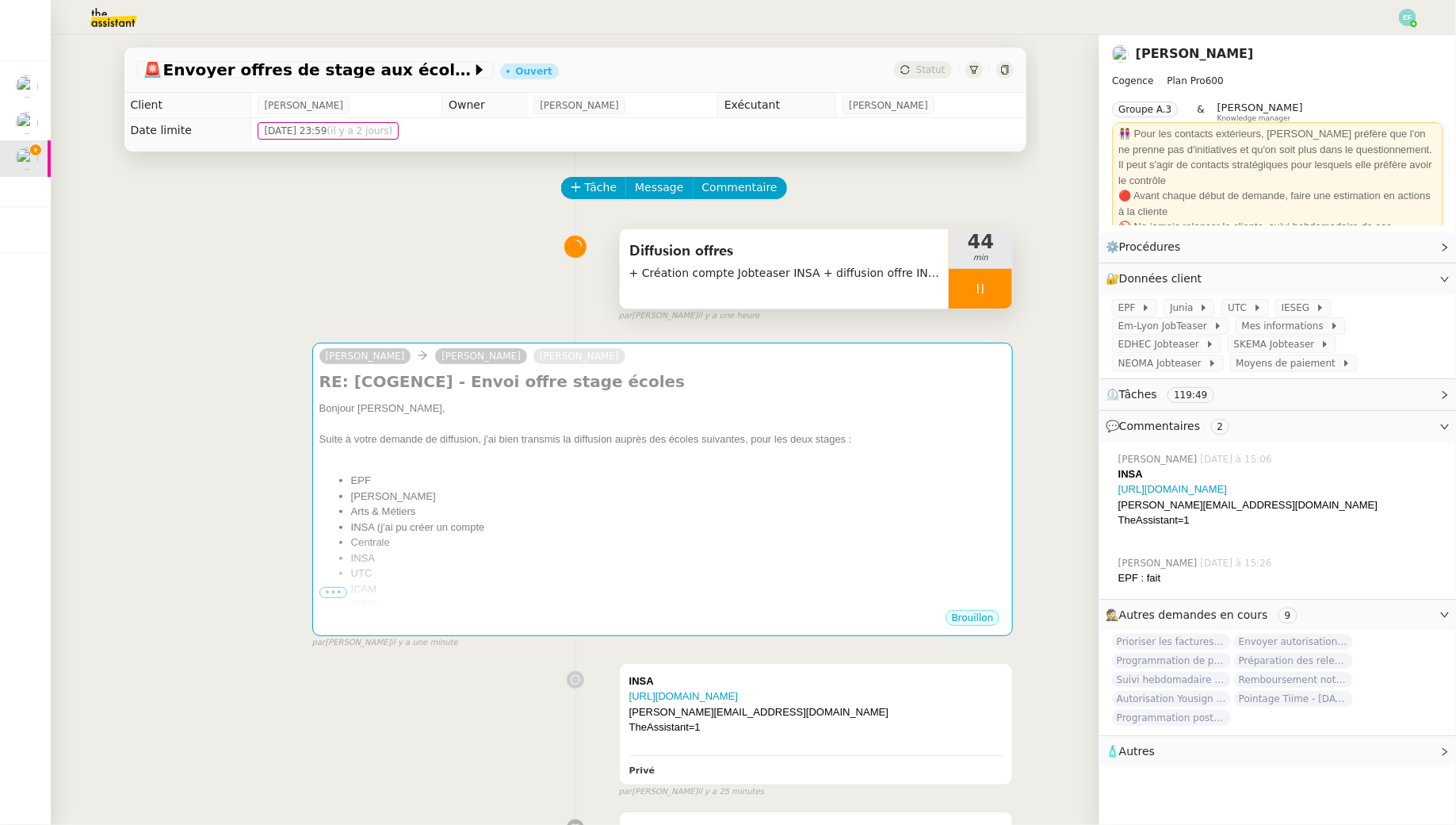
click at [993, 297] on div at bounding box center [980, 288] width 64 height 39
click at [958, 299] on div at bounding box center [964, 288] width 32 height 39
click at [1004, 274] on div at bounding box center [980, 288] width 64 height 39
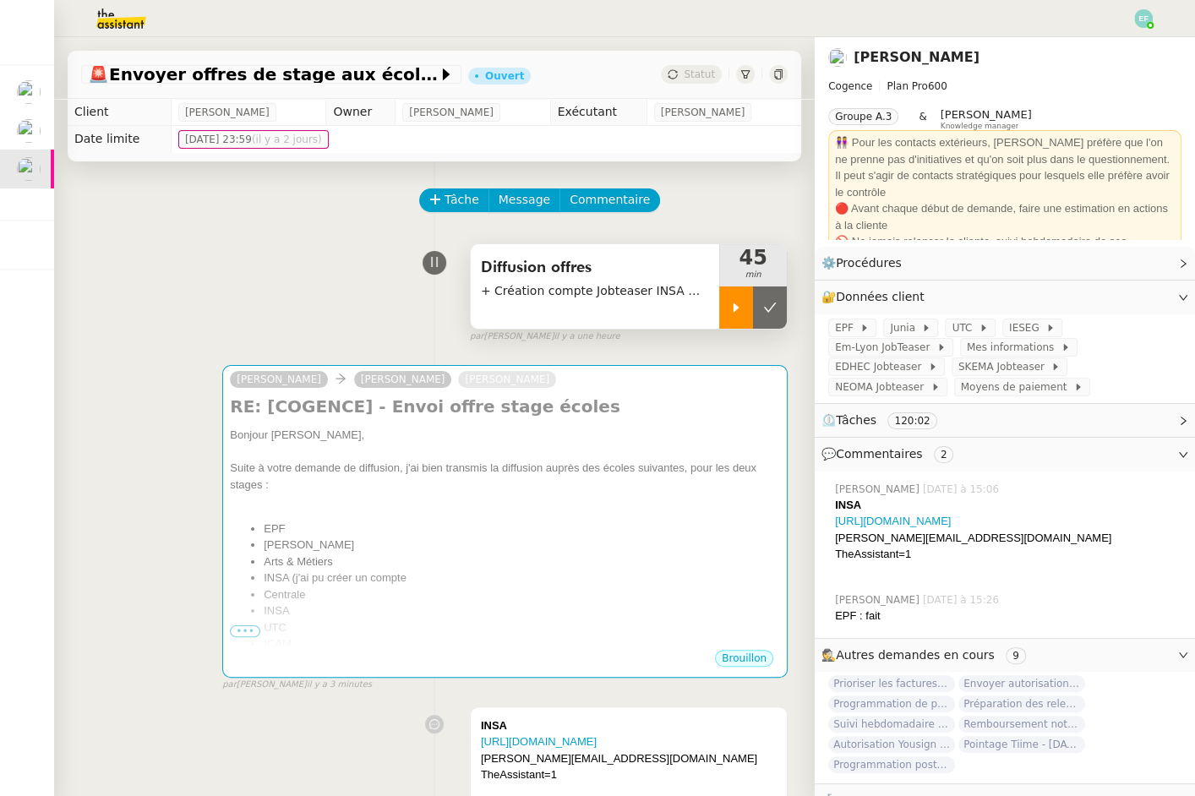
click at [740, 315] on div at bounding box center [736, 307] width 34 height 42
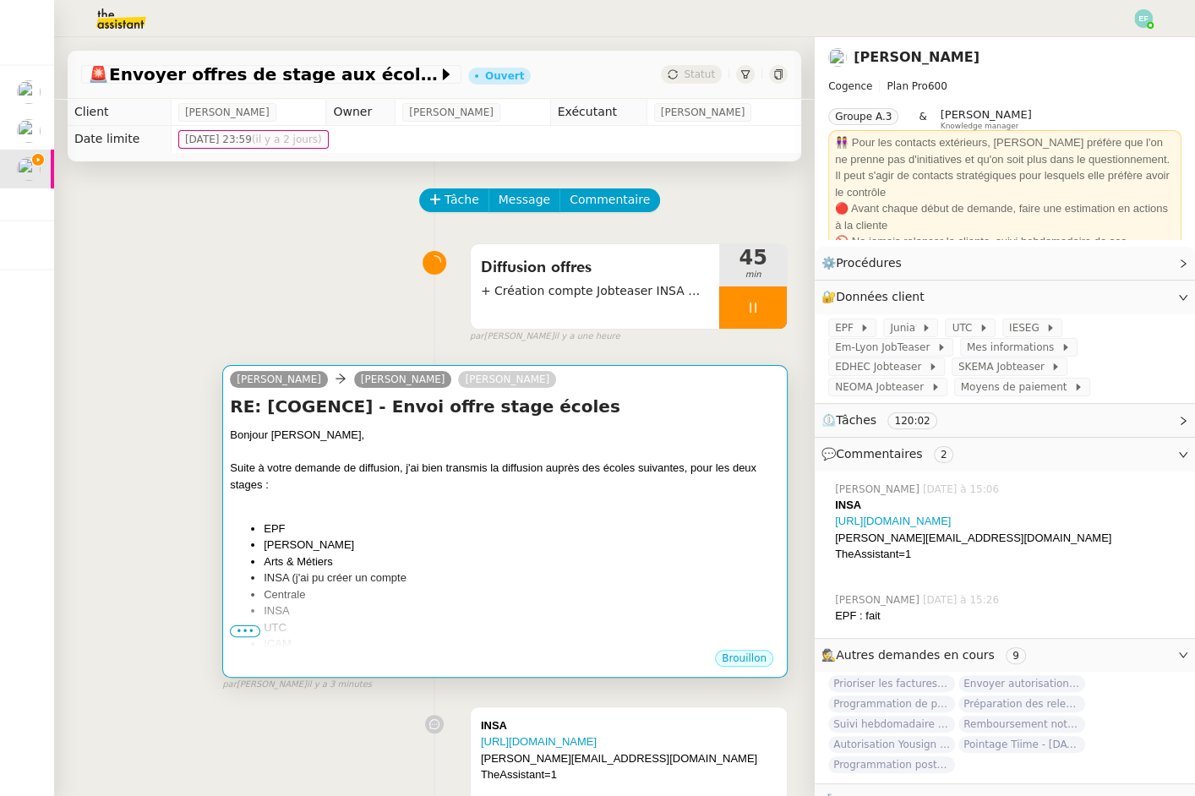
click at [646, 505] on div at bounding box center [505, 501] width 550 height 17
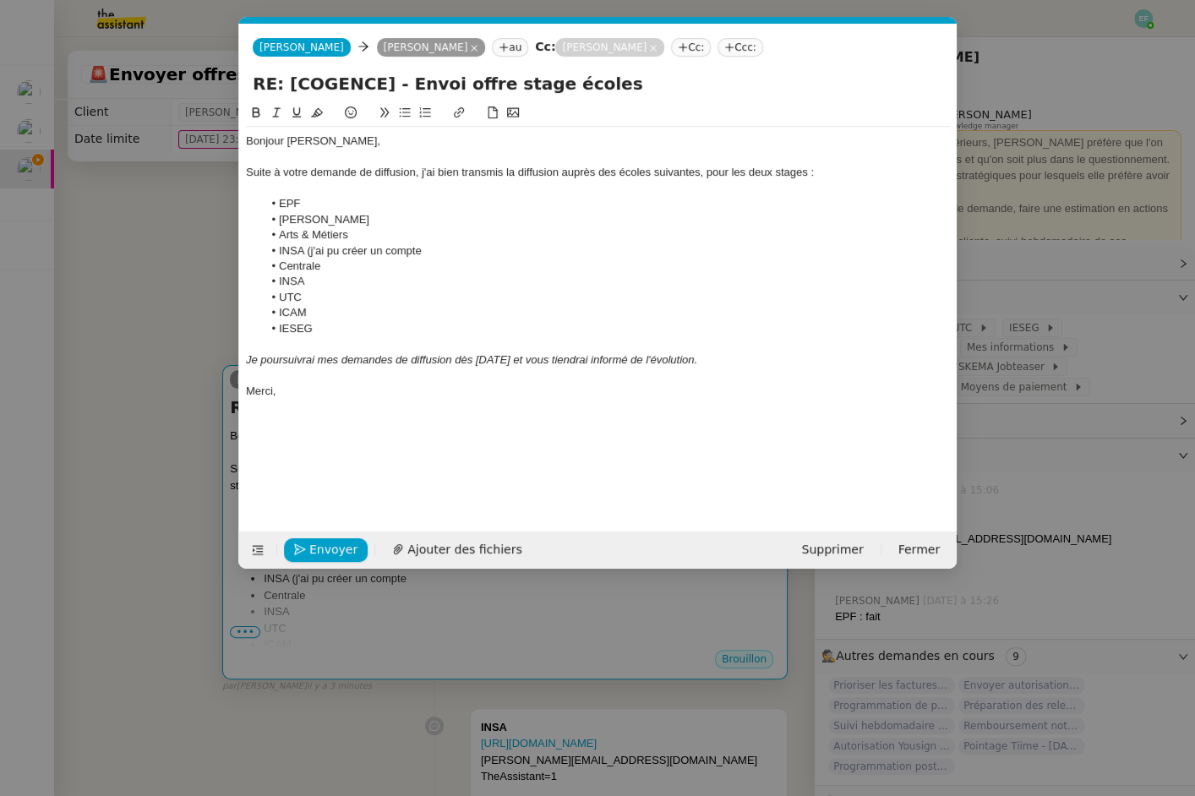
scroll to position [0, 35]
click at [538, 259] on li "Centrale" at bounding box center [607, 266] width 688 height 15
click at [520, 253] on li "INSA (j'ai pu créer un compte" at bounding box center [607, 250] width 688 height 15
click at [324, 249] on li "INSA (j'ai pu créer un compte" at bounding box center [607, 250] width 688 height 15
click at [473, 250] on li "INSA (j'ai enfin pu créer un compte" at bounding box center [607, 250] width 688 height 15
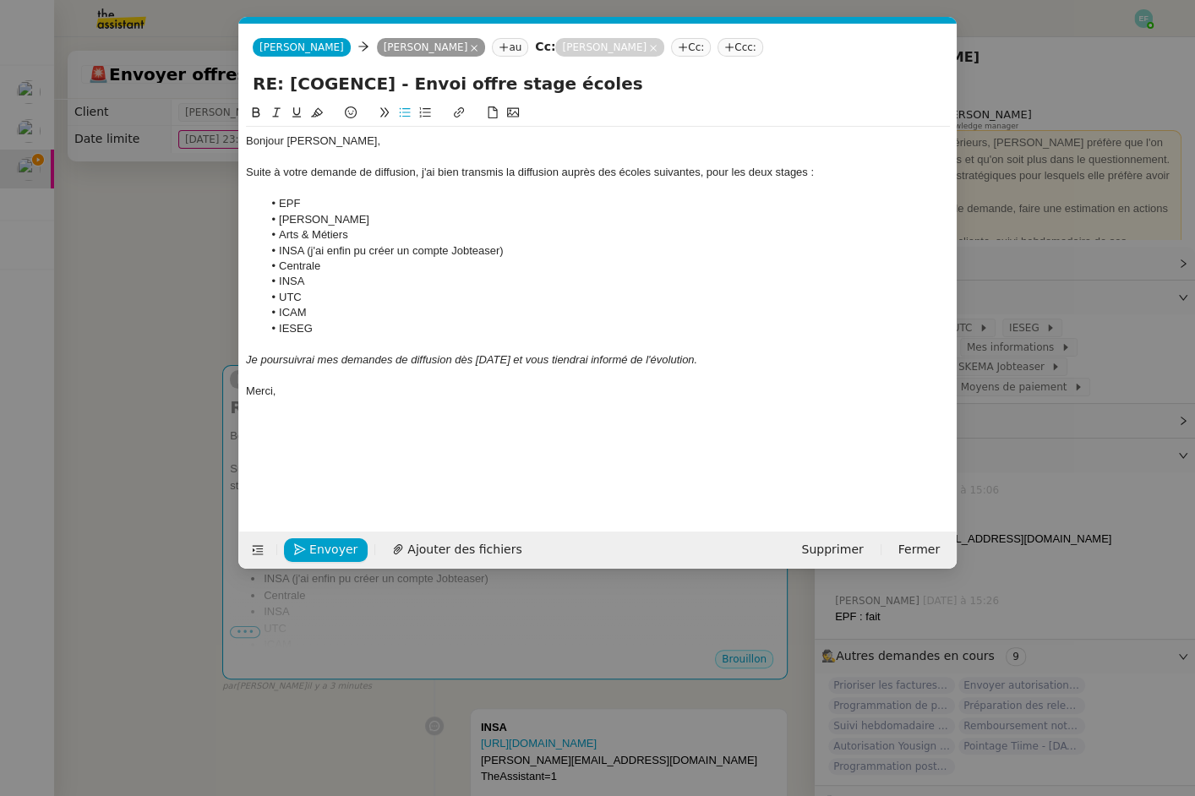
click at [543, 248] on li "INSA (j'ai enfin pu créer un compte Jobteaser)" at bounding box center [607, 250] width 688 height 15
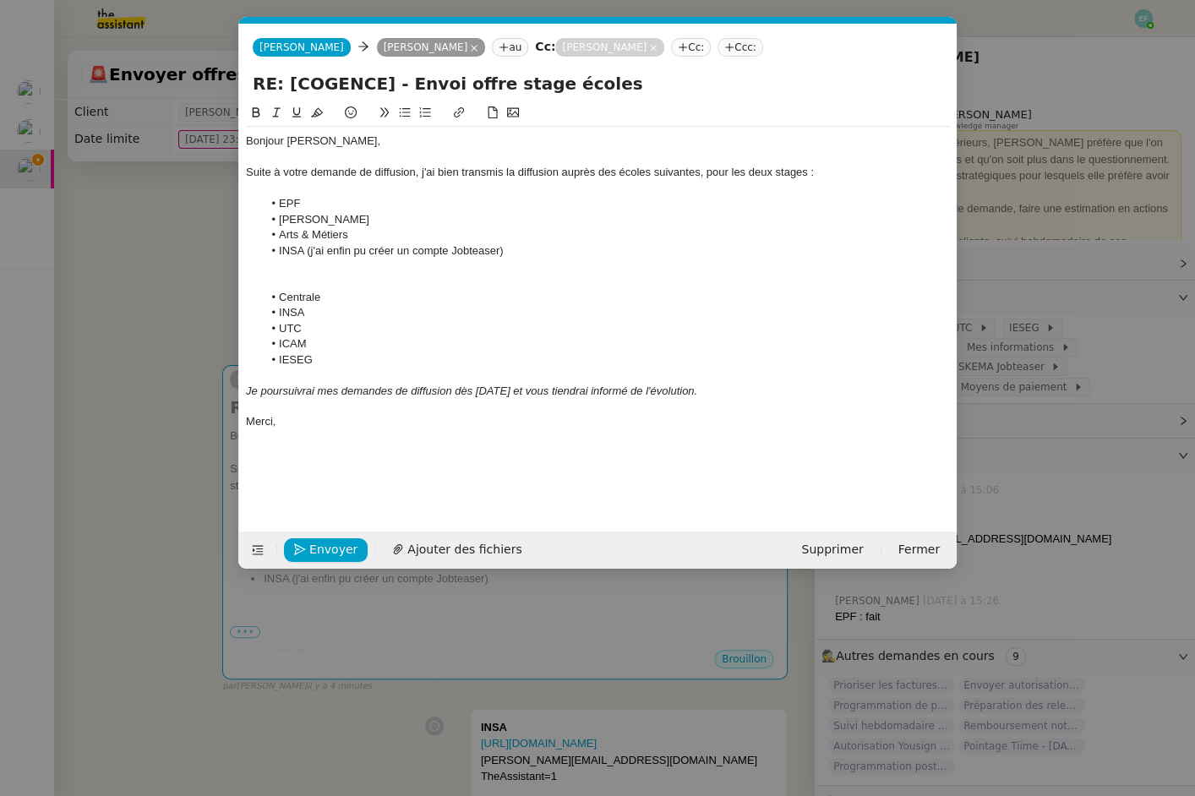
click at [396, 302] on li "Centrale" at bounding box center [607, 297] width 688 height 15
drag, startPoint x: 326, startPoint y: 313, endPoint x: 276, endPoint y: 315, distance: 49.9
click at [276, 315] on li "INSA" at bounding box center [607, 312] width 688 height 15
drag, startPoint x: 341, startPoint y: 331, endPoint x: 243, endPoint y: 327, distance: 98.1
click at [243, 327] on nz-spin "Bonjour Antoine, Suite à votre demande de diffusion, j'ai bien transmis la diff…" at bounding box center [597, 307] width 717 height 409
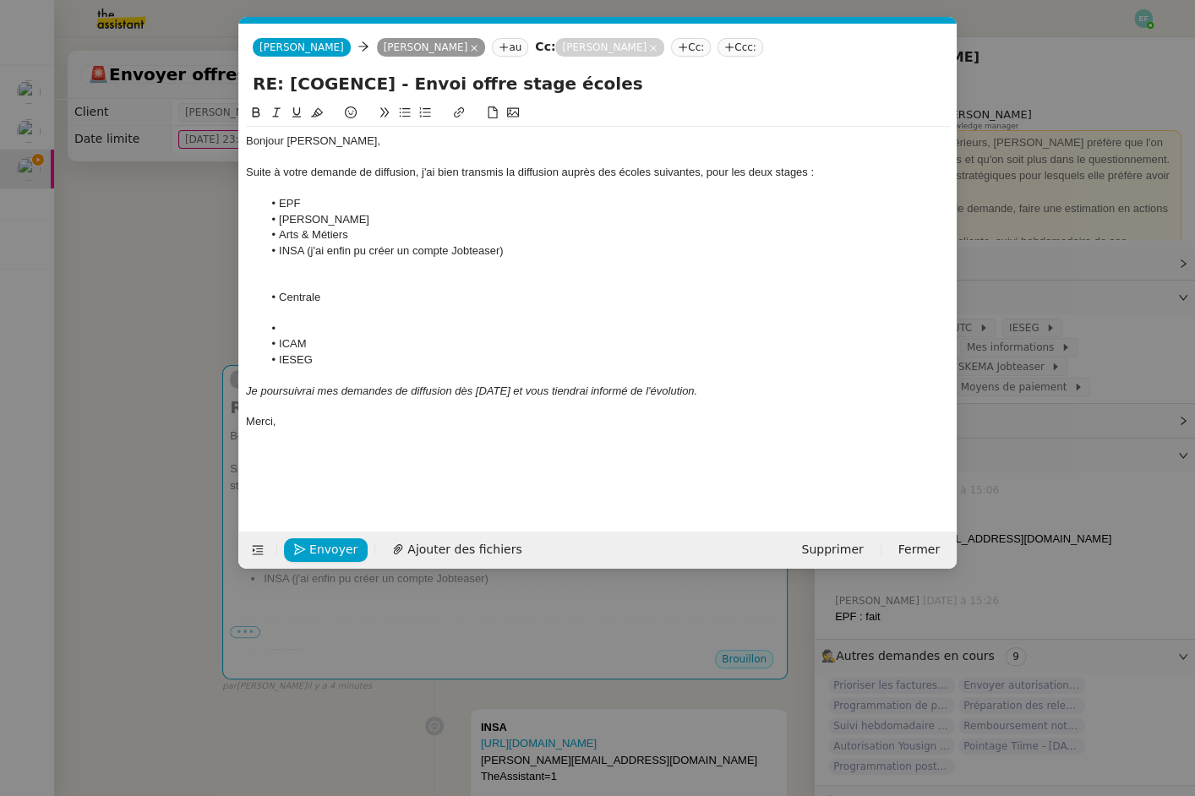
click at [546, 253] on li "INSA (j'ai enfin pu créer un compte Jobteaser)" at bounding box center [607, 250] width 688 height 15
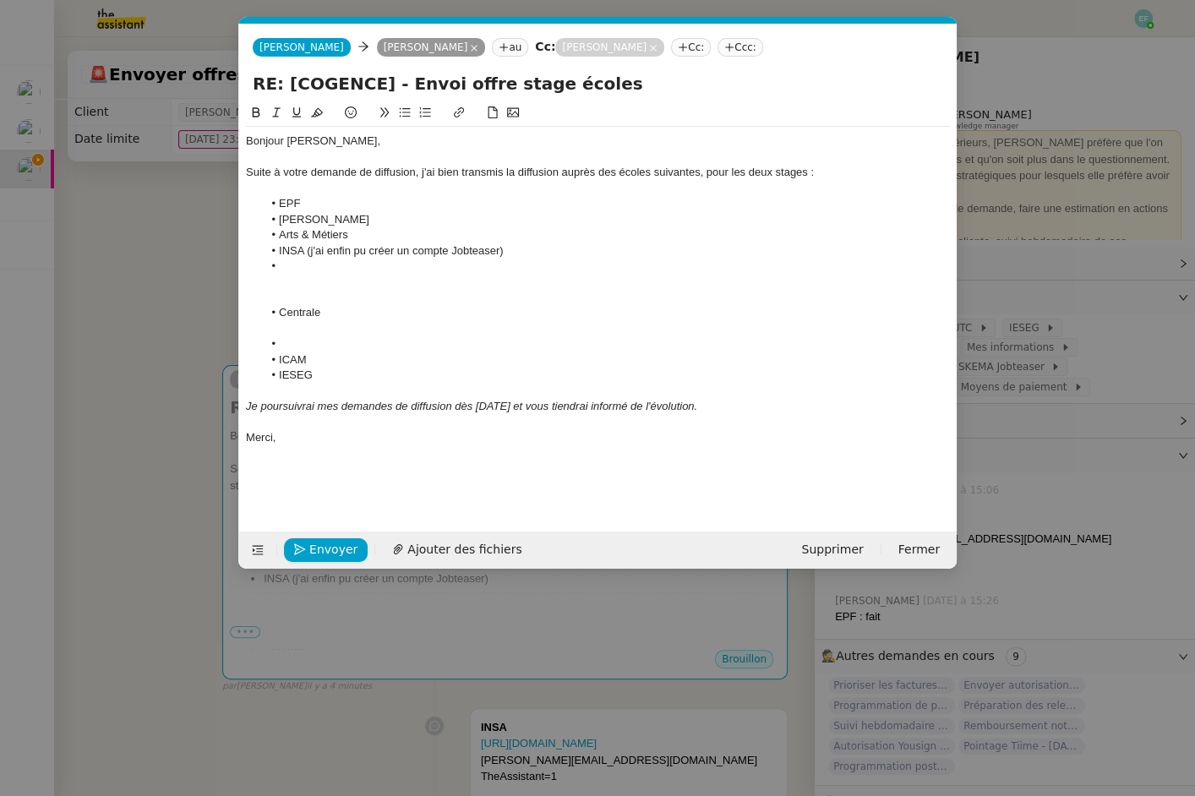
scroll to position [0, 0]
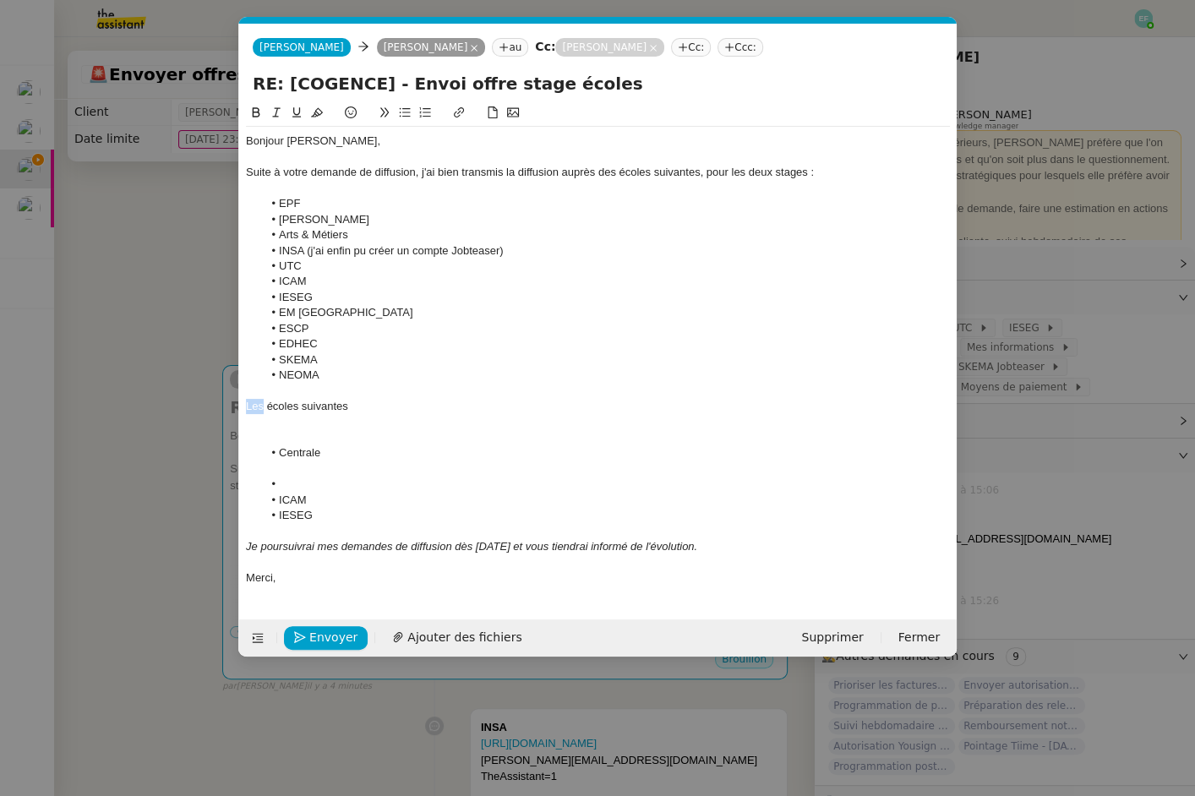
drag, startPoint x: 264, startPoint y: 408, endPoint x: 234, endPoint y: 408, distance: 29.6
click at [234, 408] on nz-modal-container "Service TA - VOYAGE - PROPOSITION GLOBALE A utiliser dans le cadre de propositi…" at bounding box center [597, 398] width 1195 height 796
click at [592, 407] on div "Je n'ai pas diffusé l'offre auprès des écoles suivantes" at bounding box center [598, 406] width 704 height 15
click at [364, 444] on div at bounding box center [598, 437] width 704 height 15
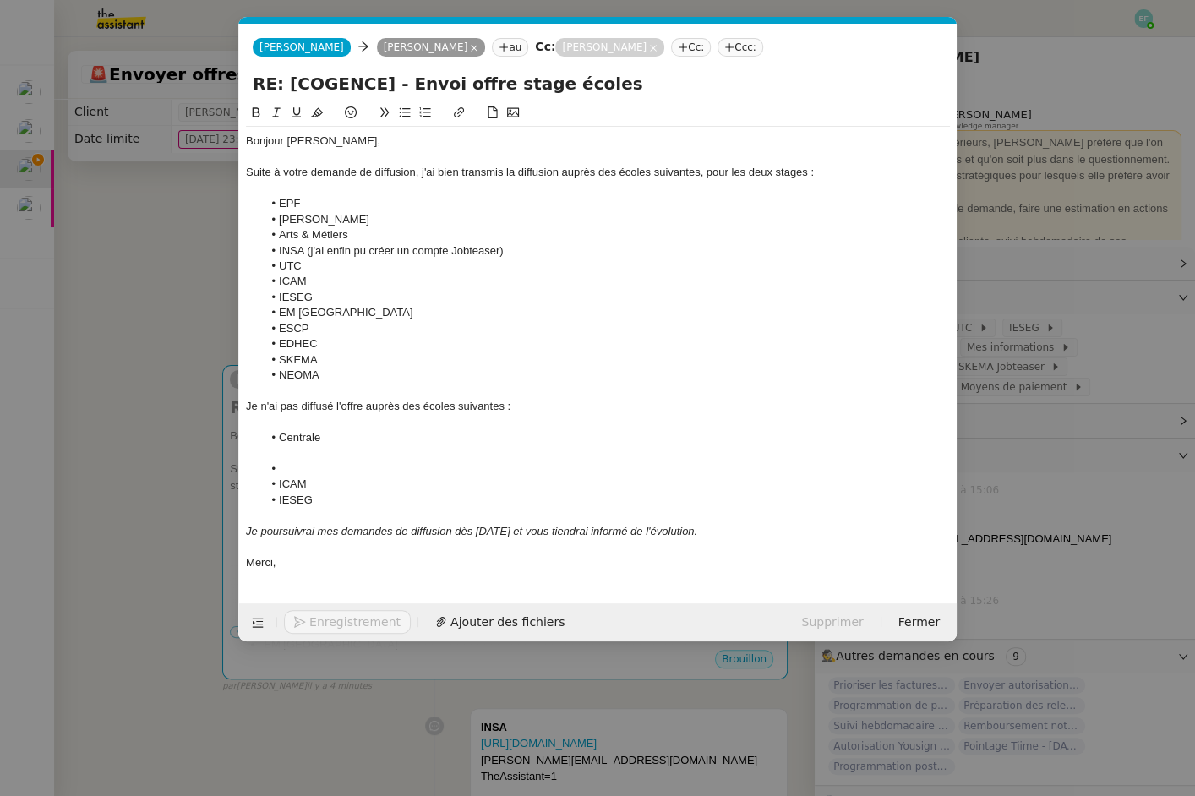
click at [316, 475] on ul "ICAM IESEG" at bounding box center [598, 484] width 704 height 46
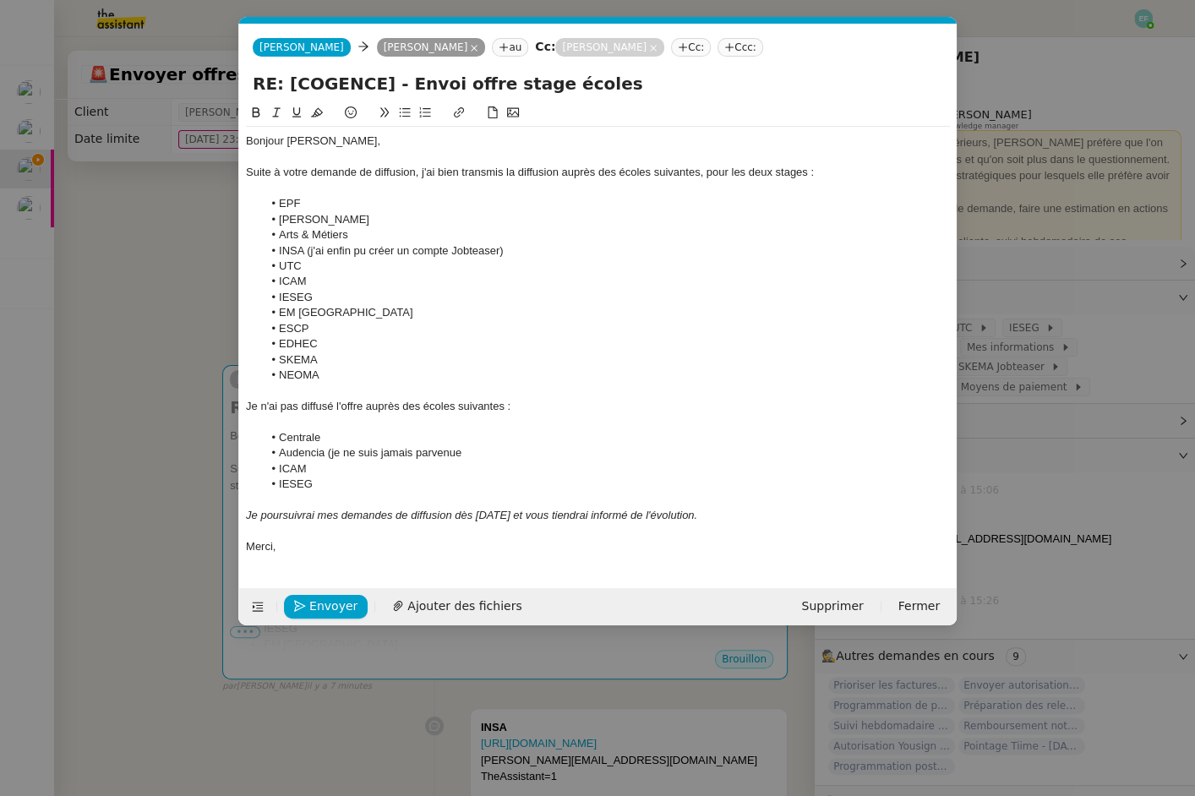
drag, startPoint x: 466, startPoint y: 453, endPoint x: 352, endPoint y: 448, distance: 114.2
click at [352, 448] on li "Audencia (je ne suis jamais parvenue" at bounding box center [607, 452] width 688 height 15
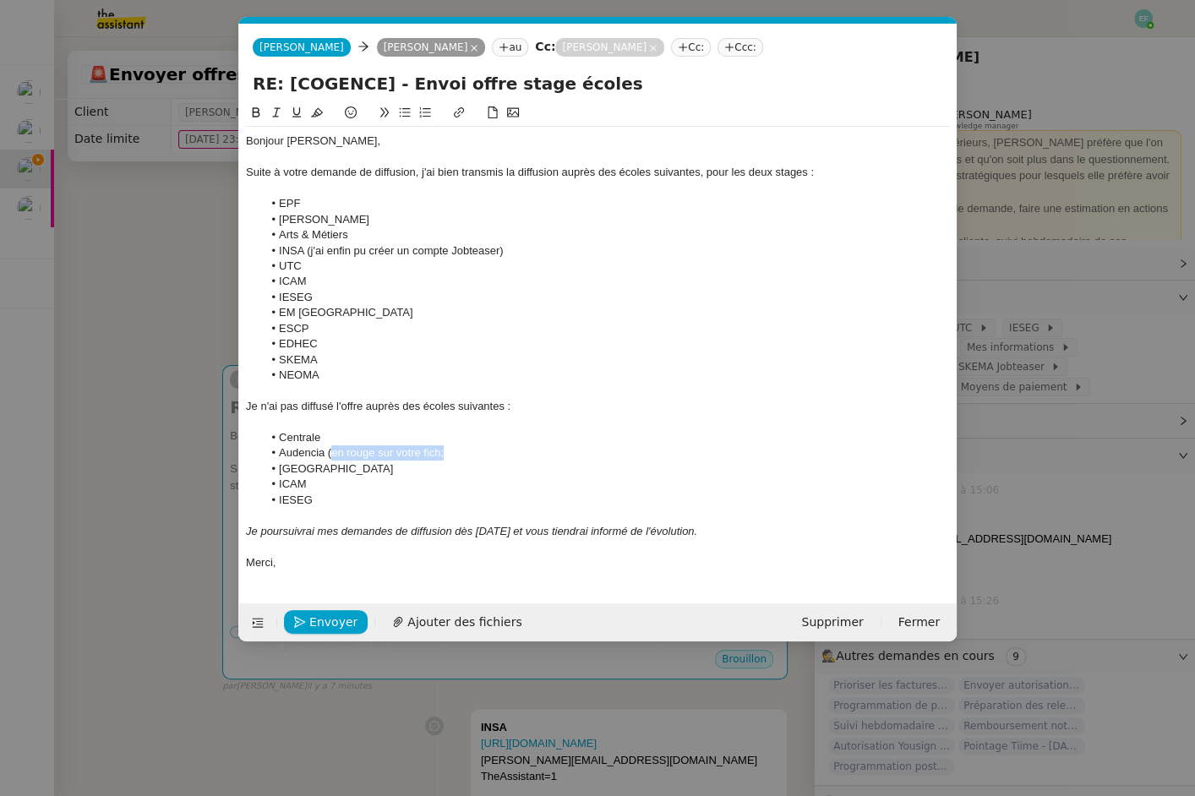
drag, startPoint x: 479, startPoint y: 459, endPoint x: 332, endPoint y: 451, distance: 147.2
click at [332, 451] on li "Audencia (en rouge sur votre fich;" at bounding box center [607, 452] width 688 height 15
drag, startPoint x: 321, startPoint y: 505, endPoint x: 256, endPoint y: 480, distance: 69.8
click at [256, 480] on ul "Centrale Audencia (je n'étais jamais parvenue à les joindre) Grenoble ICAM IESEG" at bounding box center [598, 469] width 704 height 78
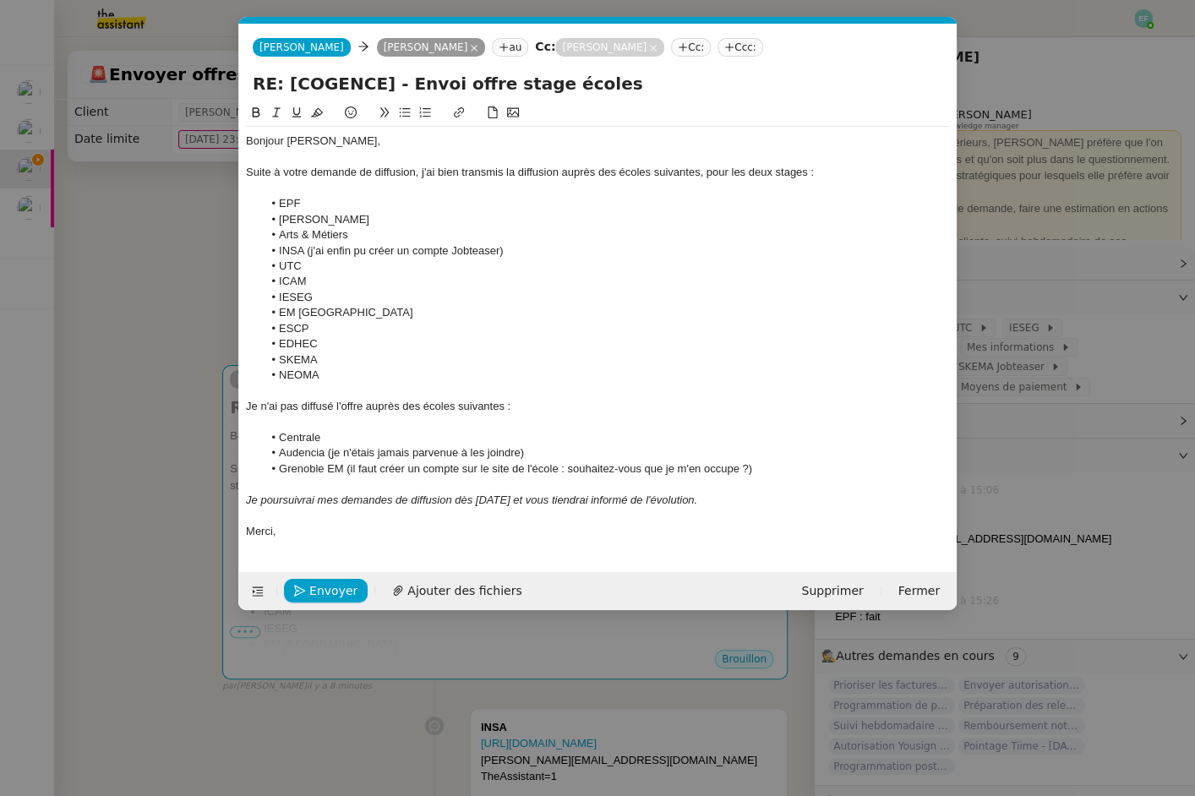
click at [330, 437] on li "Centrale" at bounding box center [607, 437] width 688 height 15
click at [330, 455] on li "Audencia (je n'étais jamais parvenue à les joindre)" at bounding box center [607, 452] width 688 height 15
click at [346, 471] on li "Grenoble EM (il faut créer un compte sur le site de l'école : souhaitez-vous qu…" at bounding box center [607, 468] width 688 height 15
click at [833, 477] on div at bounding box center [598, 484] width 704 height 15
click at [820, 465] on li "Grenoble EM : il faut créer un compte sur le site de l'école : souhaitez-vous q…" at bounding box center [607, 468] width 688 height 15
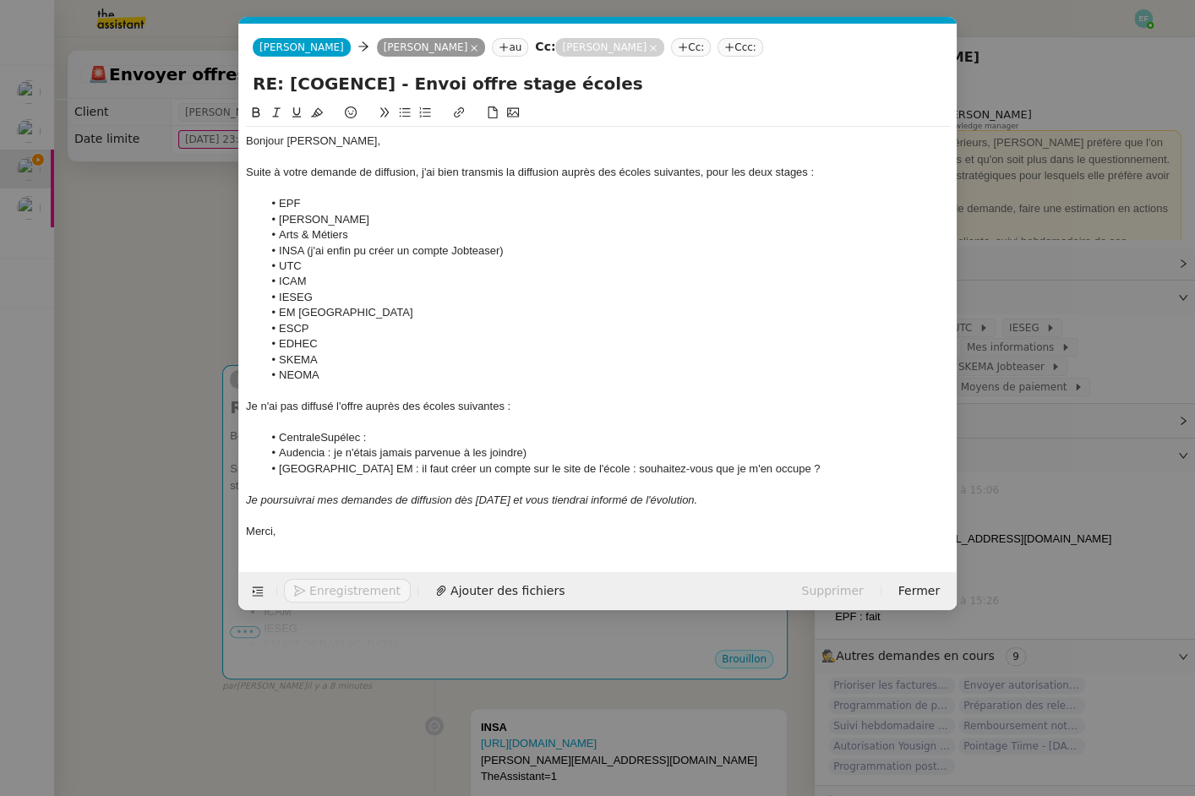
click at [520, 440] on li "CentraleSupélec :" at bounding box center [607, 437] width 688 height 15
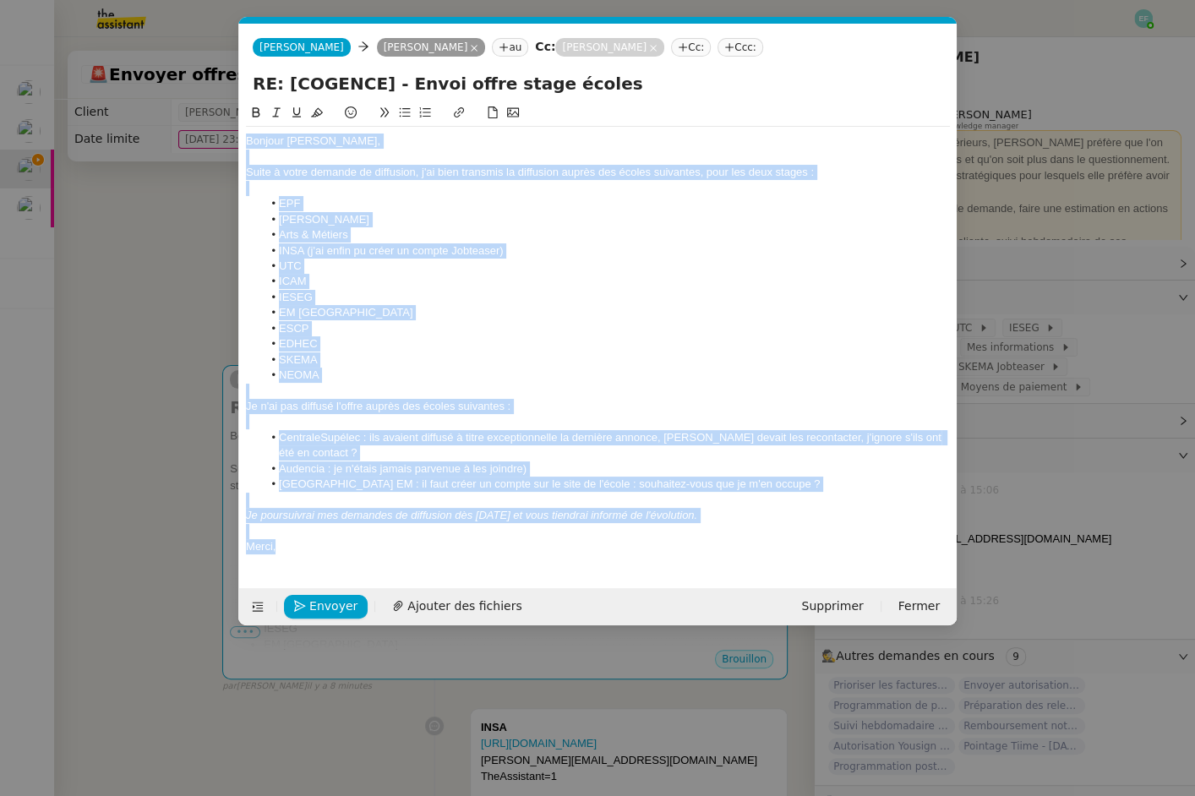
drag, startPoint x: 319, startPoint y: 548, endPoint x: 242, endPoint y: 127, distance: 428.7
click at [242, 127] on nz-spin "Bonjour Antoine, Suite à votre demande de diffusion, j'ai bien transmis la diff…" at bounding box center [597, 336] width 717 height 466
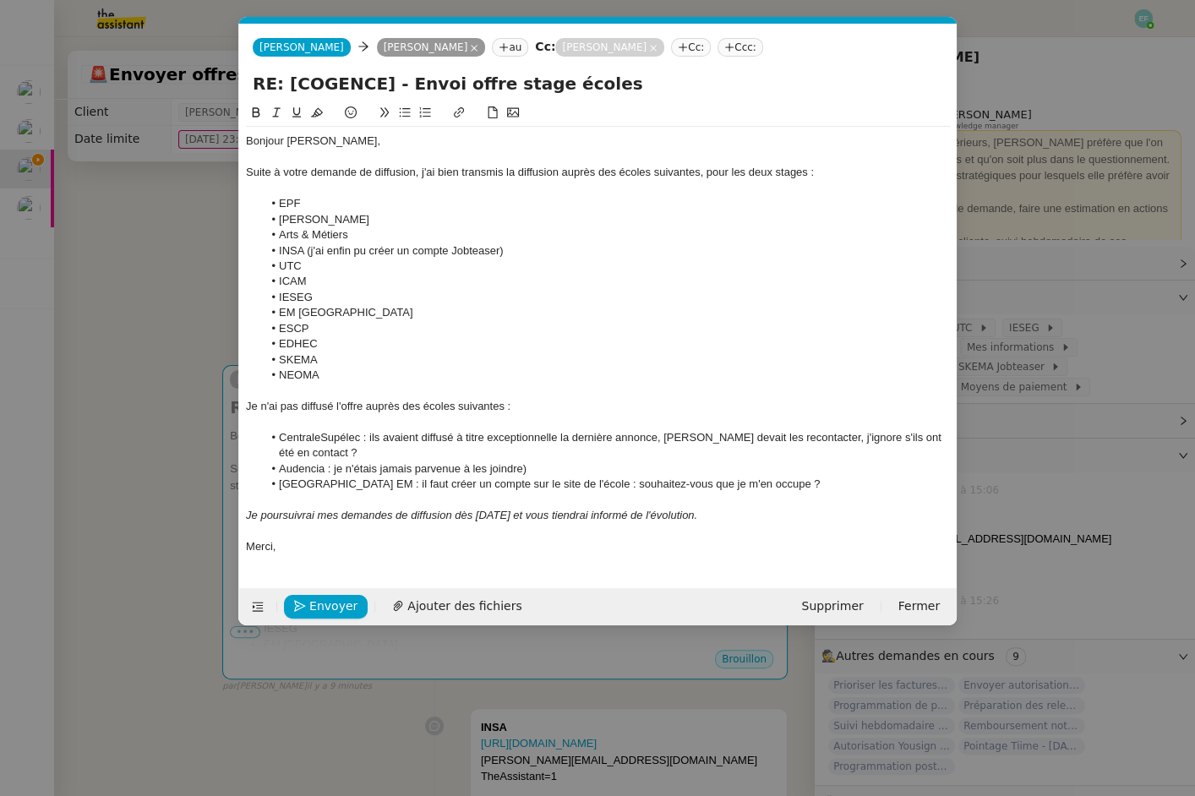
click at [334, 529] on div at bounding box center [598, 531] width 704 height 15
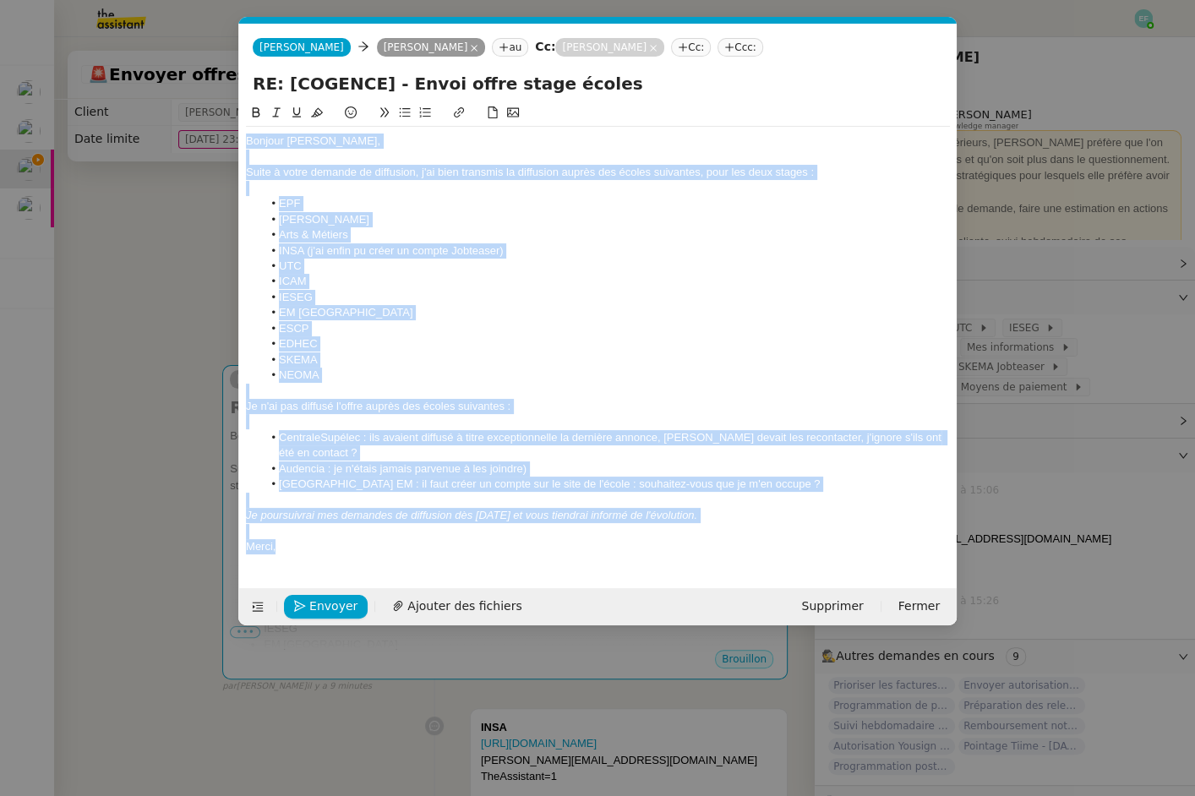
drag, startPoint x: 335, startPoint y: 552, endPoint x: 258, endPoint y: 28, distance: 529.5
click at [258, 28] on form "Louise Louise Antoine Bayard au Cc: Juliette Rihal Cc: Ccc: RE: [COGENCE] - Env…" at bounding box center [597, 325] width 718 height 602
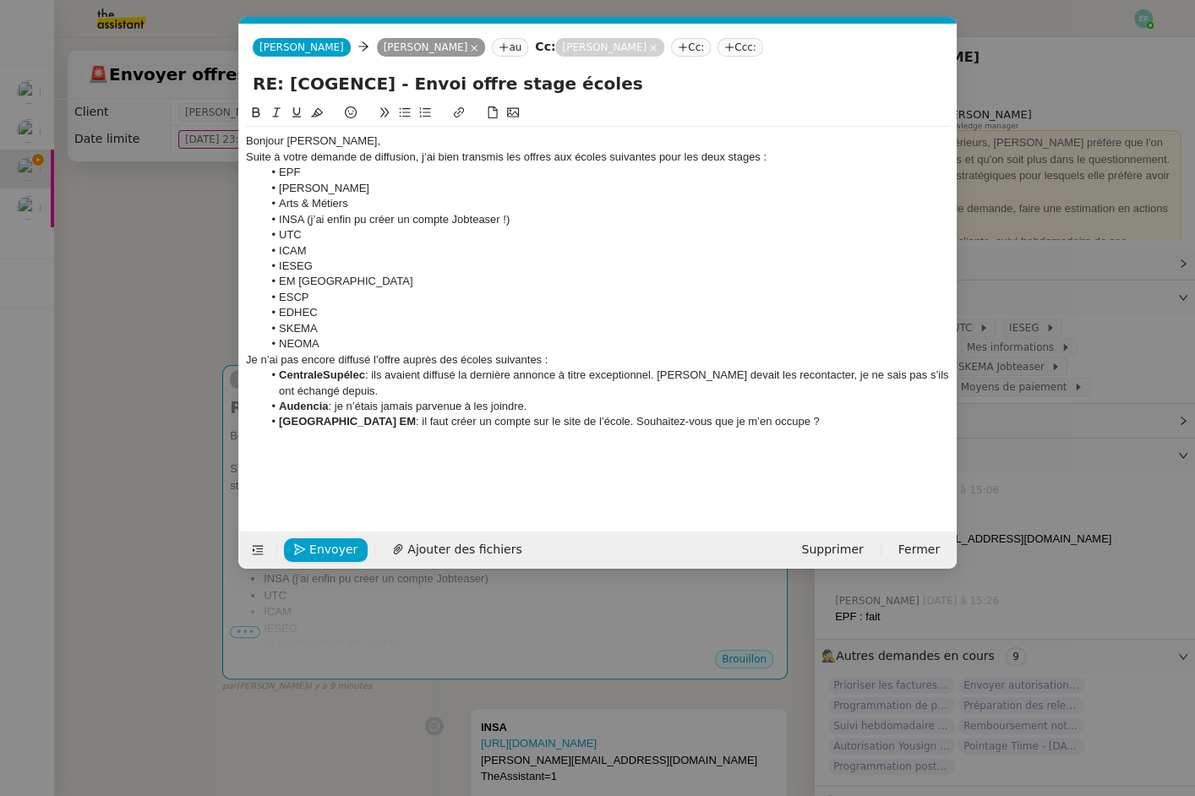
click at [342, 134] on div "Bonjour Antoine," at bounding box center [598, 141] width 704 height 15
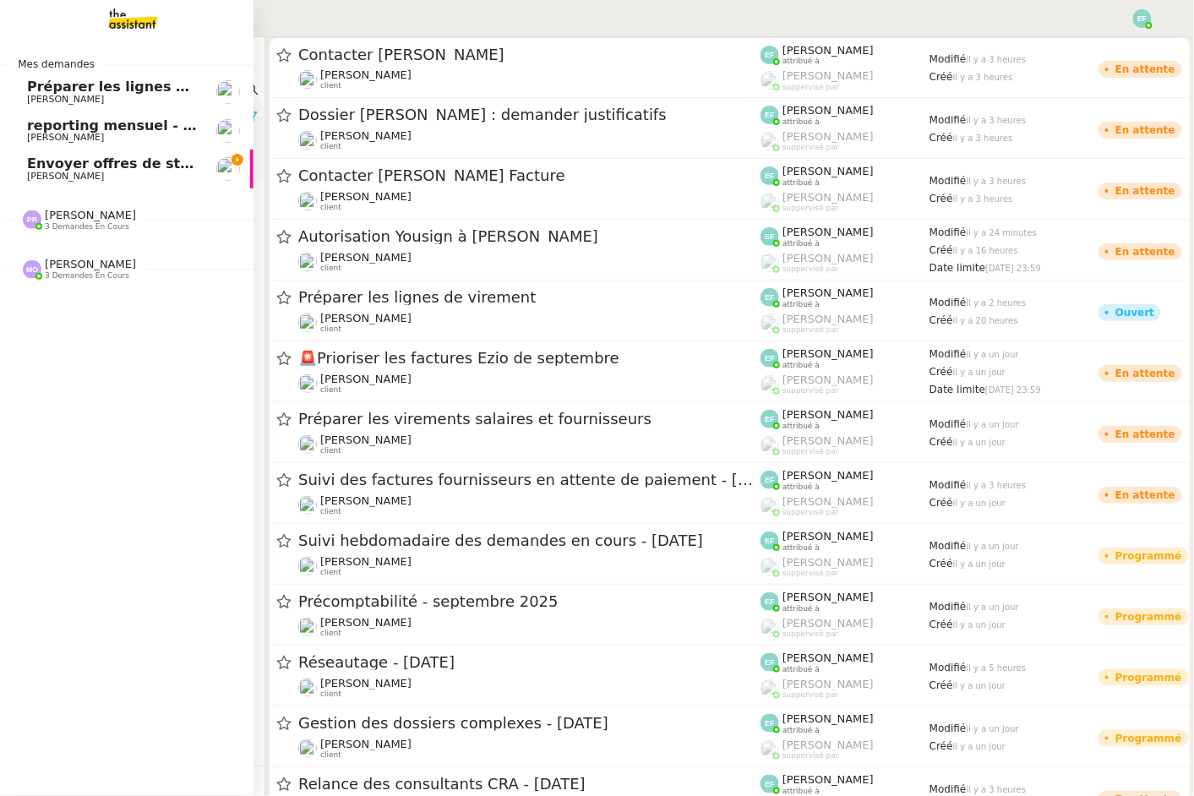
click at [56, 175] on span "[PERSON_NAME]" at bounding box center [65, 176] width 77 height 11
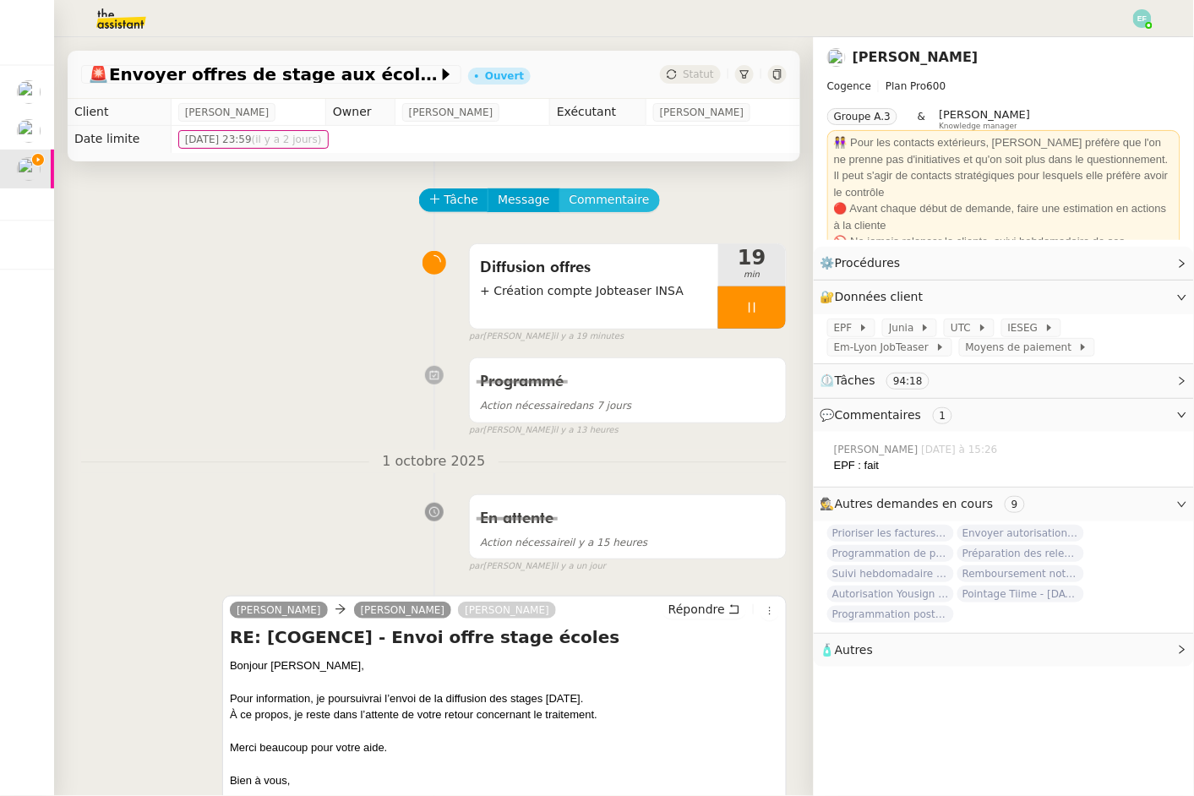
click at [629, 199] on span "Commentaire" at bounding box center [609, 199] width 80 height 19
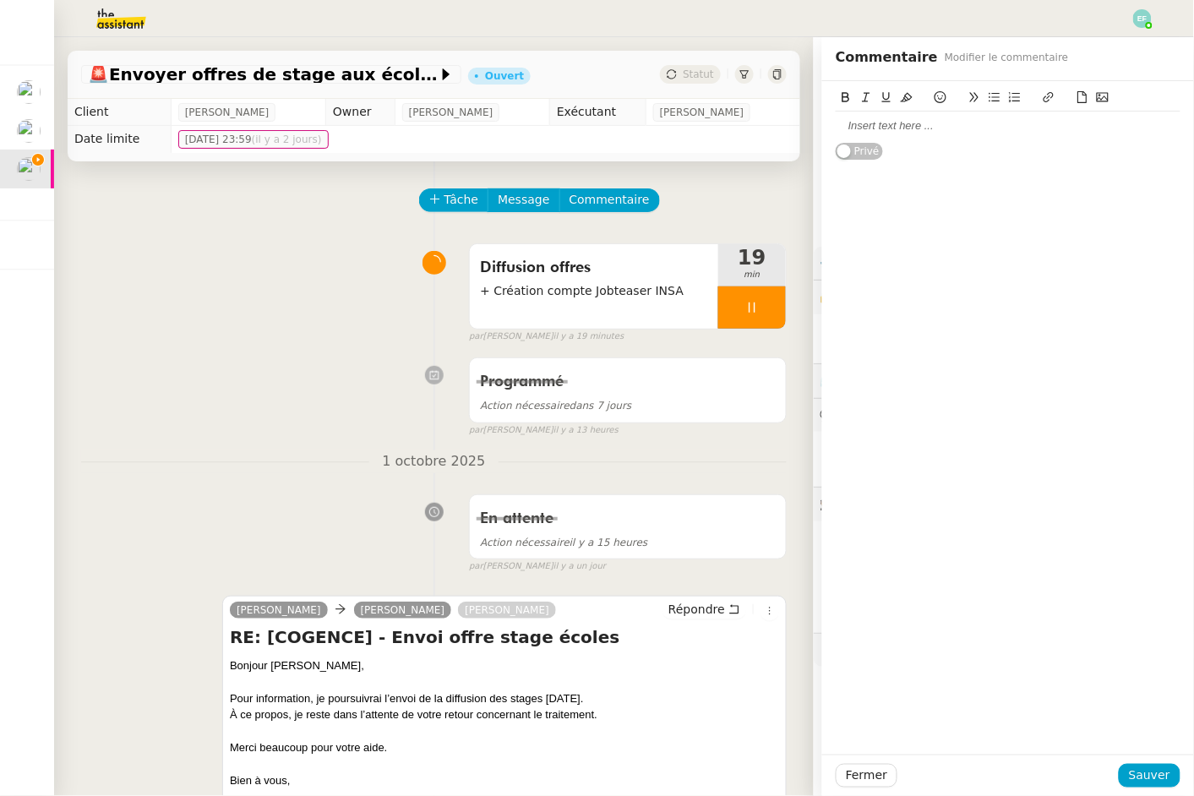
click at [1007, 134] on div at bounding box center [1008, 125] width 345 height 15
drag, startPoint x: 893, startPoint y: 148, endPoint x: 820, endPoint y: 143, distance: 73.7
click at [820, 143] on app-ticket "🚨 Envoyer offres de stage aux écoles Ouvert Statut Client Juliette Rihal Owner …" at bounding box center [624, 416] width 1140 height 759
click at [837, 144] on div "[URL][DOMAIN_NAME]" at bounding box center [1008, 141] width 345 height 15
click at [1140, 141] on div "[URL][DOMAIN_NAME]" at bounding box center [1008, 141] width 345 height 15
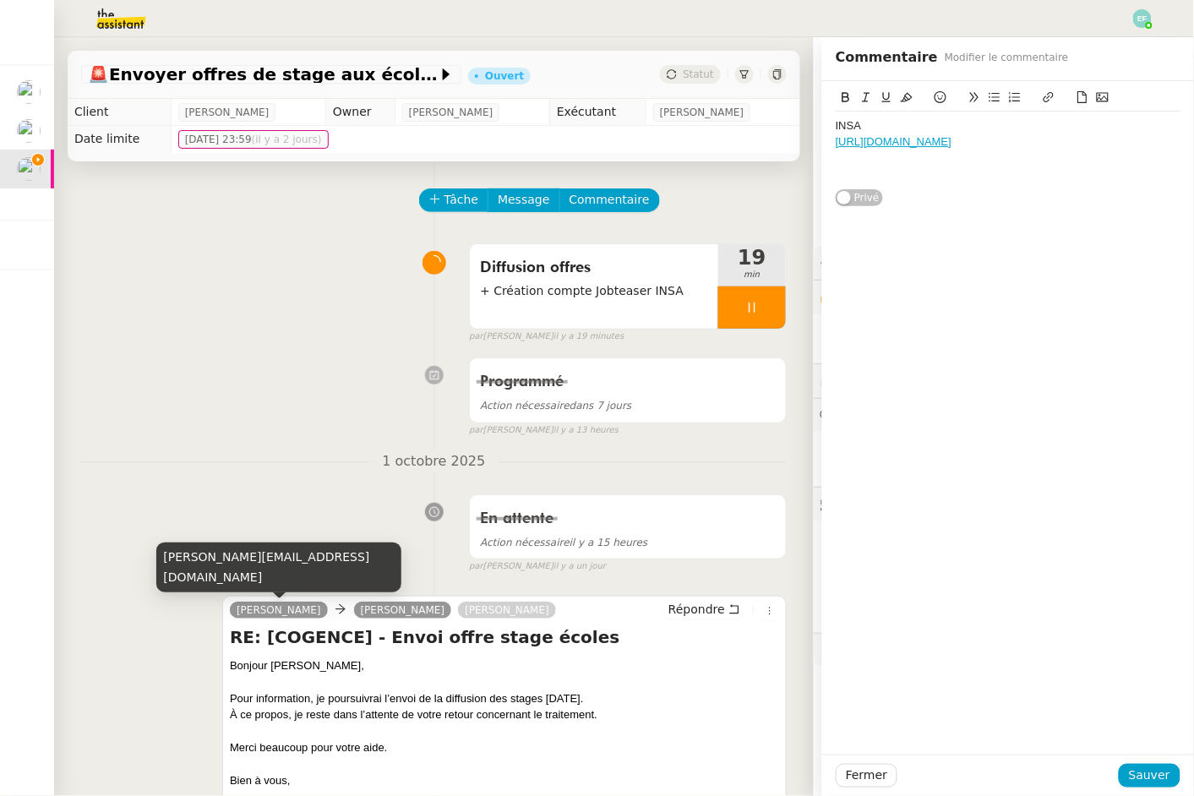
click at [251, 577] on div "[PERSON_NAME][EMAIL_ADDRESS][DOMAIN_NAME]" at bounding box center [278, 567] width 245 height 50
copy div "[PERSON_NAME][EMAIL_ADDRESS][DOMAIN_NAME]"
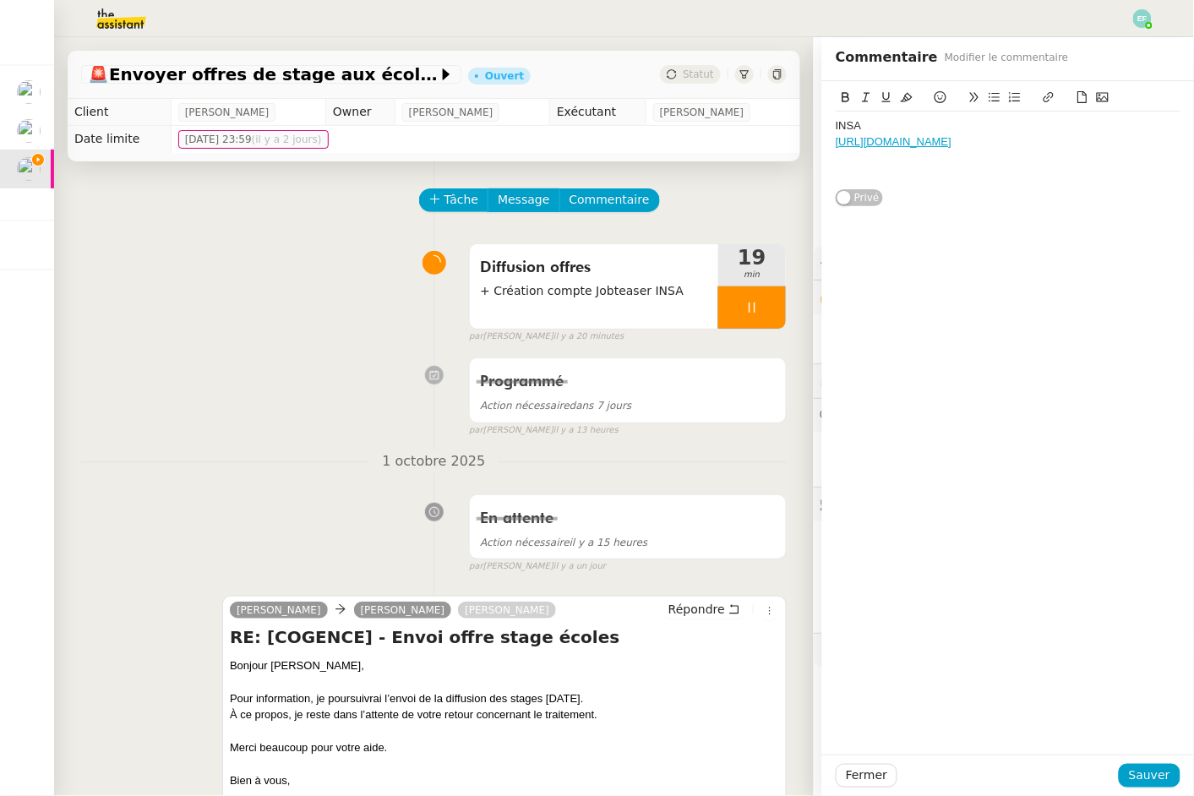
click at [1136, 144] on div "[URL][DOMAIN_NAME]" at bounding box center [1008, 141] width 345 height 15
drag, startPoint x: 924, startPoint y: 174, endPoint x: 835, endPoint y: 160, distance: 89.9
click at [836, 160] on div "INSA https://groupeinsa.jobteaser.com/fr/recruiter_account/sign_in louise@cogen…" at bounding box center [1008, 165] width 345 height 107
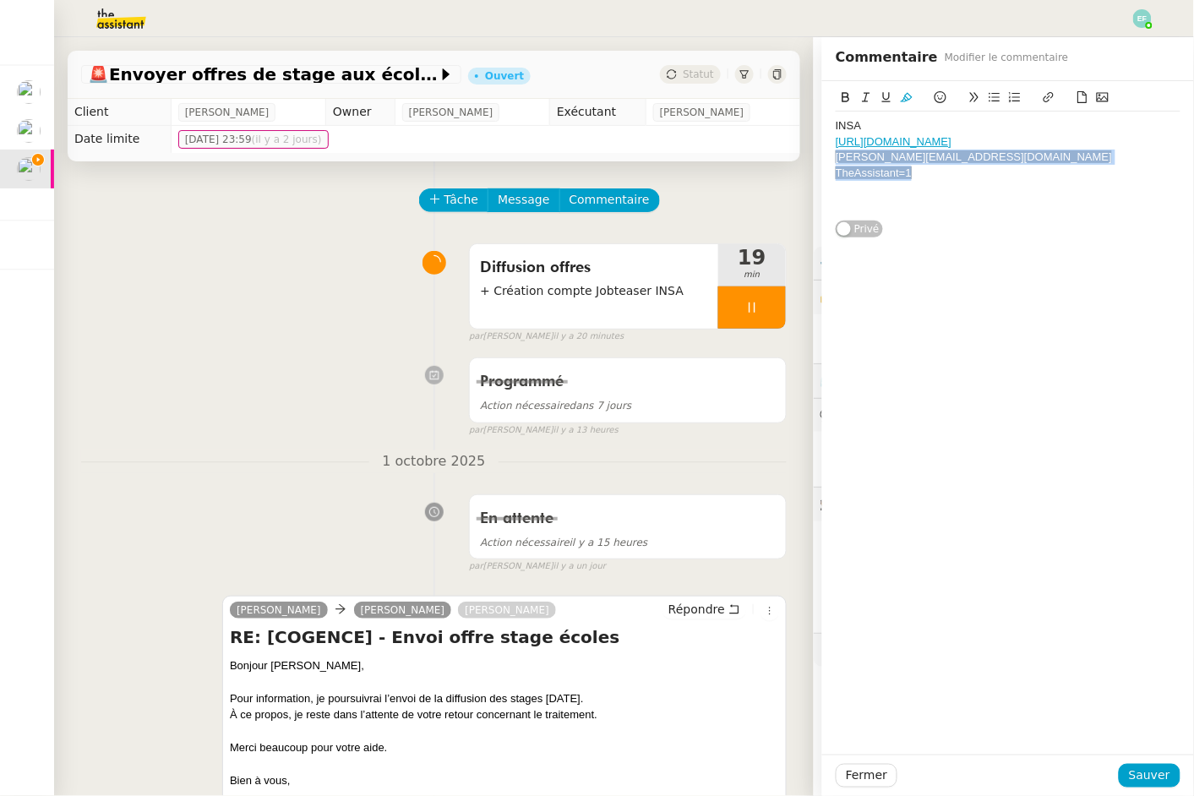
click at [906, 97] on icon at bounding box center [907, 97] width 12 height 9
click at [941, 195] on div at bounding box center [1008, 188] width 345 height 15
drag, startPoint x: 946, startPoint y: 178, endPoint x: 822, endPoint y: 158, distance: 125.9
click at [822, 158] on div "INSA https://groupeinsa.jobteaser.com/fr/recruiter_account/sign_in louise@cogen…" at bounding box center [1008, 159] width 372 height 157
click at [911, 93] on icon at bounding box center [907, 97] width 12 height 12
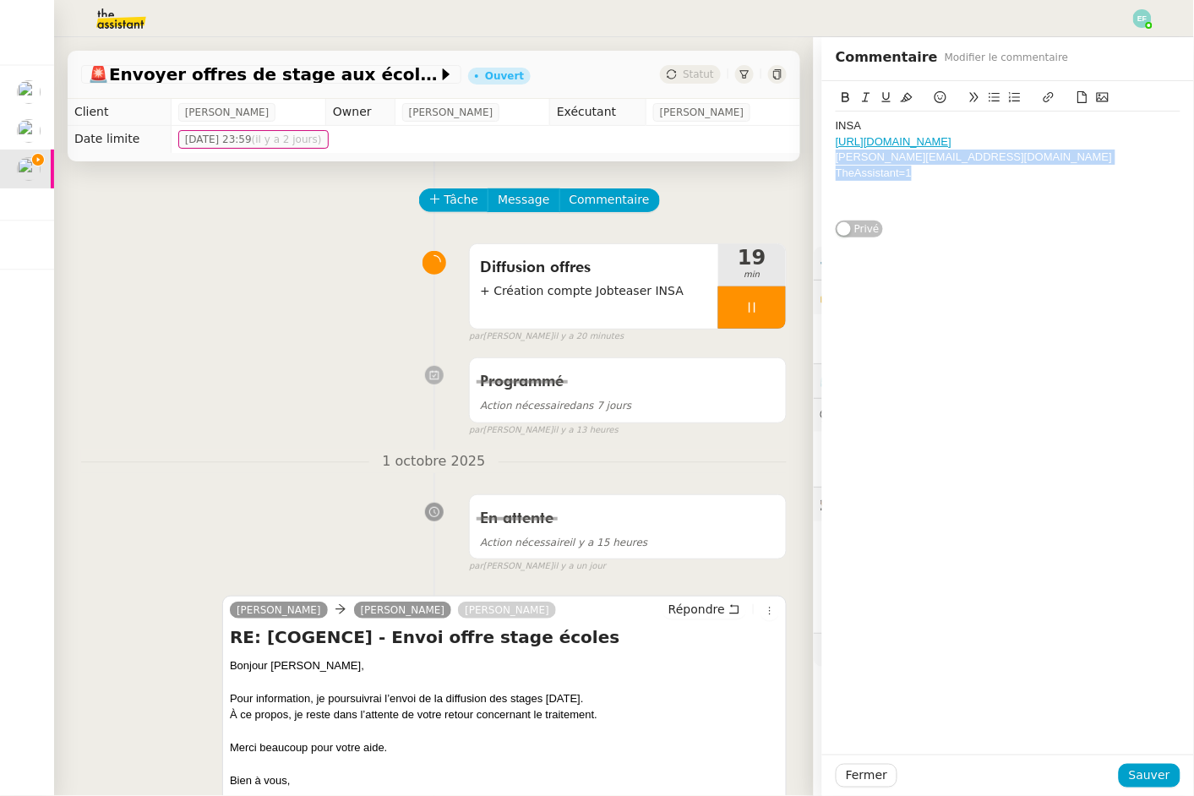
click at [938, 176] on div "TheAssistant=1" at bounding box center [1008, 173] width 345 height 15
click at [1157, 777] on span "Sauver" at bounding box center [1149, 775] width 41 height 19
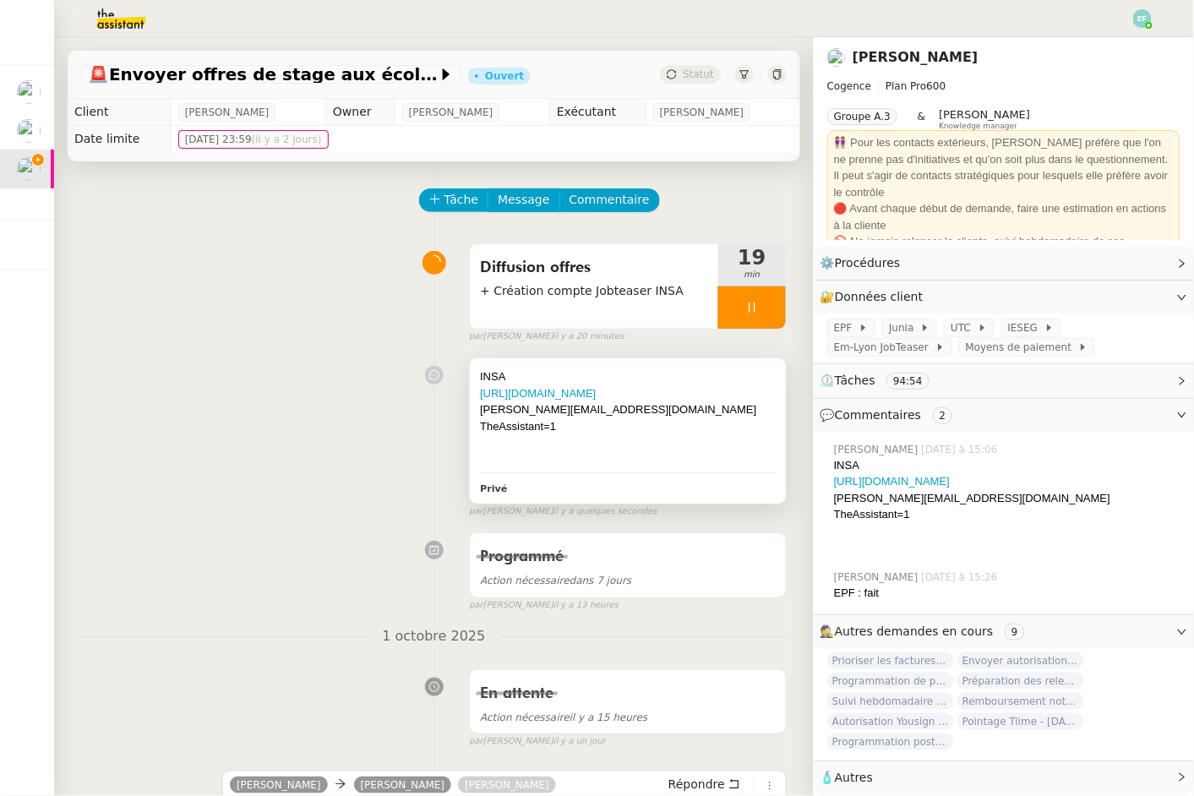
click at [569, 370] on div "INSA" at bounding box center [628, 376] width 296 height 17
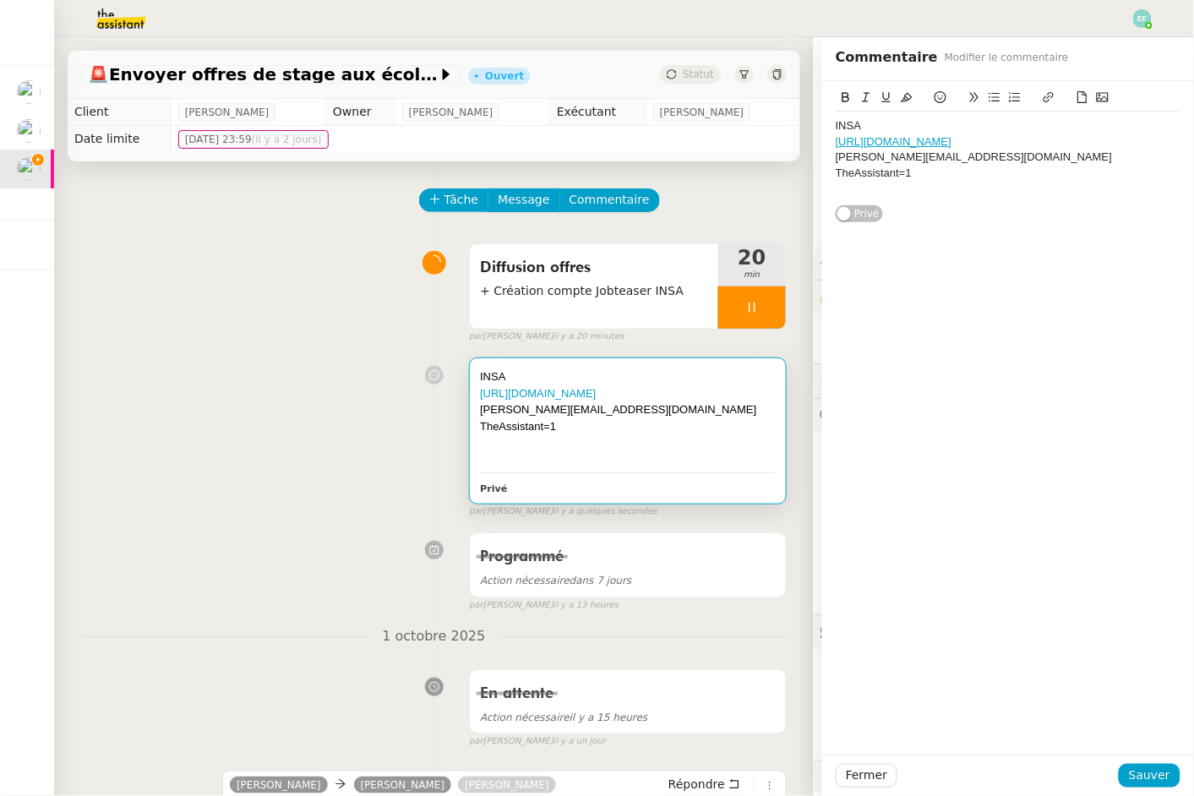
click at [858, 119] on div "INSA" at bounding box center [1008, 125] width 345 height 15
click at [851, 101] on icon at bounding box center [846, 97] width 12 height 12
click at [1155, 784] on span "Sauver" at bounding box center [1149, 775] width 41 height 19
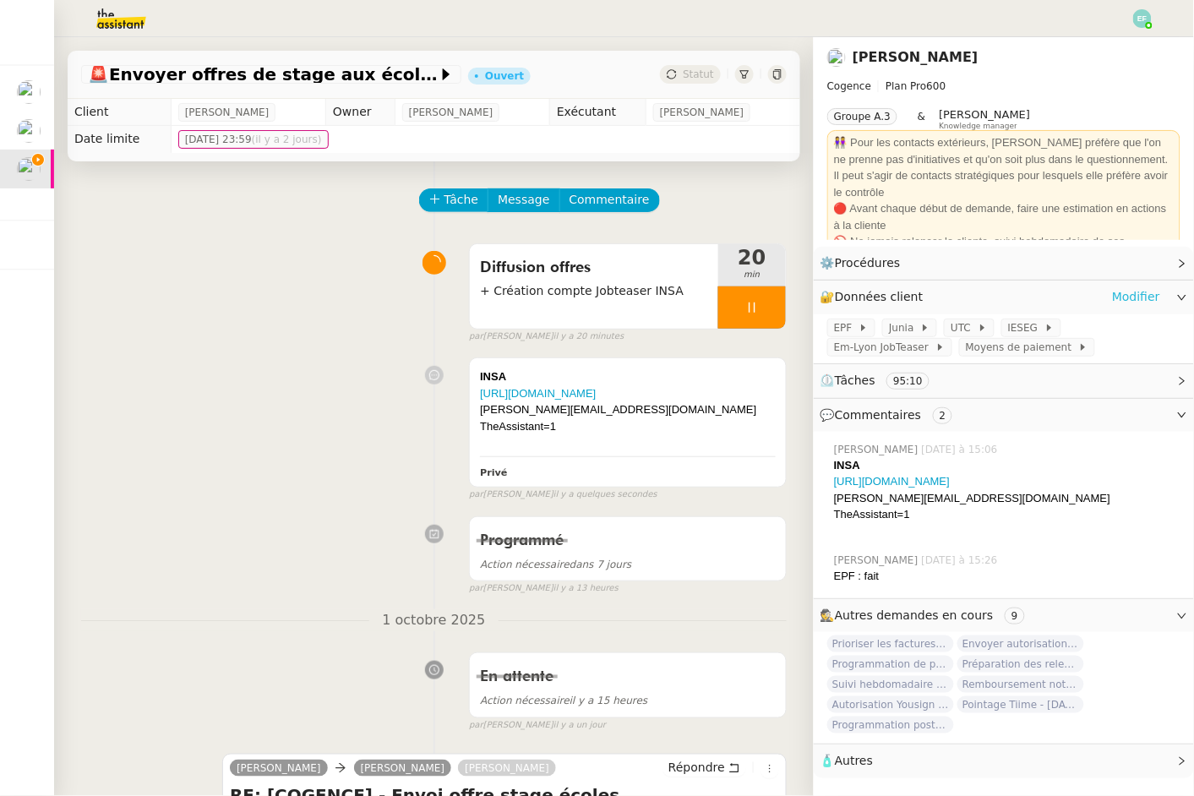
click at [1132, 302] on link "Modifier" at bounding box center [1136, 296] width 48 height 19
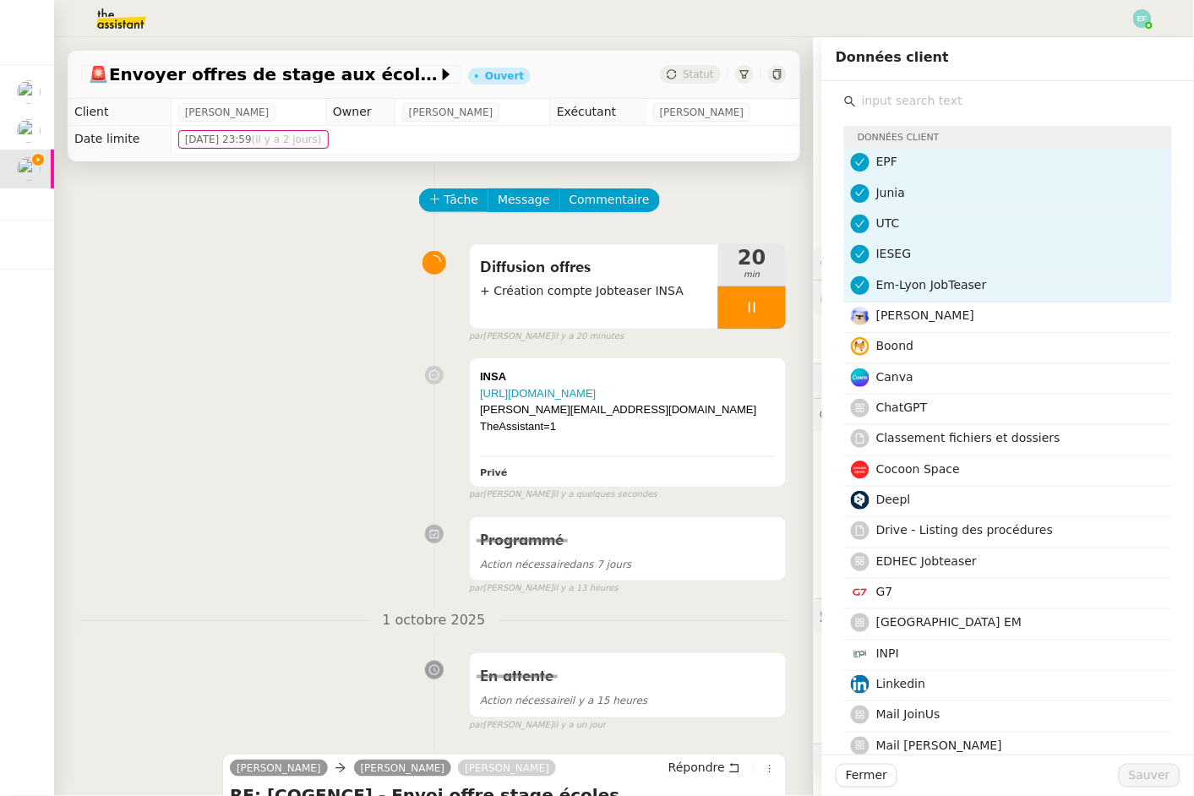
click at [985, 95] on input "text" at bounding box center [1014, 101] width 316 height 23
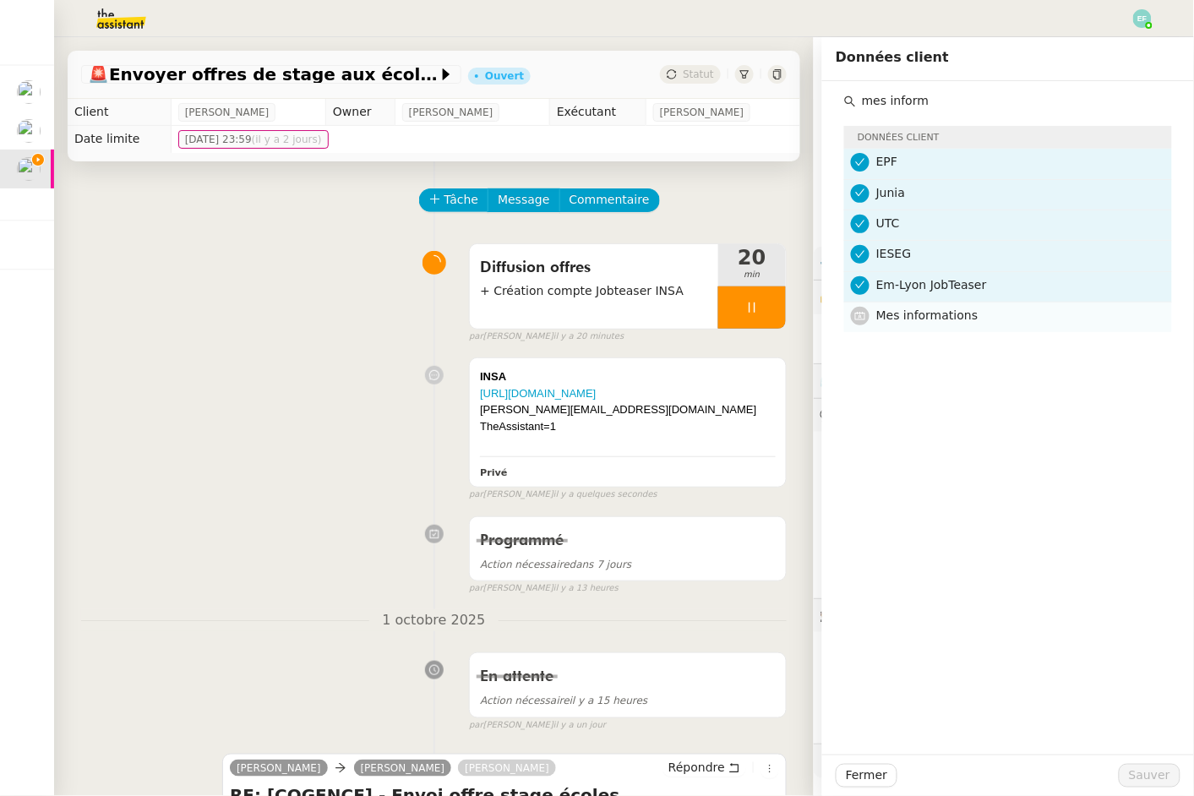
type input "mes inform"
click at [902, 322] on span "Mes informations" at bounding box center [927, 315] width 102 height 14
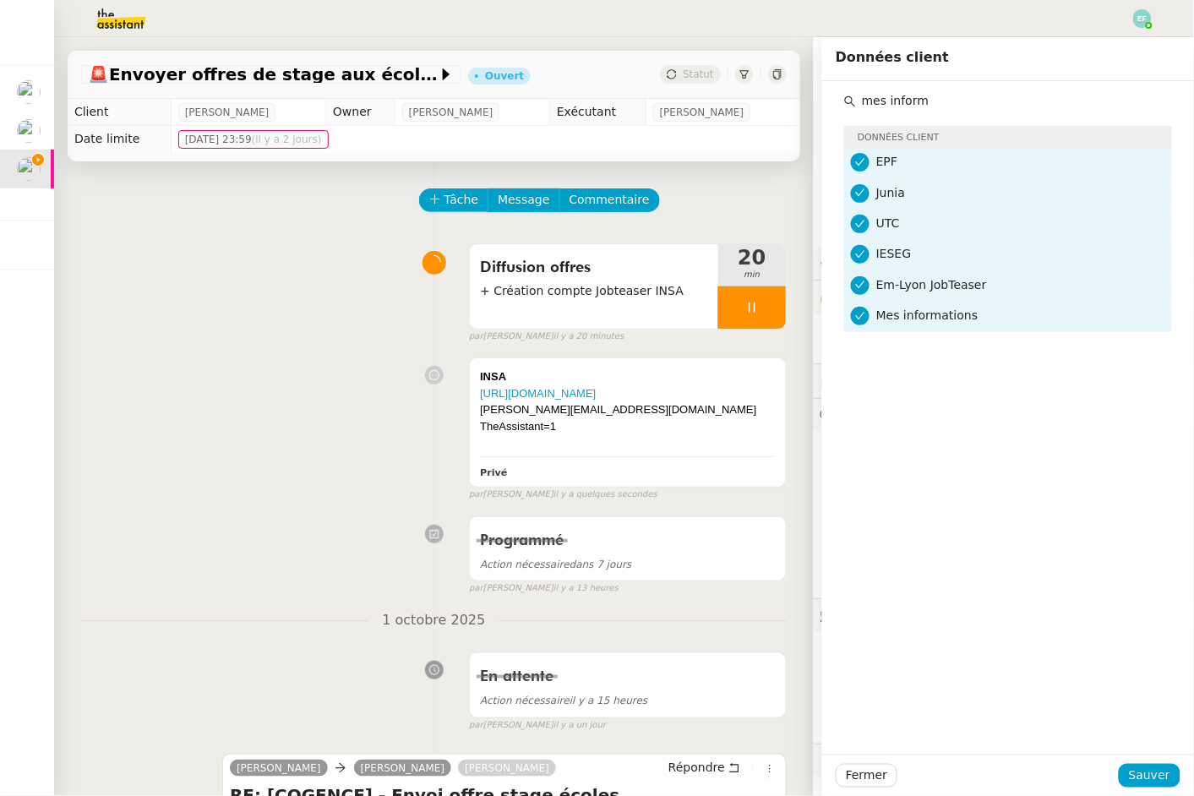
click at [1148, 789] on div "Fermer Sauver" at bounding box center [1008, 775] width 372 height 41
click at [1147, 782] on span "Sauver" at bounding box center [1149, 775] width 41 height 19
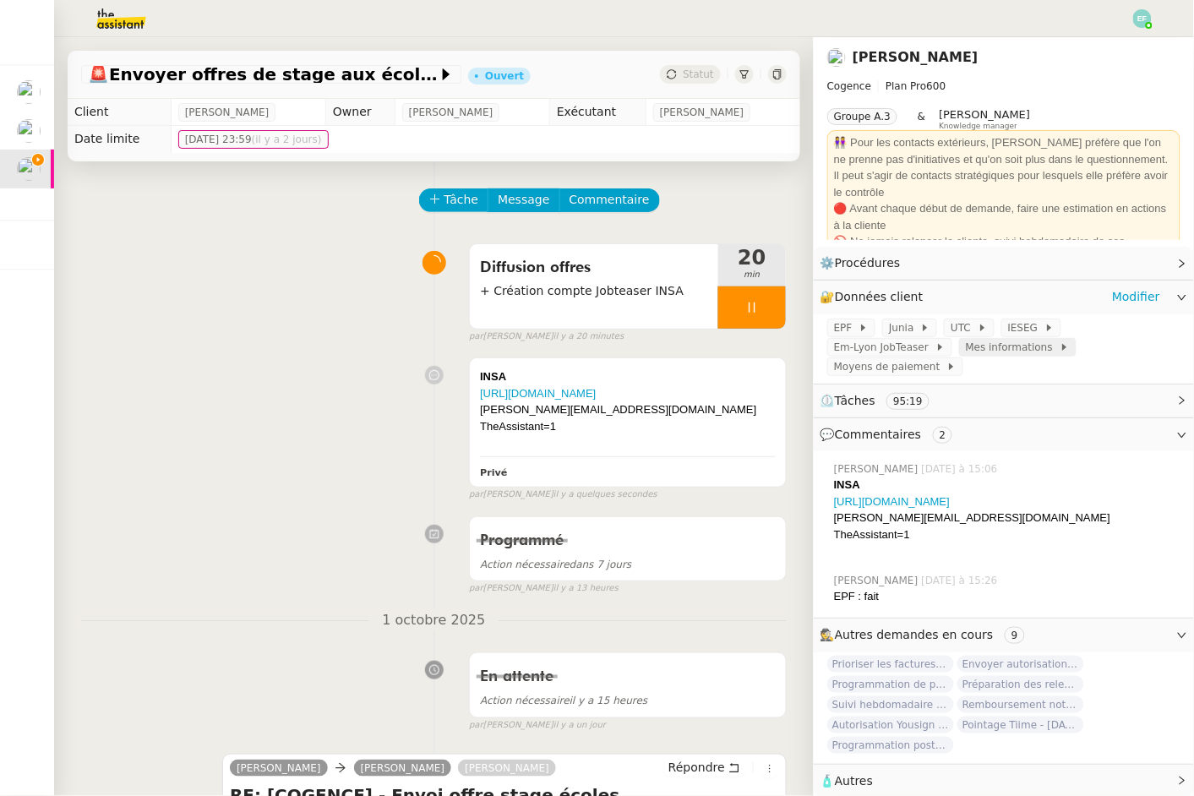
click at [988, 352] on span "Mes informations" at bounding box center [1013, 347] width 94 height 17
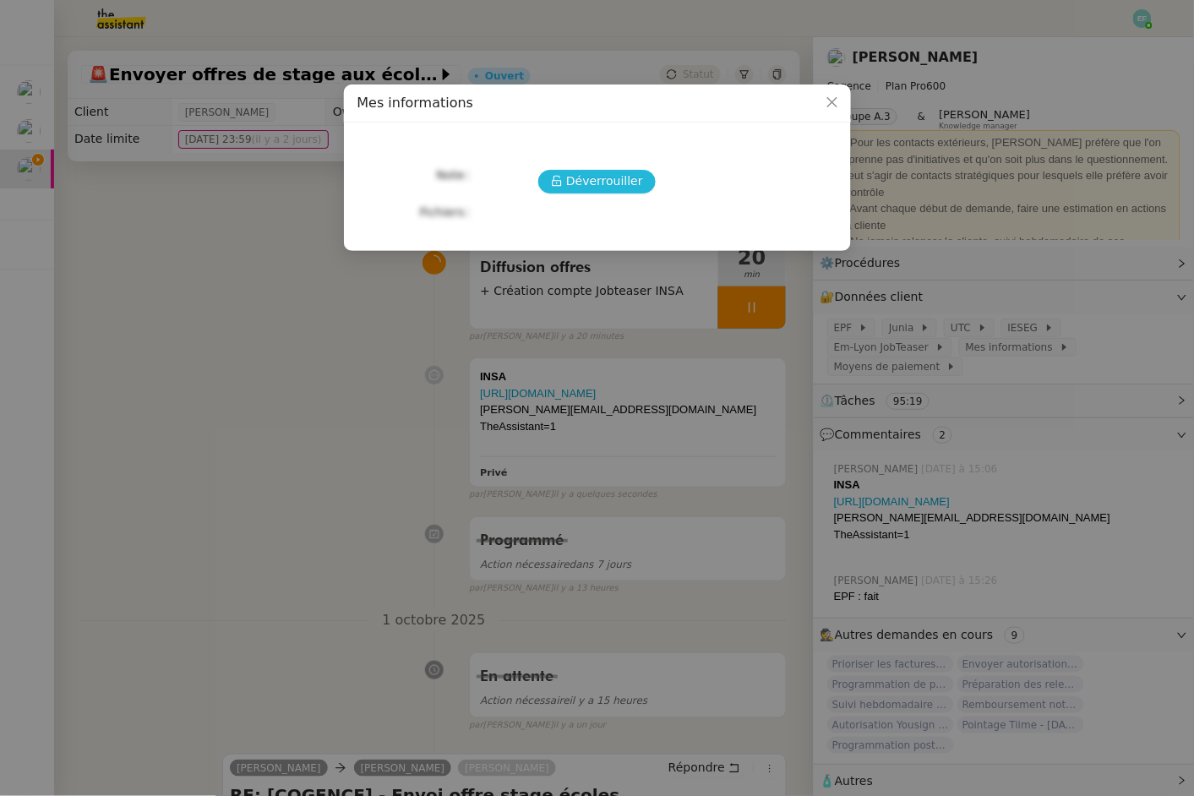
click at [571, 182] on span "Déverrouiller" at bounding box center [604, 181] width 77 height 19
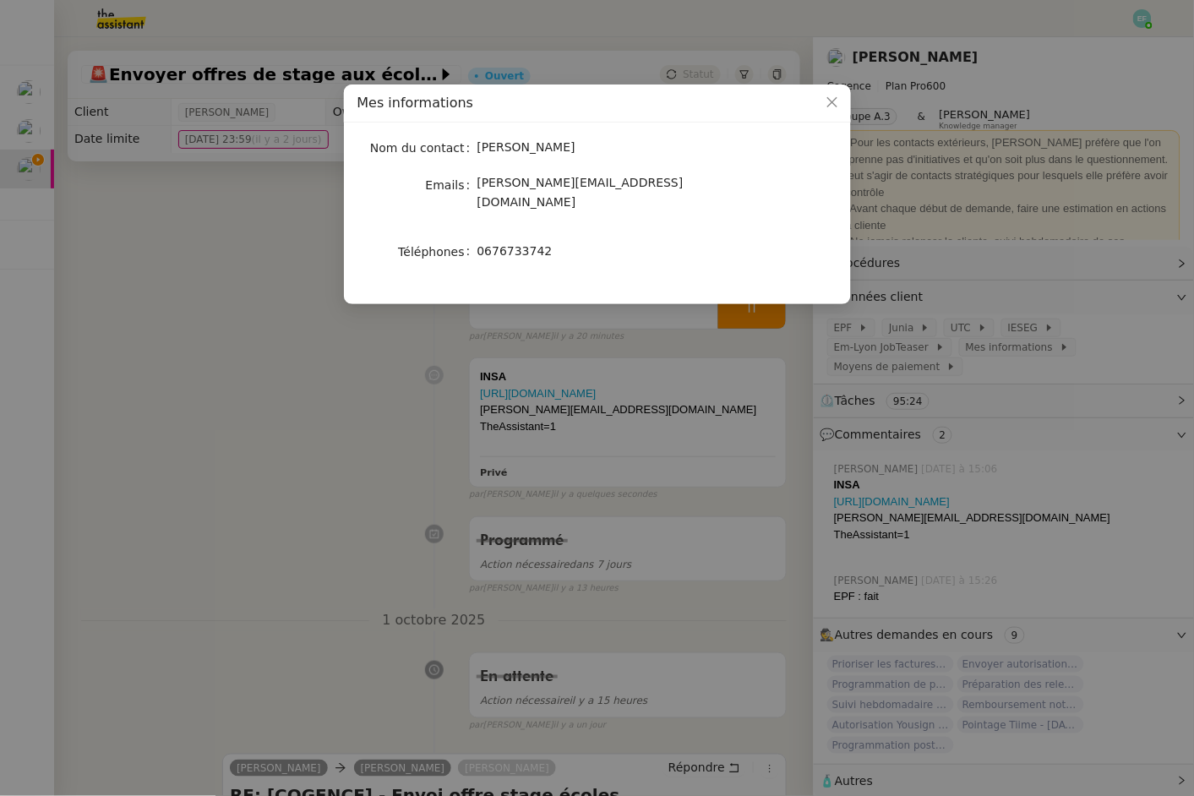
click at [526, 244] on span "0676733742" at bounding box center [514, 251] width 75 height 14
copy div "0676733742"
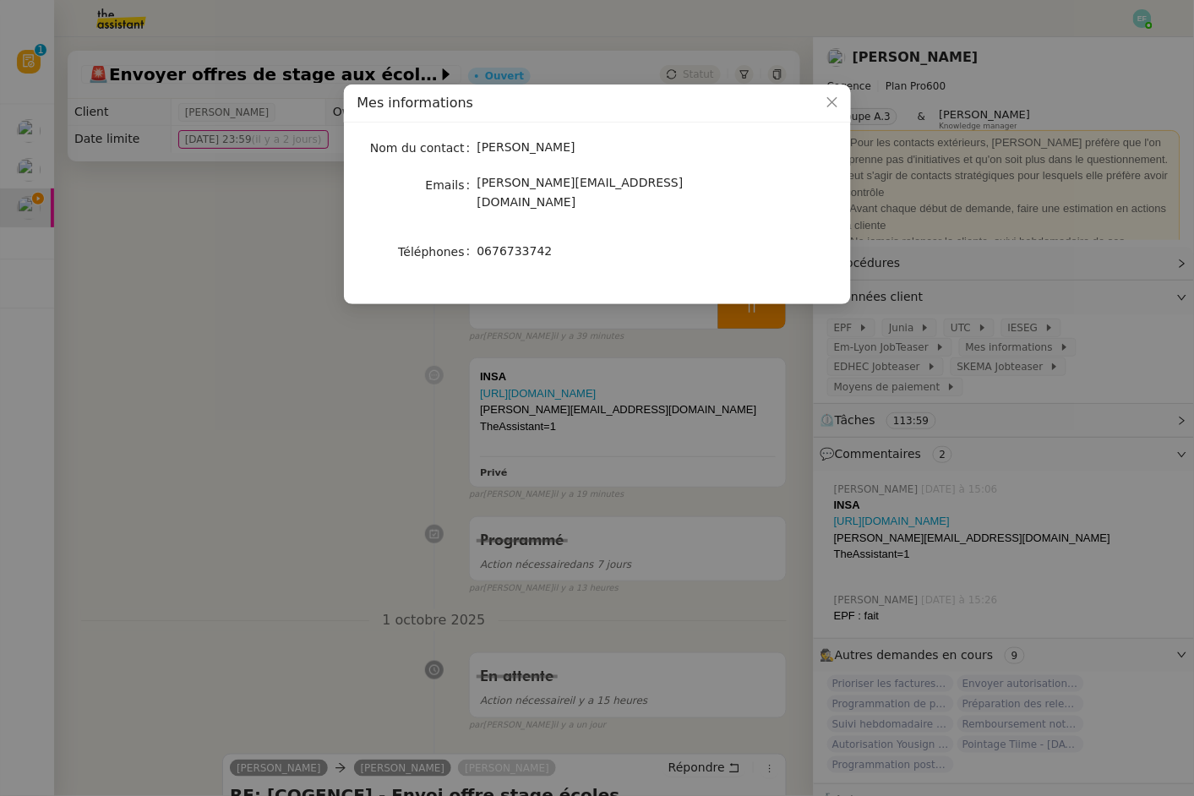
click at [208, 327] on nz-modal-container "Mes informations Nom du contact Juliette Rihal Emails juliette.rihal@cogence-co…" at bounding box center [597, 398] width 1194 height 796
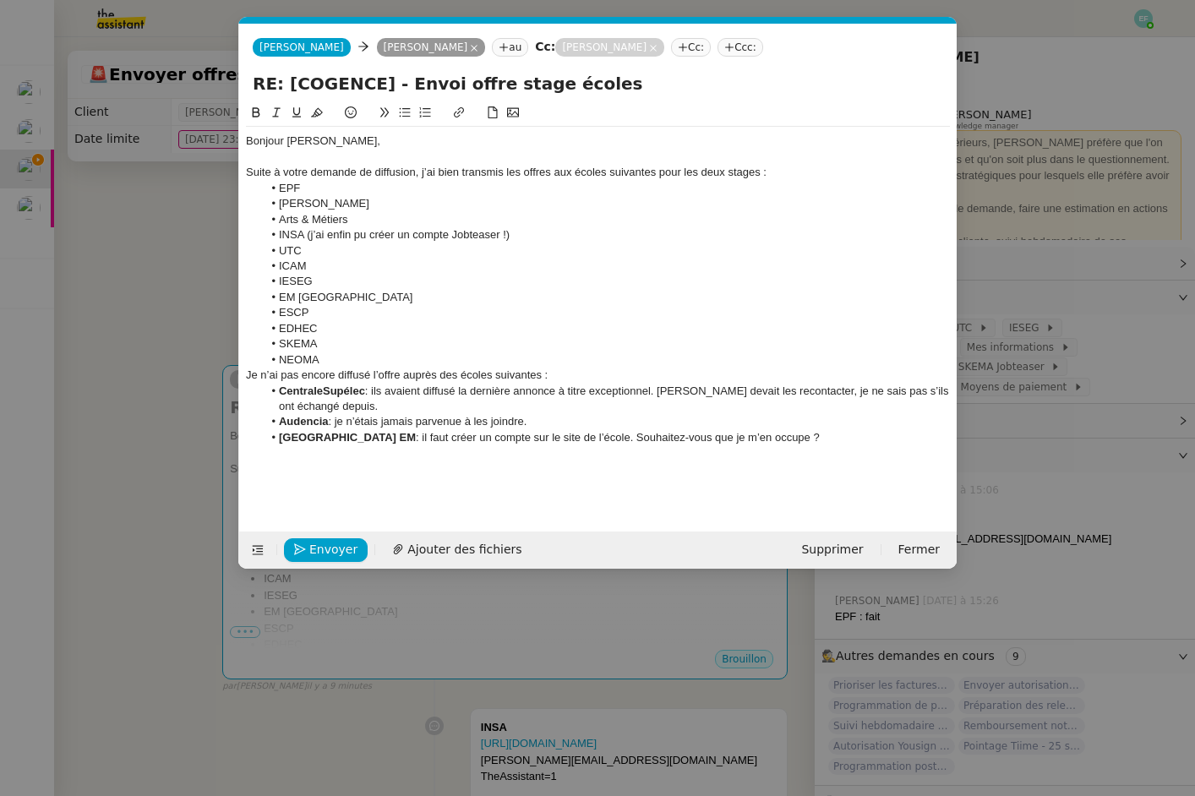
click at [337, 350] on li "SKEMA" at bounding box center [607, 343] width 688 height 15
click at [339, 364] on li "NEOMA" at bounding box center [607, 359] width 688 height 15
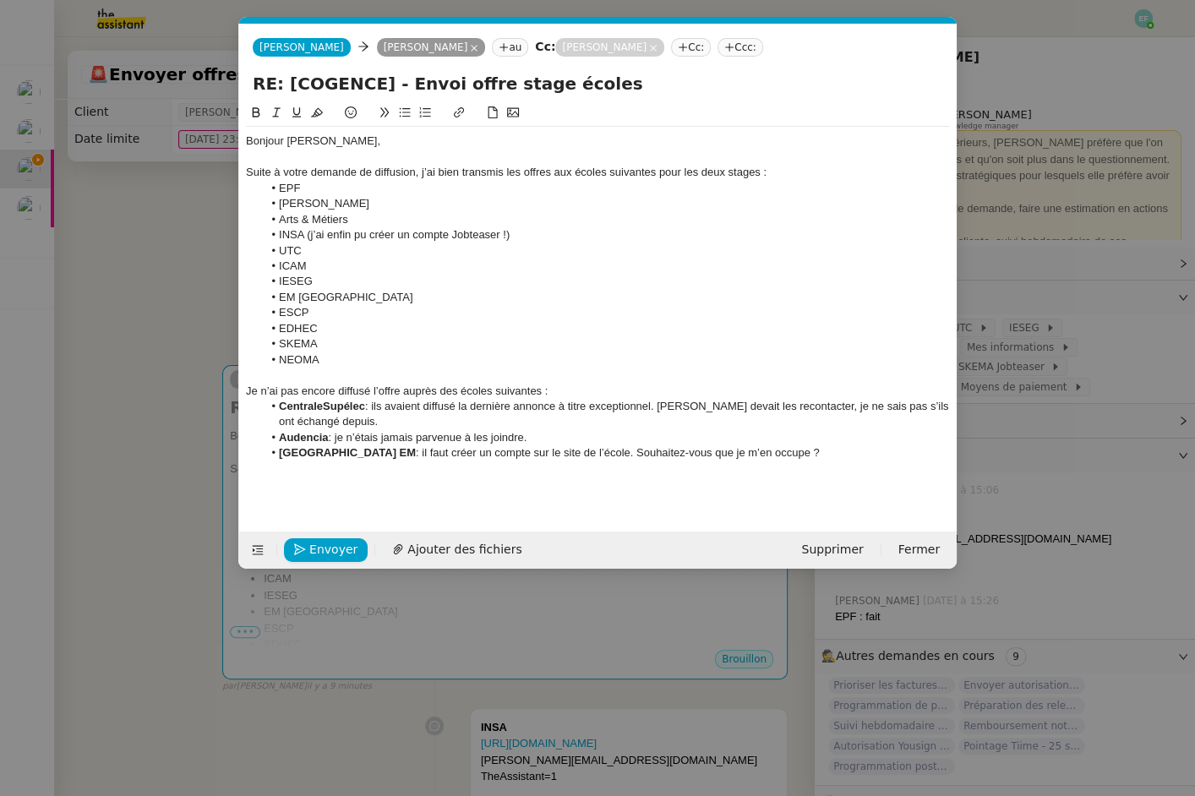
click at [158, 243] on nz-modal-container "Service TA - VOYAGE - PROPOSITION GLOBALE A utiliser dans le cadre de propositi…" at bounding box center [597, 398] width 1195 height 796
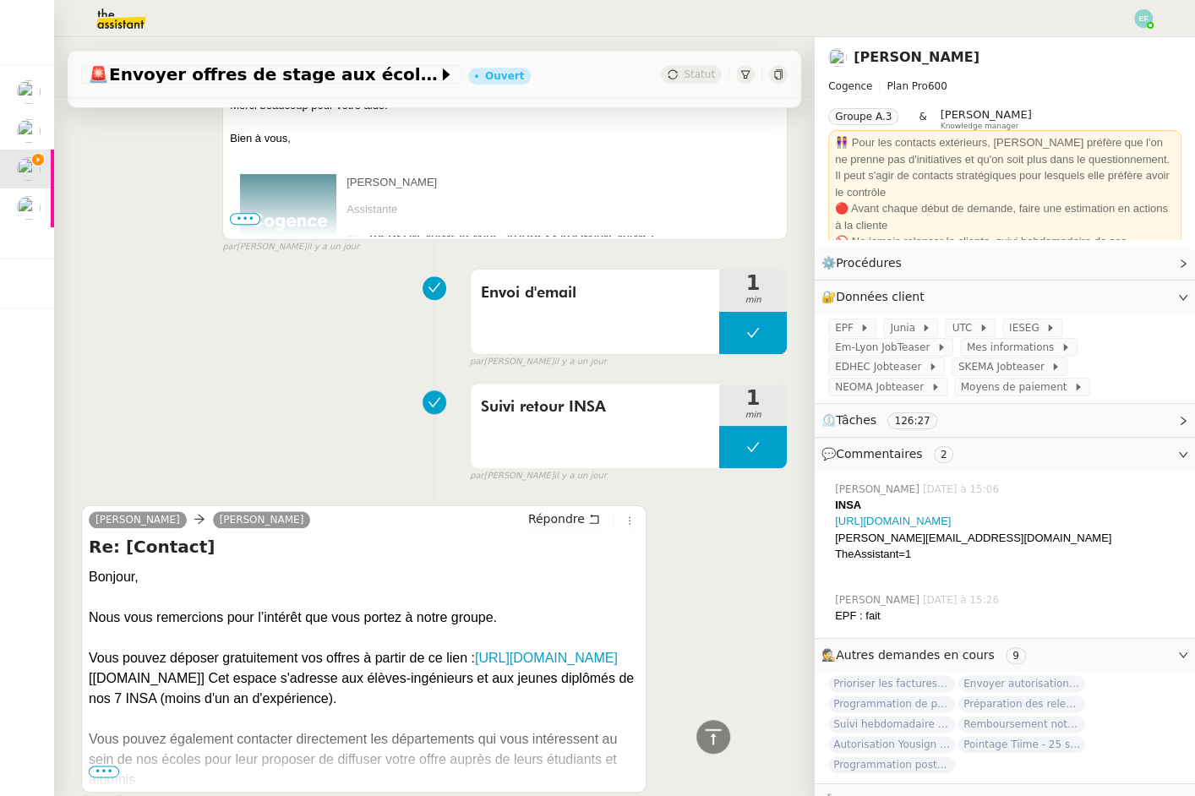
scroll to position [0, 0]
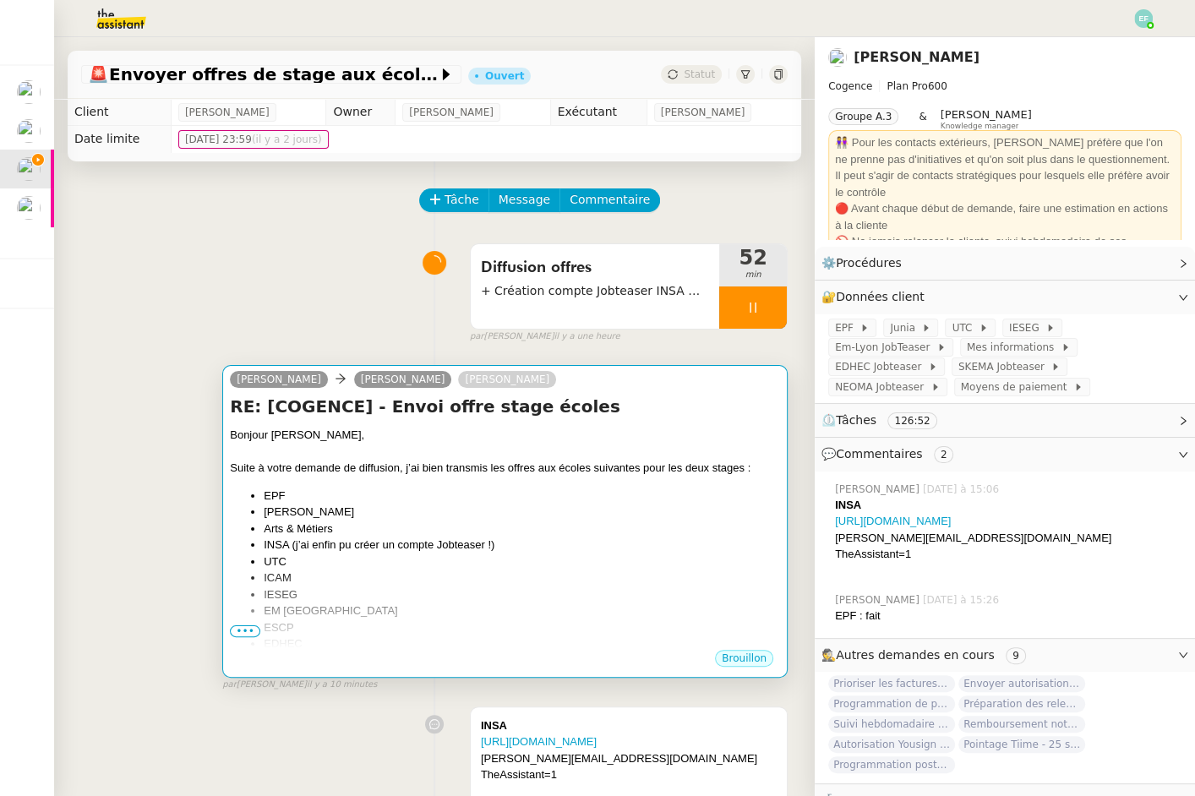
click at [580, 461] on div "Suite à votre demande de diffusion, j’ai bien transmis les offres aux écoles su…" at bounding box center [505, 468] width 550 height 17
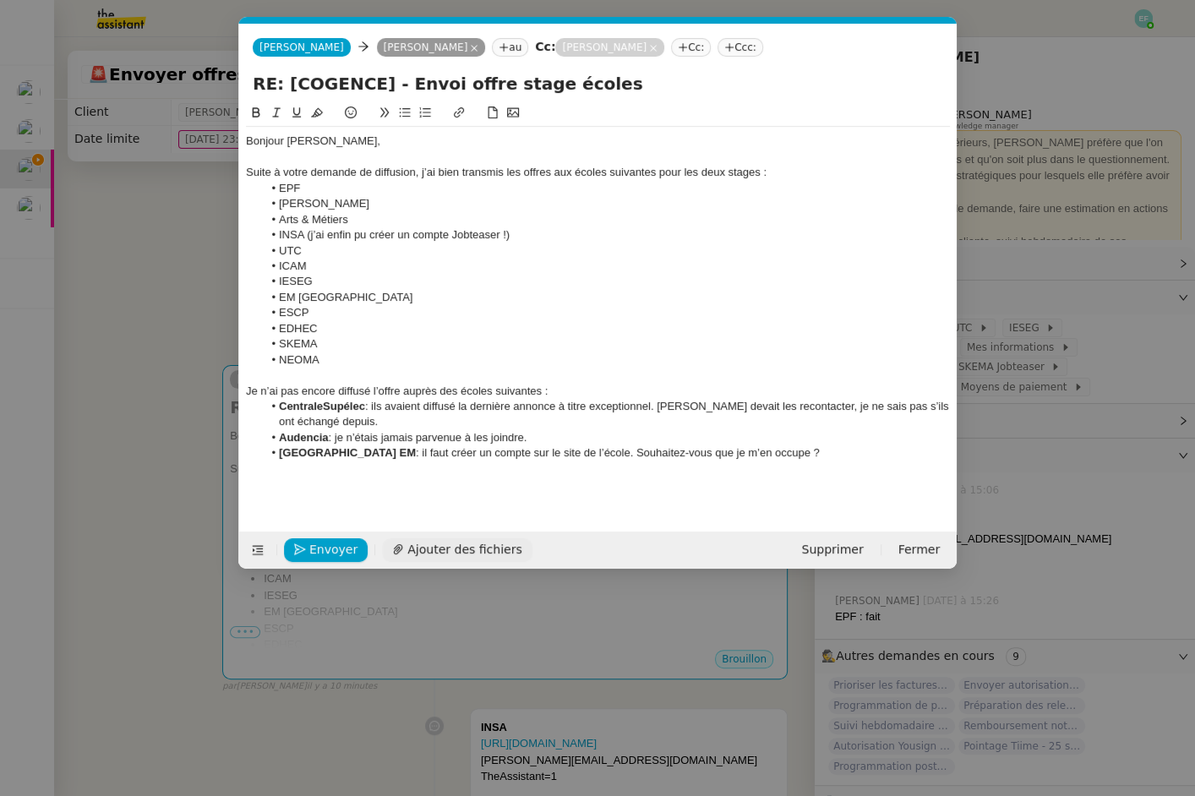
scroll to position [0, 35]
click at [483, 532] on div "Envoyer Ajouter des fichiers Supprimer Fermer" at bounding box center [597, 549] width 717 height 37
click at [477, 552] on span "Ajouter des fichiers" at bounding box center [464, 549] width 114 height 19
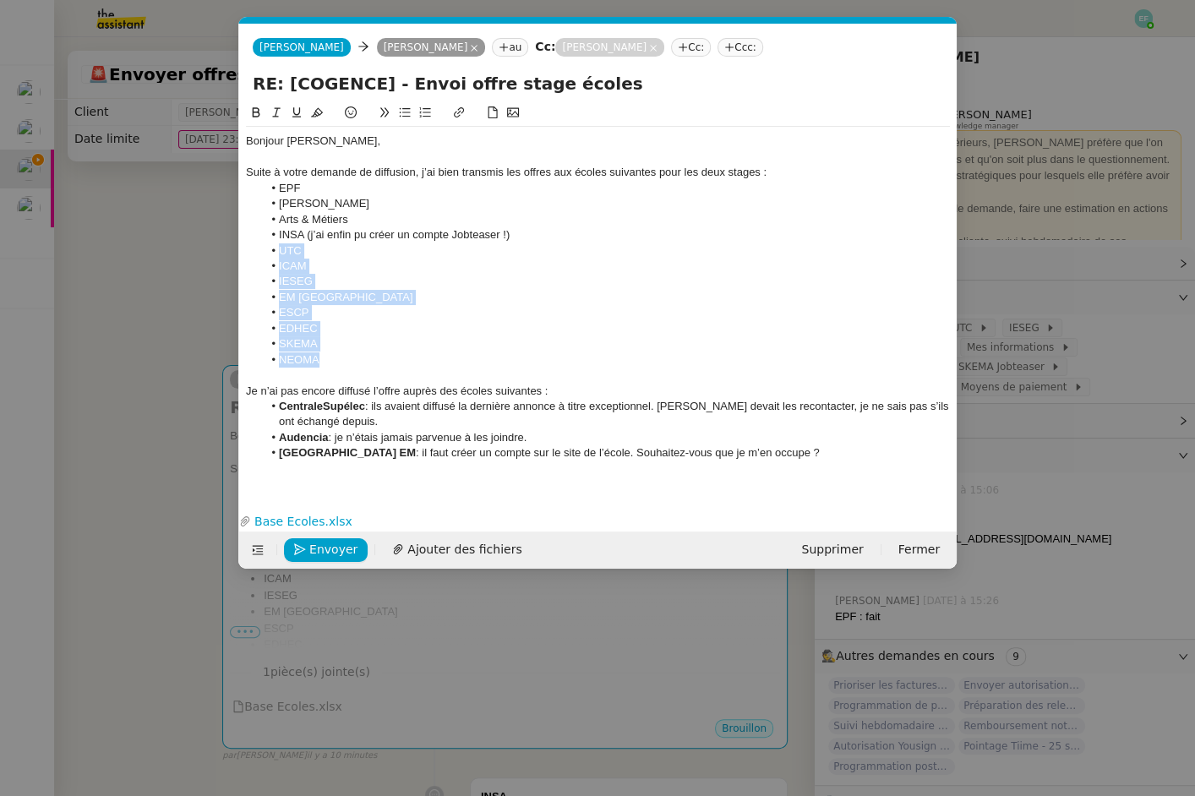
drag, startPoint x: 342, startPoint y: 361, endPoint x: 263, endPoint y: 249, distance: 136.9
click at [263, 249] on ul "EPF Junia HEI Arts & Métiers INSA (j’ai enfin pu créer un compte Jobteaser !) U…" at bounding box center [598, 274] width 704 height 187
click at [257, 119] on button at bounding box center [256, 112] width 20 height 19
drag, startPoint x: 305, startPoint y: 237, endPoint x: 271, endPoint y: 232, distance: 34.2
click at [271, 232] on li "INSA (j’ai enfin pu créer un compte Jobteaser !)" at bounding box center [607, 234] width 688 height 15
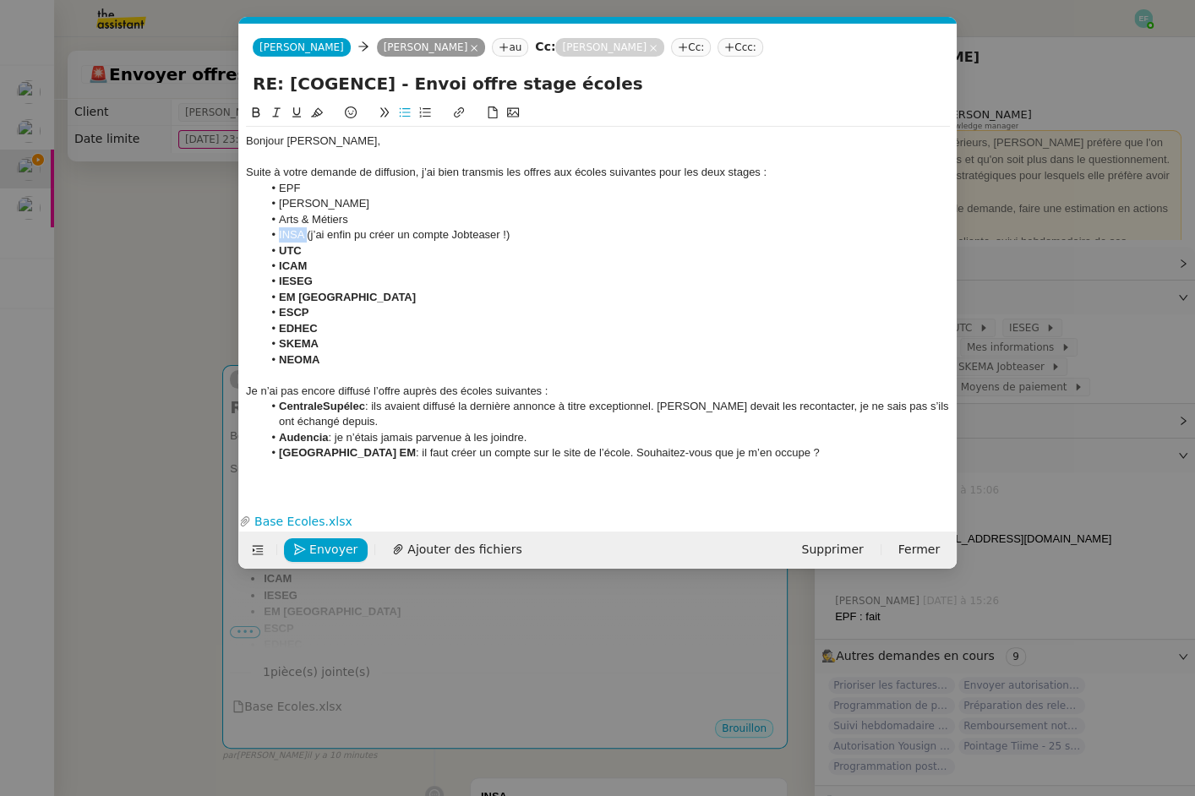
click at [255, 109] on icon at bounding box center [256, 112] width 12 height 12
drag, startPoint x: 357, startPoint y: 222, endPoint x: 273, endPoint y: 191, distance: 90.1
click at [273, 191] on ul "EPF Junia HEI Arts & Métiers INSA (j’ai enfin pu créer un compte Jobteaser !) U…" at bounding box center [598, 274] width 704 height 187
click at [252, 113] on icon at bounding box center [256, 112] width 12 height 12
click at [377, 401] on li "CentraleSupélec : ils avaient diffusé la dernière annonce à titre exceptionnel.…" at bounding box center [607, 414] width 688 height 31
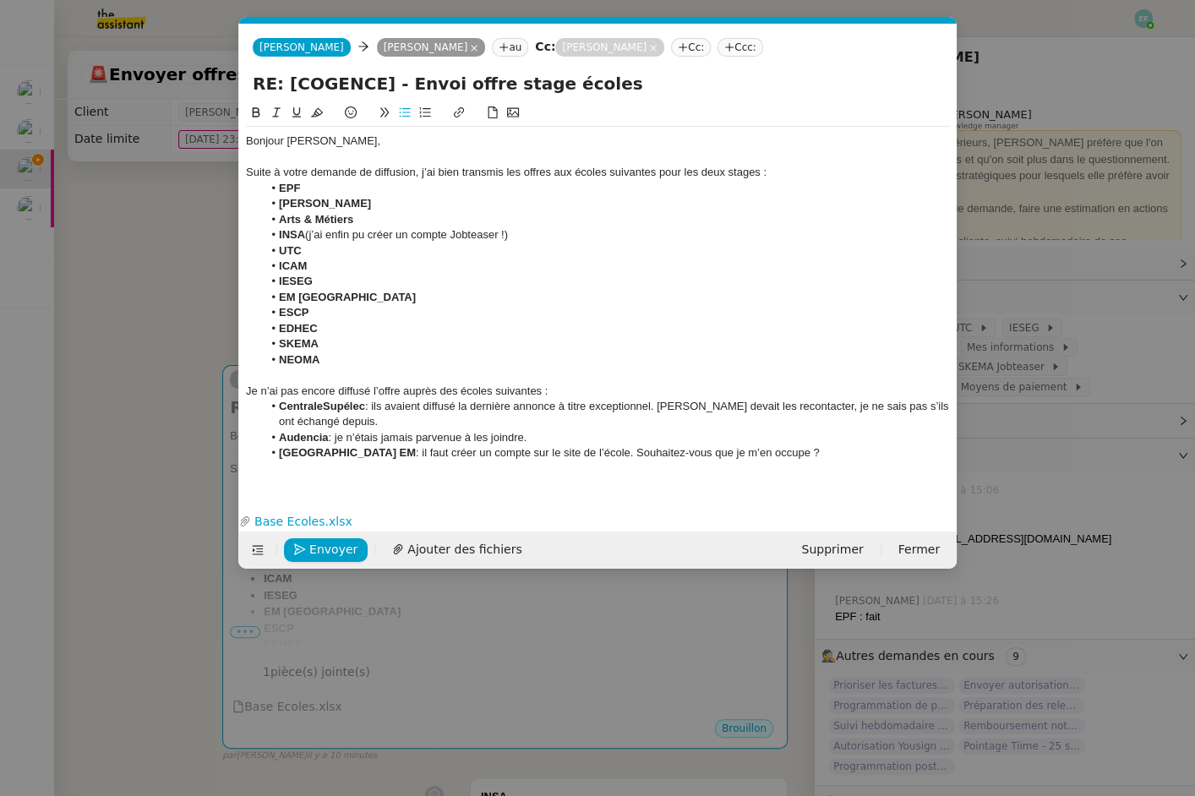
click at [367, 384] on div "Je n’ai pas encore diffusé l’offre auprès des écoles suivantes :" at bounding box center [598, 391] width 704 height 15
click at [278, 116] on icon at bounding box center [276, 112] width 12 height 12
click at [333, 390] on em "Je n’ai pas encore diffusé l’offre auprès des écoles suivantes :" at bounding box center [397, 390] width 302 height 13
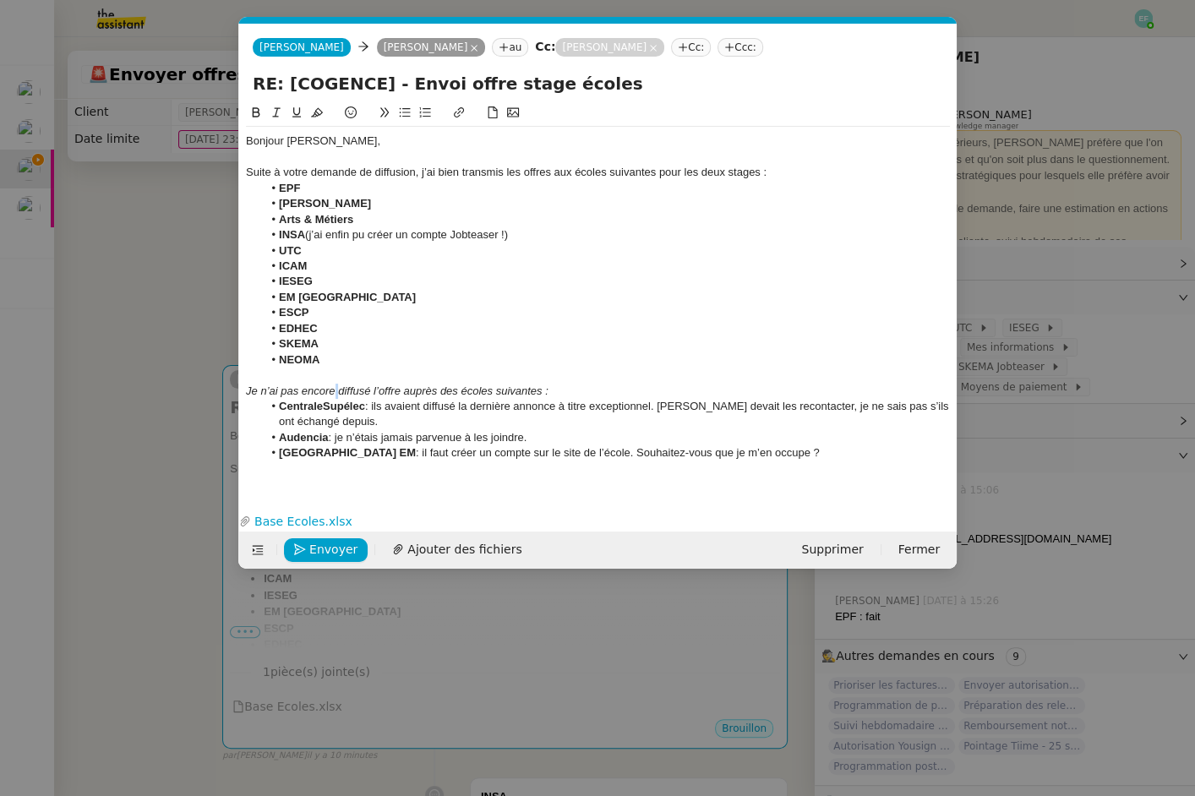
click at [333, 390] on em "Je n’ai pas encore diffusé l’offre auprès des écoles suivantes :" at bounding box center [397, 390] width 302 height 13
click at [314, 394] on em "Je n’ai pas encore diffusé l’offre auprès des écoles suivantes :" at bounding box center [397, 390] width 302 height 13
click at [782, 448] on li "[GEOGRAPHIC_DATA] EM : il faut créer un compte sur le site de l’école. Souhaite…" at bounding box center [607, 452] width 688 height 15
click at [780, 453] on li "[GEOGRAPHIC_DATA] EM : il faut créer un compte sur le site de l’école. Souhaite…" at bounding box center [607, 452] width 688 height 15
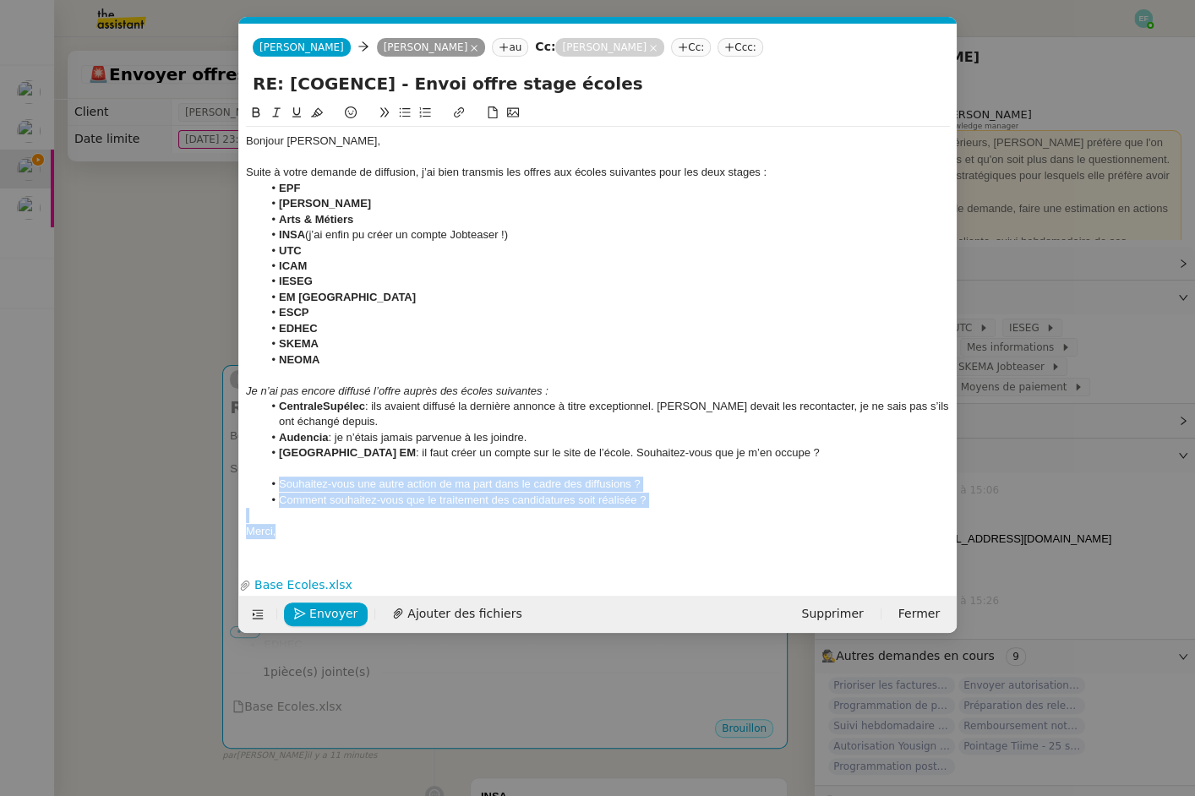
drag, startPoint x: 295, startPoint y: 528, endPoint x: 256, endPoint y: 482, distance: 60.6
click at [256, 482] on div "Bonjour [PERSON_NAME], Suite à votre demande de diffusion, j’ai bien transmis l…" at bounding box center [598, 336] width 704 height 419
copy div "Souhaitez-vous une autre action de ma part dans le cadre des diffusions ? Comme…"
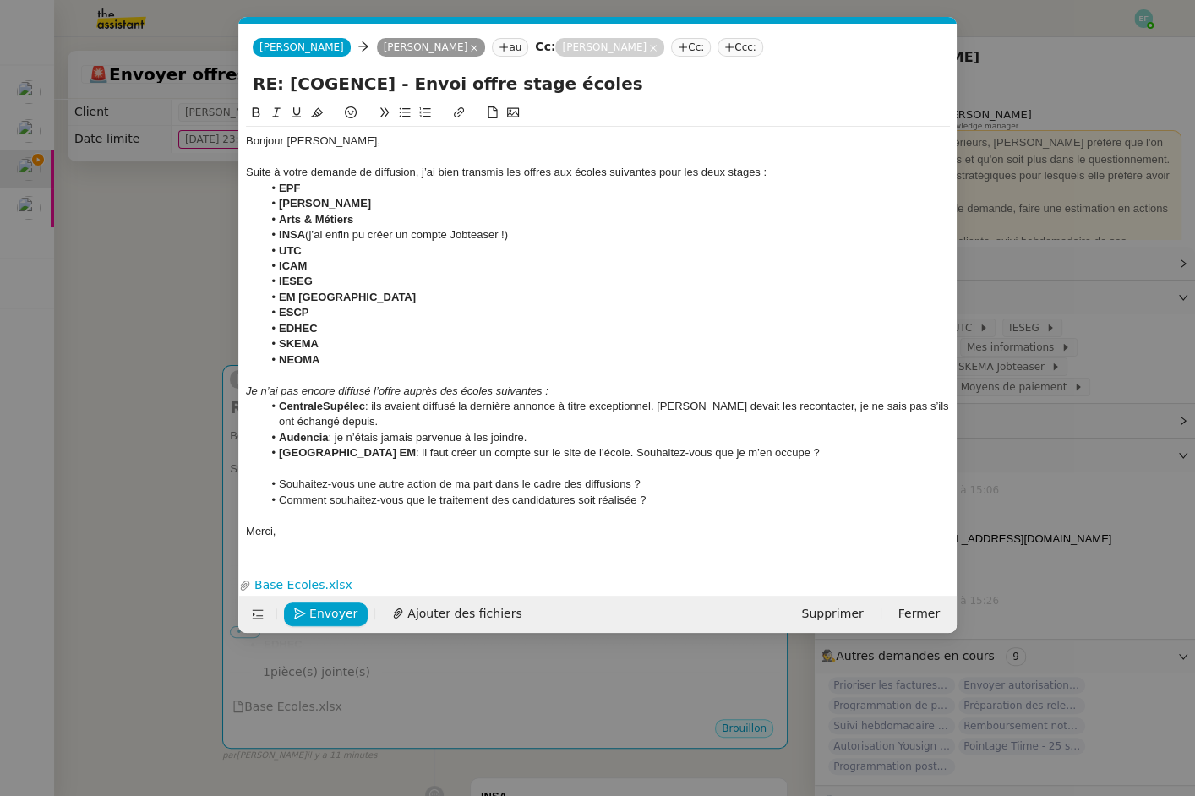
click at [320, 161] on div at bounding box center [598, 157] width 704 height 15
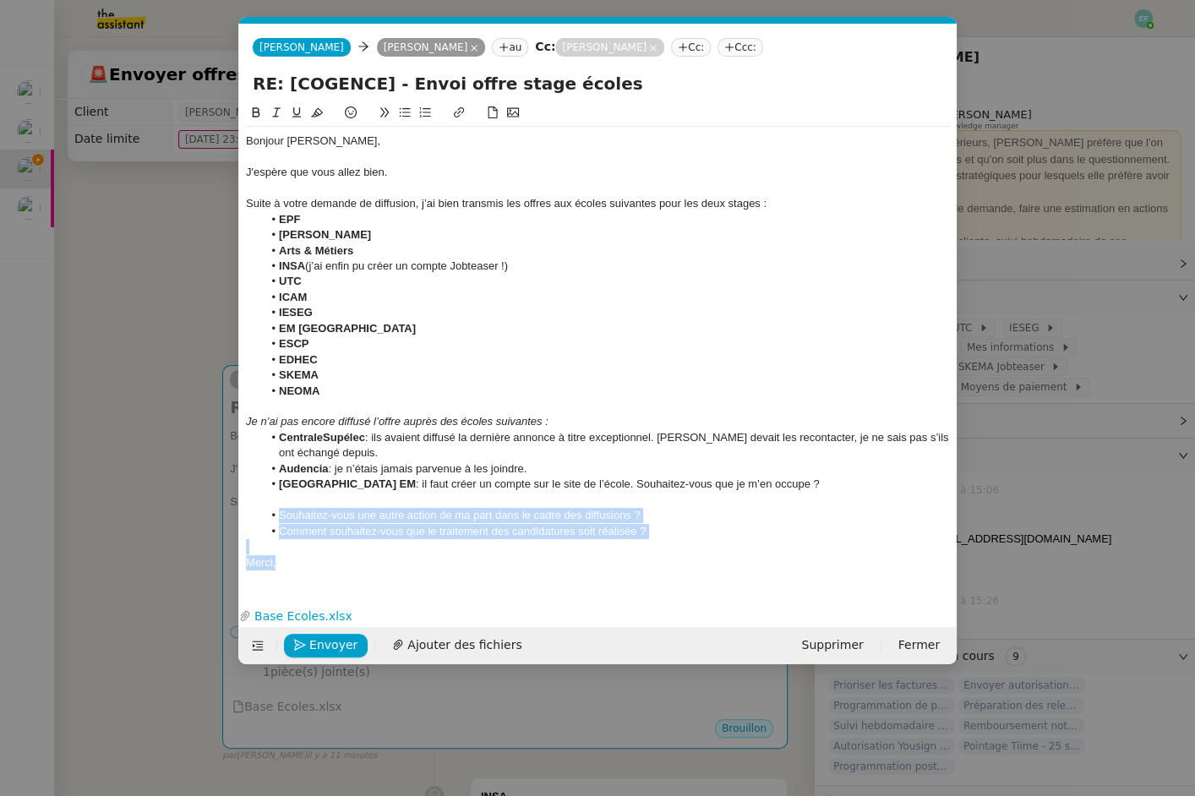
drag, startPoint x: 320, startPoint y: 561, endPoint x: 264, endPoint y: 515, distance: 72.7
click at [264, 515] on div "Bonjour [PERSON_NAME], J'espère que vous allez bien. Suite à votre demande de d…" at bounding box center [598, 352] width 704 height 450
copy div "Souhaitez-vous une autre action de ma part dans le cadre des diffusions ? Comme…"
click at [523, 524] on li "Comment souhaitez-vous que le traitement des candidatures soit réalisée ?" at bounding box center [607, 531] width 688 height 15
drag, startPoint x: 678, startPoint y: 527, endPoint x: 254, endPoint y: 515, distance: 424.3
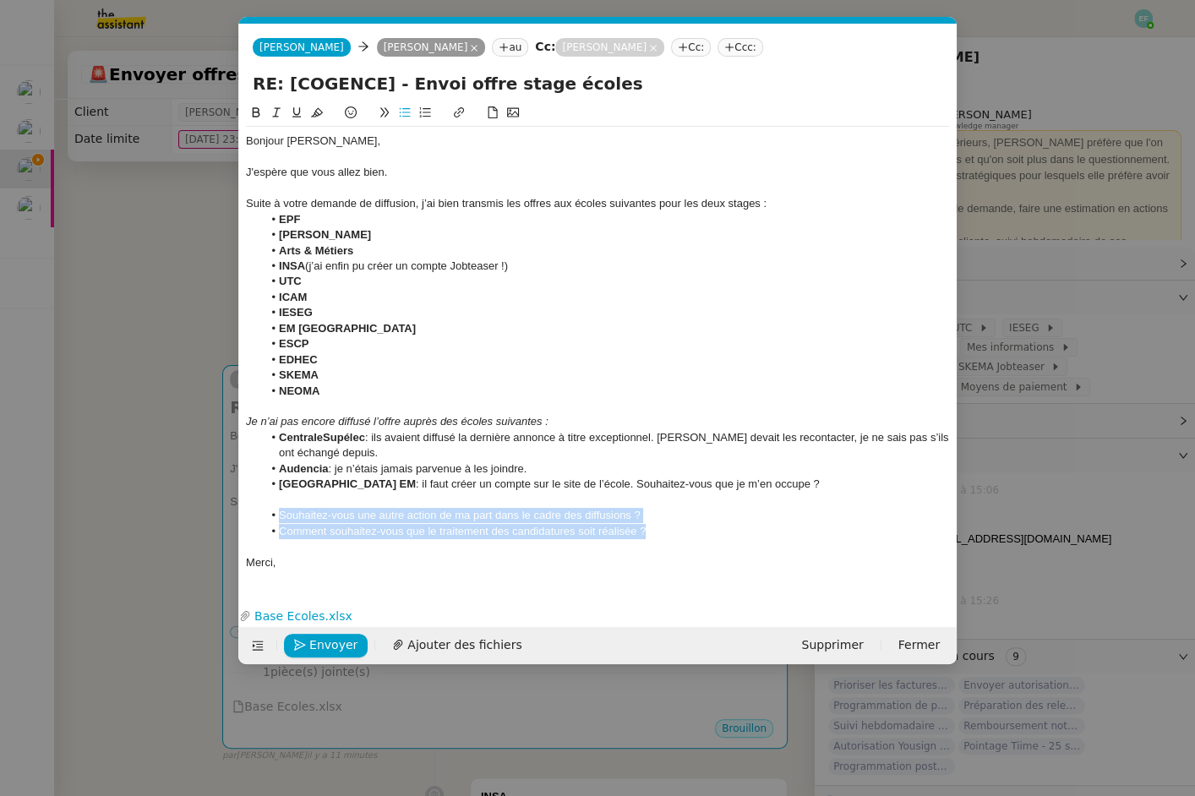
click at [254, 515] on ul "Souhaitez-vous une autre action de ma part dans le cadre des diffusions ? Comme…" at bounding box center [598, 523] width 704 height 31
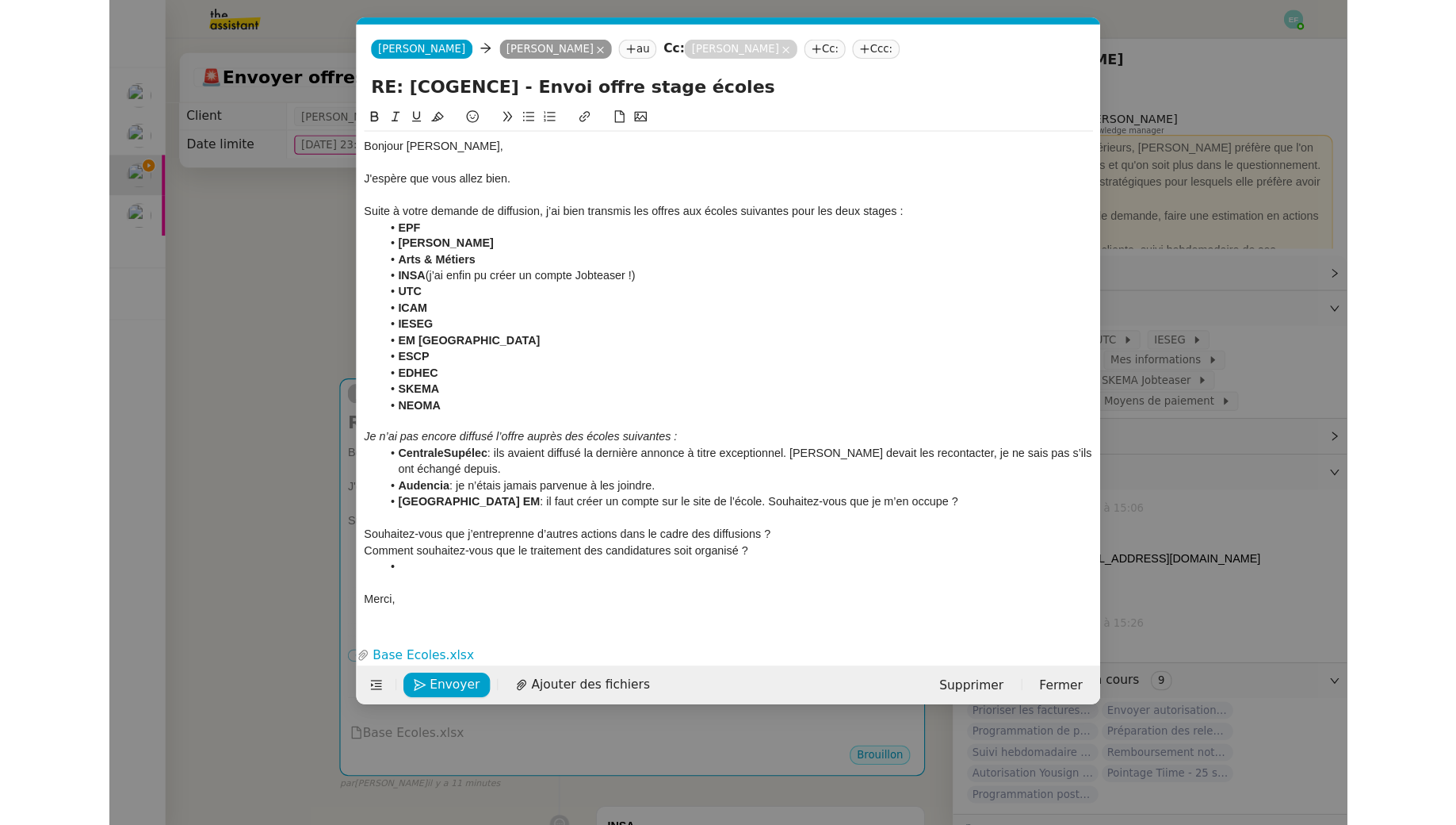
scroll to position [0, 0]
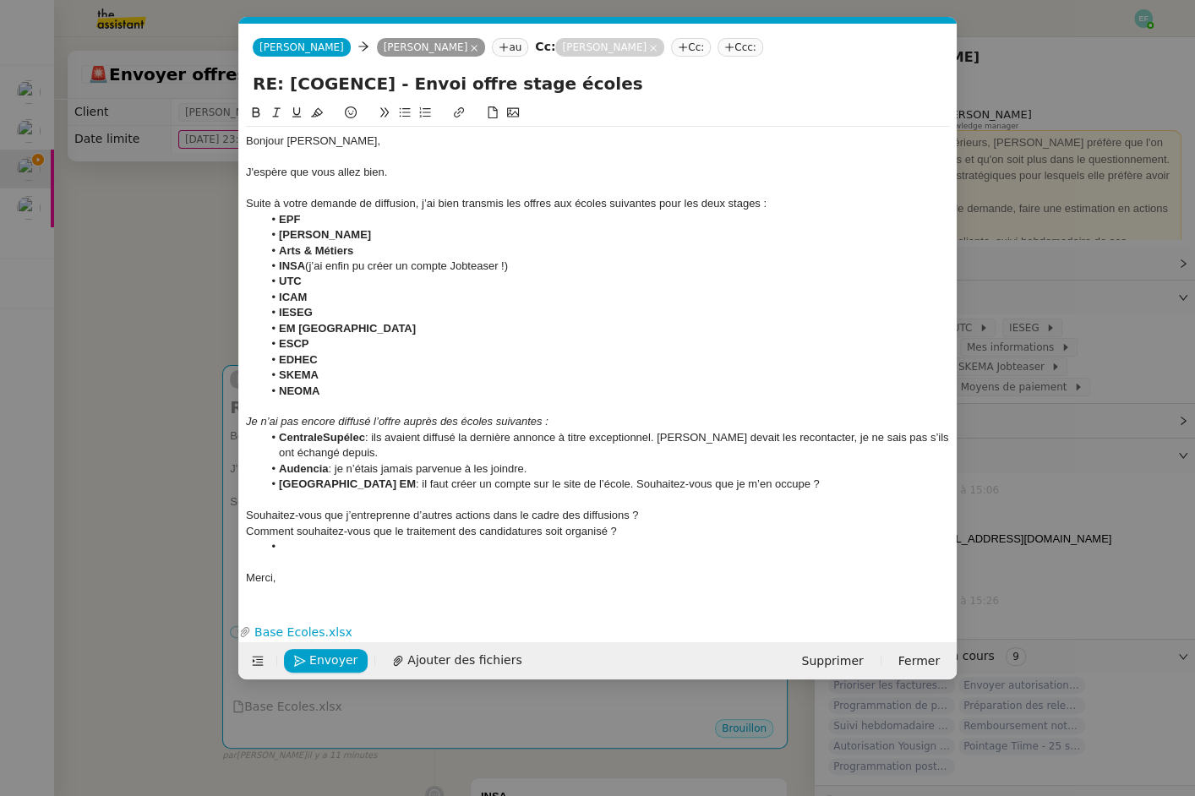
click at [247, 515] on div "Souhaitez-vous que j’entreprenne d’autres actions dans le cadre des diffusions ?" at bounding box center [598, 515] width 704 height 15
click at [247, 527] on div "Comment souhaitez-vous que le traitement des candidatures soit organisé ?" at bounding box center [598, 531] width 704 height 15
click at [301, 549] on li at bounding box center [607, 546] width 688 height 15
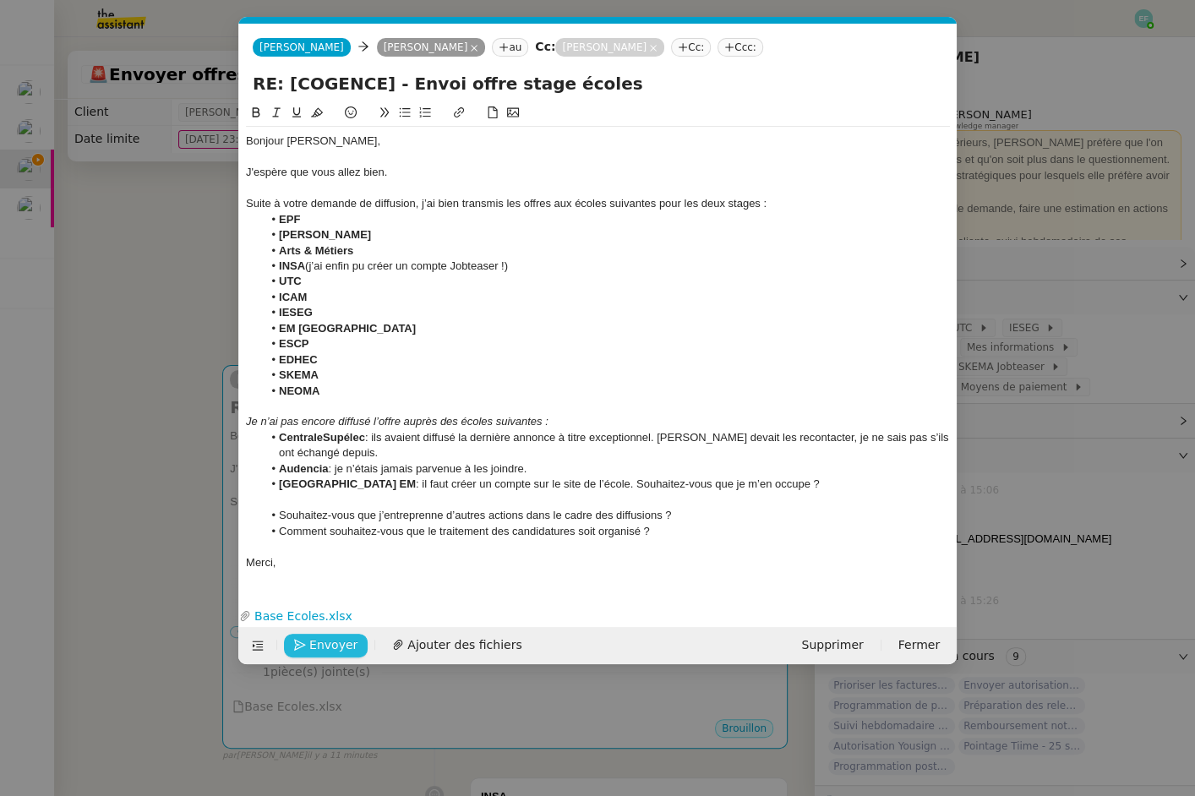
click at [321, 648] on span "Envoyer" at bounding box center [333, 644] width 48 height 19
click at [321, 648] on span "Confirmer l'envoi" at bounding box center [359, 644] width 101 height 19
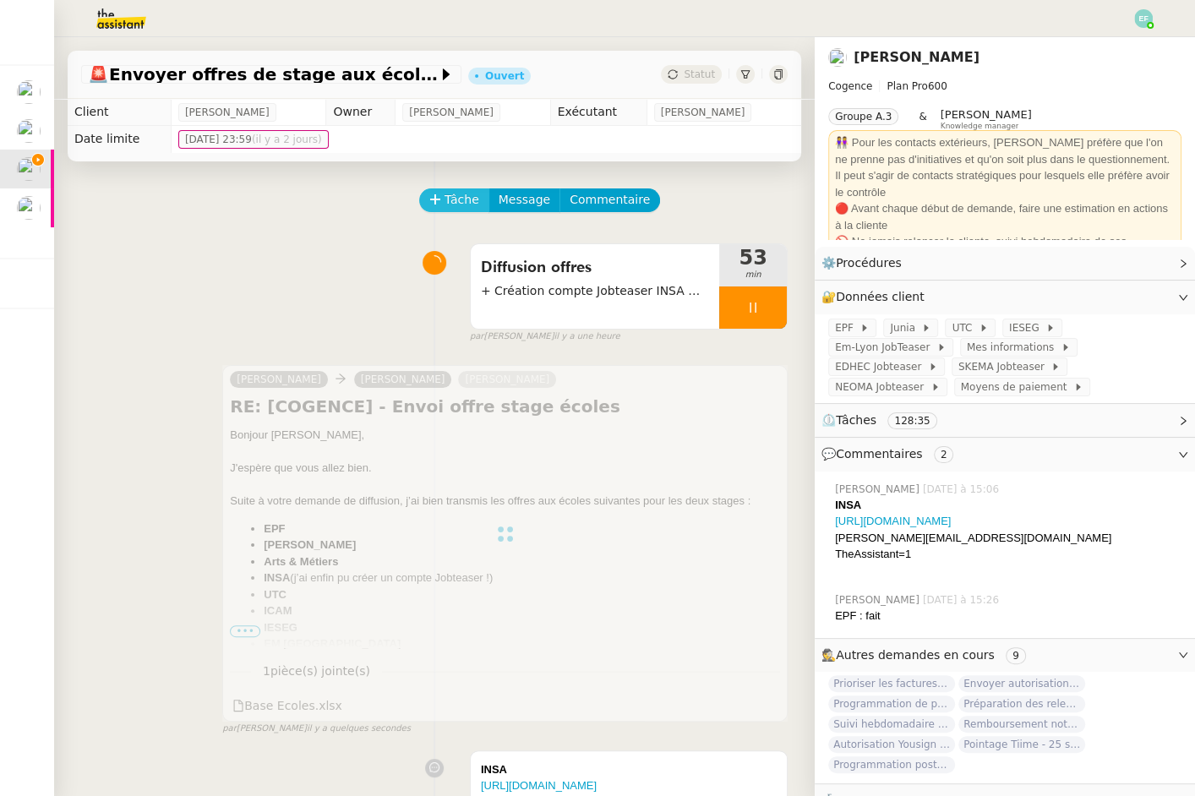
click at [461, 204] on span "Tâche" at bounding box center [461, 199] width 35 height 19
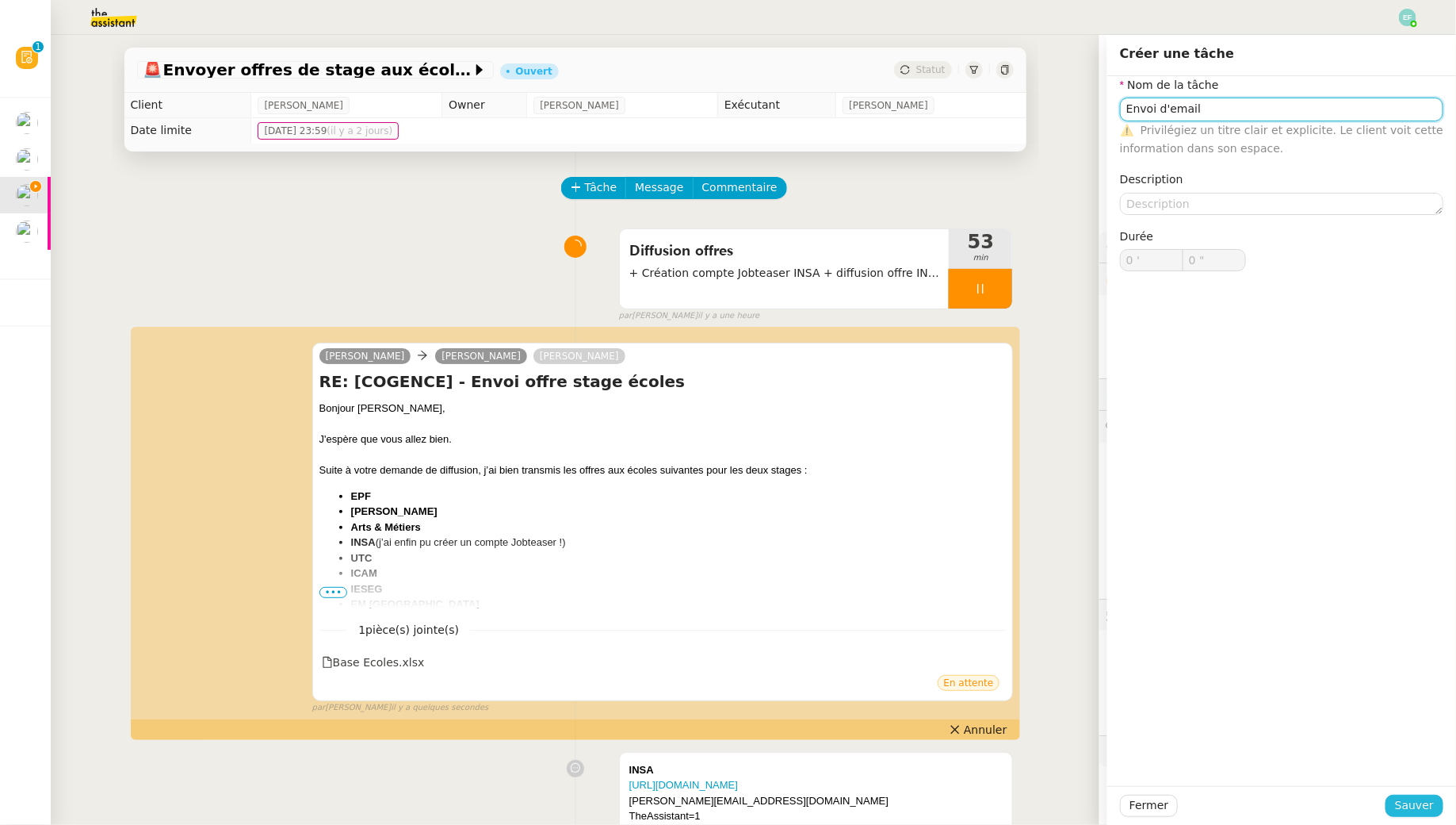
type input "Envoi d'email"
click at [1120, 746] on button "Sauver" at bounding box center [1415, 806] width 58 height 23
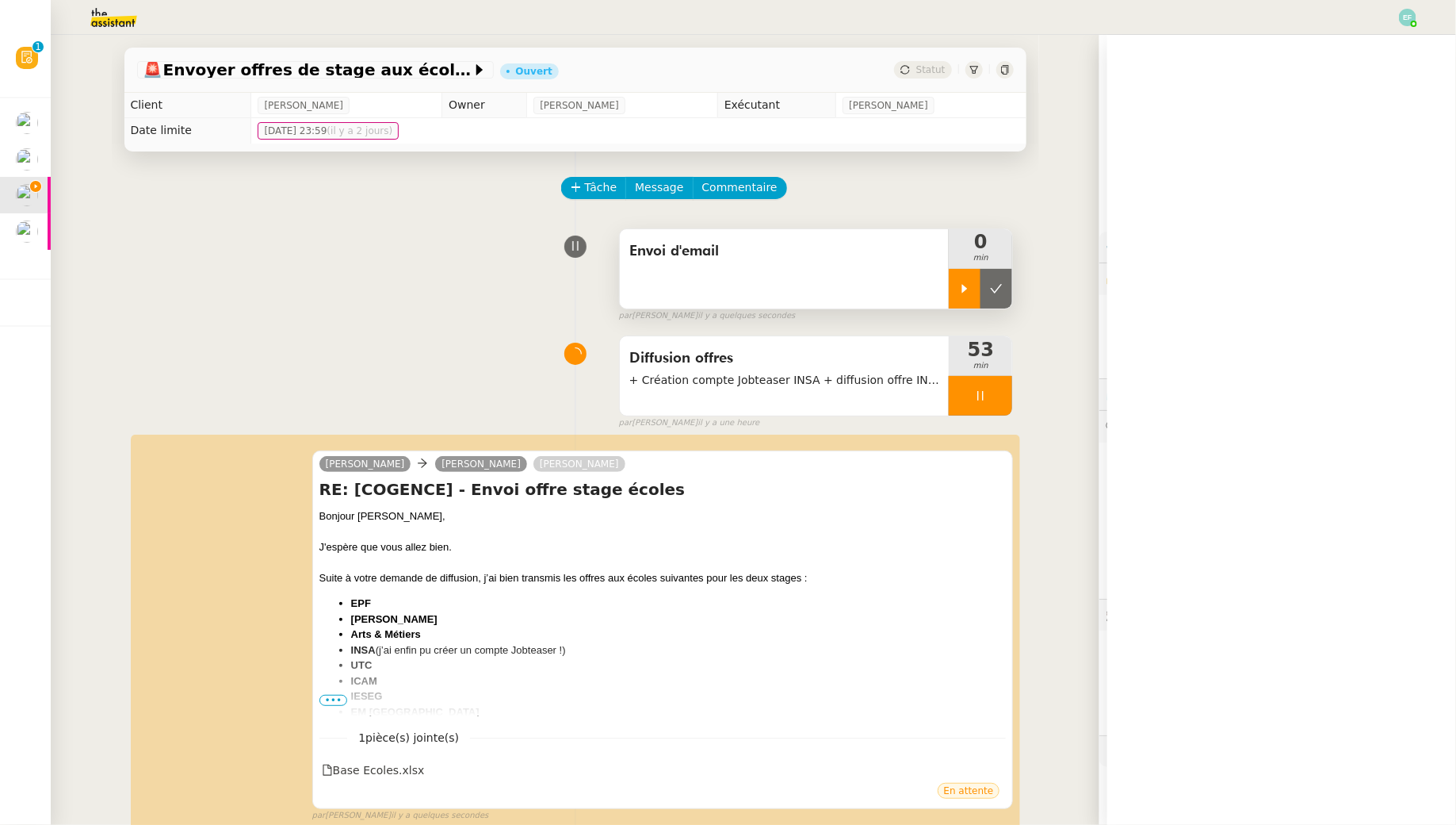
click at [950, 285] on div at bounding box center [964, 288] width 32 height 39
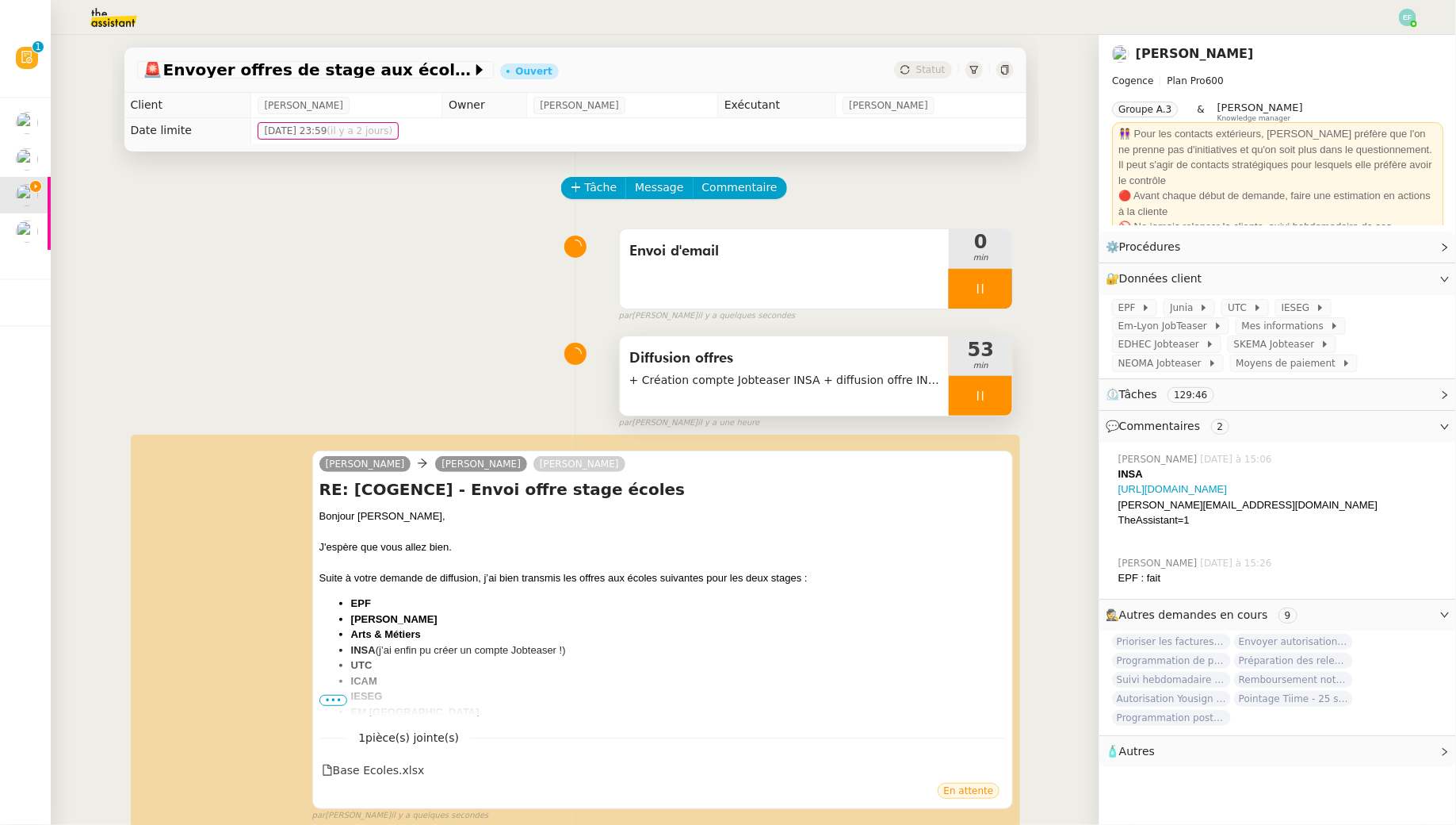
click at [987, 405] on div at bounding box center [980, 396] width 64 height 39
click at [998, 405] on button at bounding box center [996, 396] width 32 height 39
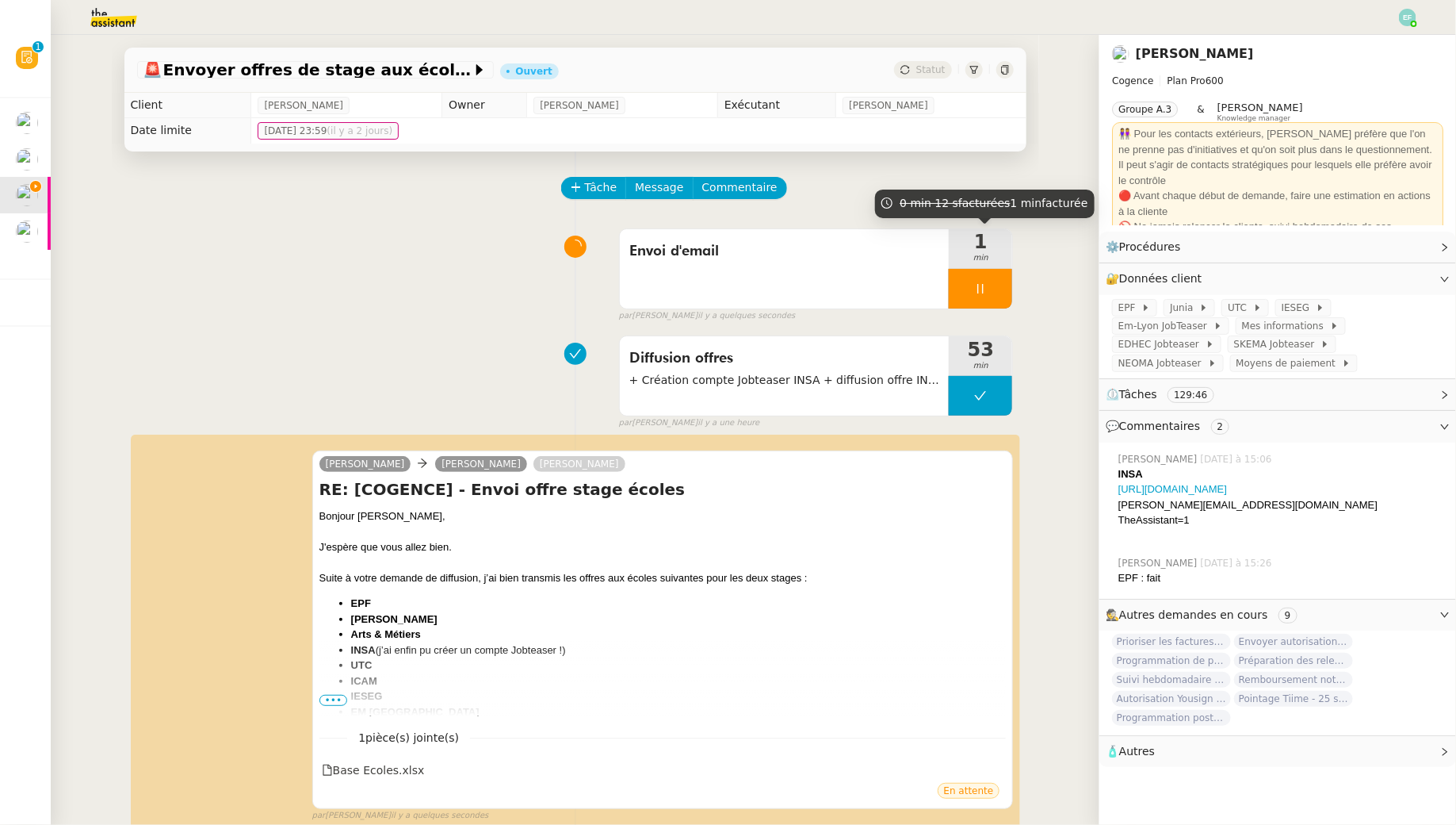
click at [984, 311] on div "par [PERSON_NAME] il y a quelques secondes" at bounding box center [816, 316] width 395 height 13
click at [1005, 299] on div at bounding box center [980, 288] width 64 height 39
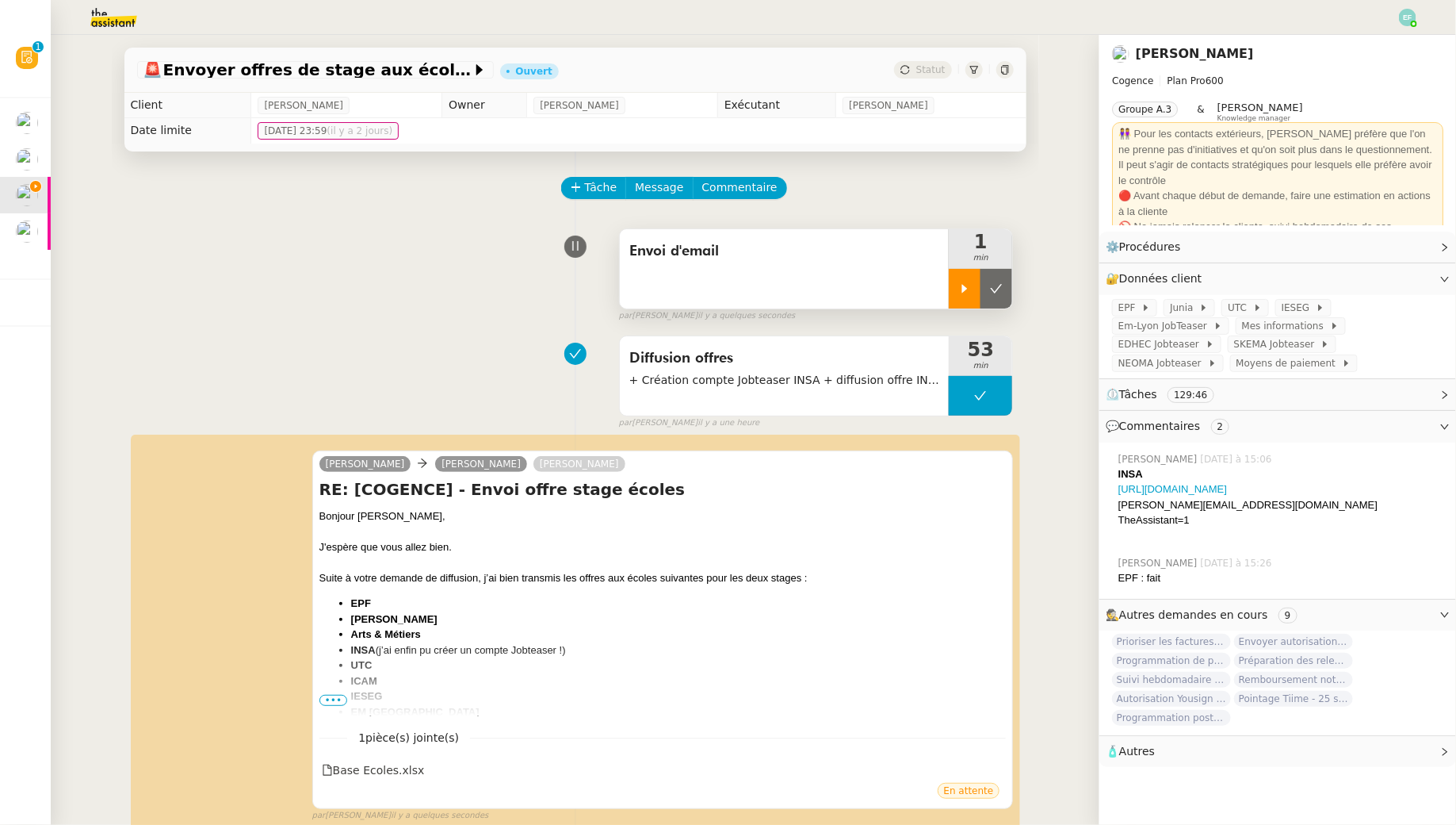
click at [1005, 299] on button at bounding box center [996, 288] width 32 height 39
click at [1120, 13] on img at bounding box center [1407, 17] width 18 height 18
click at [1120, 39] on li "Suivi" at bounding box center [1365, 45] width 103 height 23
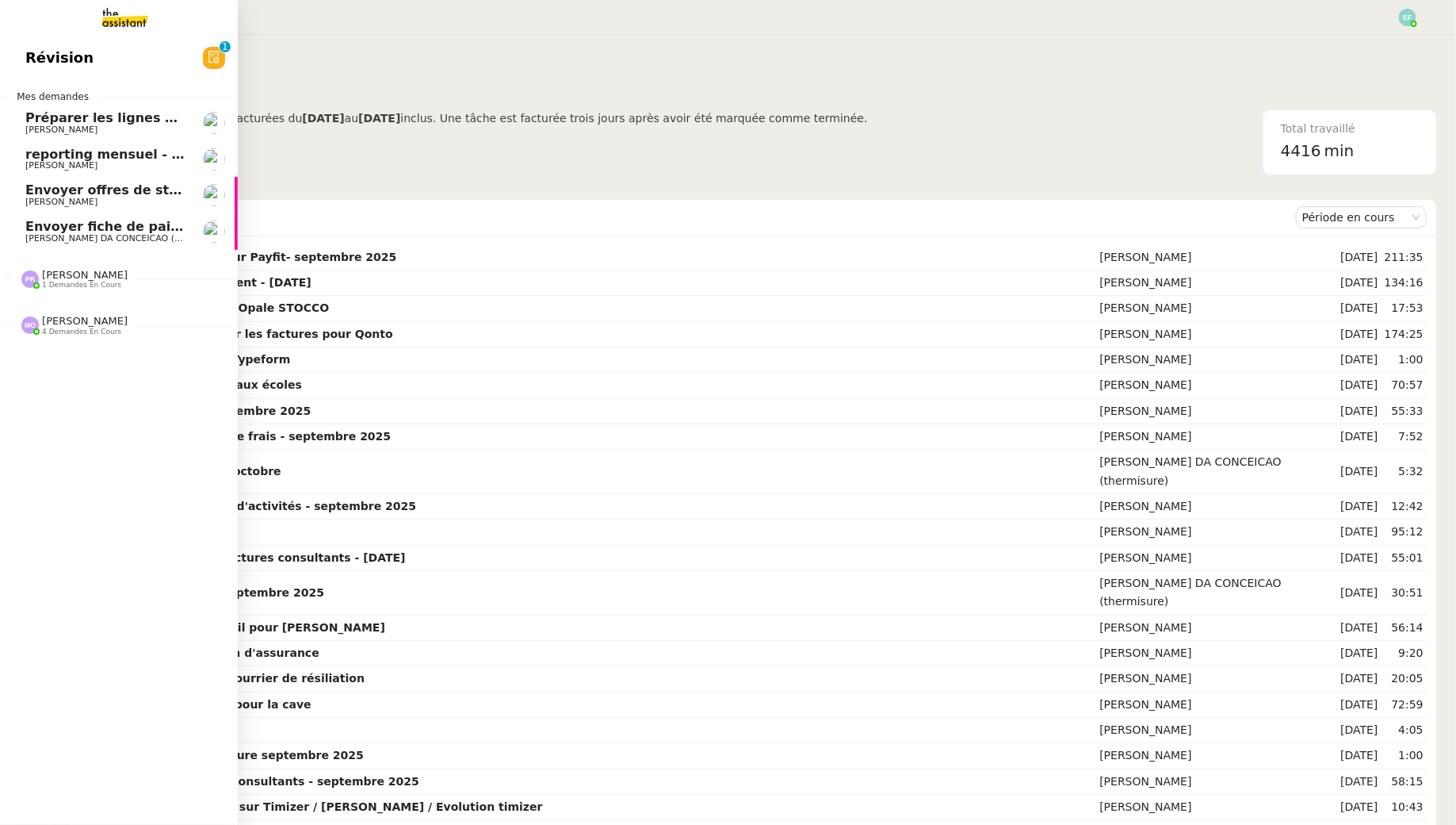
click at [32, 202] on span "[PERSON_NAME]" at bounding box center [61, 202] width 72 height 10
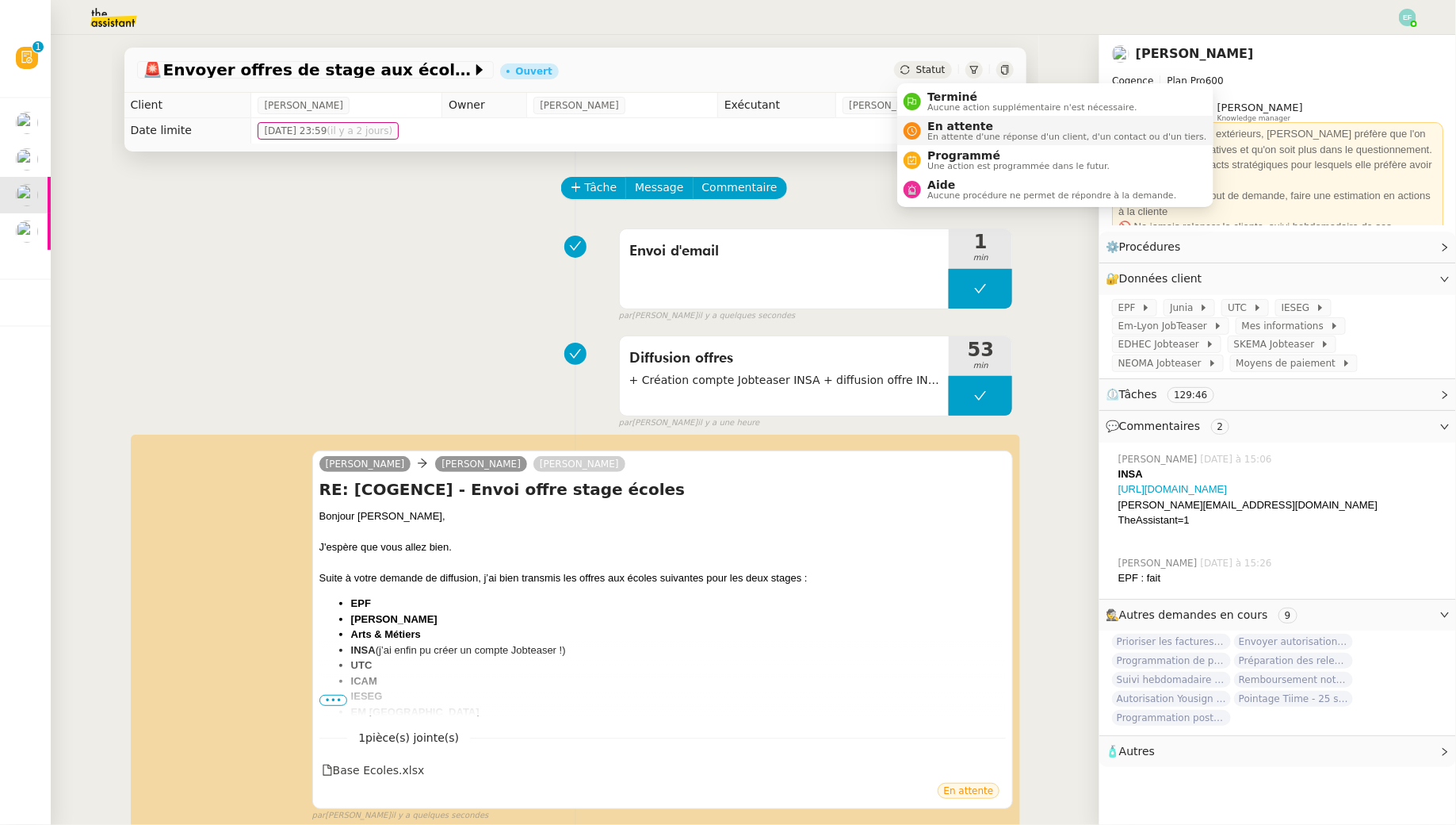
click at [928, 121] on span "En attente" at bounding box center [1067, 127] width 279 height 13
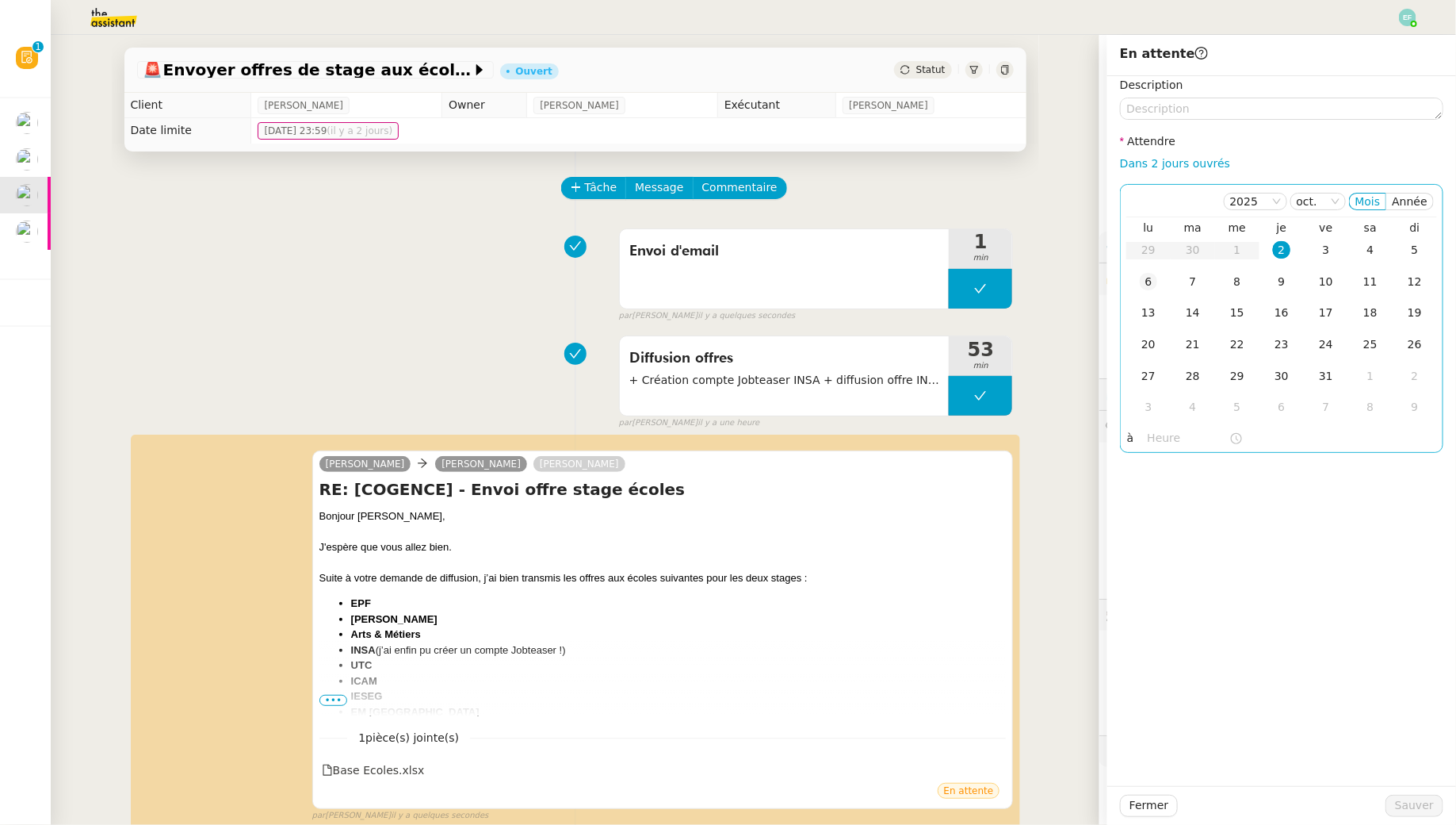
click at [1120, 292] on td "6" at bounding box center [1148, 283] width 44 height 32
click at [1120, 746] on span "Sauver" at bounding box center [1414, 804] width 38 height 18
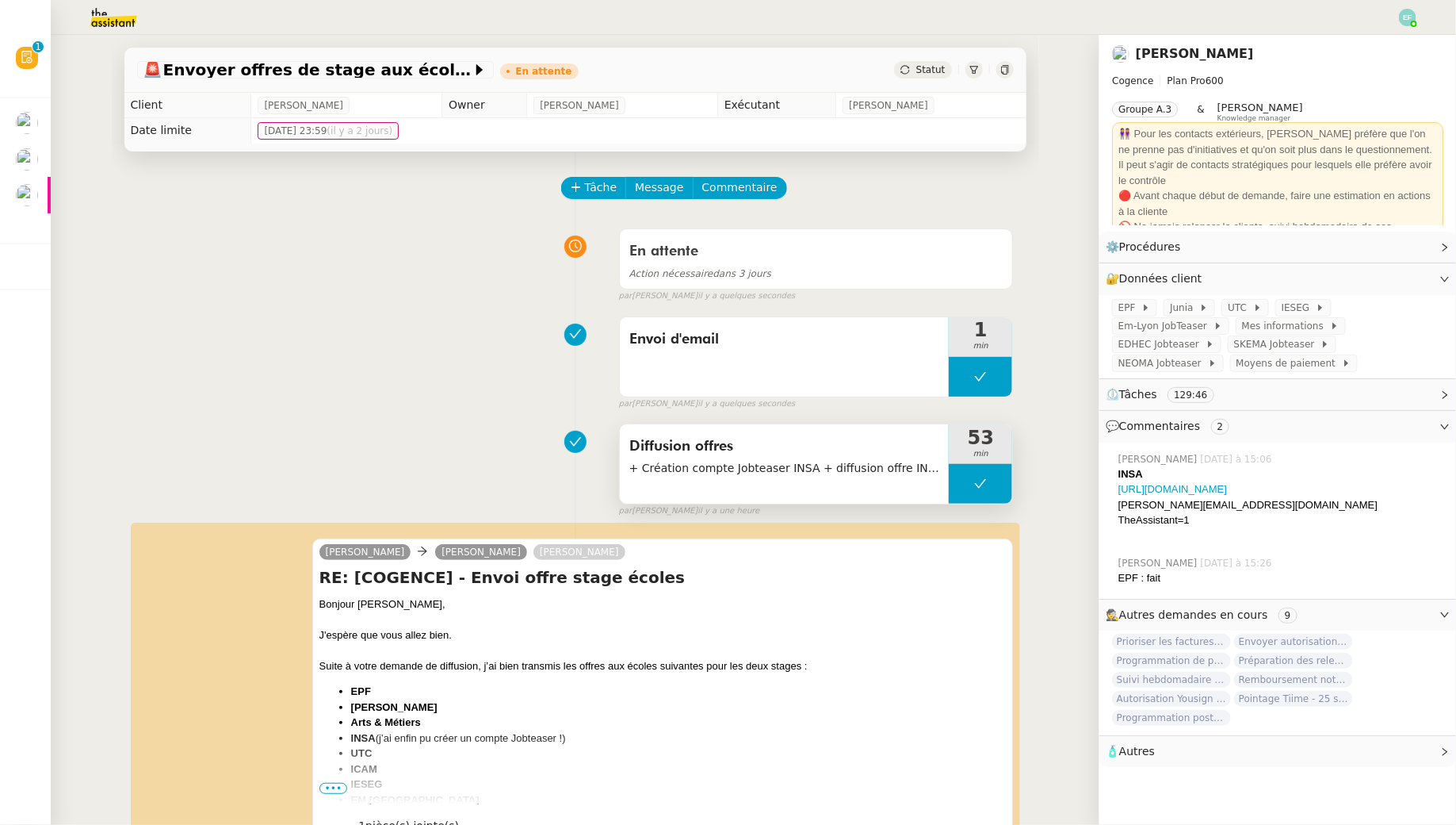
click at [770, 470] on span "+ Création compte Jobteaser INSA + diffusion offre INSA jobteaser (formulaire p…" at bounding box center [784, 467] width 311 height 18
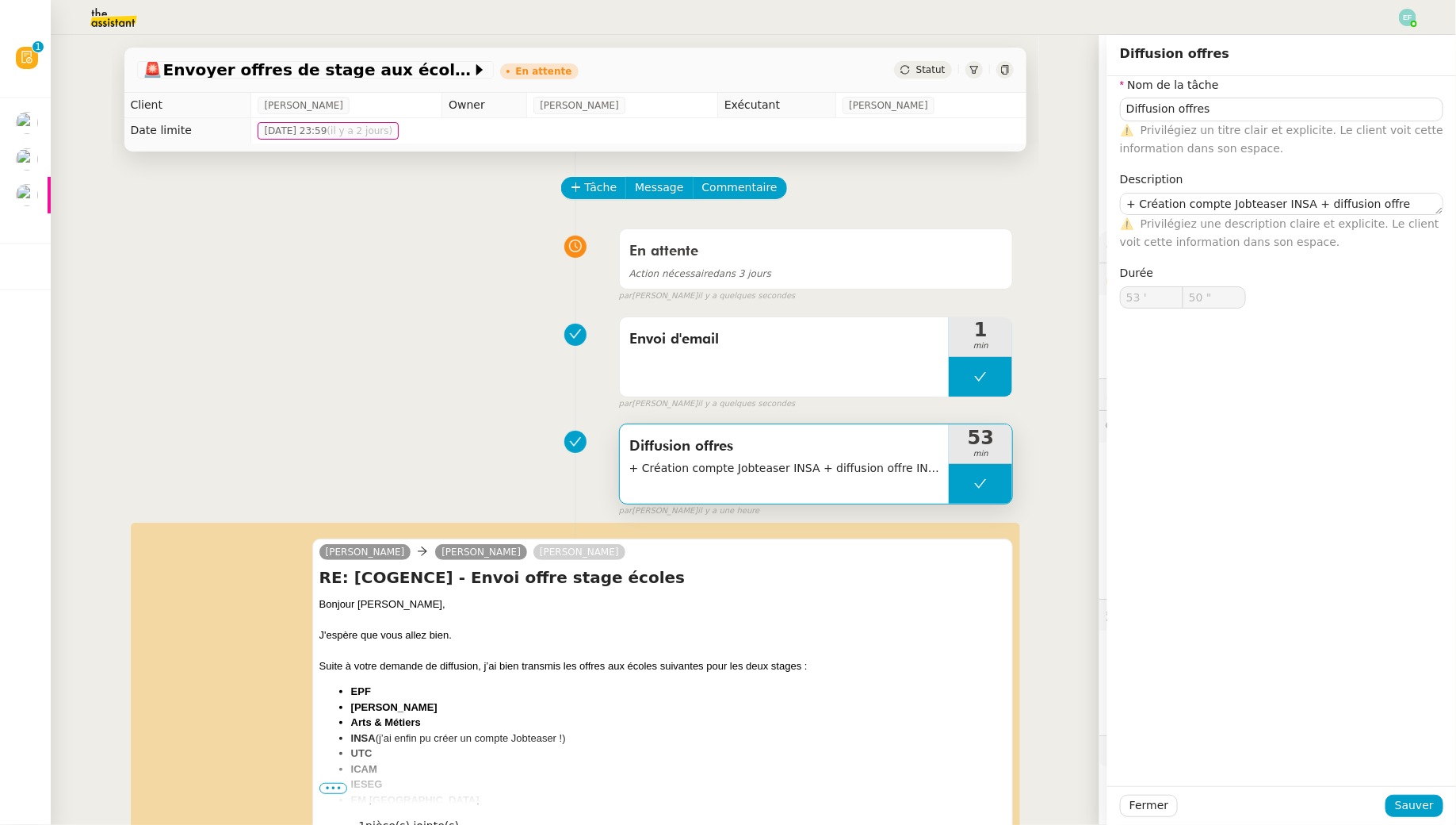
click at [486, 294] on div "En attente Action nécessaire dans 3 jours false par [PERSON_NAME] il y a quelqu…" at bounding box center [575, 262] width 877 height 82
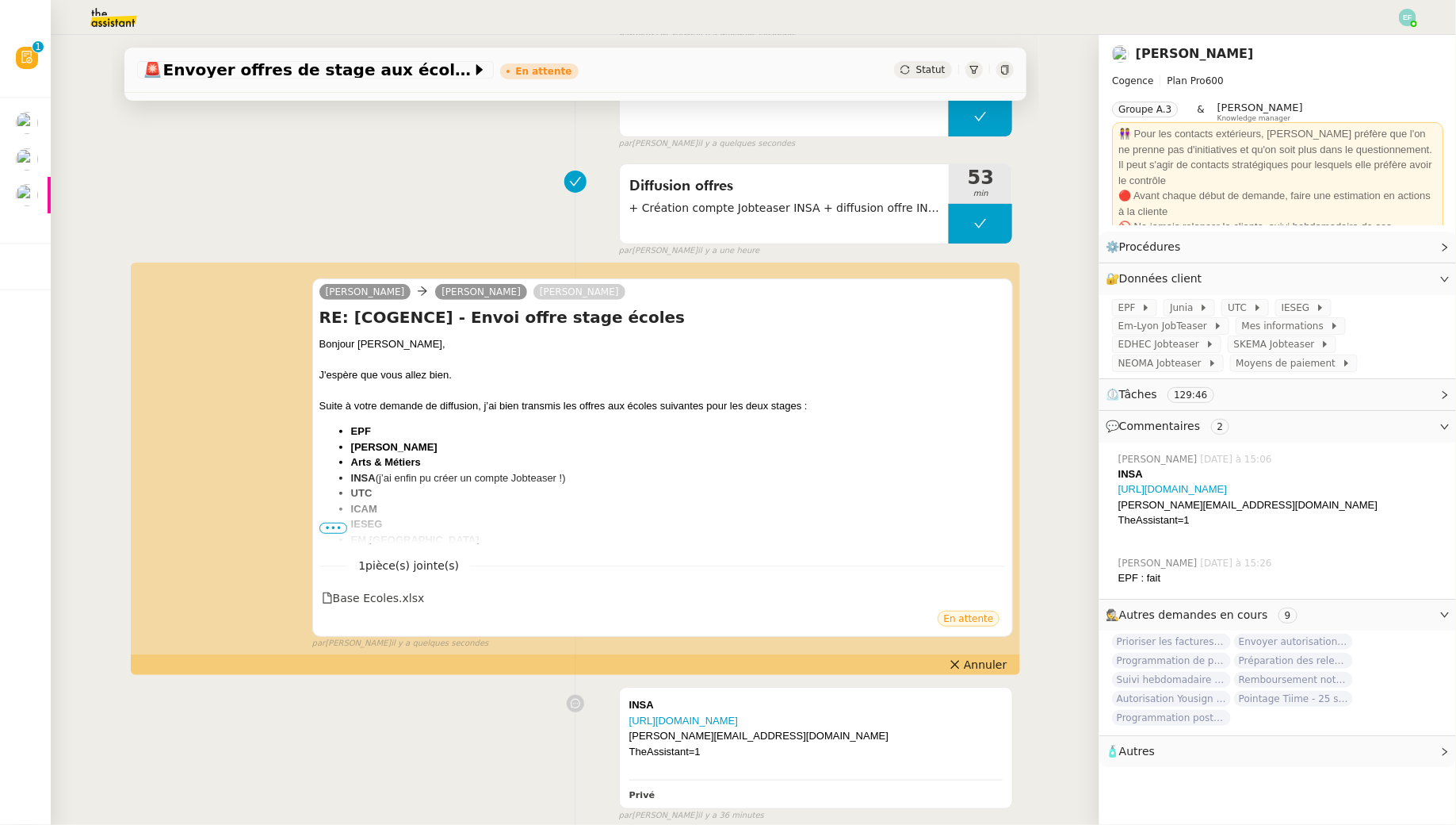
scroll to position [315, 0]
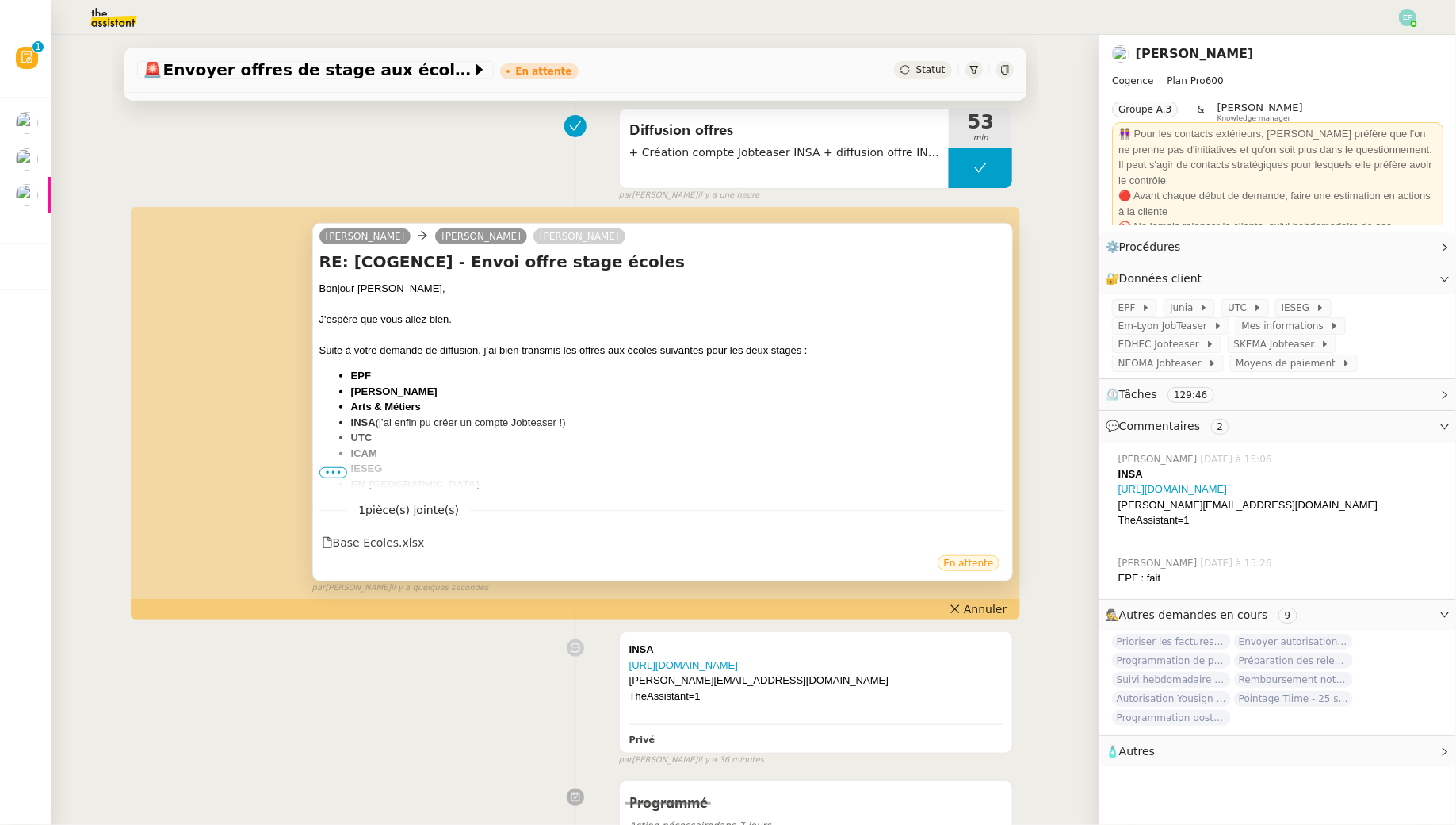
click at [324, 471] on span "•••" at bounding box center [334, 473] width 28 height 11
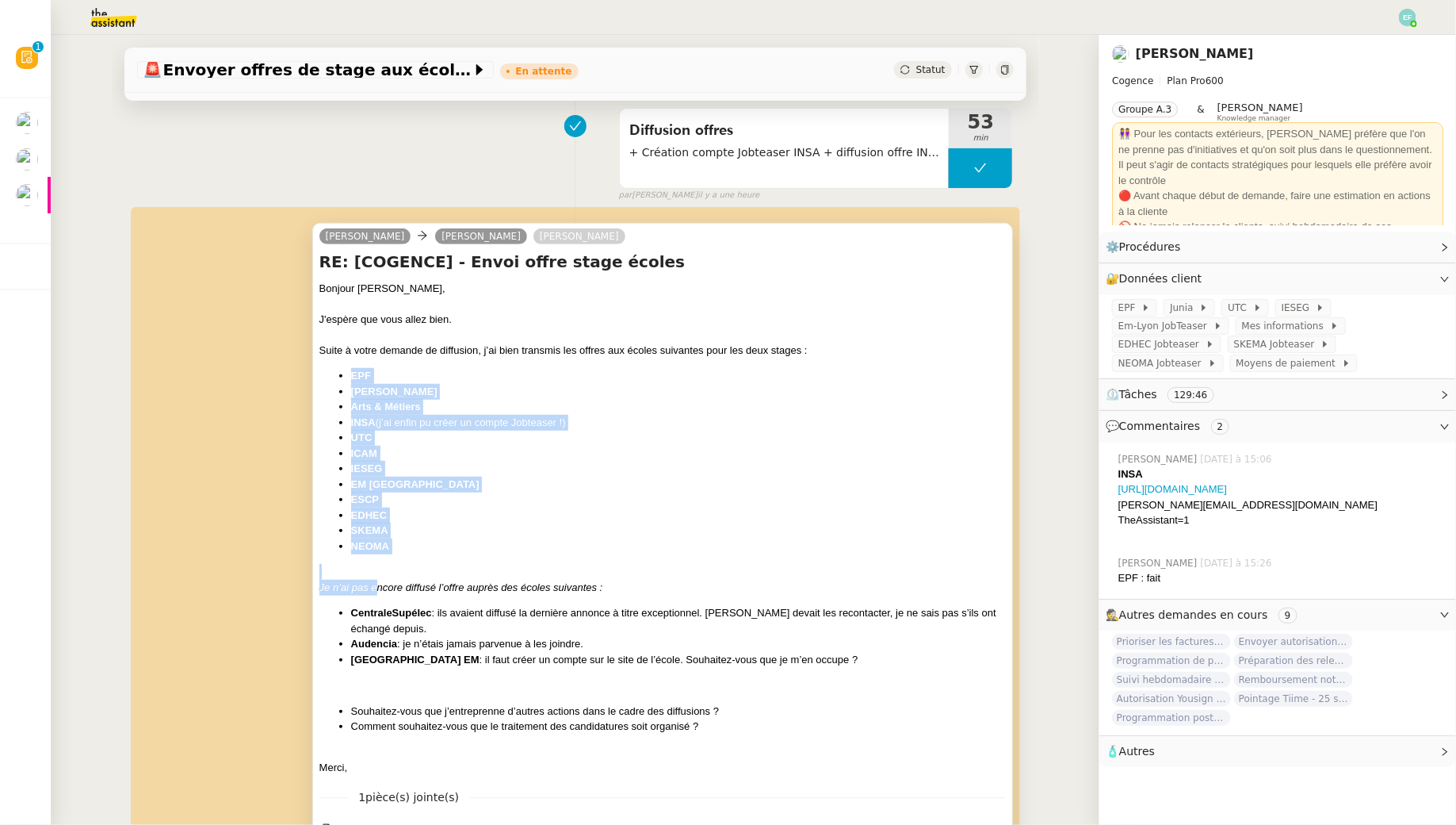
drag, startPoint x: 353, startPoint y: 381, endPoint x: 376, endPoint y: 581, distance: 201.3
click at [376, 581] on div "Bonjour [PERSON_NAME], J'espère que vous allez bien. Suite à votre demande de d…" at bounding box center [663, 527] width 688 height 495
click at [376, 581] on em "Je n’ai pas encore diffusé l’offre auprès des écoles suivantes :" at bounding box center [462, 587] width 283 height 12
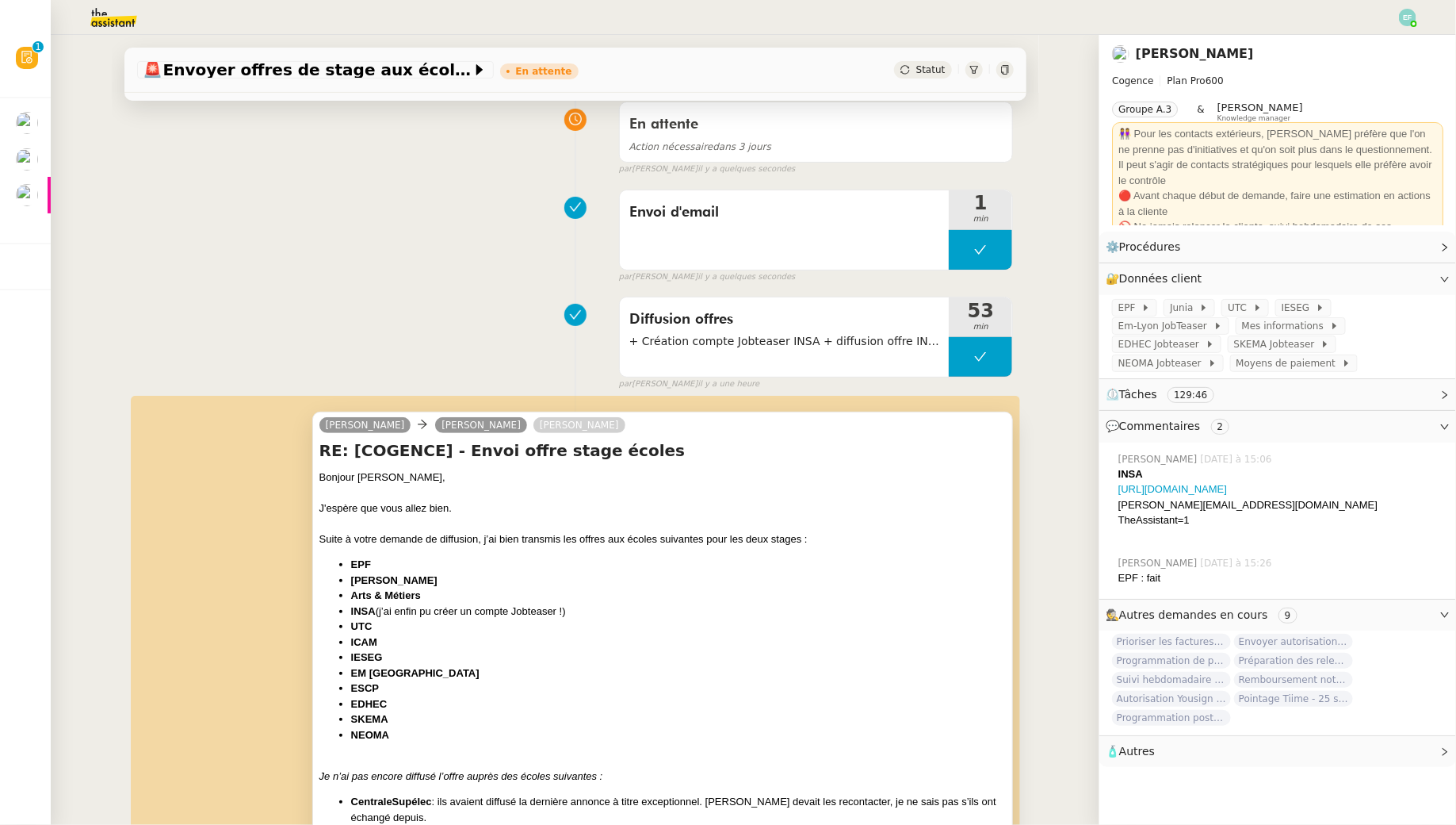
scroll to position [0, 0]
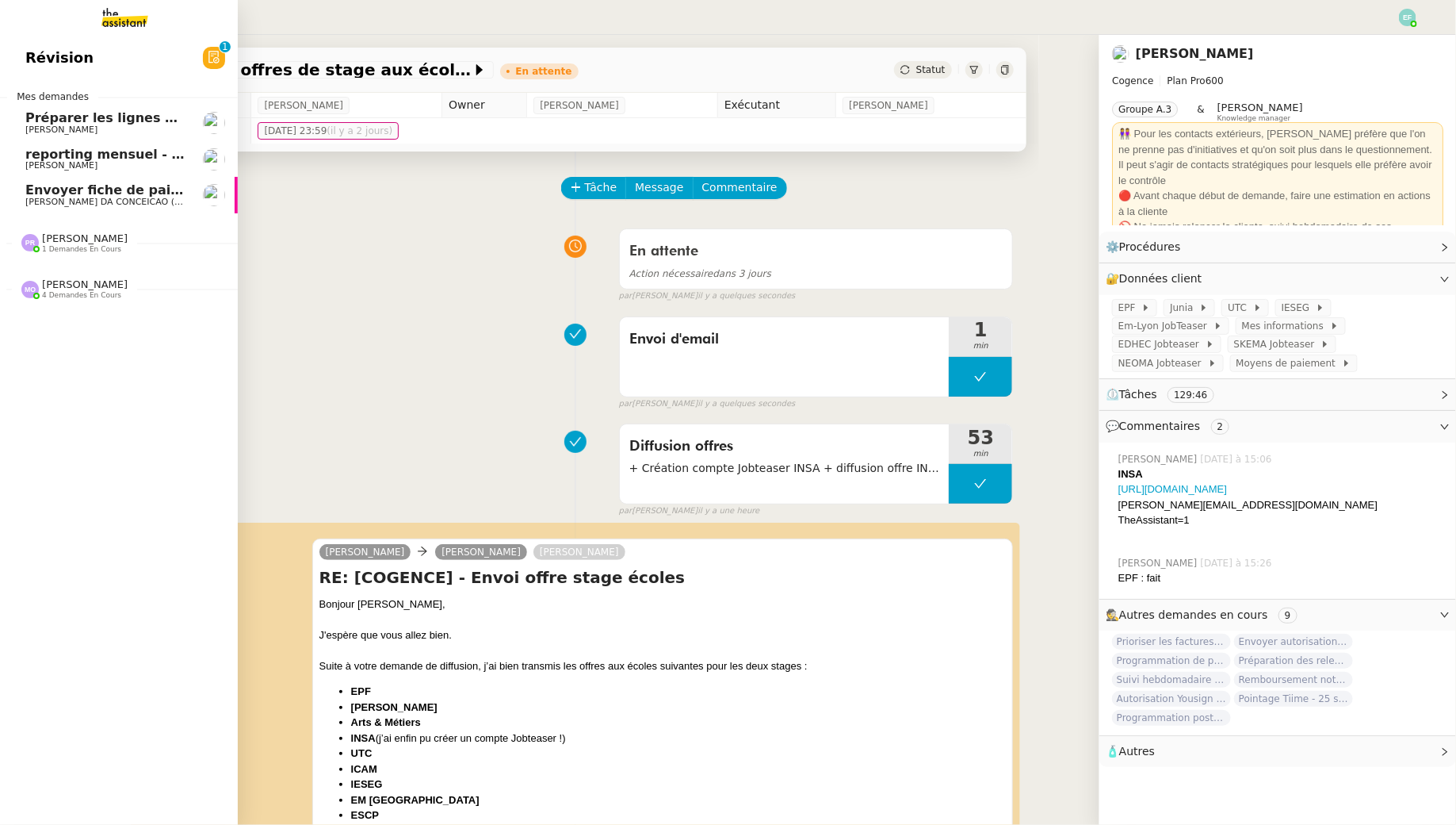
click at [47, 202] on span "[PERSON_NAME] DA CONCEICAO (thermisure)" at bounding box center [125, 202] width 200 height 10
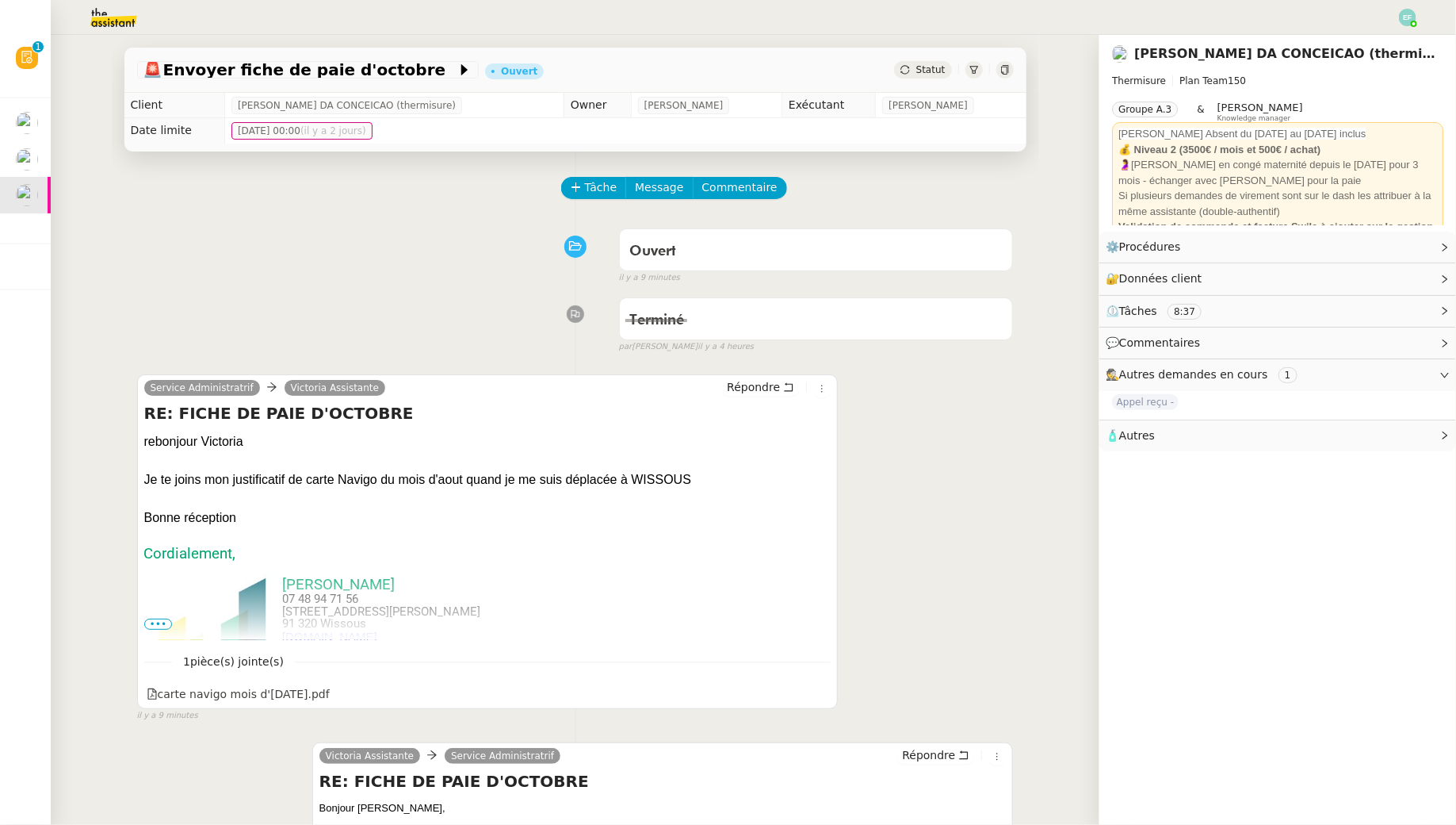
scroll to position [33, 0]
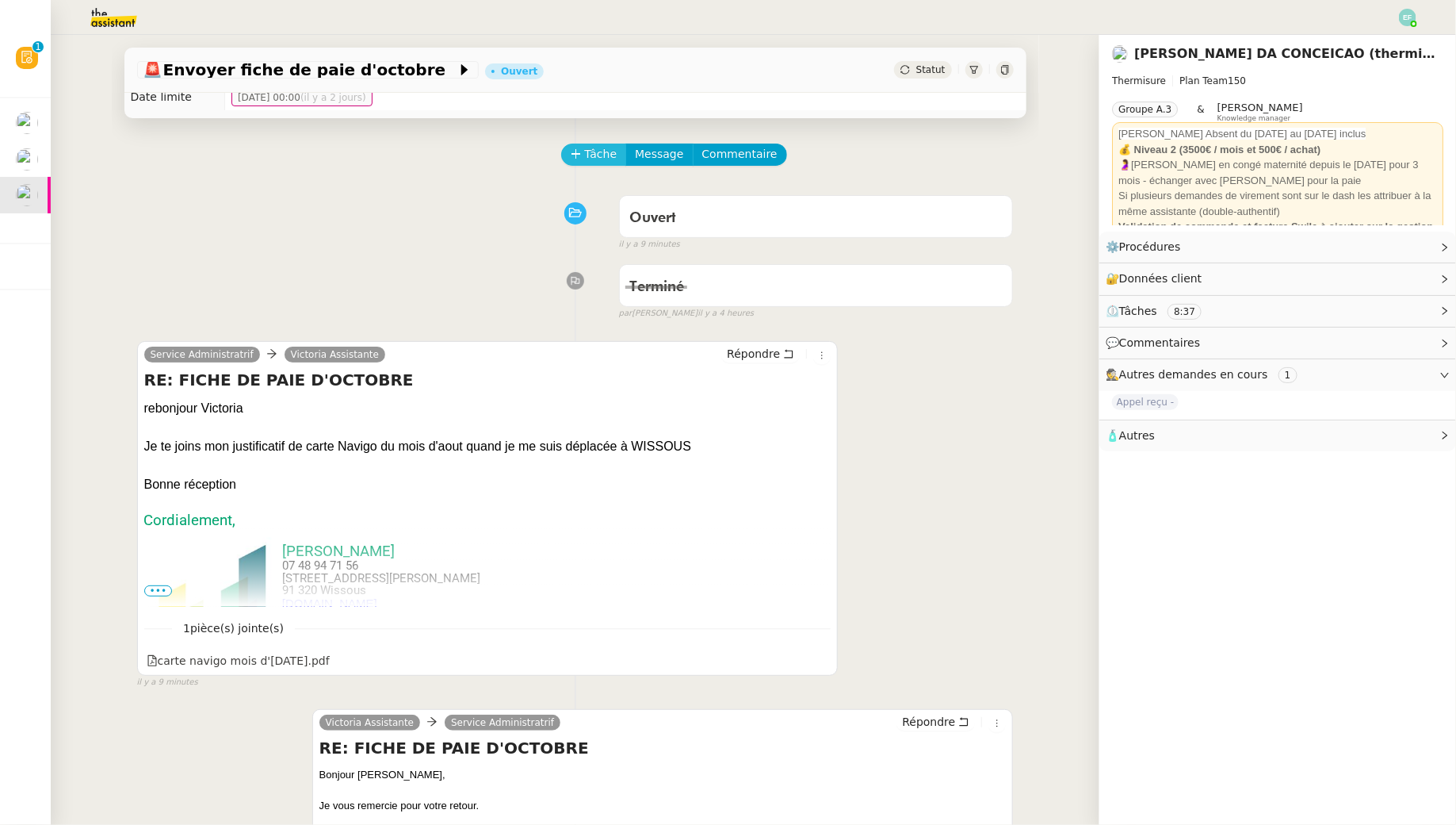
click at [600, 152] on span "Tâche" at bounding box center [601, 154] width 33 height 18
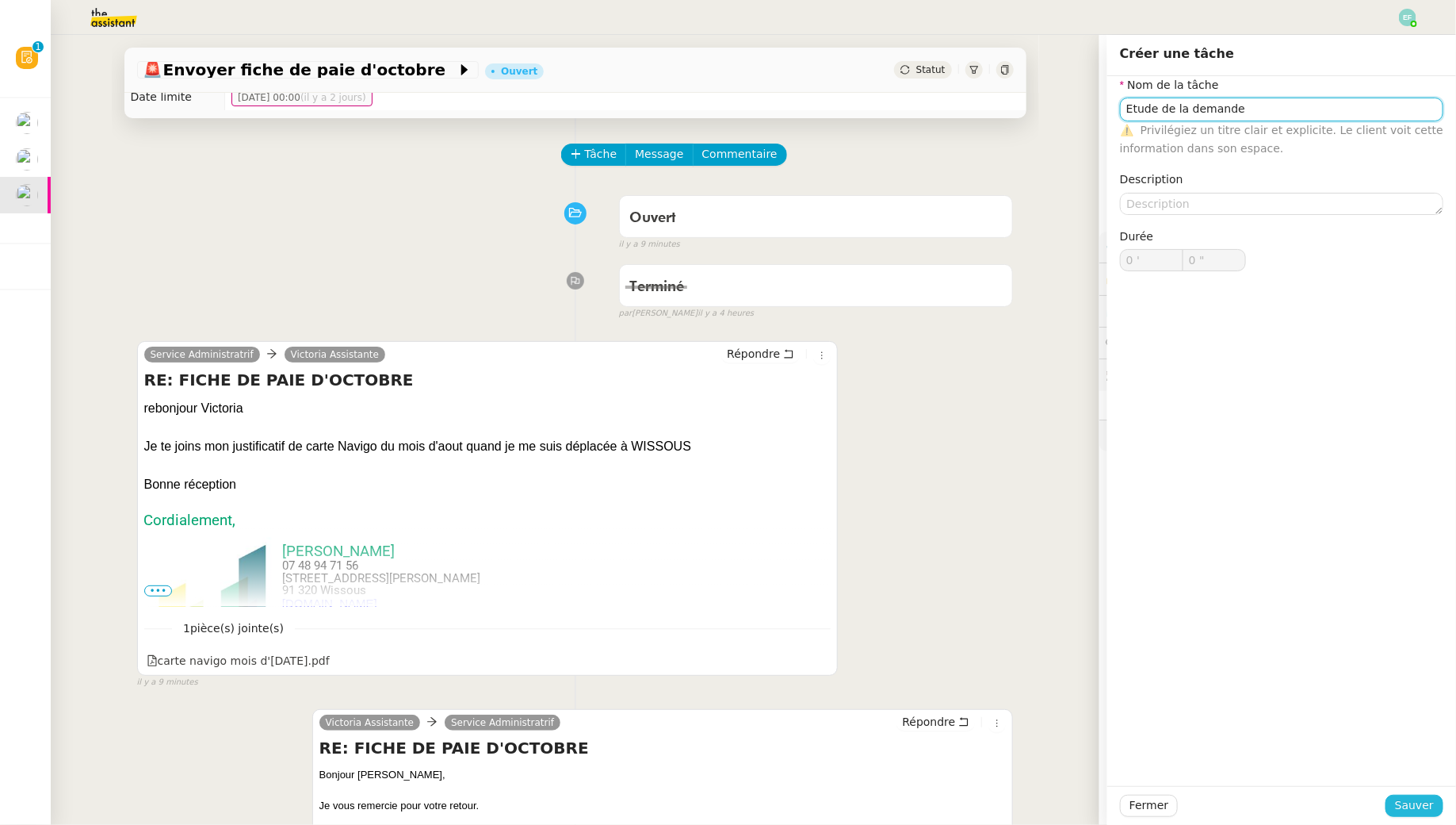
type input "Etude de la demande"
click at [1120, 746] on span "Sauver" at bounding box center [1414, 804] width 38 height 18
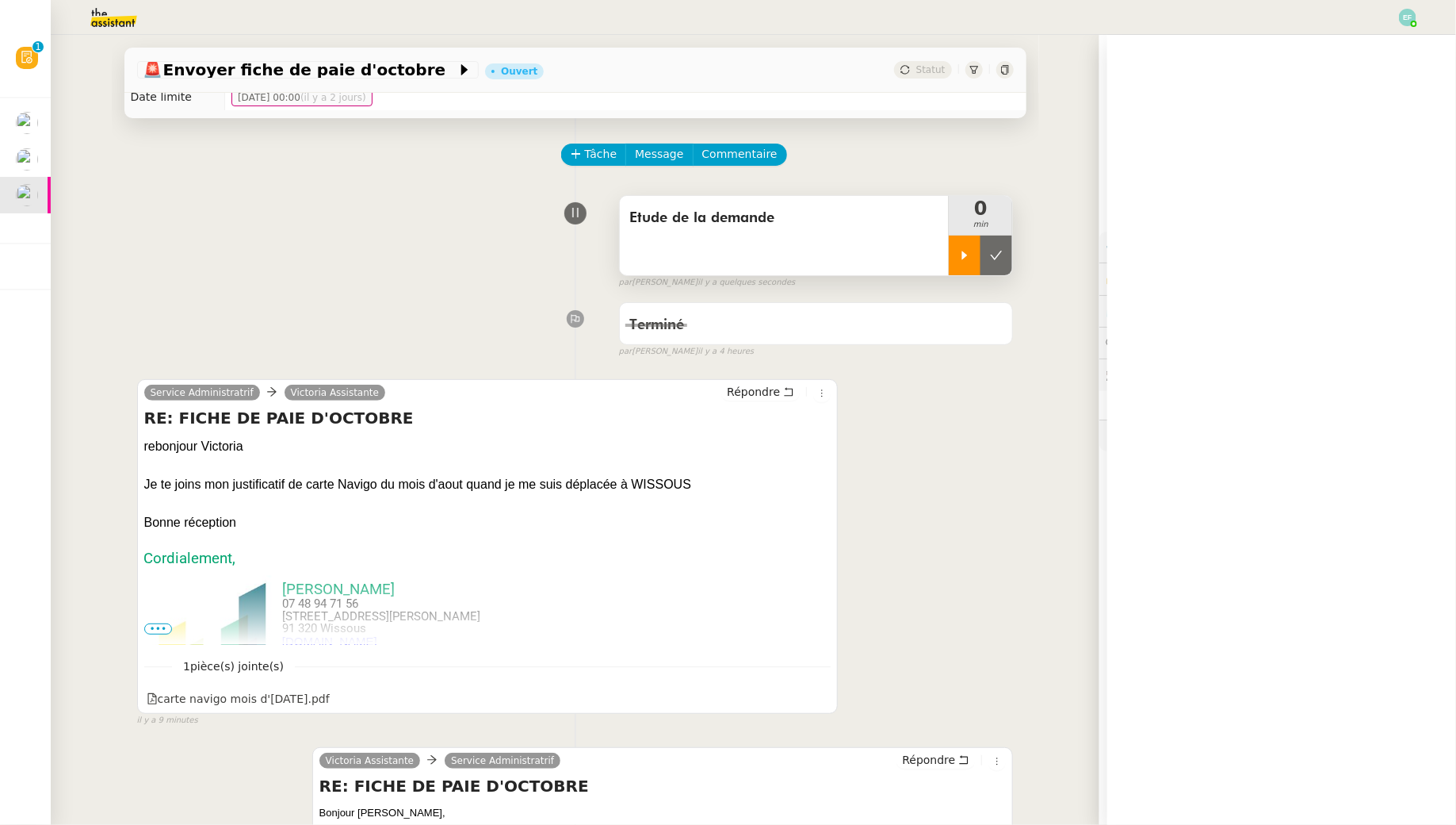
click at [962, 259] on icon at bounding box center [965, 255] width 13 height 13
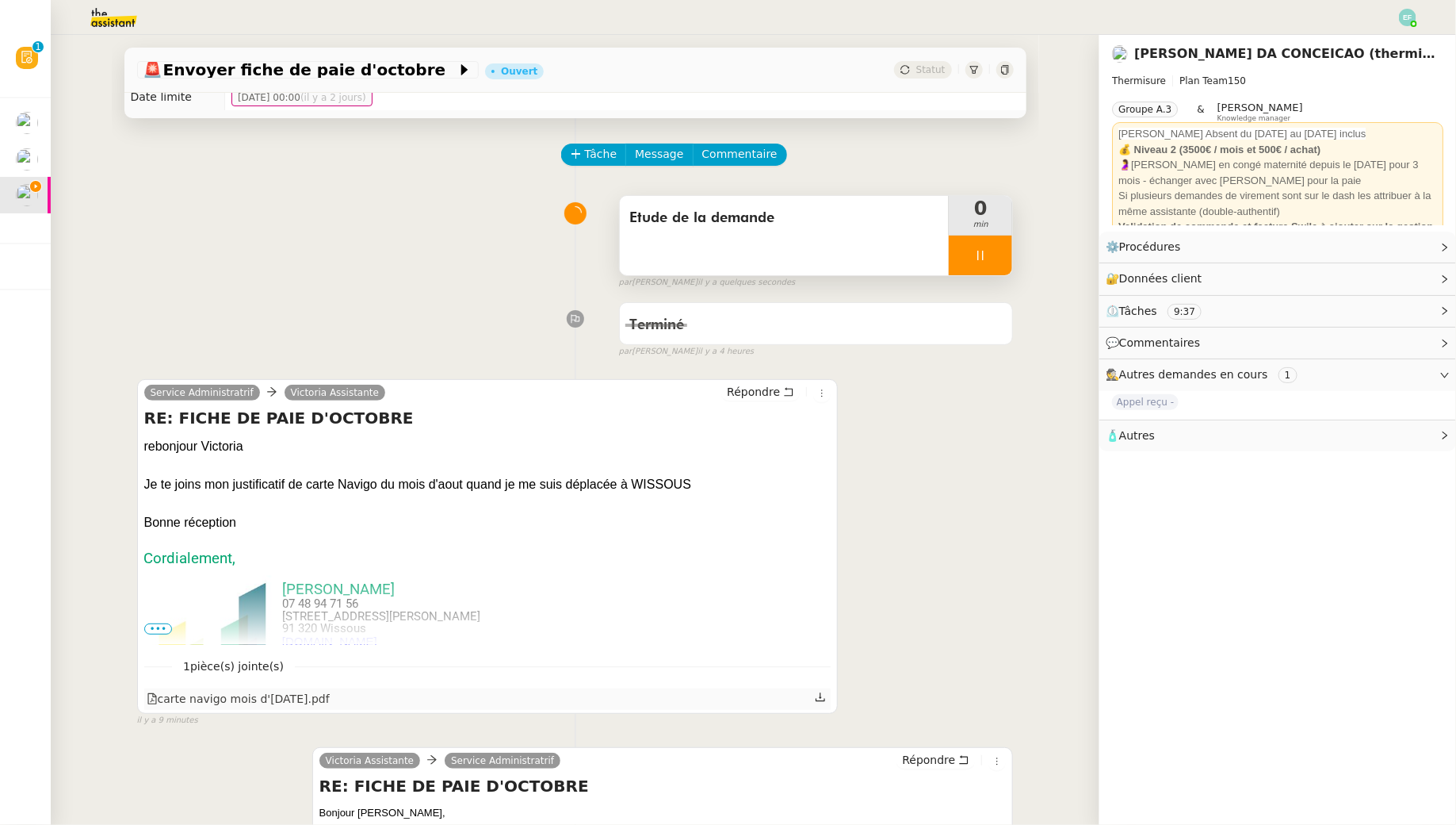
click at [823, 700] on icon at bounding box center [820, 696] width 9 height 8
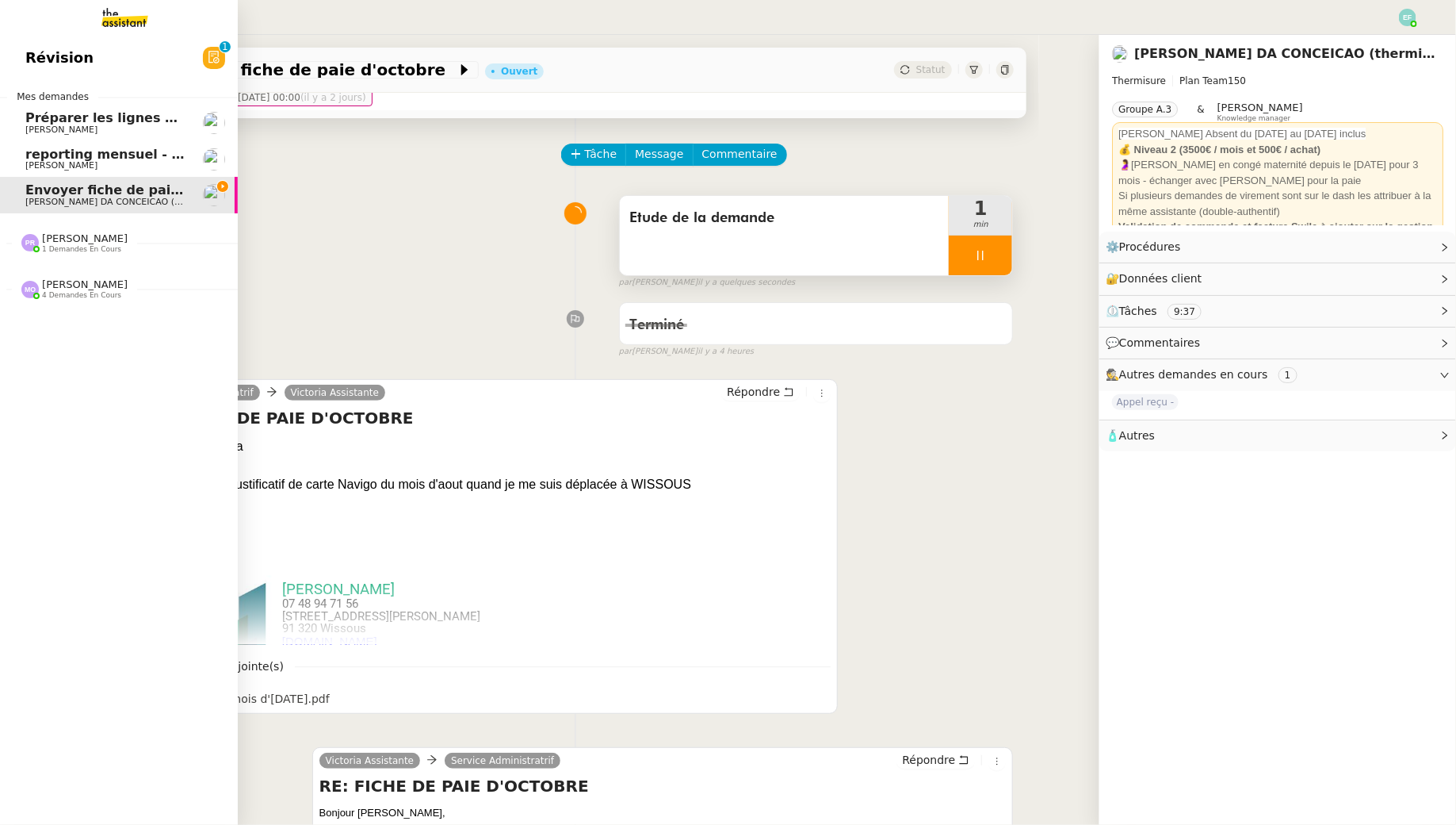
click at [43, 120] on span "Préparer les lignes de virement" at bounding box center [138, 117] width 226 height 15
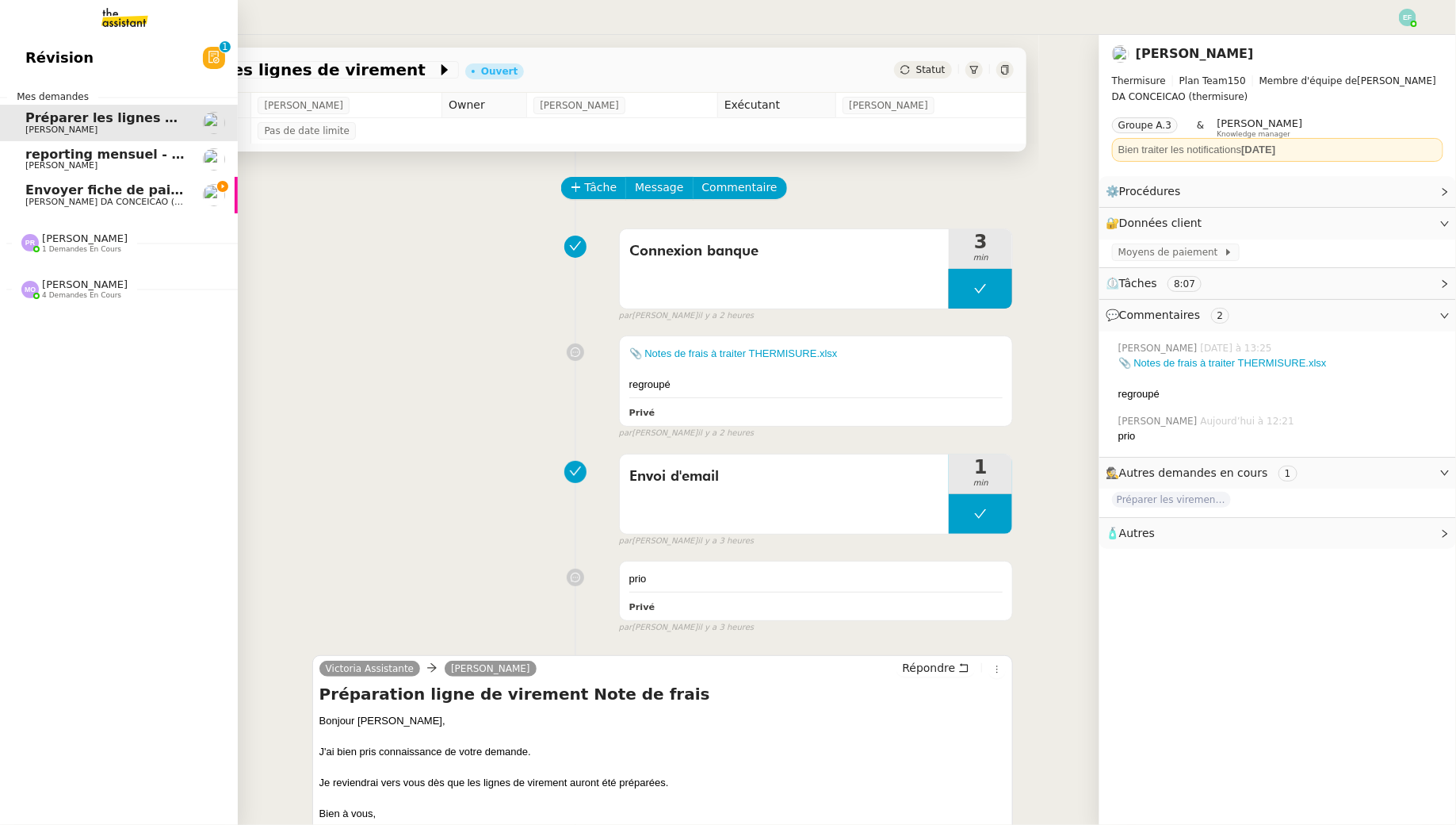
click at [68, 202] on span "[PERSON_NAME] DA CONCEICAO (thermisure)" at bounding box center [125, 202] width 200 height 10
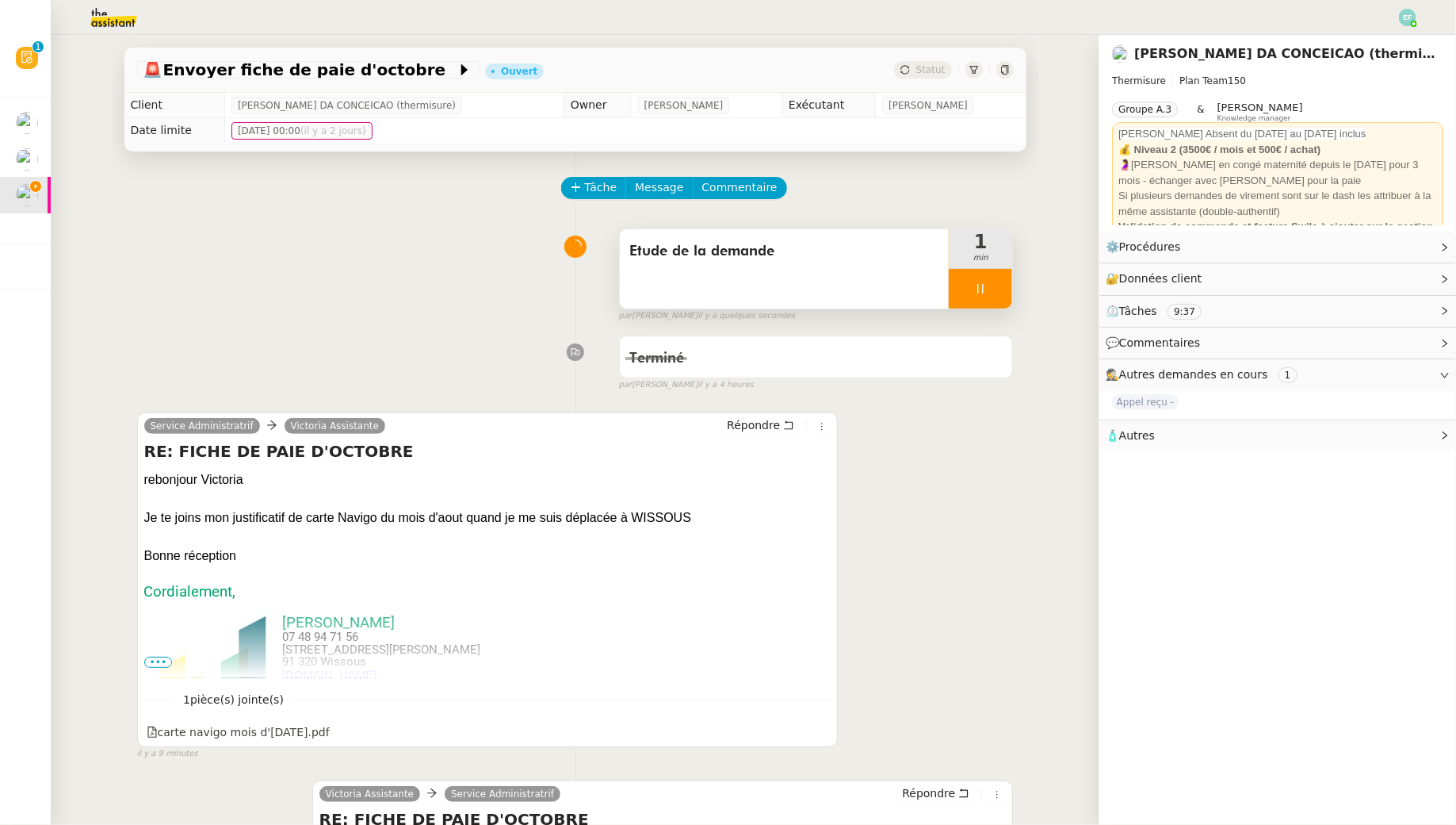
click at [969, 300] on div at bounding box center [980, 288] width 64 height 39
click at [1008, 295] on button at bounding box center [996, 288] width 32 height 39
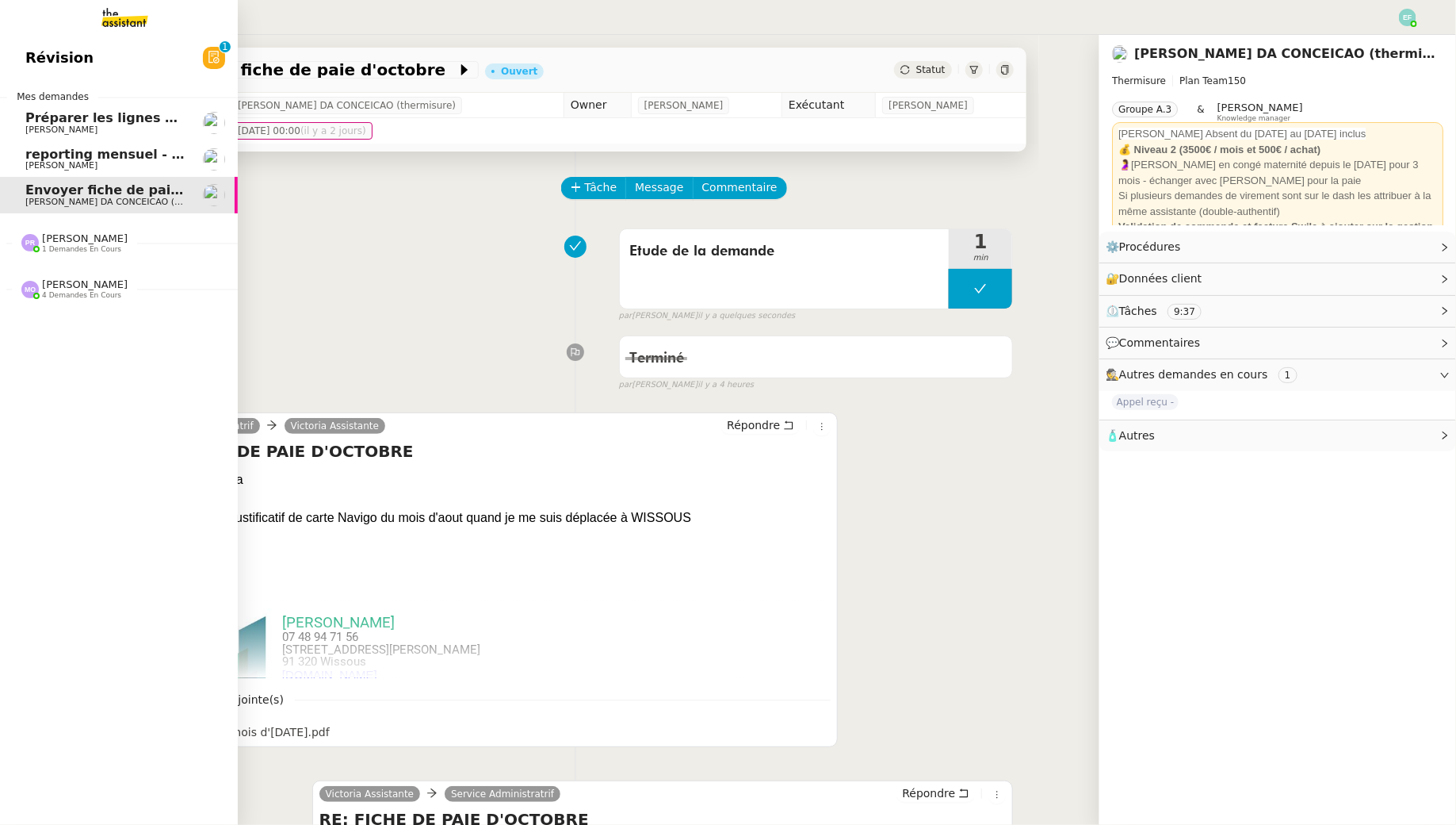
click at [43, 160] on span "reporting mensuel - 1 octobre 2025" at bounding box center [152, 154] width 254 height 15
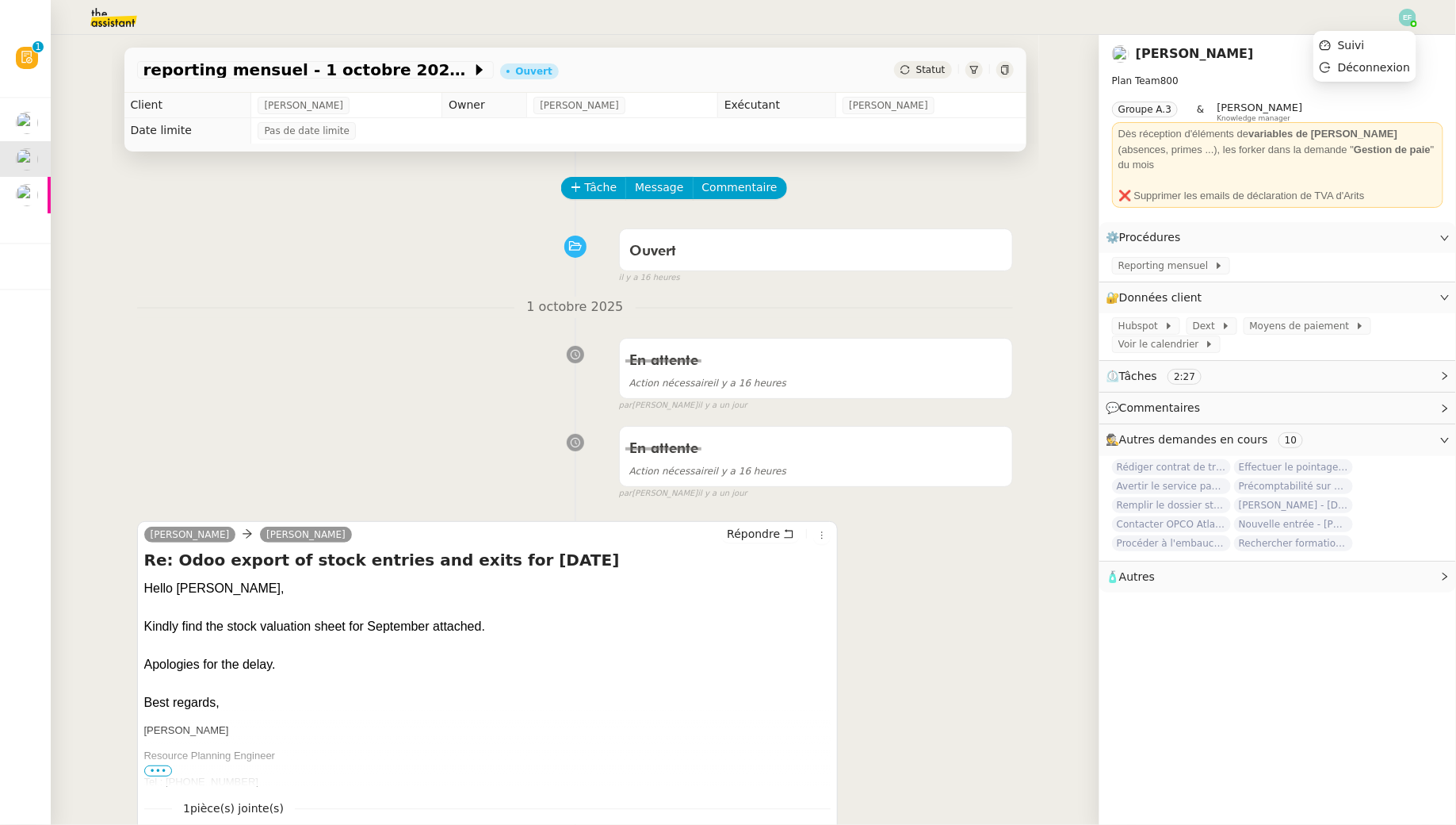
click at [1120, 22] on img at bounding box center [1407, 17] width 18 height 18
click at [1120, 40] on li "Suivi" at bounding box center [1365, 45] width 103 height 23
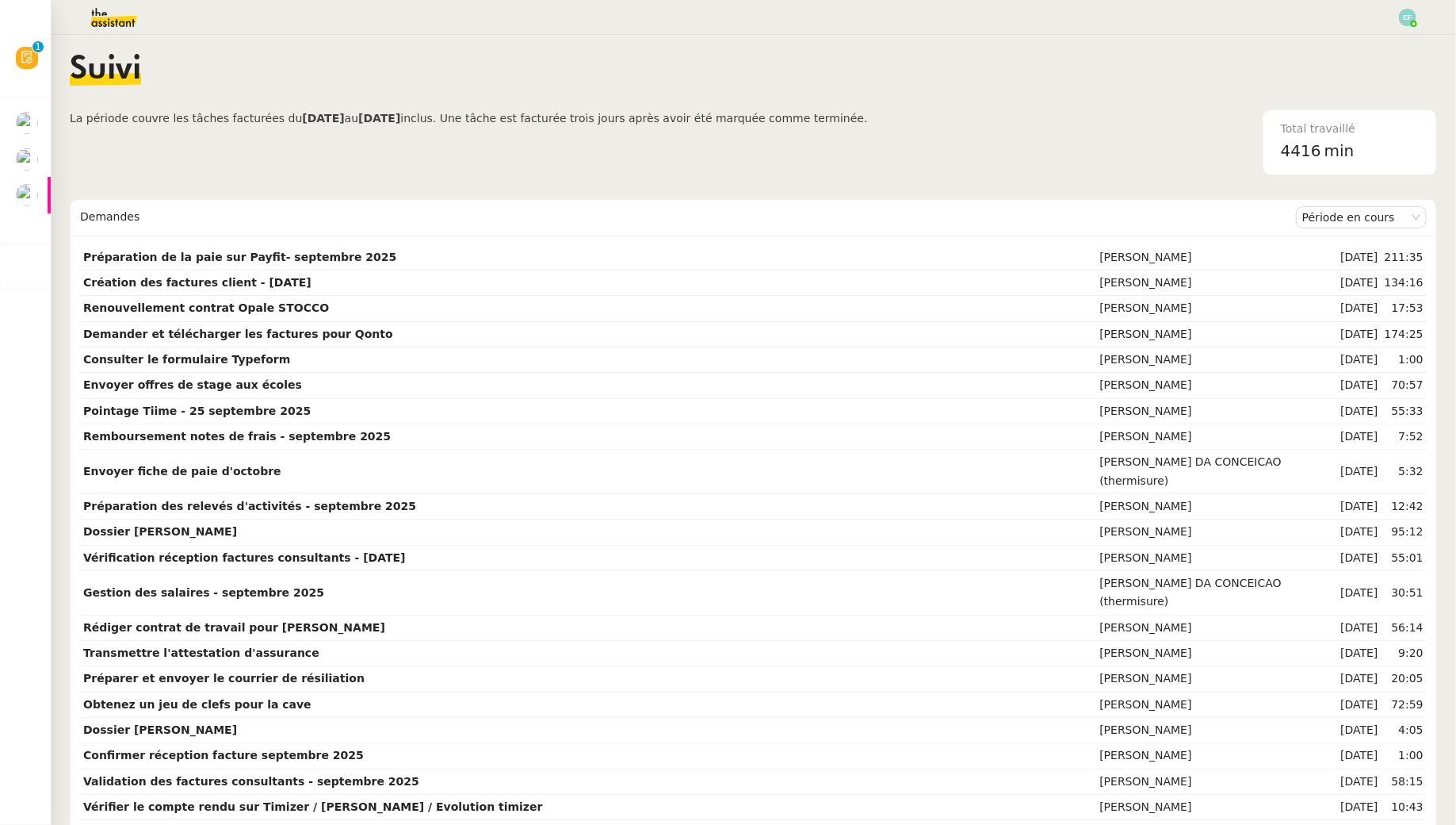
click at [112, 17] on img at bounding box center [100, 17] width 123 height 35
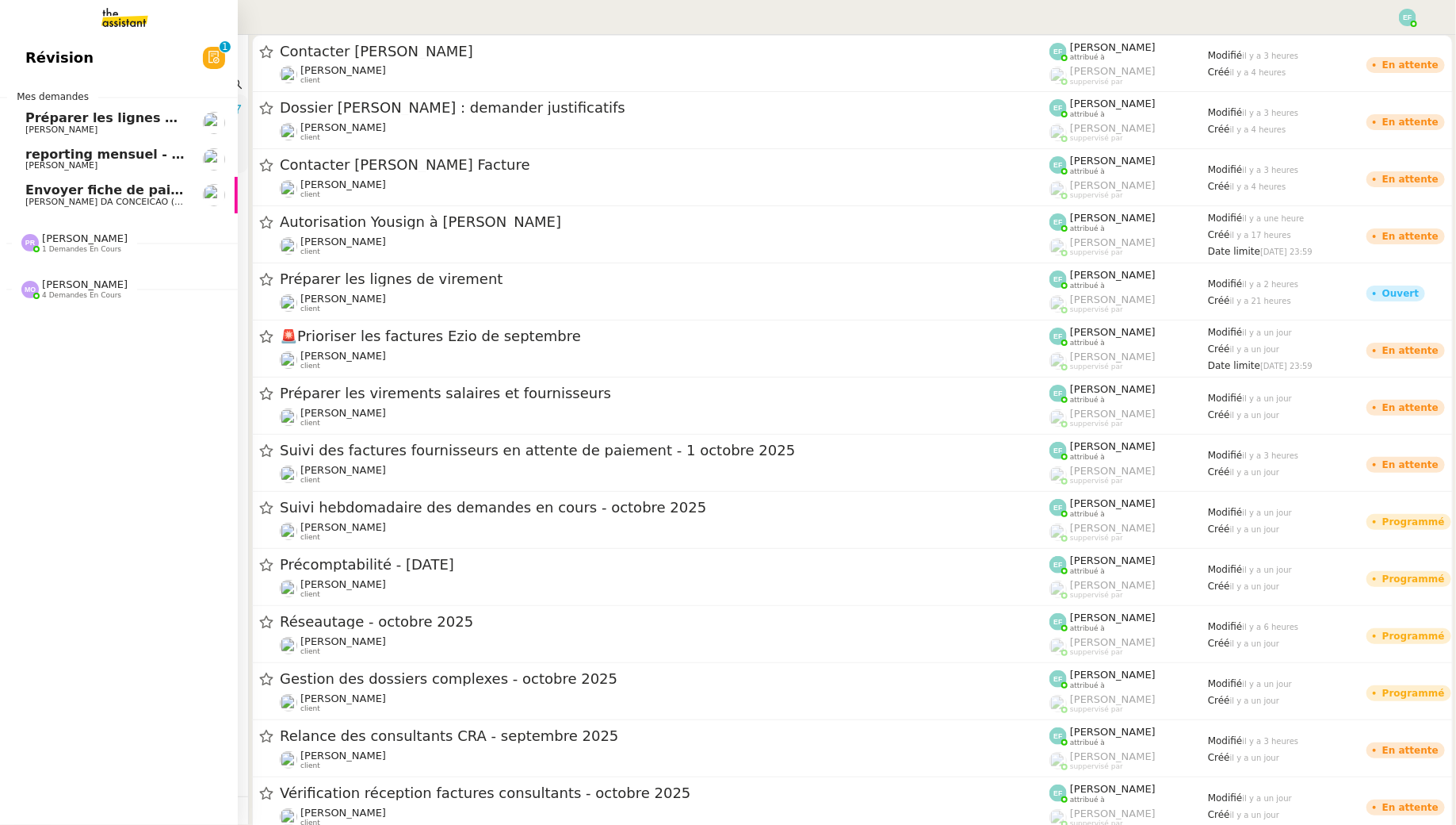
click at [55, 157] on span "reporting mensuel - 1 octobre 2025" at bounding box center [152, 154] width 254 height 15
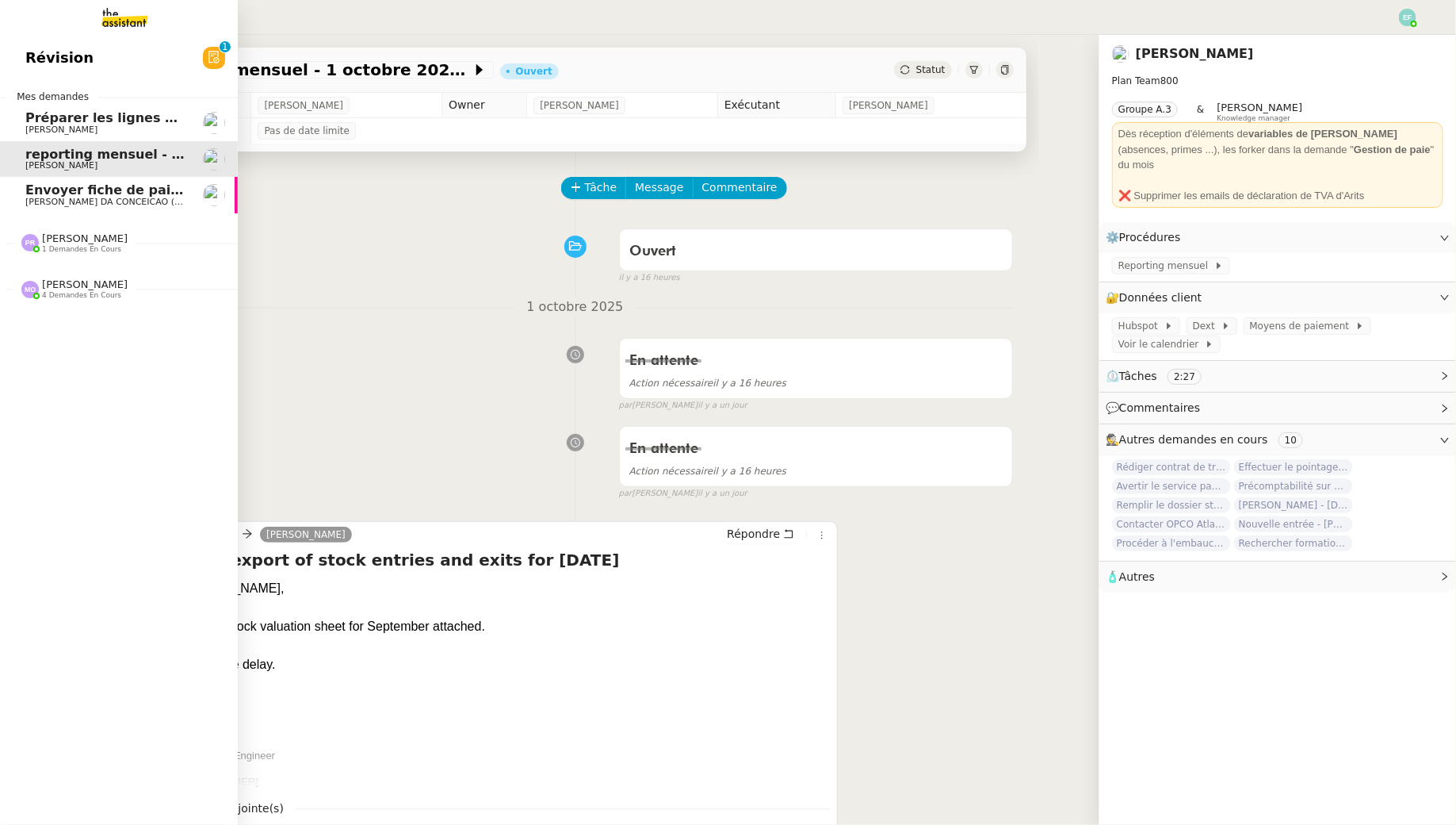
click at [58, 191] on span "Envoyer fiche de paie d'octobre" at bounding box center [138, 190] width 226 height 15
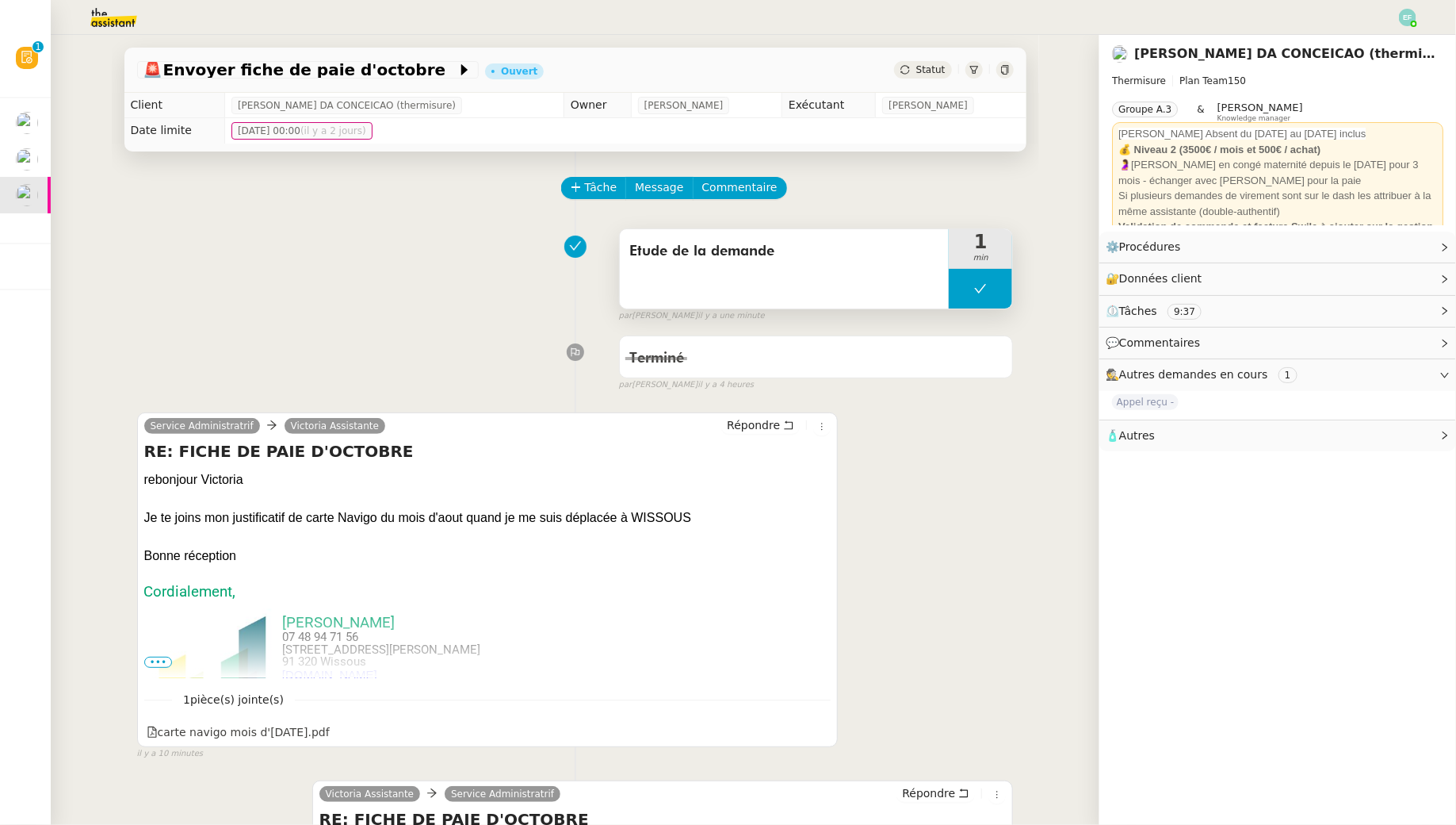
click at [981, 299] on button at bounding box center [980, 288] width 64 height 39
click at [967, 295] on div at bounding box center [964, 288] width 32 height 39
click at [668, 181] on span "Message" at bounding box center [660, 187] width 49 height 18
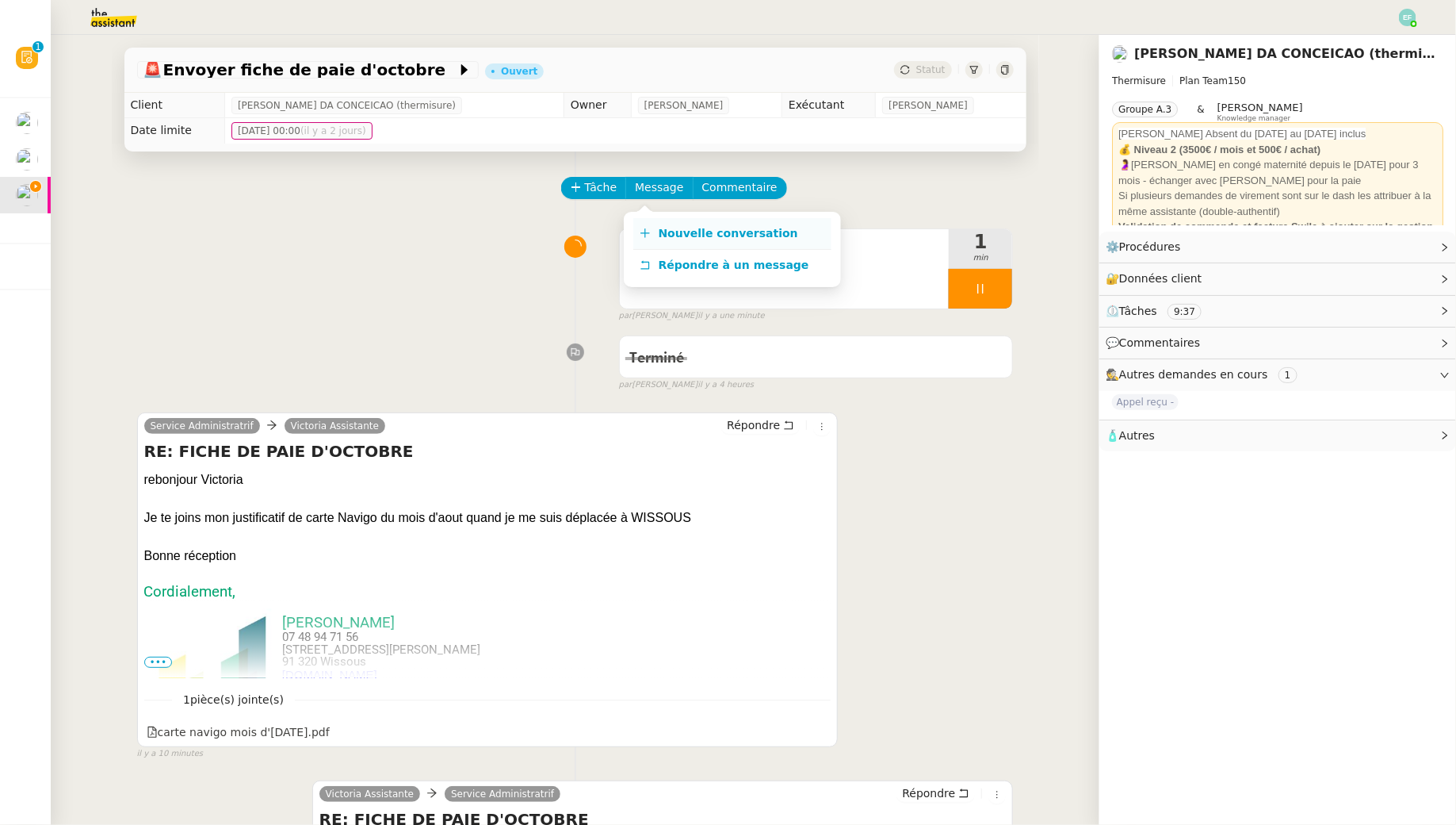
click at [673, 222] on link "Nouvelle conversation" at bounding box center [732, 234] width 198 height 32
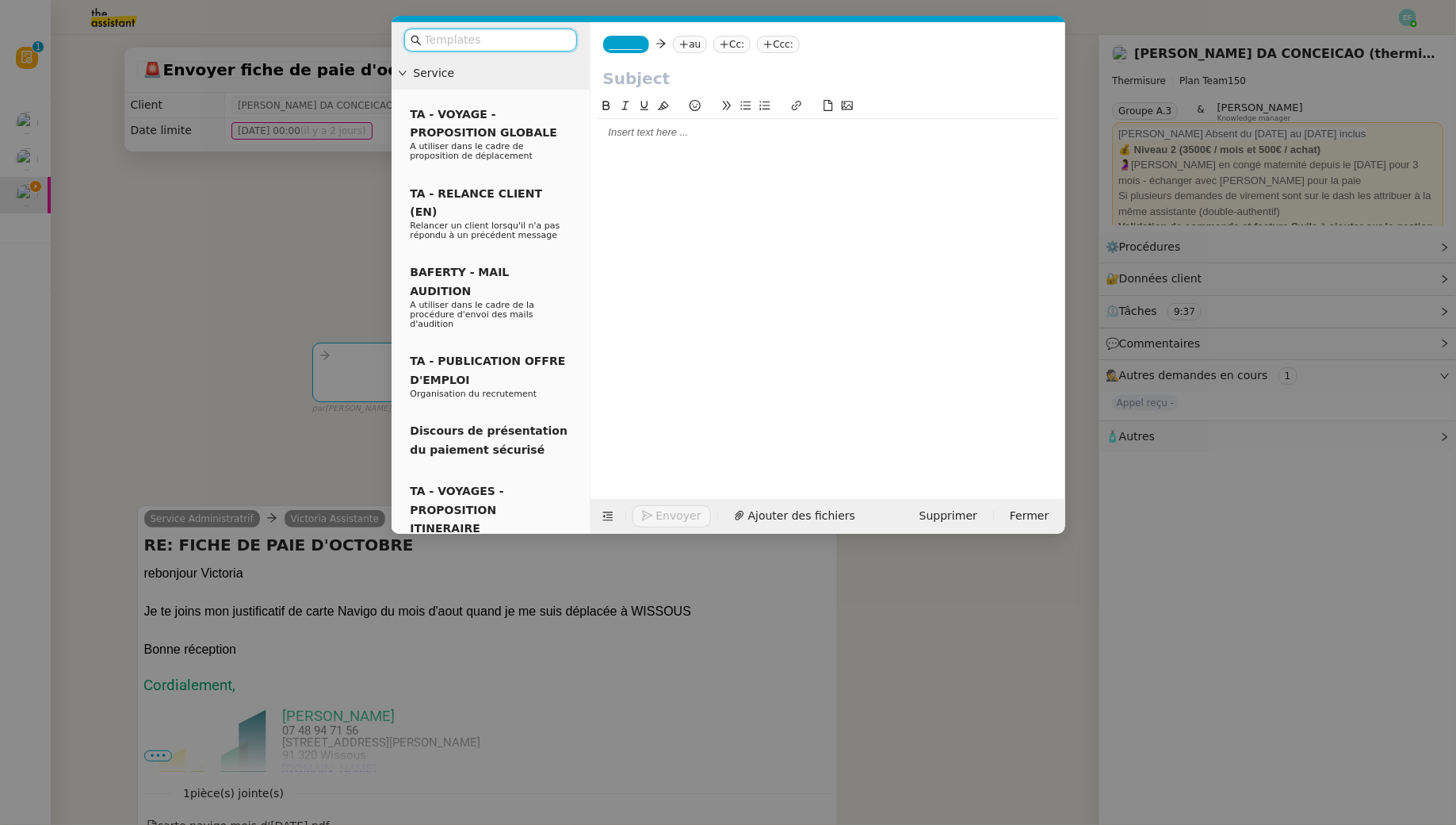
click at [697, 51] on nz-tag "au" at bounding box center [690, 44] width 34 height 18
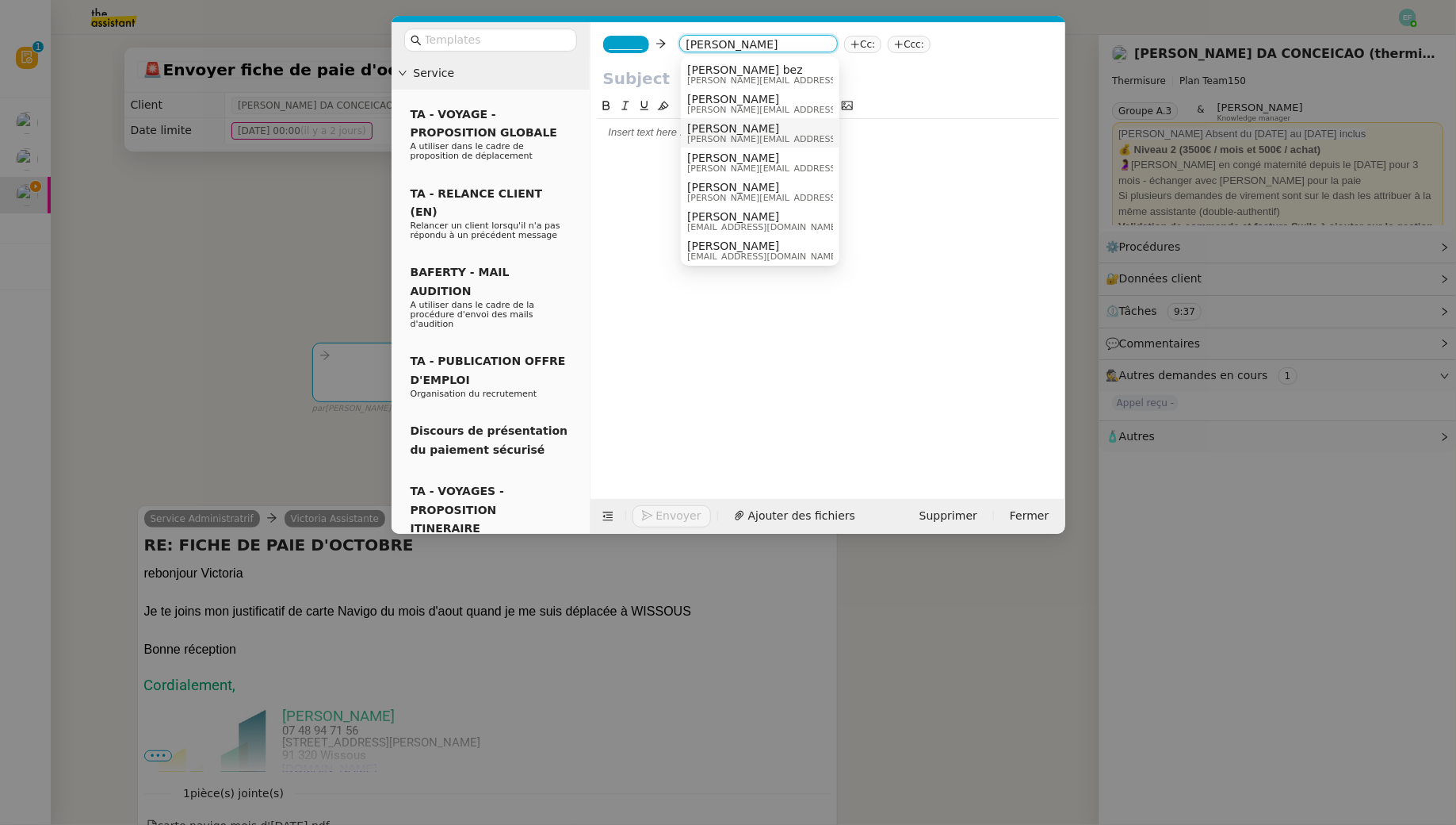
type input "[PERSON_NAME]"
click at [738, 126] on span "[PERSON_NAME]" at bounding box center [800, 129] width 225 height 13
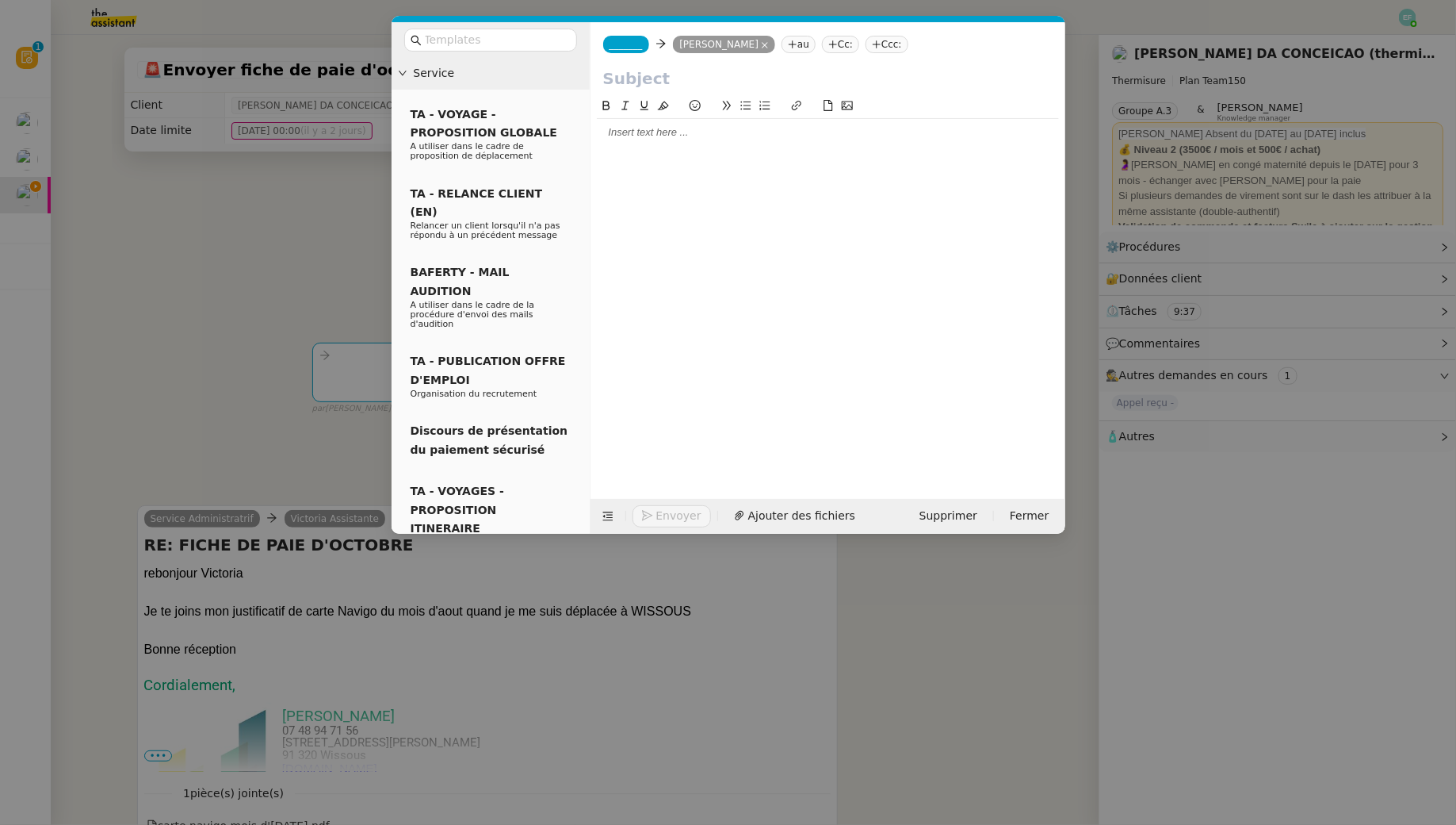
click at [629, 46] on span "_______" at bounding box center [626, 44] width 33 height 11
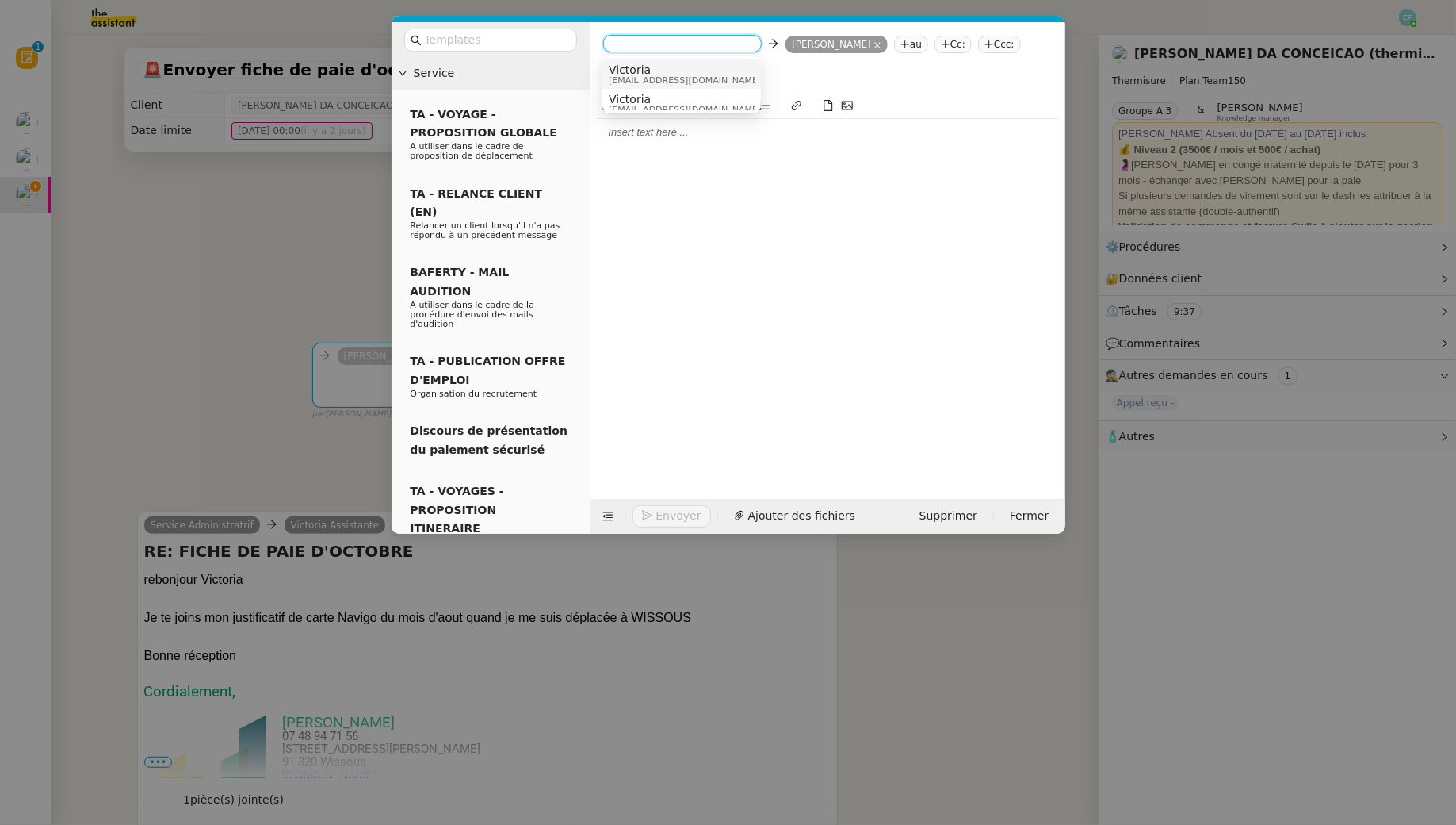
click at [674, 68] on span "Victoria" at bounding box center [685, 70] width 152 height 13
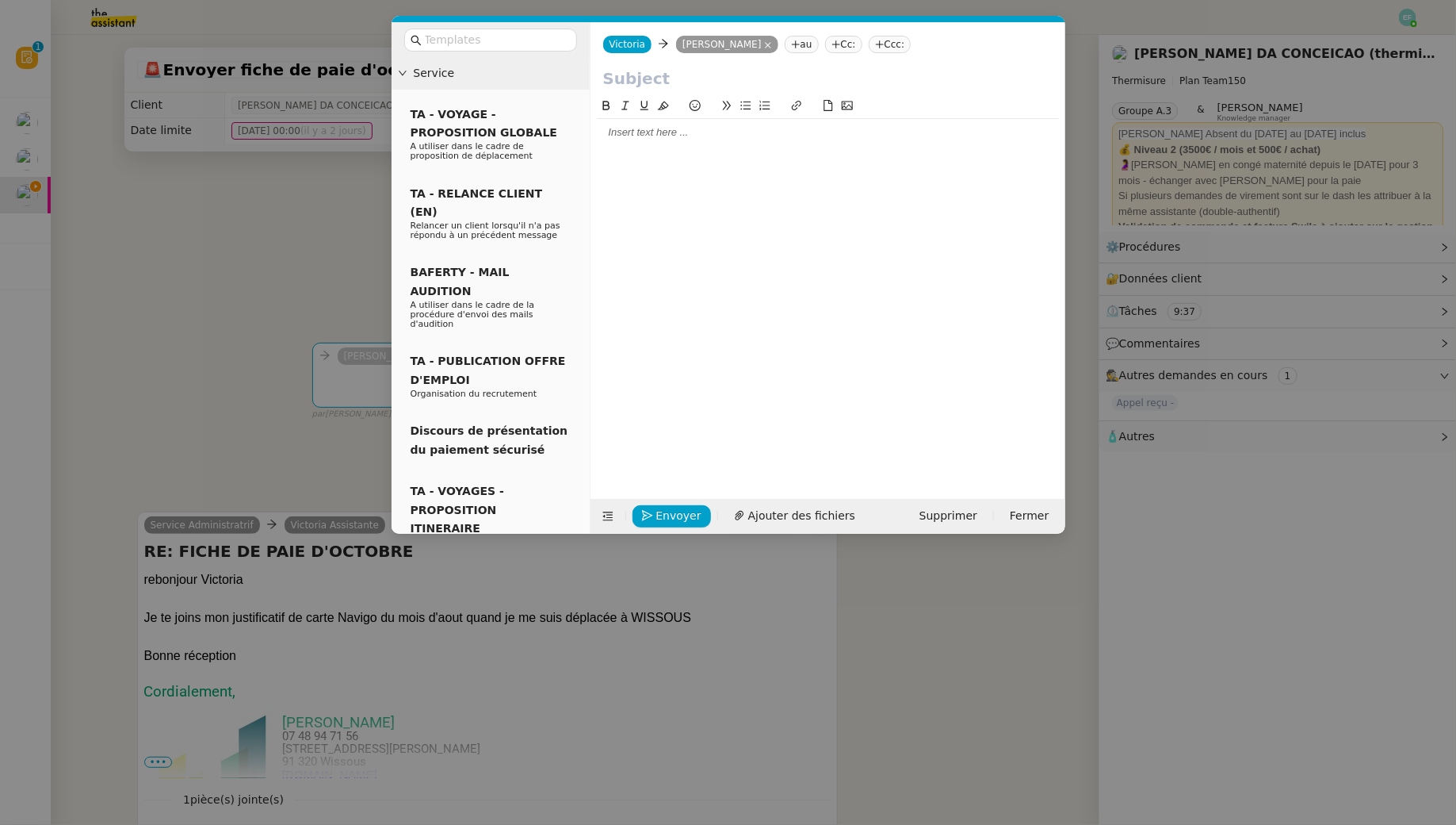
click at [209, 232] on nz-modal-container "Service TA - VOYAGE - PROPOSITION GLOBALE A utiliser dans le cadre de propositi…" at bounding box center [728, 412] width 1456 height 825
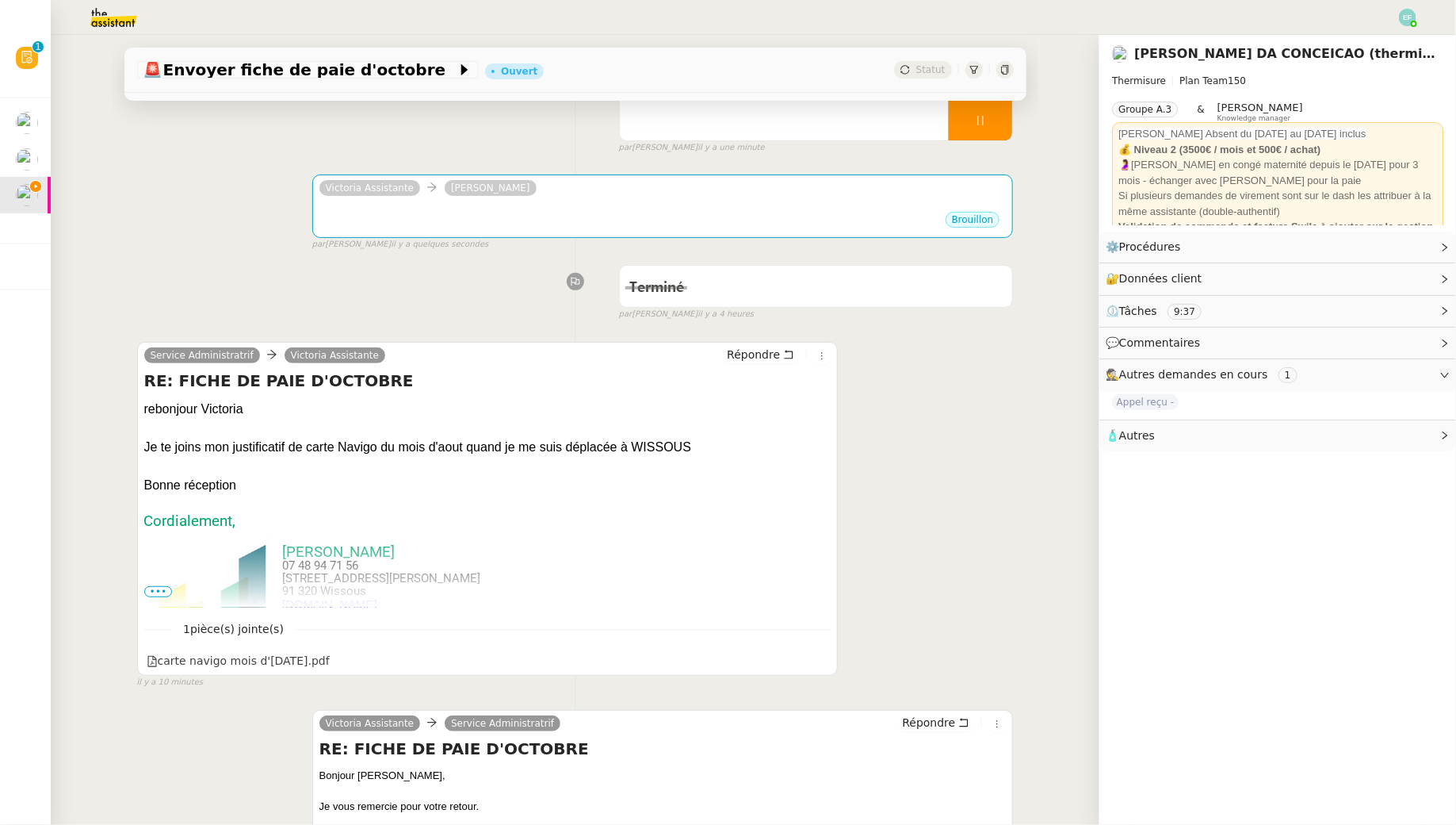
scroll to position [185, 0]
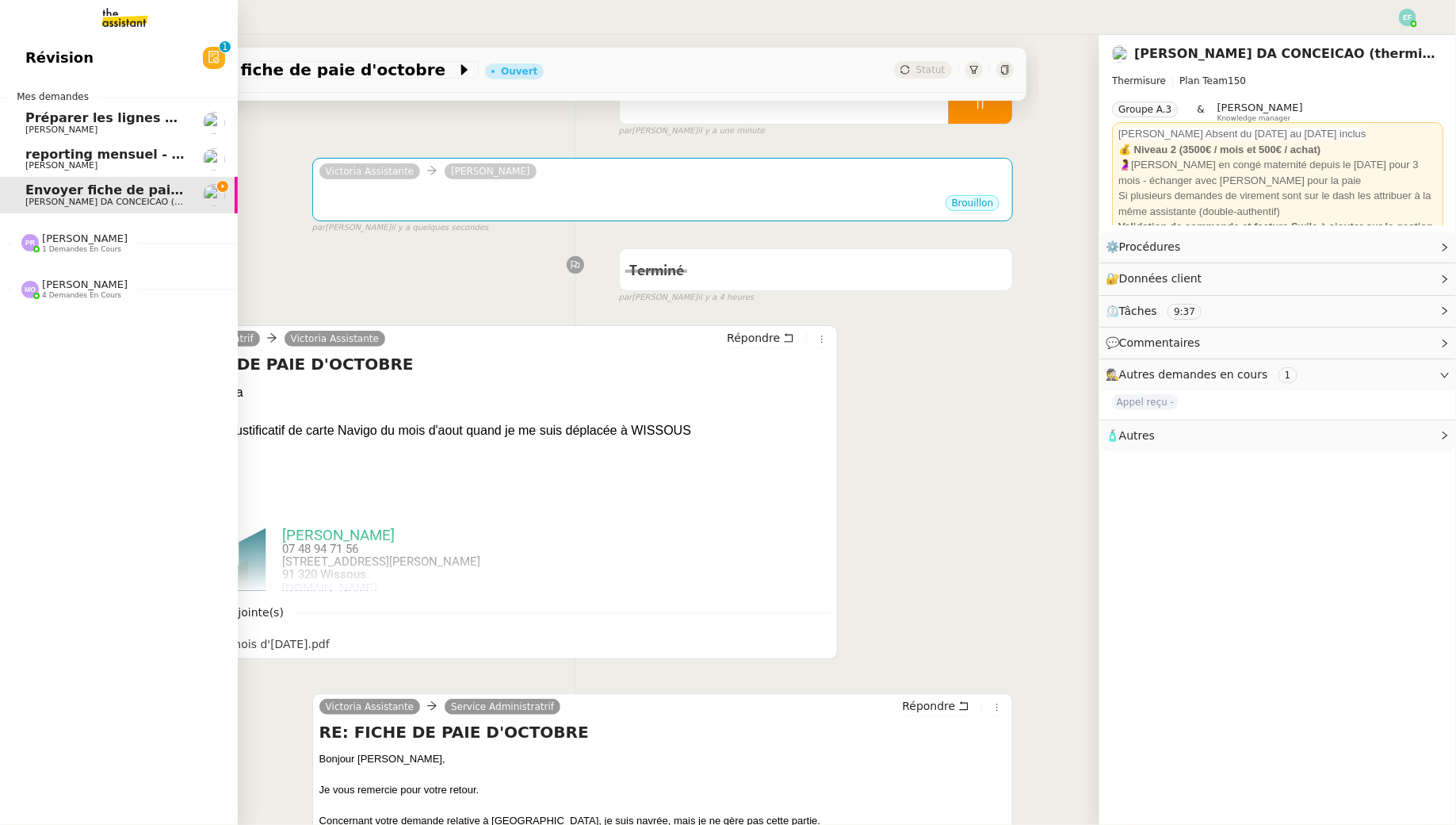
click at [31, 112] on span "Préparer les lignes de virement" at bounding box center [138, 117] width 226 height 15
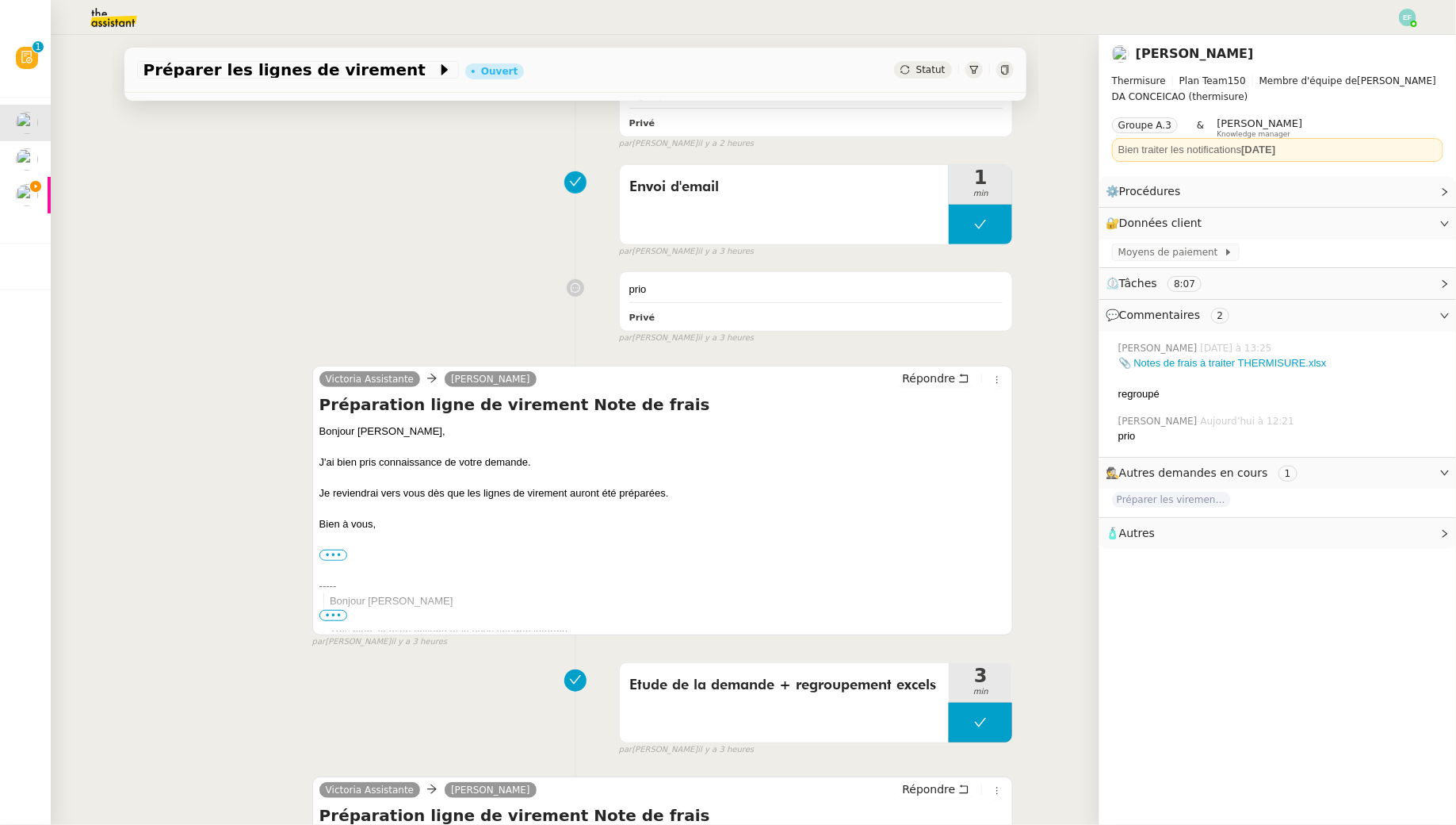
scroll to position [1373, 0]
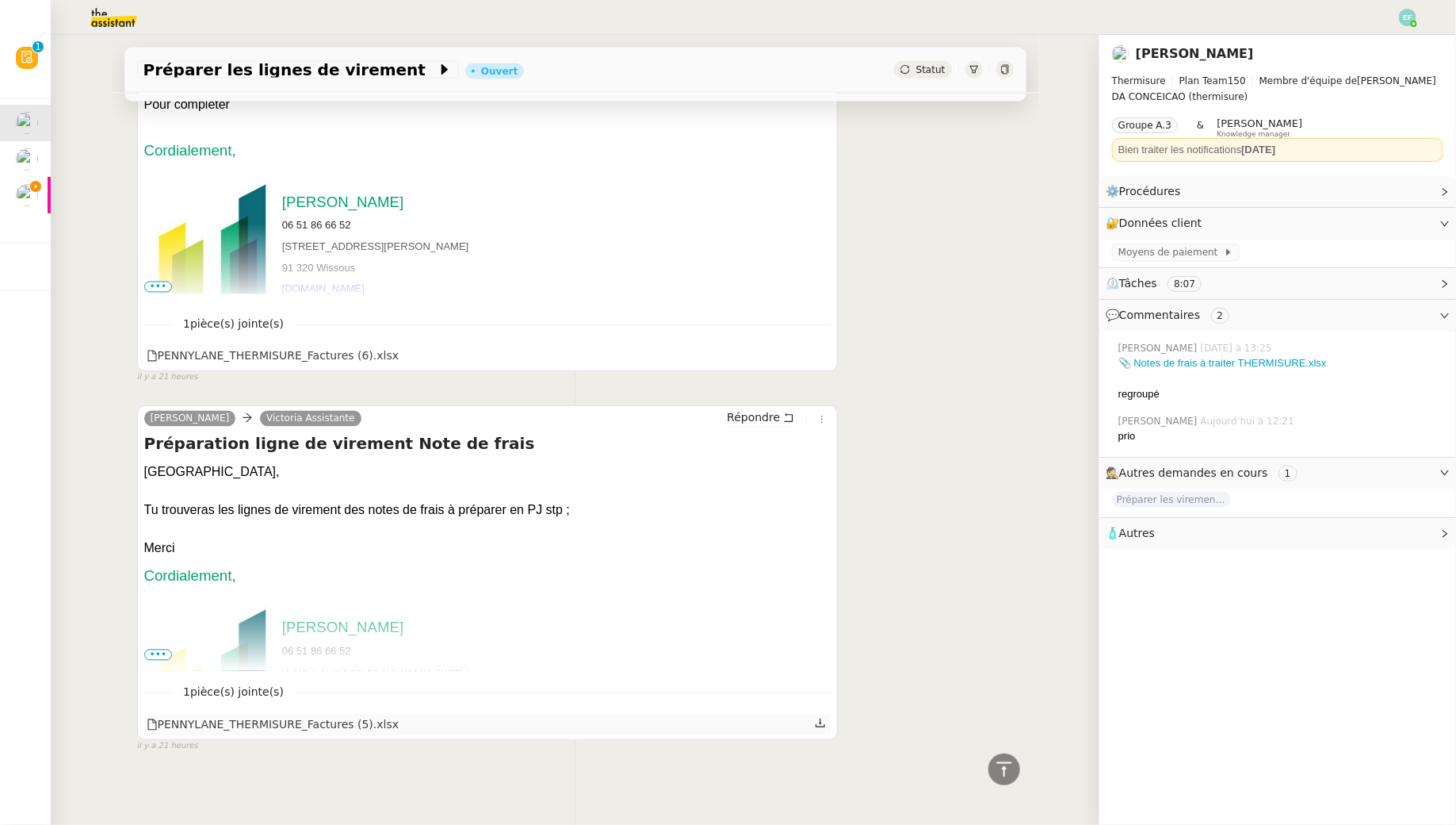
click at [821, 719] on icon at bounding box center [820, 723] width 9 height 8
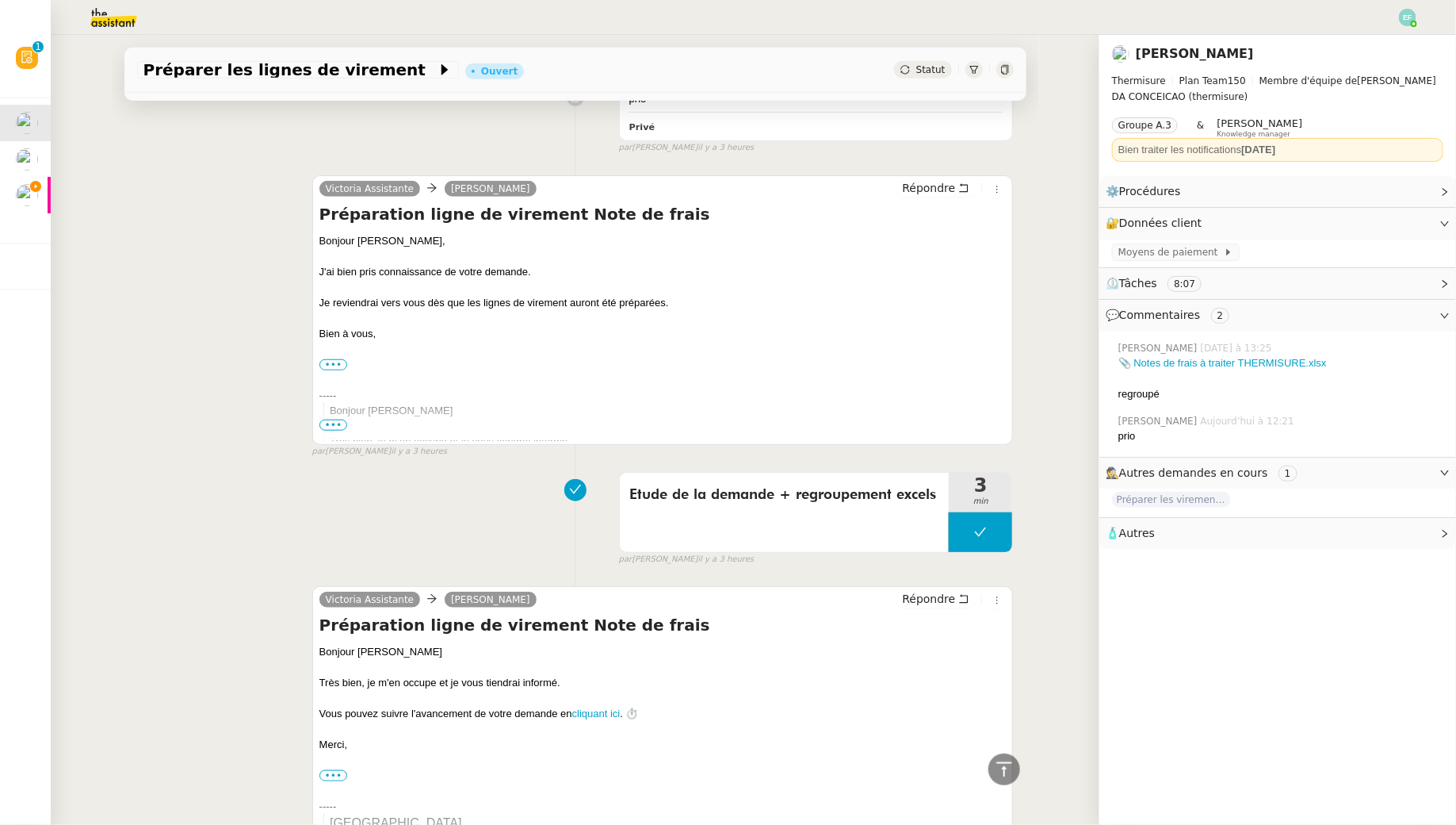
scroll to position [0, 0]
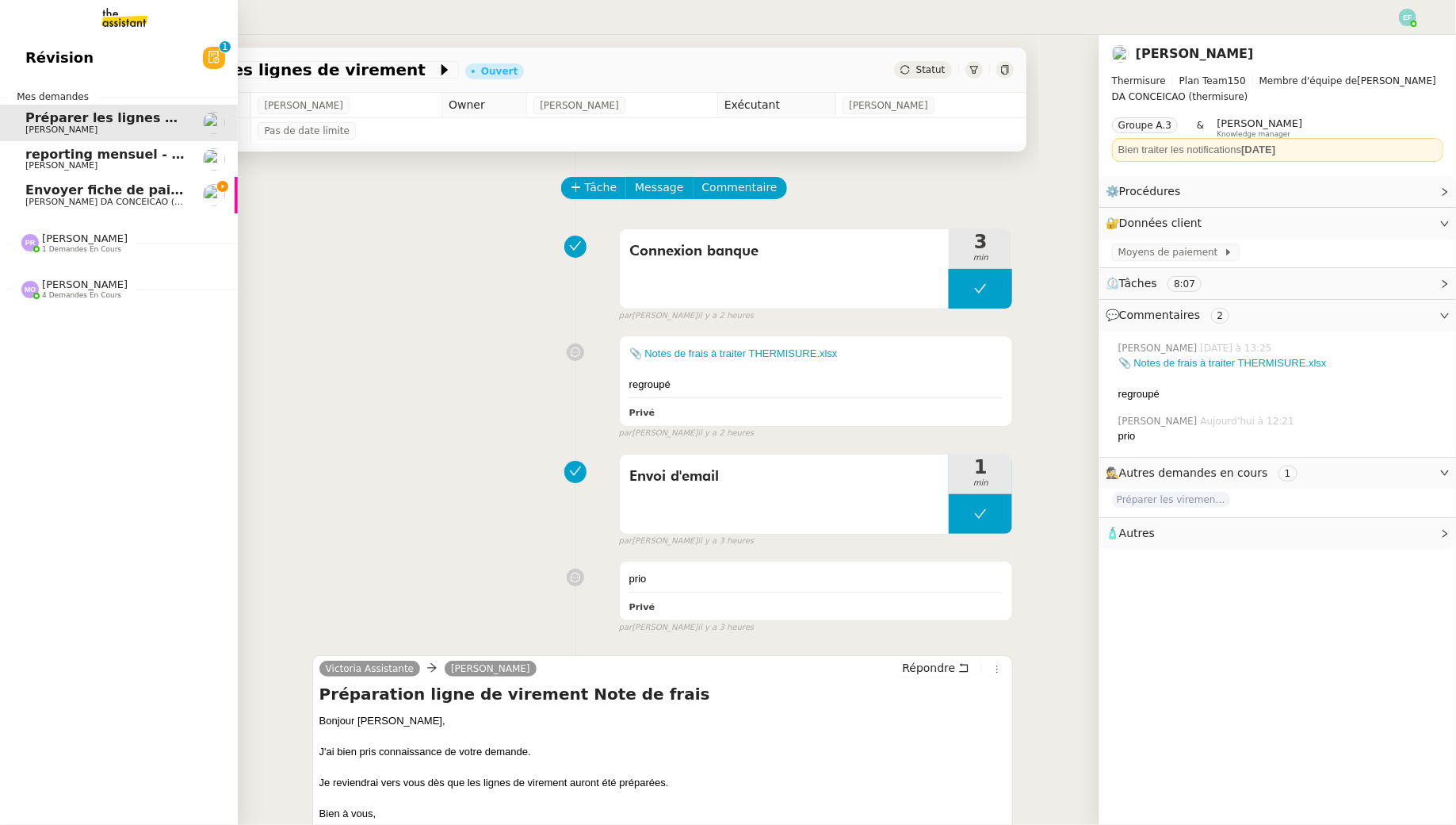
click at [25, 188] on span "Envoyer fiche de paie d'octobre" at bounding box center [138, 190] width 226 height 15
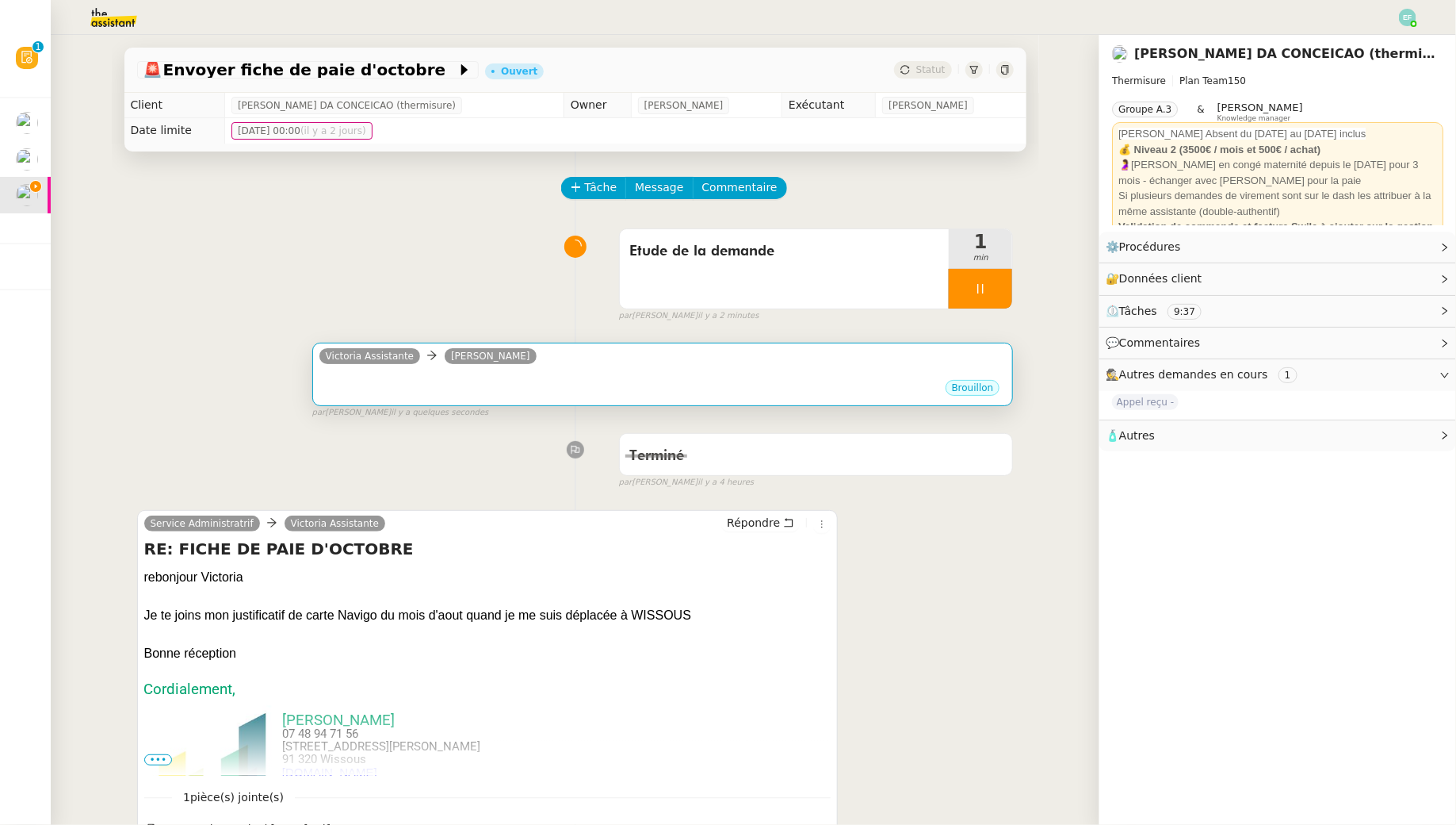
click at [614, 365] on div "Victoria Assistante [PERSON_NAME]" at bounding box center [663, 358] width 688 height 23
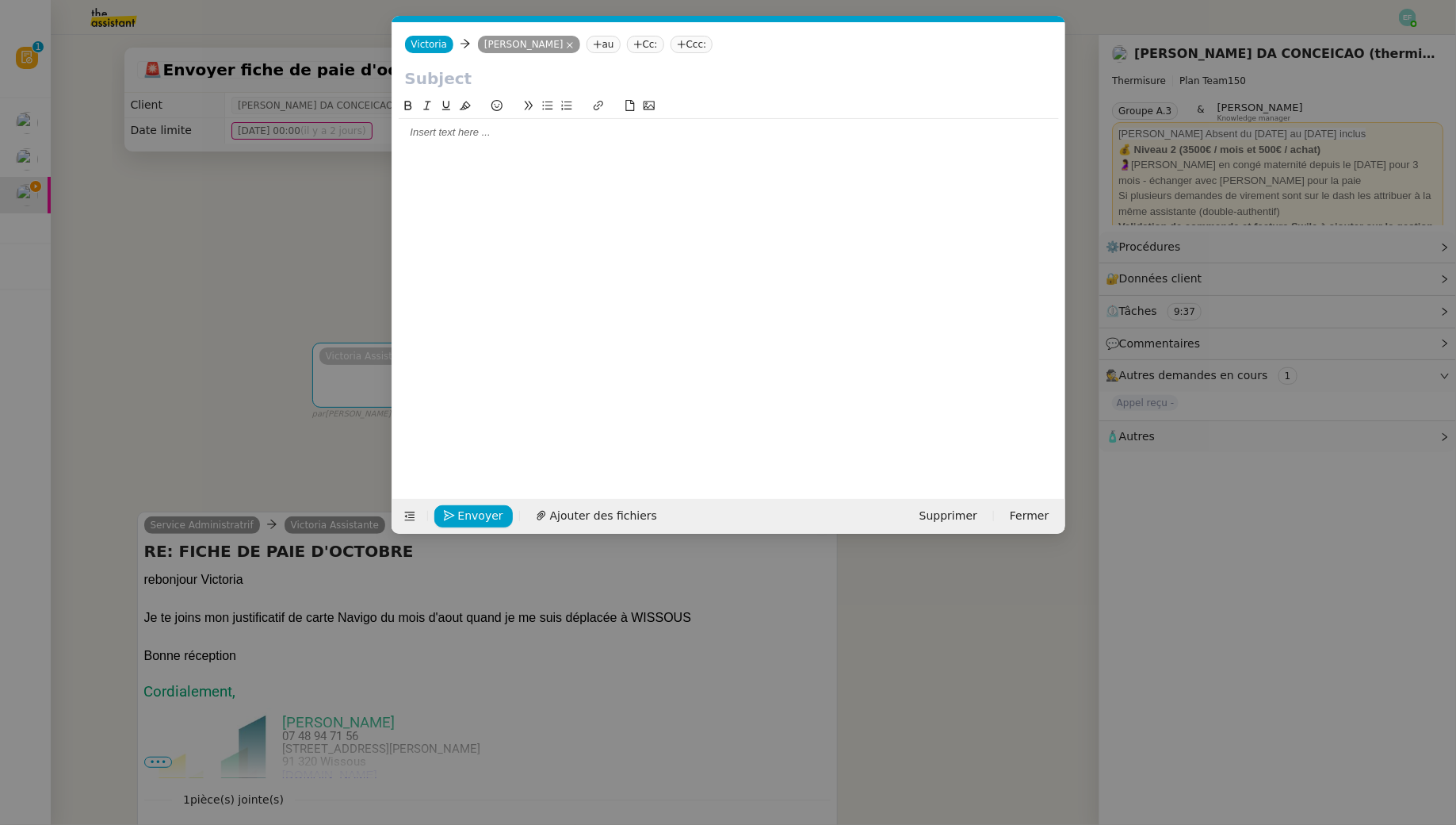
scroll to position [0, 33]
click at [471, 73] on input "text" at bounding box center [729, 78] width 647 height 23
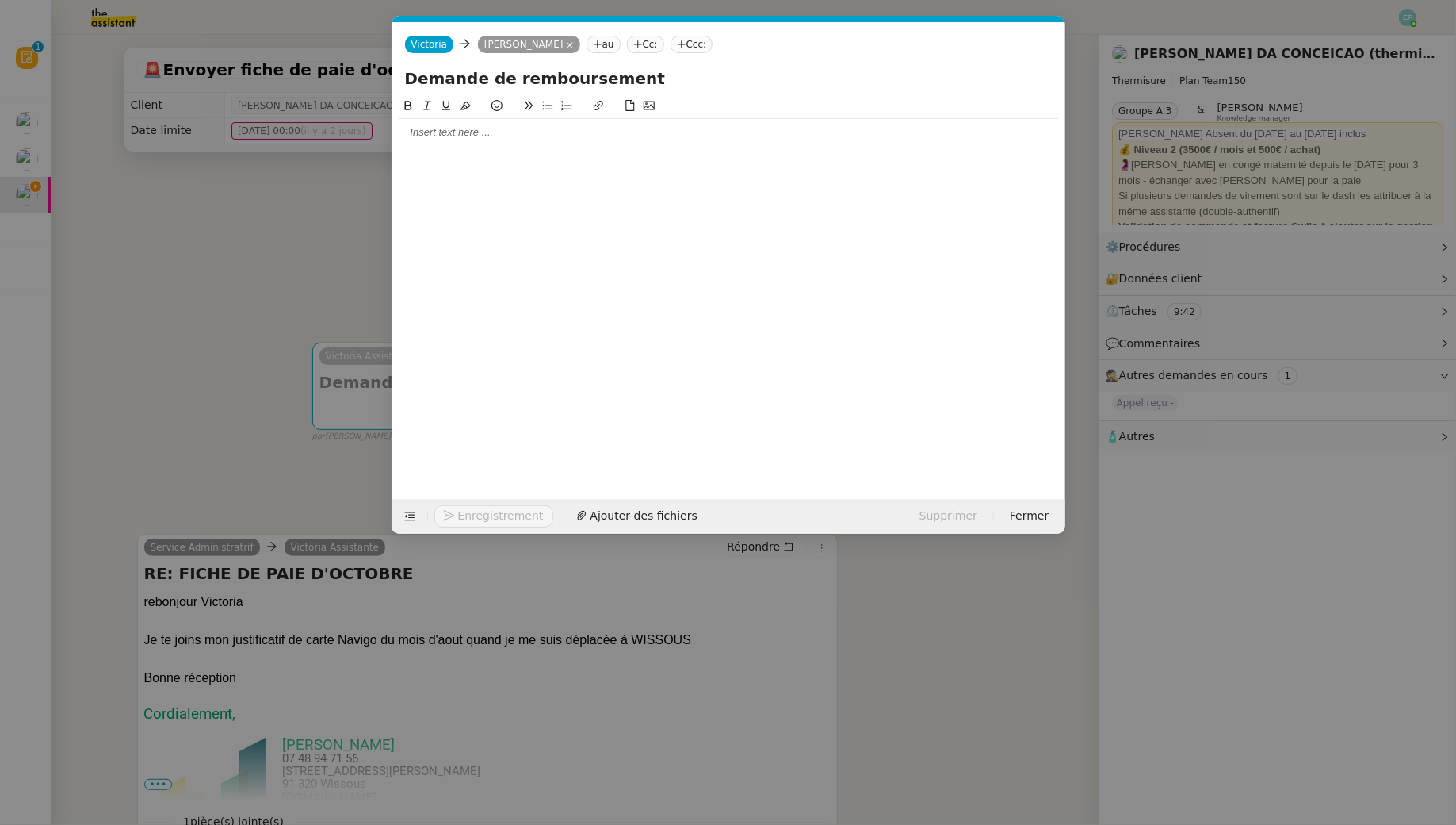
type input "Demande de remboursement"
click at [183, 307] on nz-modal-container "Service TA - VOYAGE - PROPOSITION GLOBALE A utiliser dans le cadre de propositi…" at bounding box center [728, 412] width 1456 height 825
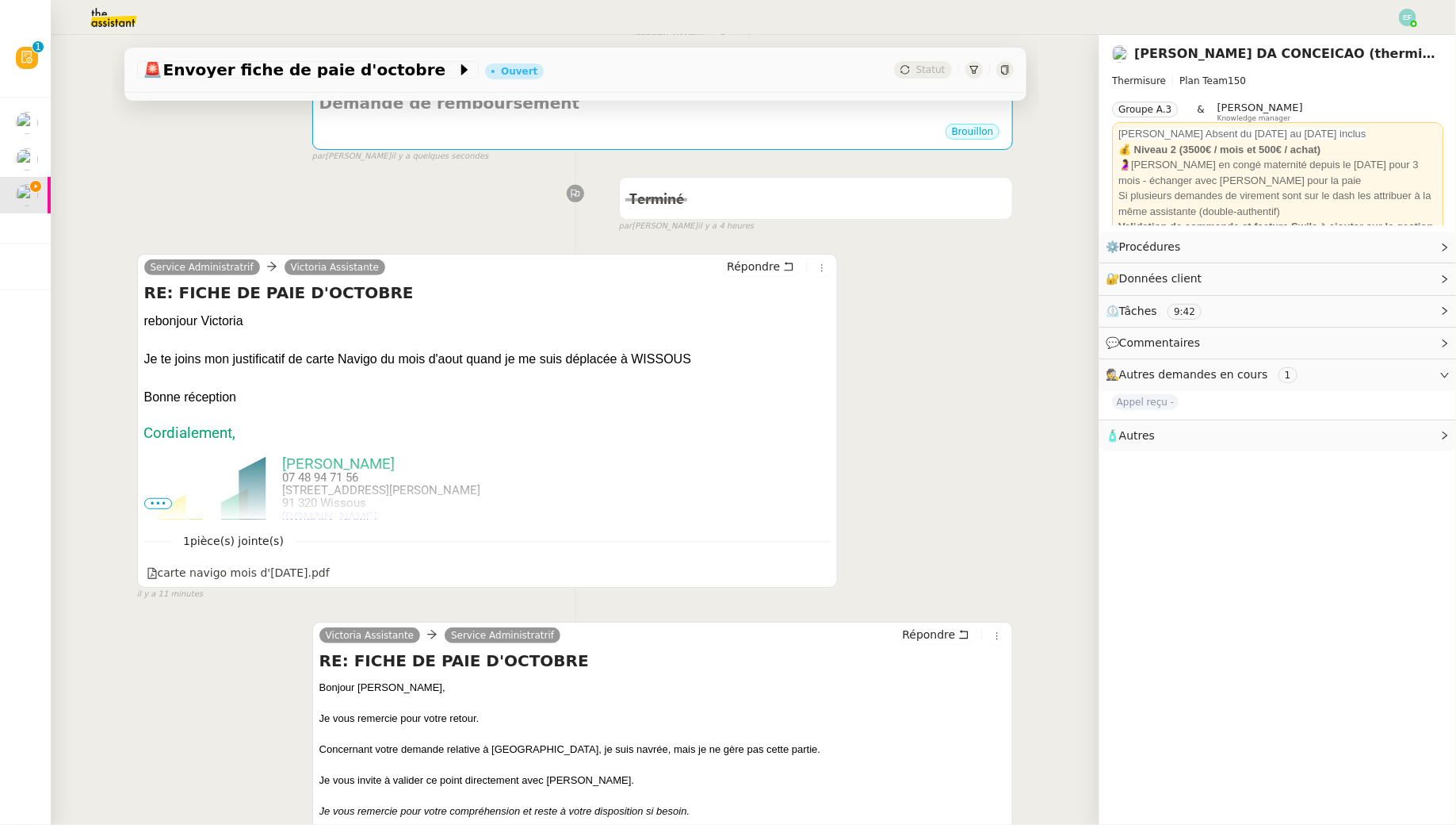
scroll to position [264, 0]
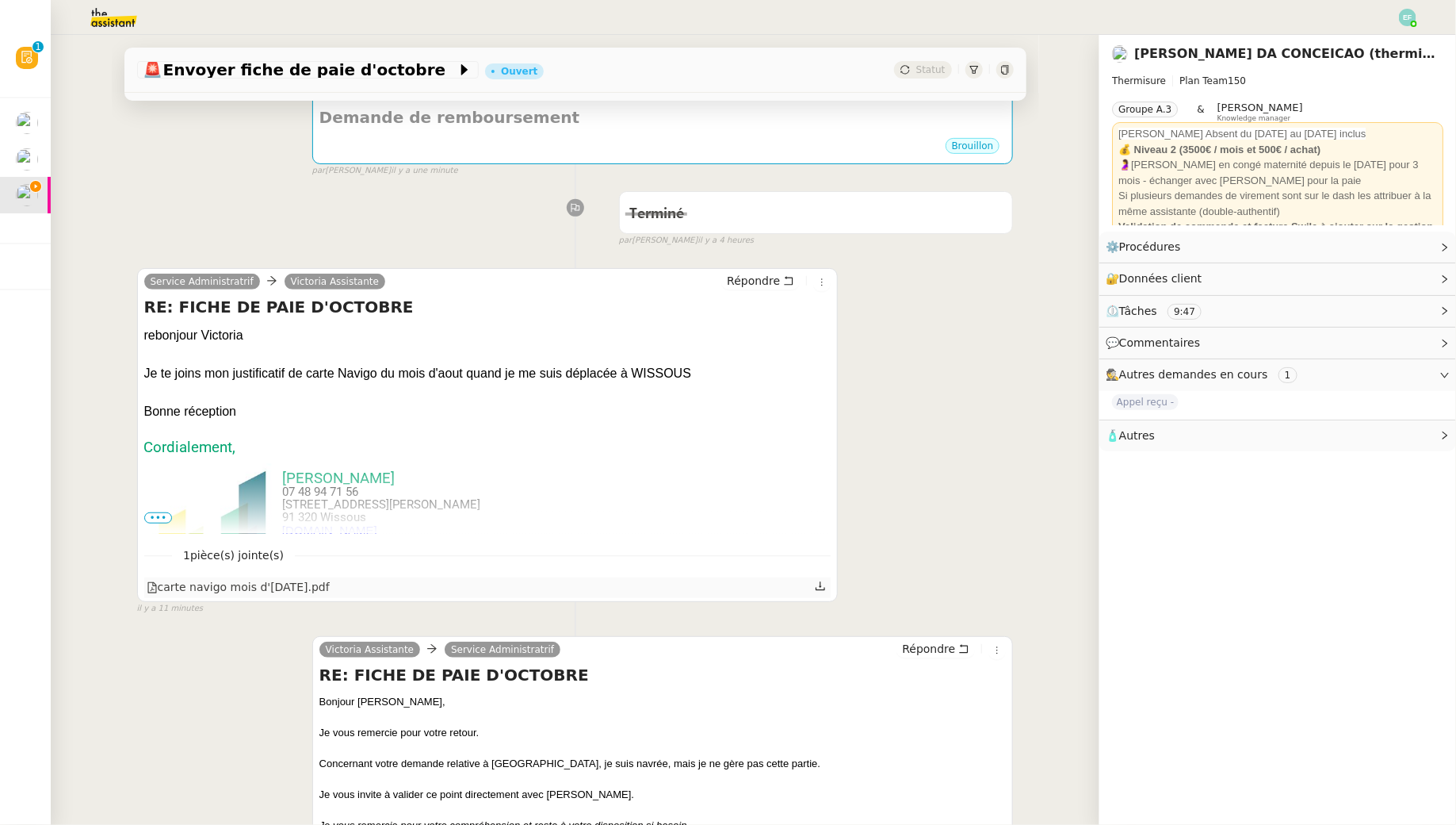
click at [827, 586] on div at bounding box center [822, 588] width 13 height 21
click at [818, 586] on icon at bounding box center [821, 587] width 11 height 11
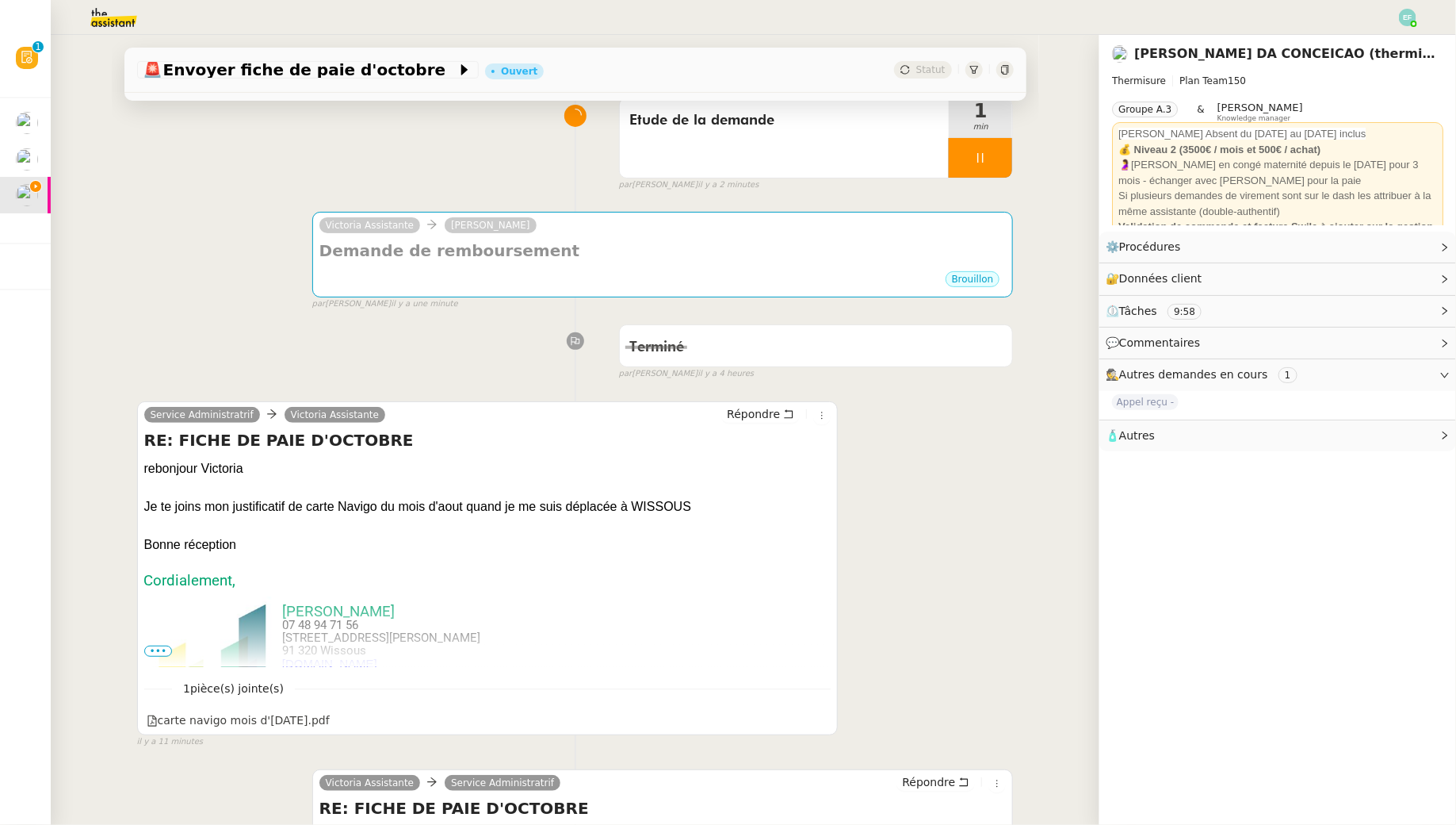
scroll to position [131, 0]
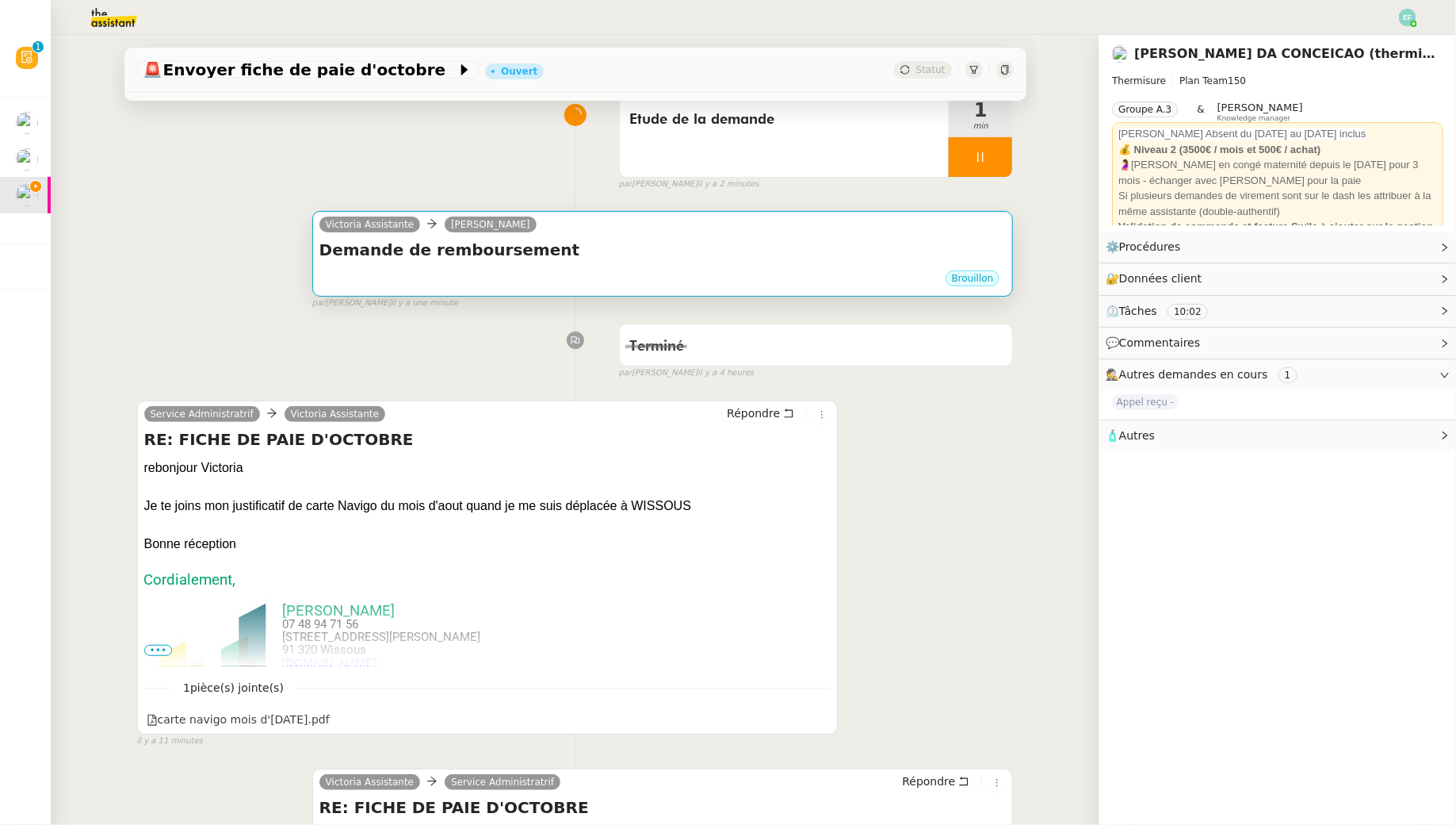
click at [766, 269] on div "Brouillon" at bounding box center [663, 280] width 688 height 23
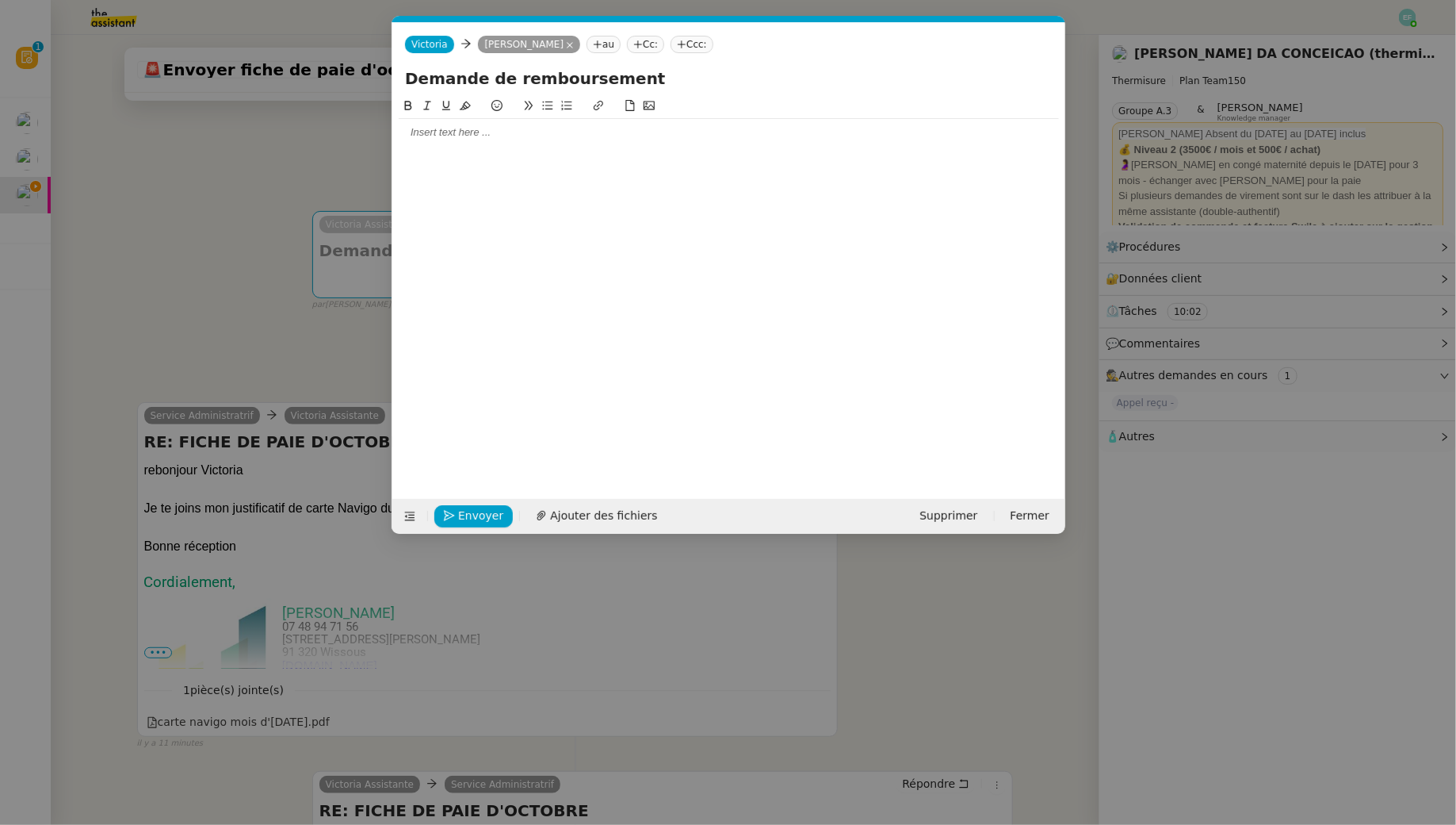
scroll to position [0, 33]
click at [274, 176] on nz-modal-container "Service TA - VOYAGE - PROPOSITION GLOBALE A utiliser dans le cadre de propositi…" at bounding box center [728, 412] width 1456 height 825
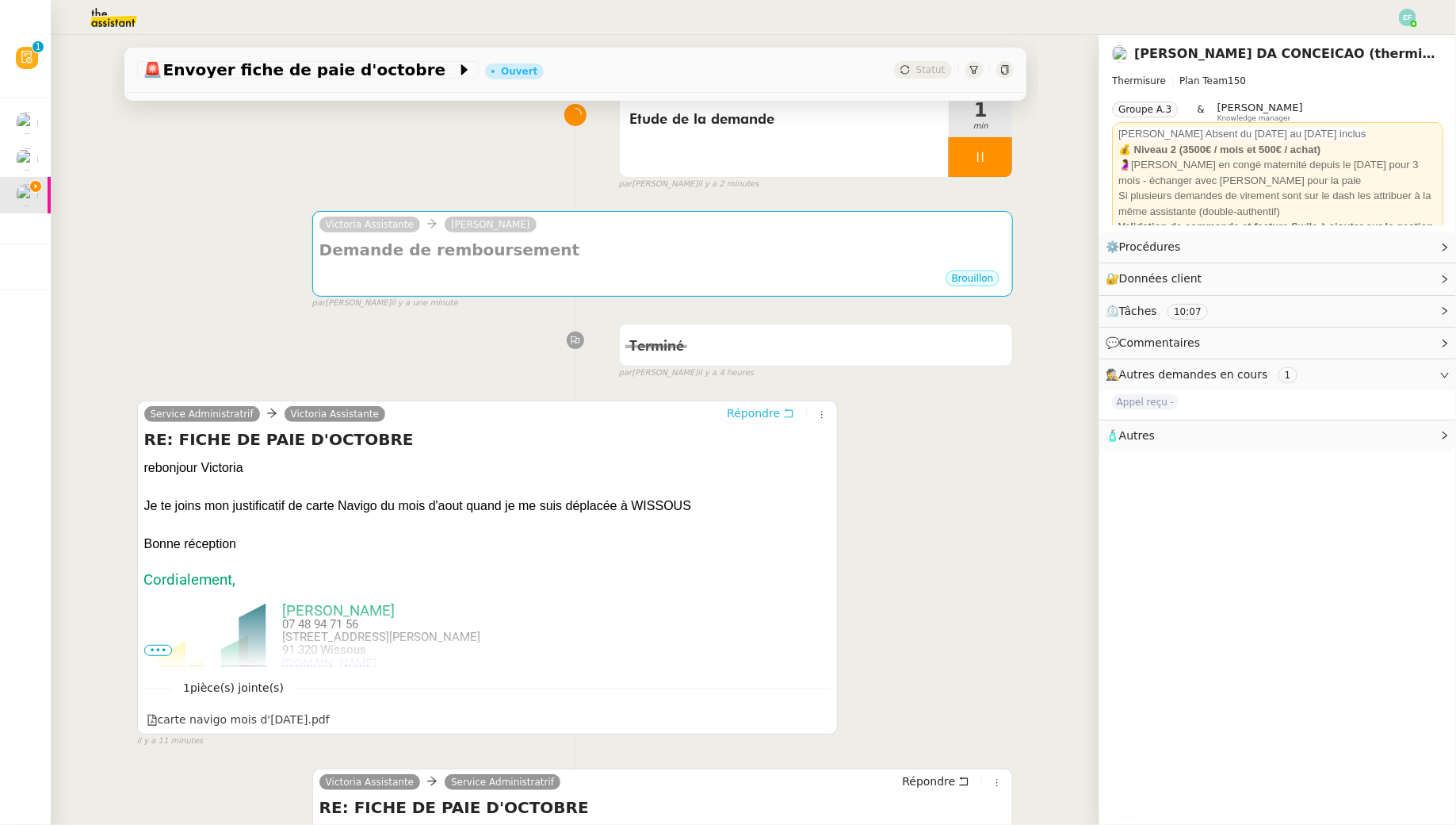
click at [787, 409] on icon at bounding box center [789, 412] width 8 height 8
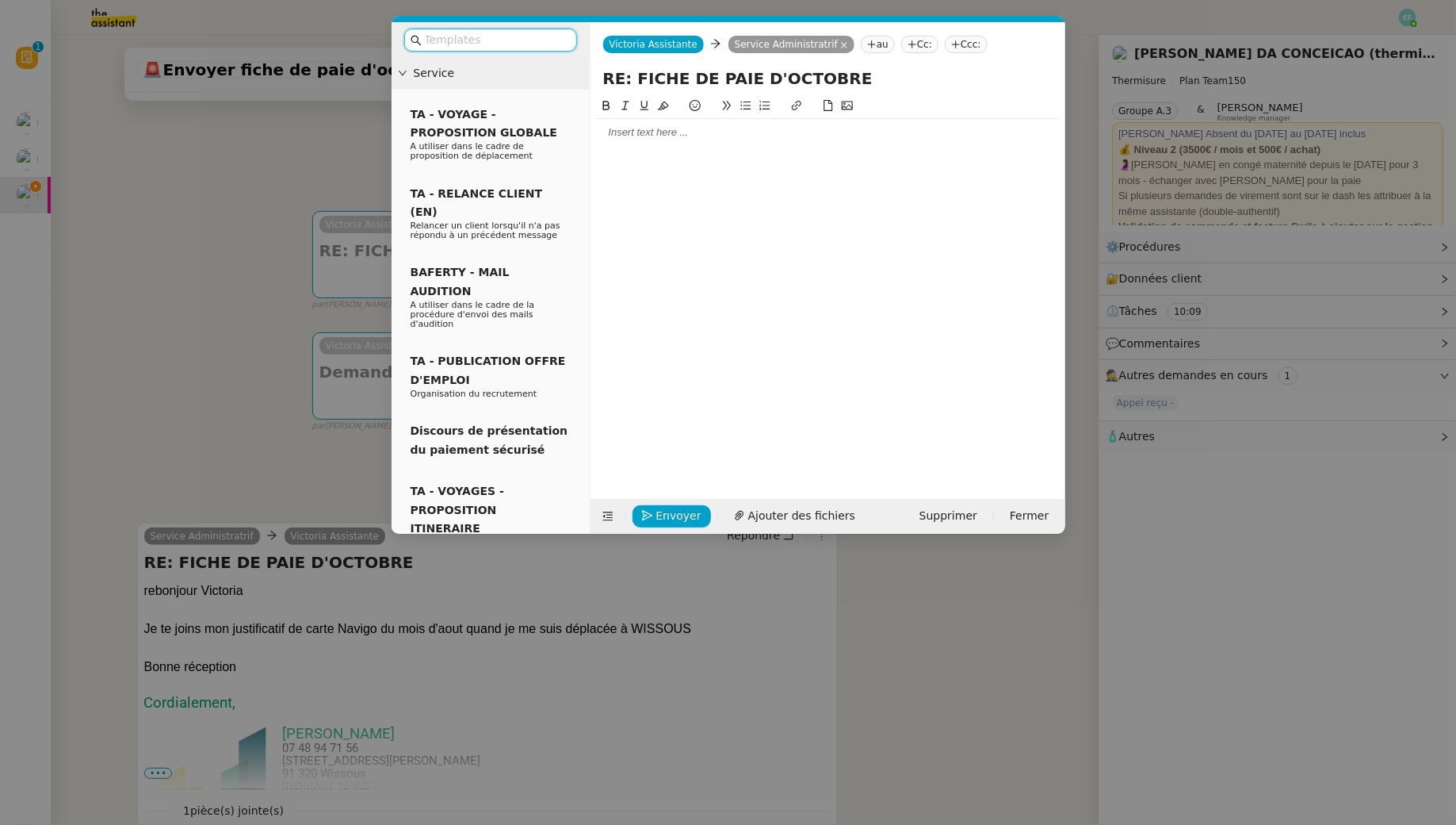
click at [650, 138] on div at bounding box center [827, 132] width 463 height 14
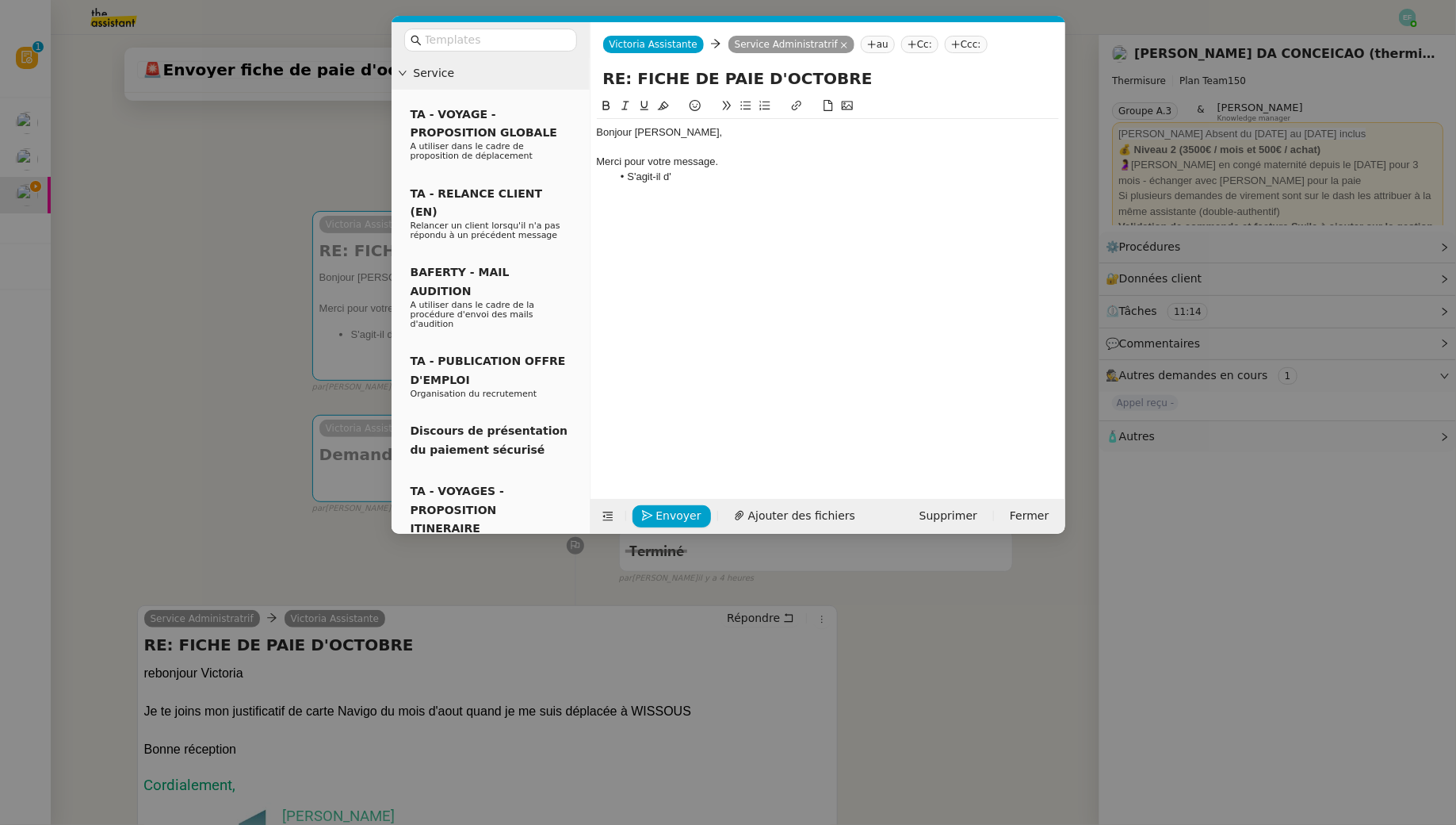
click at [222, 233] on nz-modal-container "Service TA - VOYAGE - PROPOSITION GLOBALE A utiliser dans le cadre de propositi…" at bounding box center [728, 412] width 1456 height 825
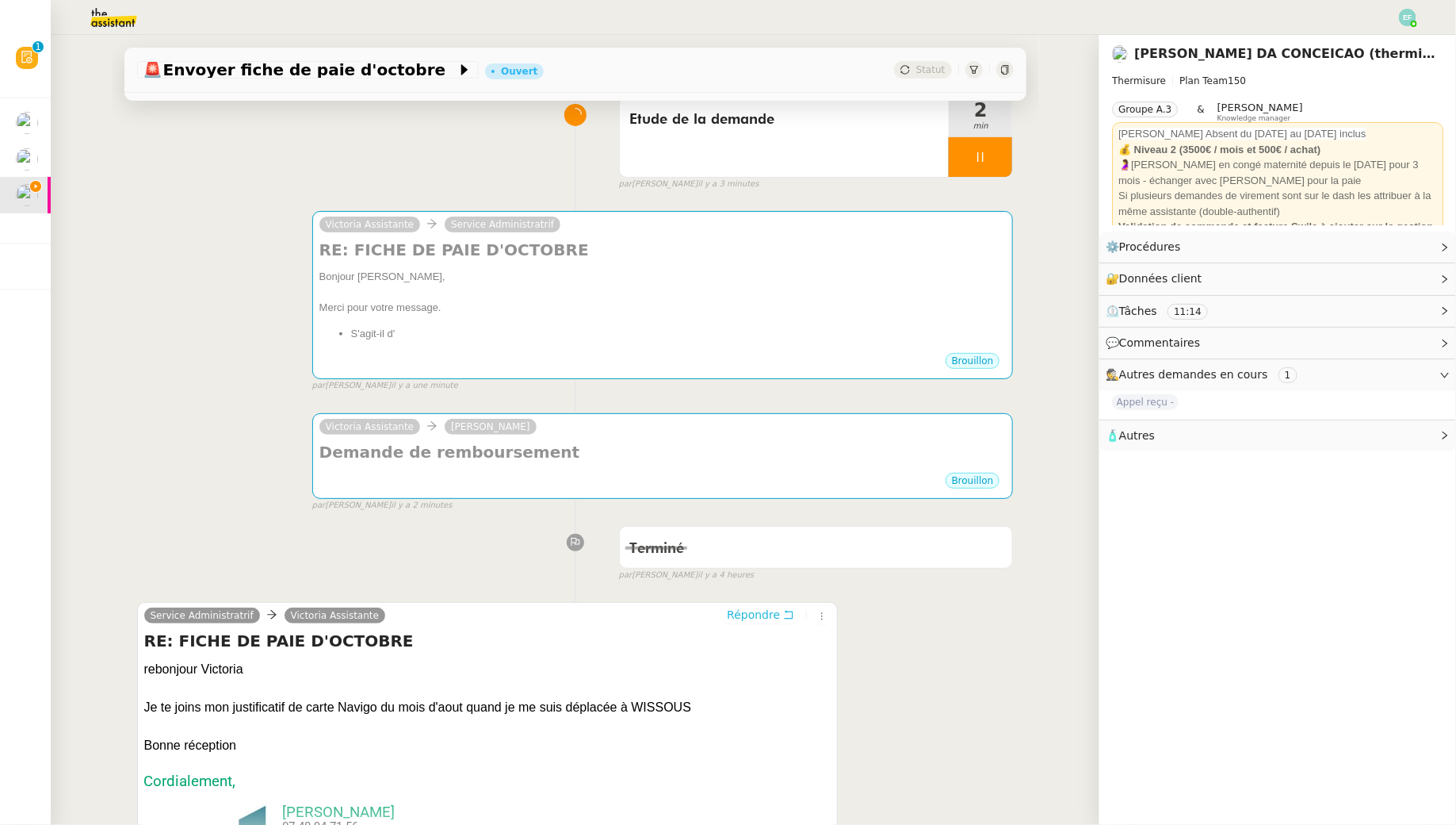
scroll to position [0, 0]
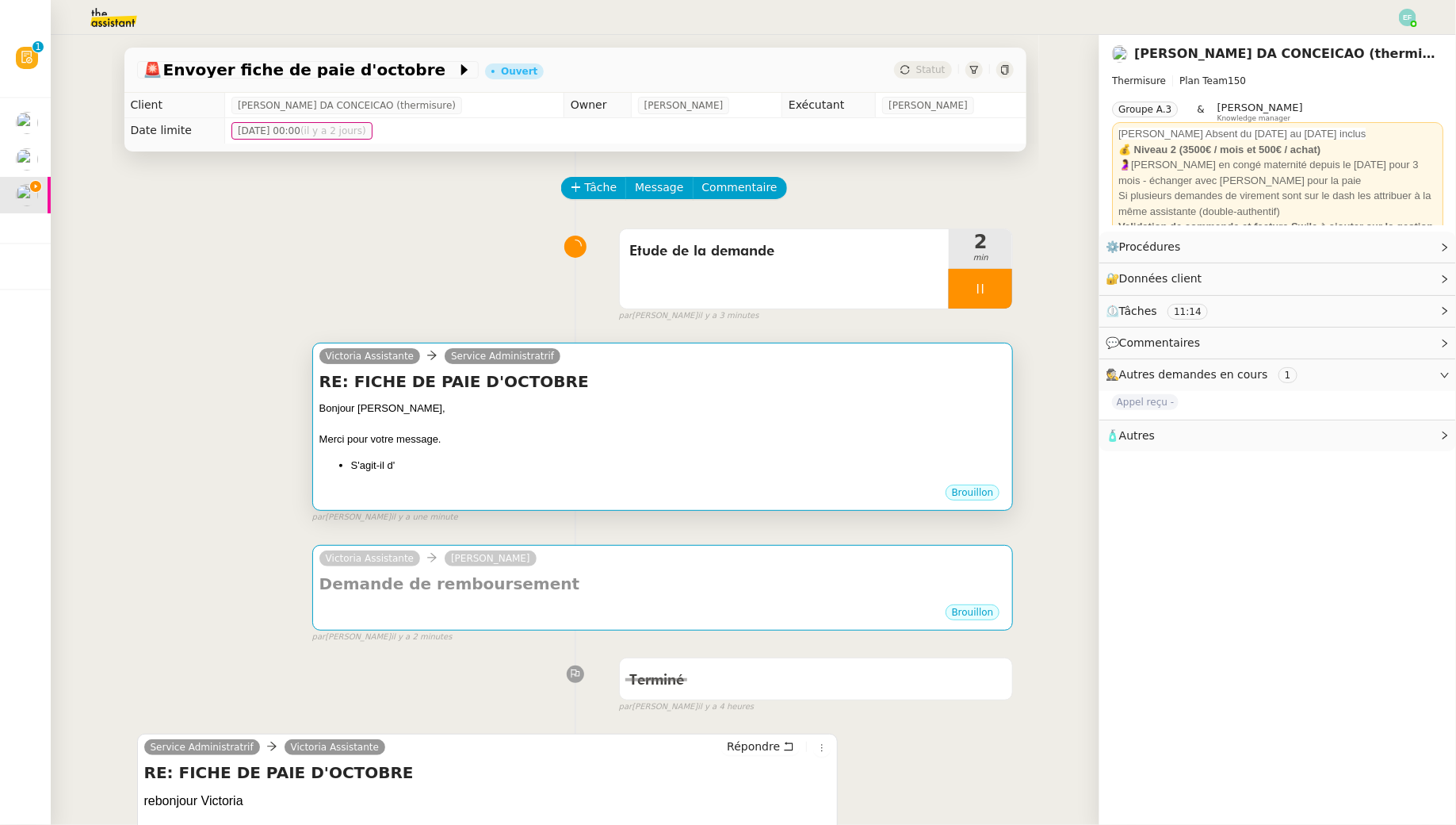
click at [642, 460] on li "S'agit-il d'" at bounding box center [678, 466] width 656 height 16
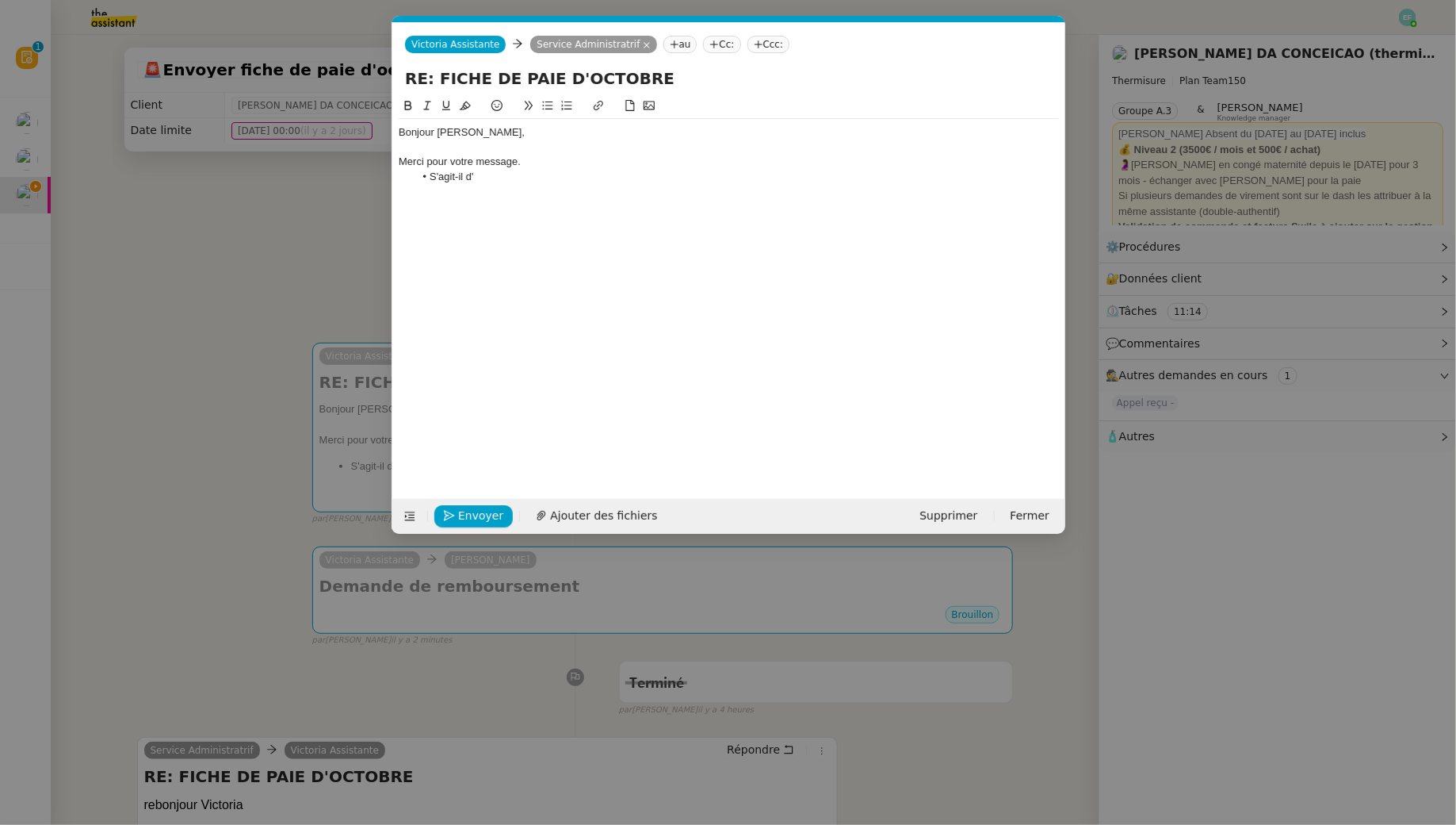
scroll to position [0, 33]
click at [249, 253] on nz-modal-container "Service TA - VOYAGE - PROPOSITION GLOBALE A utiliser dans le cadre de propositi…" at bounding box center [728, 412] width 1456 height 825
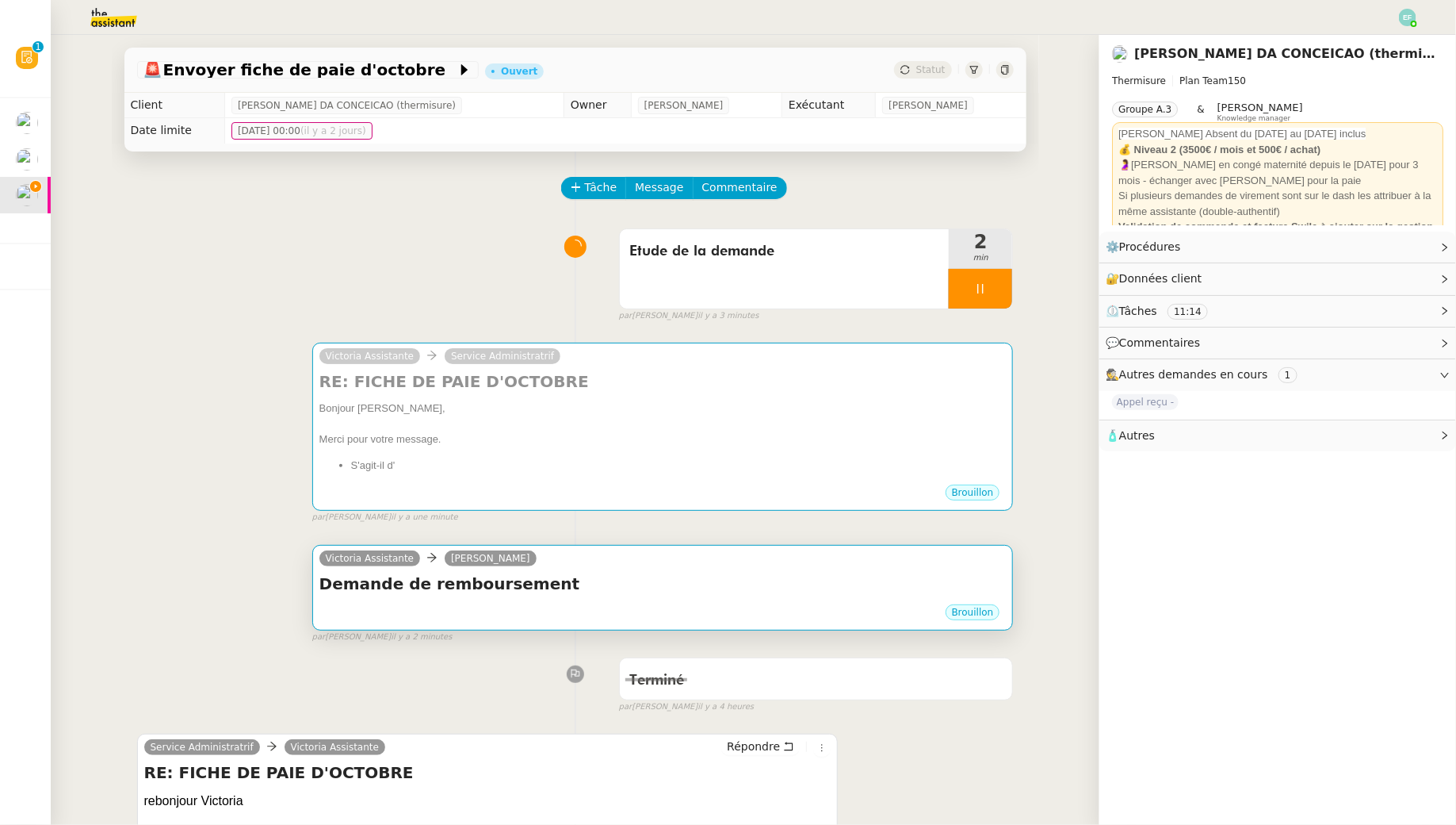
click at [599, 564] on div "Victoria Assistante [PERSON_NAME]" at bounding box center [663, 560] width 688 height 23
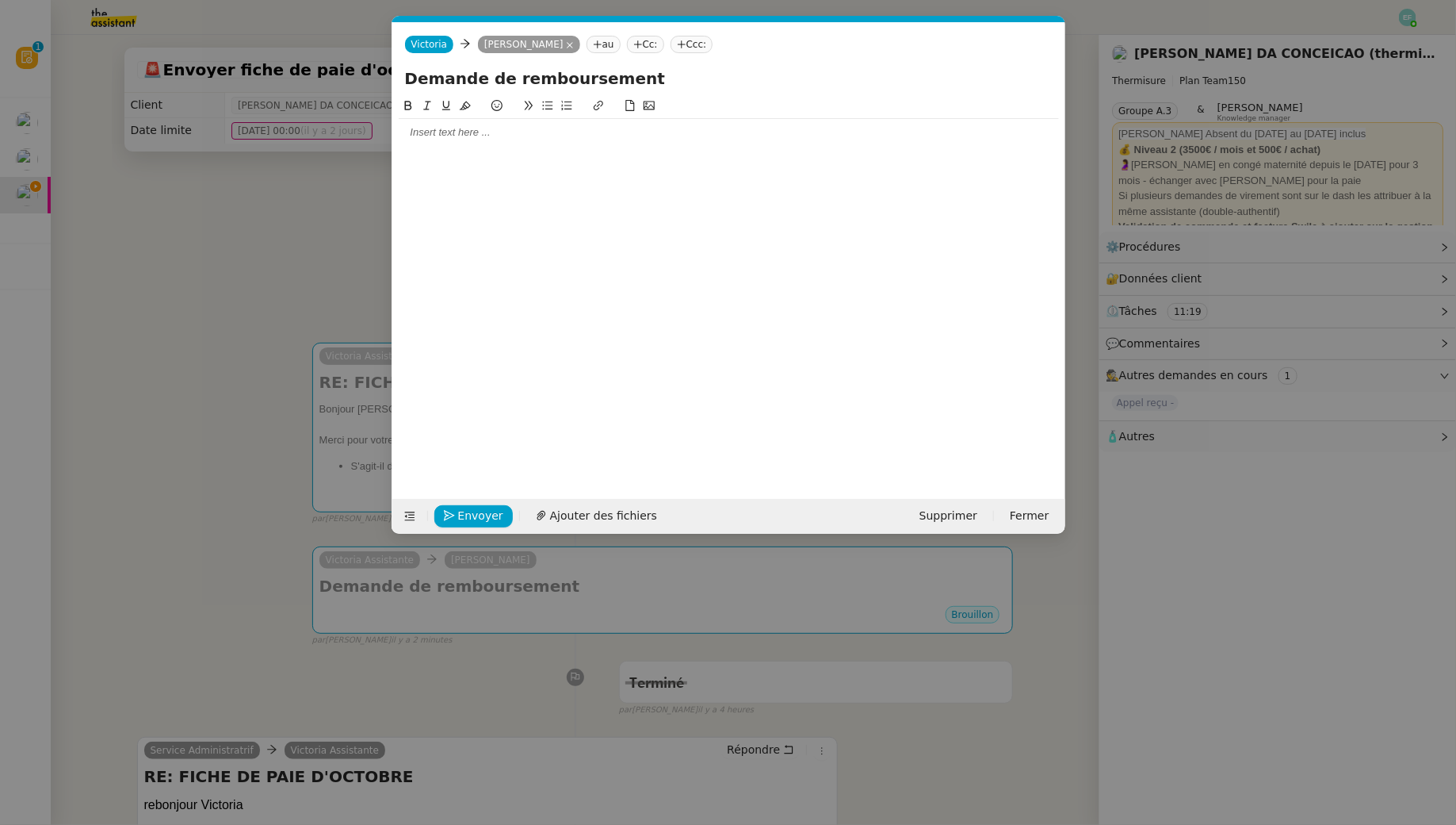
click at [642, 88] on input "Demande de remboursement" at bounding box center [729, 78] width 647 height 23
type input "Demande de remboursement Navigo"
click at [554, 144] on div at bounding box center [729, 132] width 660 height 27
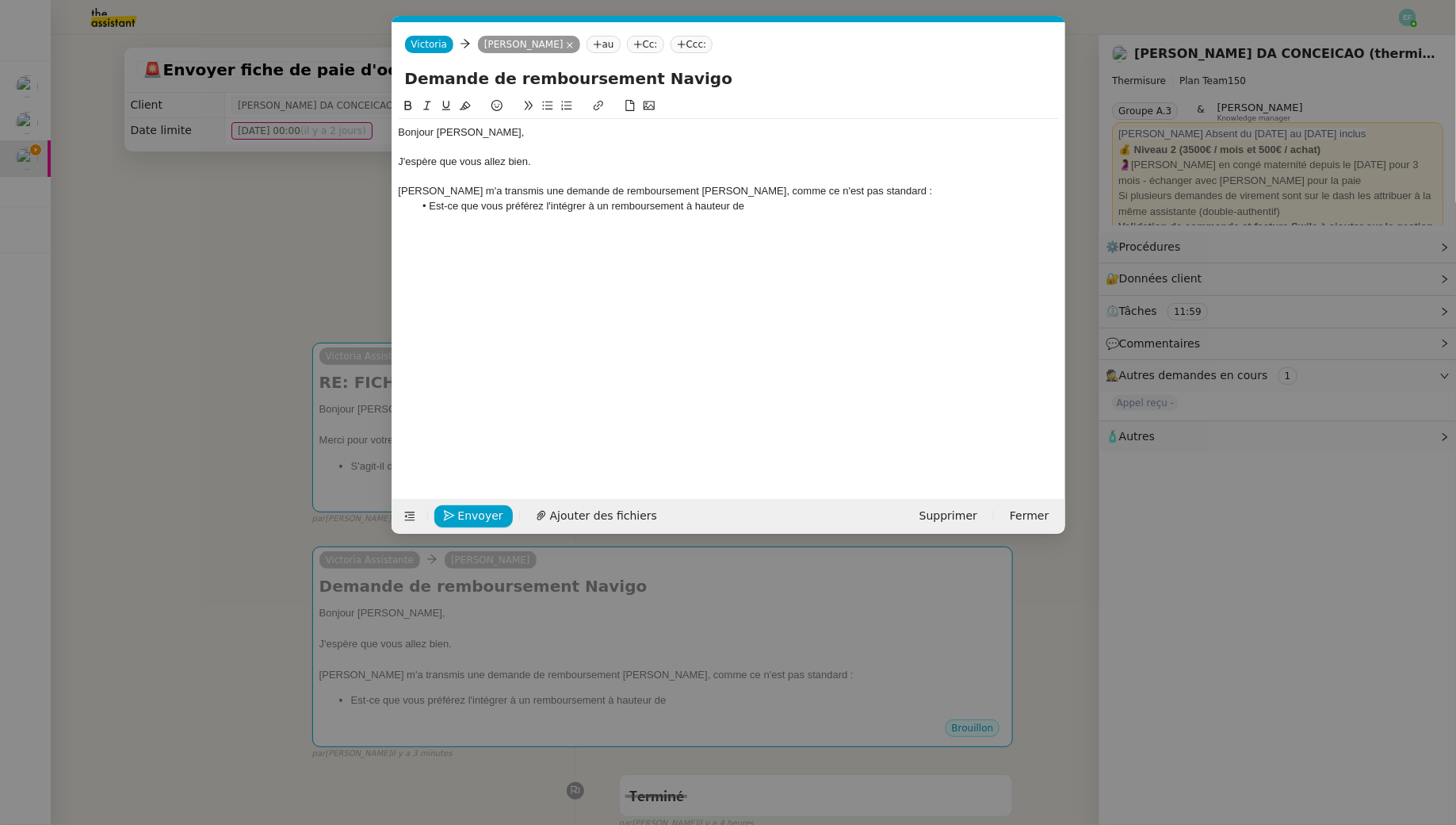
drag, startPoint x: 790, startPoint y: 209, endPoint x: 616, endPoint y: 205, distance: 174.0
click at [616, 205] on li "Est-ce que vous préférez l'intégrer à un remboursement à hauteur de" at bounding box center [736, 206] width 645 height 14
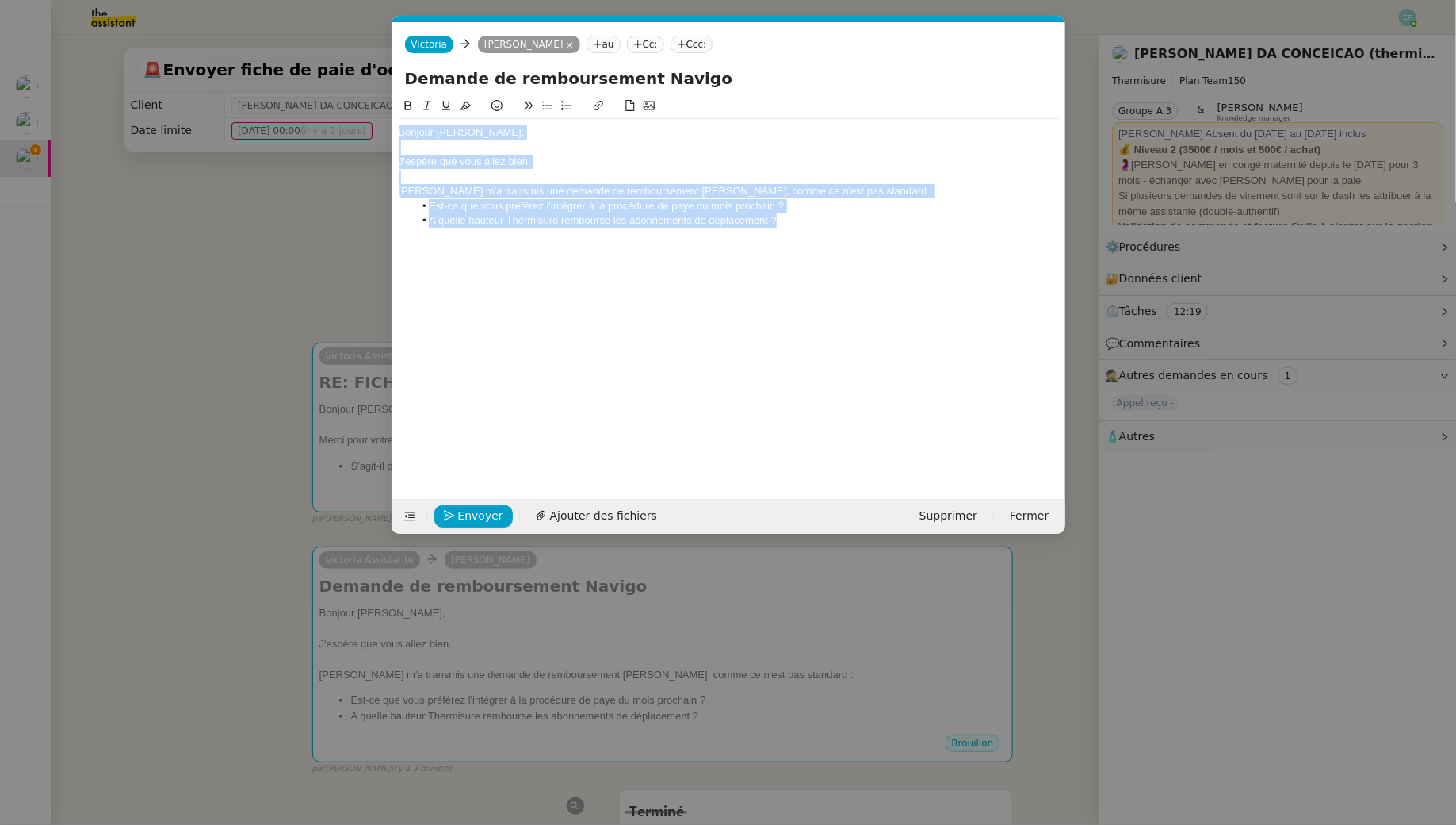
drag, startPoint x: 795, startPoint y: 223, endPoint x: 396, endPoint y: 105, distance: 416.1
click at [396, 105] on nz-spin "Bonjour [PERSON_NAME], J'espère que vous allez bien. [PERSON_NAME] m'a transmis…" at bounding box center [728, 288] width 673 height 384
copy div "Bonjour [PERSON_NAME], J'espère que vous allez bien. [PERSON_NAME] m'a transmis…"
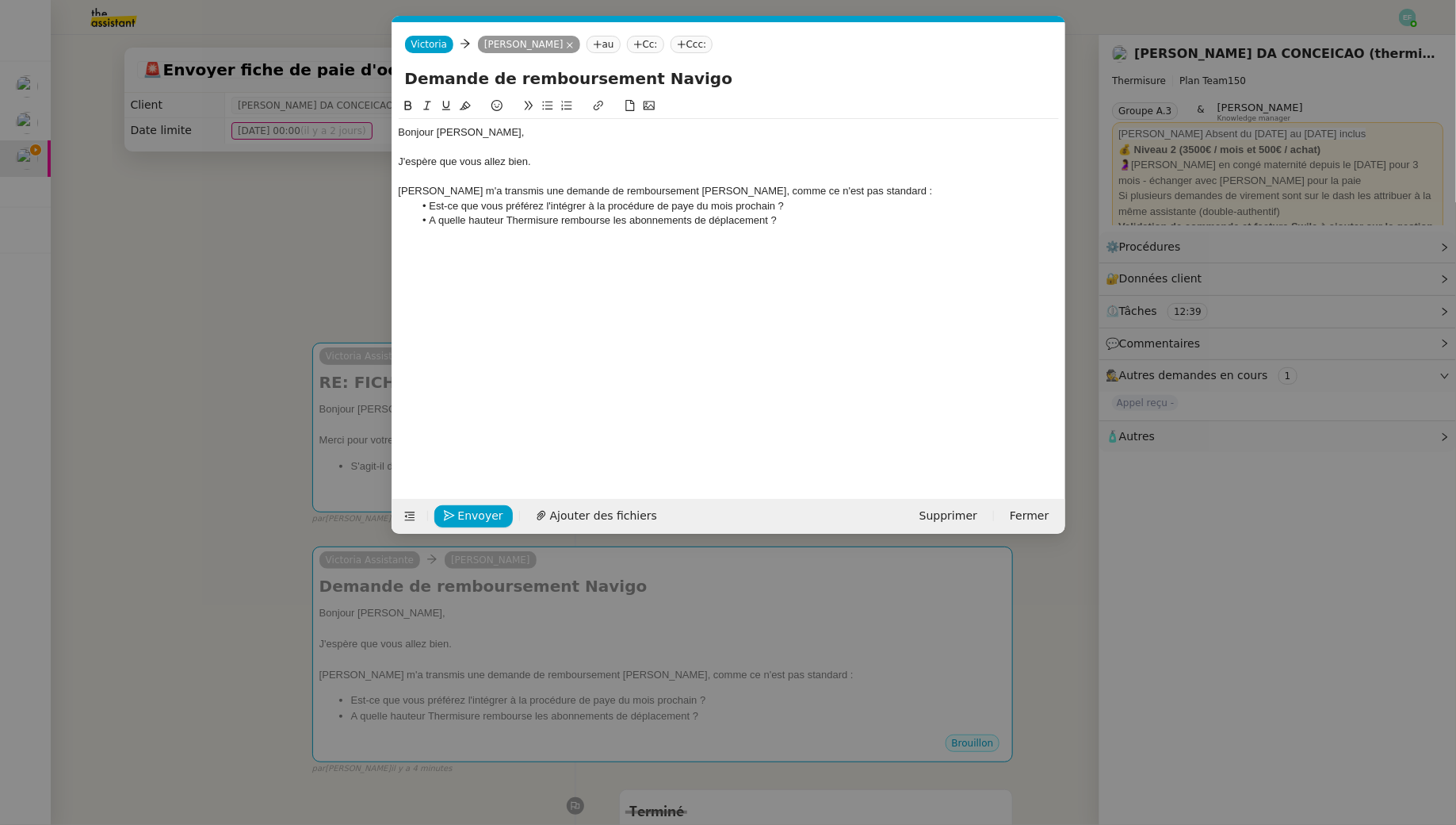
click at [677, 270] on div "Bonjour [PERSON_NAME], J'espère que vous allez bien. [PERSON_NAME] m'a transmis…" at bounding box center [729, 285] width 660 height 377
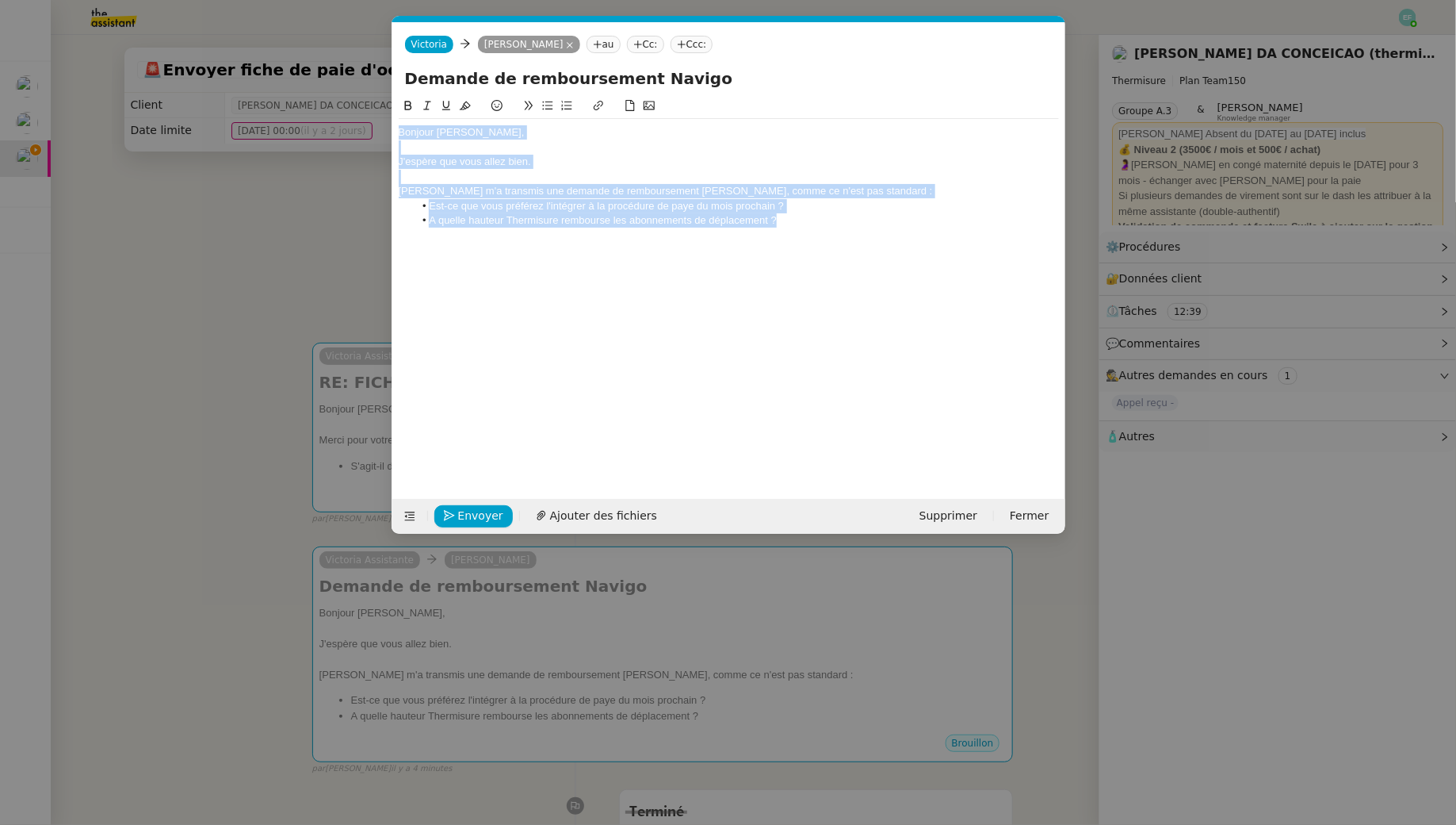
drag, startPoint x: 797, startPoint y: 230, endPoint x: 358, endPoint y: 95, distance: 459.3
click at [358, 95] on nz-modal-container "Service TA - VOYAGE - PROPOSITION GLOBALE A utiliser dans le cadre de propositi…" at bounding box center [728, 412] width 1456 height 825
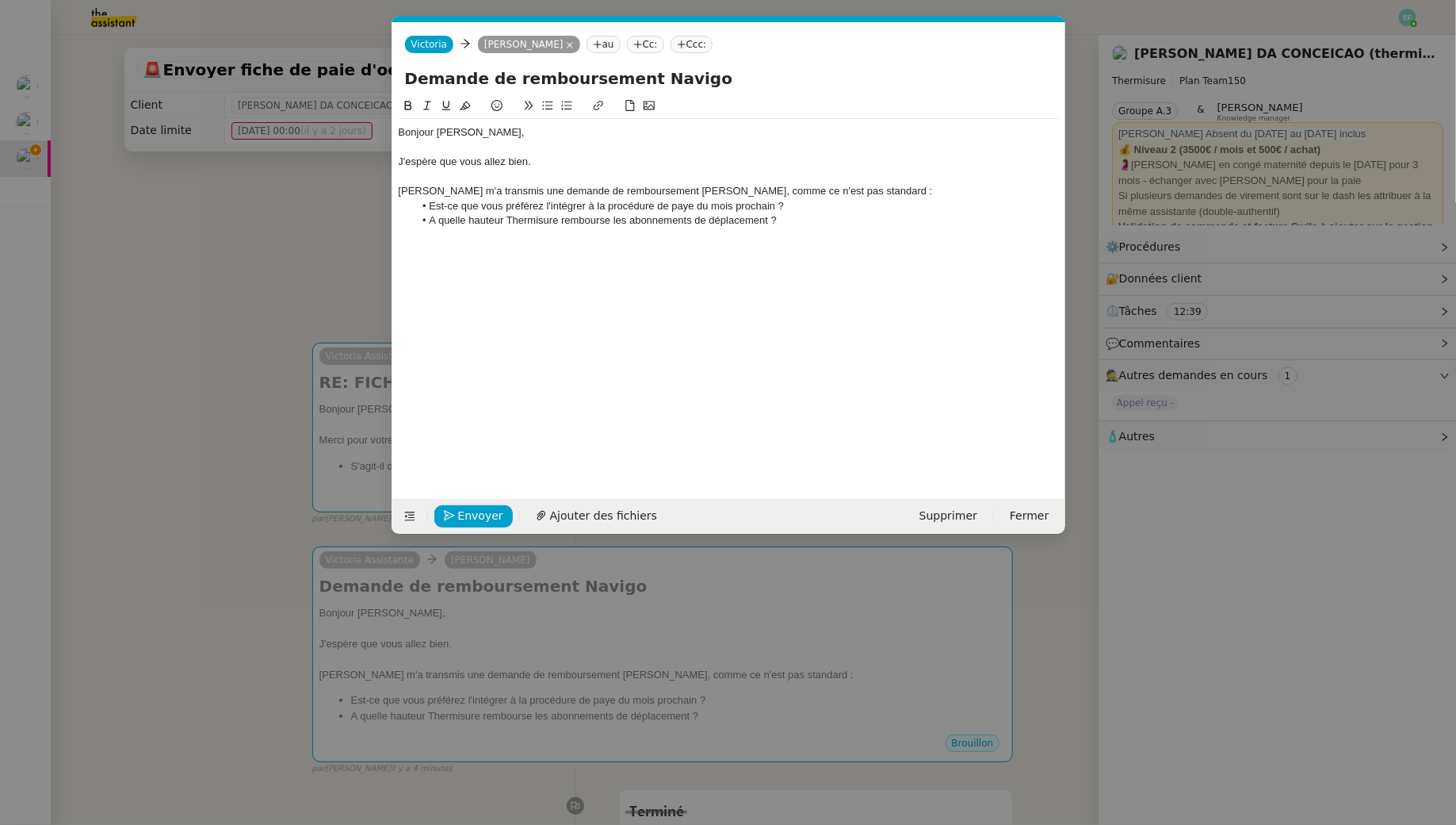
scroll to position [0, 0]
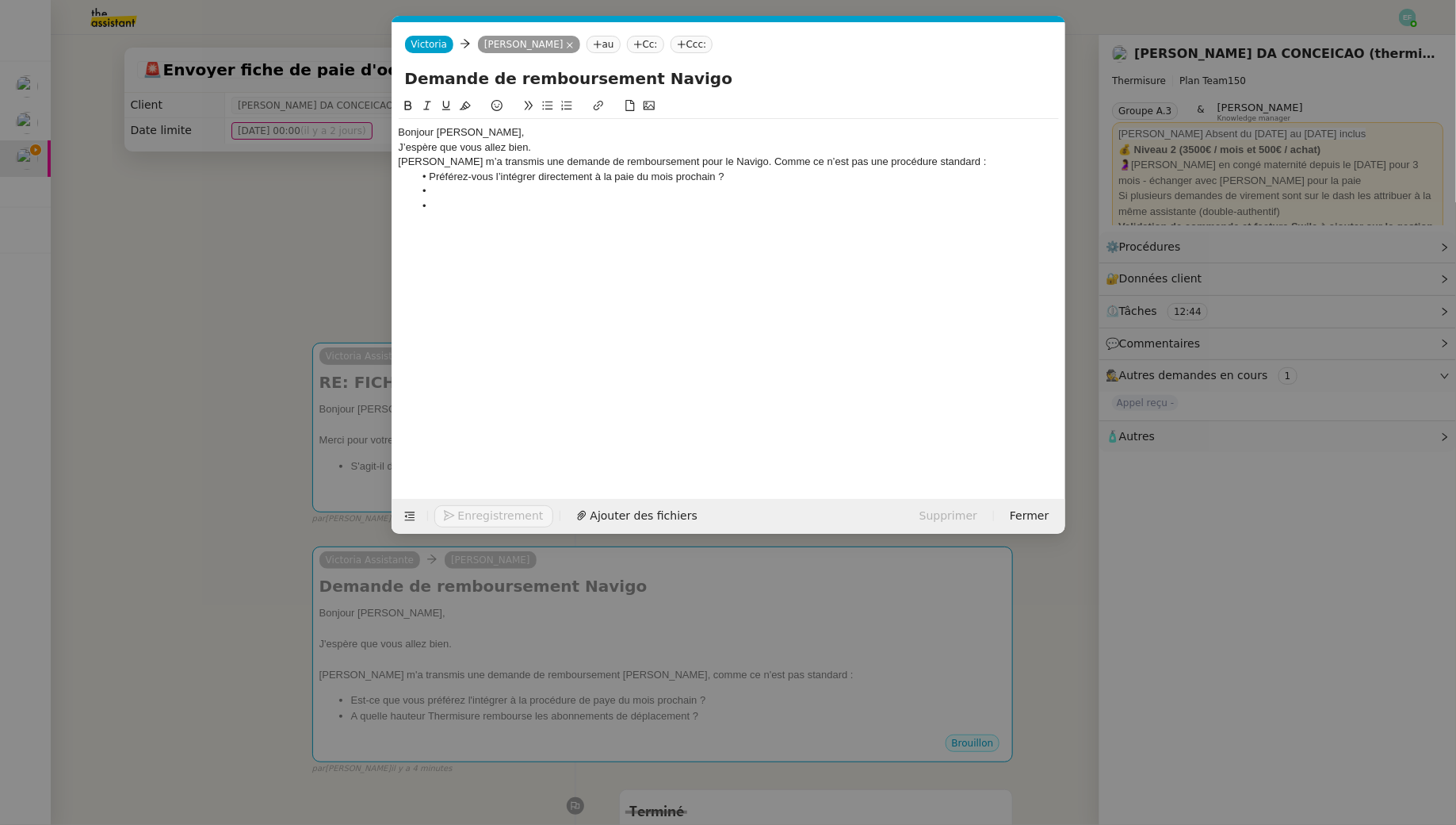
click at [479, 130] on div "Bonjour [PERSON_NAME]," at bounding box center [729, 132] width 660 height 14
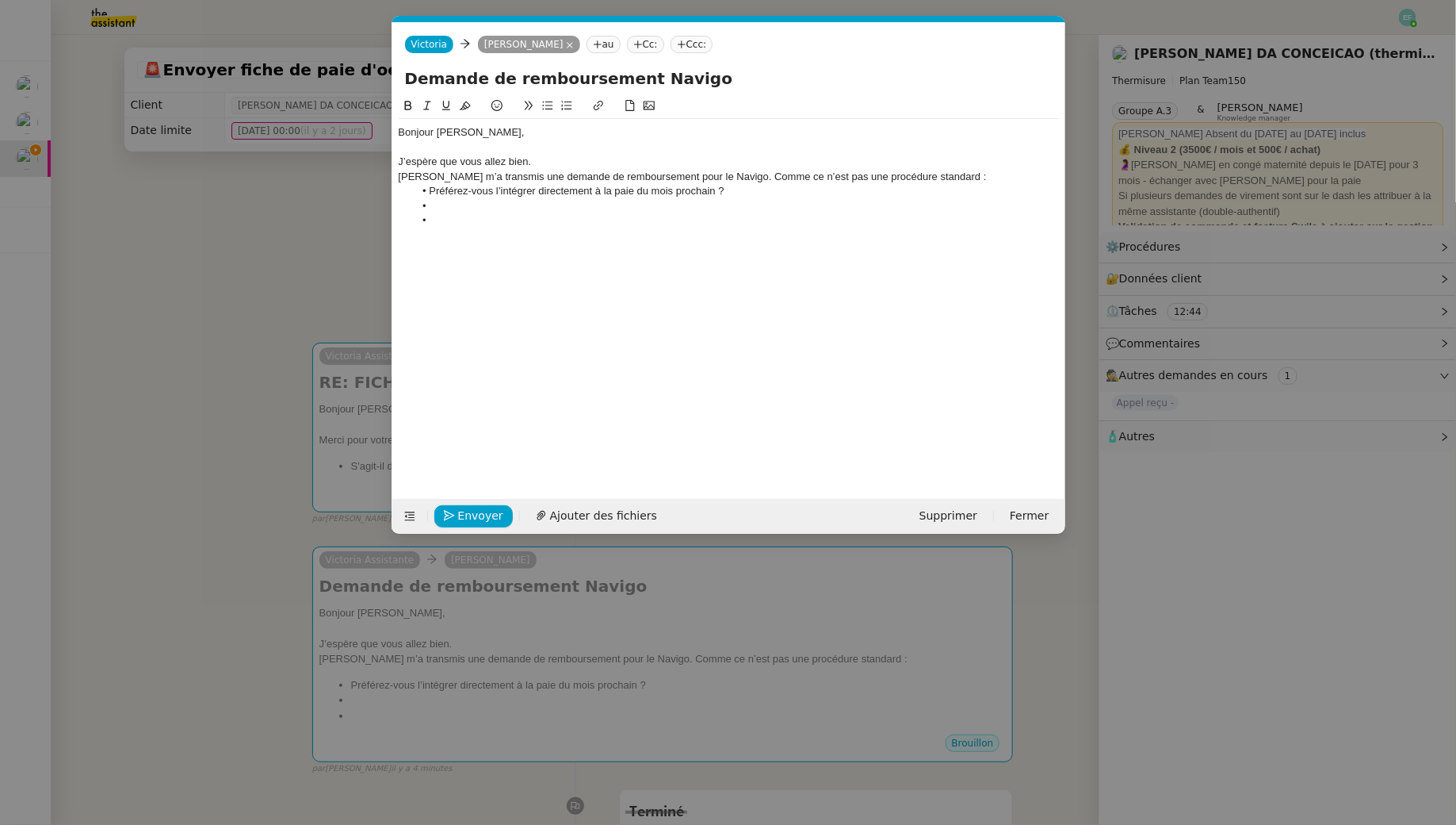
click at [554, 161] on div "J’espère que vous allez bien." at bounding box center [729, 161] width 660 height 14
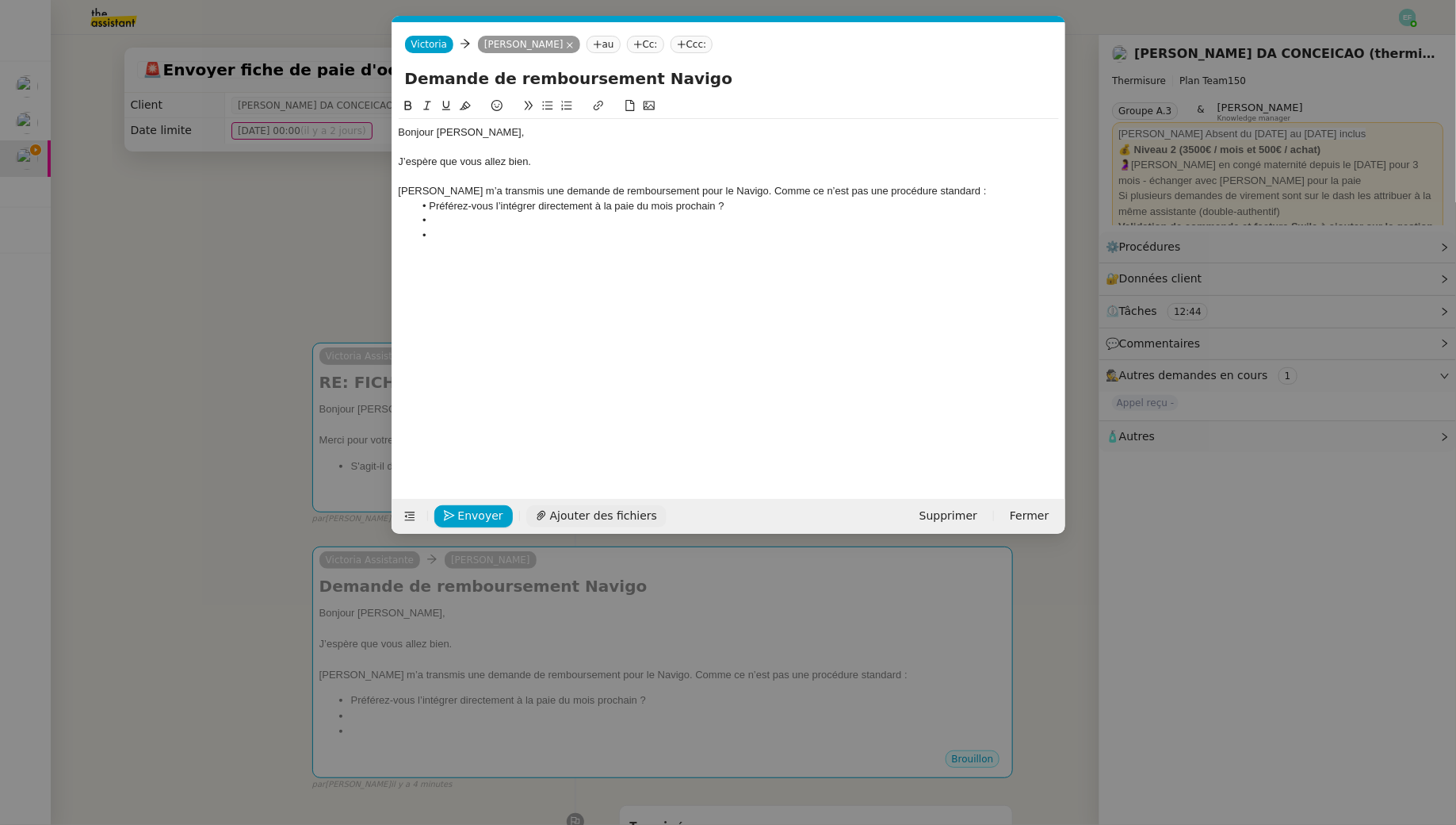
click at [576, 514] on span "Ajouter des fichiers" at bounding box center [603, 515] width 107 height 18
click at [239, 204] on nz-modal-container "Service TA - VOYAGE - PROPOSITION GLOBALE A utiliser dans le cadre de propositi…" at bounding box center [728, 412] width 1456 height 825
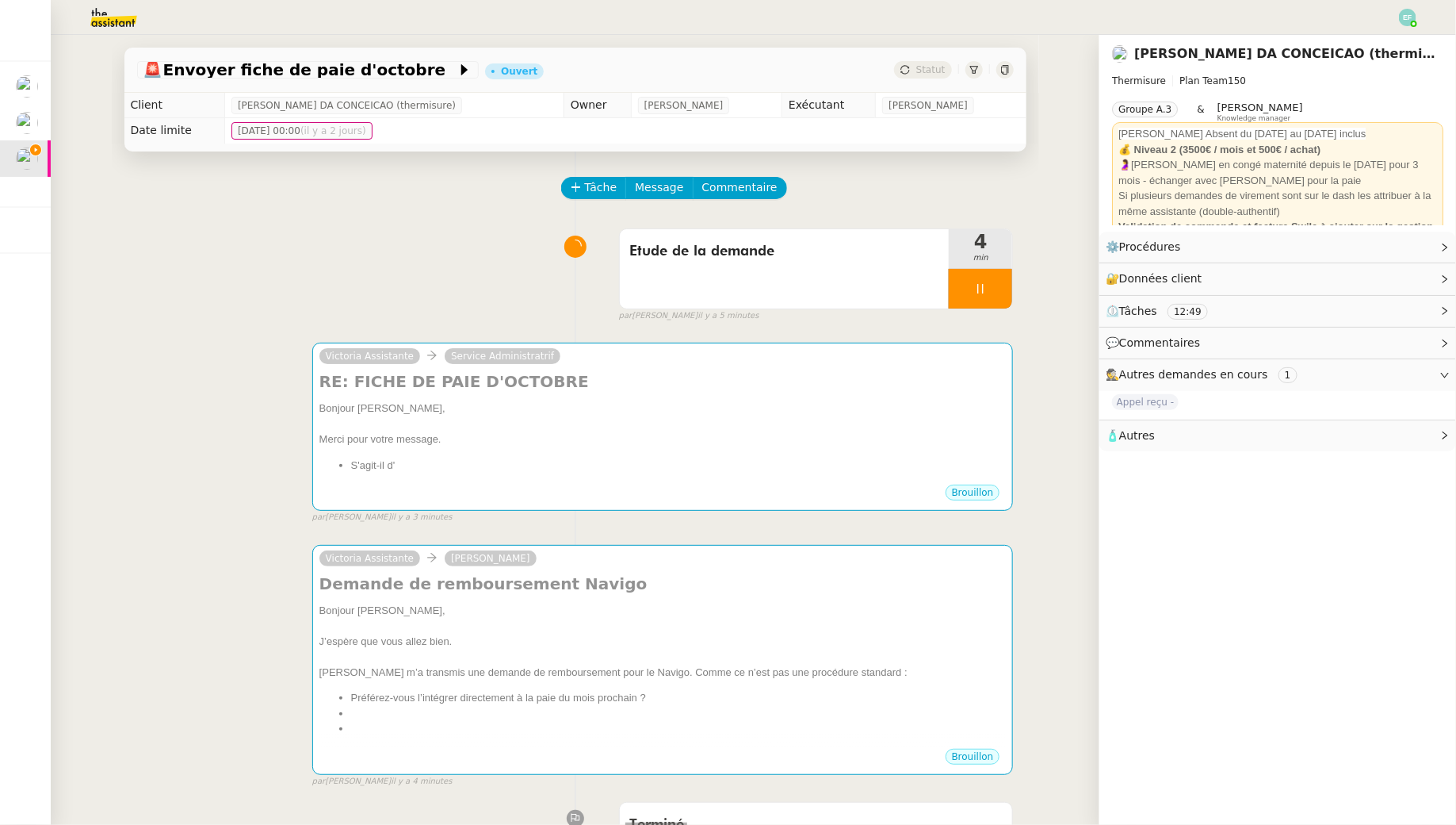
scroll to position [641, 0]
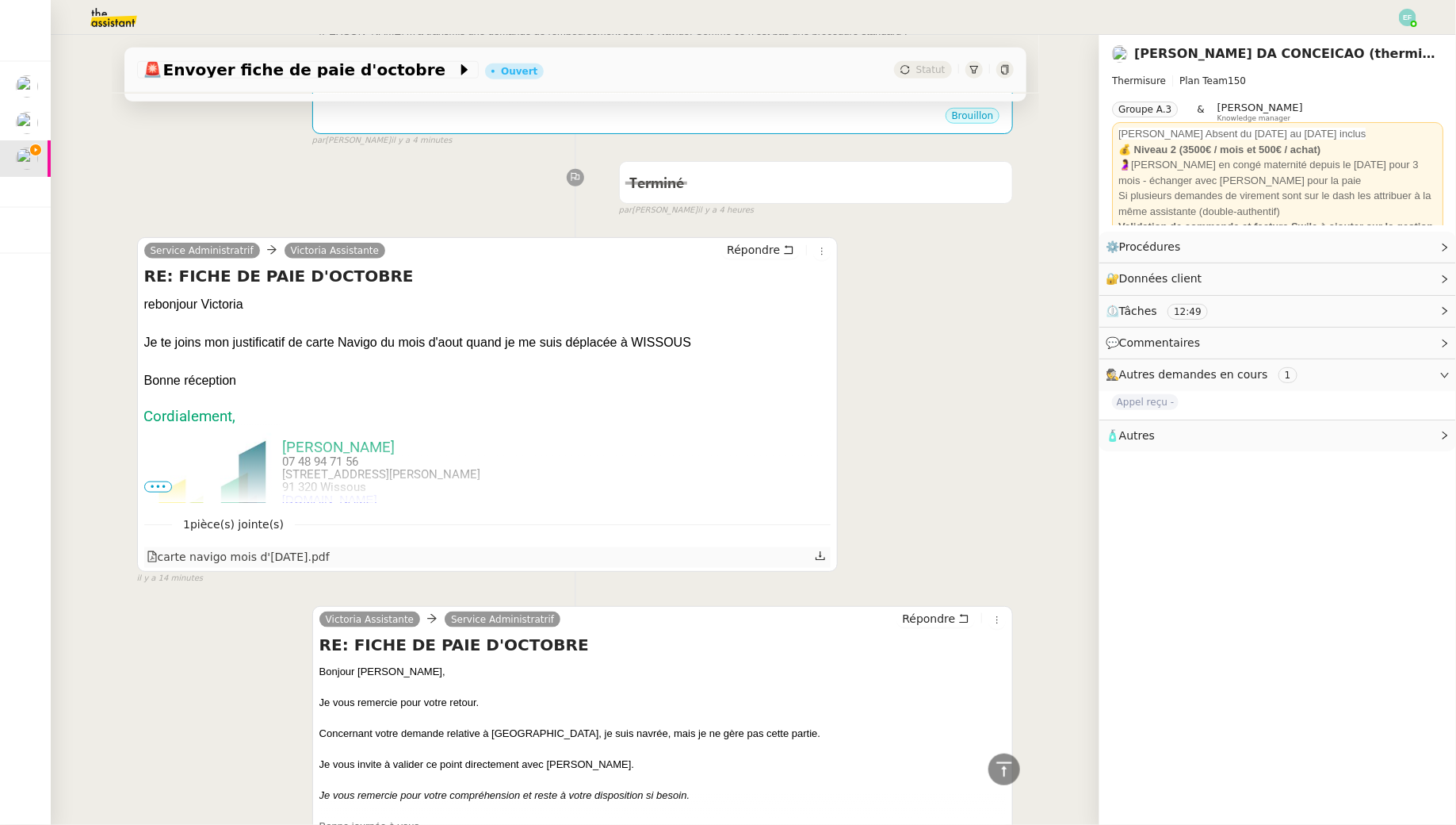
click at [823, 558] on icon at bounding box center [821, 556] width 11 height 11
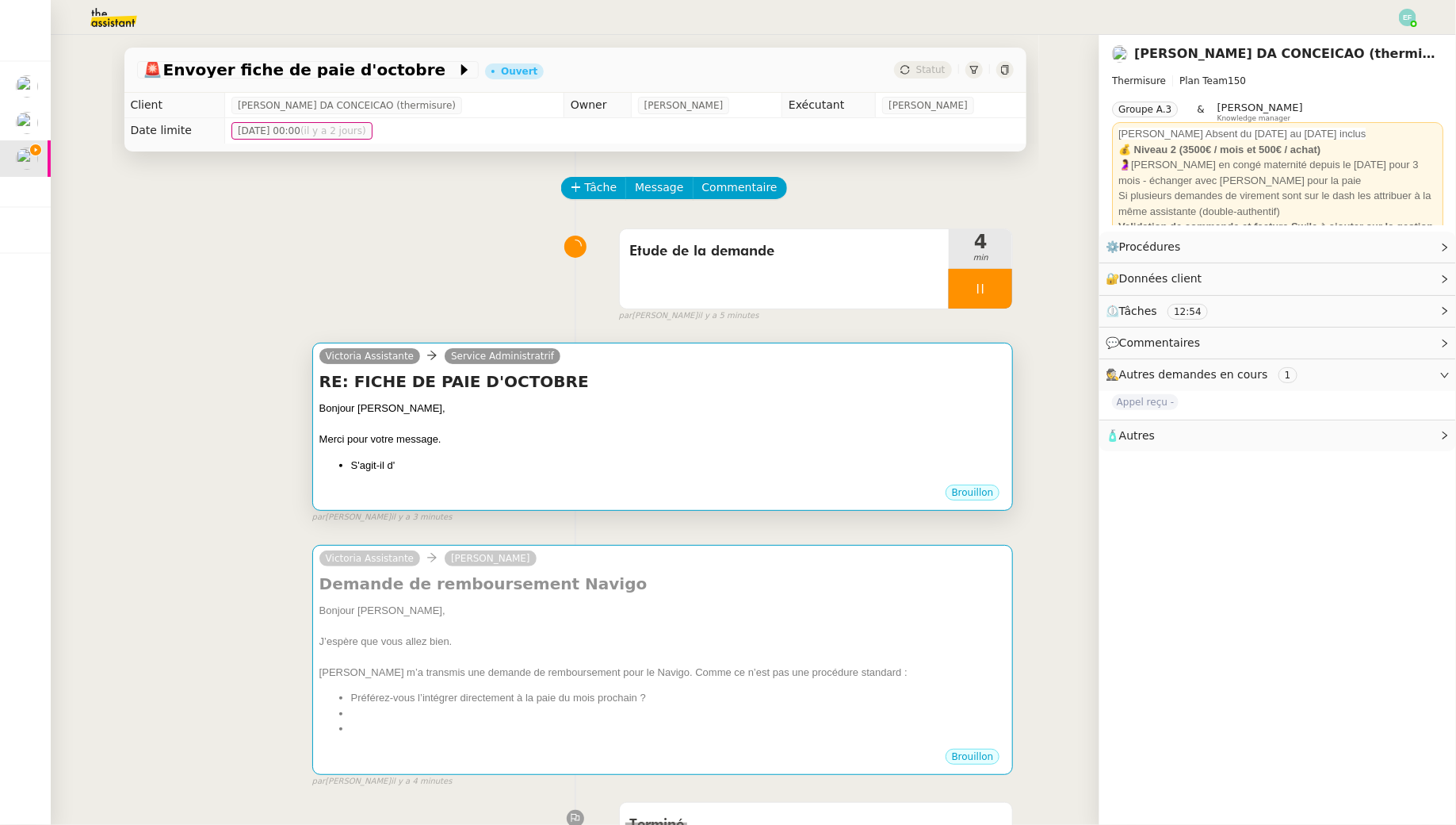
click at [766, 440] on div "Merci pour votre message." at bounding box center [663, 439] width 688 height 16
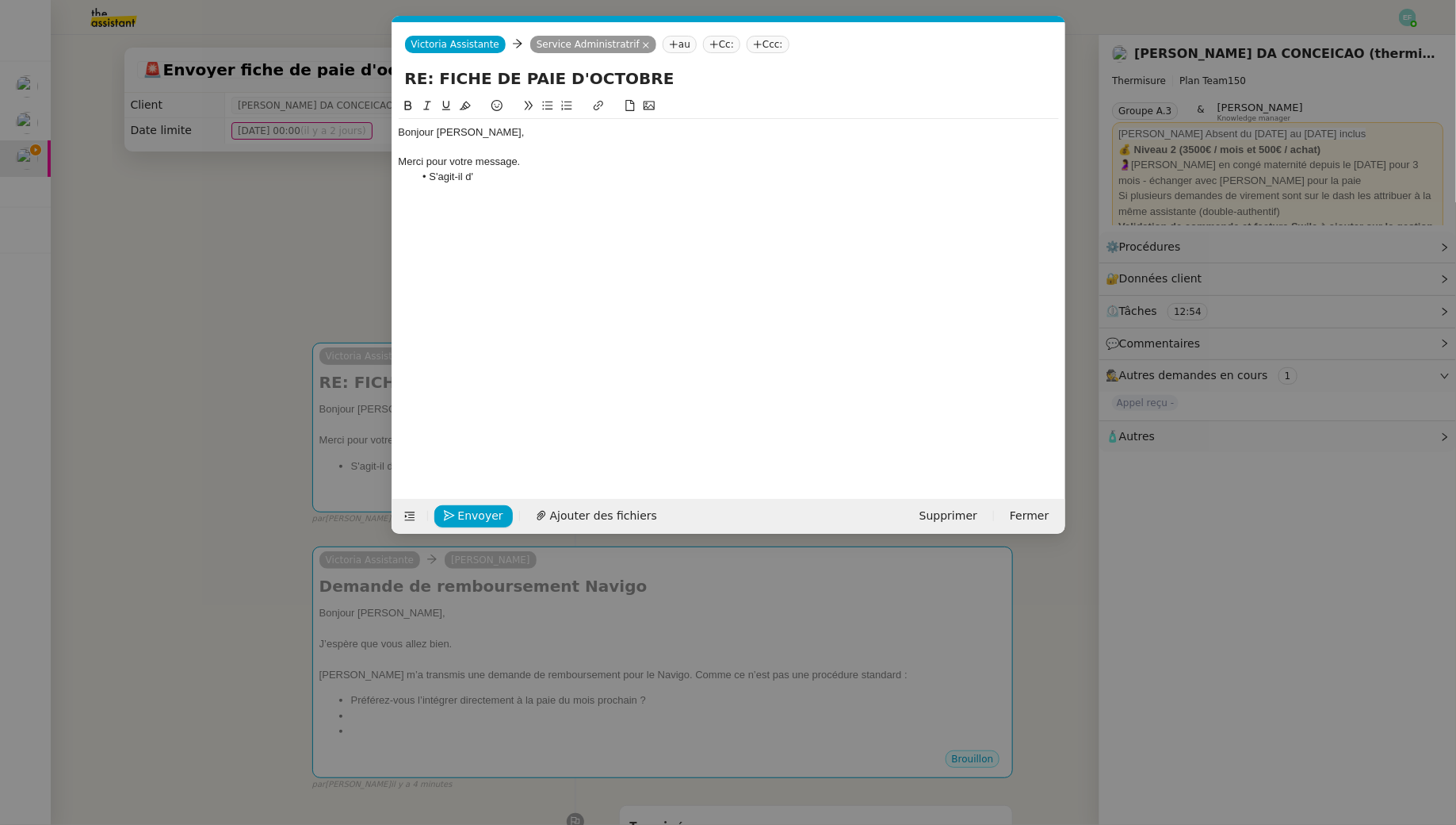
scroll to position [0, 33]
click at [243, 344] on nz-modal-container "Service TA - VOYAGE - PROPOSITION GLOBALE A utiliser dans le cadre de propositi…" at bounding box center [728, 412] width 1456 height 825
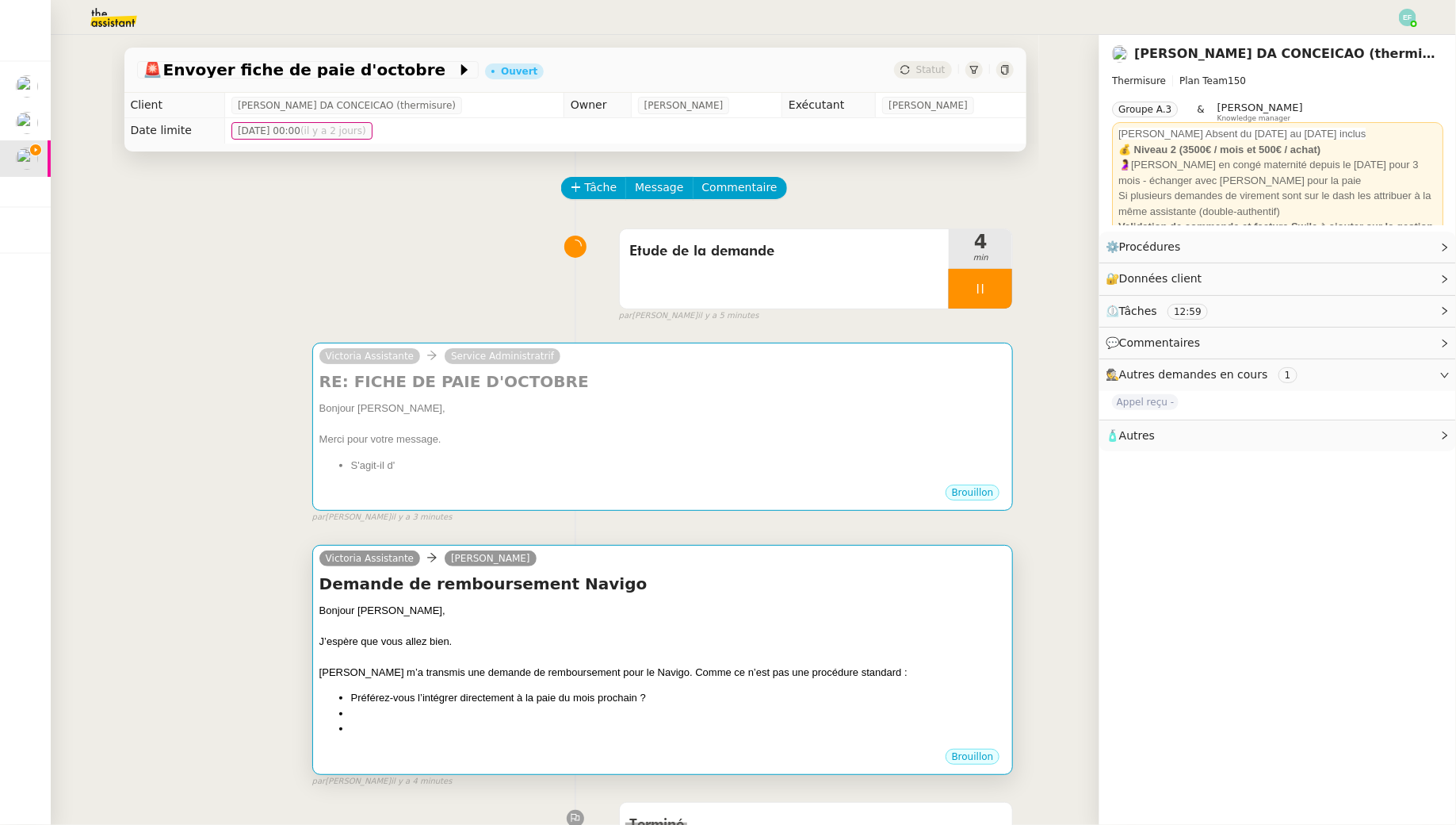
click at [590, 669] on div "[PERSON_NAME] m’a transmis une demande de remboursement pour le Navigo. Comme c…" at bounding box center [663, 672] width 688 height 16
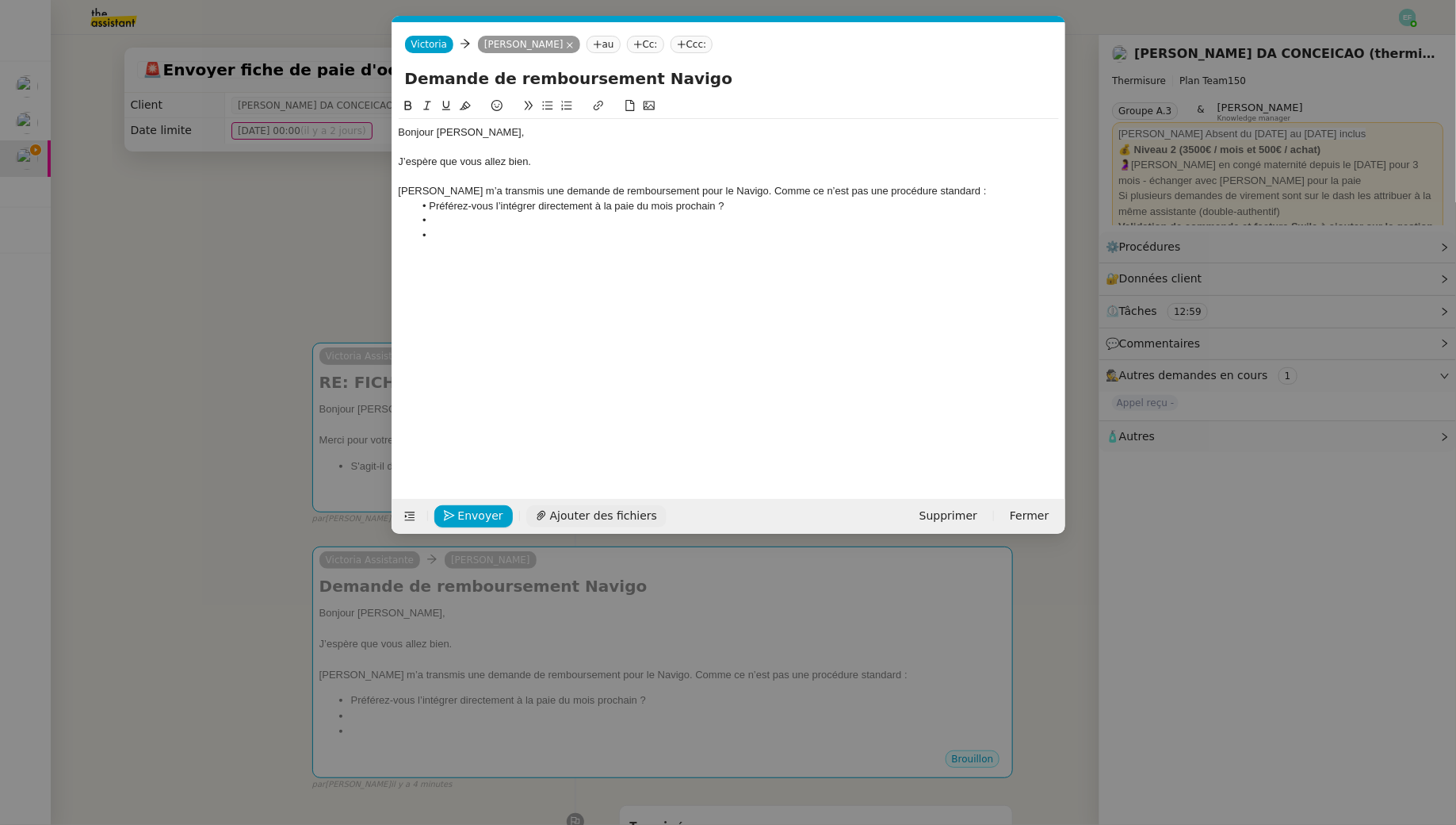
click at [614, 510] on span "Ajouter des fichiers" at bounding box center [603, 515] width 107 height 18
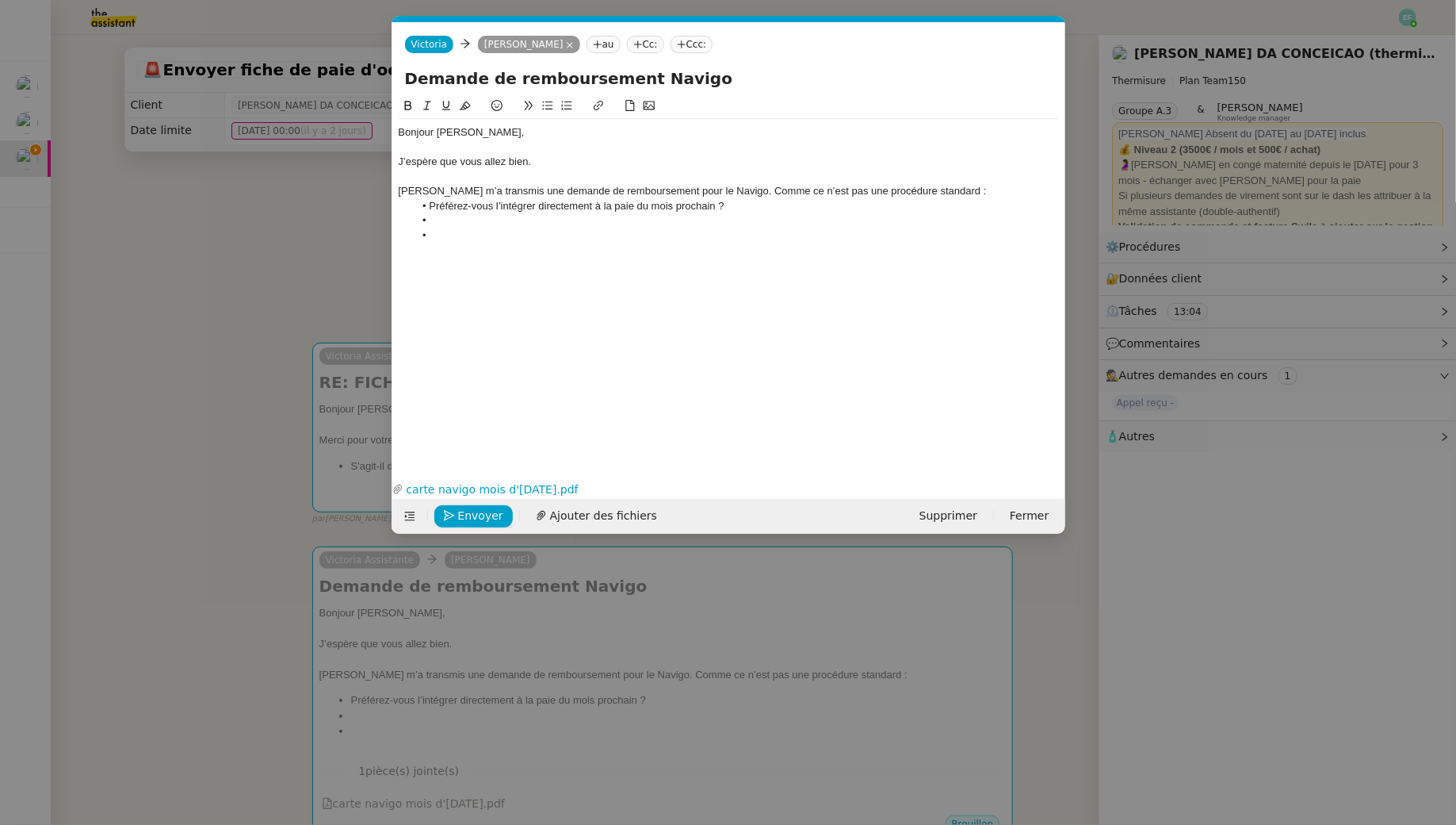
click at [935, 191] on div "[PERSON_NAME] m’a transmis une demande de remboursement pour le Navigo. Comme c…" at bounding box center [729, 191] width 660 height 14
click at [712, 235] on li at bounding box center [736, 235] width 645 height 14
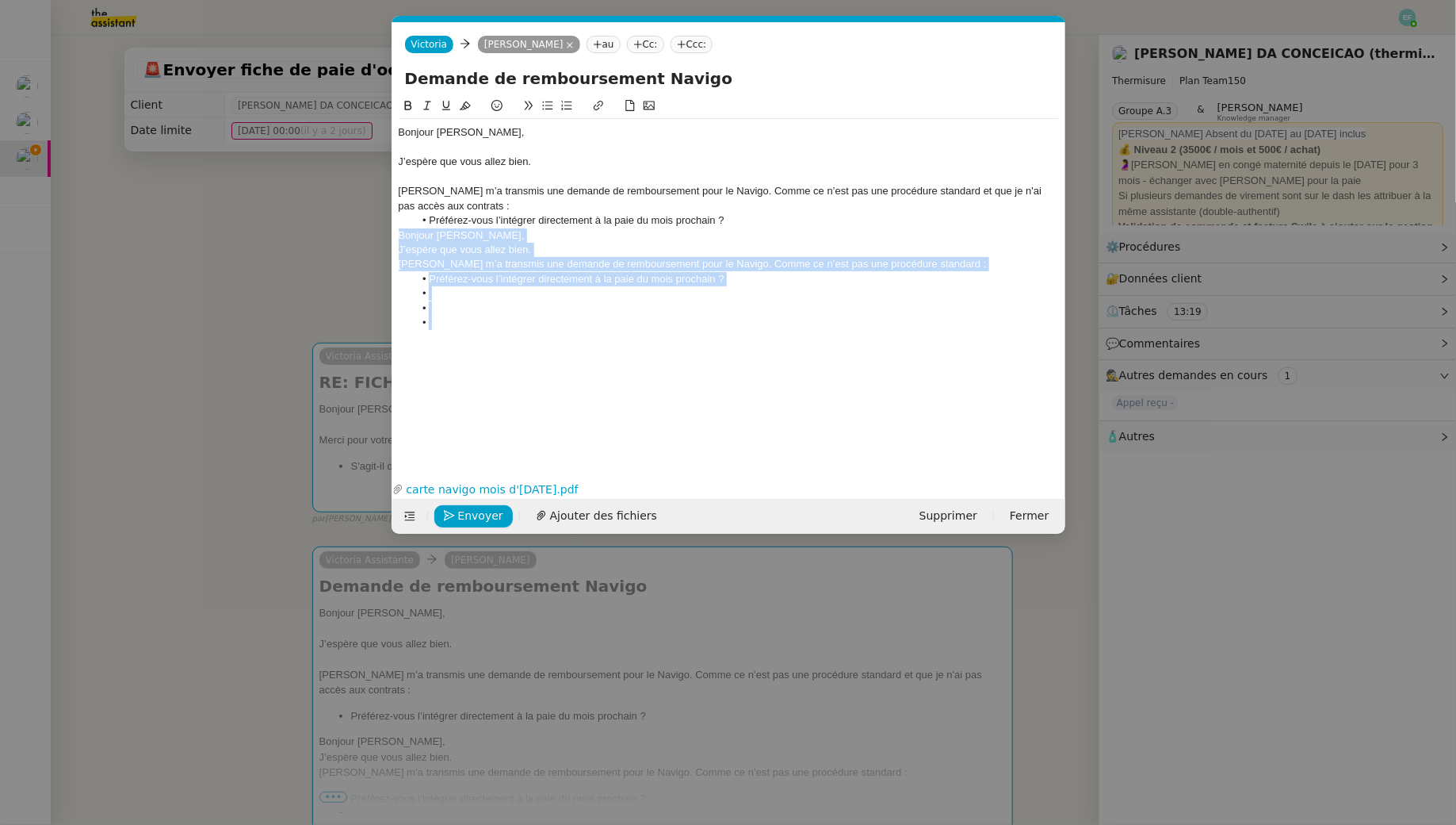
drag, startPoint x: 497, startPoint y: 319, endPoint x: 381, endPoint y: 238, distance: 141.5
click at [381, 238] on nz-modal-container "Service TA - VOYAGE - PROPOSITION GLOBALE A utiliser dans le cadre de propositi…" at bounding box center [728, 412] width 1456 height 825
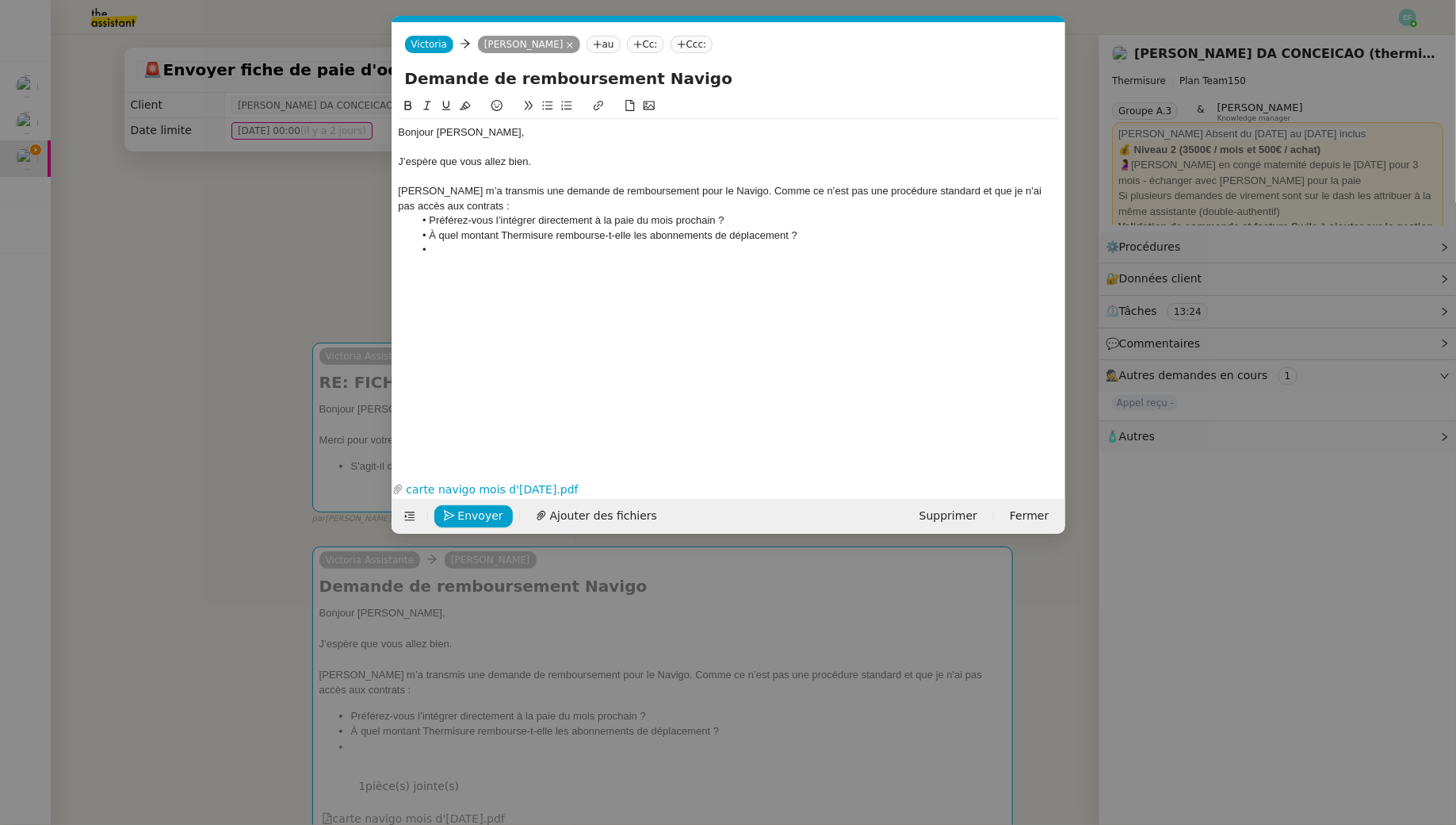
click at [461, 233] on li "À quel montant Thermisure rembourse-t-elle les abonnements de déplacement ?" at bounding box center [736, 235] width 645 height 14
click at [487, 235] on li "À quelle montant Thermisure rembourse-t-elle les abonnements de déplacement ?" at bounding box center [736, 235] width 645 height 14
click at [433, 234] on li "À quelle hauteur Thermisure rembourse-t-elle les abonnements de déplacement ?" at bounding box center [736, 235] width 645 height 14
drag, startPoint x: 666, startPoint y: 233, endPoint x: 692, endPoint y: 233, distance: 26.0
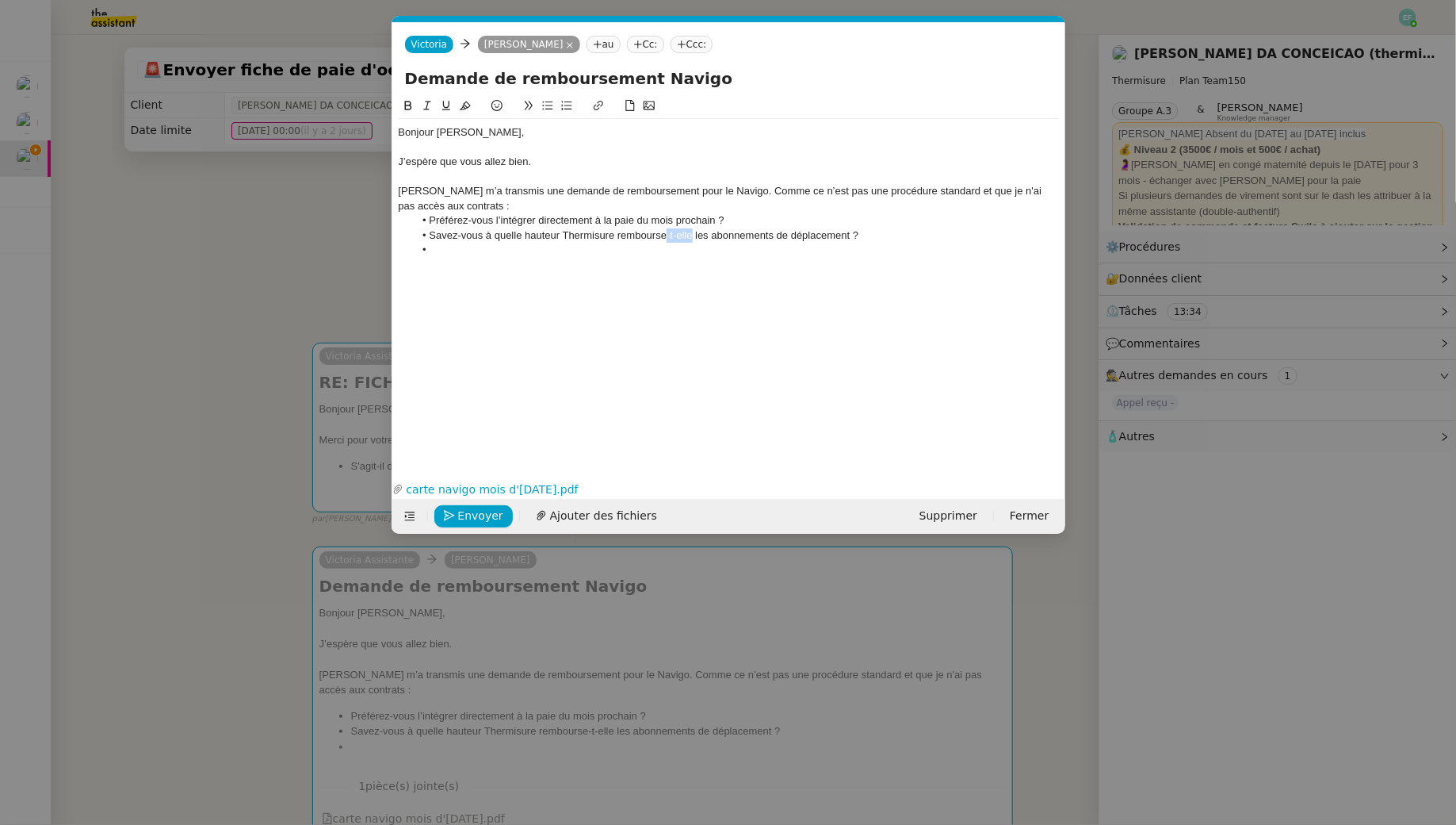
click at [692, 233] on li "Savez-vous à quelle hauteur Thermisure rembourse-t-elle les abonnements de dépl…" at bounding box center [736, 235] width 645 height 14
click at [838, 237] on li "Savez-vous à quelle hauteur Thermisure rembourse les abonnements de déplacement…" at bounding box center [736, 235] width 645 height 14
click at [523, 258] on div "Bonjour Jérémy, J’espère que vous allez bien. Nathalie m’a transmis une demande…" at bounding box center [729, 191] width 660 height 145
click at [683, 192] on div "Nathalie m’a transmis une demande de remboursement pour le Navigo. Comme ce n’e…" at bounding box center [729, 198] width 660 height 29
click at [683, 187] on div "Nathalie m’a transmis une demande de remboursement pour le Navigo. Comme ce n’e…" at bounding box center [729, 198] width 660 height 29
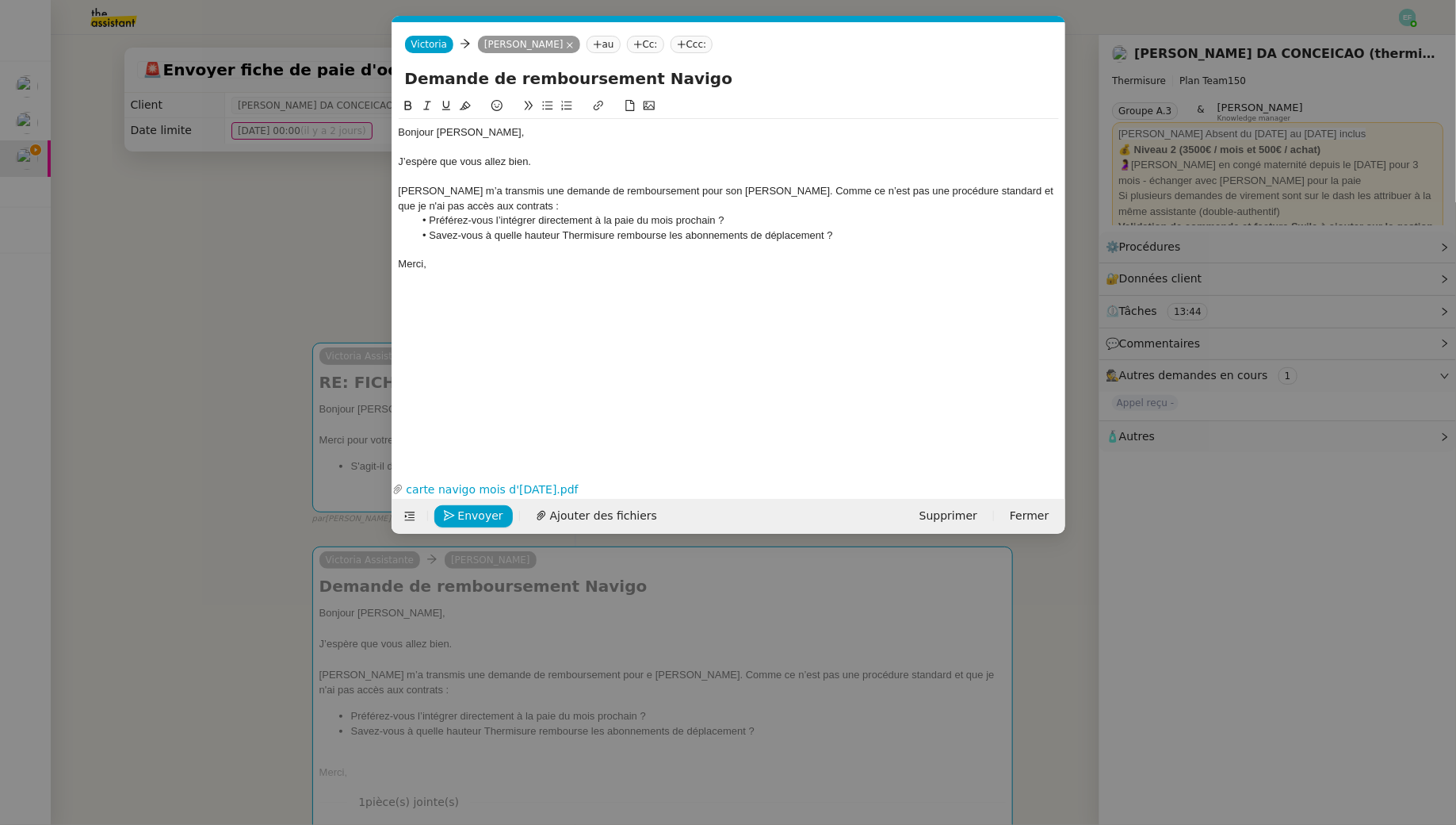
click at [232, 233] on nz-modal-container "Service TA - VOYAGE - PROPOSITION GLOBALE A utiliser dans le cadre de propositi…" at bounding box center [728, 412] width 1456 height 825
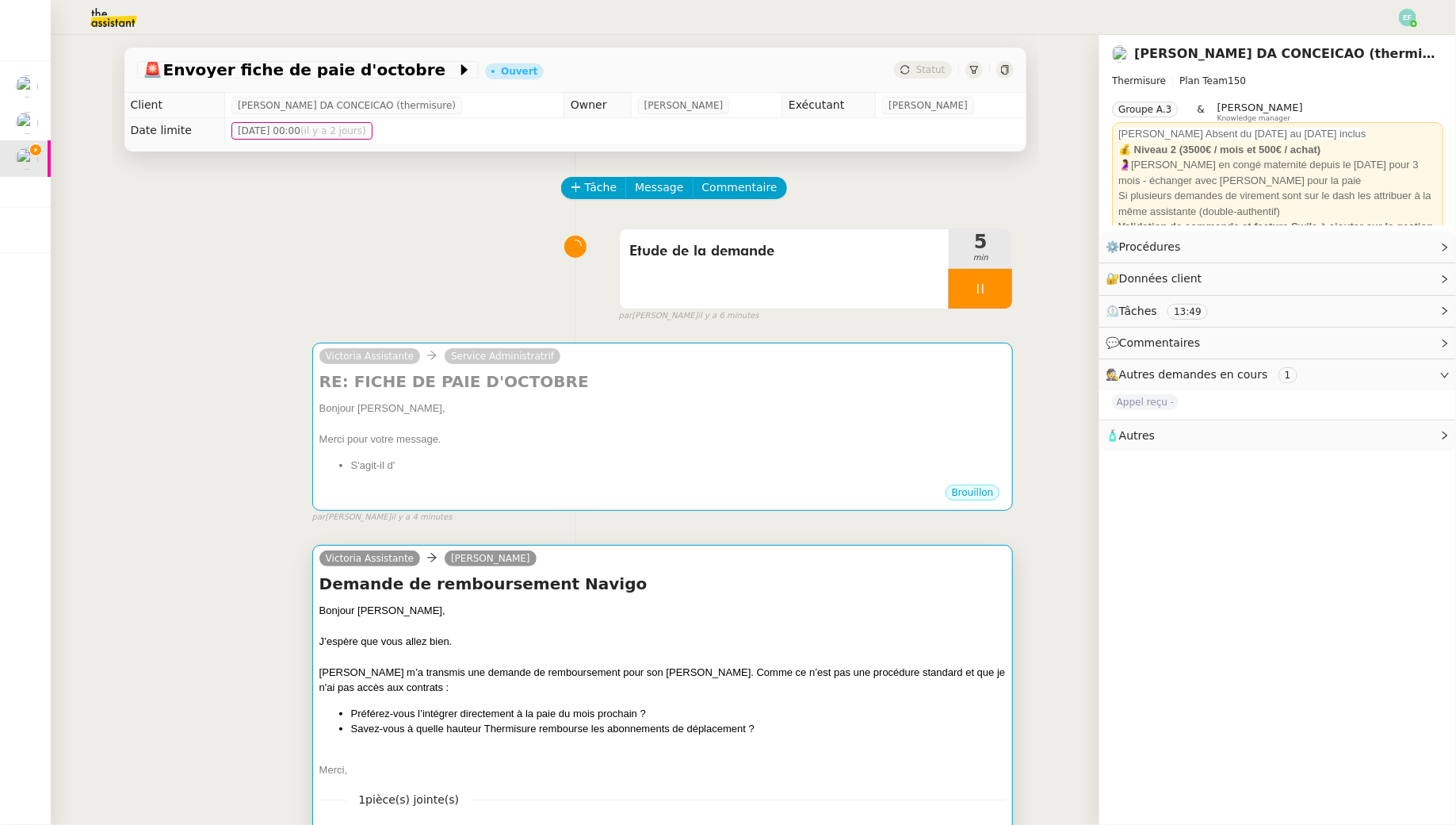
click at [539, 659] on div at bounding box center [663, 656] width 688 height 16
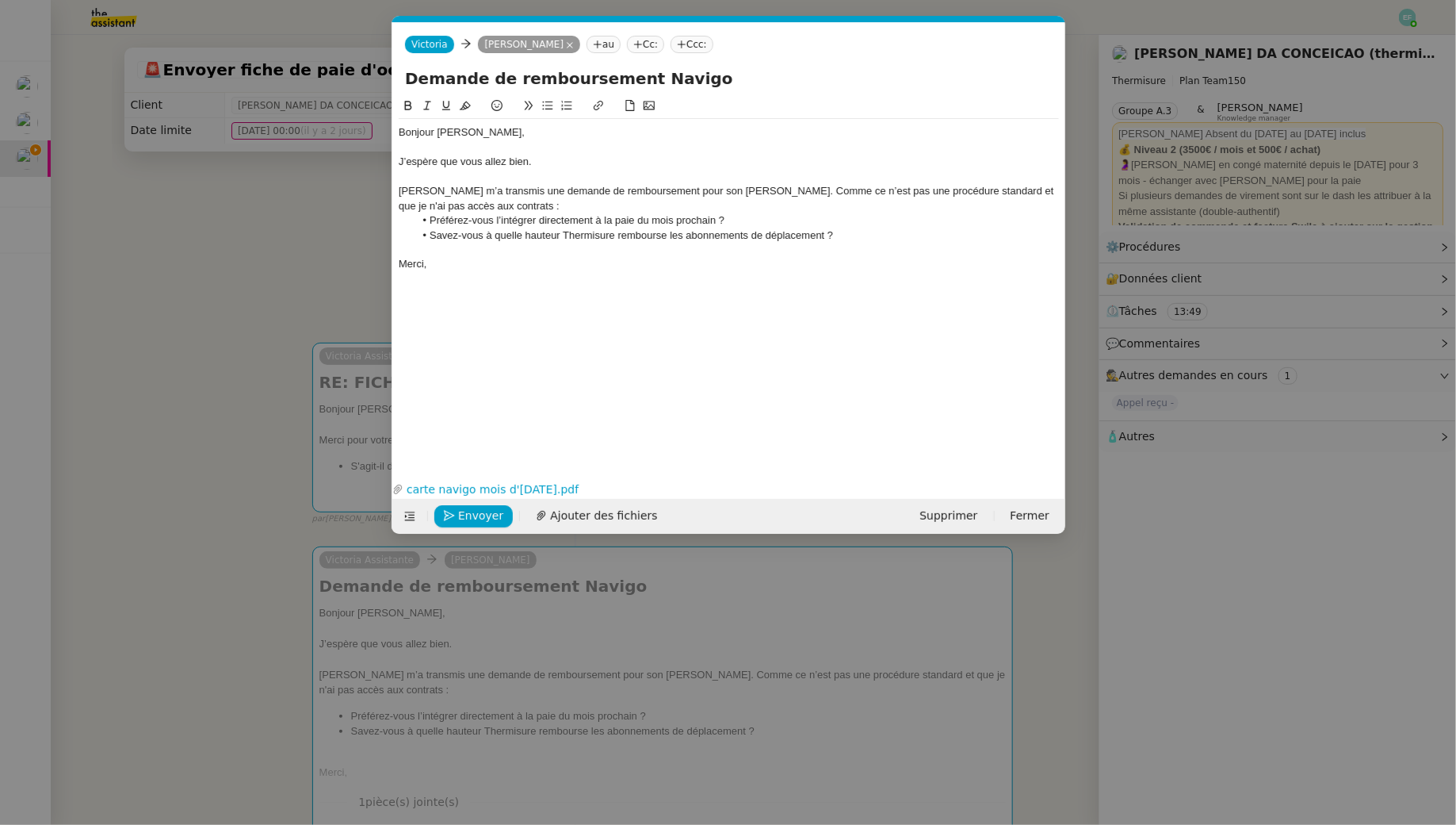
scroll to position [0, 33]
click at [438, 189] on div "Nathalie m’a transmis une demande de remboursement pour son Navigo. Comme ce n’…" at bounding box center [729, 198] width 660 height 29
click at [783, 188] on div "Nathalie Lablonde m’a transmis une demande de remboursement pour son Navigo. Co…" at bounding box center [729, 198] width 660 height 29
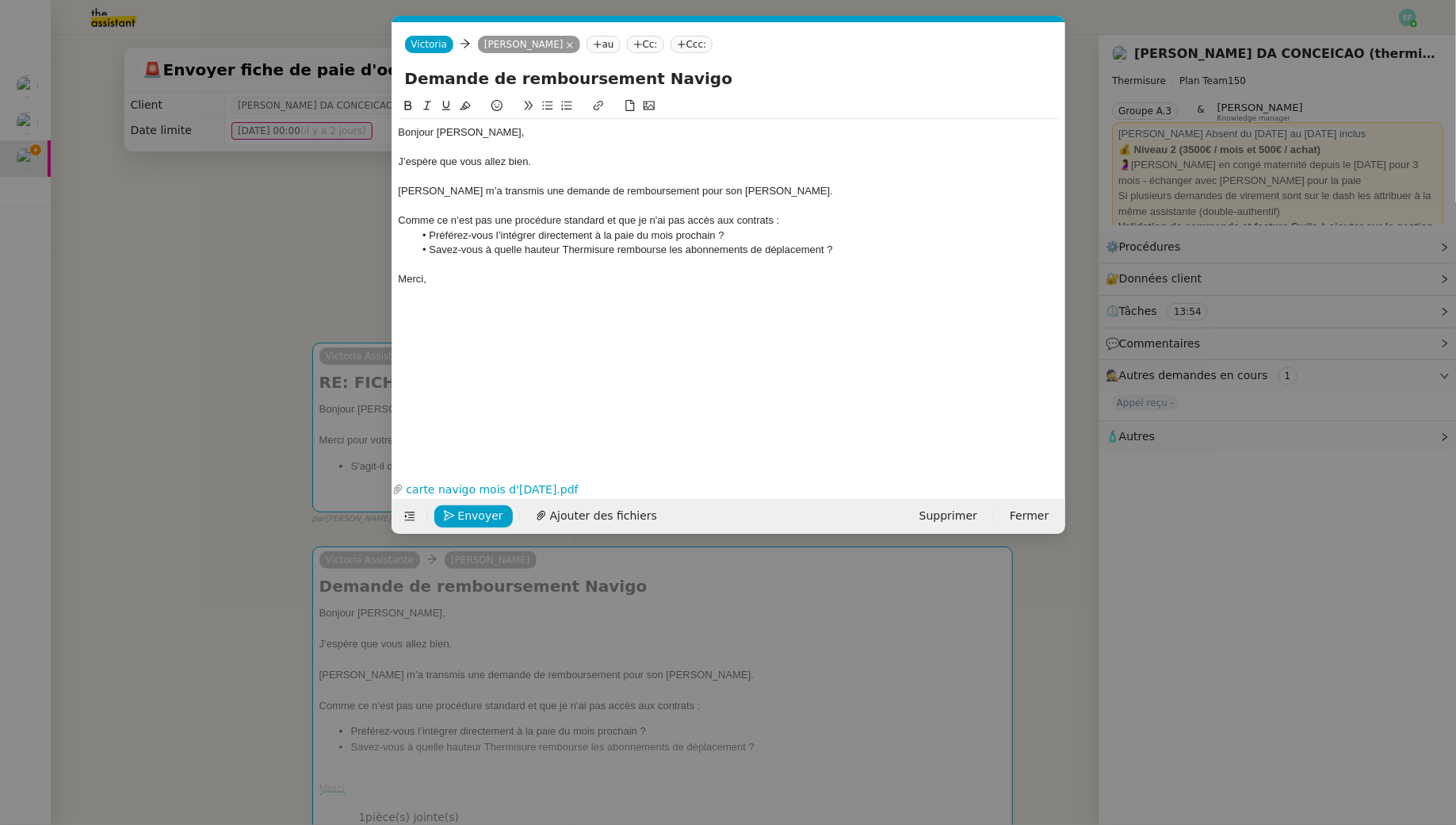
click at [438, 221] on div "Comme ce n’est pas une procédure standard et que je n'ai pas accès aux contrats…" at bounding box center [729, 220] width 660 height 14
drag, startPoint x: 795, startPoint y: 222, endPoint x: 660, endPoint y: 217, distance: 135.1
click at [660, 217] on div "Comme sa demande sort des procédures habituelles n’est pas une procédure standa…" at bounding box center [729, 220] width 660 height 14
click at [616, 224] on div "Comme sa demande sort des procédures habituelles et que je n'ai pas accès aux c…" at bounding box center [729, 220] width 660 height 14
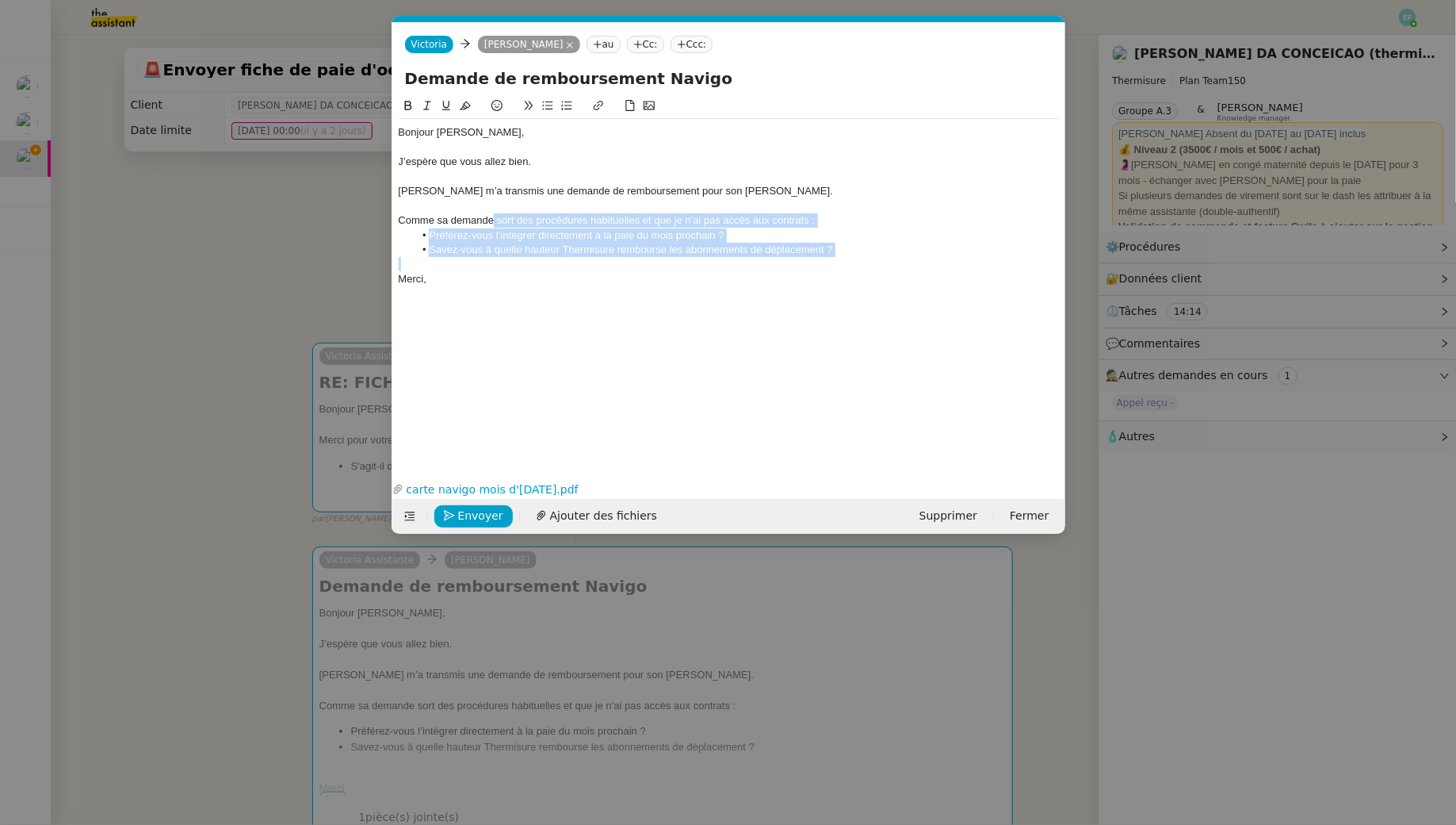
drag, startPoint x: 493, startPoint y: 219, endPoint x: 503, endPoint y: 257, distance: 39.3
click at [503, 257] on div "Bonjour Jérémy, J’espère que vous allez bien. Nathalie Lablonde m’a transmis un…" at bounding box center [729, 206] width 660 height 174
click at [503, 257] on div at bounding box center [729, 264] width 660 height 14
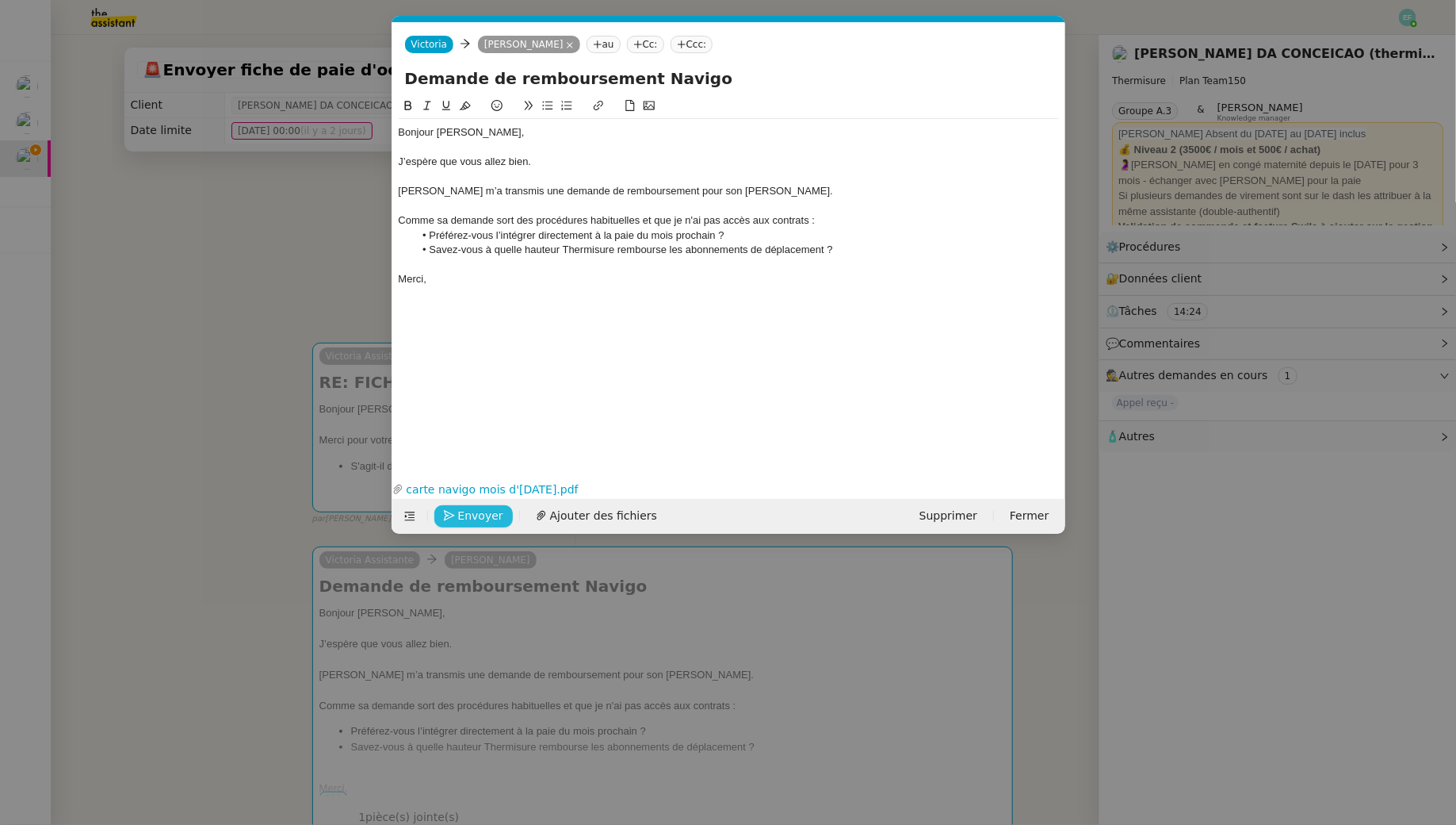
click at [486, 511] on span "Envoyer" at bounding box center [480, 515] width 45 height 18
click at [793, 258] on div at bounding box center [729, 264] width 660 height 14
click at [781, 231] on li "Préférez-vous l’intégrer directement à la paie du mois prochain ?" at bounding box center [736, 235] width 645 height 14
click at [568, 251] on li "Savez-vous à quelle hauteur Thermisure rembourse les abonnements de déplacement…" at bounding box center [736, 250] width 645 height 14
click at [482, 292] on div "Bonjour Jérémy, J’espère que vous allez bien. Nathalie Lablonde m’a transmis un…" at bounding box center [729, 274] width 660 height 356
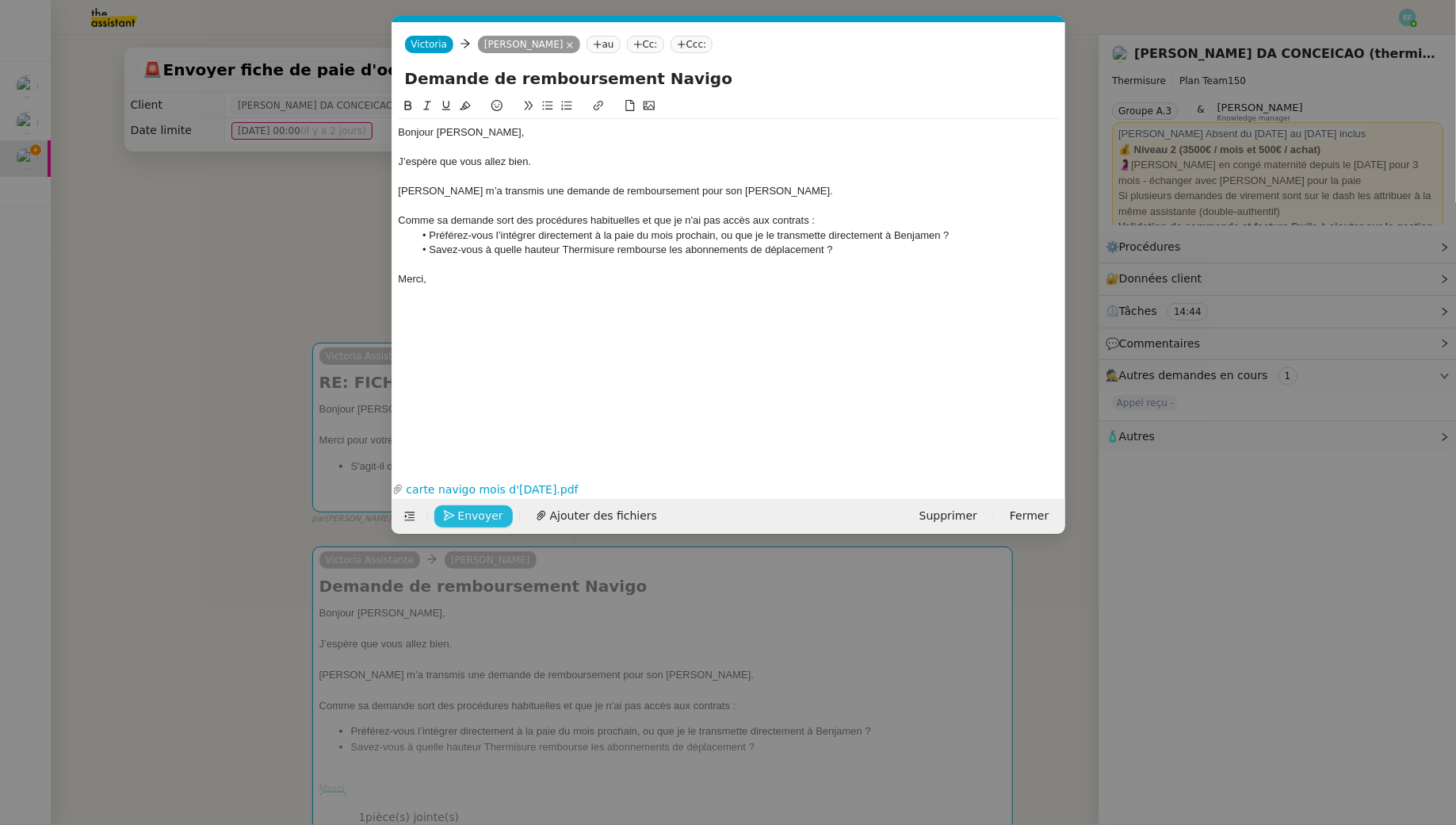
click at [289, 242] on nz-modal-container "Service TA - VOYAGE - PROPOSITION GLOBALE A utiliser dans le cadre de propositi…" at bounding box center [728, 412] width 1456 height 825
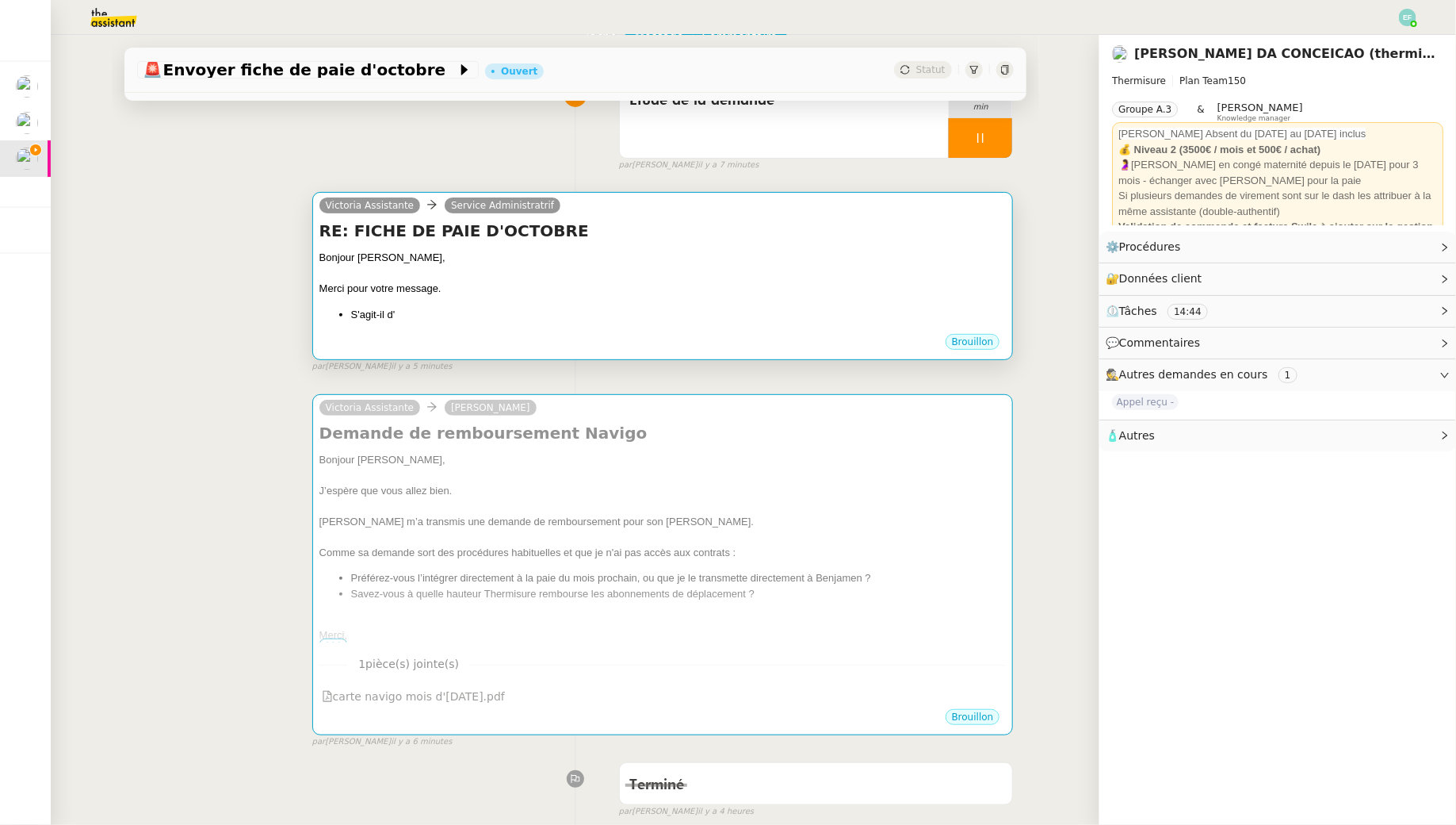
scroll to position [215, 0]
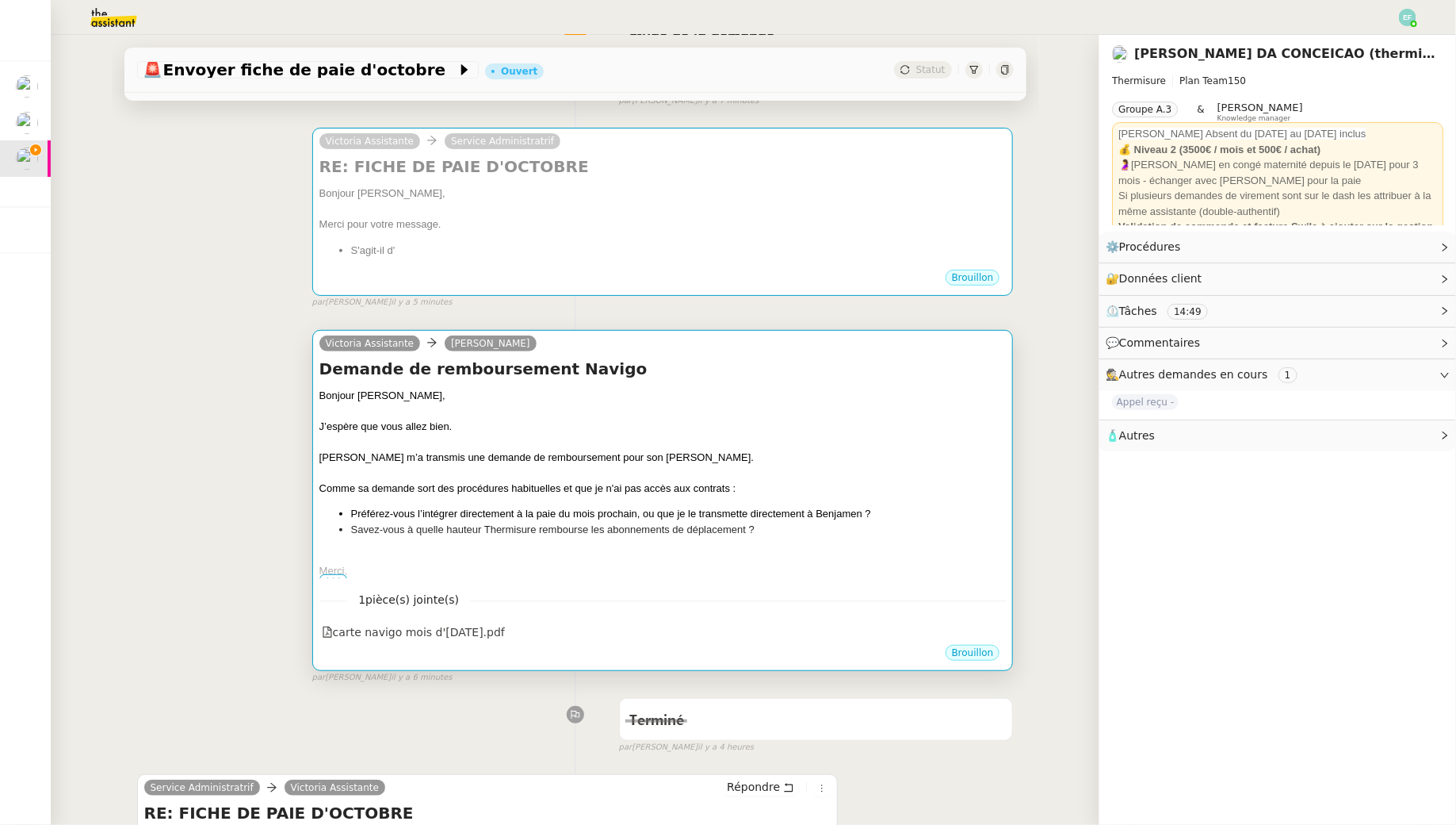
click at [687, 473] on div at bounding box center [663, 472] width 688 height 16
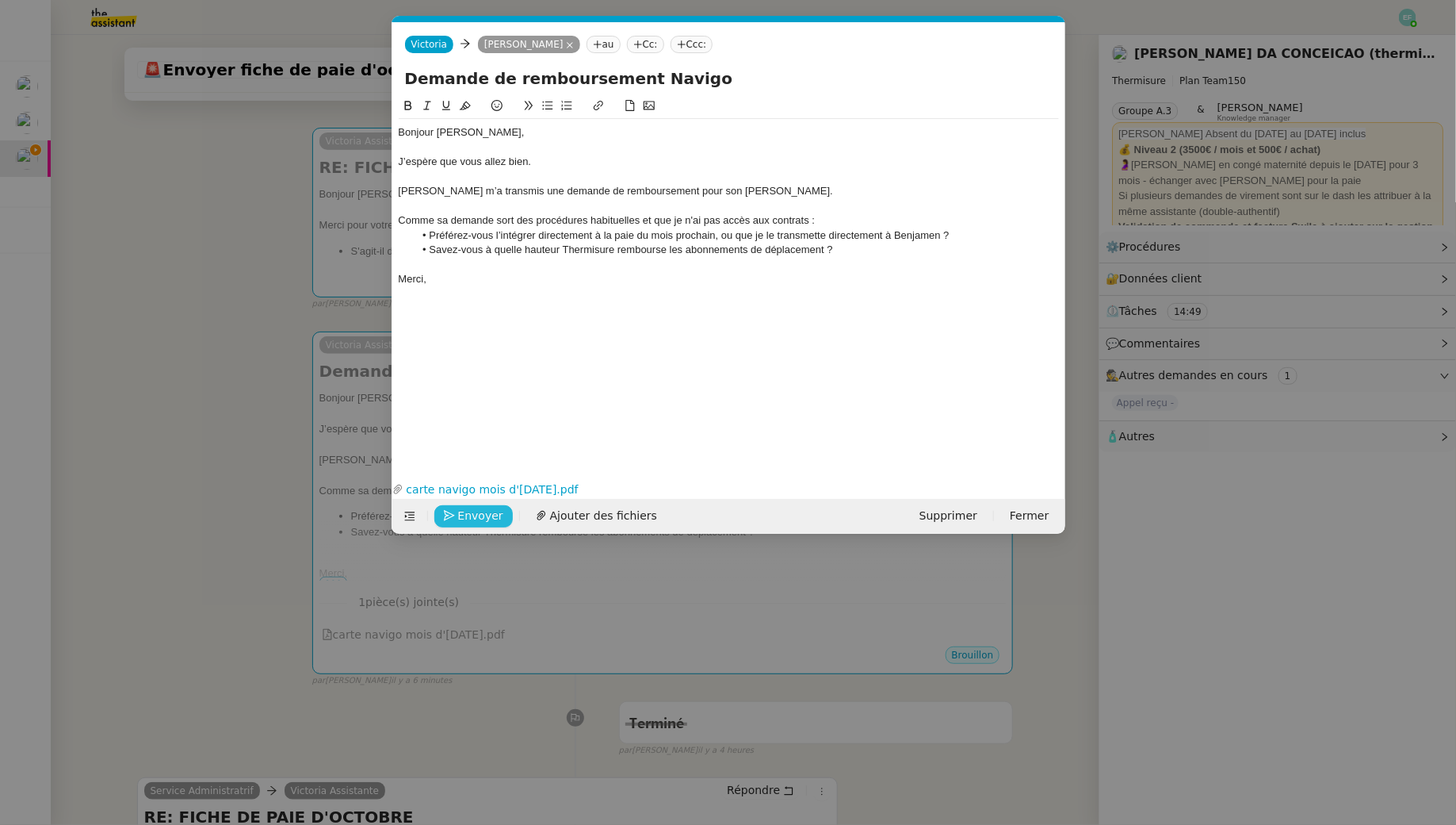
scroll to position [0, 33]
click at [463, 518] on span "Envoyer" at bounding box center [480, 515] width 45 height 18
click at [734, 78] on input "Demande de remboursement Navigo" at bounding box center [729, 78] width 647 height 23
type input "Demande de remboursement Navigo // Nathalie Lablonde"
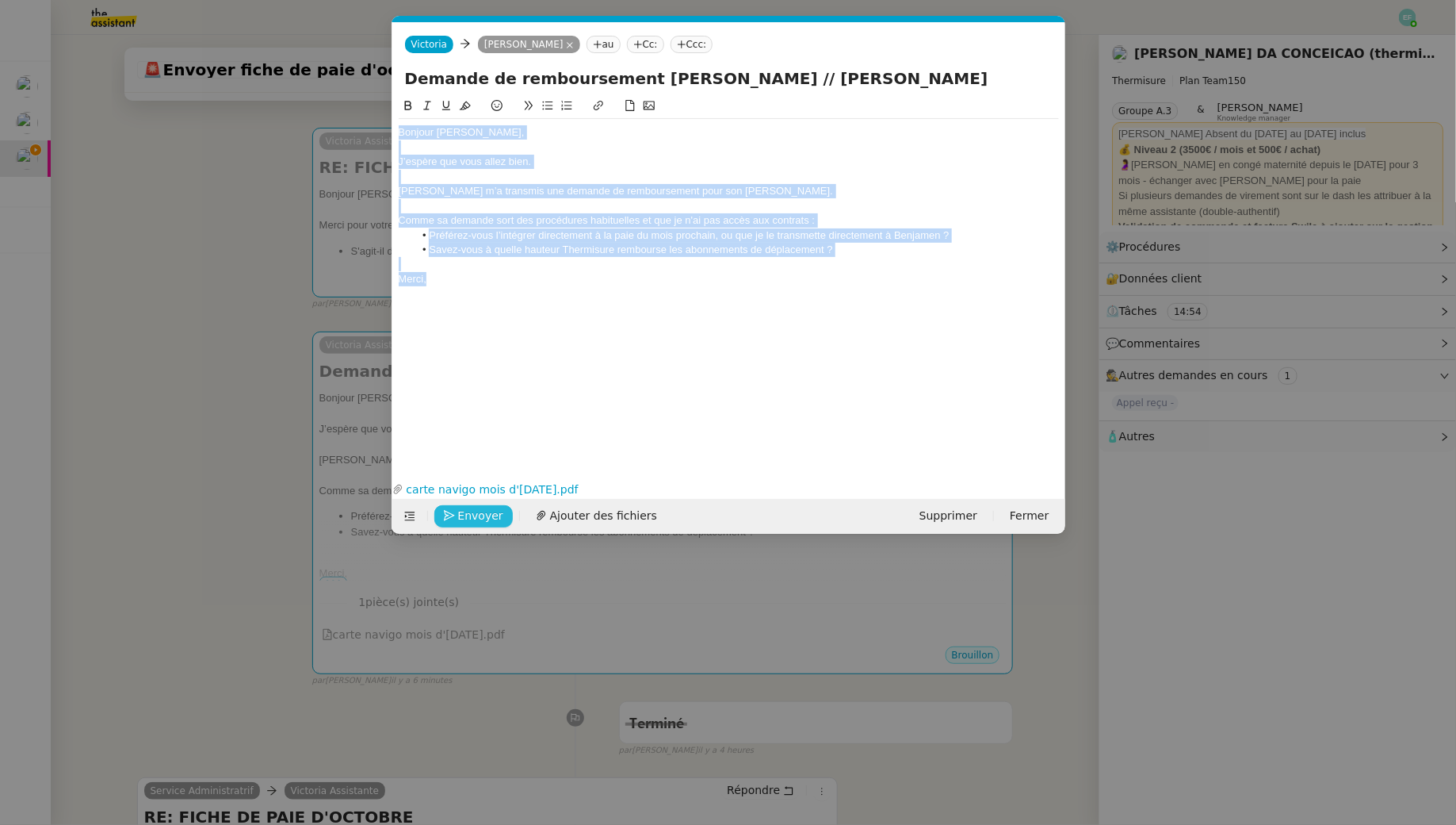
drag, startPoint x: 442, startPoint y: 289, endPoint x: 349, endPoint y: 98, distance: 212.4
click at [349, 98] on nz-modal-container "Service TA - VOYAGE - PROPOSITION GLOBALE A utiliser dans le cadre de propositi…" at bounding box center [728, 412] width 1456 height 825
copy div "Bonjour Jérémy, J’espère que vous allez bien. Nathalie Lablonde m’a transmis un…"
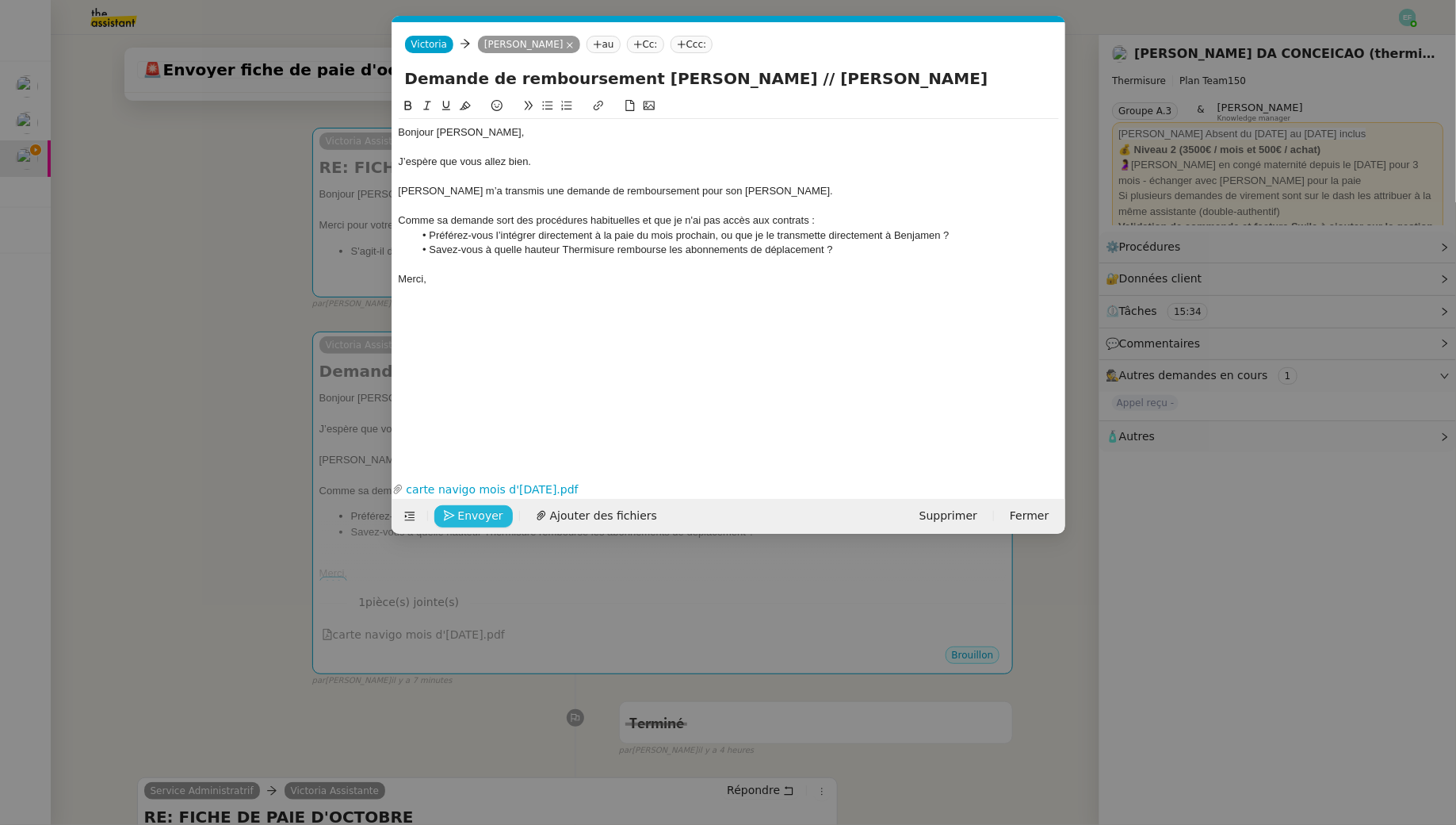
click at [474, 272] on div "Merci," at bounding box center [729, 279] width 660 height 14
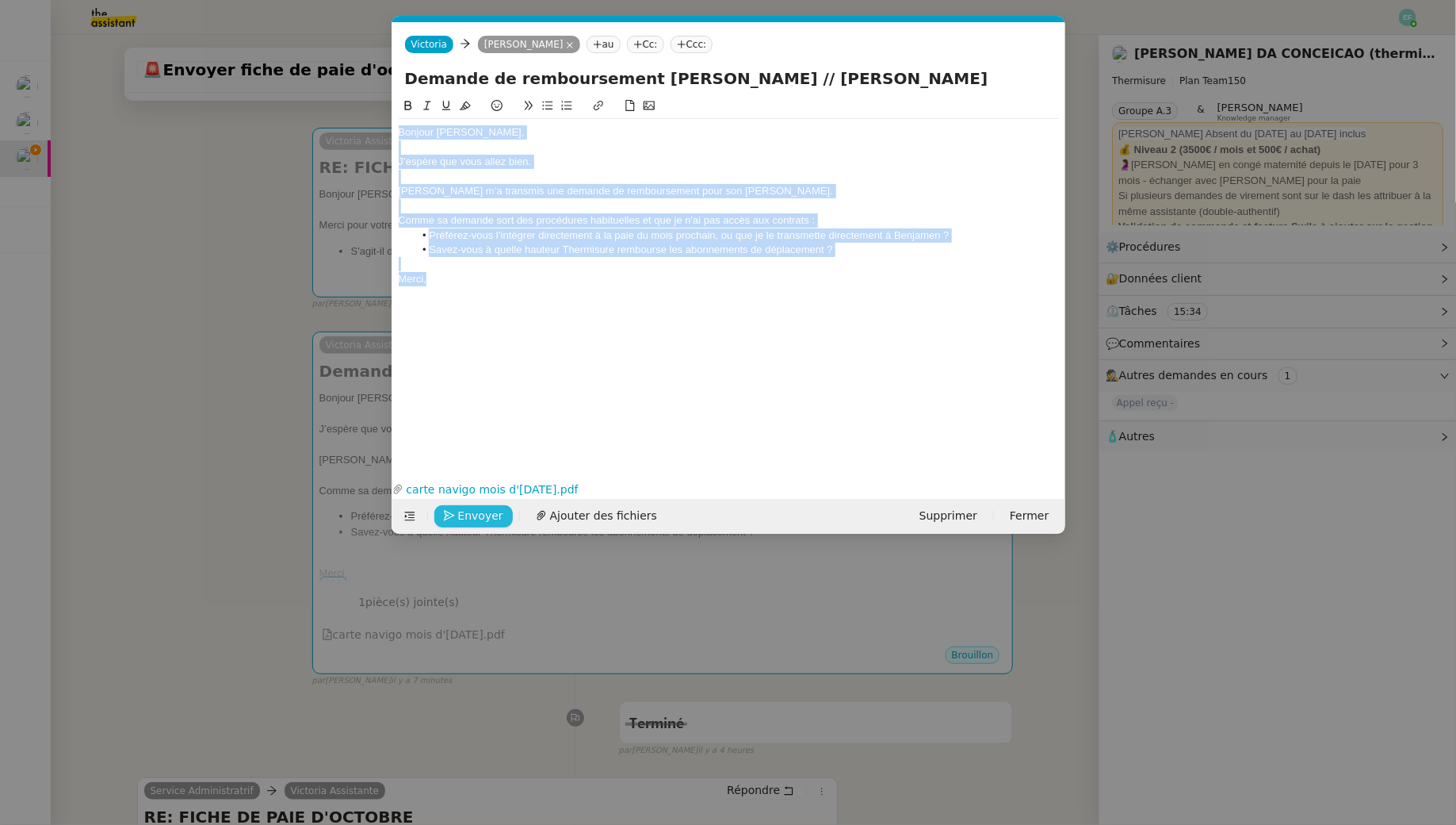
drag, startPoint x: 474, startPoint y: 279, endPoint x: 372, endPoint y: 94, distance: 211.3
click at [372, 94] on nz-modal-container "Service TA - VOYAGE - PROPOSITION GLOBALE A utiliser dans le cadre de propositi…" at bounding box center [728, 412] width 1456 height 825
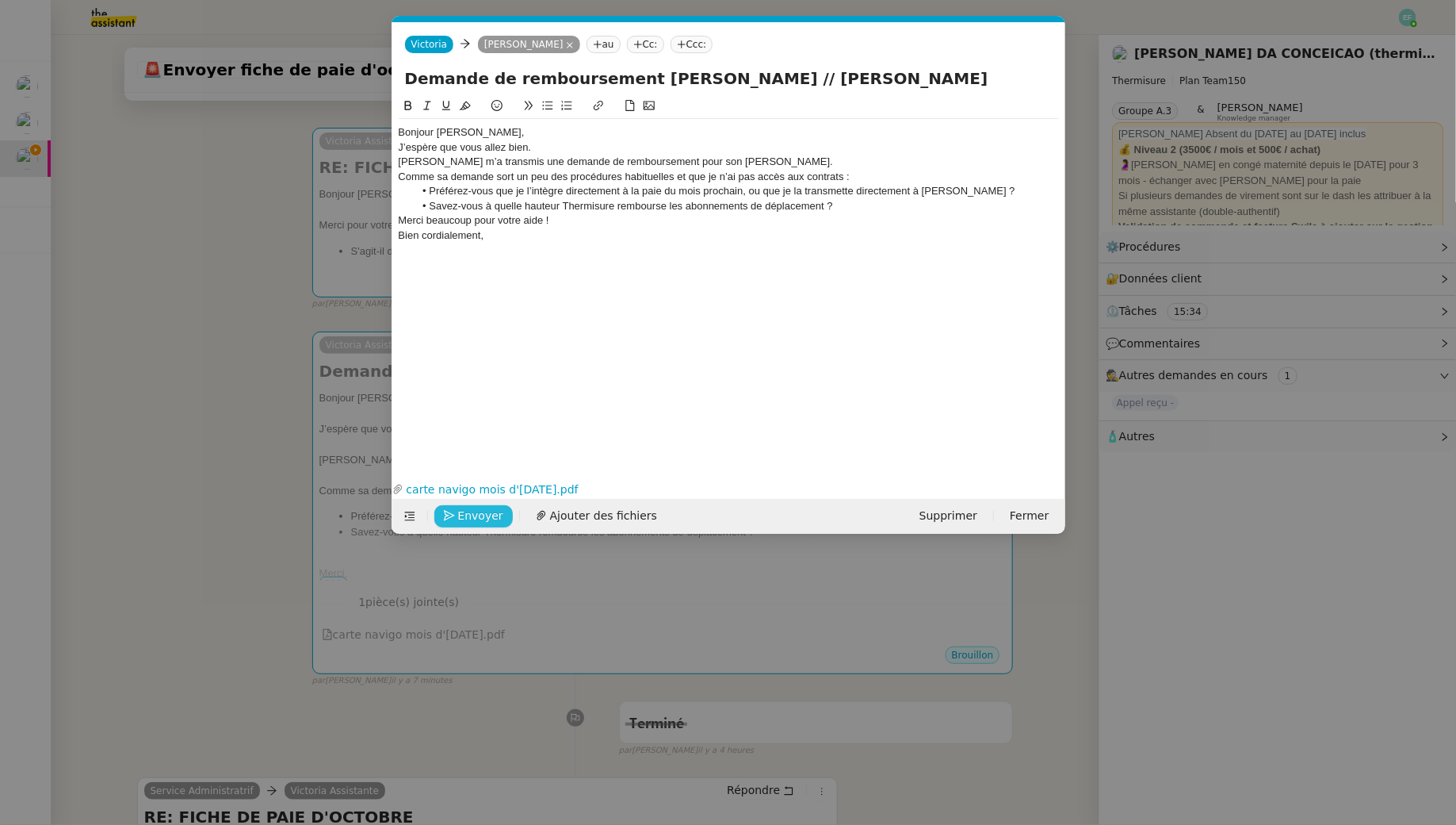
scroll to position [0, 0]
click at [492, 130] on div "Bonjour Jérémy," at bounding box center [729, 132] width 660 height 14
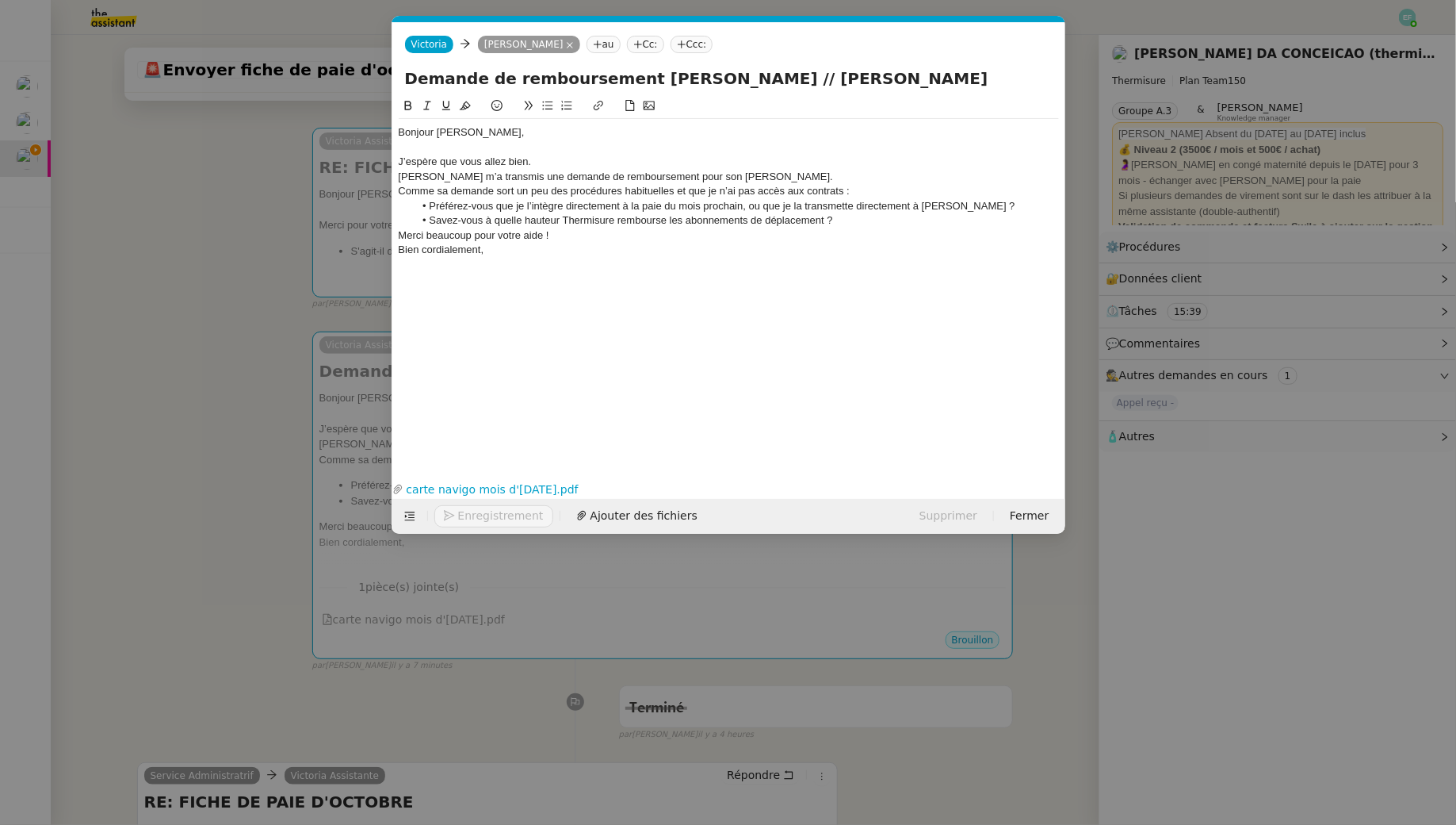
click at [536, 160] on div "J’espère que vous allez bien." at bounding box center [729, 161] width 660 height 14
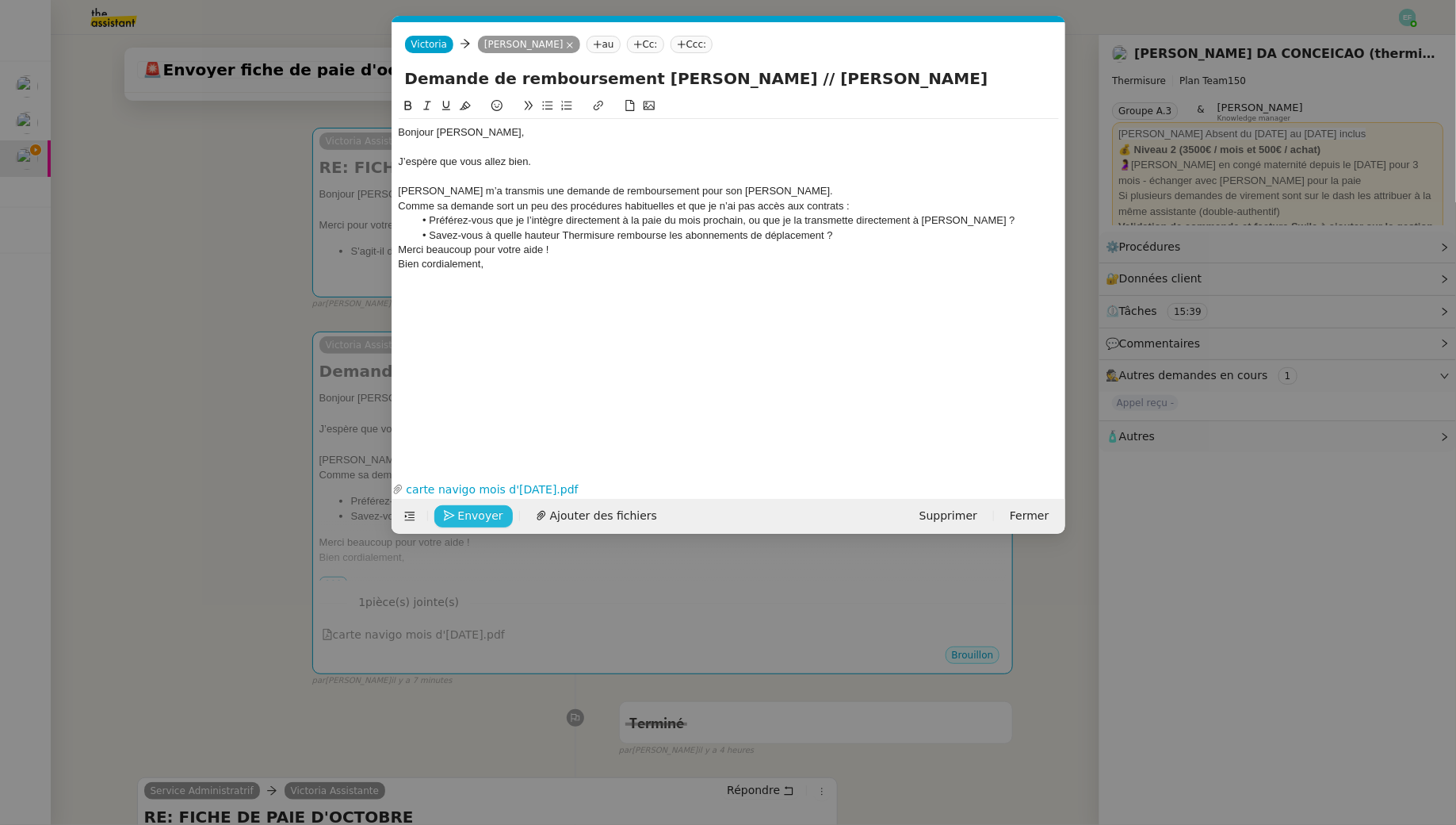
click at [793, 193] on div "Nathalie Lablonde m’a transmis une demande de remboursement pour son Navigo." at bounding box center [729, 191] width 660 height 14
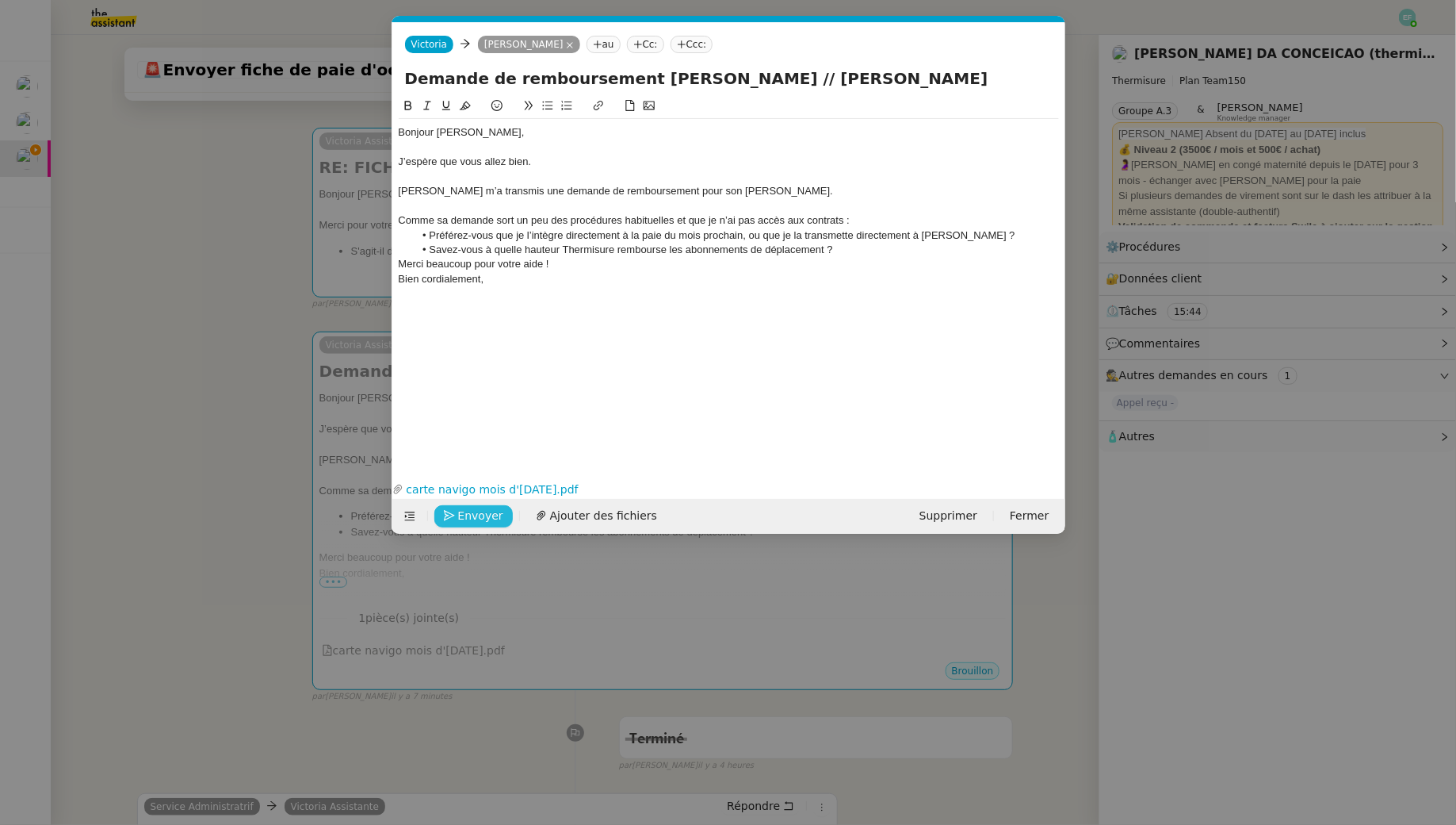
click at [542, 237] on li "Préférez-vous que je l’intègre directement à la paie du mois prochain, ou que j…" at bounding box center [736, 235] width 645 height 14
click at [866, 249] on li "Savez-vous à quelle hauteur Thermisure rembourse les abonnements de déplacement…" at bounding box center [736, 250] width 645 height 14
click at [867, 250] on li "Savez-vous à quelle hauteur Thermisure rembourse les abonnements de déplacement…" at bounding box center [736, 250] width 645 height 14
click at [570, 274] on div "Merci beaucoup pour votre aide !" at bounding box center [729, 279] width 660 height 14
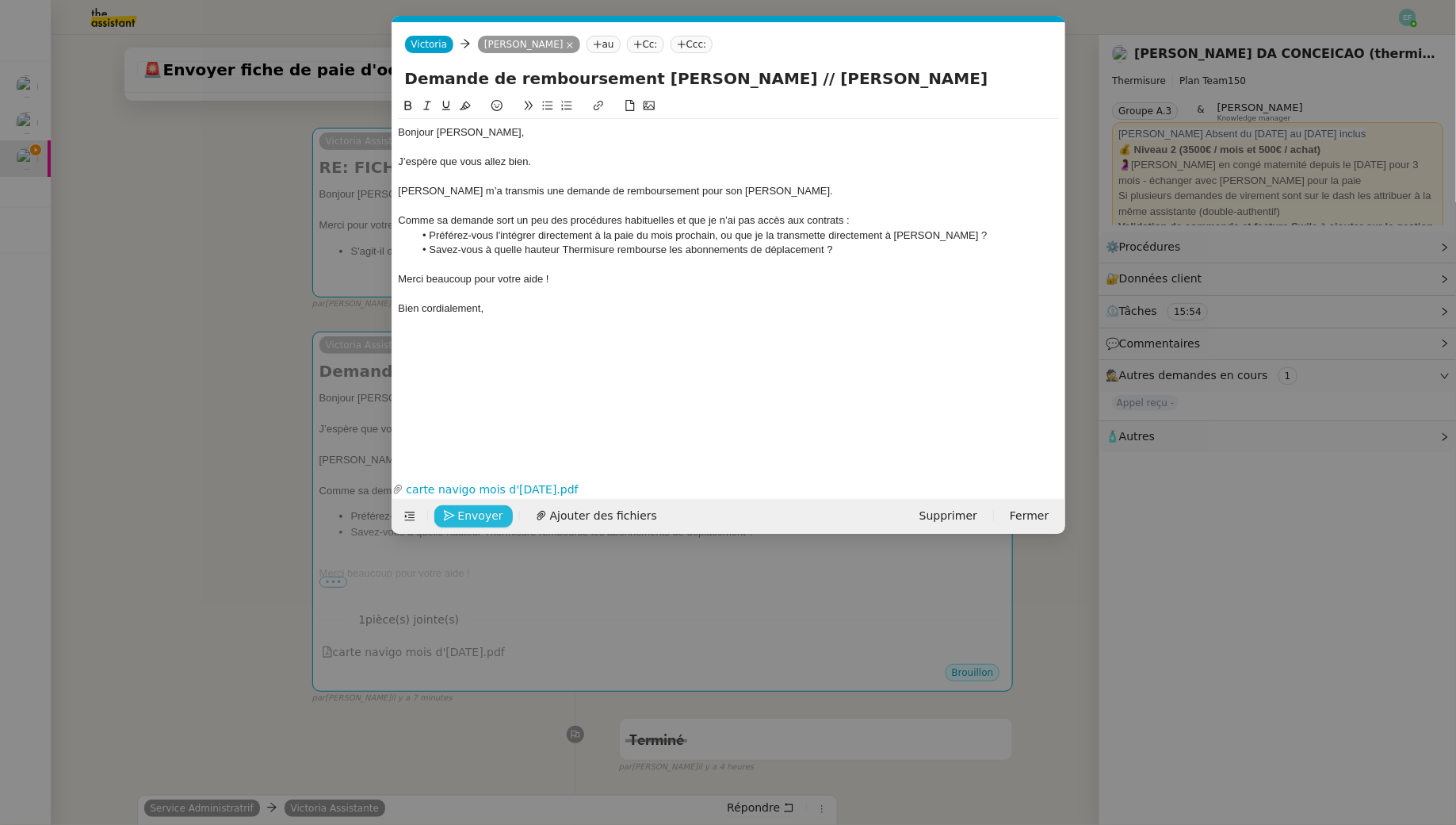
click at [467, 517] on span "Envoyer" at bounding box center [480, 515] width 45 height 18
click at [467, 517] on span "Confirmer l'envoi" at bounding box center [505, 515] width 95 height 18
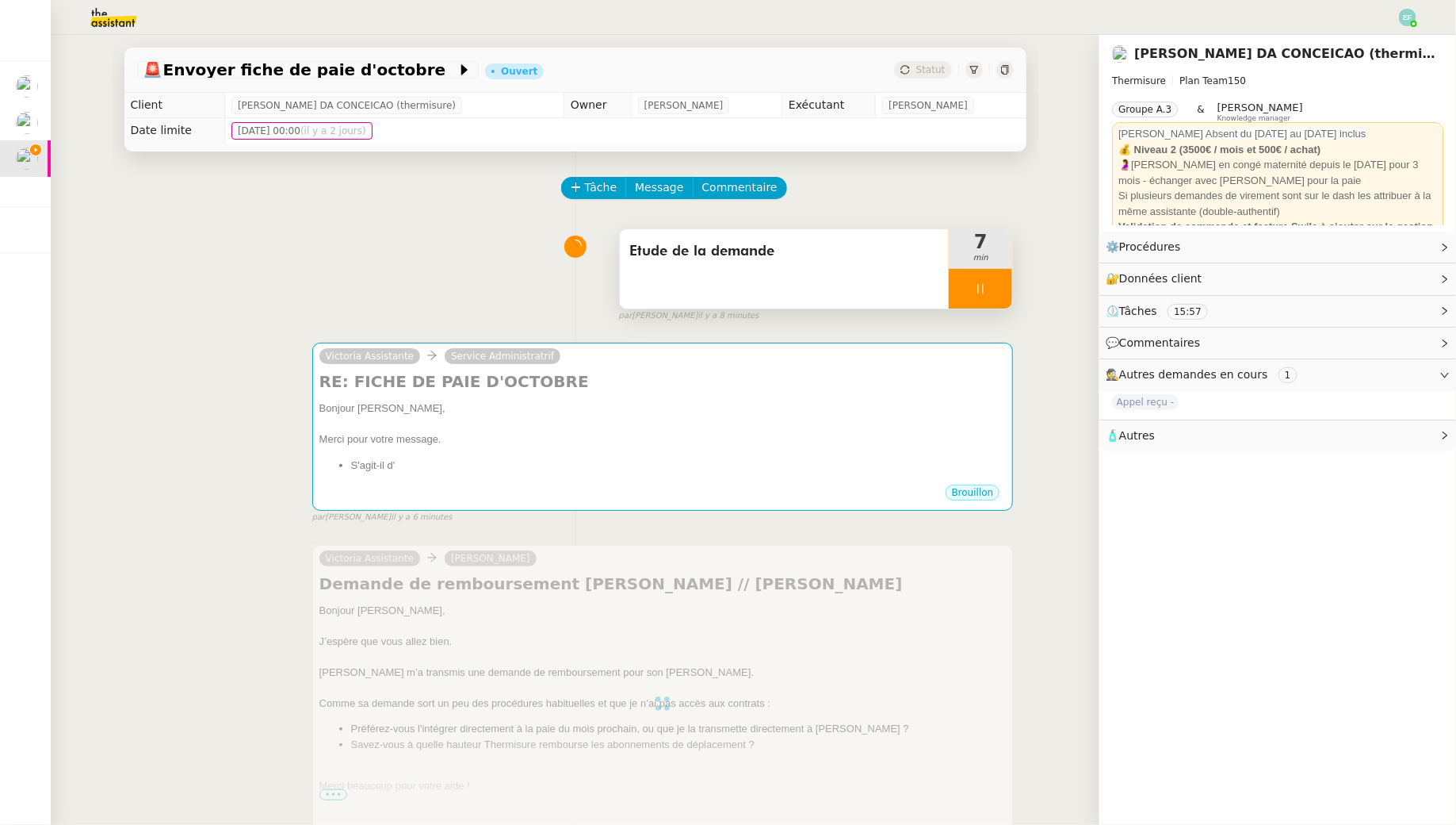
click at [775, 286] on div "Etude de la demande" at bounding box center [785, 268] width 330 height 79
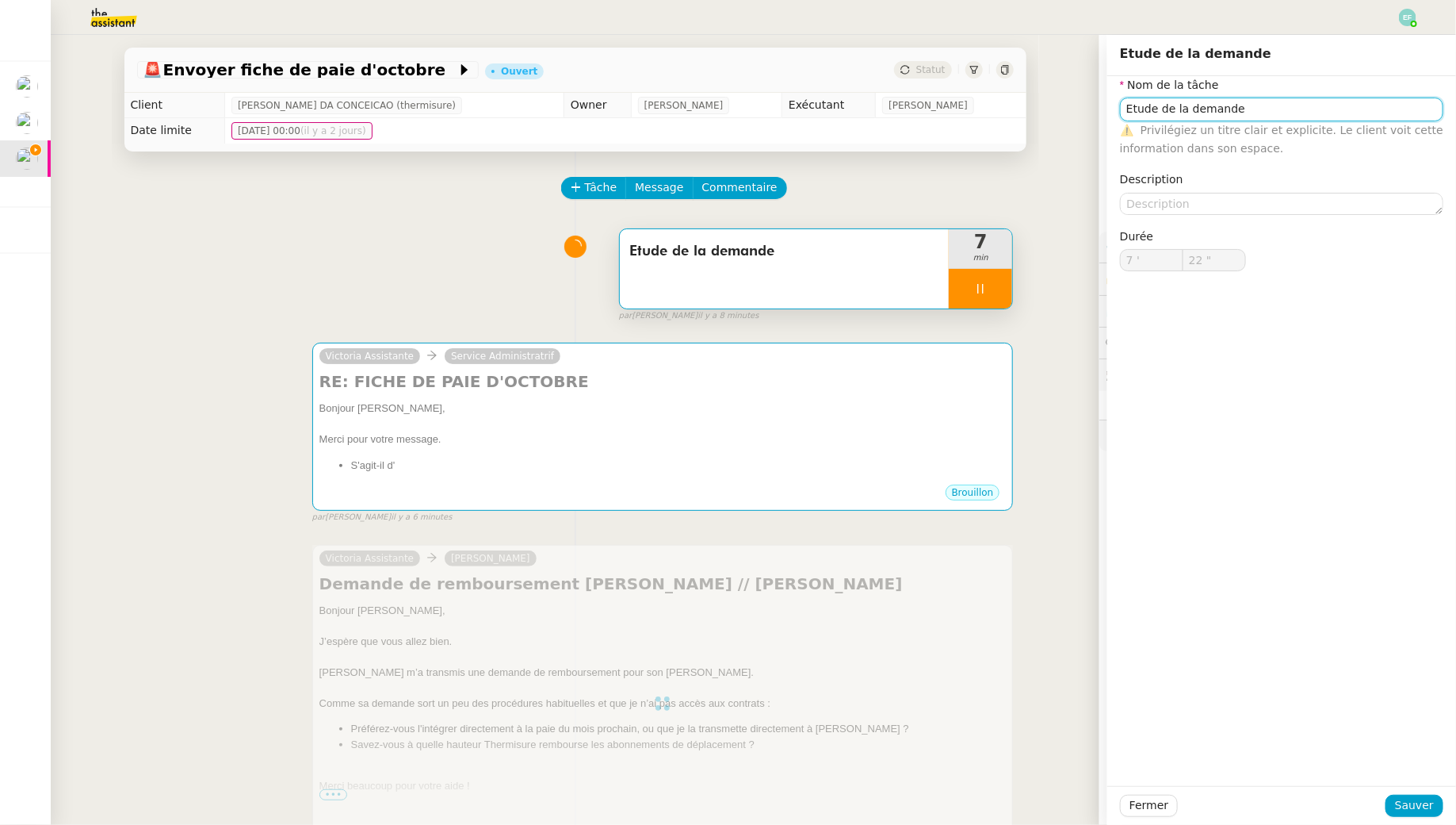
click at [1120, 114] on input "Etude de la demande" at bounding box center [1282, 109] width 324 height 23
type input "Etude de la demande"
type input "23 ""
type input "Etude de la demande + envoi d"
type input "24 ""
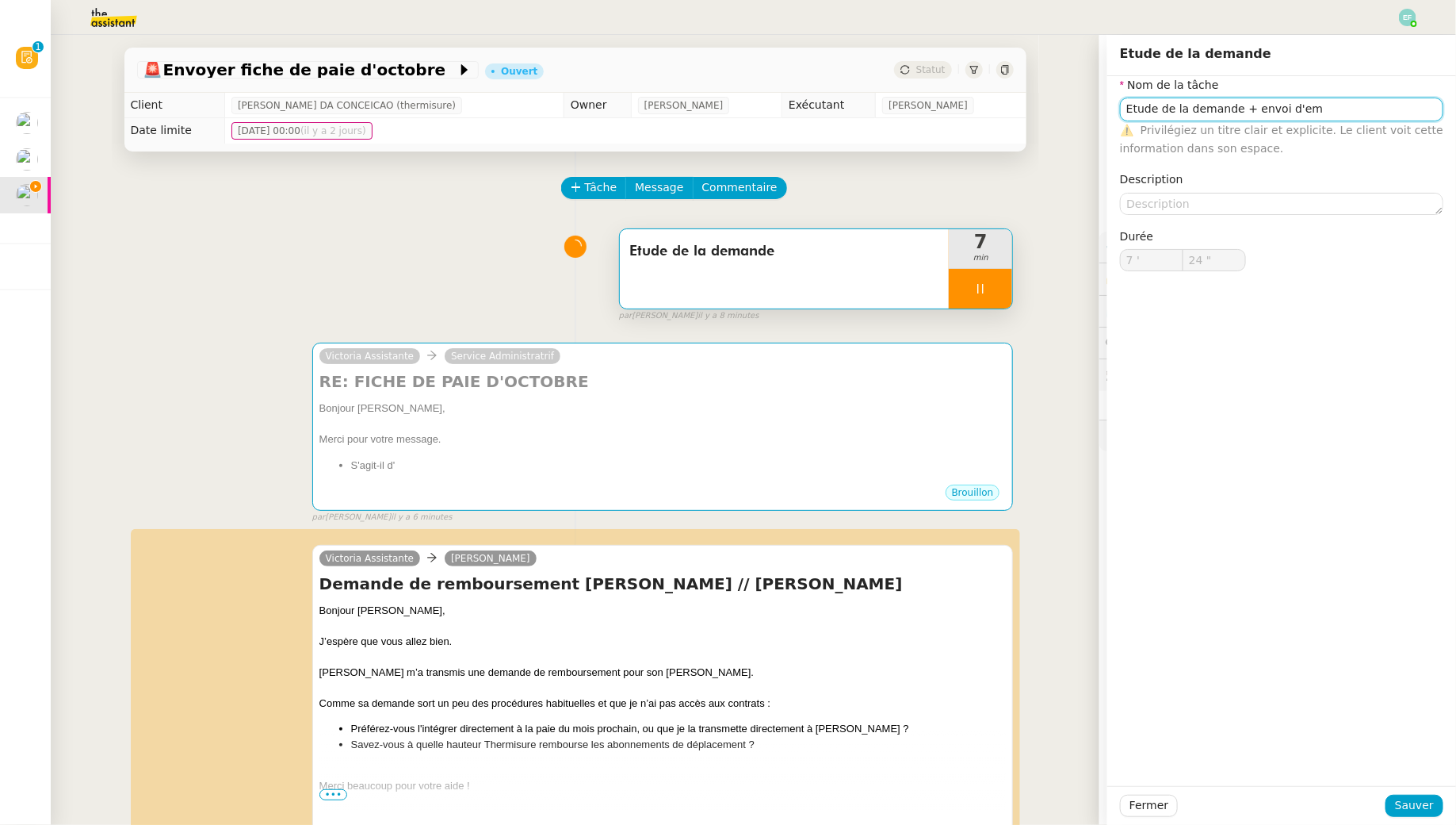
type input "Etude de la demande"
type input "7 '"
type input "24 ""
type input "Etude de la demande"
type input "7 '"
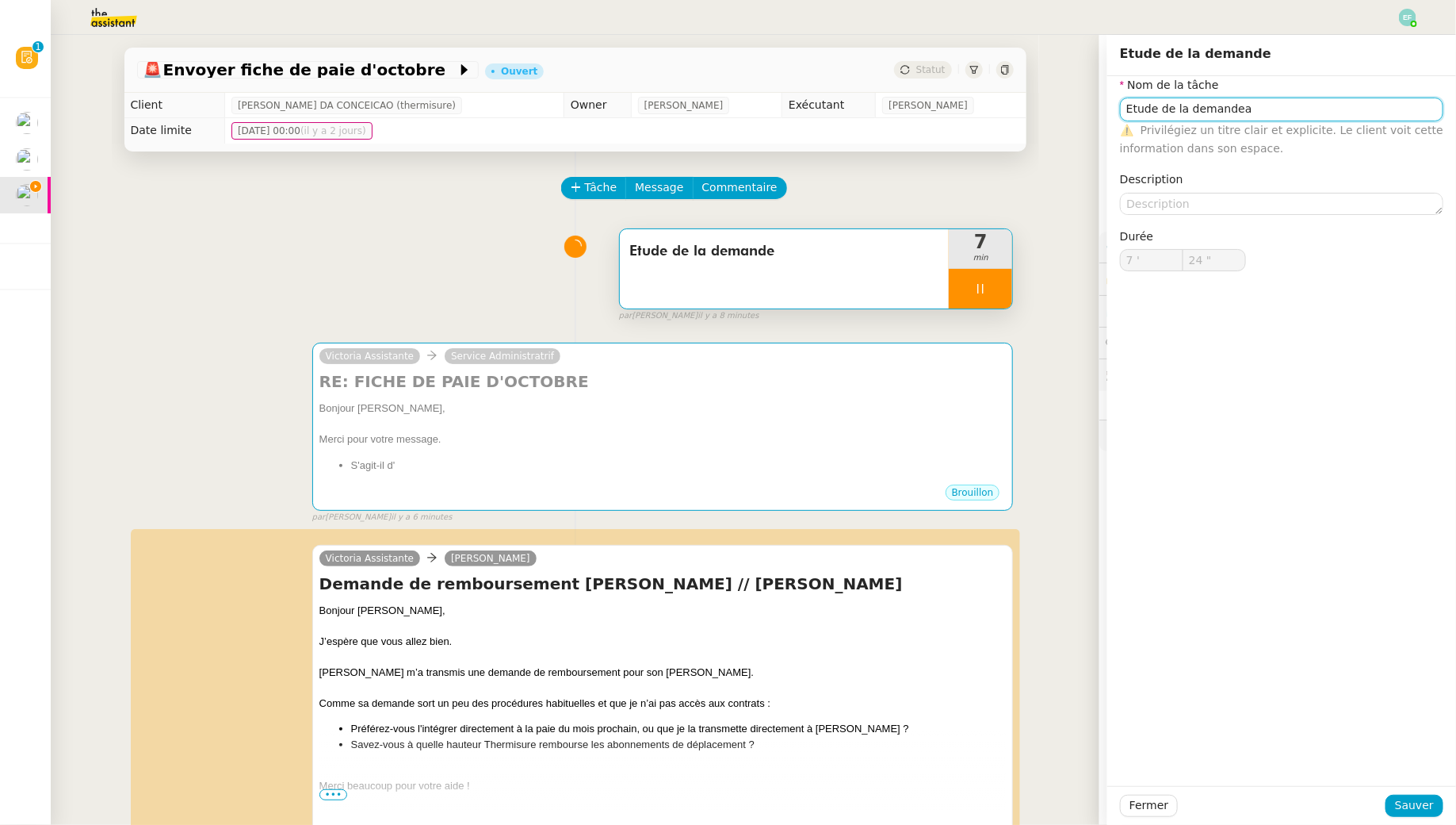
type input "25 ""
type input "Etude de la demande"
type input "7 '"
type input "25 ""
type input "Etude de la demande +"
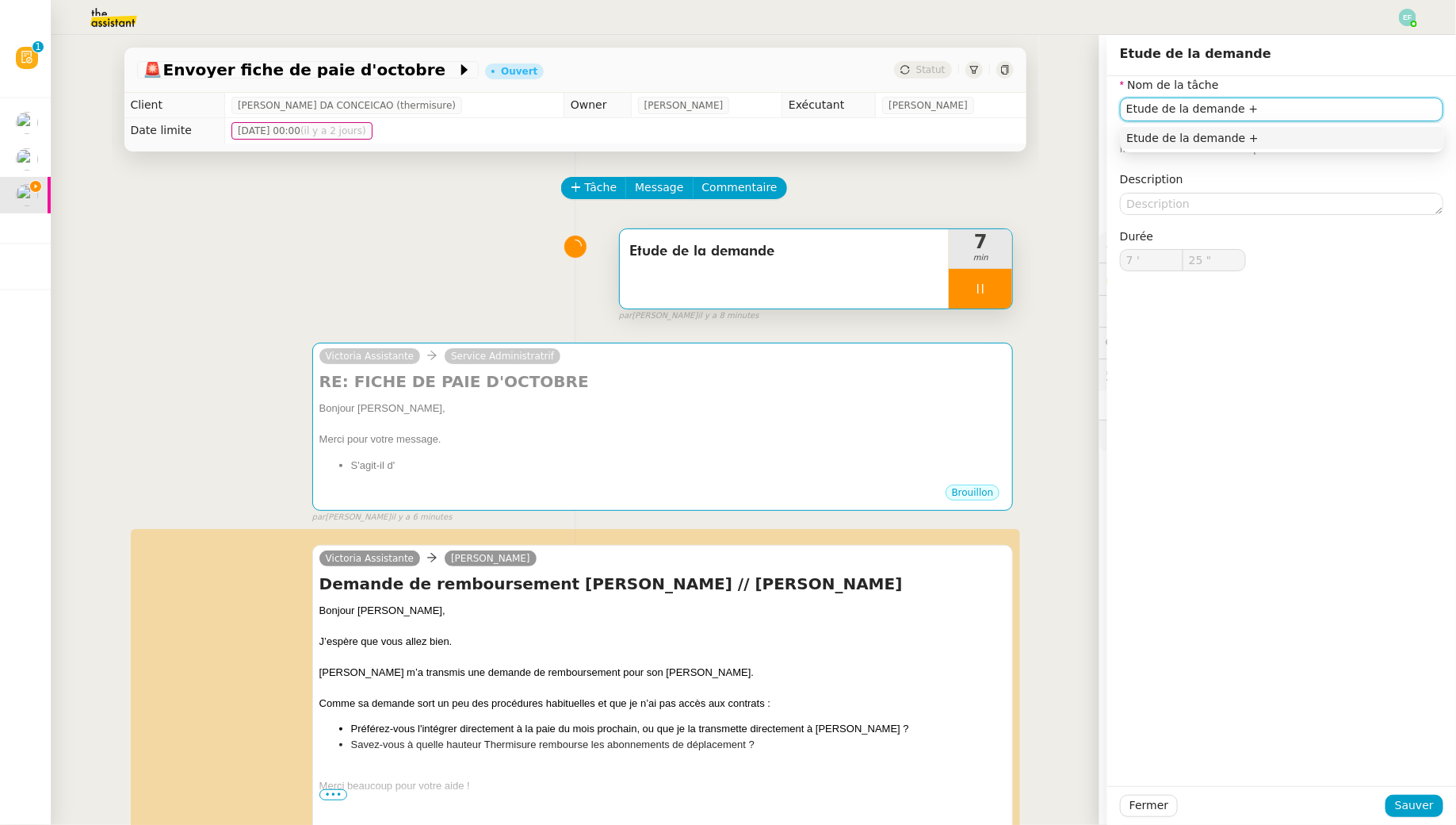
type input "26 ""
type input "Etude de la demande + envoi d'"
type input "27 ""
type input "Etude de la demande + envoi d'ema"
type input "28 ""
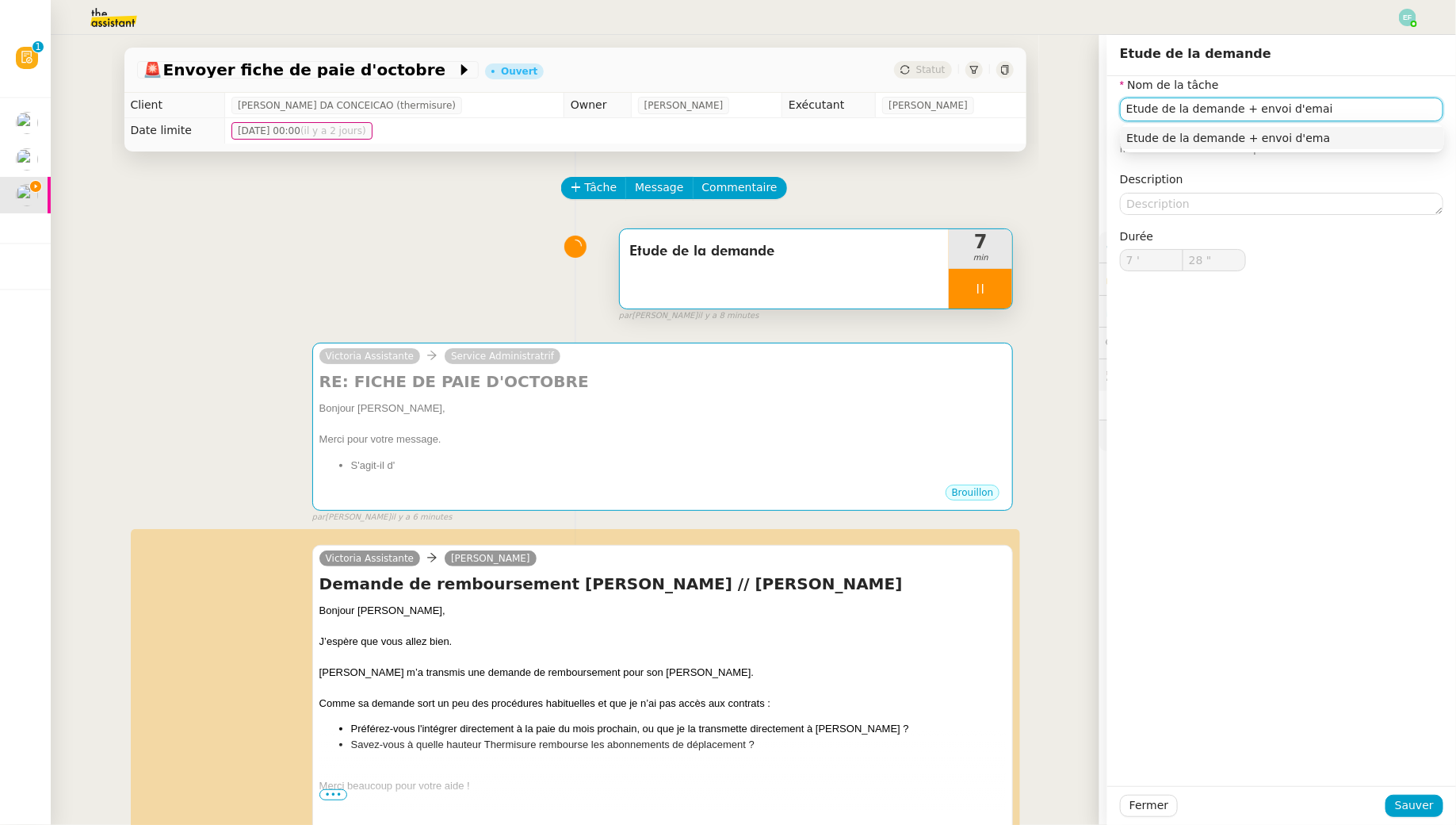
type input "Etude de la demande + envoi d'email"
type input "29 ""
type input "Etude de la demande + envoi d'email"
click at [1120, 746] on span "Sauver" at bounding box center [1414, 804] width 38 height 18
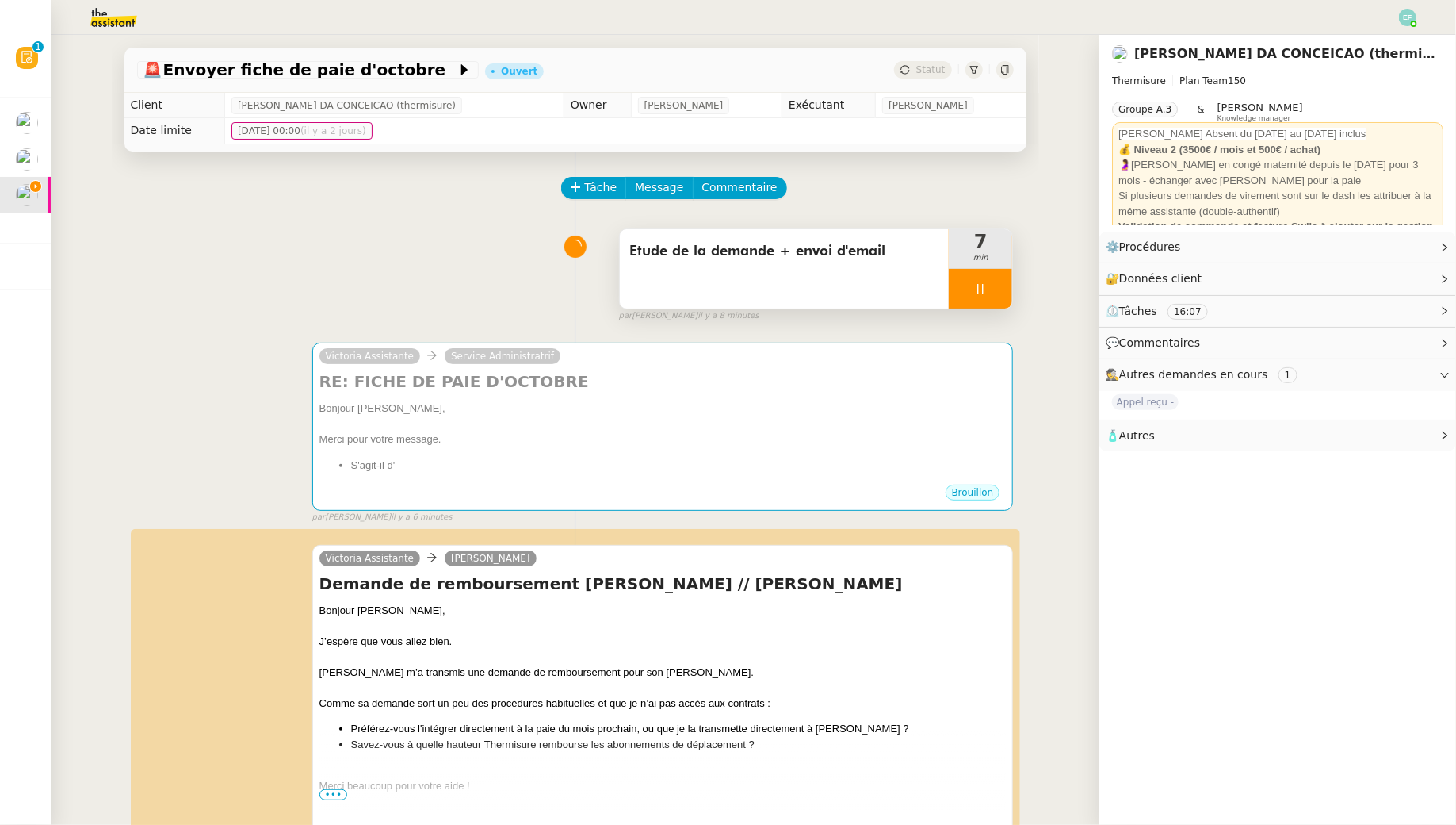
click at [995, 285] on div at bounding box center [980, 288] width 64 height 39
click at [1000, 286] on icon at bounding box center [996, 289] width 13 height 13
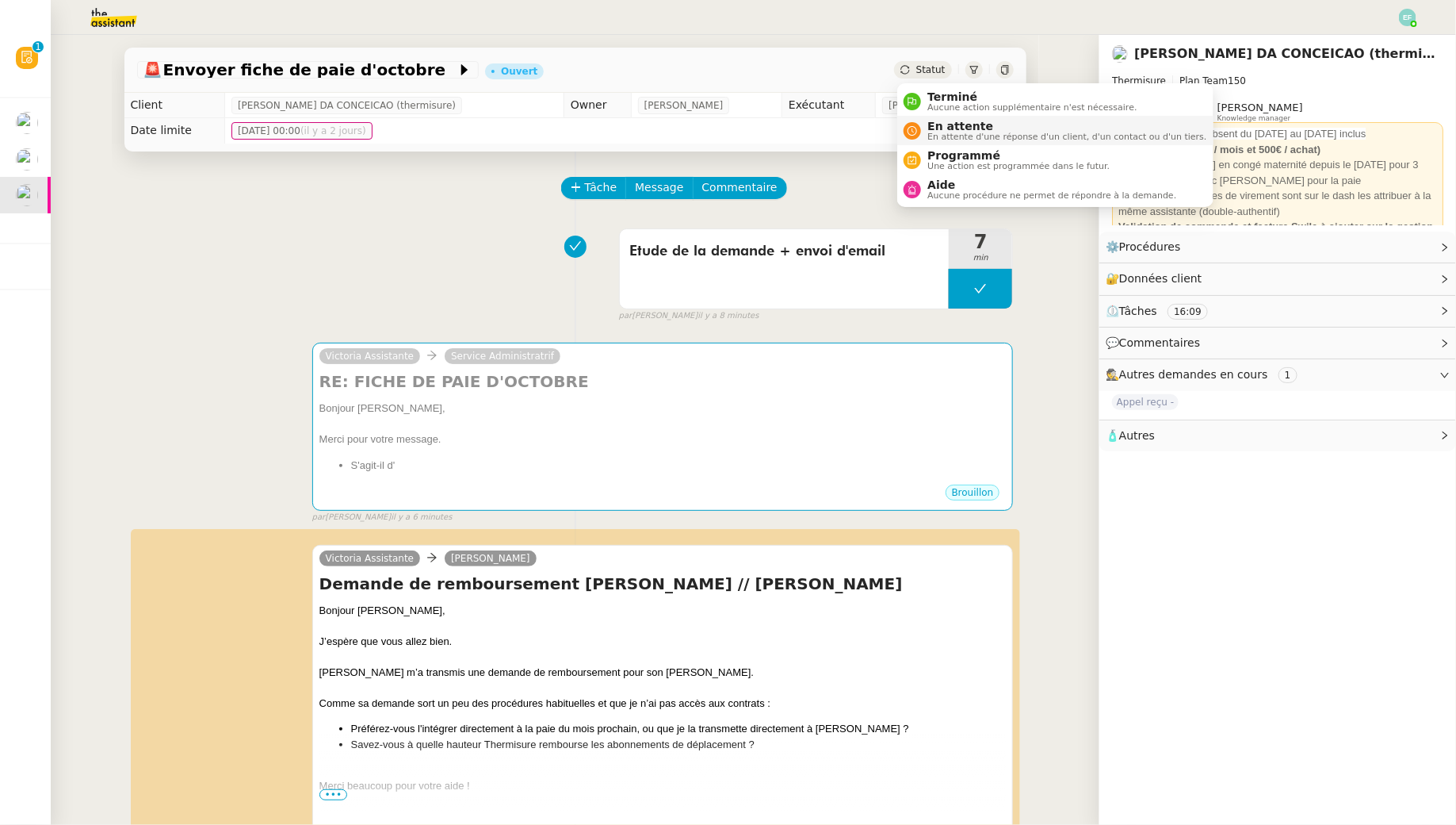
click at [943, 134] on span "En attente d'une réponse d'un client, d'un contact ou d'un tiers." at bounding box center [1067, 136] width 279 height 8
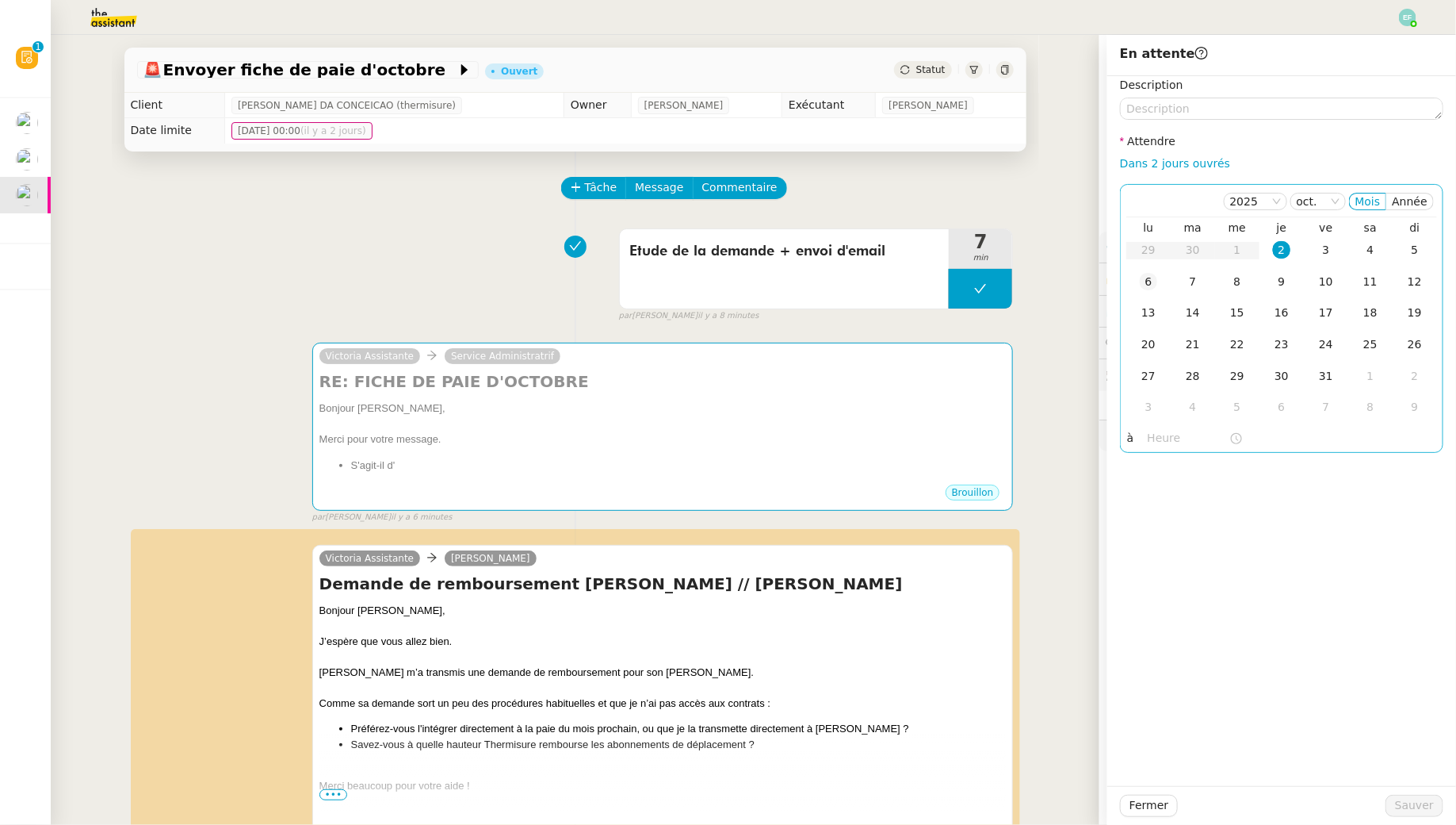
click at [1120, 286] on div "6" at bounding box center [1148, 282] width 18 height 18
click at [1120, 746] on div "Fermer Sauver" at bounding box center [1282, 804] width 349 height 38
click at [1120, 746] on span "Sauver" at bounding box center [1414, 804] width 38 height 18
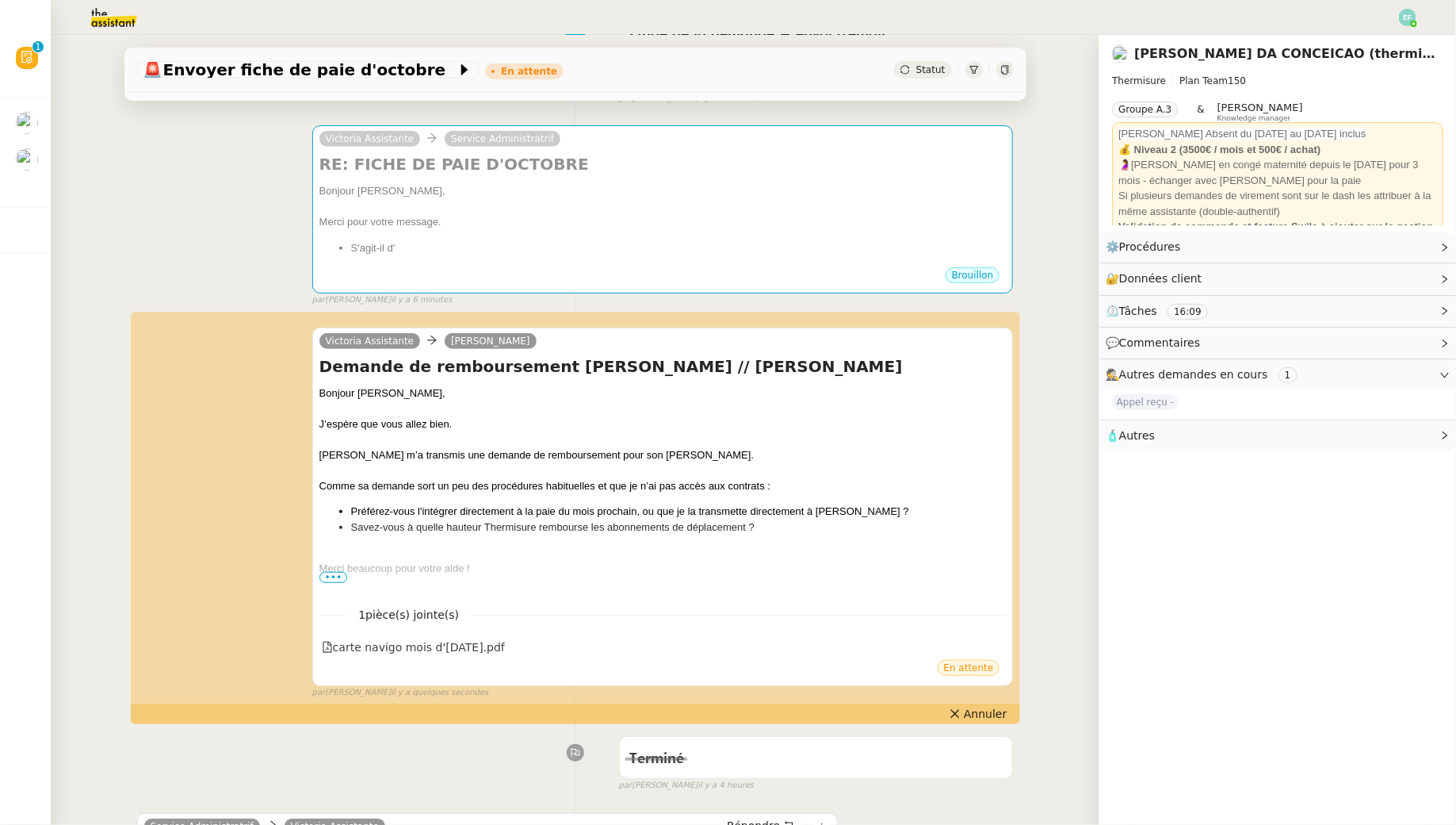
scroll to position [307, 0]
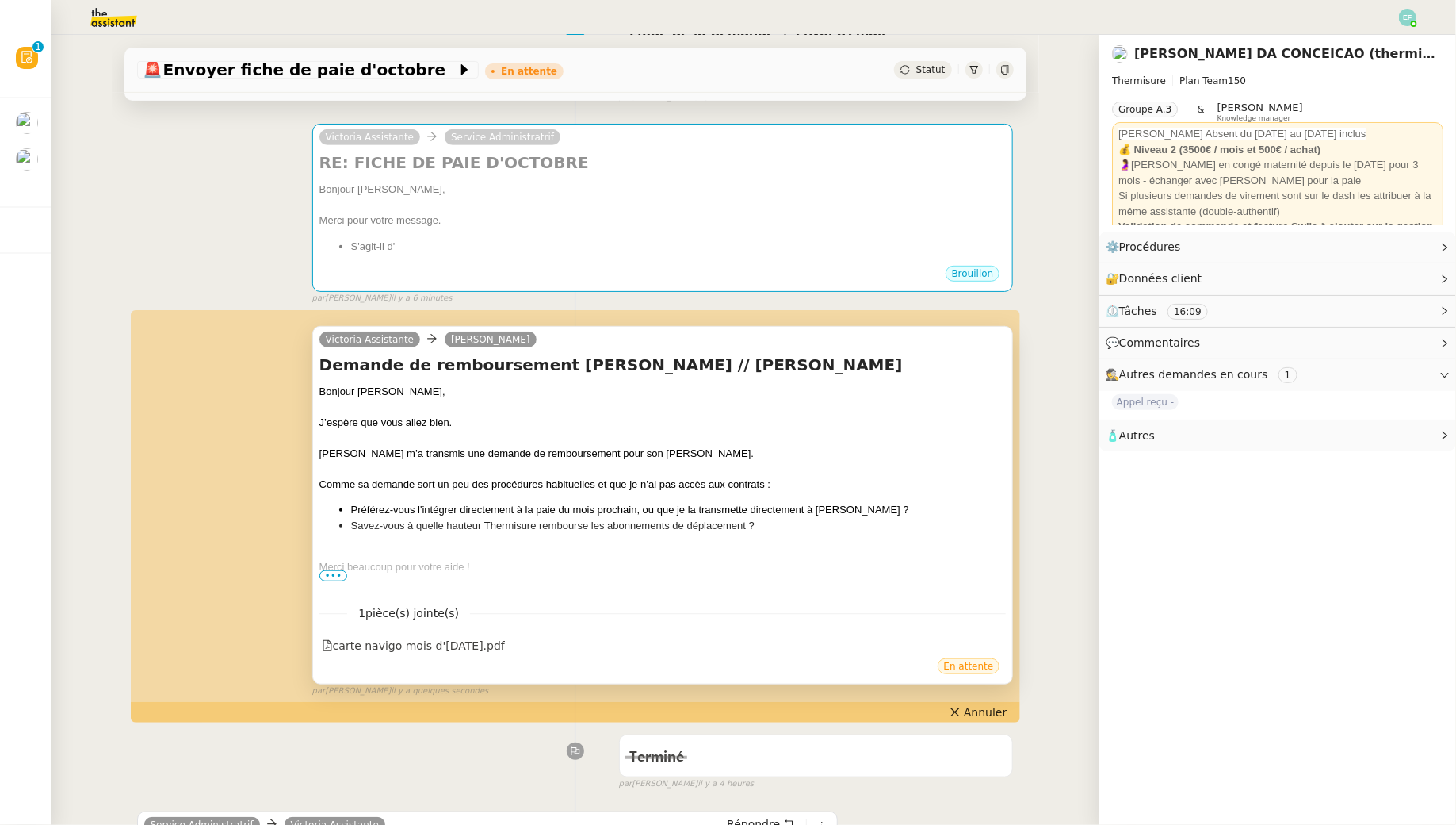
click at [338, 571] on span "•••" at bounding box center [334, 576] width 28 height 11
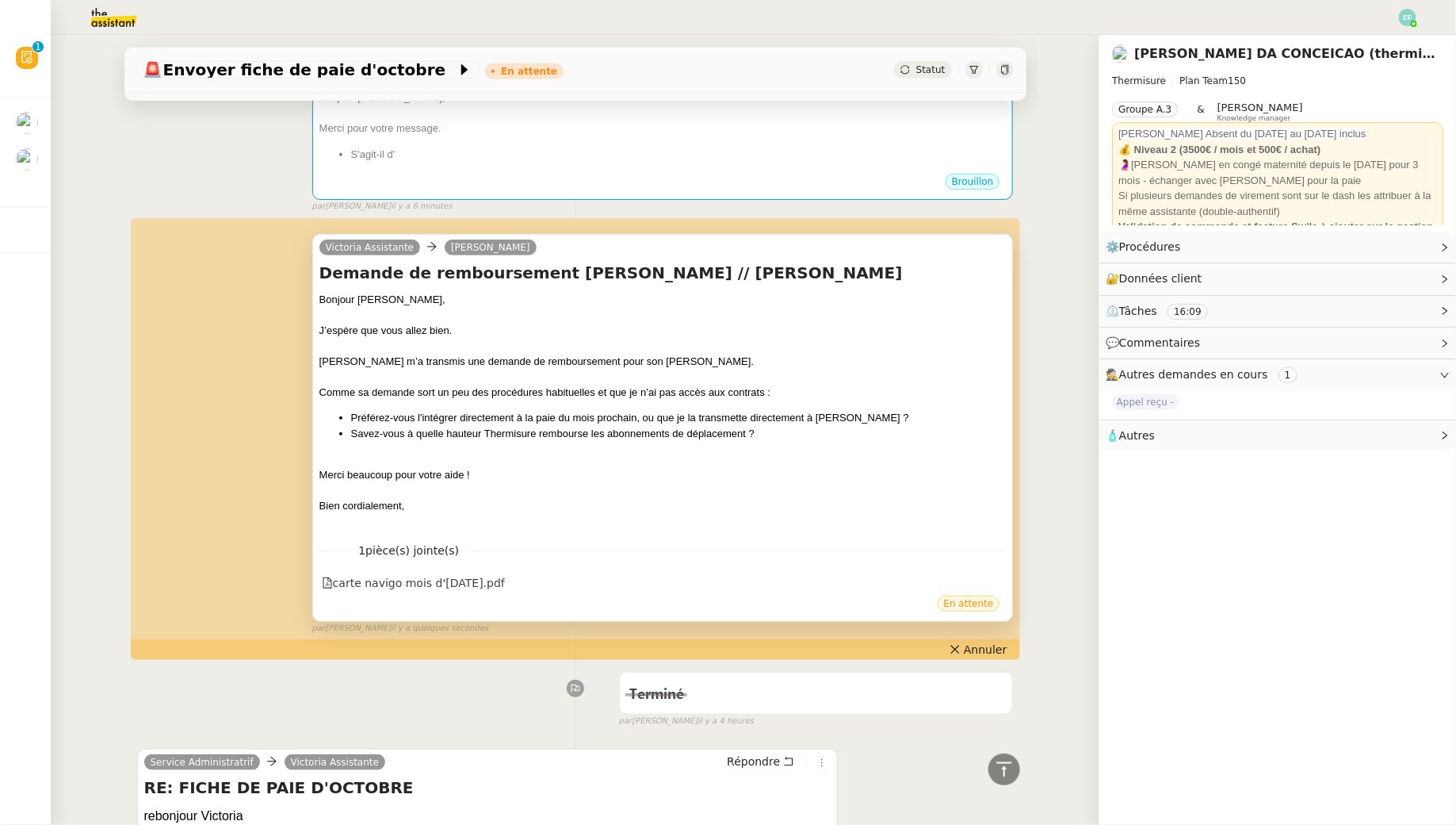
scroll to position [0, 0]
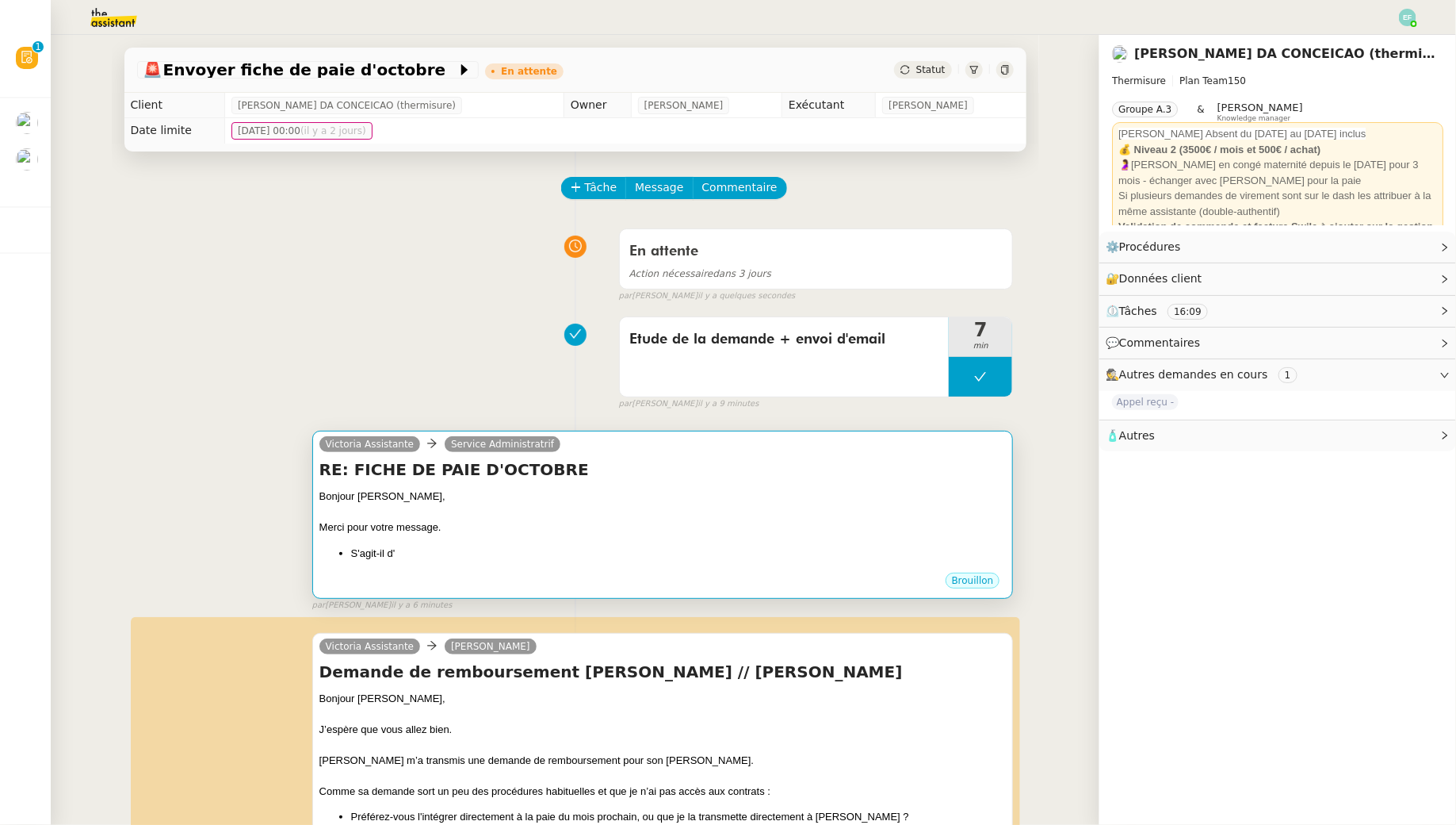
click at [676, 476] on h4 "RE: FICHE DE PAIE D'OCTOBRE" at bounding box center [663, 469] width 688 height 23
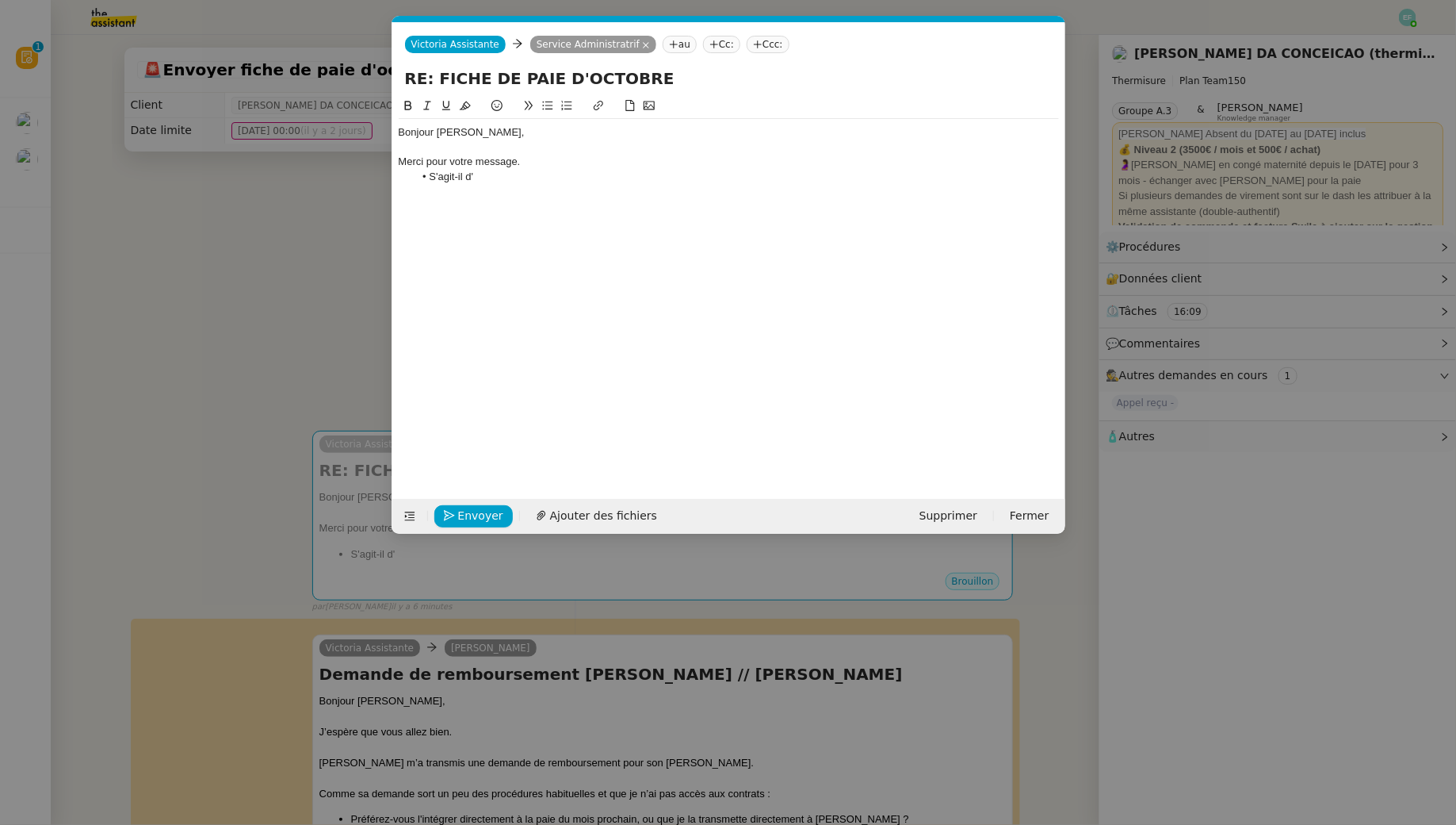
scroll to position [0, 33]
click at [966, 520] on span "Supprimer" at bounding box center [948, 515] width 58 height 18
click at [1088, 471] on span "OK" at bounding box center [1096, 472] width 16 height 16
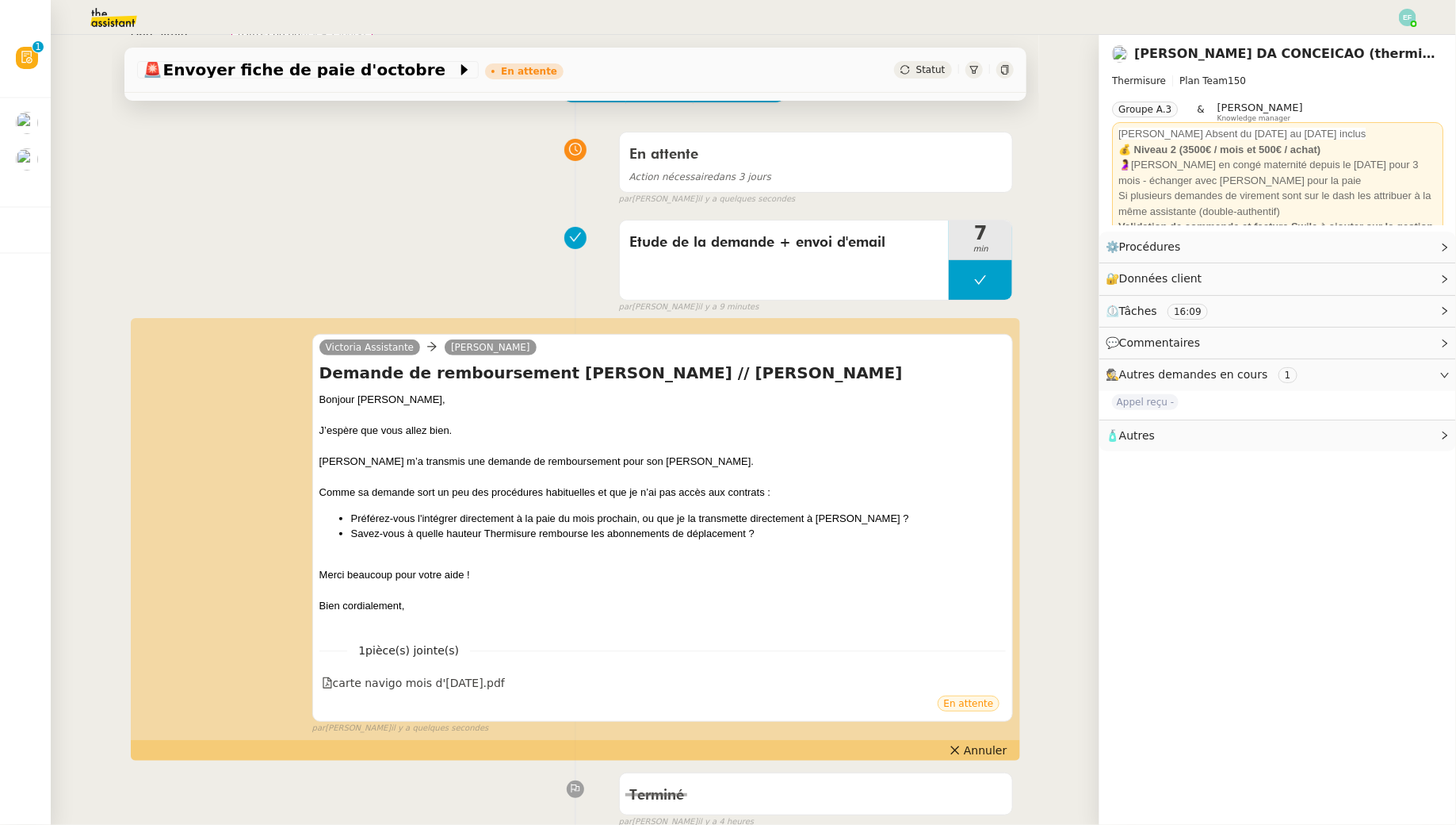
scroll to position [96, 0]
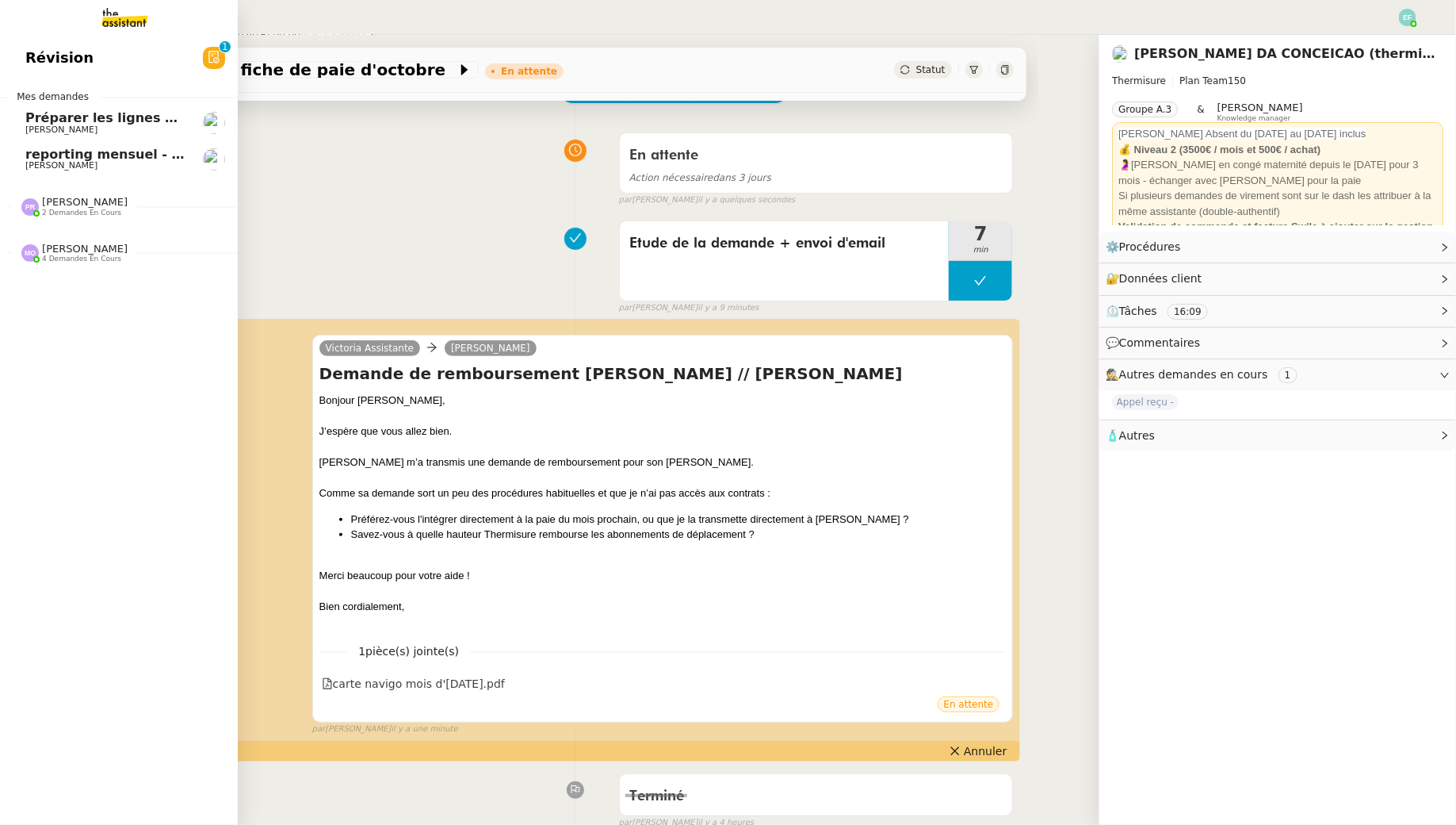
click at [38, 168] on span "Manon Loustau" at bounding box center [61, 165] width 72 height 10
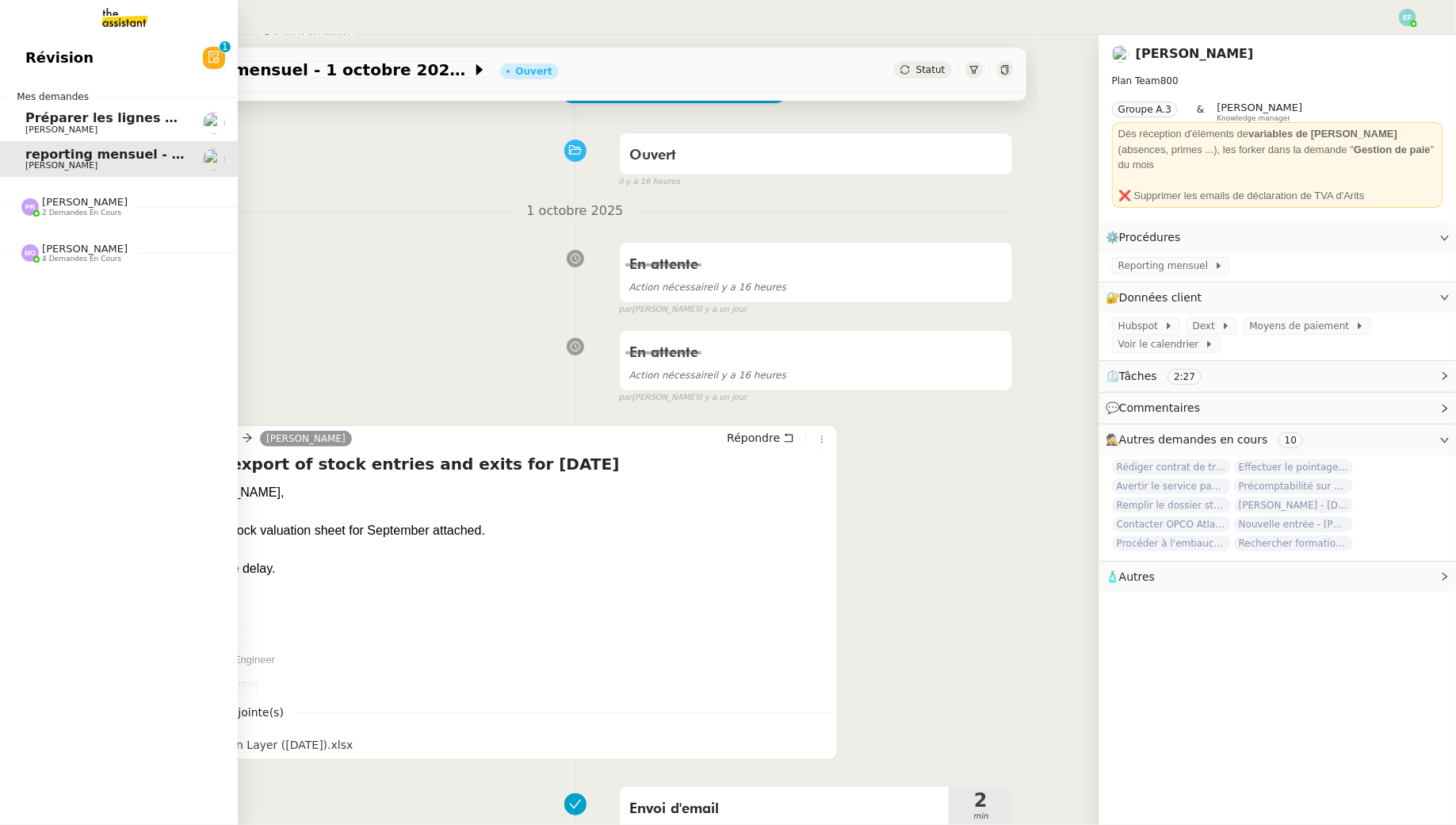
click at [34, 130] on span "Jeremy JULIARD" at bounding box center [61, 130] width 72 height 10
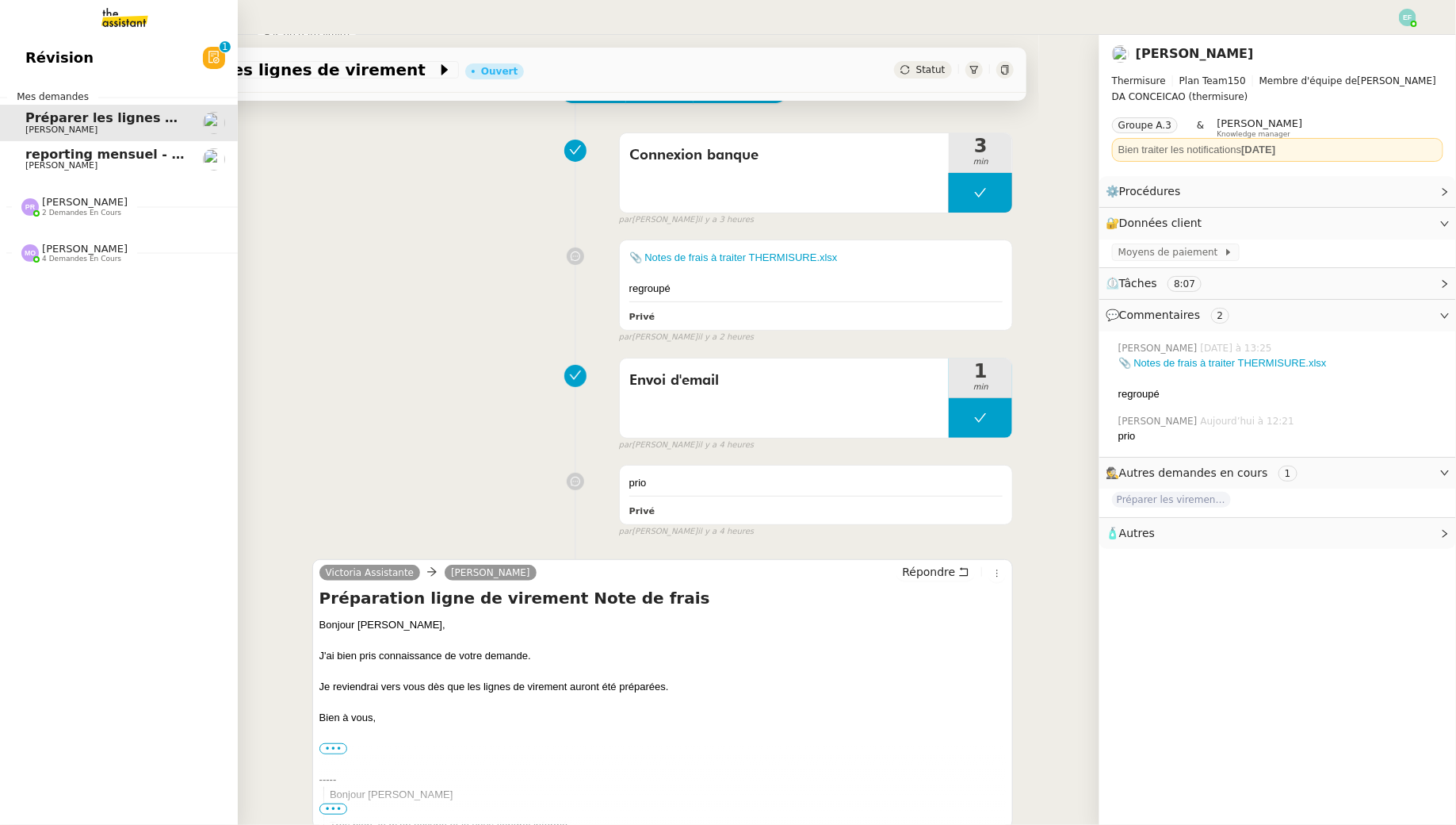
click at [46, 166] on span "Manon Loustau" at bounding box center [61, 165] width 72 height 10
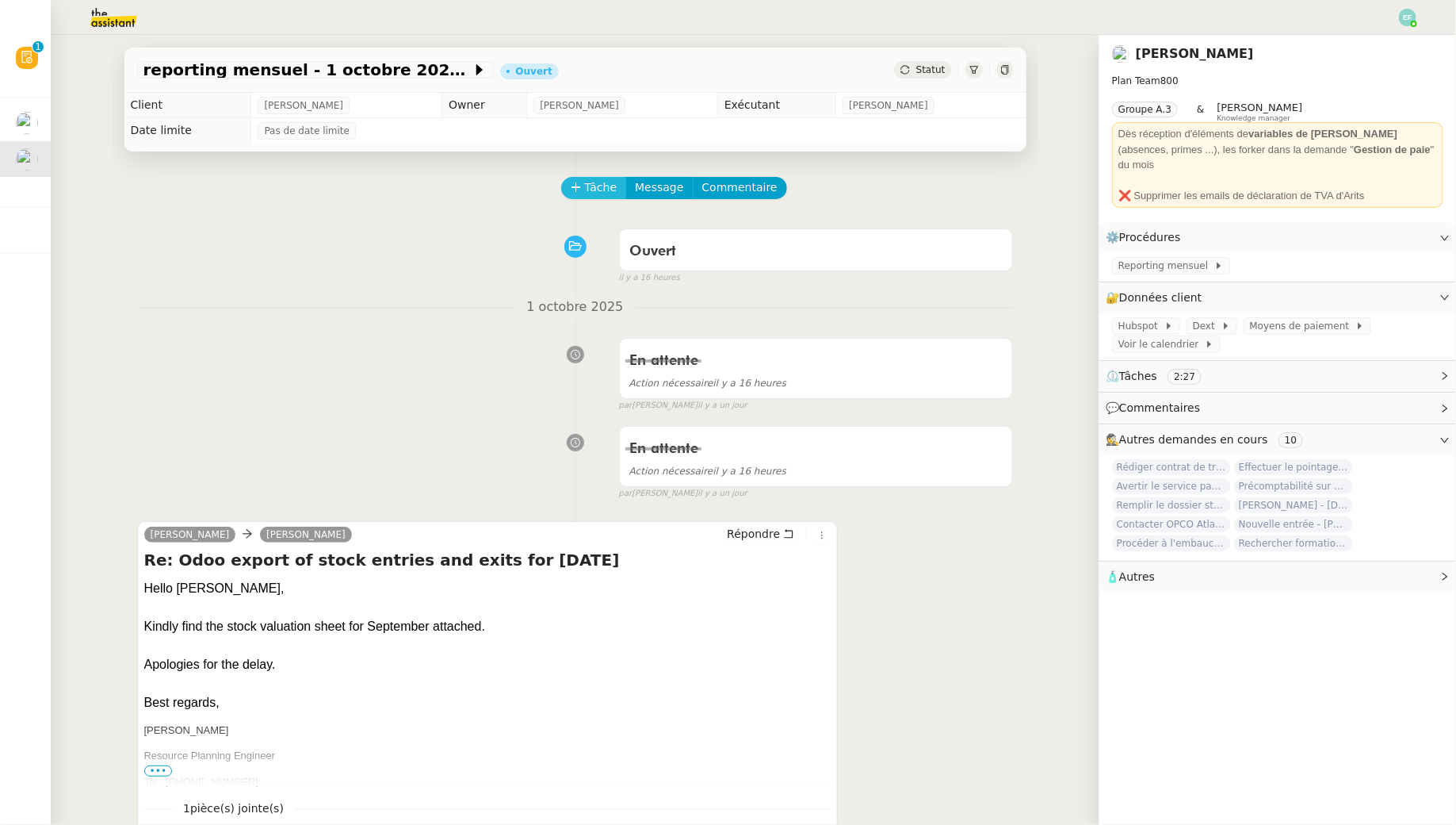
click at [603, 187] on span "Tâche" at bounding box center [601, 187] width 33 height 18
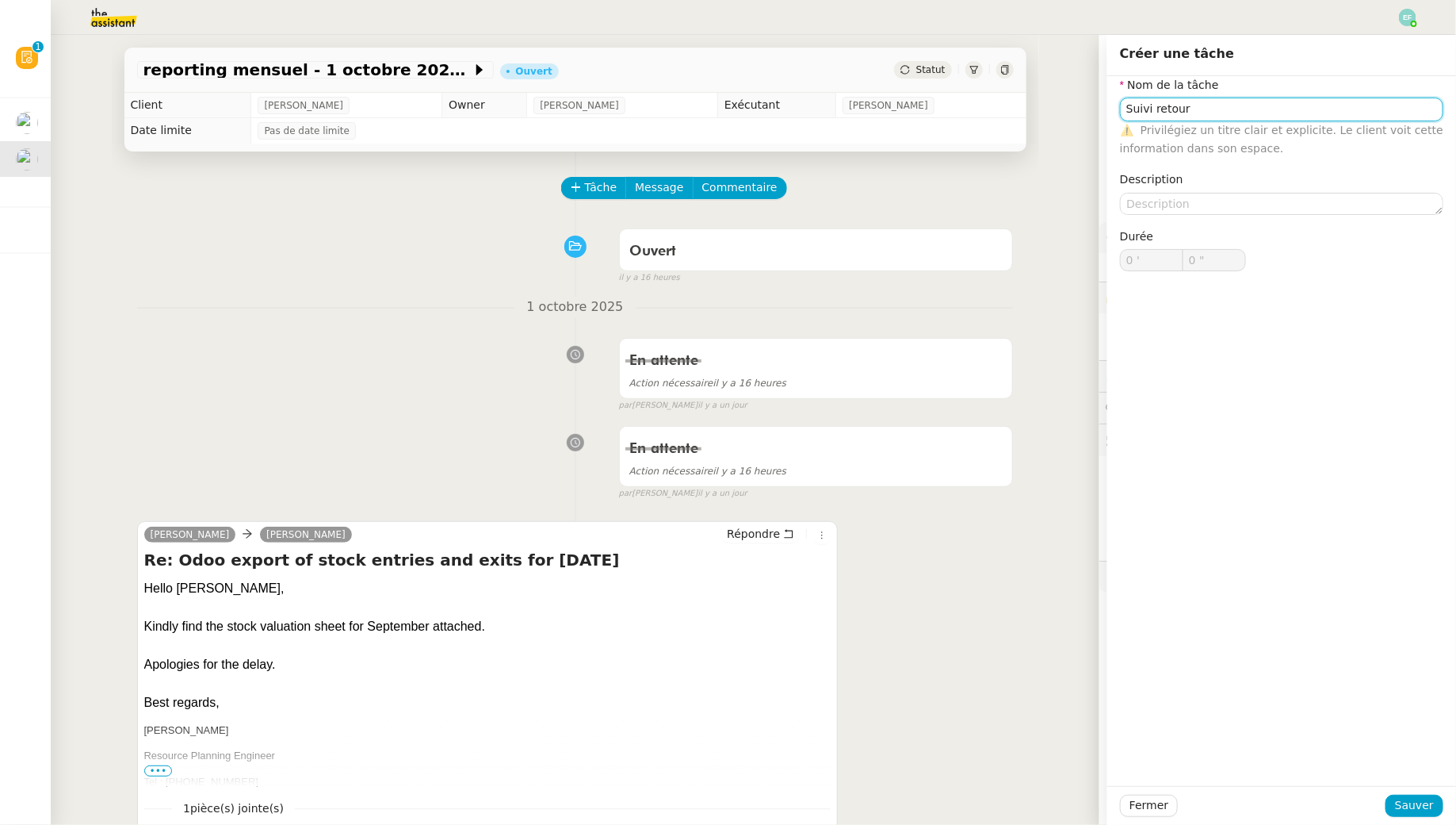
type input "Suivi retour"
drag, startPoint x: 1376, startPoint y: 802, endPoint x: 1388, endPoint y: 802, distance: 12.0
click at [1120, 746] on div at bounding box center [1282, 806] width 207 height 23
click at [1120, 746] on span "Sauver" at bounding box center [1414, 804] width 38 height 18
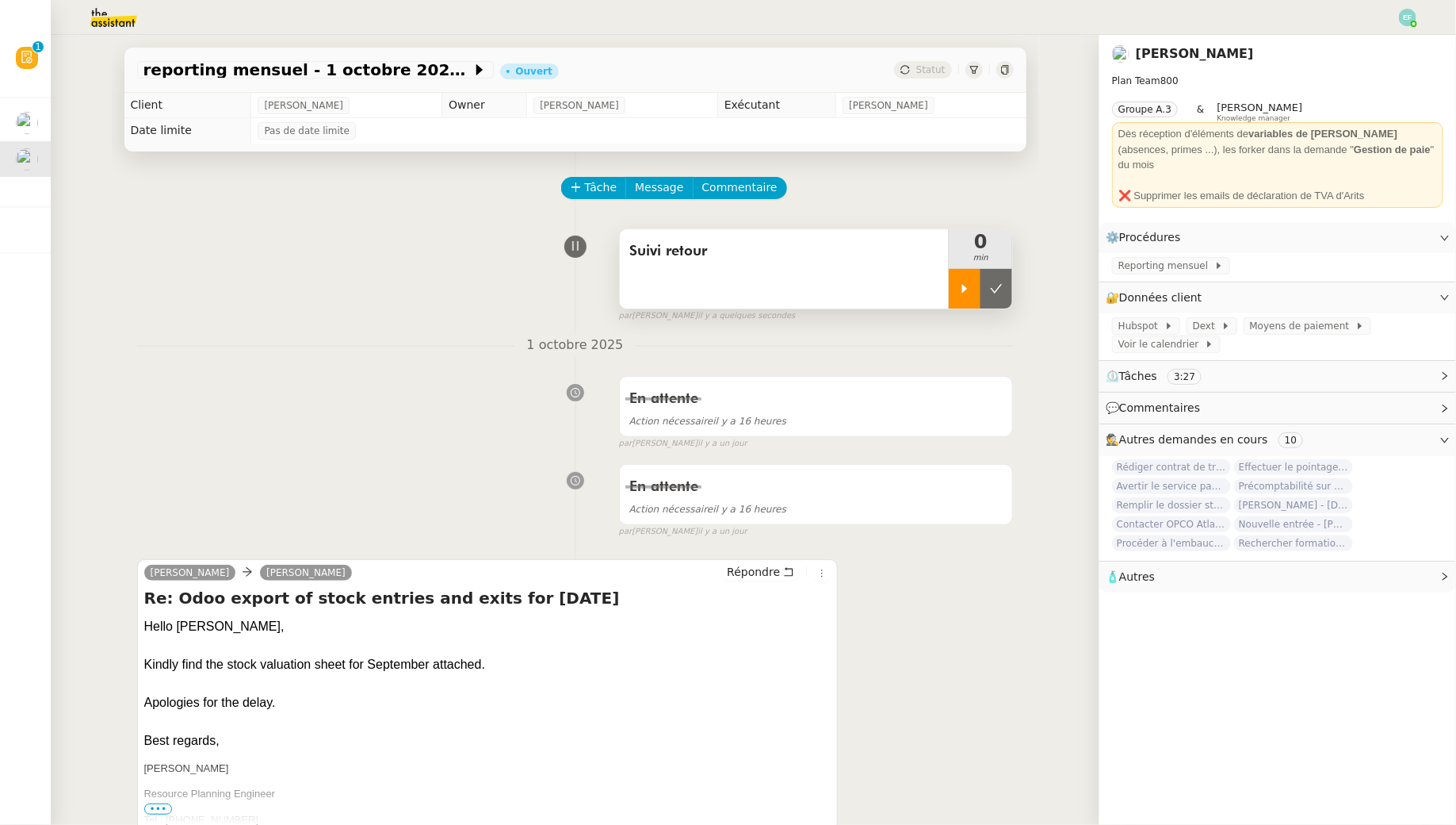
click at [960, 293] on icon at bounding box center [965, 289] width 13 height 13
click at [767, 570] on span "Répondre" at bounding box center [753, 572] width 53 height 16
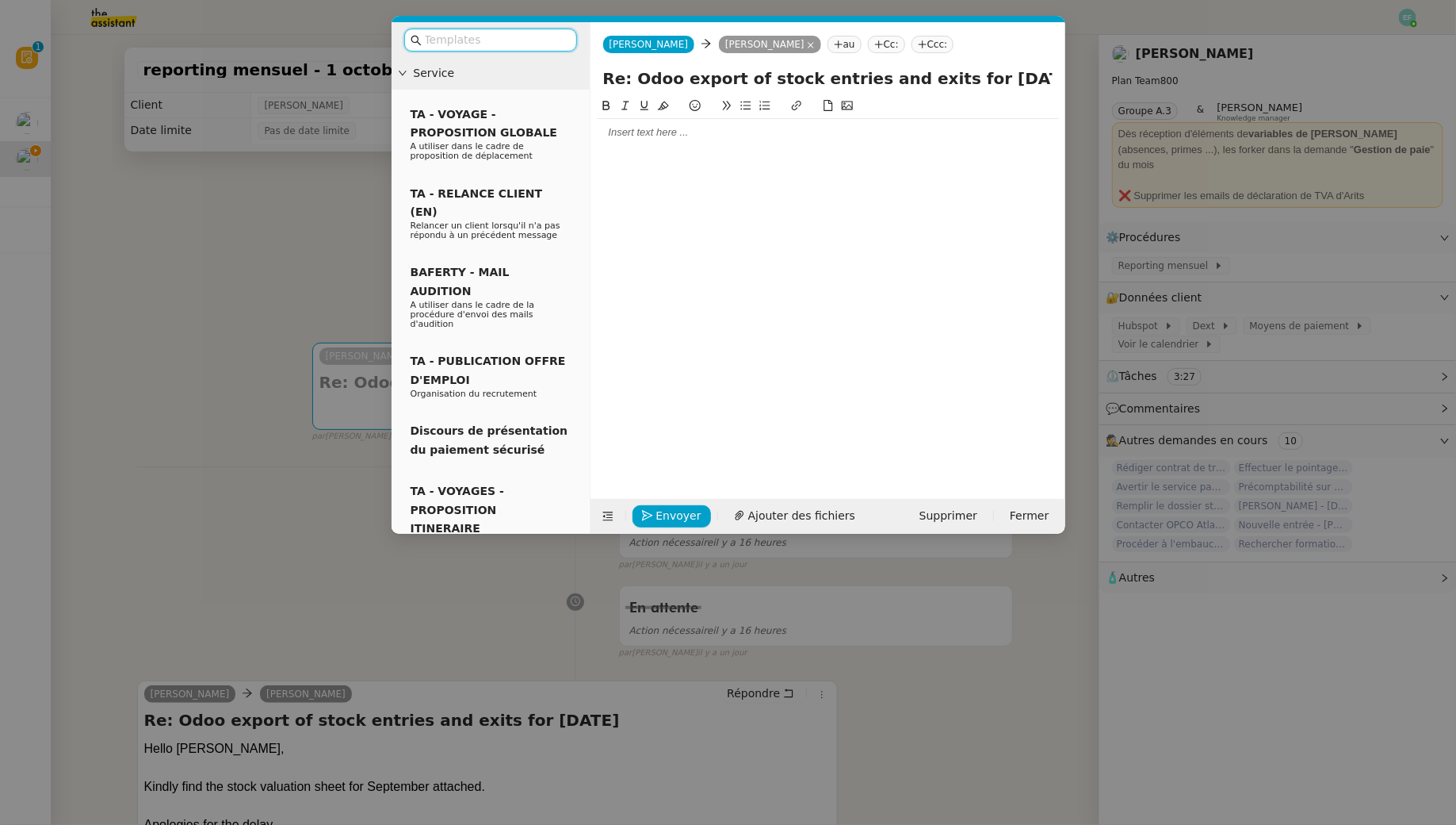
click at [611, 144] on div at bounding box center [827, 132] width 463 height 27
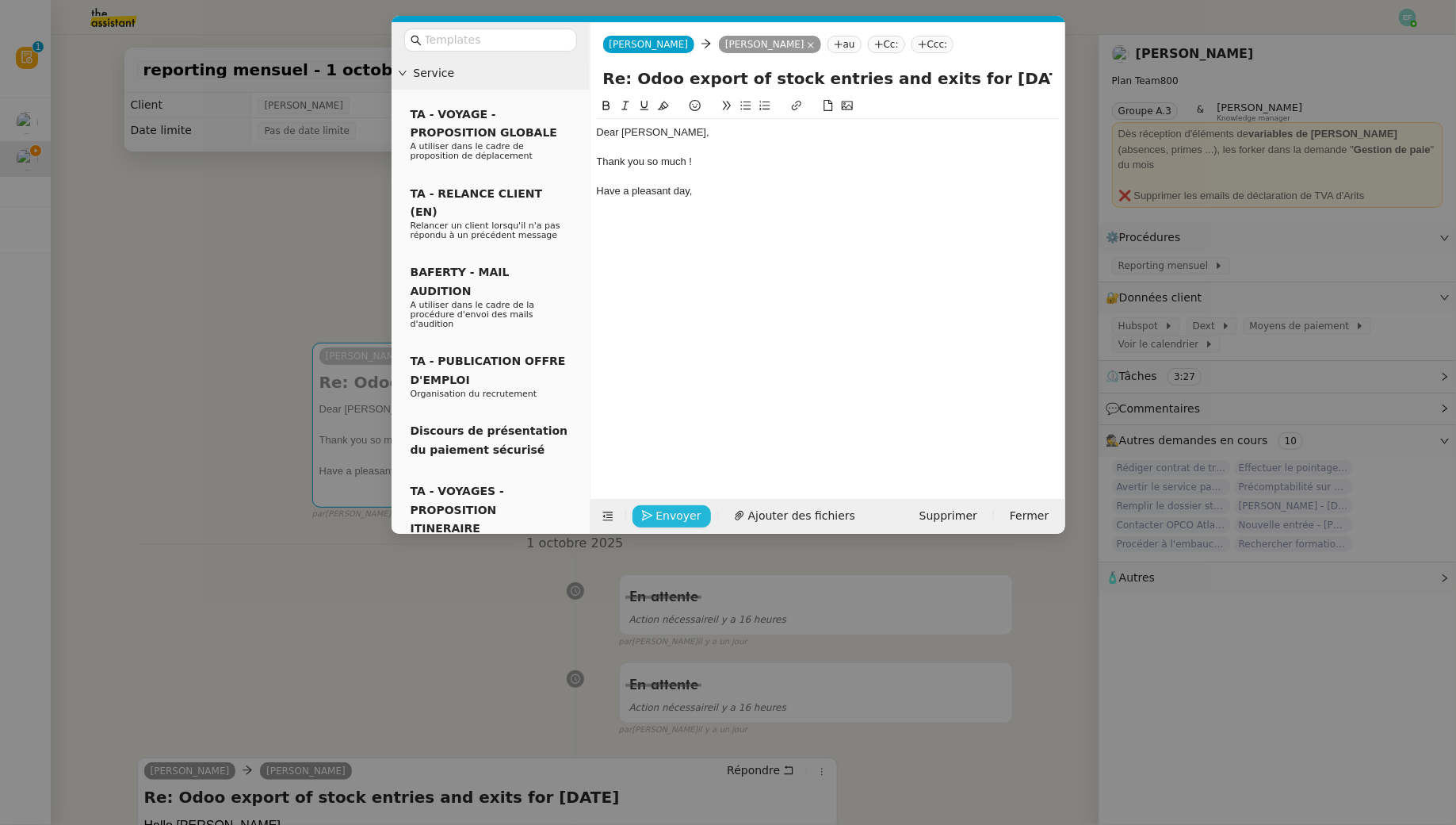
click at [674, 514] on span "Envoyer" at bounding box center [679, 515] width 45 height 18
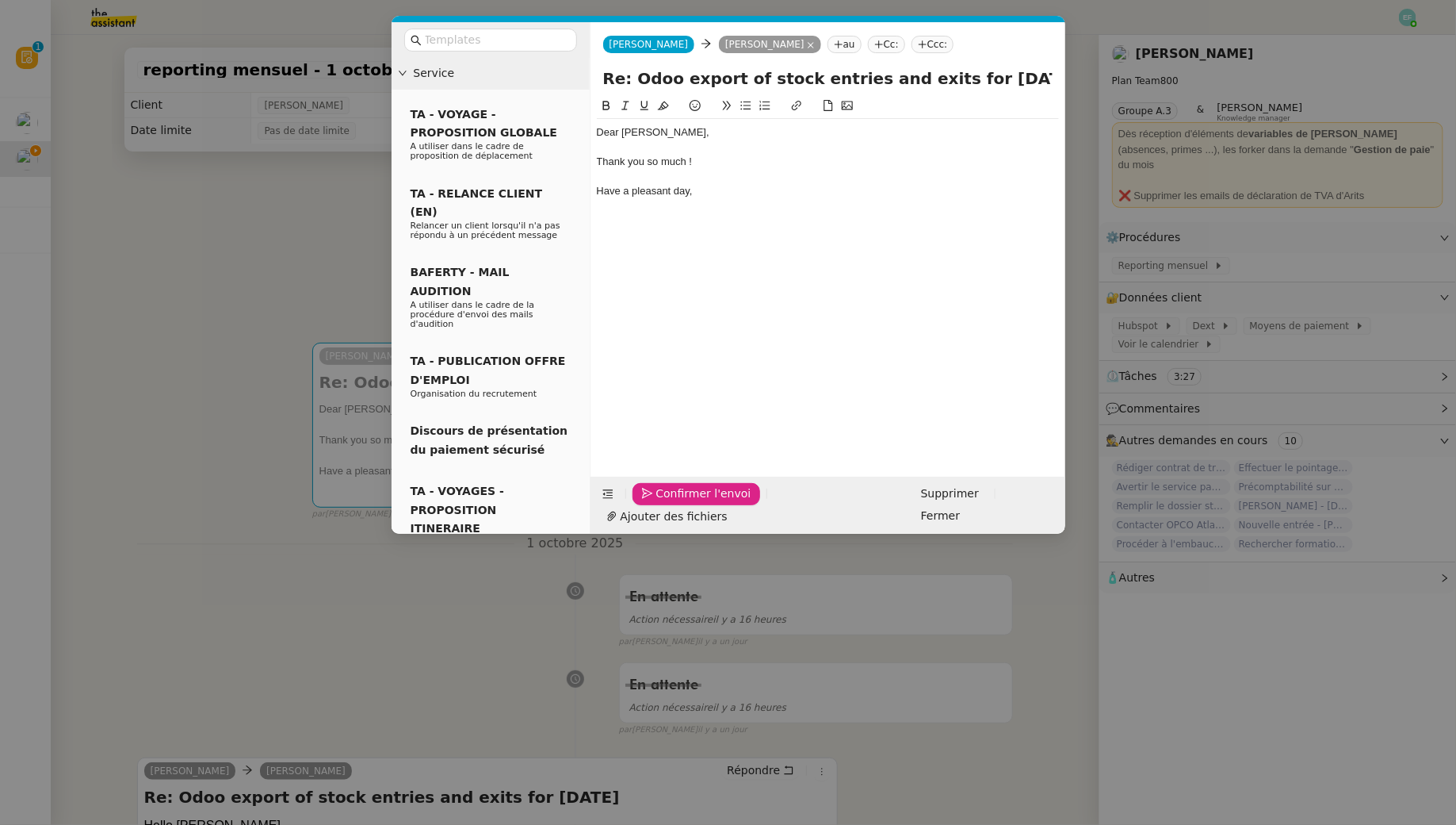
click at [674, 503] on span "Confirmer l'envoi" at bounding box center [704, 493] width 95 height 18
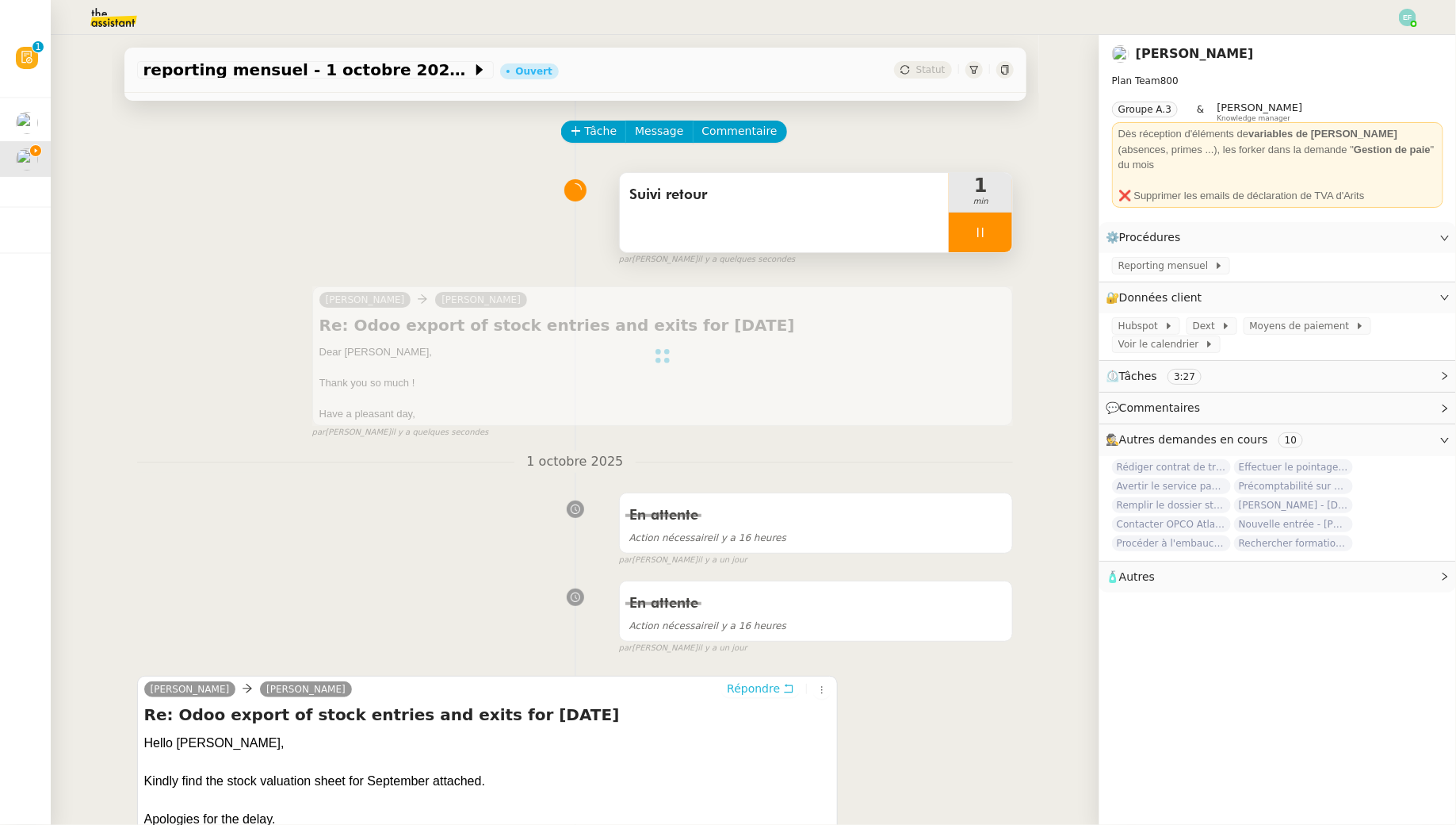
scroll to position [60, 0]
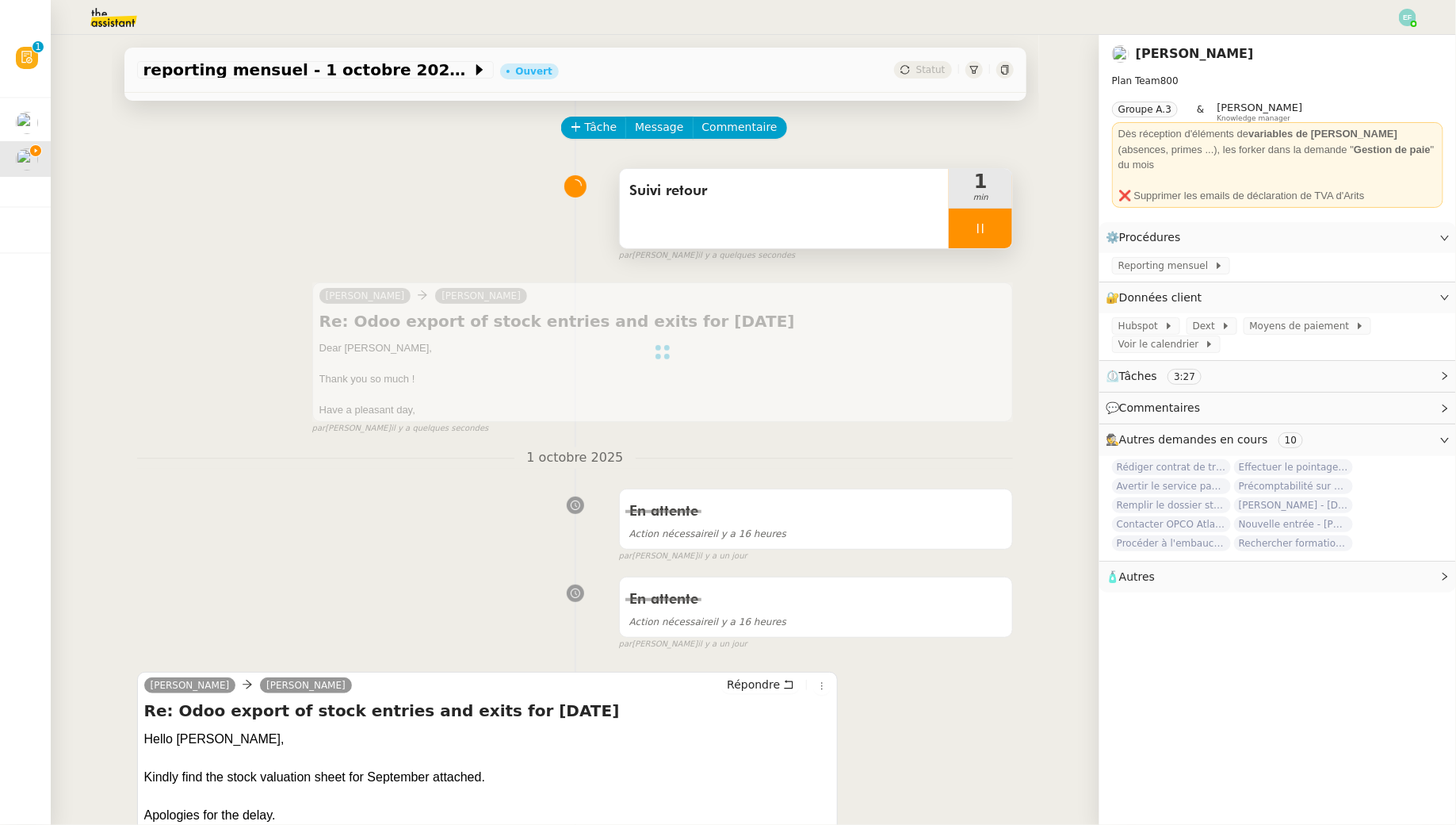
click at [817, 203] on div "Suivi retour" at bounding box center [784, 191] width 311 height 25
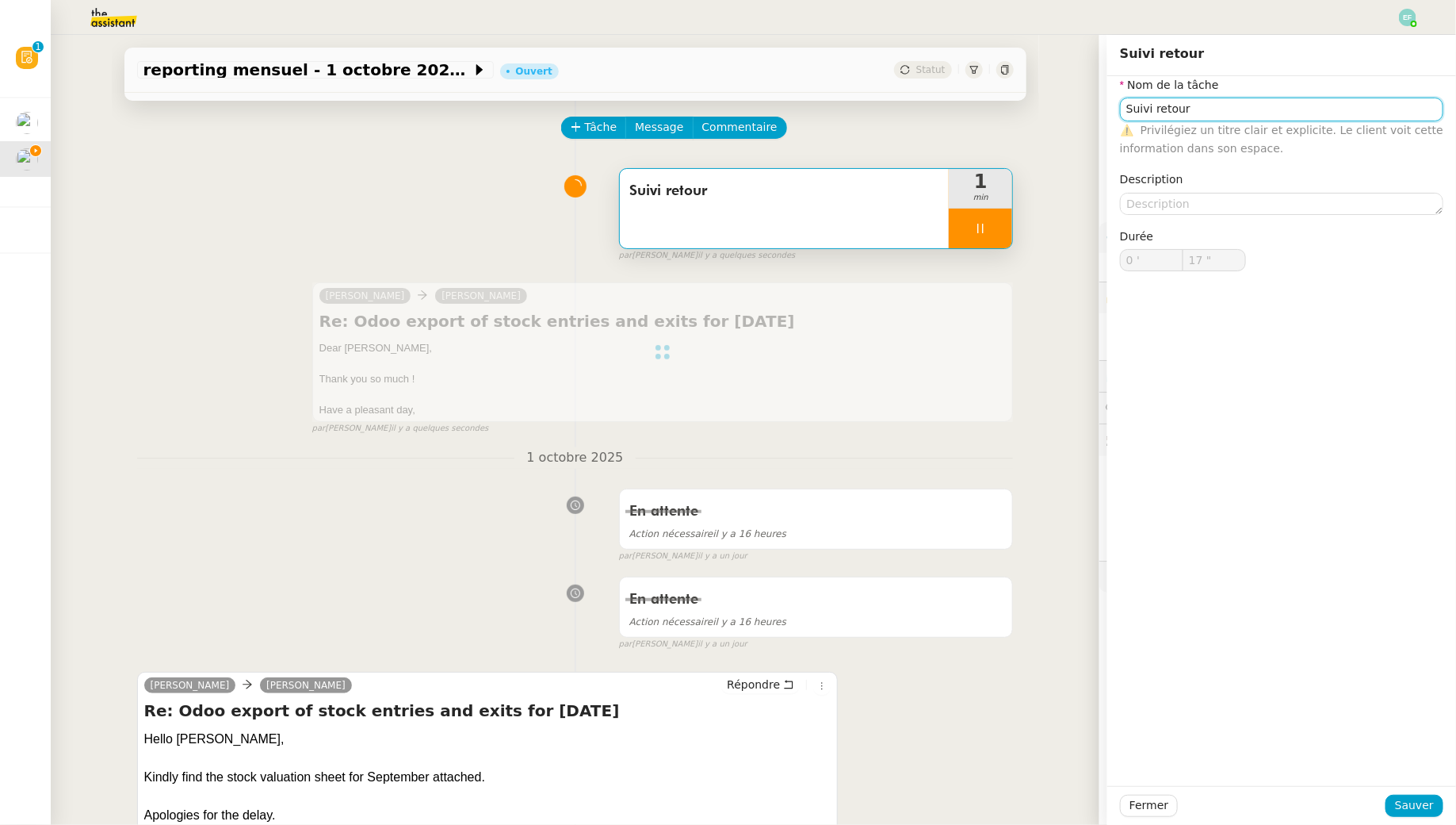
click at [1120, 108] on input "Suivi retour" at bounding box center [1282, 109] width 324 height 23
type input "18 ""
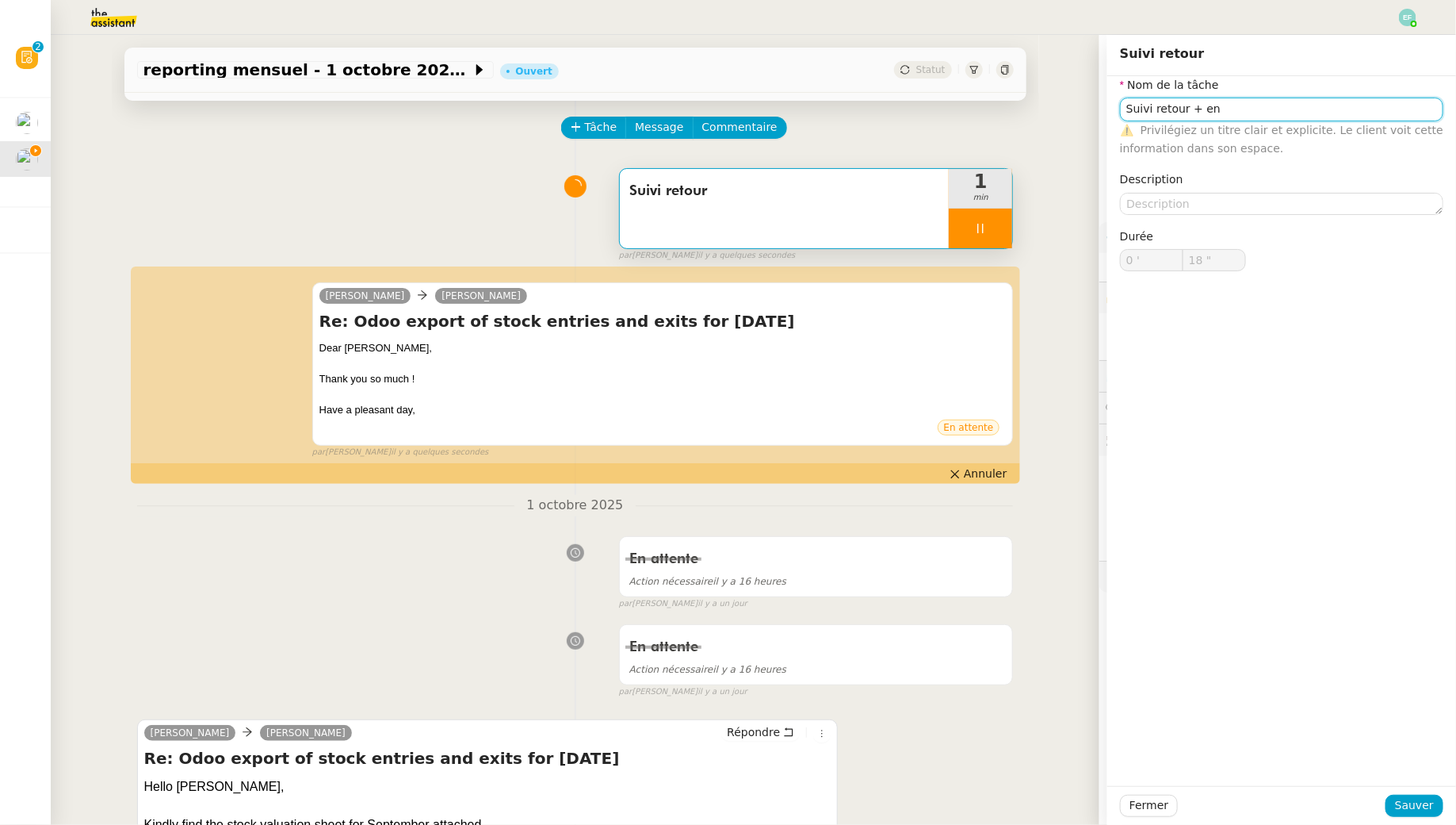
type input "Suivi retour"
type input "0 '"
type input "19 ""
type input "Suivi retour"
type input "0 '"
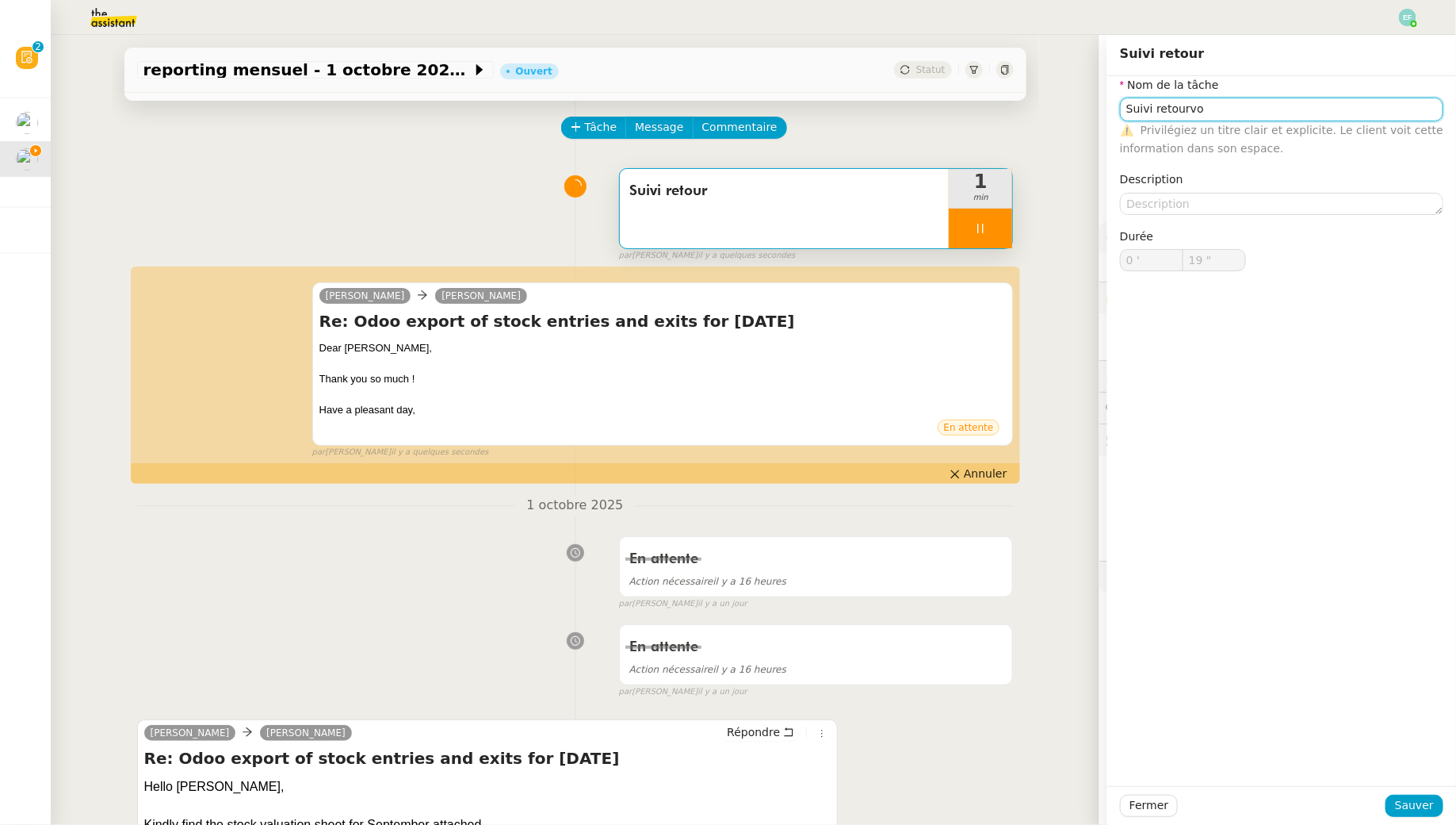
type input "20 ""
type input "Suivi retour"
type input "0 '"
type input "20 ""
type input "Suivi retour + e"
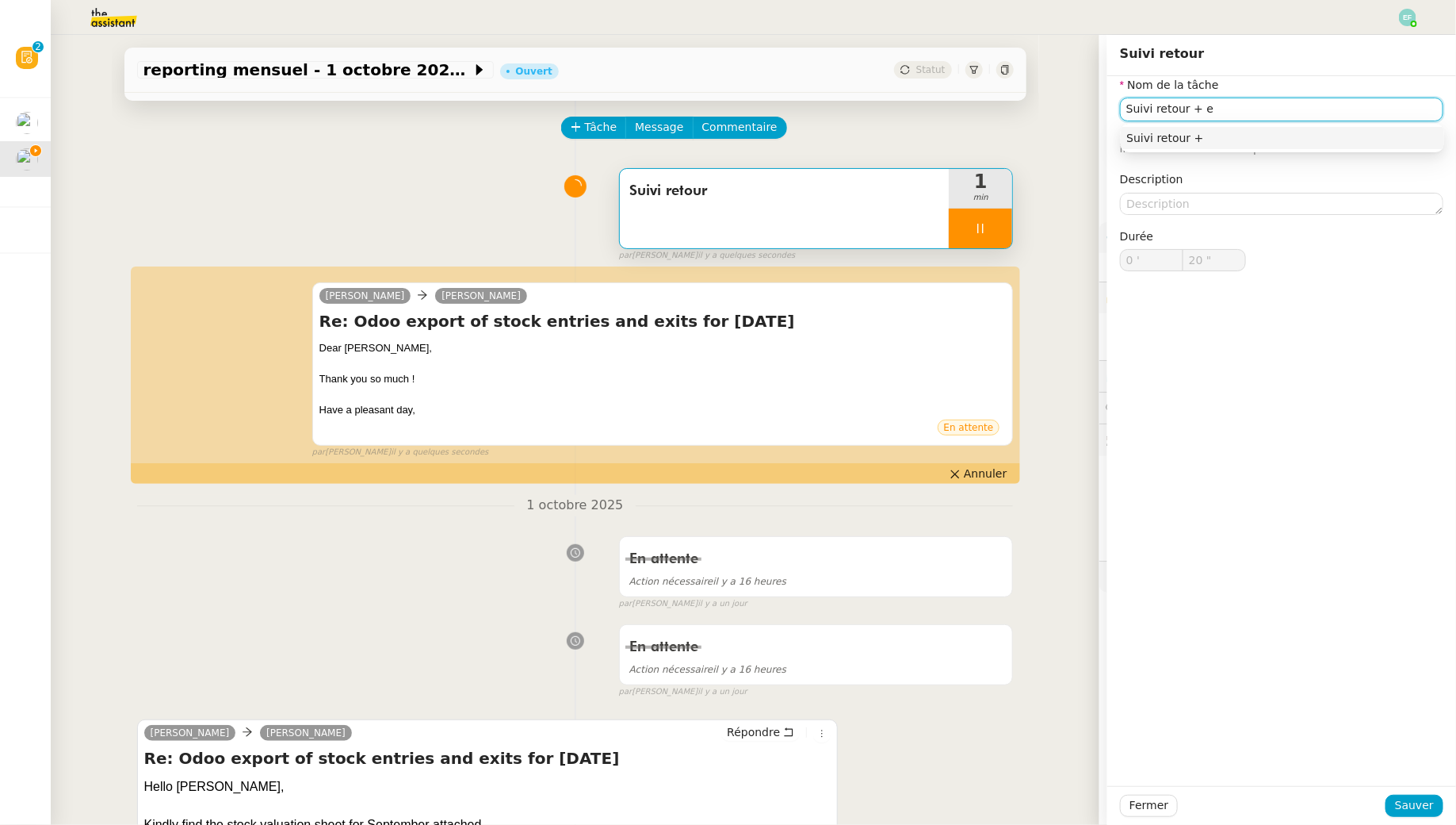
type input "21 ""
type input "Suivi retour + envoi d'ema"
type input "22 ""
type input "Suivi retour + envoi d'email"
type input "24 ""
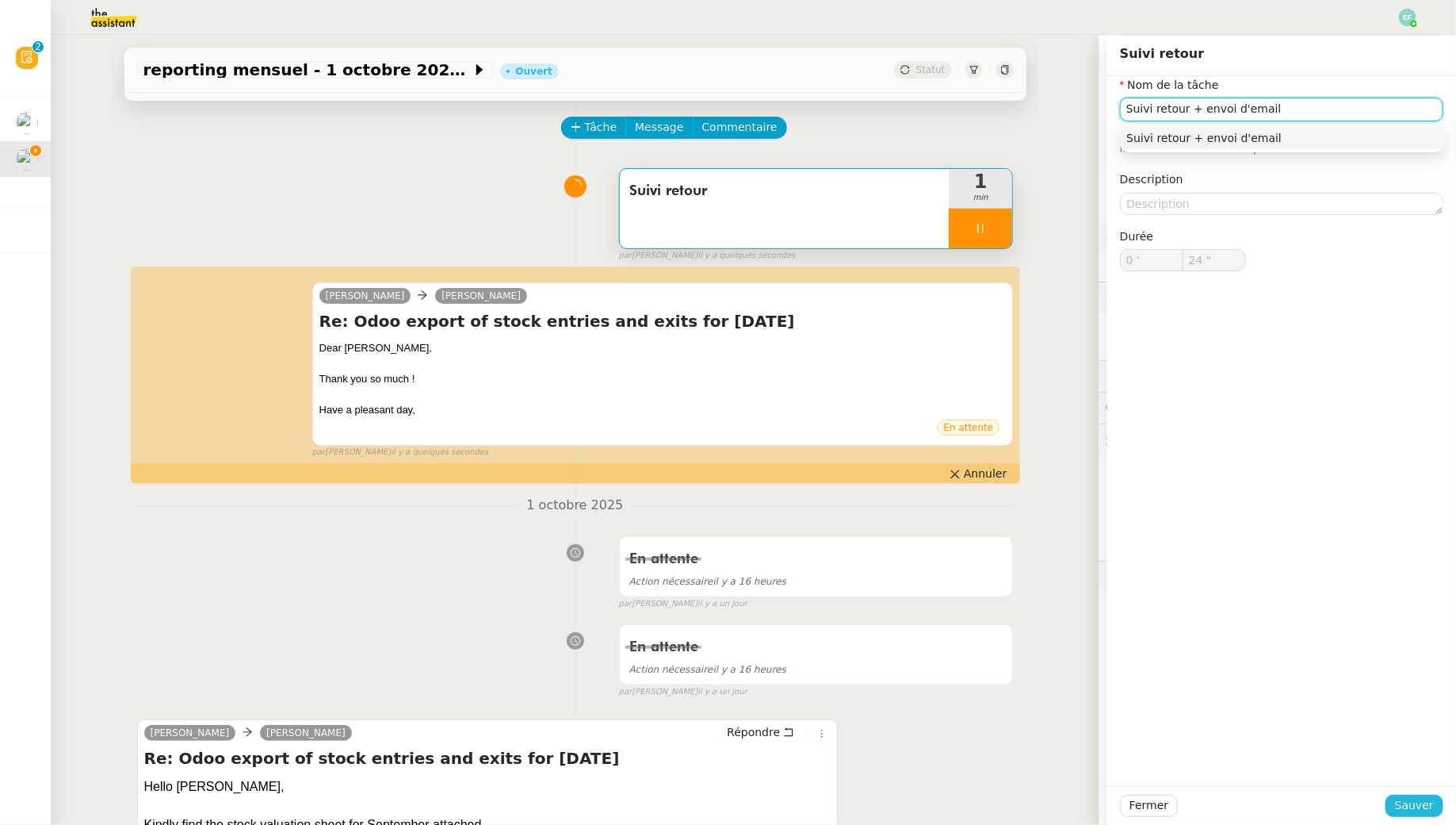
type input "Suivi retour + envoi d'email"
click at [1120, 746] on span "Sauver" at bounding box center [1414, 804] width 38 height 18
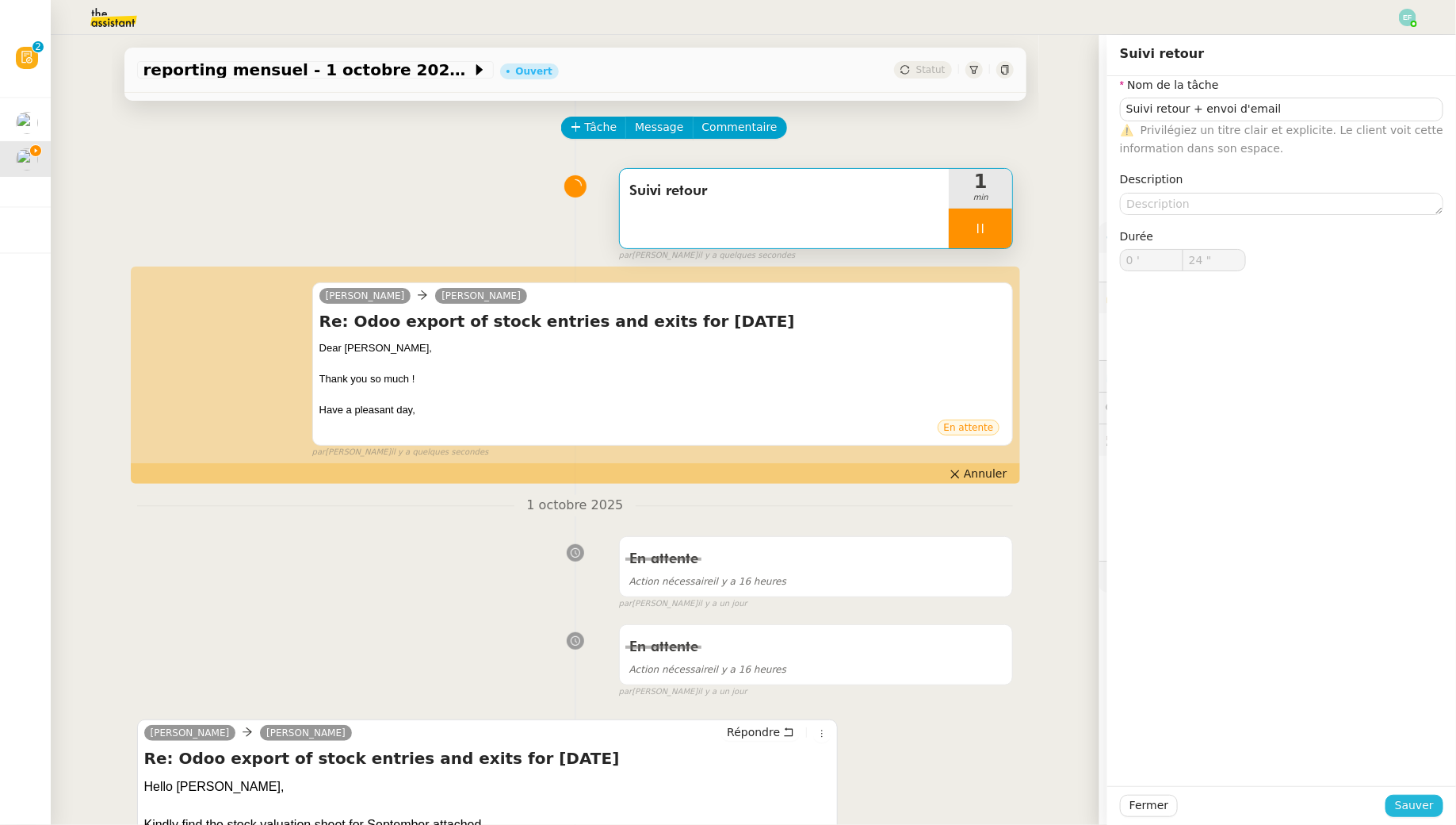
type input "25 ""
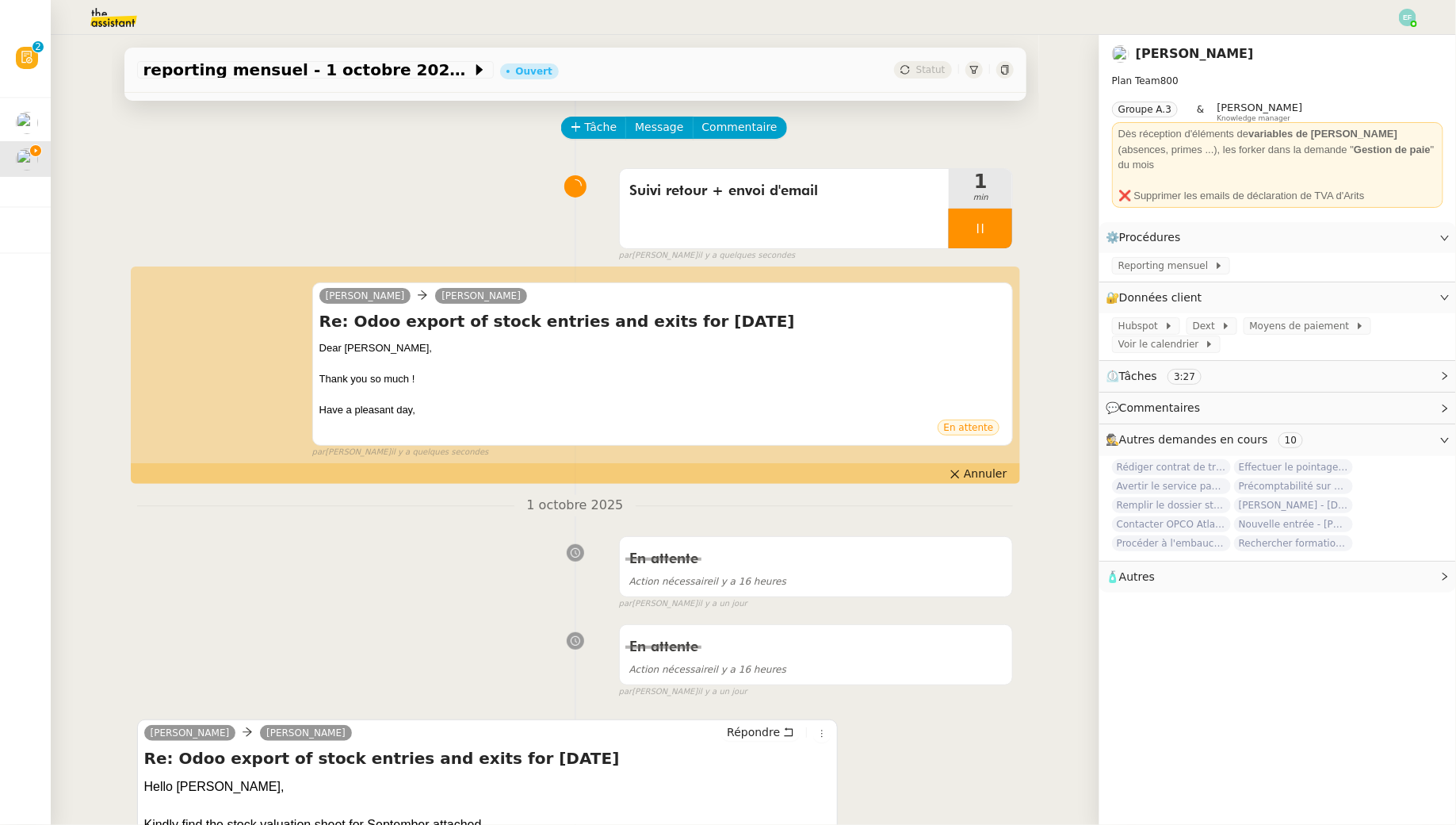
click at [969, 229] on div at bounding box center [980, 228] width 64 height 39
click at [986, 229] on button at bounding box center [996, 228] width 32 height 39
click at [1120, 258] on span "Reporting mensuel" at bounding box center [1166, 266] width 96 height 16
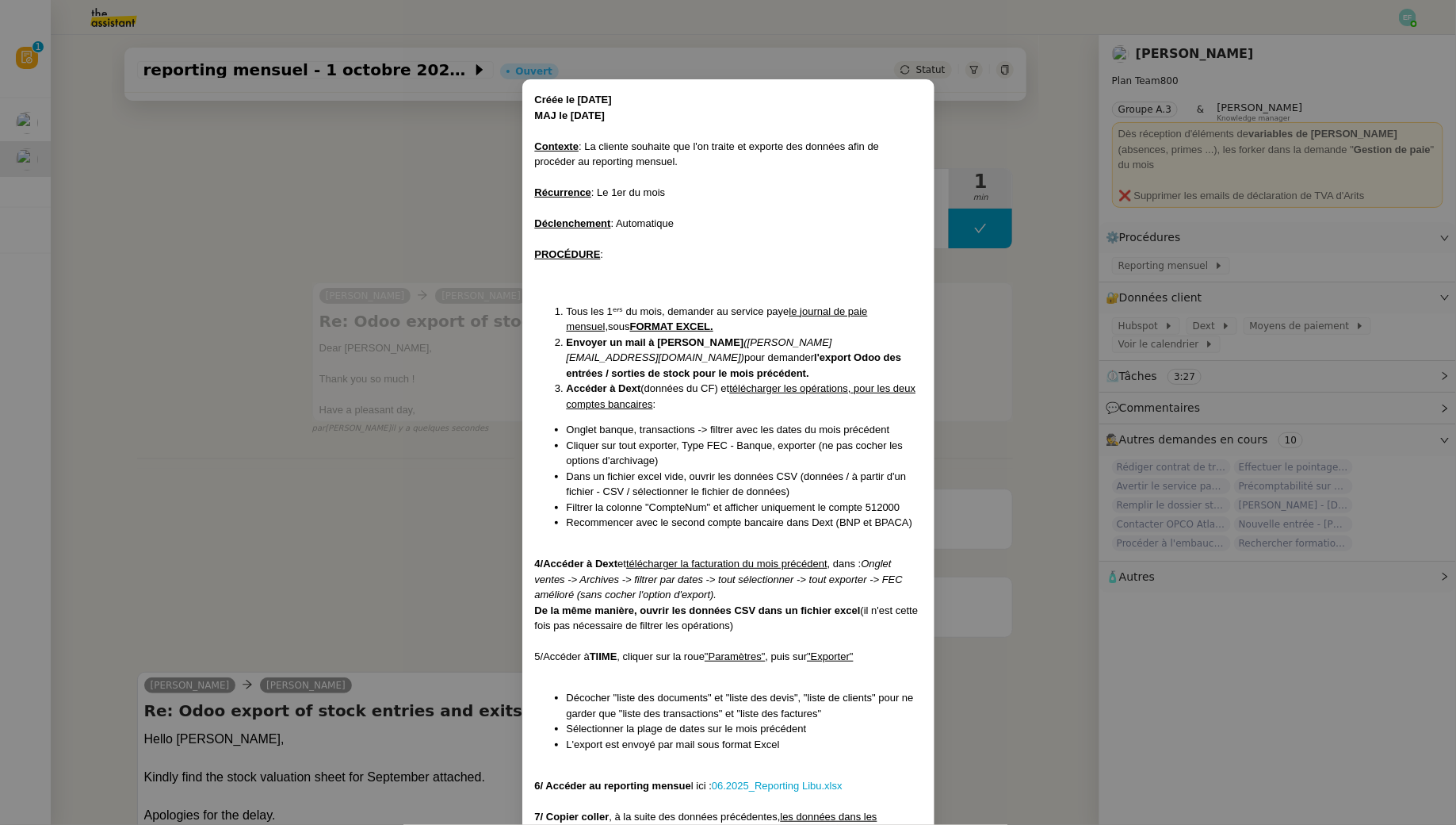
click at [463, 164] on nz-modal-container "Créée le 30/08/2024 MAJ le 19/08/2025 Contexte : La cliente souhaite que l'on t…" at bounding box center [728, 412] width 1456 height 825
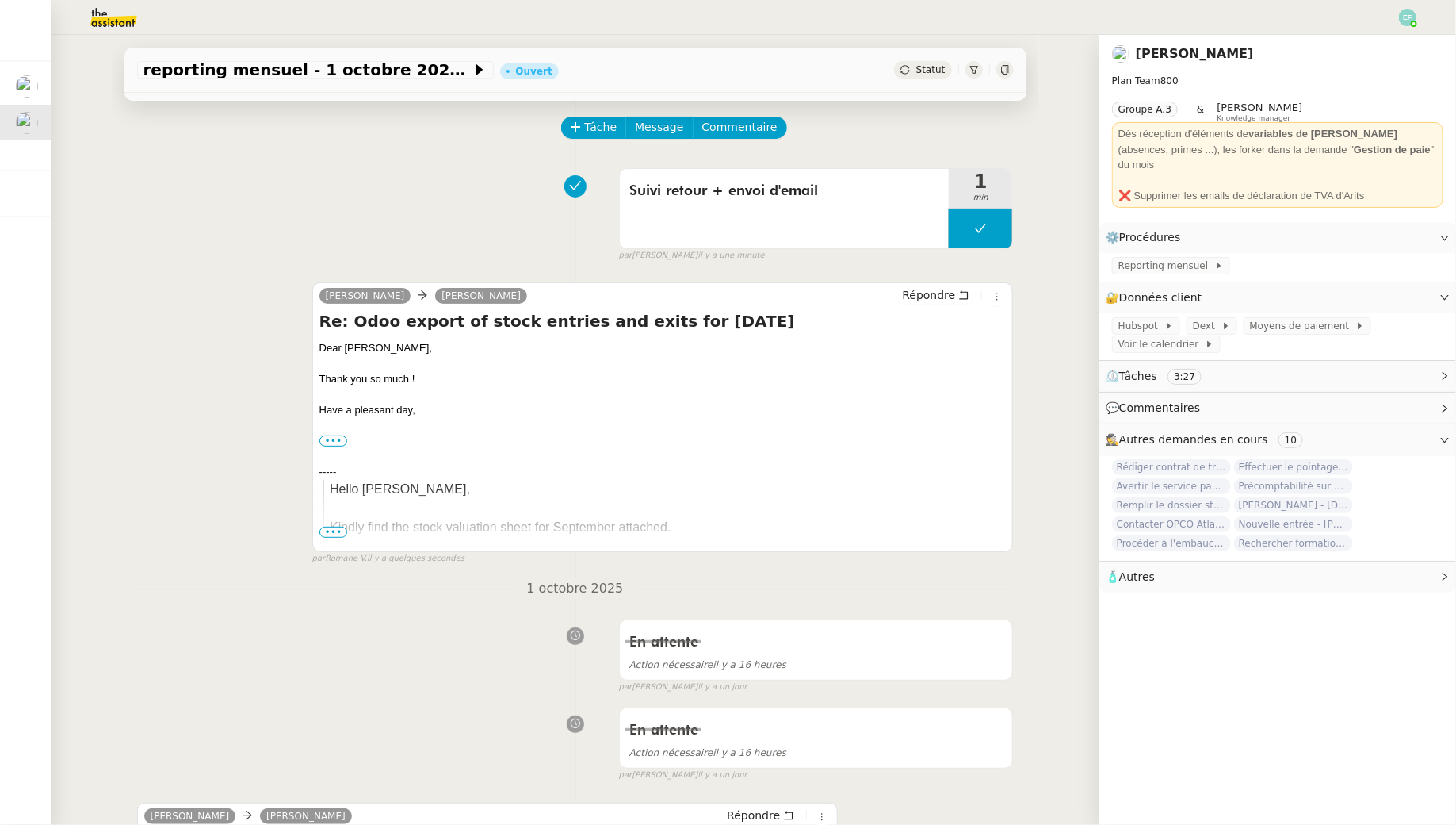
click at [1120, 17] on img at bounding box center [1407, 17] width 18 height 18
click at [1120, 35] on li "Suivi" at bounding box center [1365, 45] width 103 height 23
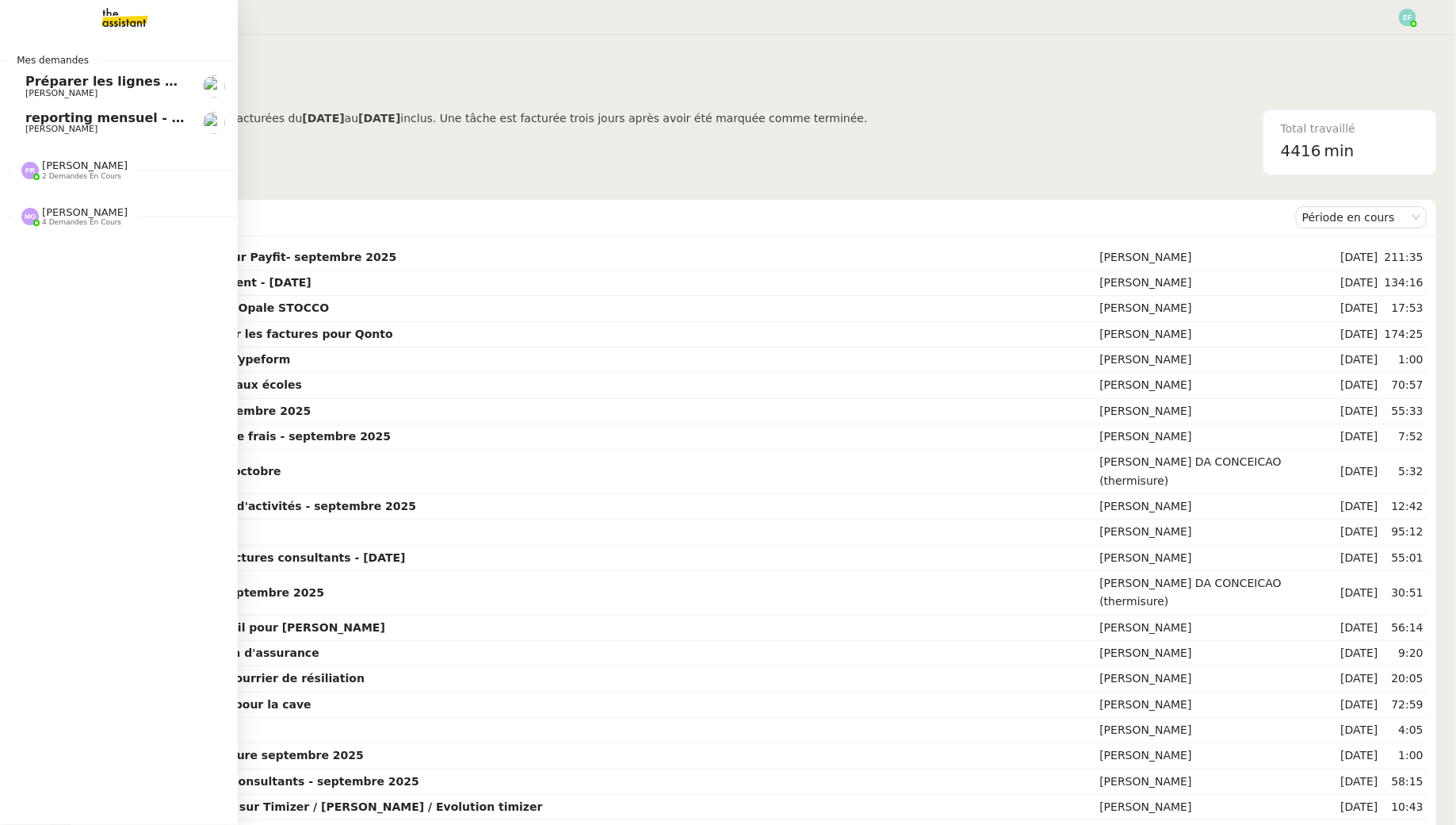
click at [30, 126] on span "Manon Loustau" at bounding box center [61, 129] width 72 height 10
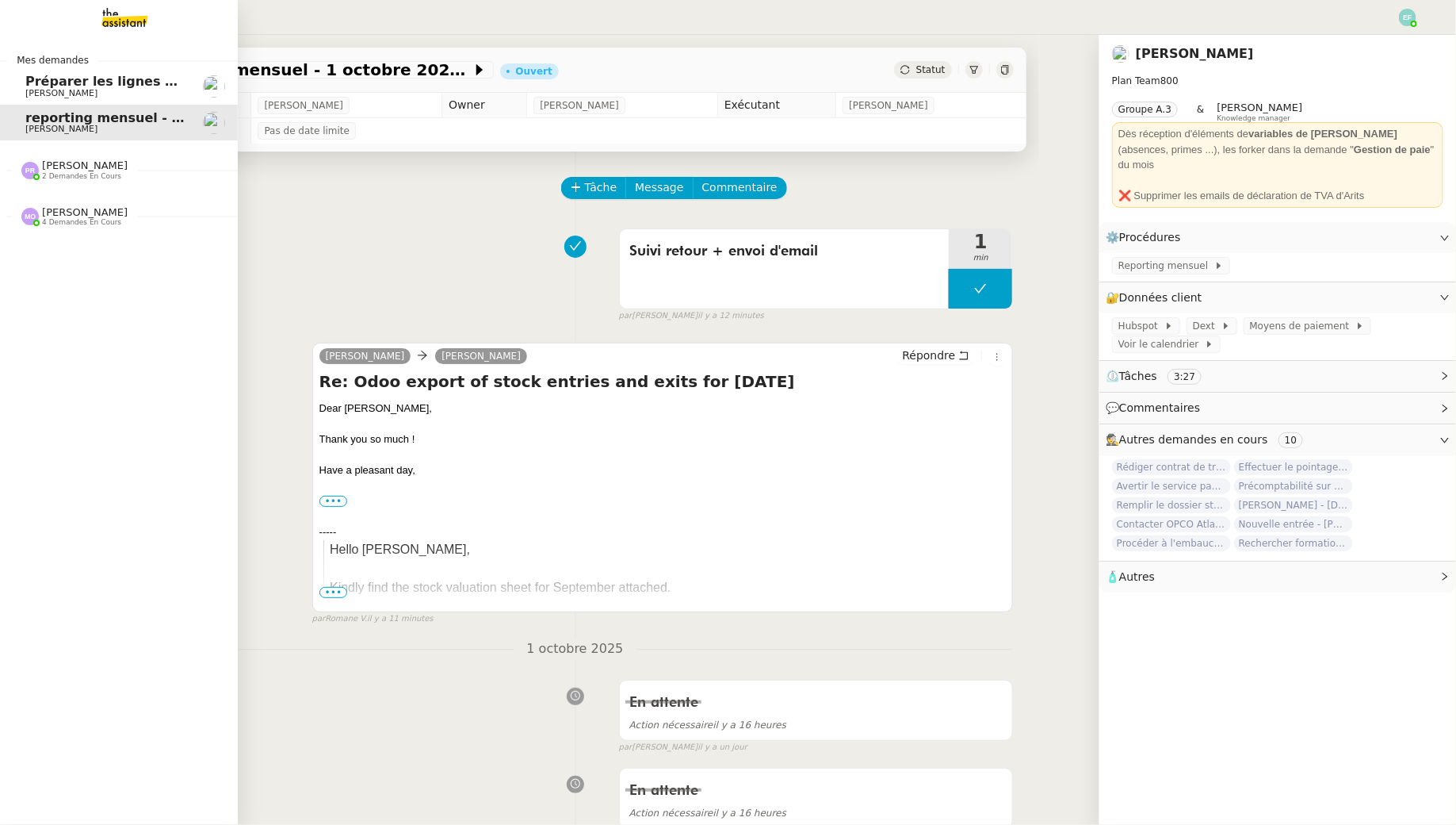
click at [43, 100] on link "Préparer les lignes de virement Jeremy JULIARD" at bounding box center [118, 86] width 237 height 37
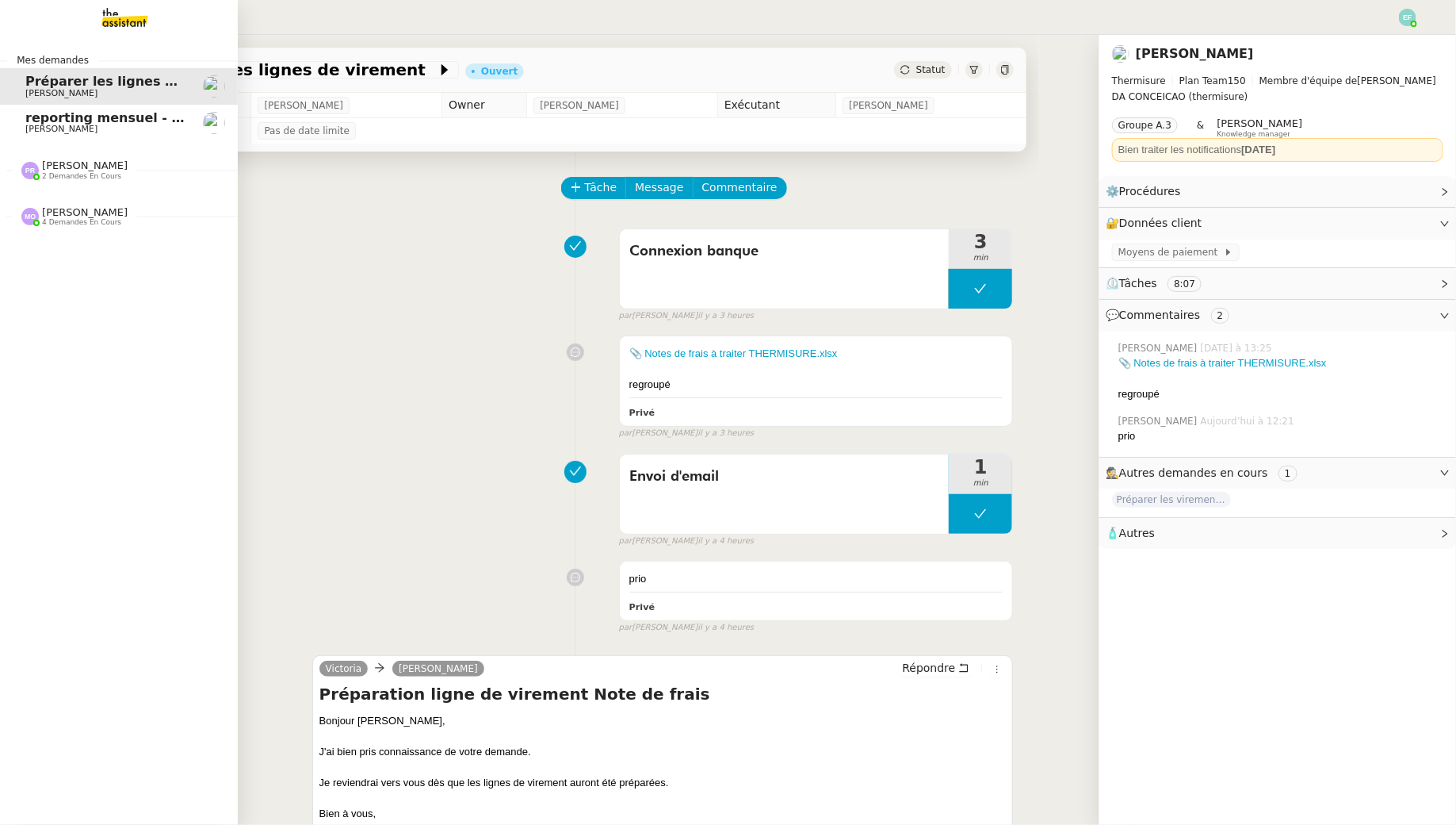
click at [38, 135] on link "reporting mensuel - 1 octobre 2025 Manon Loustau" at bounding box center [118, 123] width 237 height 37
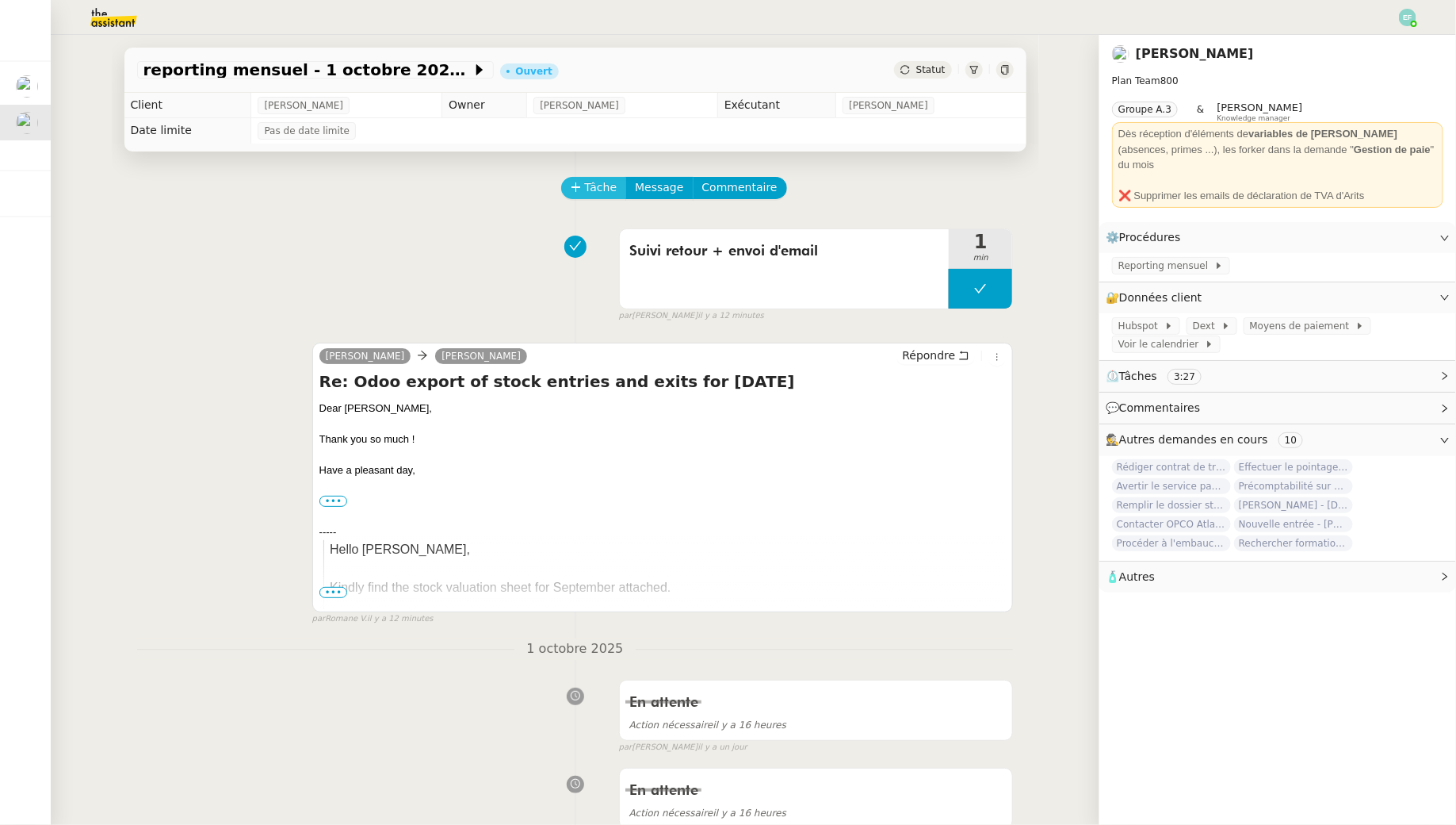
click at [577, 184] on icon at bounding box center [576, 187] width 11 height 11
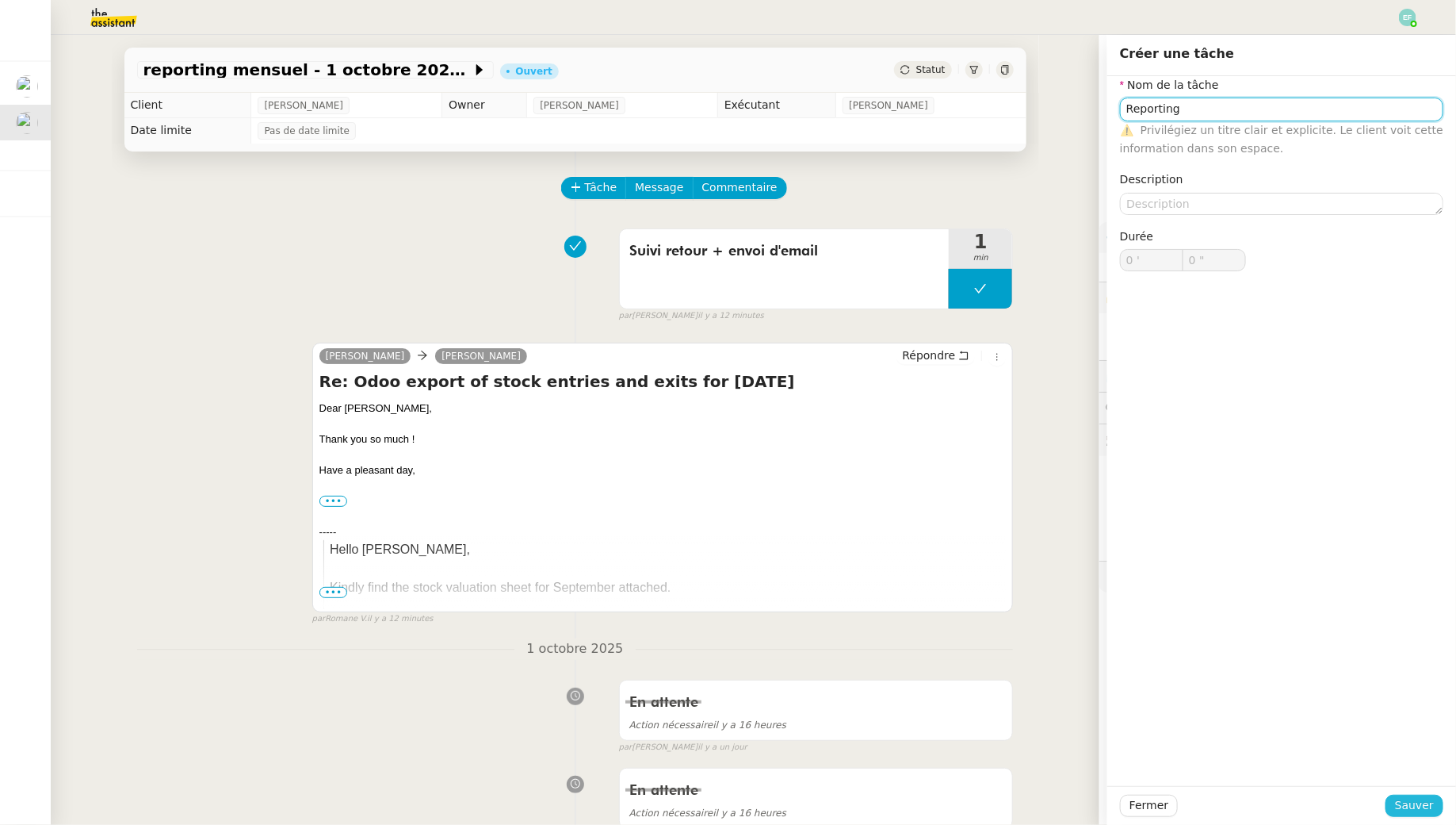
type input "Reporting"
click at [1120, 746] on span "Sauver" at bounding box center [1414, 804] width 38 height 18
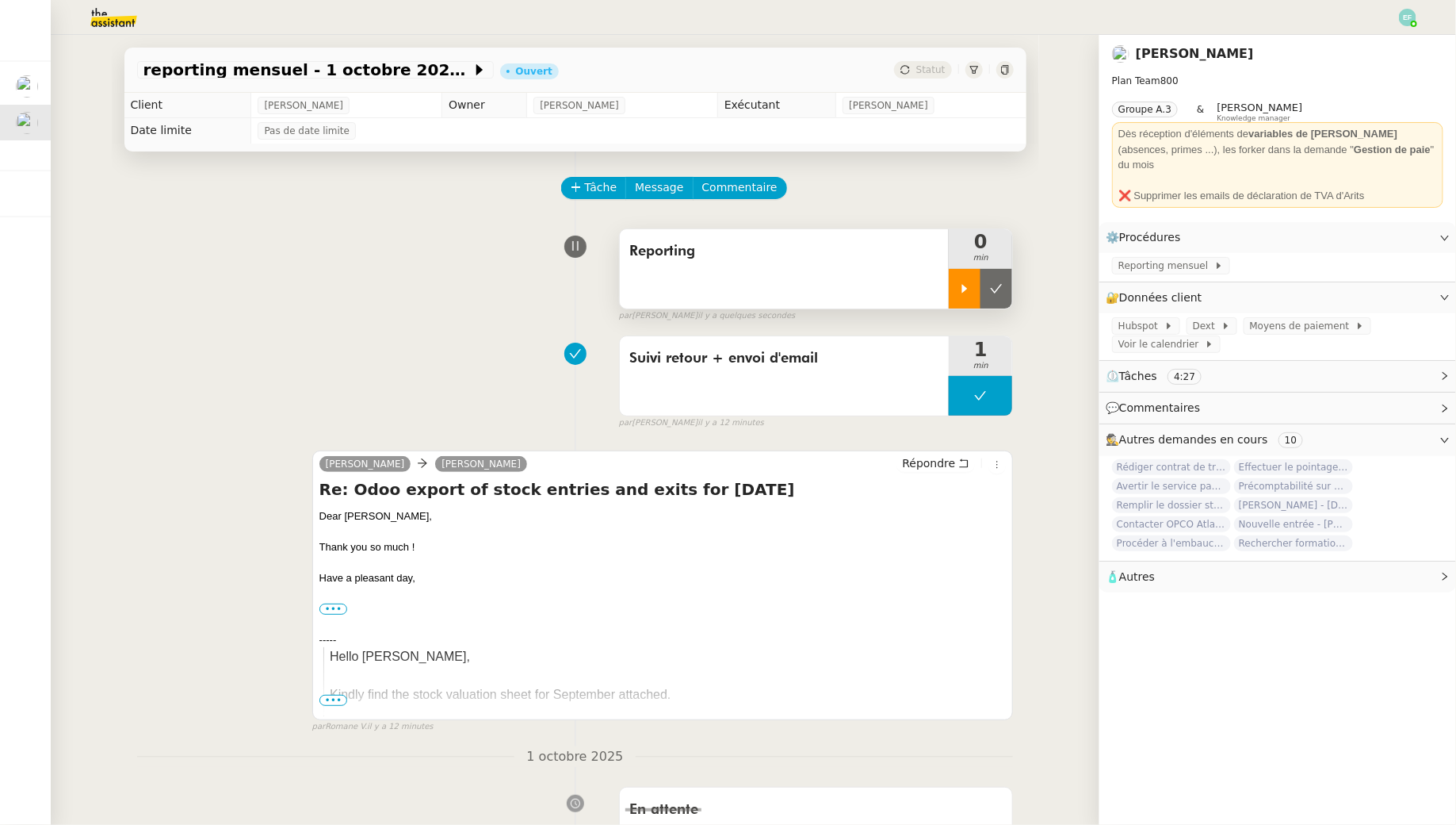
click at [963, 291] on icon at bounding box center [965, 287] width 6 height 8
click at [1120, 258] on span "Reporting mensuel" at bounding box center [1166, 266] width 96 height 16
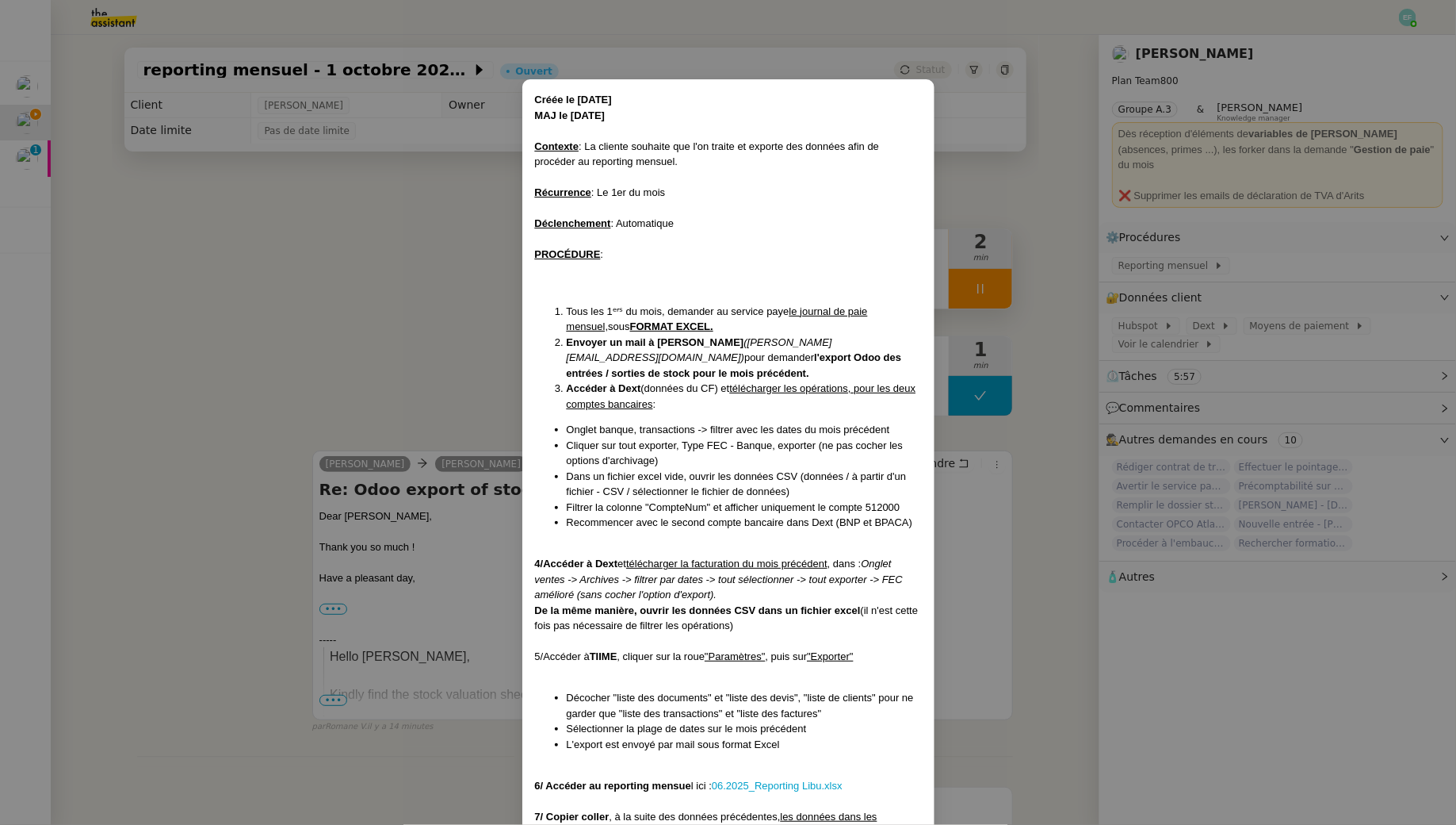
click at [333, 258] on nz-modal-container "Créée le 30/08/2024 MAJ le 19/08/2025 Contexte : La cliente souhaite que l'on t…" at bounding box center [728, 412] width 1456 height 825
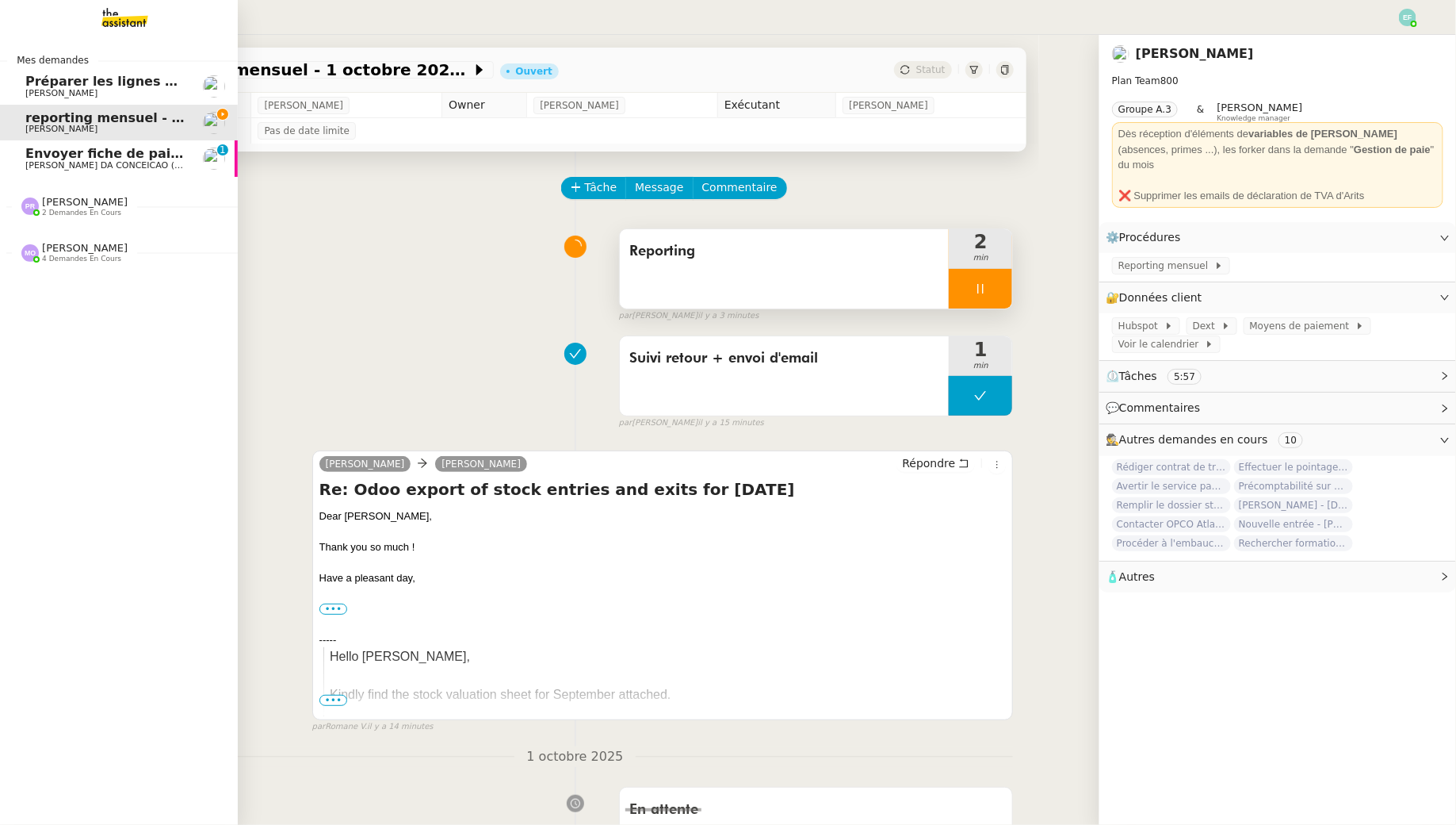
click at [64, 171] on link "Envoyer fiche de paie d'octobre Charles DA CONCEICAO (thermisure) 0 1 2 3 4 5 6…" at bounding box center [118, 159] width 237 height 37
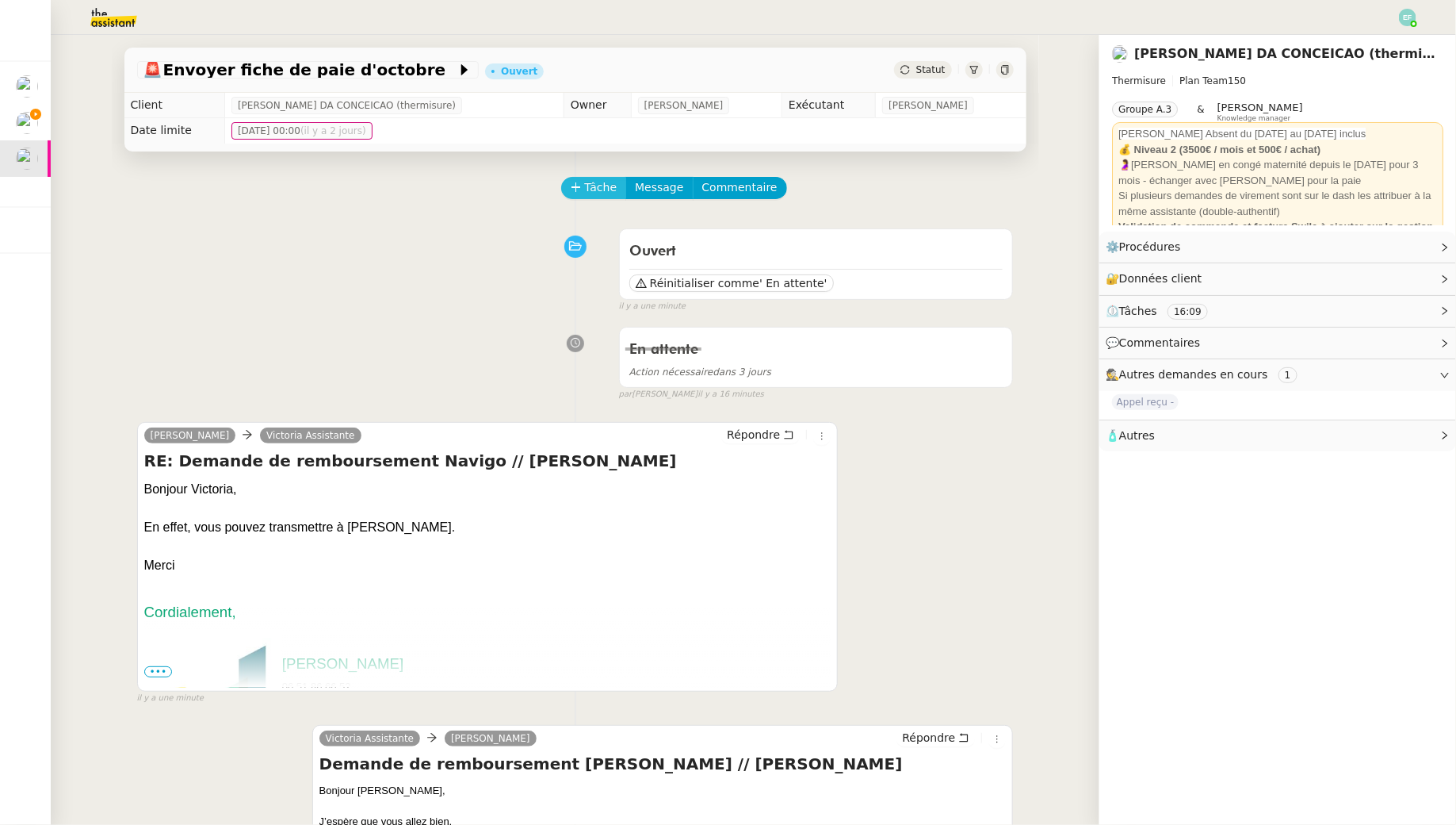
click at [602, 185] on span "Tâche" at bounding box center [601, 187] width 33 height 18
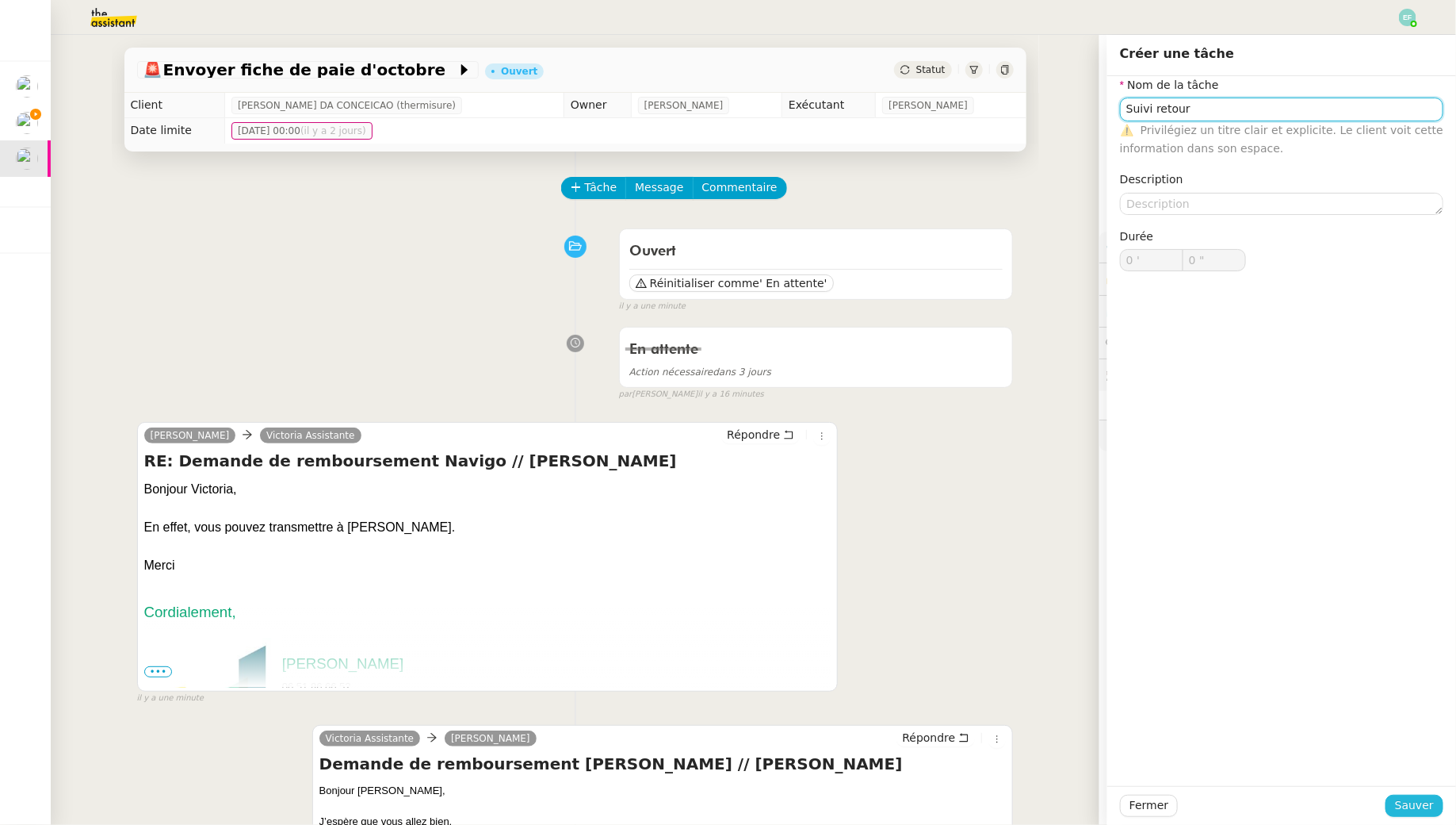
type input "Suivi retour"
click at [1120, 746] on span "Sauver" at bounding box center [1414, 804] width 38 height 18
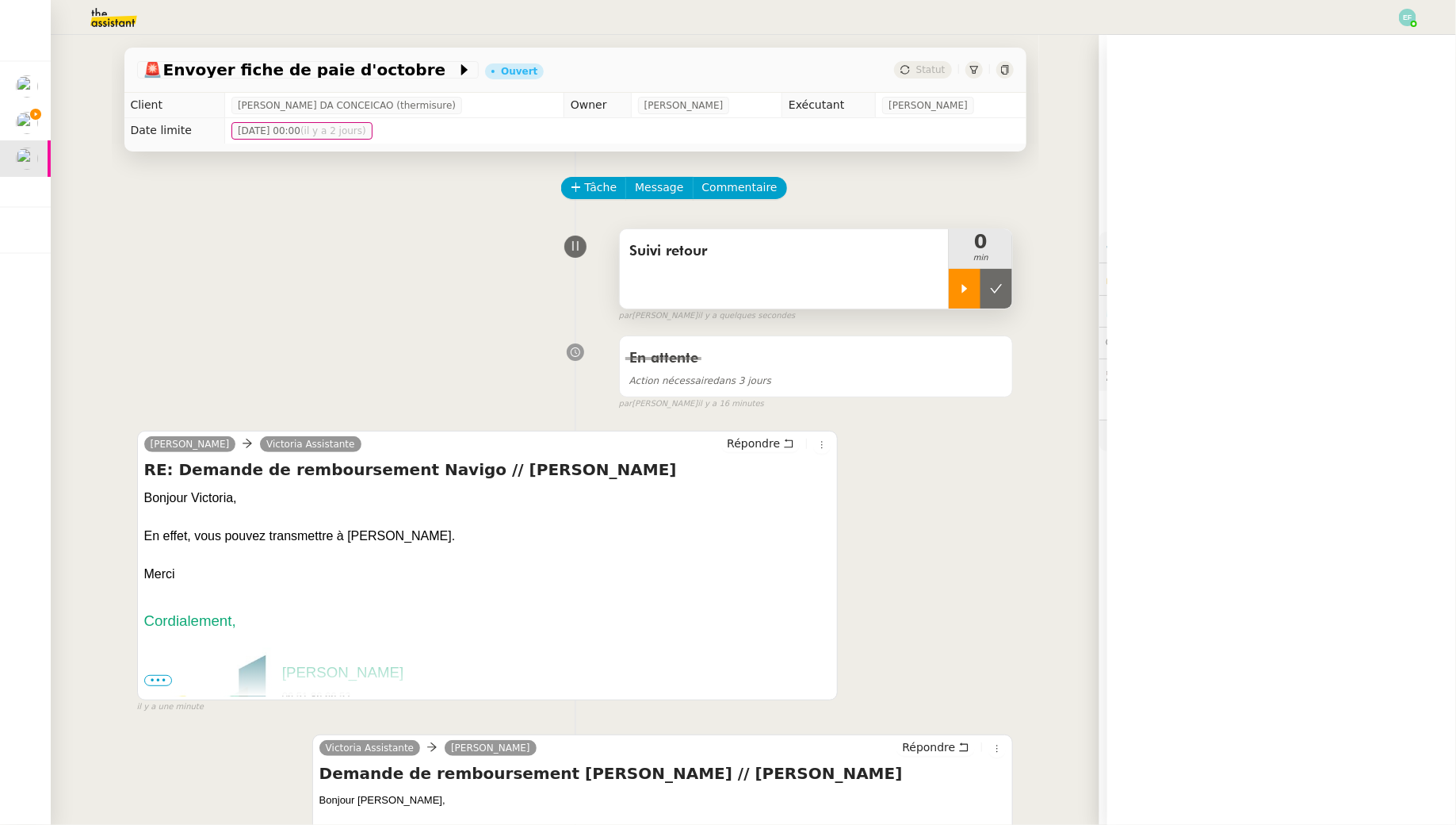
click at [963, 283] on icon at bounding box center [965, 287] width 6 height 8
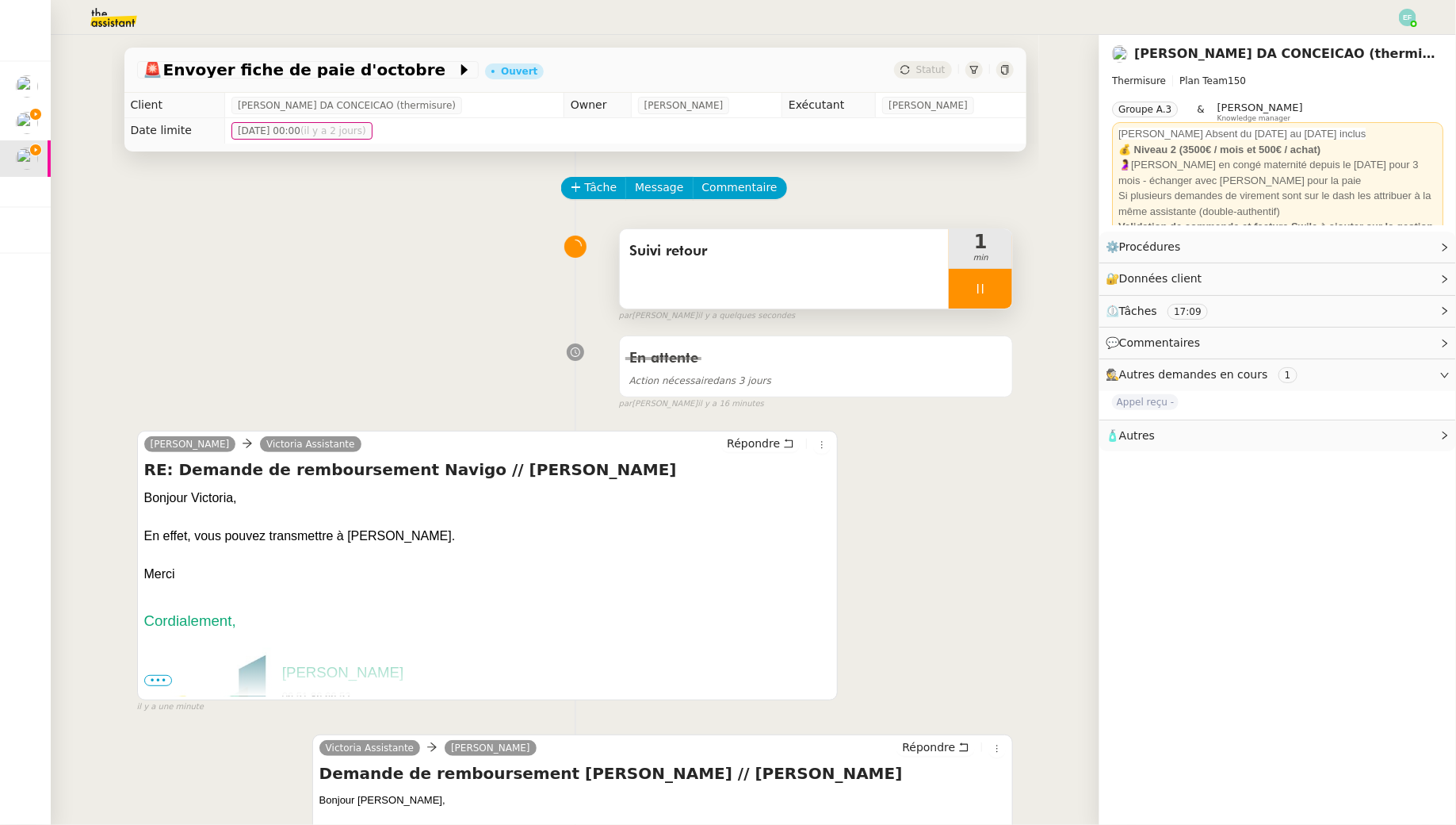
click at [984, 294] on icon at bounding box center [980, 289] width 13 height 13
click at [990, 290] on icon at bounding box center [996, 289] width 13 height 13
click at [600, 177] on button "Tâche" at bounding box center [594, 188] width 66 height 23
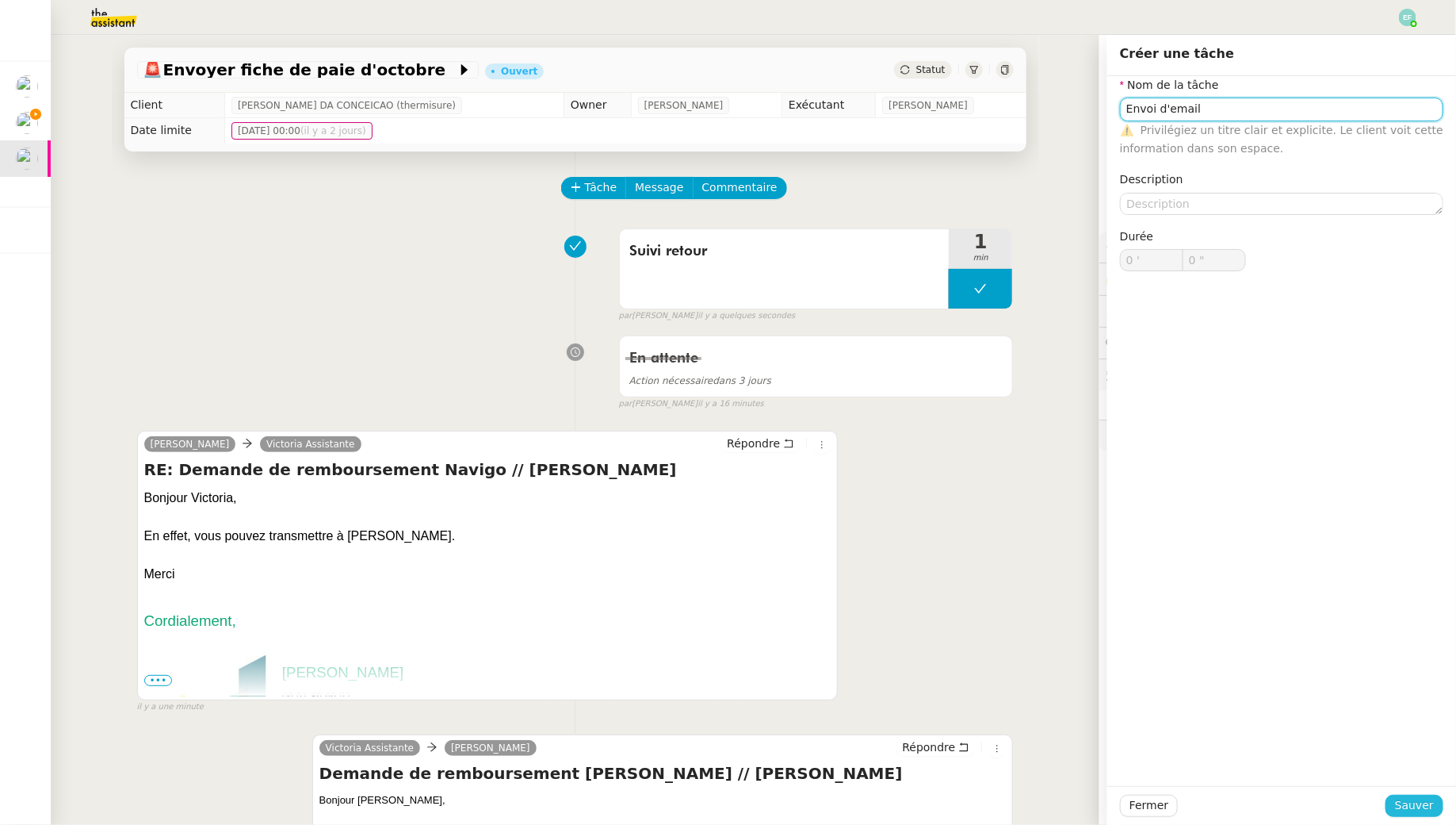
type input "Envoi d'email"
click at [1120, 746] on span "Sauver" at bounding box center [1414, 804] width 38 height 18
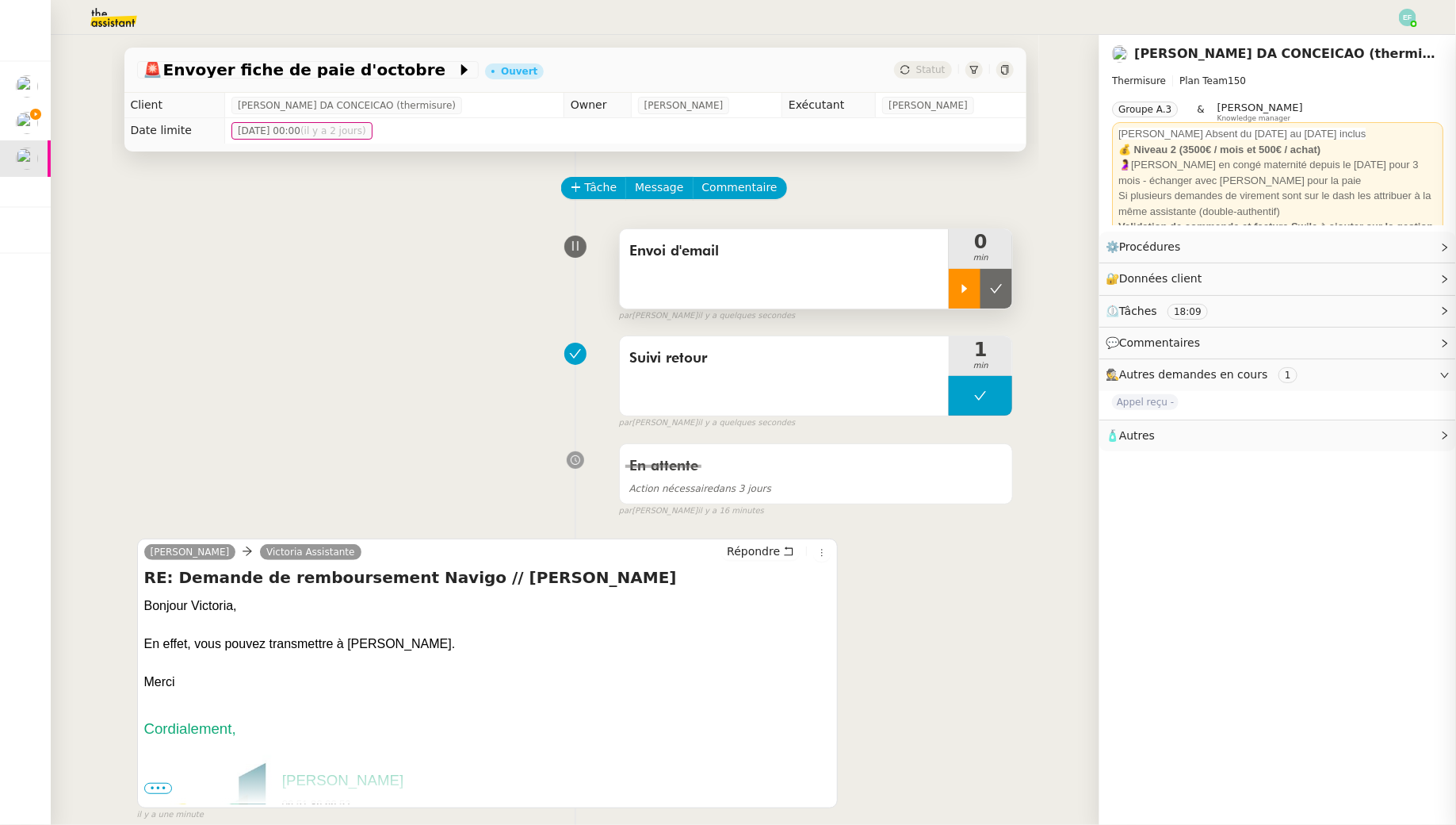
click at [951, 276] on div at bounding box center [964, 288] width 32 height 39
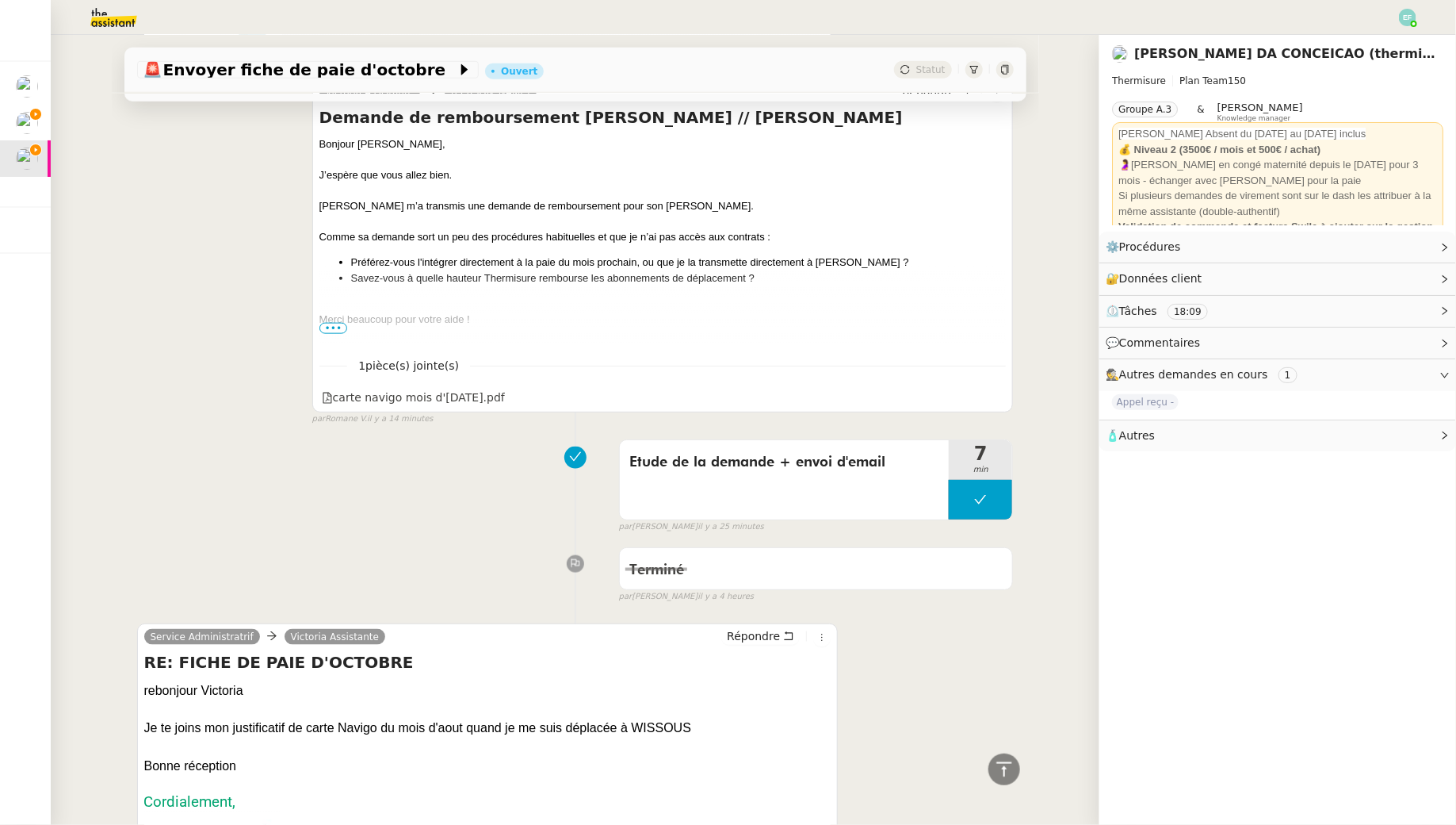
scroll to position [748, 0]
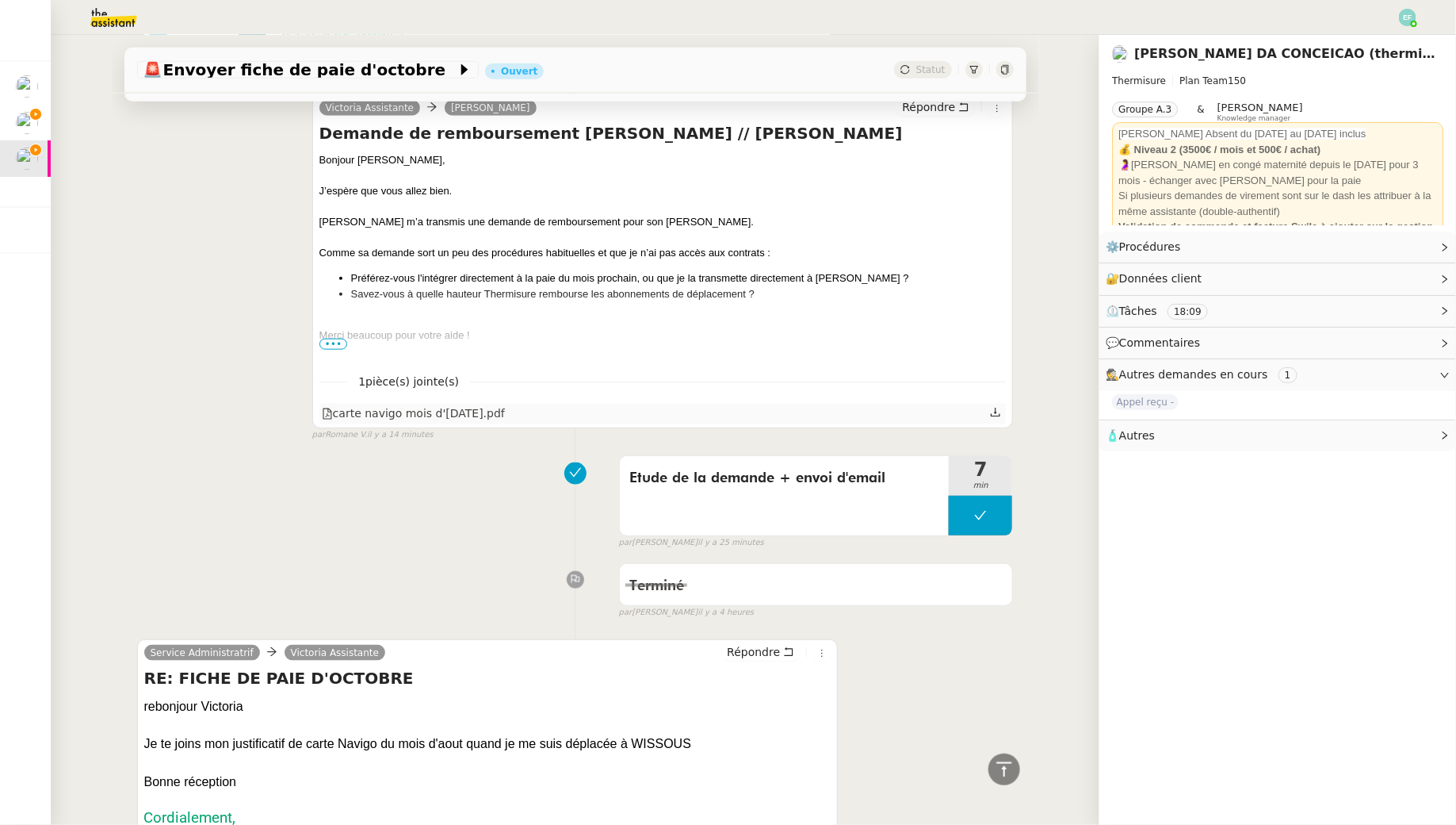
click at [997, 413] on icon at bounding box center [995, 412] width 11 height 11
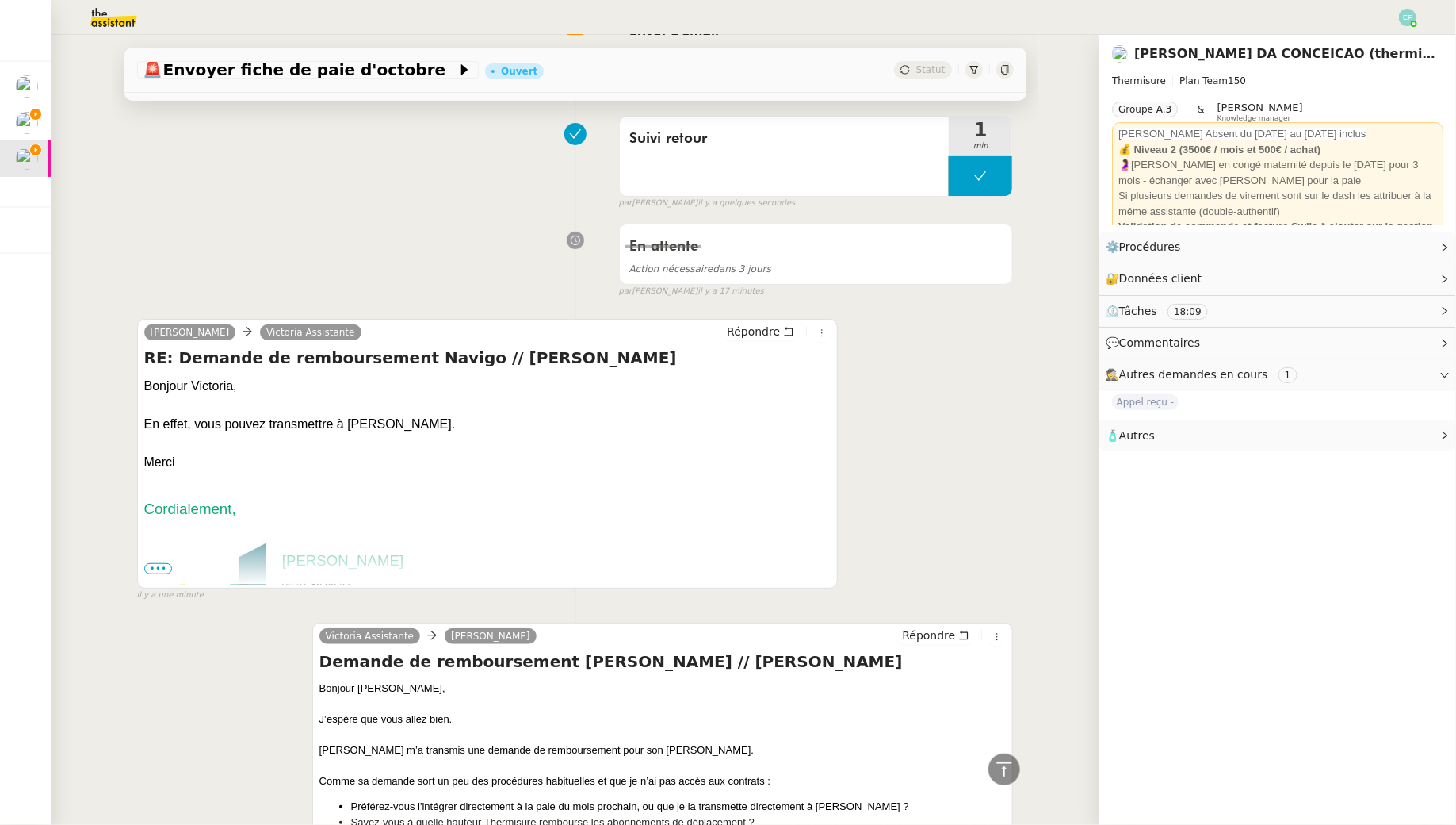
scroll to position [0, 0]
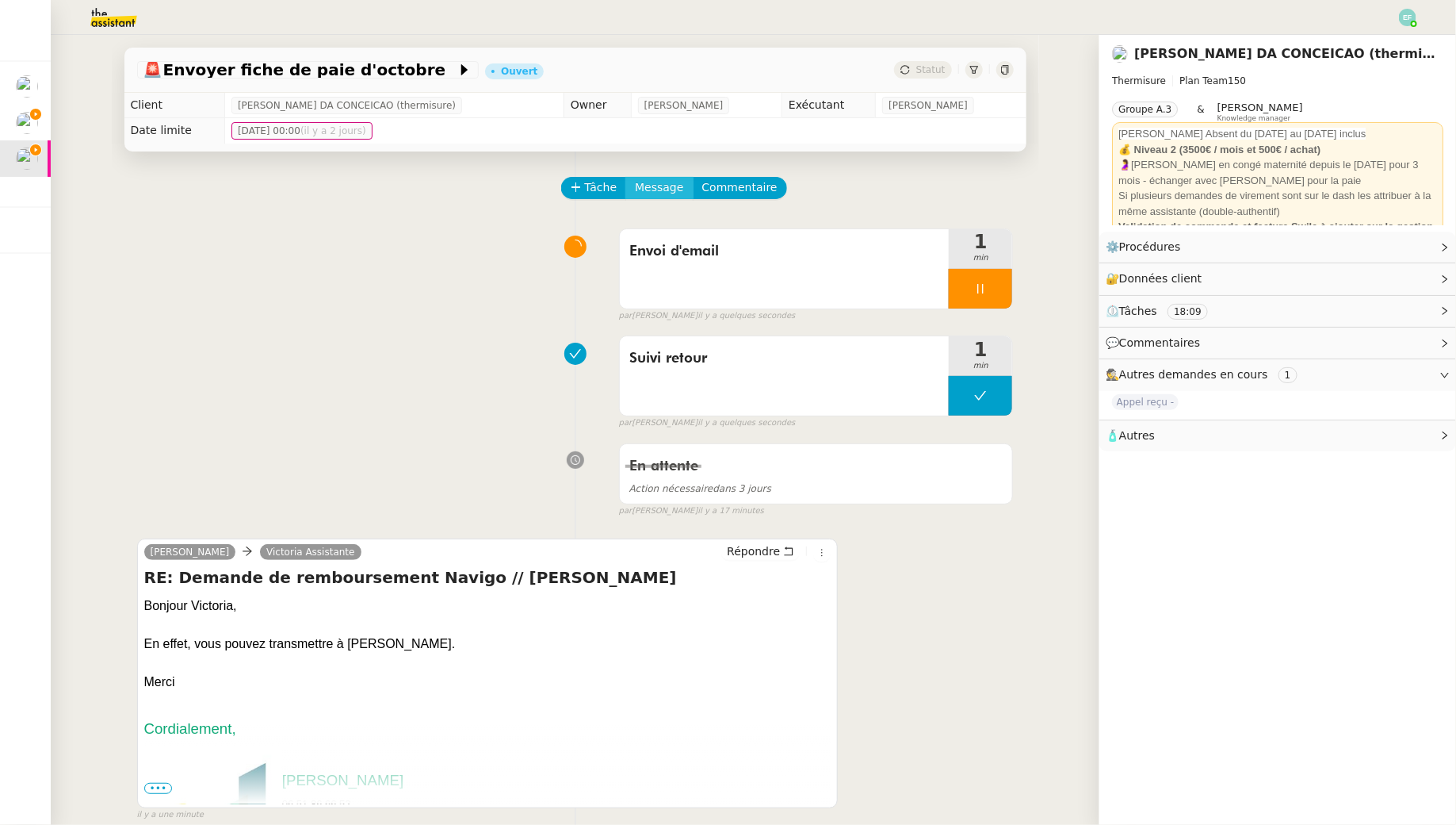
click at [667, 191] on span "Message" at bounding box center [660, 187] width 49 height 18
click at [676, 237] on span "Nouvelle conversation" at bounding box center [728, 234] width 140 height 13
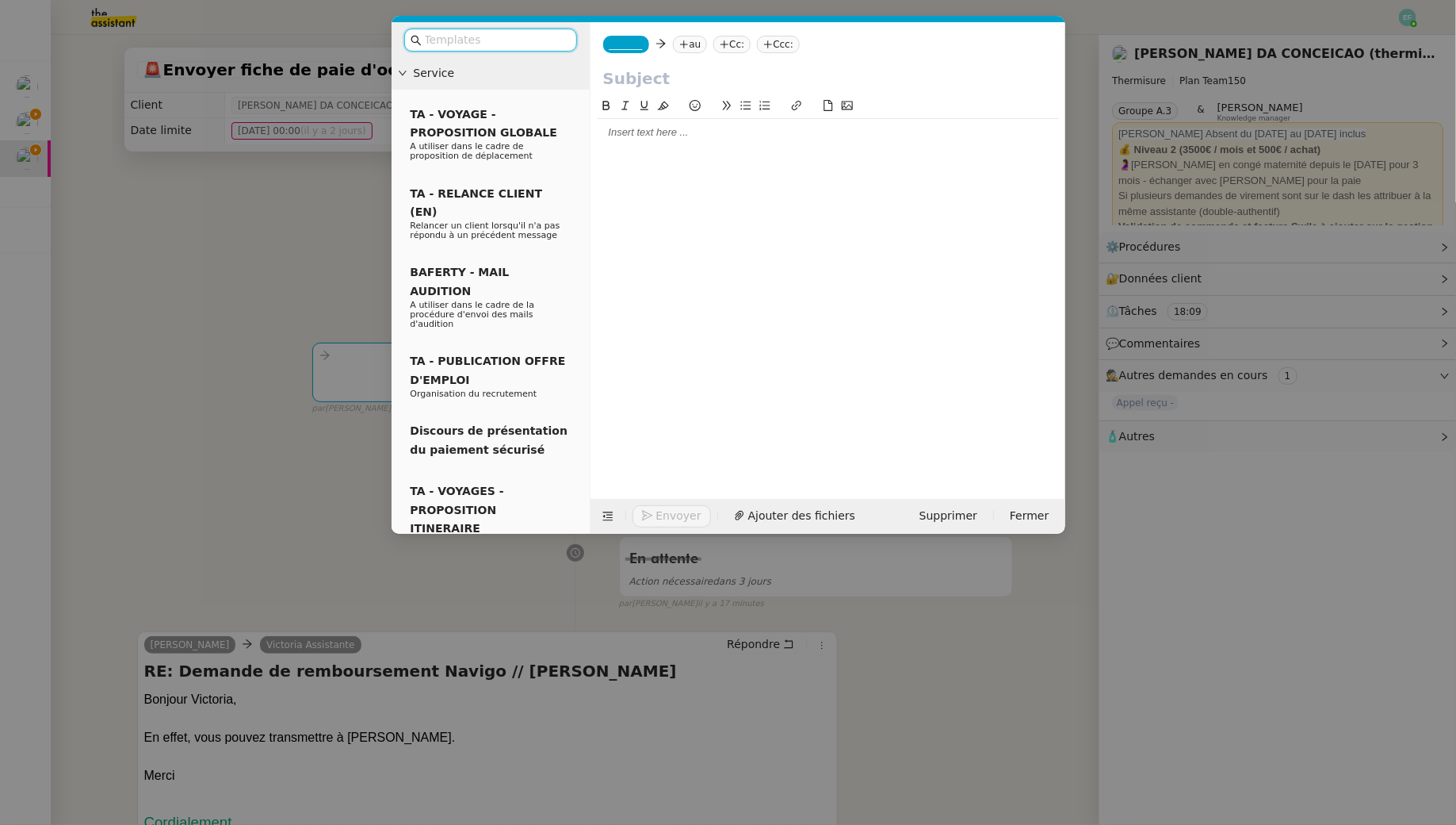
click at [696, 47] on nz-tag "au" at bounding box center [690, 44] width 34 height 18
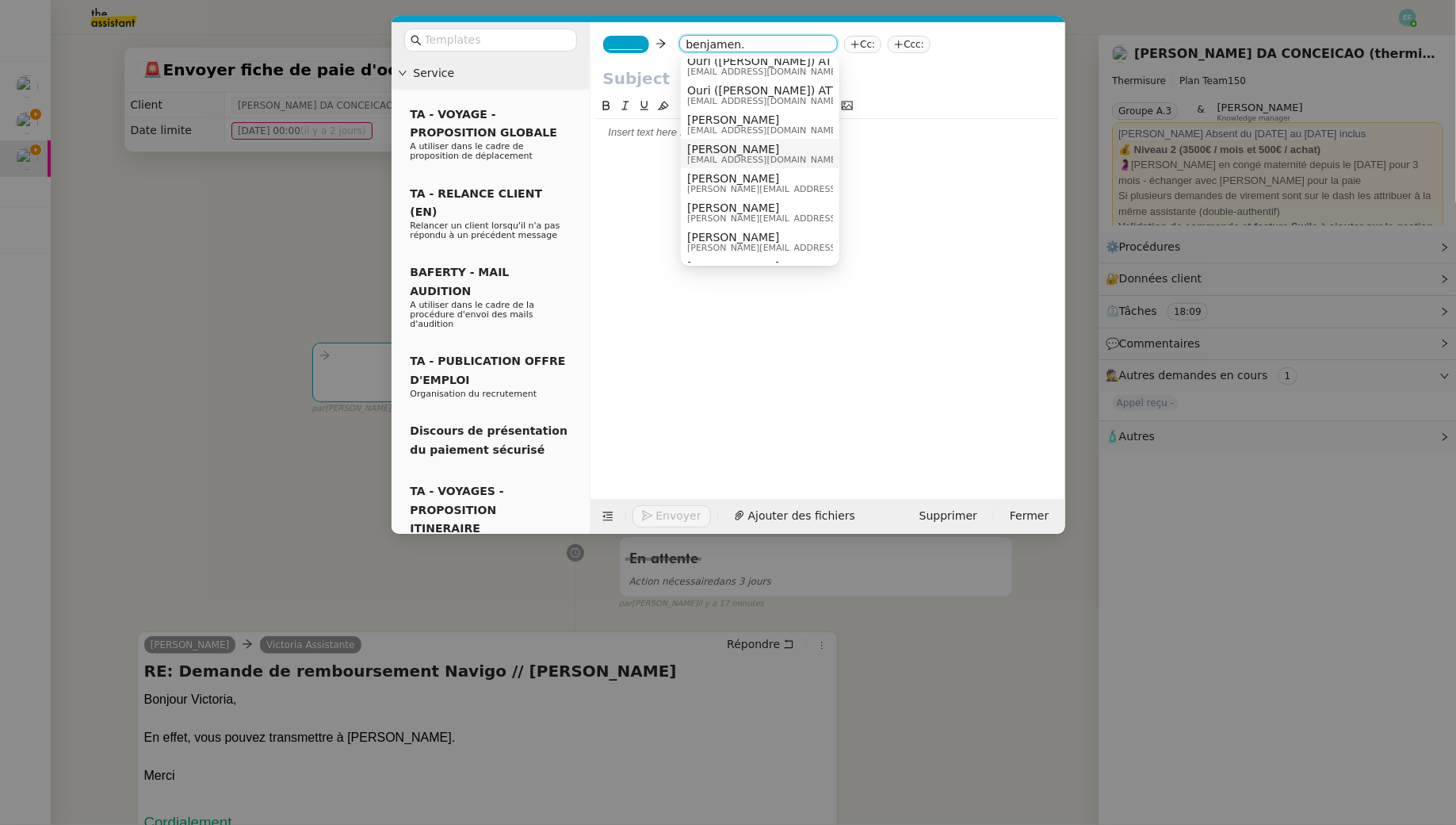
scroll to position [292, 0]
type input "benjamen."
click at [779, 154] on span "benjamen.chaintreau@ifca-expertise.com" at bounding box center [764, 158] width 152 height 8
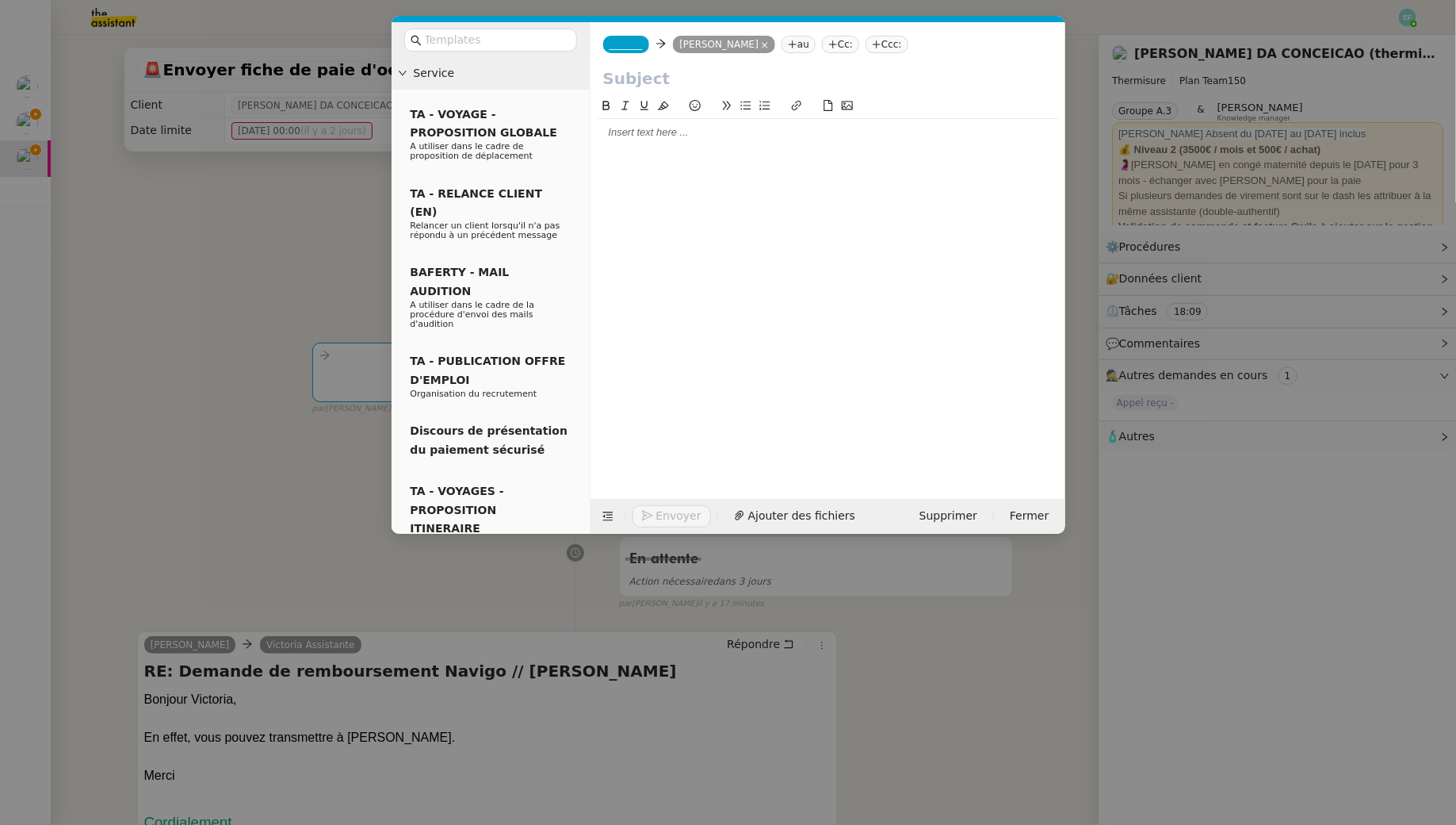
scroll to position [0, 0]
click at [633, 43] on span "_______" at bounding box center [626, 44] width 33 height 11
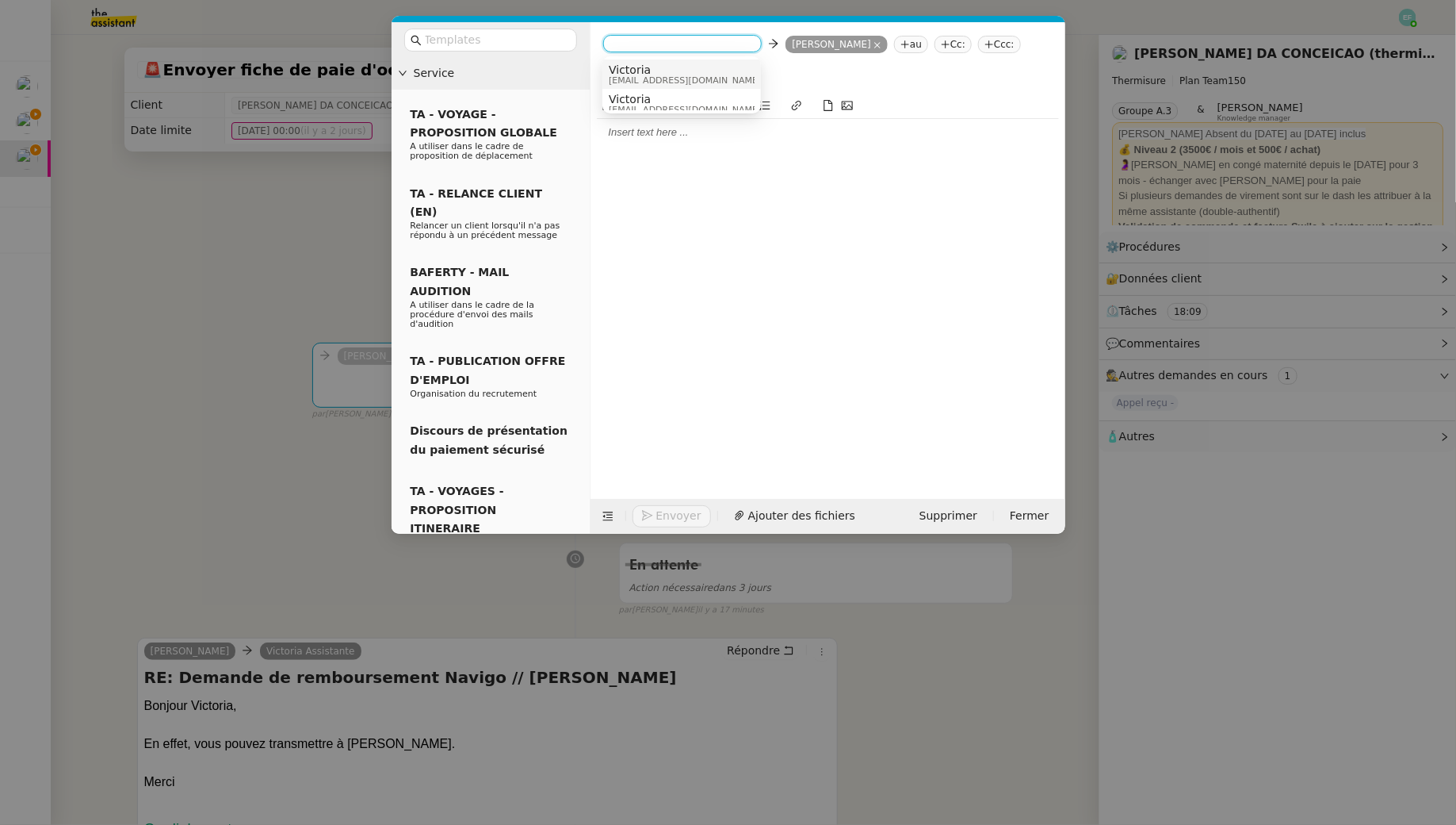
click at [709, 70] on span "Victoria" at bounding box center [685, 70] width 152 height 13
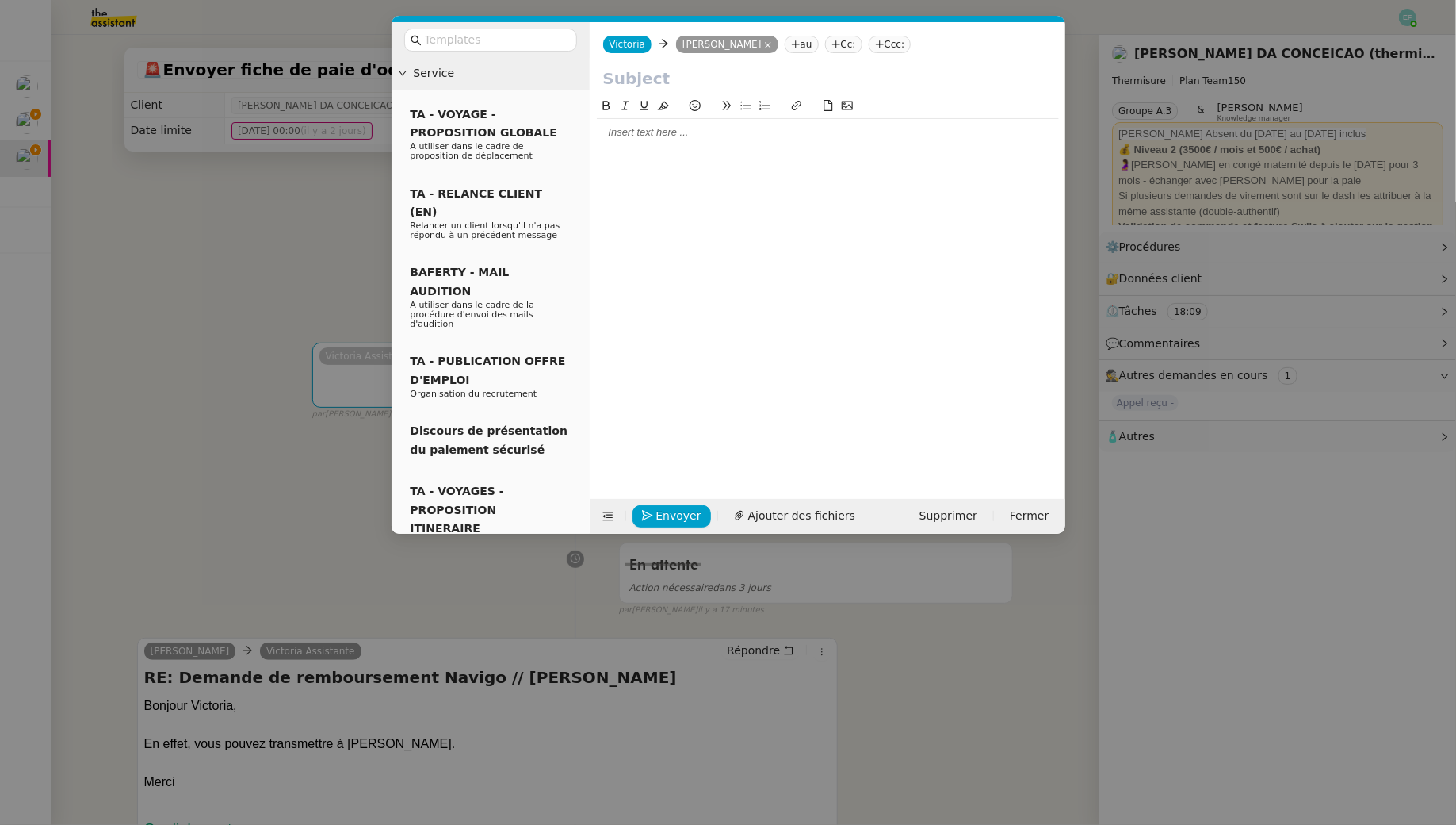
click at [674, 85] on input "text" at bounding box center [827, 78] width 449 height 23
click at [767, 511] on span "Ajouter des fichiers" at bounding box center [802, 515] width 107 height 18
click at [719, 133] on div at bounding box center [827, 132] width 463 height 14
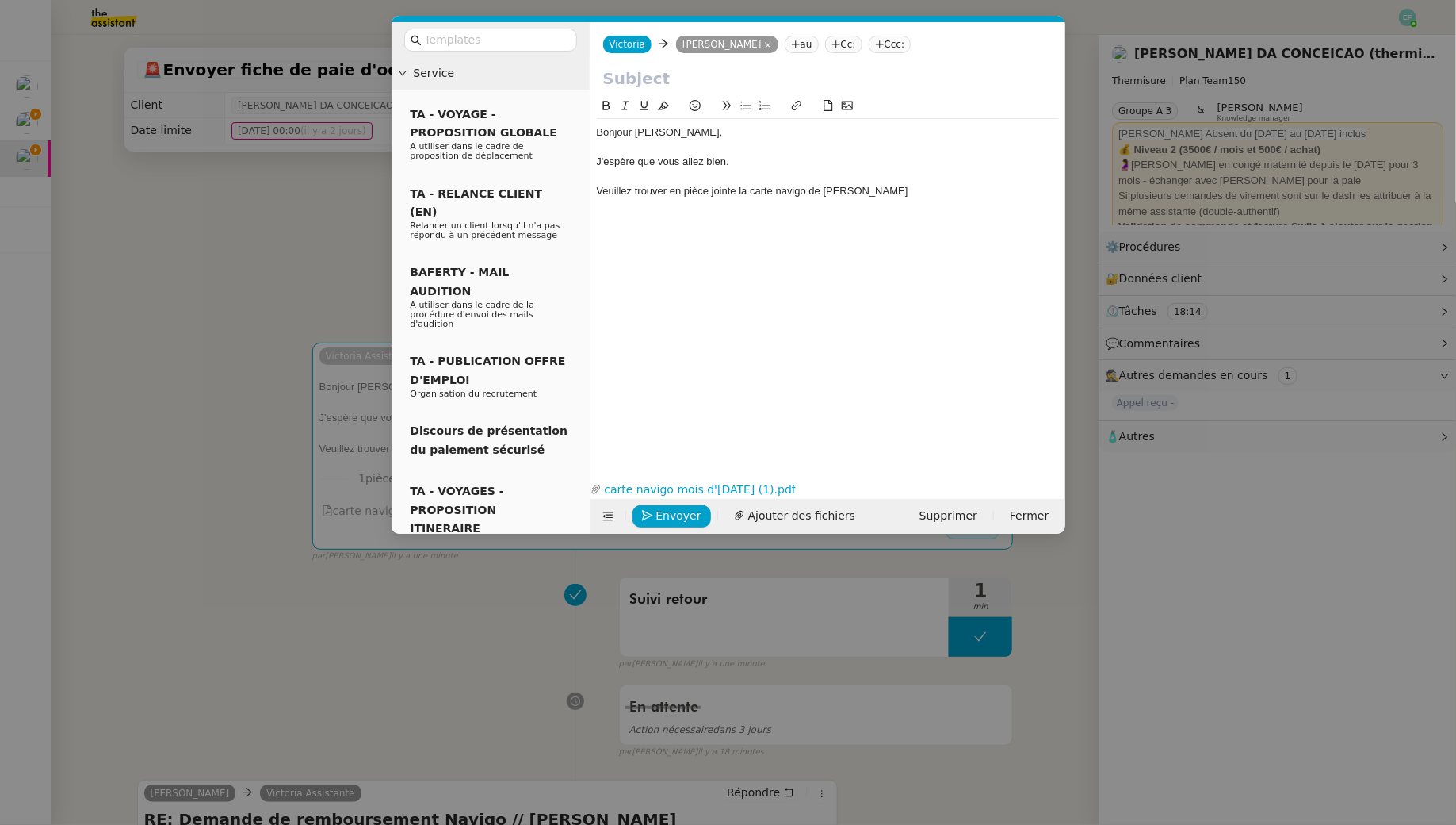
click at [290, 260] on nz-modal-container "Service TA - VOYAGE - PROPOSITION GLOBALE A utiliser dans le cadre de propositi…" at bounding box center [728, 412] width 1456 height 825
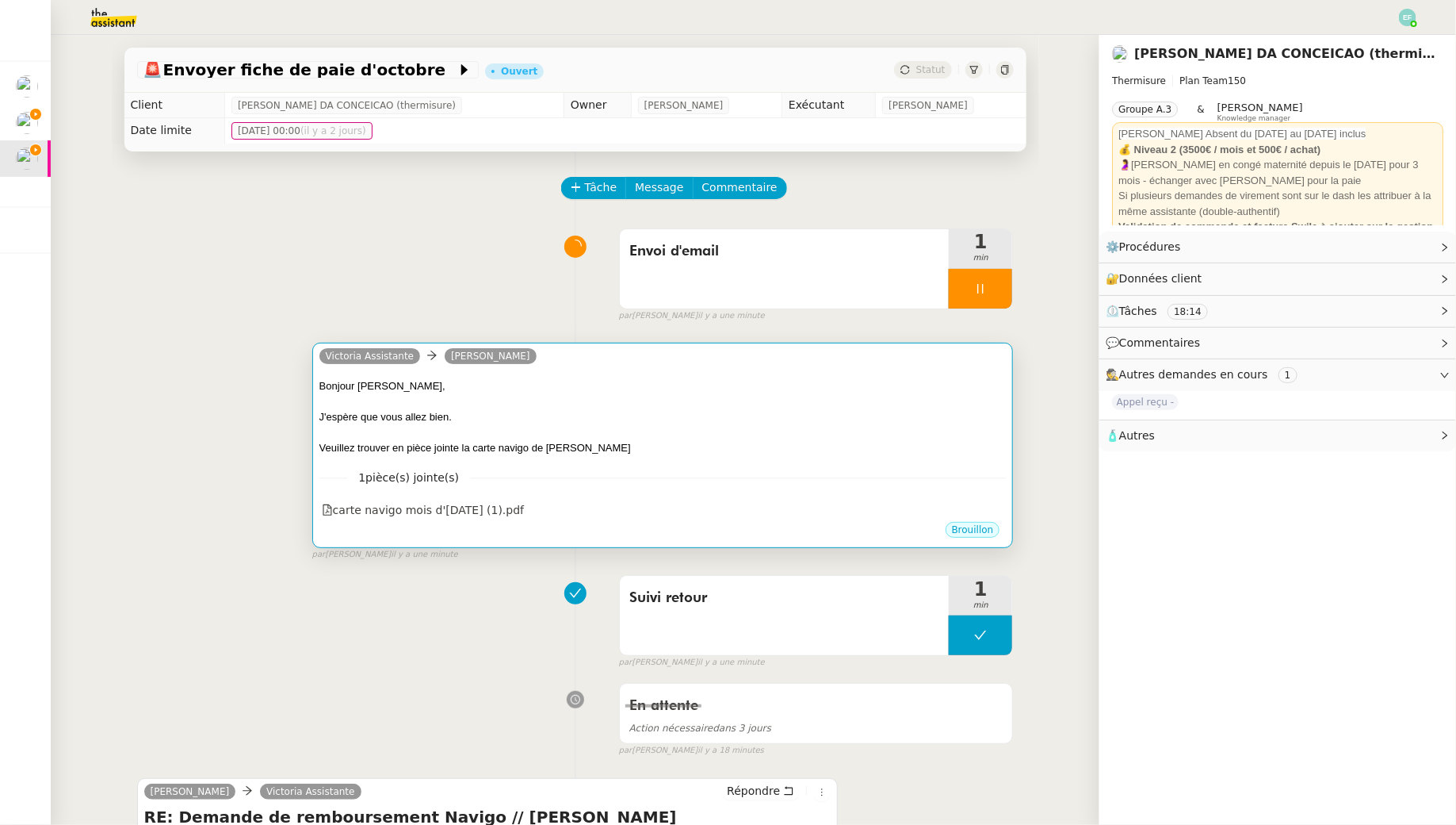
click at [745, 448] on div "Veuillez trouver en pièce jointe la carte navigo de Nathalie Lablonde" at bounding box center [663, 448] width 688 height 16
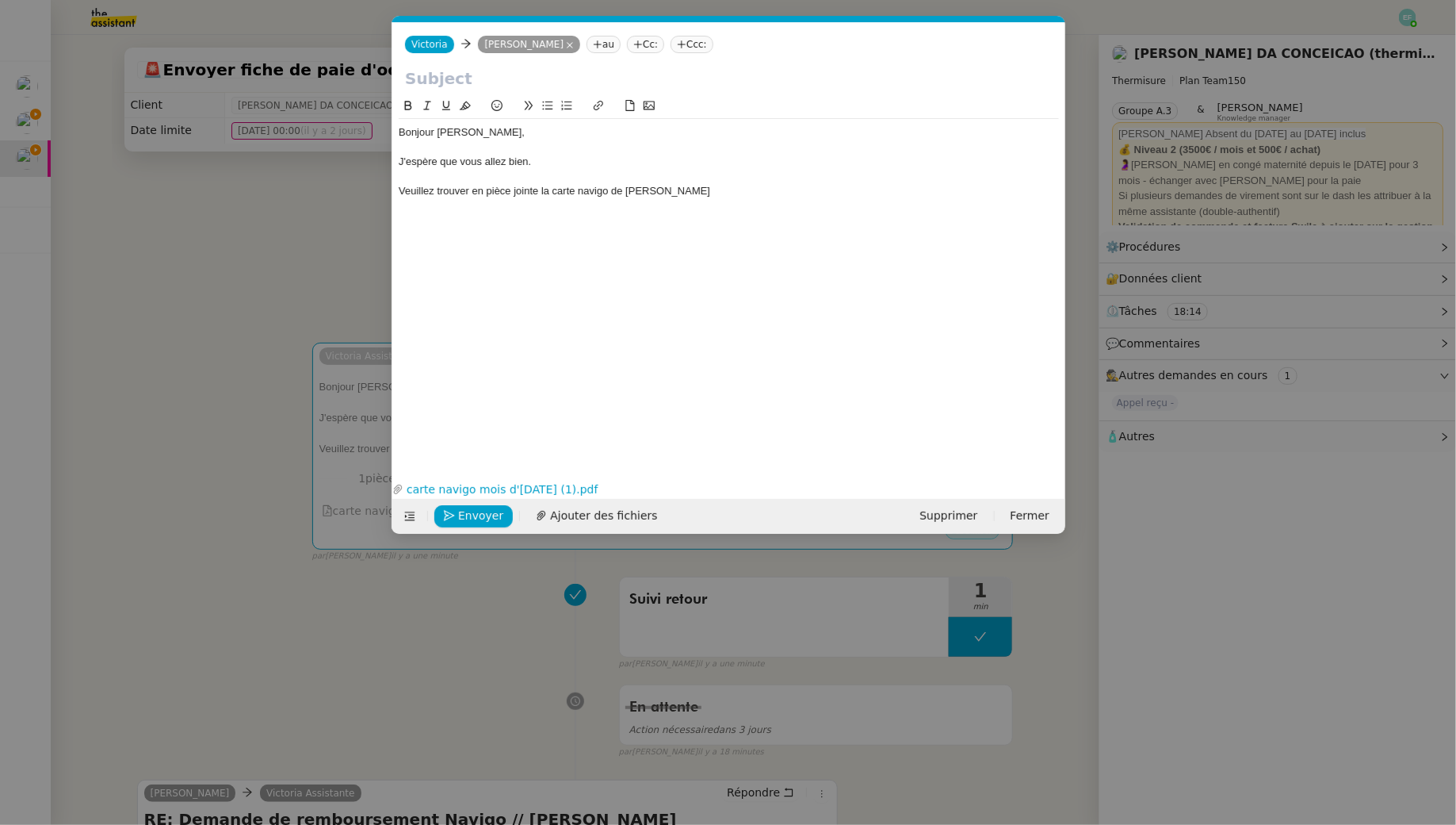
scroll to position [0, 33]
click at [766, 200] on div "Bonjour Benjamen, J'espère que vous allez bien. Veuillez trouver en pièce joint…" at bounding box center [729, 161] width 660 height 85
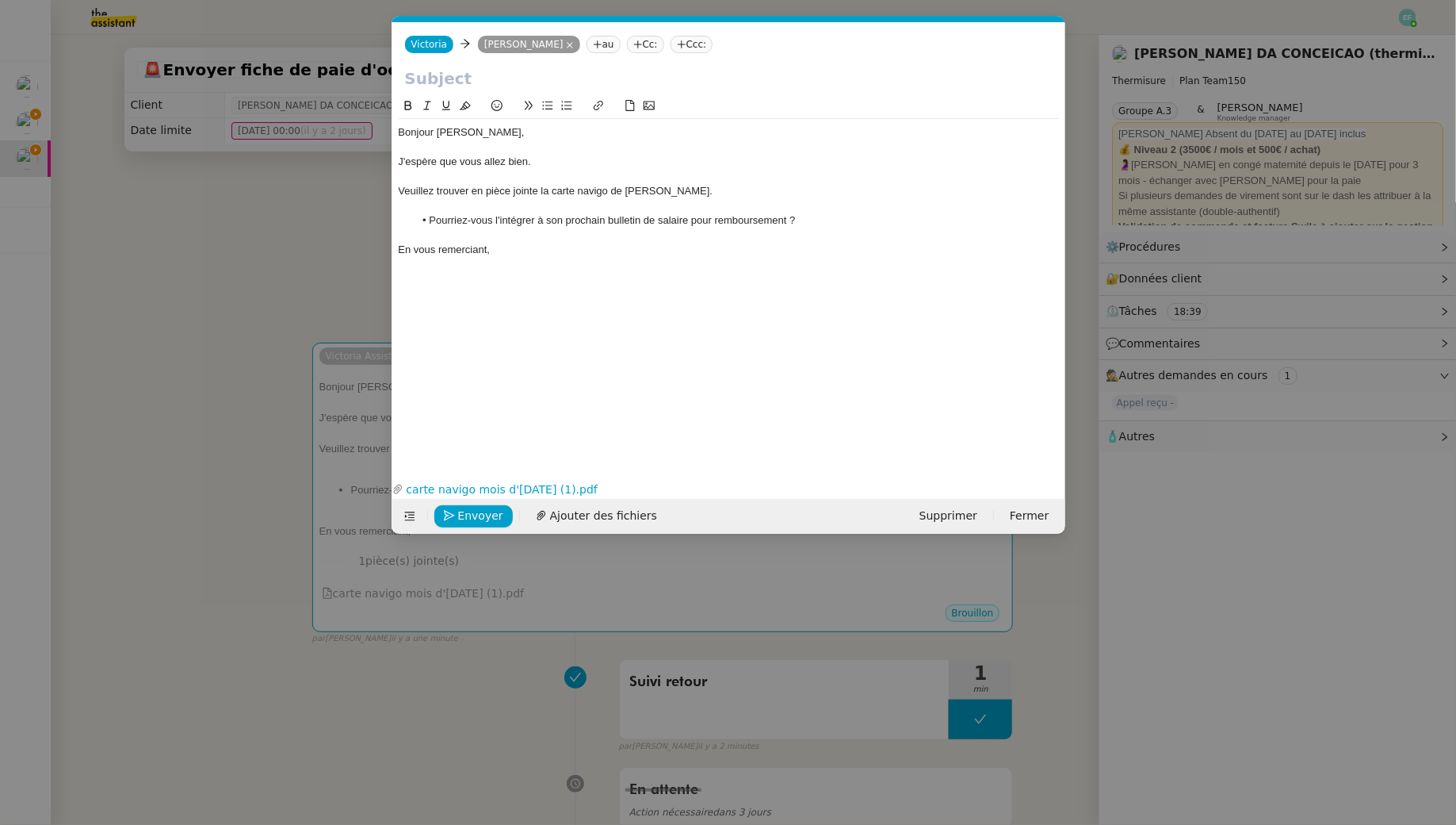
click at [530, 76] on input "text" at bounding box center [729, 78] width 647 height 23
type input "N"
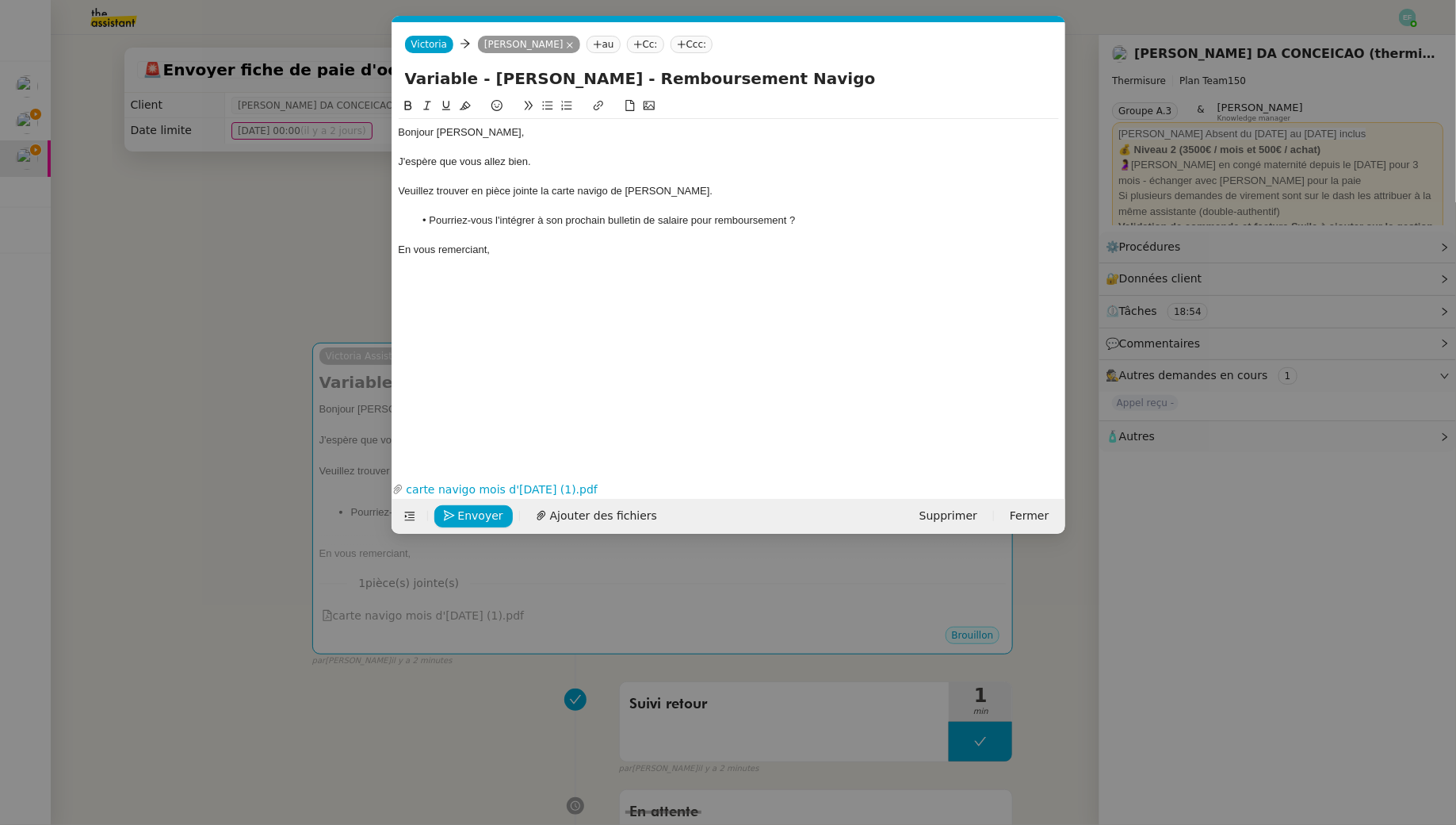
type input "Variable - Nathalie Lablonde - Remboursement Navigo"
click at [507, 150] on div at bounding box center [729, 147] width 660 height 14
click at [227, 294] on nz-modal-container "Service TA - VOYAGE - PROPOSITION GLOBALE A utiliser dans le cadre de propositi…" at bounding box center [728, 412] width 1456 height 825
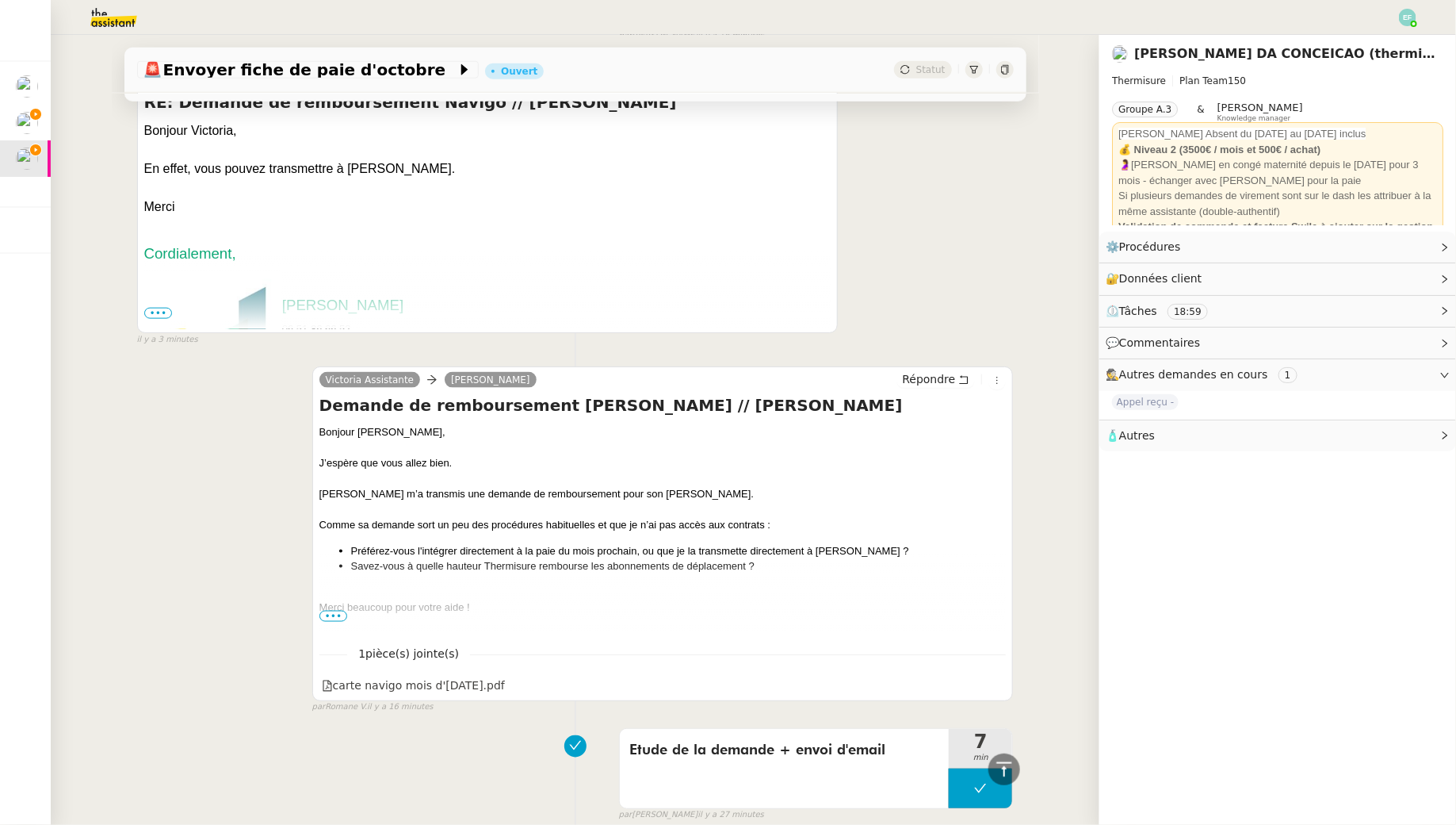
scroll to position [1244, 0]
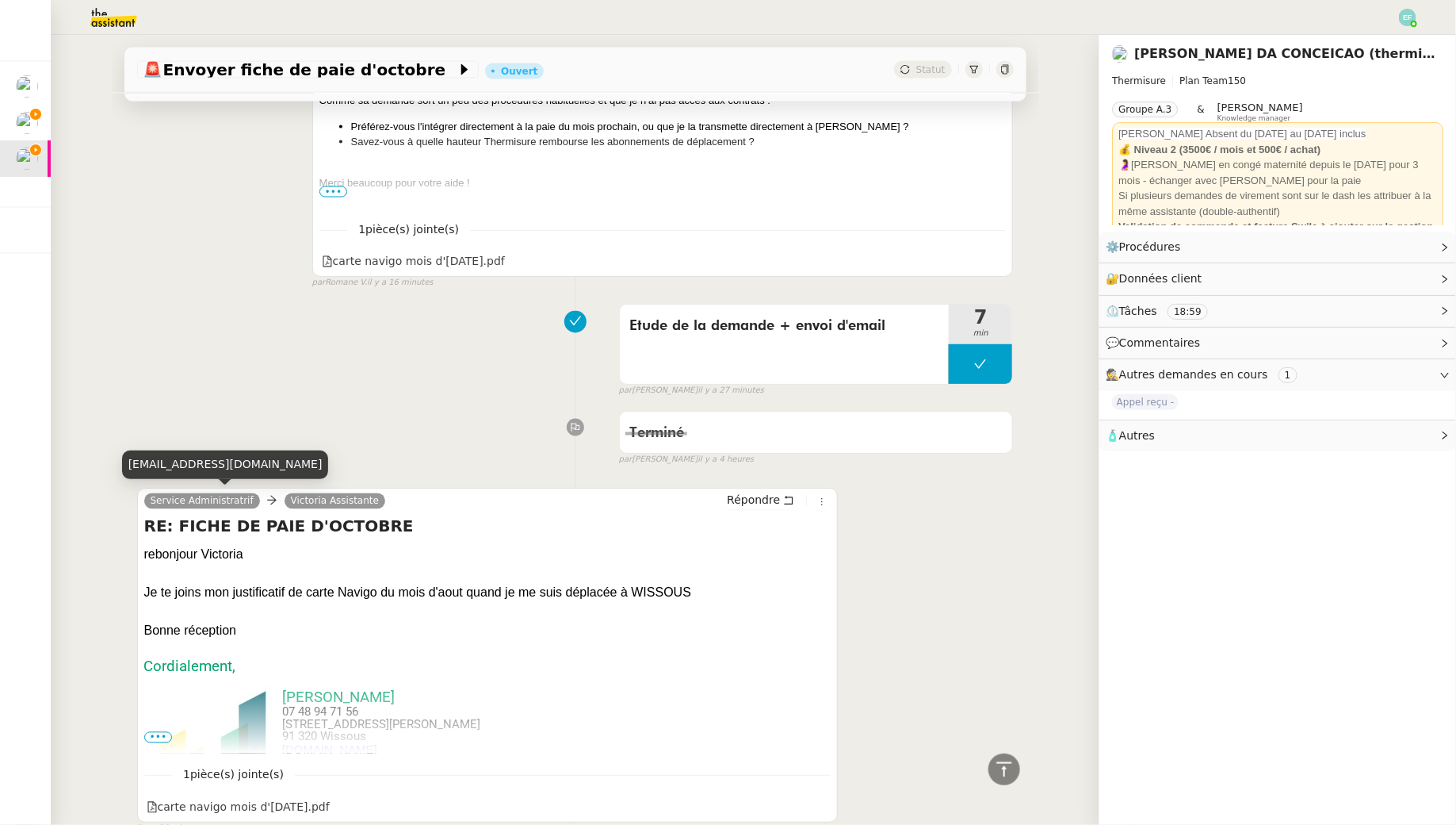
click at [225, 452] on div "administratif@thermisure.fr" at bounding box center [225, 465] width 207 height 28
copy div "administratif@thermisure.fr"
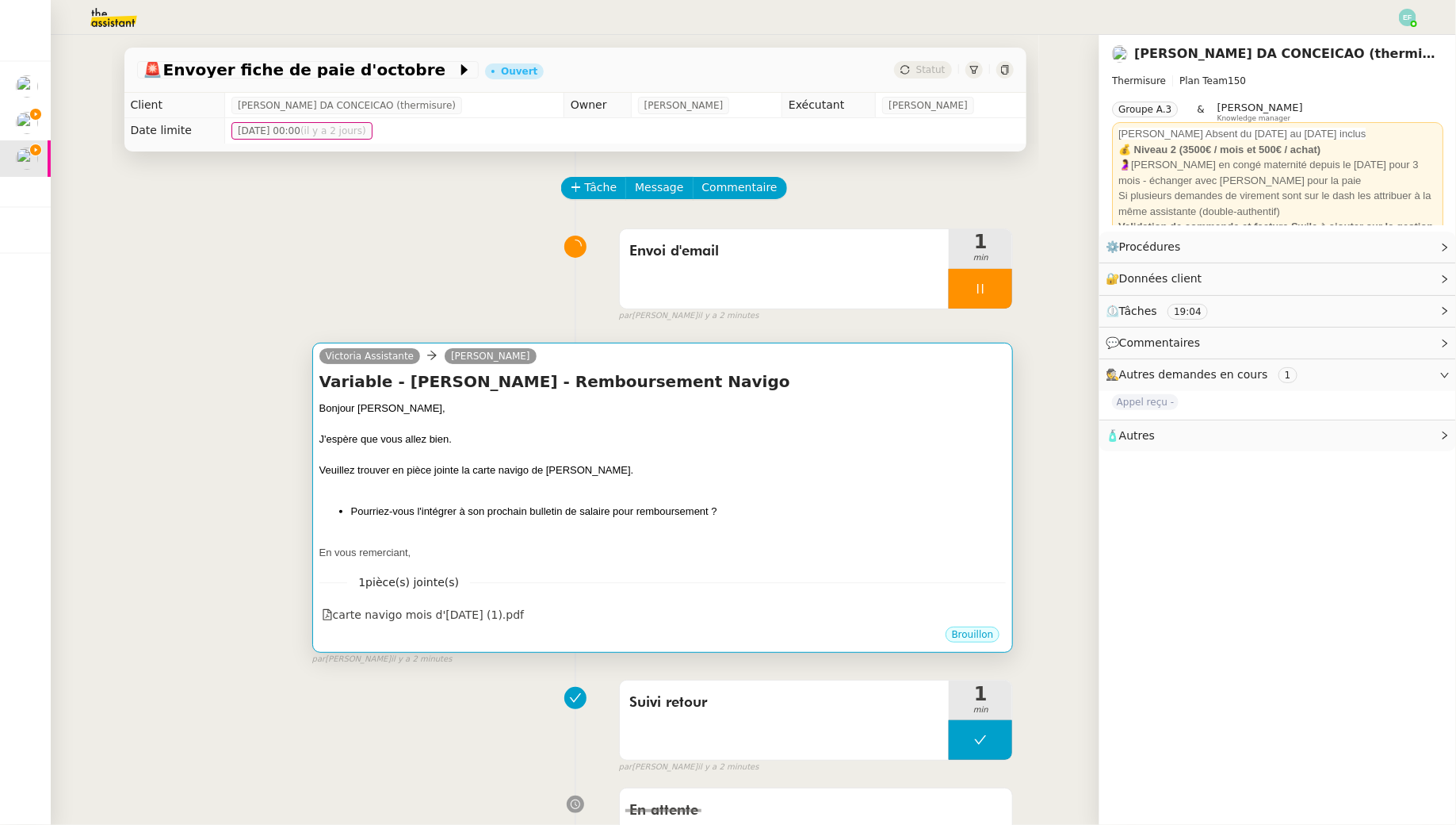
click at [652, 402] on div "Bonjour Benjamen," at bounding box center [663, 408] width 688 height 16
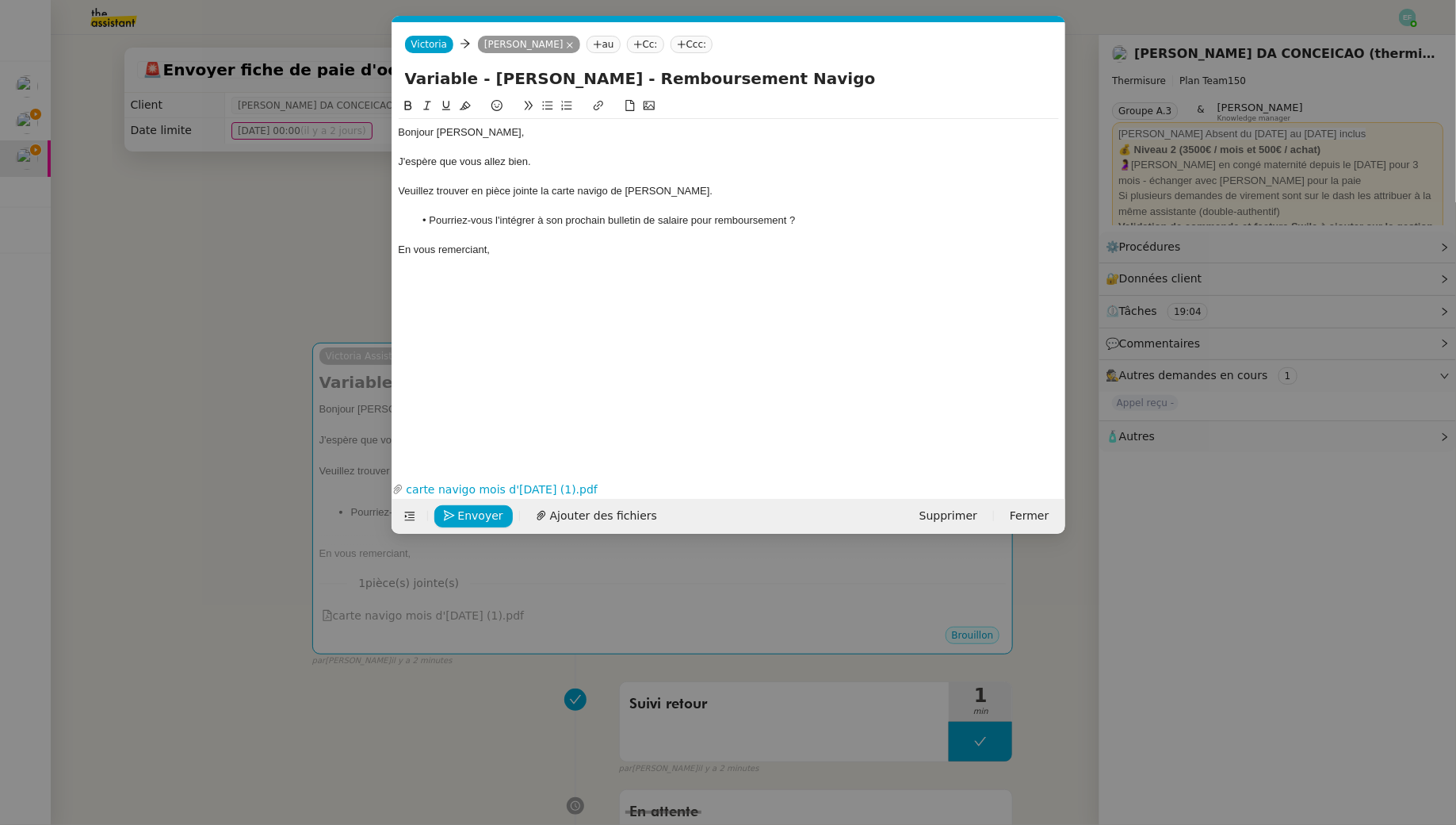
scroll to position [0, 33]
click at [664, 44] on nz-tag "Cc:" at bounding box center [645, 44] width 38 height 18
paste input "administratif@thermisure.fr"
type input "administratif@thermisure.fr"
click at [756, 71] on span "Service Administratrif" at bounding box center [732, 70] width 152 height 13
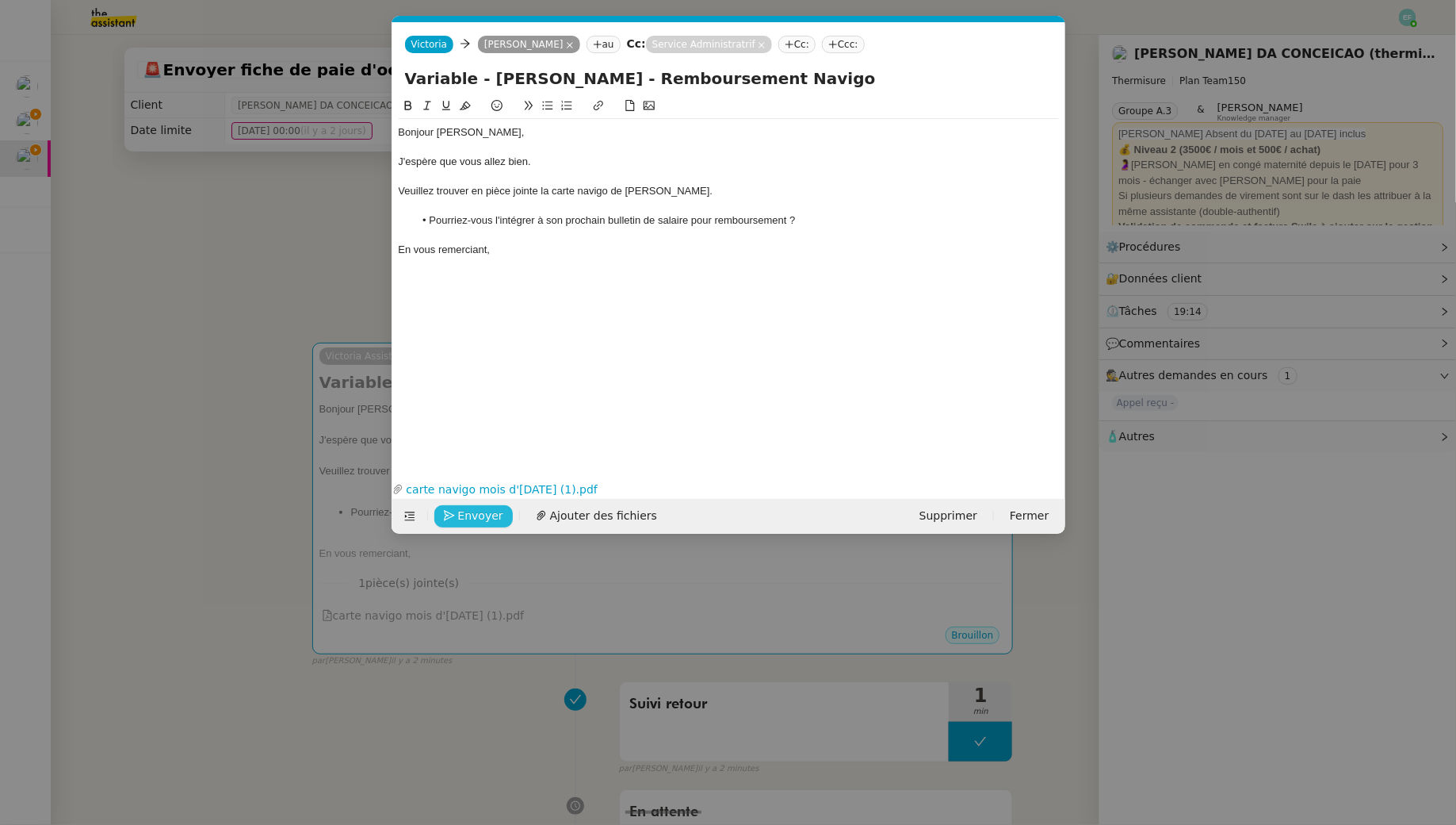
click at [496, 511] on span "Envoyer" at bounding box center [480, 515] width 45 height 18
click at [496, 511] on span "Confirmer l'envoi" at bounding box center [505, 515] width 95 height 18
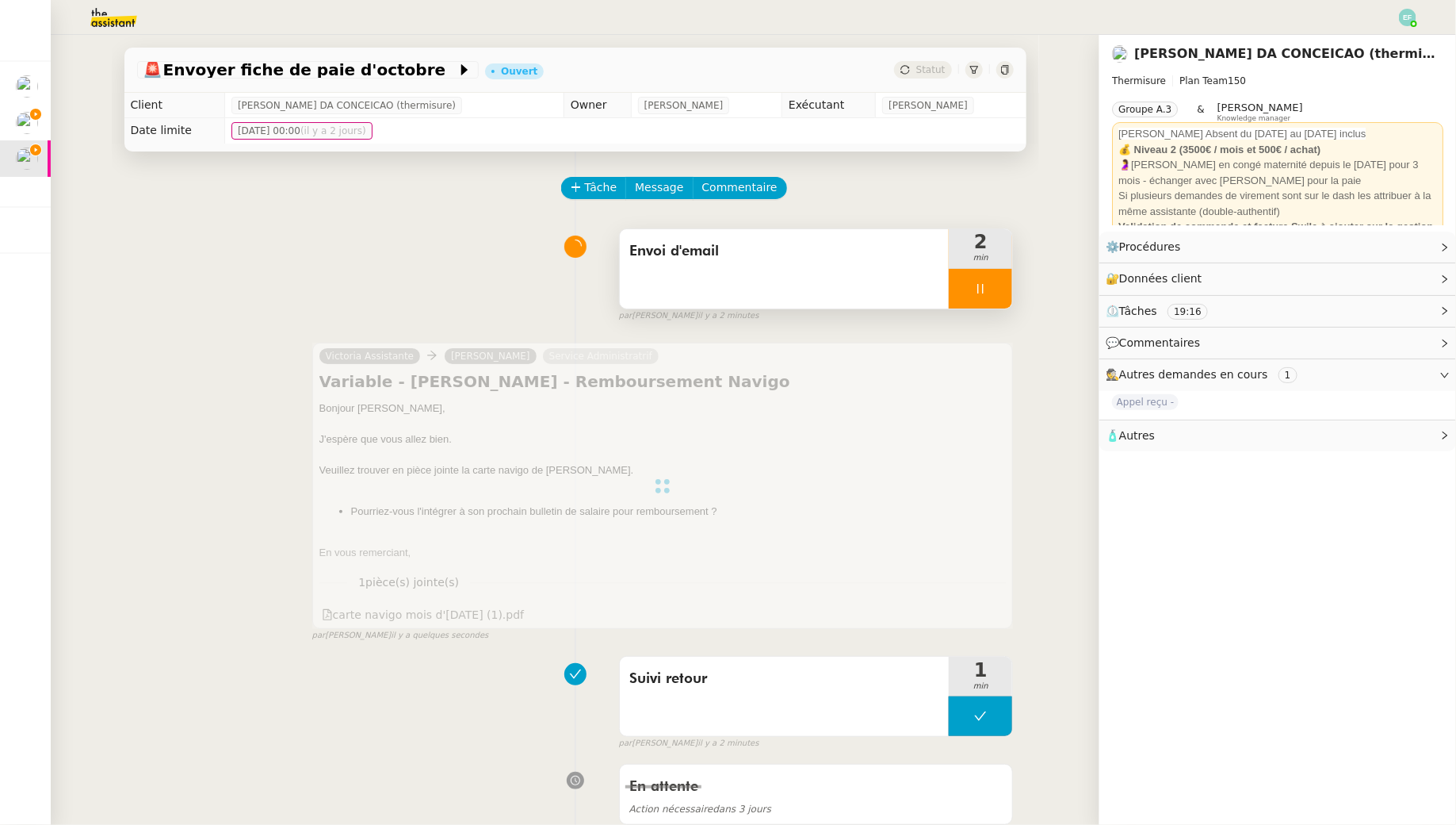
click at [977, 283] on icon at bounding box center [980, 289] width 13 height 13
click at [995, 282] on button at bounding box center [996, 288] width 32 height 39
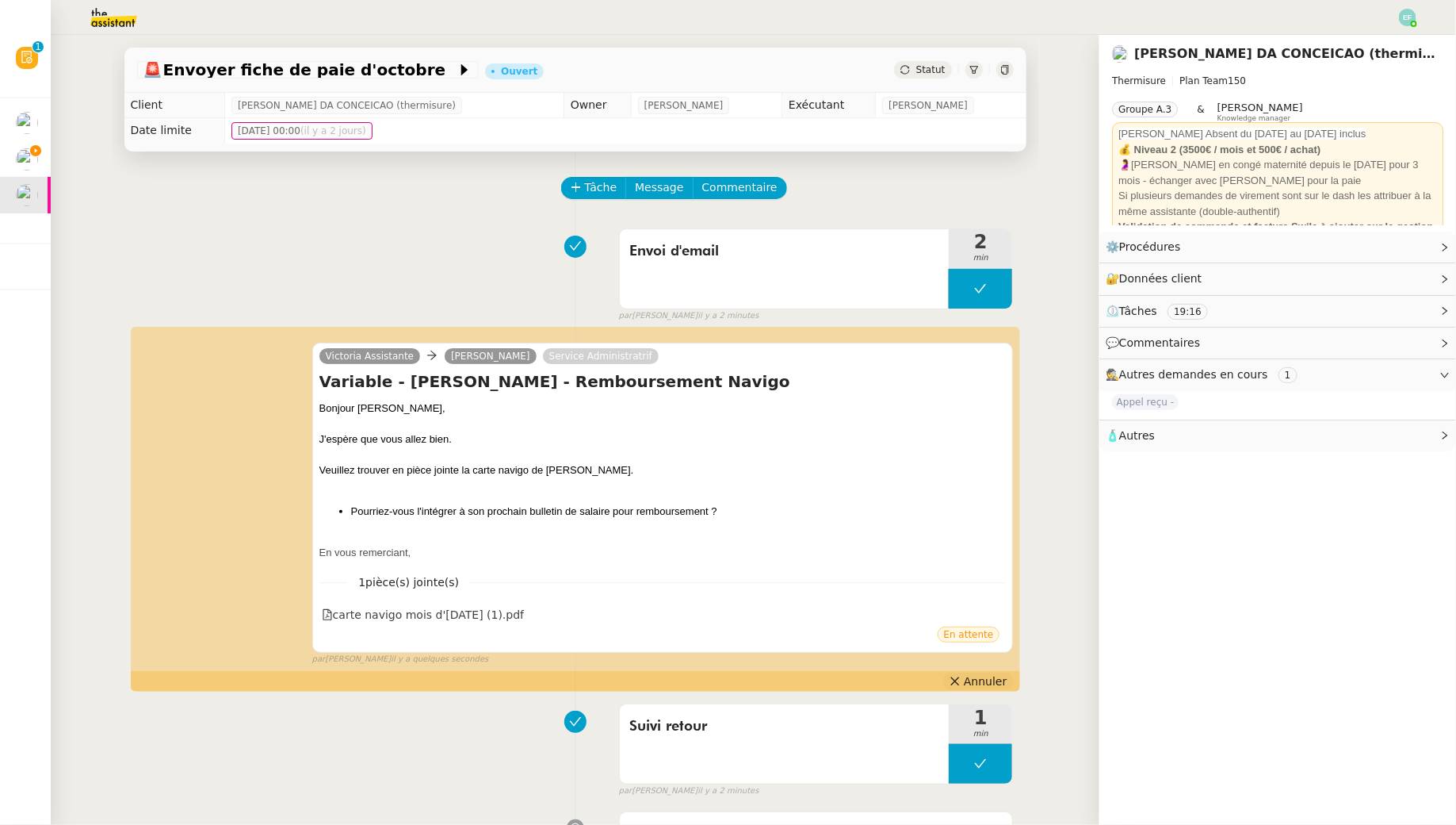
click at [978, 683] on span "Annuler" at bounding box center [985, 680] width 43 height 16
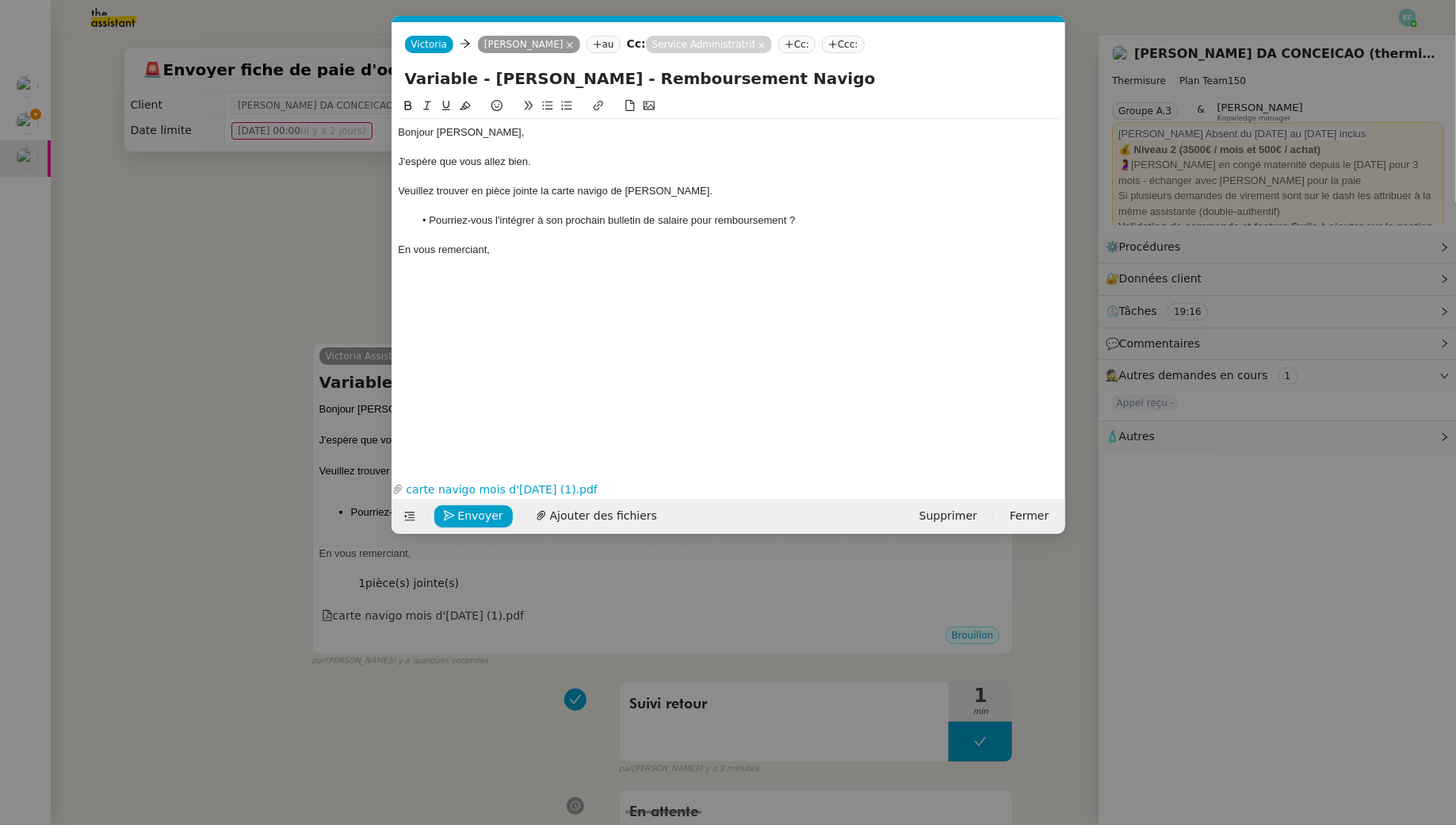
click at [541, 191] on div "Veuillez trouver en pièce jointe la carte navigo de Nathalie Lablonde." at bounding box center [729, 191] width 660 height 14
click at [705, 197] on div "Veuillez trouver en pièce jointe le justificatif d'achat pour la carte navigo d…" at bounding box center [729, 191] width 660 height 14
click at [701, 191] on div "Veuillez trouver en pièce jointe le justificatif d'achat pour la carte navigo d…" at bounding box center [729, 191] width 660 height 14
click at [698, 233] on div at bounding box center [729, 235] width 660 height 14
click at [450, 510] on icon "button" at bounding box center [449, 515] width 11 height 11
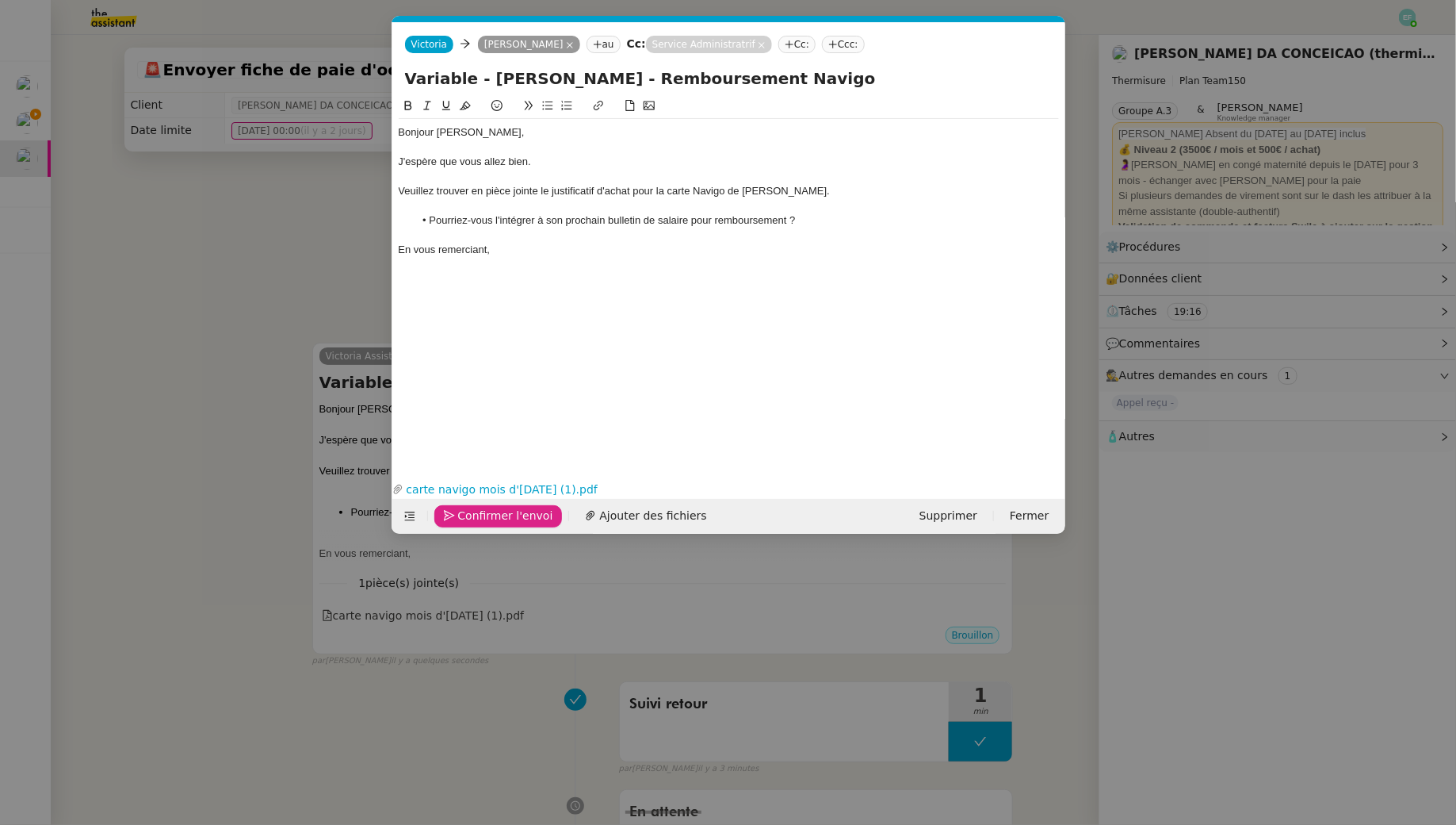
click at [450, 510] on icon "button" at bounding box center [449, 515] width 11 height 11
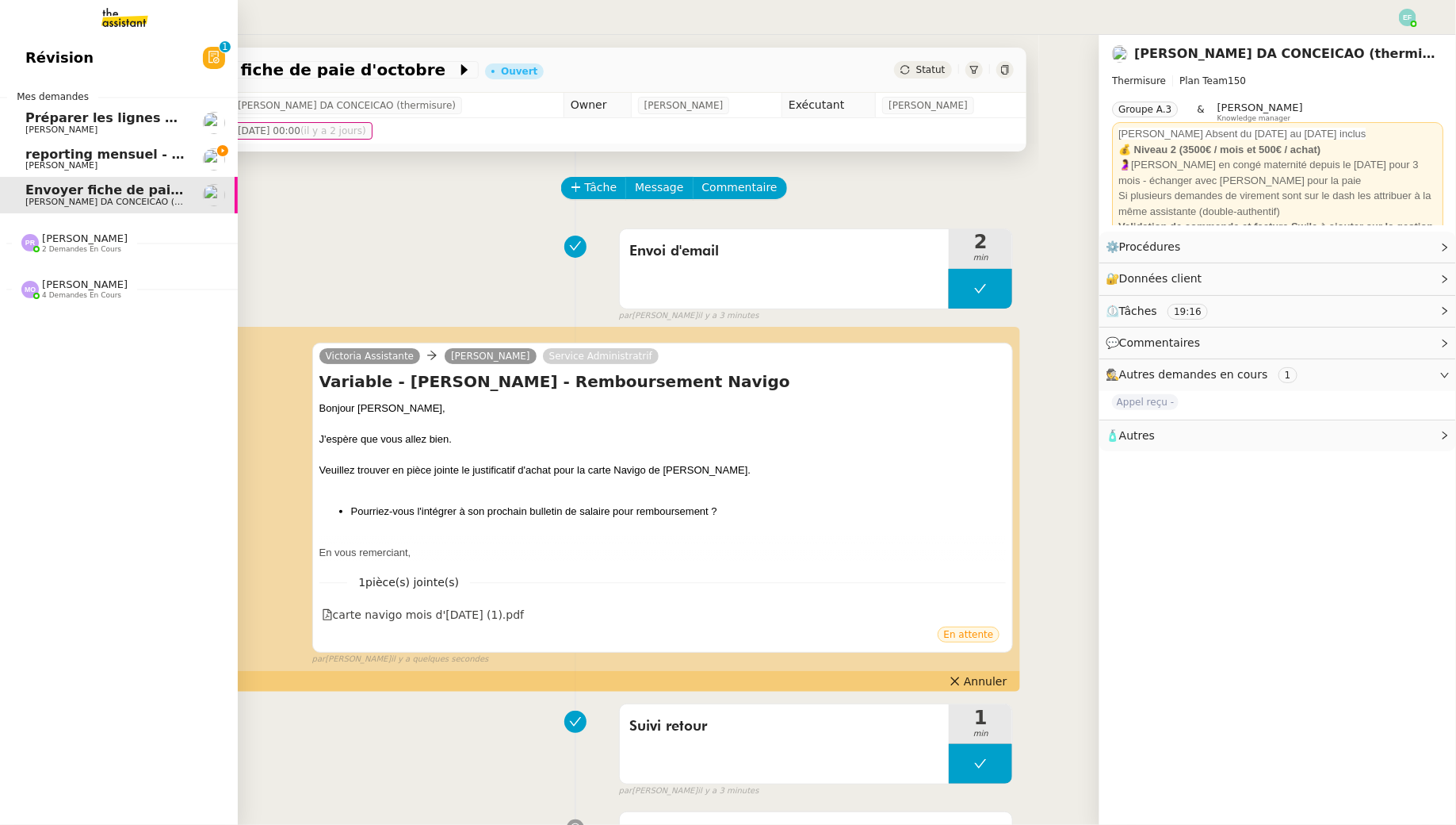
click at [33, 166] on span "Manon Loustau" at bounding box center [61, 165] width 72 height 10
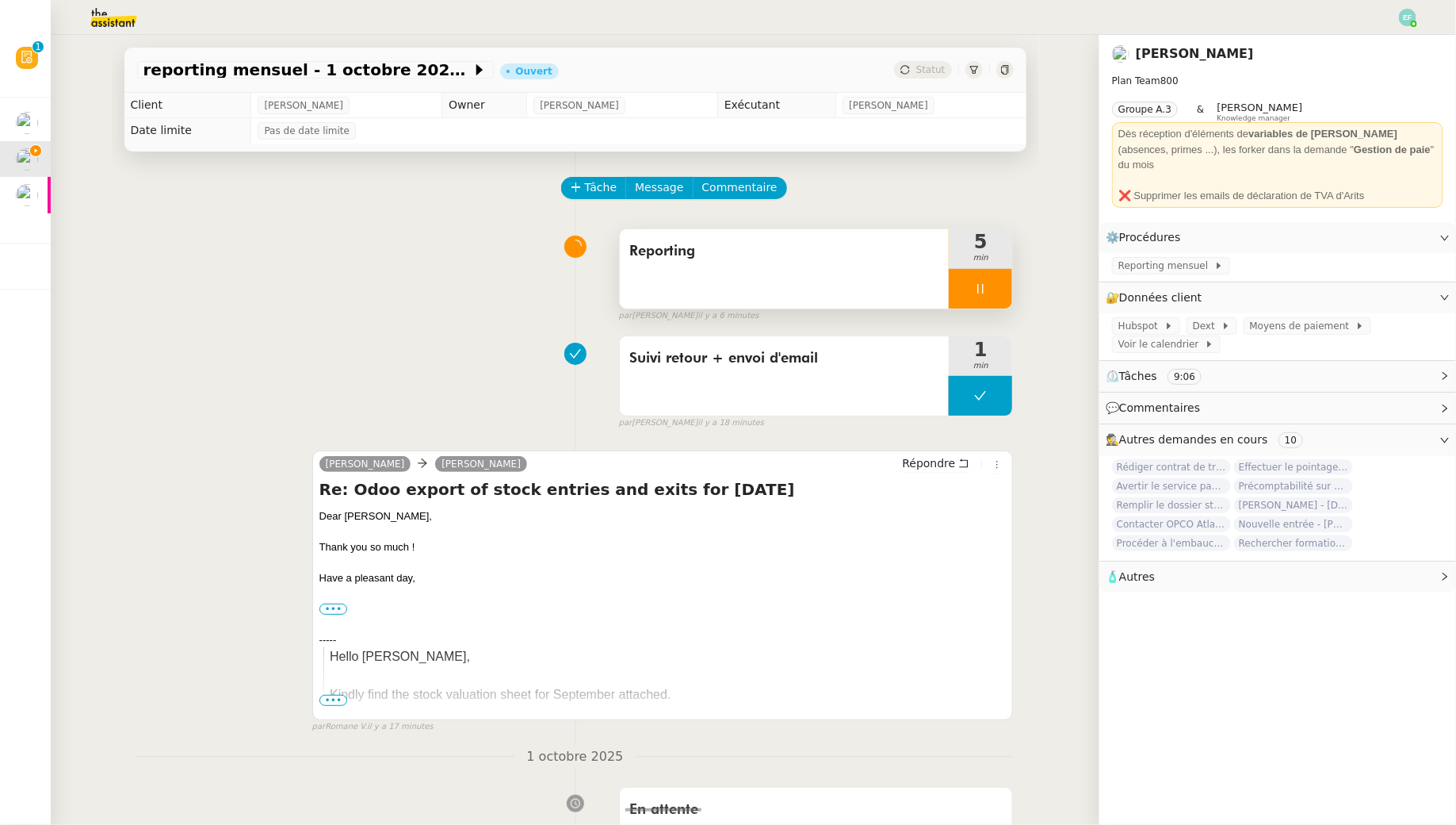
click at [1005, 283] on div at bounding box center [980, 288] width 64 height 39
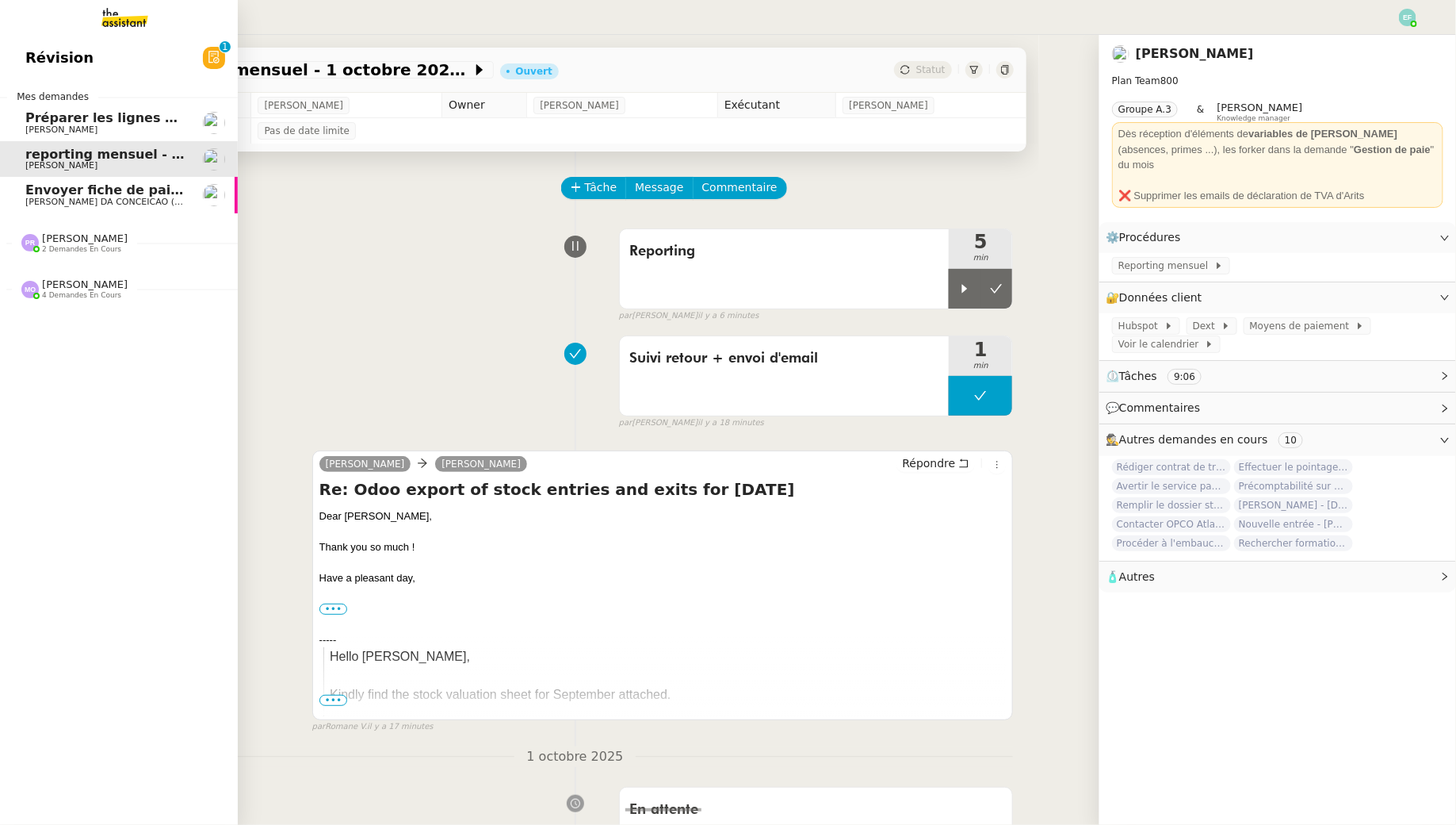
click at [33, 201] on span "Charles DA CONCEICAO (thermisure)" at bounding box center [125, 202] width 200 height 10
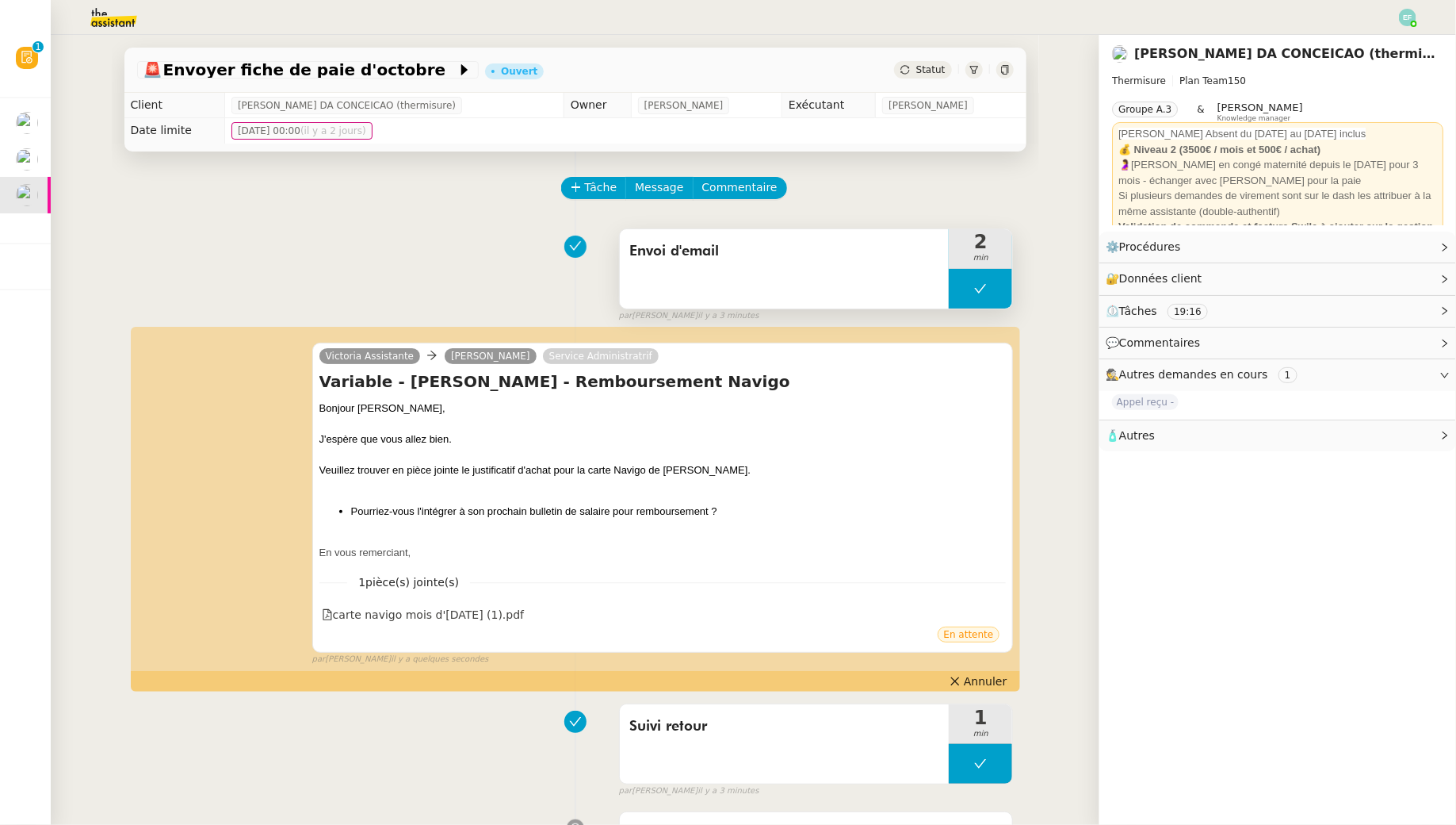
click at [963, 304] on button at bounding box center [980, 288] width 64 height 39
click at [963, 304] on div at bounding box center [964, 288] width 32 height 39
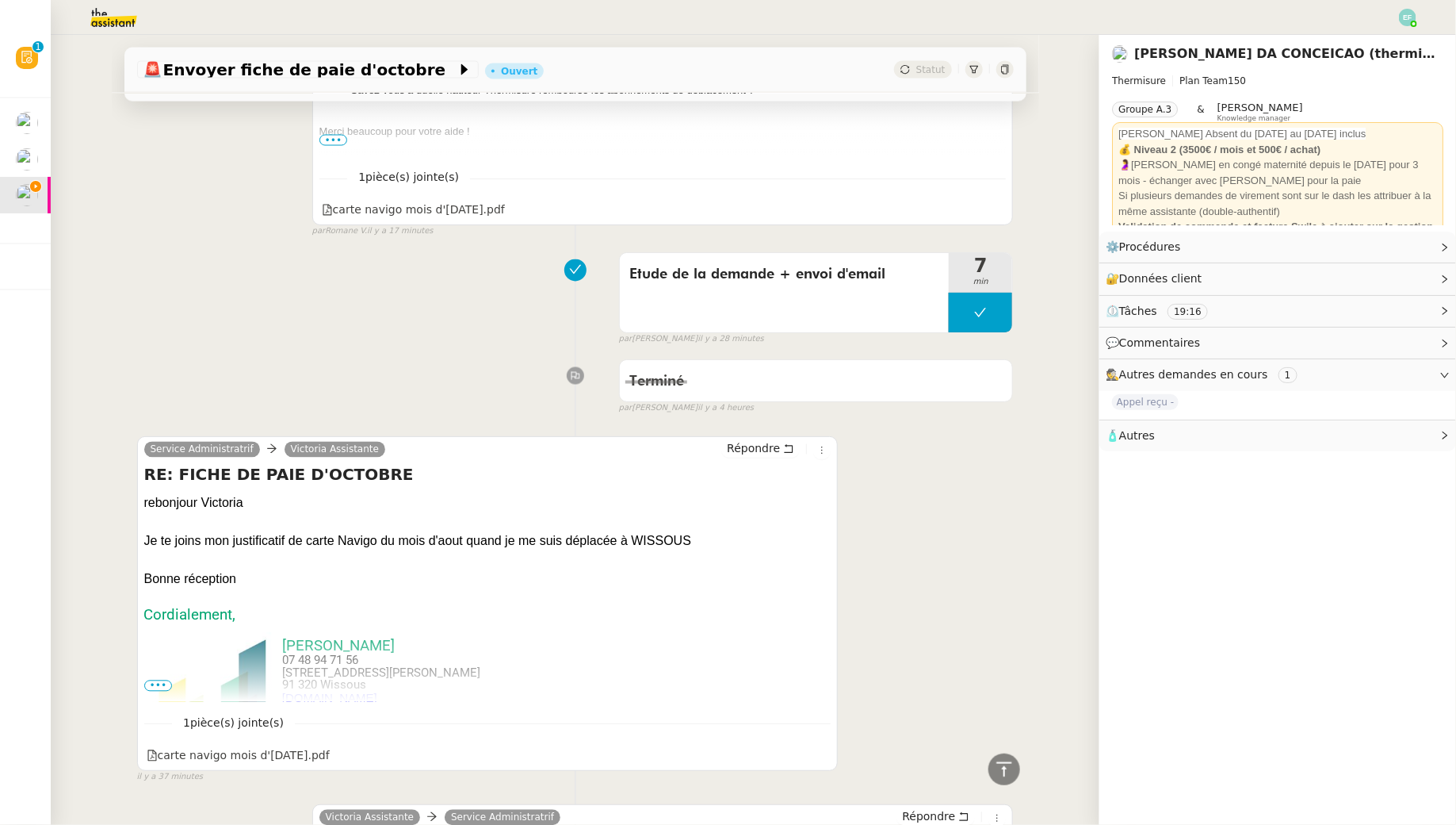
scroll to position [1341, 0]
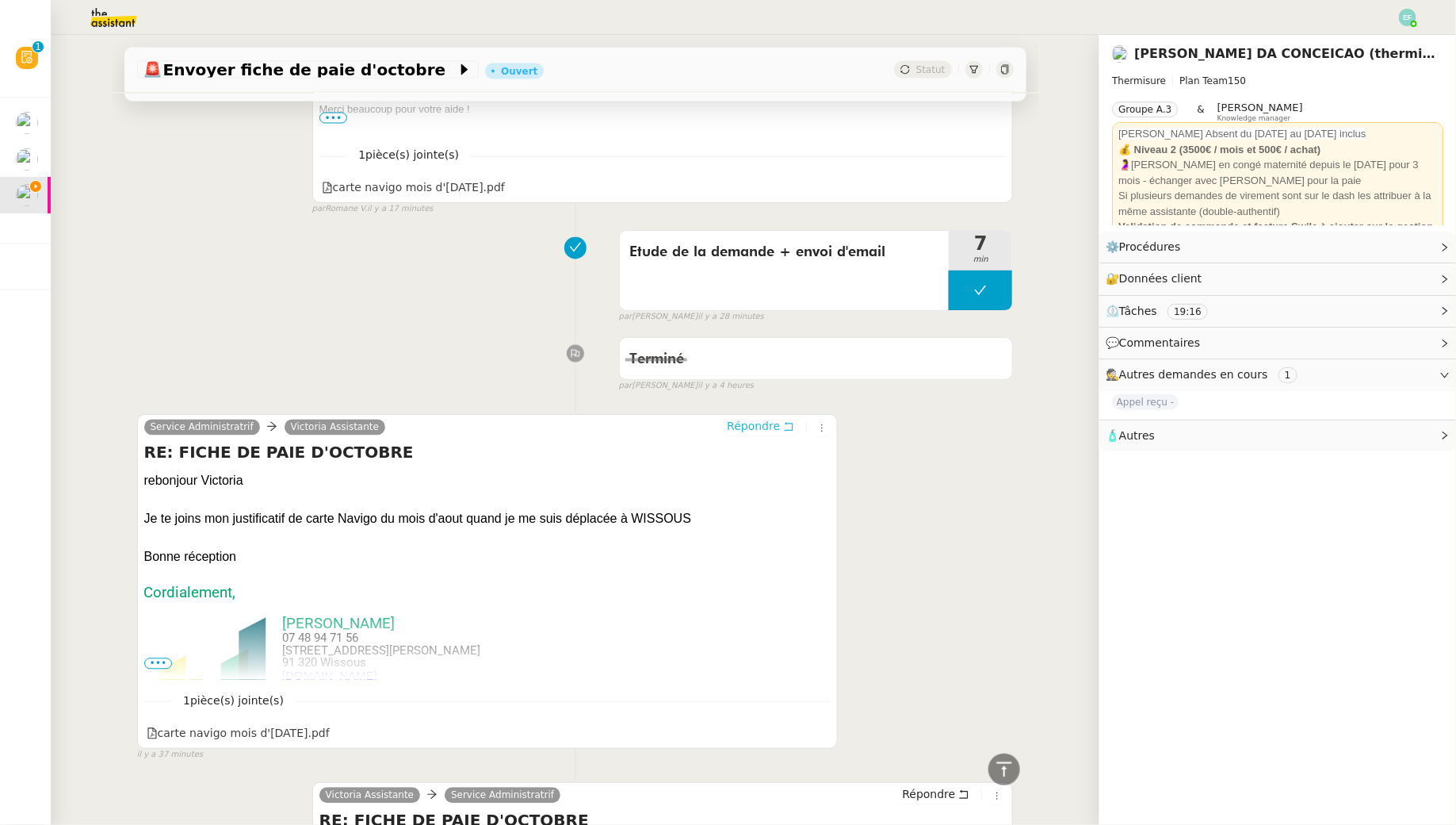
click at [790, 422] on icon at bounding box center [789, 427] width 11 height 11
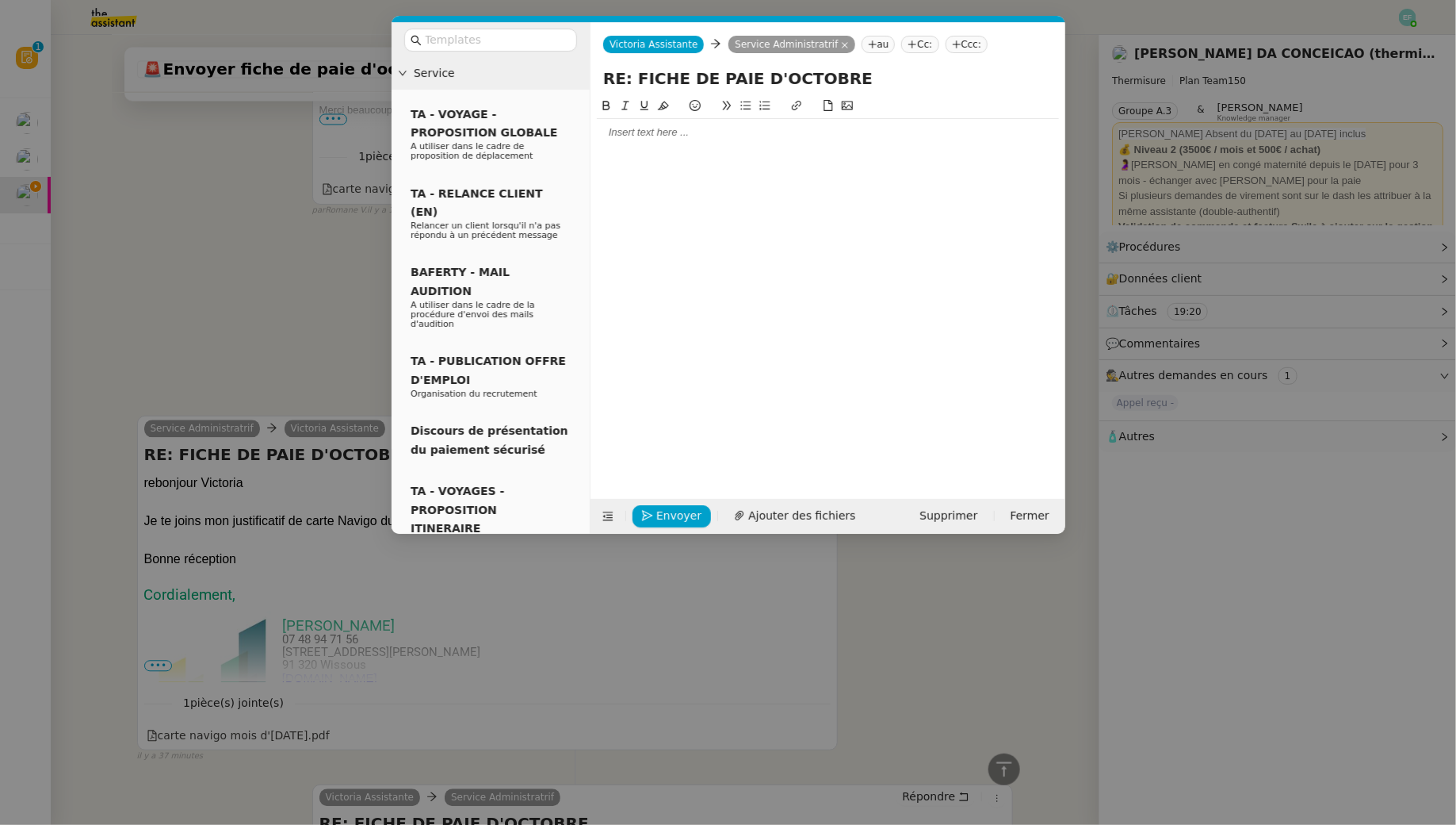
scroll to position [1465, 0]
click at [639, 131] on div at bounding box center [827, 132] width 463 height 14
drag, startPoint x: 708, startPoint y: 224, endPoint x: 592, endPoint y: 218, distance: 116.2
click at [592, 218] on nz-spin "Bonjour Nathalie, Votre justificatif a été transmis au cabinet. Le remboursemen…" at bounding box center [827, 288] width 475 height 384
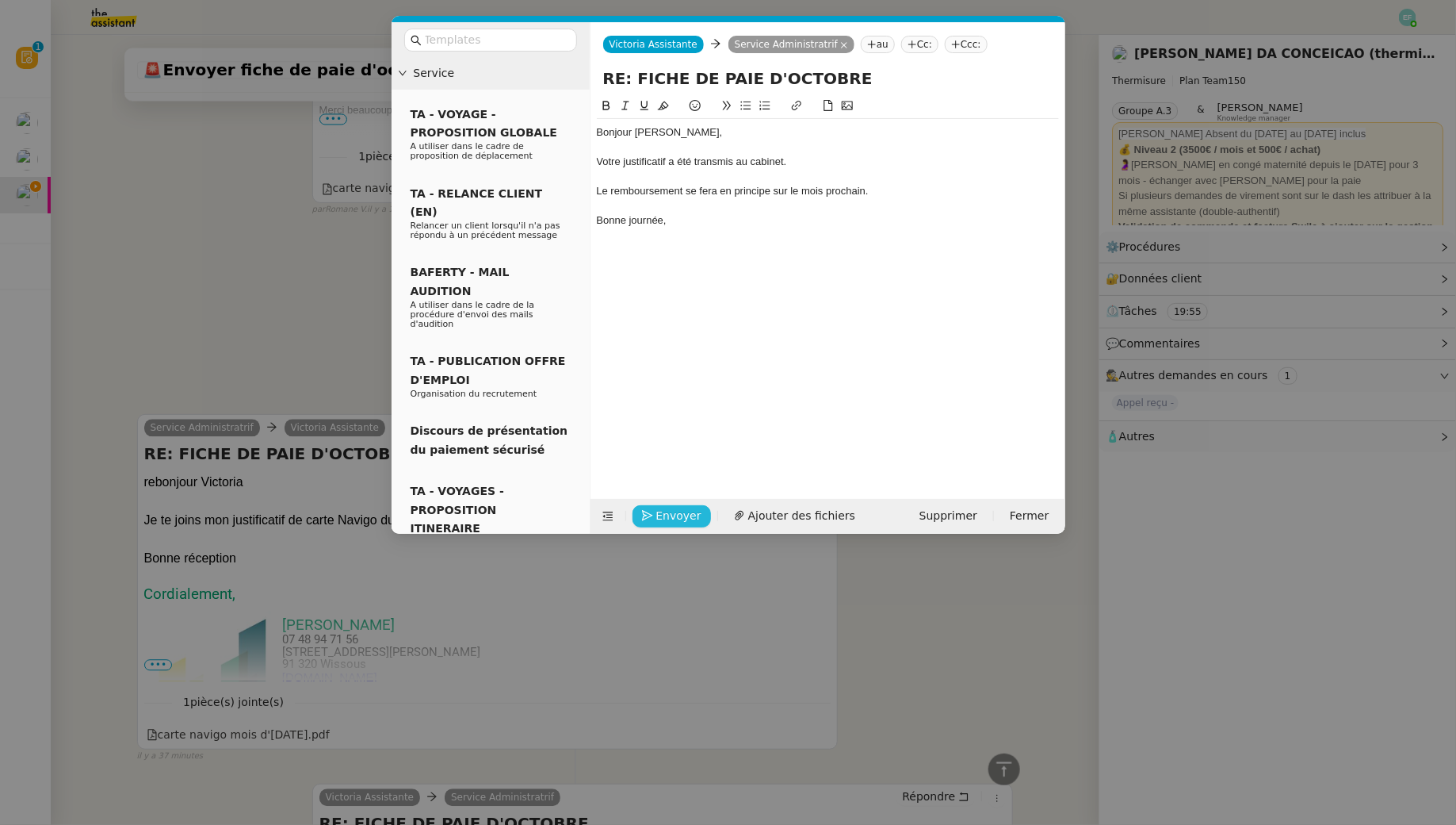
click at [675, 513] on span "Envoyer" at bounding box center [679, 515] width 45 height 18
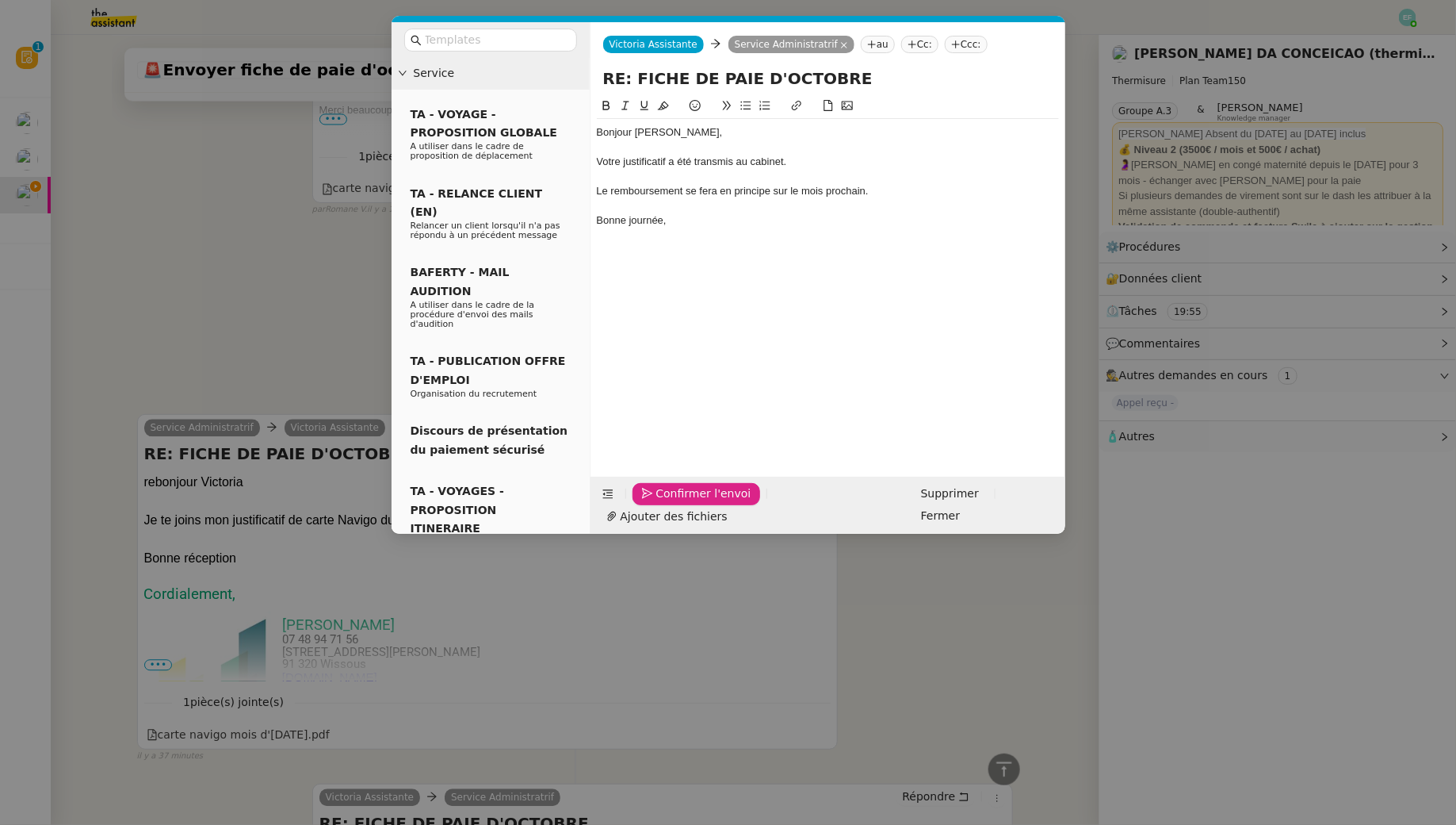
click at [675, 503] on span "Confirmer l'envoi" at bounding box center [704, 493] width 95 height 18
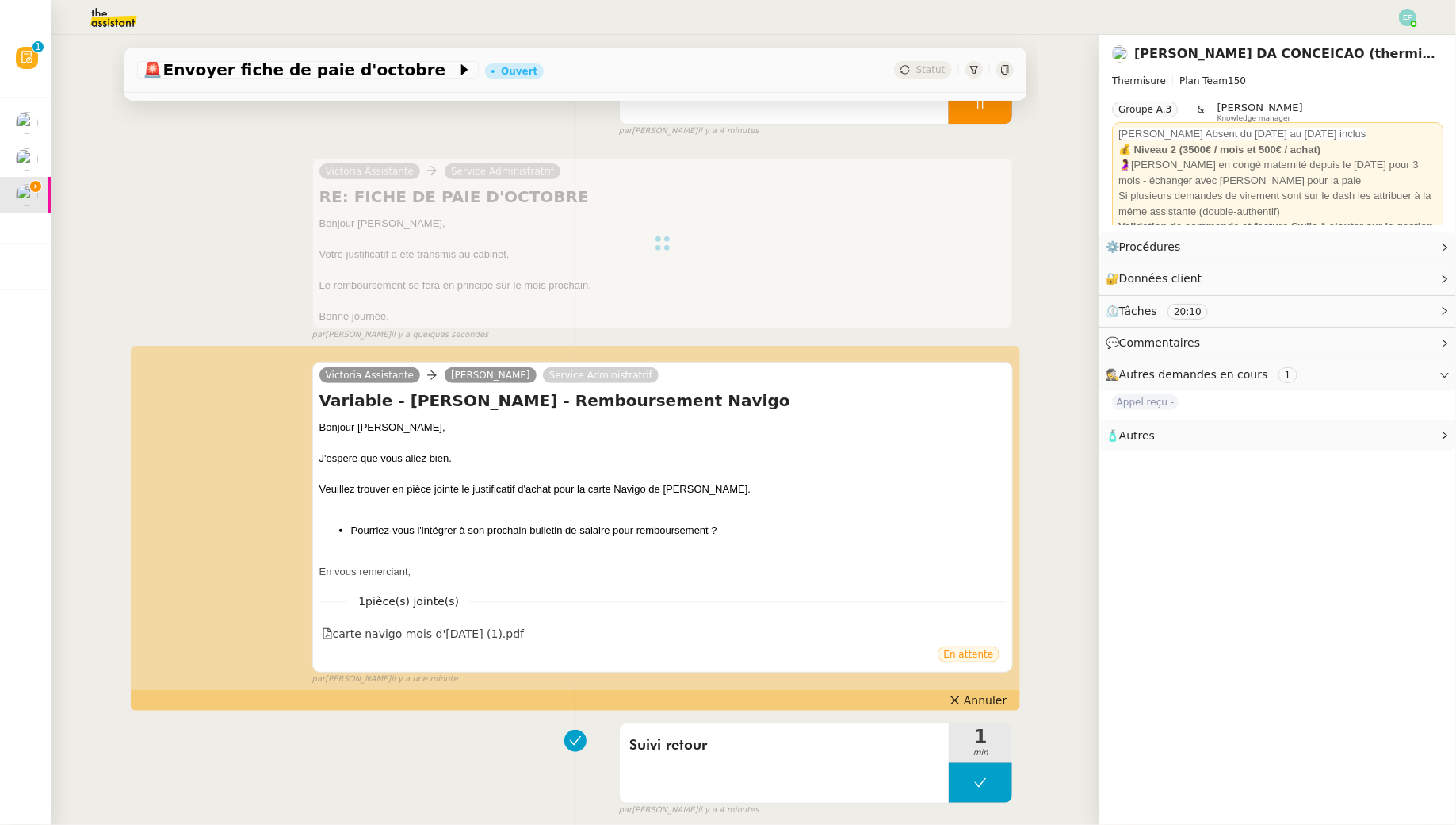
scroll to position [84, 0]
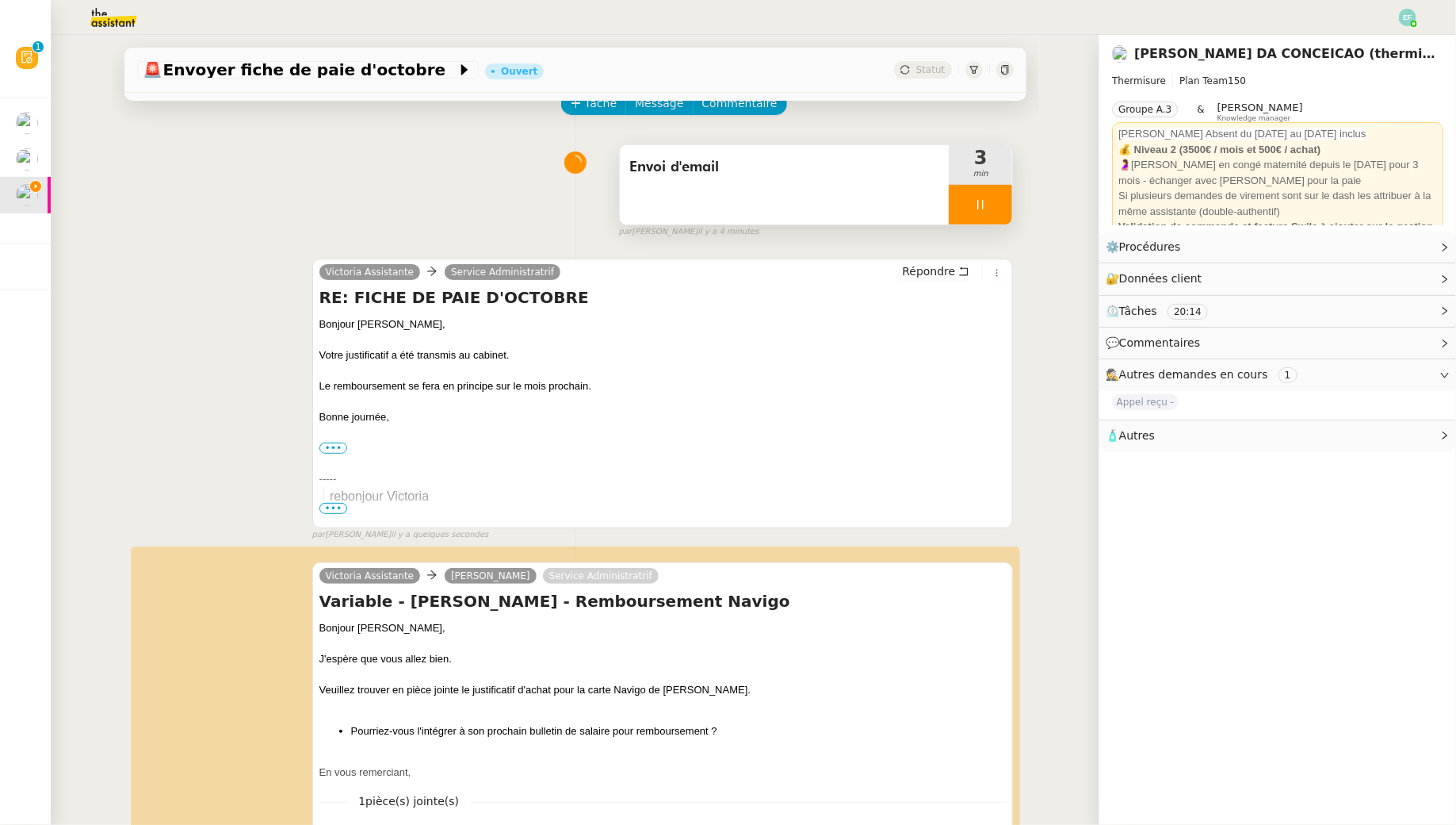
click at [994, 197] on div at bounding box center [980, 205] width 64 height 39
click at [1002, 198] on icon at bounding box center [996, 205] width 13 height 13
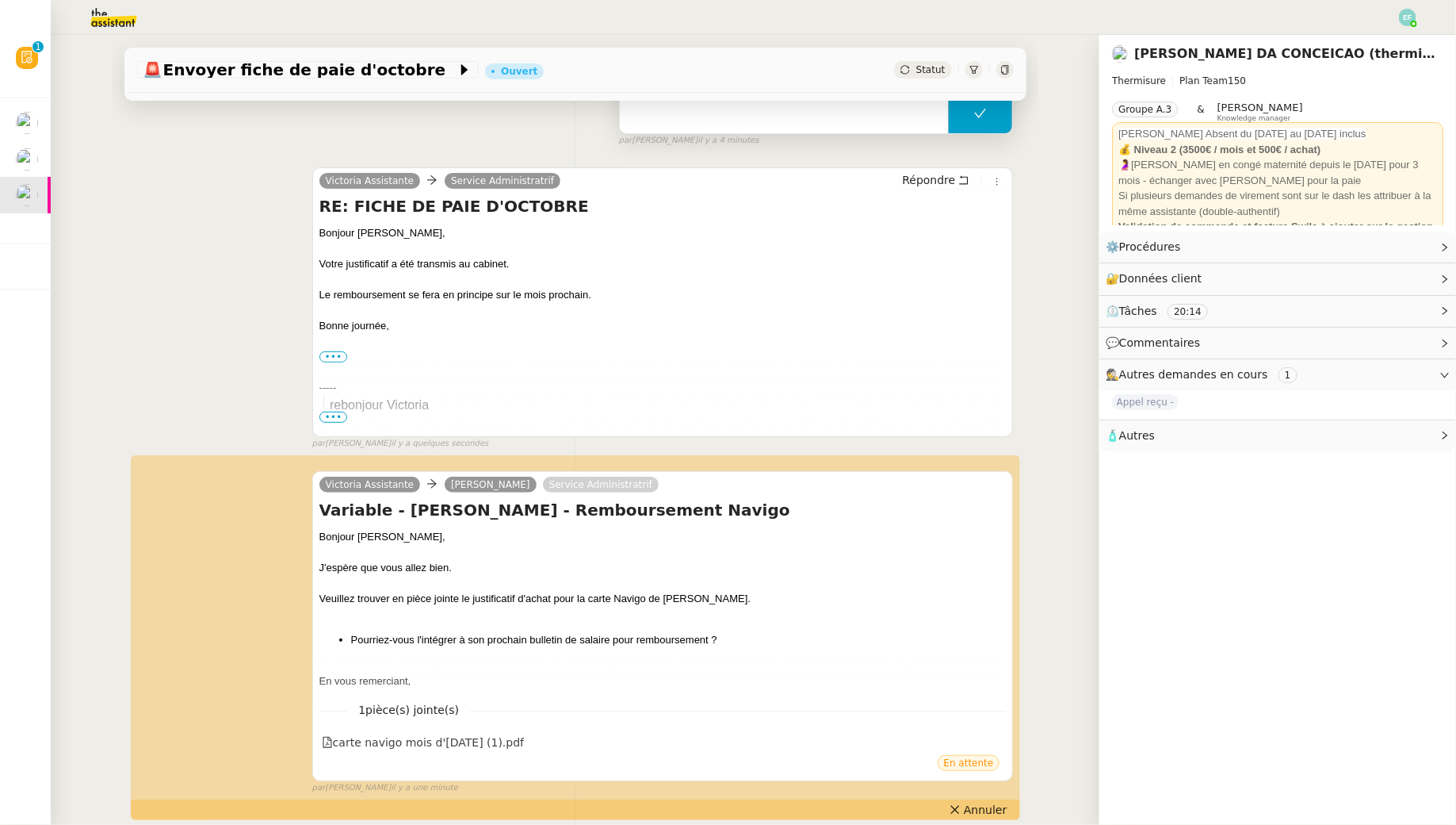
scroll to position [0, 0]
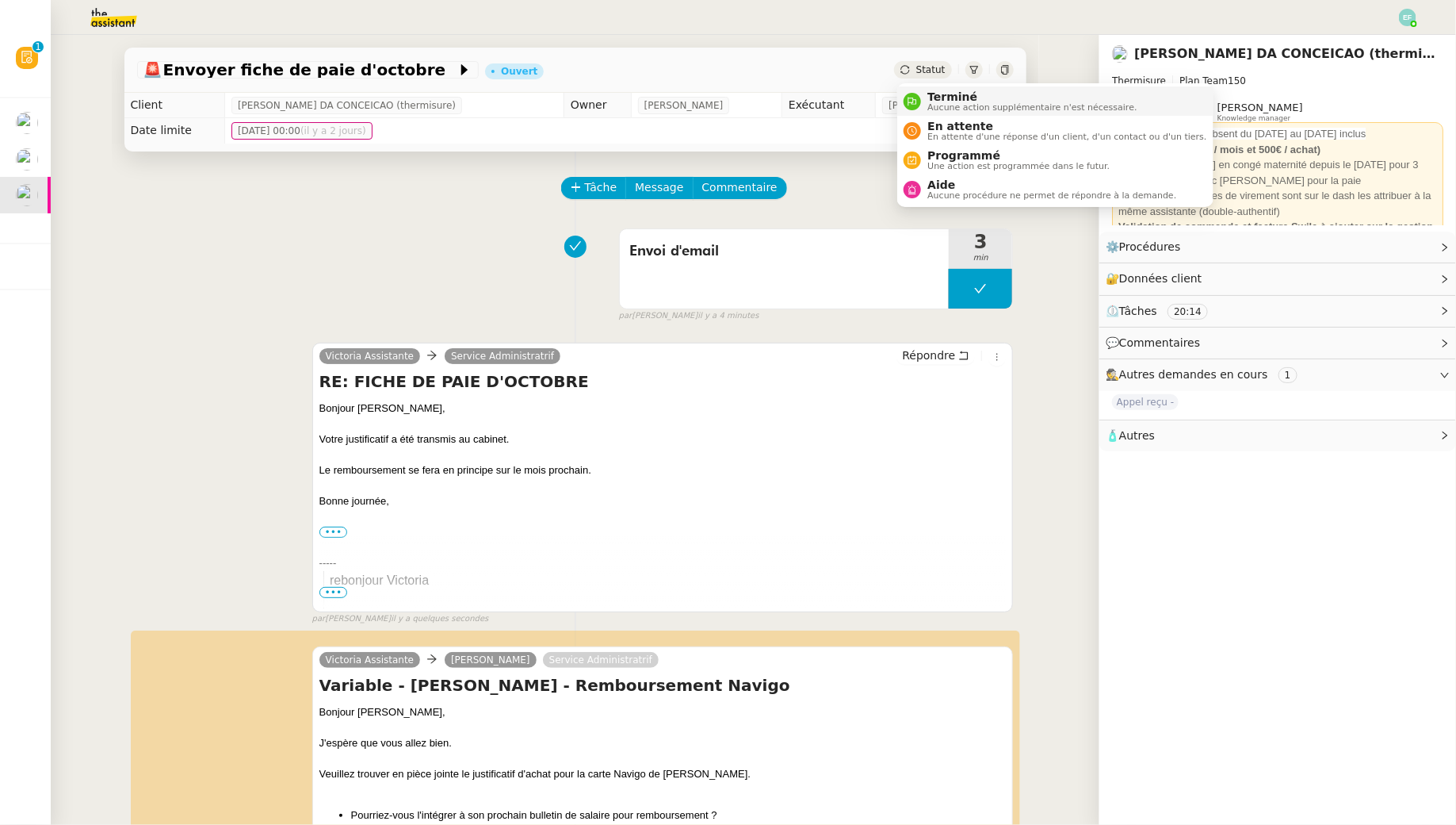
click at [929, 94] on span "Terminé" at bounding box center [1032, 97] width 209 height 13
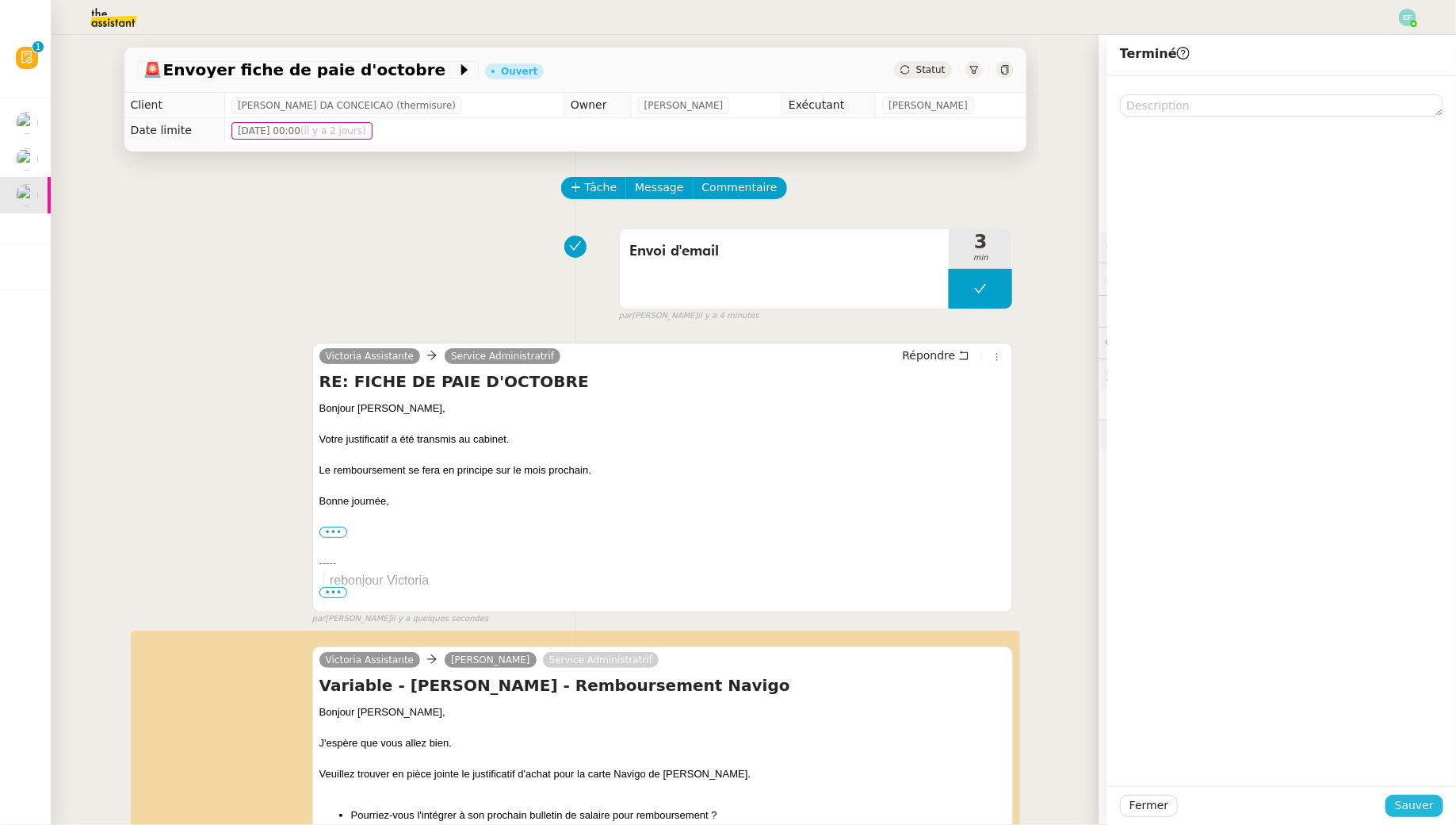
click at [1120, 746] on span "Sauver" at bounding box center [1414, 804] width 38 height 18
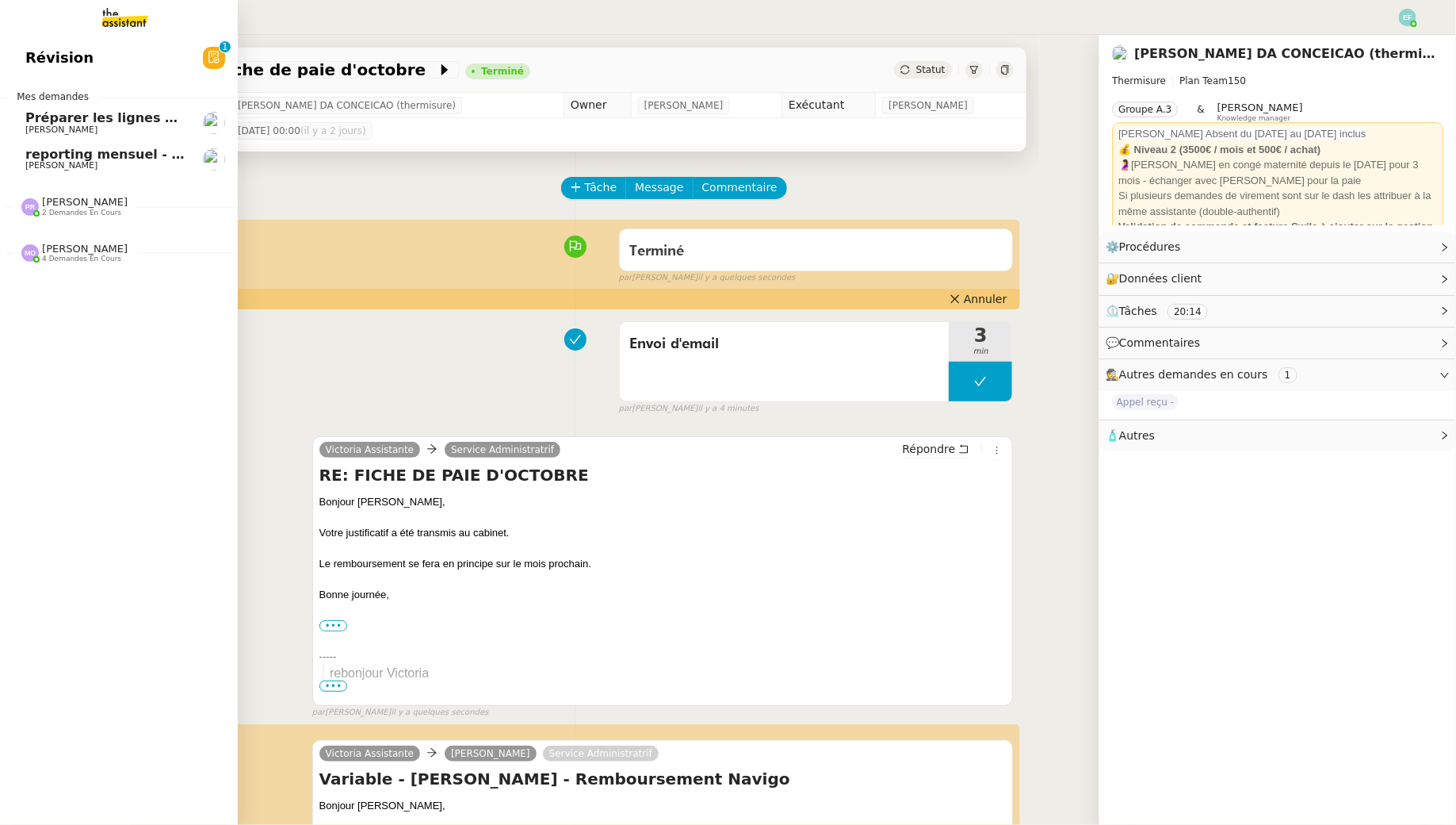
click at [18, 166] on link "reporting mensuel - 1 octobre 2025 Manon Loustau" at bounding box center [118, 159] width 237 height 37
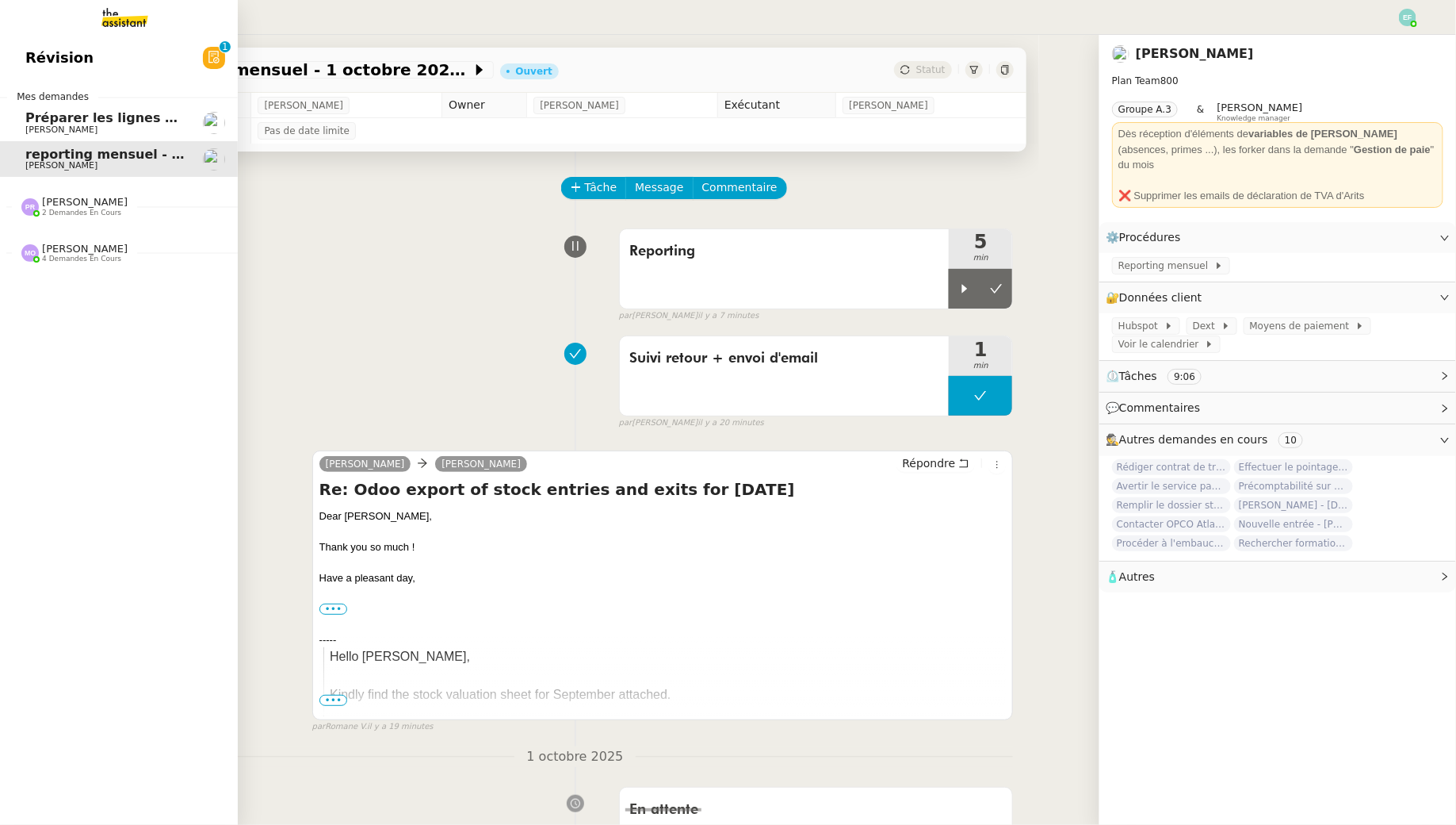
click at [38, 121] on span "Préparer les lignes de virement" at bounding box center [138, 117] width 226 height 15
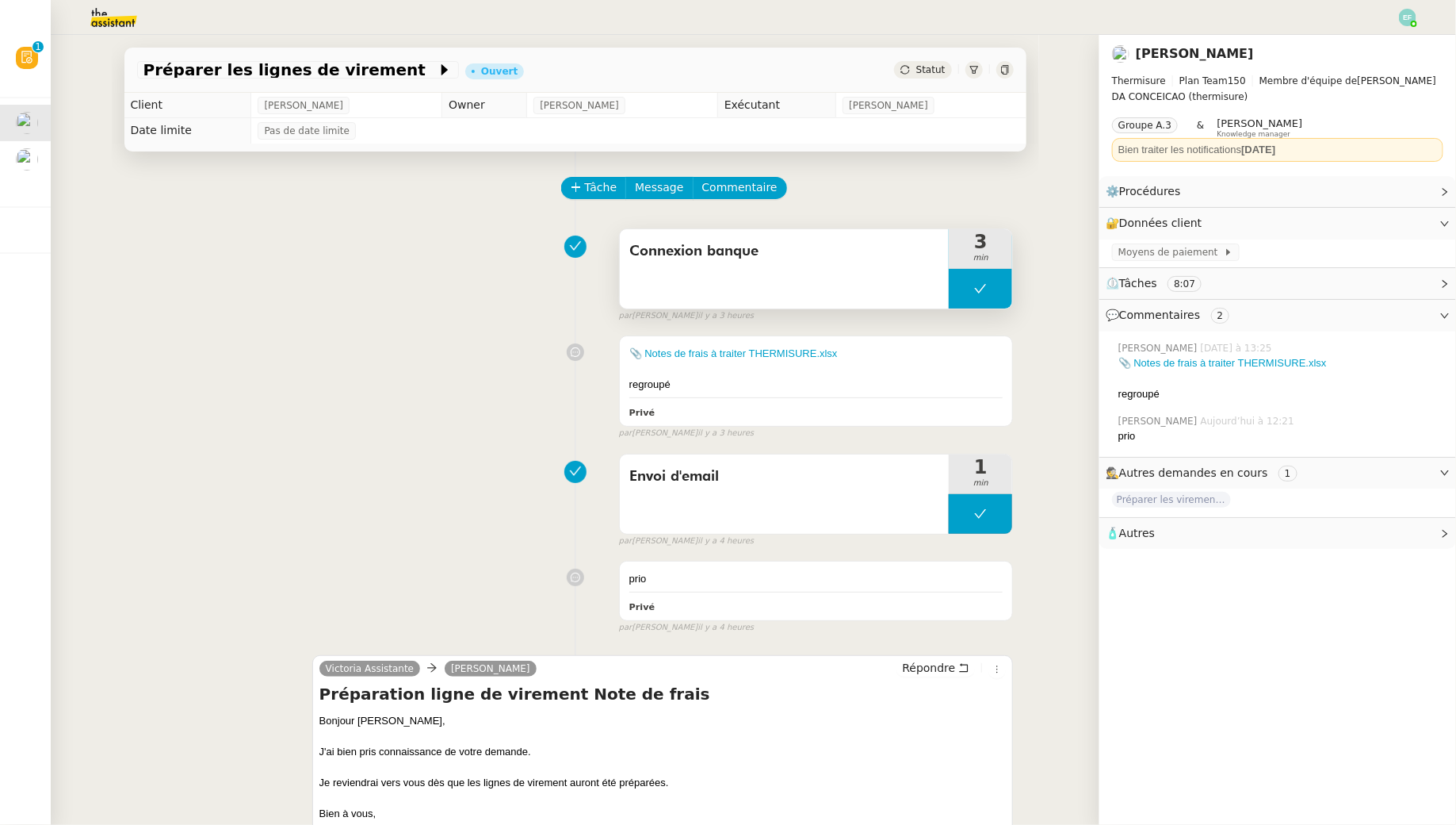
click at [983, 289] on icon at bounding box center [980, 287] width 12 height 8
click at [967, 289] on icon at bounding box center [965, 287] width 6 height 8
click at [1120, 215] on div "🔐 Données client Modifier" at bounding box center [1266, 222] width 319 height 18
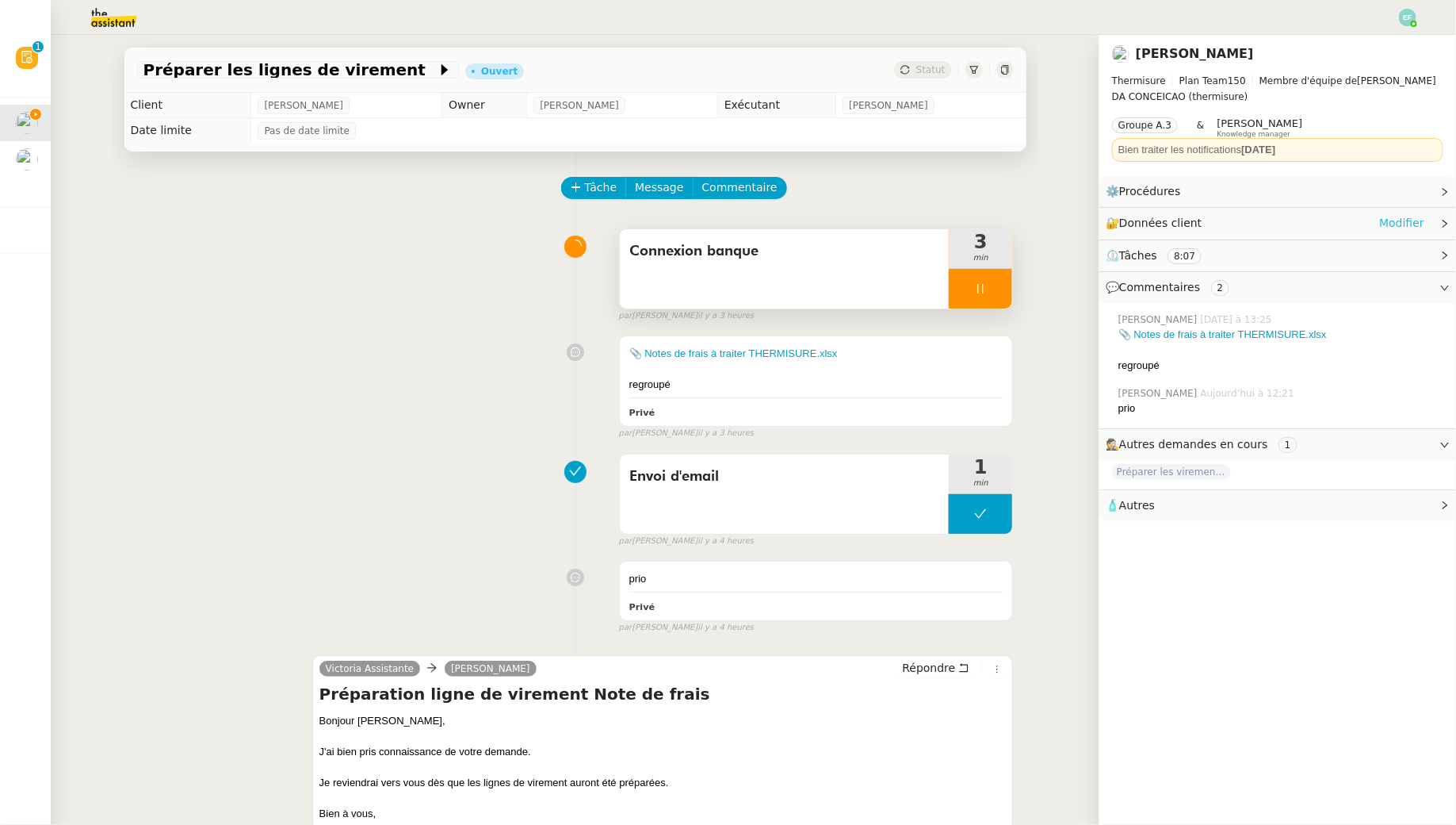
click at [1120, 222] on link "Modifier" at bounding box center [1402, 222] width 45 height 18
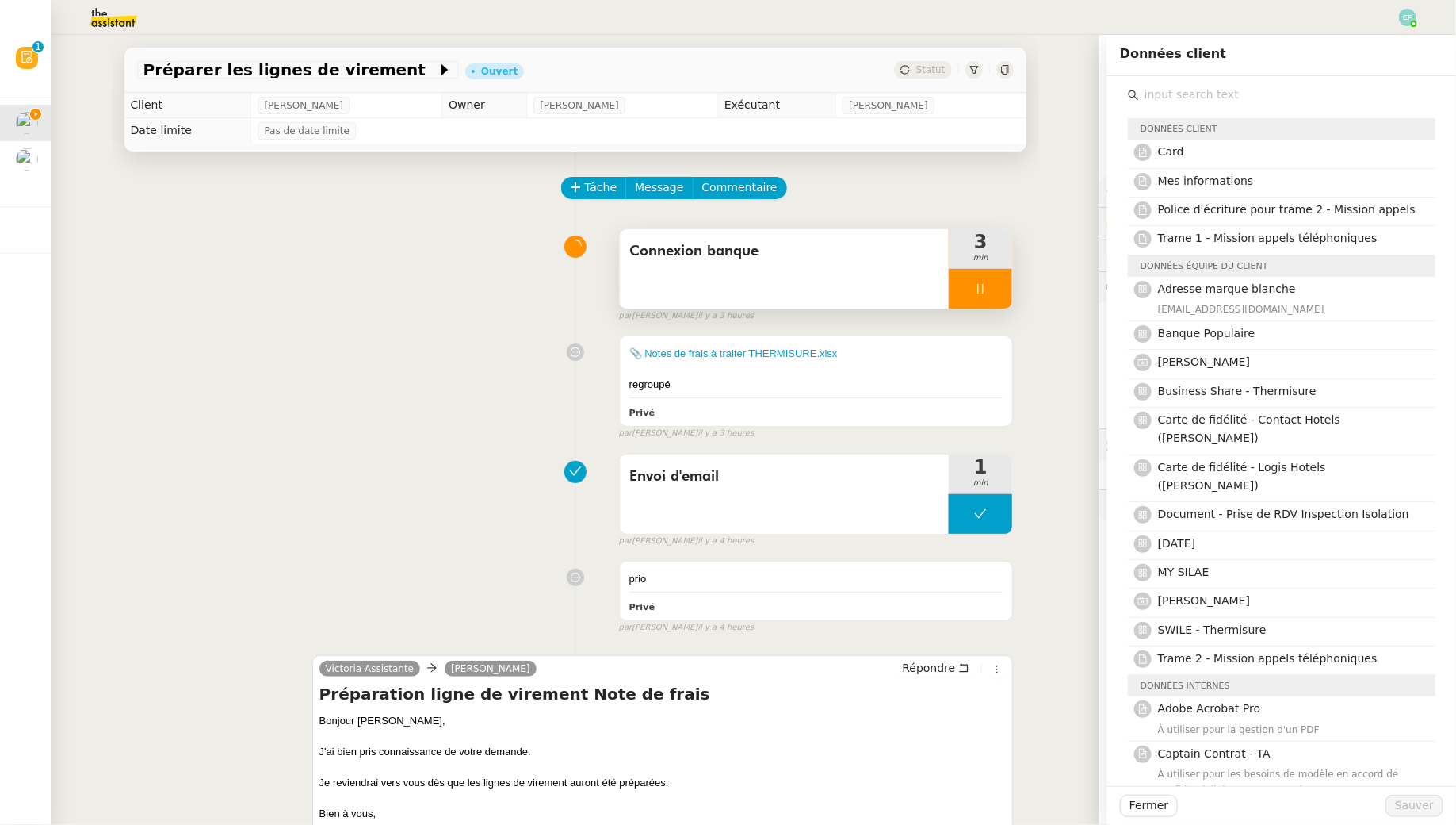
click at [1120, 96] on input "text" at bounding box center [1287, 95] width 296 height 22
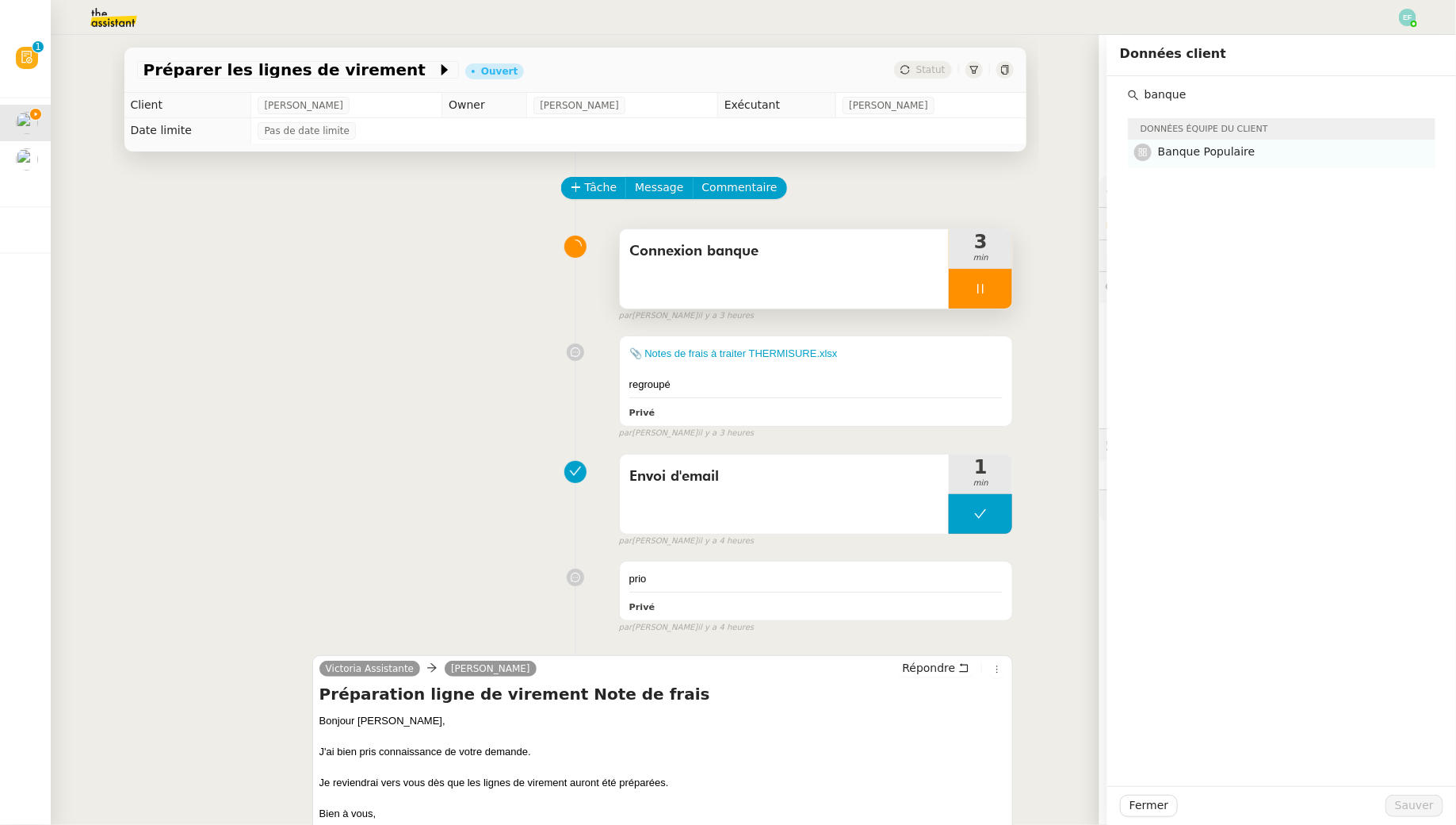
type input "banque"
click at [1120, 155] on h4 "Banque Populaire" at bounding box center [1292, 151] width 268 height 18
click at [1120, 746] on span "Sauver" at bounding box center [1414, 804] width 38 height 18
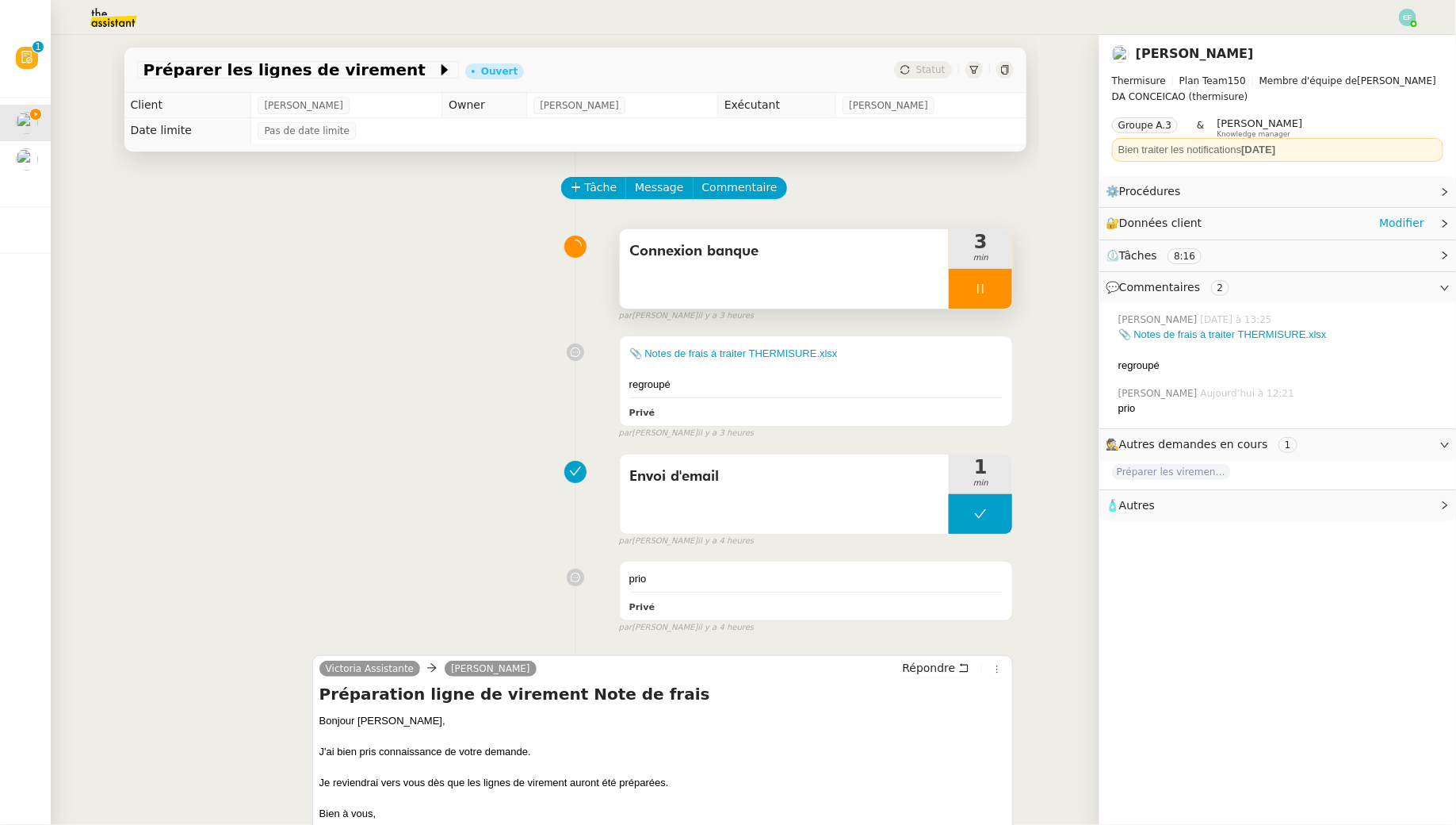
click at [1120, 222] on div "🔐 Données client Modifier" at bounding box center [1266, 222] width 319 height 18
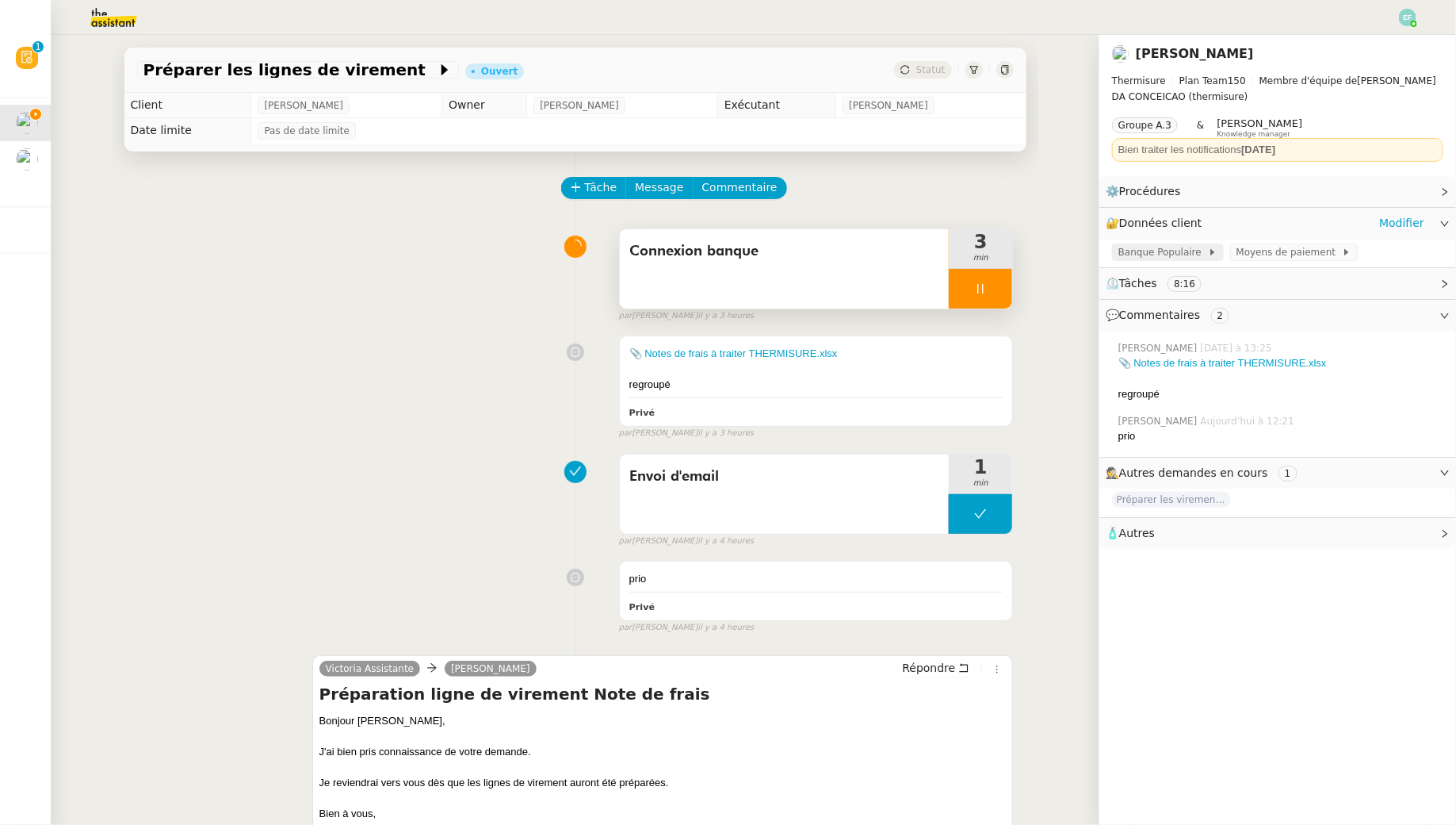
click at [1120, 253] on span at bounding box center [1205, 252] width 7 height 11
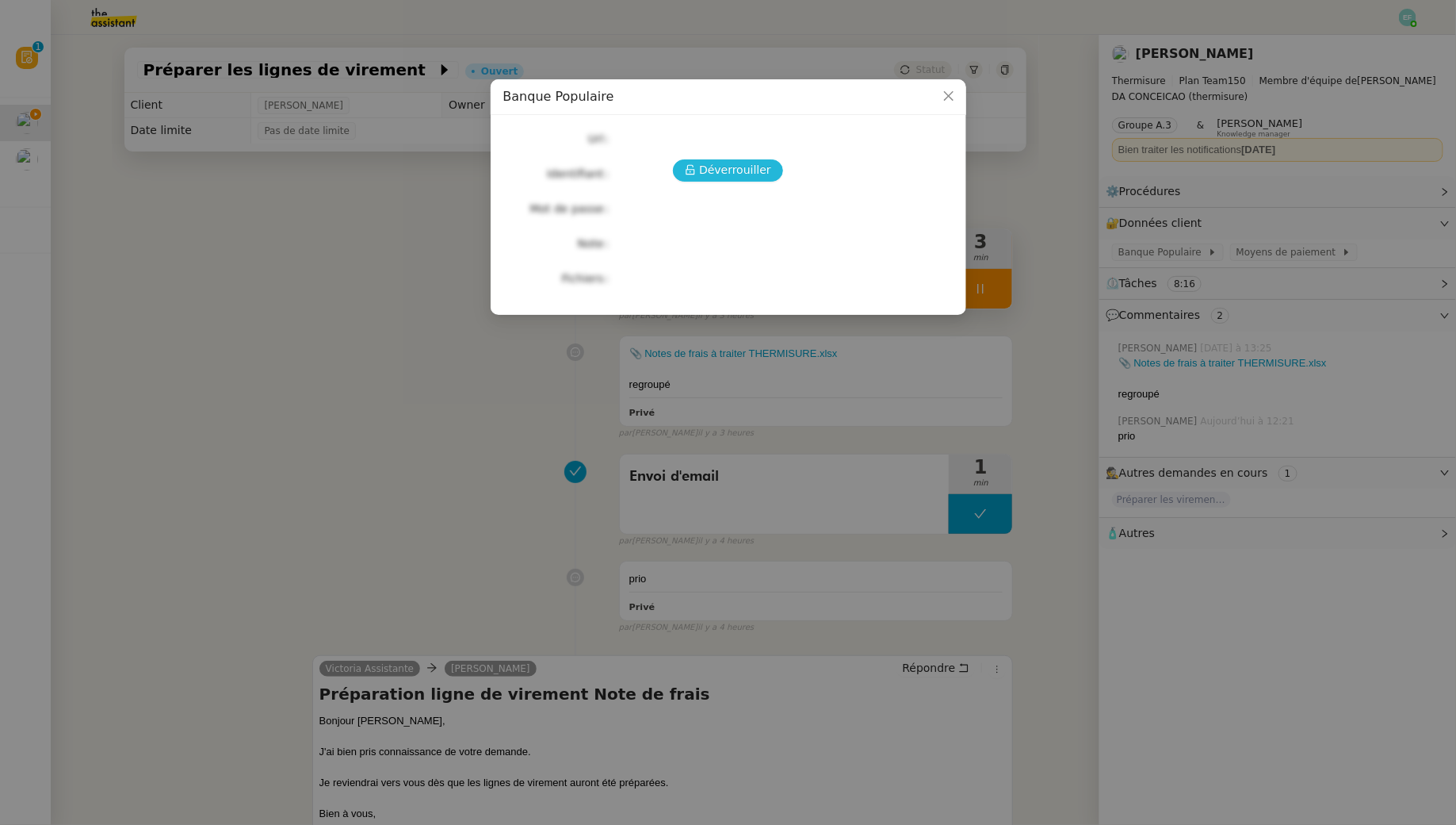
click at [721, 173] on span "Déverrouiller" at bounding box center [735, 170] width 72 height 18
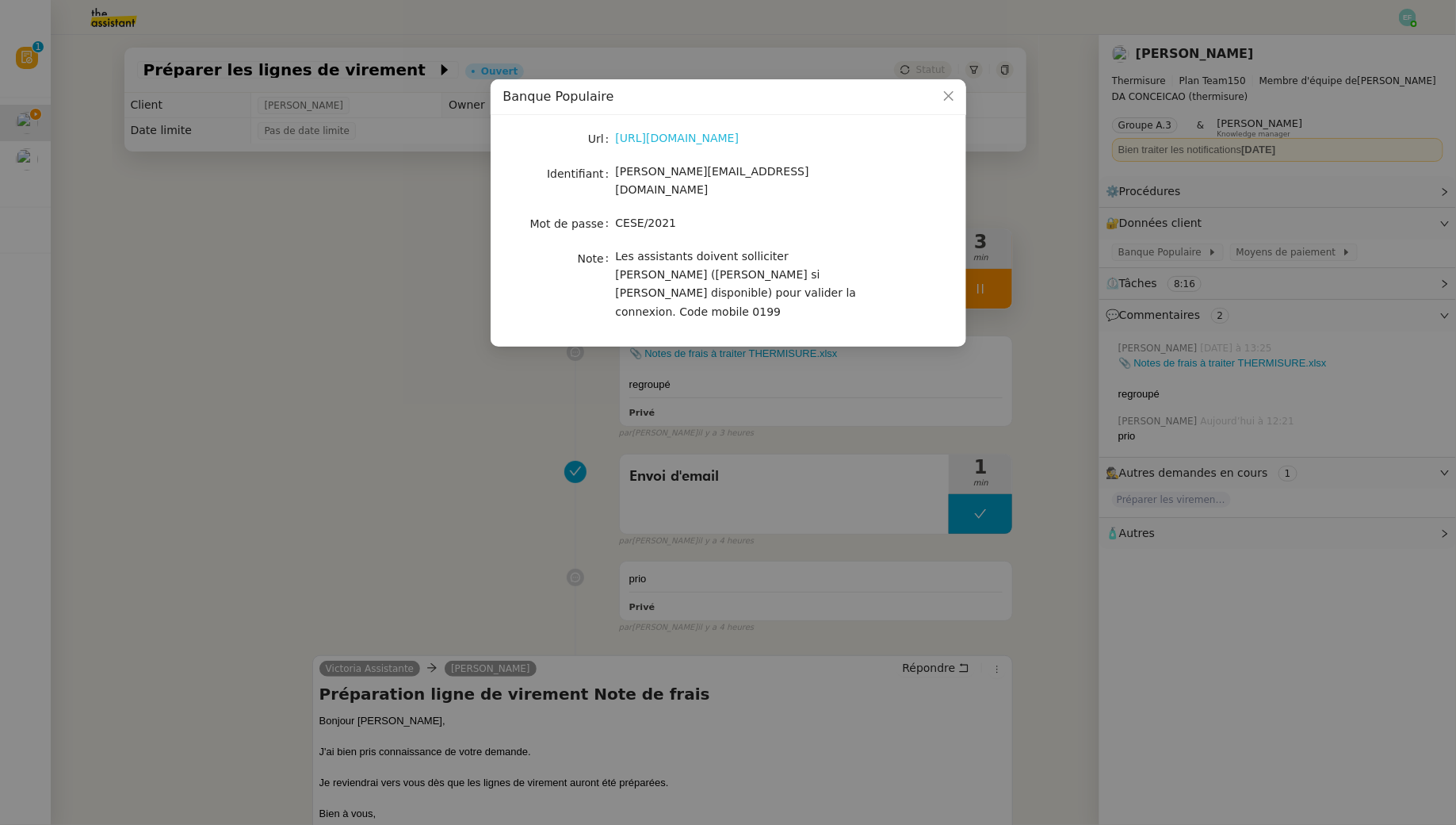
click at [705, 132] on link "https://suiteentreprise.banquepopulaire.fr/" at bounding box center [678, 138] width 124 height 13
click at [717, 166] on div "guillaume@team.theassistant.com" at bounding box center [748, 181] width 263 height 38
copy span "guillaume@team.theassistant.com"
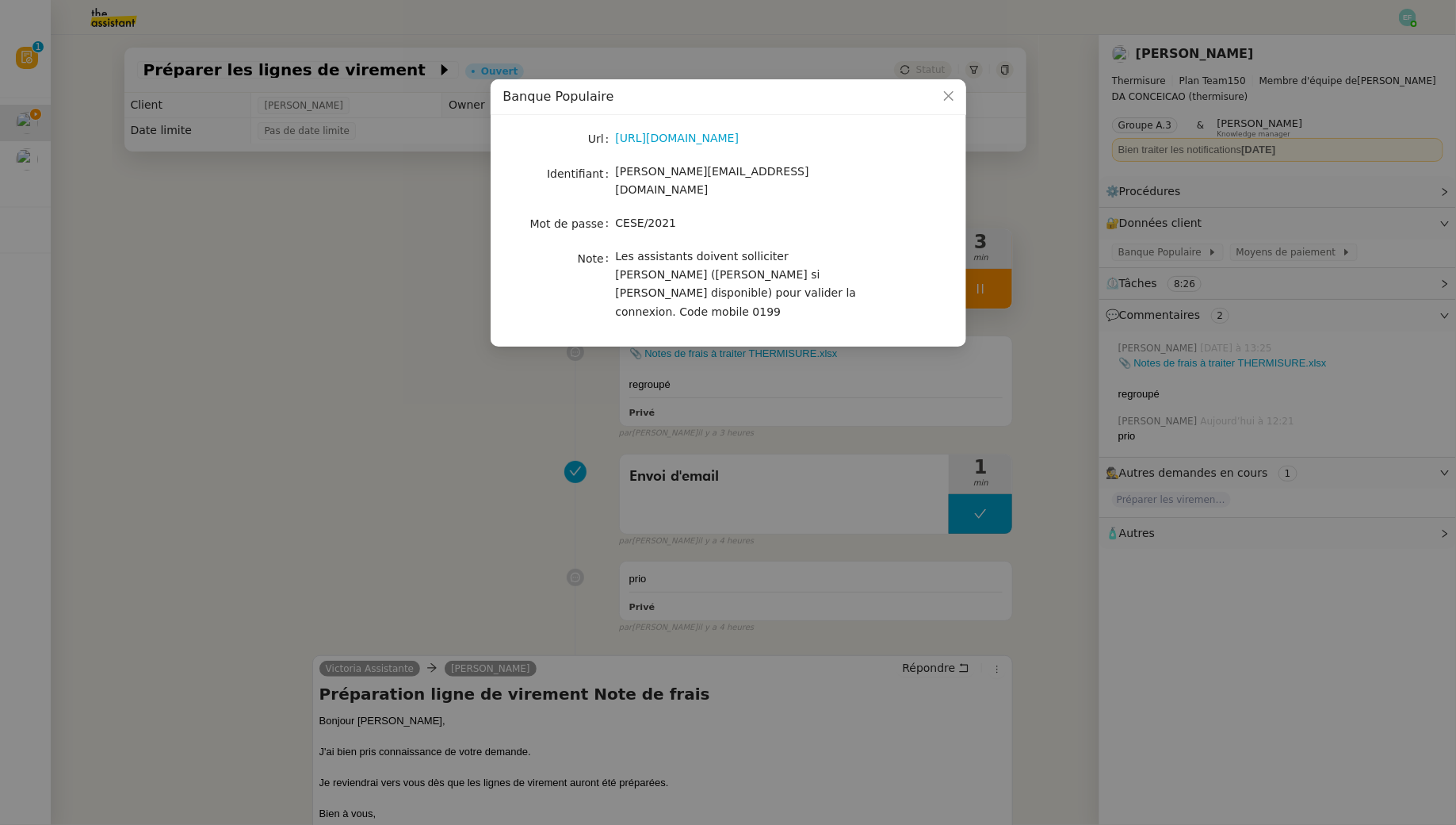
click at [659, 217] on span "CESE/2021" at bounding box center [646, 223] width 61 height 13
copy span "CESE/2021"
click at [264, 288] on nz-modal-container "Banque Populaire Url https://suiteentreprise.banquepopulaire.fr/ Identifiant gu…" at bounding box center [728, 412] width 1456 height 825
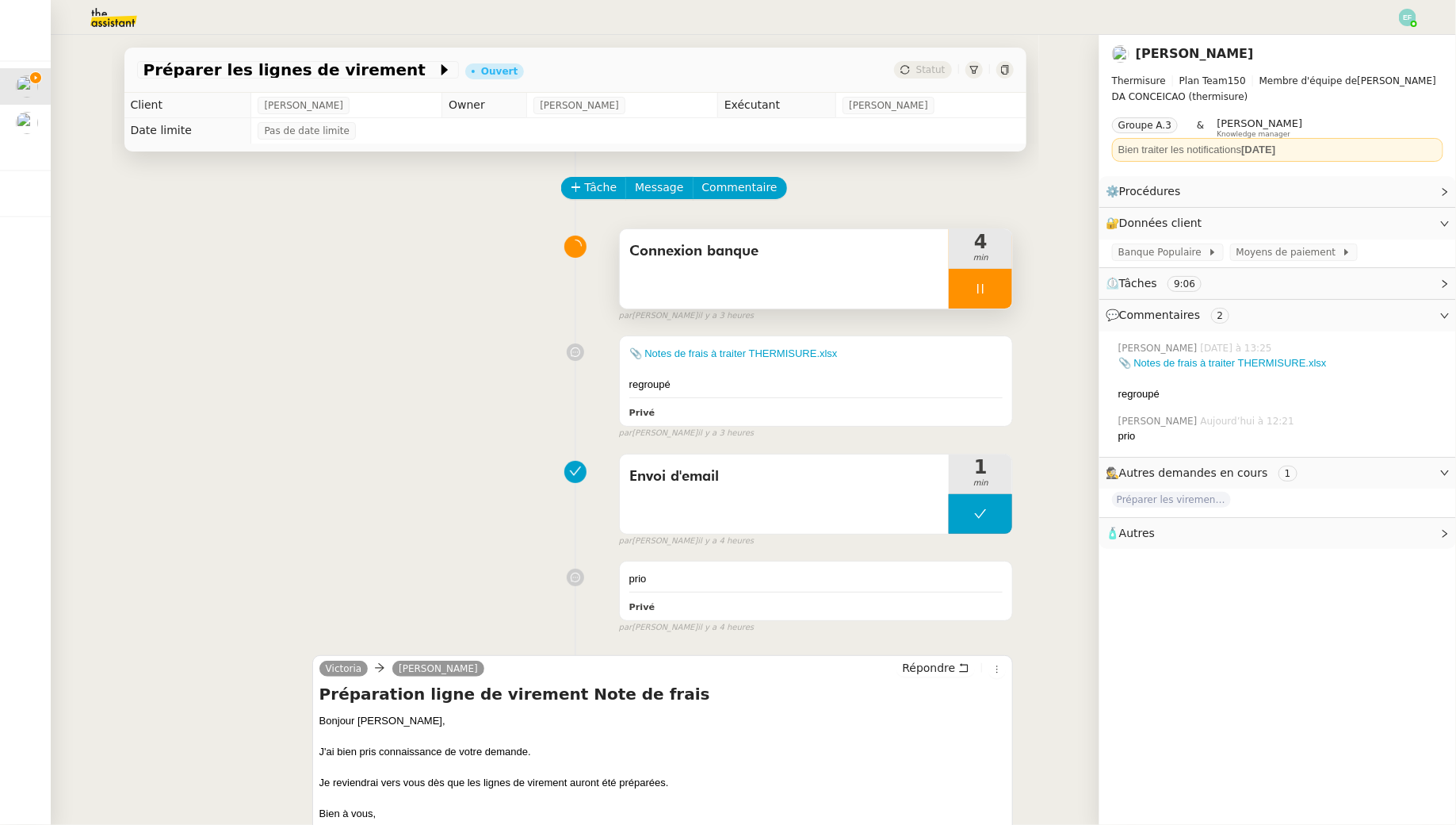
click at [999, 279] on div at bounding box center [980, 288] width 64 height 39
click at [999, 279] on button at bounding box center [996, 288] width 32 height 39
click at [595, 186] on span "Tâche" at bounding box center [601, 187] width 33 height 18
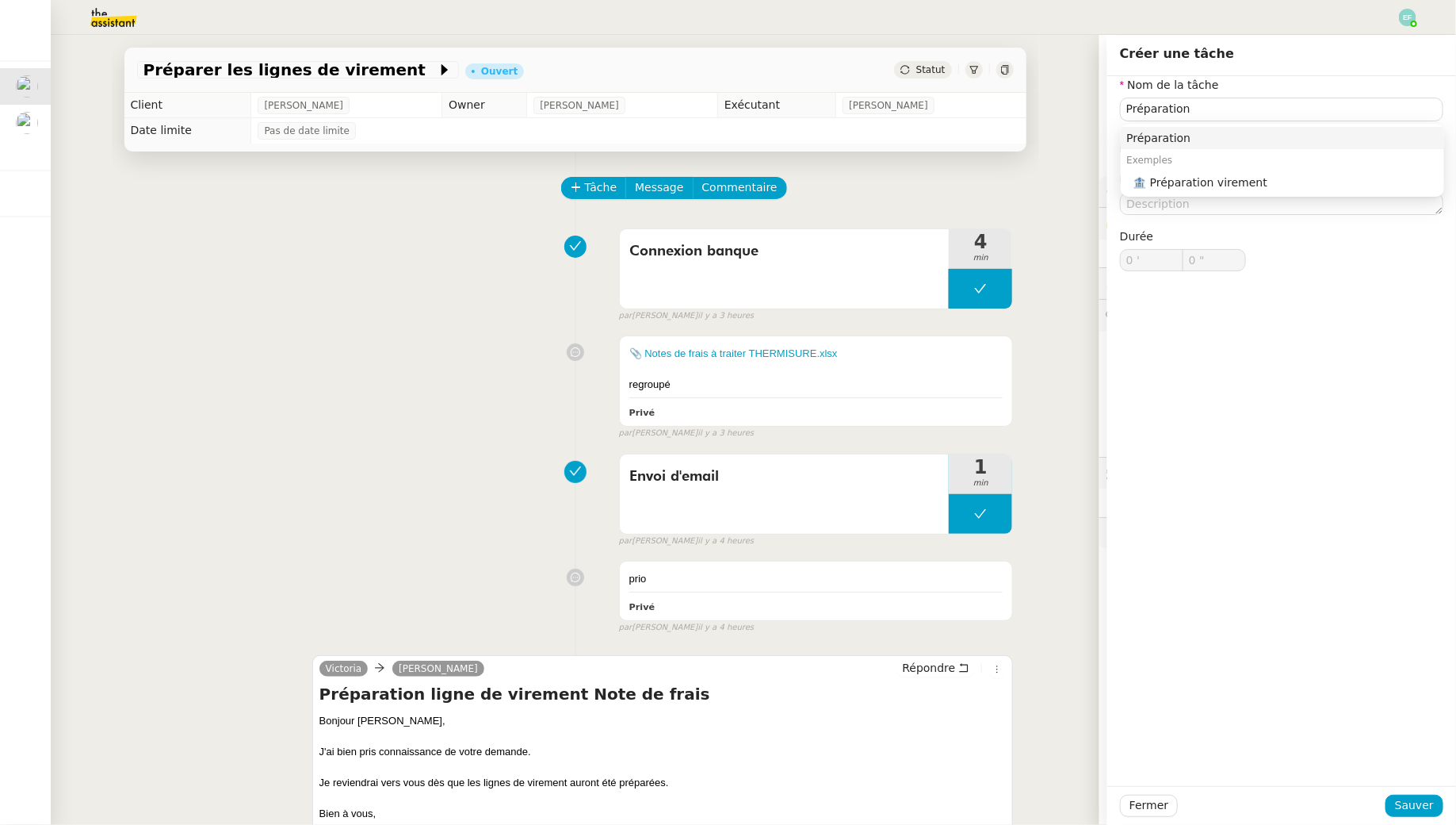
click at [1120, 196] on div "Préparation Exemples 🏦 Préparation virement" at bounding box center [1282, 160] width 324 height 73
click at [1120, 182] on div "🏦 Préparation virement" at bounding box center [1285, 182] width 304 height 14
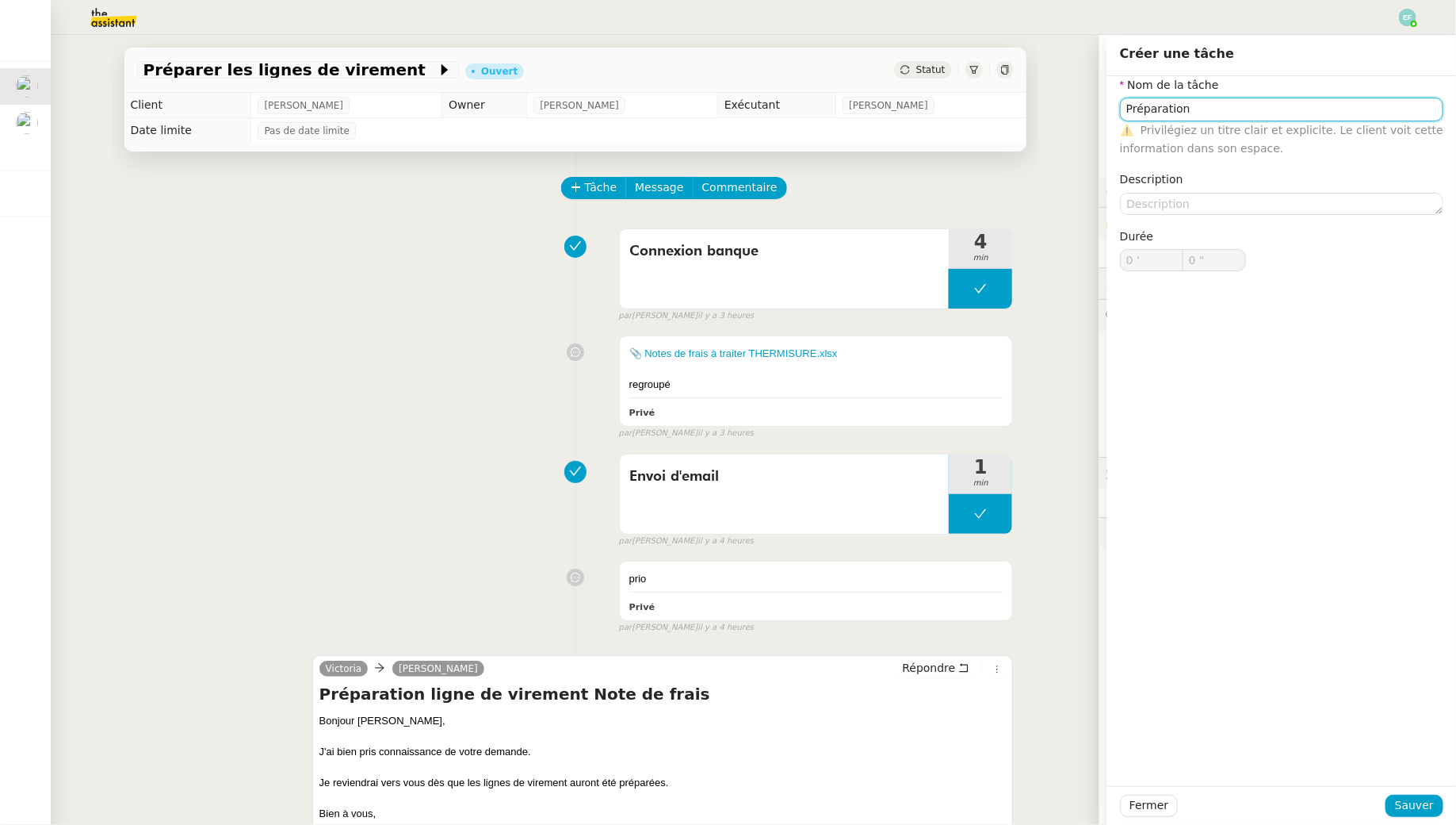
type input "Préparation virement"
click at [1120, 746] on span "Sauver" at bounding box center [1414, 804] width 38 height 18
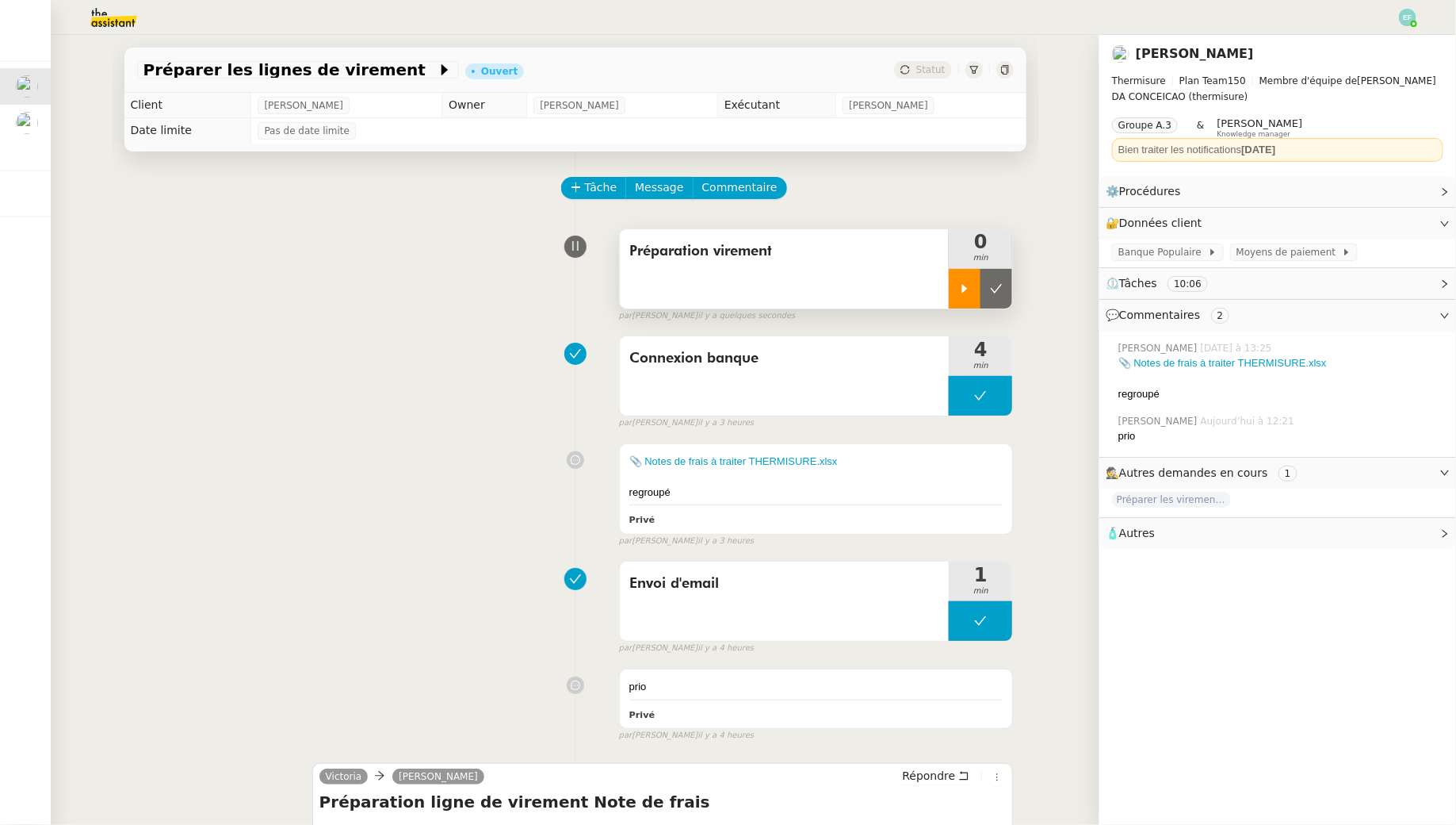
click at [963, 283] on icon at bounding box center [965, 289] width 13 height 13
click at [761, 462] on link "📎 Notes de frais à traiter THERMISURE.xlsx" at bounding box center [734, 461] width 208 height 12
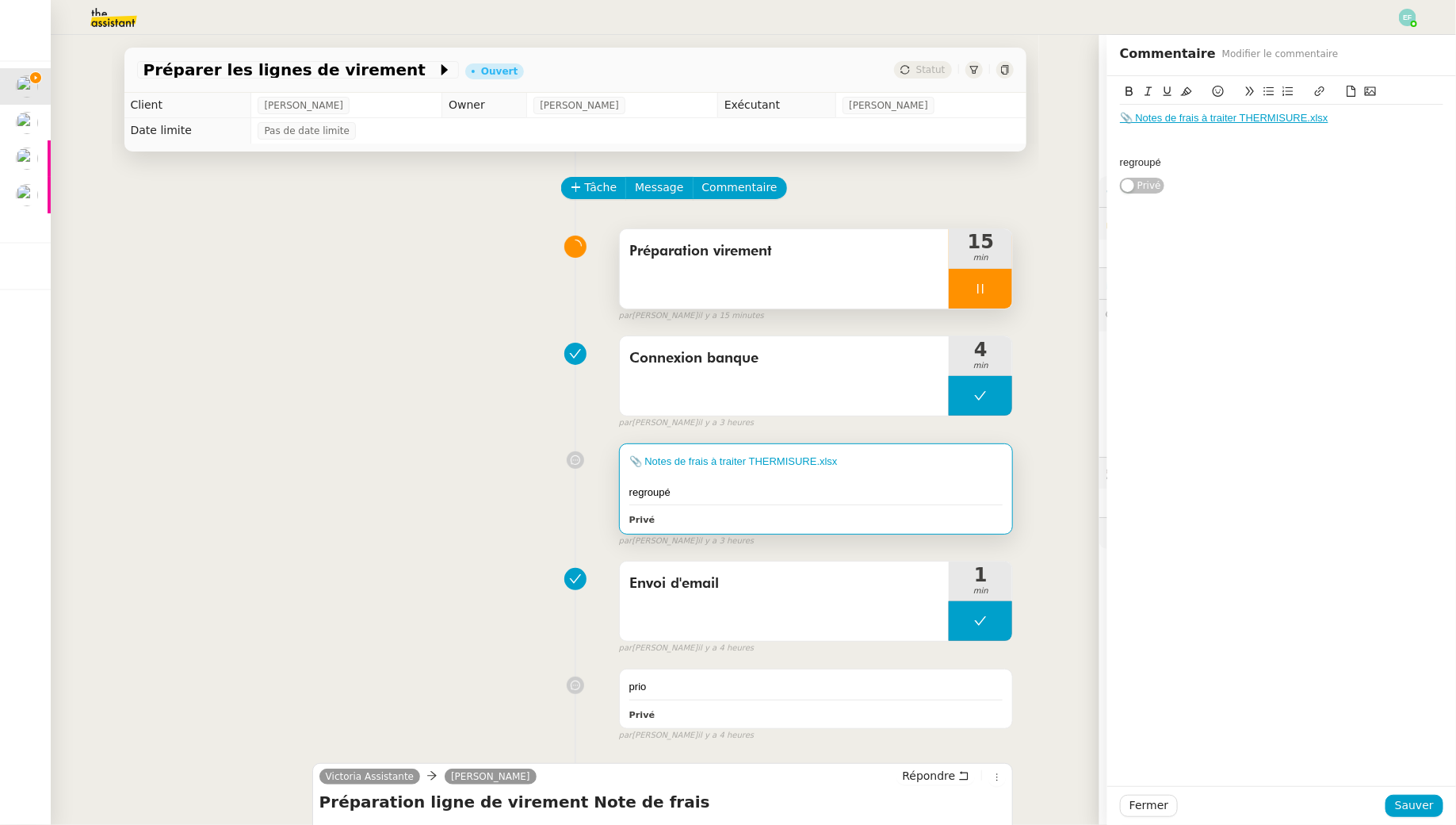
click at [461, 305] on div "Préparation virement 15 min false par Emelyne F. il y a 15 minutes" at bounding box center [575, 272] width 877 height 101
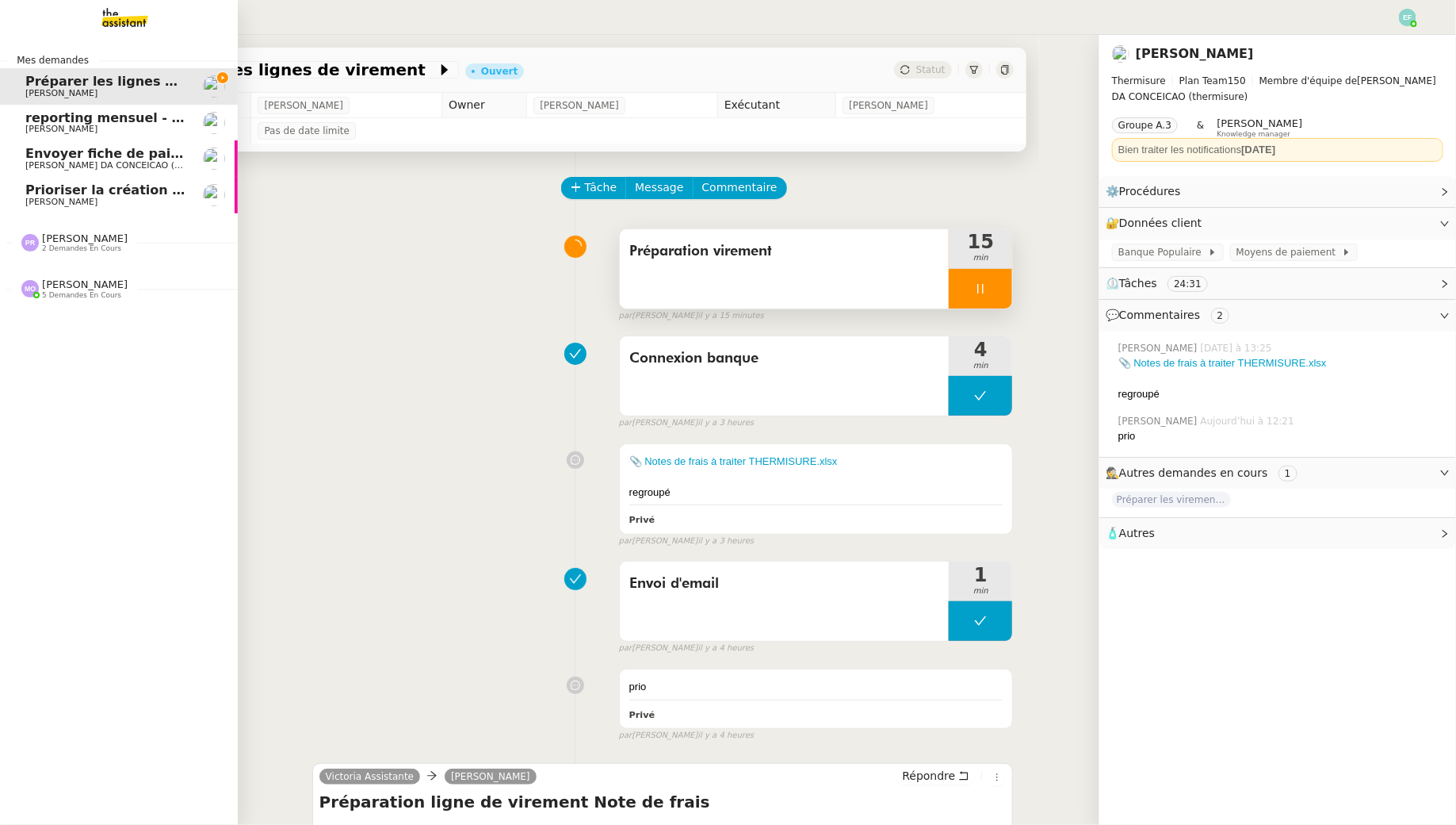
click at [60, 202] on span "Florent Seiler" at bounding box center [61, 202] width 72 height 10
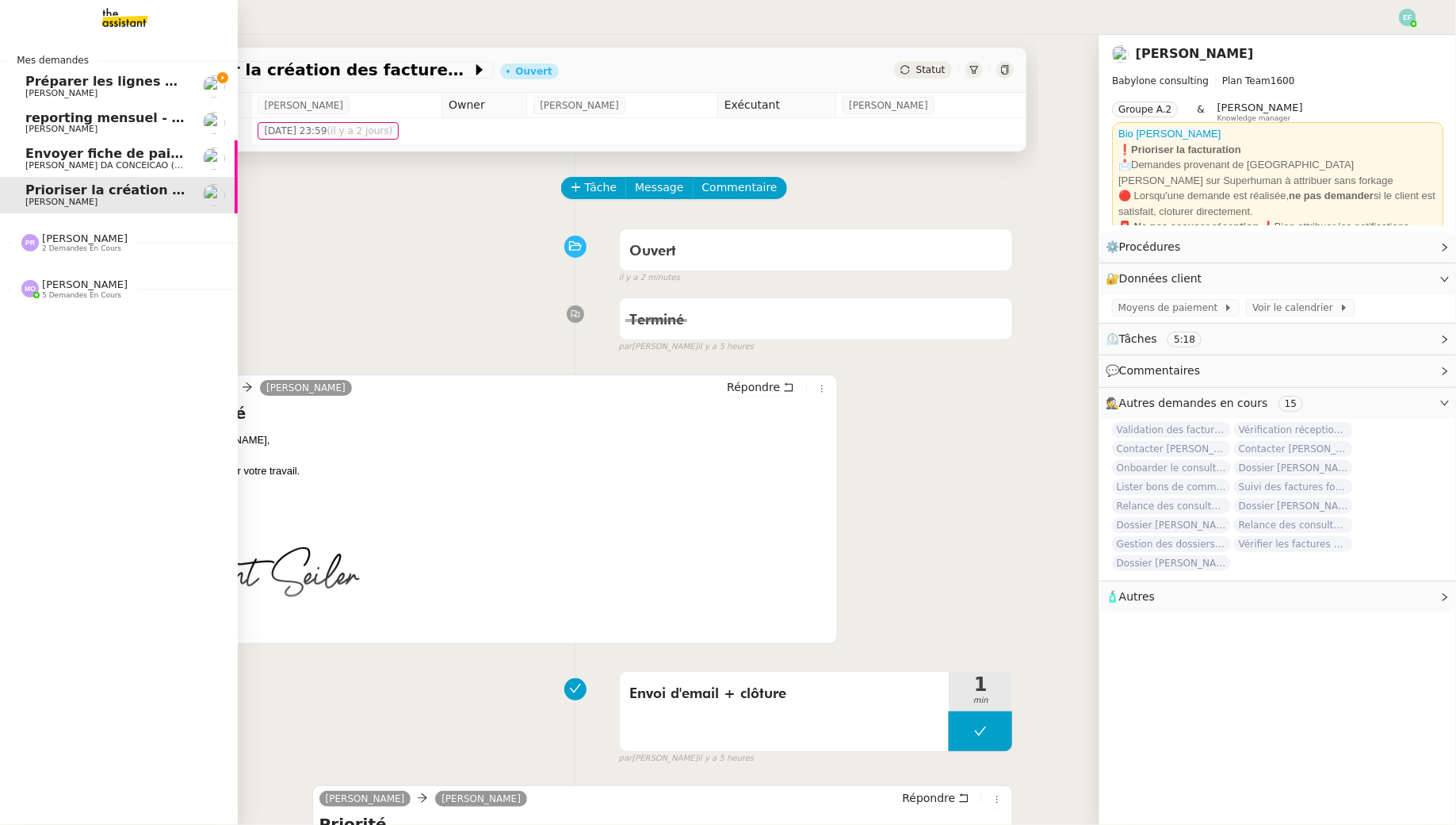
click at [37, 80] on span "Préparer les lignes de virement" at bounding box center [138, 82] width 226 height 15
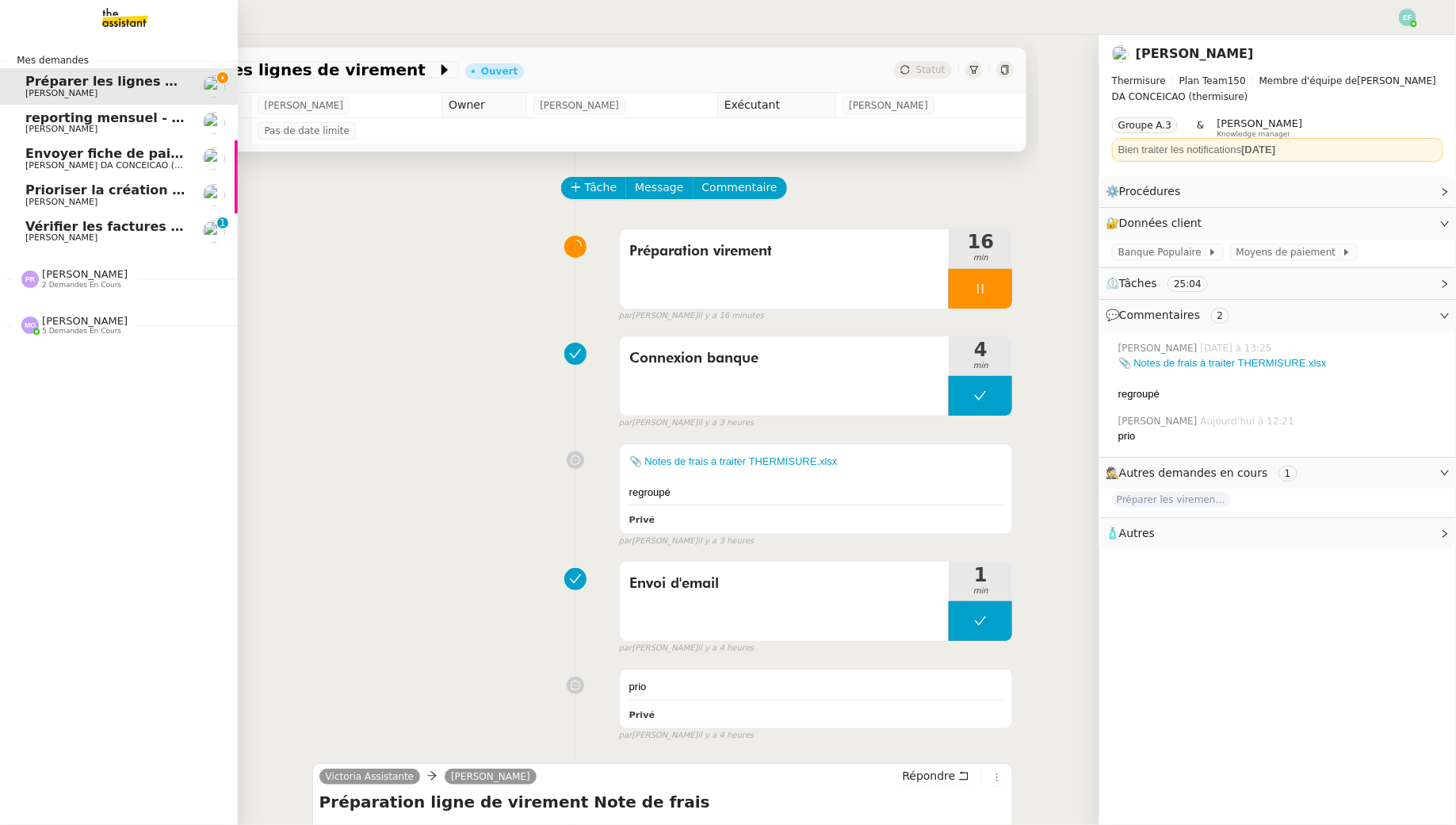
click at [33, 238] on span "Florent Seiler" at bounding box center [61, 237] width 72 height 10
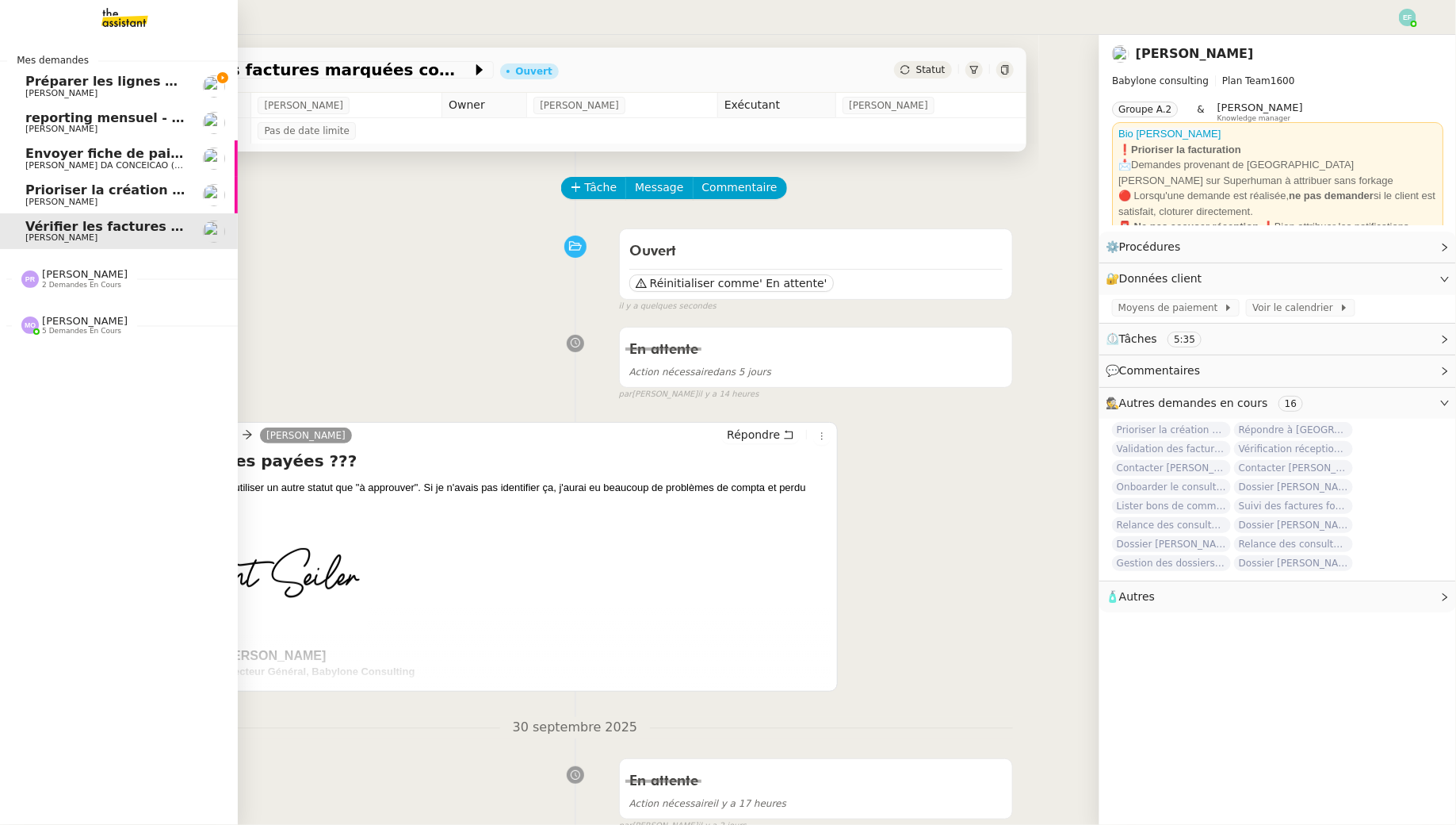
click at [24, 77] on link "Préparer les lignes de virement Jeremy JULIARD" at bounding box center [118, 86] width 237 height 37
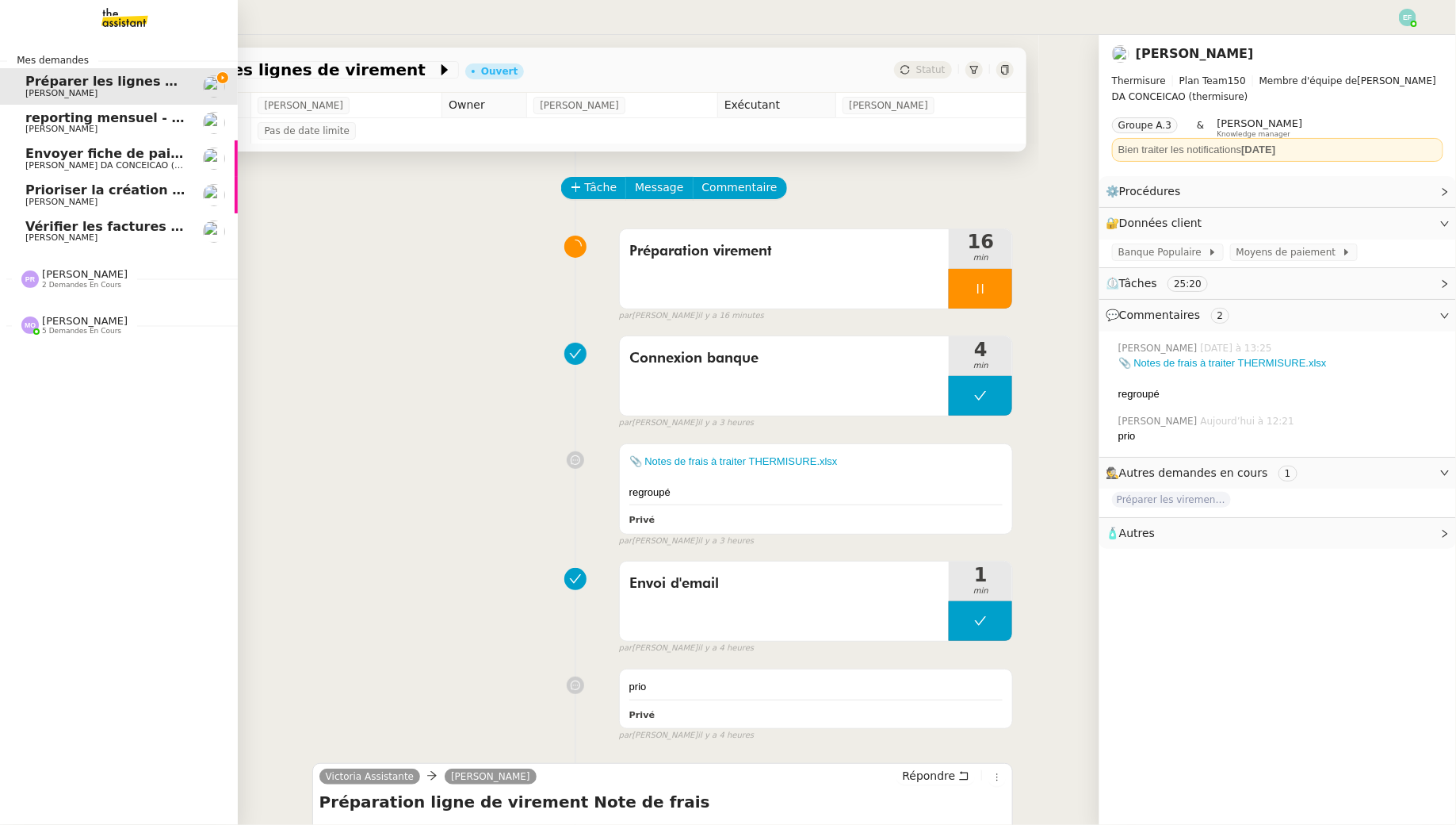
click at [48, 237] on span "Florent Seiler" at bounding box center [61, 237] width 72 height 10
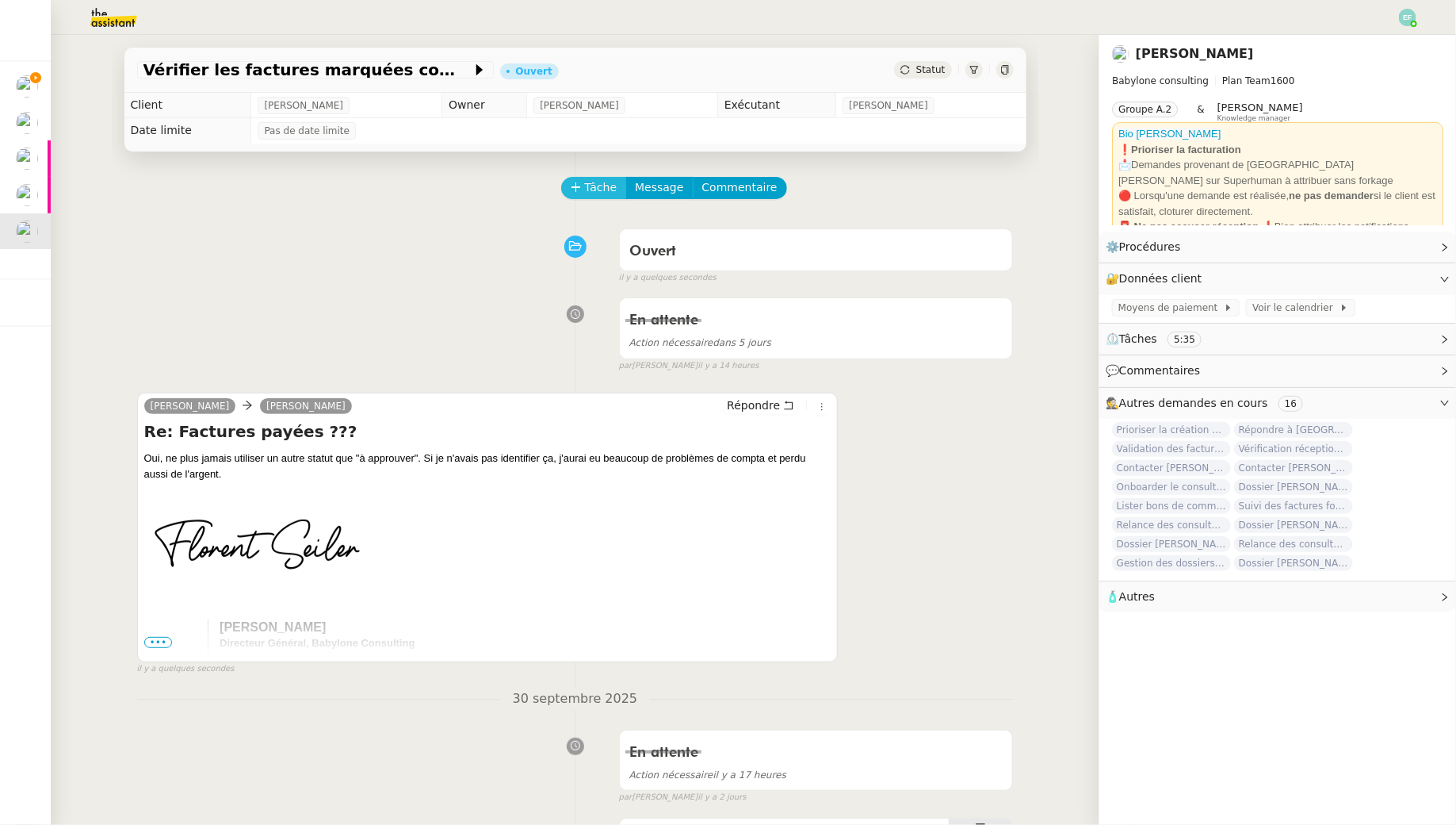
click at [611, 193] on span "Tâche" at bounding box center [601, 187] width 33 height 18
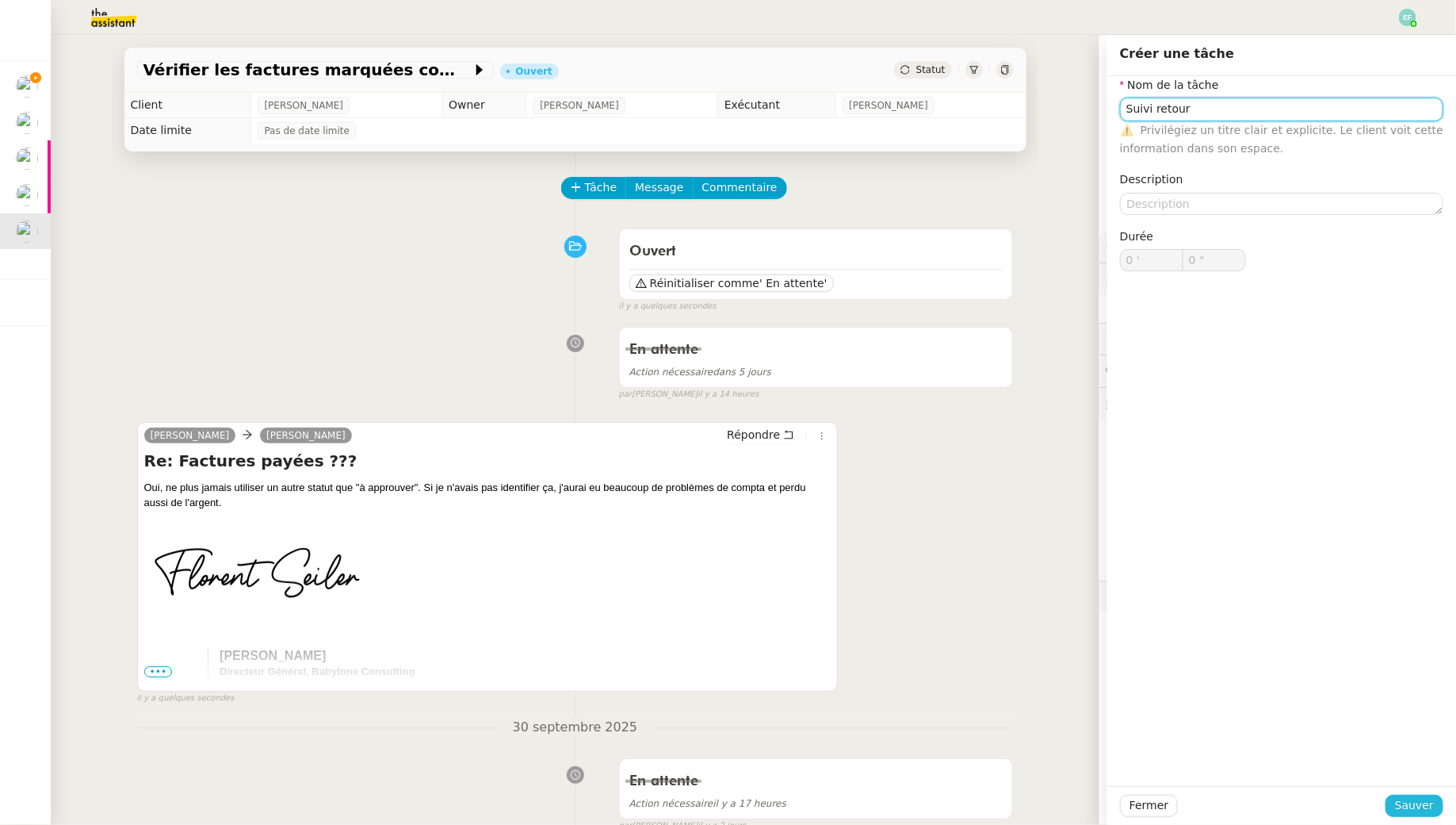
type input "Suivi retour"
click at [1120, 746] on span "Sauver" at bounding box center [1414, 804] width 38 height 18
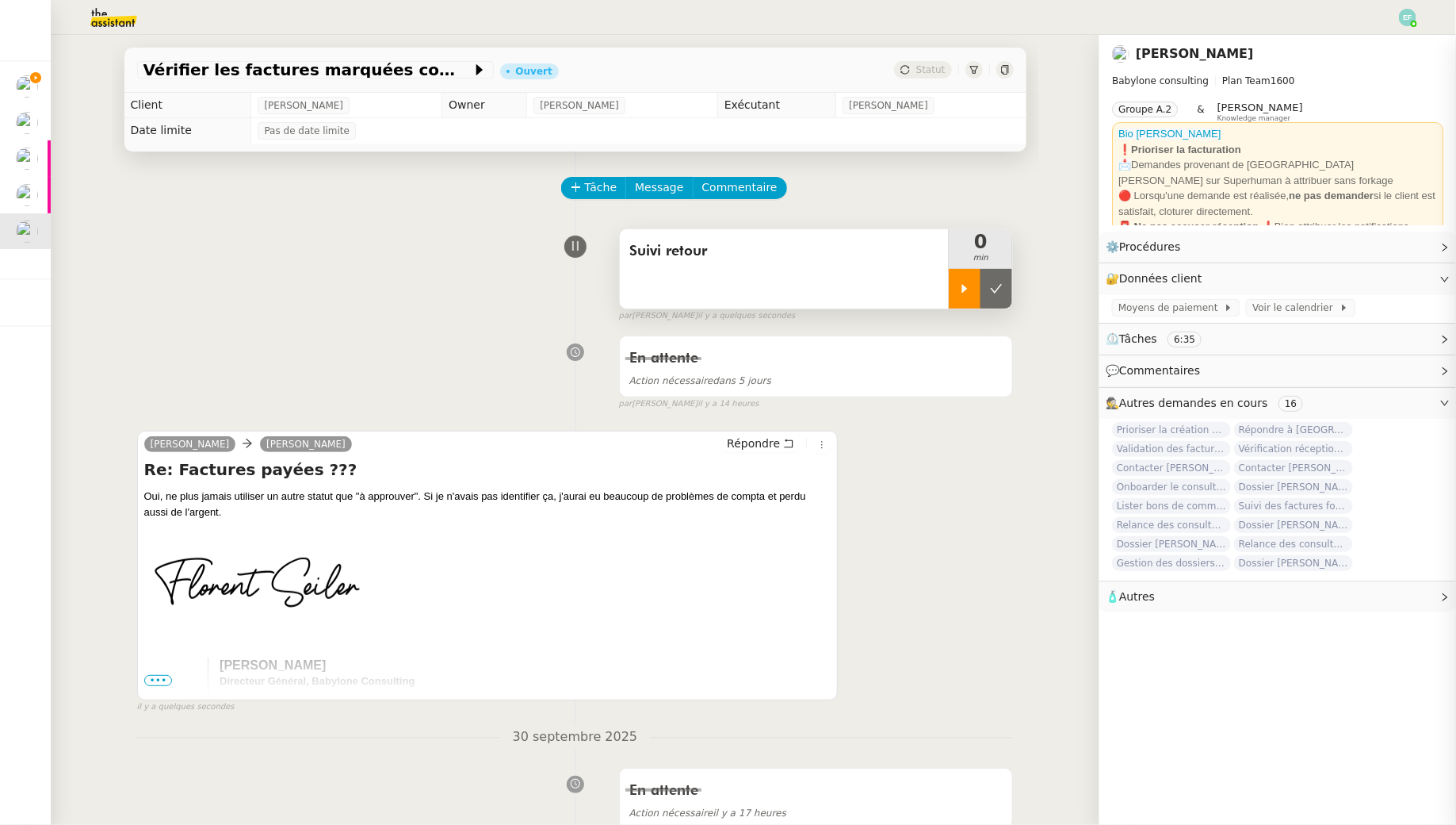
click at [959, 298] on div at bounding box center [964, 288] width 32 height 39
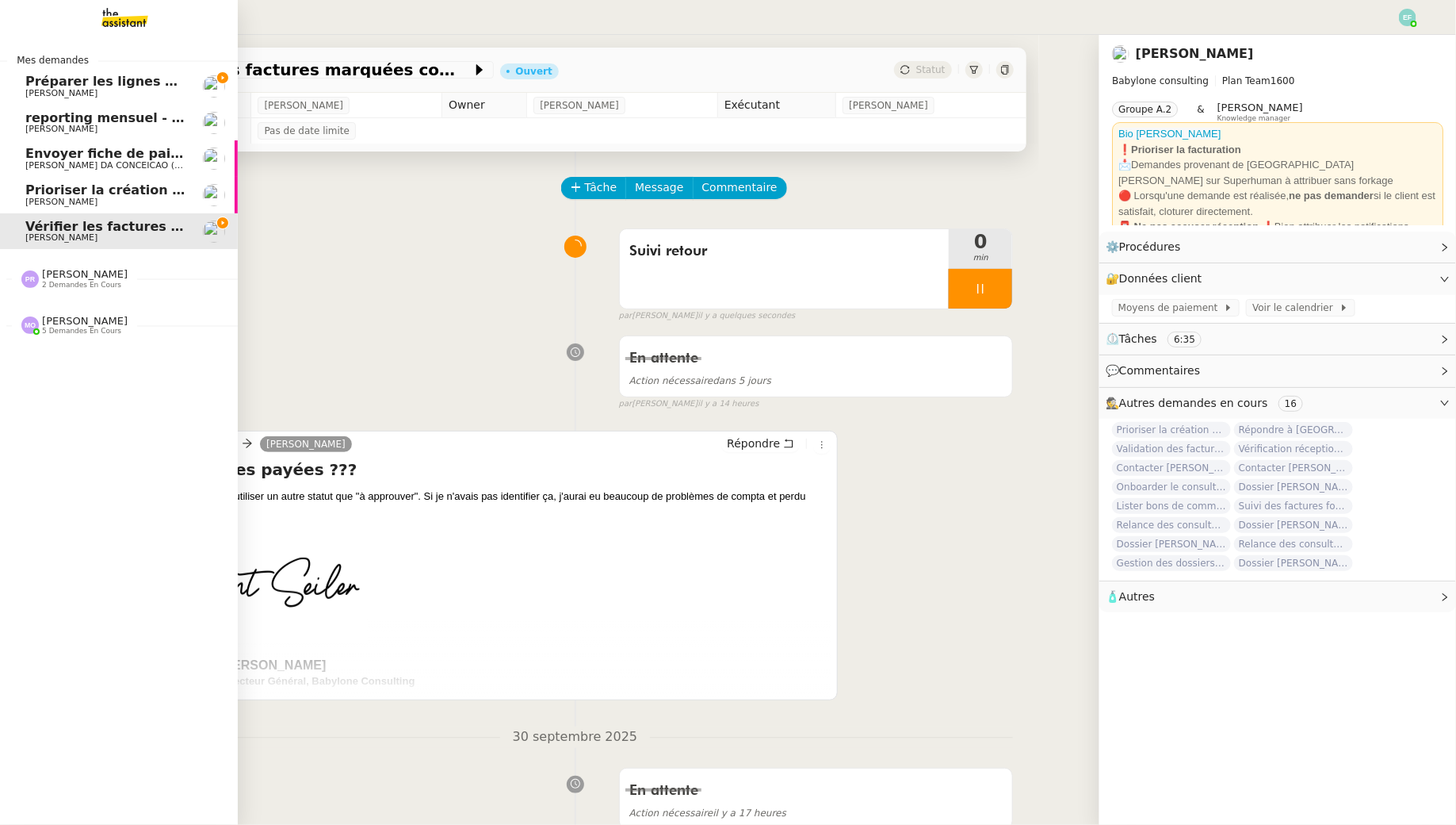
click at [42, 195] on span "Prioriser la création des factures clients" at bounding box center [169, 190] width 288 height 15
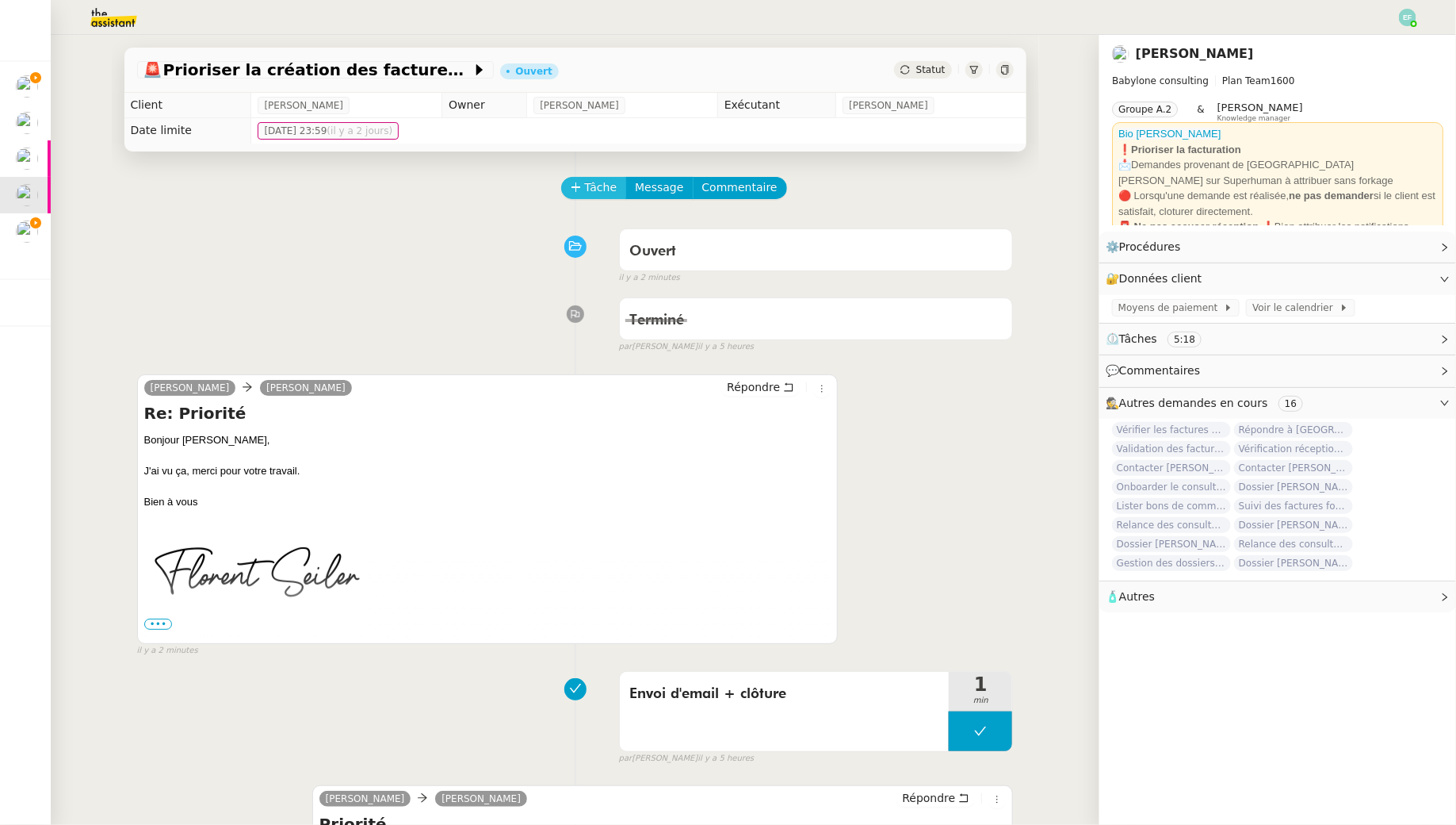
click at [600, 185] on span "Tâche" at bounding box center [601, 187] width 33 height 18
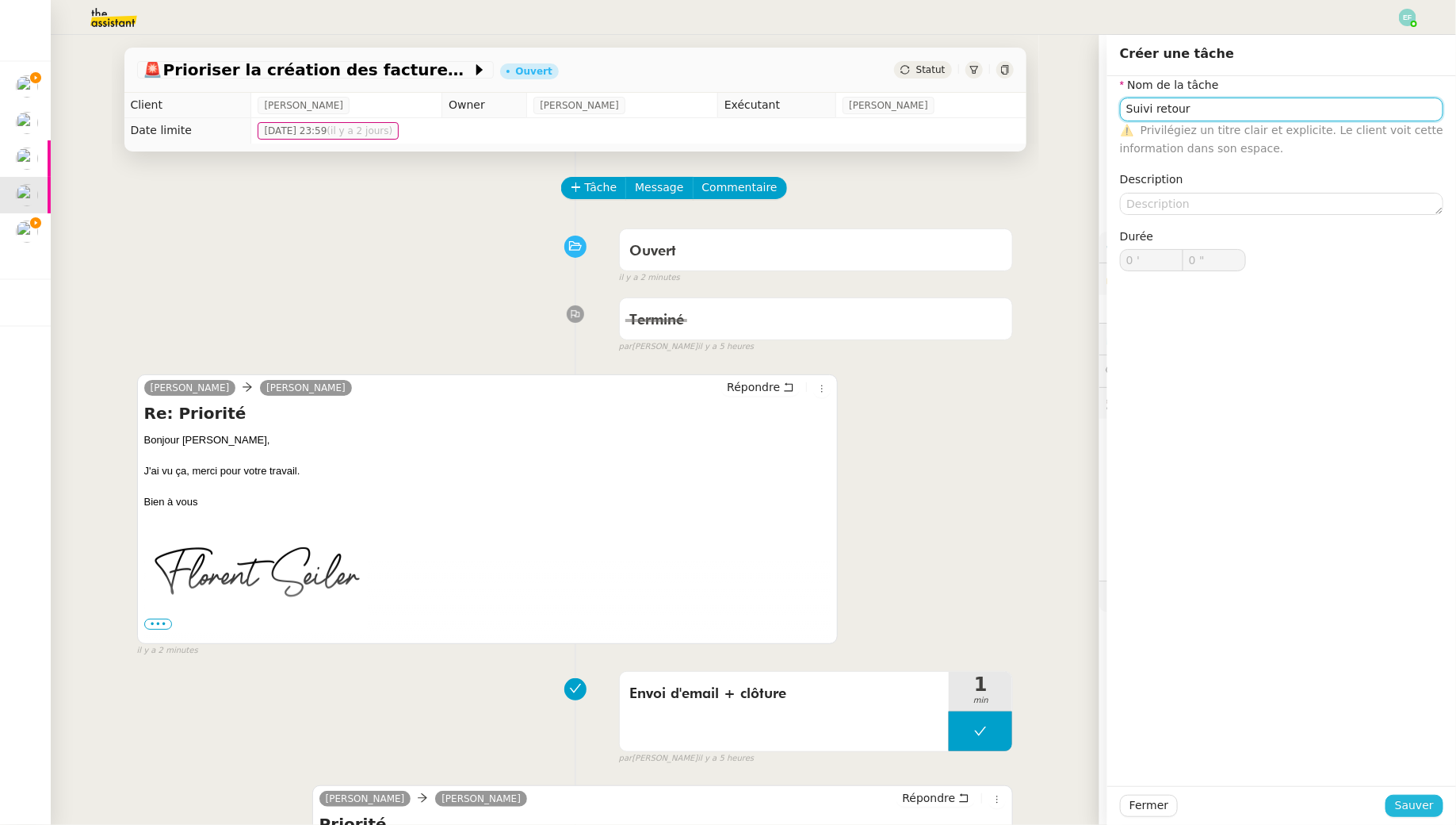
type input "Suivi retour"
click at [1120, 746] on span "Sauver" at bounding box center [1414, 804] width 38 height 18
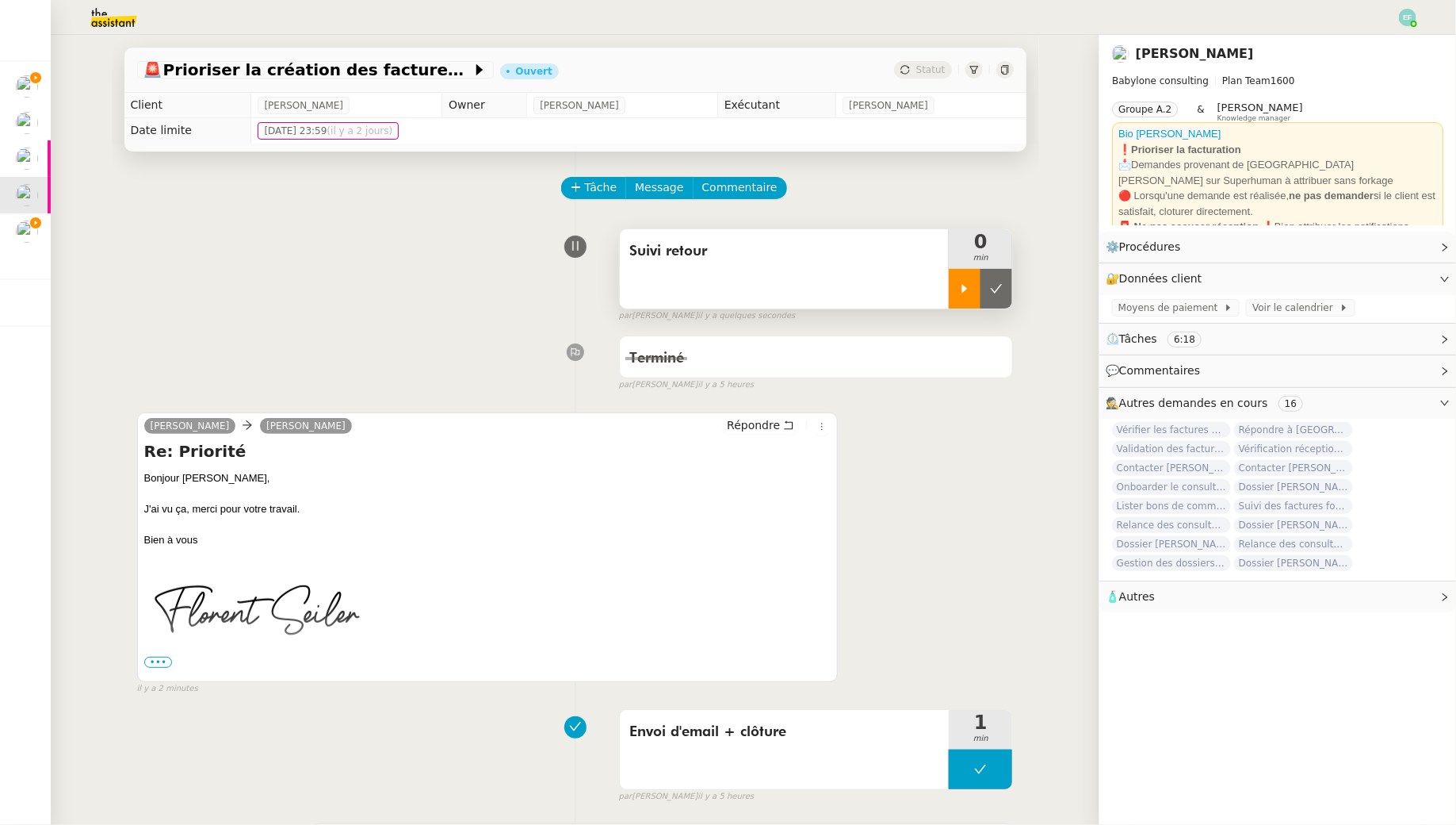
click at [961, 285] on icon at bounding box center [965, 289] width 13 height 13
click at [995, 283] on div at bounding box center [980, 288] width 64 height 39
click at [995, 283] on icon at bounding box center [996, 289] width 13 height 13
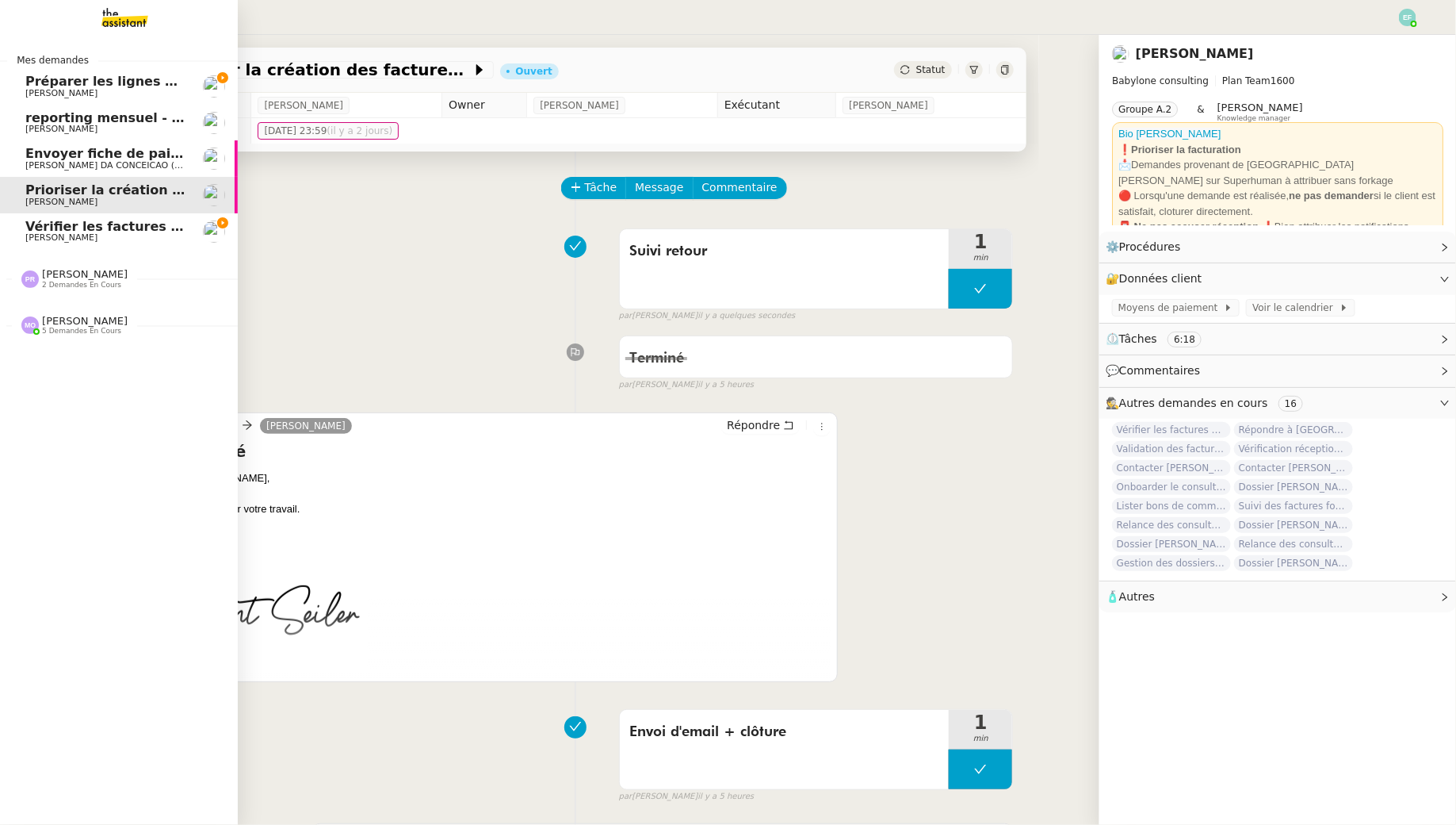
click at [27, 237] on span "Florent Seiler" at bounding box center [61, 237] width 72 height 10
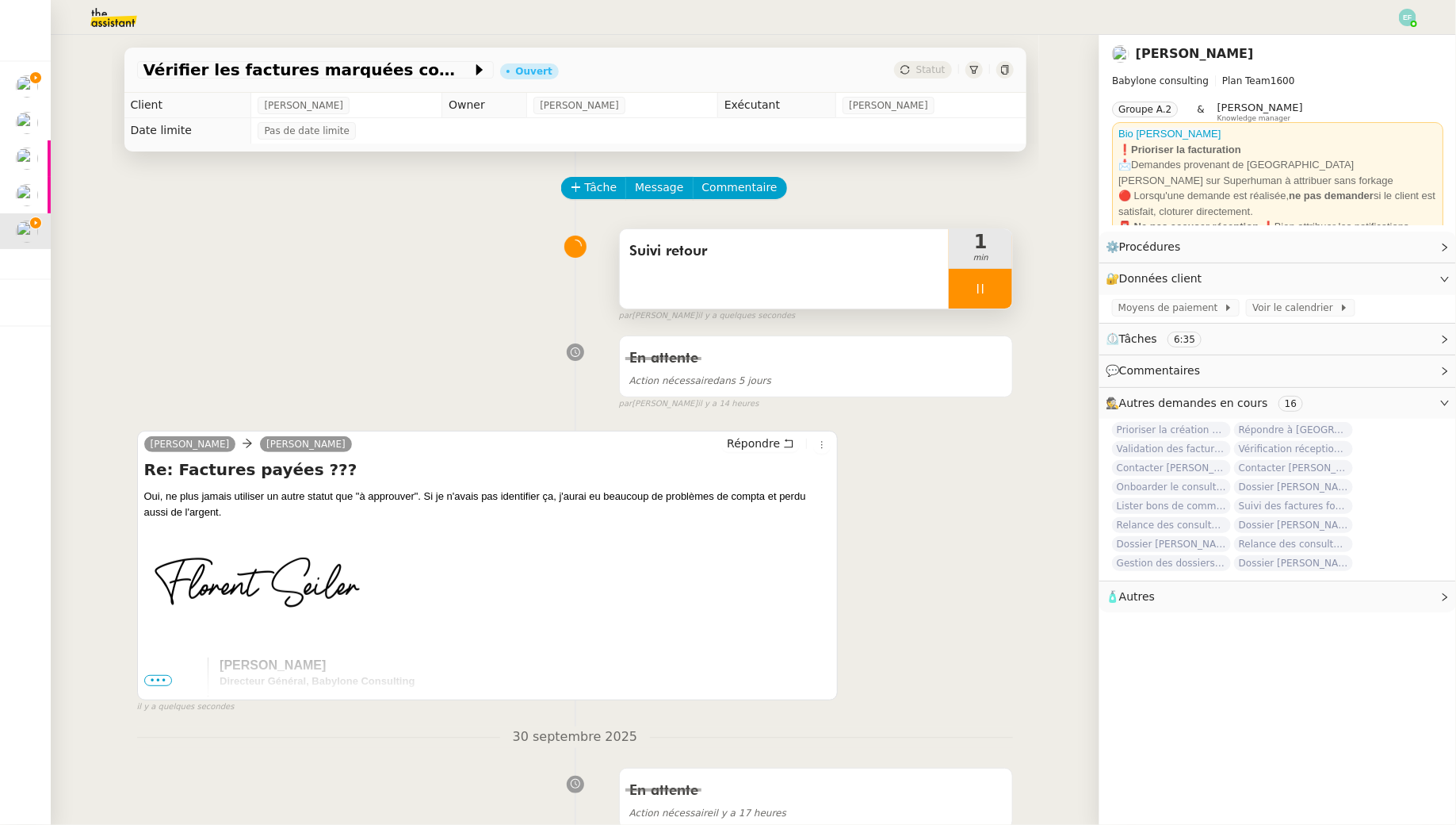
click at [974, 277] on div at bounding box center [980, 288] width 64 height 39
click at [1002, 279] on button at bounding box center [996, 288] width 32 height 39
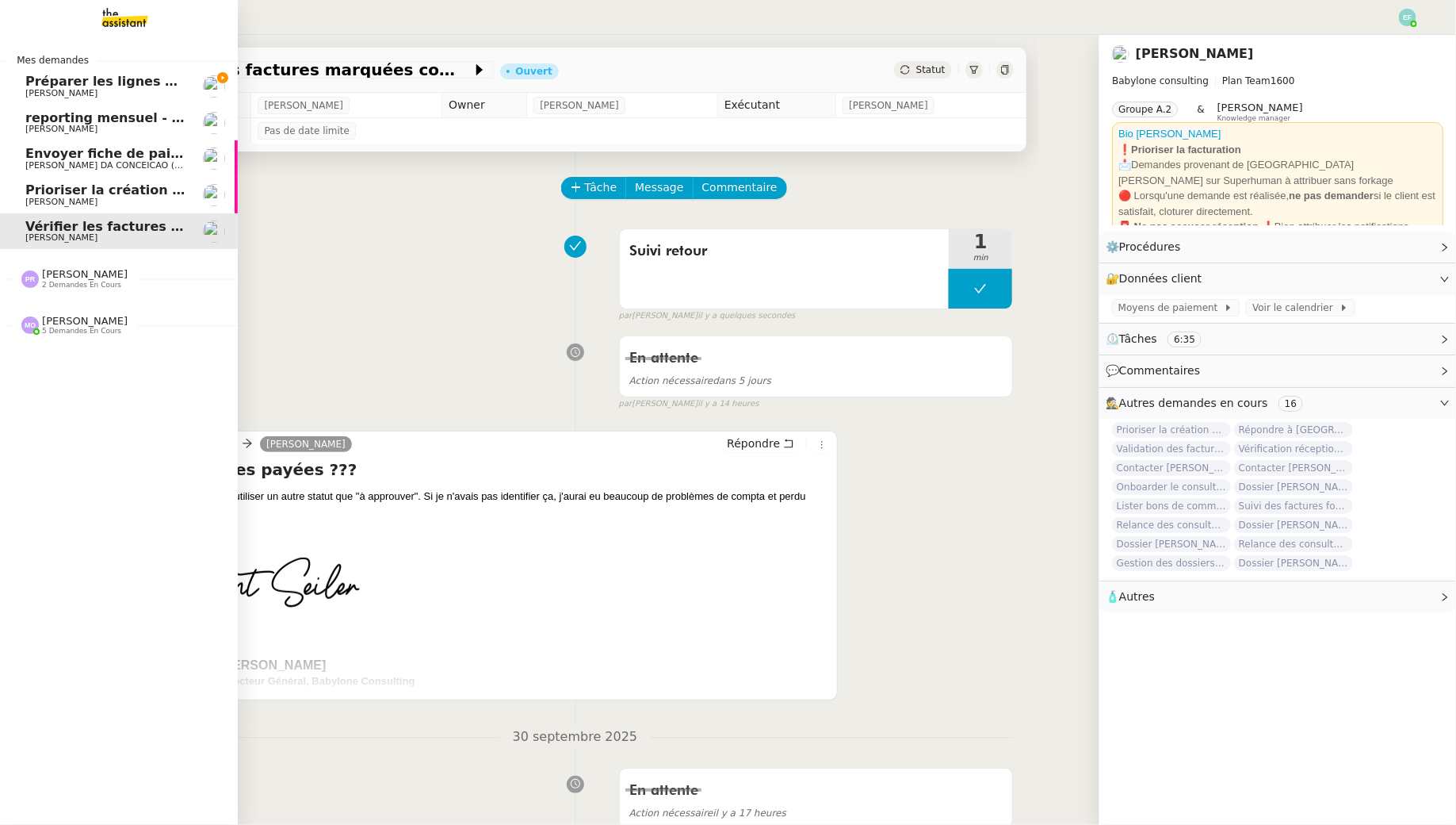
click at [54, 85] on span "Préparer les lignes de virement" at bounding box center [138, 82] width 226 height 15
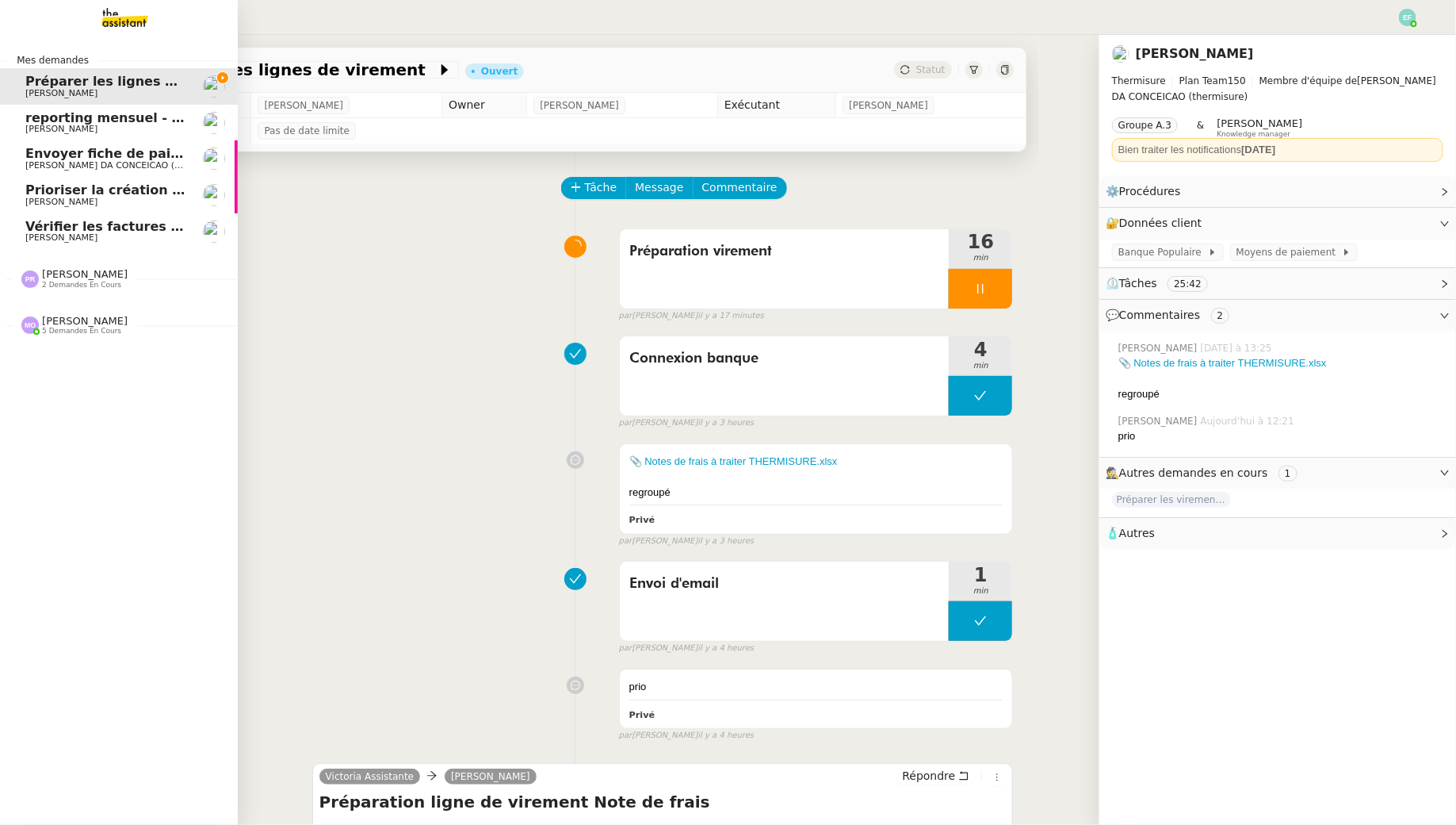
click at [105, 149] on span "Envoyer fiche de paie d'octobre" at bounding box center [138, 153] width 226 height 15
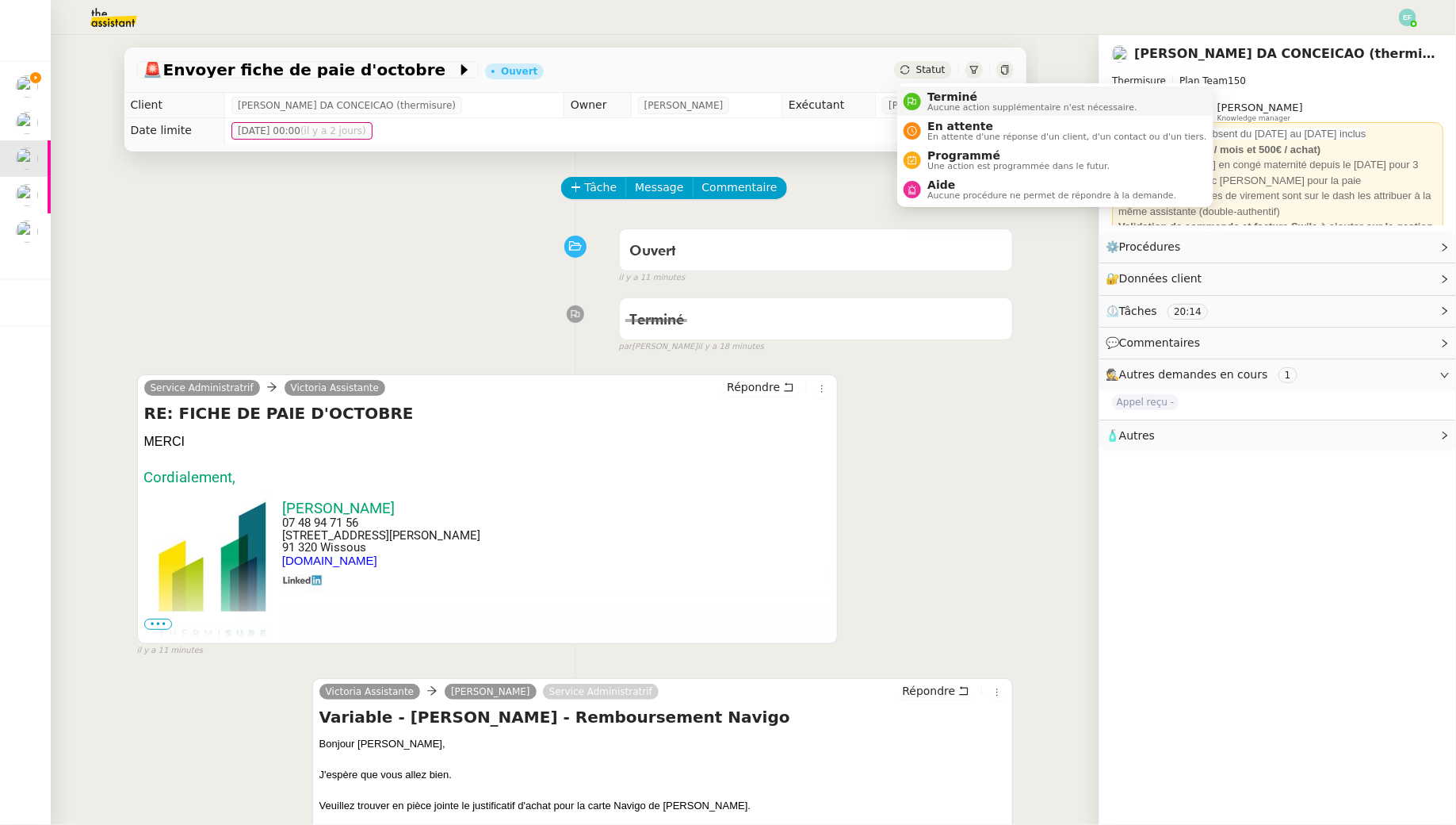
click at [933, 97] on span "Terminé" at bounding box center [1032, 97] width 209 height 13
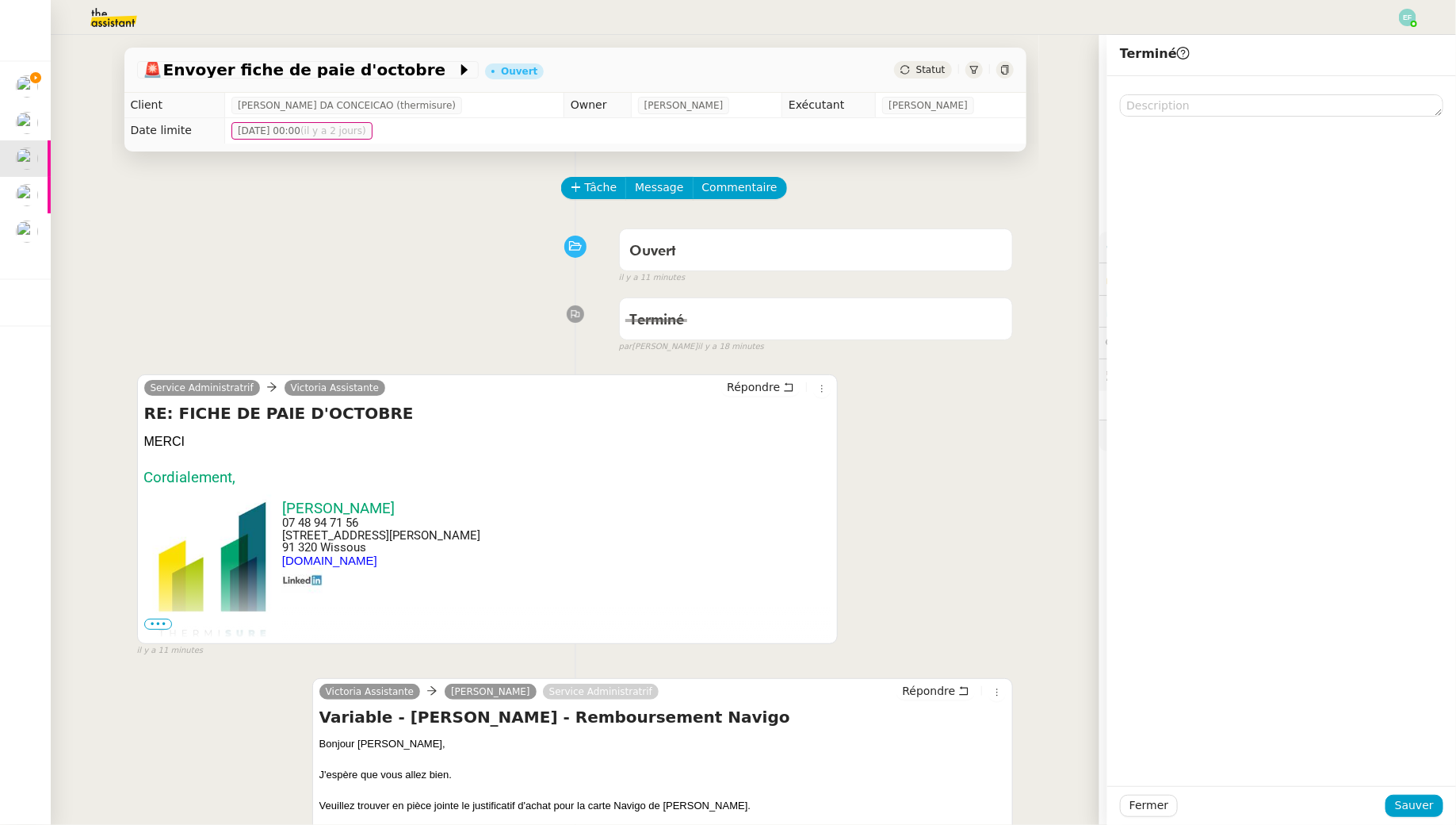
click at [1120, 746] on div "Fermer Sauver" at bounding box center [1282, 804] width 349 height 38
click at [1120, 746] on span "Sauver" at bounding box center [1414, 804] width 38 height 18
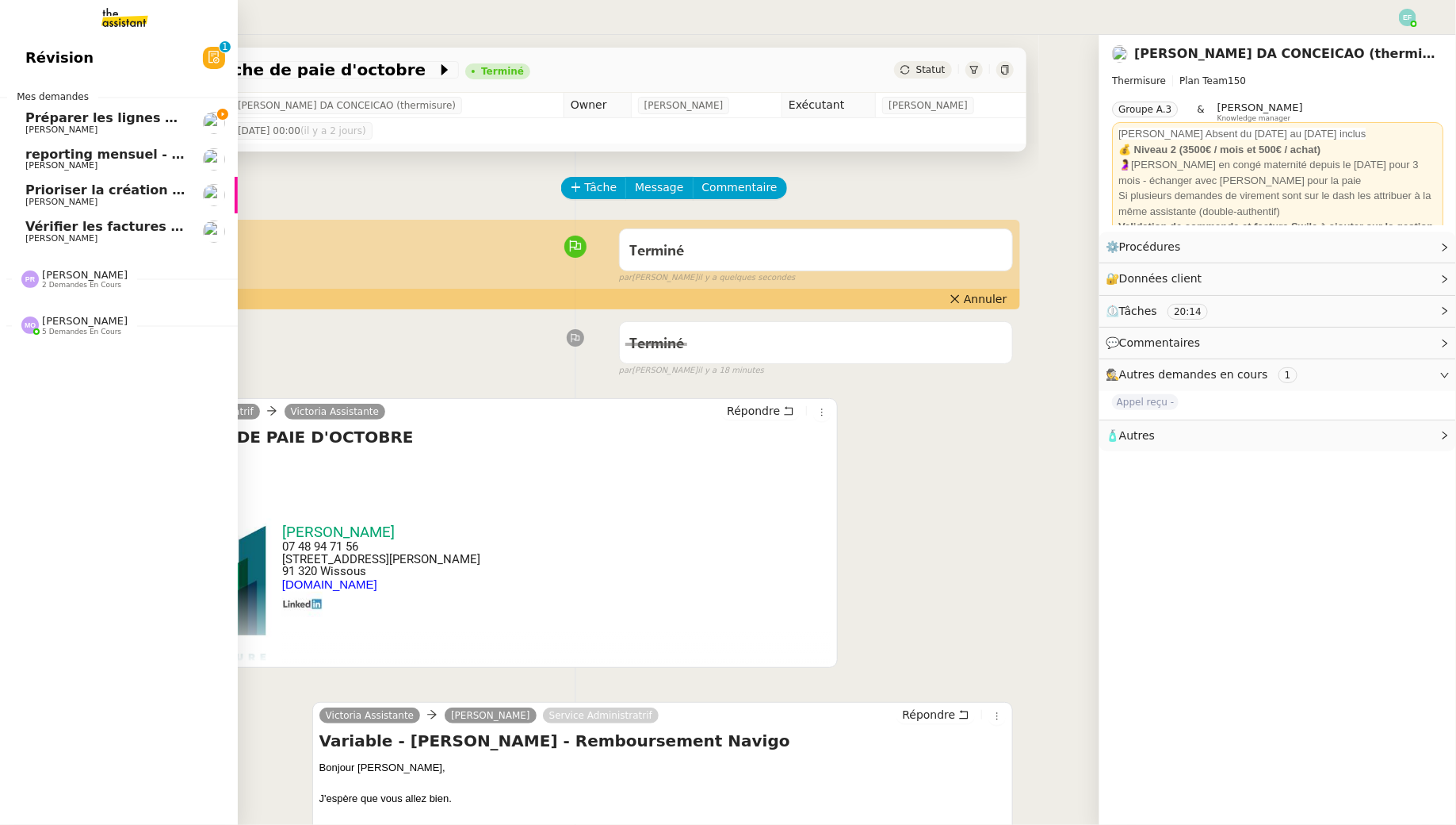
click at [79, 111] on span "Préparer les lignes de virement" at bounding box center [138, 117] width 226 height 15
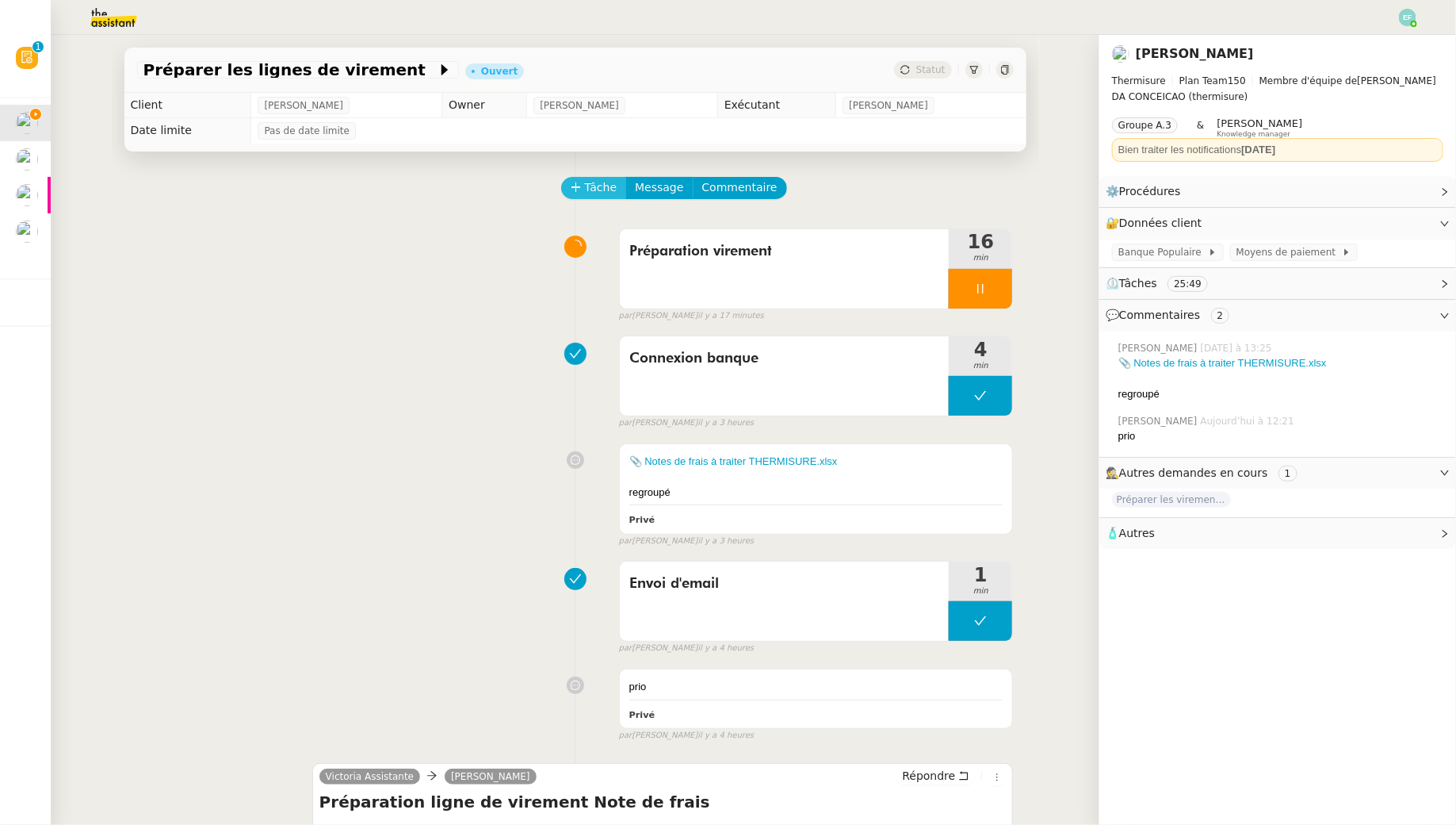
click at [587, 180] on span "Tâche" at bounding box center [601, 187] width 33 height 18
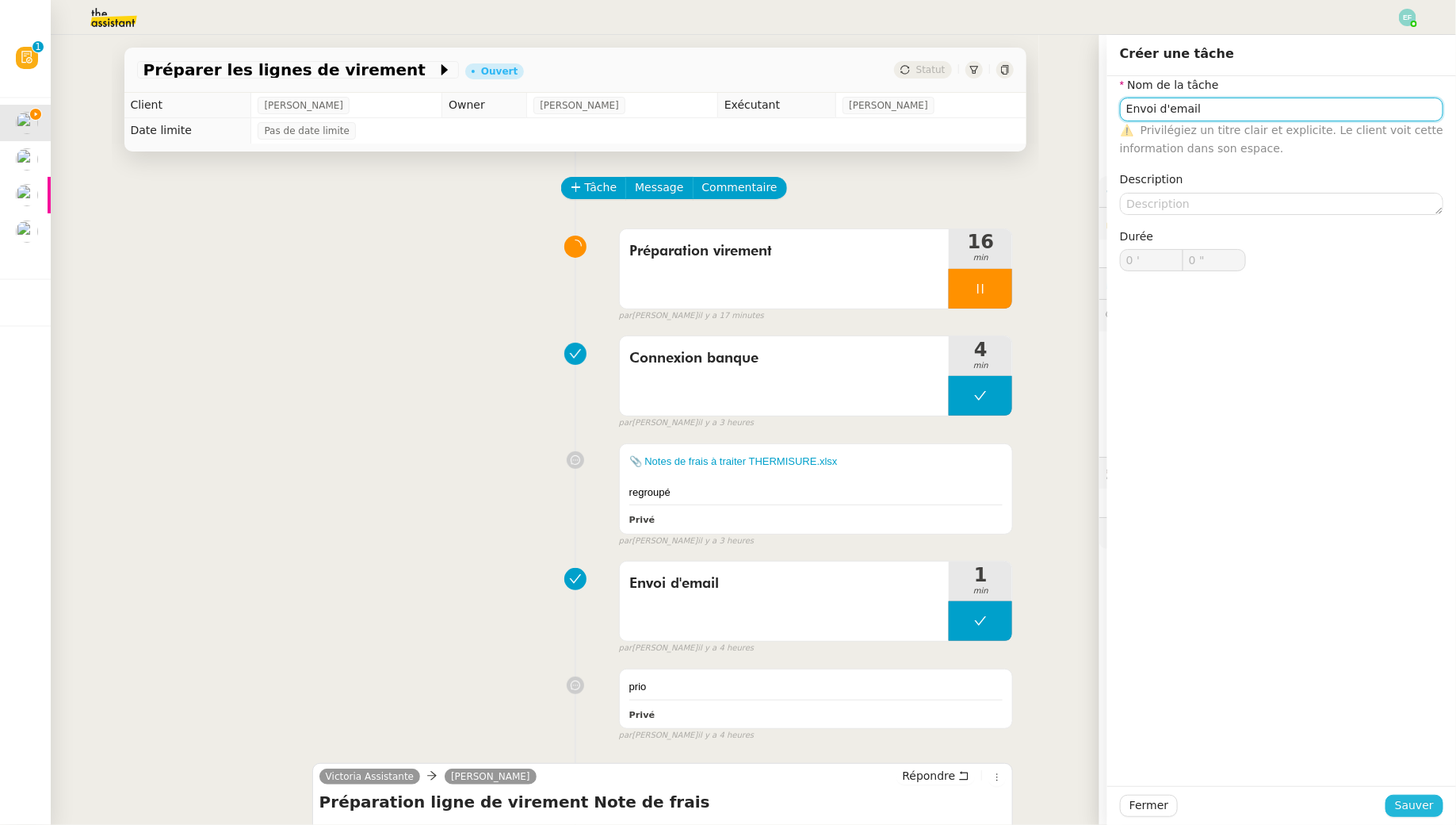
type input "Envoi d'email"
click at [1120, 746] on span "Sauver" at bounding box center [1414, 804] width 38 height 18
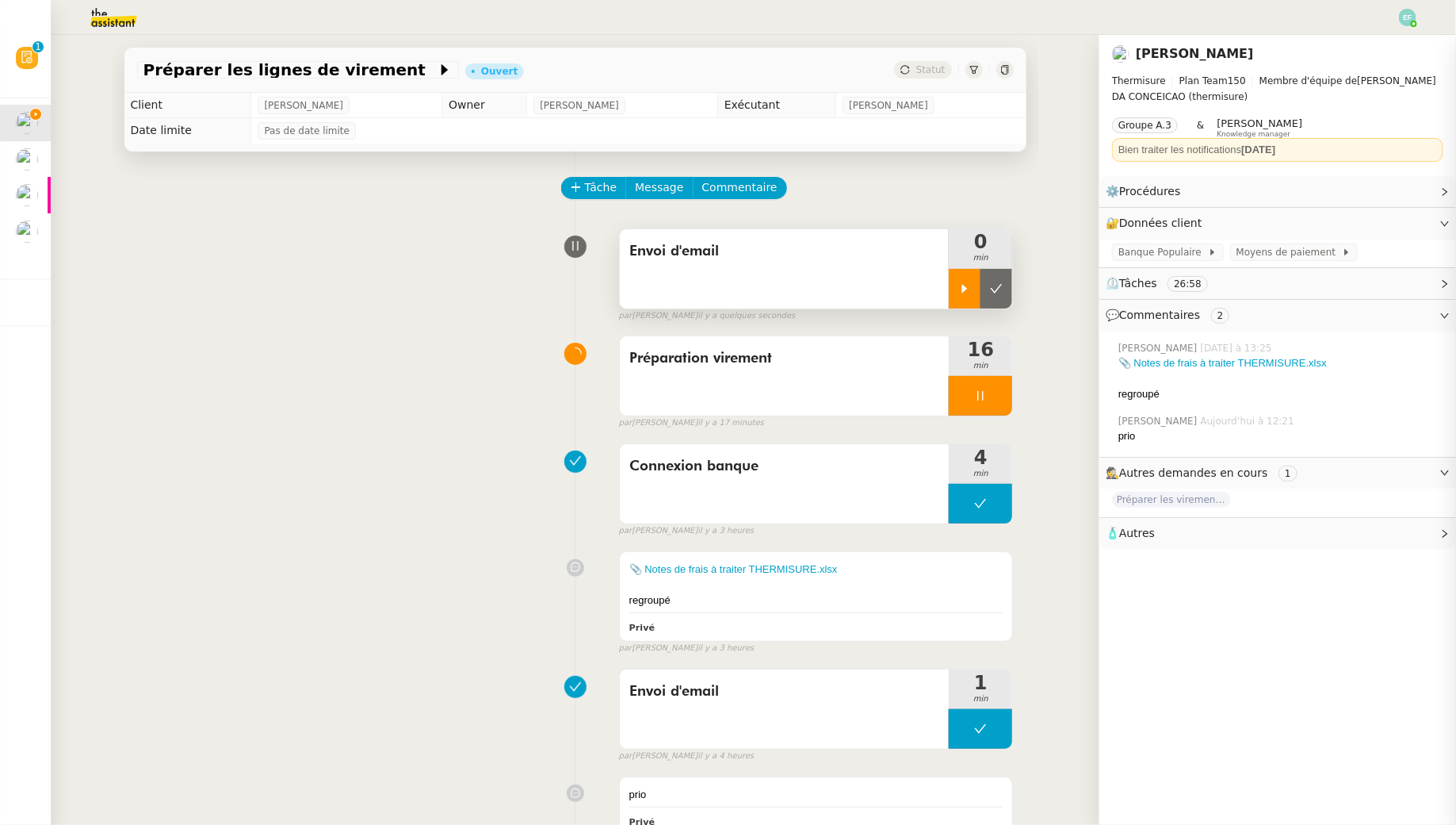
click at [961, 275] on div at bounding box center [964, 288] width 32 height 39
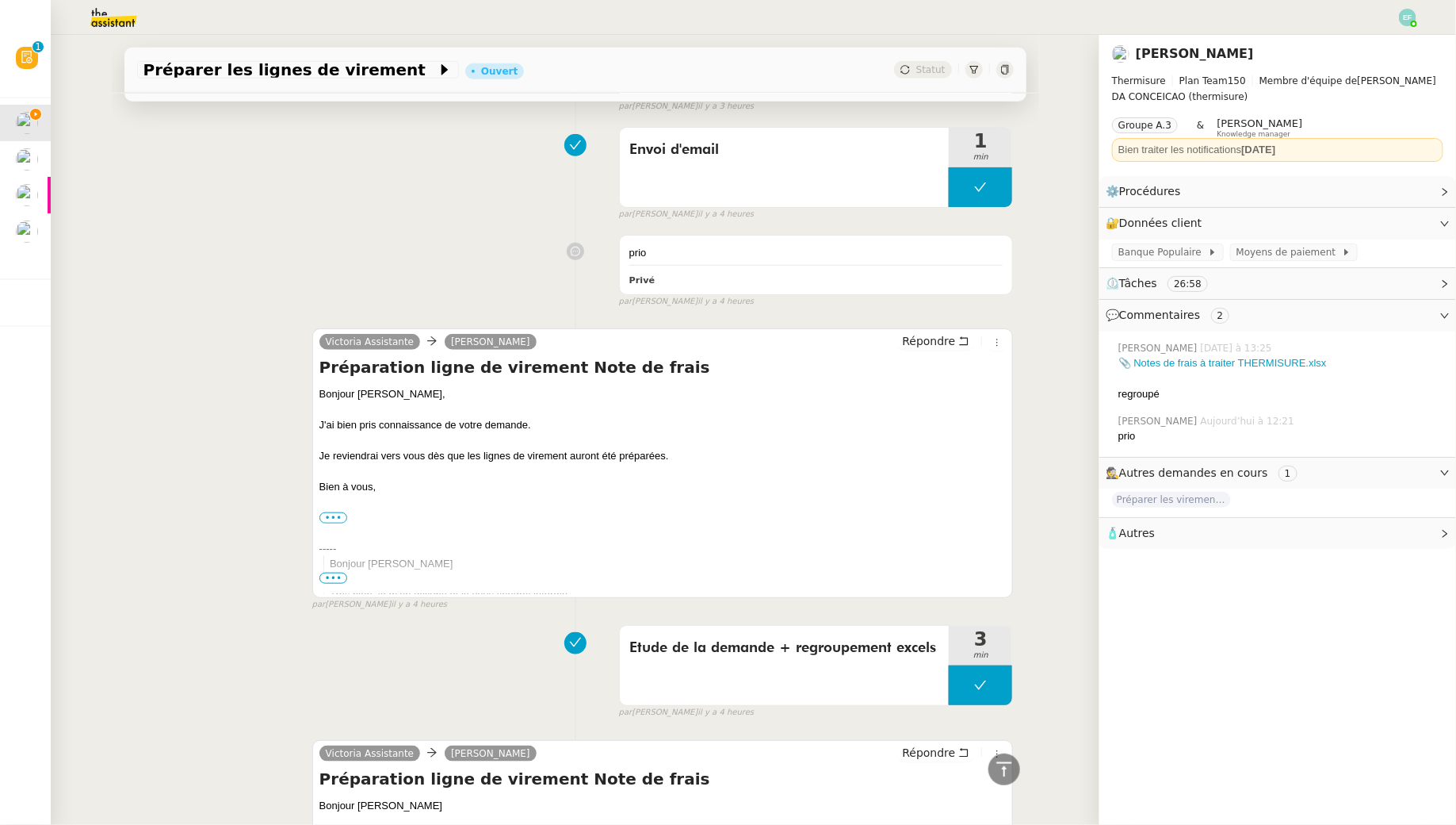
scroll to position [544, 0]
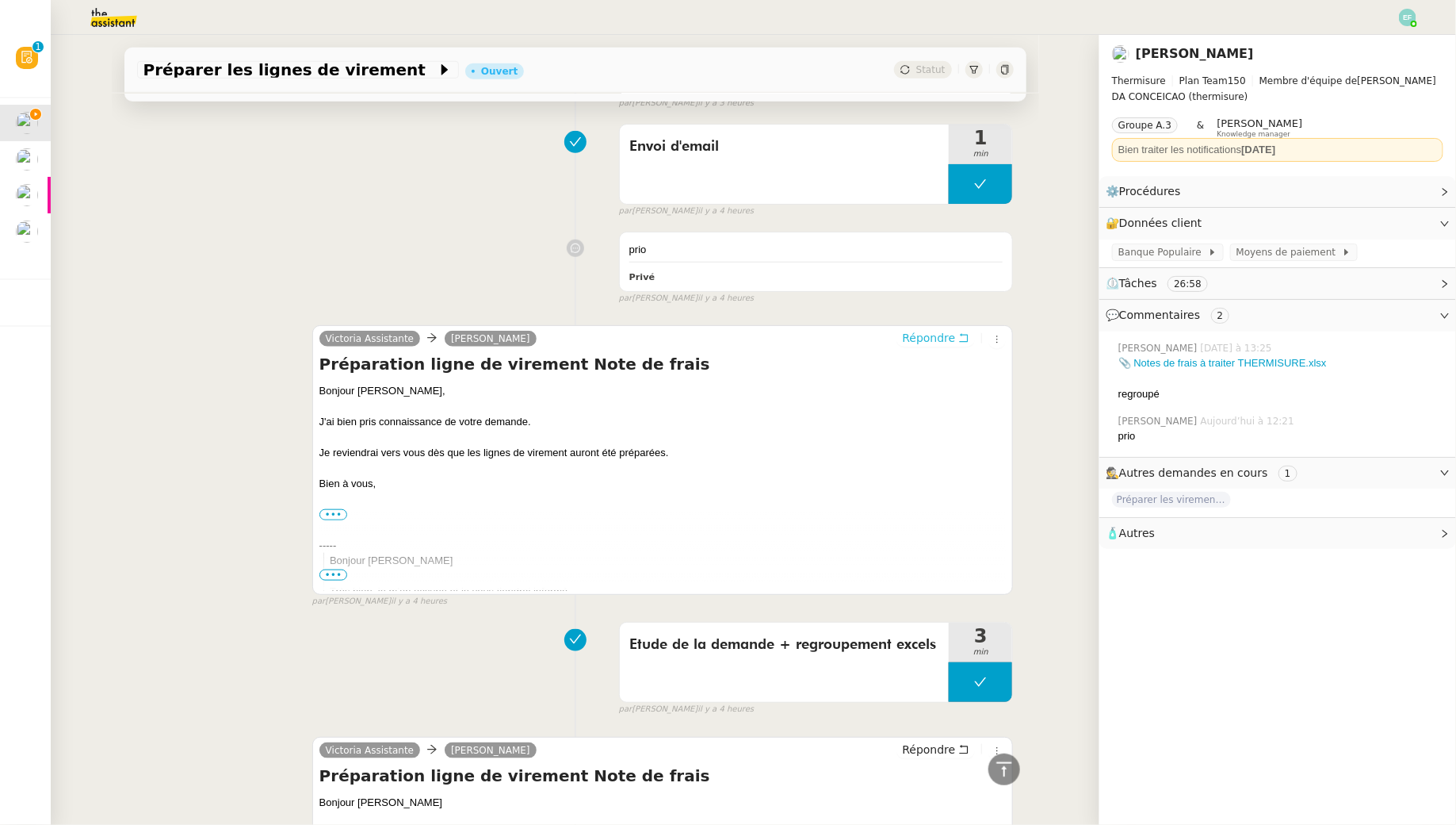
click at [955, 330] on span "Répondre" at bounding box center [929, 338] width 53 height 16
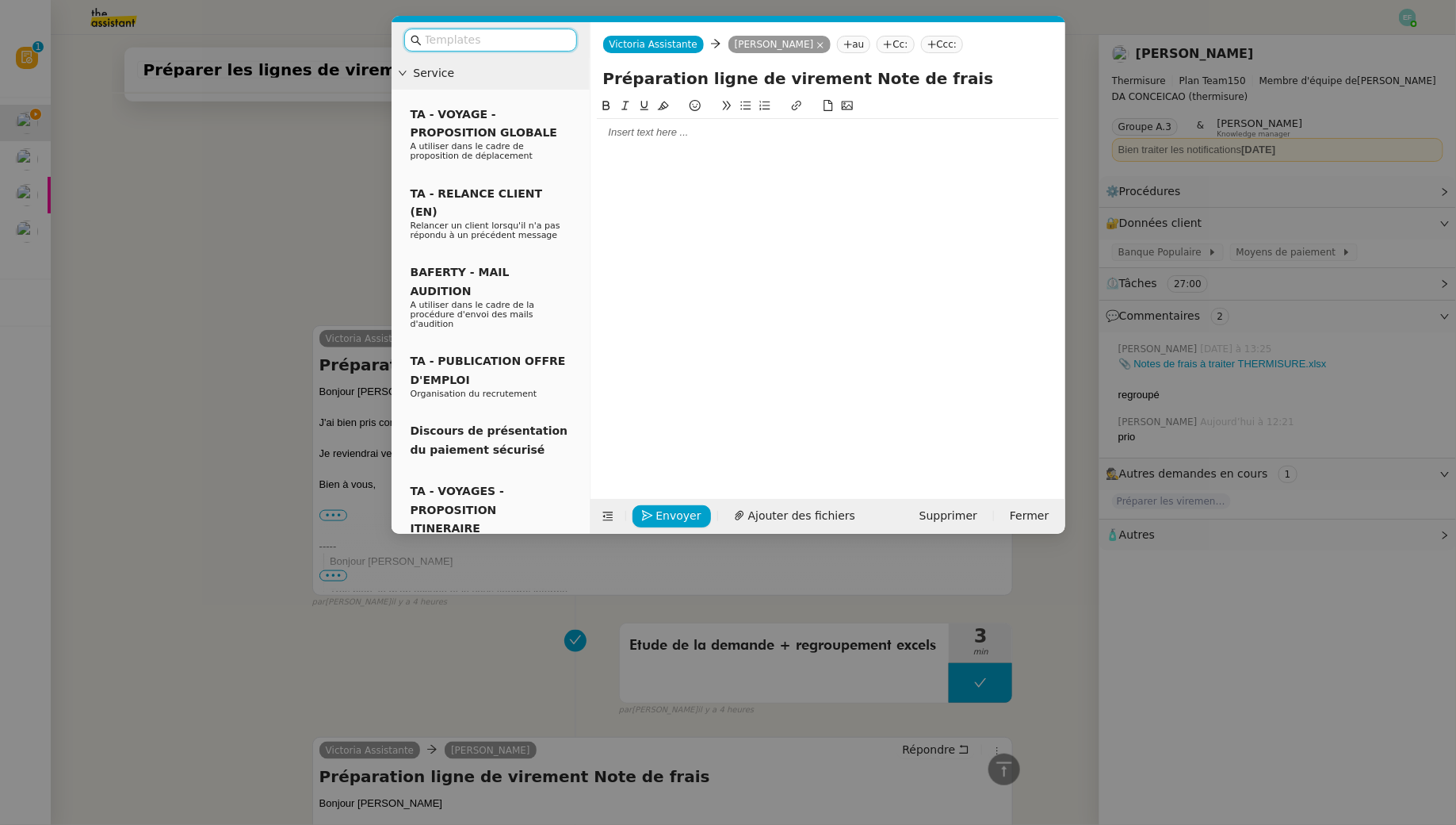
click at [790, 129] on div at bounding box center [827, 132] width 463 height 14
click at [511, 42] on input "text" at bounding box center [496, 39] width 143 height 18
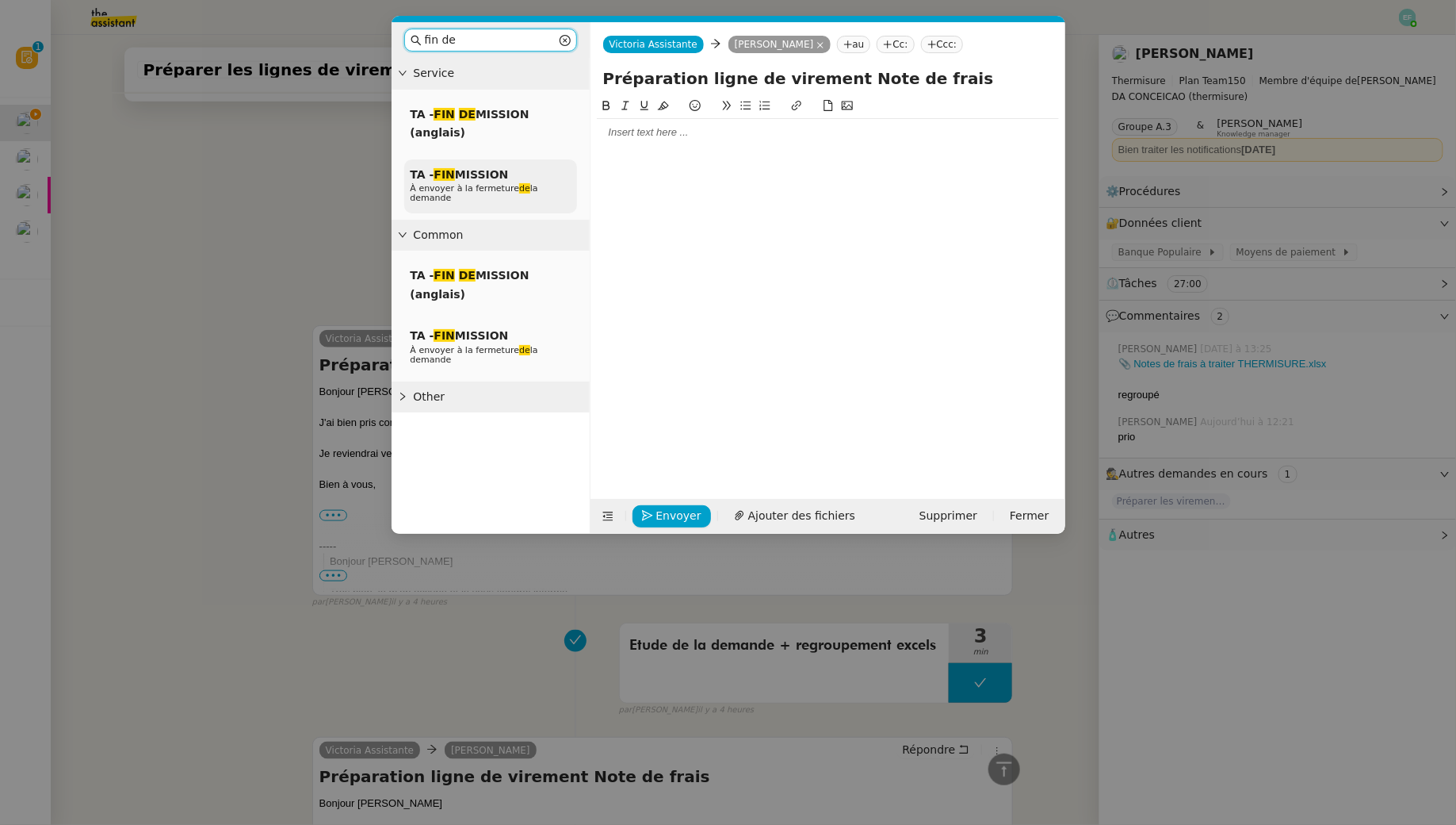
type input "fin de"
click at [483, 169] on span "TA - FIN MISSION" at bounding box center [460, 175] width 99 height 13
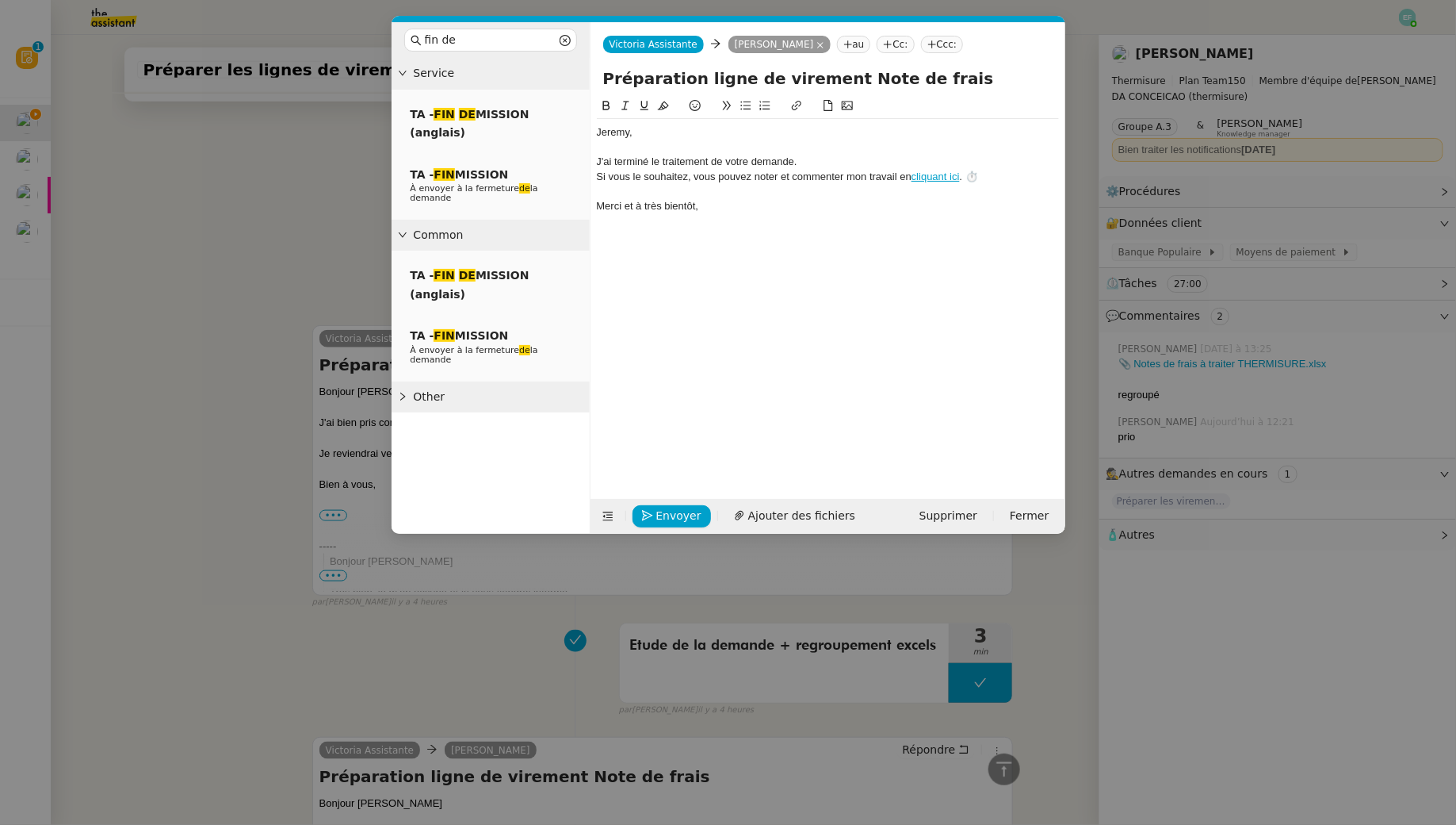
scroll to position [758, 0]
click at [696, 139] on div "﻿Jeremy﻿," at bounding box center [827, 132] width 463 height 14
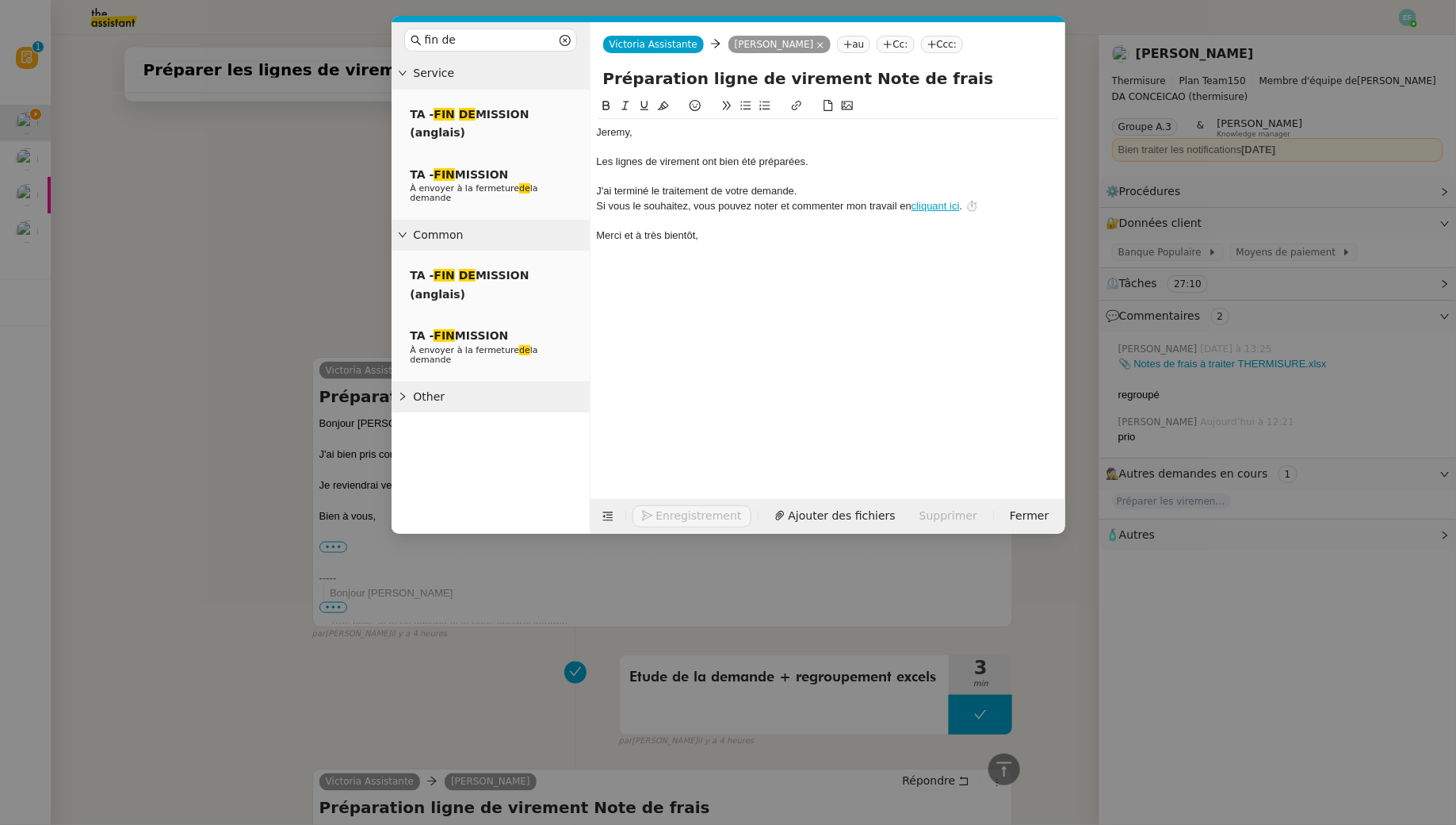
scroll to position [789, 0]
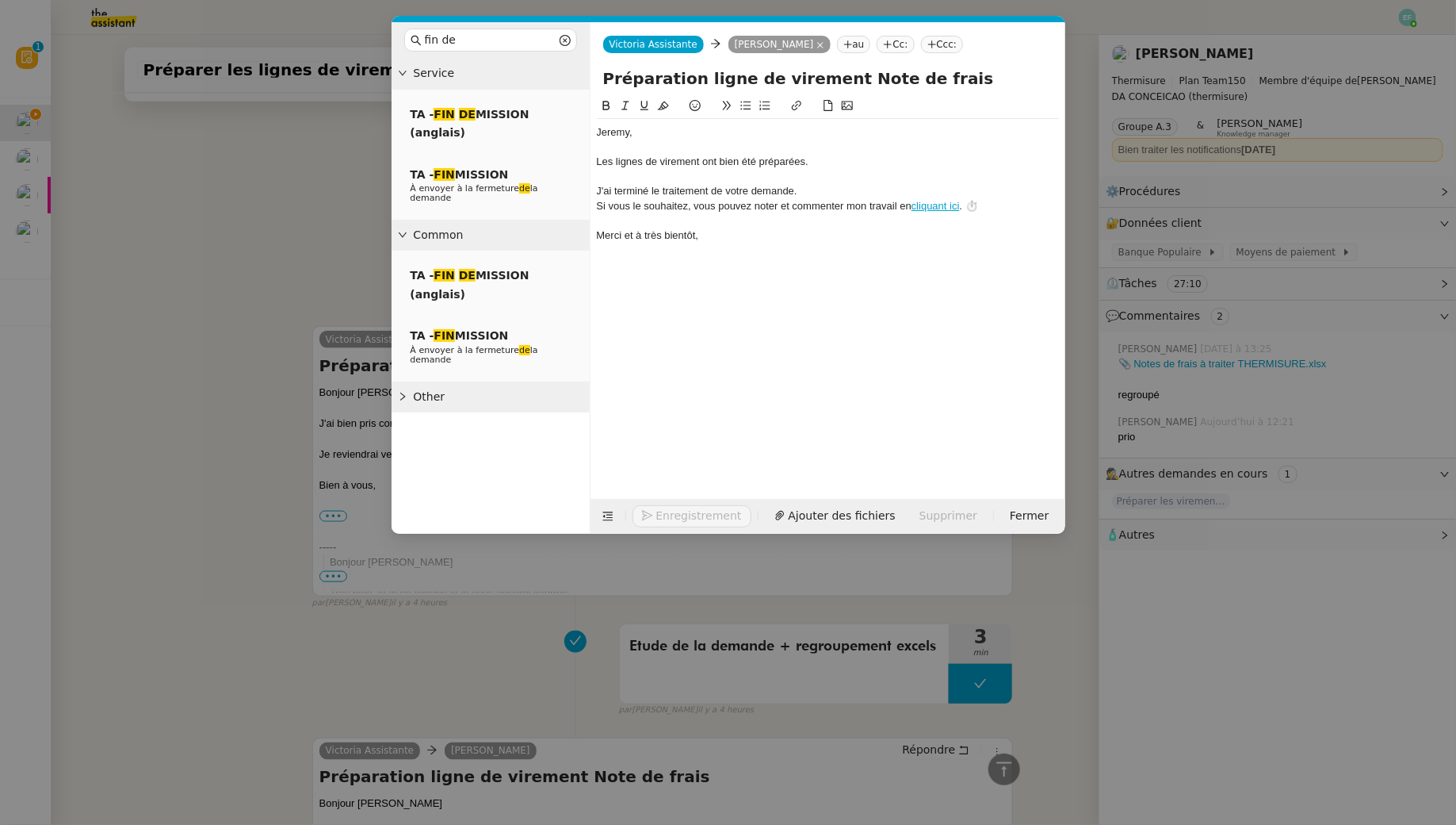
click at [607, 130] on div "﻿Jeremy﻿," at bounding box center [827, 132] width 463 height 14
click at [616, 135] on div "﻿Jéremy﻿," at bounding box center [827, 132] width 463 height 14
click at [648, 514] on icon "button" at bounding box center [647, 515] width 11 height 11
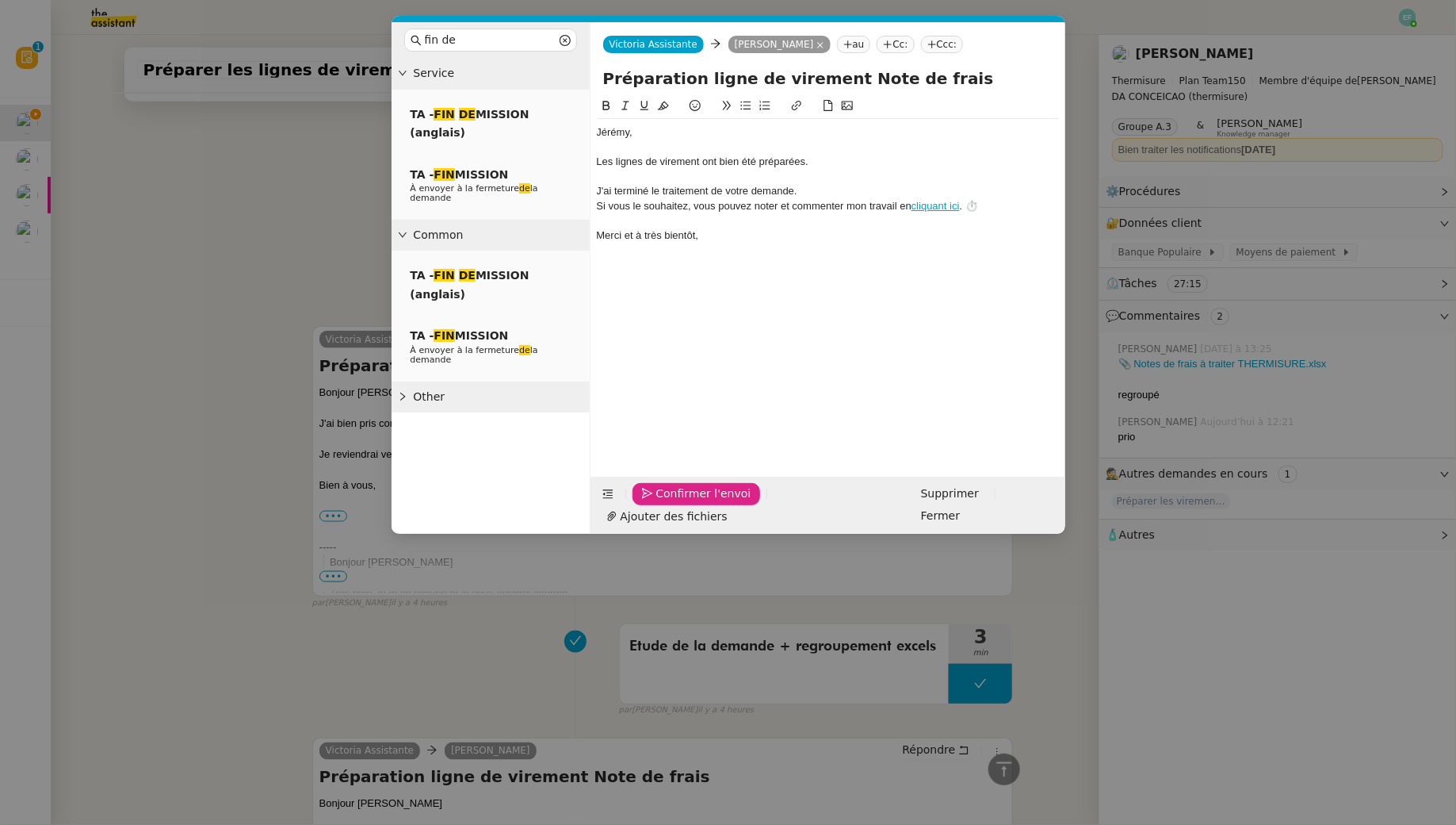
click at [648, 498] on icon "button" at bounding box center [647, 494] width 11 height 11
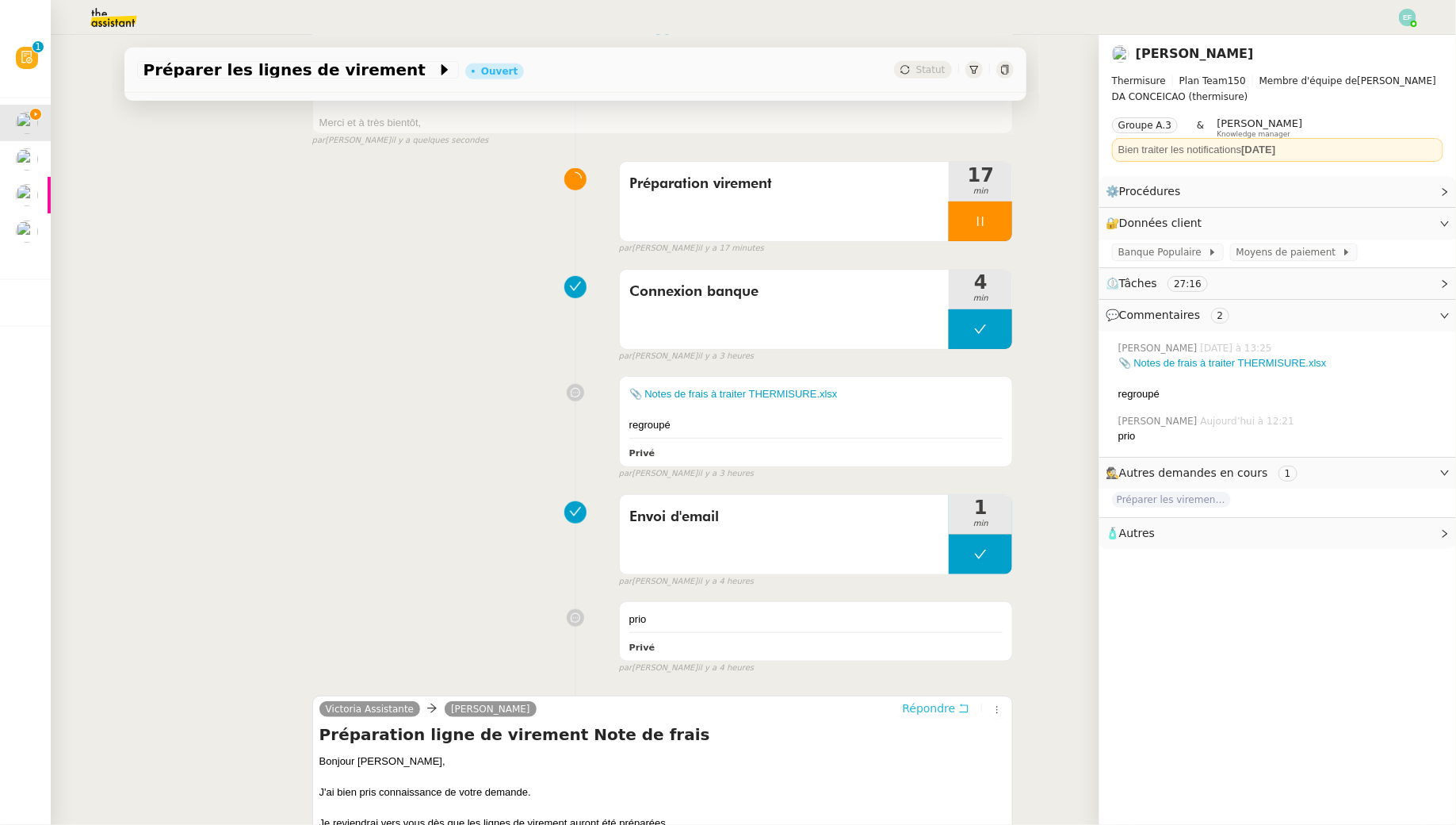
scroll to position [0, 0]
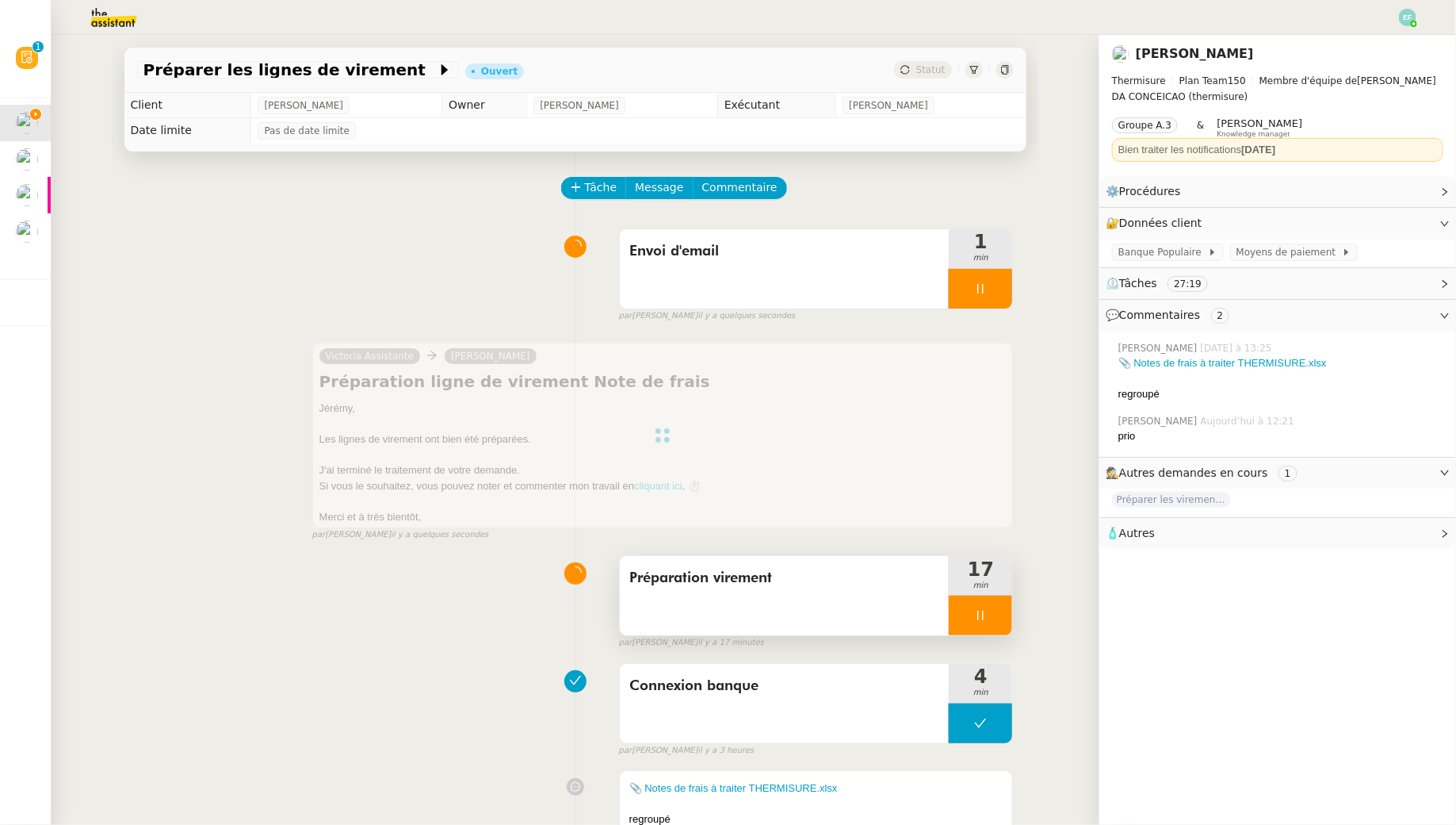
click at [979, 617] on icon at bounding box center [980, 616] width 13 height 13
click at [984, 615] on button at bounding box center [996, 616] width 32 height 39
click at [984, 287] on icon at bounding box center [980, 289] width 13 height 13
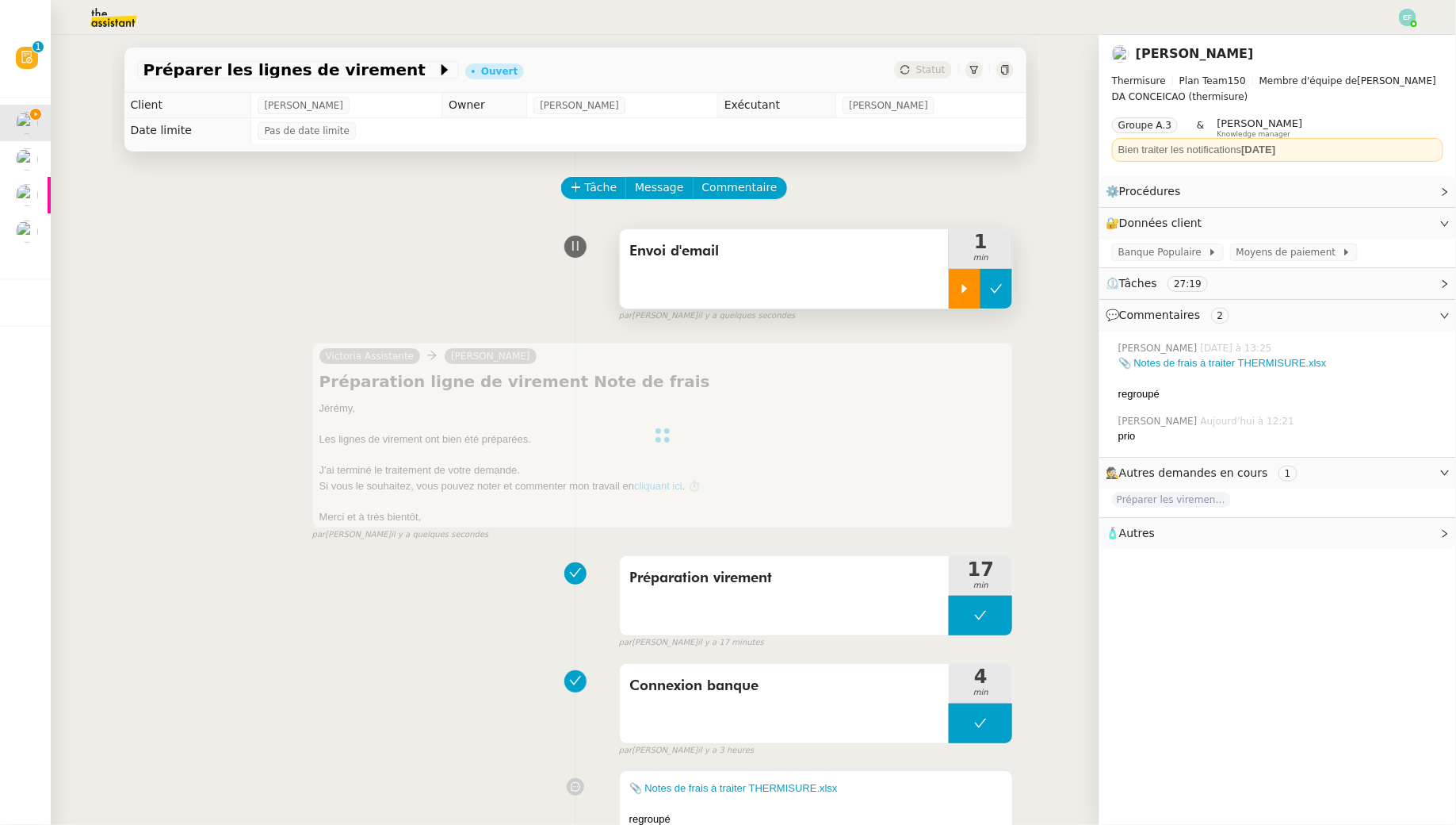
click at [994, 287] on icon at bounding box center [996, 289] width 13 height 13
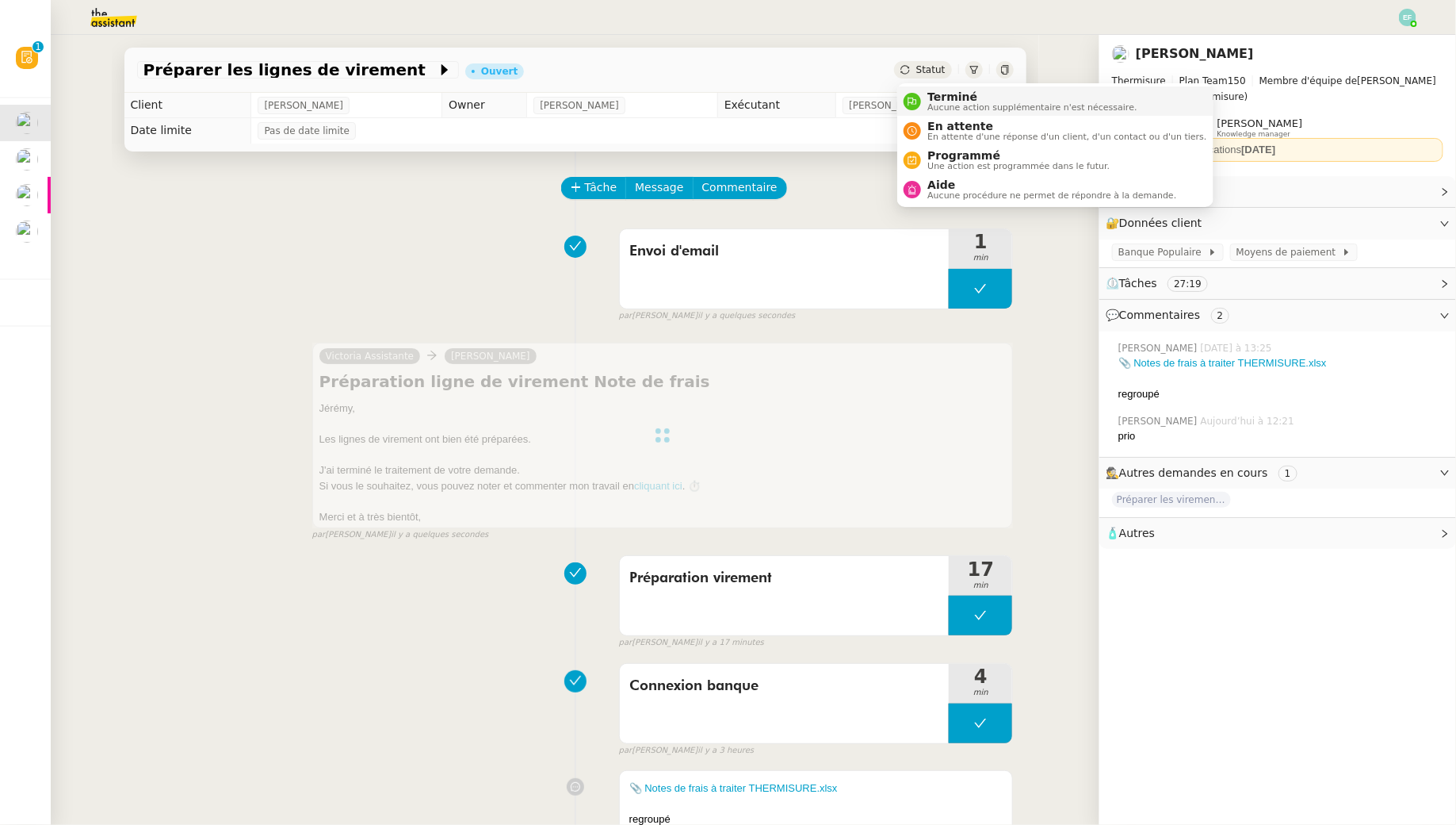
click at [928, 107] on span "Aucune action supplémentaire n'est nécessaire." at bounding box center [1032, 107] width 209 height 8
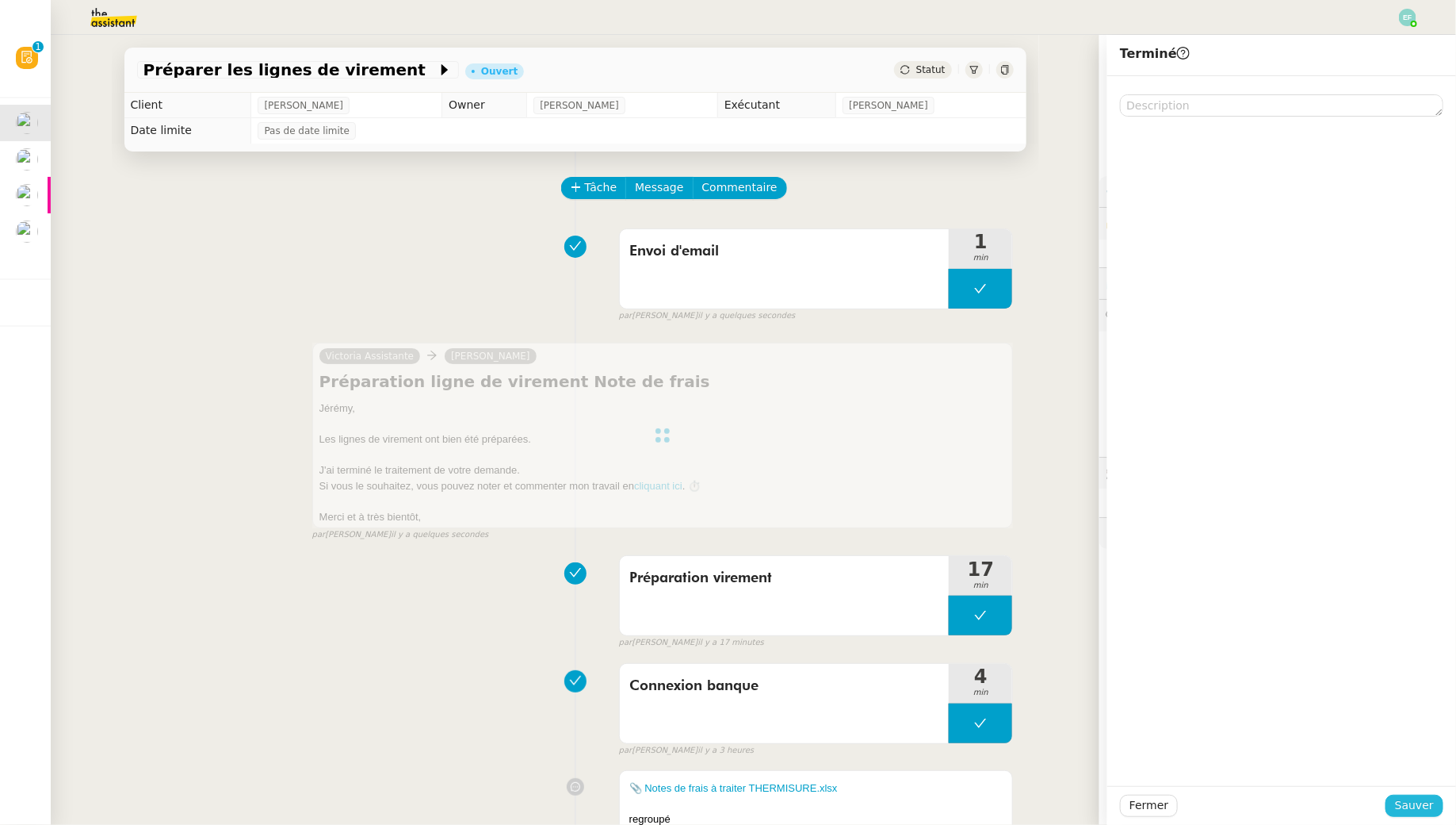
click at [1120, 746] on span "Sauver" at bounding box center [1414, 804] width 38 height 18
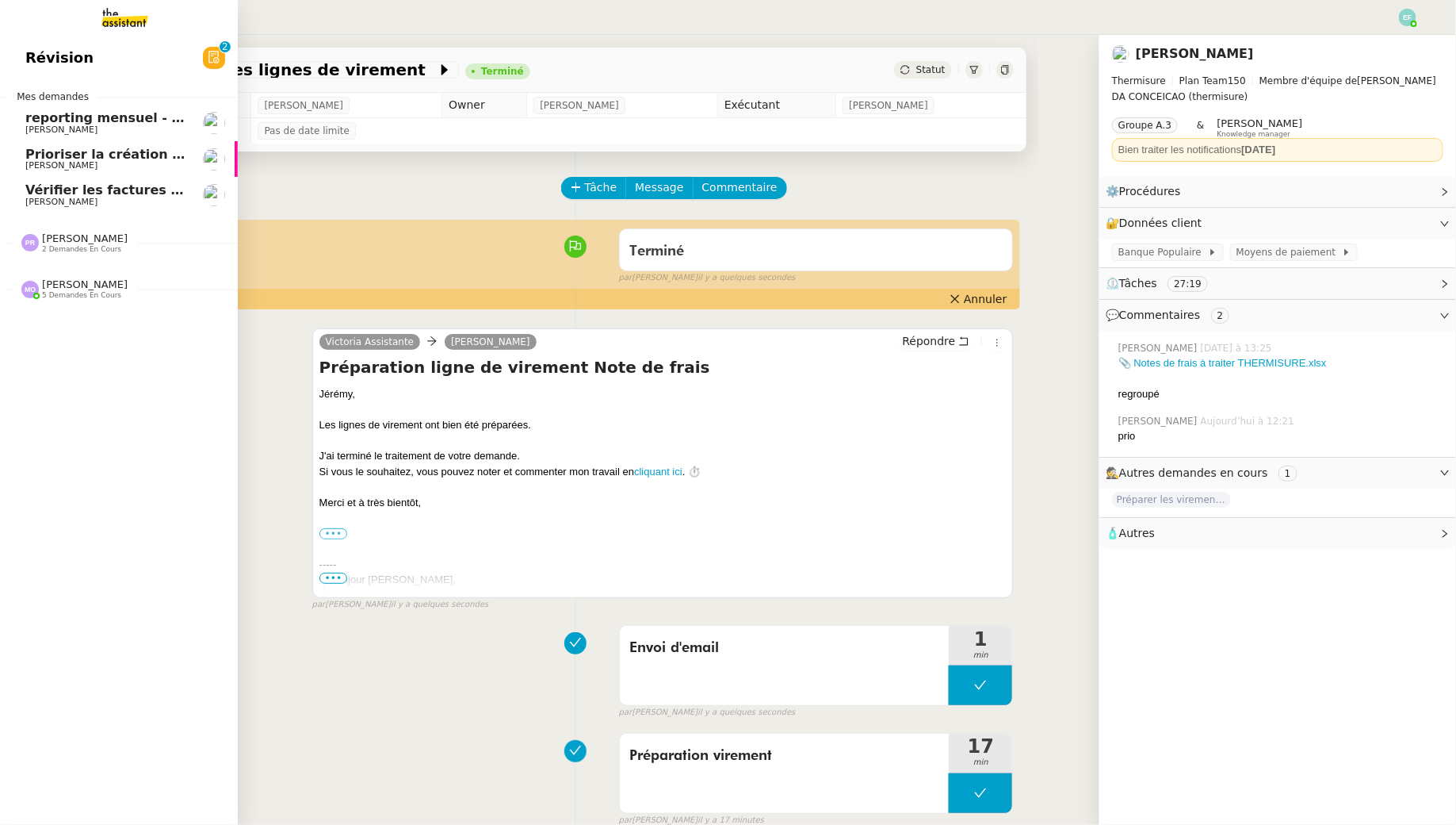
click at [78, 117] on span "reporting mensuel - 1 octobre 2025" at bounding box center [152, 117] width 254 height 15
